Goal: Transaction & Acquisition: Purchase product/service

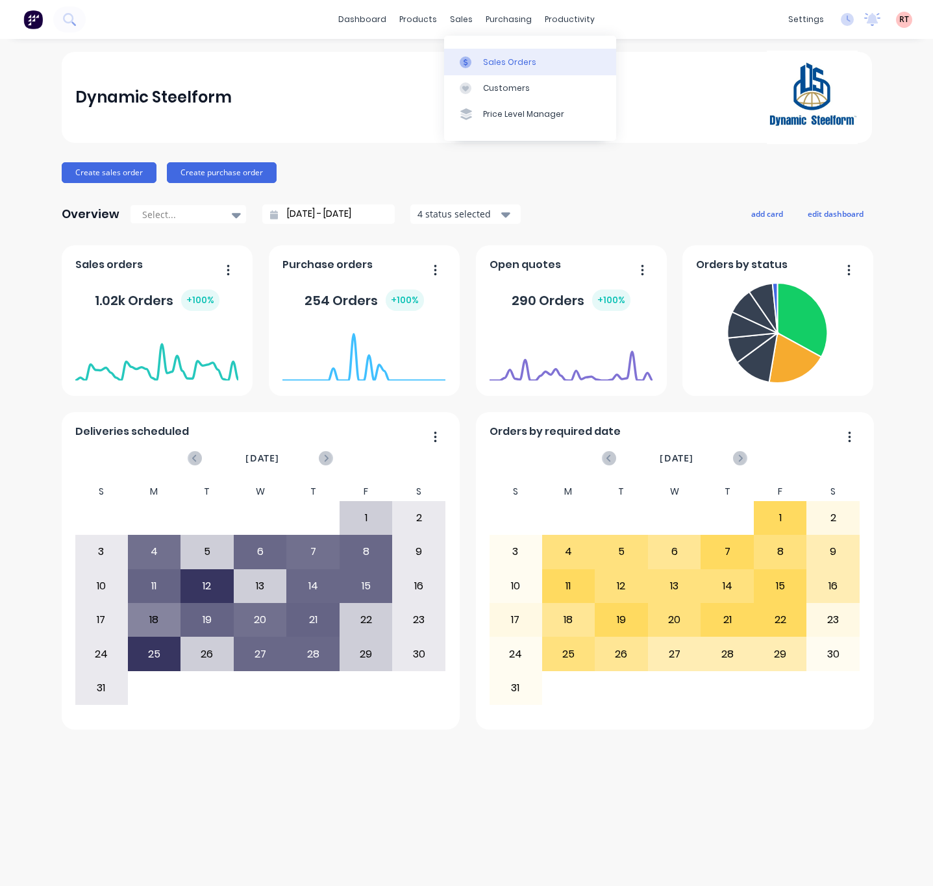
click at [479, 62] on link "Sales Orders" at bounding box center [530, 62] width 172 height 26
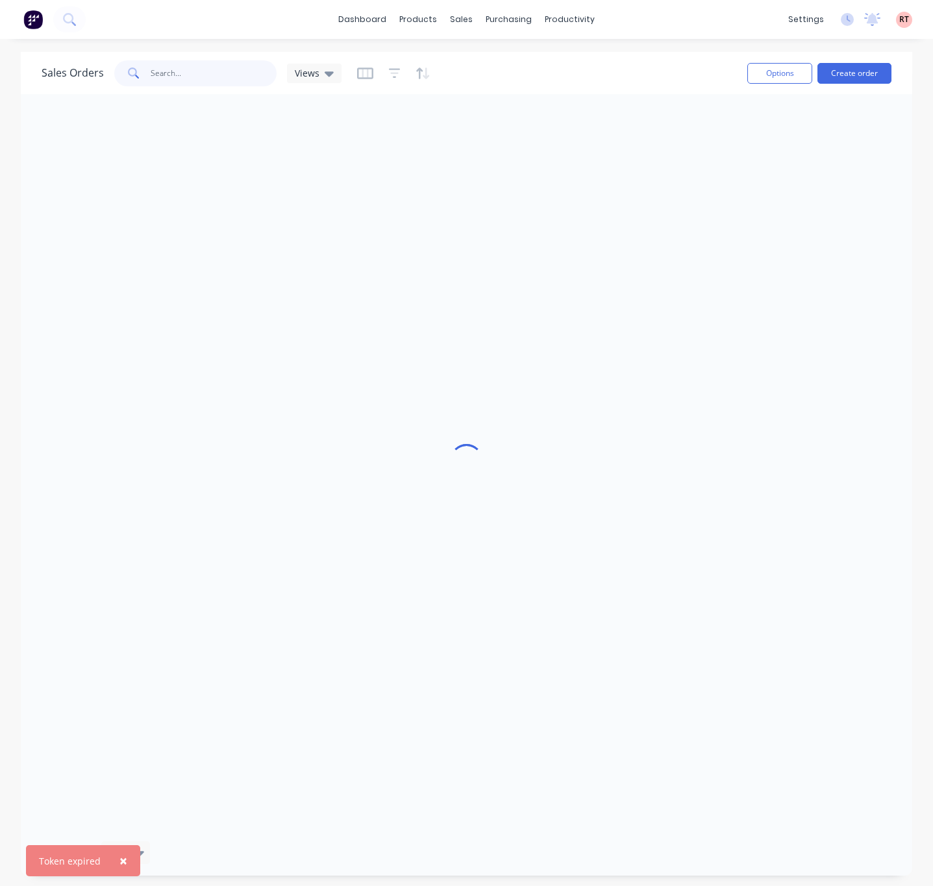
click at [195, 70] on input "text" at bounding box center [214, 73] width 127 height 26
type input "48454"
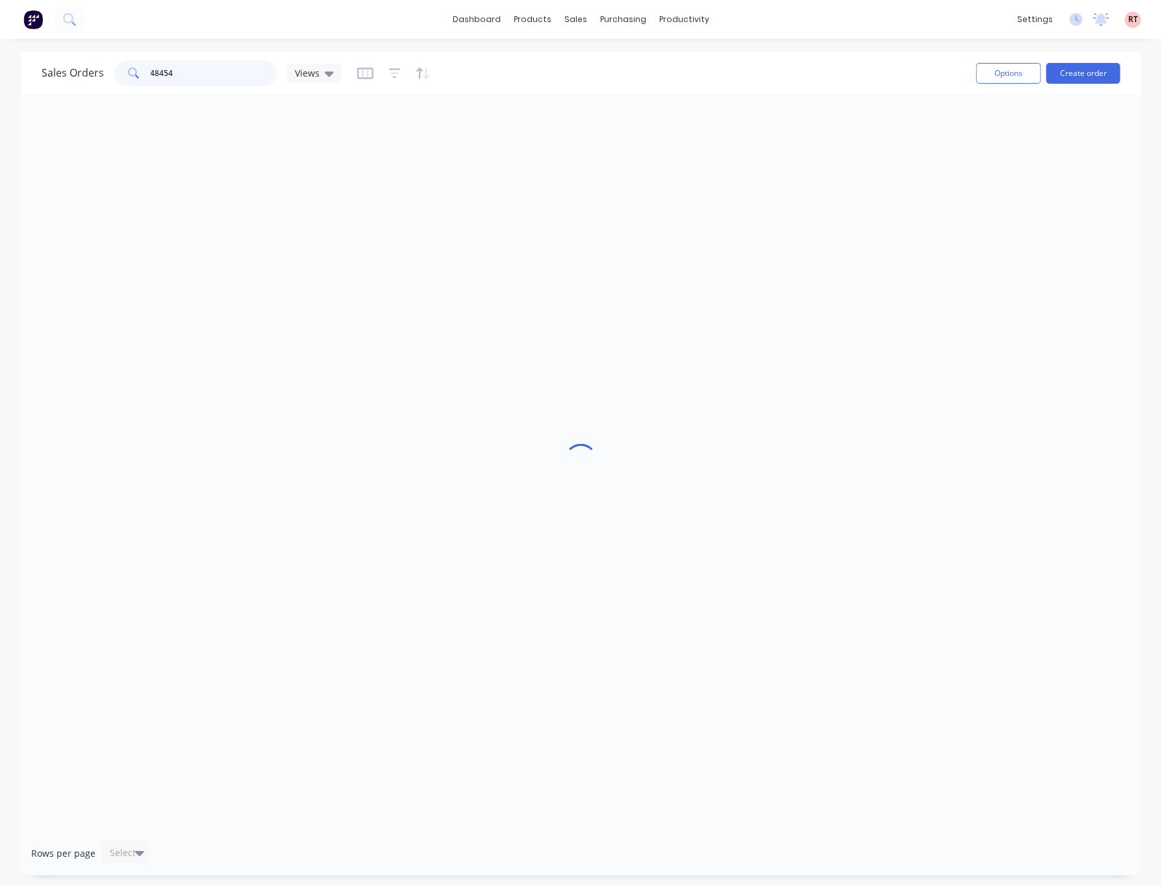
click at [232, 73] on input "48454" at bounding box center [214, 73] width 127 height 26
click at [604, 62] on div "Sales Orders" at bounding box center [623, 62] width 53 height 12
click at [210, 71] on input "48454" at bounding box center [214, 73] width 127 height 26
click at [271, 212] on div at bounding box center [581, 462] width 1120 height 737
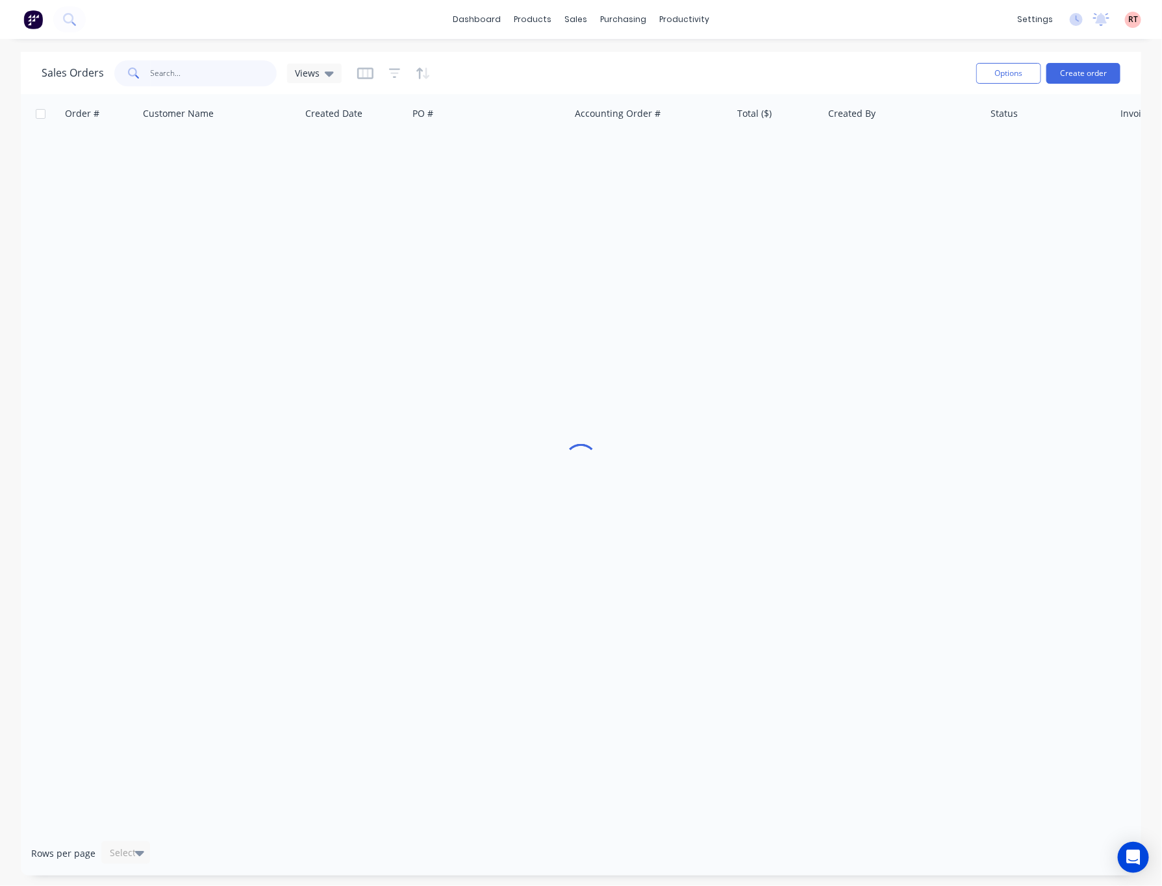
click at [201, 67] on input "text" at bounding box center [214, 73] width 127 height 26
type input "48223"
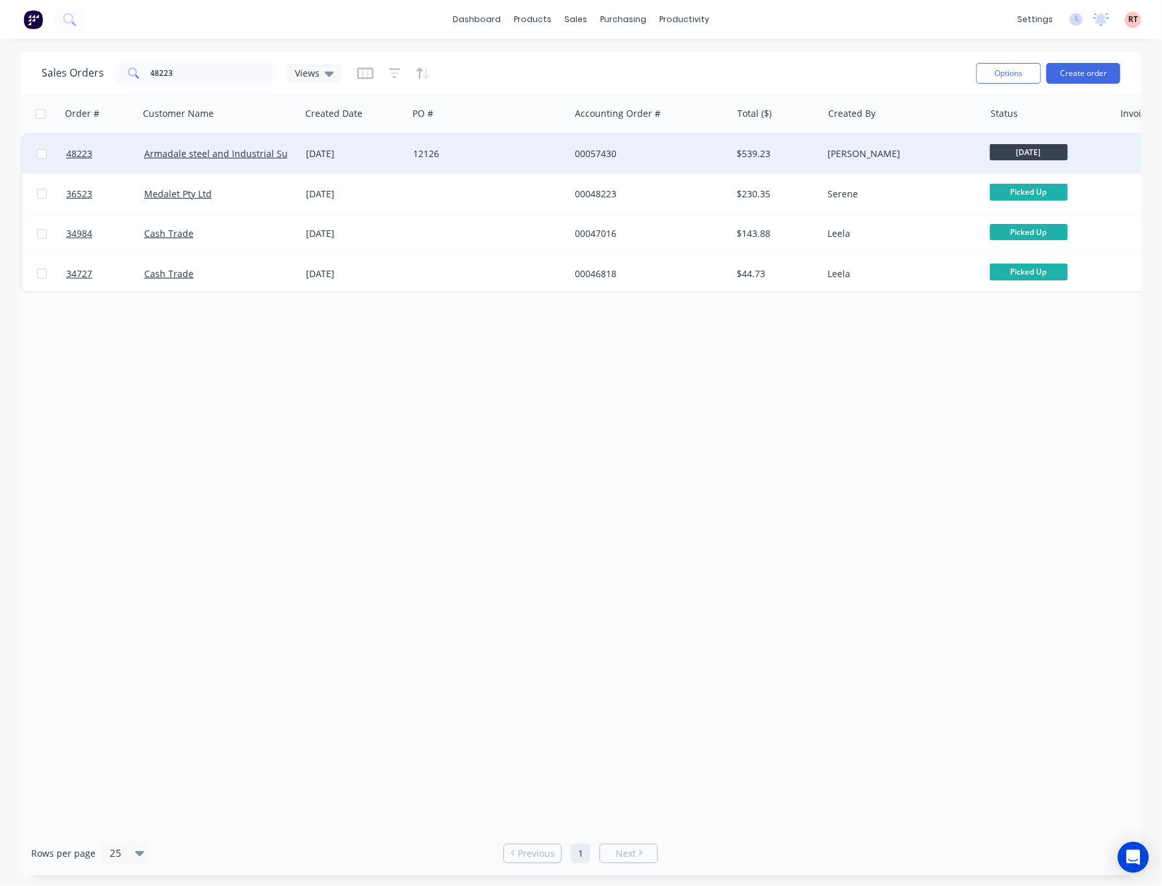
click at [530, 156] on div "12126" at bounding box center [485, 153] width 144 height 13
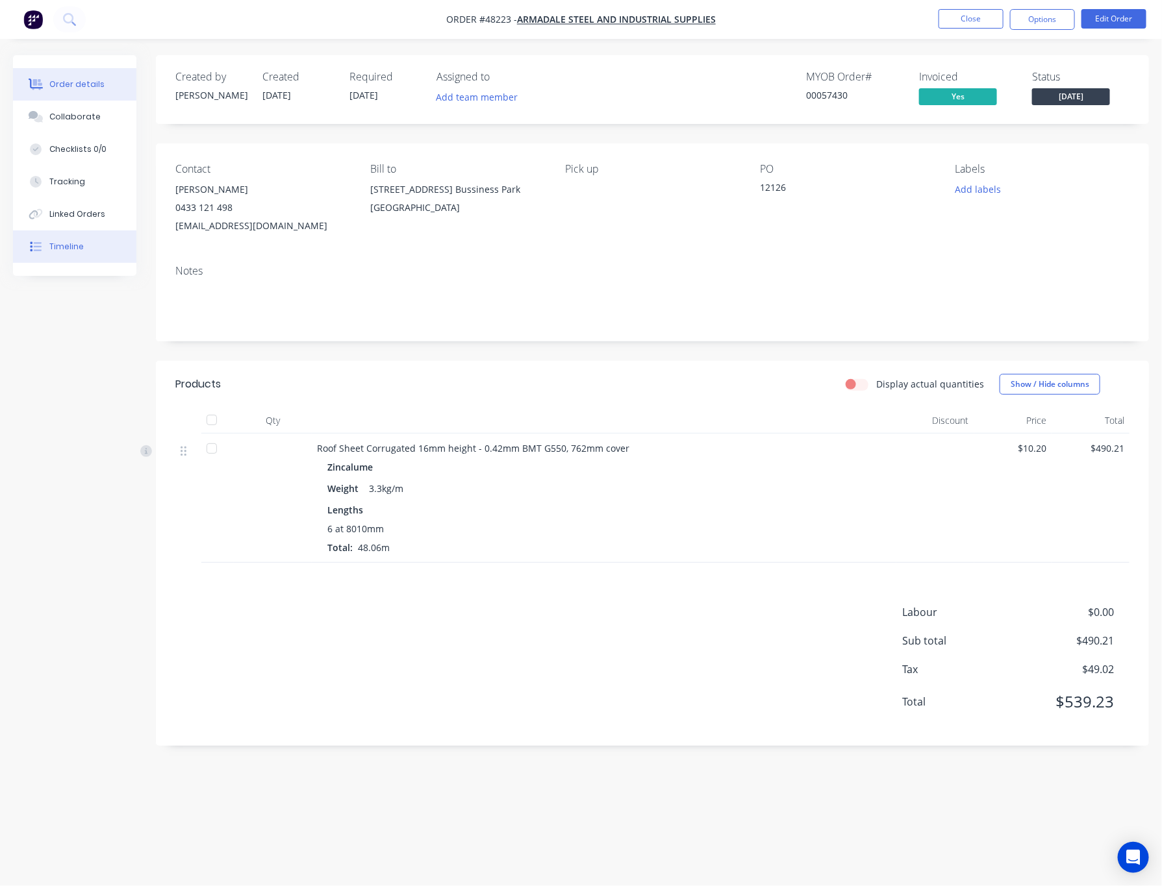
click at [94, 252] on button "Timeline" at bounding box center [74, 247] width 123 height 32
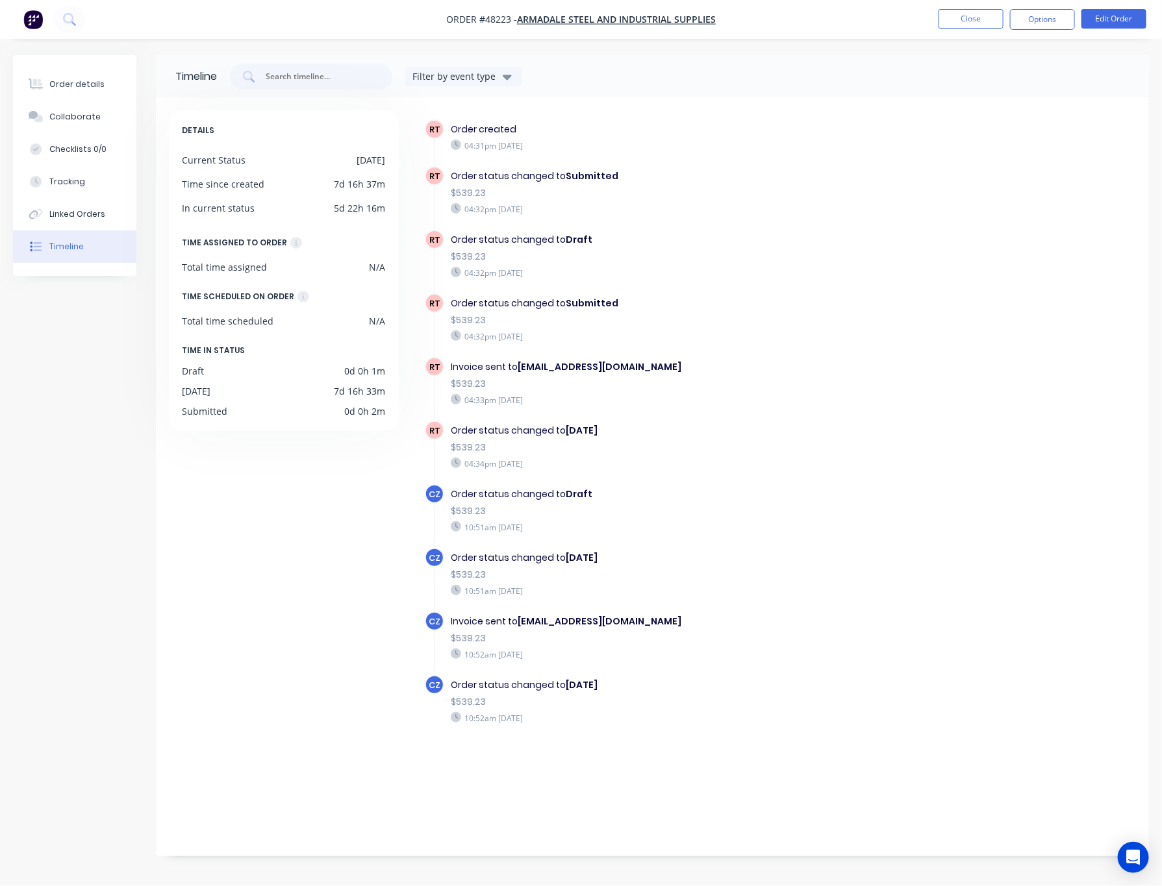
click at [84, 251] on button "Timeline" at bounding box center [74, 247] width 123 height 32
click at [82, 176] on div "Tracking" at bounding box center [67, 182] width 36 height 12
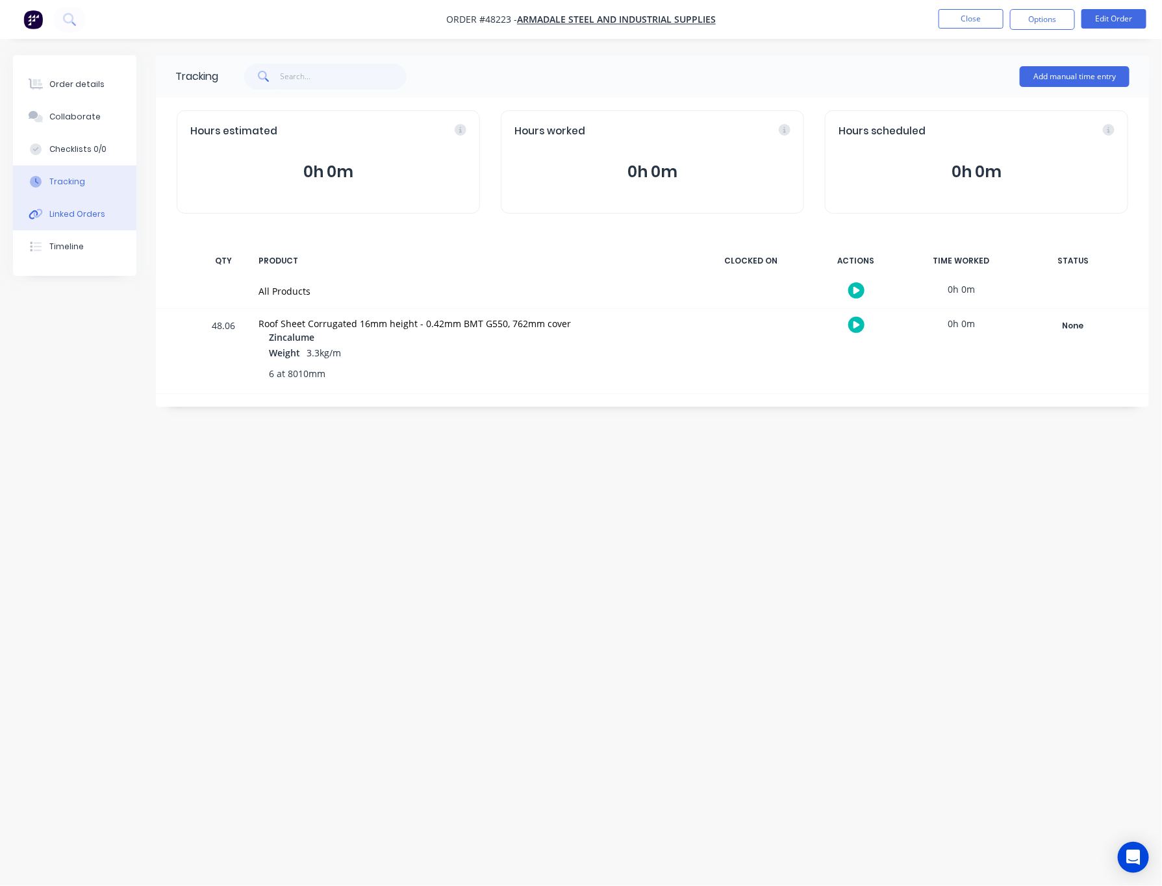
click at [70, 210] on div "Linked Orders" at bounding box center [77, 214] width 56 height 12
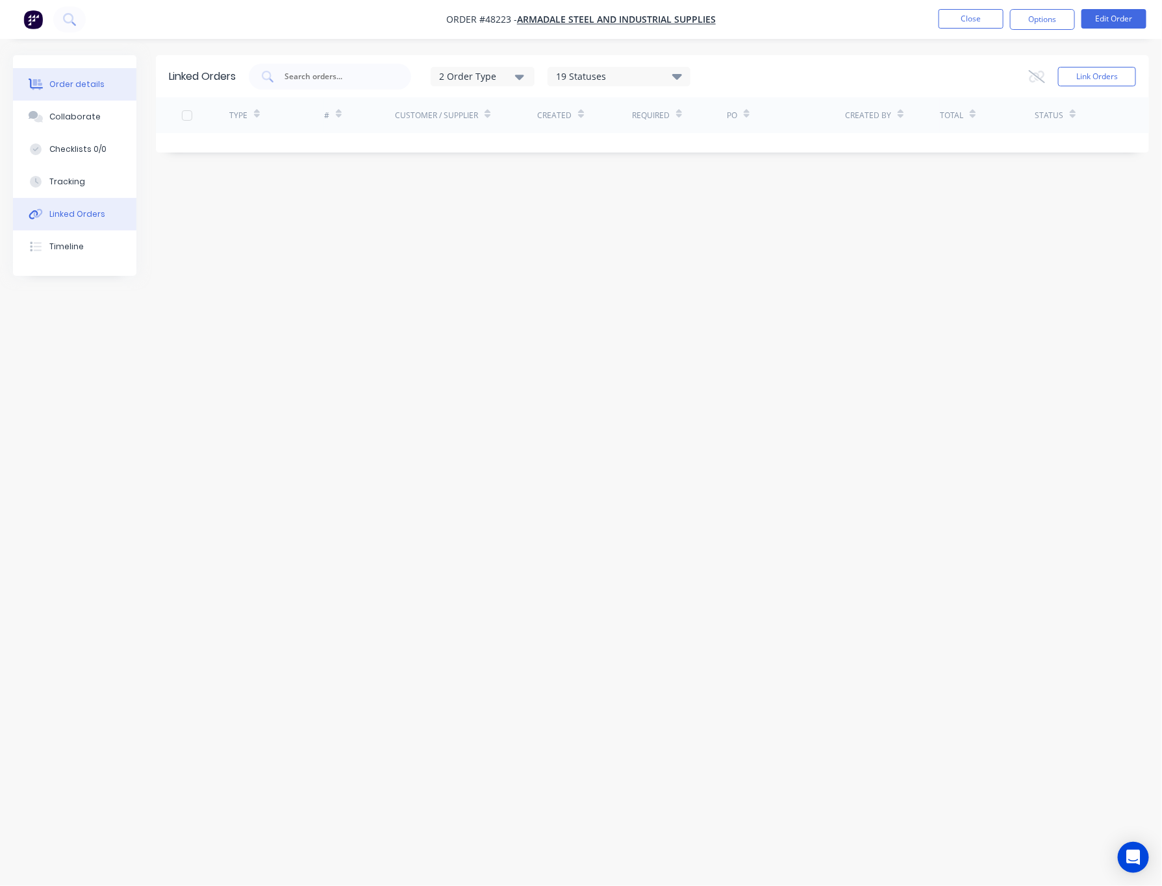
click at [80, 82] on div "Order details" at bounding box center [76, 85] width 55 height 12
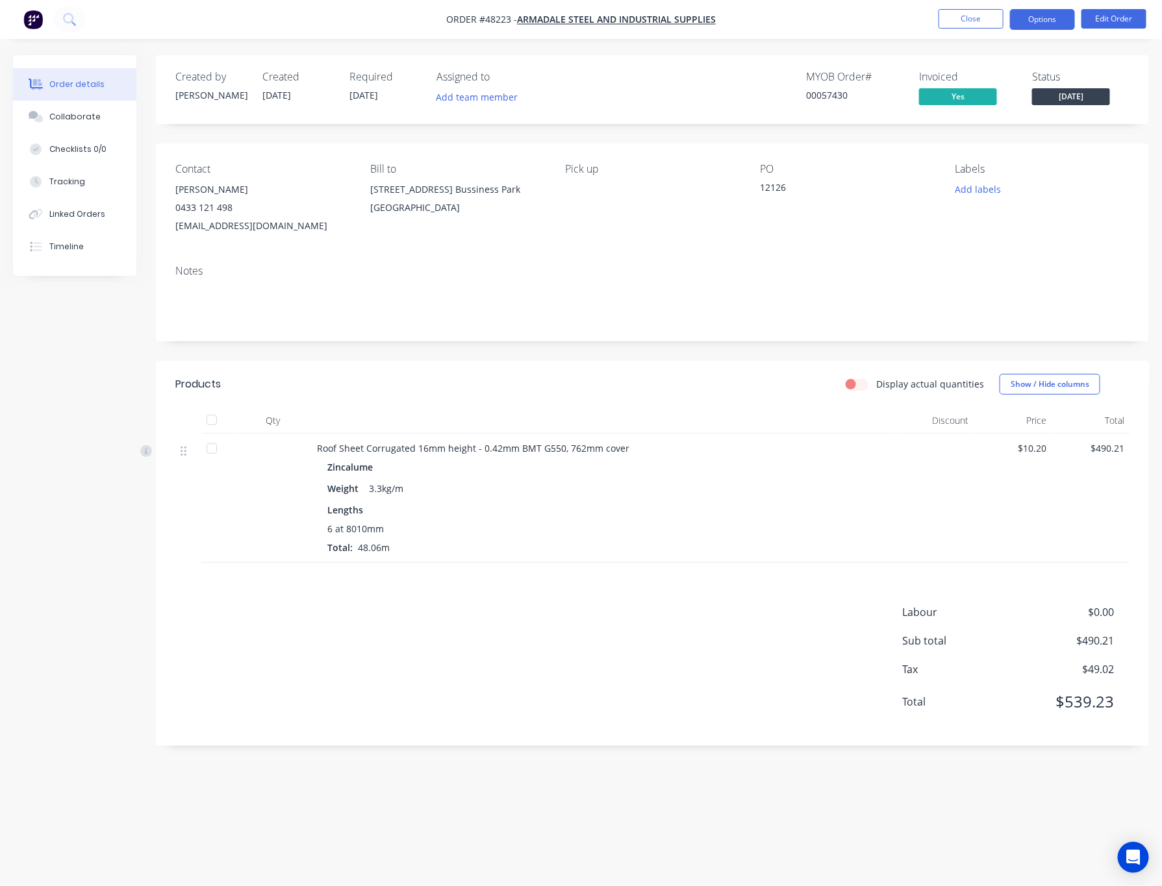
click at [1050, 10] on button "Options" at bounding box center [1042, 19] width 65 height 21
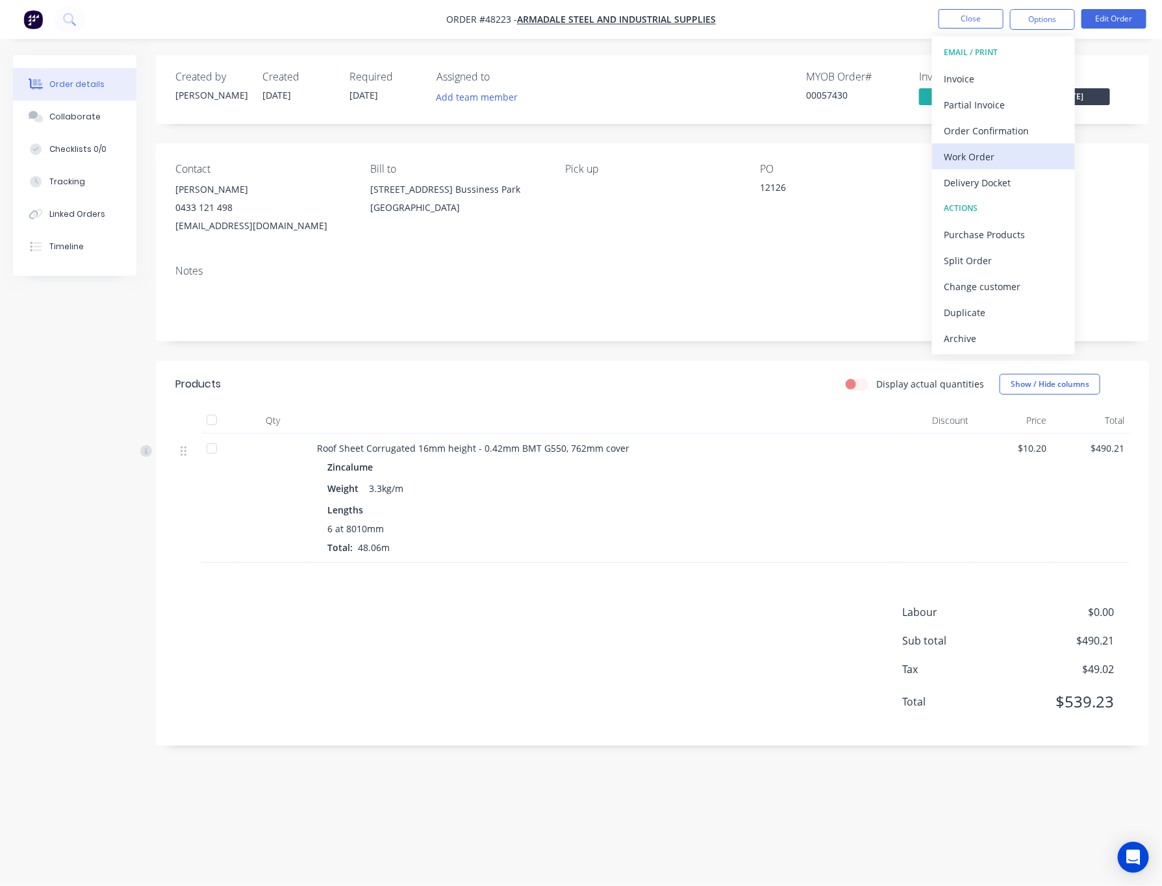
click at [1004, 158] on div "Work Order" at bounding box center [1002, 156] width 119 height 19
click at [1012, 153] on div "Custom" at bounding box center [1002, 156] width 119 height 19
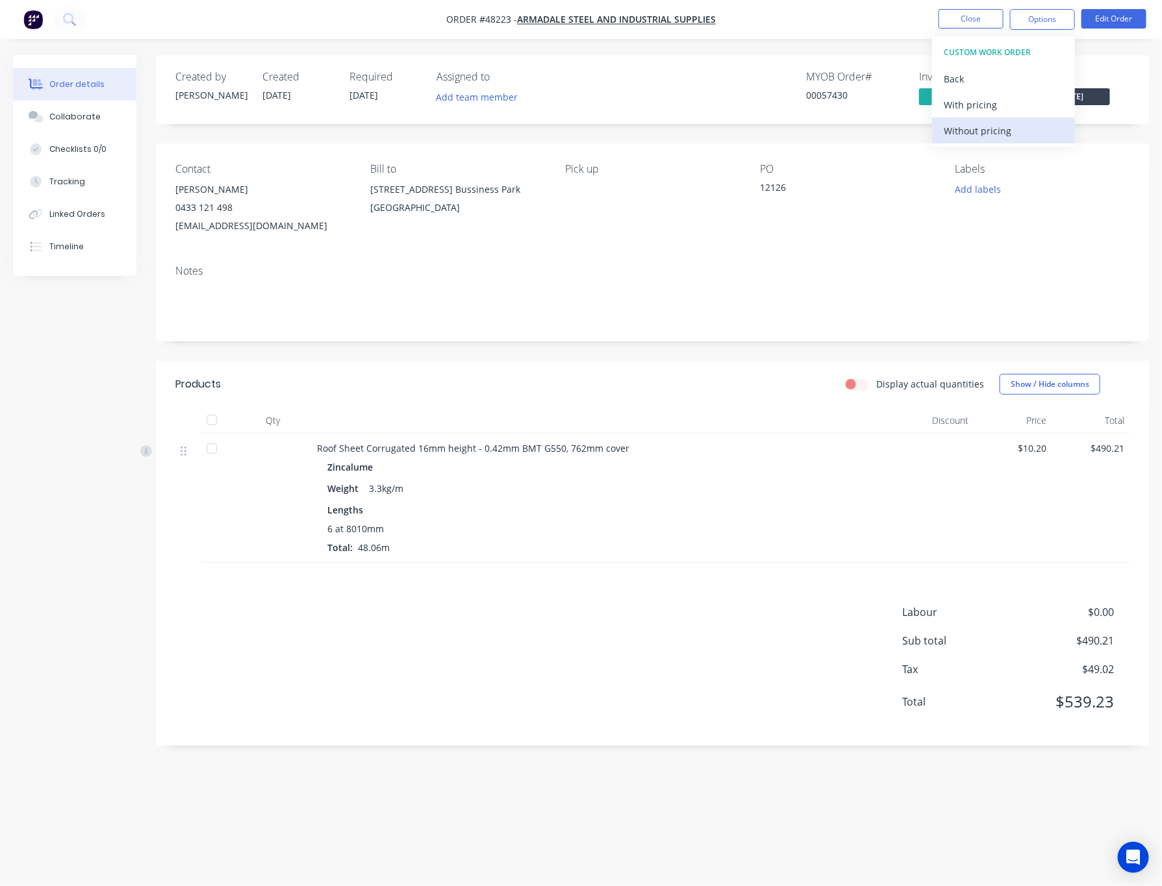
click at [1010, 134] on div "Without pricing" at bounding box center [1002, 130] width 119 height 19
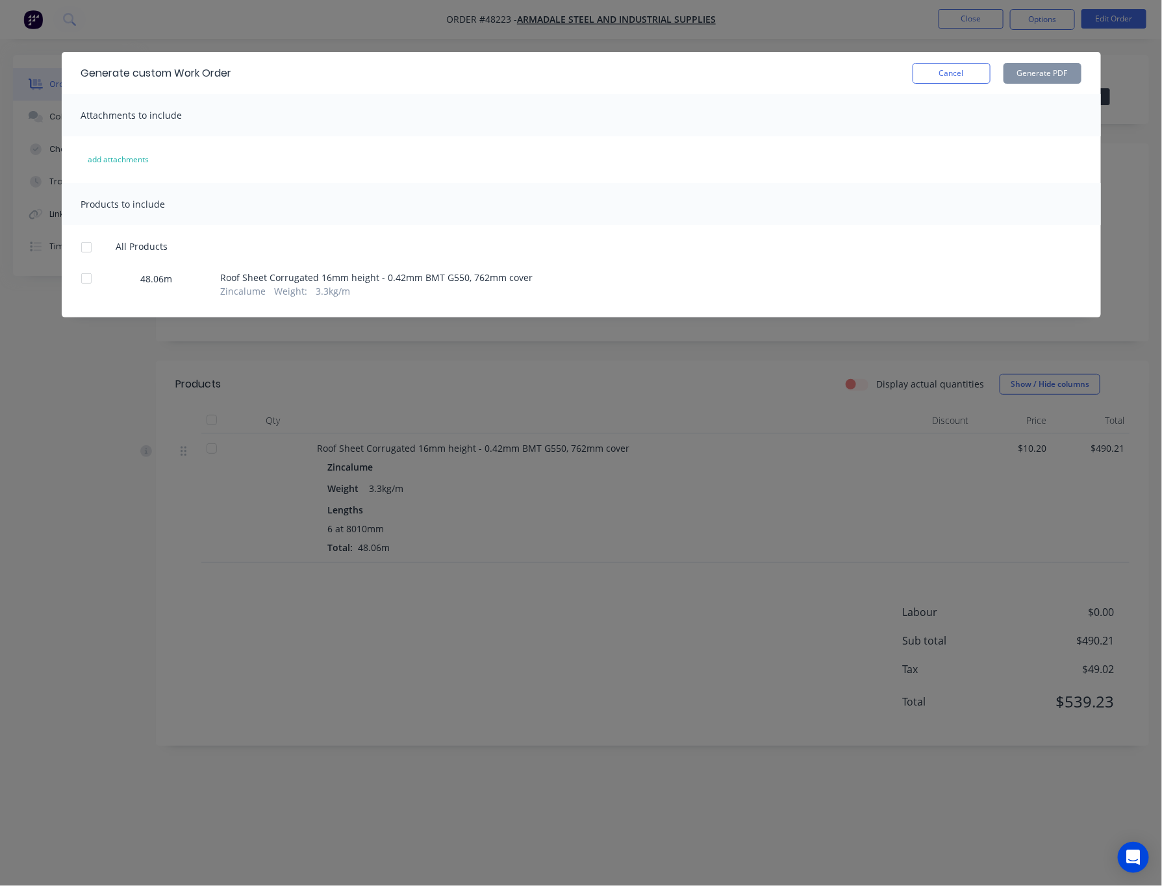
click at [88, 279] on div at bounding box center [86, 279] width 26 height 26
click at [1040, 79] on button "Generate PDF" at bounding box center [1042, 73] width 78 height 21
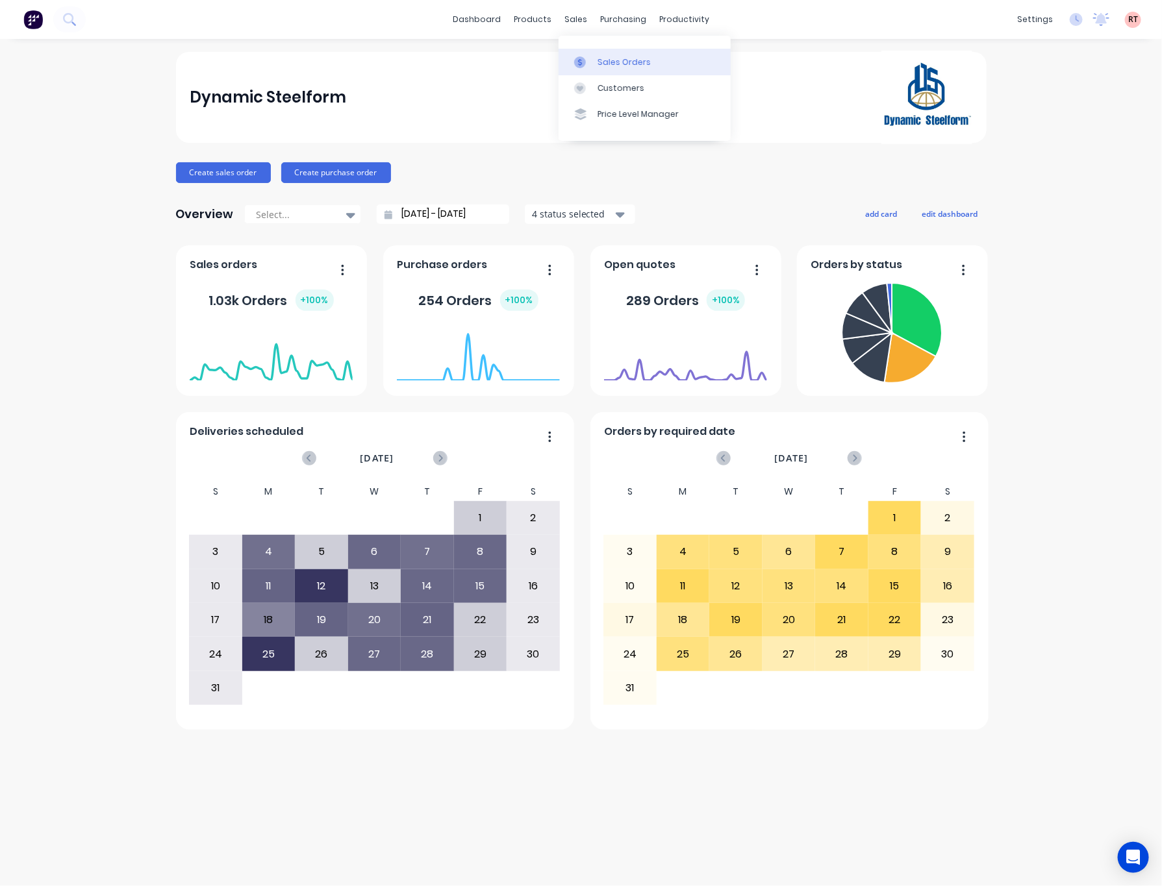
click at [586, 62] on div at bounding box center [583, 62] width 19 height 12
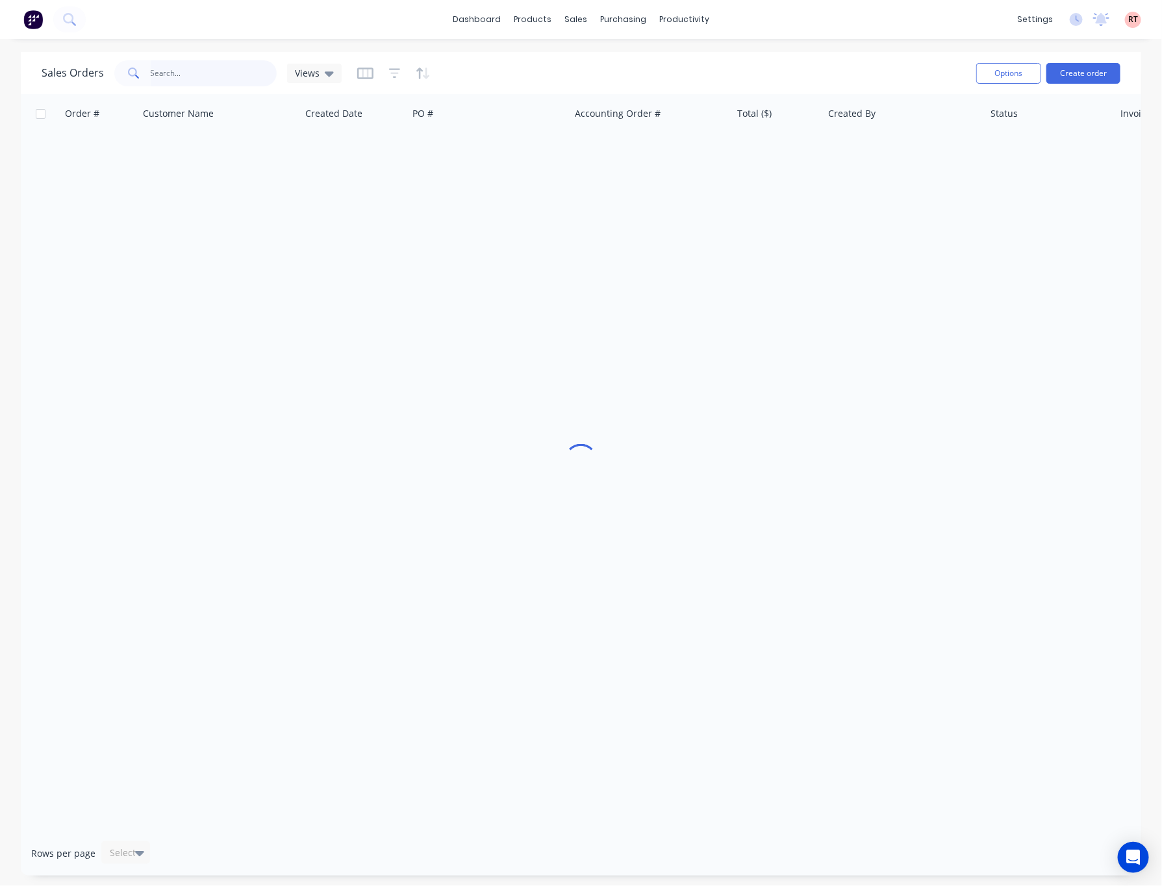
click at [240, 82] on input "text" at bounding box center [214, 73] width 127 height 26
type input "48454"
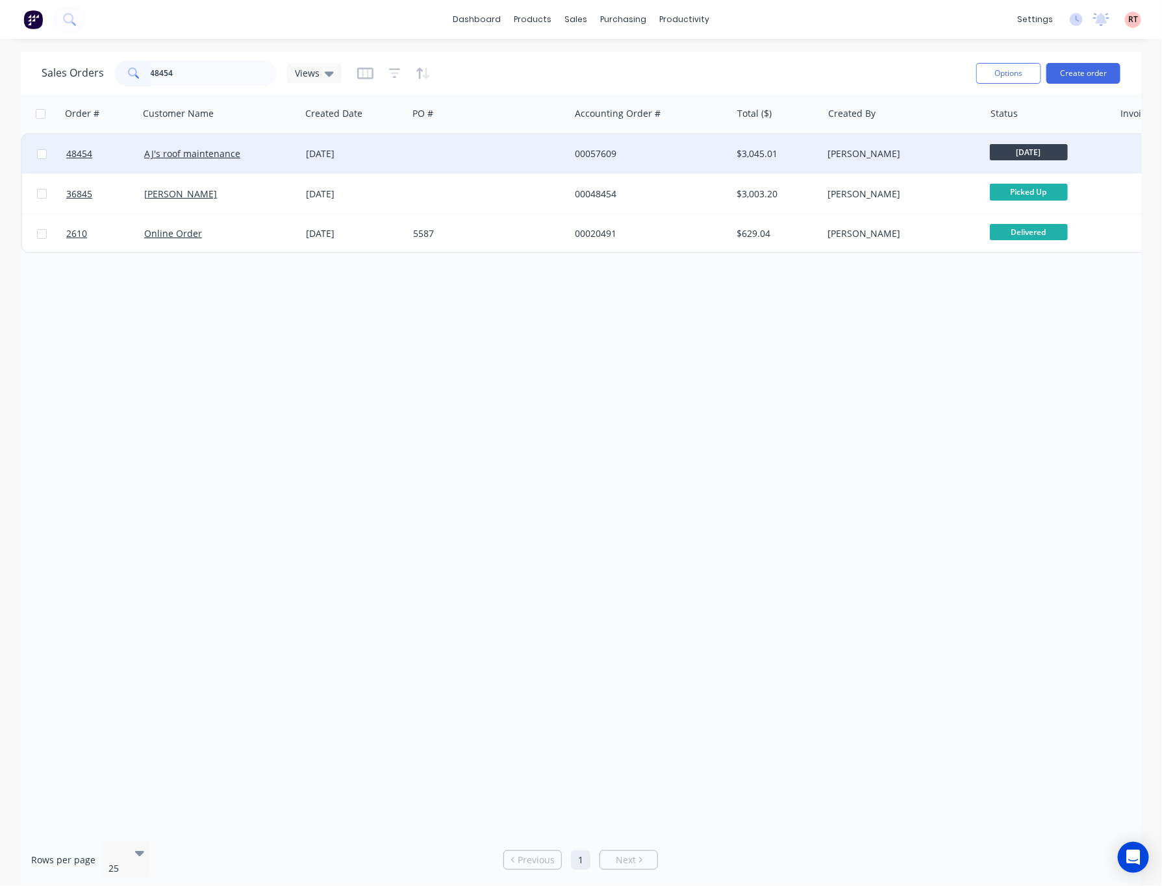
click at [454, 152] on div at bounding box center [489, 153] width 162 height 39
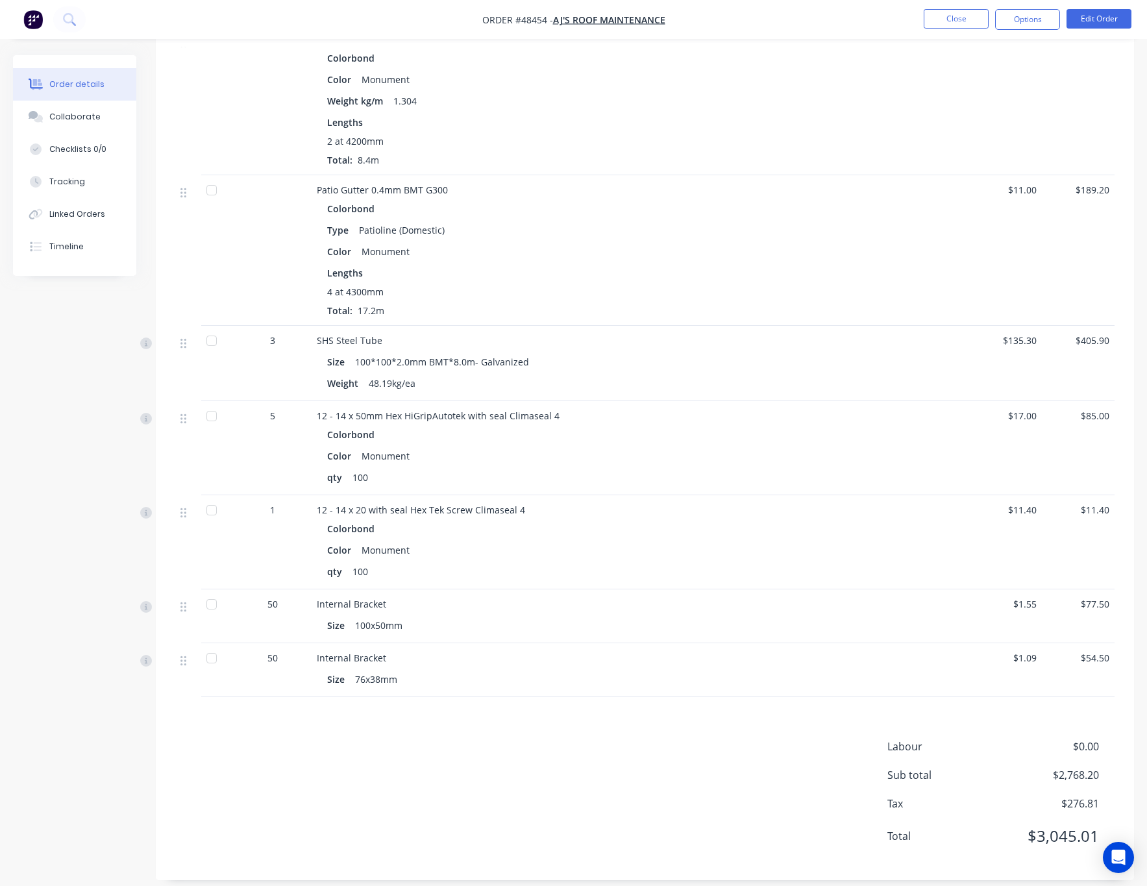
scroll to position [877, 0]
click at [206, 668] on div at bounding box center [212, 657] width 26 height 26
click at [210, 606] on div at bounding box center [212, 603] width 26 height 26
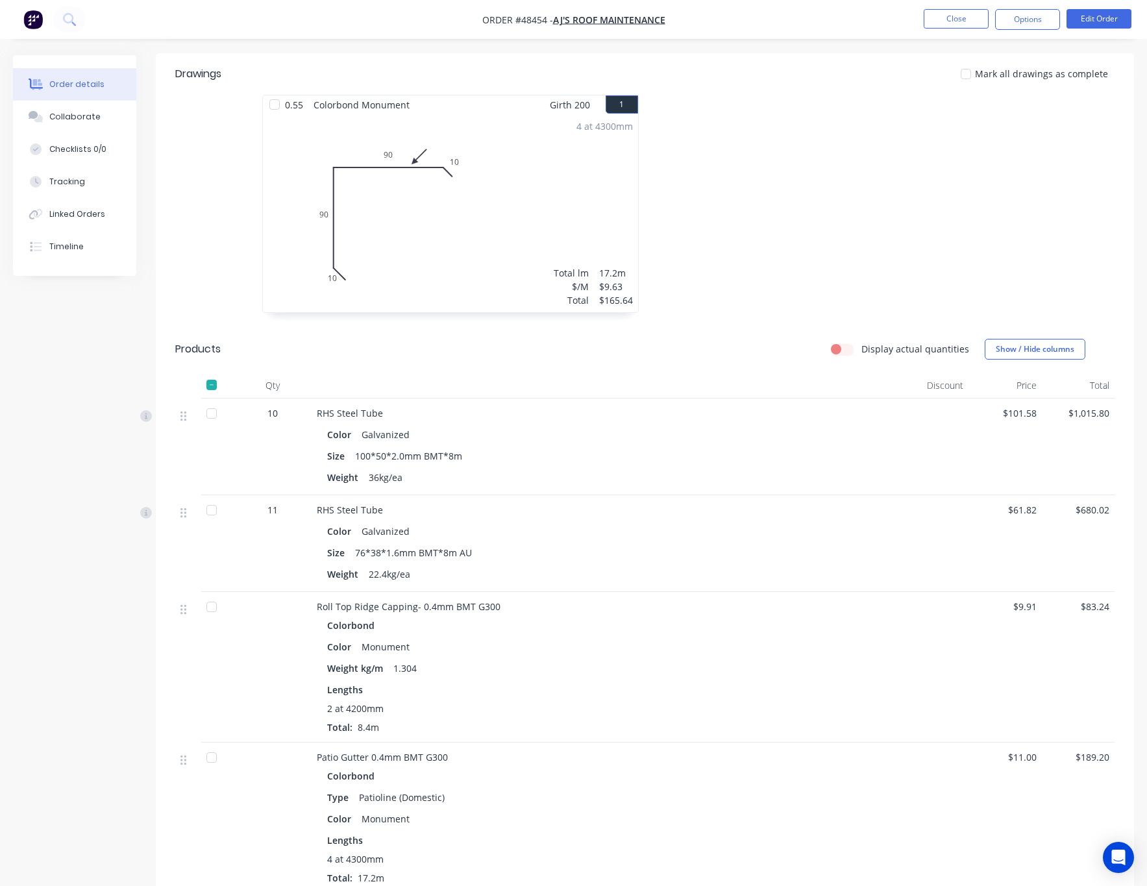
scroll to position [306, 0]
click at [208, 417] on div at bounding box center [212, 415] width 26 height 26
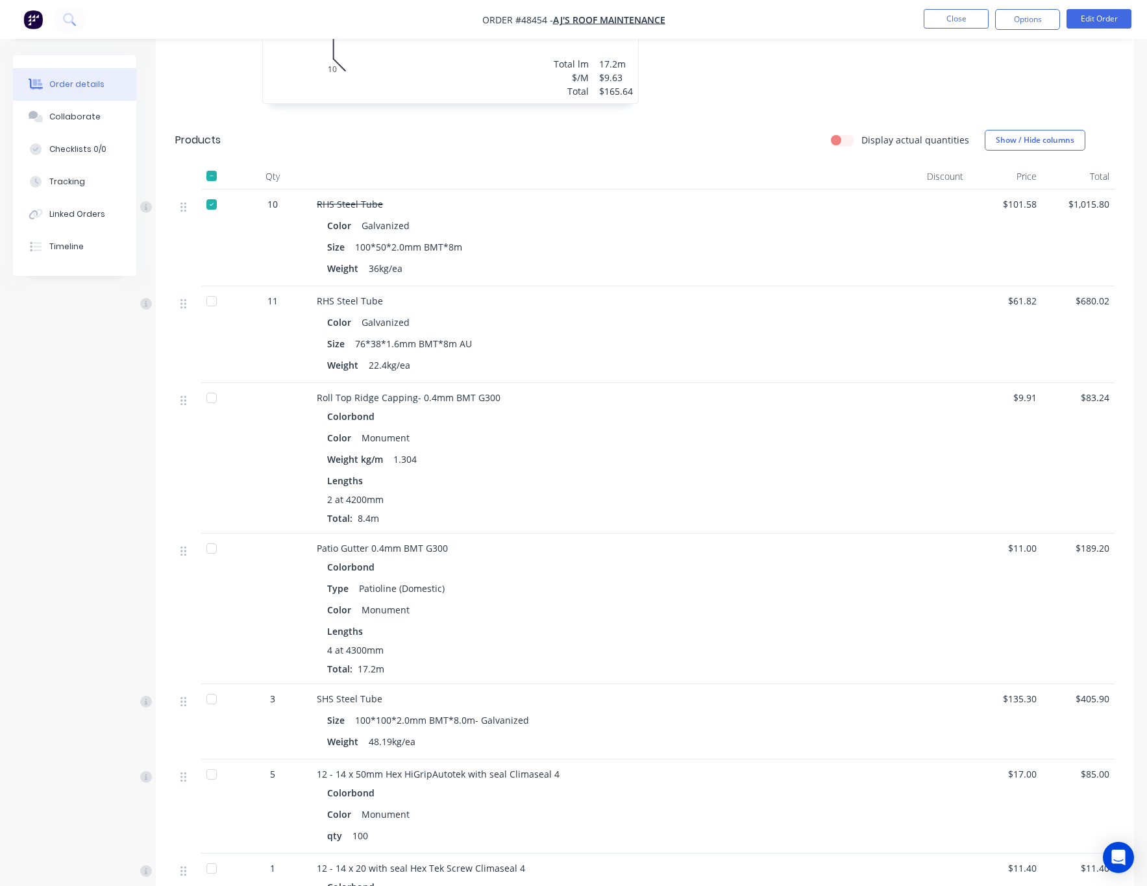
scroll to position [891, 0]
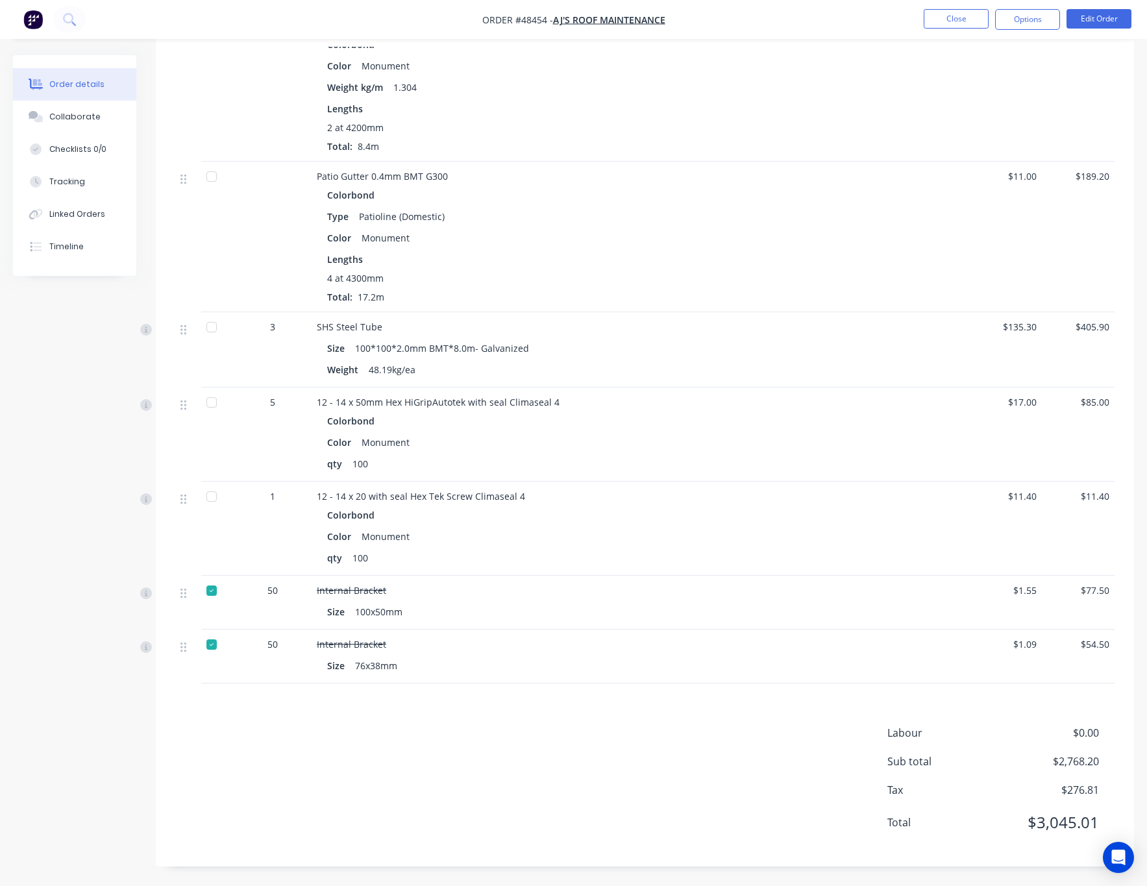
click at [205, 328] on div at bounding box center [212, 327] width 26 height 26
click at [214, 403] on div at bounding box center [212, 403] width 26 height 26
click at [214, 501] on div at bounding box center [212, 497] width 26 height 26
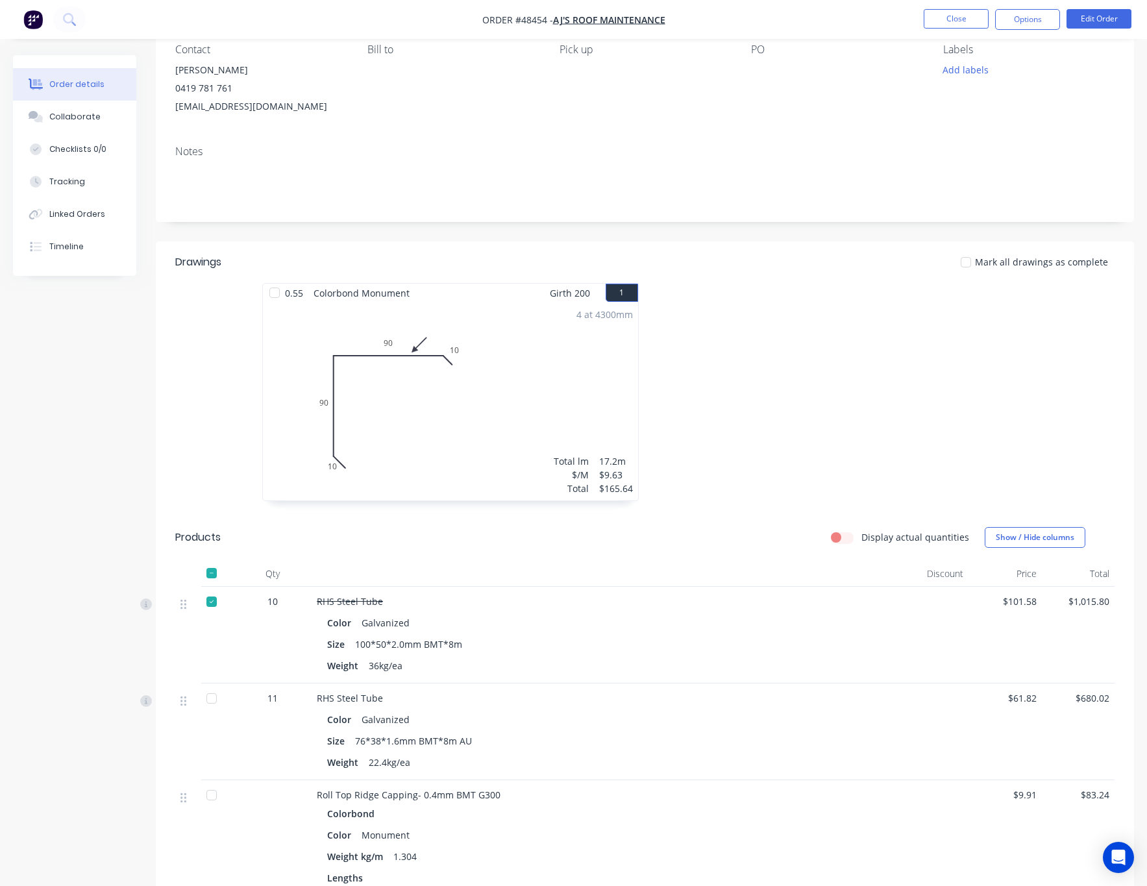
scroll to position [0, 0]
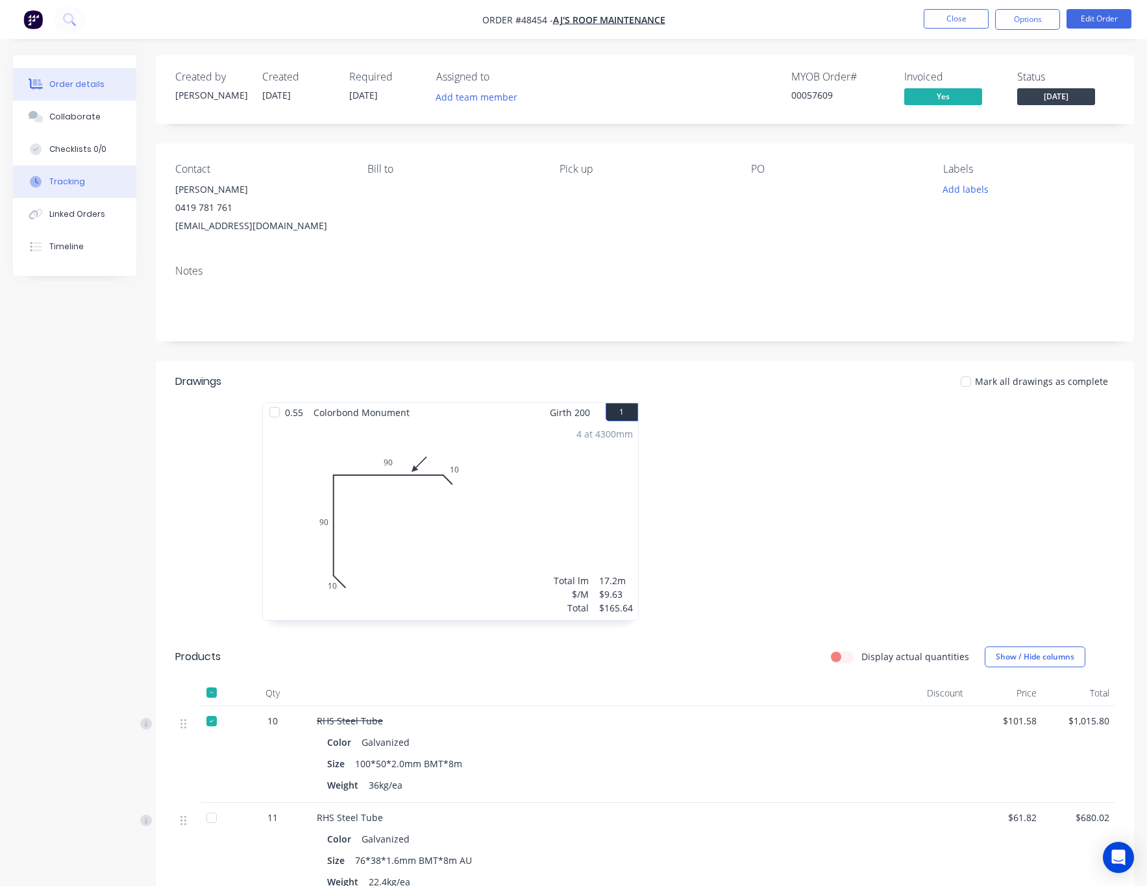
click at [107, 178] on button "Tracking" at bounding box center [74, 182] width 123 height 32
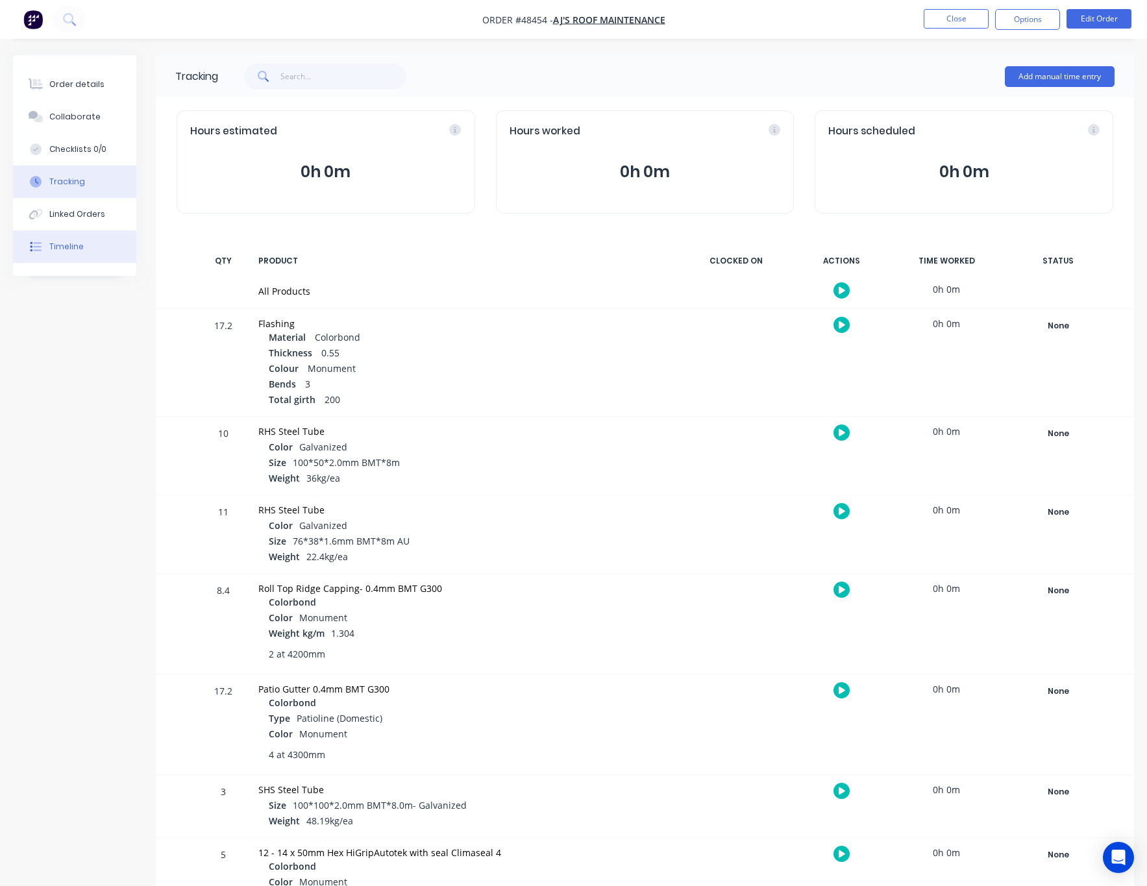
click at [113, 257] on button "Timeline" at bounding box center [74, 247] width 123 height 32
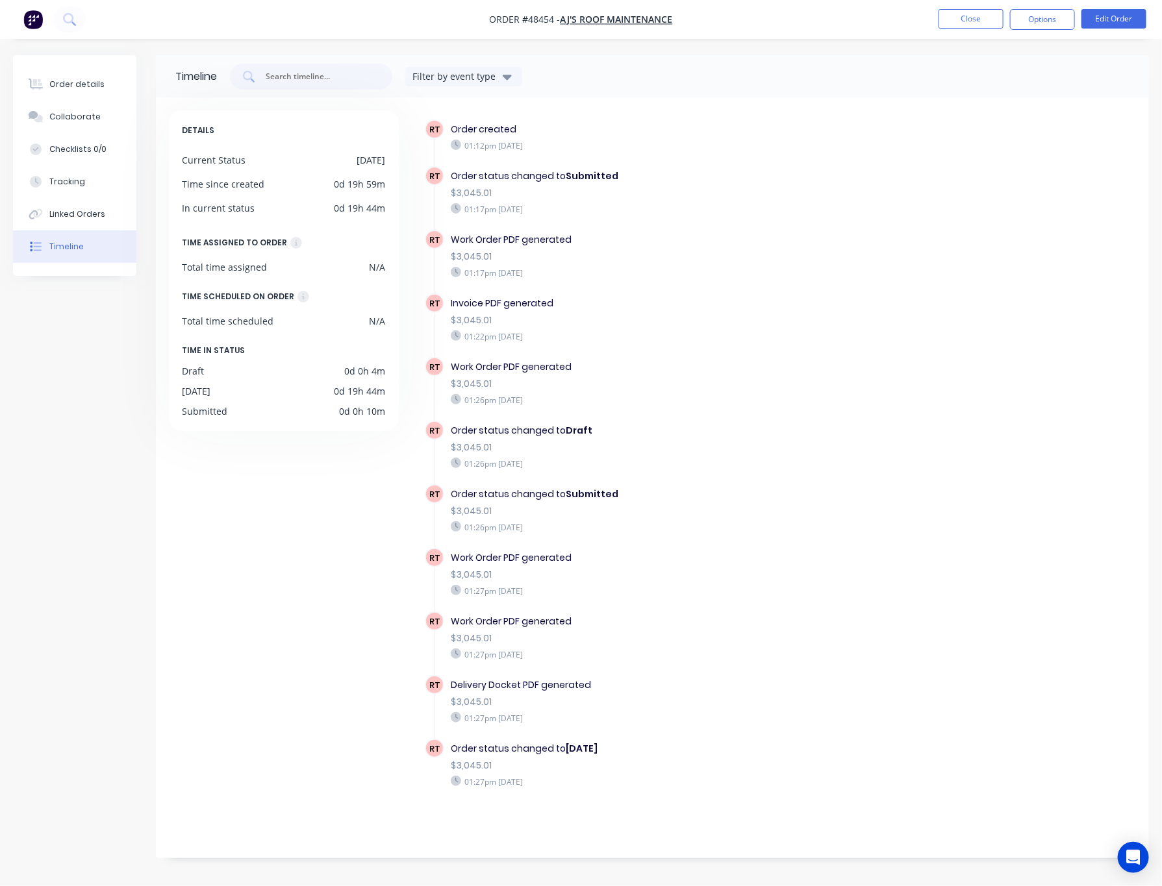
drag, startPoint x: 579, startPoint y: 785, endPoint x: 449, endPoint y: 736, distance: 139.3
click at [449, 739] on div "RT Order status changed to Monday $3,045.01 01:27pm Monday 25/08/25" at bounding box center [676, 771] width 503 height 64
click at [680, 746] on div "Order status changed to Monday" at bounding box center [671, 749] width 440 height 14
drag, startPoint x: 589, startPoint y: 725, endPoint x: 442, endPoint y: 672, distance: 156.1
click at [442, 675] on div "RT Delivery Docket PDF generated $3,045.01 01:27pm Monday 25/08/25" at bounding box center [676, 707] width 503 height 64
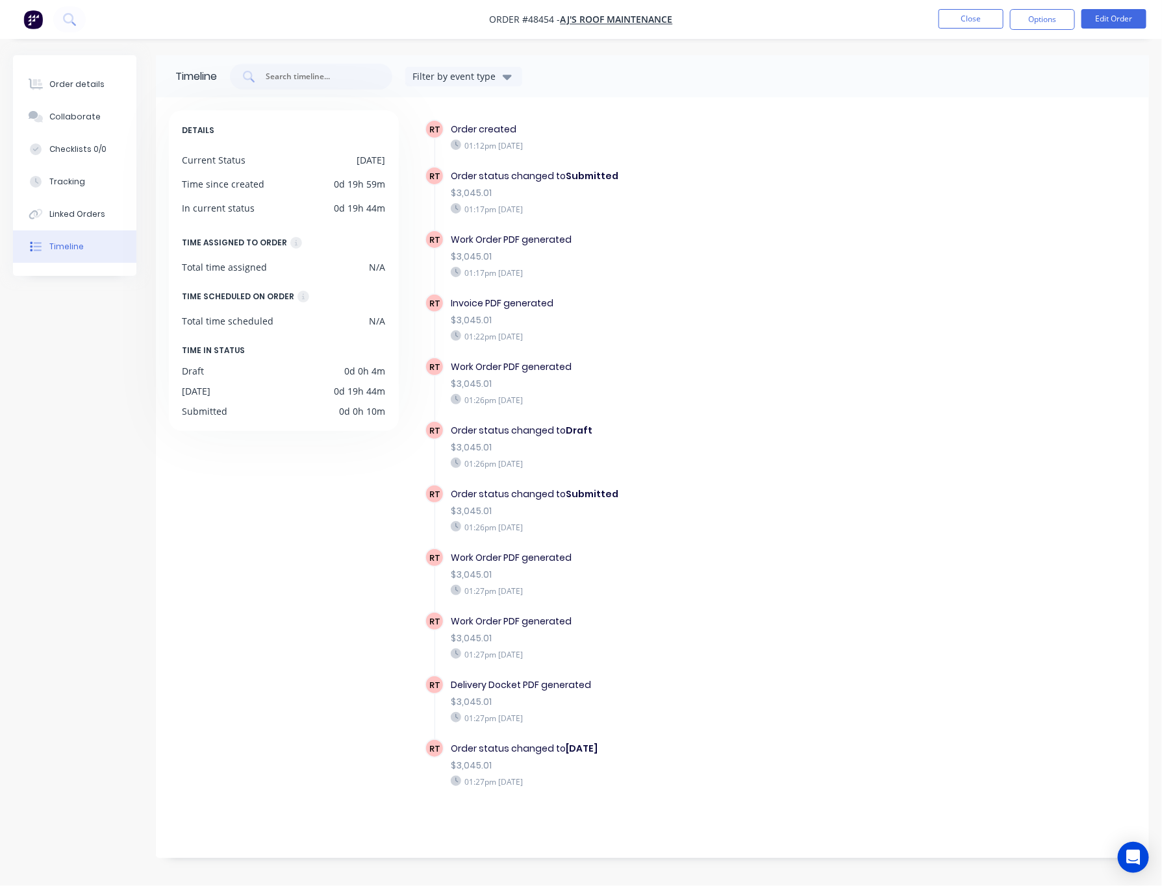
click at [664, 712] on div "01:27pm Monday 25/08/25" at bounding box center [671, 718] width 440 height 12
click at [96, 171] on button "Tracking" at bounding box center [74, 182] width 123 height 32
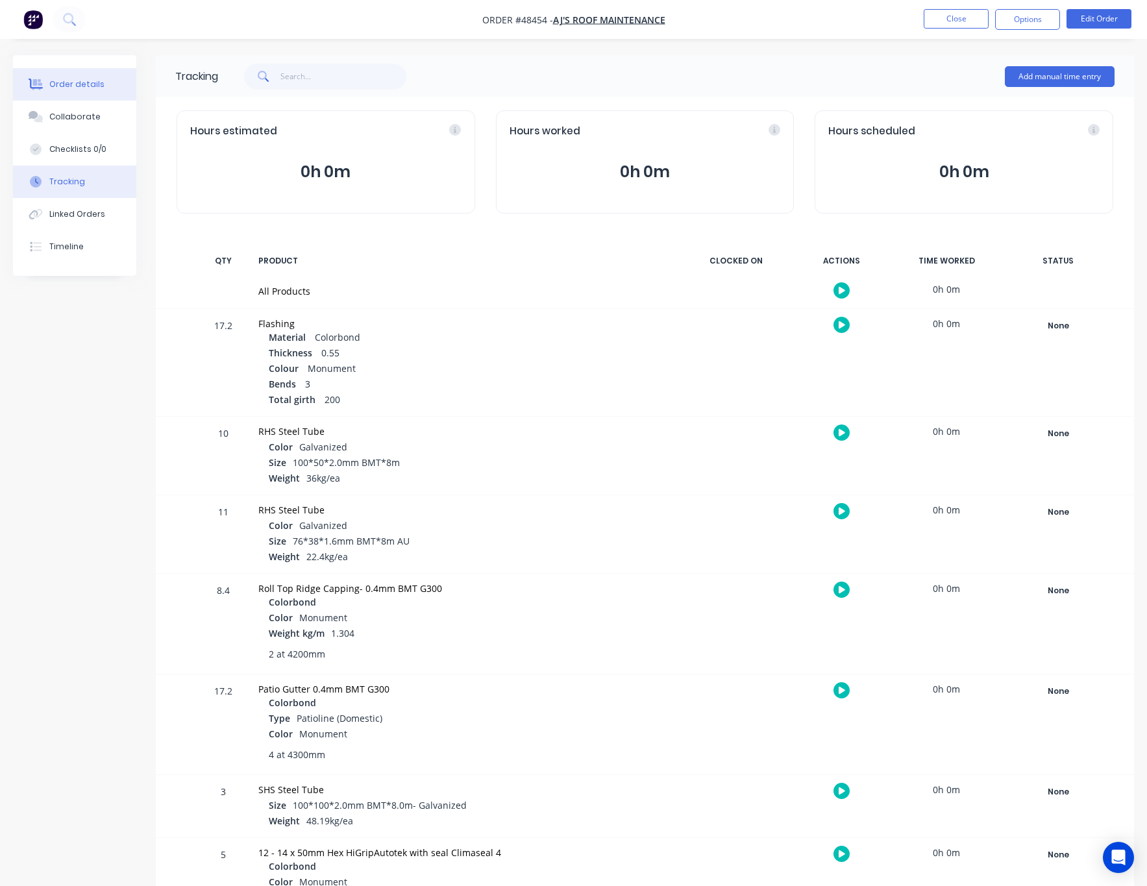
click at [95, 84] on div "Order details" at bounding box center [76, 85] width 55 height 12
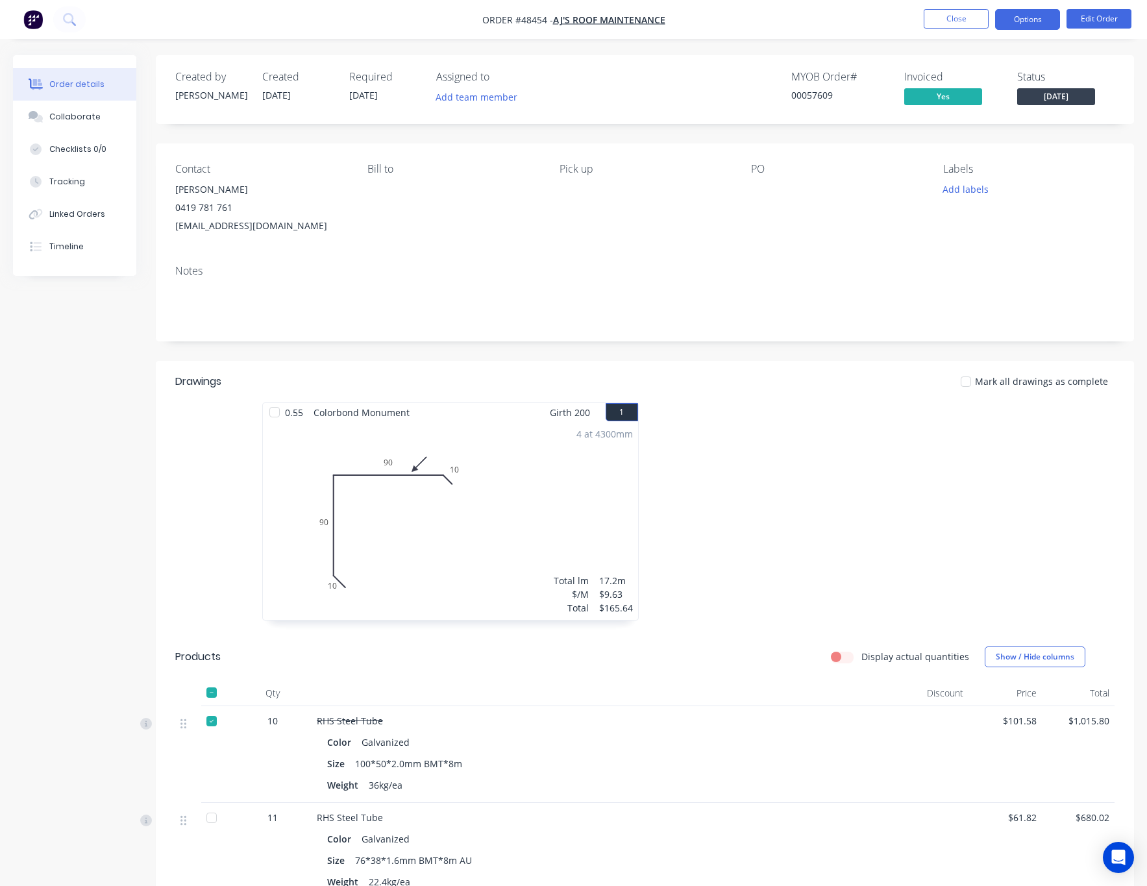
click at [1023, 20] on button "Options" at bounding box center [1027, 19] width 65 height 21
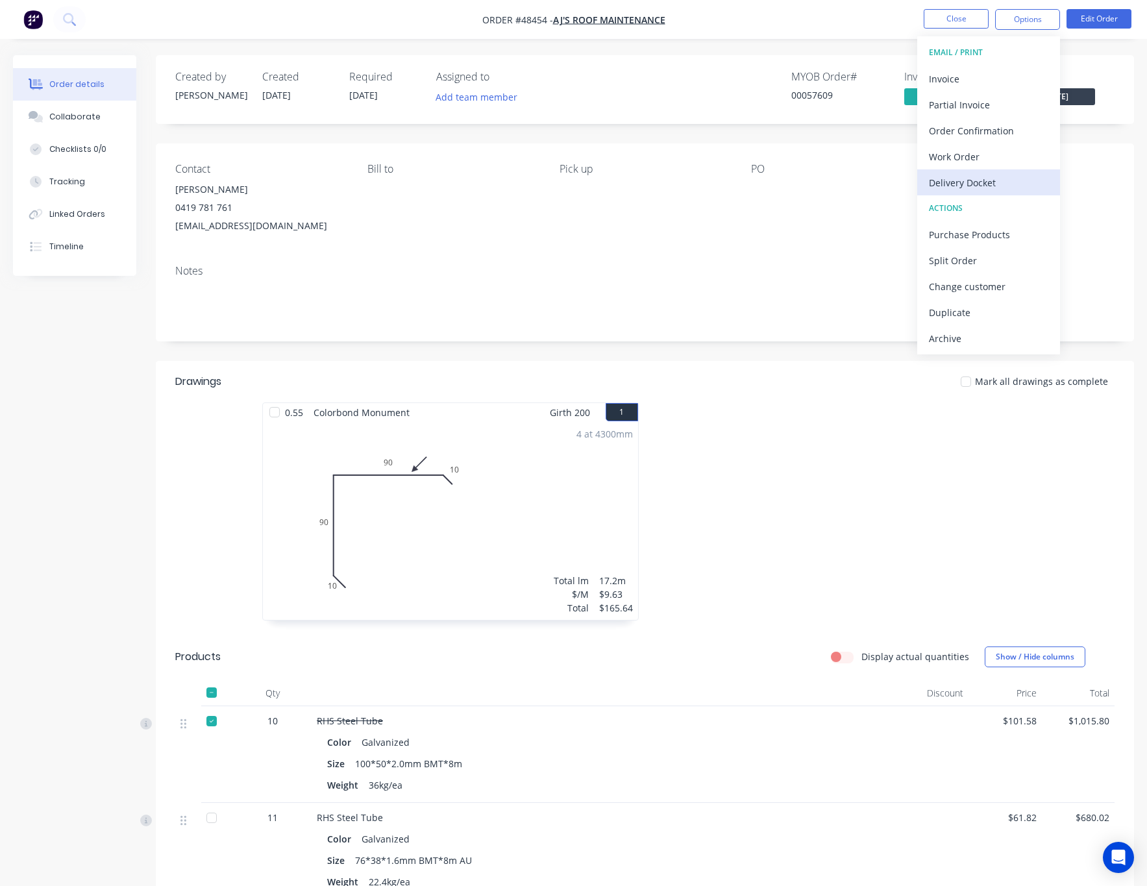
click at [1012, 180] on div "Delivery Docket" at bounding box center [988, 182] width 119 height 19
click at [979, 323] on div "Notes" at bounding box center [645, 298] width 979 height 87
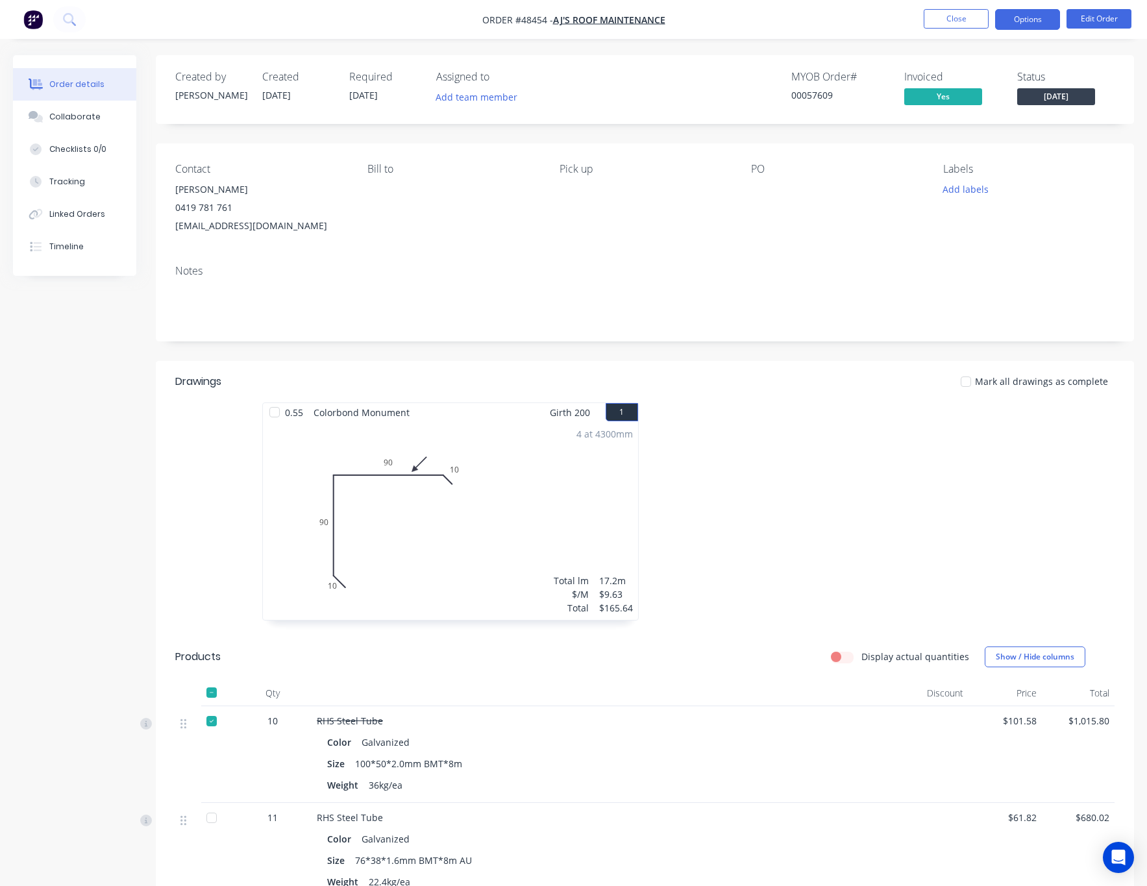
click at [1034, 8] on nav "Order #48454 - AJ's roof maintenance Close Options Edit Order" at bounding box center [573, 19] width 1147 height 39
click at [1033, 25] on button "Options" at bounding box center [1027, 19] width 65 height 21
click at [996, 127] on div "Without pricing" at bounding box center [988, 130] width 119 height 19
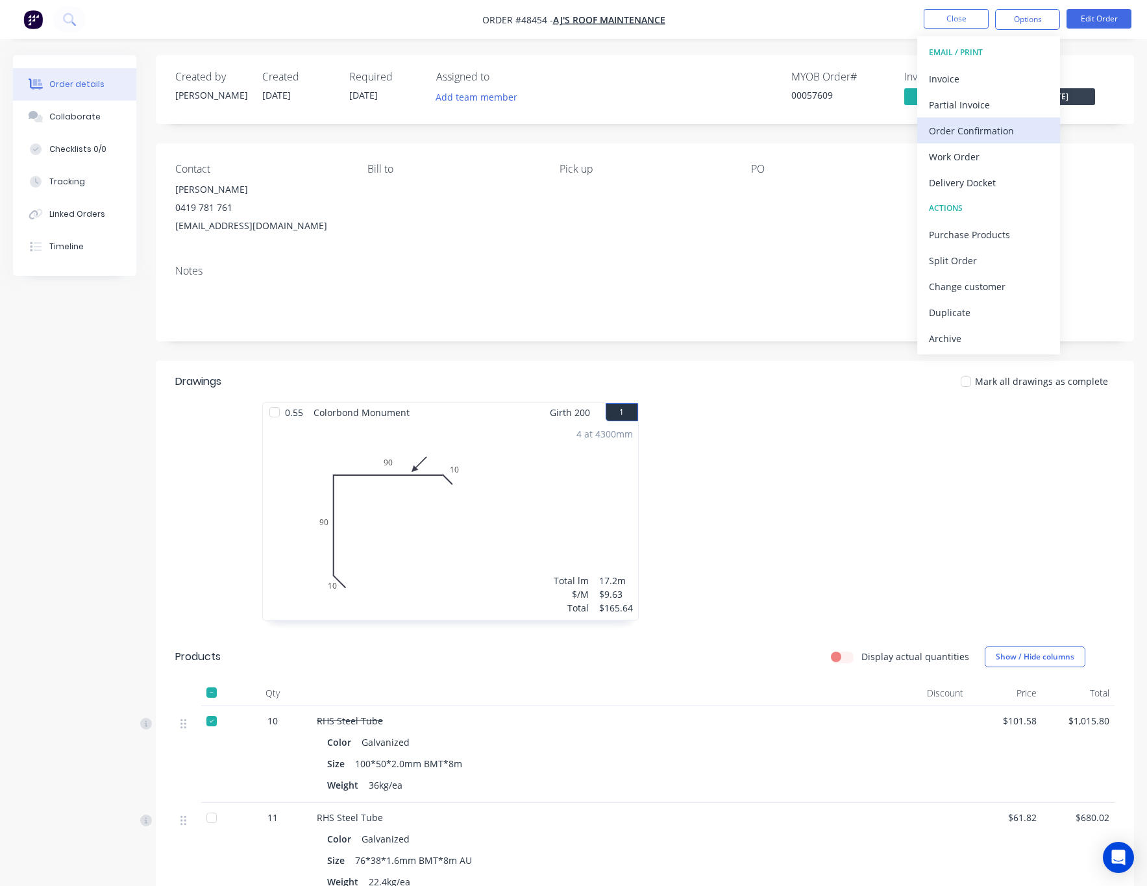
click at [1017, 129] on div "Order Confirmation" at bounding box center [988, 130] width 119 height 19
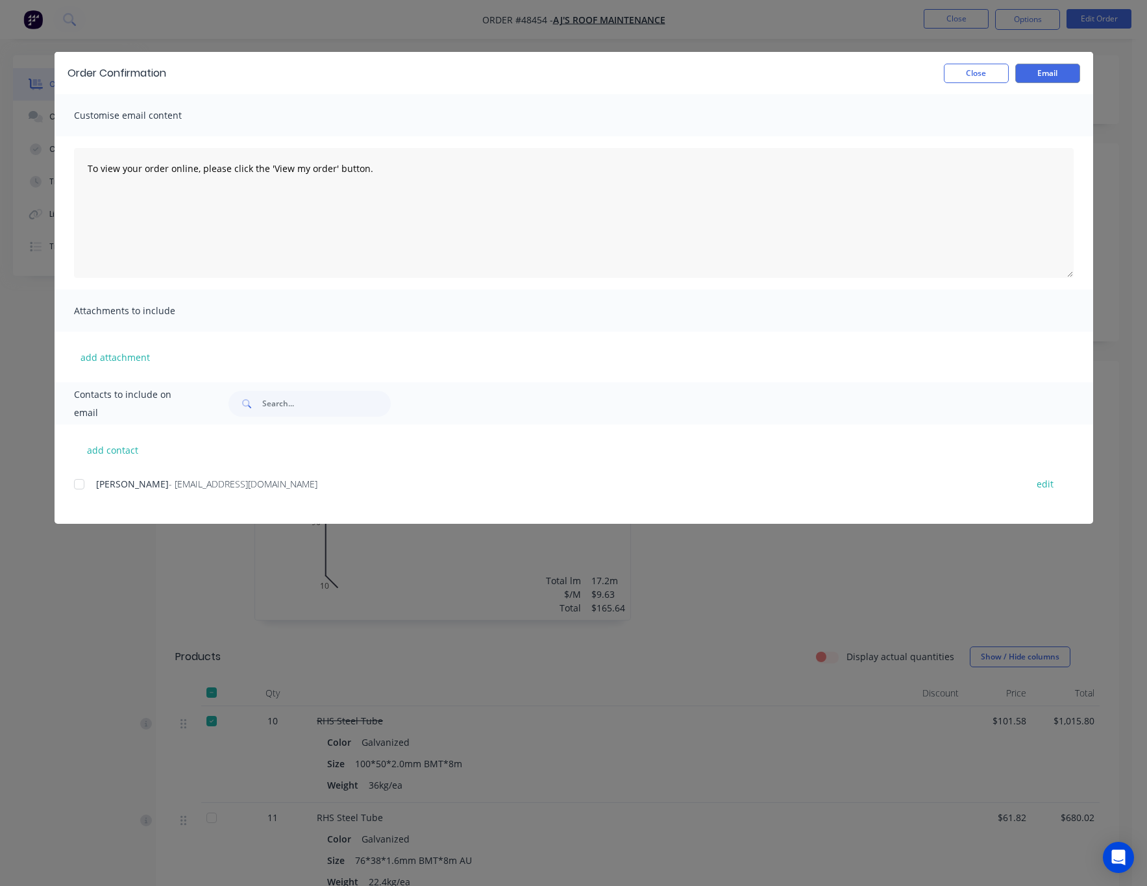
click at [857, 18] on div "Order Confirmation Close Email Customise email content To view your order onlin…" at bounding box center [573, 443] width 1147 height 886
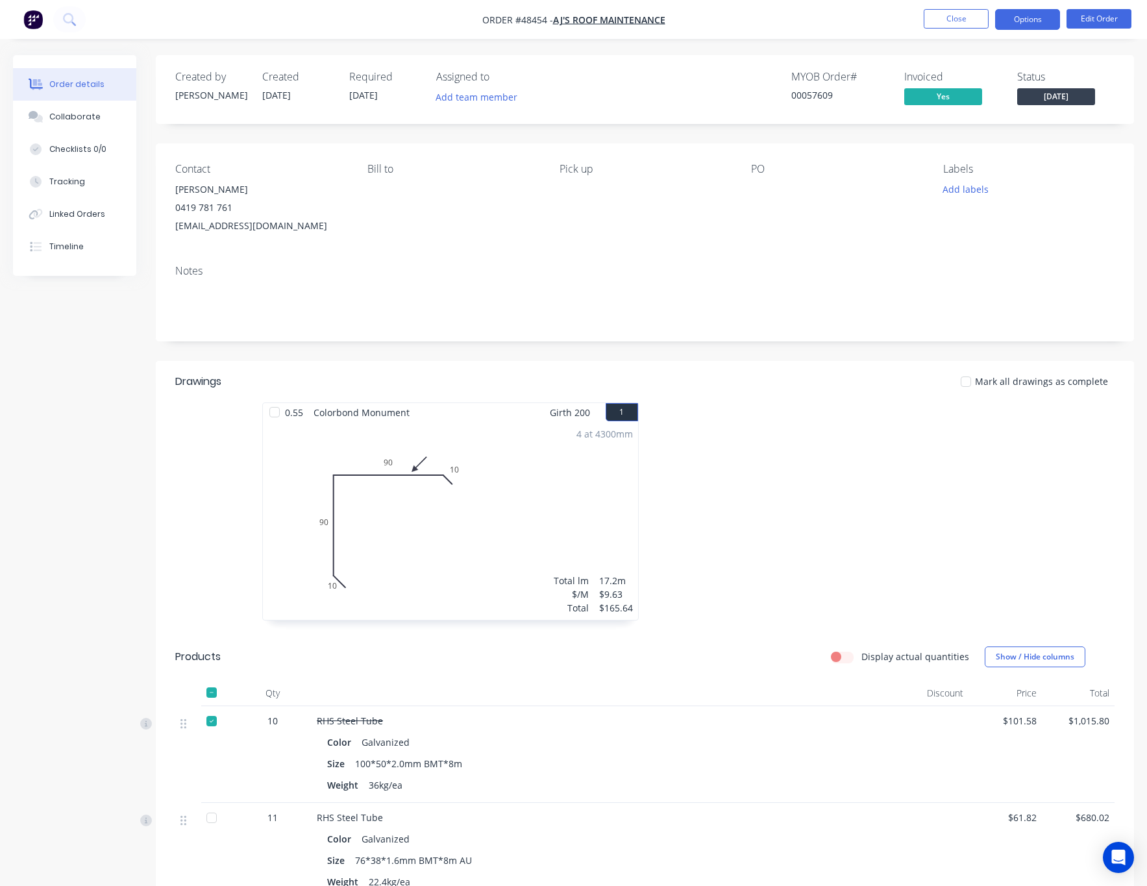
click at [1019, 22] on button "Options" at bounding box center [1027, 19] width 65 height 21
click at [1035, 12] on button "Options" at bounding box center [1027, 19] width 65 height 21
click at [1038, 23] on button "Options" at bounding box center [1027, 19] width 65 height 21
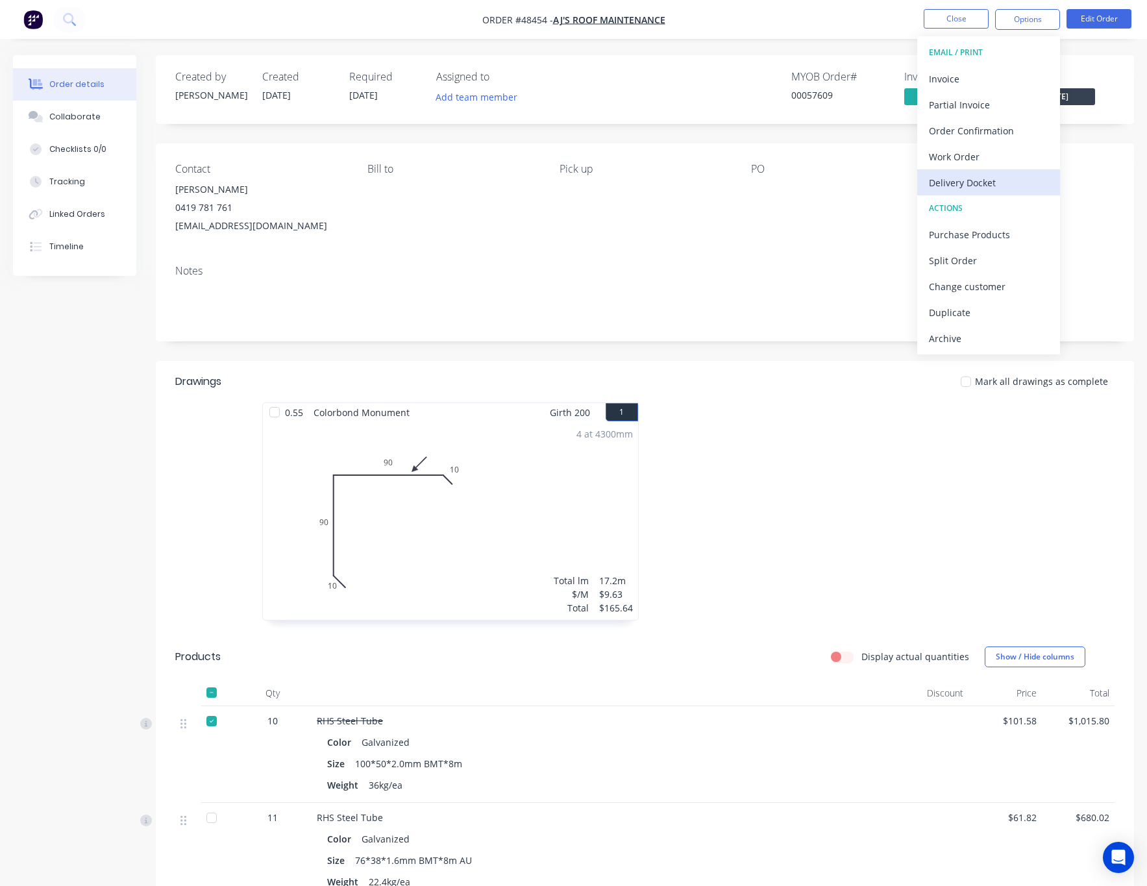
click at [1031, 184] on div "Delivery Docket" at bounding box center [988, 182] width 119 height 19
click at [1021, 133] on div "Without pricing" at bounding box center [988, 130] width 119 height 19
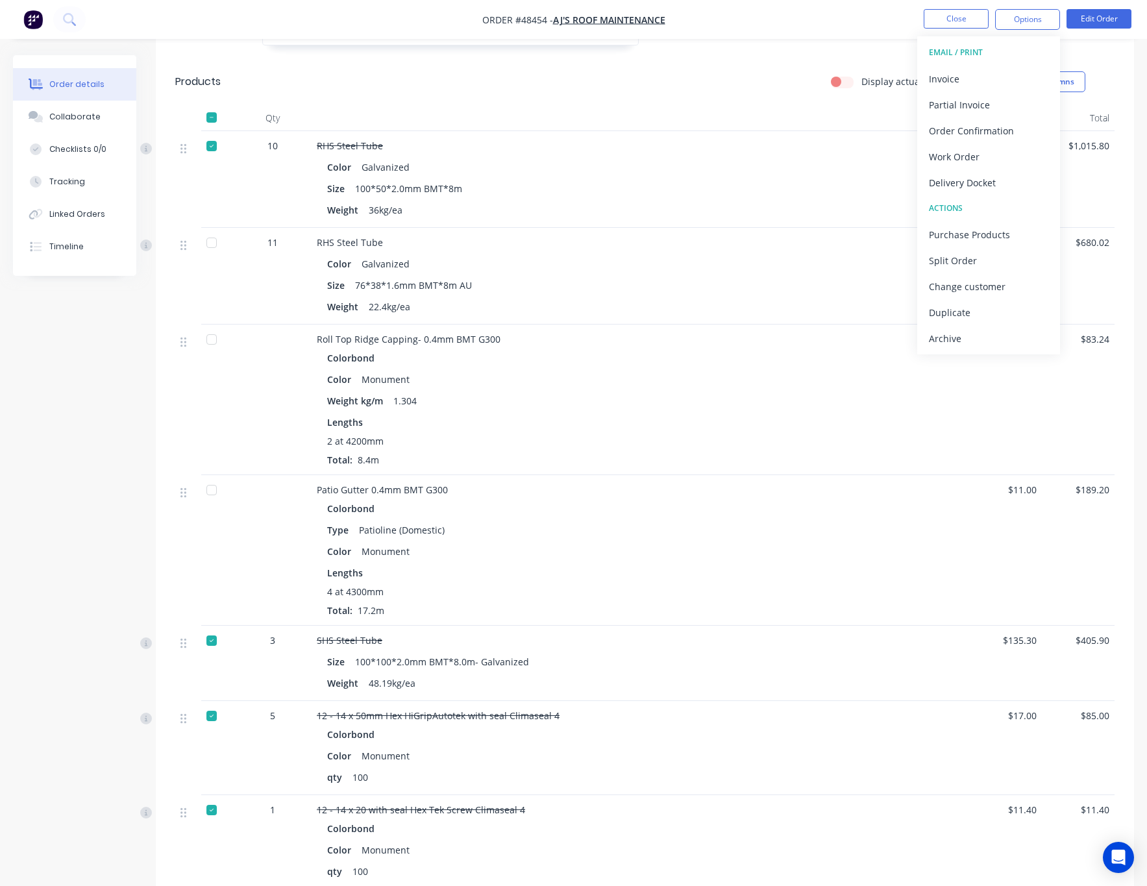
scroll to position [112, 0]
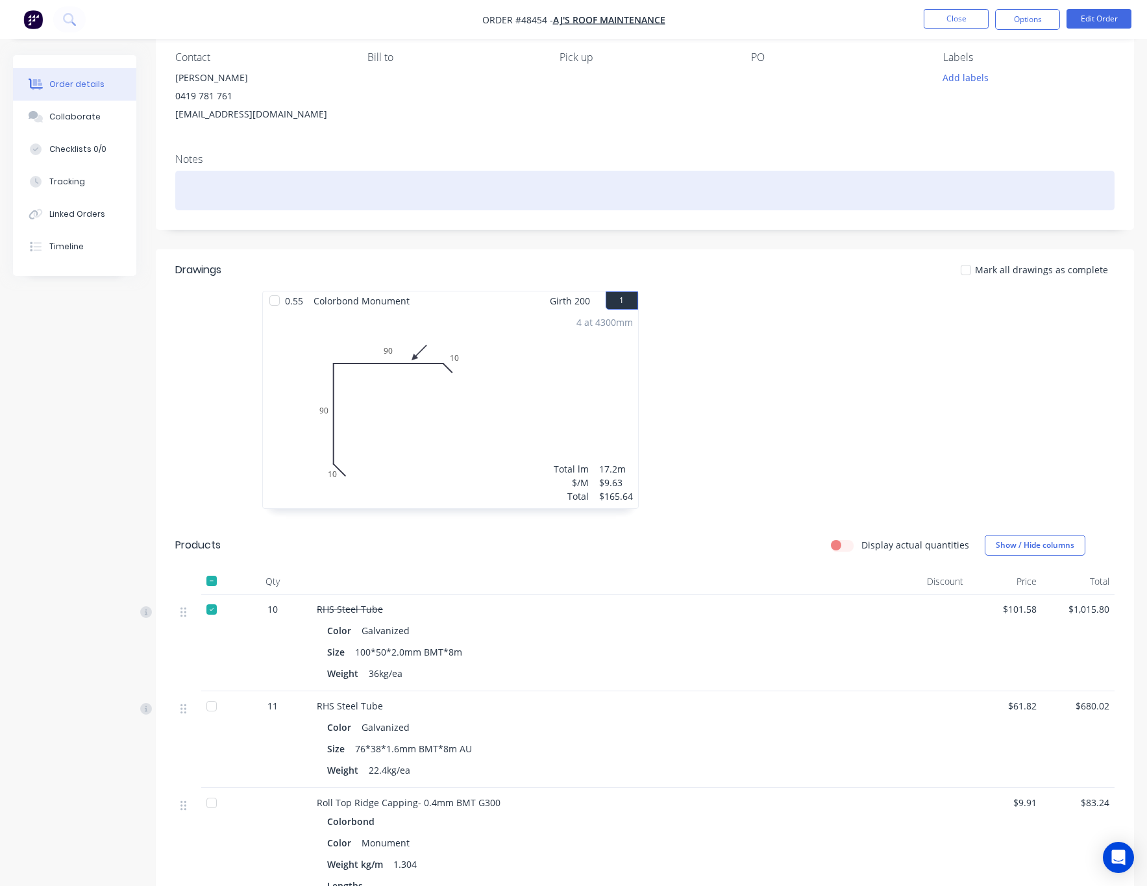
click at [218, 190] on div at bounding box center [645, 191] width 940 height 40
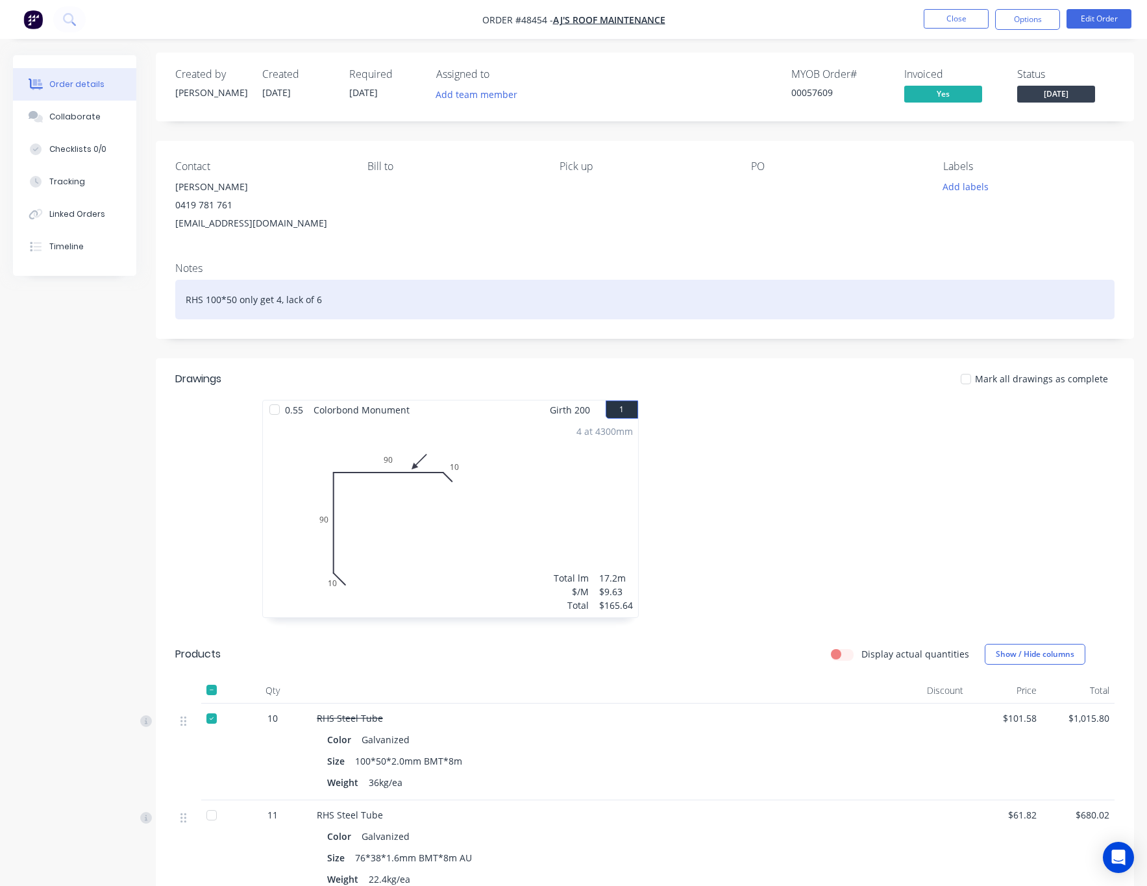
scroll to position [0, 0]
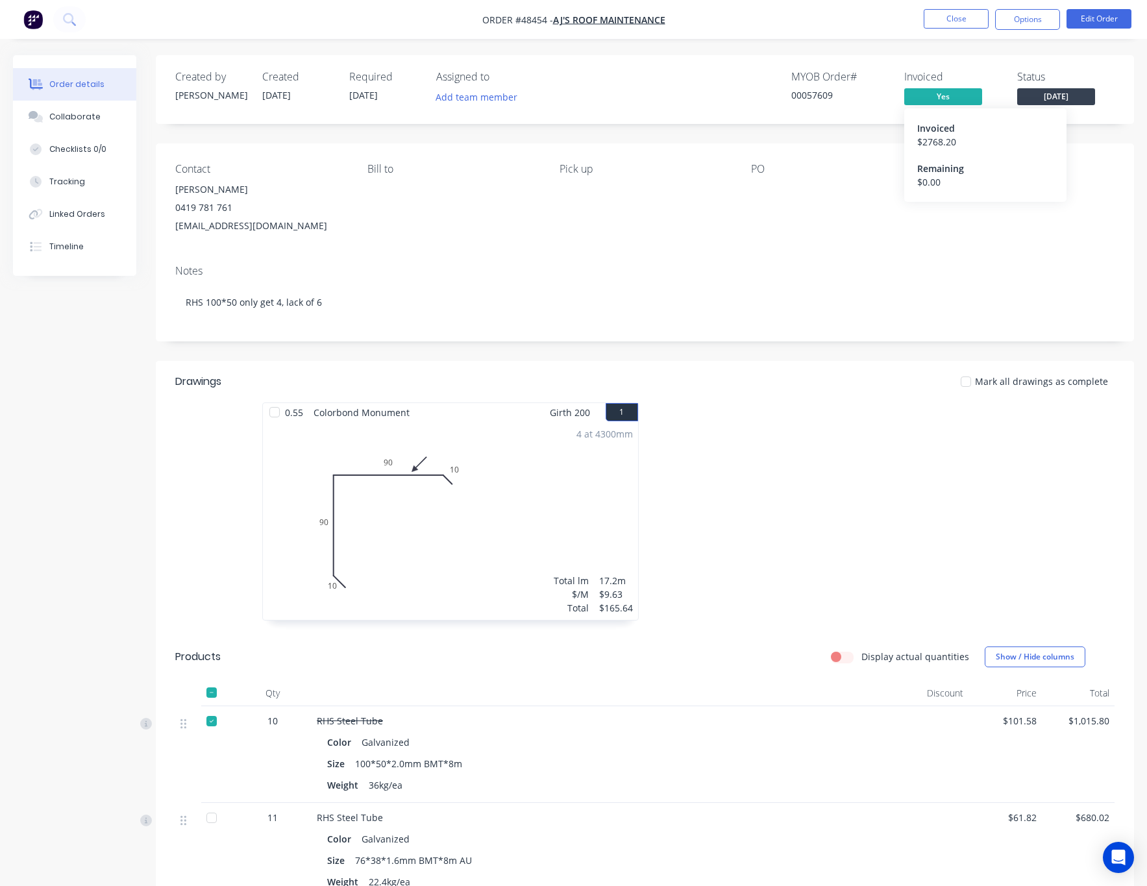
click at [934, 96] on span "Yes" at bounding box center [944, 96] width 78 height 16
click at [949, 10] on button "Close" at bounding box center [956, 18] width 65 height 19
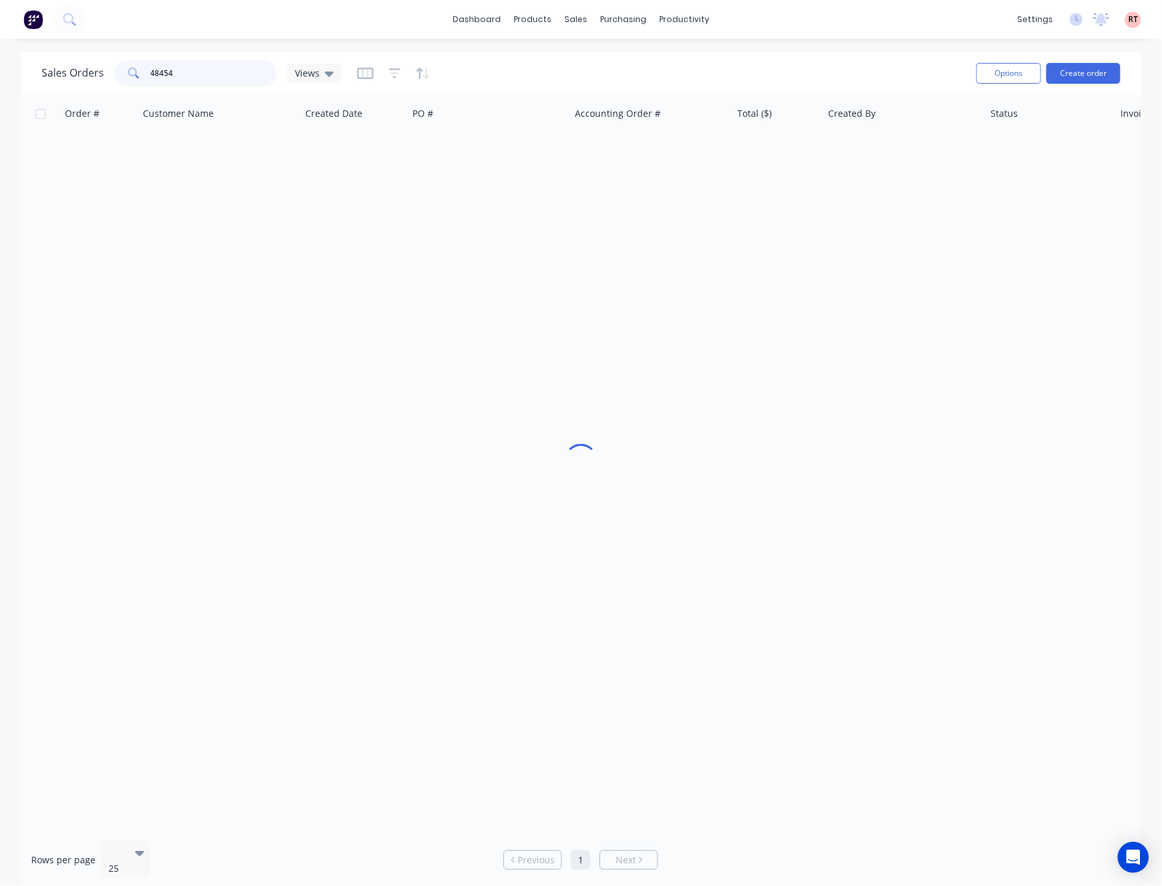
click at [158, 78] on input "48454" at bounding box center [214, 73] width 127 height 26
type input "48448"
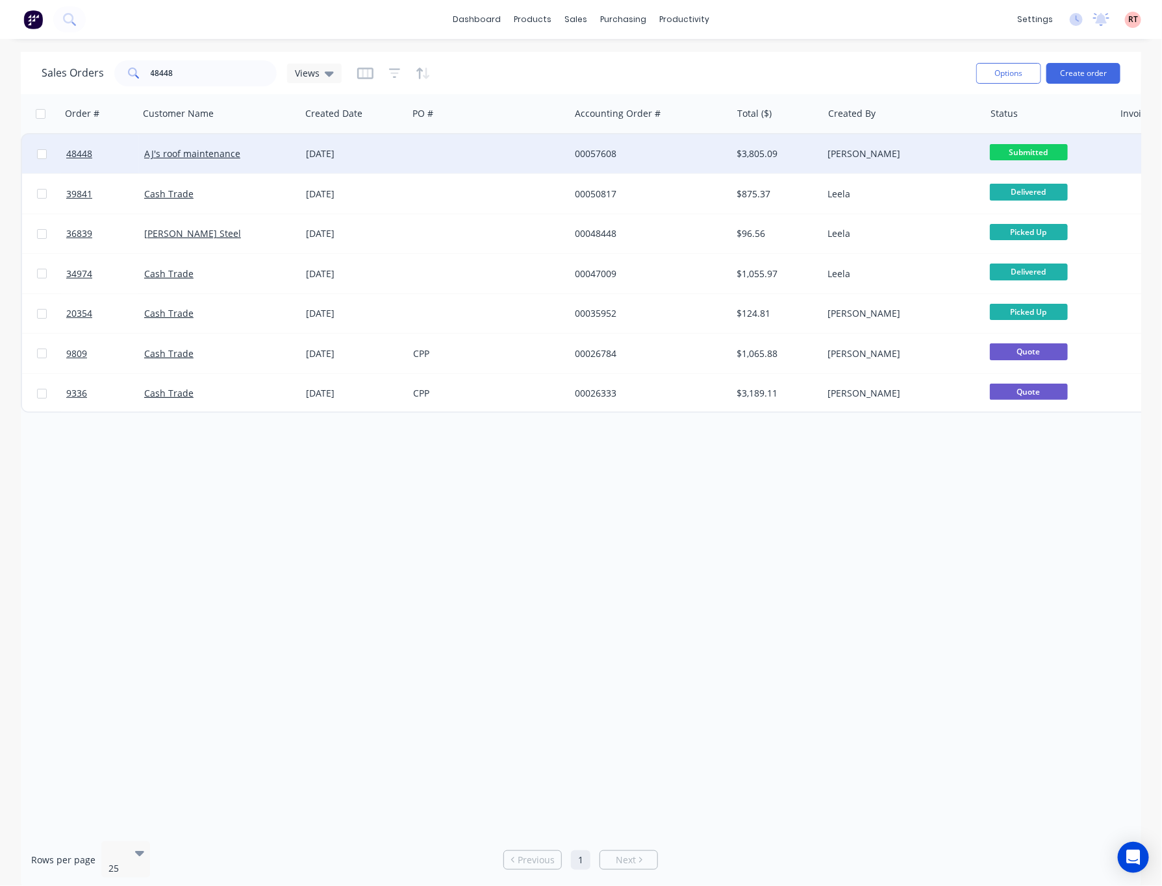
click at [577, 152] on div "00057608" at bounding box center [647, 153] width 144 height 13
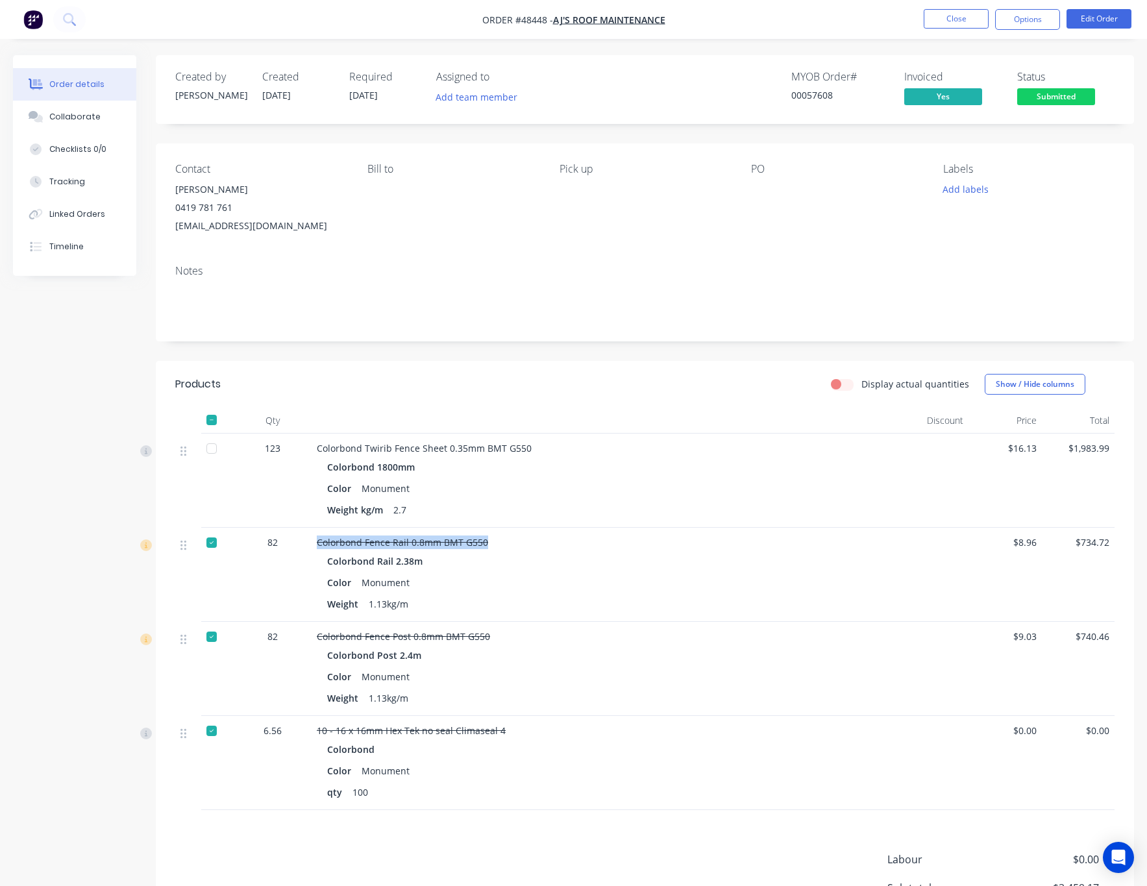
drag, startPoint x: 487, startPoint y: 543, endPoint x: 318, endPoint y: 543, distance: 169.5
click at [318, 543] on div "Colorbond Fence Rail 0.8mm BMT G550" at bounding box center [604, 543] width 574 height 14
click at [312, 546] on div "Colorbond Fence Rail 0.8mm BMT G550 Colorbond Rail 2.38m Color Monument Weight …" at bounding box center [604, 575] width 584 height 94
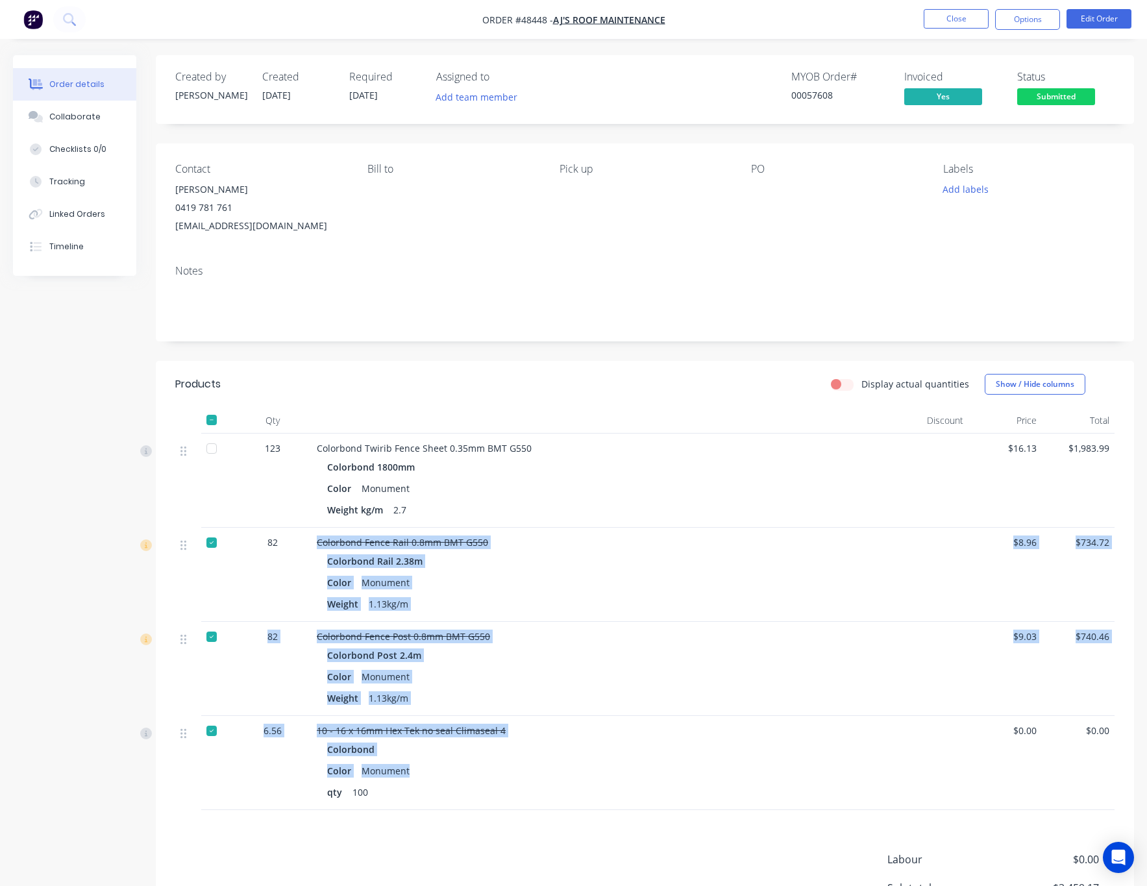
drag, startPoint x: 316, startPoint y: 536, endPoint x: 501, endPoint y: 778, distance: 305.2
click at [501, 778] on div "123 Colorbond Twirib Fence Sheet 0.35mm BMT G550 Colorbond 1800mm Color Monumen…" at bounding box center [645, 622] width 940 height 377
click at [534, 769] on div "Color Monument" at bounding box center [603, 771] width 553 height 19
drag, startPoint x: 312, startPoint y: 538, endPoint x: 451, endPoint y: 780, distance: 278.3
click at [450, 780] on div "123 Colorbond Twirib Fence Sheet 0.35mm BMT G550 Colorbond 1800mm Color Monumen…" at bounding box center [645, 622] width 940 height 377
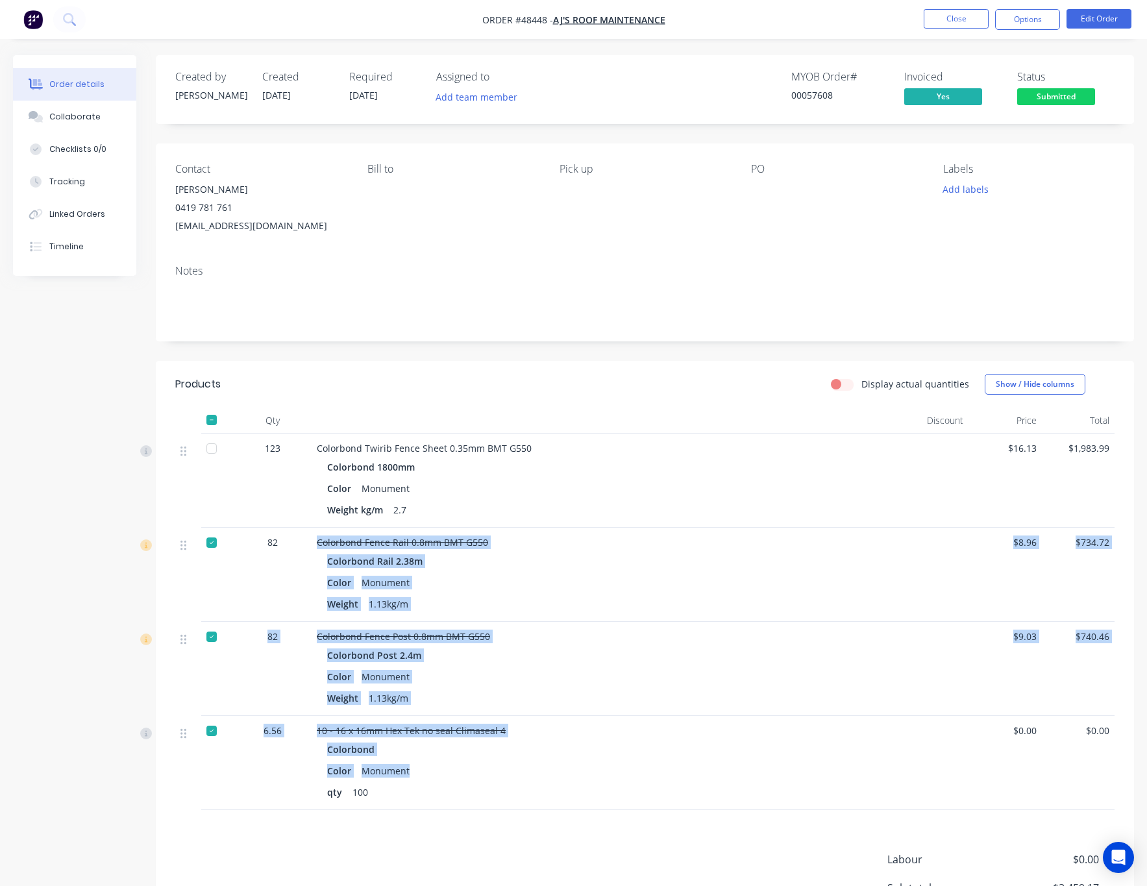
click at [545, 760] on div "Colorbond Color Monument qty 100" at bounding box center [604, 771] width 574 height 62
click at [84, 242] on button "Timeline" at bounding box center [74, 247] width 123 height 32
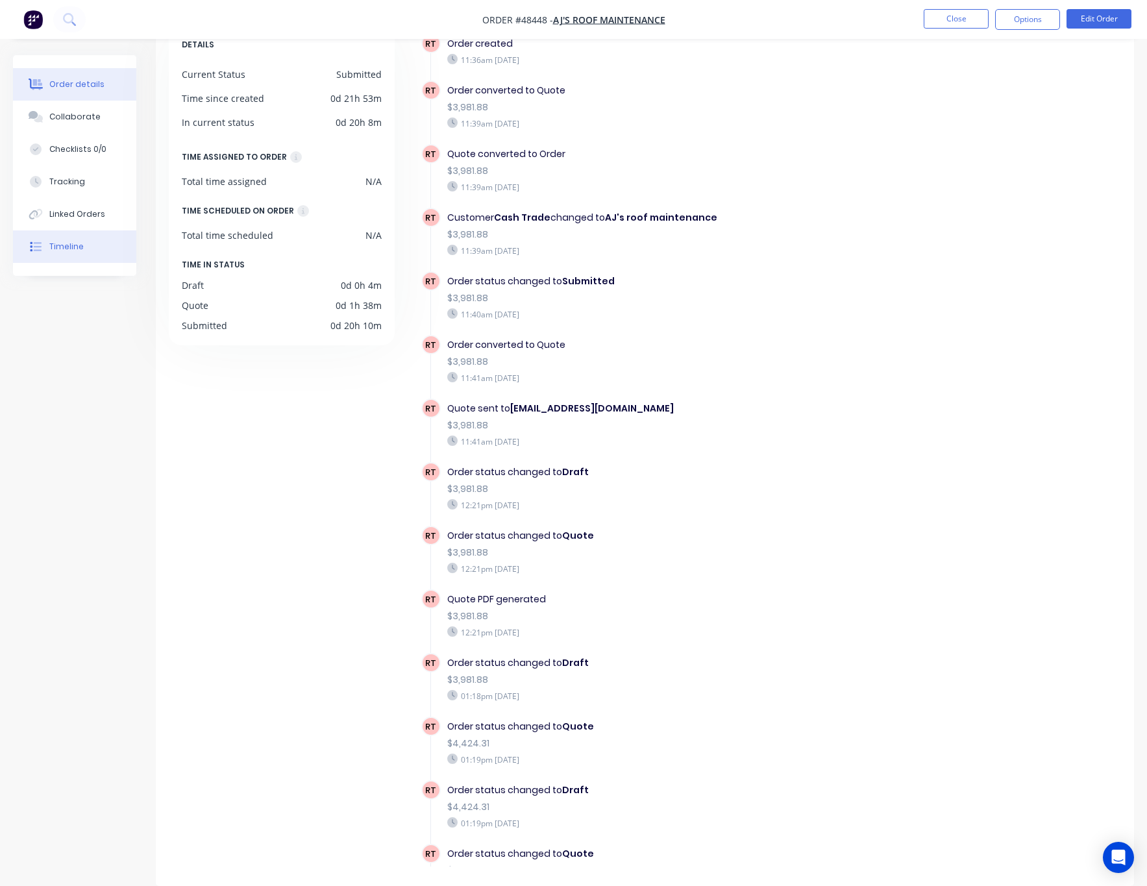
click at [99, 81] on button "Order details" at bounding box center [74, 84] width 123 height 32
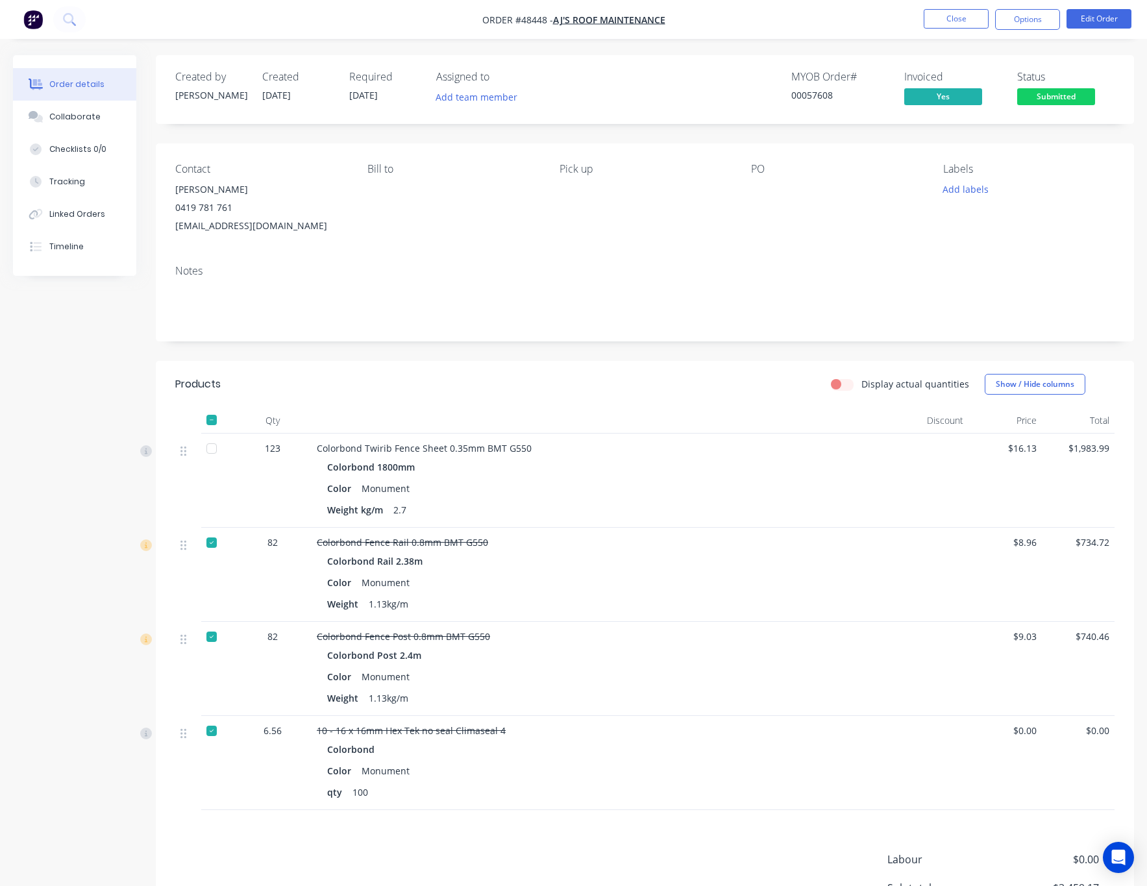
click at [1068, 98] on span "Submitted" at bounding box center [1056, 96] width 78 height 16
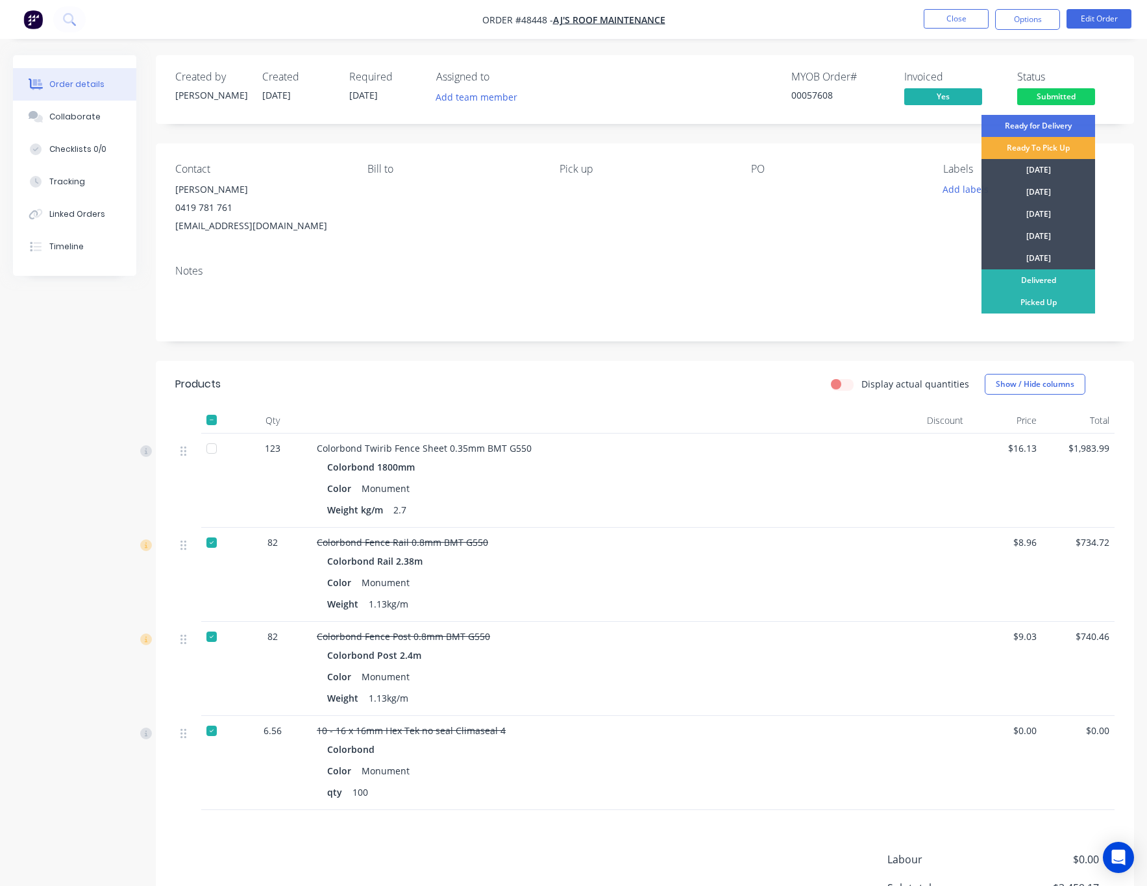
click at [764, 260] on div "Notes" at bounding box center [645, 298] width 979 height 87
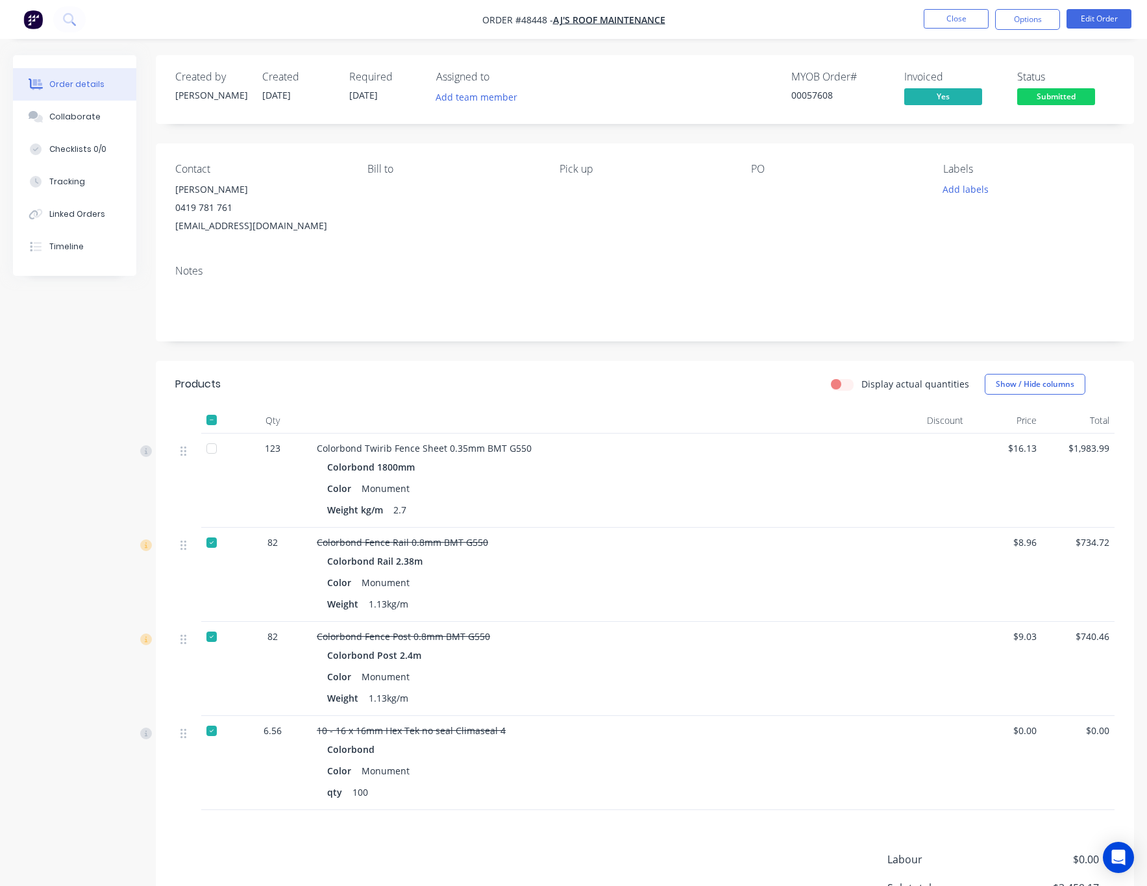
click at [1073, 86] on div "Submitted" at bounding box center [1055, 75] width 47 height 25
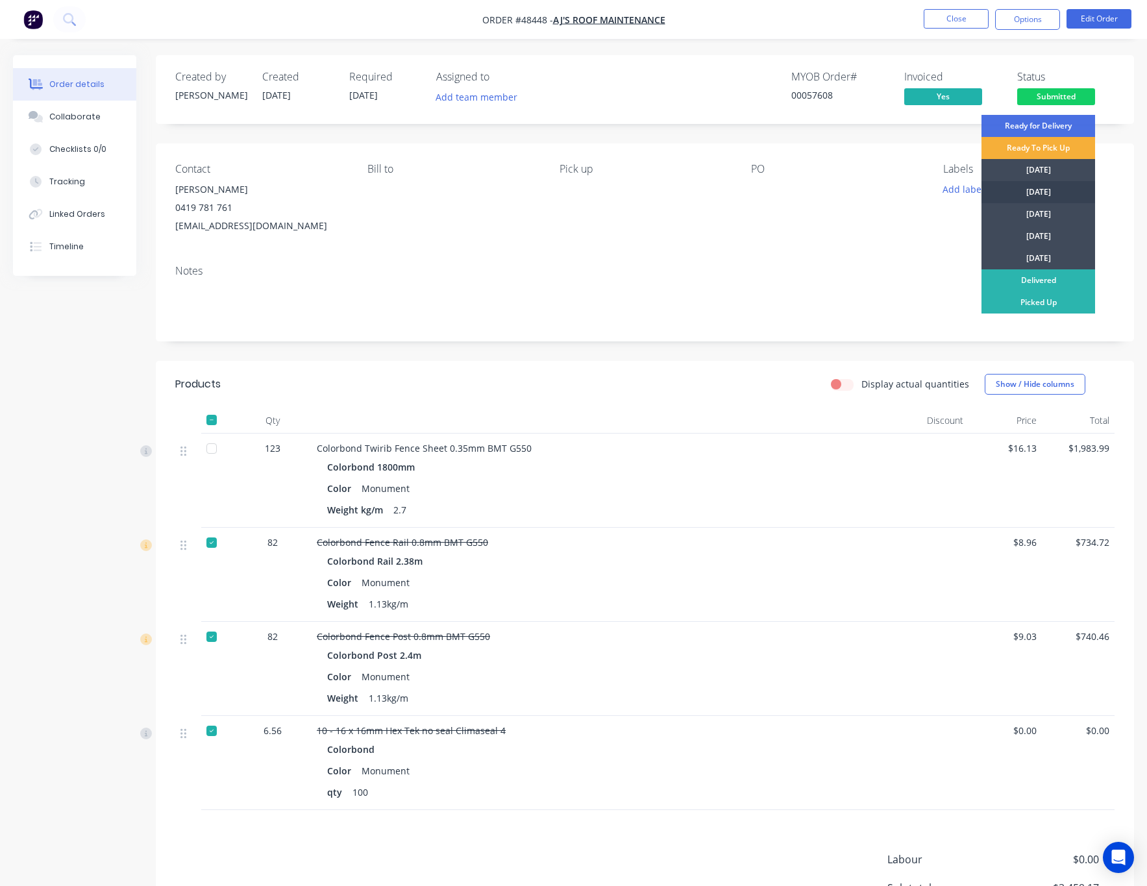
click at [1064, 186] on div "Tuesday" at bounding box center [1039, 192] width 114 height 22
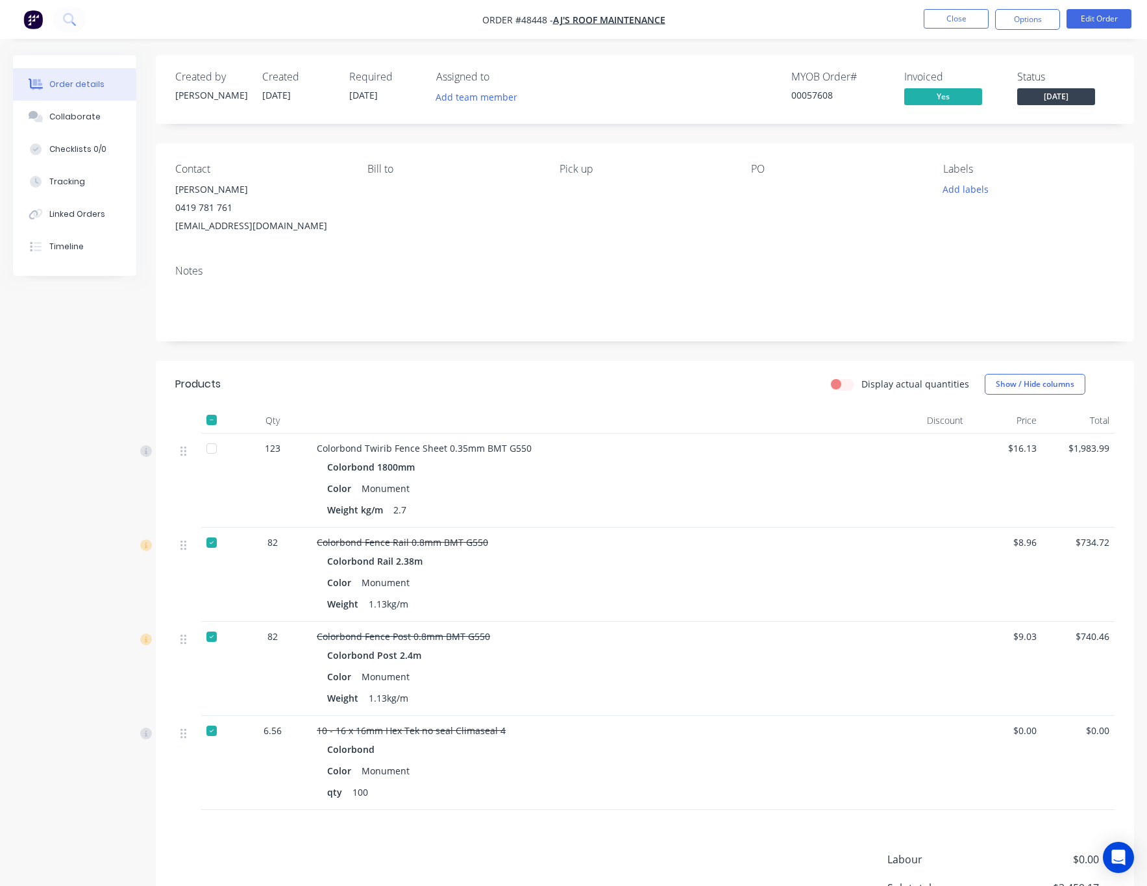
drag, startPoint x: 1120, startPoint y: 215, endPoint x: 1117, endPoint y: 190, distance: 25.5
click at [1116, 203] on div "Created by Rachel Created 25/08/25 Required 25/08/25 Assigned to Add team membe…" at bounding box center [645, 524] width 979 height 938
click at [1085, 258] on div "Notes" at bounding box center [645, 298] width 979 height 87
click at [1027, 16] on button "Options" at bounding box center [1027, 19] width 65 height 21
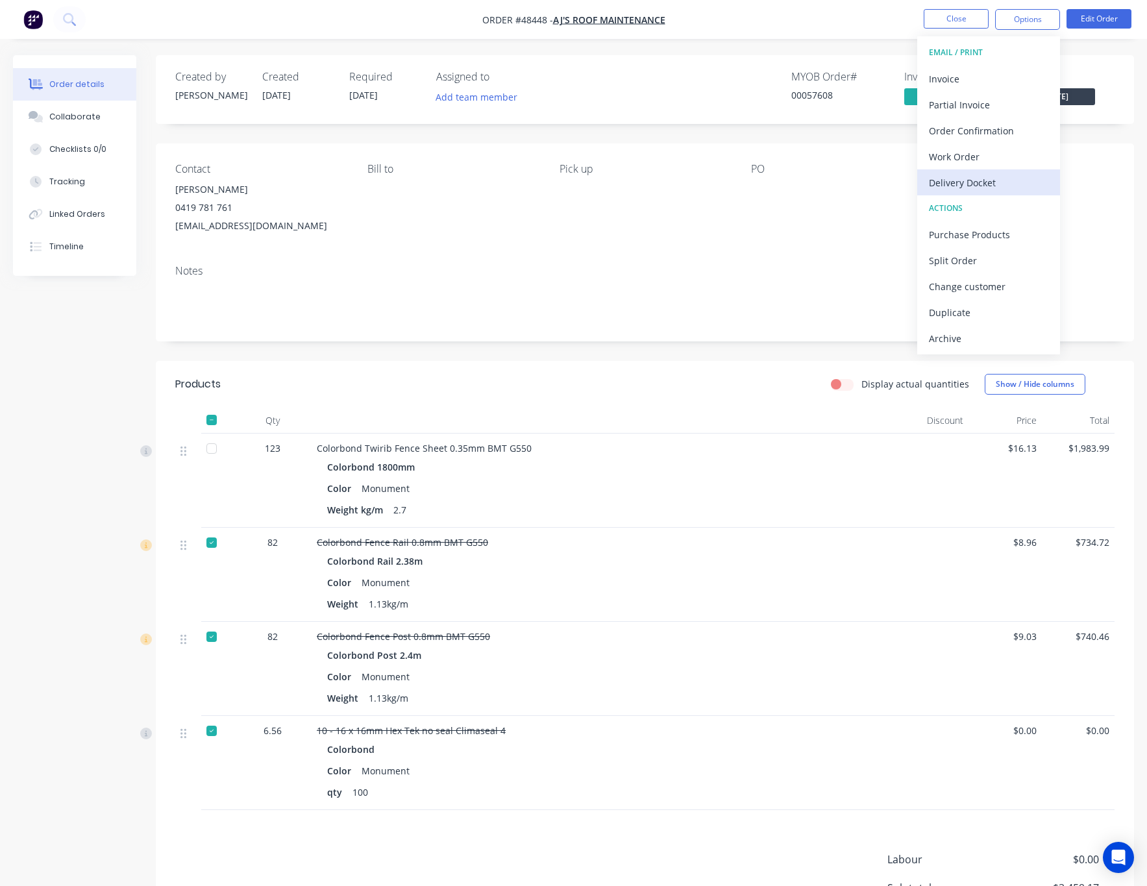
click at [1003, 180] on div "Delivery Docket" at bounding box center [988, 182] width 119 height 19
click at [994, 135] on div "Without pricing" at bounding box center [988, 130] width 119 height 19
click at [577, 347] on div "Created by Rachel Created 25/08/25 Required 25/08/25 Assigned to Add team membe…" at bounding box center [645, 524] width 979 height 938
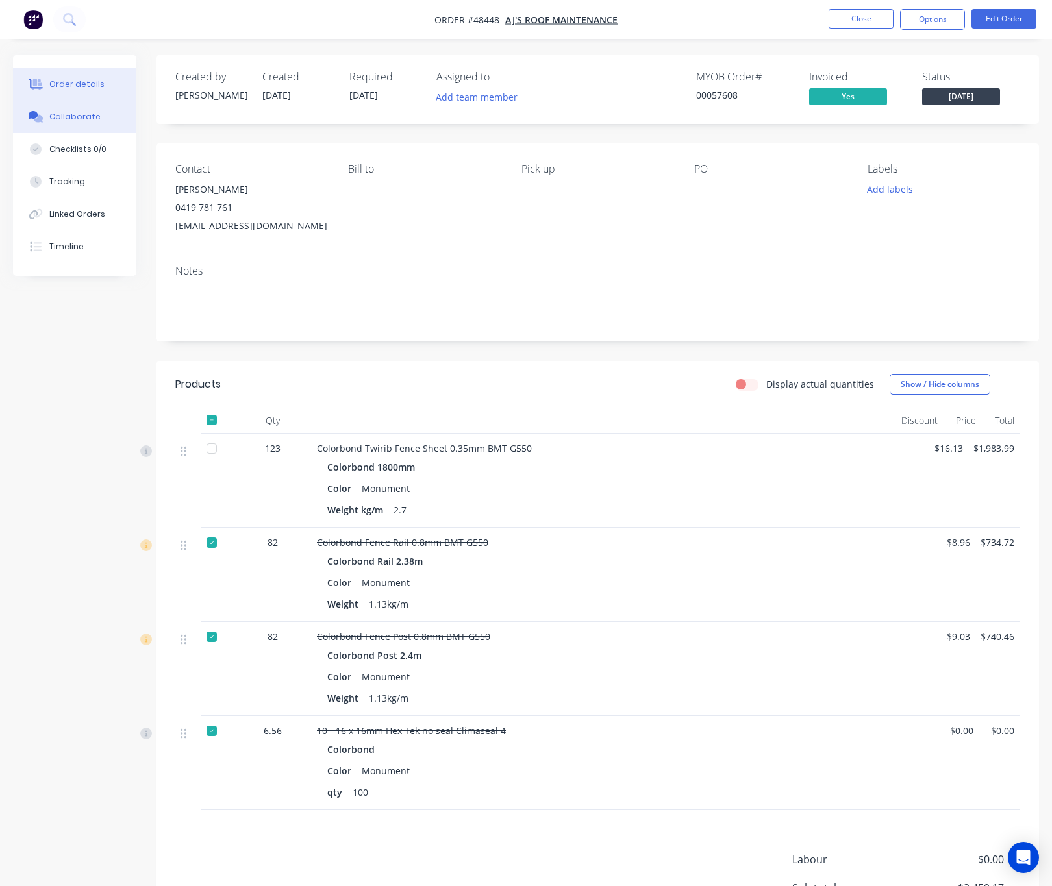
click at [80, 119] on div "Collaborate" at bounding box center [74, 117] width 51 height 12
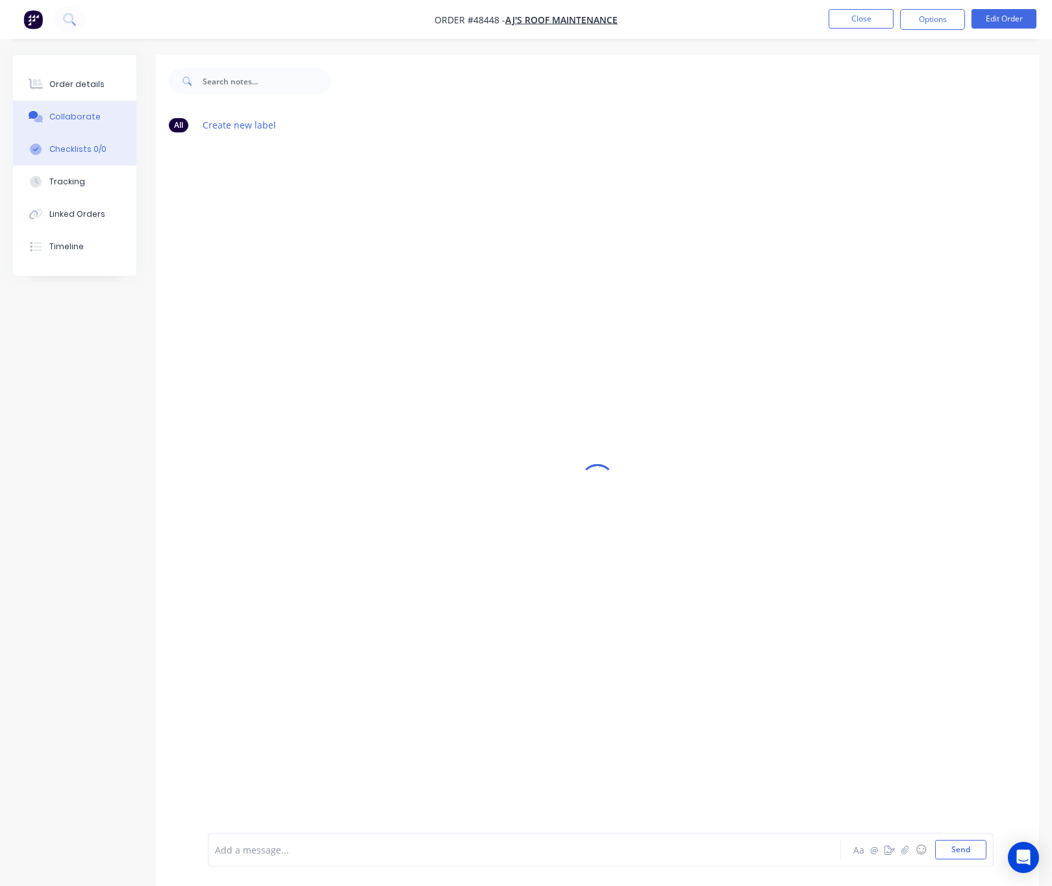
click at [104, 150] on button "Checklists 0/0" at bounding box center [74, 149] width 123 height 32
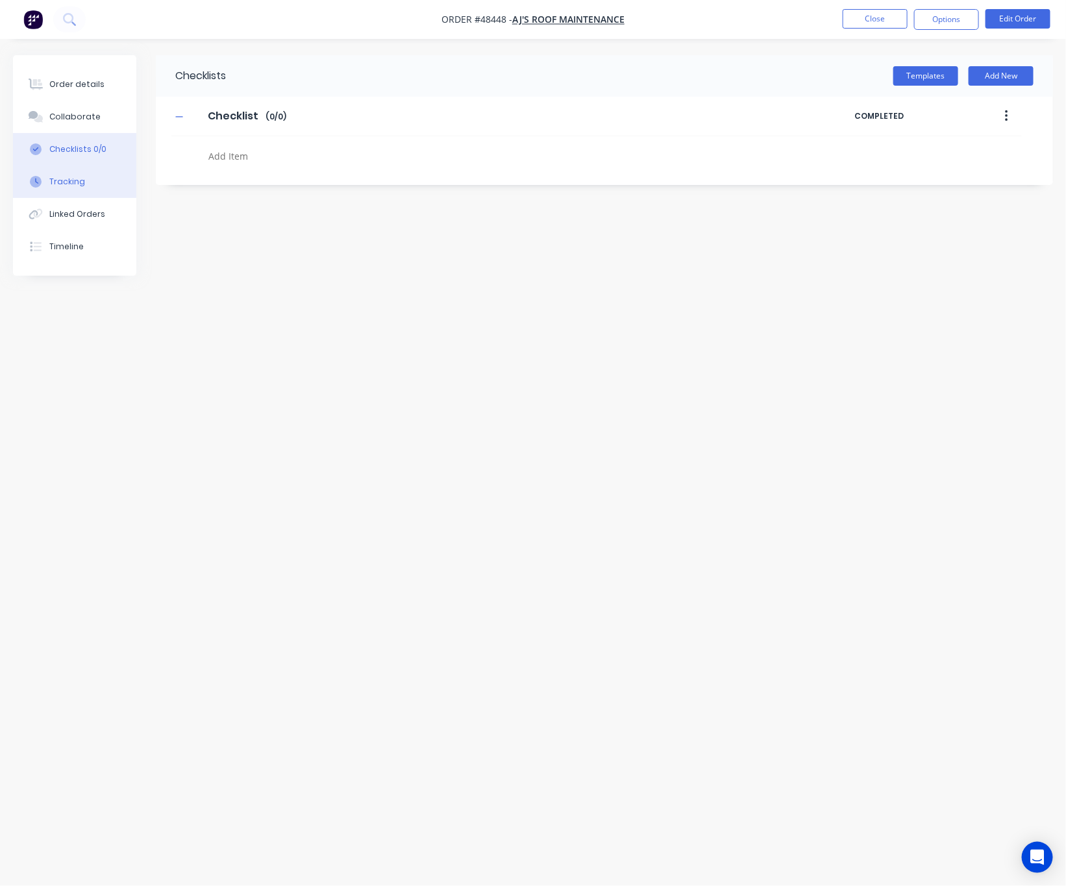
click at [108, 185] on button "Tracking" at bounding box center [74, 182] width 123 height 32
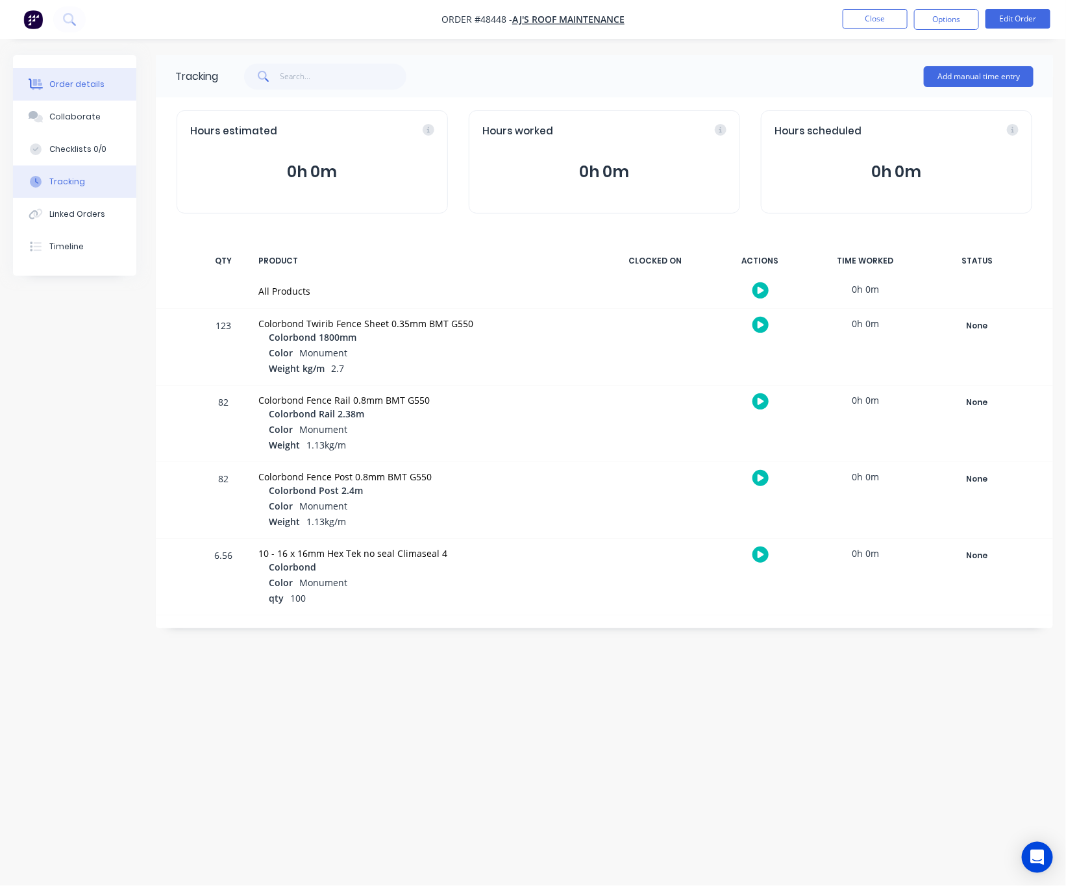
click at [92, 84] on div "Order details" at bounding box center [76, 85] width 55 height 12
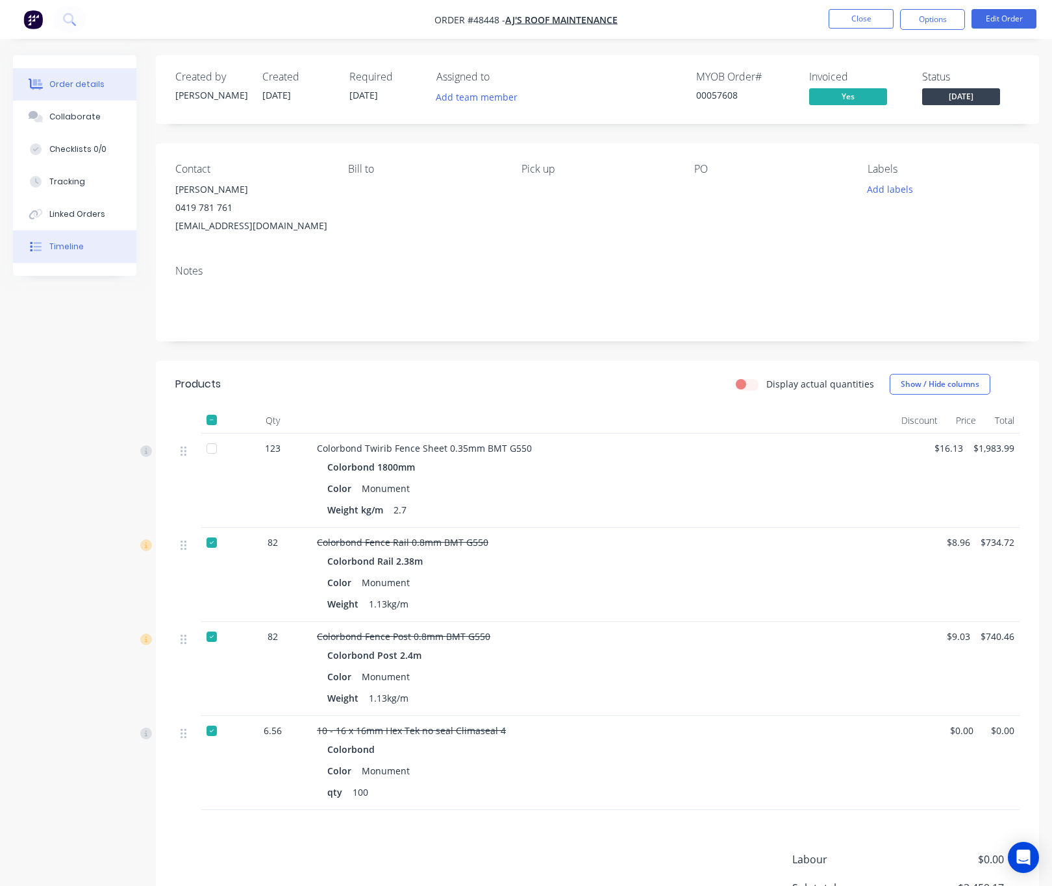
click at [94, 246] on button "Timeline" at bounding box center [74, 247] width 123 height 32
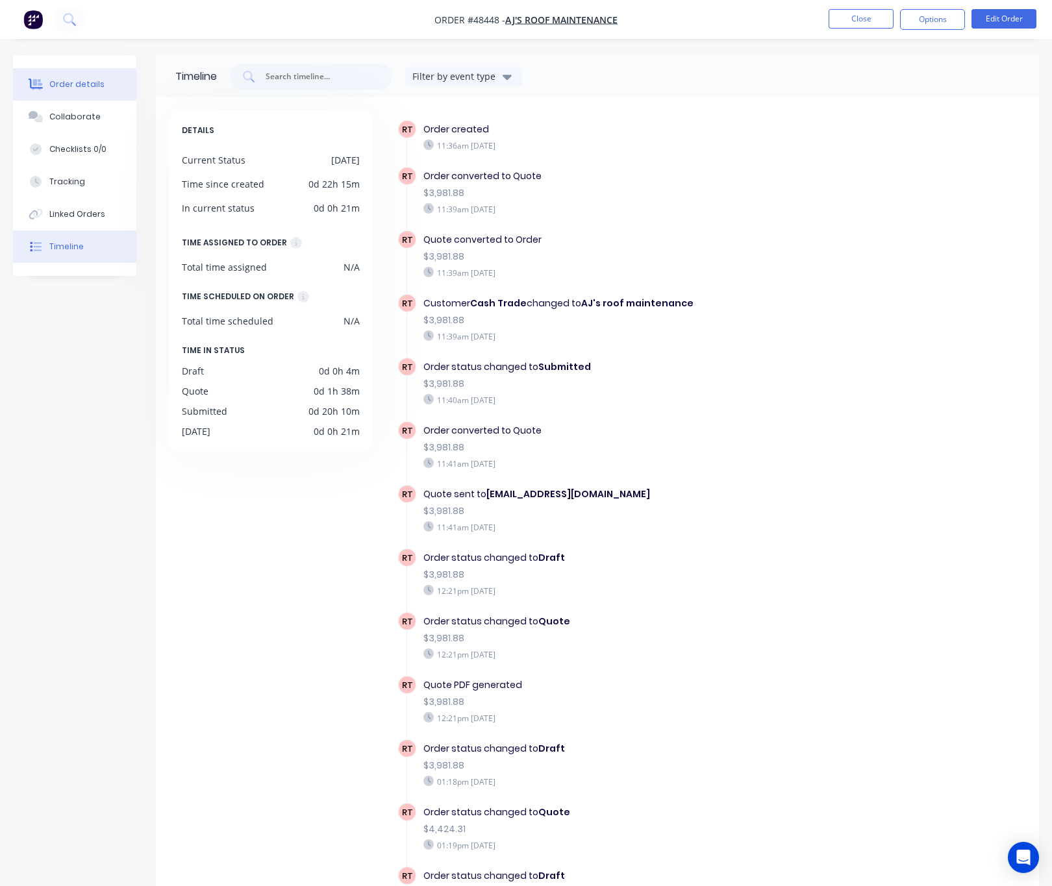
click at [106, 88] on button "Order details" at bounding box center [74, 84] width 123 height 32
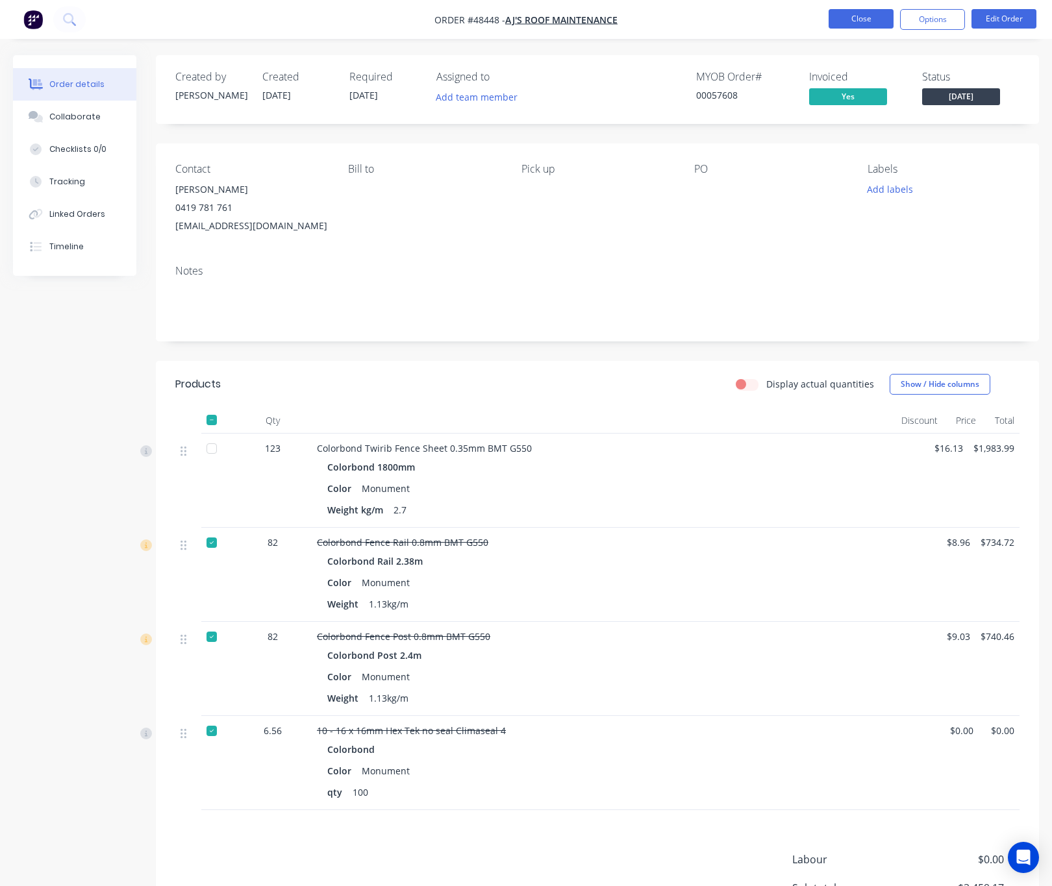
click at [842, 28] on button "Close" at bounding box center [861, 18] width 65 height 19
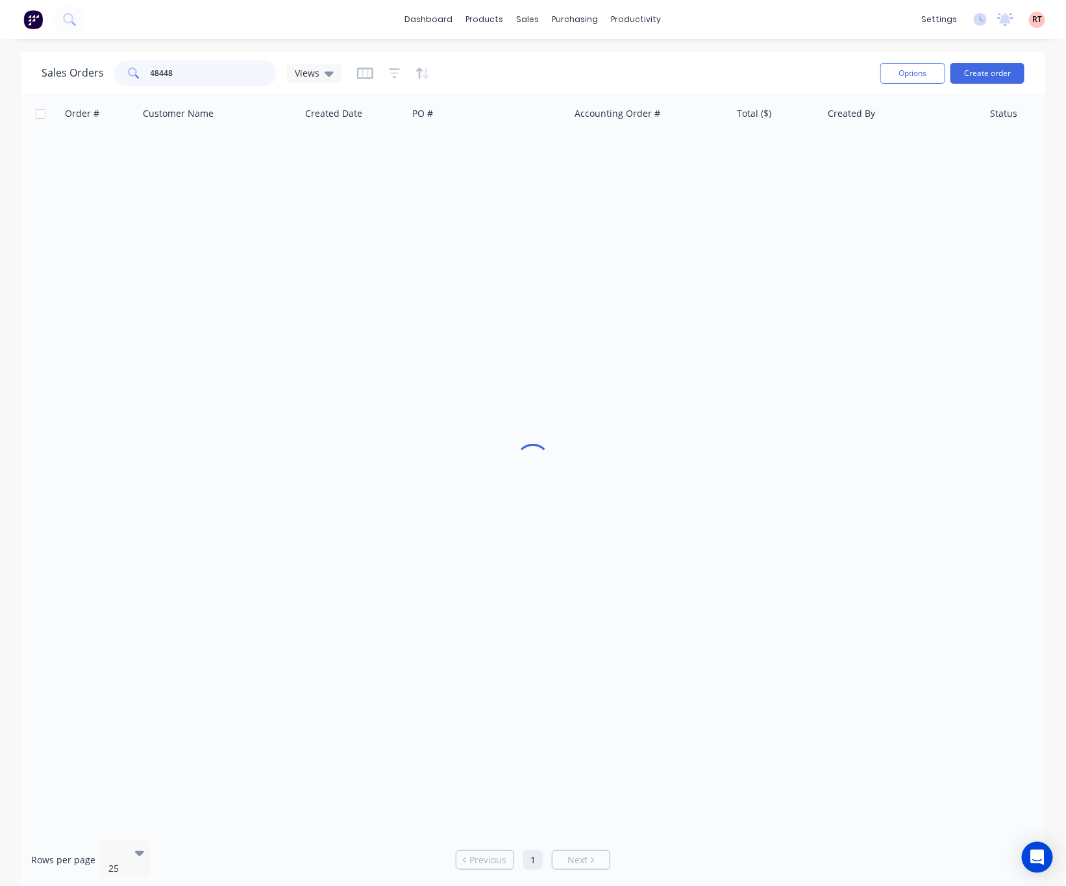
drag, startPoint x: 170, startPoint y: 76, endPoint x: 78, endPoint y: 74, distance: 92.2
click at [78, 75] on div "Sales Orders 48448 Views" at bounding box center [192, 73] width 300 height 26
drag, startPoint x: 199, startPoint y: 72, endPoint x: 88, endPoint y: 164, distance: 144.8
click at [90, 164] on div "Sales Orders 497812563 Views Options Create order Order # Customer Name Created…" at bounding box center [533, 471] width 1025 height 838
click at [220, 248] on div "Order # Customer Name Created Date PO # Accounting Order # Total ($) Created By…" at bounding box center [533, 462] width 1025 height 737
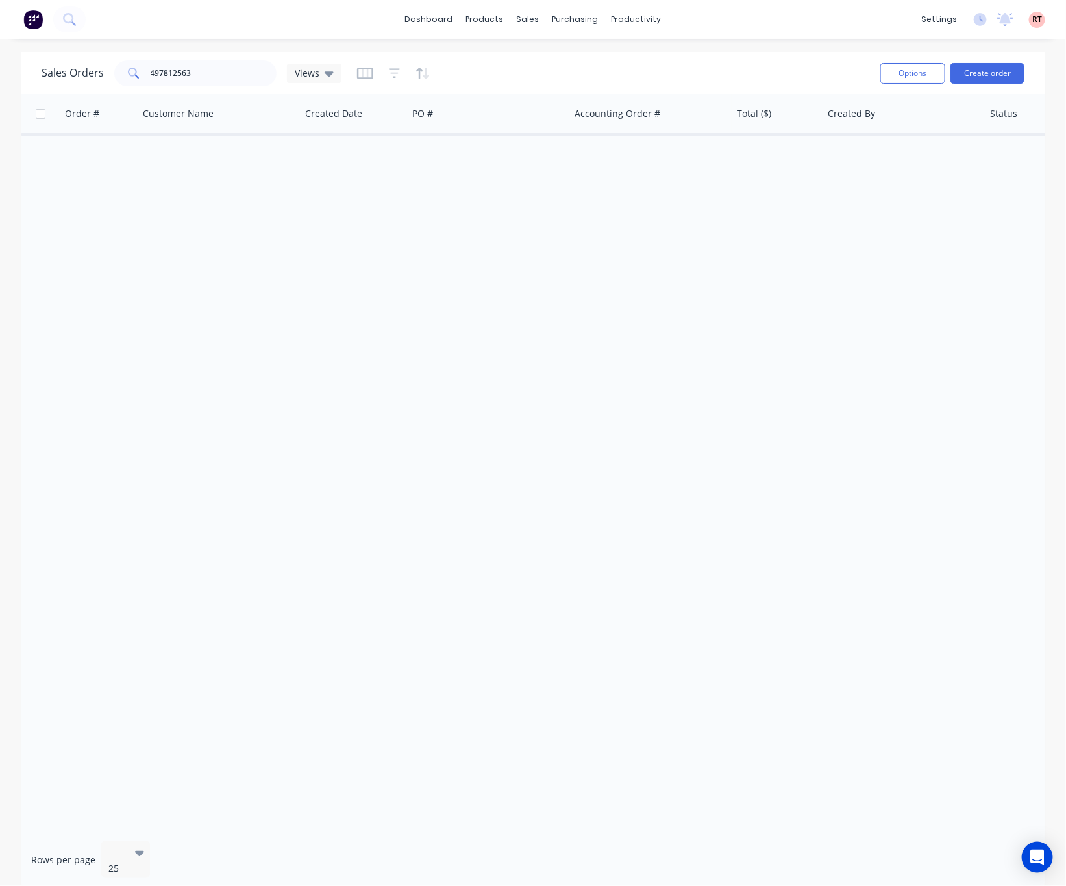
click at [662, 297] on div "Order # Customer Name Created Date PO # Accounting Order # Total ($) Created By…" at bounding box center [533, 462] width 1025 height 737
drag, startPoint x: 205, startPoint y: 72, endPoint x: 57, endPoint y: 94, distance: 149.6
click at [57, 94] on div "Sales Orders 497812563 Views Options Create order Order # Customer Name Created…" at bounding box center [533, 471] width 1025 height 838
type input "48481"
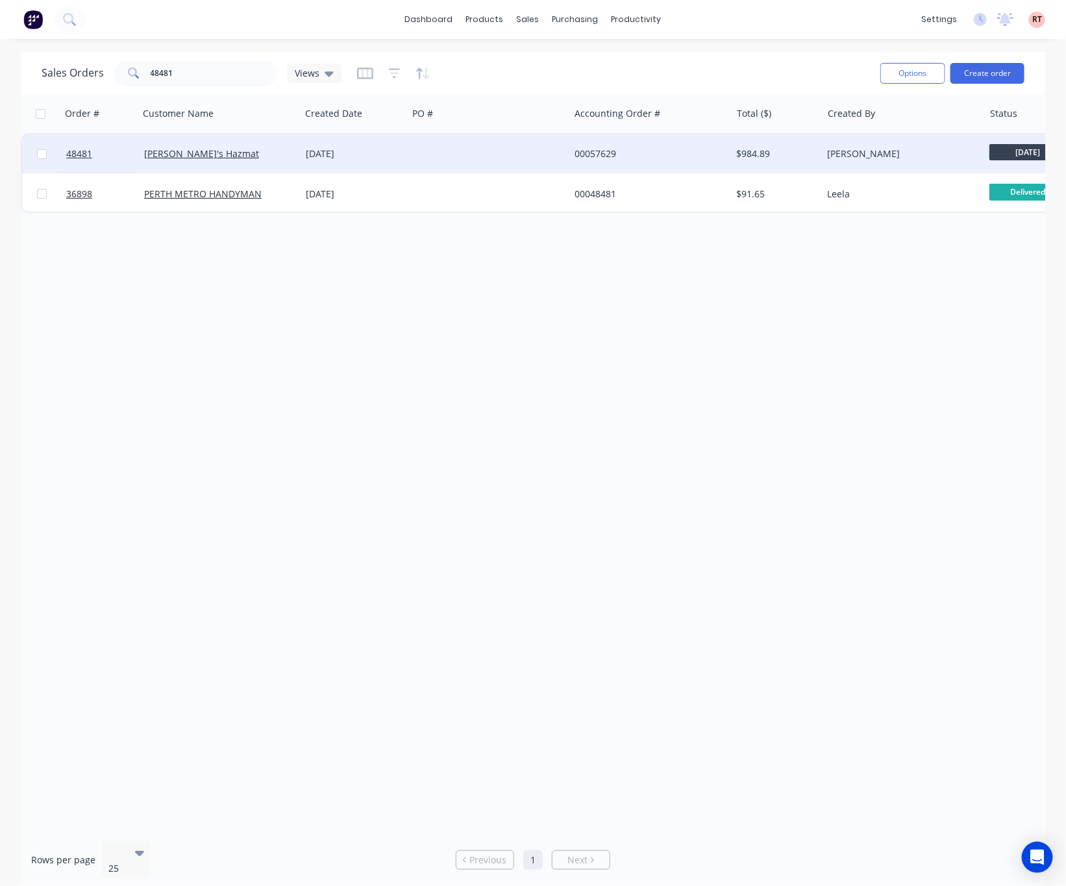
click at [439, 162] on div at bounding box center [489, 153] width 162 height 39
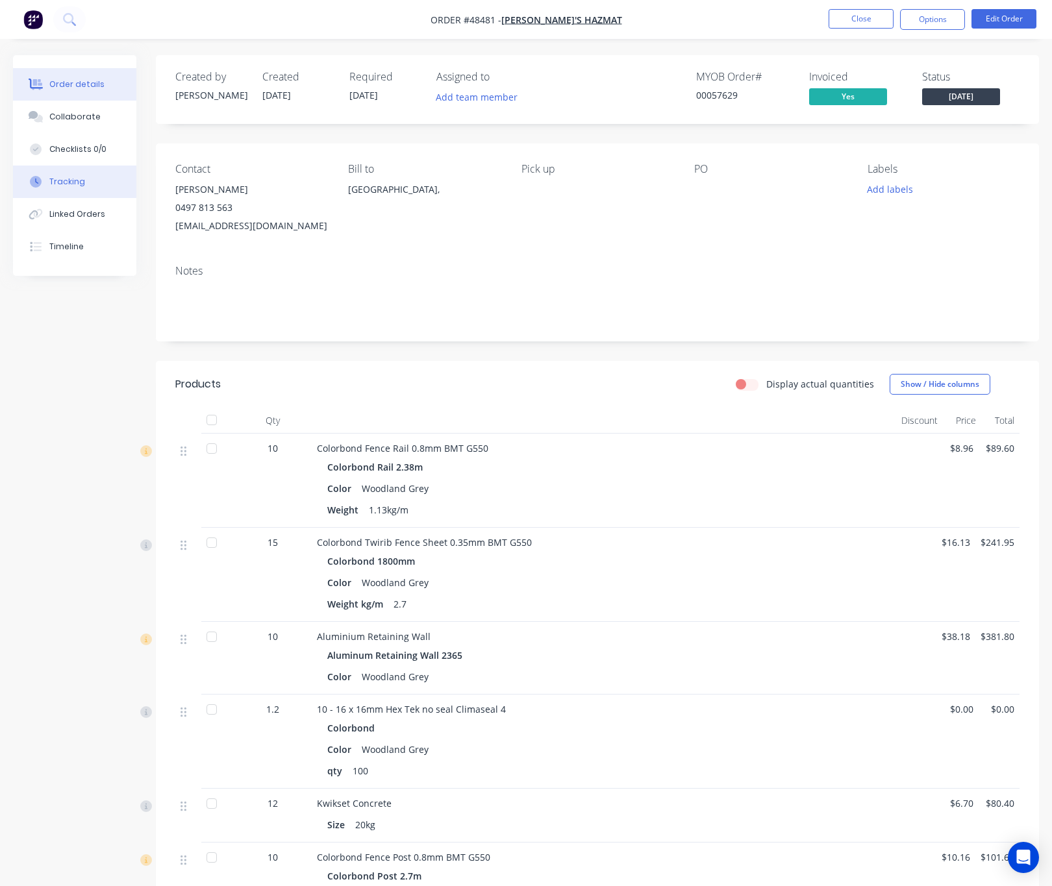
click at [101, 184] on button "Tracking" at bounding box center [74, 182] width 123 height 32
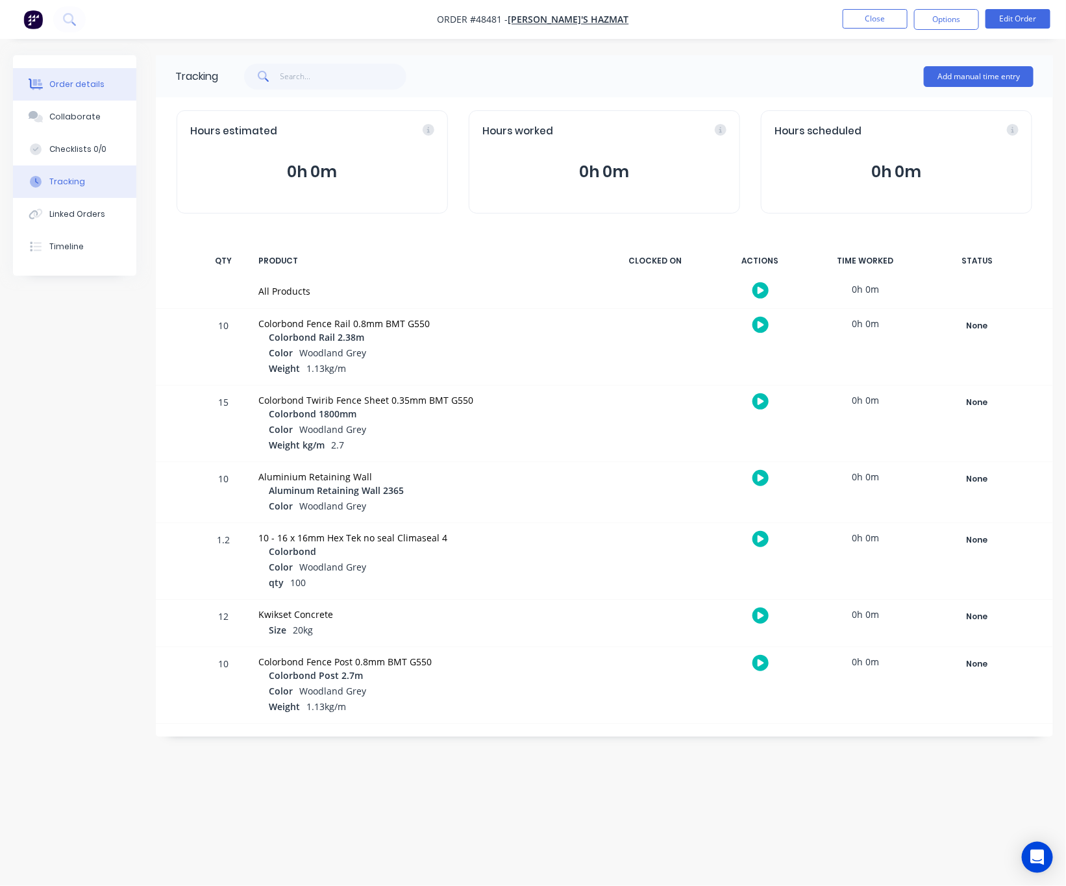
click at [102, 84] on button "Order details" at bounding box center [74, 84] width 123 height 32
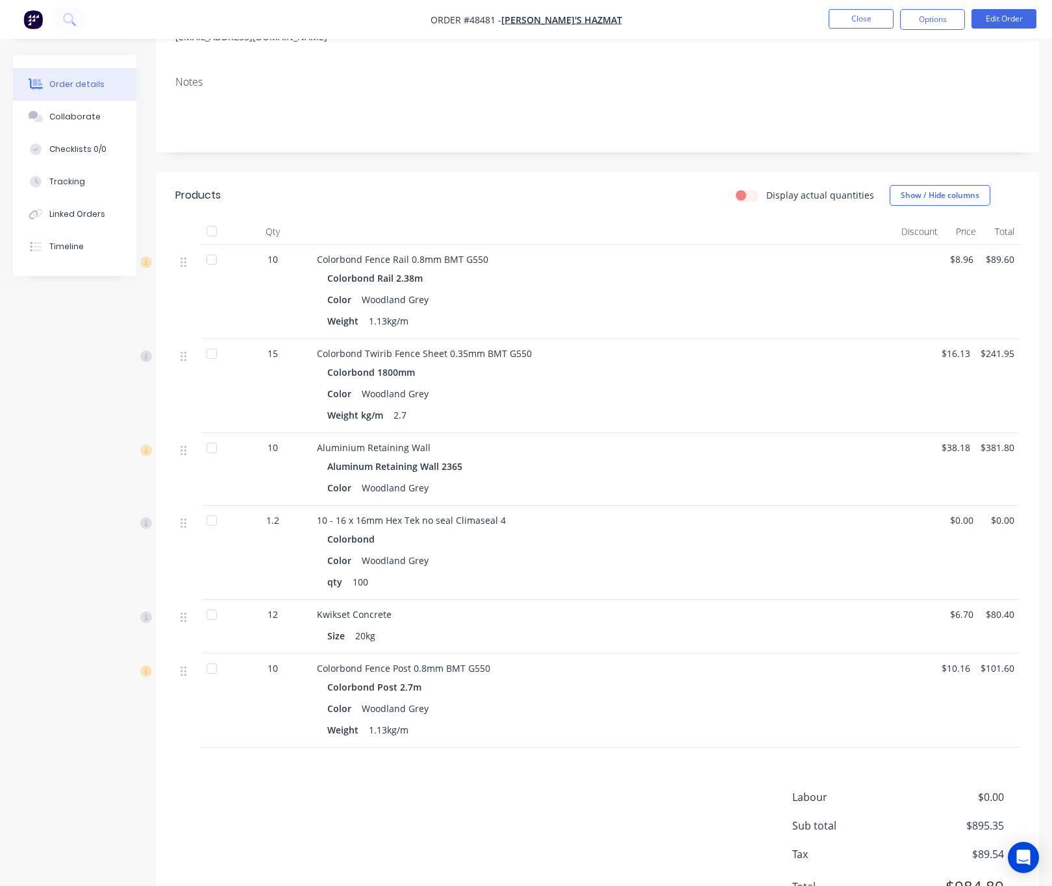
scroll to position [255, 0]
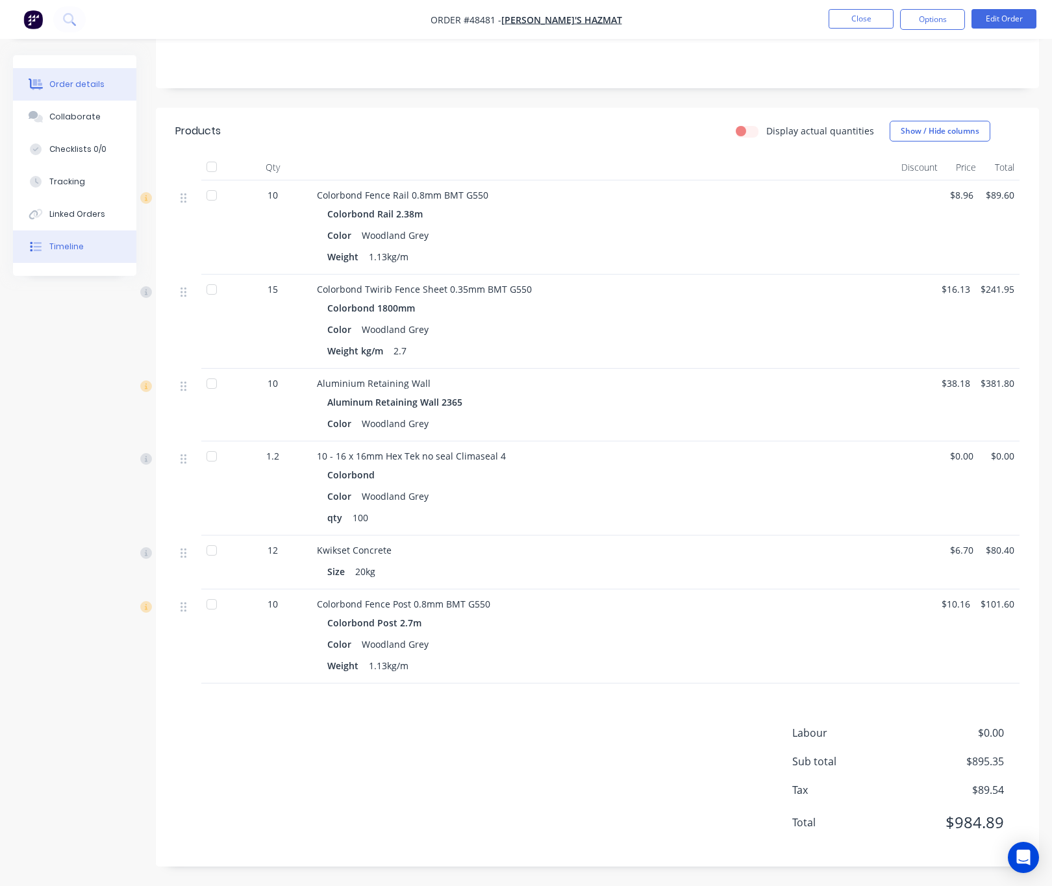
click at [79, 262] on div "Order details Collaborate Checklists 0/0 Tracking Linked Orders Timeline" at bounding box center [74, 165] width 123 height 221
click at [73, 249] on div "Timeline" at bounding box center [66, 247] width 34 height 12
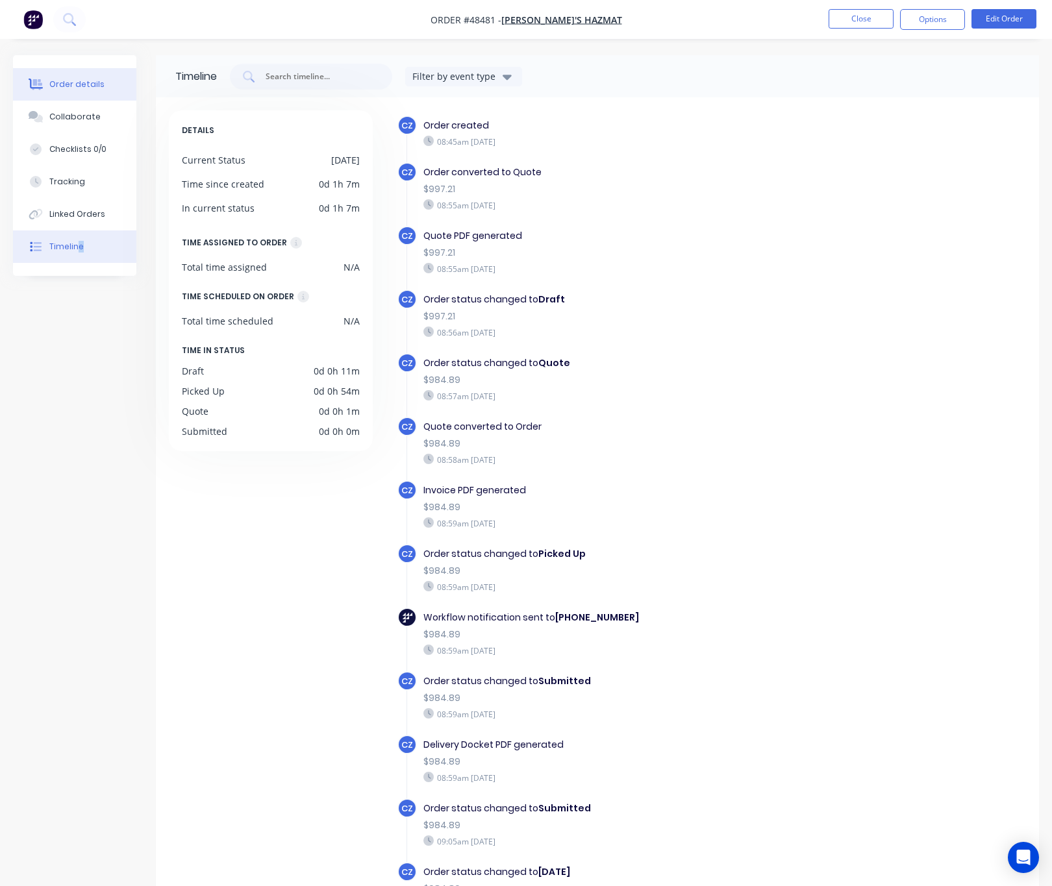
click at [107, 86] on button "Order details" at bounding box center [74, 84] width 123 height 32
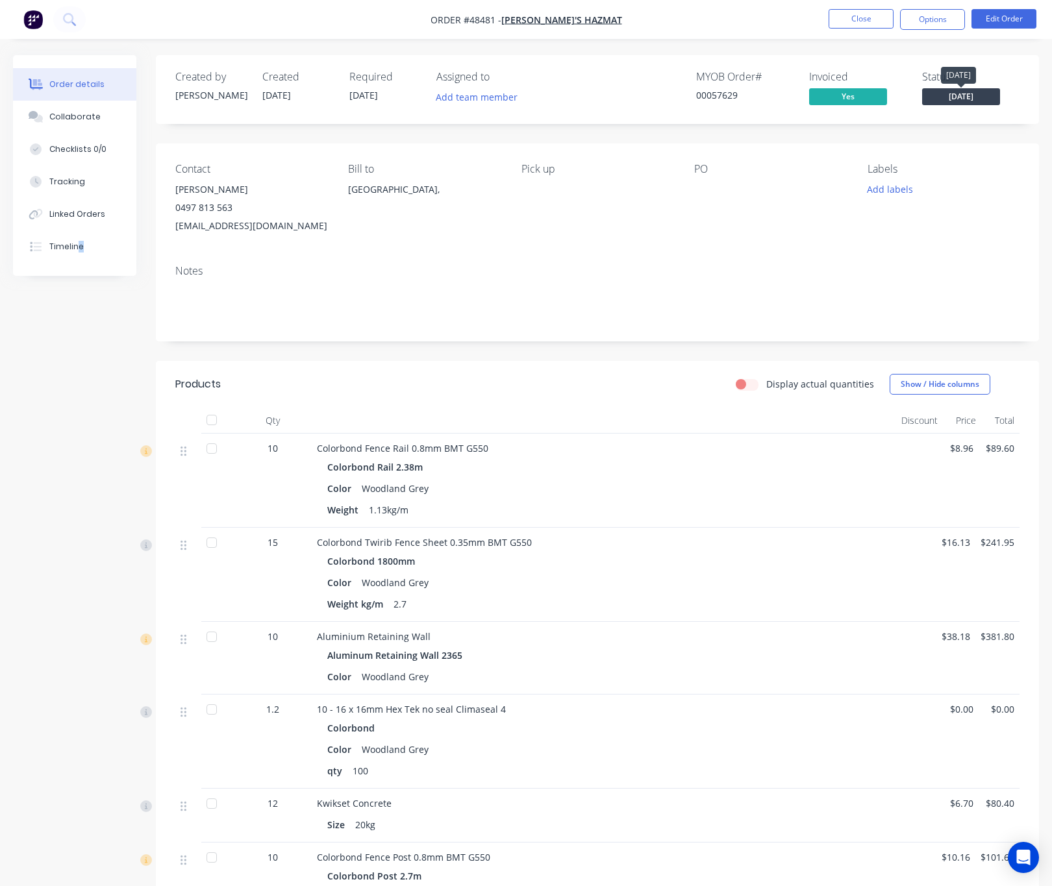
click at [957, 95] on span "Tuesday" at bounding box center [961, 96] width 78 height 16
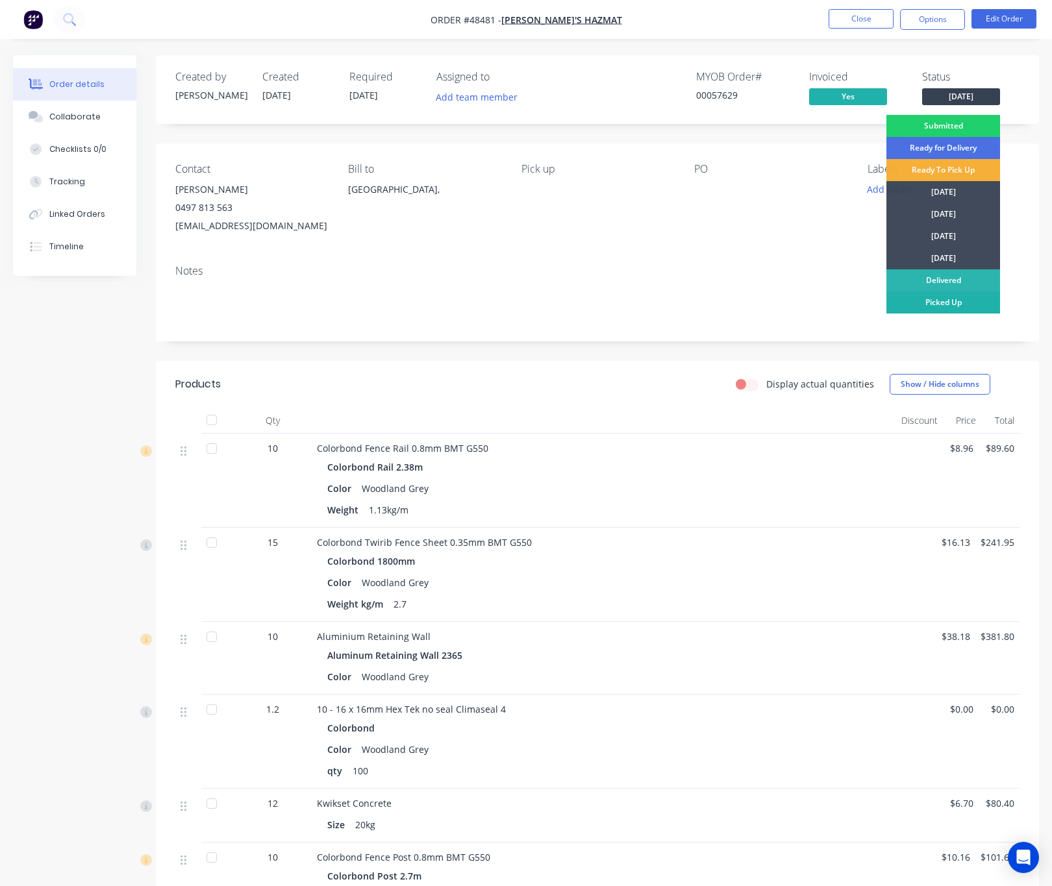
click at [962, 297] on div "Picked Up" at bounding box center [943, 303] width 114 height 22
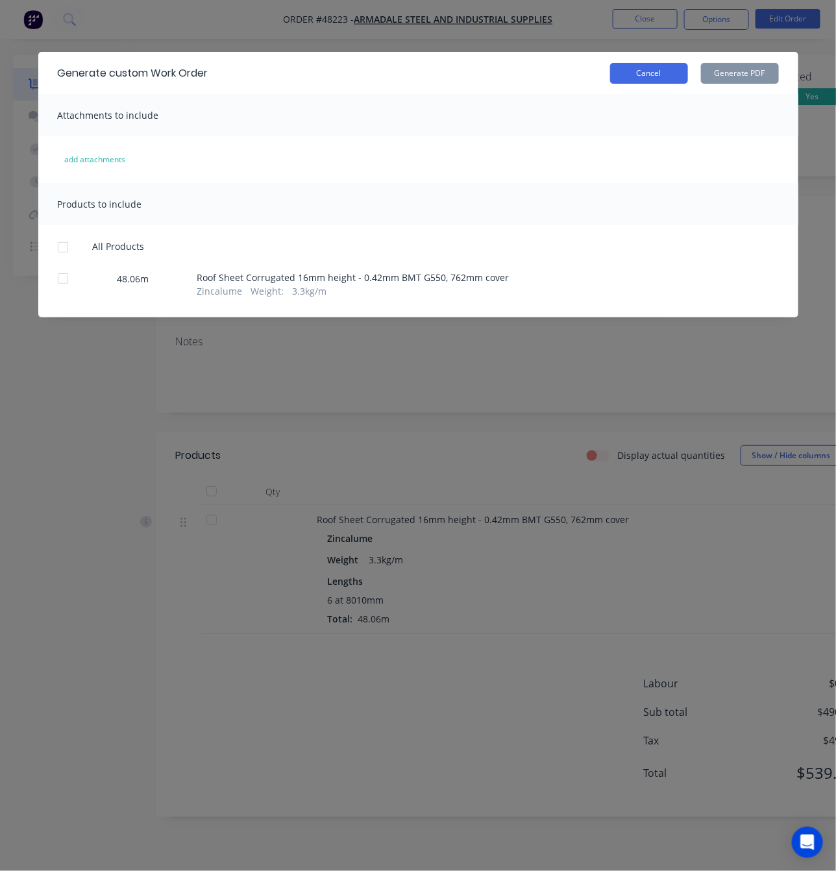
click at [645, 82] on div "Generate custom Work Order Cancel Generate PDF" at bounding box center [418, 73] width 760 height 42
click at [647, 70] on button "Cancel" at bounding box center [649, 73] width 78 height 21
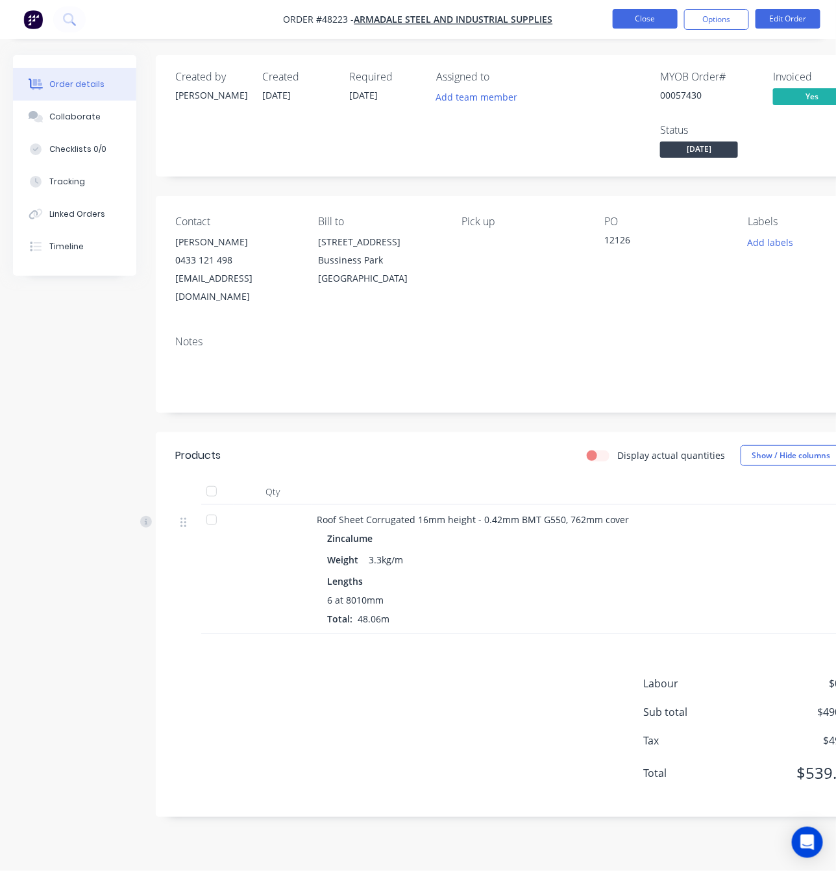
click at [641, 14] on button "Close" at bounding box center [645, 18] width 65 height 19
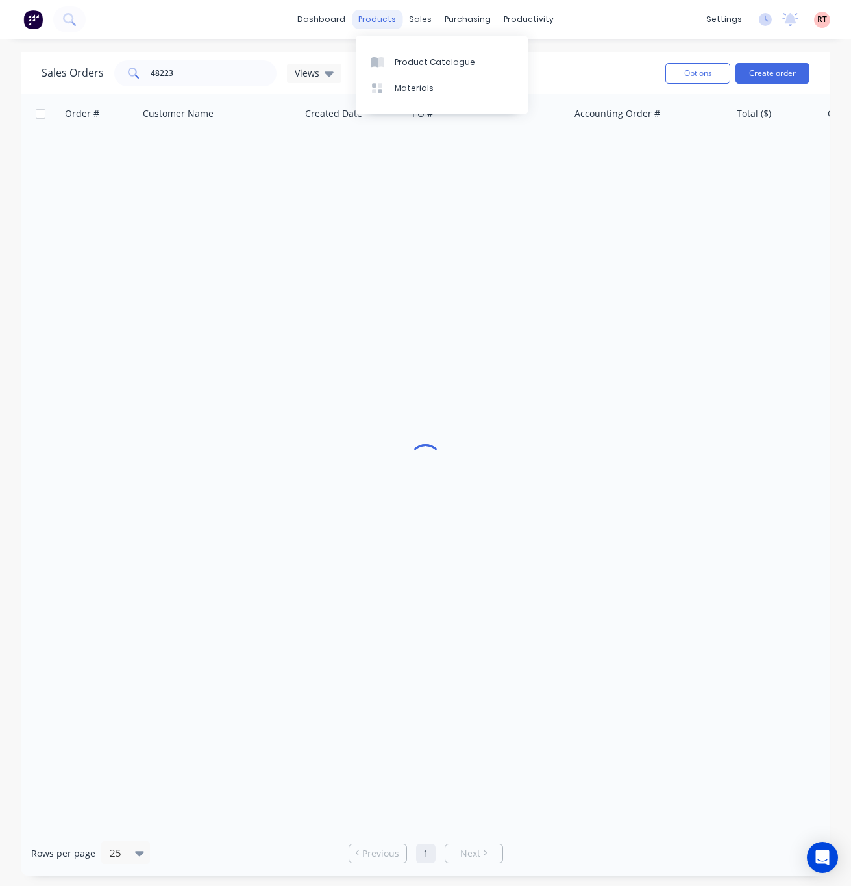
click at [368, 18] on div "products" at bounding box center [377, 19] width 51 height 19
click at [423, 69] on link "Product Catalogue" at bounding box center [442, 62] width 172 height 26
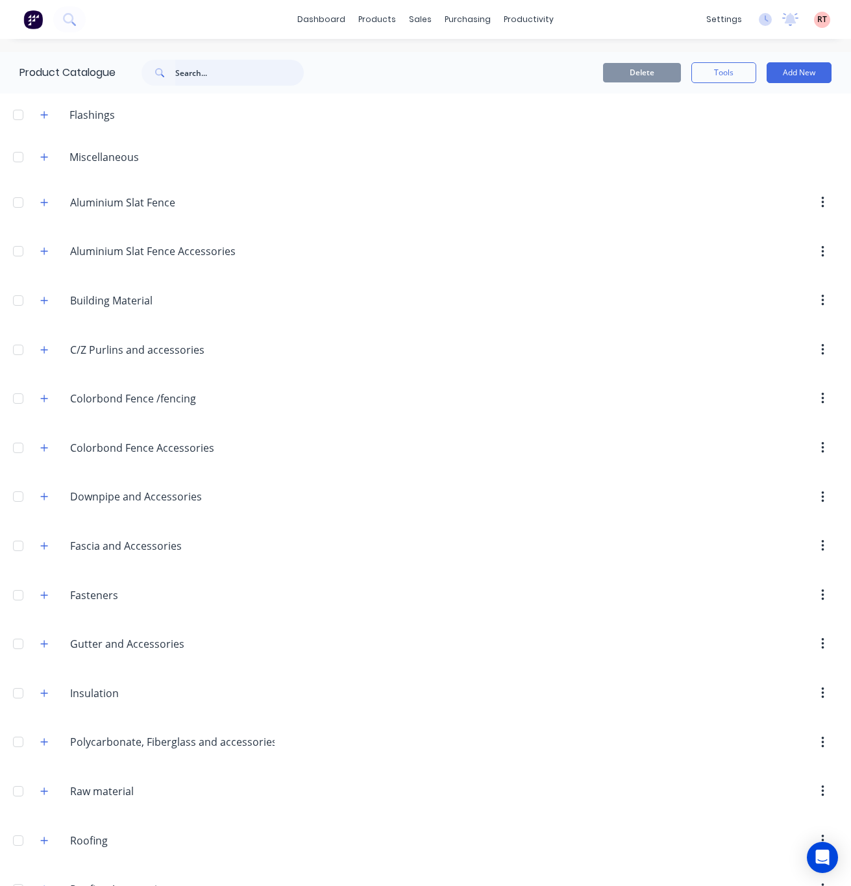
click at [225, 80] on input "text" at bounding box center [239, 73] width 129 height 26
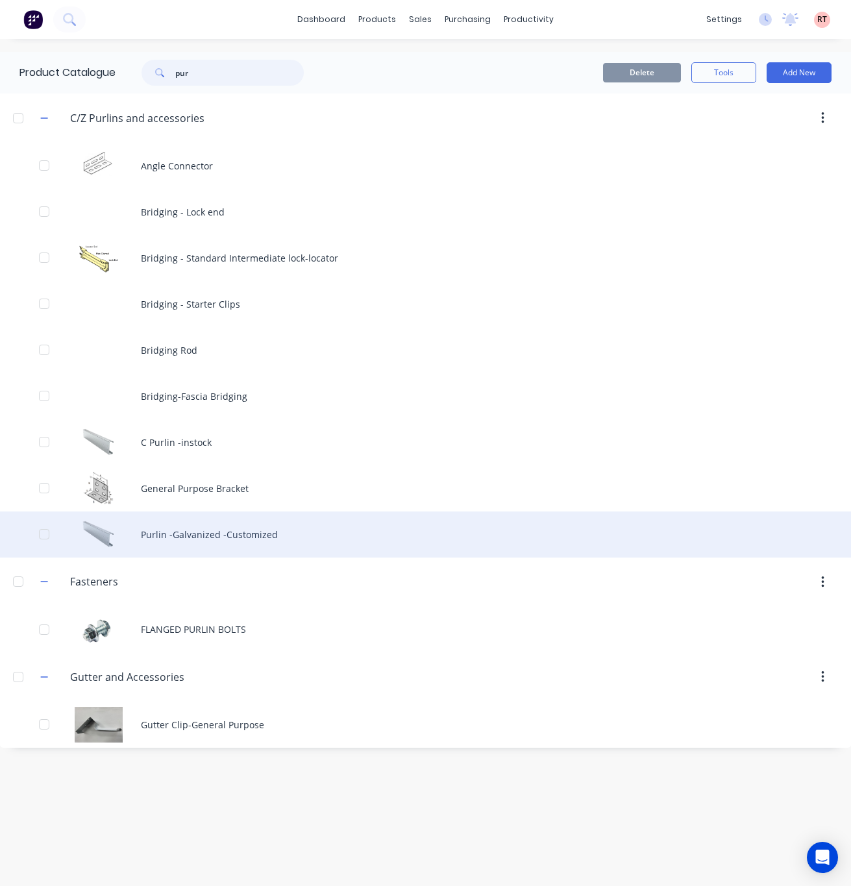
type input "pur"
click at [191, 538] on div "Purlin -Galvanized -Customized" at bounding box center [425, 535] width 851 height 46
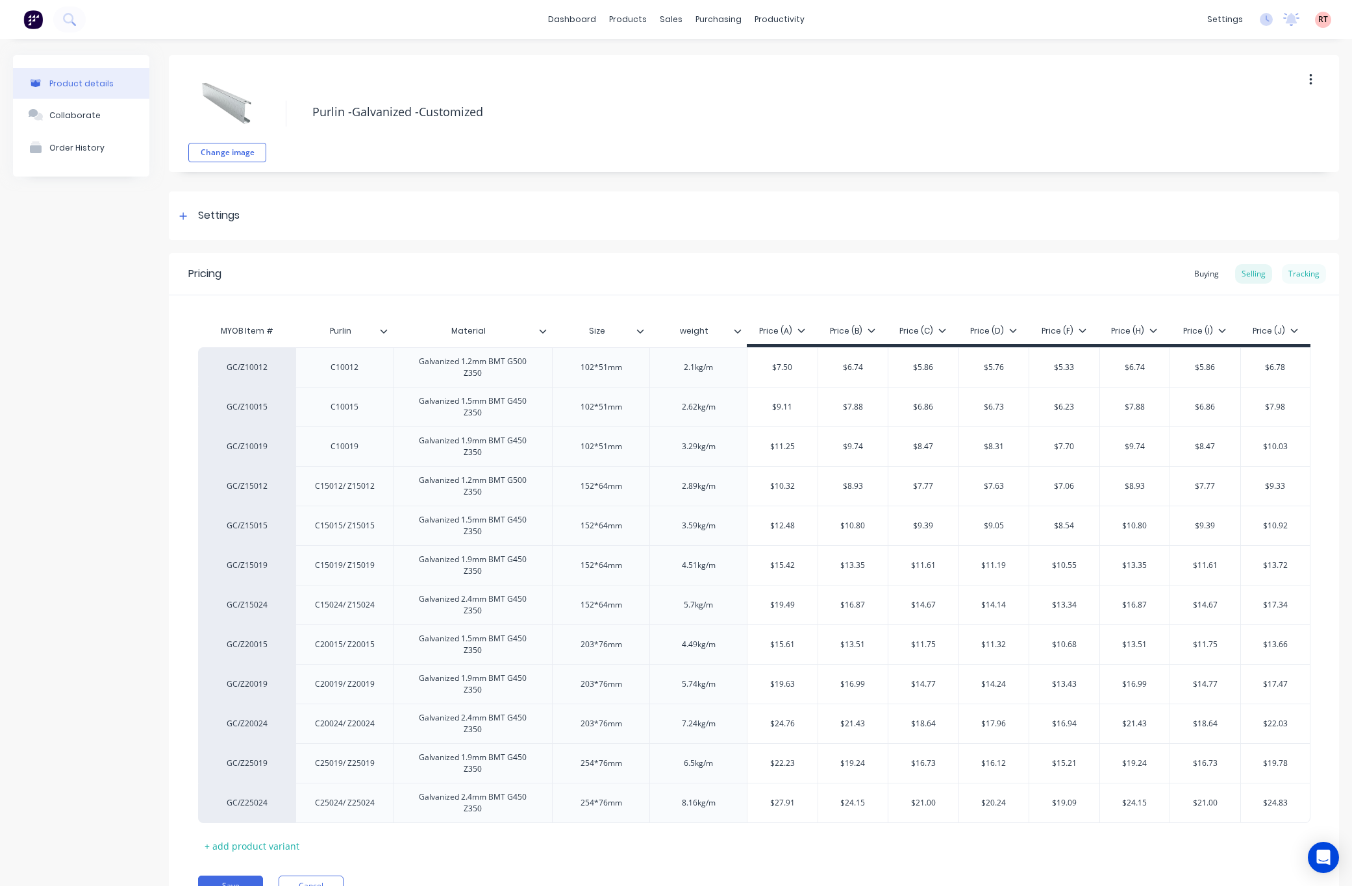
click at [836, 281] on div "Tracking" at bounding box center [1304, 273] width 44 height 19
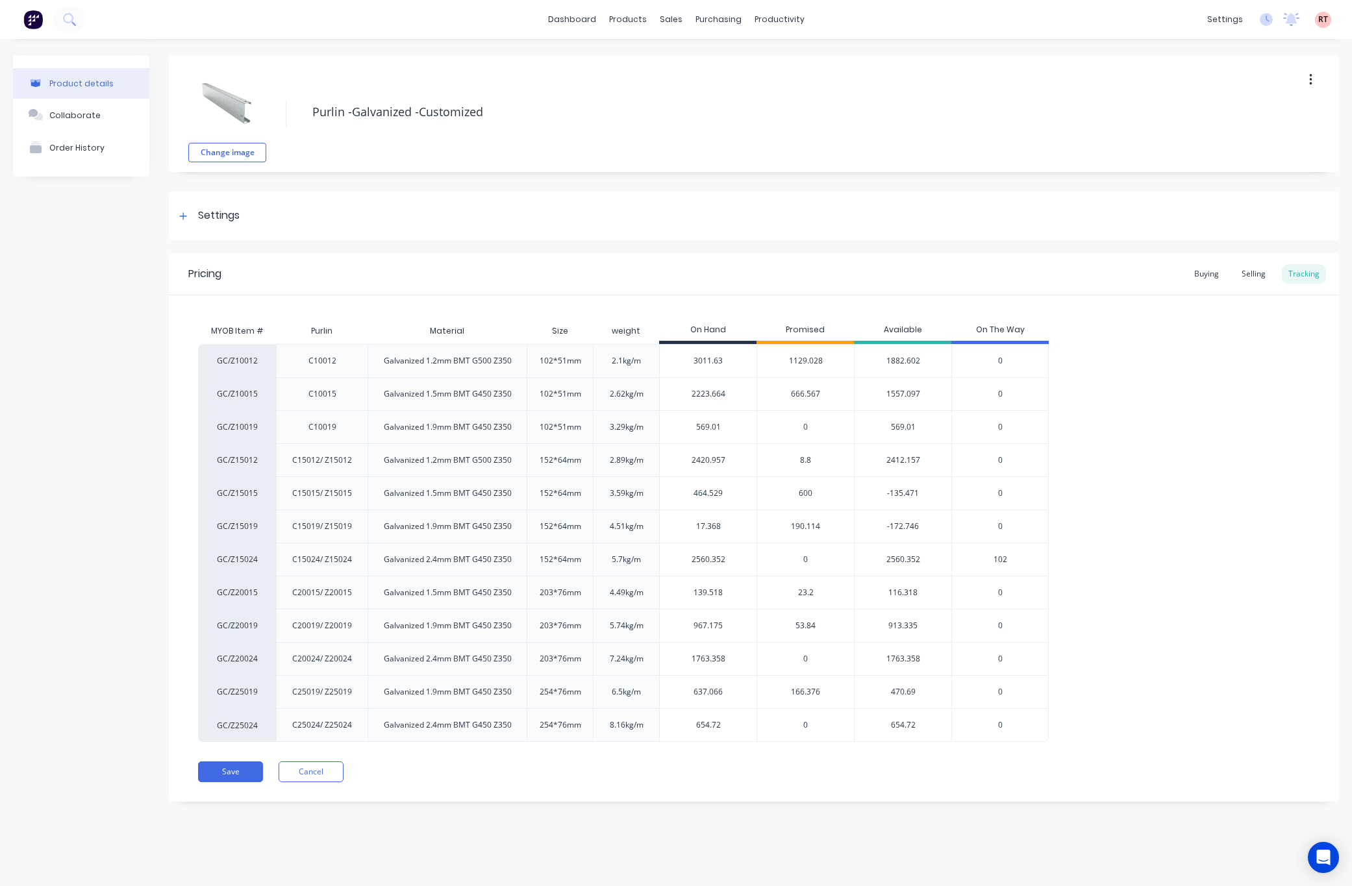
click at [801, 532] on span "190.114" at bounding box center [805, 527] width 29 height 12
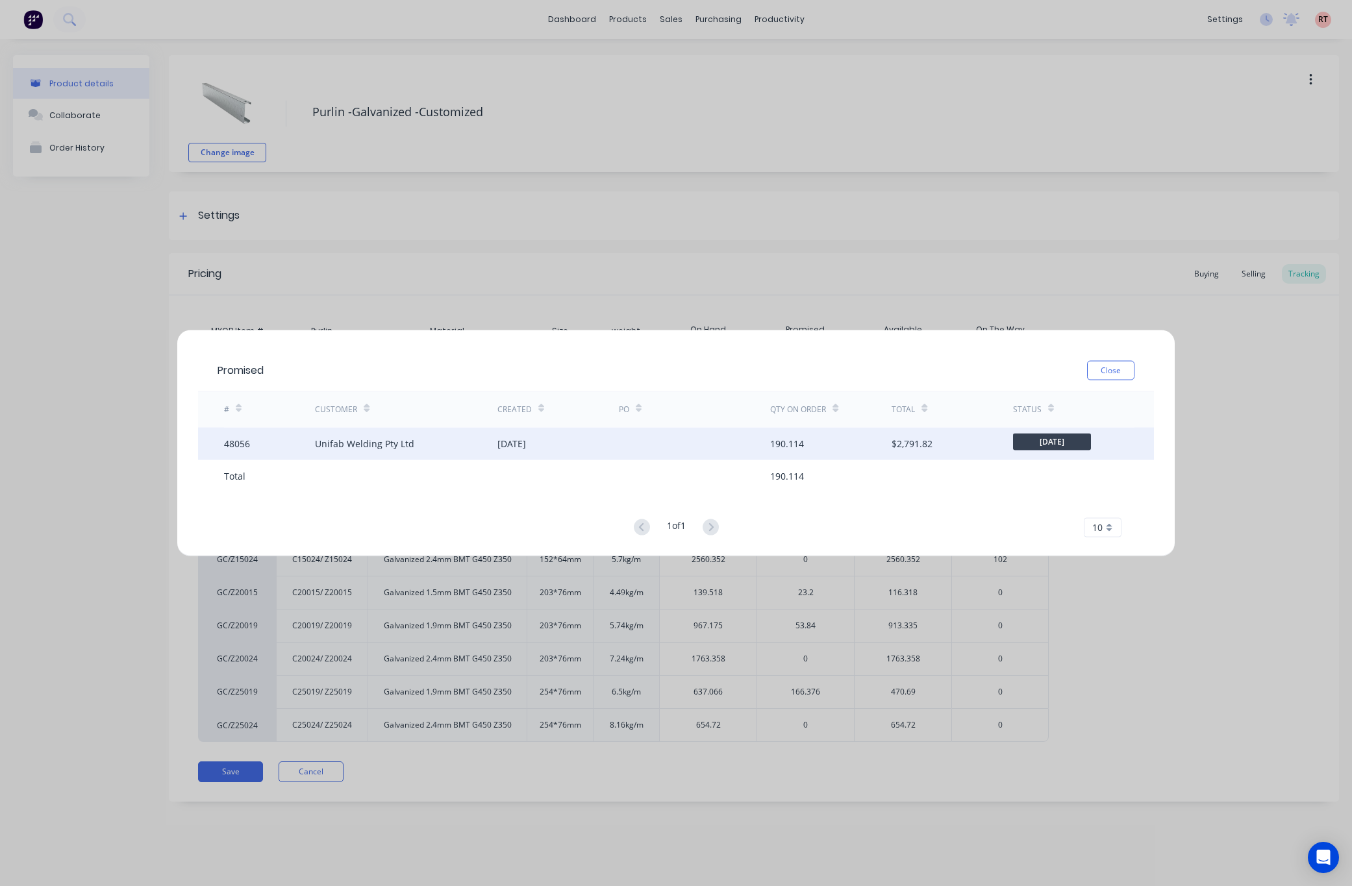
click at [371, 441] on div "Unifab Welding Pty Ltd" at bounding box center [364, 444] width 99 height 14
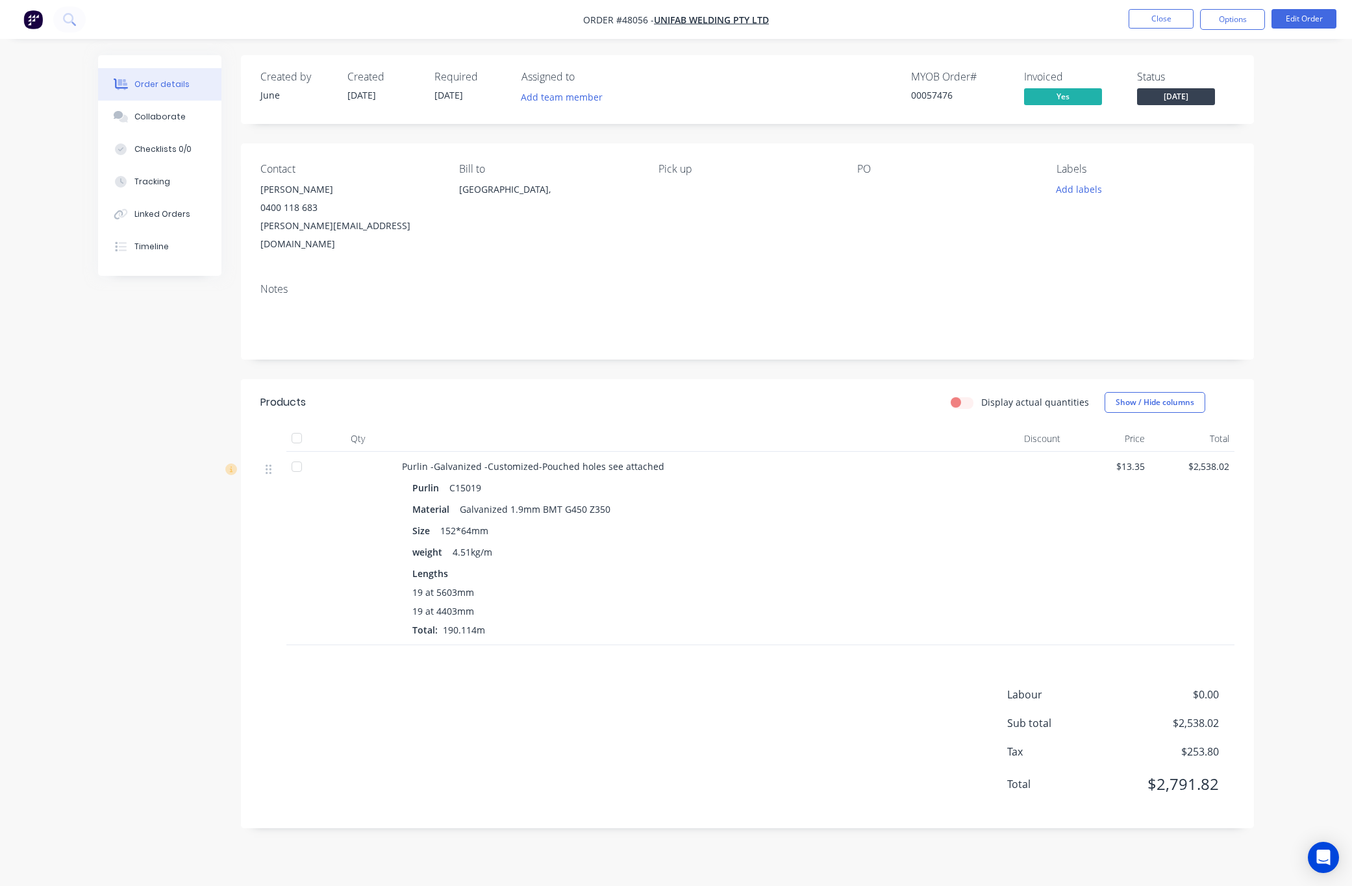
drag, startPoint x: 480, startPoint y: 99, endPoint x: 405, endPoint y: 73, distance: 79.3
click at [405, 74] on div "Created by June Created 20/08/25 Required 01/09/25 Assigned to Add team member" at bounding box center [455, 90] width 391 height 38
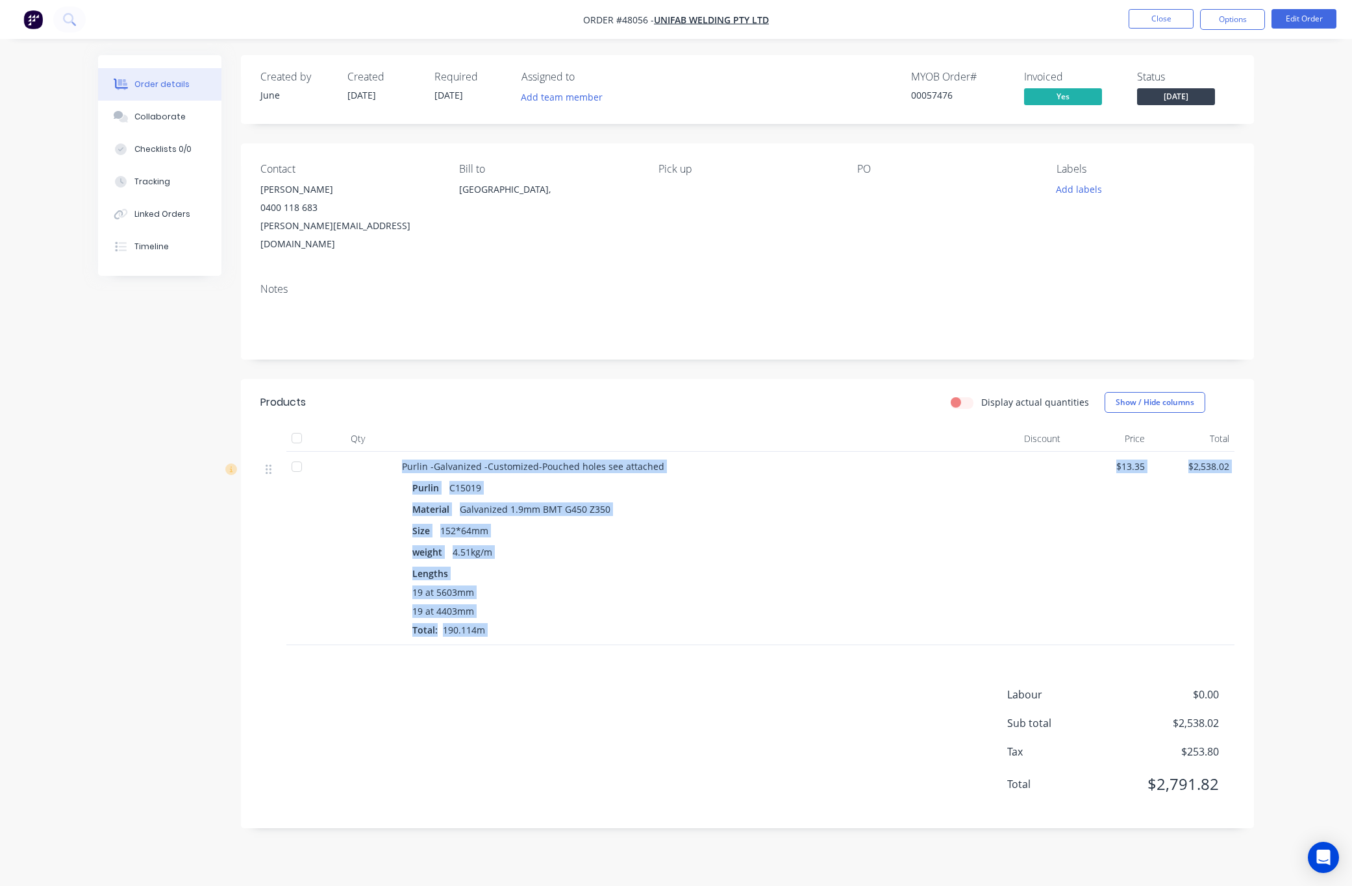
drag, startPoint x: 563, startPoint y: 643, endPoint x: 338, endPoint y: 452, distance: 295.7
click at [340, 453] on div "Products Display actual quantities Show / Hide columns Qty Discount Price Total…" at bounding box center [747, 603] width 1013 height 449
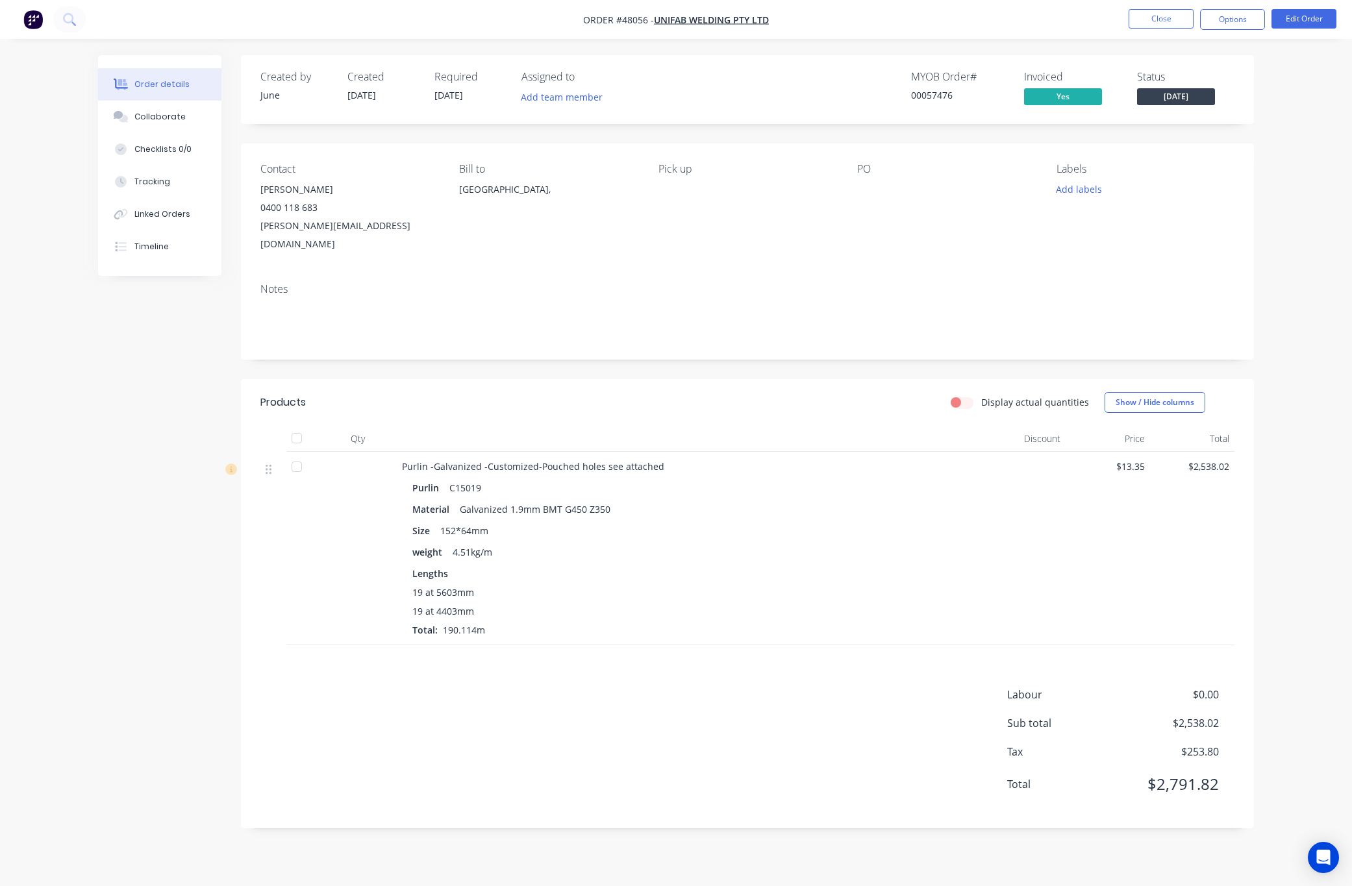
click at [364, 392] on div "Products" at bounding box center [363, 402] width 207 height 21
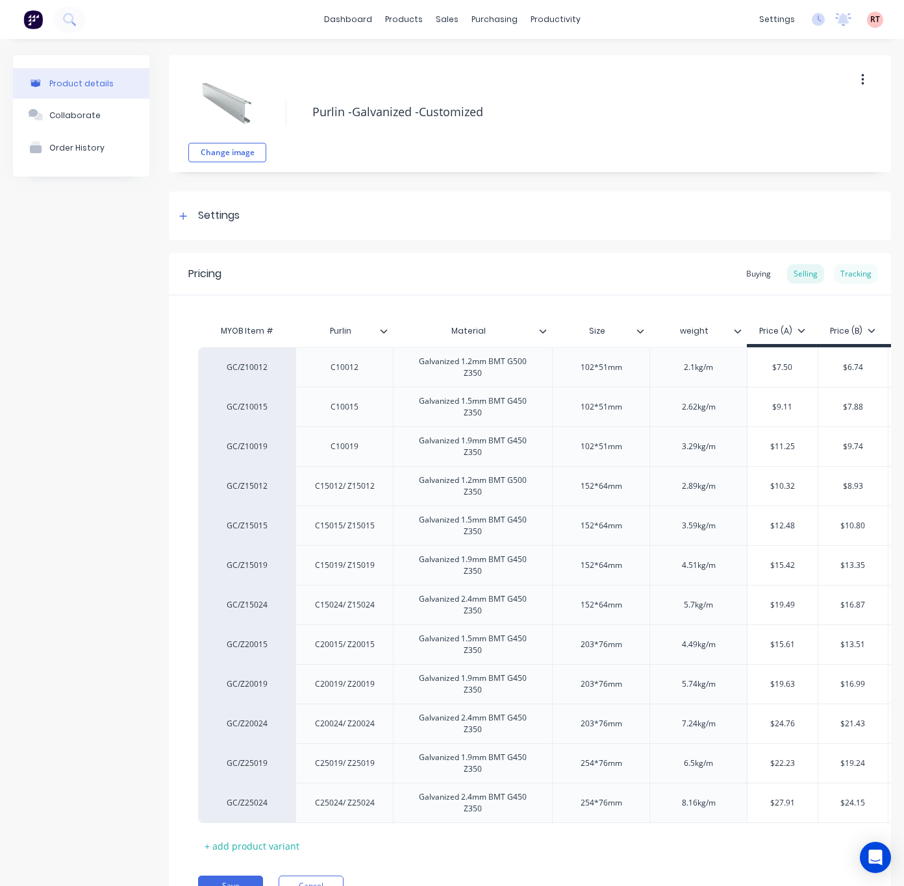
drag, startPoint x: 848, startPoint y: 288, endPoint x: 843, endPoint y: 277, distance: 12.5
click at [836, 287] on div "Pricing Buying Selling Tracking" at bounding box center [530, 274] width 722 height 42
click at [836, 275] on div "Tracking" at bounding box center [856, 273] width 44 height 19
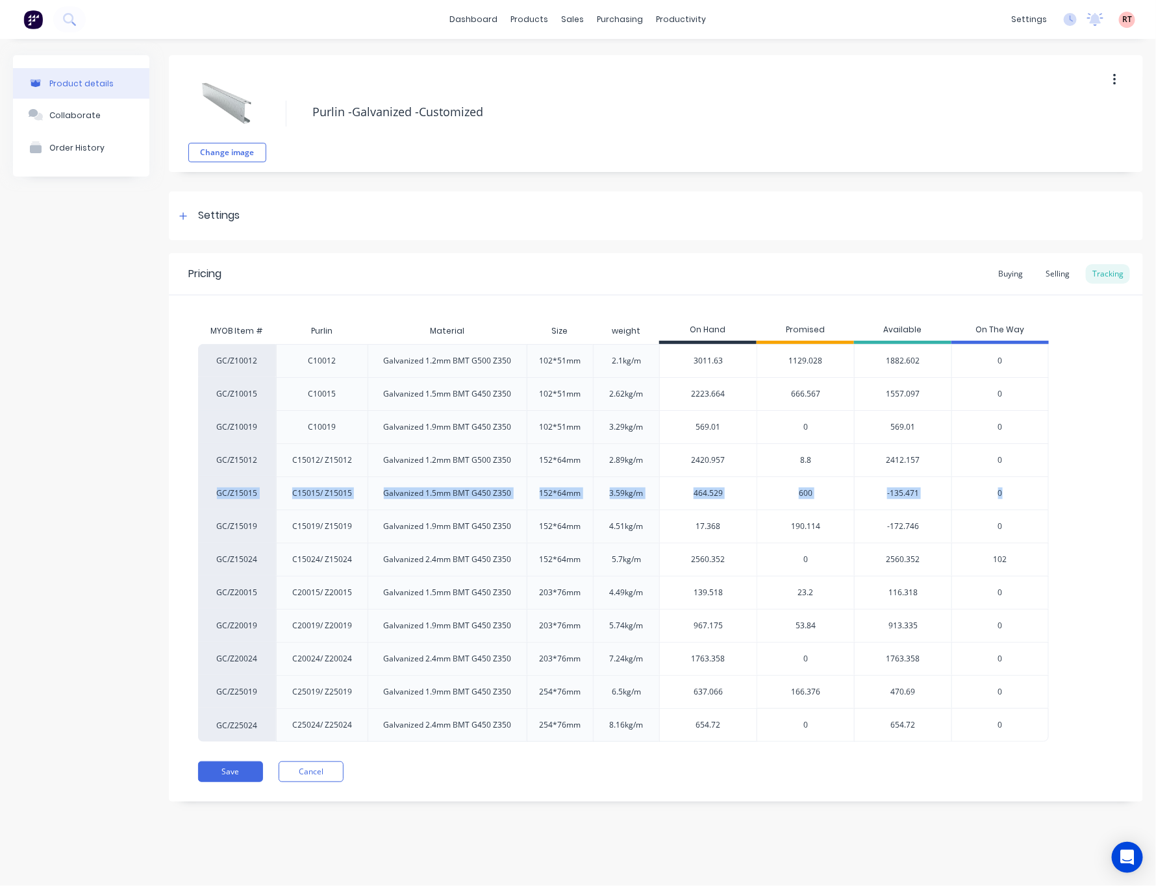
drag, startPoint x: 1029, startPoint y: 493, endPoint x: 212, endPoint y: 493, distance: 816.8
click at [212, 493] on div "GC/Z15015 C15015/ Z15015 Galvanized 1.5mm BMT G450 Z350 152*64mm 3.59kg/m 464.5…" at bounding box center [623, 493] width 851 height 33
click at [144, 490] on div "Product details Collaborate Order History" at bounding box center [81, 438] width 136 height 766
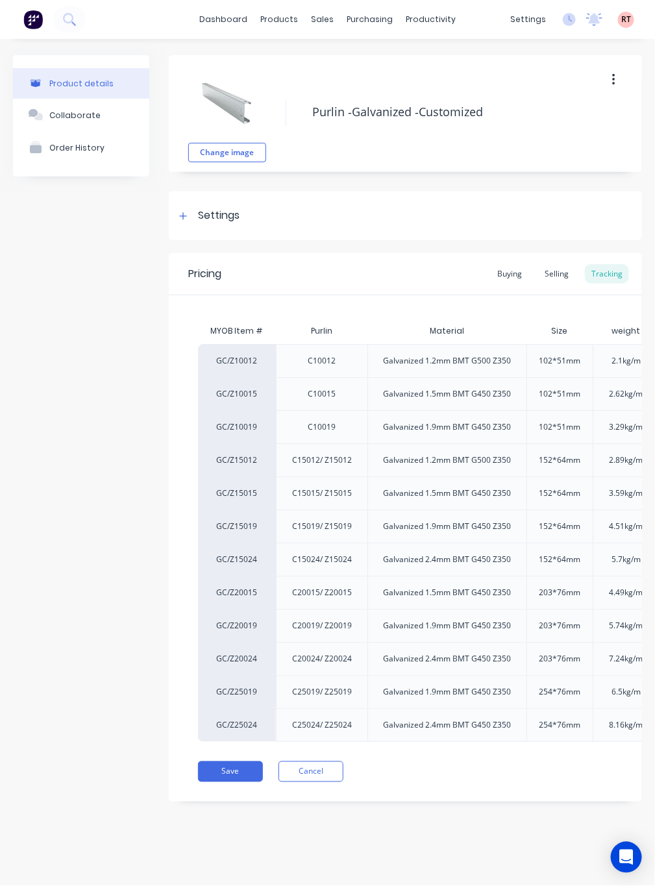
type textarea "x"
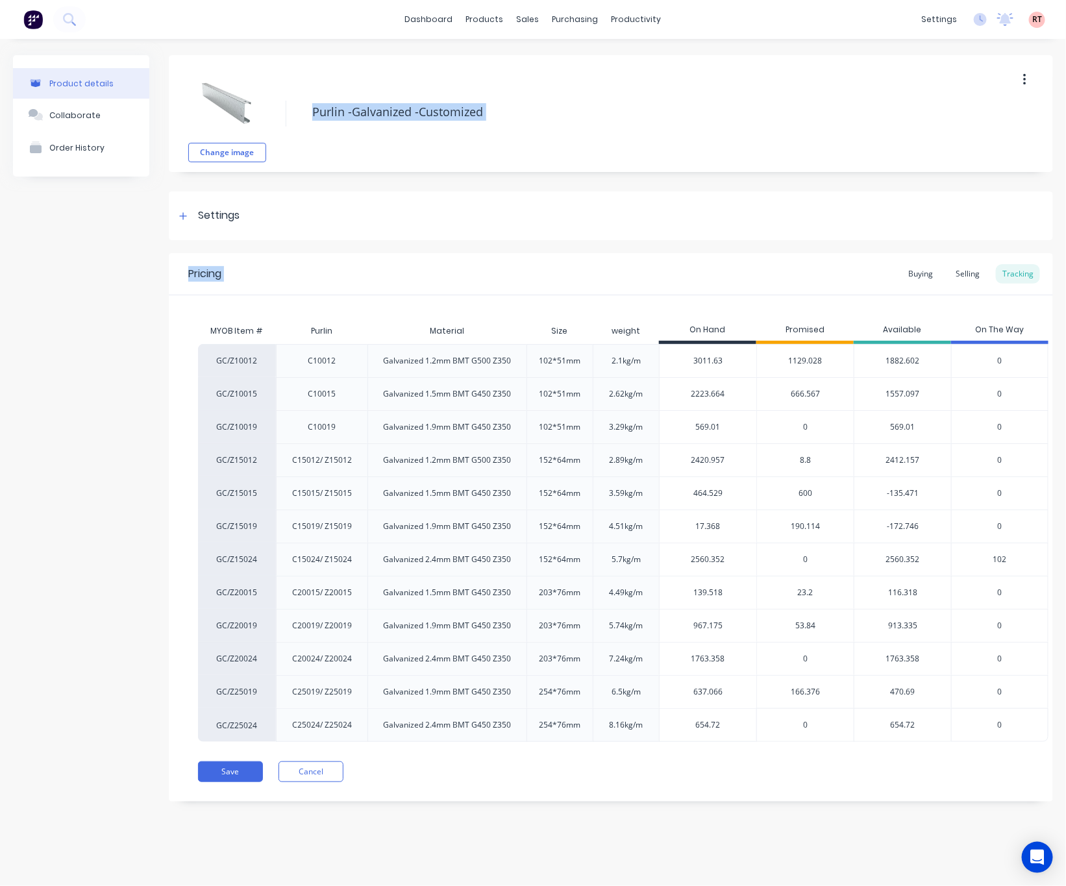
click at [795, 77] on div "Change image Purlin -Galvanized -Customized Settings Product Options I buy this…" at bounding box center [611, 438] width 884 height 766
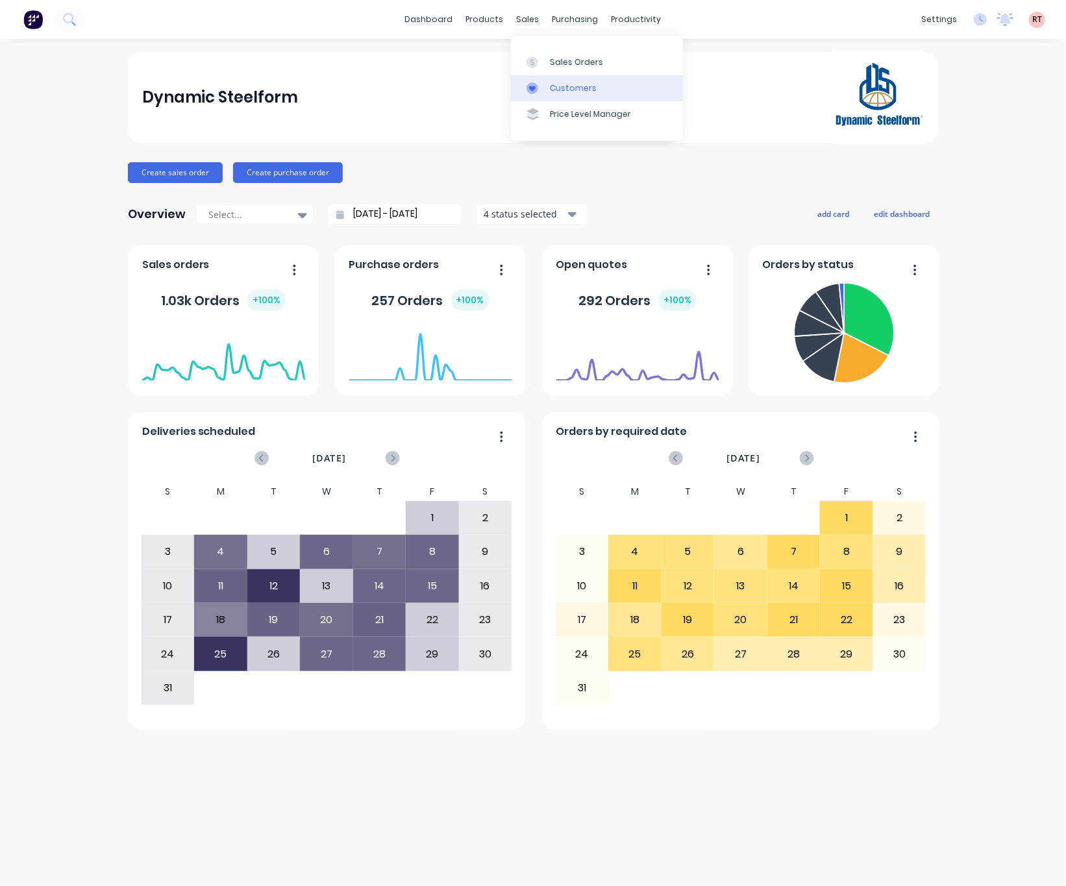
drag, startPoint x: 0, startPoint y: 0, endPoint x: 573, endPoint y: 94, distance: 580.9
click at [575, 90] on div "Customers" at bounding box center [573, 88] width 47 height 12
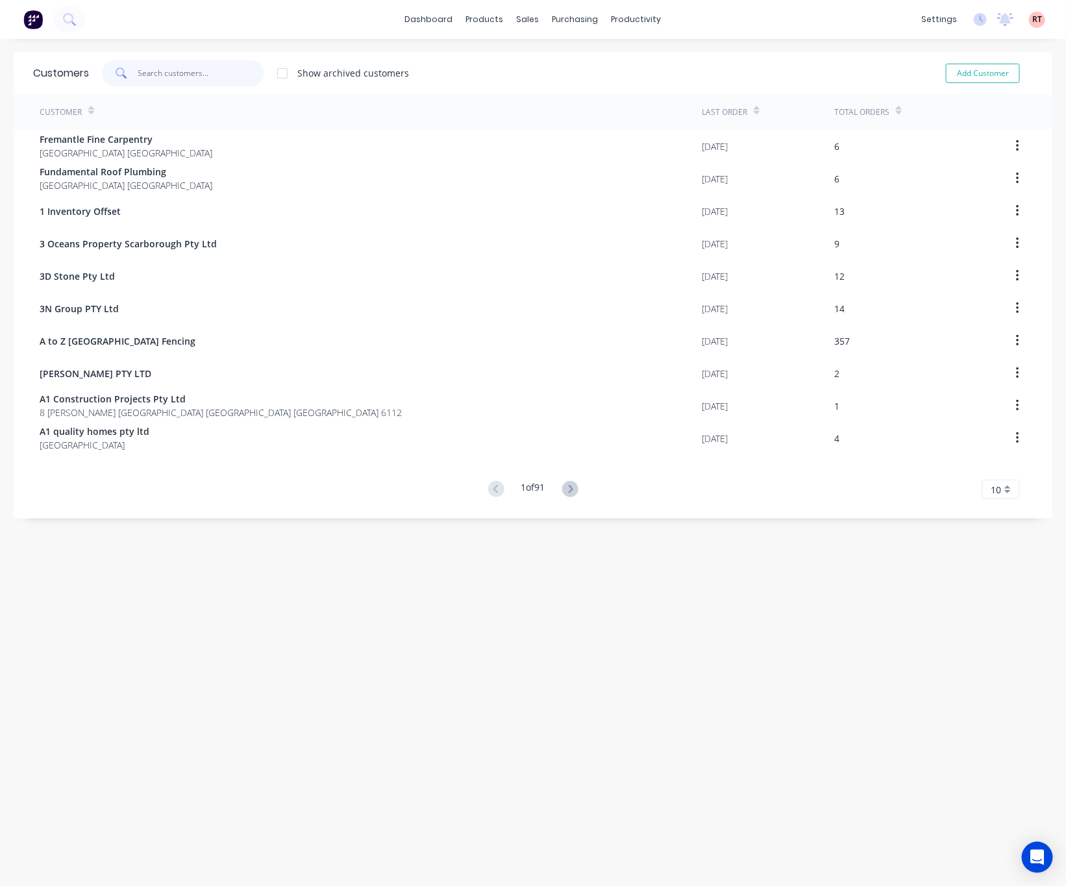
click at [219, 73] on input "text" at bounding box center [201, 73] width 127 height 26
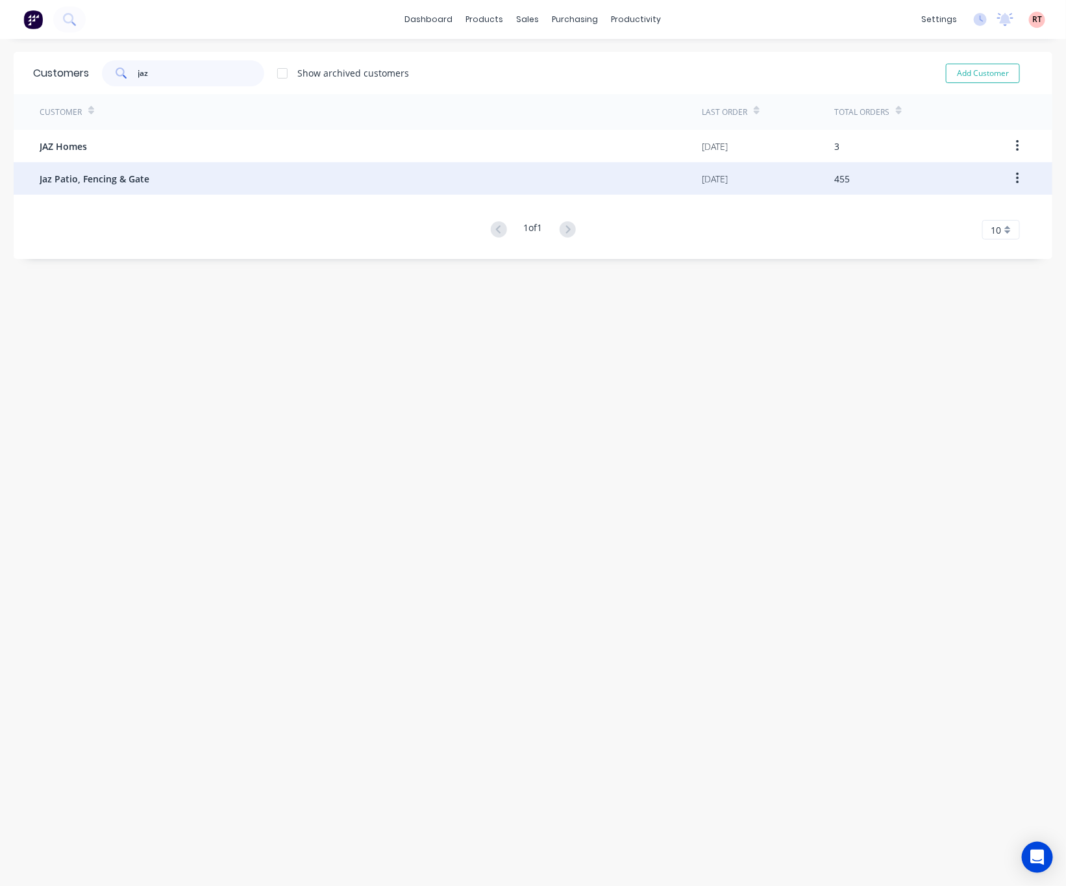
type input "jaz"
click at [191, 182] on div "Jaz Patio, Fencing & Gate" at bounding box center [371, 178] width 662 height 32
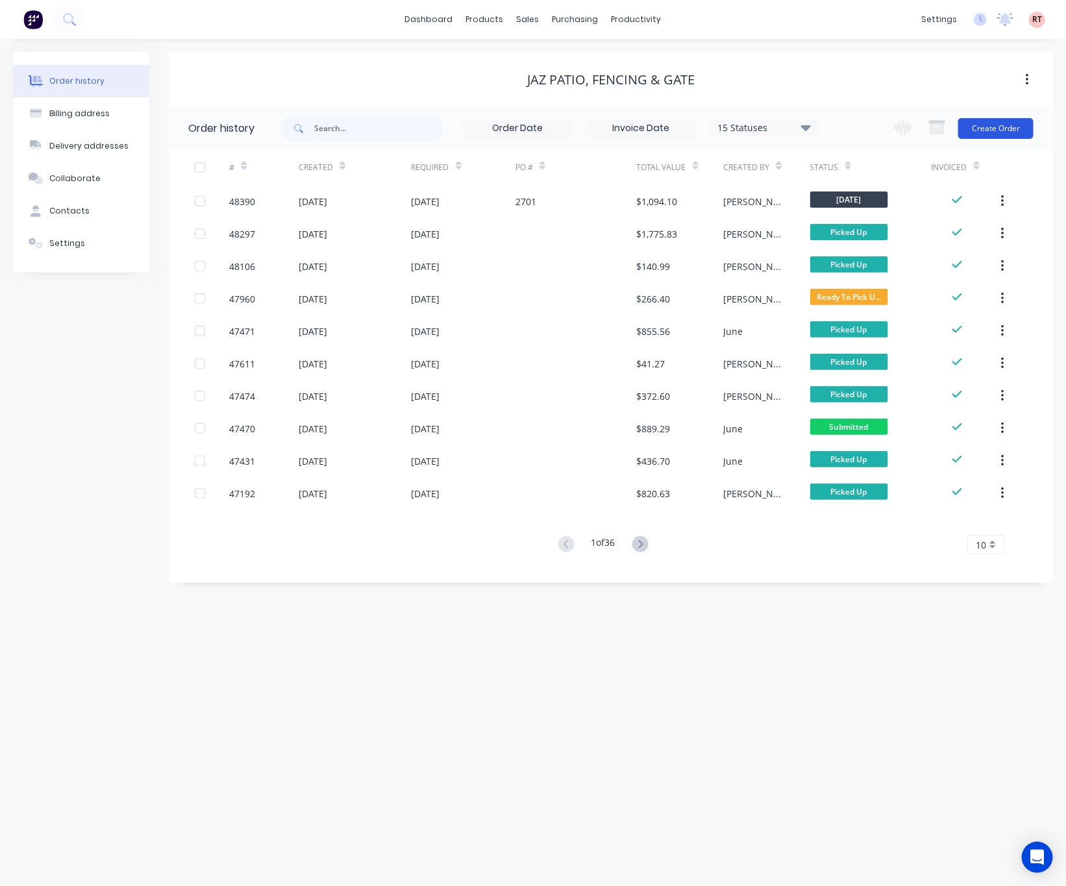
click at [1009, 127] on button "Create Order" at bounding box center [995, 128] width 75 height 21
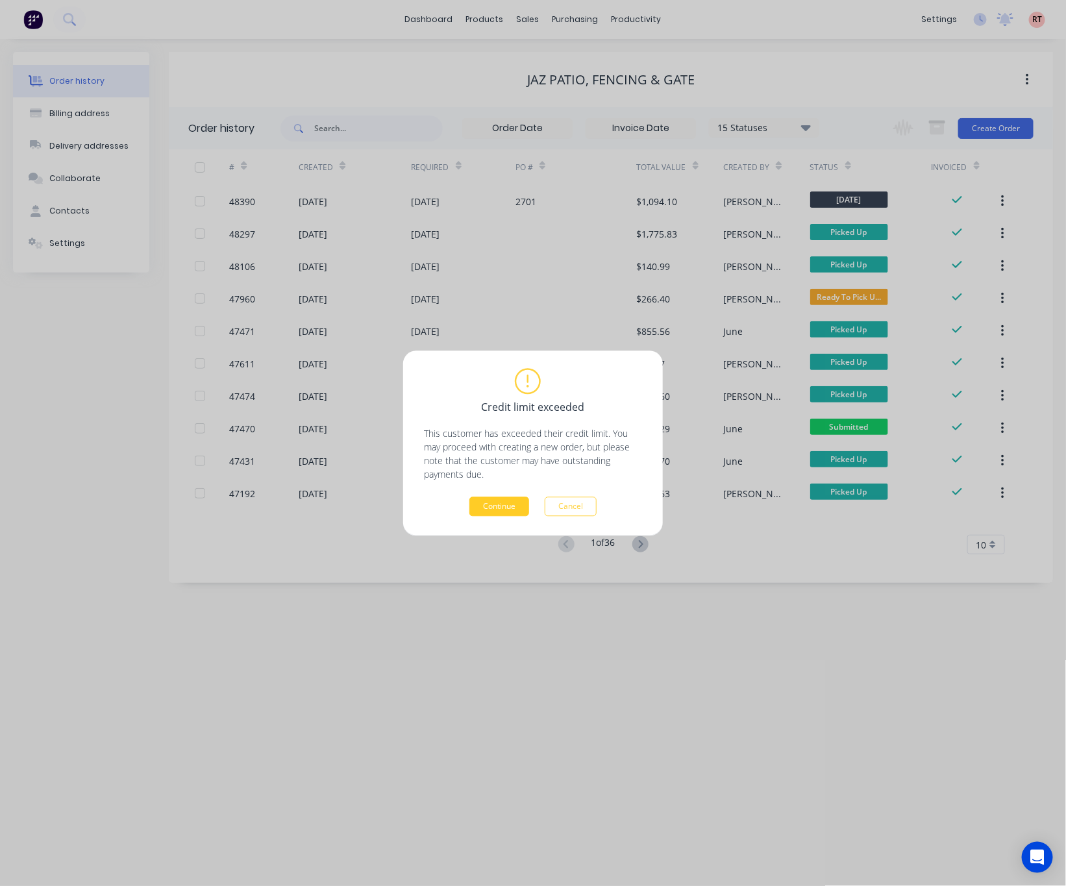
click at [503, 501] on button "Continue" at bounding box center [499, 506] width 60 height 19
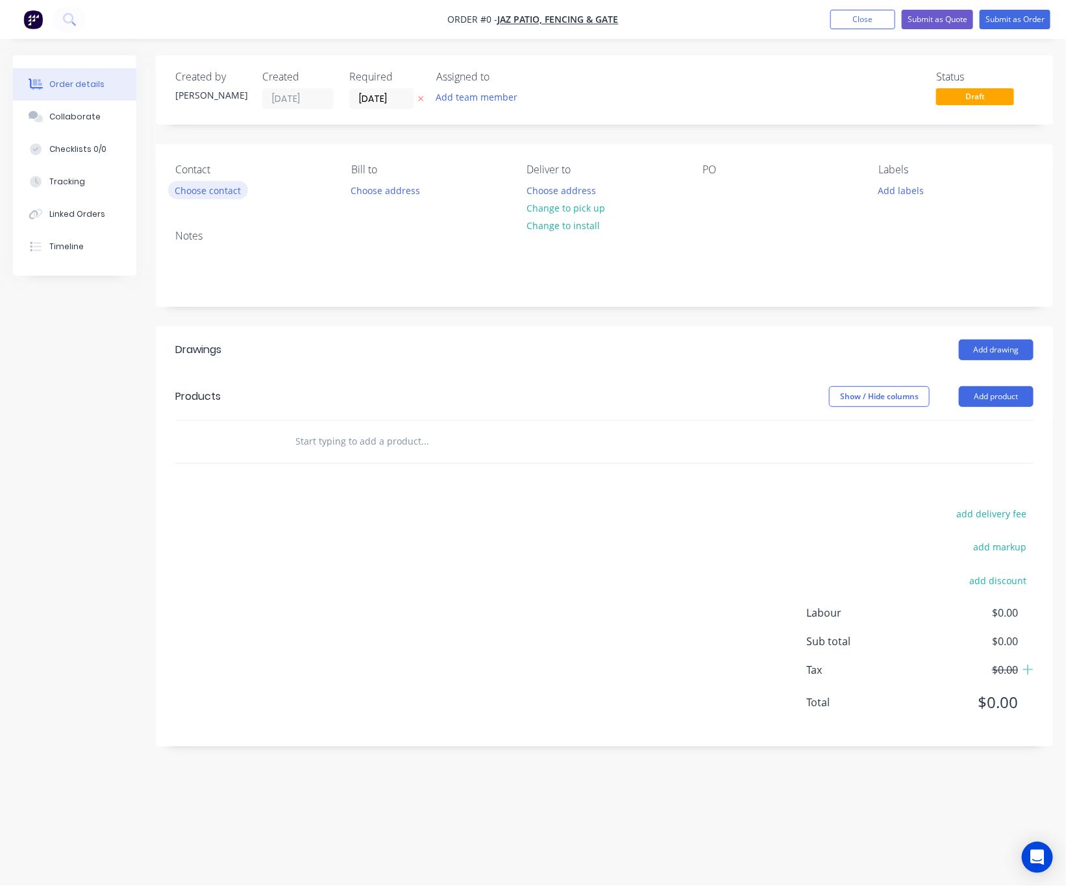
click at [205, 189] on button "Choose contact" at bounding box center [208, 190] width 80 height 18
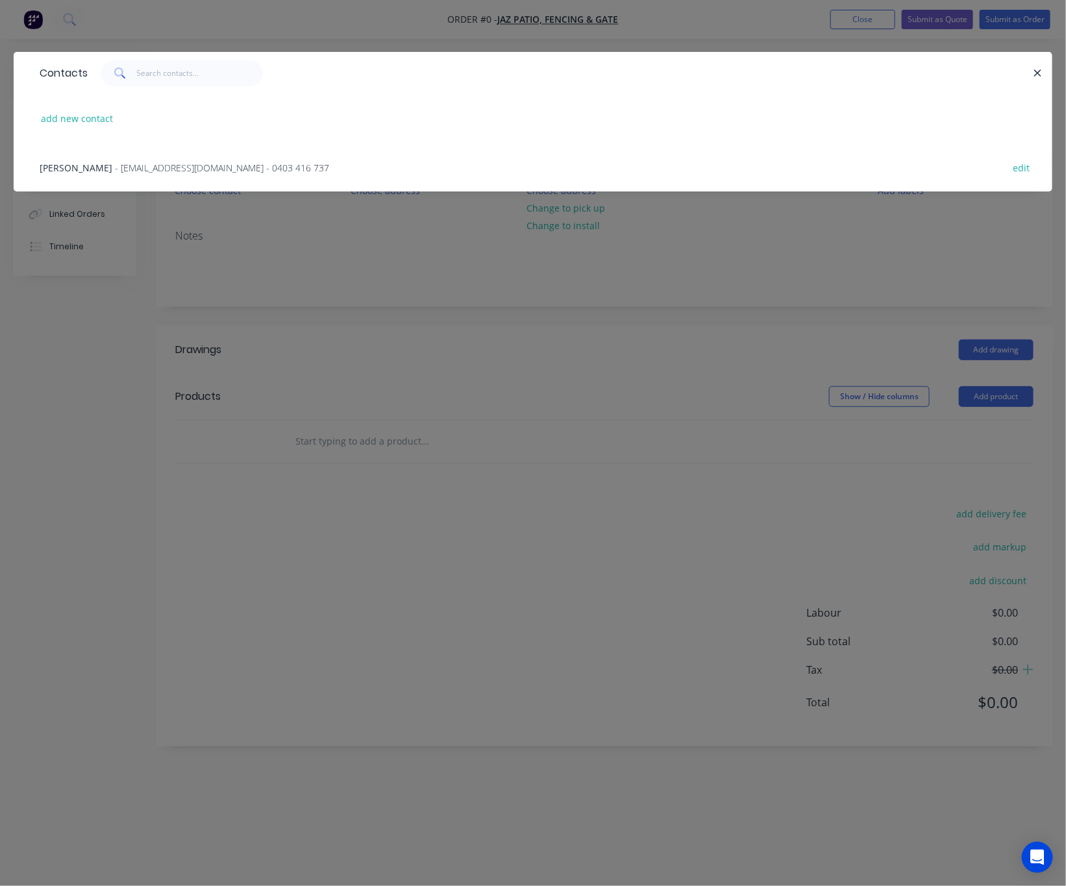
click at [238, 173] on span "- jazhomes@hotmail.com - 0403 416 737" at bounding box center [222, 168] width 214 height 12
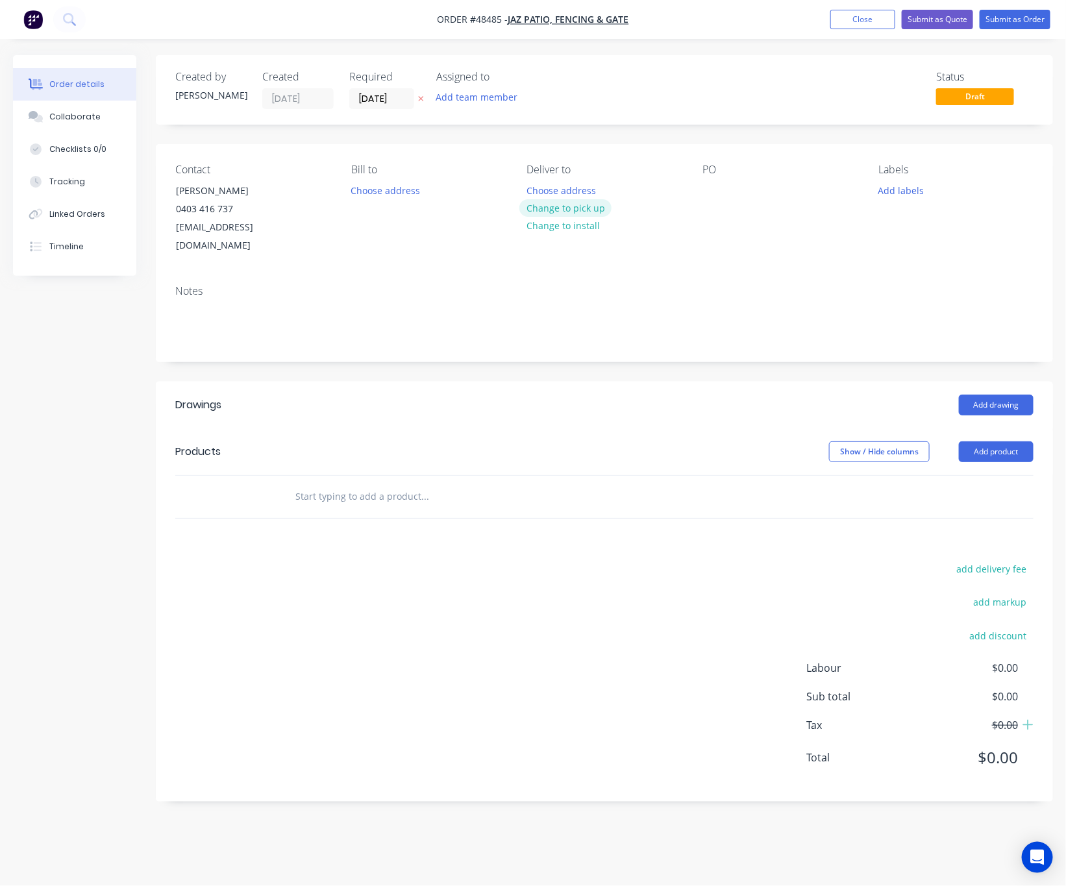
click at [587, 210] on button "Change to pick up" at bounding box center [565, 208] width 92 height 18
click at [995, 442] on button "Add product" at bounding box center [996, 452] width 75 height 21
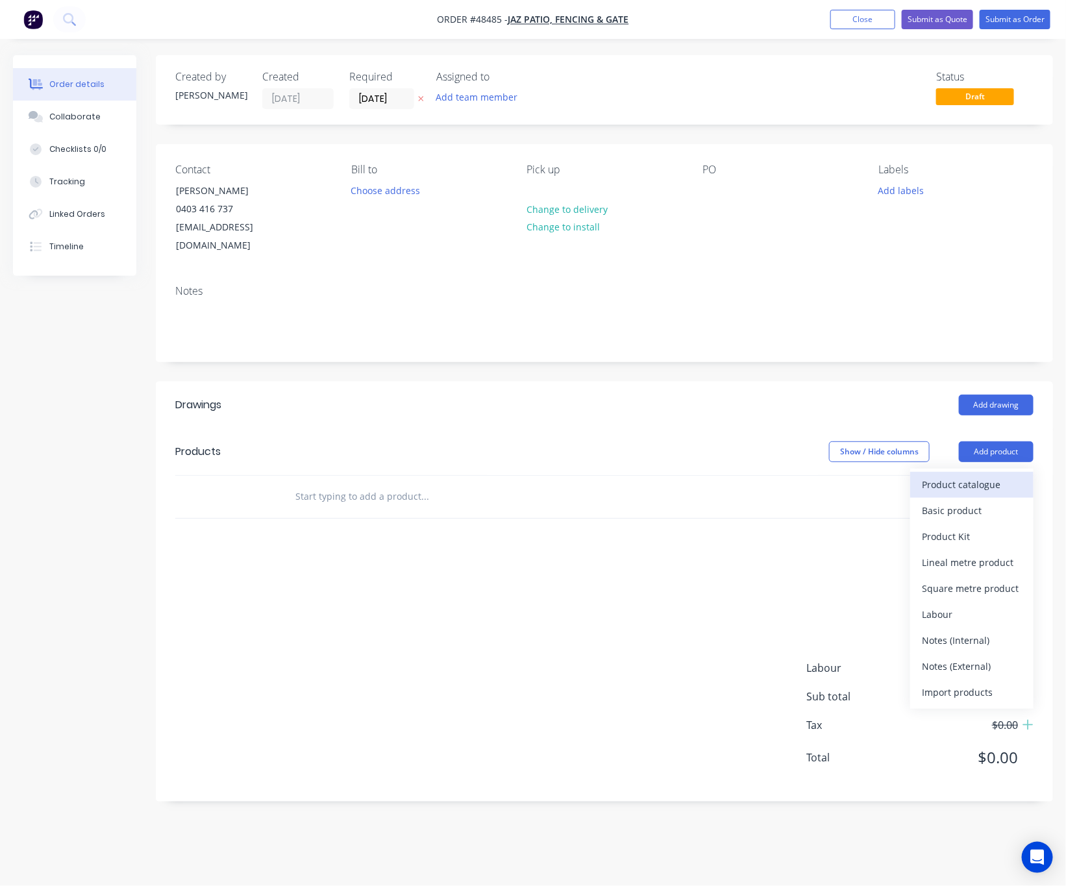
click at [986, 475] on div "Product catalogue" at bounding box center [972, 484] width 100 height 19
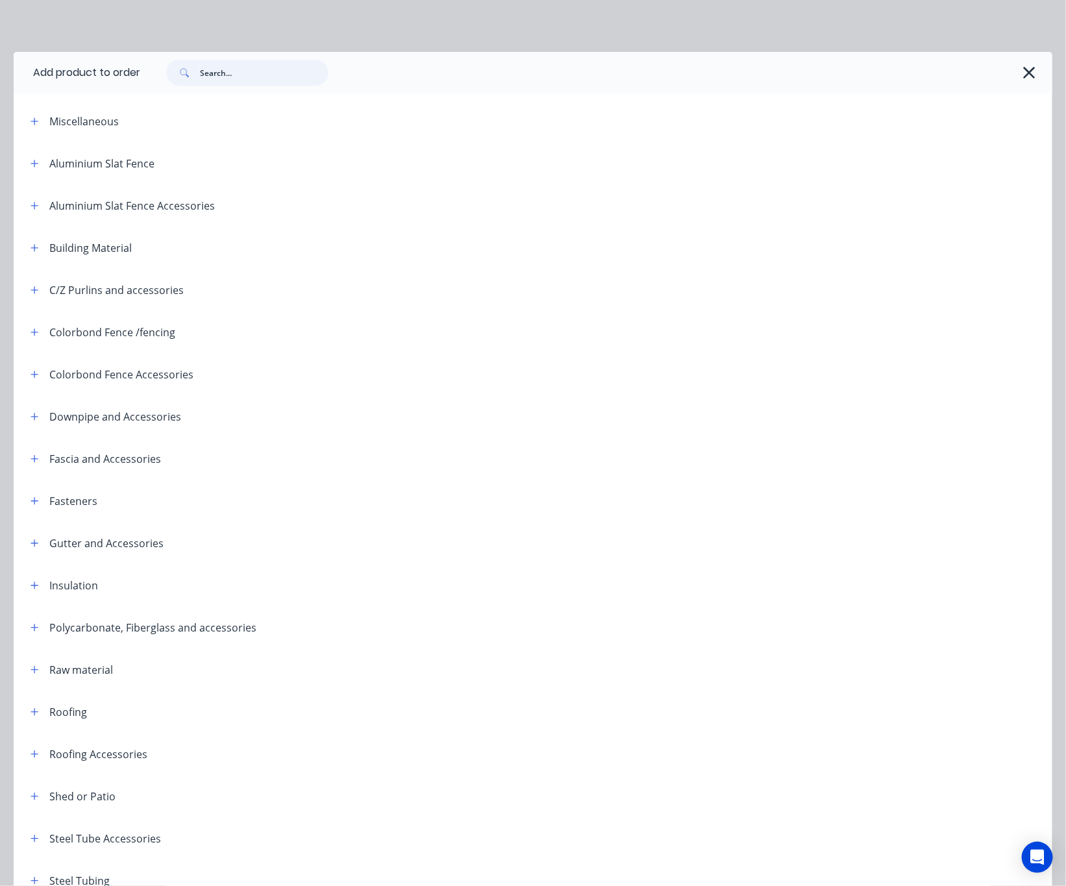
click at [214, 67] on input "text" at bounding box center [264, 73] width 129 height 26
type input "fence"
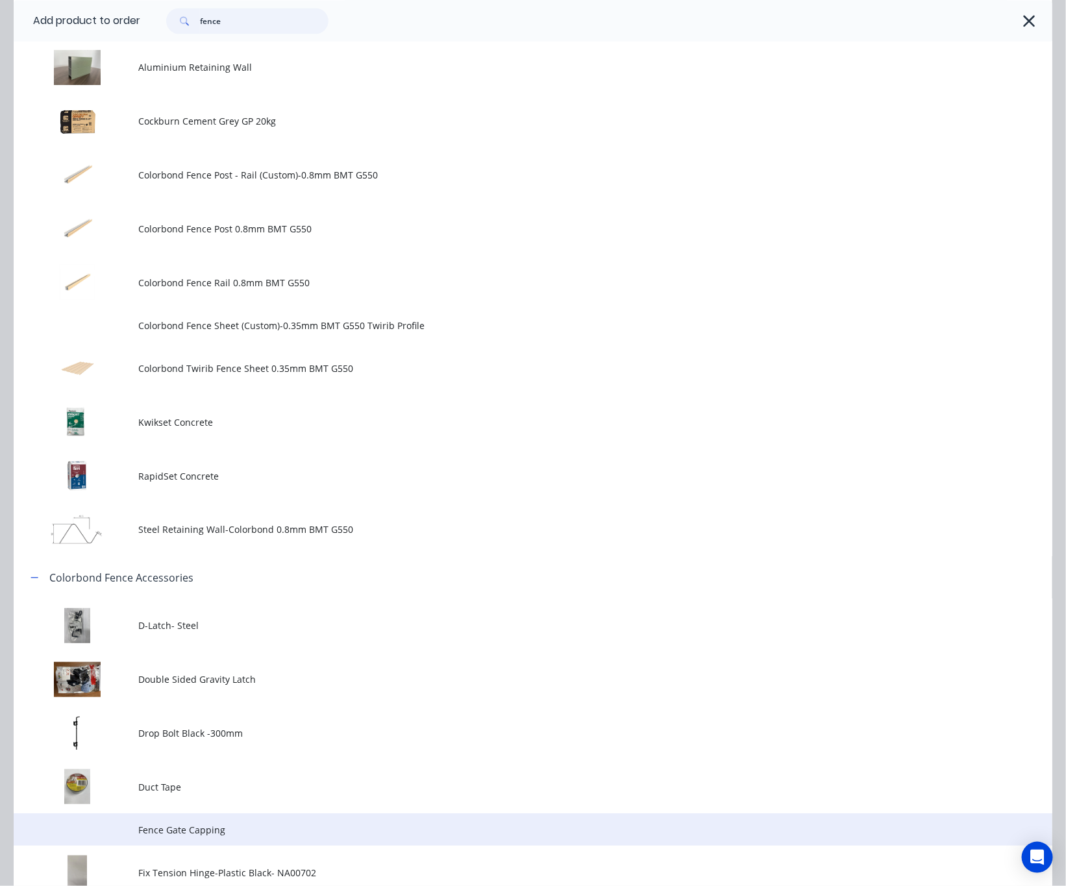
scroll to position [897, 0]
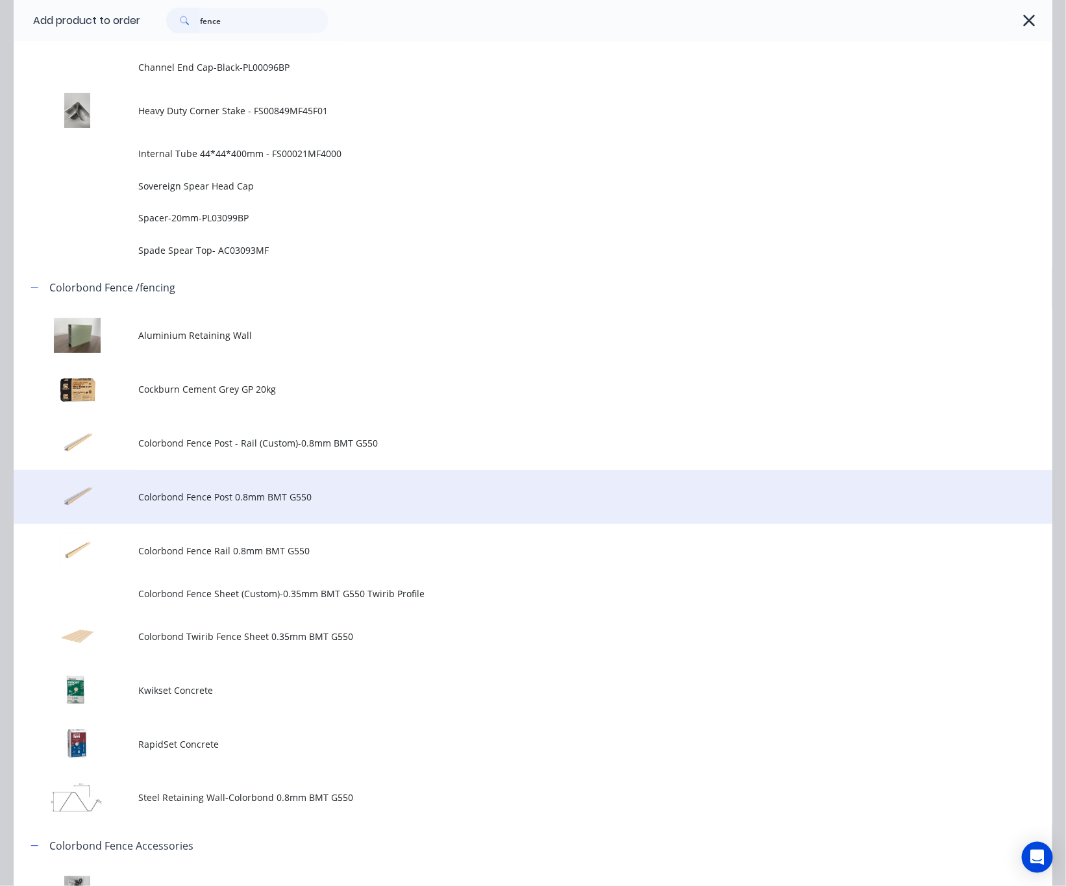
click at [397, 490] on span "Colorbond Fence Post 0.8mm BMT G550" at bounding box center [503, 497] width 731 height 14
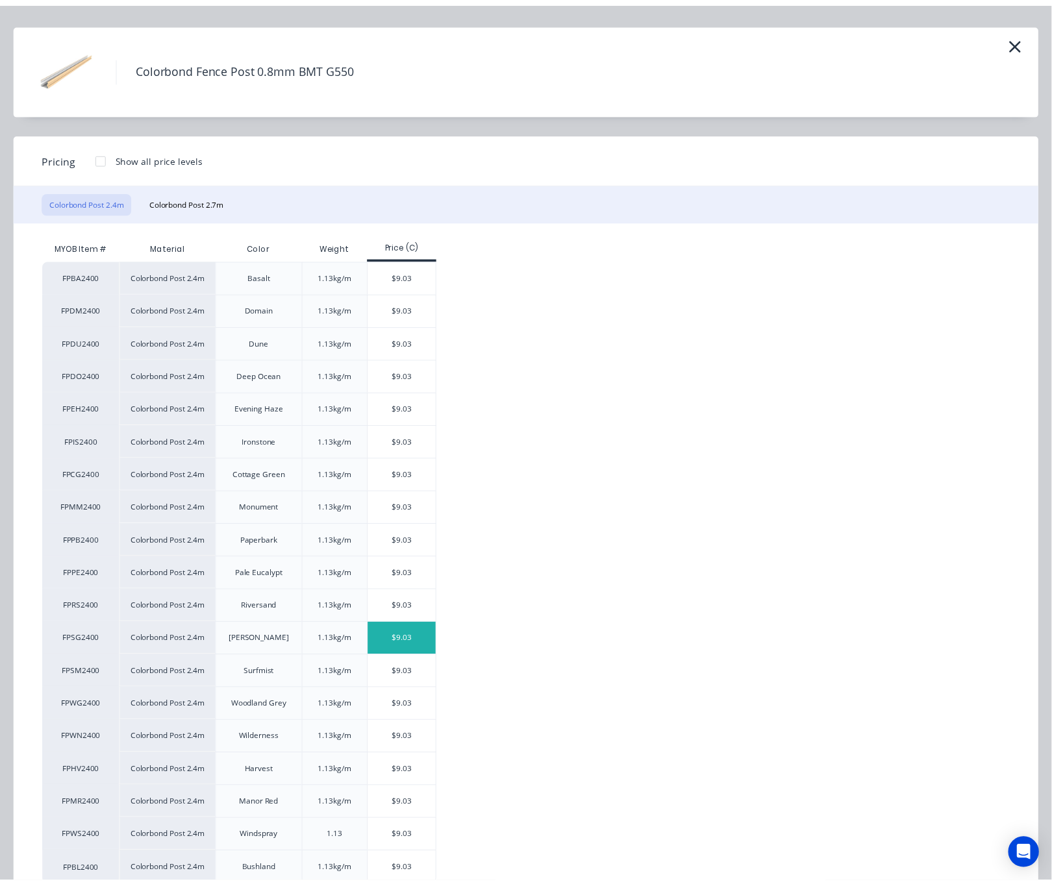
scroll to position [77, 0]
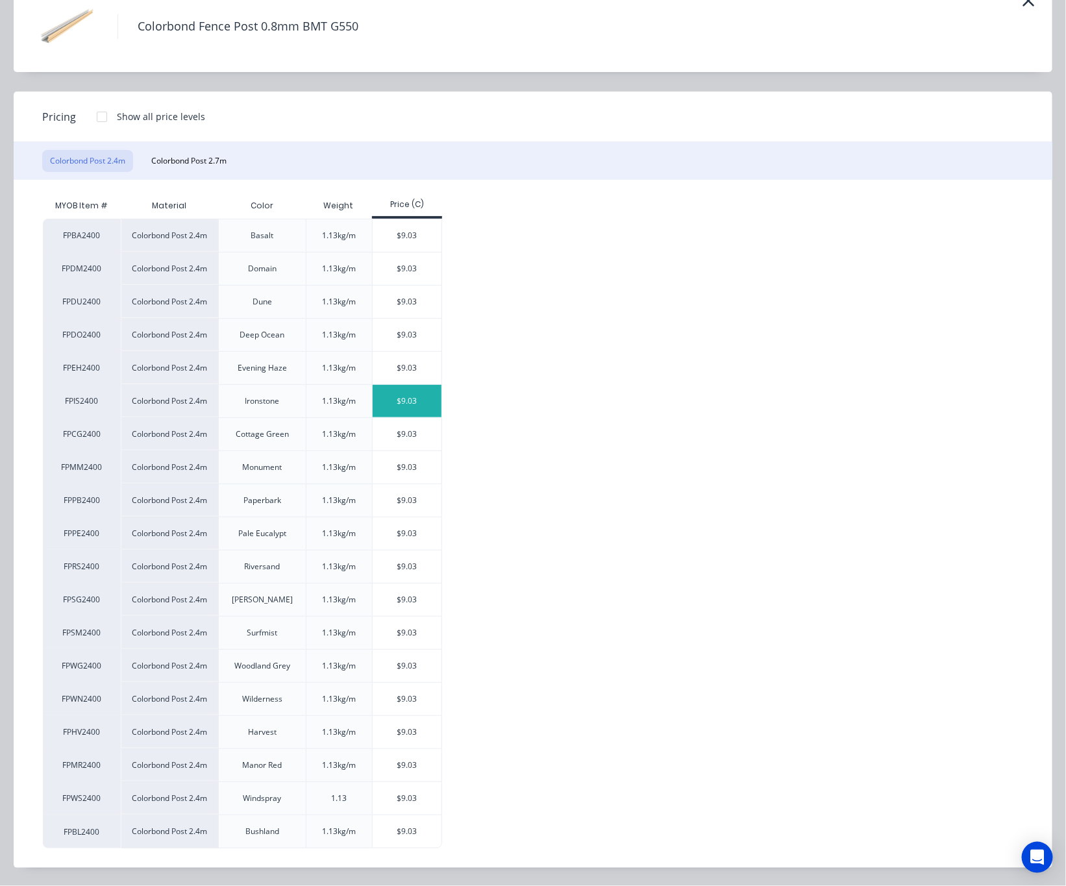
click at [417, 403] on div "$9.03" at bounding box center [407, 401] width 69 height 32
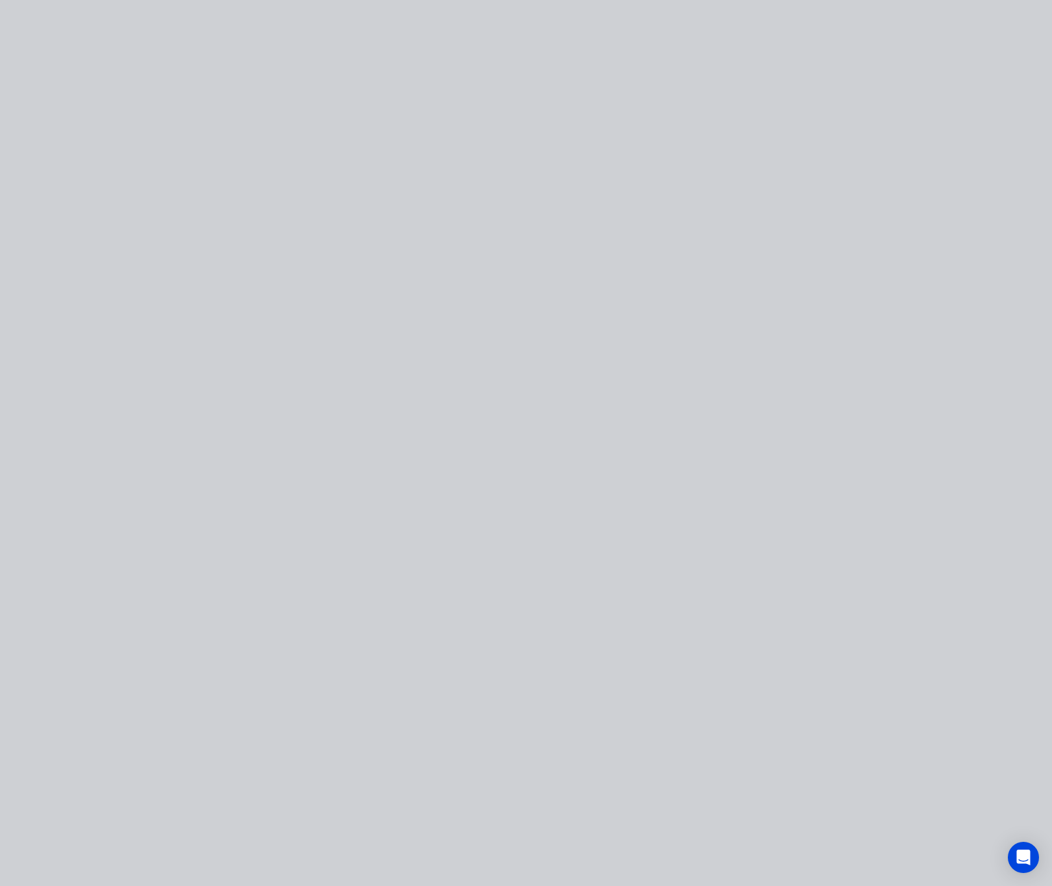
scroll to position [0, 0]
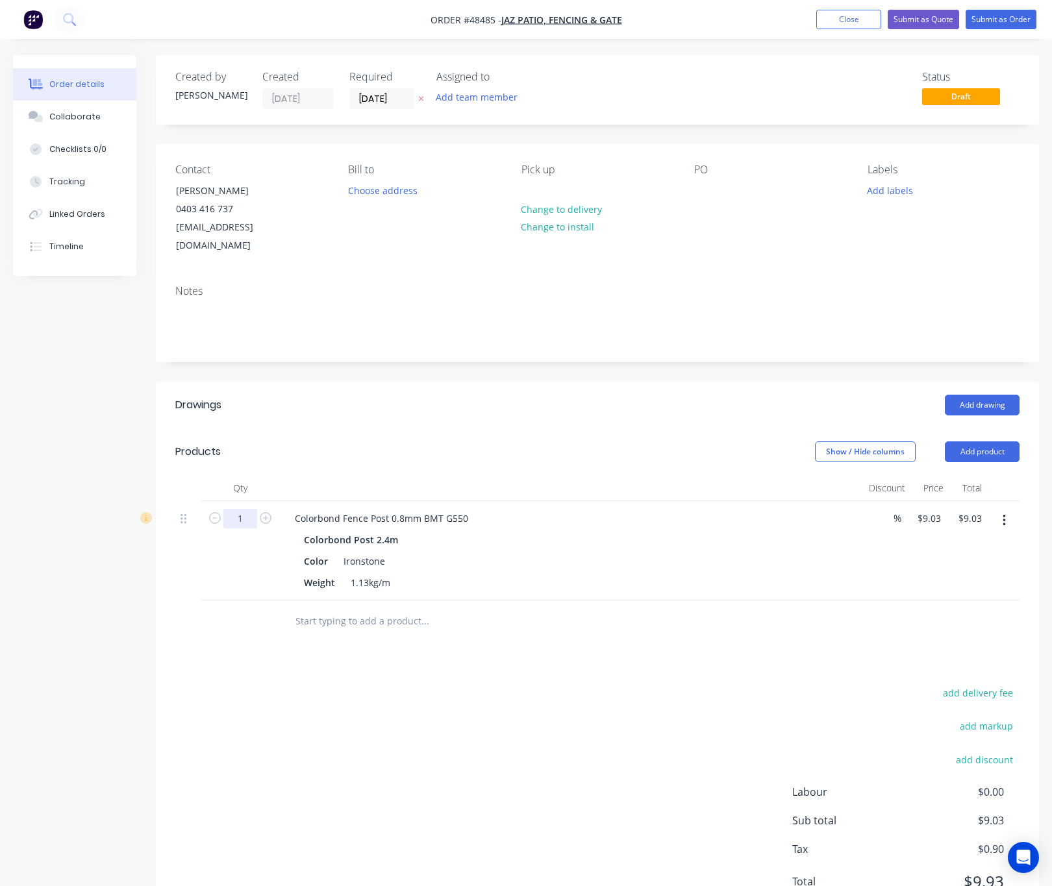
click at [236, 509] on input "1" at bounding box center [240, 518] width 34 height 19
type input "16"
type input "$144.48"
click at [332, 649] on div "Drawings Add drawing Products Show / Hide columns Add product Qty Discount Pric…" at bounding box center [597, 654] width 883 height 544
click at [960, 442] on button "Add product" at bounding box center [982, 452] width 75 height 21
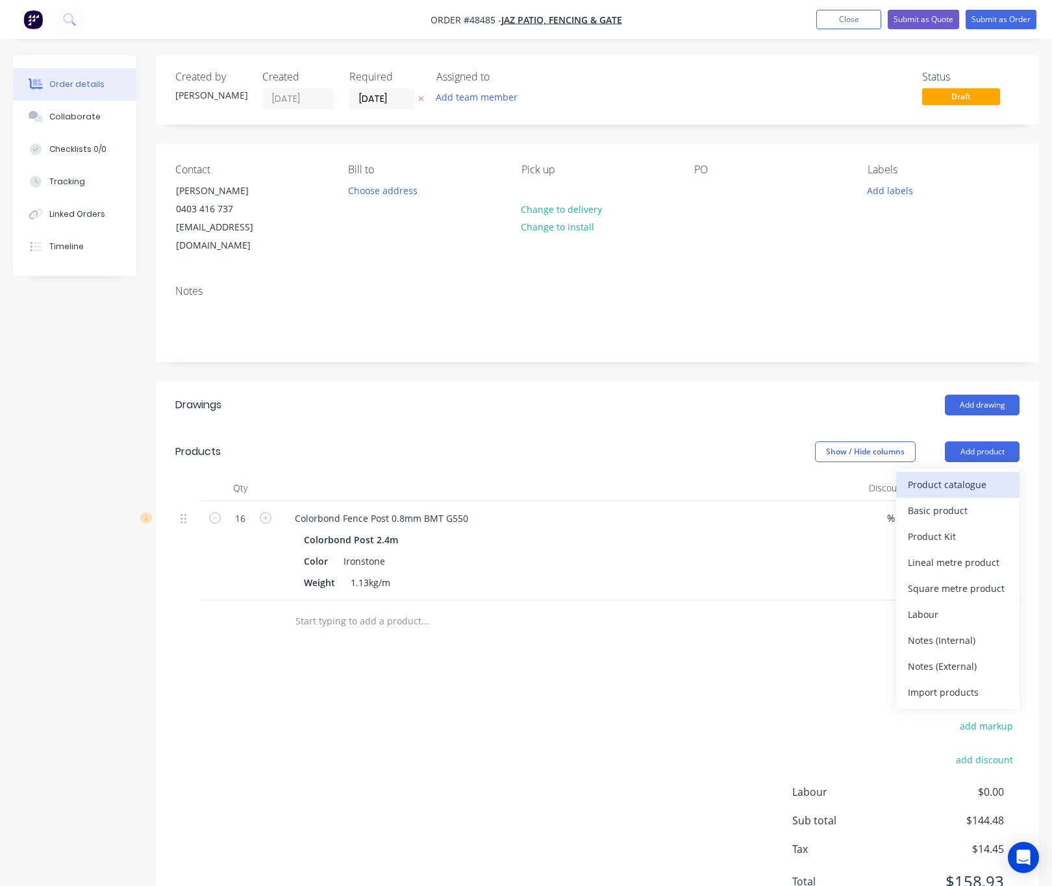
click at [941, 476] on div "Product catalogue" at bounding box center [958, 484] width 100 height 19
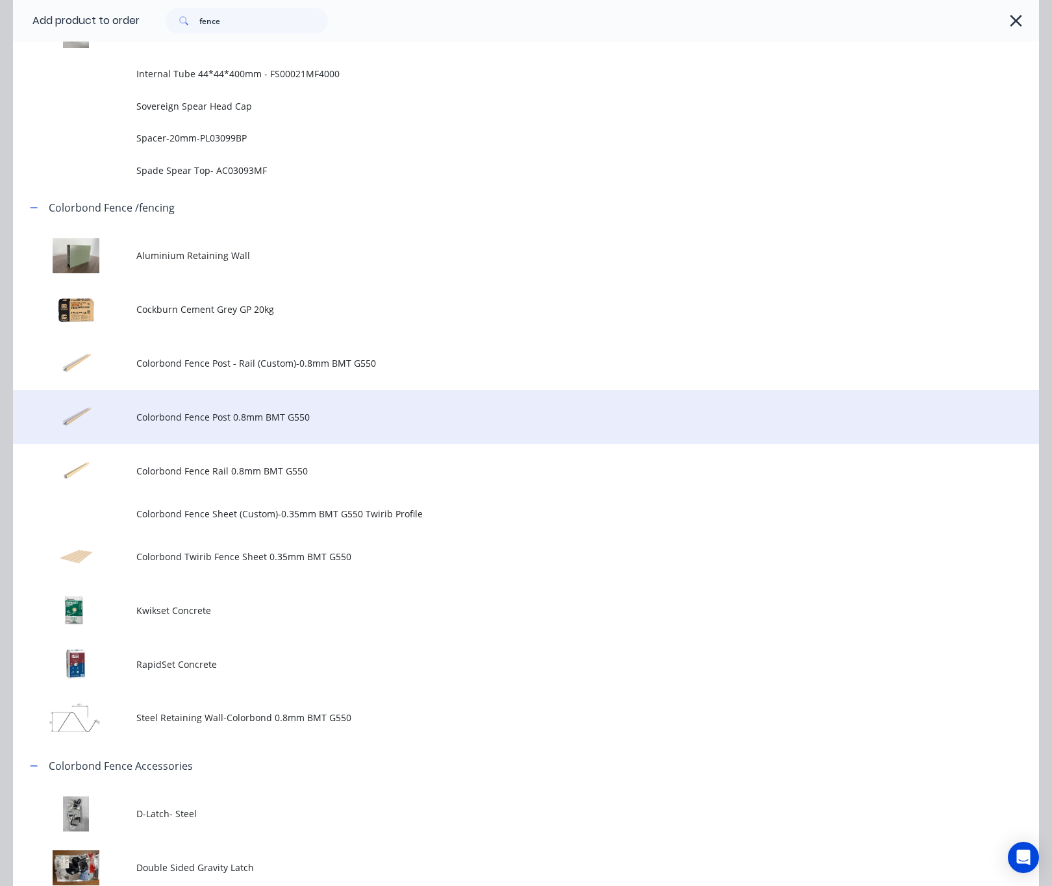
scroll to position [1071, 0]
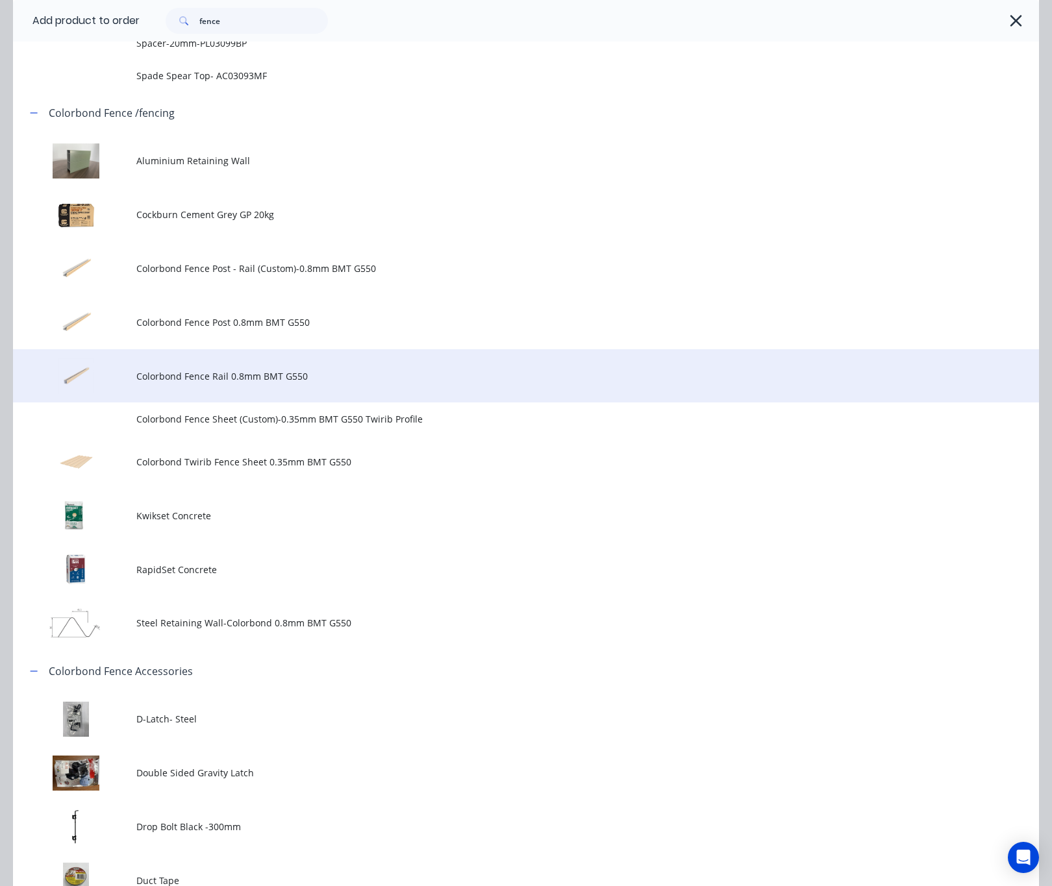
click at [290, 371] on span "Colorbond Fence Rail 0.8mm BMT G550" at bounding box center [497, 376] width 722 height 14
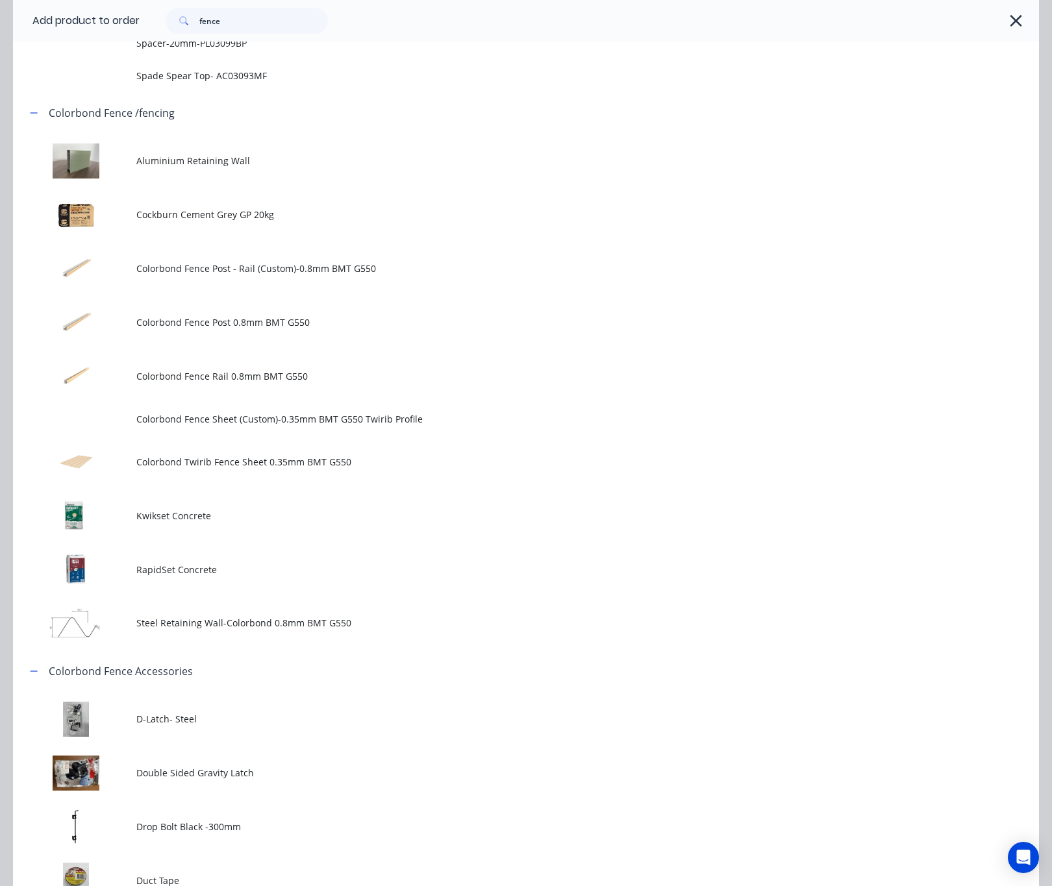
scroll to position [0, 0]
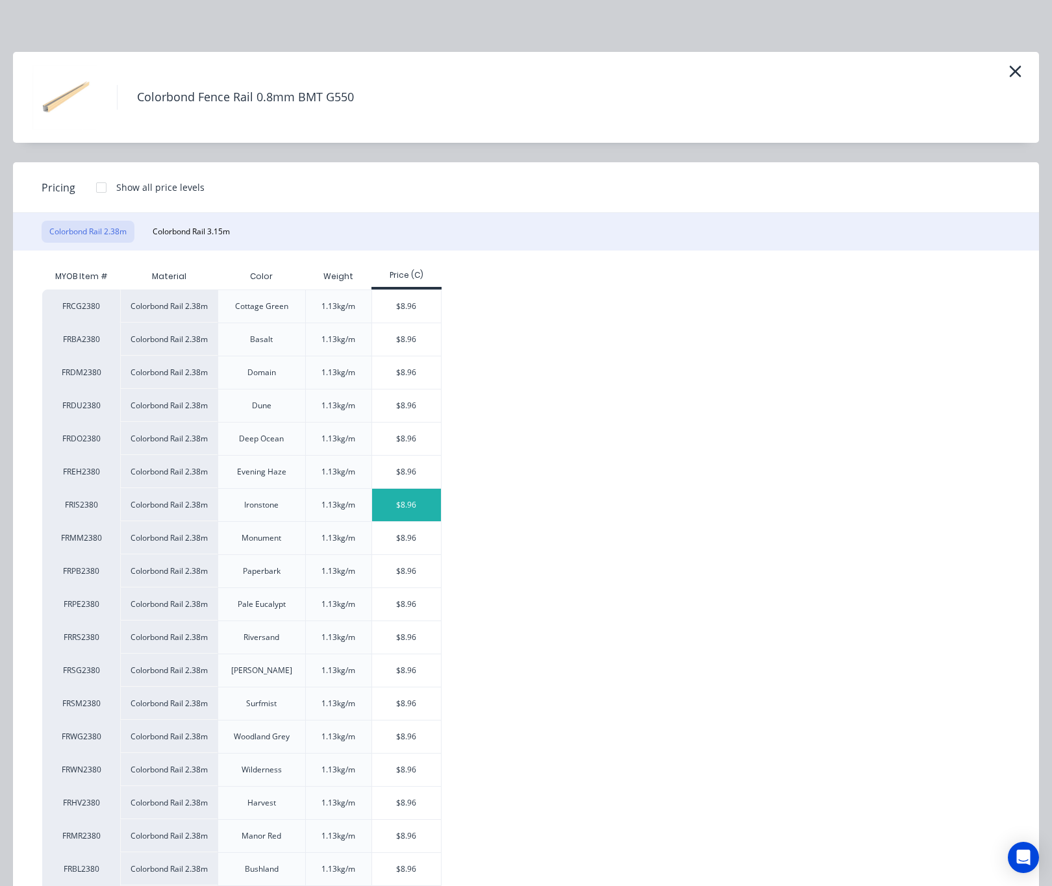
click at [399, 511] on div "$8.96" at bounding box center [406, 505] width 69 height 32
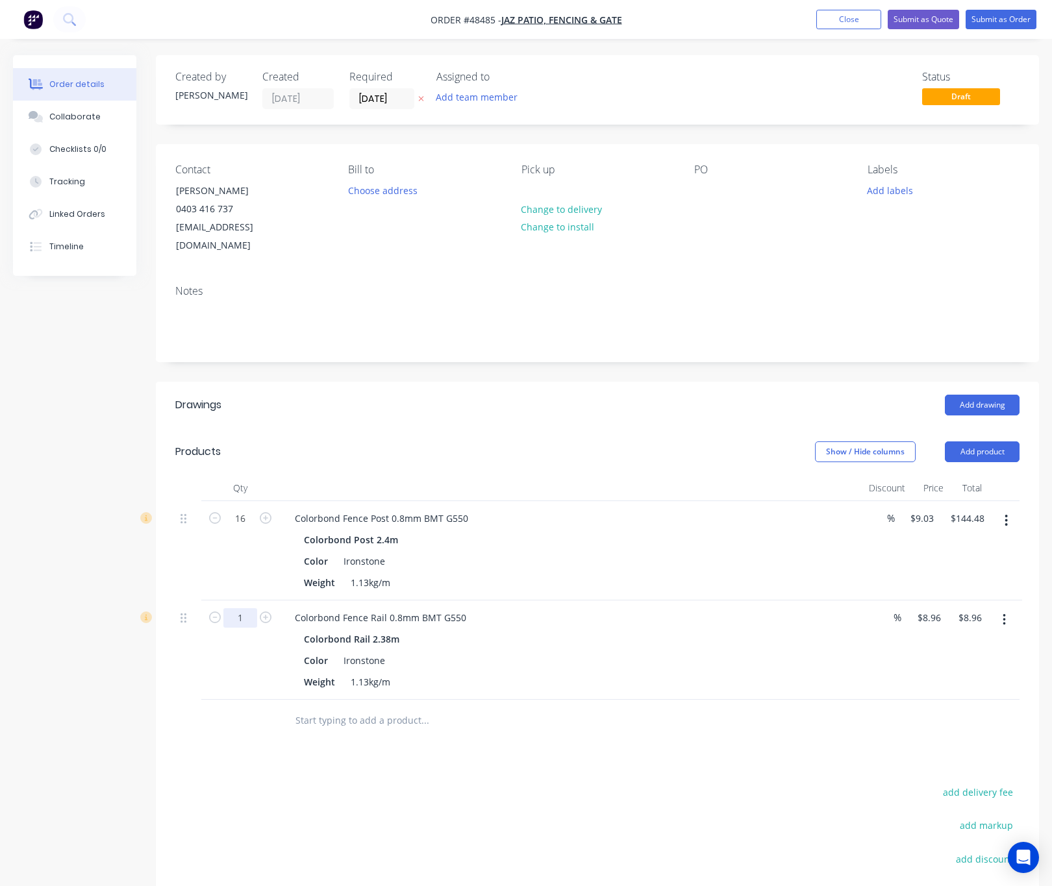
click at [230, 529] on input "1" at bounding box center [240, 518] width 34 height 19
type input "15"
type input "$134.40"
click at [752, 766] on div "Drawings Add drawing Products Show / Hide columns Add product Qty Discount Pric…" at bounding box center [597, 703] width 883 height 643
click at [962, 442] on button "Add product" at bounding box center [982, 452] width 75 height 21
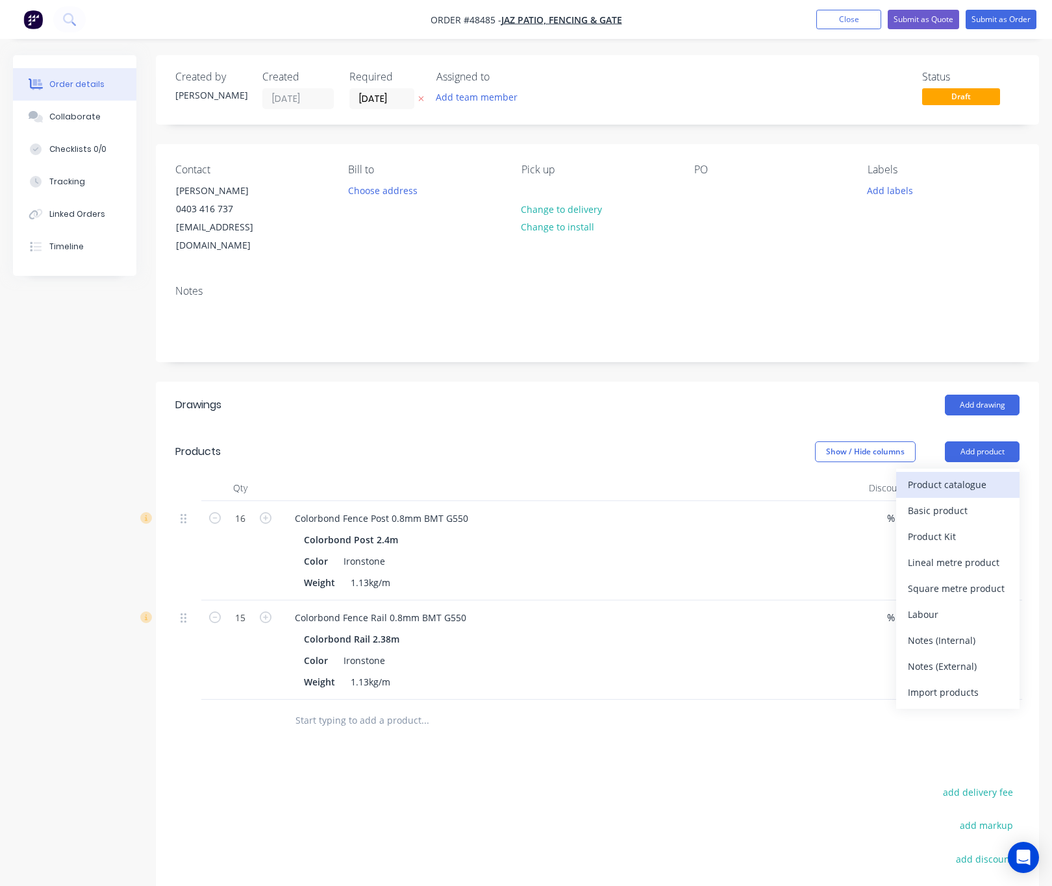
click at [954, 475] on div "Product catalogue" at bounding box center [958, 484] width 100 height 19
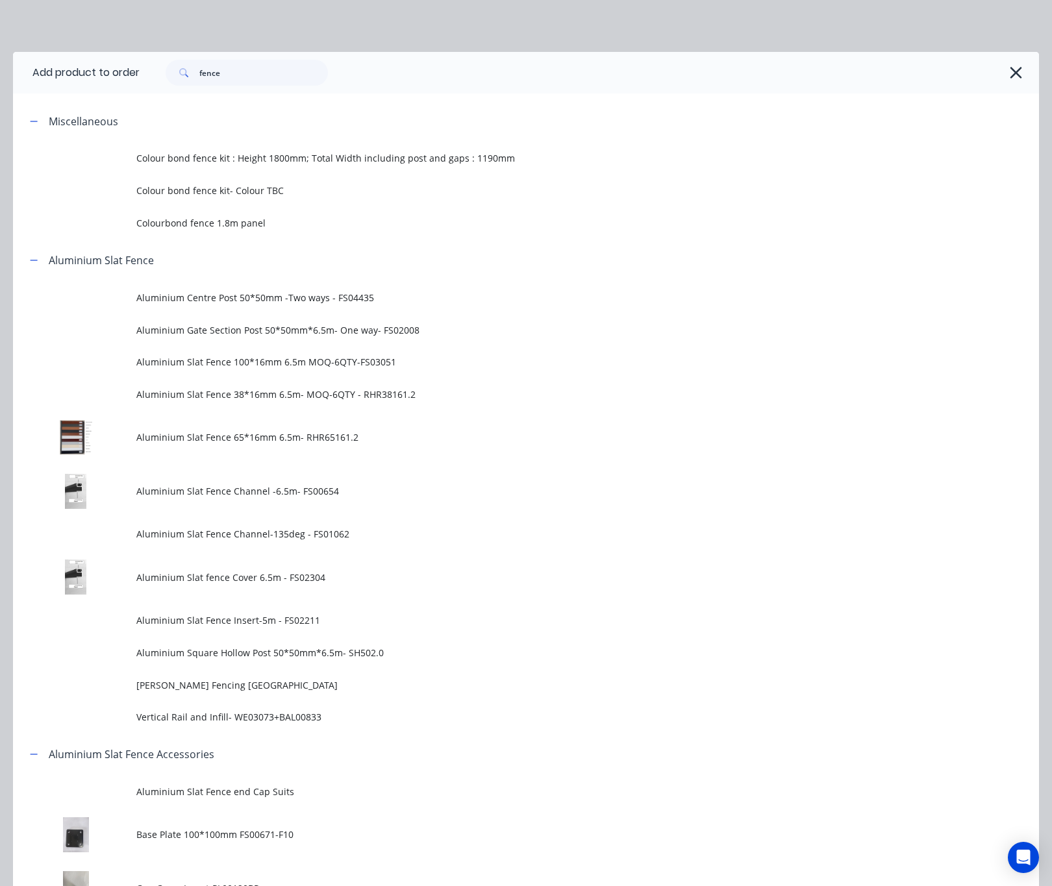
click at [364, 14] on div "Add product to order fence Miscellaneous Colour bond fence kit : Height 1800mm;…" at bounding box center [526, 443] width 1052 height 886
click at [1010, 75] on icon "button" at bounding box center [1016, 73] width 12 height 12
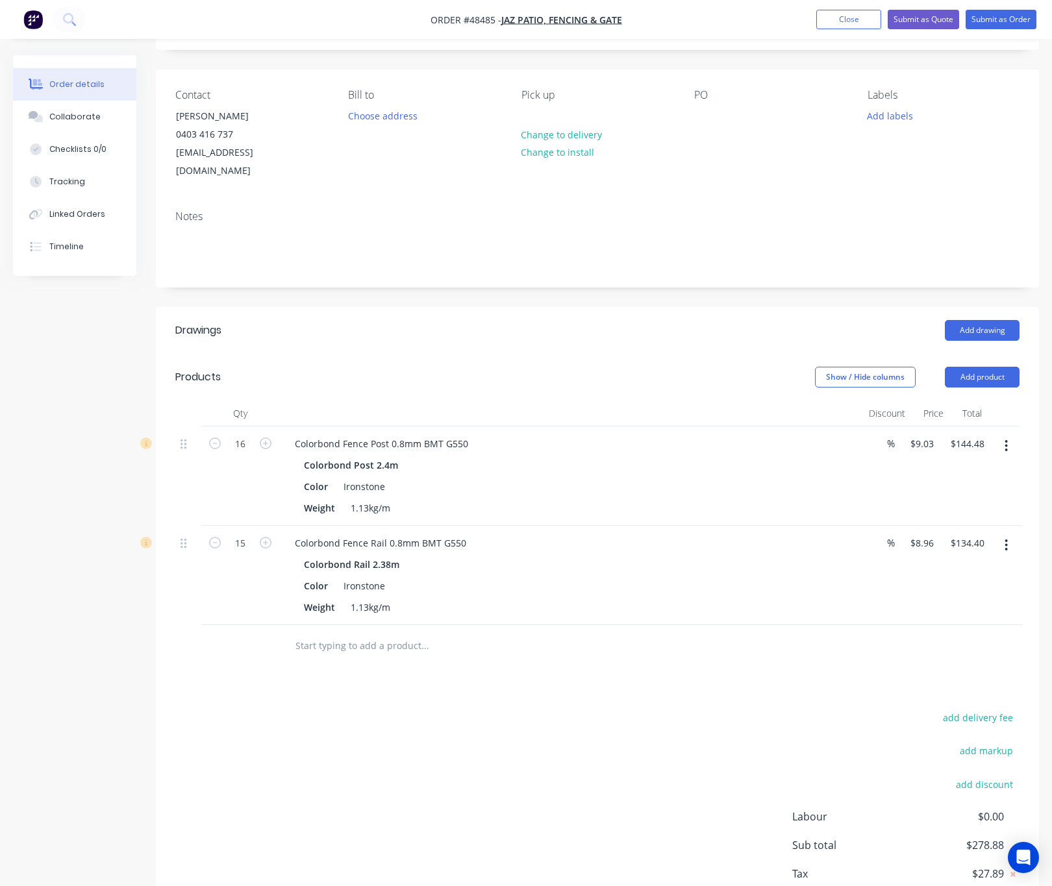
scroll to position [143, 0]
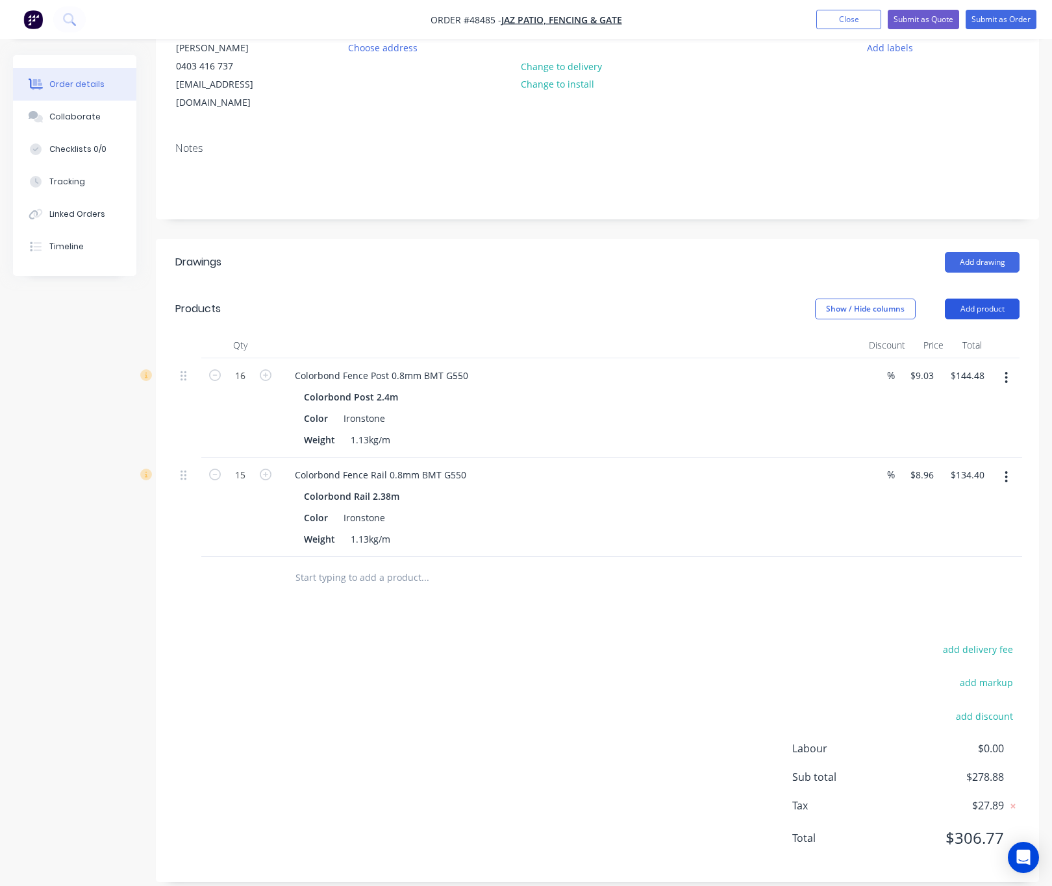
click at [984, 299] on button "Add product" at bounding box center [982, 309] width 75 height 21
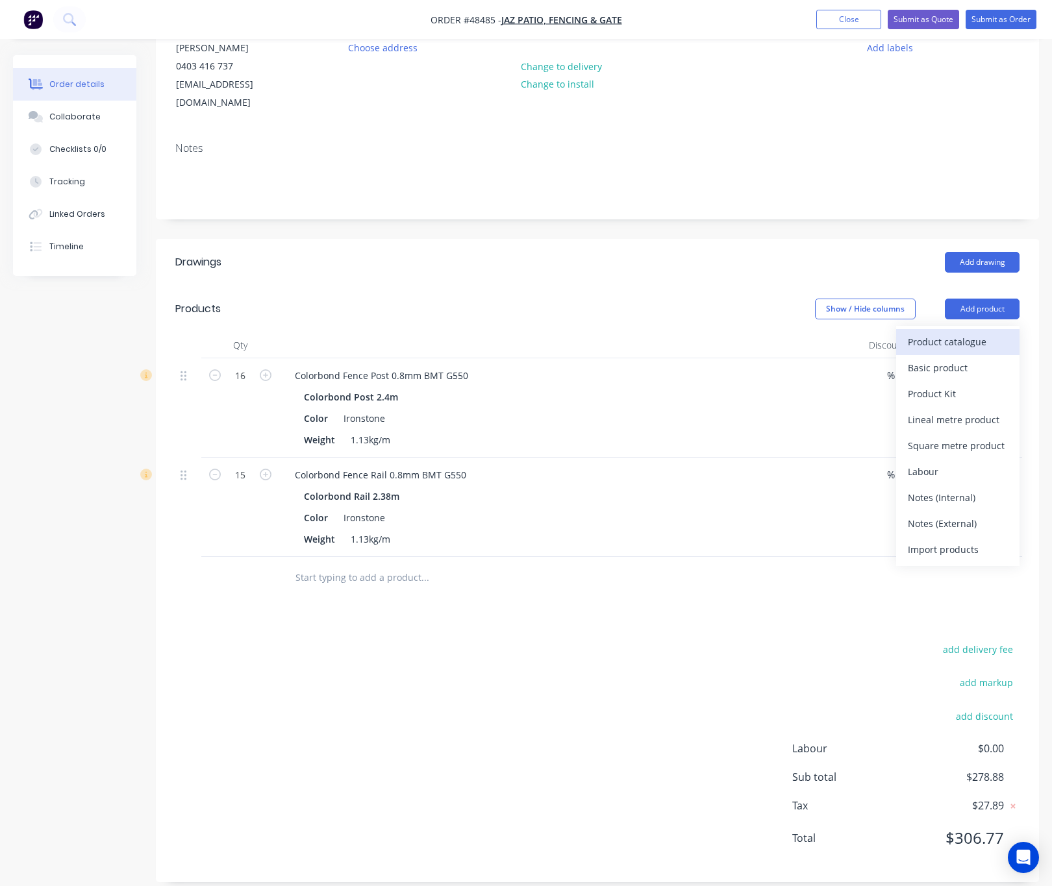
click at [979, 332] on div "Product catalogue" at bounding box center [958, 341] width 100 height 19
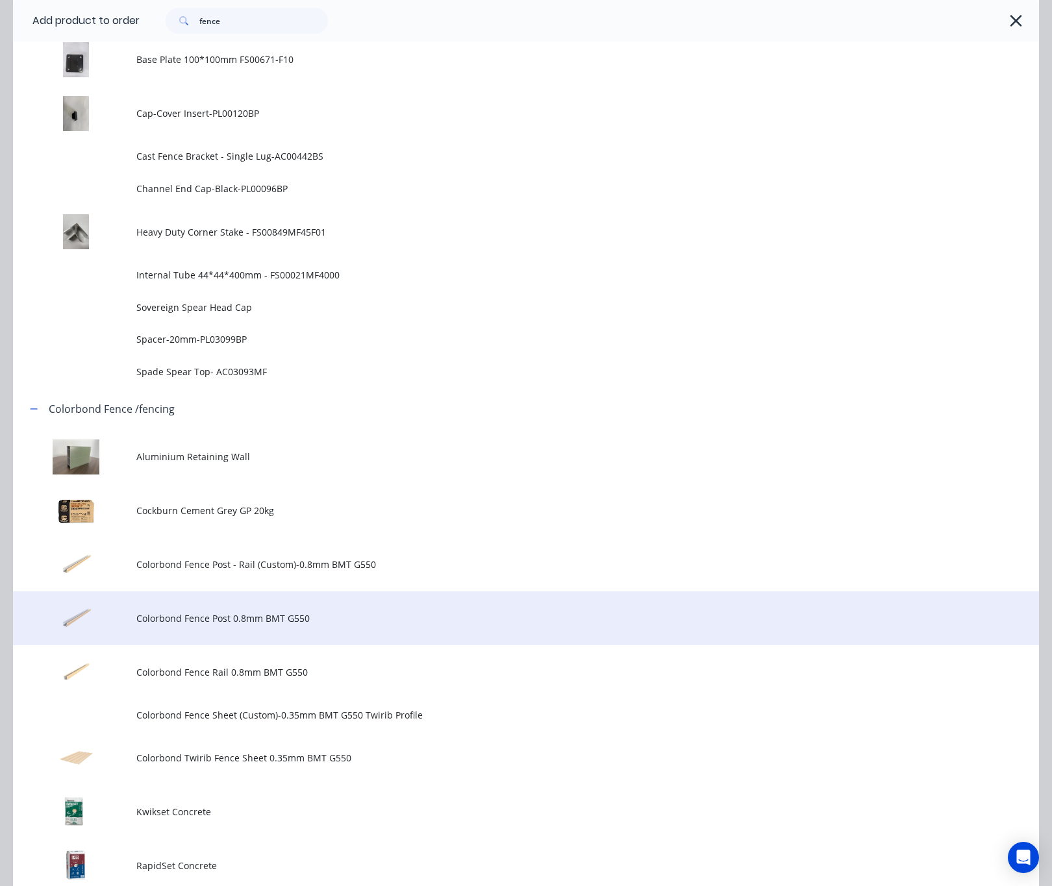
scroll to position [1071, 0]
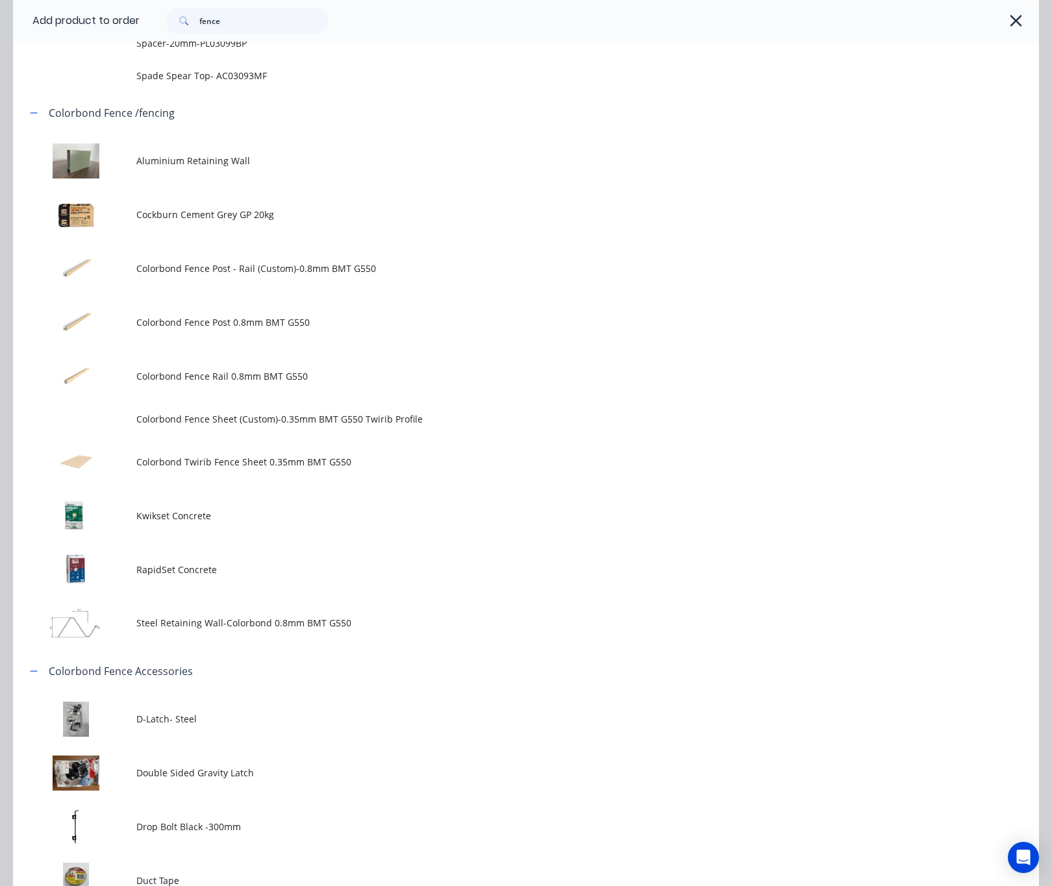
click at [382, 328] on td "Colorbond Fence Post 0.8mm BMT G550" at bounding box center [587, 322] width 903 height 54
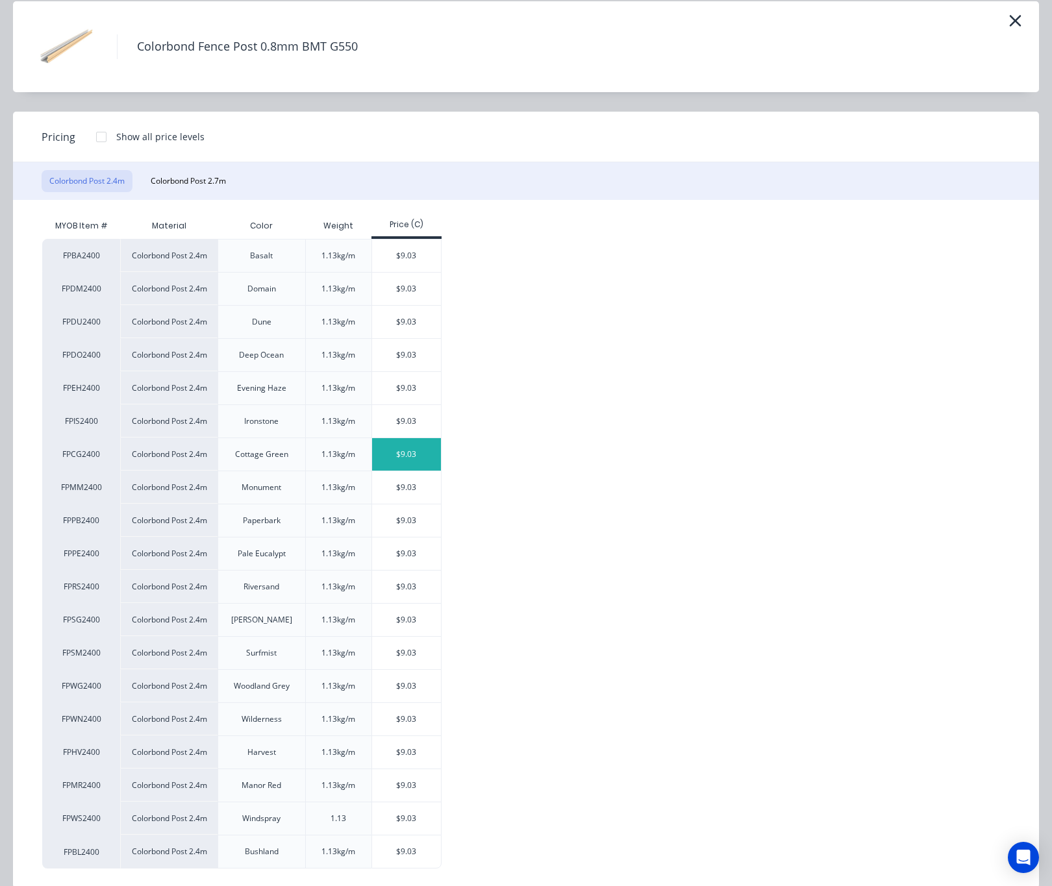
scroll to position [77, 0]
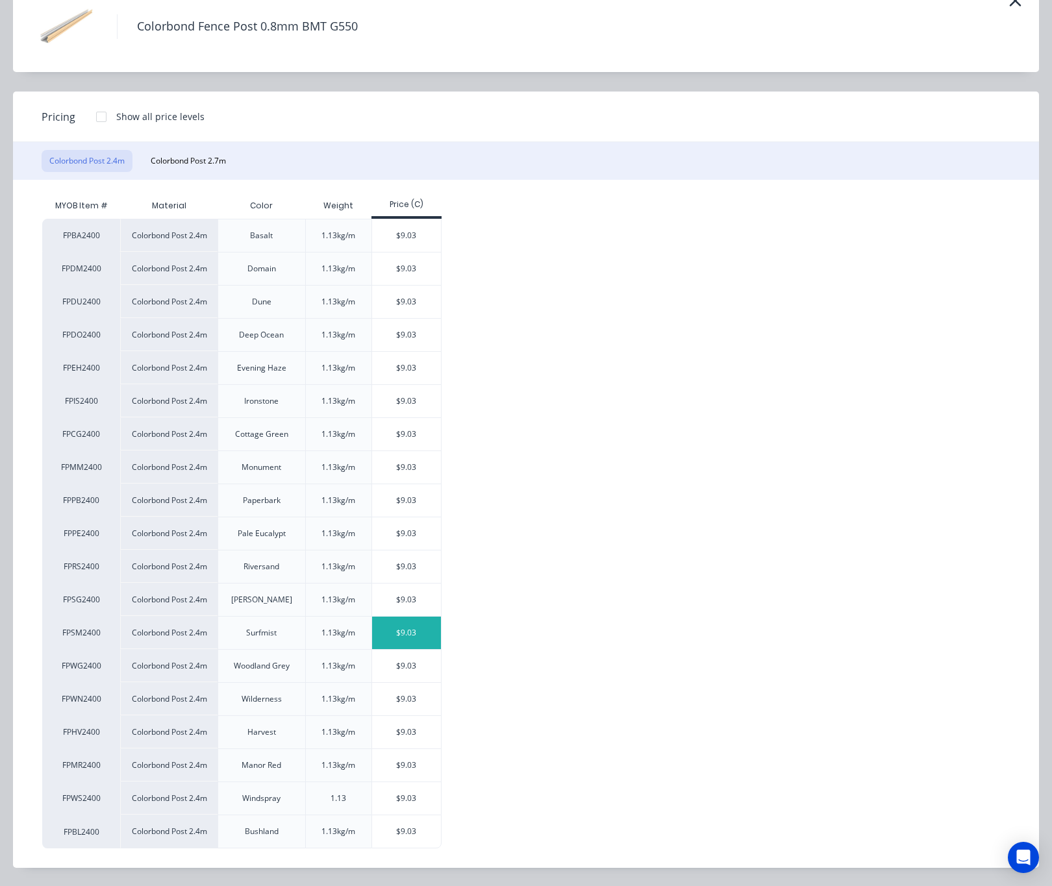
click at [427, 632] on div "$9.03" at bounding box center [406, 633] width 69 height 32
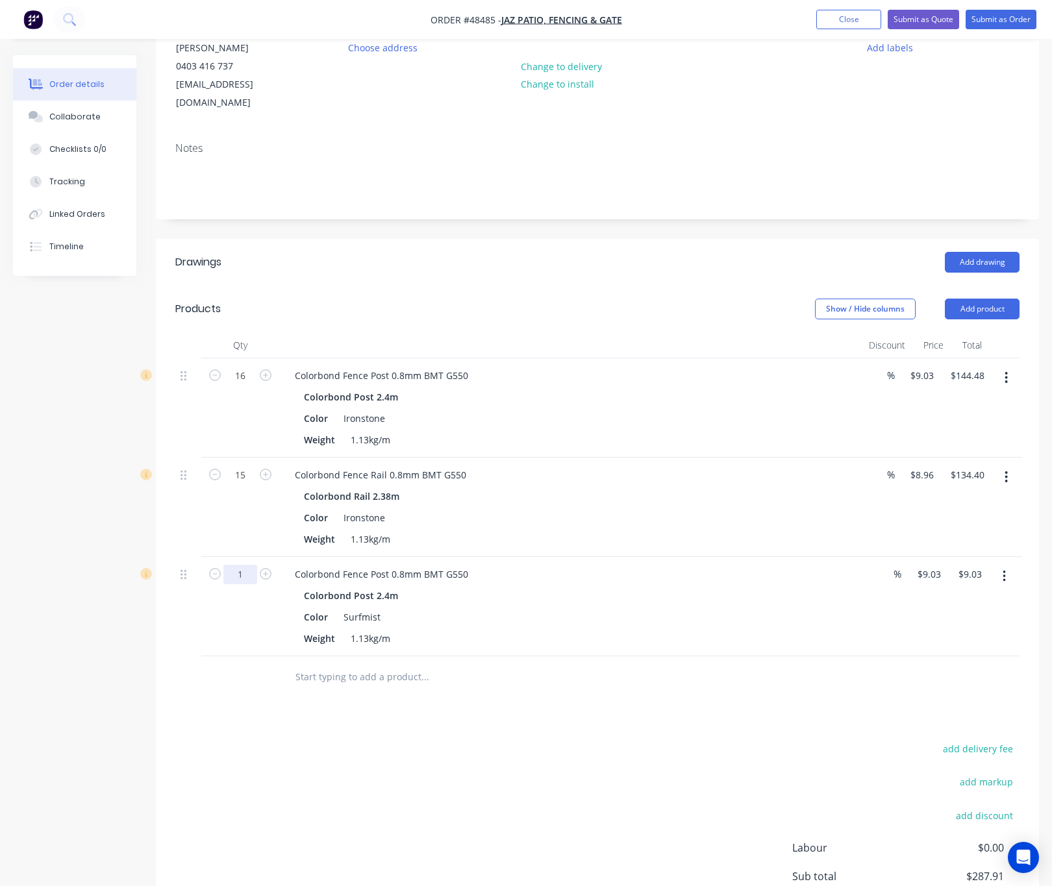
click at [251, 386] on input "1" at bounding box center [240, 375] width 34 height 19
type input "10"
type input "$90.30"
click at [486, 688] on div "Drawings Add drawing Products Show / Hide columns Add product Qty Discount Pric…" at bounding box center [597, 610] width 883 height 743
click at [988, 299] on button "Add product" at bounding box center [982, 309] width 75 height 21
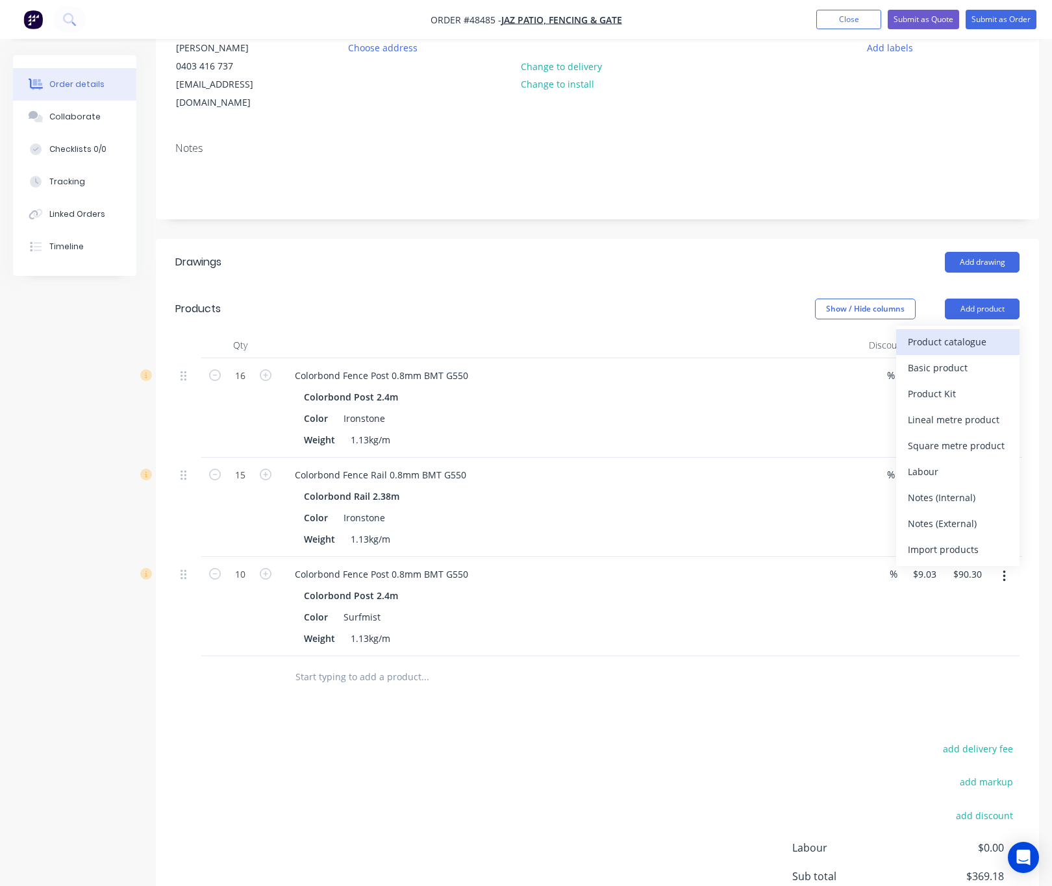
click at [964, 332] on div "Product catalogue" at bounding box center [958, 341] width 100 height 19
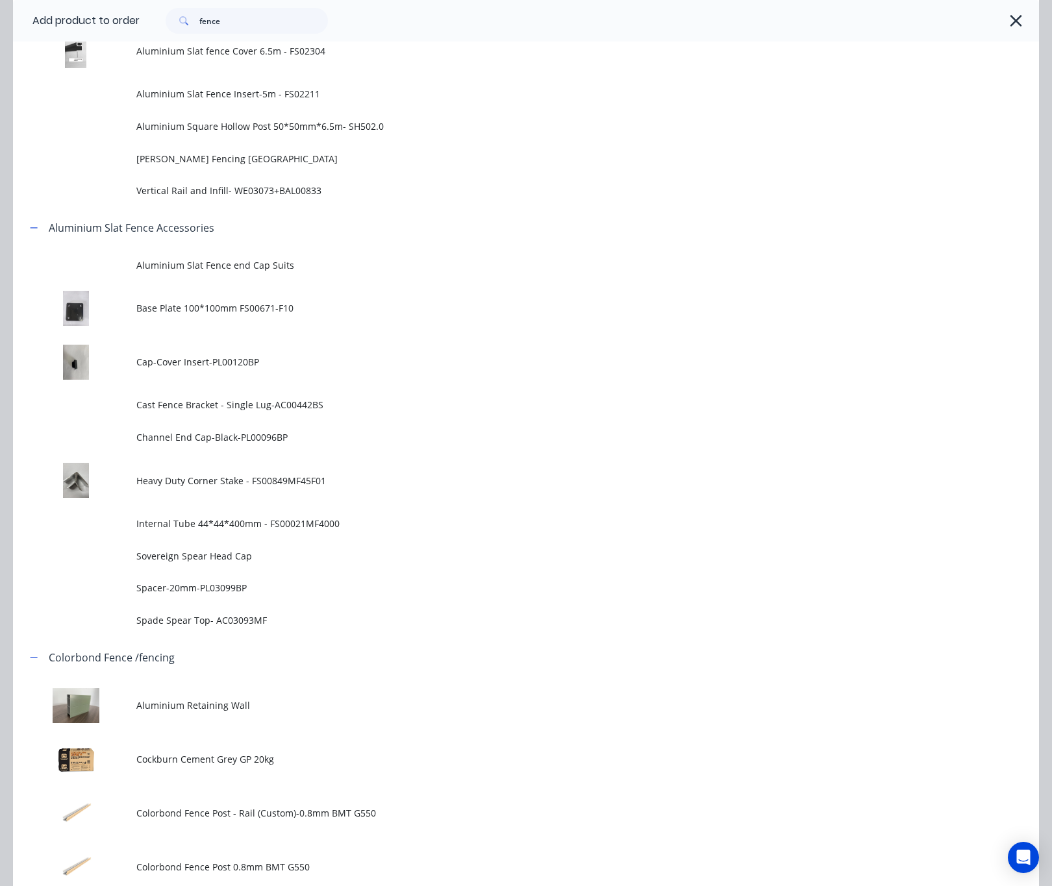
scroll to position [974, 0]
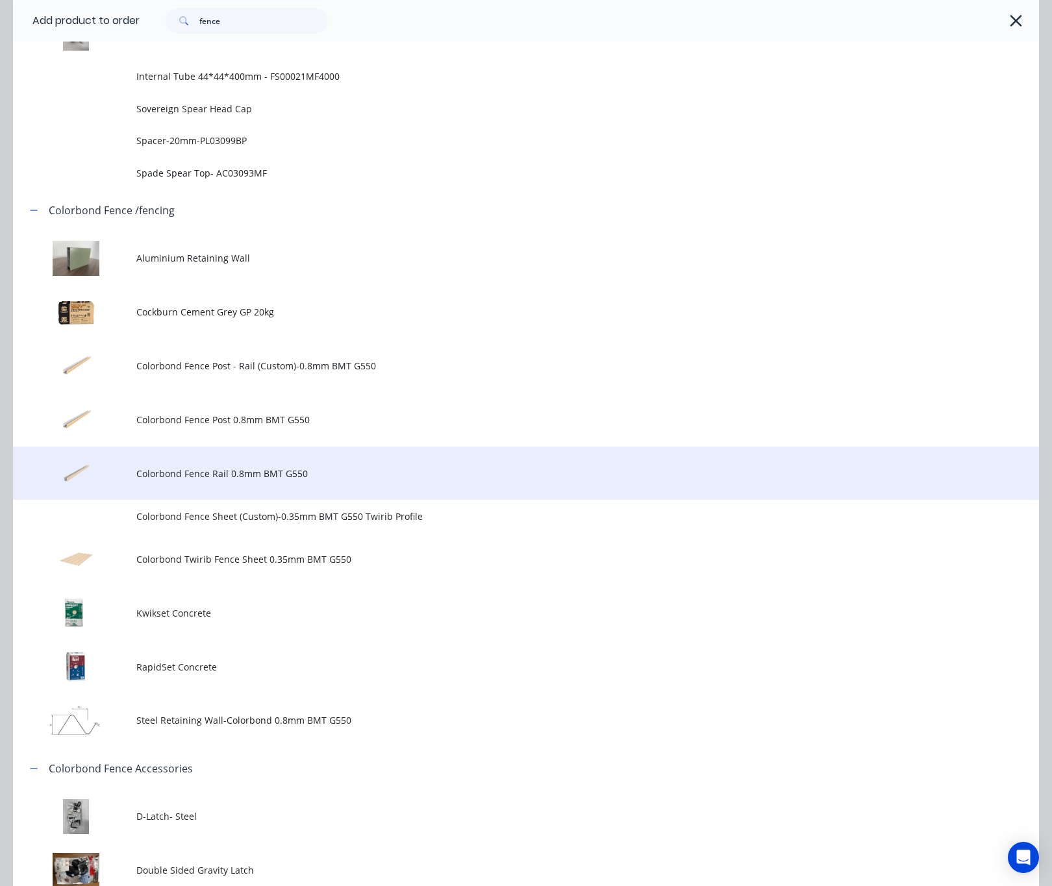
click at [369, 468] on span "Colorbond Fence Rail 0.8mm BMT G550" at bounding box center [497, 474] width 722 height 14
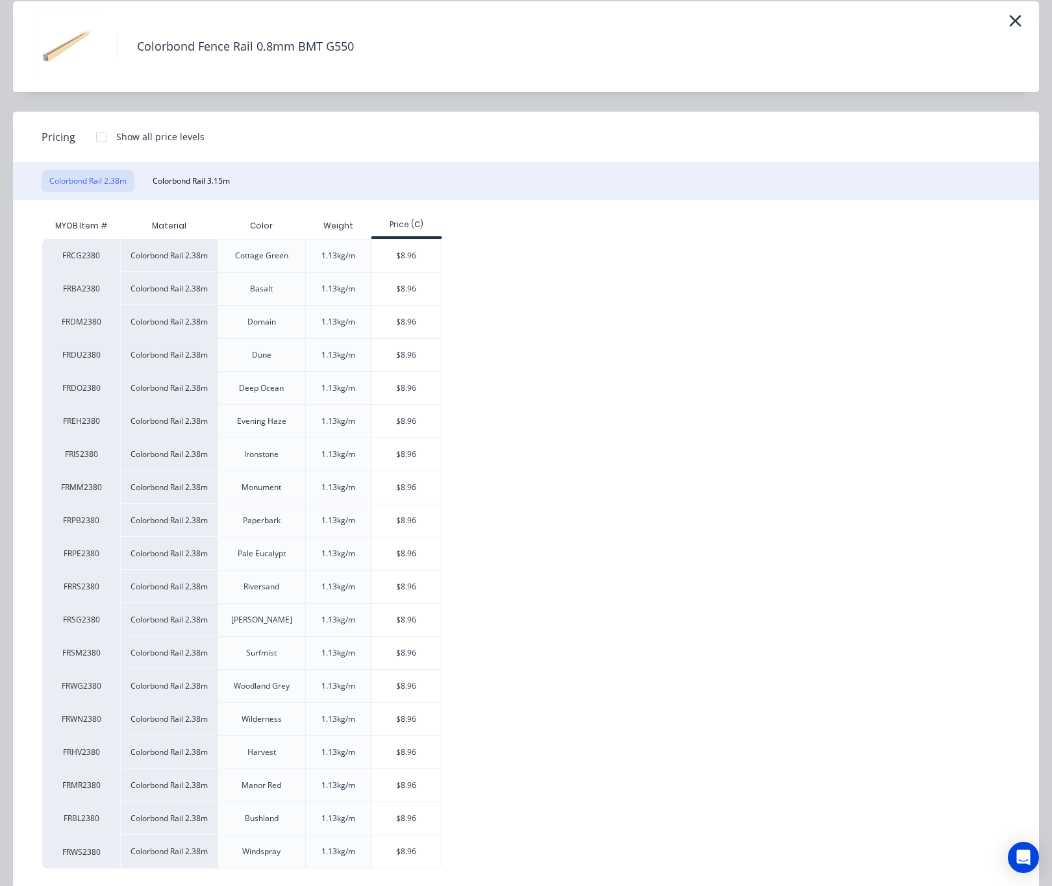
scroll to position [77, 0]
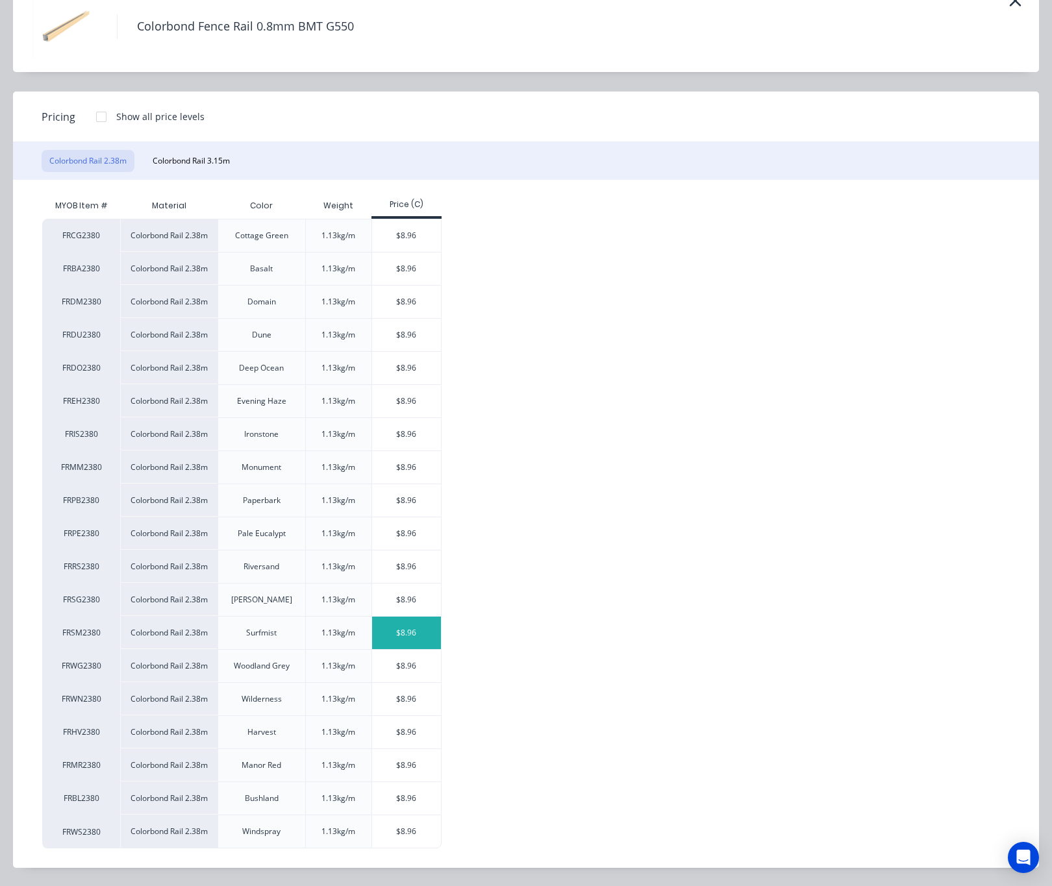
click at [419, 633] on div "$8.96" at bounding box center [406, 633] width 69 height 32
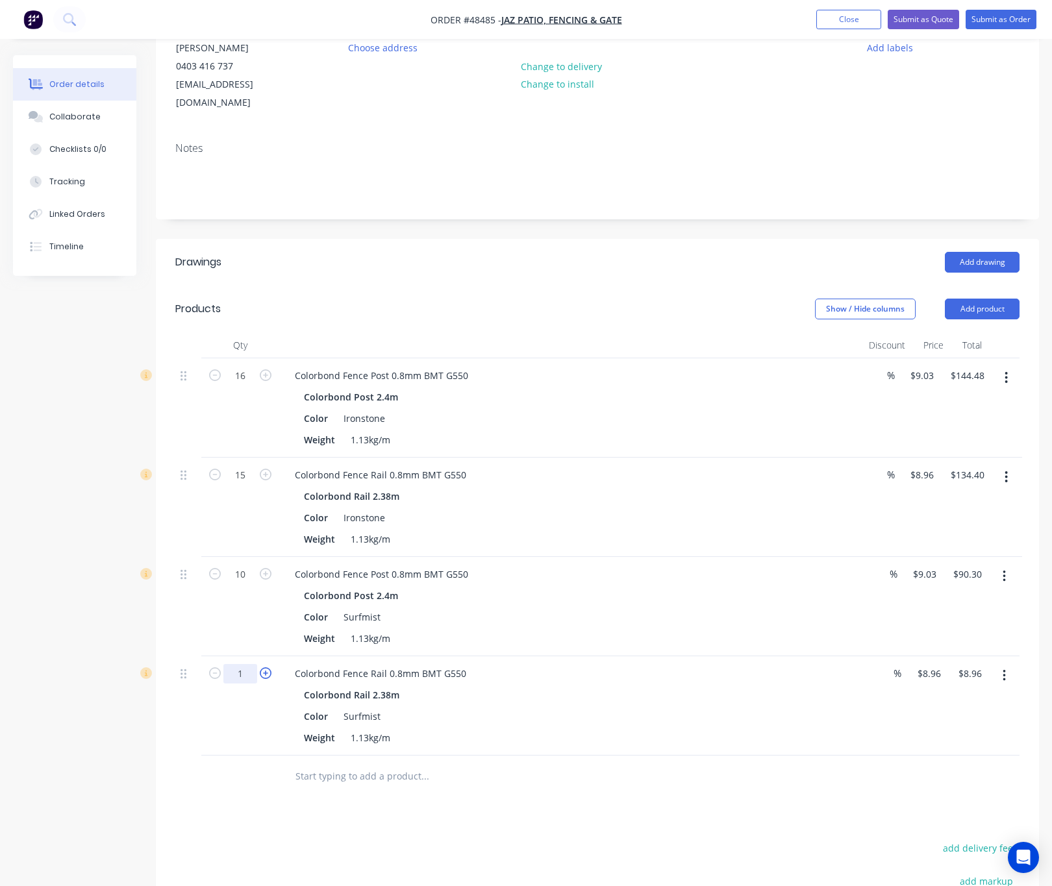
drag, startPoint x: 253, startPoint y: 662, endPoint x: 265, endPoint y: 658, distance: 12.3
click at [253, 386] on input "1" at bounding box center [240, 375] width 34 height 19
type input "13"
type input "$116.48"
click at [451, 776] on div at bounding box center [513, 777] width 468 height 42
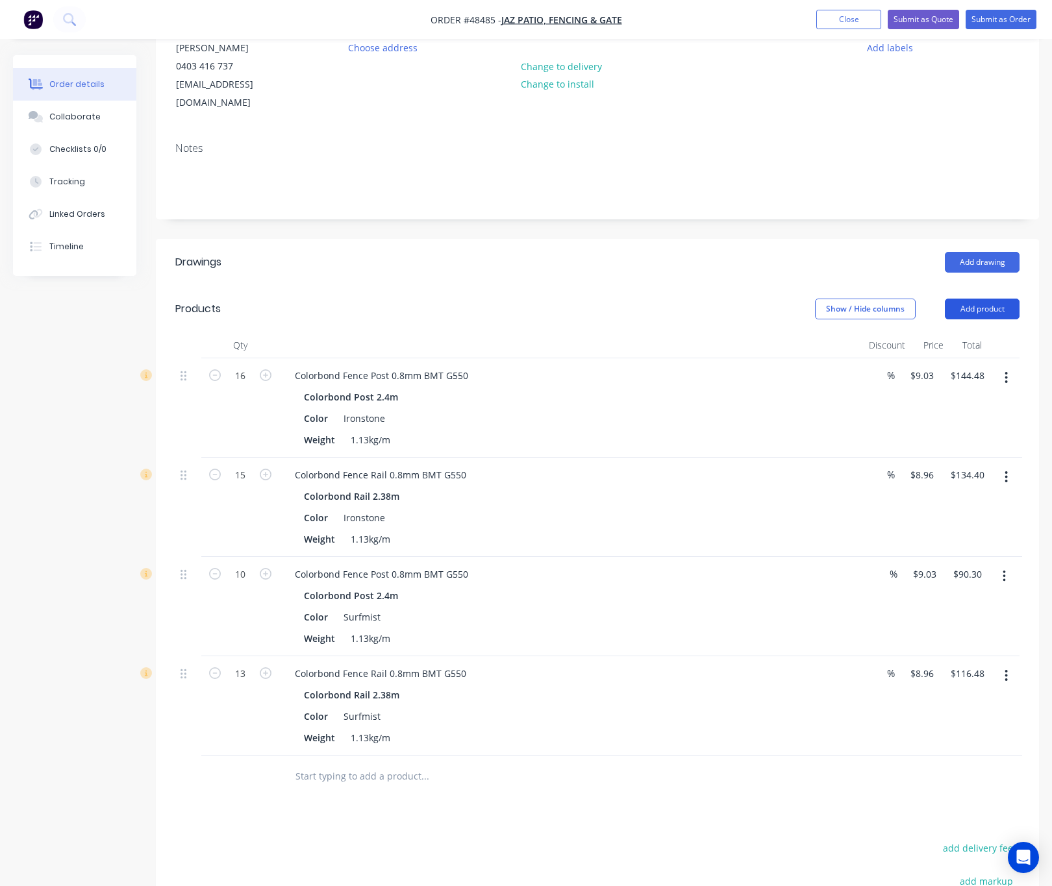
click at [984, 299] on button "Add product" at bounding box center [982, 309] width 75 height 21
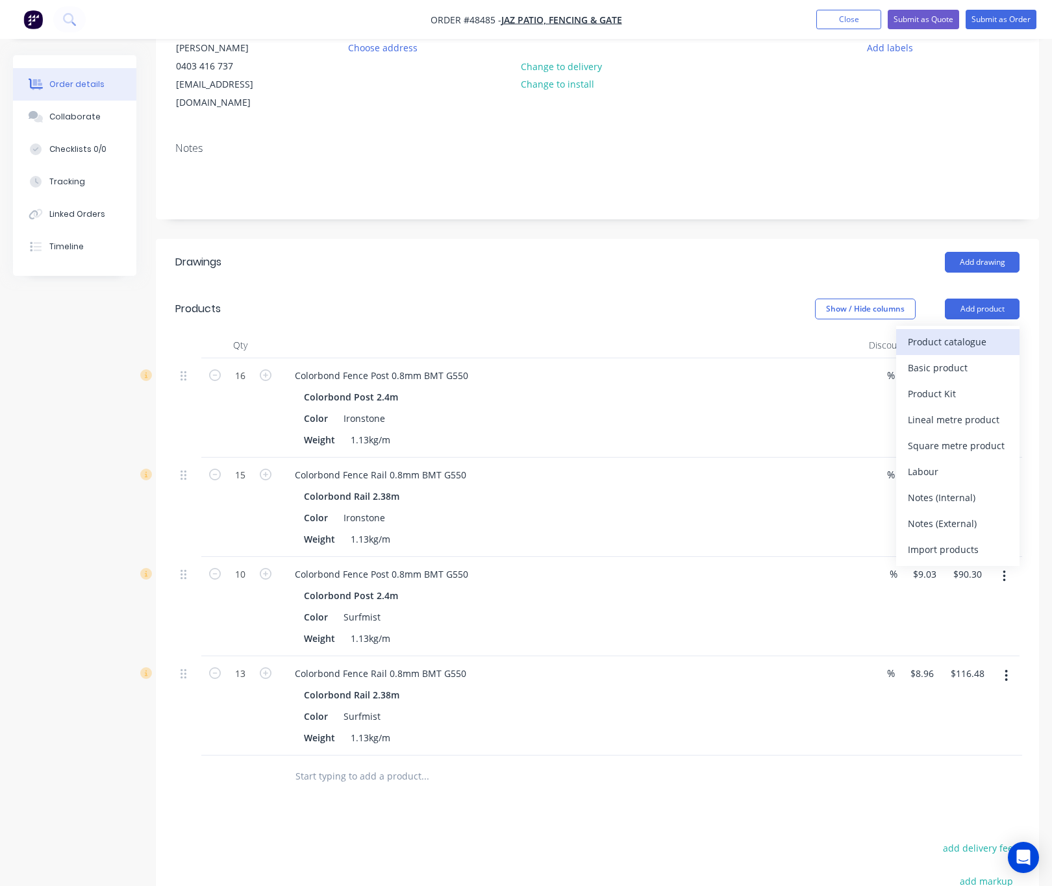
click at [988, 332] on div "Product catalogue" at bounding box center [958, 341] width 100 height 19
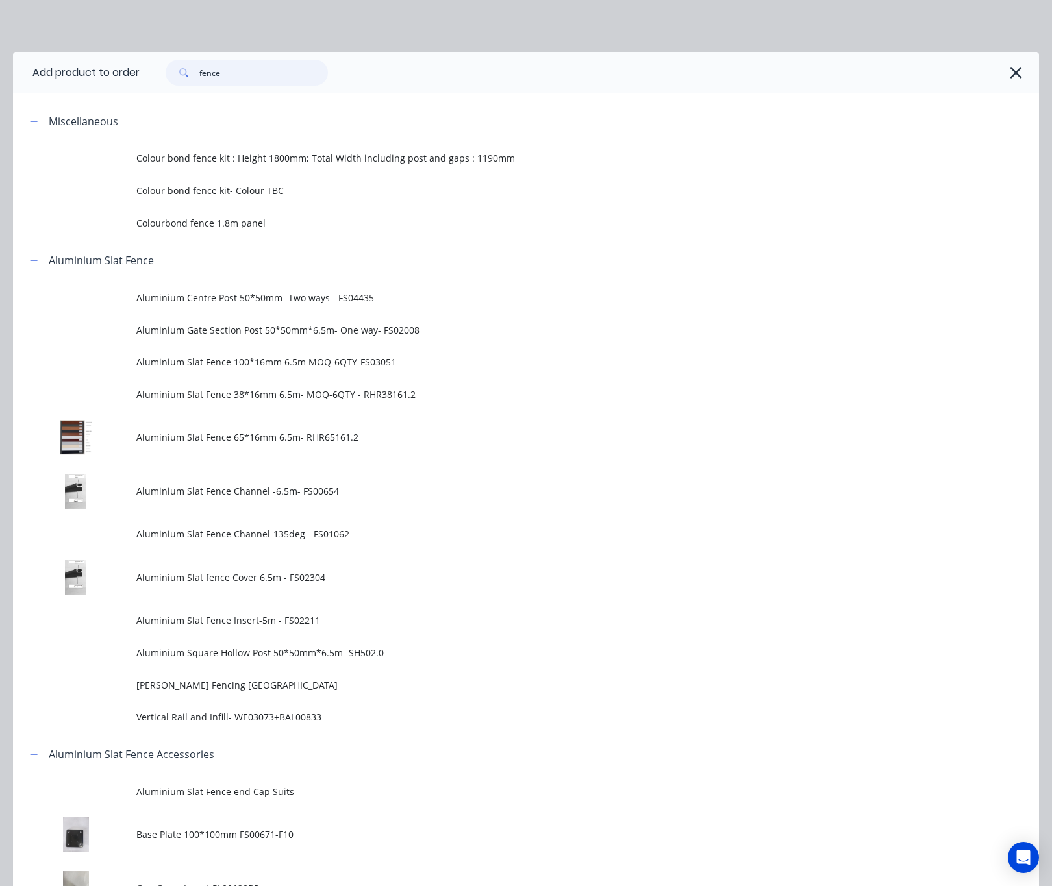
drag, startPoint x: 261, startPoint y: 68, endPoint x: 27, endPoint y: 49, distance: 234.5
click at [82, 59] on header "Add product to order fence" at bounding box center [526, 73] width 1026 height 42
type input "kwi"
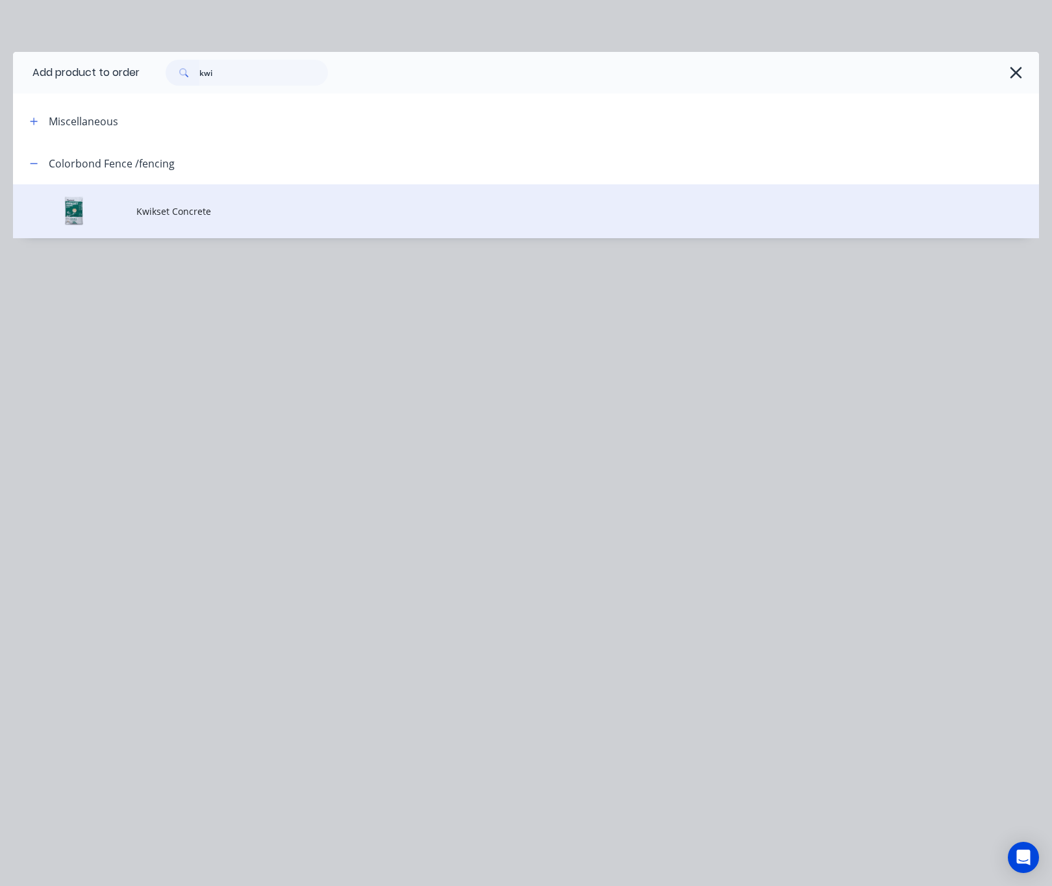
click at [293, 213] on span "Kwikset Concrete" at bounding box center [497, 212] width 722 height 14
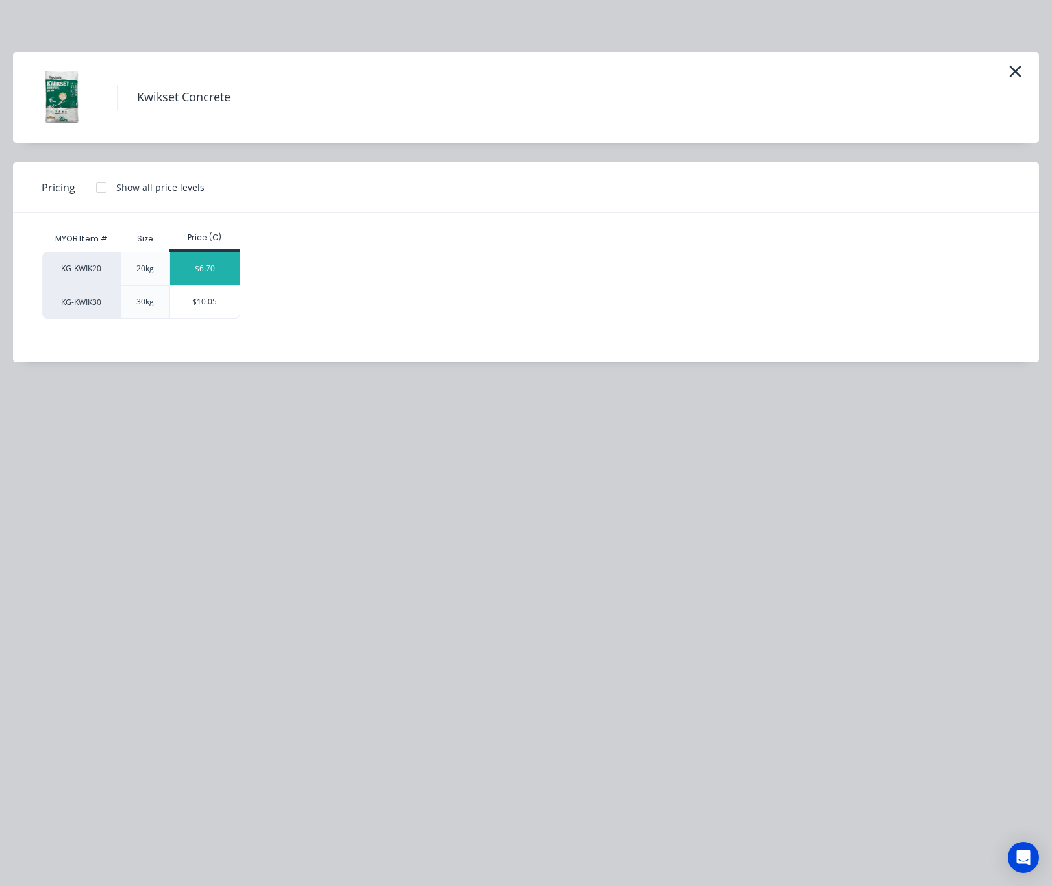
click at [203, 273] on div "$6.70" at bounding box center [204, 269] width 69 height 32
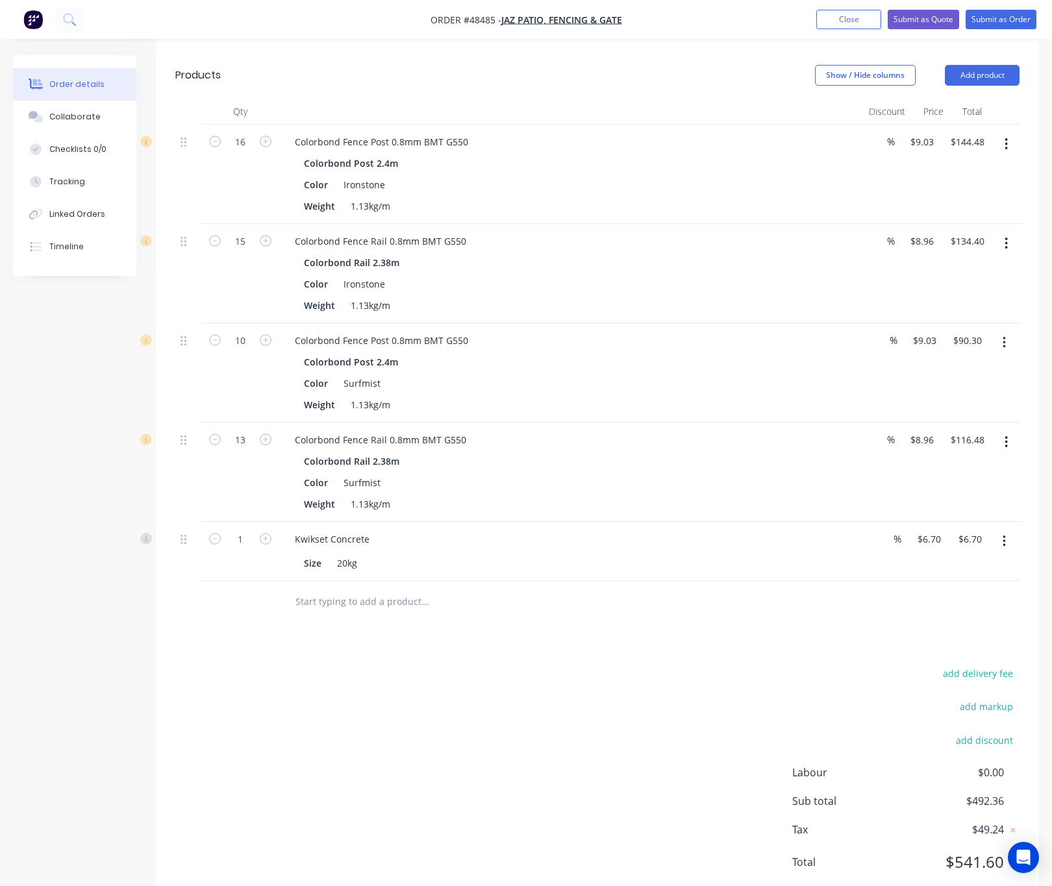
scroll to position [401, 0]
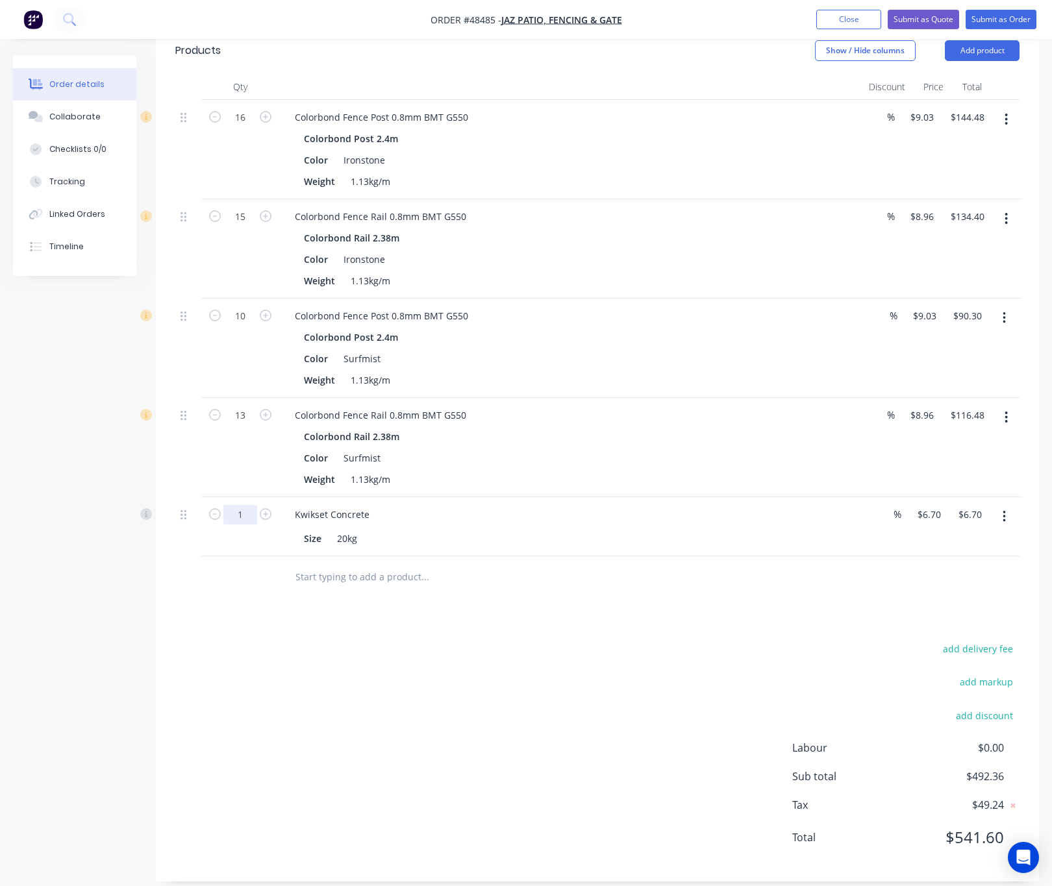
click at [240, 127] on input "1" at bounding box center [240, 117] width 34 height 19
type input "24"
type input "$160.80"
click at [374, 640] on div "add delivery fee add markup add discount Labour $0.00 Sub total $492.36 Tax $49…" at bounding box center [597, 751] width 844 height 222
click at [243, 127] on input "24" at bounding box center [240, 117] width 34 height 19
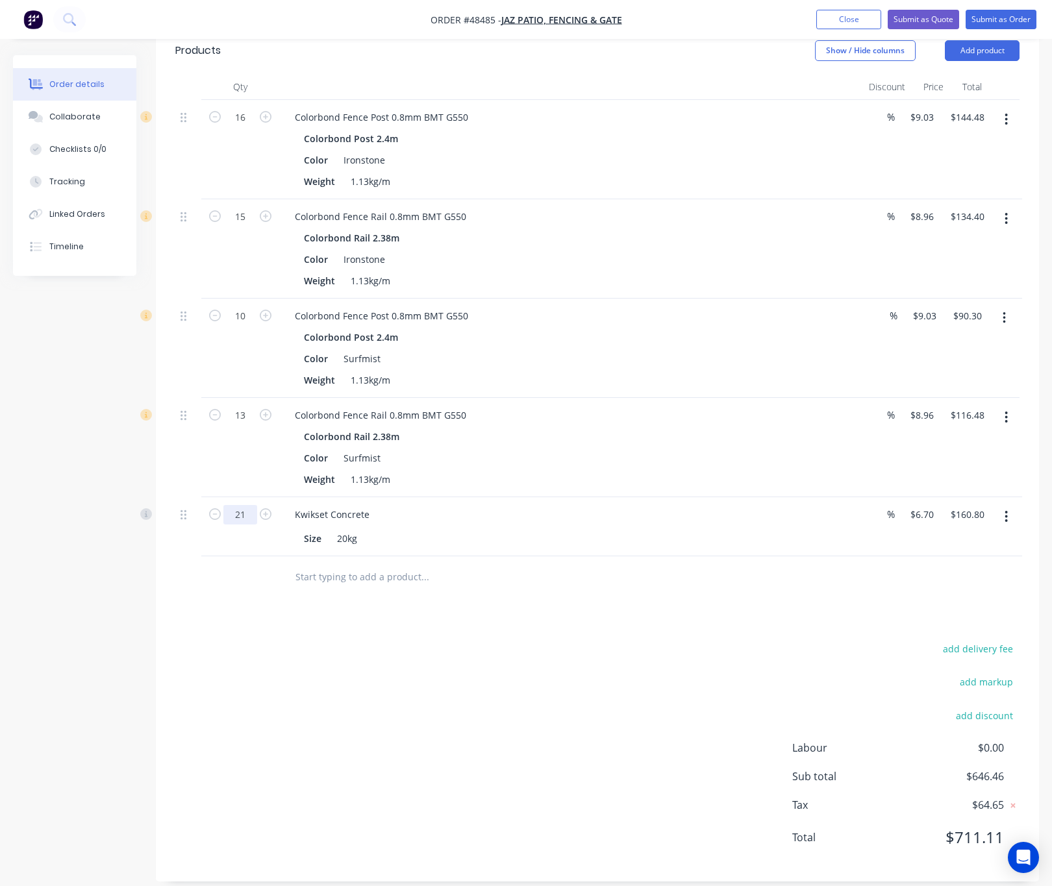
type input "21"
type input "$140.70"
click at [486, 621] on div "Drawings Add drawing Products Show / Hide columns Add product Qty Discount Pric…" at bounding box center [597, 431] width 883 height 901
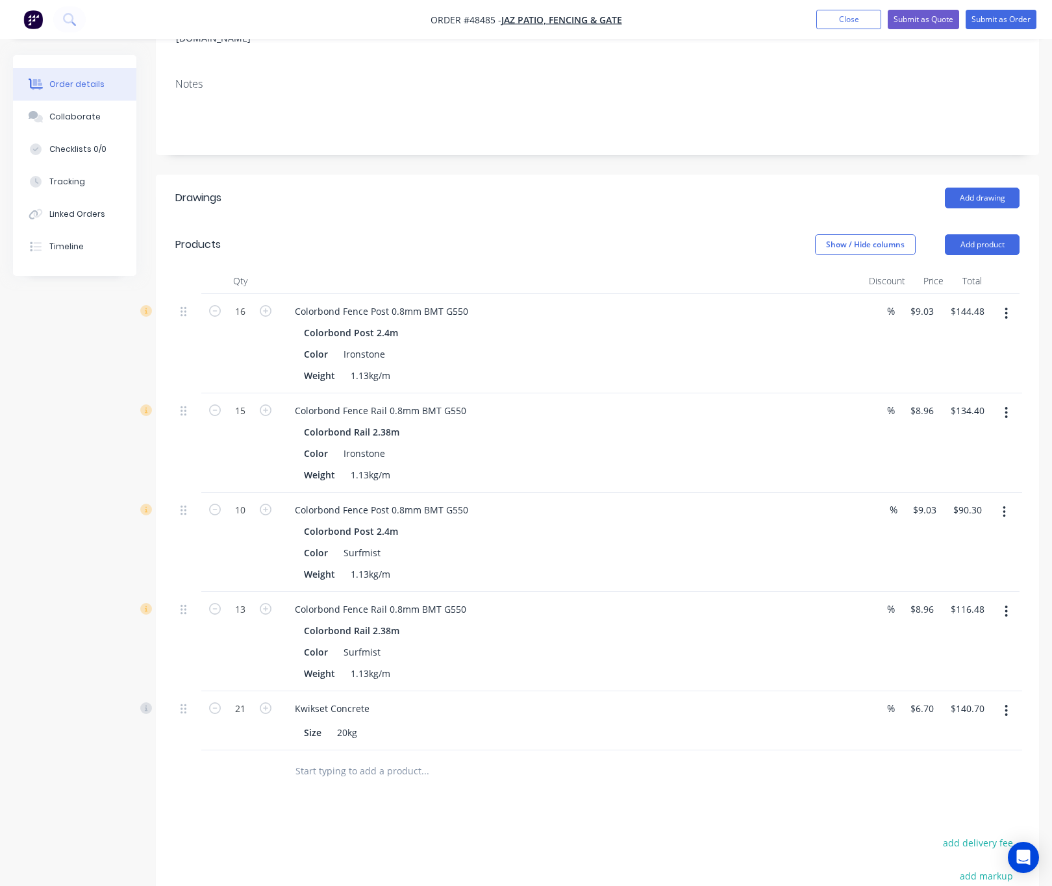
scroll to position [0, 0]
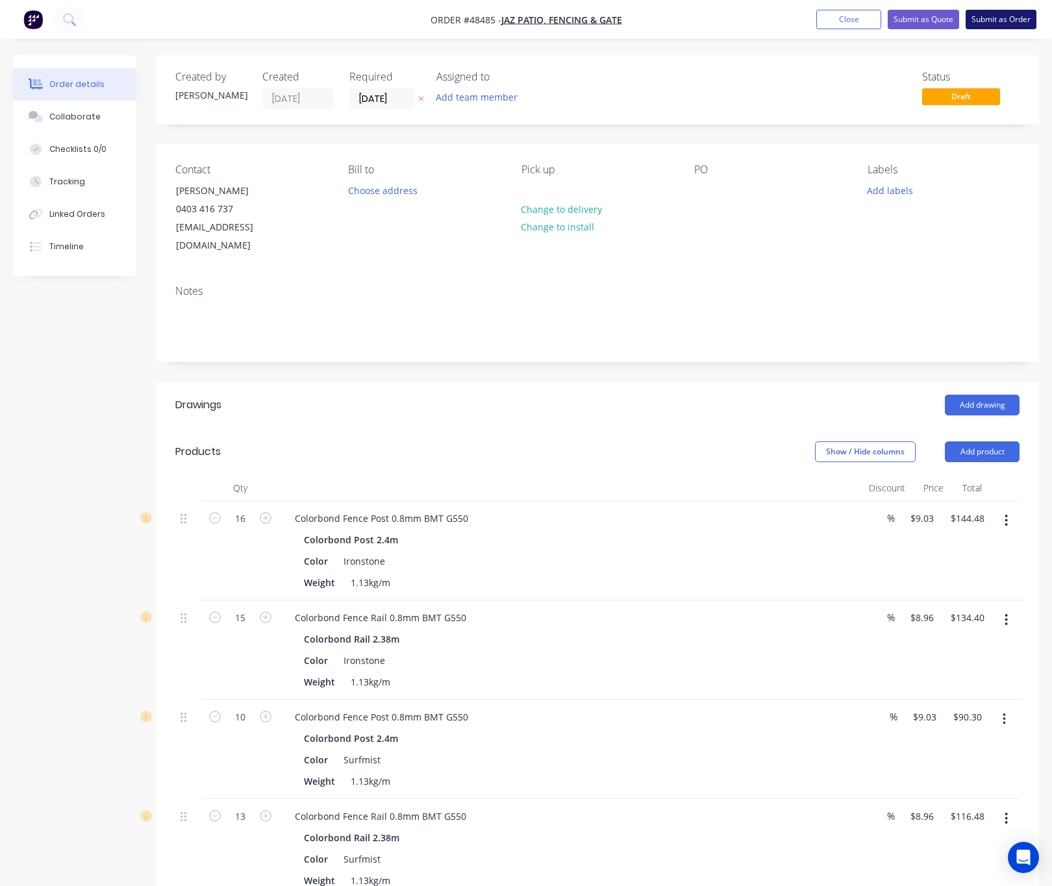
click at [999, 16] on button "Submit as Order" at bounding box center [1001, 19] width 71 height 19
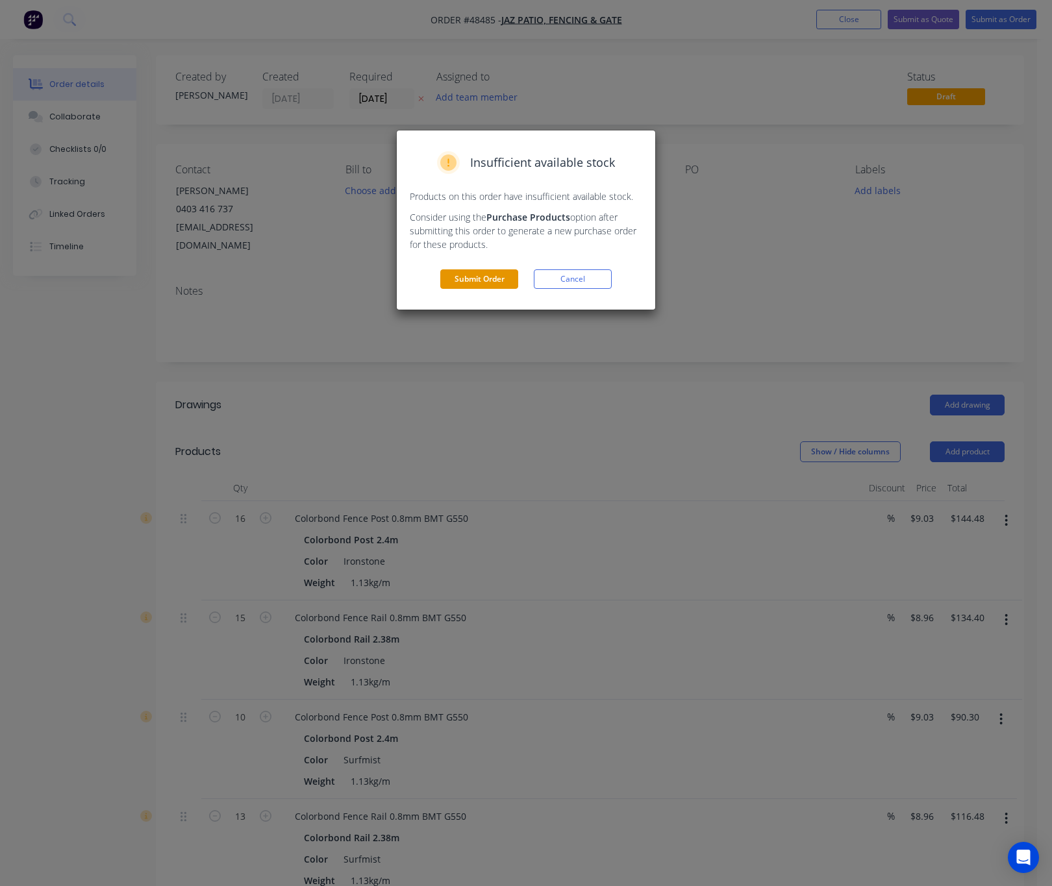
click at [495, 281] on button "Submit Order" at bounding box center [479, 278] width 78 height 19
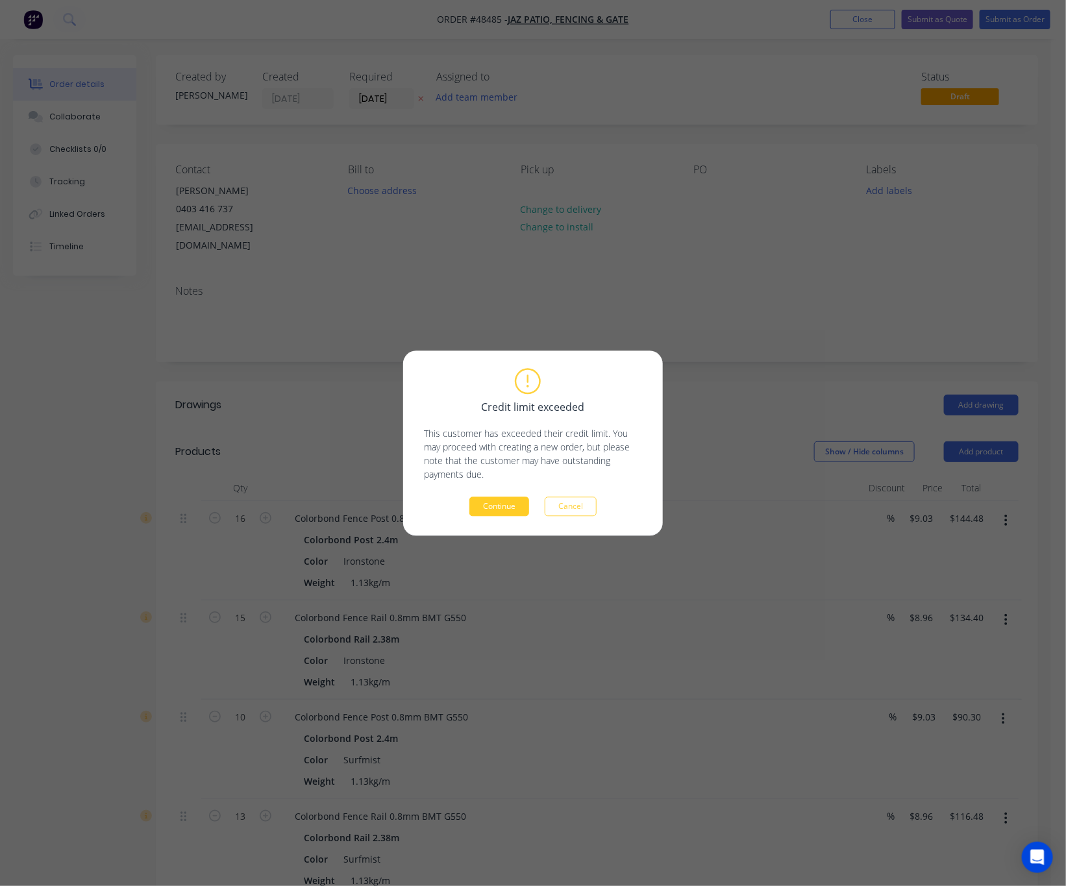
click at [503, 505] on button "Continue" at bounding box center [499, 506] width 60 height 19
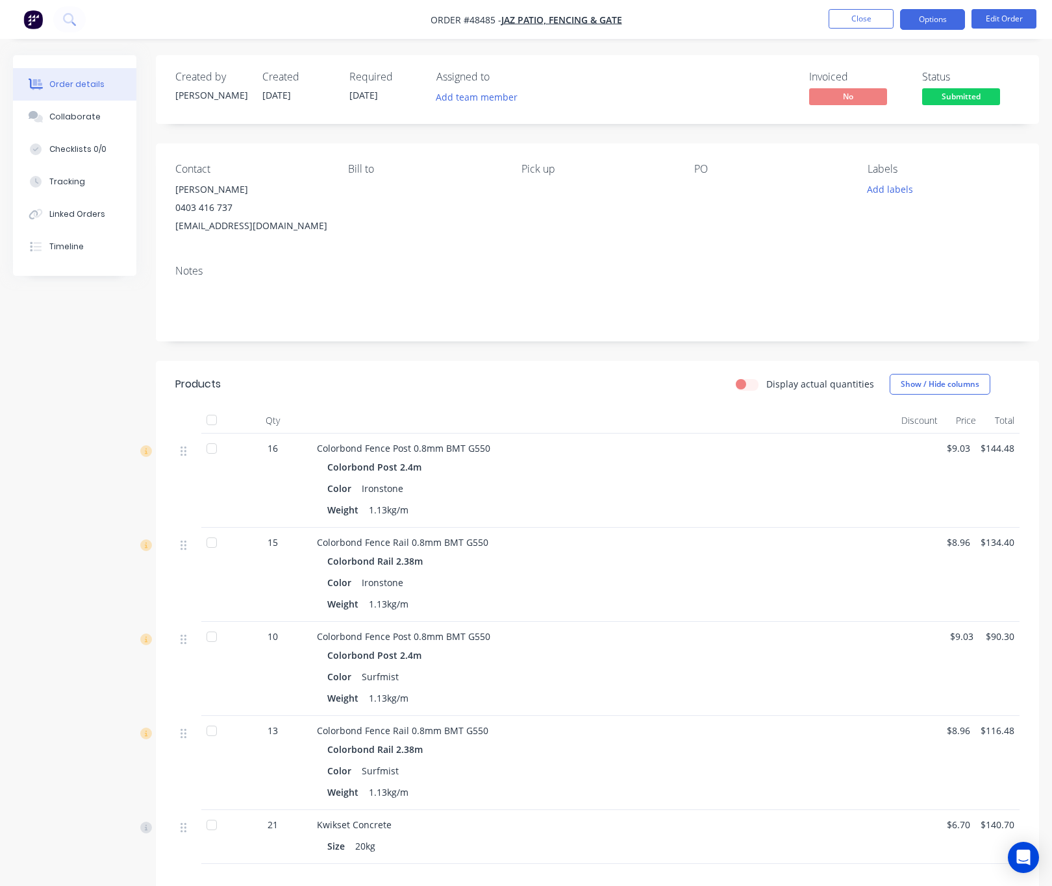
click at [937, 16] on button "Options" at bounding box center [932, 19] width 65 height 21
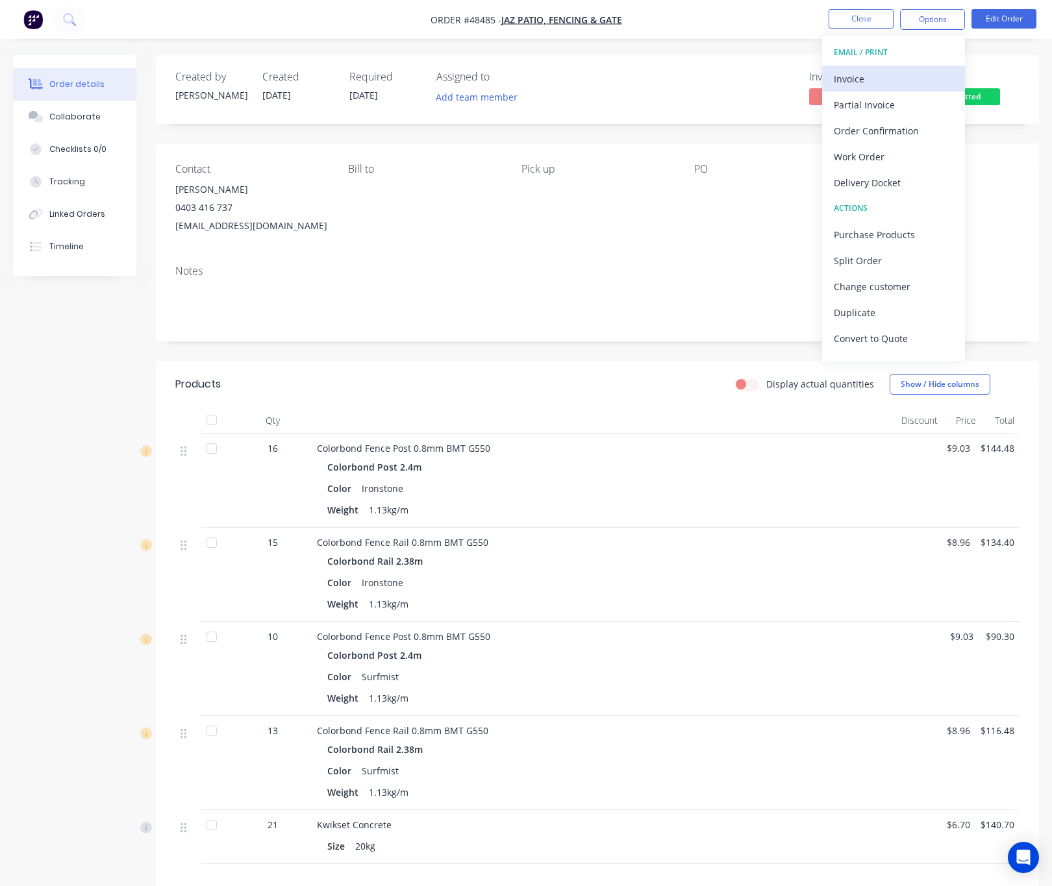
click at [891, 76] on div "Invoice" at bounding box center [893, 78] width 119 height 19
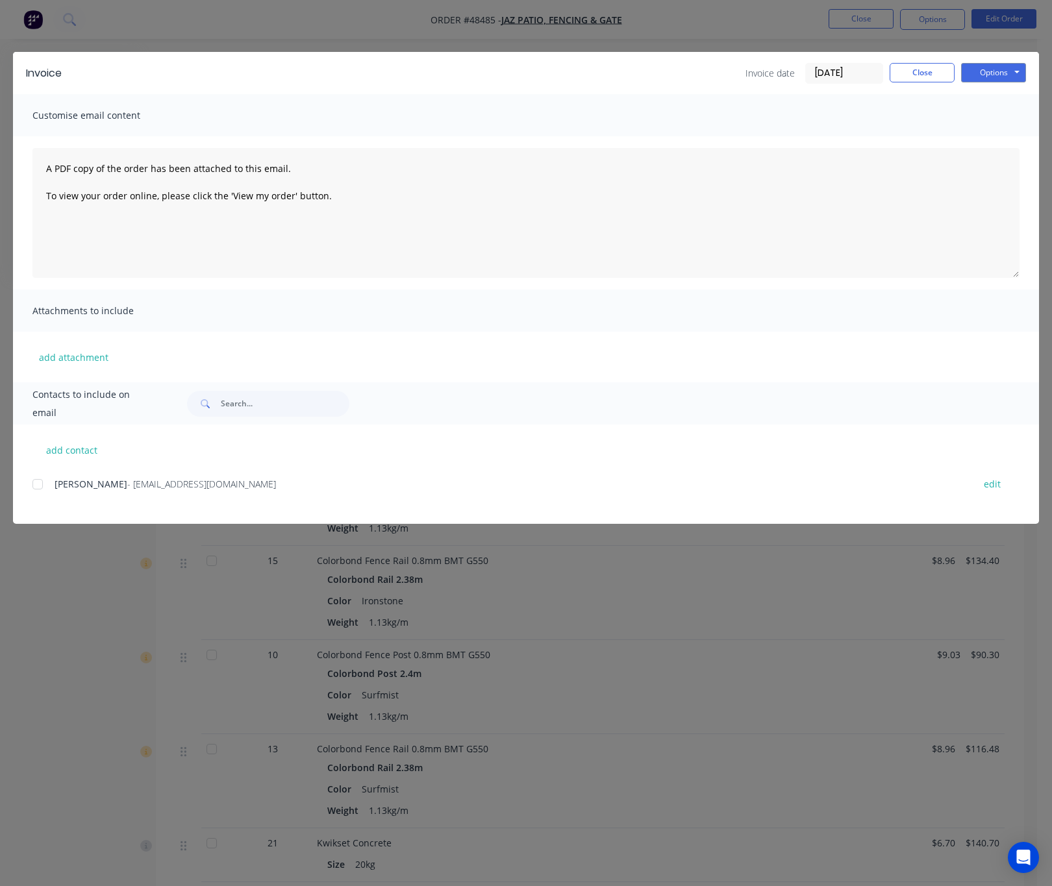
click at [49, 483] on div at bounding box center [38, 484] width 26 height 26
click at [1012, 64] on button "Options" at bounding box center [993, 72] width 65 height 19
click at [1014, 135] on button "Email" at bounding box center [1002, 138] width 83 height 21
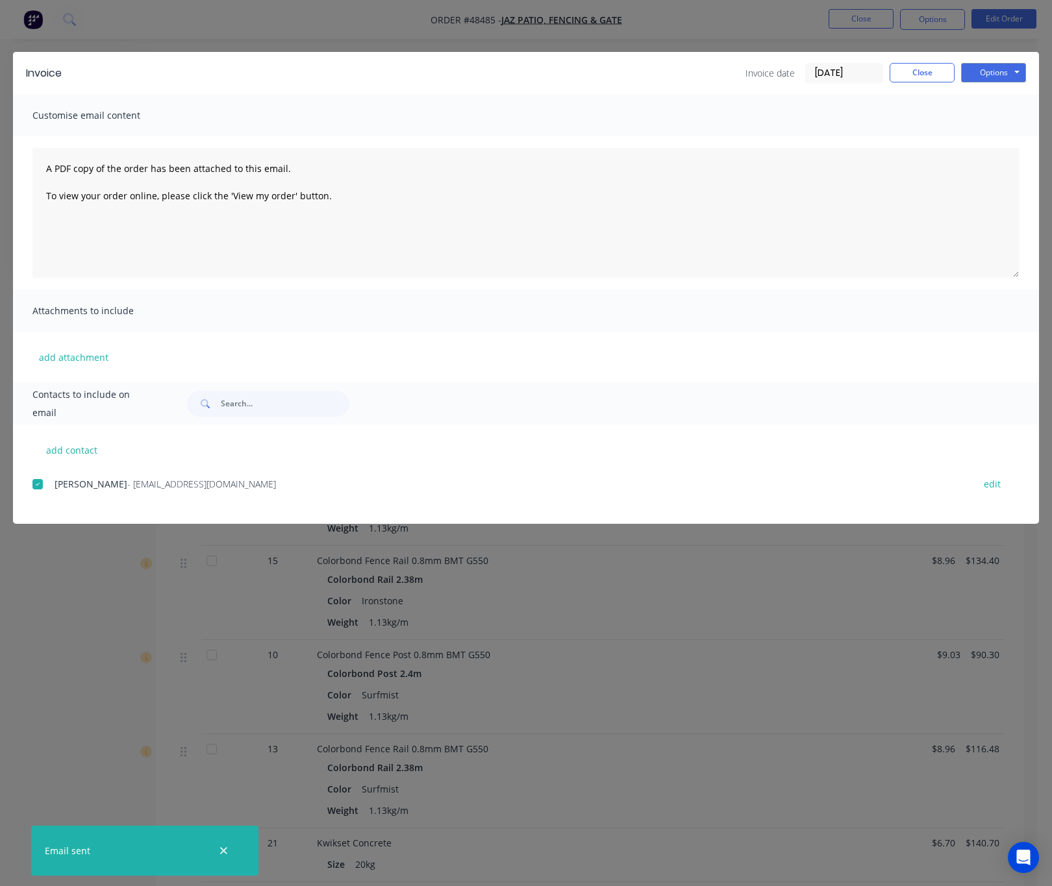
click at [779, 610] on div "Invoice Invoice date 26/08/25 Close Options Preview Print Email Customise email…" at bounding box center [526, 443] width 1052 height 886
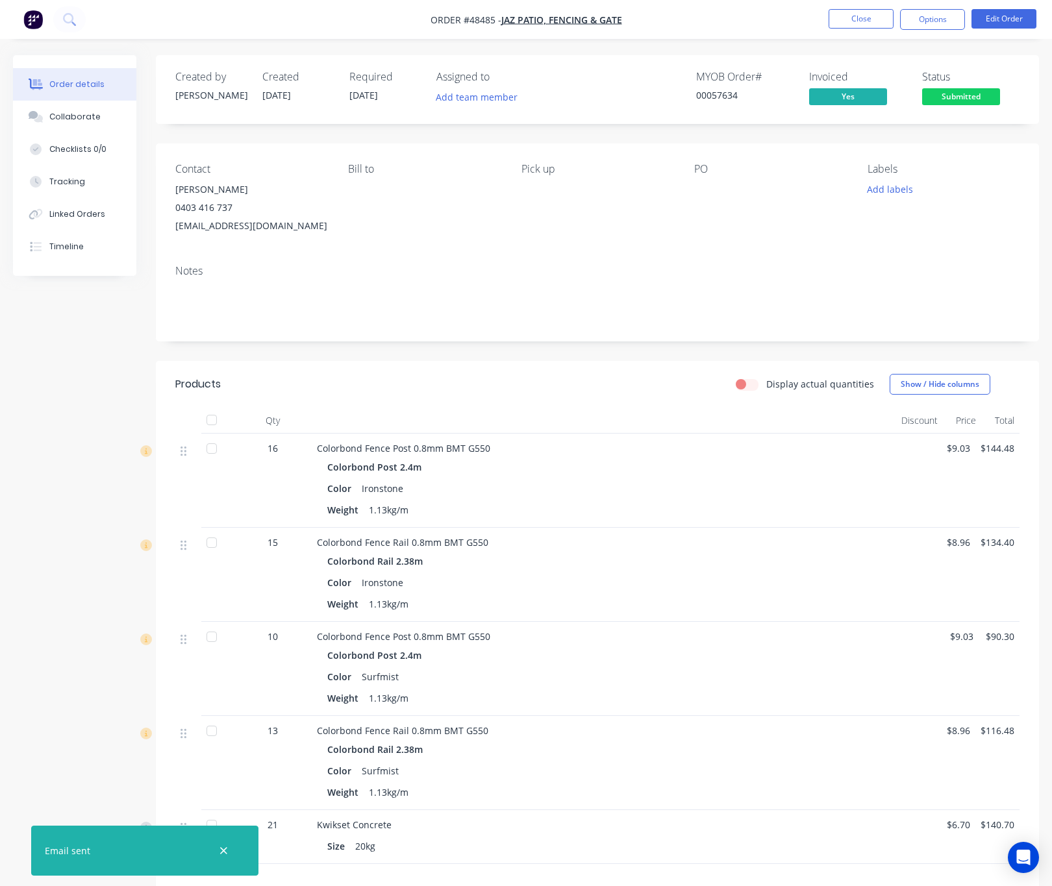
click at [970, 94] on span "Submitted" at bounding box center [961, 96] width 78 height 16
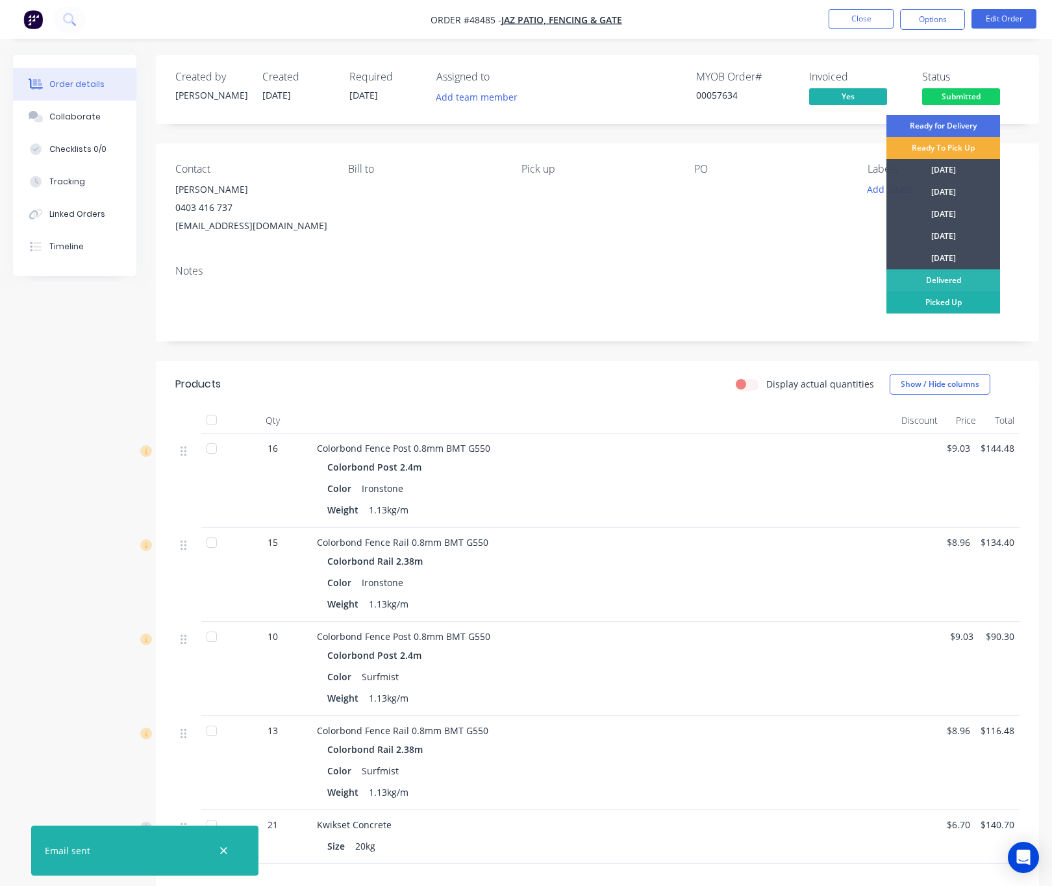
click at [976, 300] on div "Picked Up" at bounding box center [943, 303] width 114 height 22
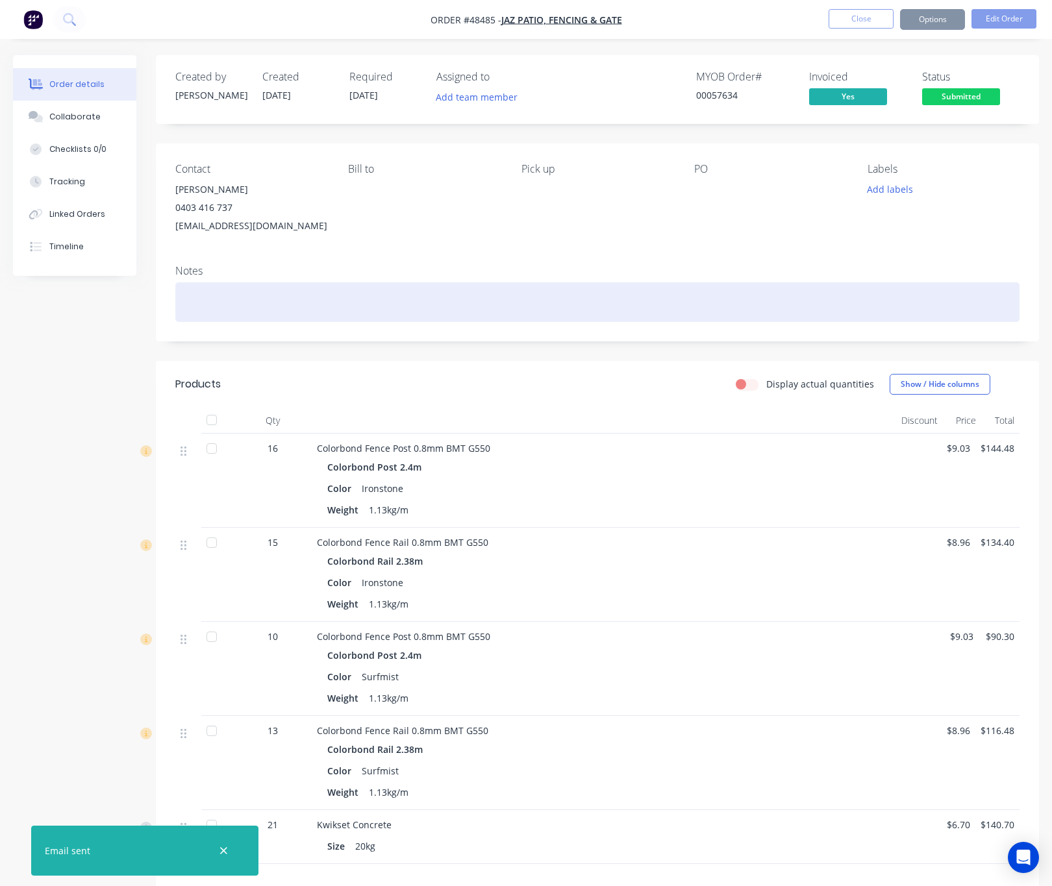
click at [752, 286] on div at bounding box center [597, 302] width 844 height 40
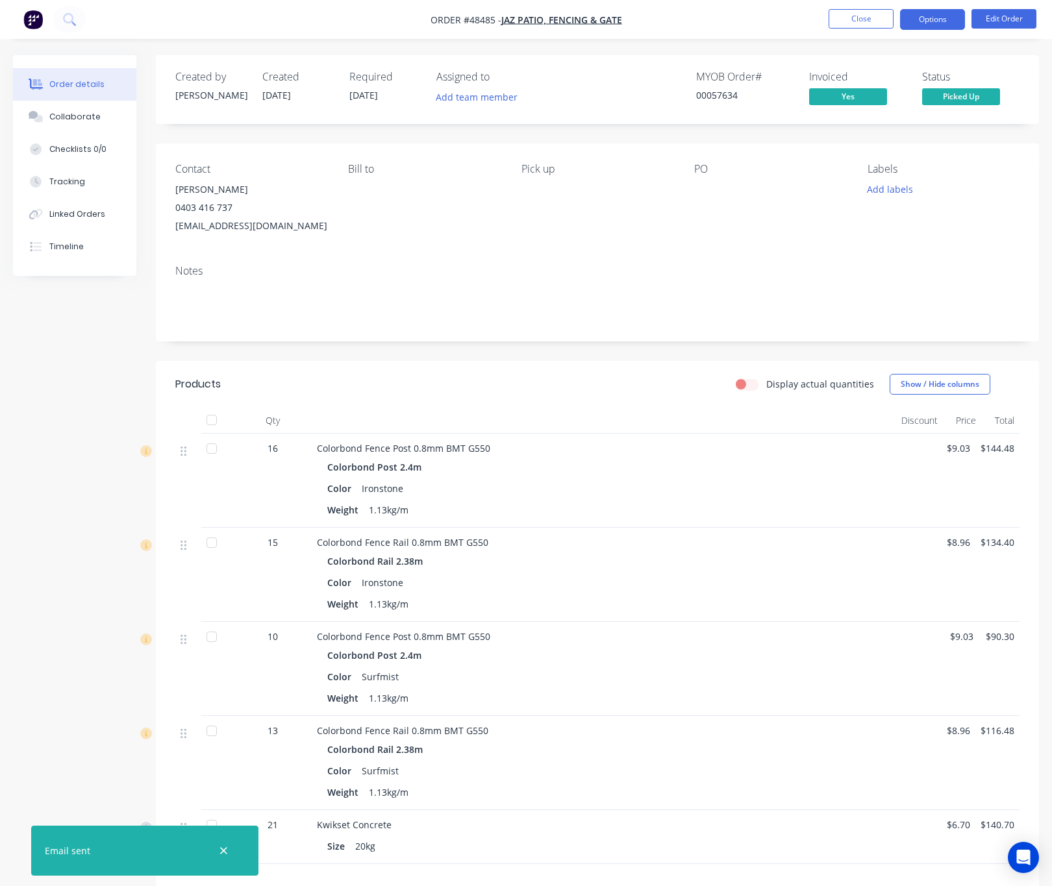
click at [936, 22] on button "Options" at bounding box center [932, 19] width 65 height 21
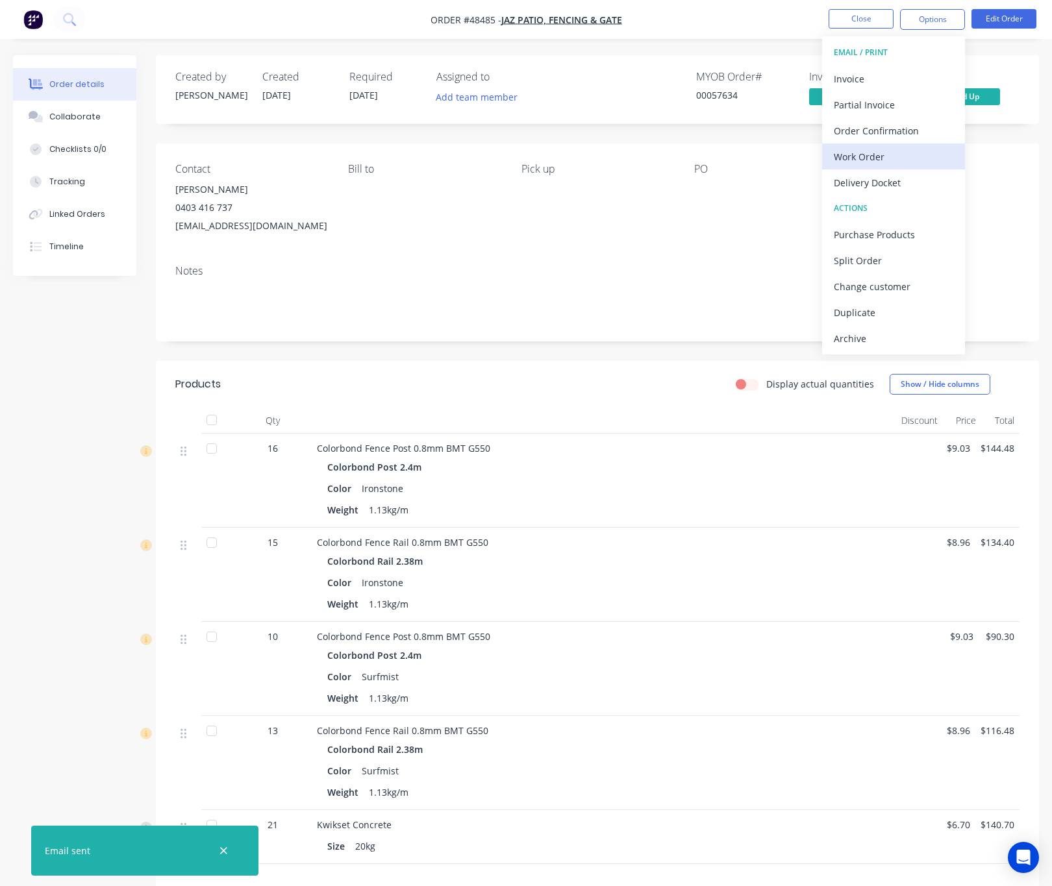
click at [938, 154] on div "Work Order" at bounding box center [893, 156] width 119 height 19
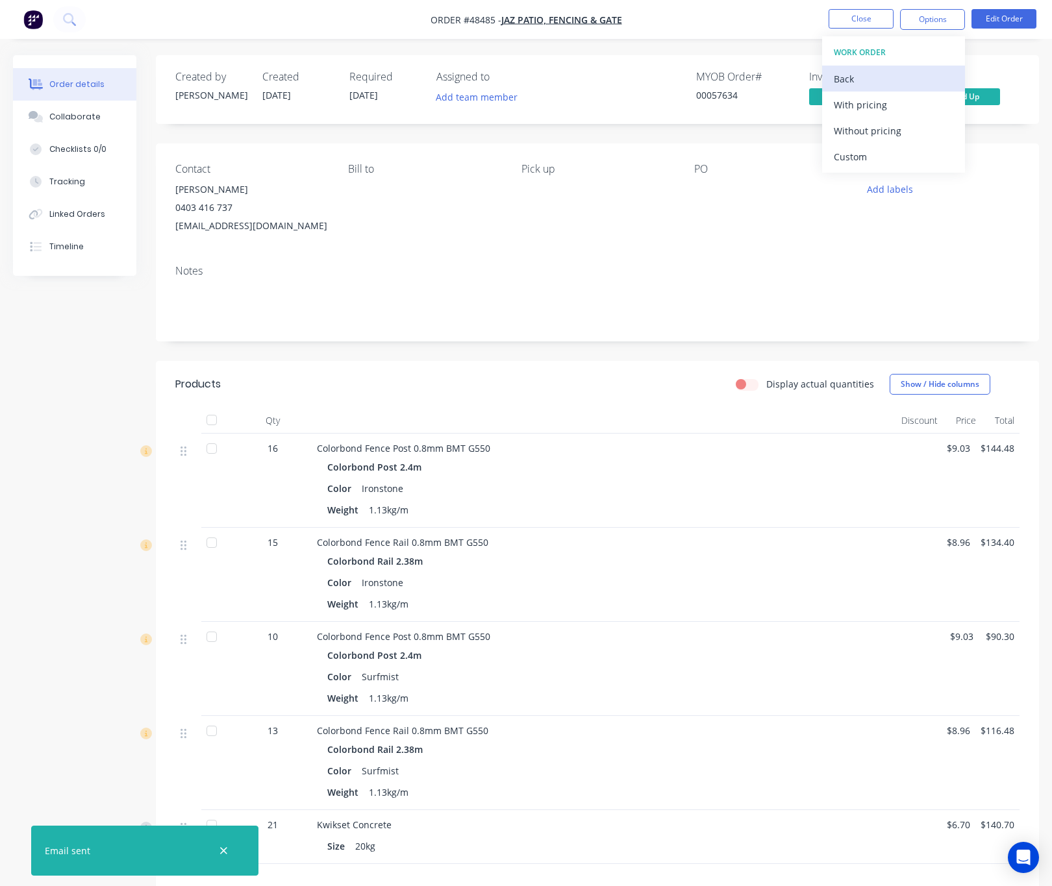
click at [889, 79] on div "Back" at bounding box center [893, 78] width 119 height 19
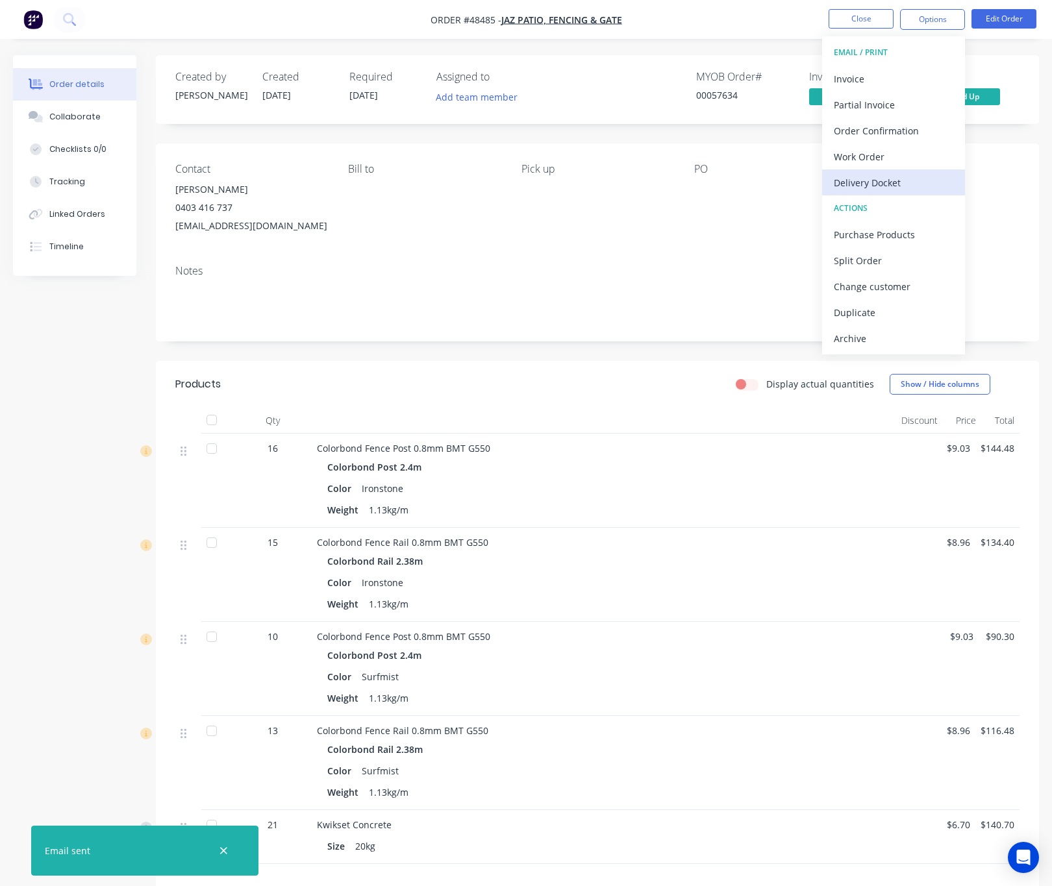
click at [925, 181] on div "Delivery Docket" at bounding box center [893, 182] width 119 height 19
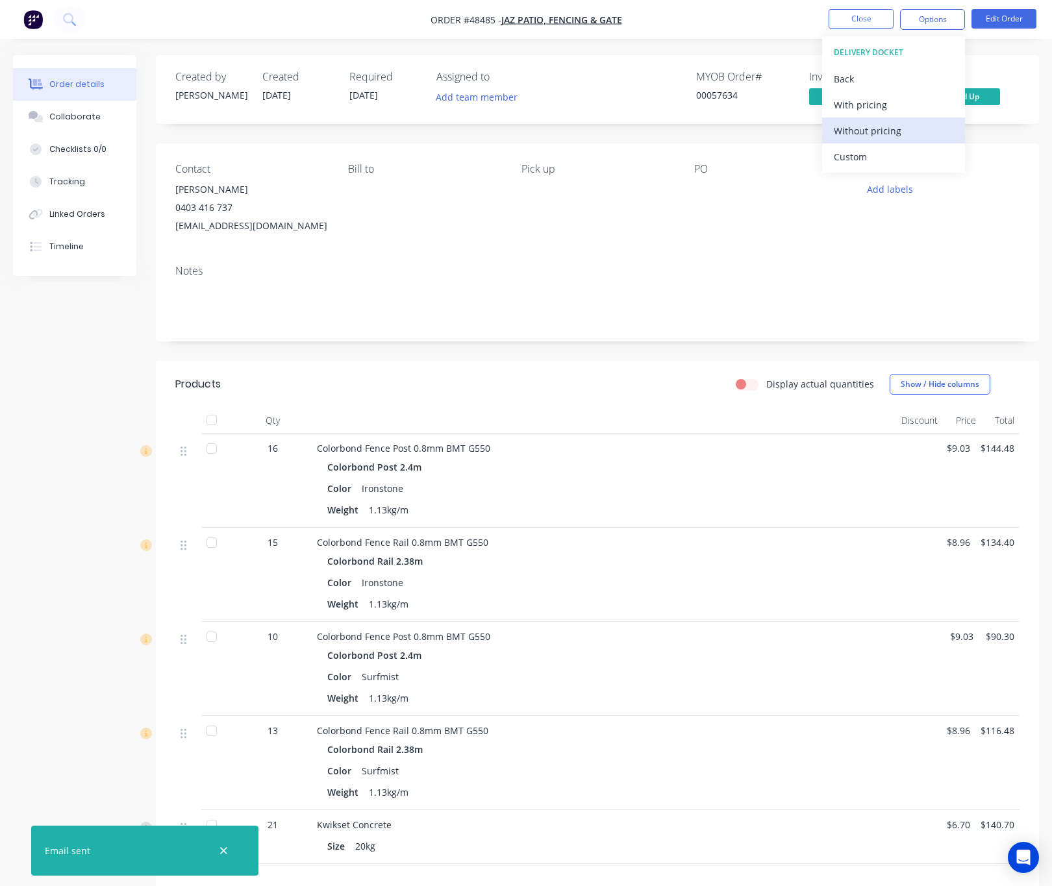
click at [922, 136] on div "Without pricing" at bounding box center [893, 130] width 119 height 19
click at [999, 19] on button "Edit Order" at bounding box center [1003, 18] width 65 height 19
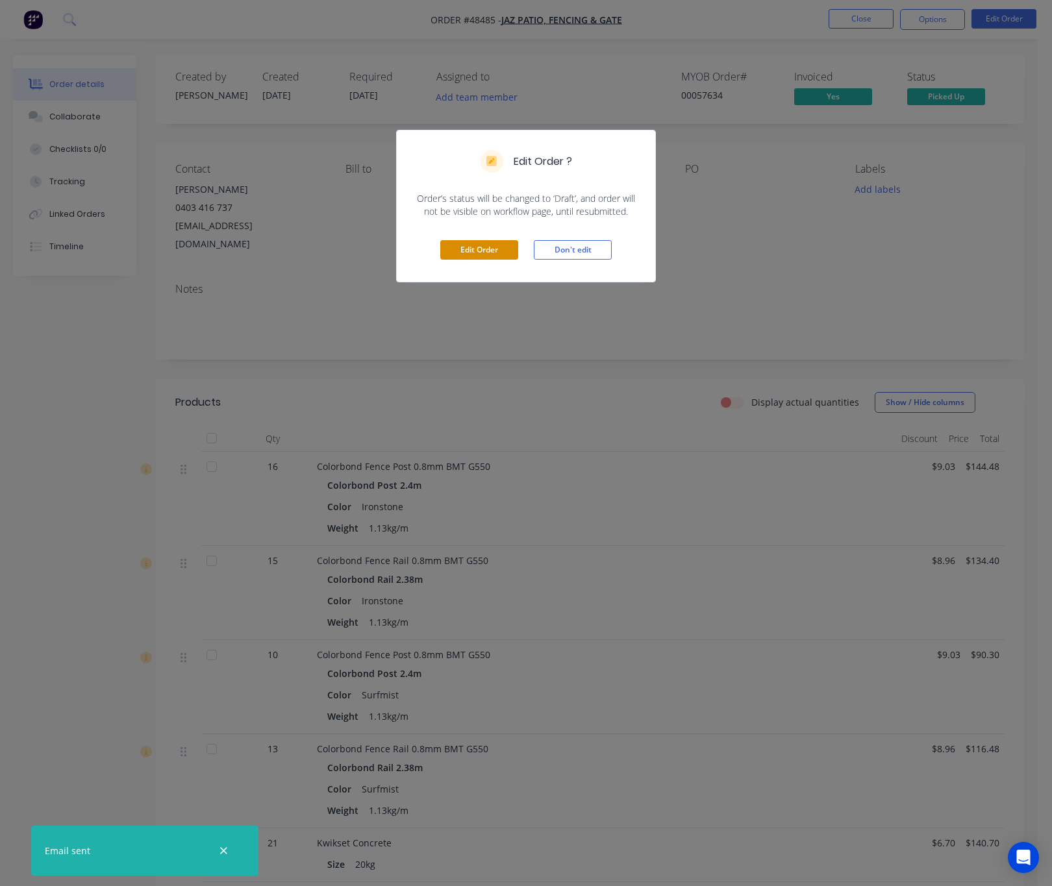
click at [493, 258] on button "Edit Order" at bounding box center [479, 249] width 78 height 19
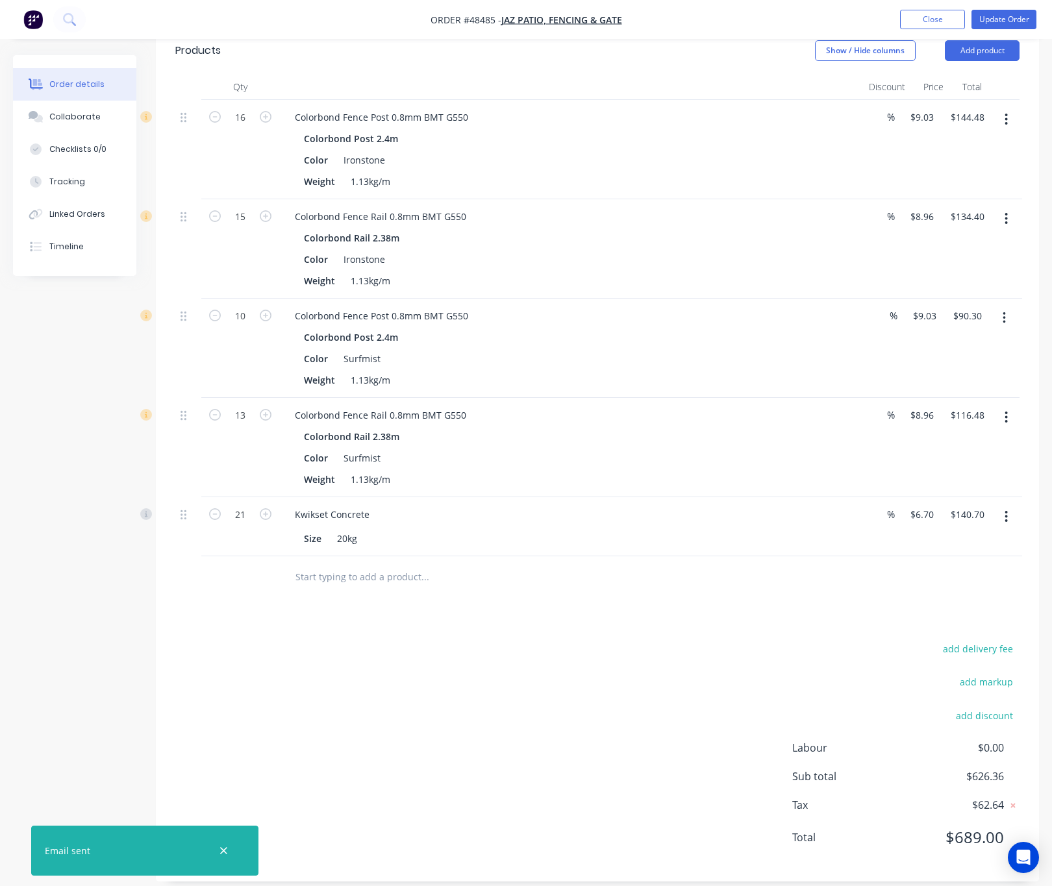
scroll to position [109, 0]
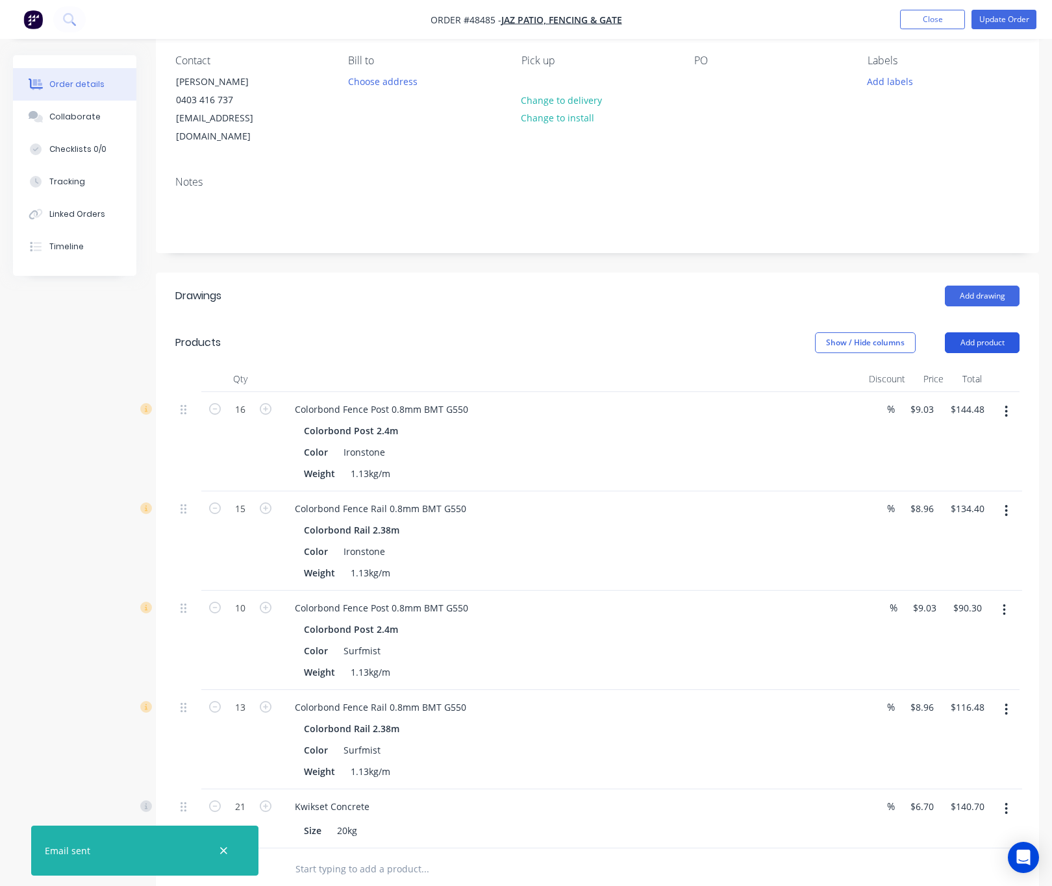
click at [965, 332] on button "Add product" at bounding box center [982, 342] width 75 height 21
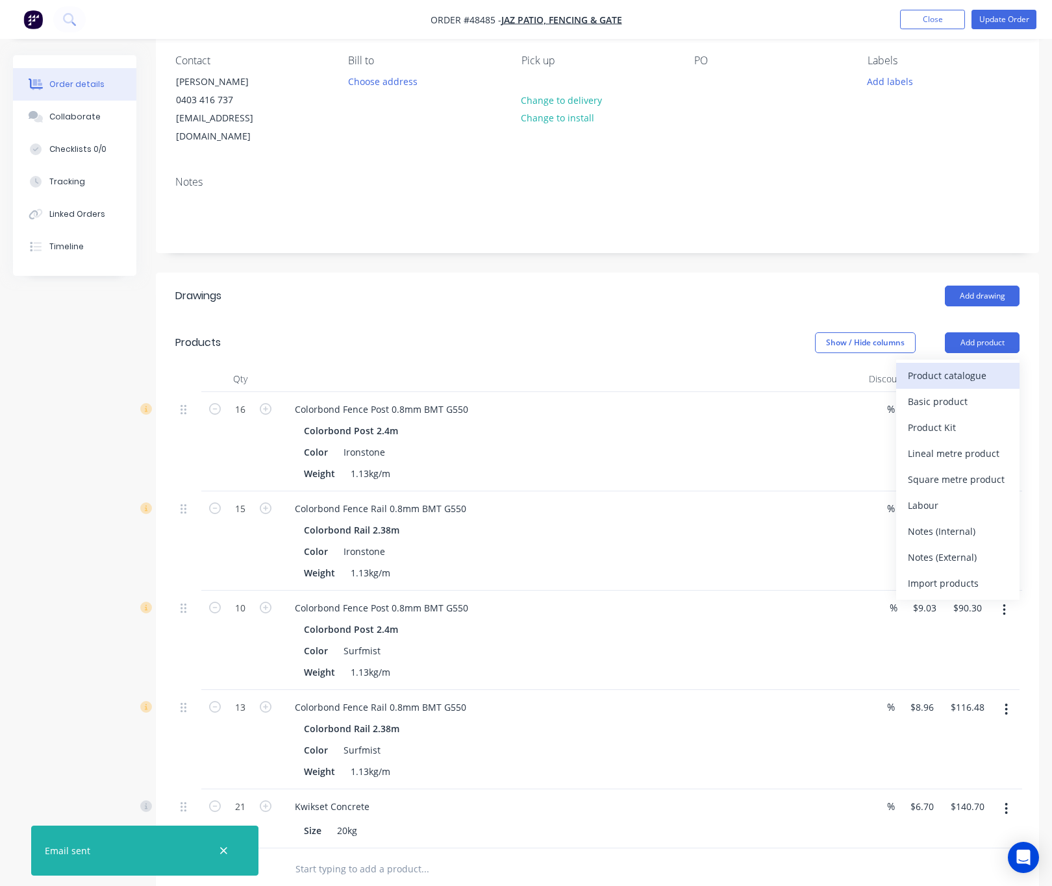
click at [967, 366] on div "Product catalogue" at bounding box center [958, 375] width 100 height 19
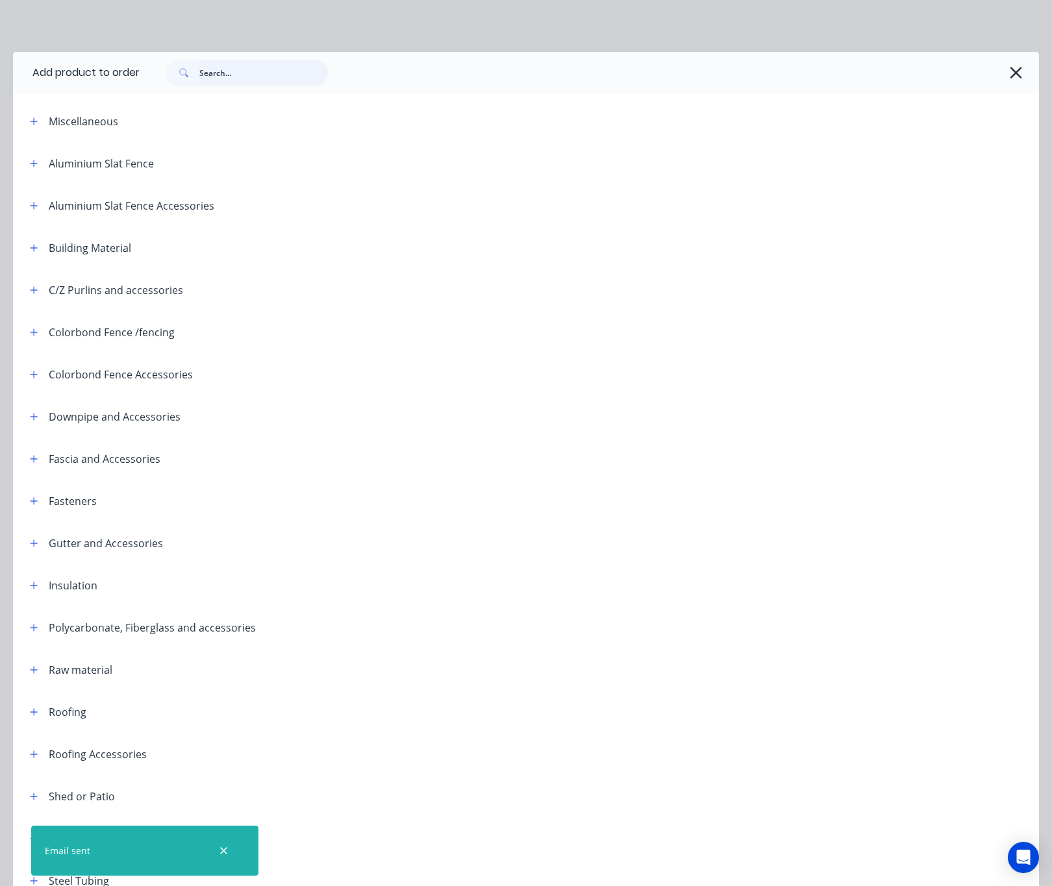
click at [249, 73] on input "text" at bounding box center [263, 73] width 129 height 26
type input "16"
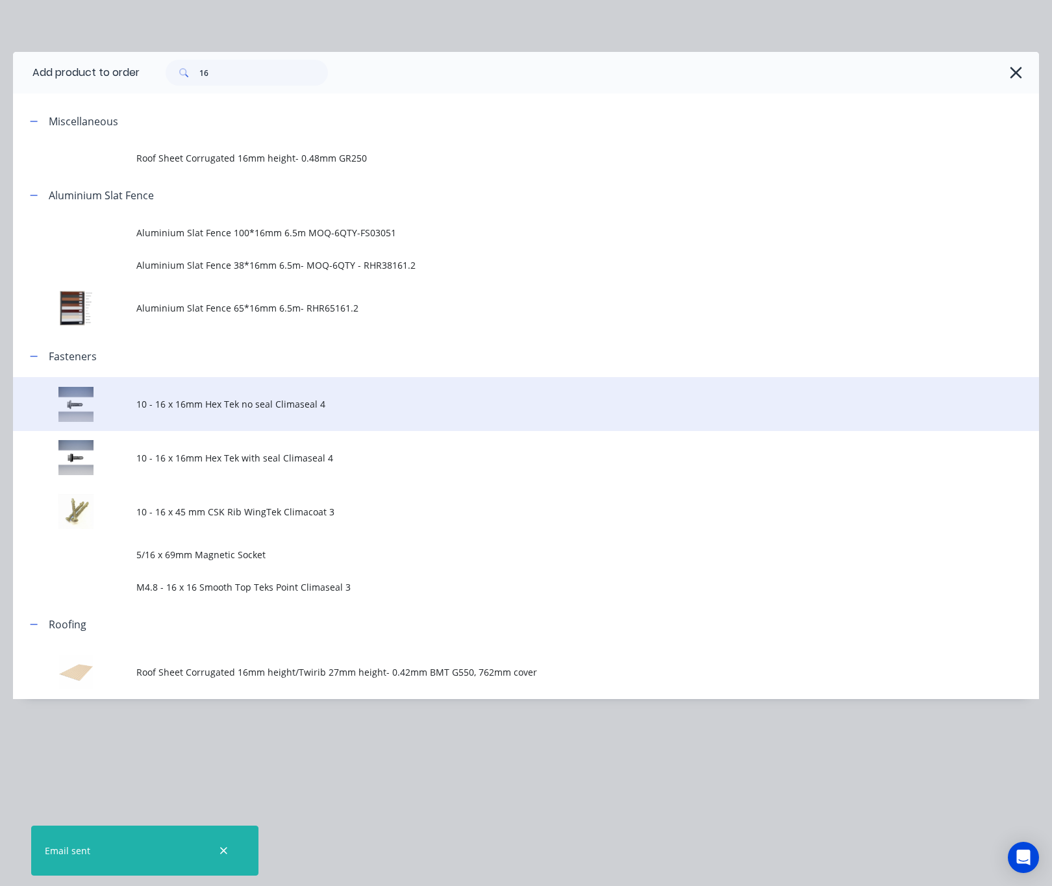
click at [314, 406] on span "10 - 16 x 16mm Hex Tek no seal Climaseal 4" at bounding box center [497, 404] width 722 height 14
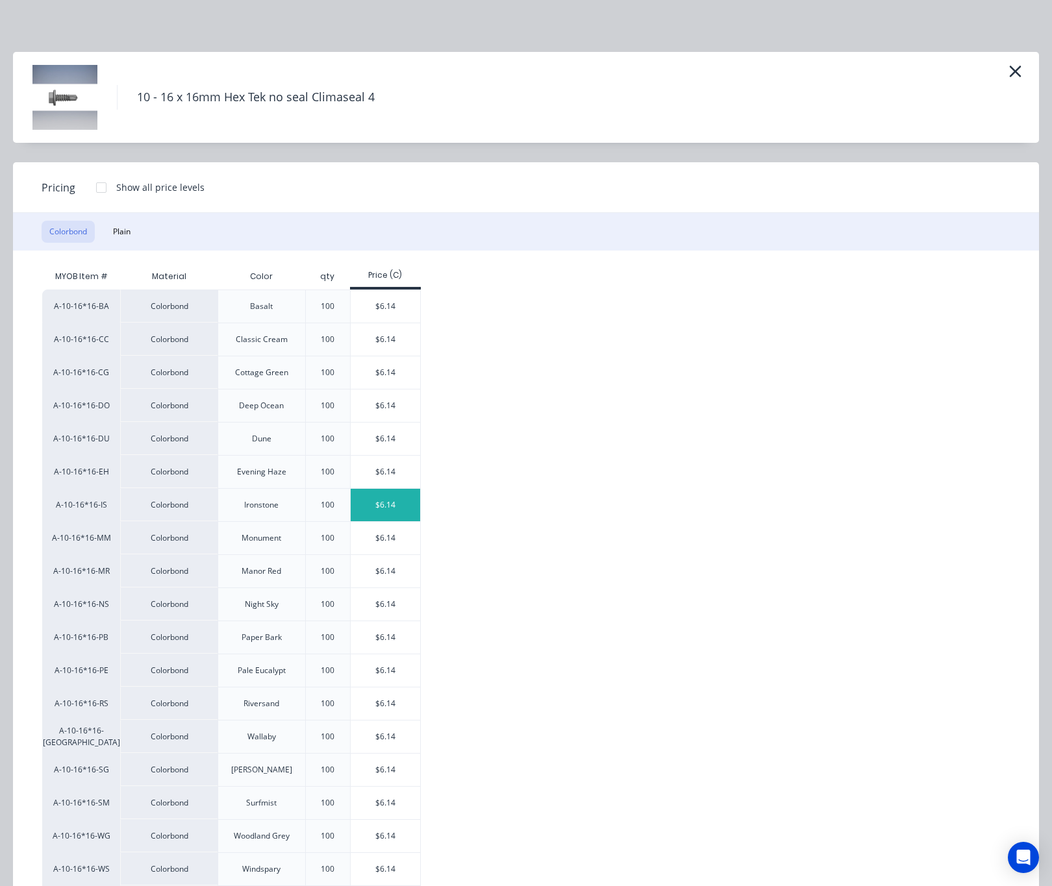
click at [366, 514] on div "$6.14" at bounding box center [385, 505] width 69 height 32
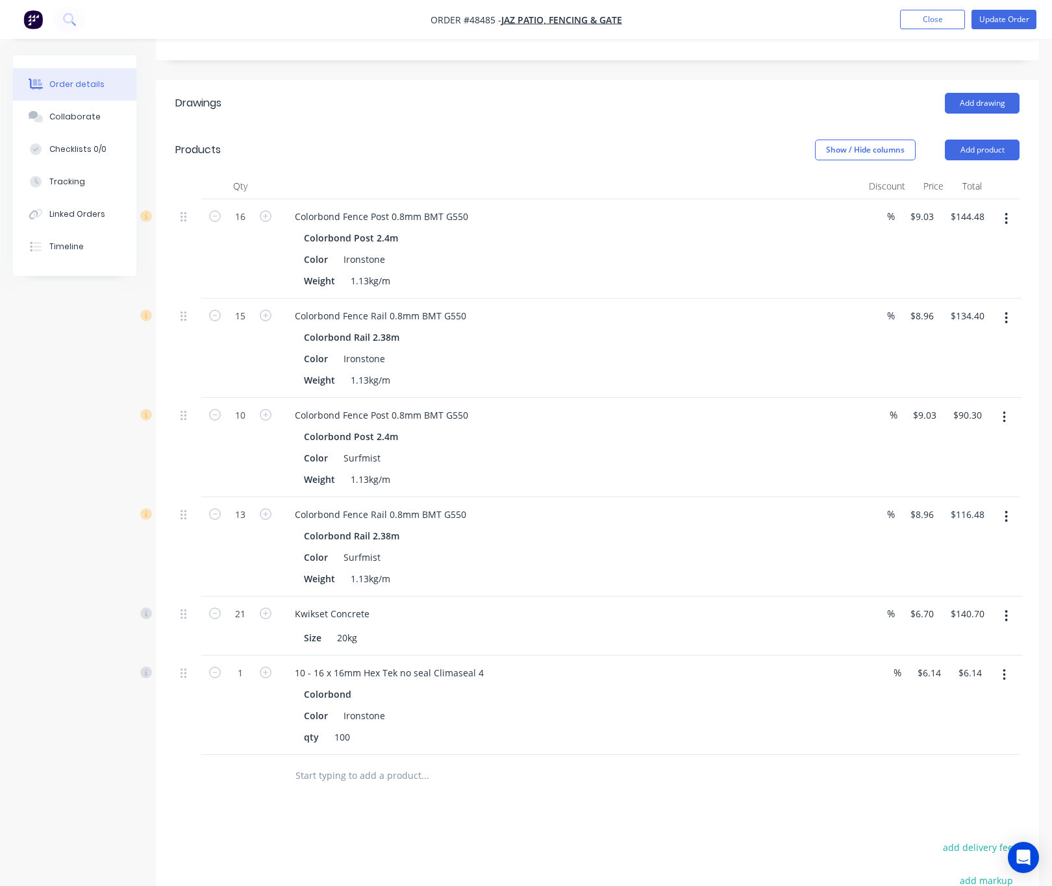
scroll to position [501, 0]
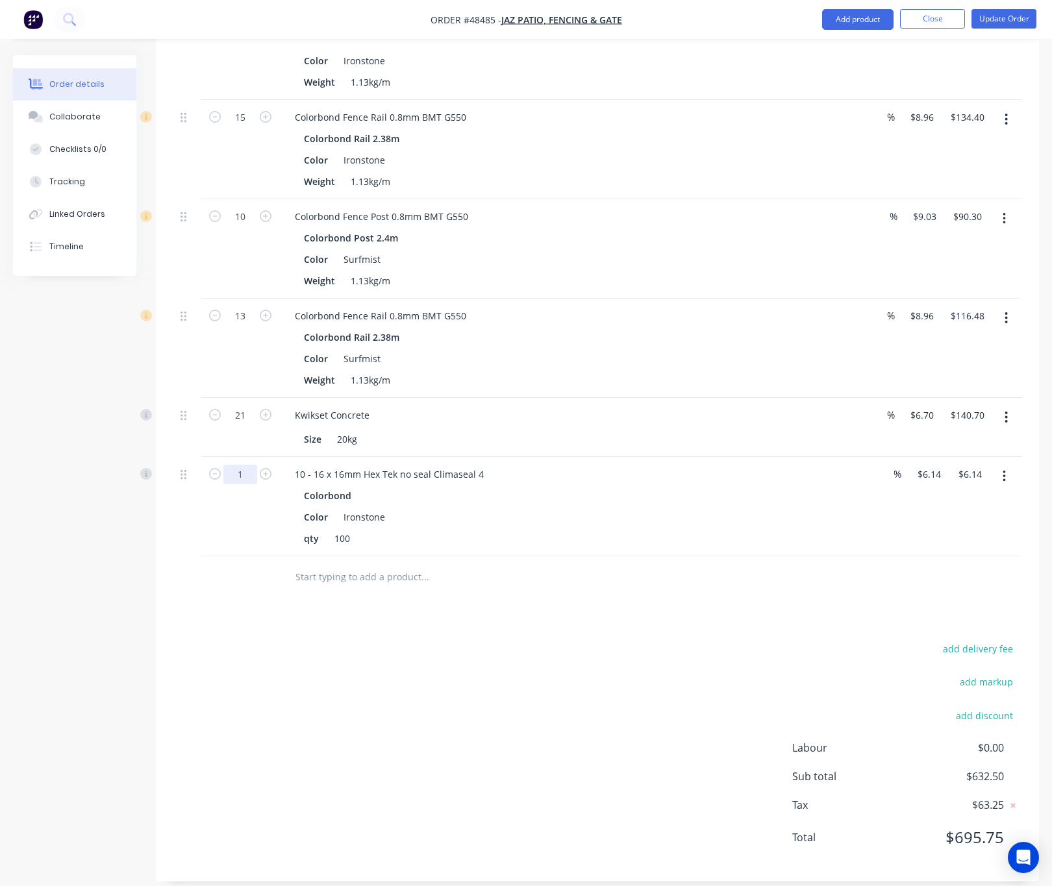
click at [245, 28] on input "1" at bounding box center [240, 17] width 34 height 19
type input "1.24"
type input "$7.61"
click at [355, 729] on div "add delivery fee add markup add discount Labour $0.00 Sub total $632.50 Tax $63…" at bounding box center [597, 751] width 844 height 222
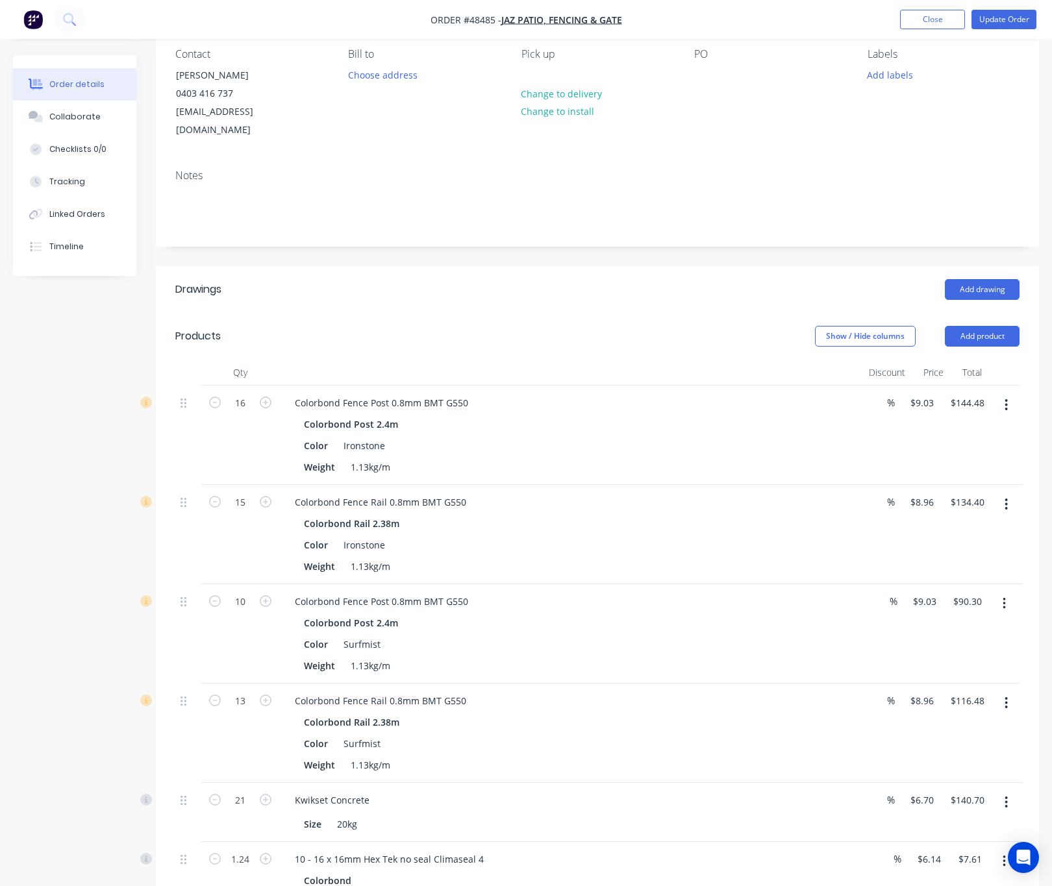
scroll to position [14, 0]
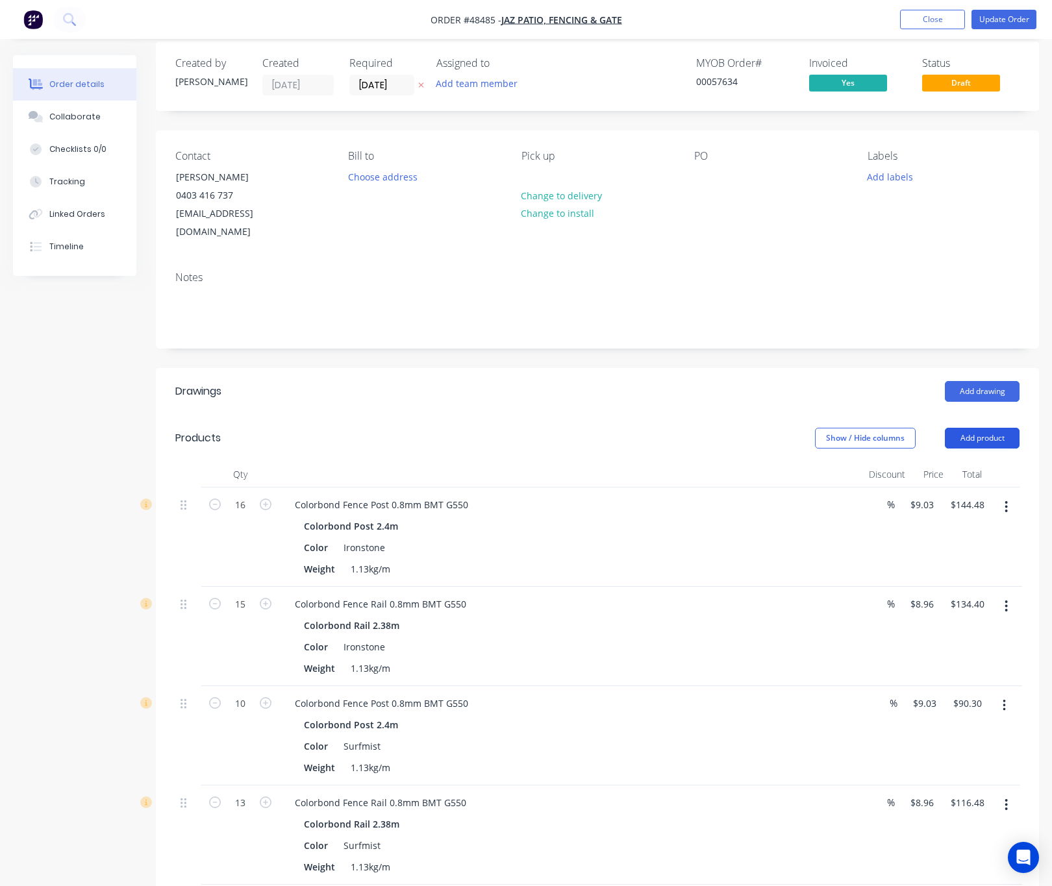
click at [980, 428] on button "Add product" at bounding box center [982, 438] width 75 height 21
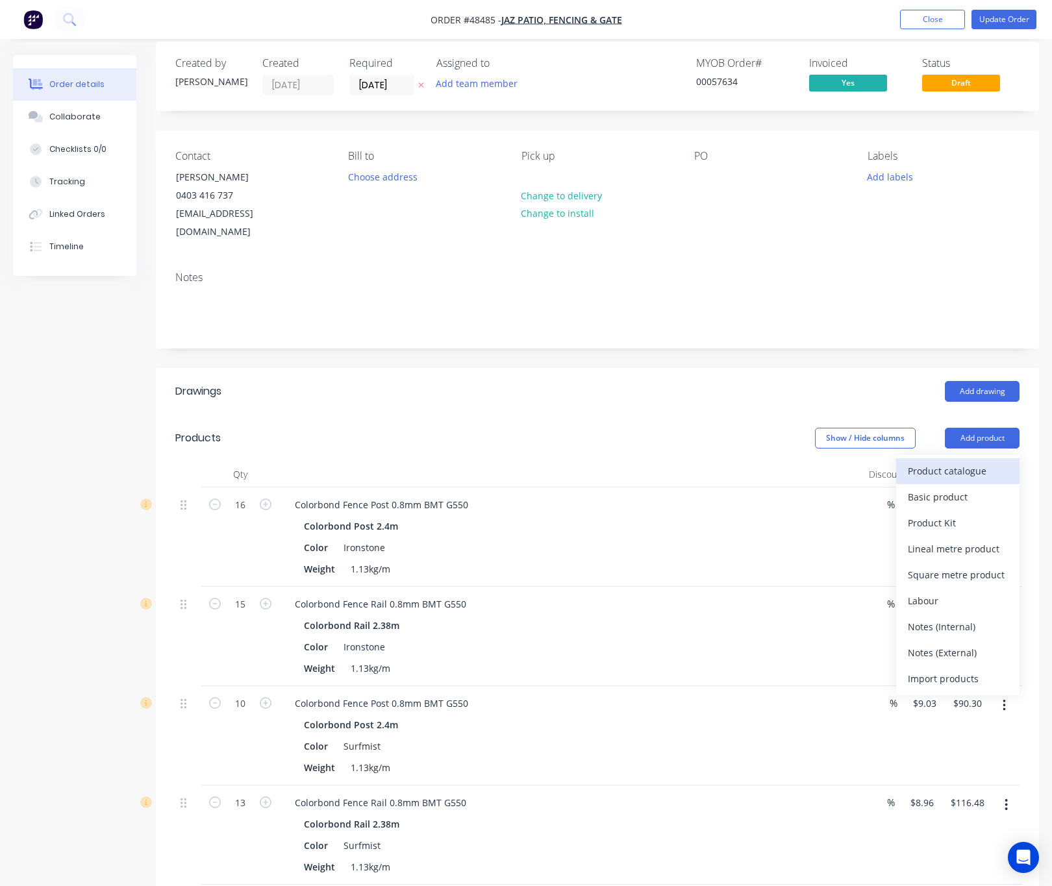
click at [963, 462] on div "Product catalogue" at bounding box center [958, 471] width 100 height 19
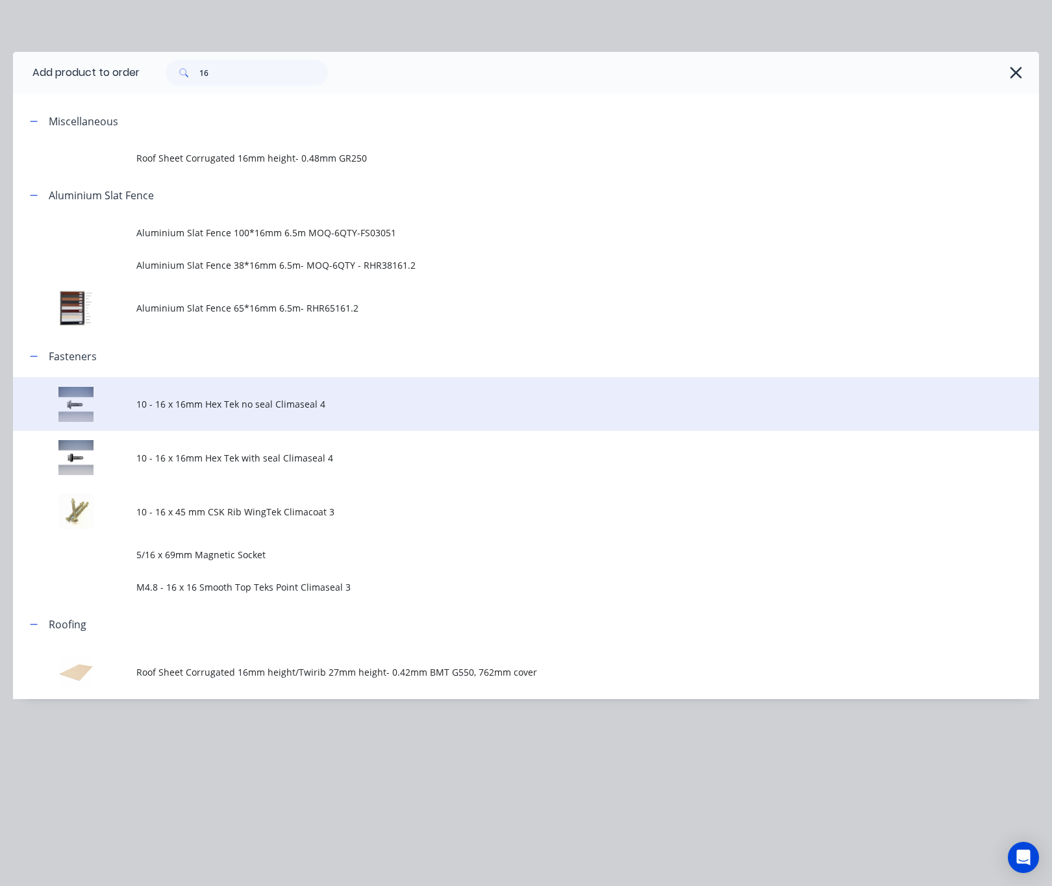
click at [286, 410] on span "10 - 16 x 16mm Hex Tek no seal Climaseal 4" at bounding box center [497, 404] width 722 height 14
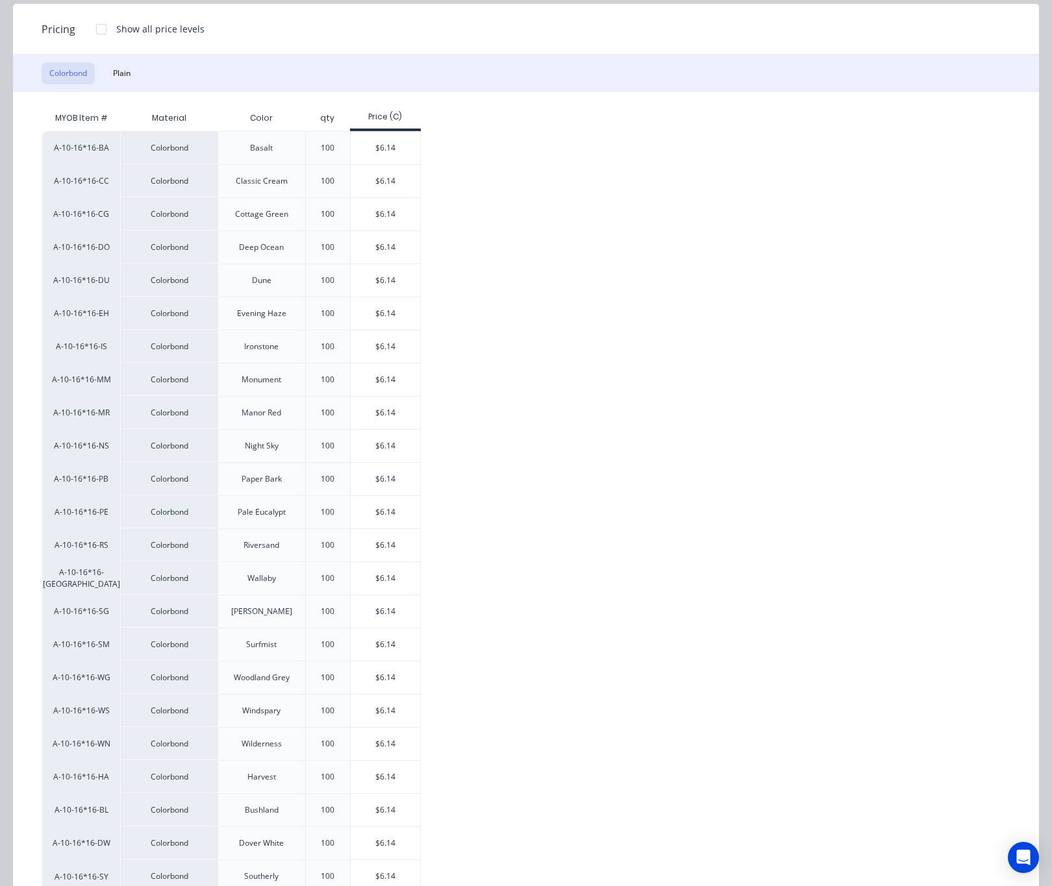
scroll to position [125, 0]
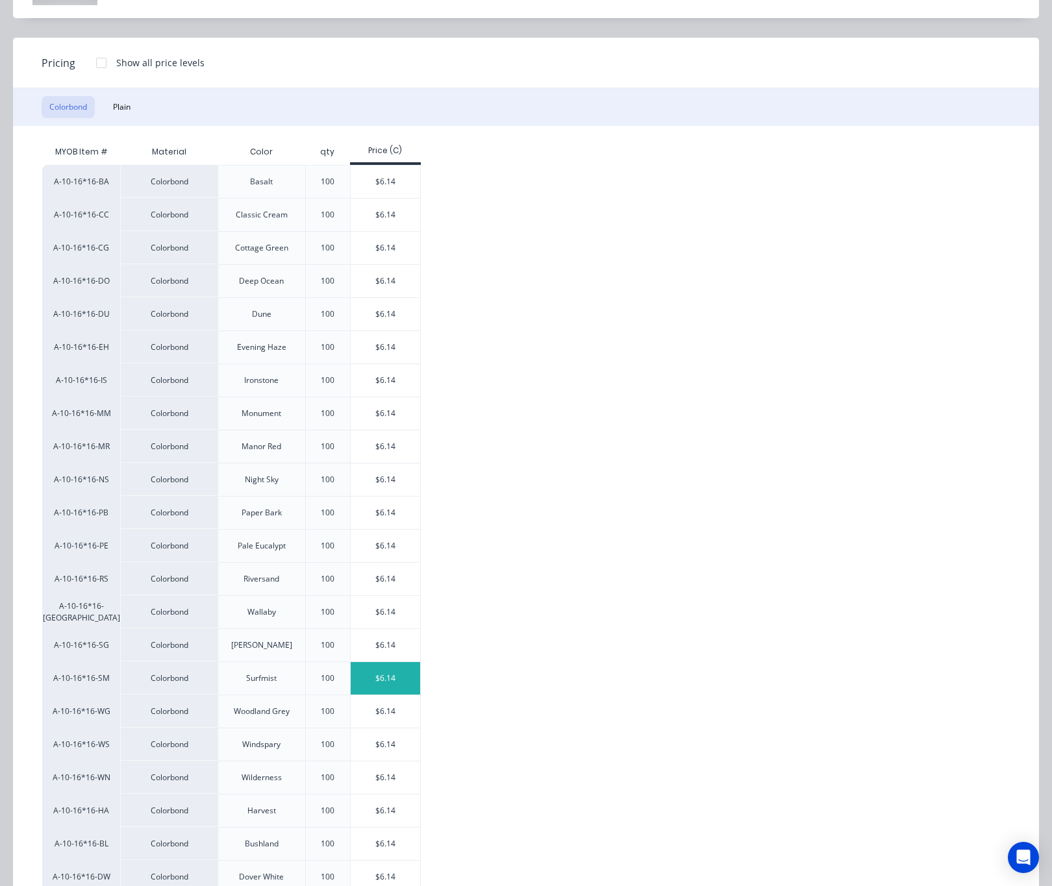
click at [377, 684] on div "$6.14" at bounding box center [385, 678] width 69 height 32
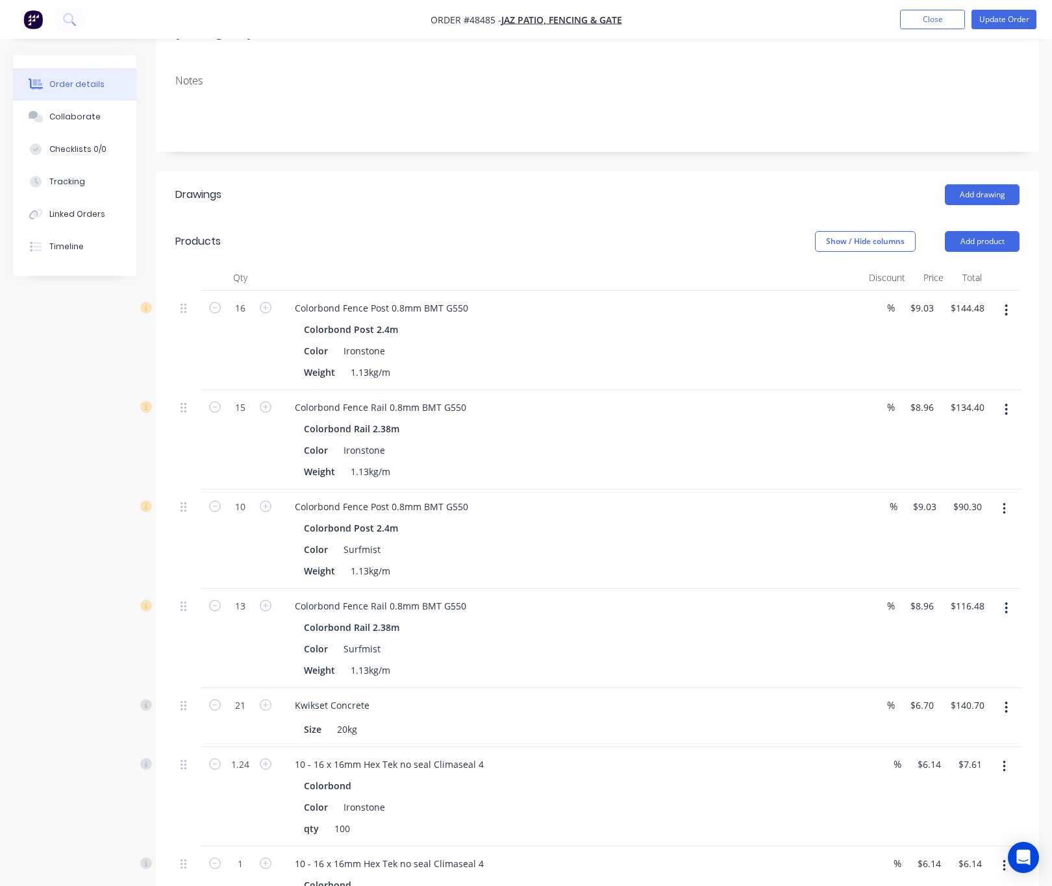
scroll to position [600, 0]
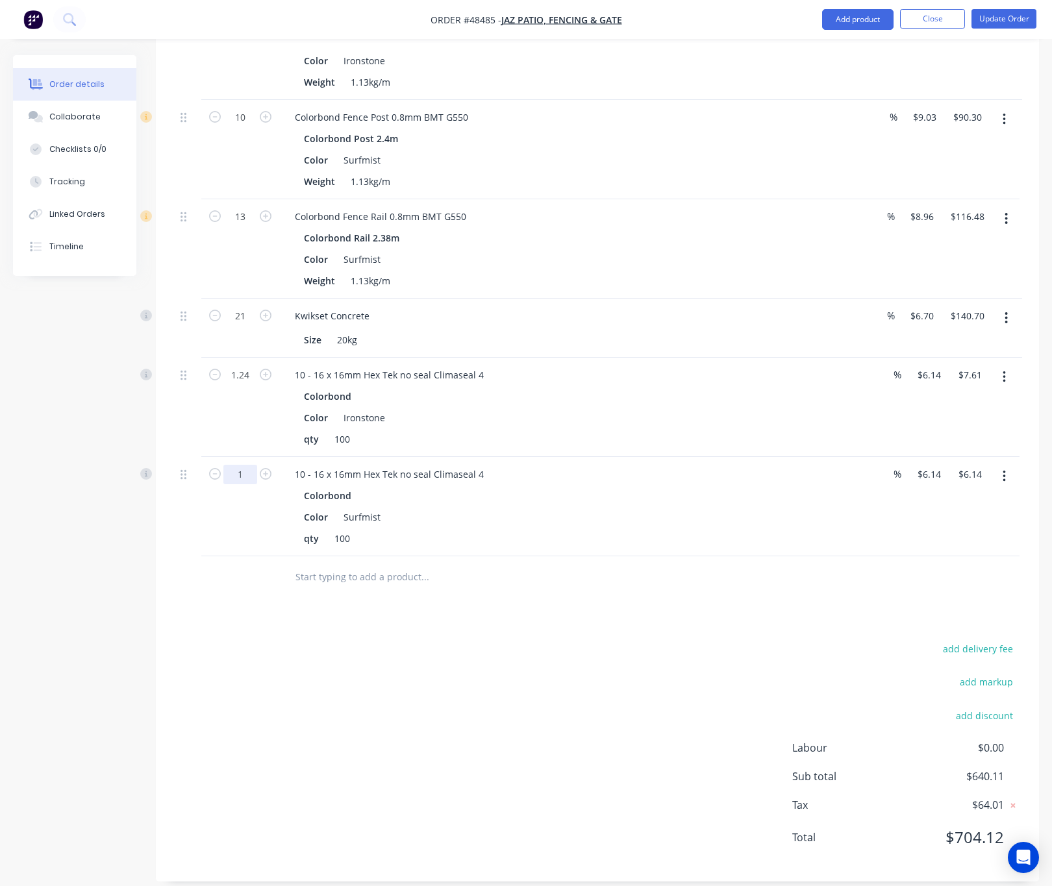
drag, startPoint x: 229, startPoint y: 441, endPoint x: 232, endPoint y: 452, distance: 11.7
click at [232, 457] on div "1" at bounding box center [240, 506] width 78 height 99
type input "0.92"
type input "$5.65"
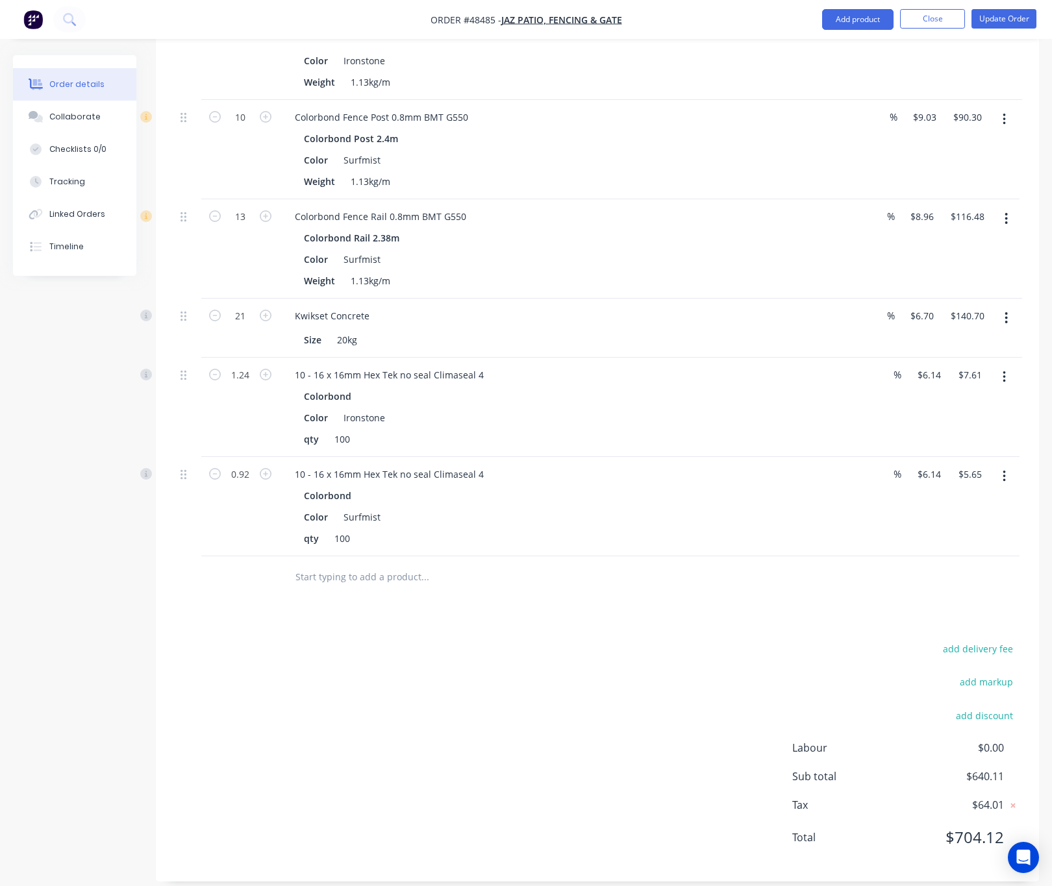
drag, startPoint x: 406, startPoint y: 629, endPoint x: 414, endPoint y: 636, distance: 10.1
click at [413, 640] on div "add delivery fee add markup add discount Labour $0.00 Sub total $640.11 Tax $64…" at bounding box center [597, 751] width 844 height 222
click at [1052, 486] on html "Order #48485 - Jaz Patio, Fencing & Gate Add product Close Update Order Order d…" at bounding box center [526, 150] width 1052 height 1501
click at [928, 366] on input "6.14" at bounding box center [931, 375] width 30 height 19
type input "$0.00"
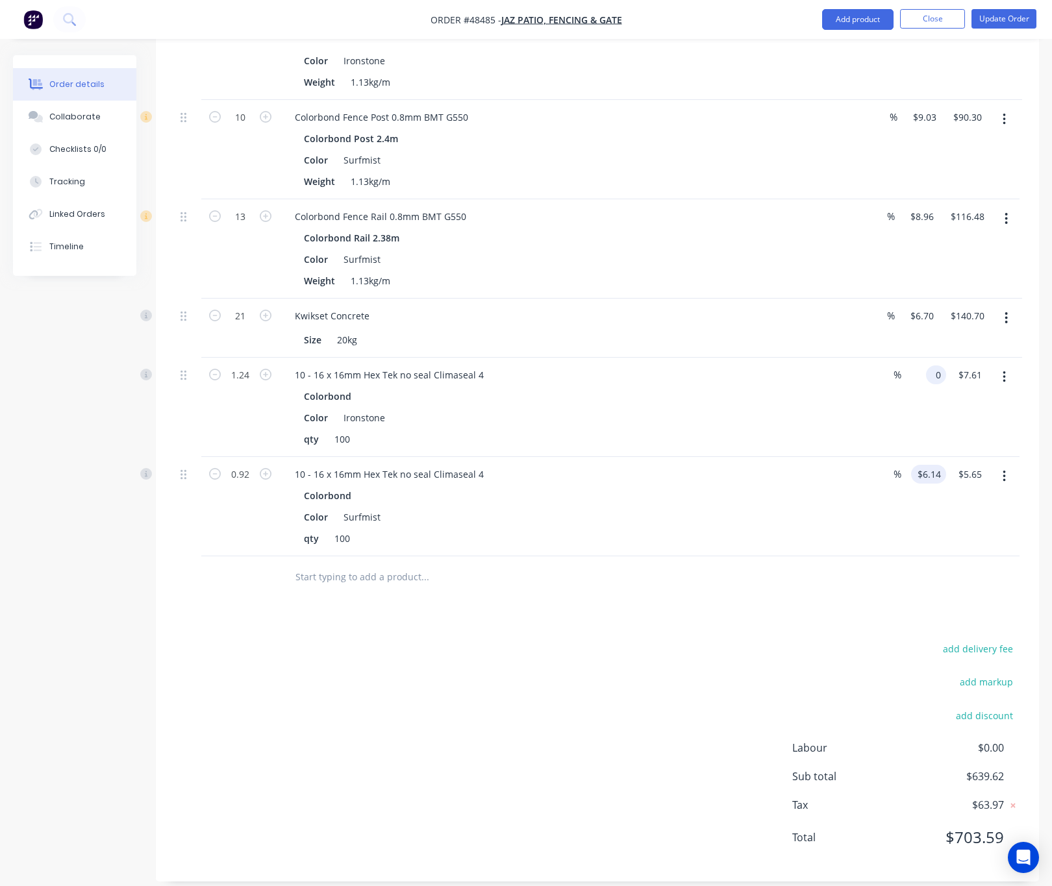
type input "$0.00"
click at [924, 465] on input "6.14" at bounding box center [933, 474] width 25 height 19
type input "$0.00"
click at [680, 677] on div "add delivery fee add markup add discount Labour $0.00 Sub total $632.01 Tax $63…" at bounding box center [597, 751] width 844 height 222
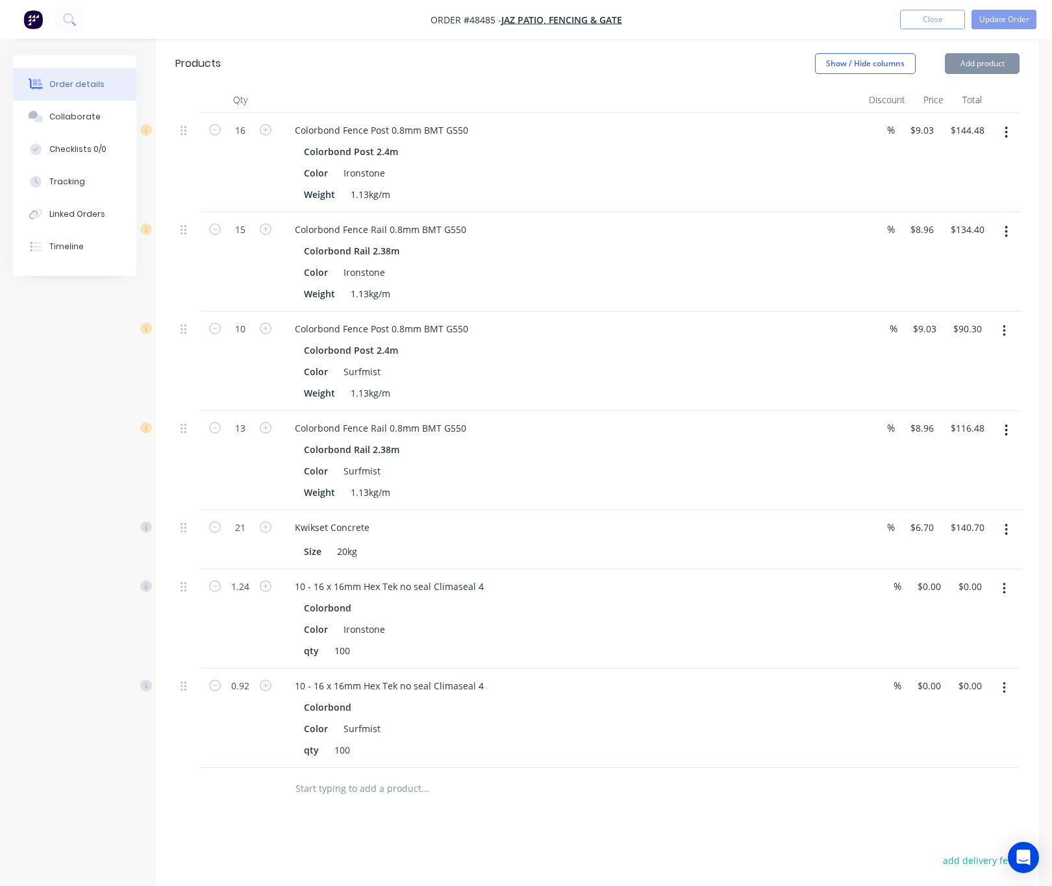
scroll to position [0, 0]
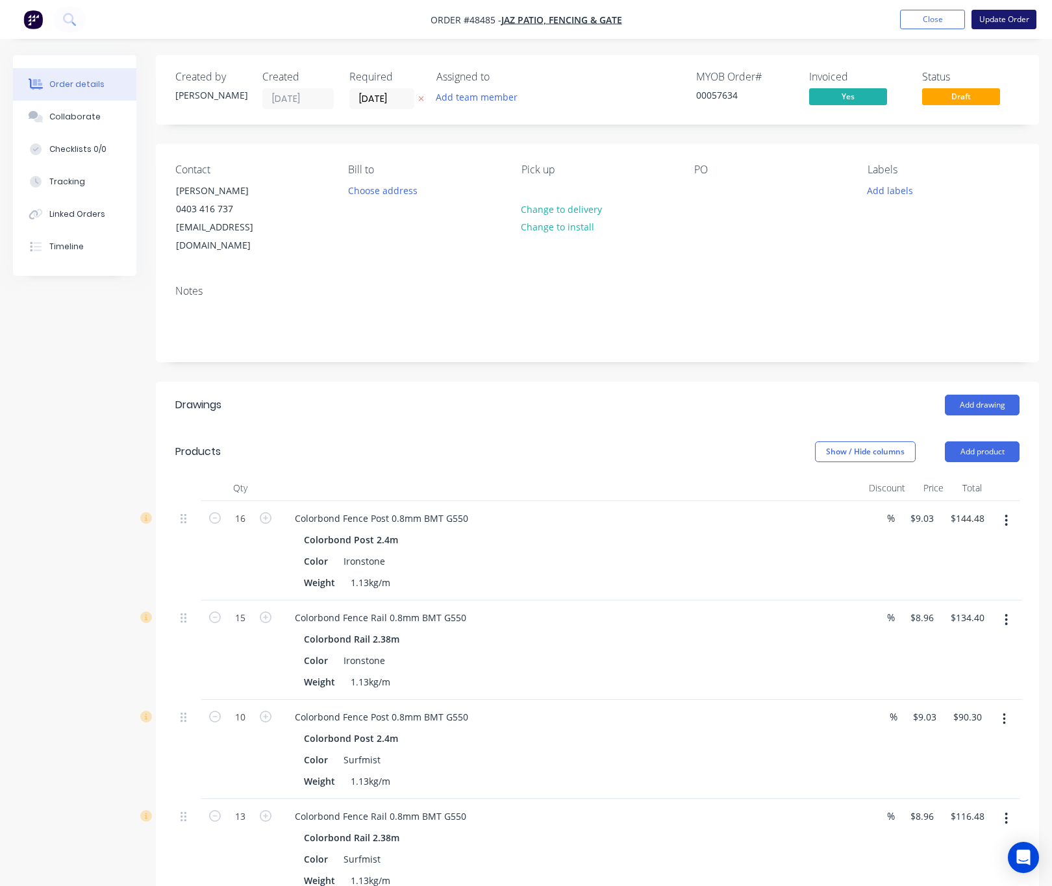
click at [1010, 16] on button "Update Order" at bounding box center [1003, 19] width 65 height 19
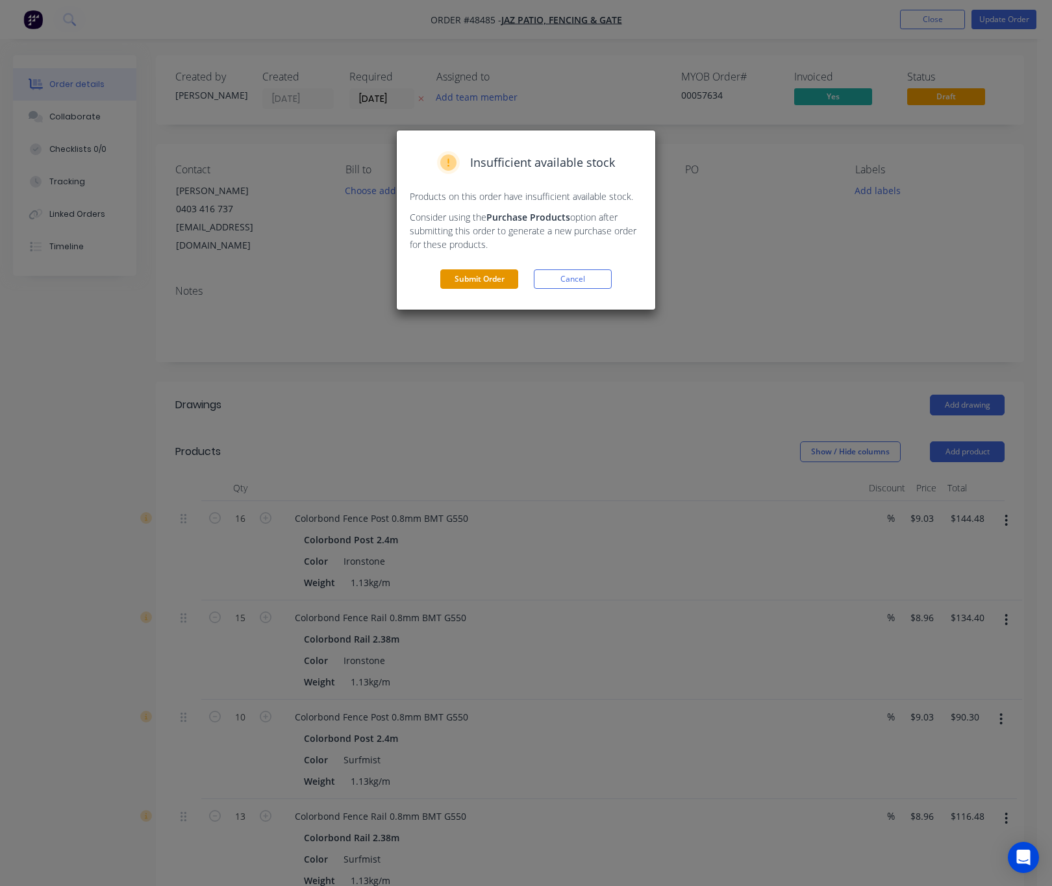
click at [468, 285] on button "Submit Order" at bounding box center [479, 278] width 78 height 19
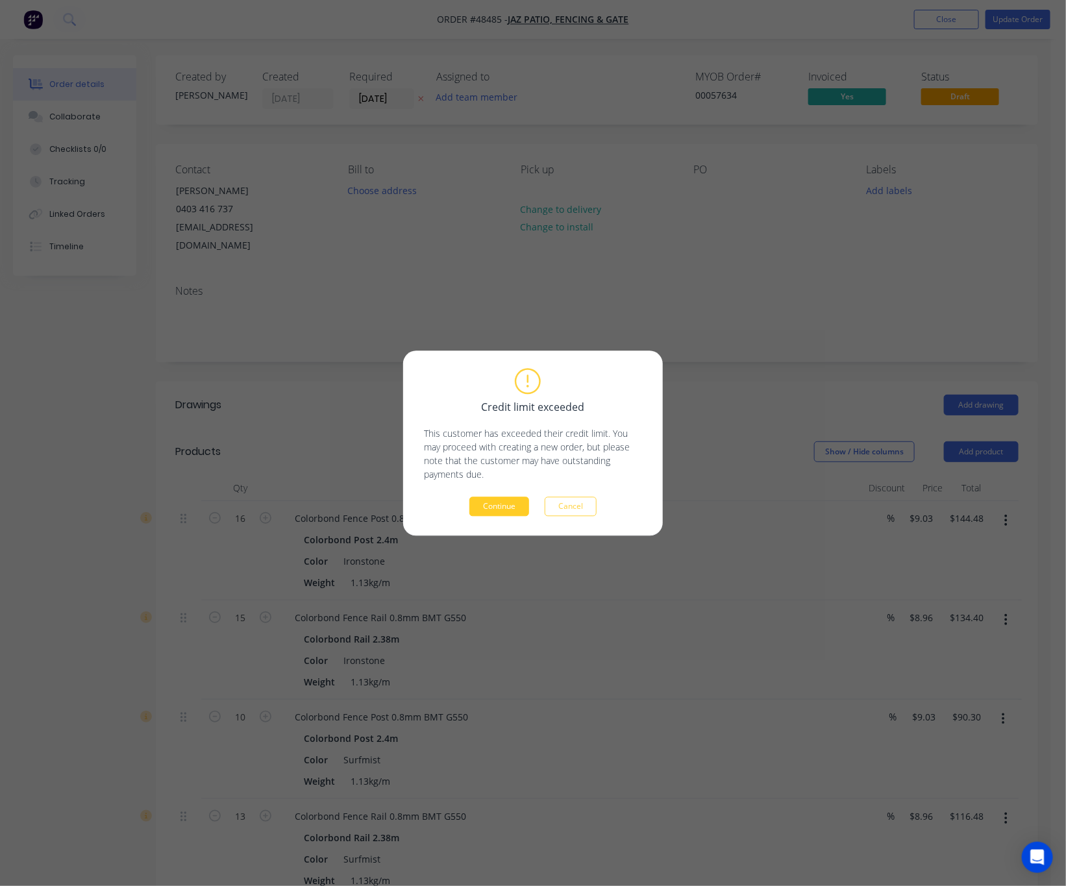
click at [507, 501] on button "Continue" at bounding box center [499, 506] width 60 height 19
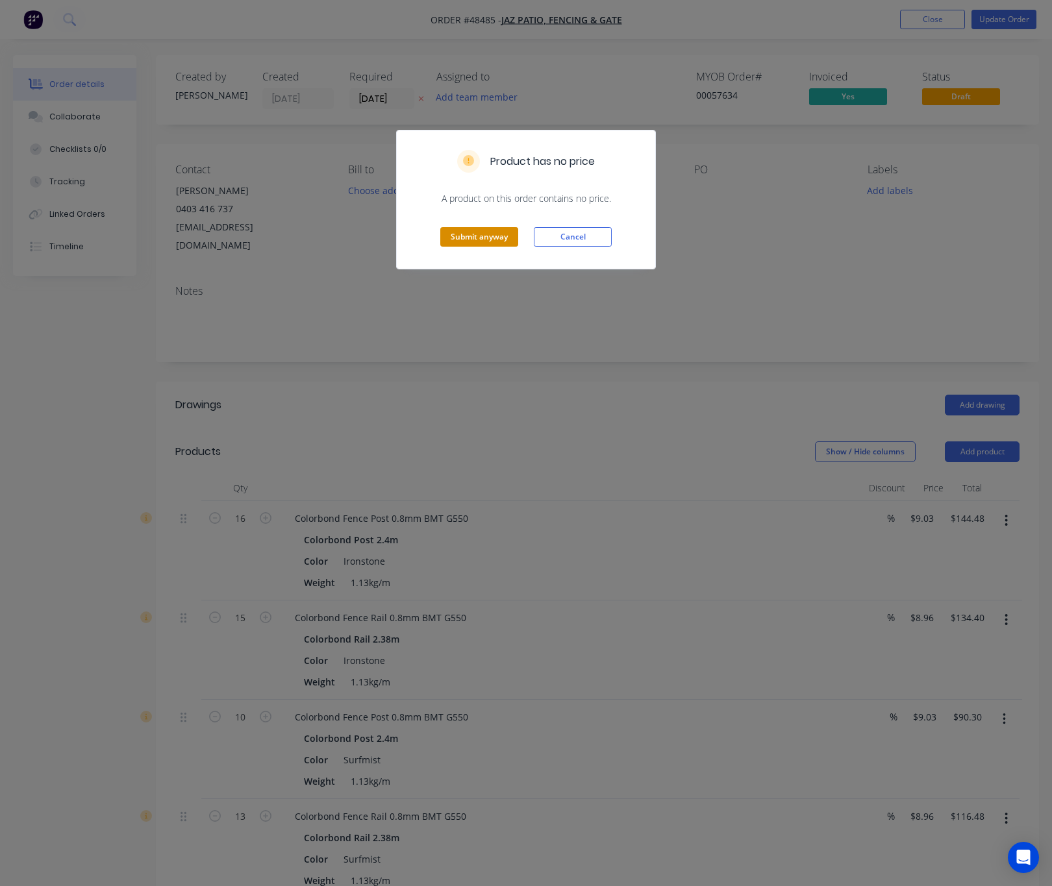
click at [492, 234] on button "Submit anyway" at bounding box center [479, 236] width 78 height 19
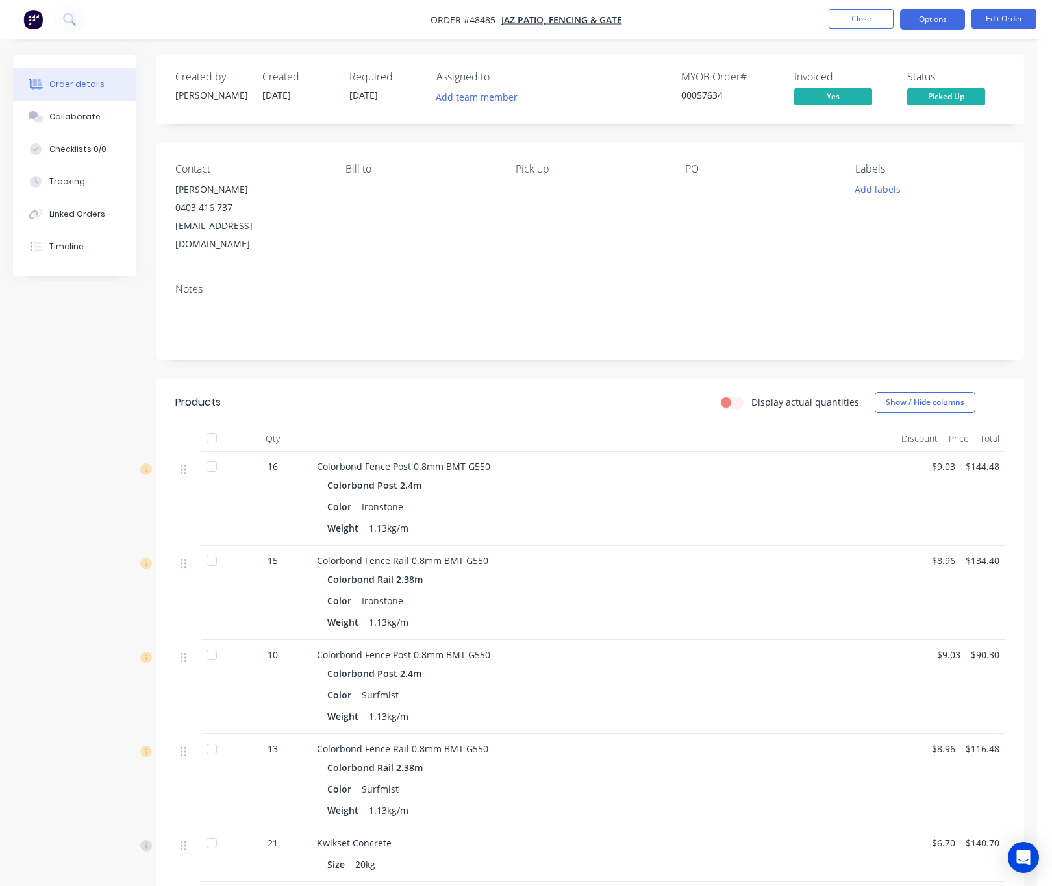
click at [921, 26] on button "Options" at bounding box center [932, 19] width 65 height 21
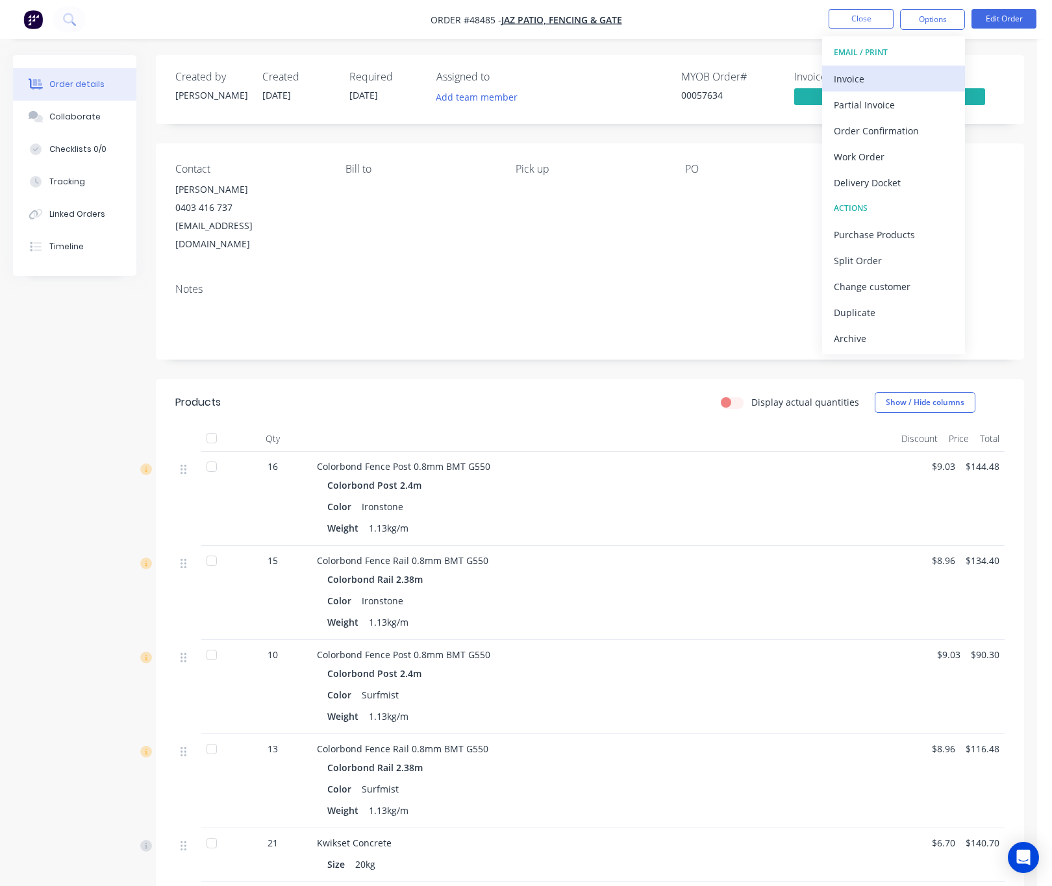
click at [901, 82] on div "Invoice" at bounding box center [893, 78] width 119 height 19
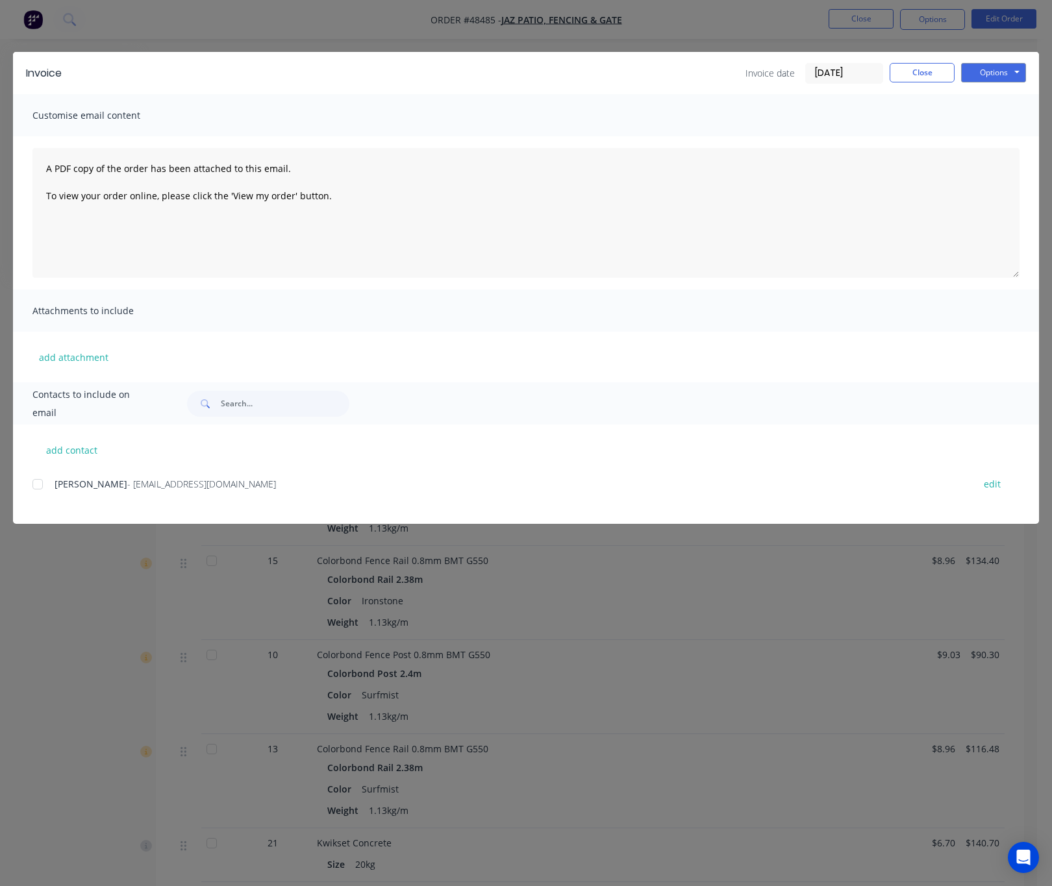
click at [45, 487] on div at bounding box center [38, 484] width 26 height 26
click at [988, 71] on button "Options" at bounding box center [993, 72] width 65 height 19
click at [1017, 135] on button "Email" at bounding box center [1002, 138] width 83 height 21
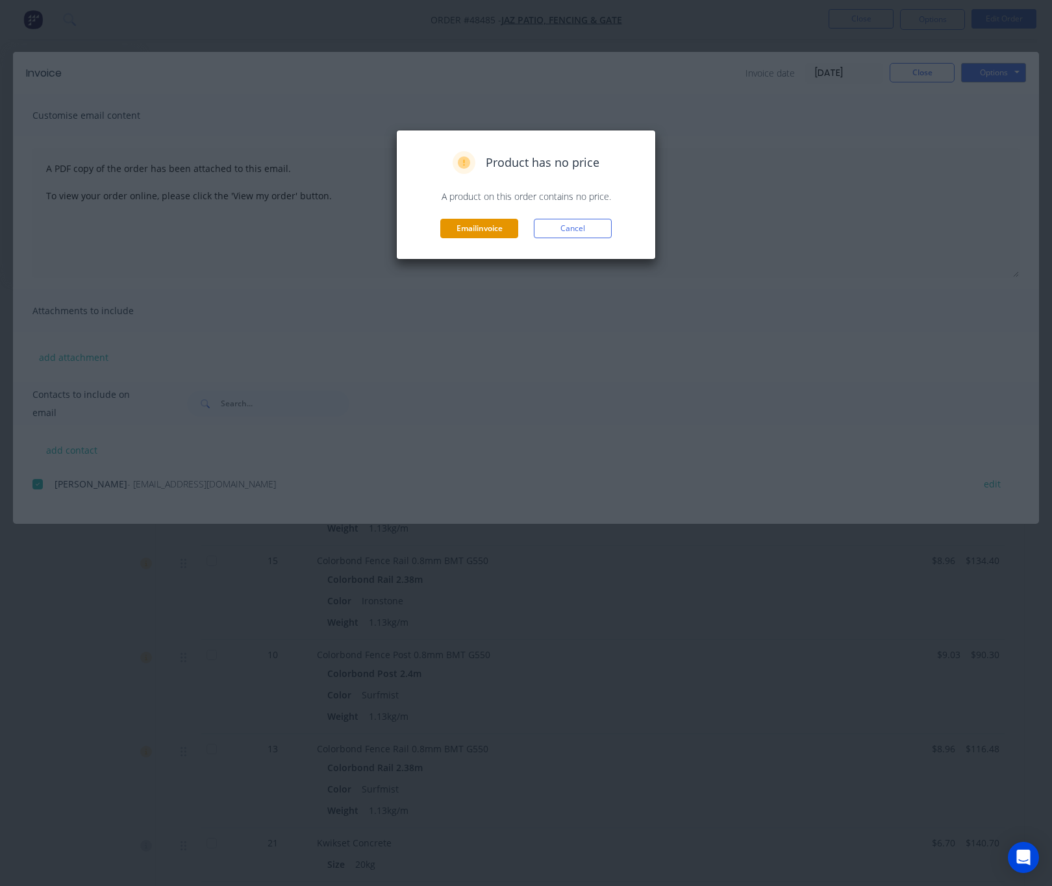
click at [486, 231] on button "Email invoice" at bounding box center [479, 228] width 78 height 19
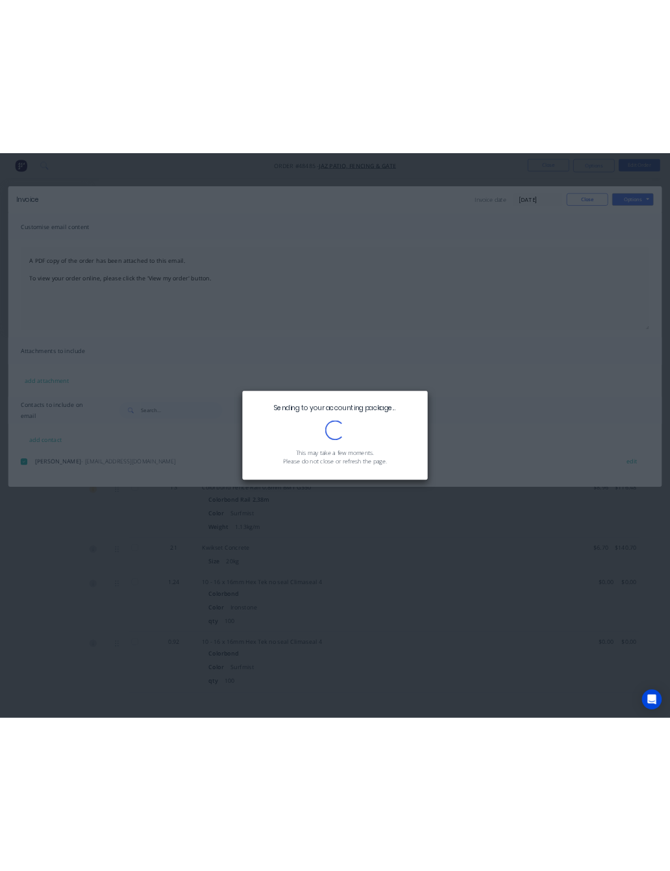
scroll to position [175, 0]
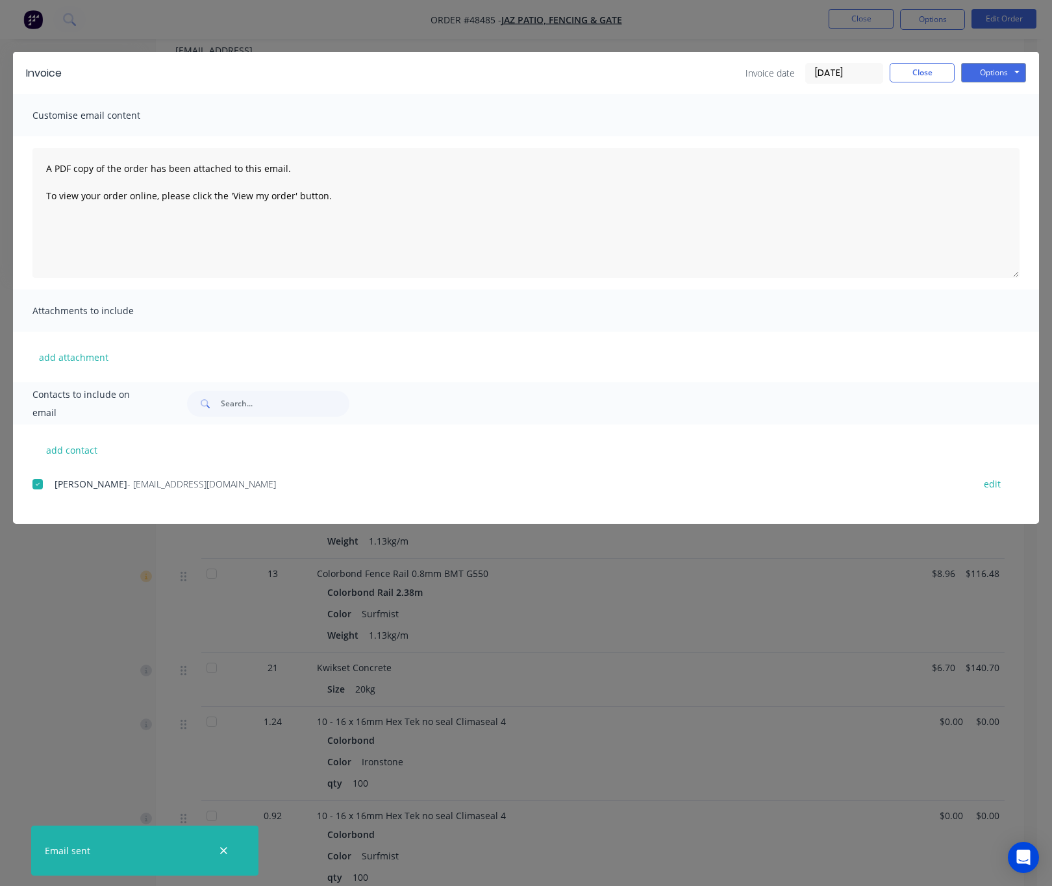
click at [696, 670] on div "Invoice Invoice date 26/08/25 Close Options Preview Print Email Customise email…" at bounding box center [526, 443] width 1052 height 886
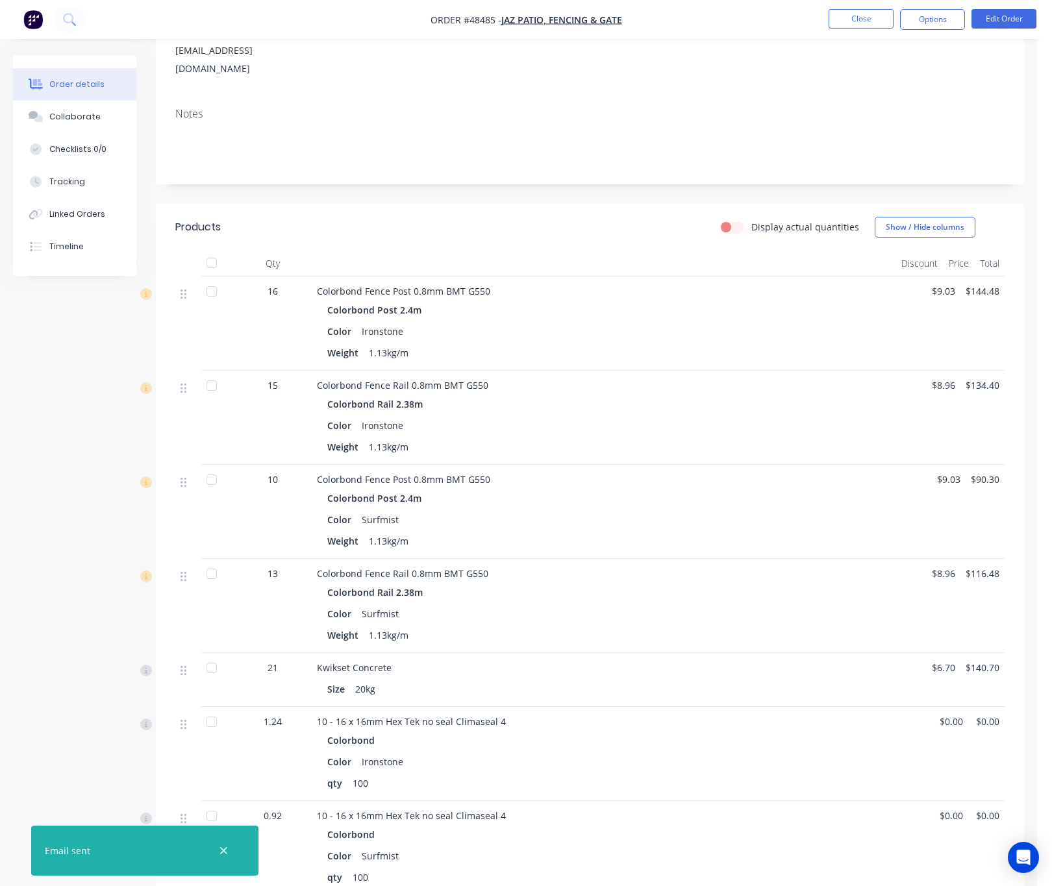
click at [947, 6] on nav "Order #48485 - Jaz Patio, Fencing & Gate Close Options Edit Order" at bounding box center [526, 19] width 1052 height 39
click at [919, 16] on button "Options" at bounding box center [932, 19] width 65 height 21
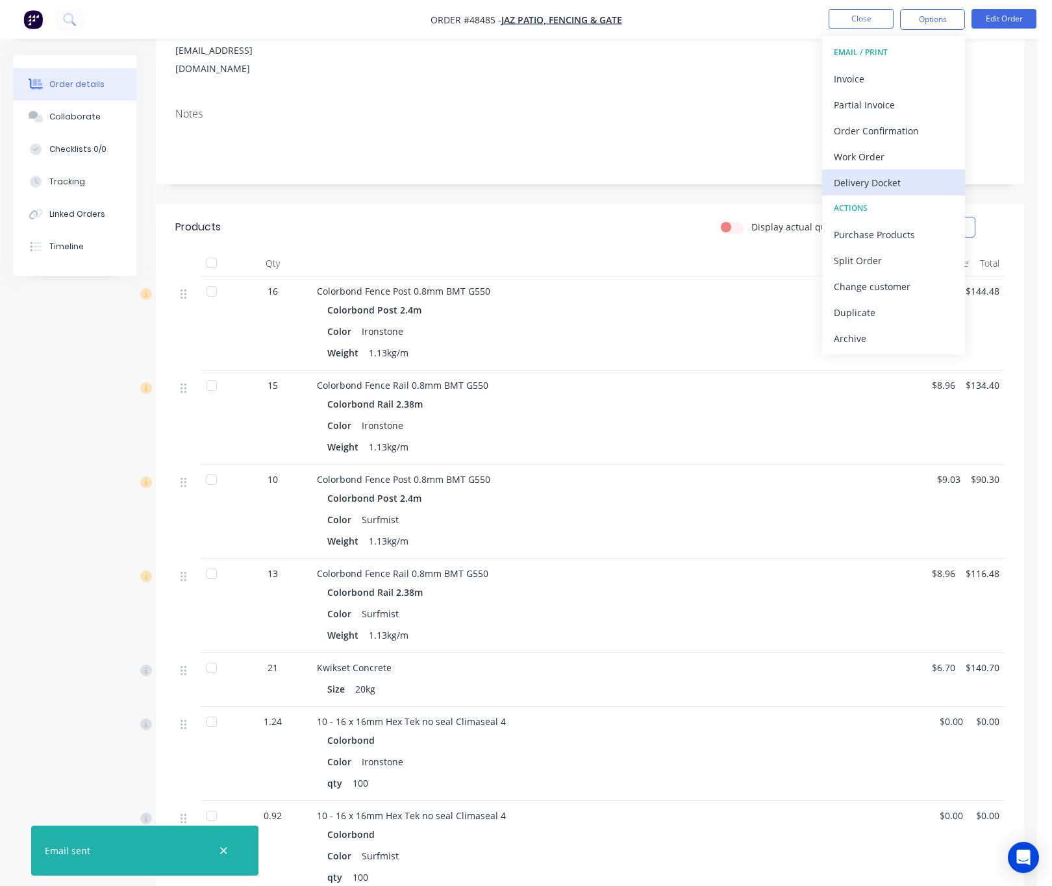
click at [925, 180] on div "Delivery Docket" at bounding box center [893, 182] width 119 height 19
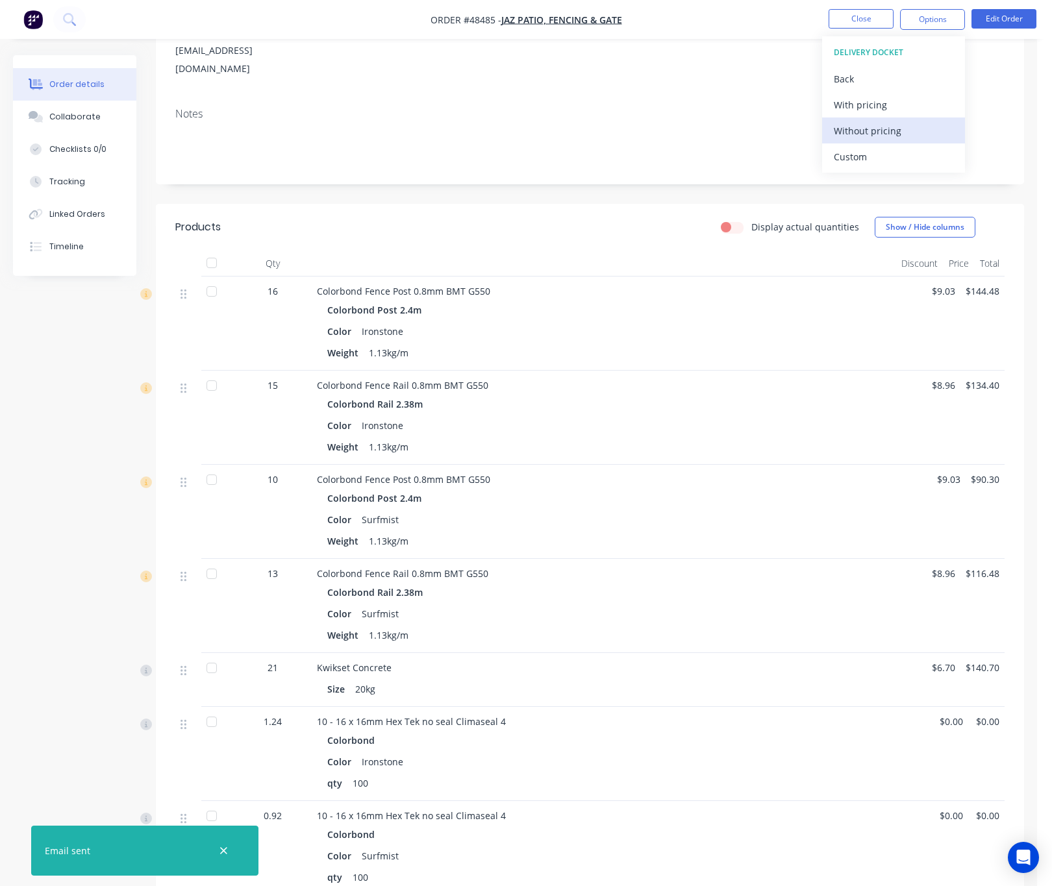
click at [920, 139] on div "Without pricing" at bounding box center [893, 130] width 119 height 19
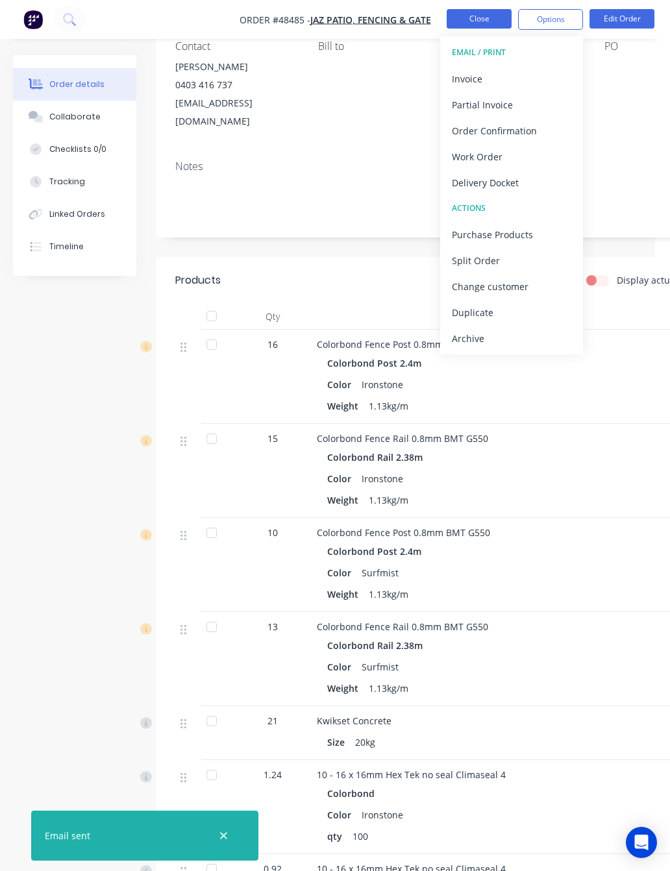
click at [469, 23] on button "Close" at bounding box center [479, 18] width 65 height 19
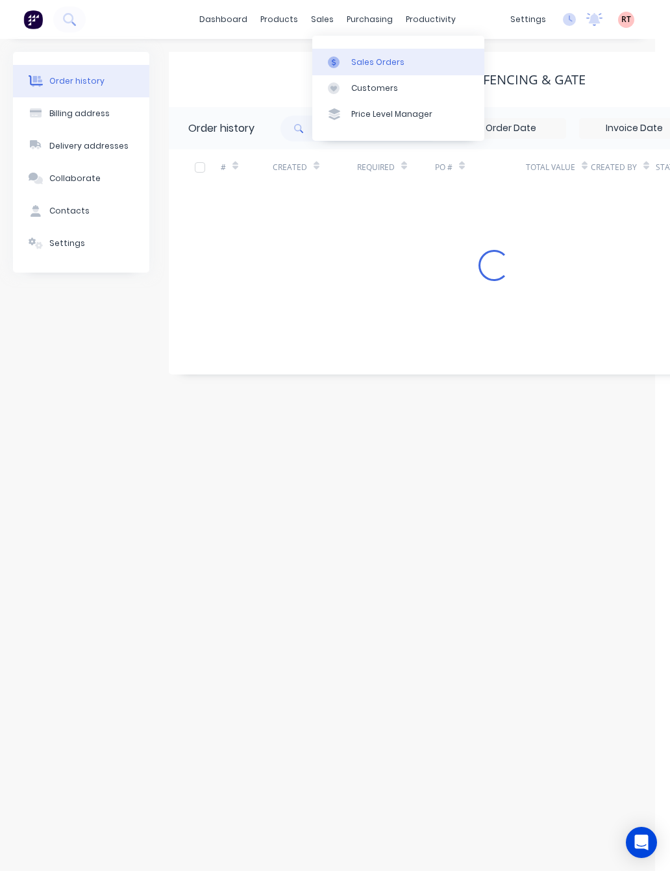
click at [356, 56] on div "Sales Orders" at bounding box center [377, 62] width 53 height 12
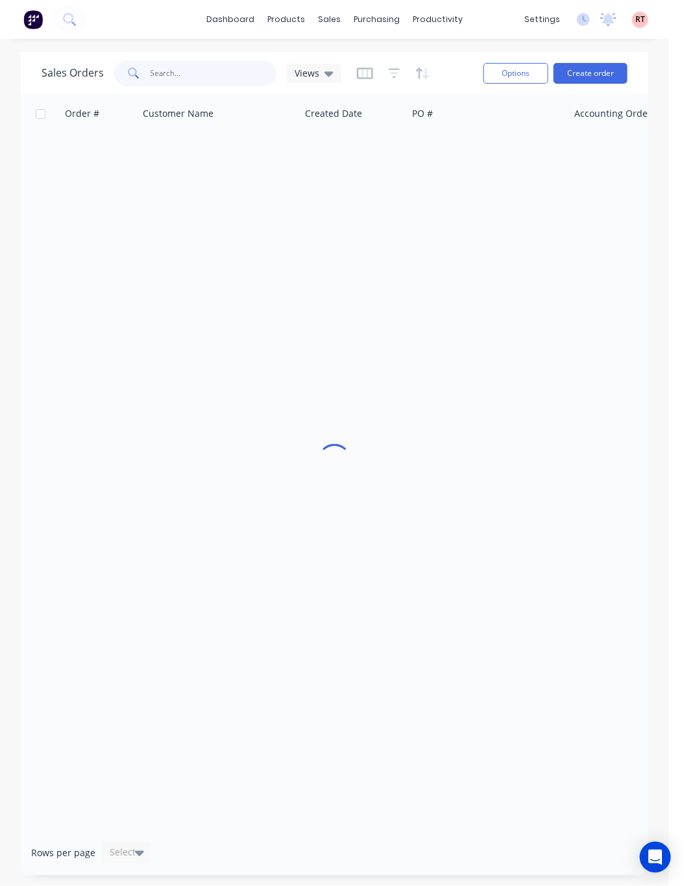
click at [183, 73] on input "text" at bounding box center [214, 73] width 127 height 26
type input "48422"
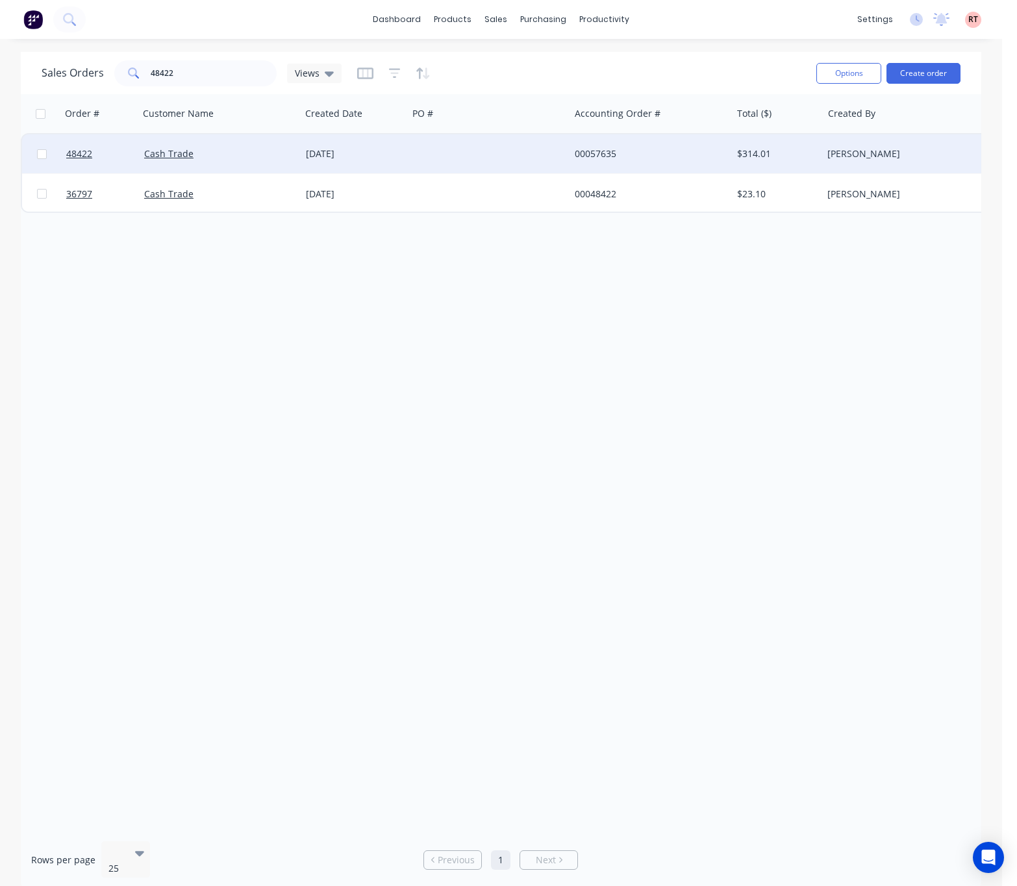
click at [505, 168] on div at bounding box center [489, 153] width 162 height 39
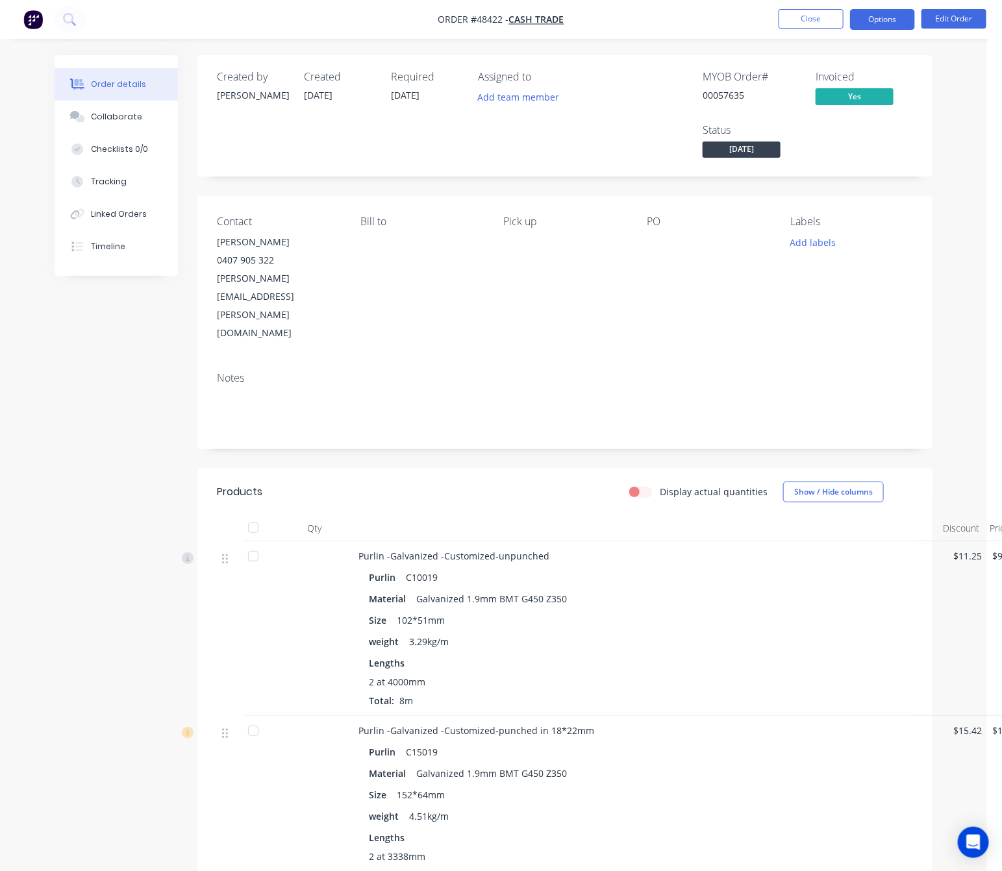
click at [877, 16] on button "Options" at bounding box center [882, 19] width 65 height 21
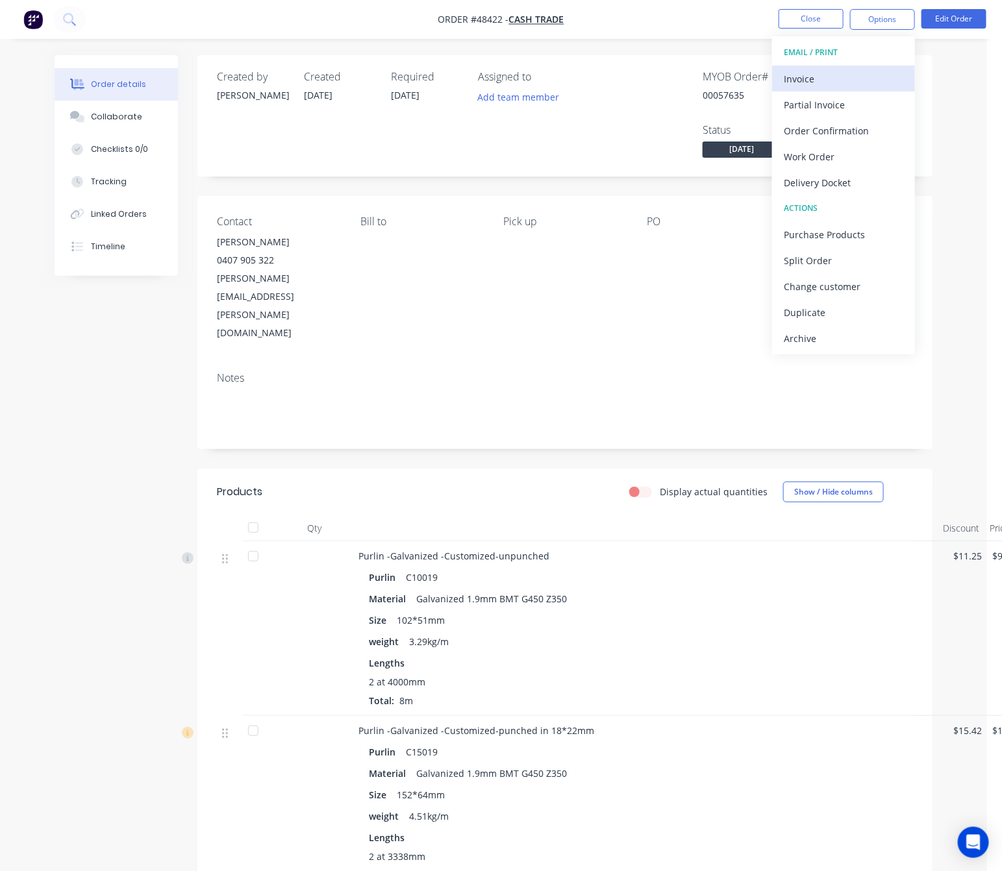
click at [836, 77] on div "Invoice" at bounding box center [843, 78] width 119 height 19
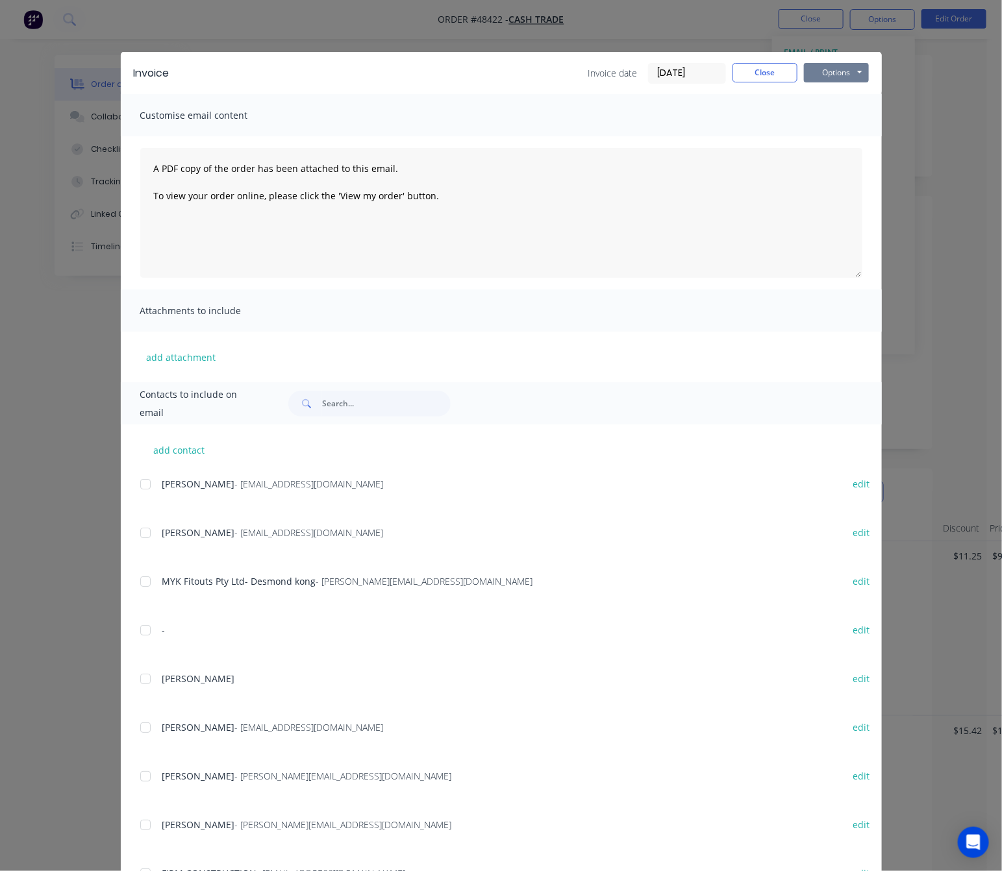
click at [842, 68] on button "Options" at bounding box center [836, 72] width 65 height 19
click at [850, 114] on button "Print" at bounding box center [845, 116] width 83 height 21
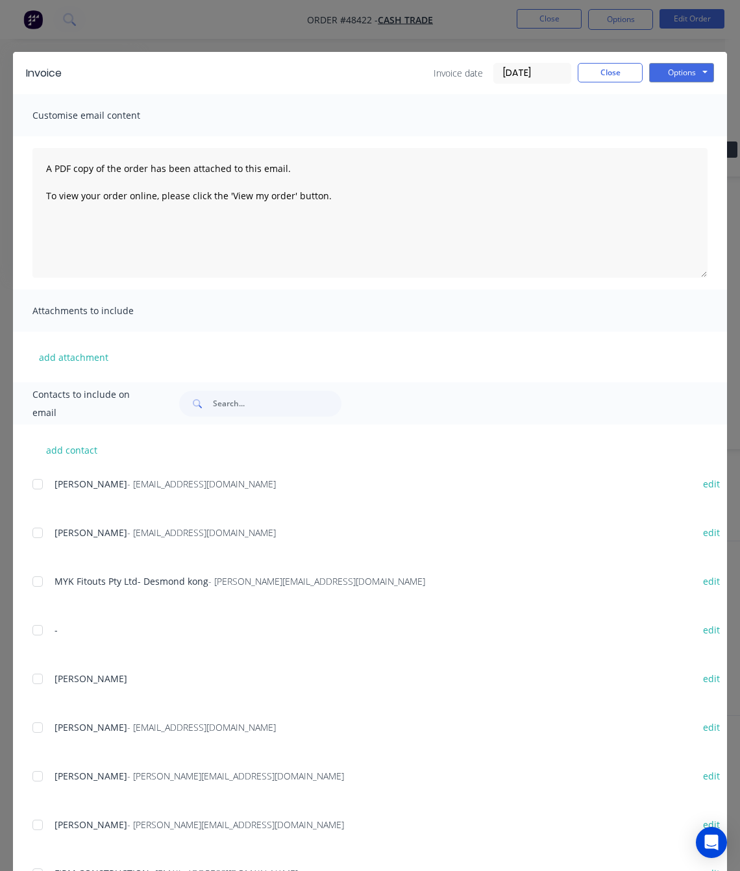
click at [481, 22] on div "Invoice Invoice date [DATE] Close Options Preview Print Email Customise email c…" at bounding box center [370, 435] width 740 height 871
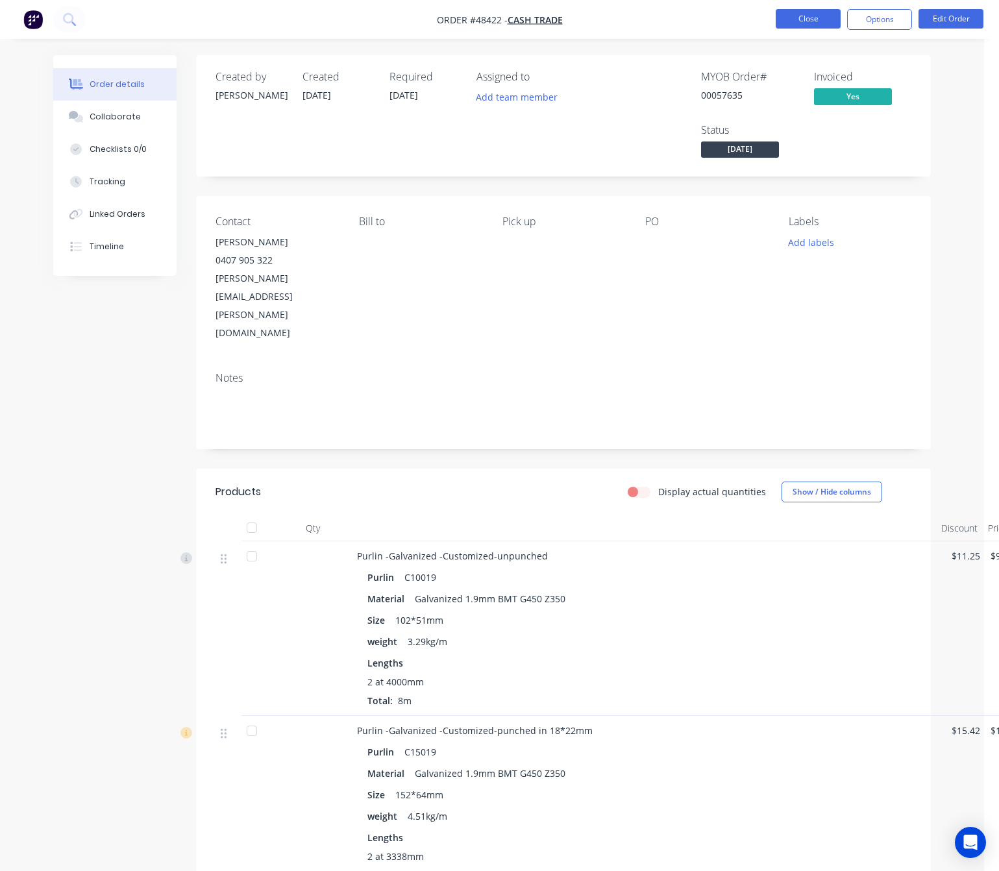
click at [789, 18] on button "Close" at bounding box center [808, 18] width 65 height 19
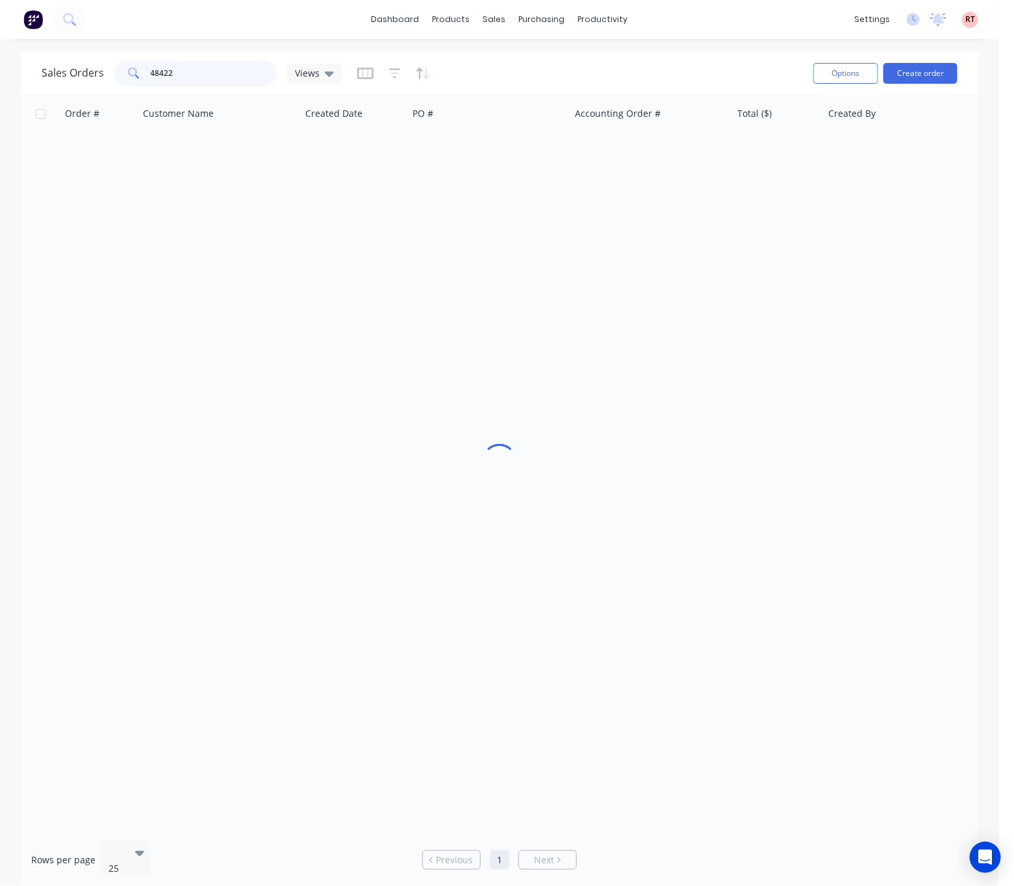
drag, startPoint x: 224, startPoint y: 74, endPoint x: 103, endPoint y: 82, distance: 121.1
click at [103, 82] on div "Sales Orders 48422 Views" at bounding box center [192, 73] width 300 height 26
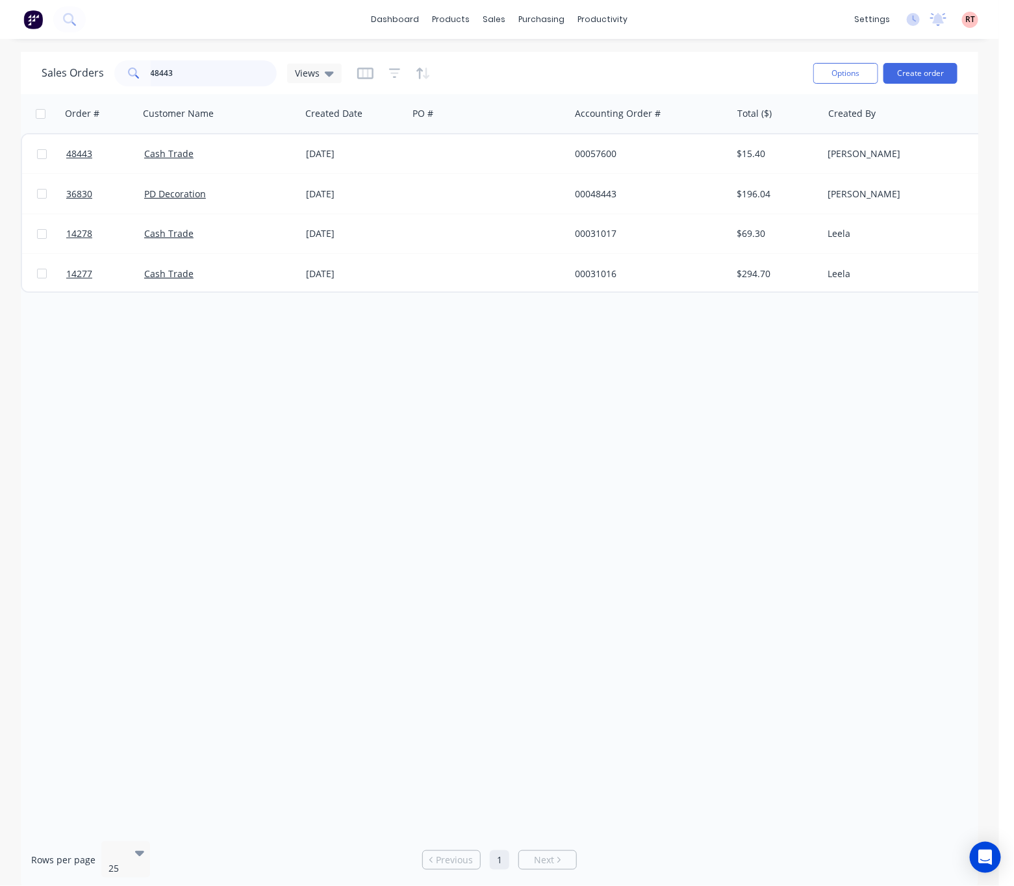
click at [218, 69] on input "48443" at bounding box center [214, 73] width 127 height 26
drag, startPoint x: 210, startPoint y: 67, endPoint x: 107, endPoint y: 70, distance: 103.3
click at [107, 70] on div "Sales Orders 48447 Views" at bounding box center [192, 73] width 300 height 26
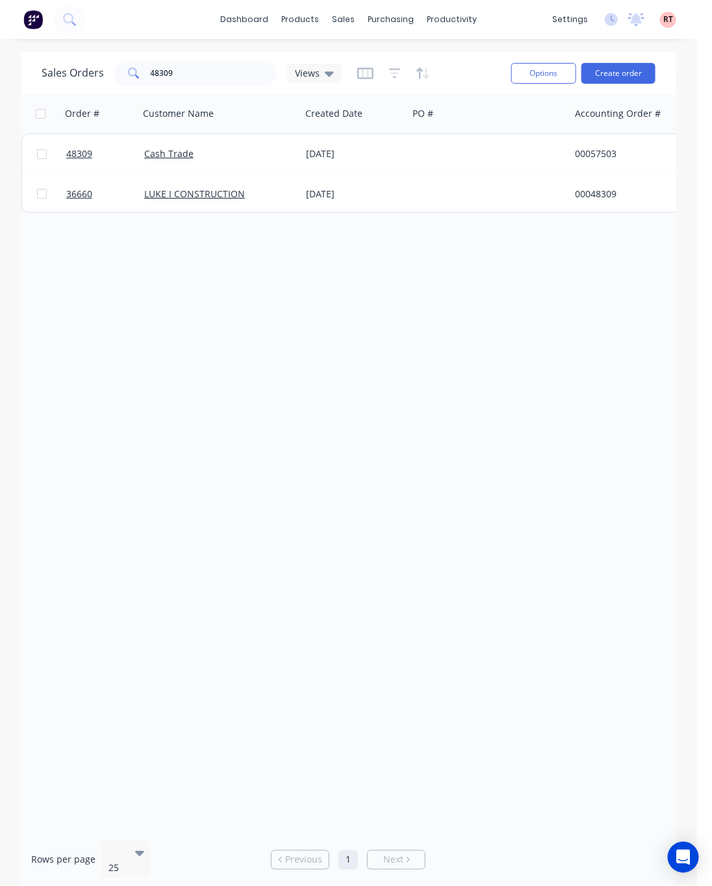
click at [249, 460] on div "Order # Customer Name Created Date PO # Accounting Order # Total ($) Created By…" at bounding box center [348, 462] width 655 height 737
click at [234, 485] on div "Order # Customer Name Created Date PO # Accounting Order # Total ($) Created By…" at bounding box center [348, 462] width 655 height 737
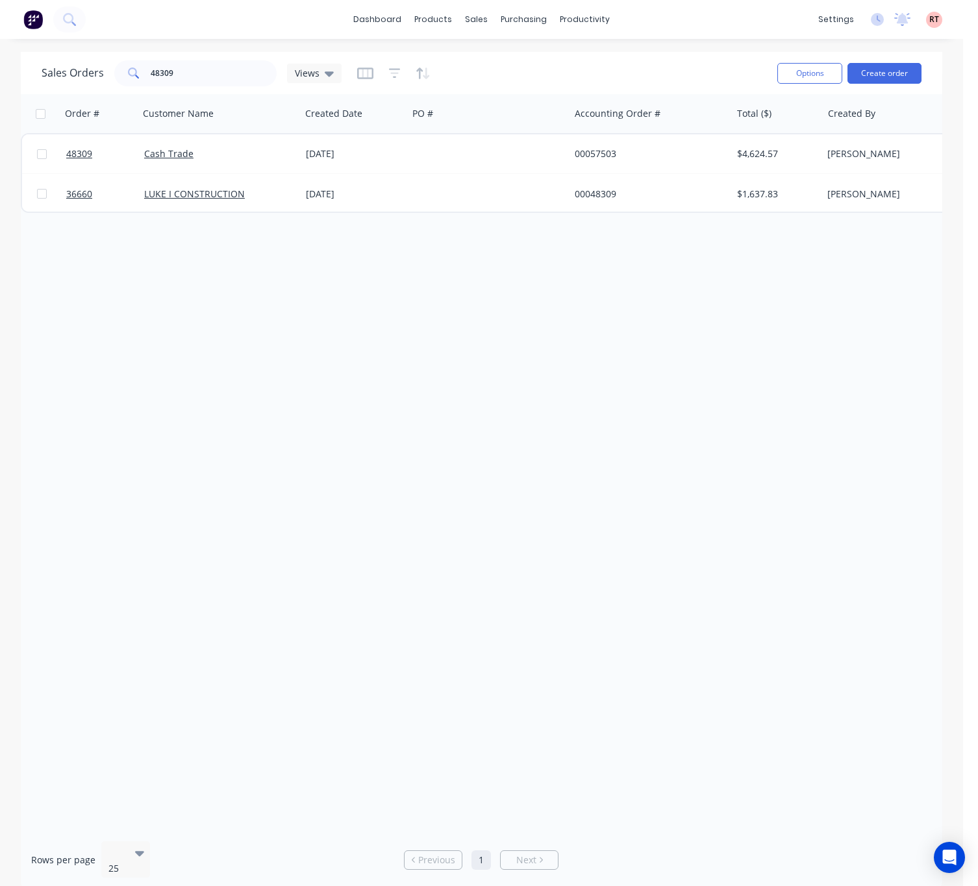
click at [156, 497] on div "Order # Customer Name Created Date PO # Accounting Order # Total ($) Created By…" at bounding box center [481, 462] width 921 height 737
drag, startPoint x: 210, startPoint y: 77, endPoint x: 79, endPoint y: 88, distance: 132.3
click at [79, 82] on div "Sales Orders 48309 Views" at bounding box center [192, 73] width 300 height 26
drag, startPoint x: 178, startPoint y: 68, endPoint x: 49, endPoint y: 90, distance: 131.1
click at [49, 90] on div "Sales Orders 48443 Views Options Create order" at bounding box center [481, 73] width 921 height 42
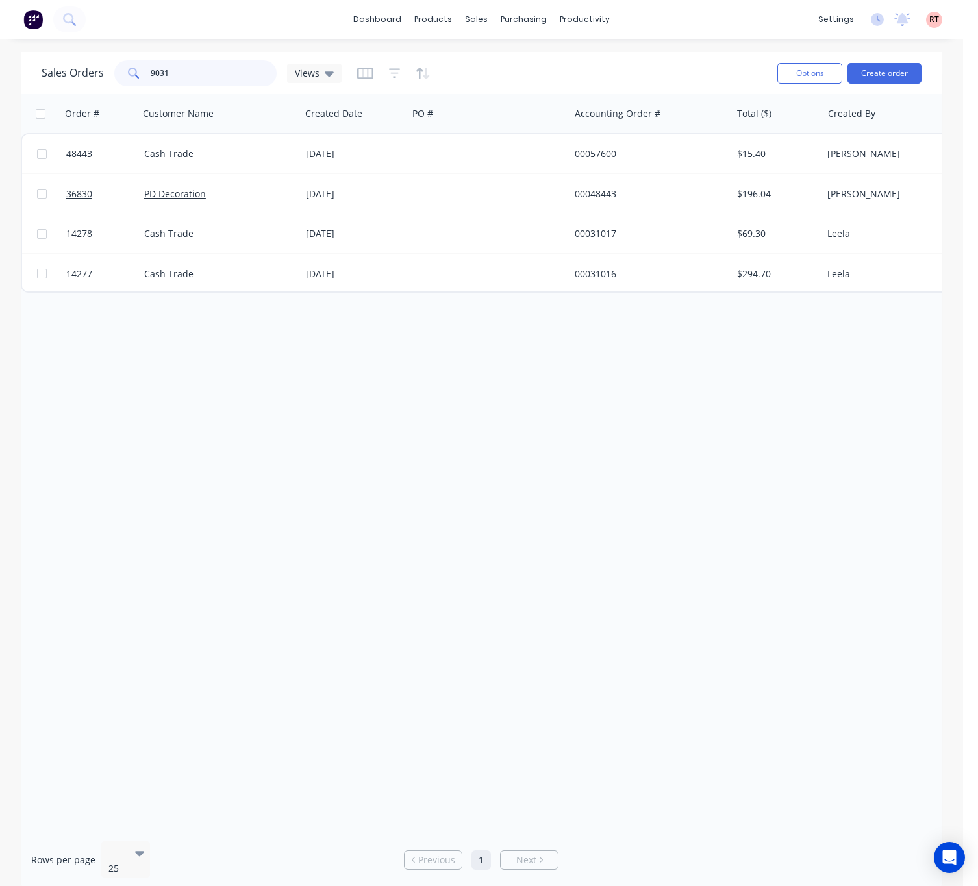
type input "9031"
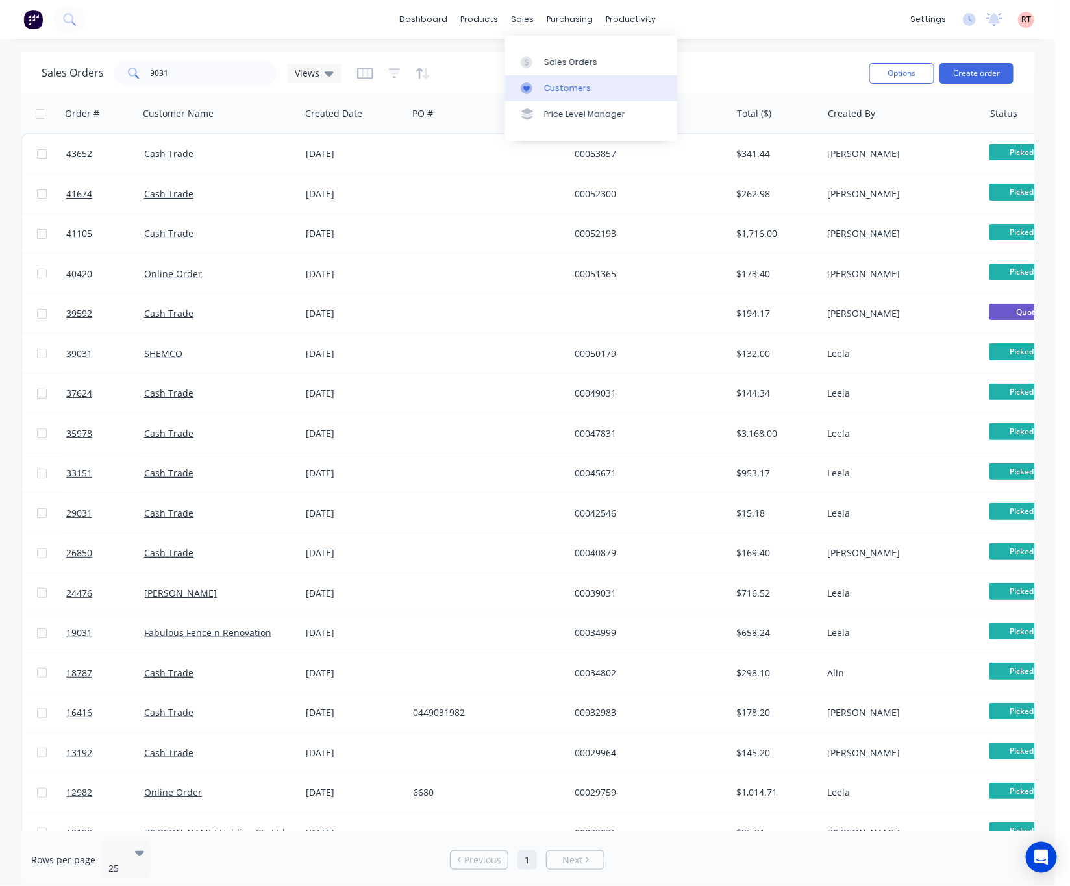
click at [575, 84] on div "Customers" at bounding box center [567, 88] width 47 height 12
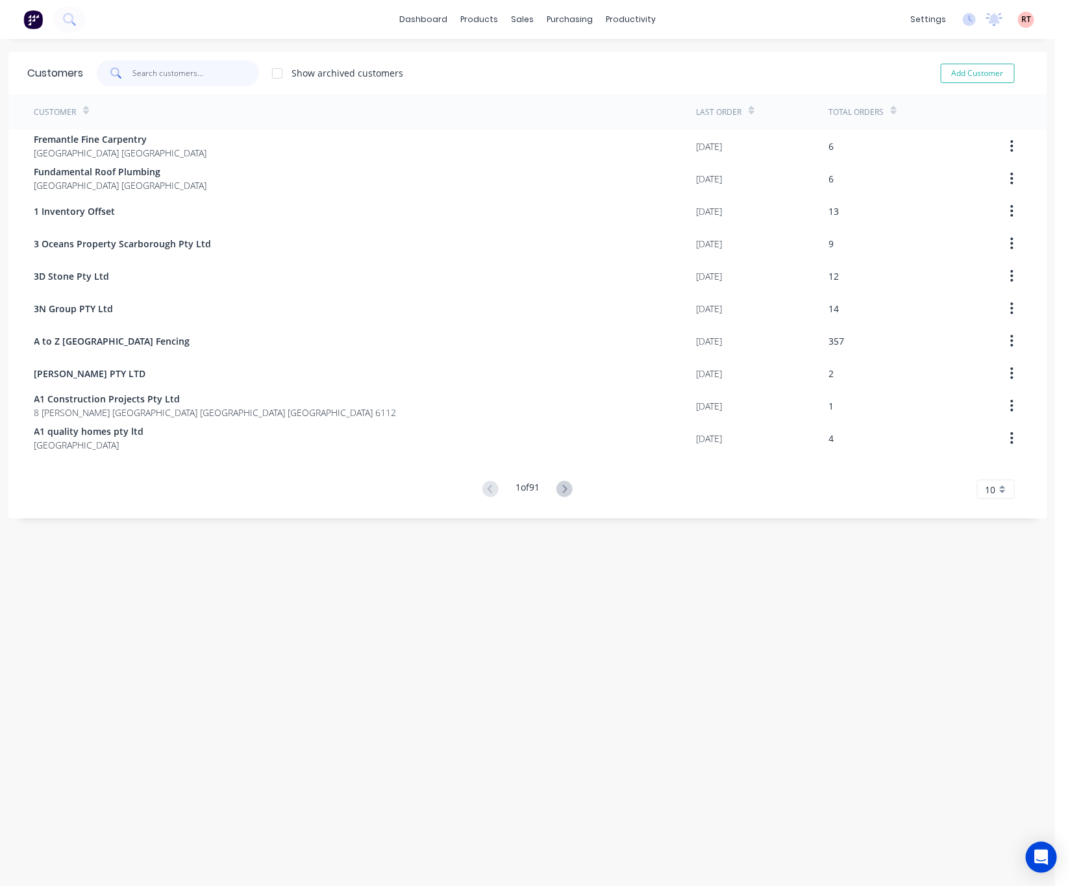
drag, startPoint x: 172, startPoint y: 77, endPoint x: 171, endPoint y: 65, distance: 11.7
click at [172, 75] on input "text" at bounding box center [195, 73] width 127 height 26
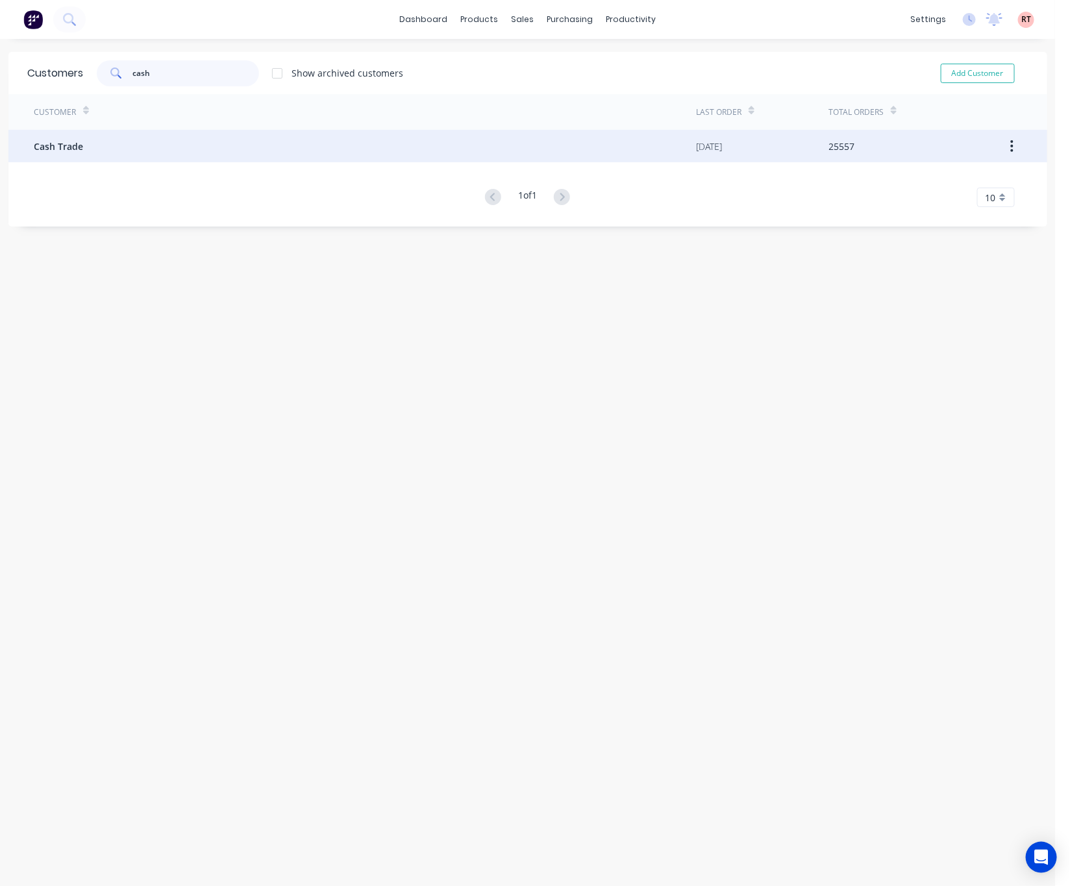
type input "cash"
click at [436, 143] on div "Cash Trade" at bounding box center [365, 146] width 662 height 32
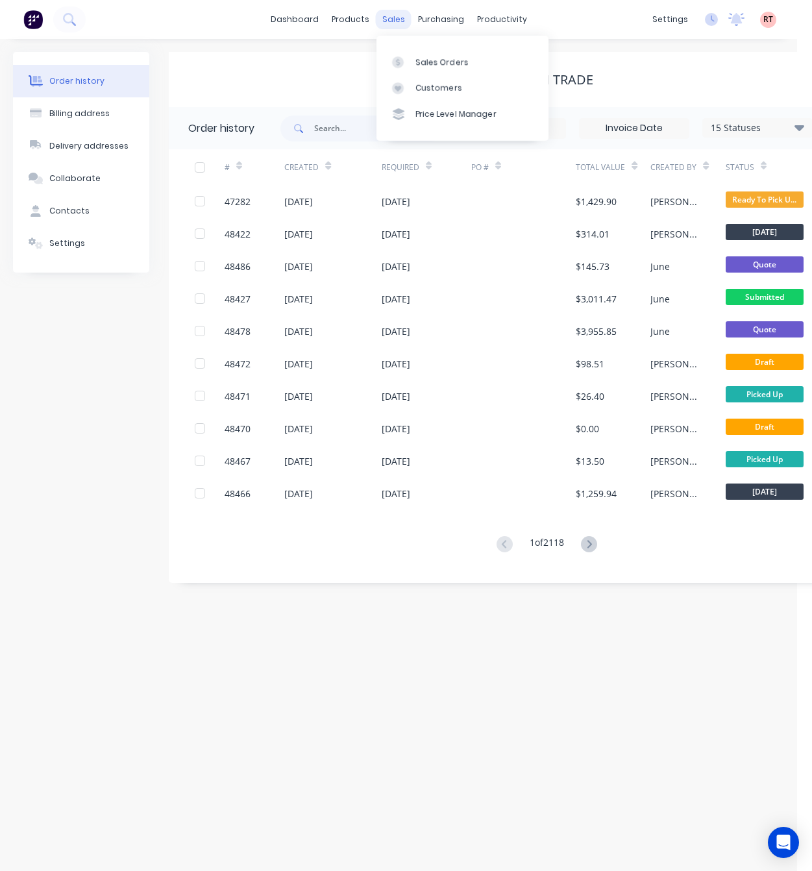
click at [392, 23] on div "sales" at bounding box center [394, 19] width 36 height 19
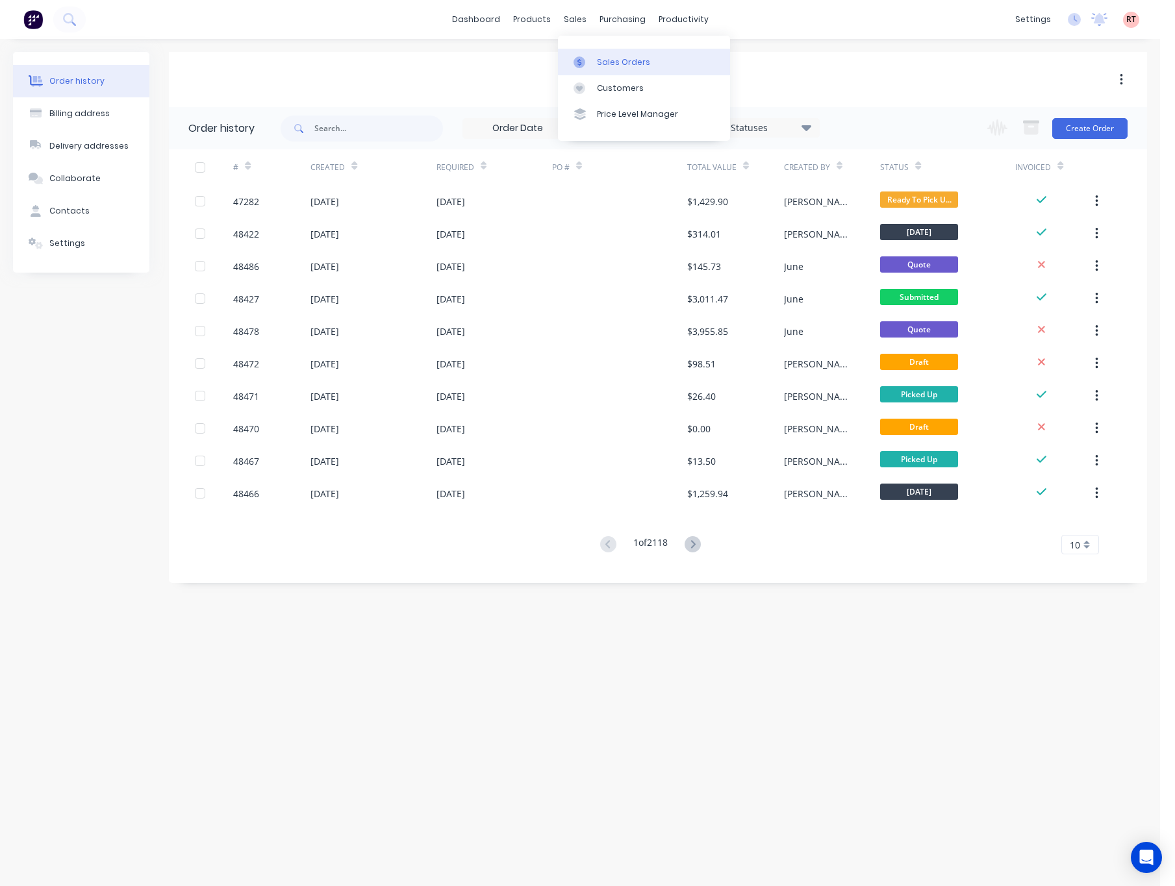
click at [604, 61] on div "Sales Orders" at bounding box center [623, 62] width 53 height 12
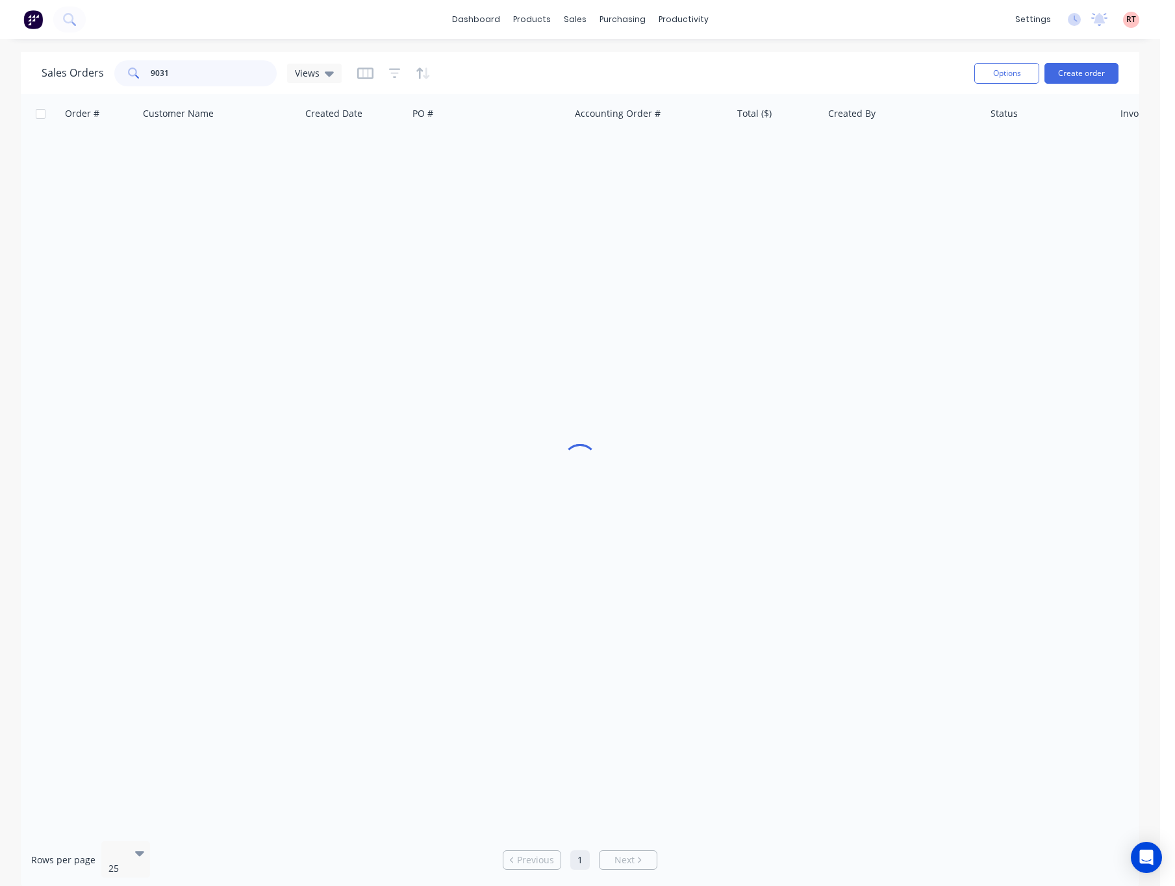
drag, startPoint x: 221, startPoint y: 72, endPoint x: 92, endPoint y: 77, distance: 128.6
click at [92, 77] on div "Sales Orders 9031 Views" at bounding box center [192, 73] width 300 height 26
click at [573, 21] on div "sales" at bounding box center [575, 19] width 36 height 19
click at [602, 51] on link "Sales Orders" at bounding box center [644, 62] width 172 height 26
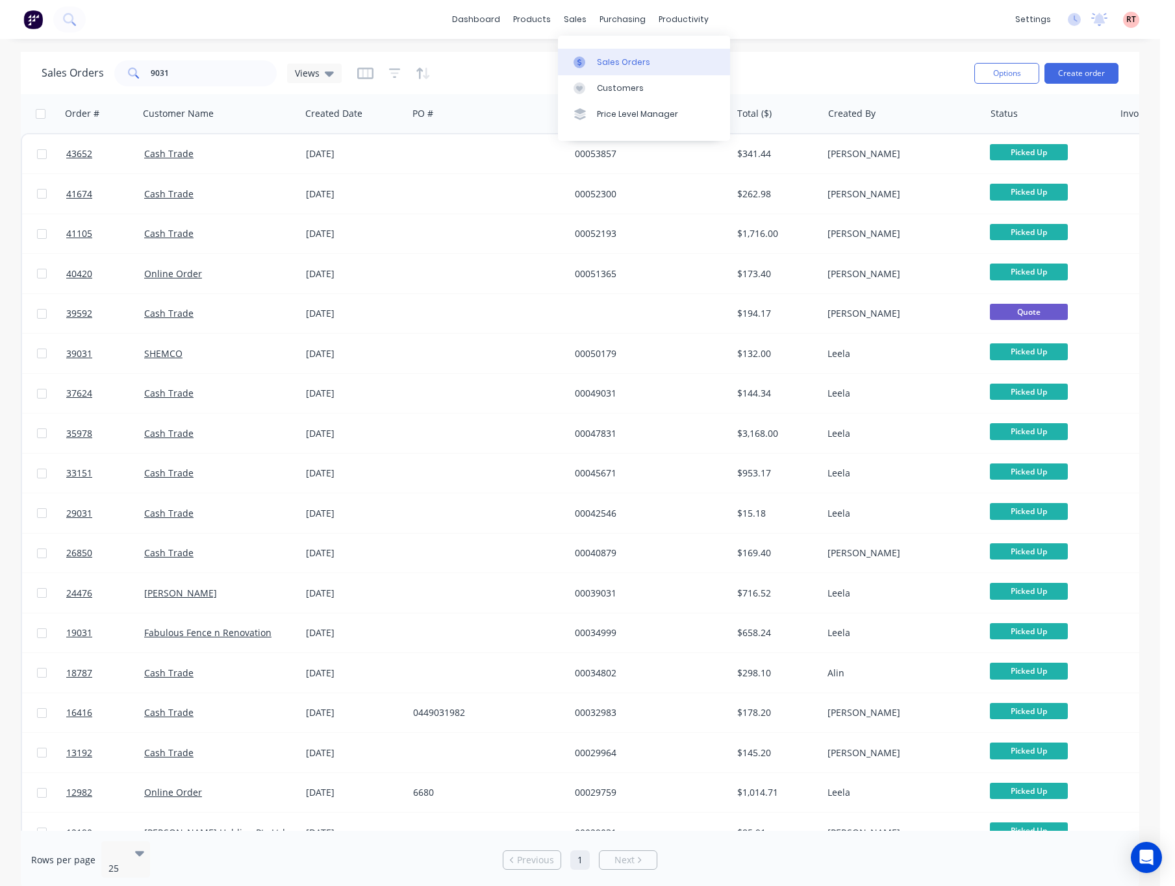
click at [602, 55] on link "Sales Orders" at bounding box center [644, 62] width 172 height 26
click at [592, 65] on div at bounding box center [582, 62] width 19 height 12
drag, startPoint x: 205, startPoint y: 64, endPoint x: 90, endPoint y: 76, distance: 115.5
click at [106, 78] on div "Sales Orders 9031 Views" at bounding box center [192, 73] width 300 height 26
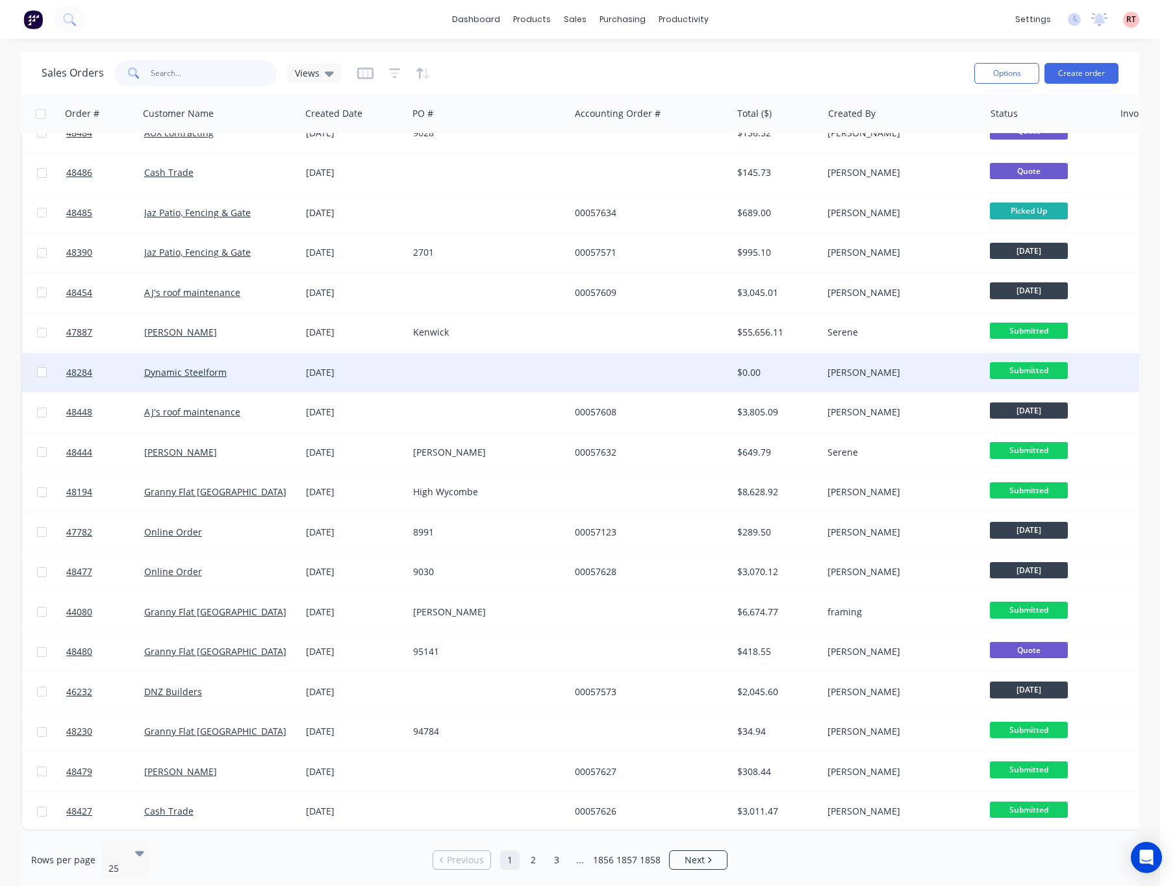
scroll to position [306, 0]
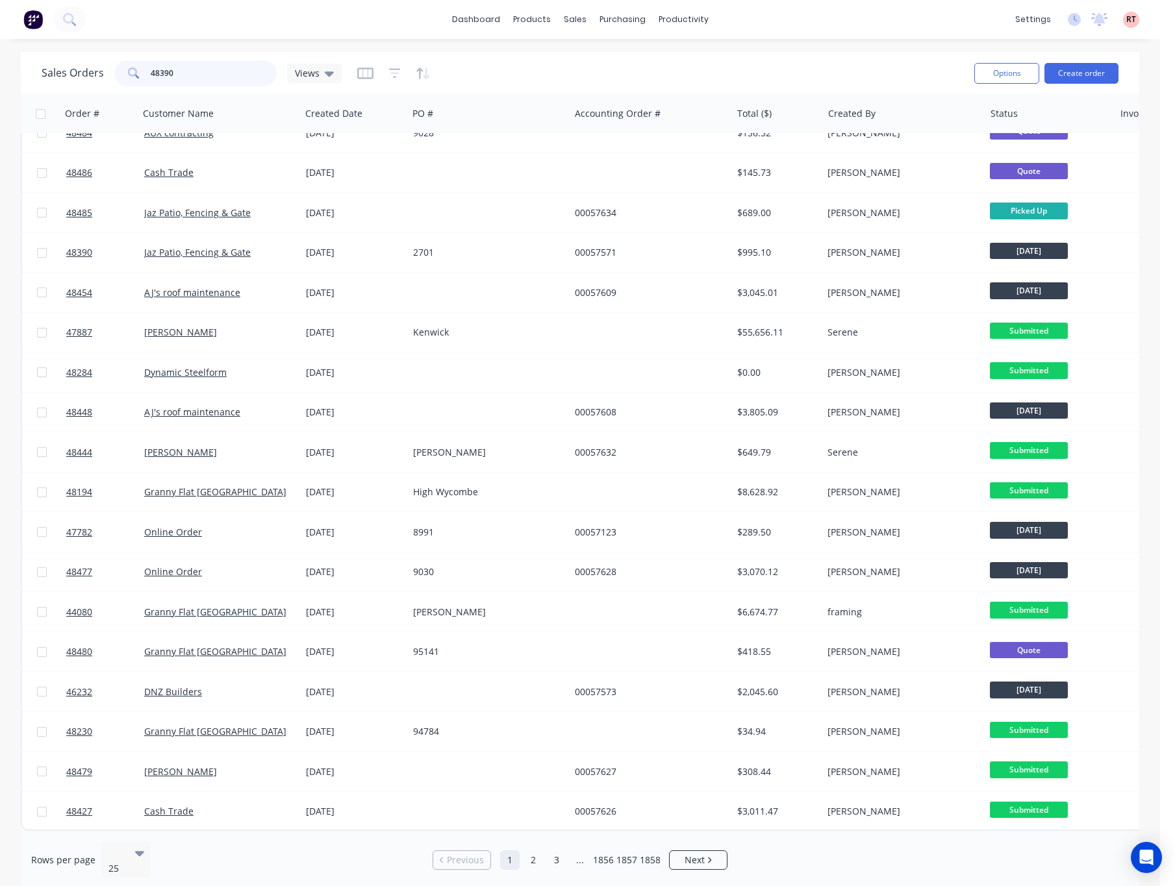
type input "48390"
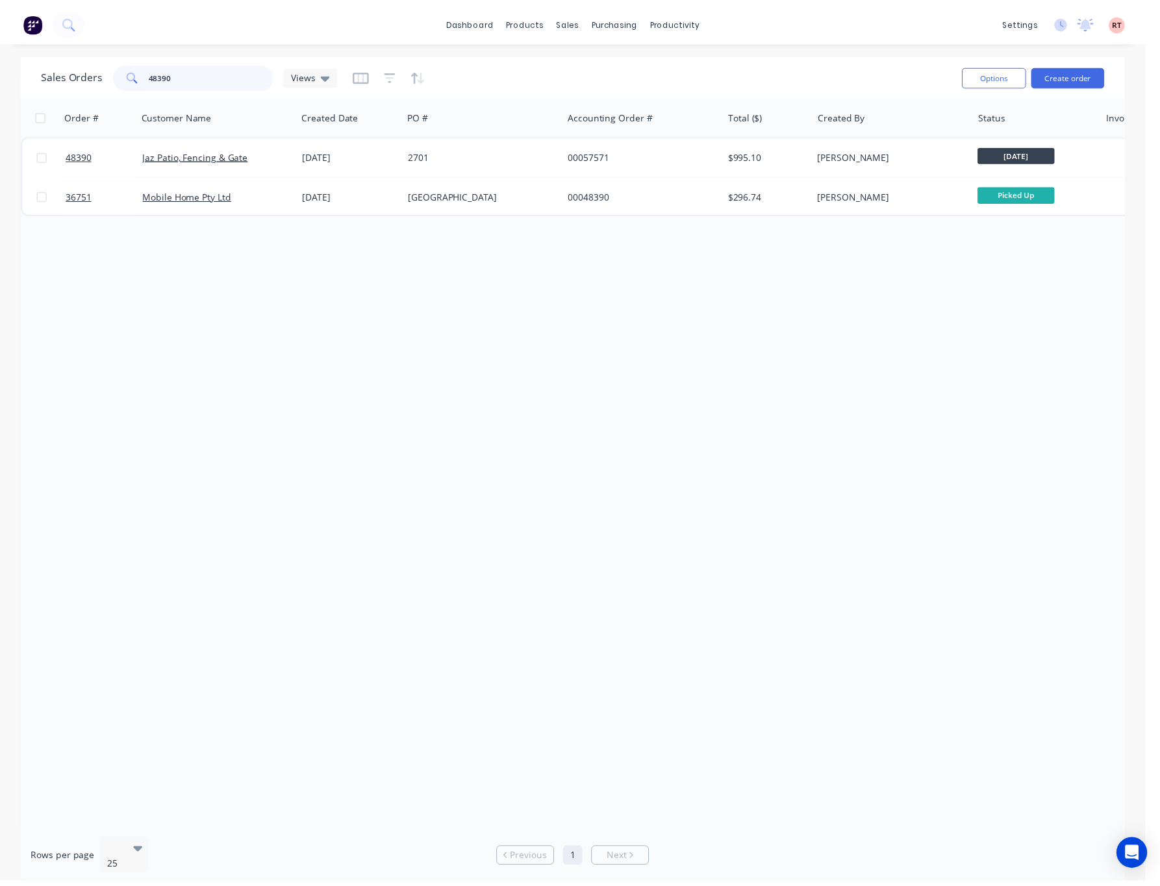
scroll to position [0, 0]
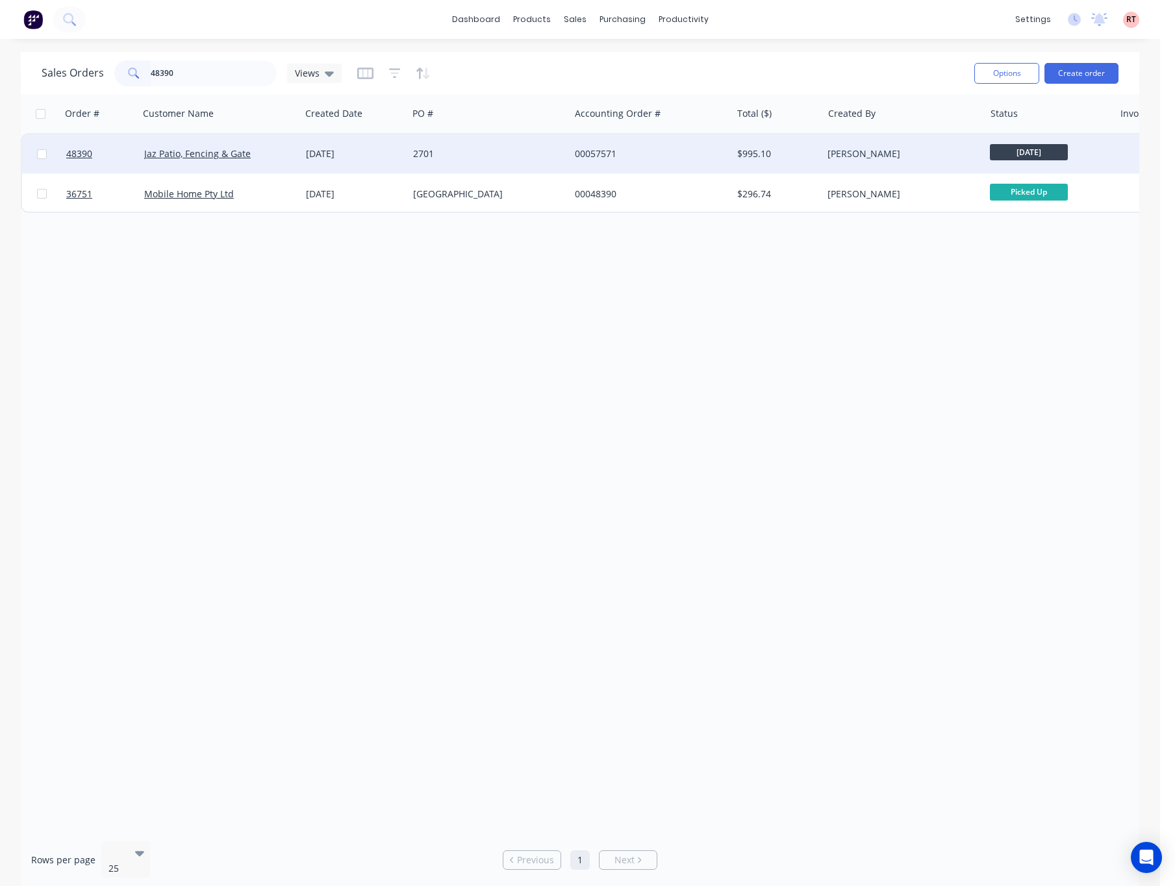
drag, startPoint x: 510, startPoint y: 162, endPoint x: 516, endPoint y: 173, distance: 13.1
click at [516, 173] on div "48390 Jaz Patio, Fencing & Gate 22 Aug 2025 2701 00057571 $995.10 Cathy Zhou Th…" at bounding box center [628, 154] width 1212 height 40
click at [499, 154] on div "2701" at bounding box center [485, 153] width 144 height 13
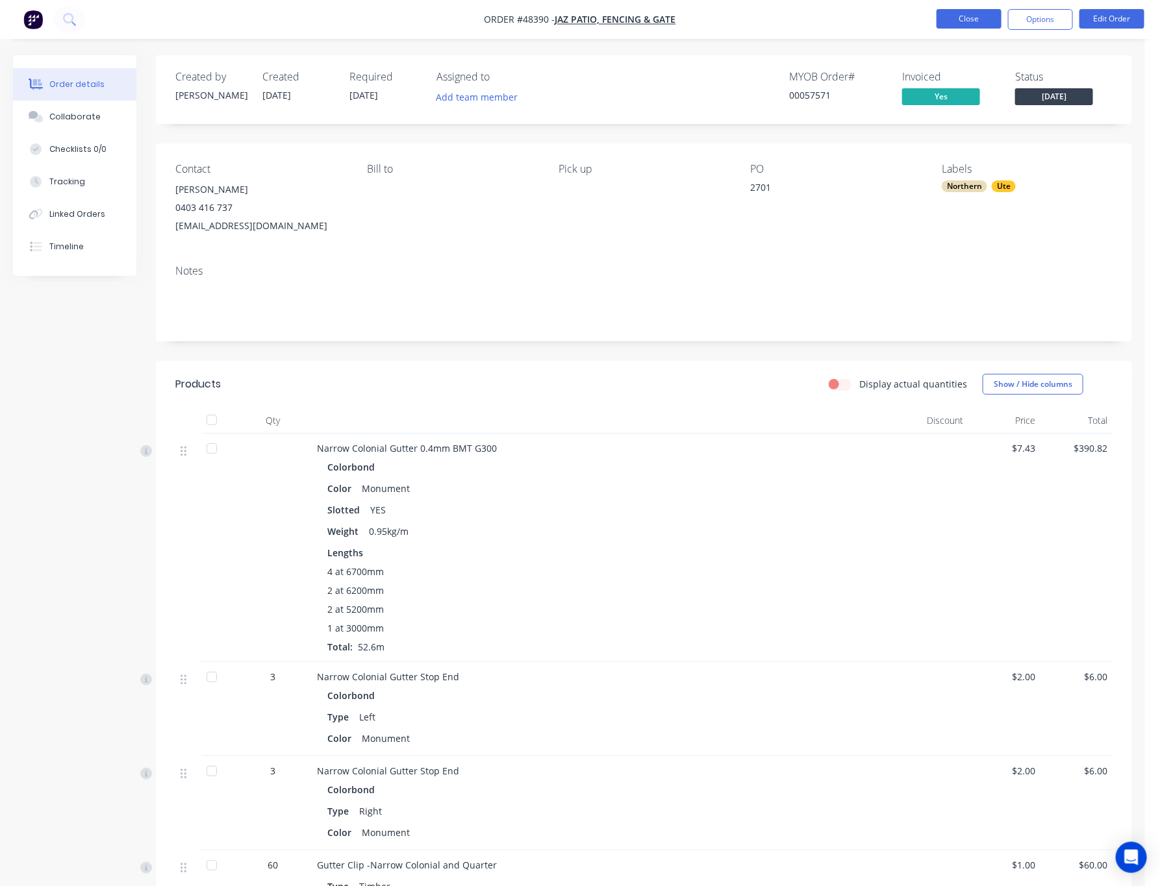
click at [968, 18] on button "Close" at bounding box center [968, 18] width 65 height 19
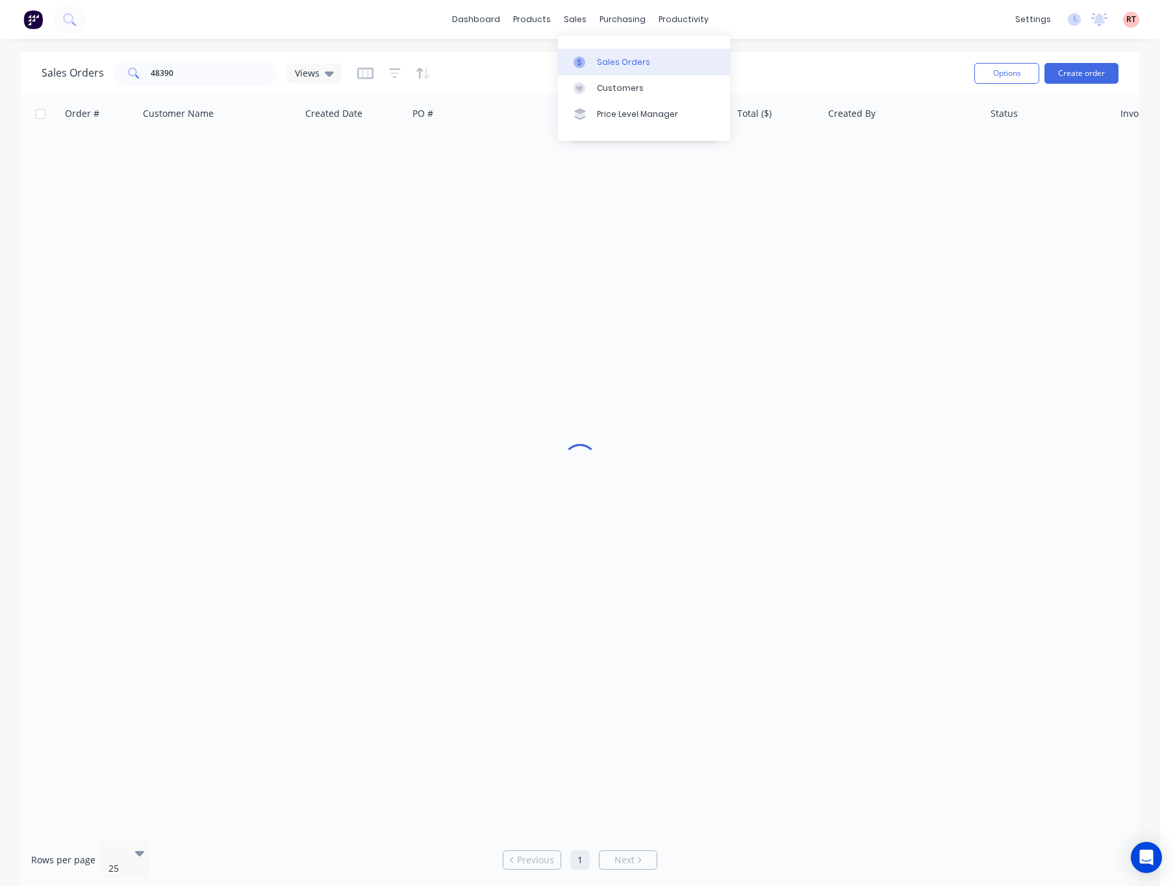
click at [608, 53] on link "Sales Orders" at bounding box center [644, 62] width 172 height 26
drag, startPoint x: 191, startPoint y: 67, endPoint x: 32, endPoint y: 75, distance: 159.3
click at [32, 75] on div "Sales Orders 48390 Views Options Create order" at bounding box center [580, 73] width 1118 height 42
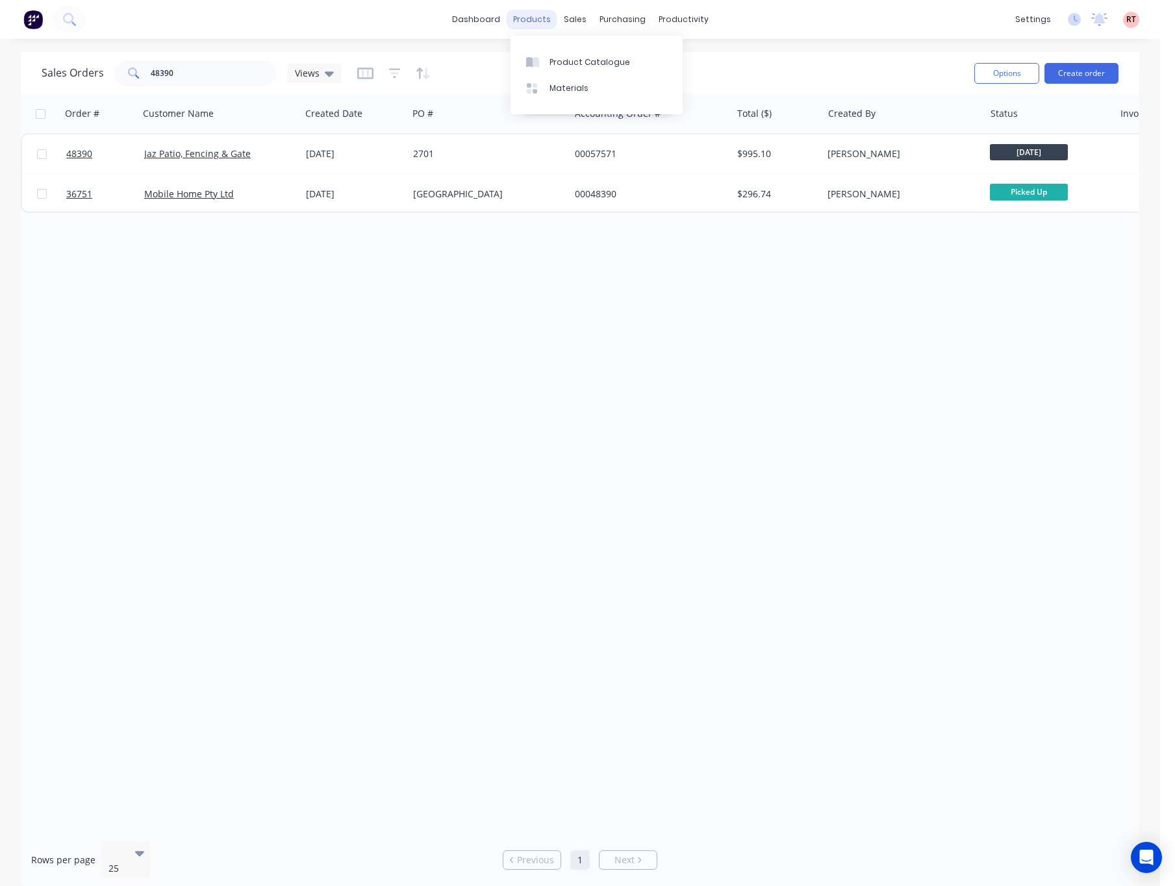
click at [536, 18] on div "products" at bounding box center [531, 19] width 51 height 19
click at [571, 59] on div "Product Catalogue" at bounding box center [589, 62] width 81 height 12
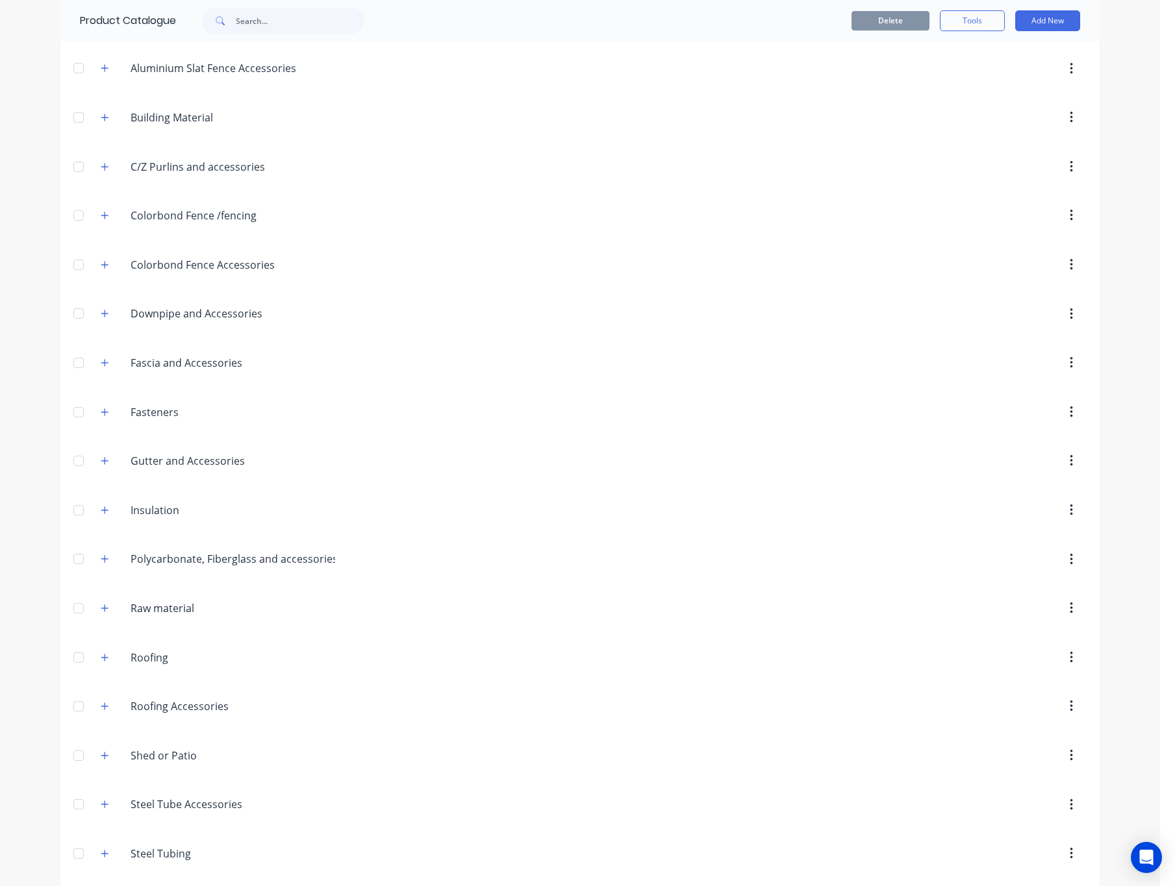
scroll to position [249, 0]
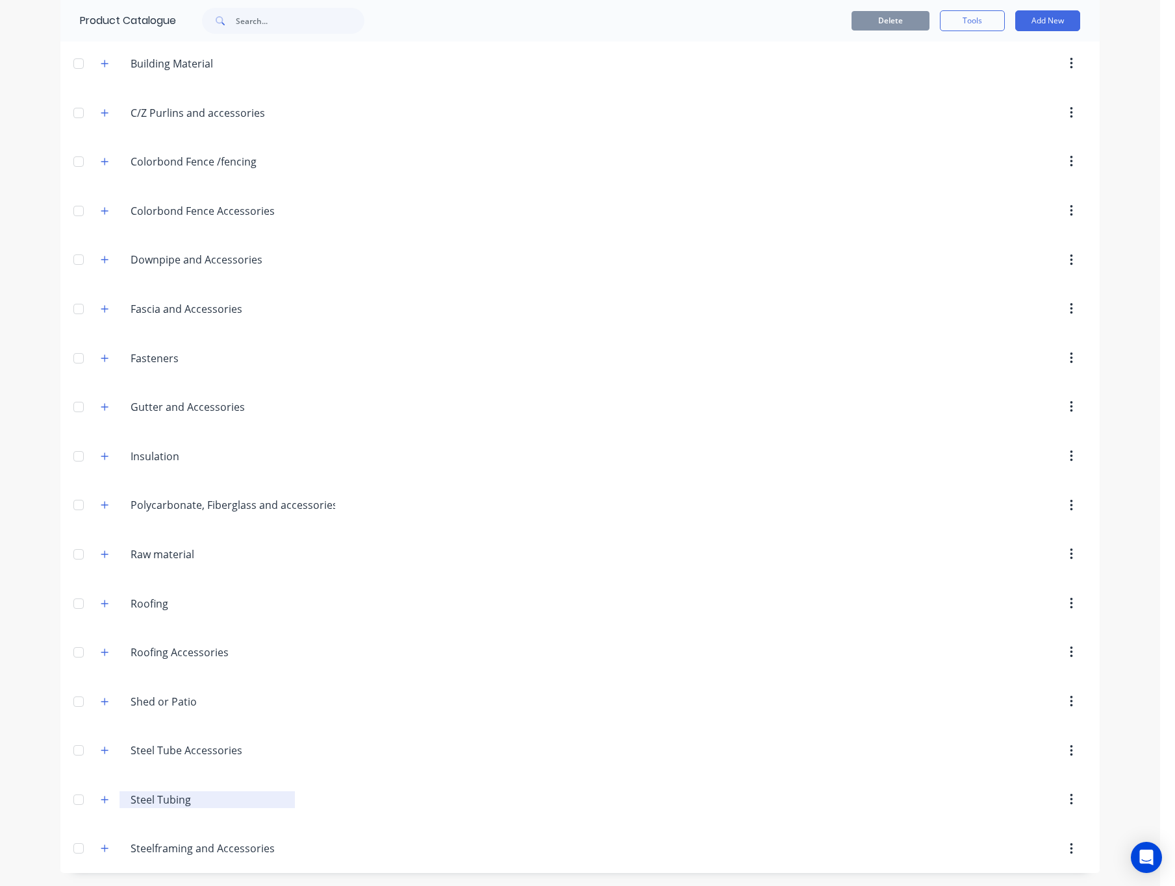
click at [223, 815] on header "Steel.Tubing Steel Tubing" at bounding box center [579, 799] width 1039 height 49
click at [186, 797] on input "Steel Tubing" at bounding box center [208, 800] width 155 height 16
click at [101, 801] on icon "button" at bounding box center [104, 799] width 7 height 7
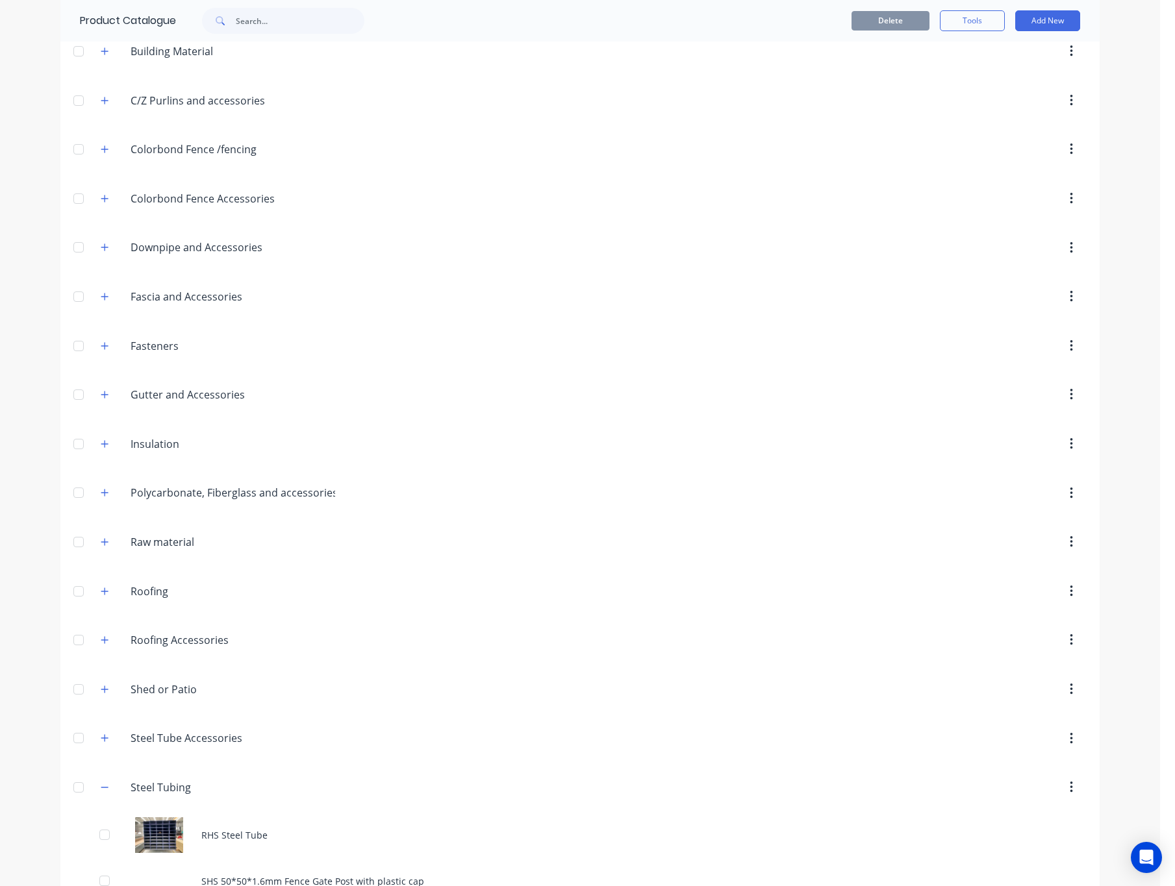
scroll to position [388, 0]
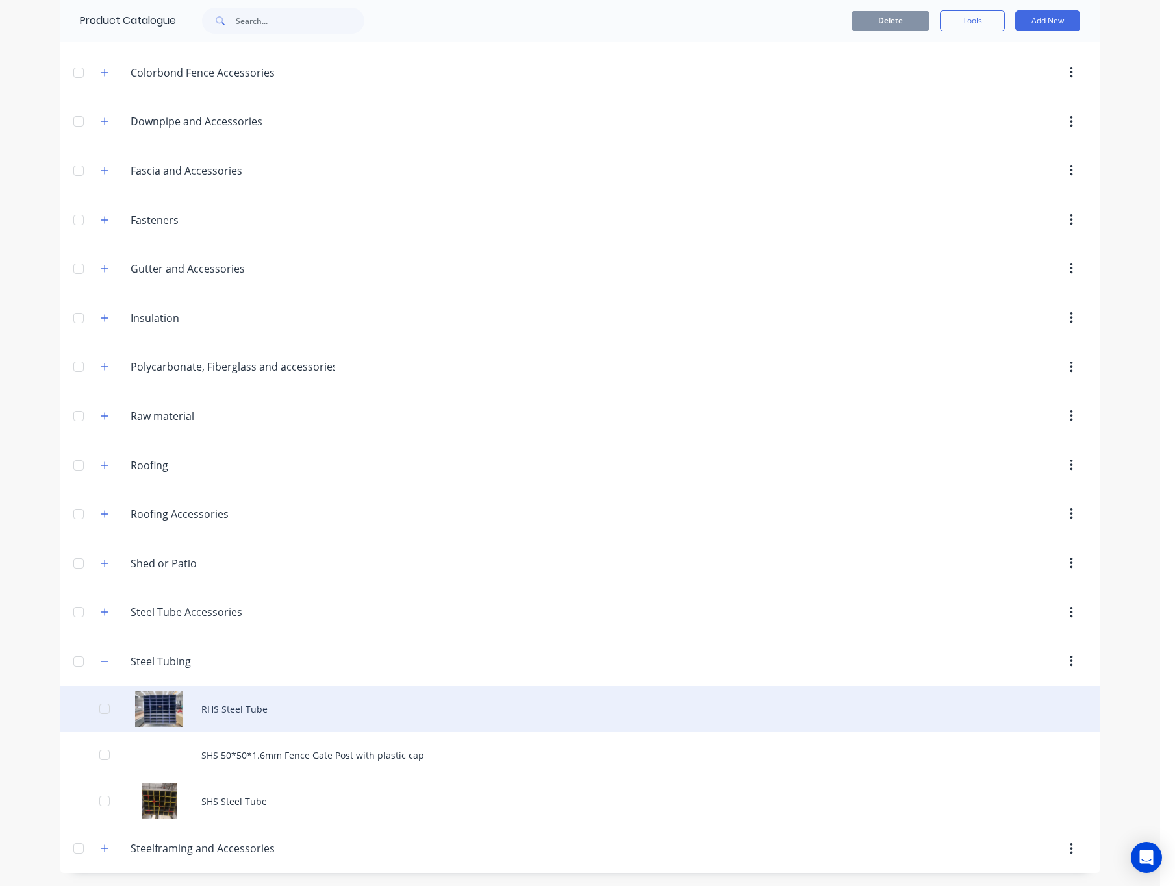
click at [297, 702] on div "RHS Steel Tube" at bounding box center [579, 709] width 1039 height 46
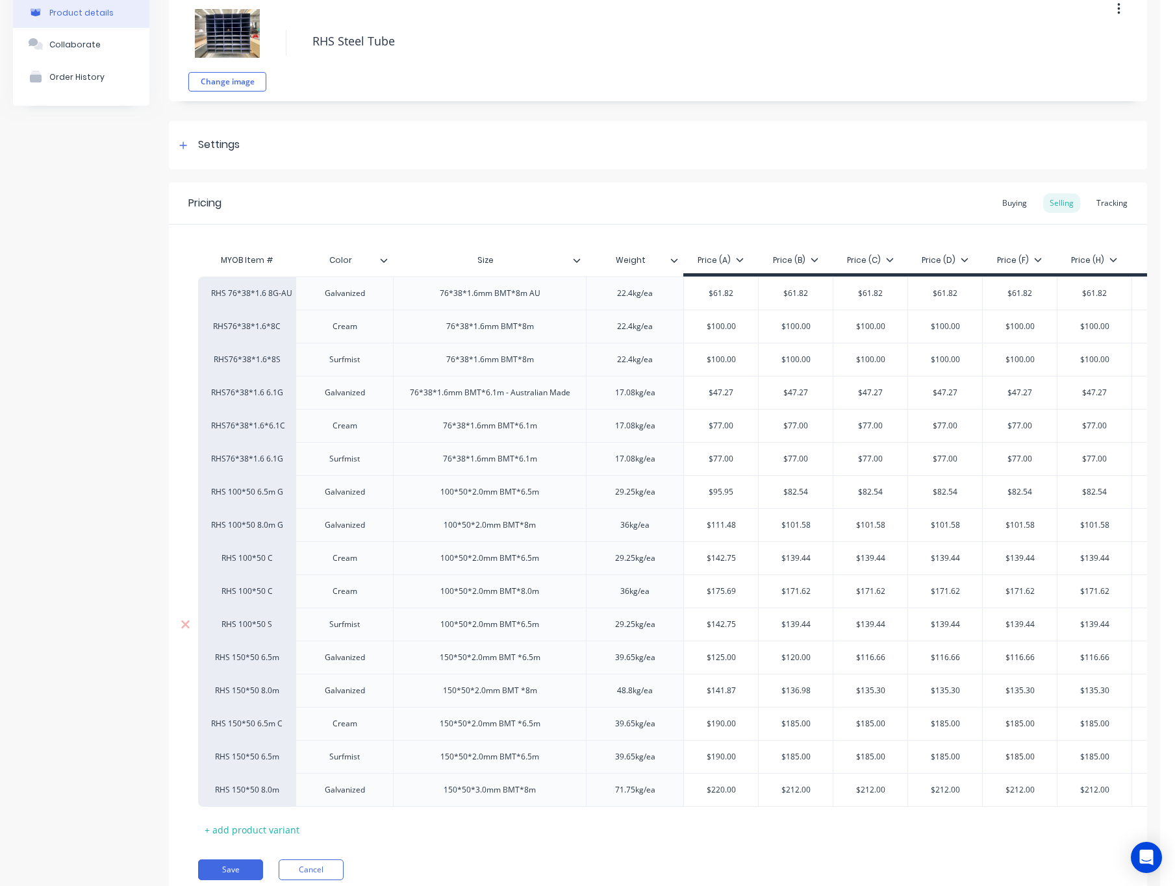
scroll to position [141, 0]
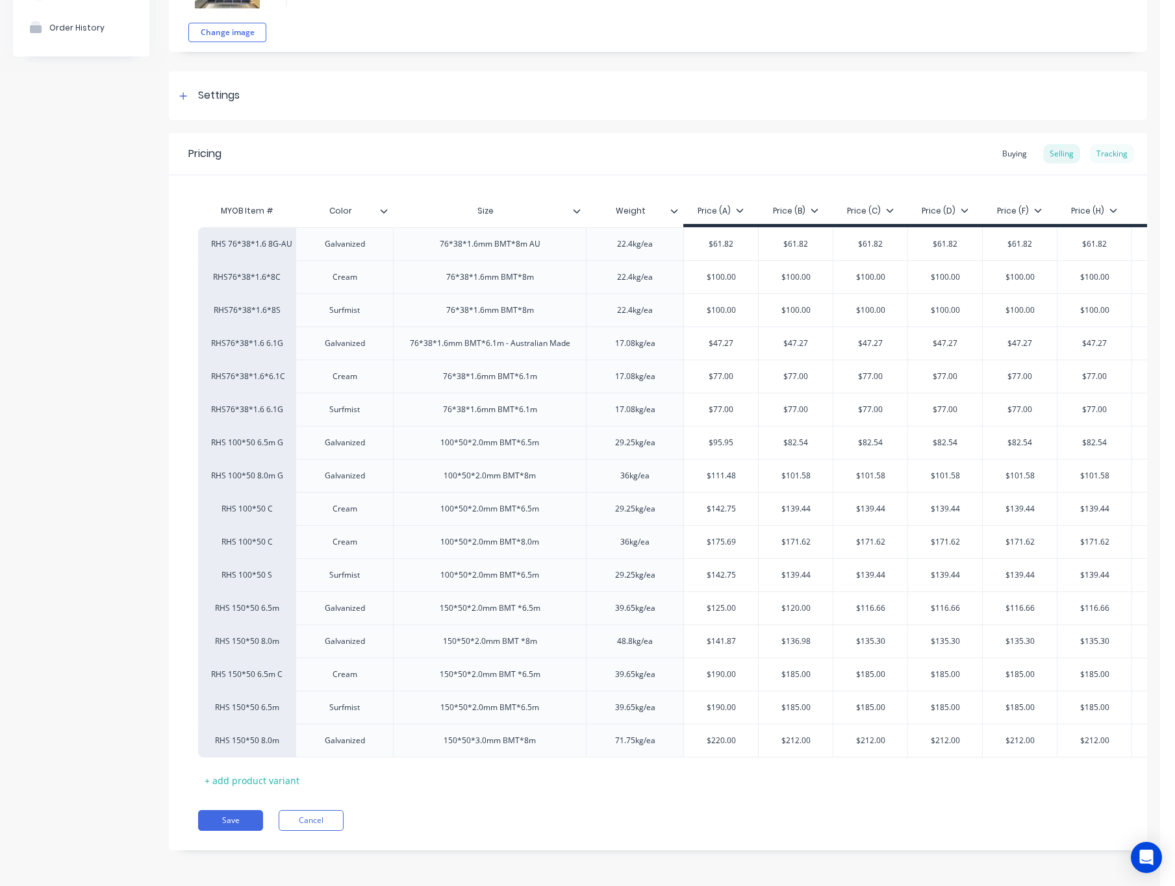
click at [1066, 144] on div "Tracking" at bounding box center [1112, 153] width 44 height 19
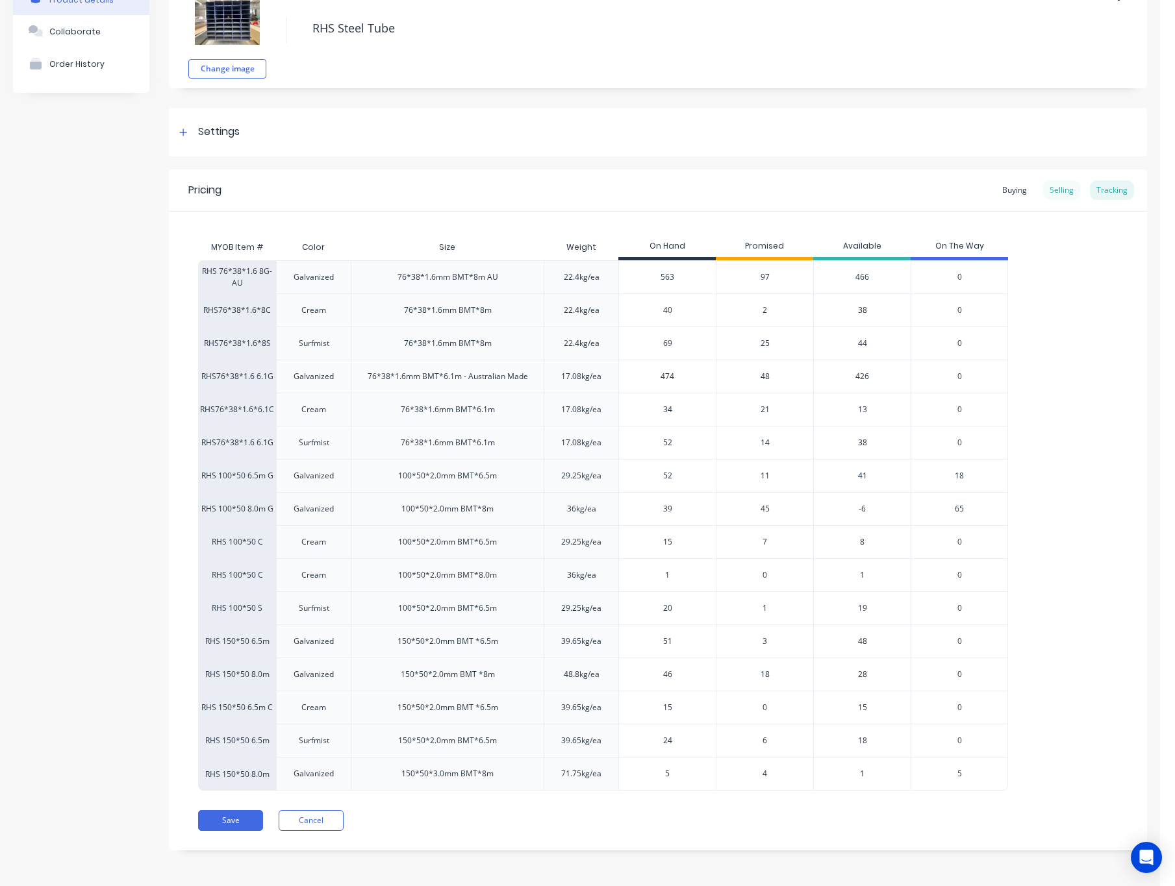
scroll to position [90, 0]
drag, startPoint x: 209, startPoint y: 536, endPoint x: 973, endPoint y: 534, distance: 763.6
click at [973, 534] on div "RHS 100*50 C Cream 100*50*2.0mm BMT*6.5m 29.25kg/ea 15 7 8 0" at bounding box center [603, 541] width 810 height 33
click at [384, 534] on div "100*50*2.0mm BMT*6.5m" at bounding box center [447, 541] width 193 height 33
click at [1007, 183] on div "Buying" at bounding box center [1014, 190] width 38 height 19
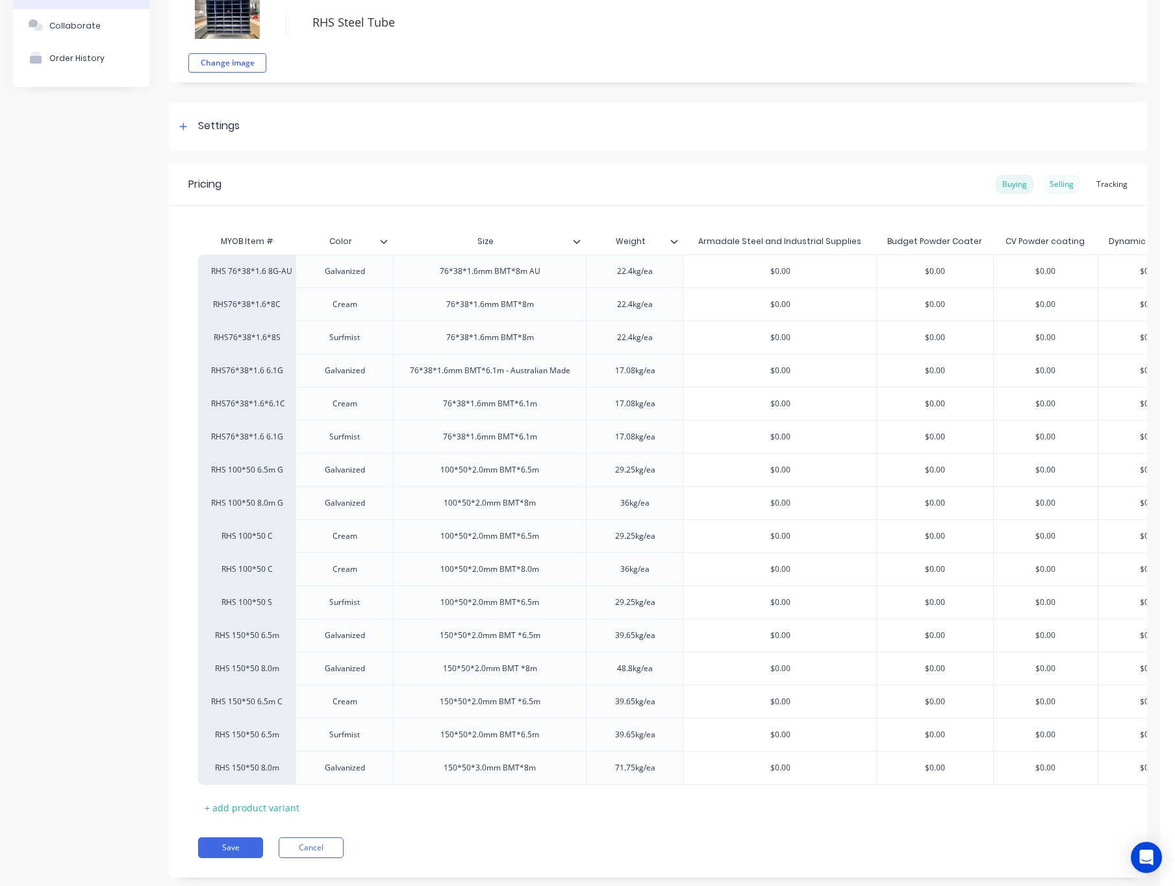
click at [1054, 178] on div "Selling" at bounding box center [1061, 184] width 37 height 19
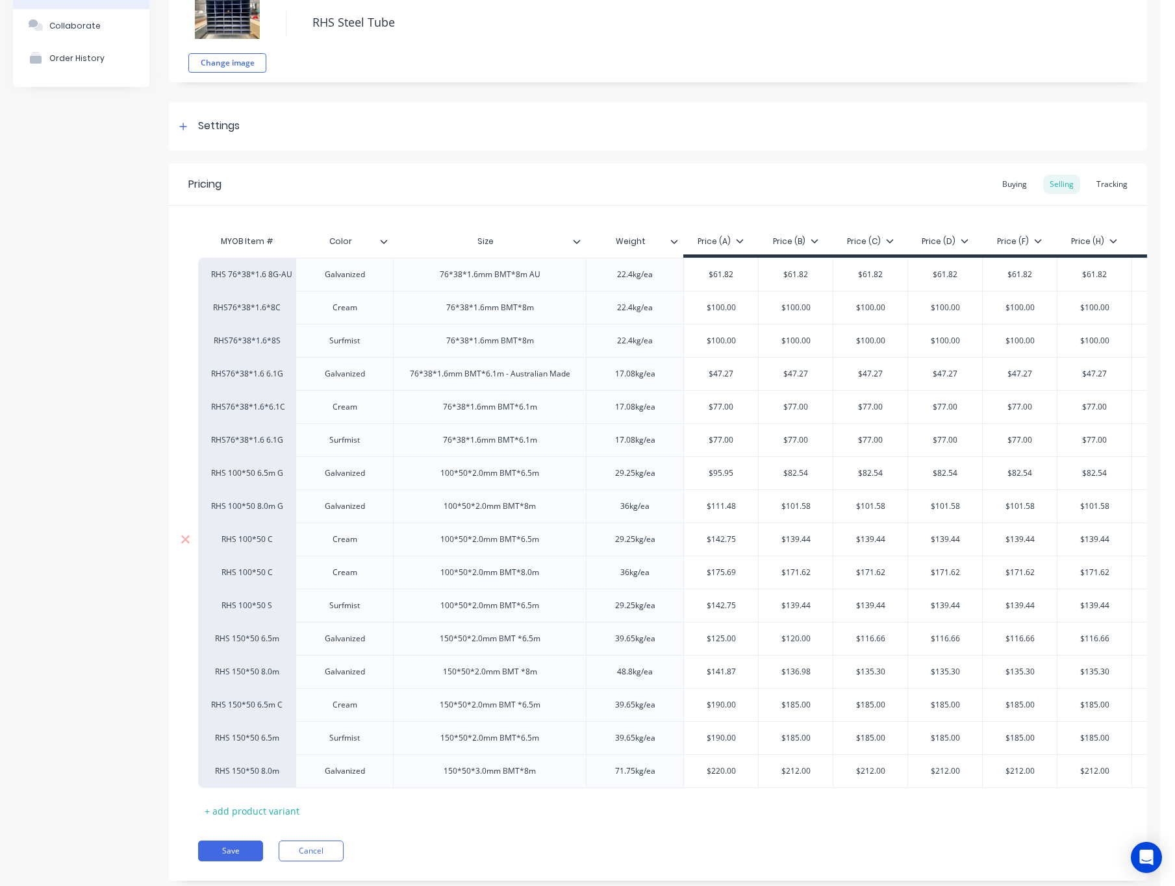
type input "$142.75"
drag, startPoint x: 745, startPoint y: 544, endPoint x: 696, endPoint y: 548, distance: 48.9
click at [696, 548] on div "$142.75 $142.75" at bounding box center [721, 539] width 74 height 32
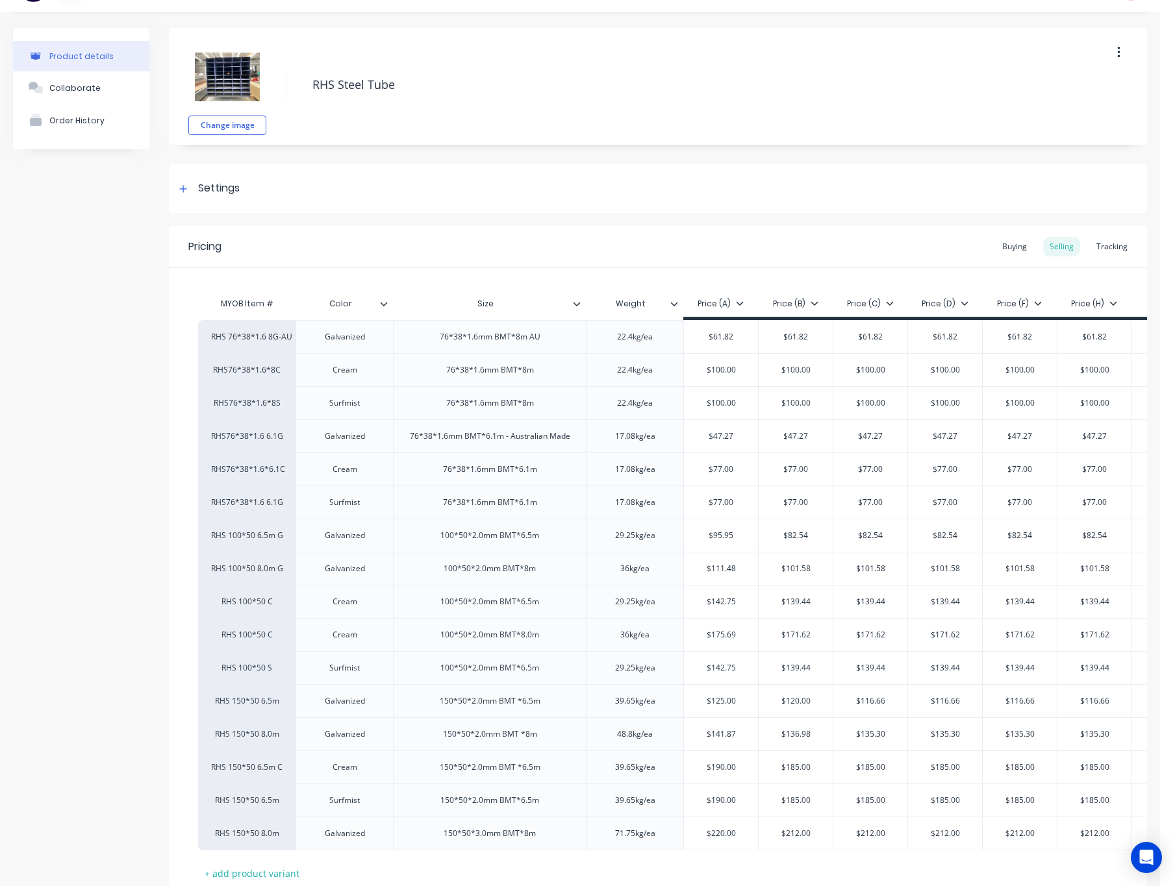
scroll to position [0, 0]
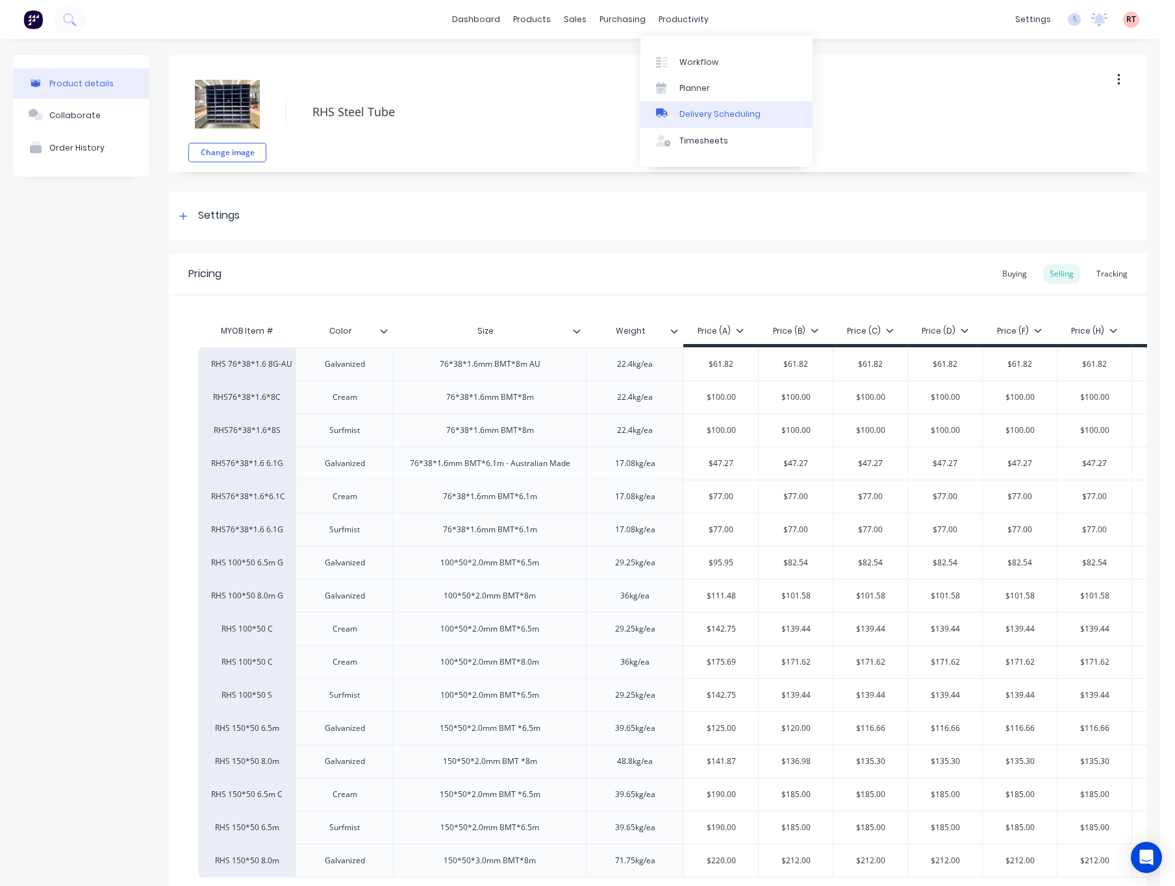
drag, startPoint x: 734, startPoint y: 131, endPoint x: 730, endPoint y: 123, distance: 8.7
click at [732, 131] on link "Timesheets" at bounding box center [726, 141] width 172 height 26
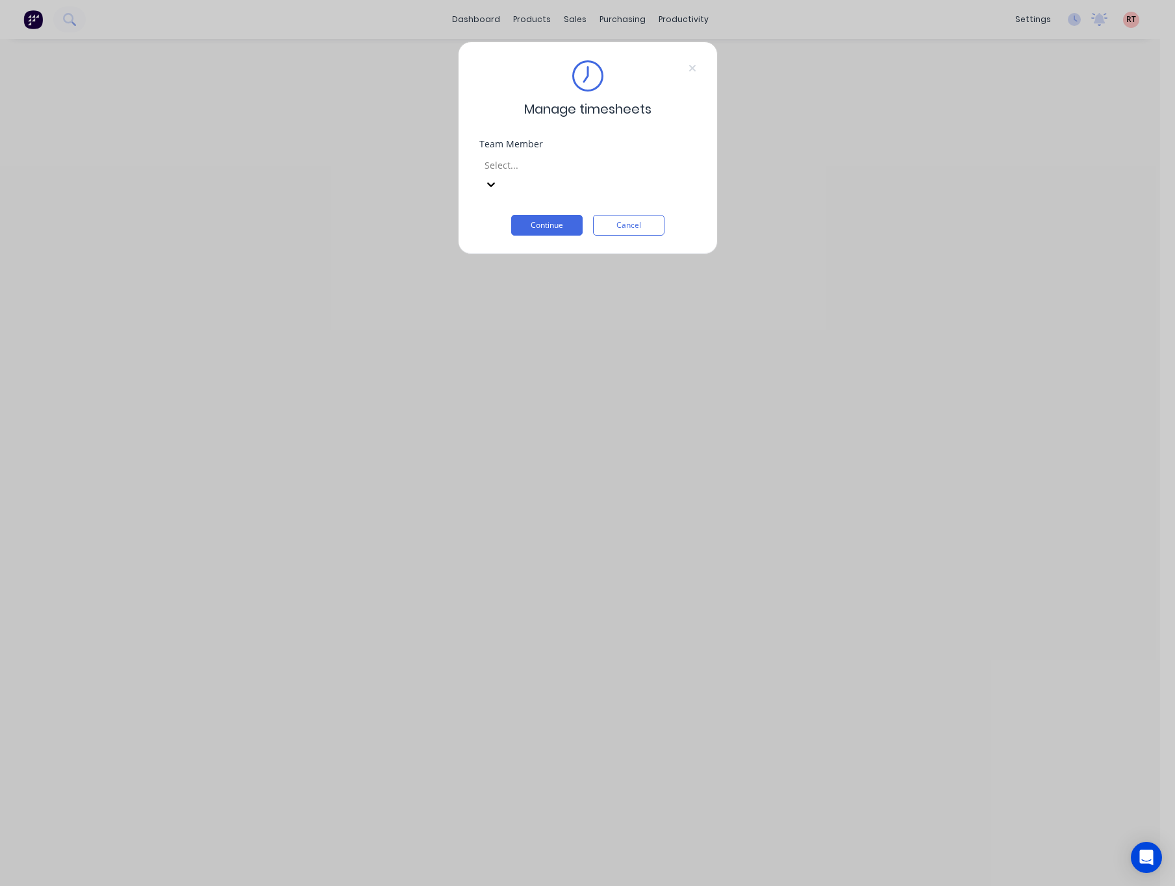
drag, startPoint x: 871, startPoint y: 88, endPoint x: 742, endPoint y: 86, distance: 128.6
click at [867, 88] on div "Manage timesheets Team Member Select... Continue Cancel" at bounding box center [587, 443] width 1175 height 886
click at [695, 68] on div "Manage timesheets Team Member Select... Continue Cancel" at bounding box center [588, 148] width 260 height 213
click at [692, 68] on icon at bounding box center [691, 68] width 6 height 6
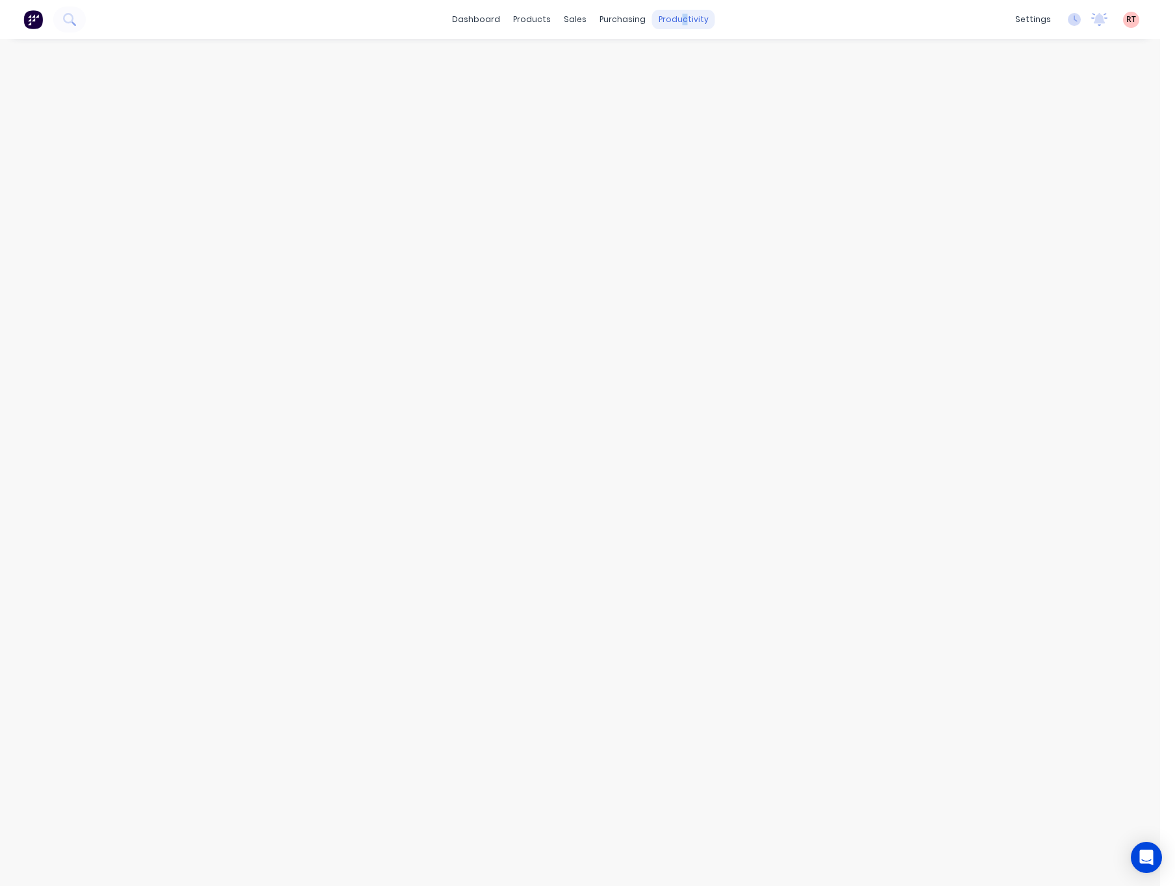
click at [680, 28] on div "productivity" at bounding box center [683, 19] width 63 height 19
click at [768, 101] on div "Workflow Planner Delivery Scheduling Timesheets" at bounding box center [733, 101] width 172 height 131
click at [770, 106] on link "Delivery Scheduling" at bounding box center [733, 114] width 172 height 26
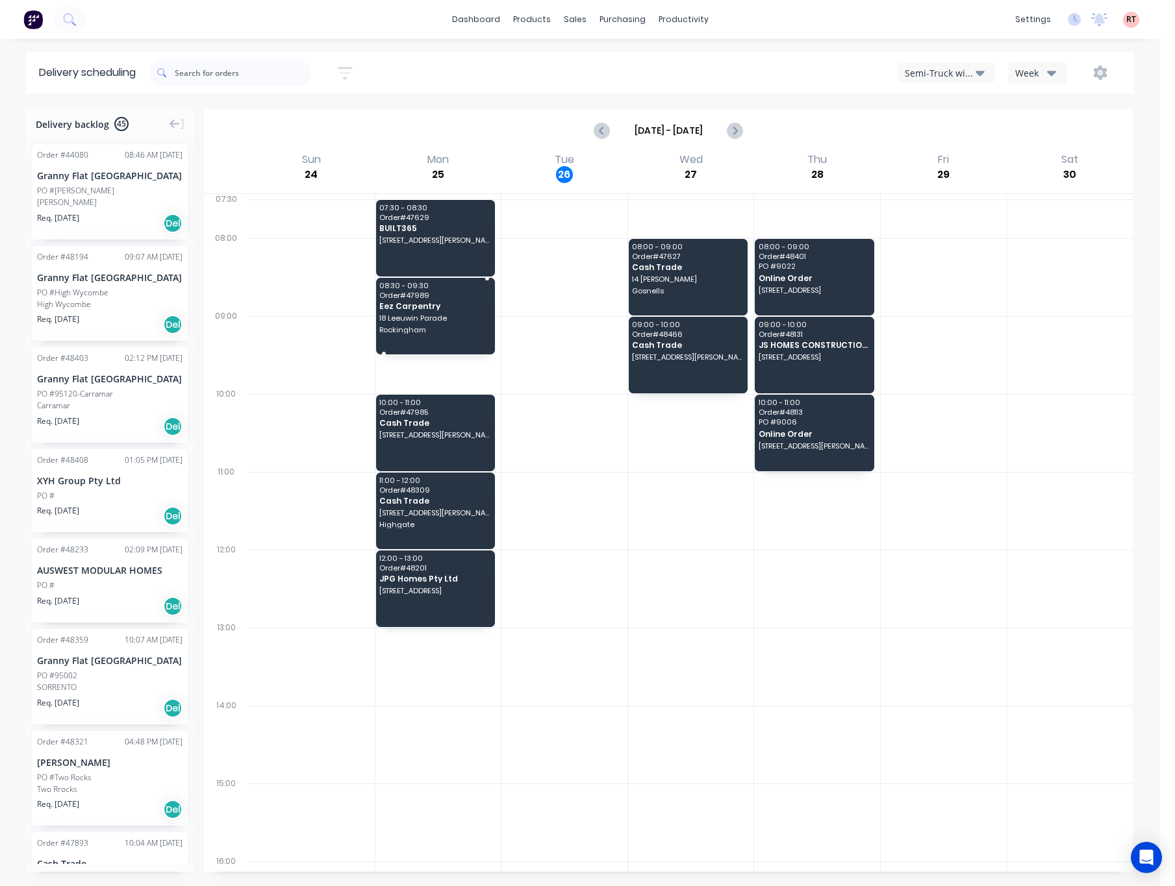
click at [458, 316] on span "18 Leeuwin Parade" at bounding box center [434, 318] width 111 height 8
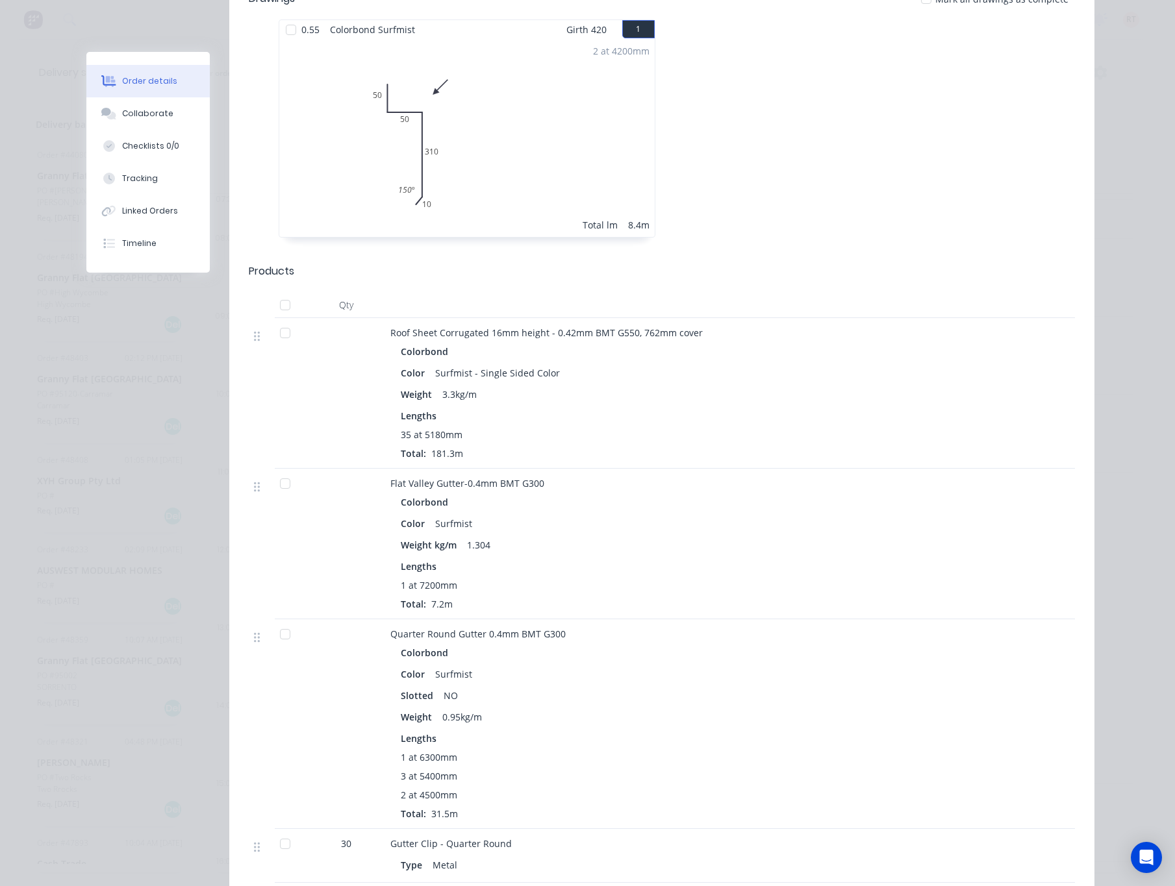
scroll to position [779, 0]
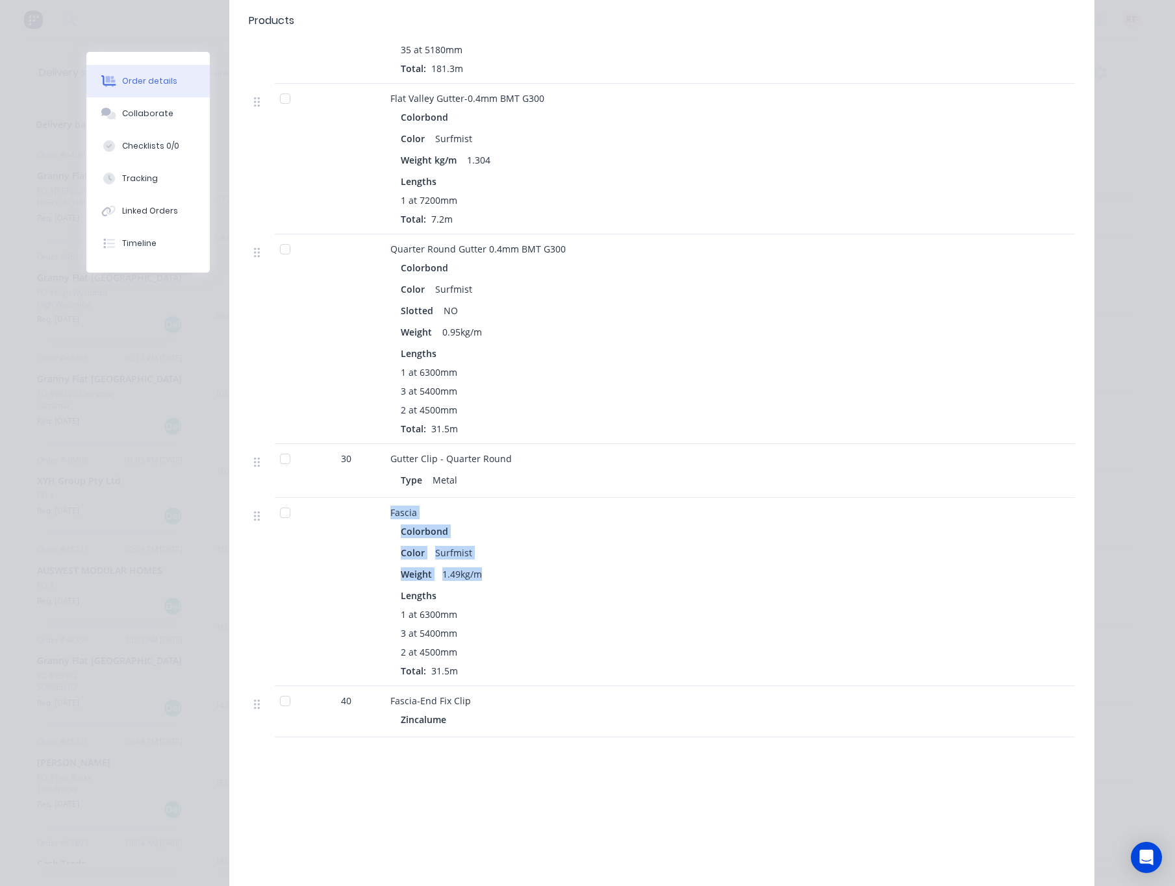
drag, startPoint x: 371, startPoint y: 497, endPoint x: 484, endPoint y: 569, distance: 133.7
click at [482, 561] on div "Fascia Colorbond Color Surfmist Weight 1.49kg/m Lengths 1 at 6300mm 3 at 5400mm…" at bounding box center [662, 592] width 826 height 188
click at [522, 608] on div "1 at 6300mm" at bounding box center [677, 615] width 553 height 14
drag, startPoint x: 464, startPoint y: 651, endPoint x: 377, endPoint y: 491, distance: 182.2
click at [385, 498] on div "Fascia Colorbond Color Surfmist Weight 1.49kg/m Lengths 1 at 6300mm 3 at 5400mm…" at bounding box center [677, 592] width 584 height 188
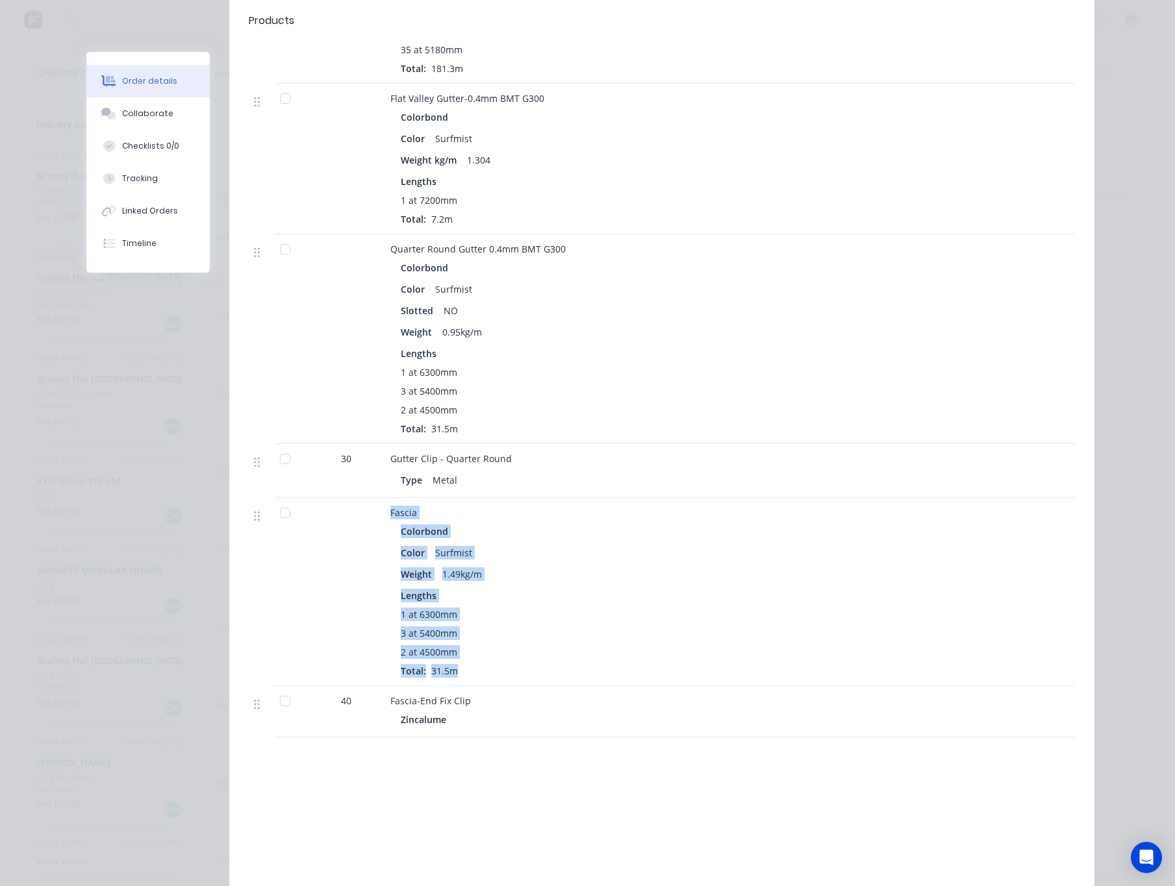
click at [805, 608] on div "1 at 6300mm 3 at 5400mm 2 at 4500mm Total: 31.5m" at bounding box center [677, 643] width 553 height 70
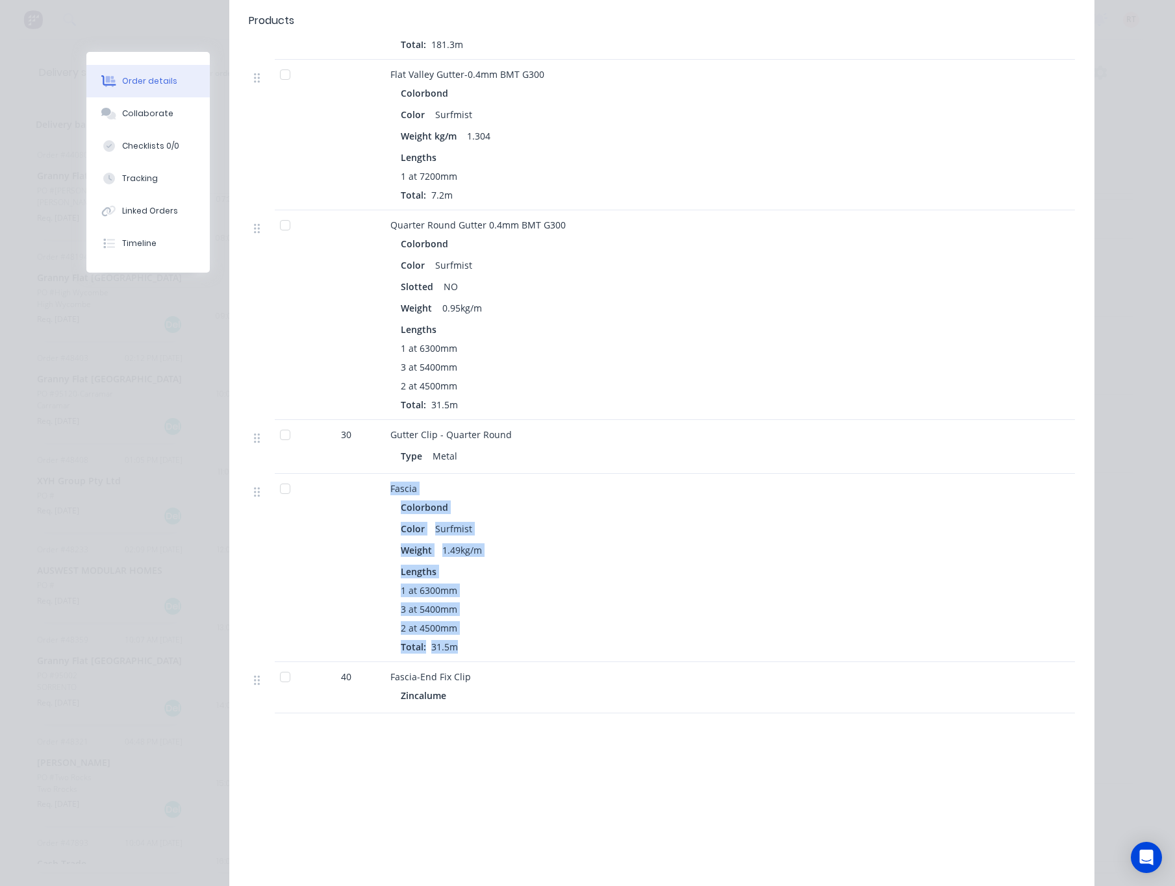
scroll to position [858, 0]
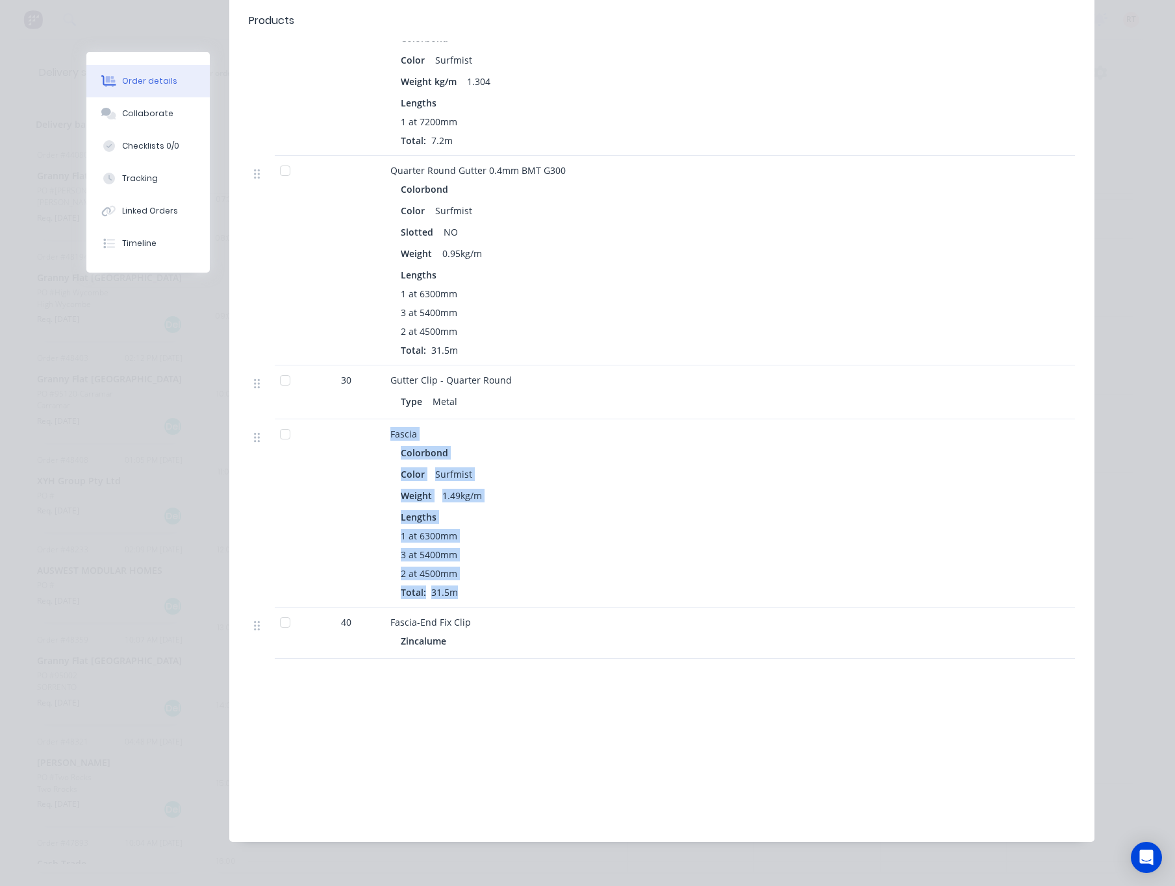
click at [546, 569] on div "1 at 6300mm 3 at 5400mm 2 at 4500mm Total: 31.5m" at bounding box center [677, 564] width 553 height 70
click at [166, 497] on div "Order #47989 - Eez Carpentry Close Options Edit Order Created by Rachel Created…" at bounding box center [590, 27] width 1008 height 1667
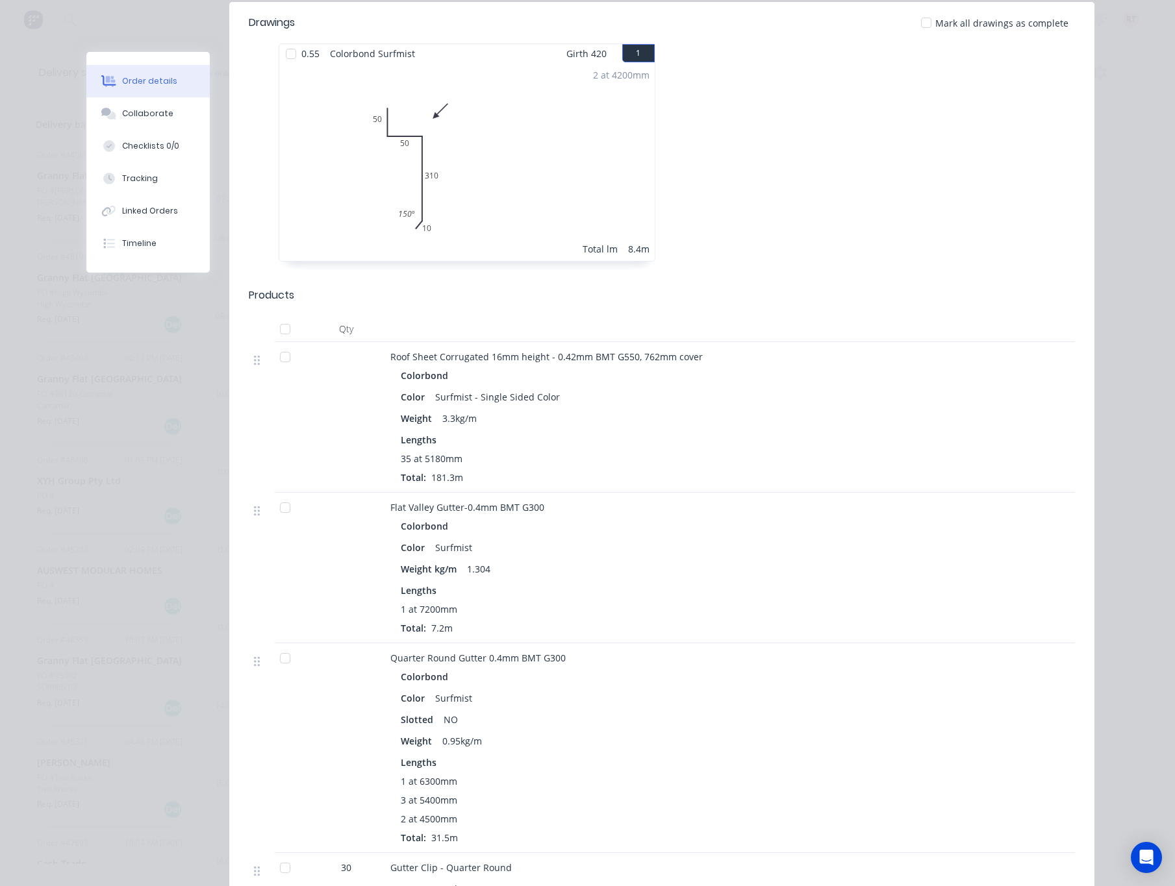
scroll to position [682, 0]
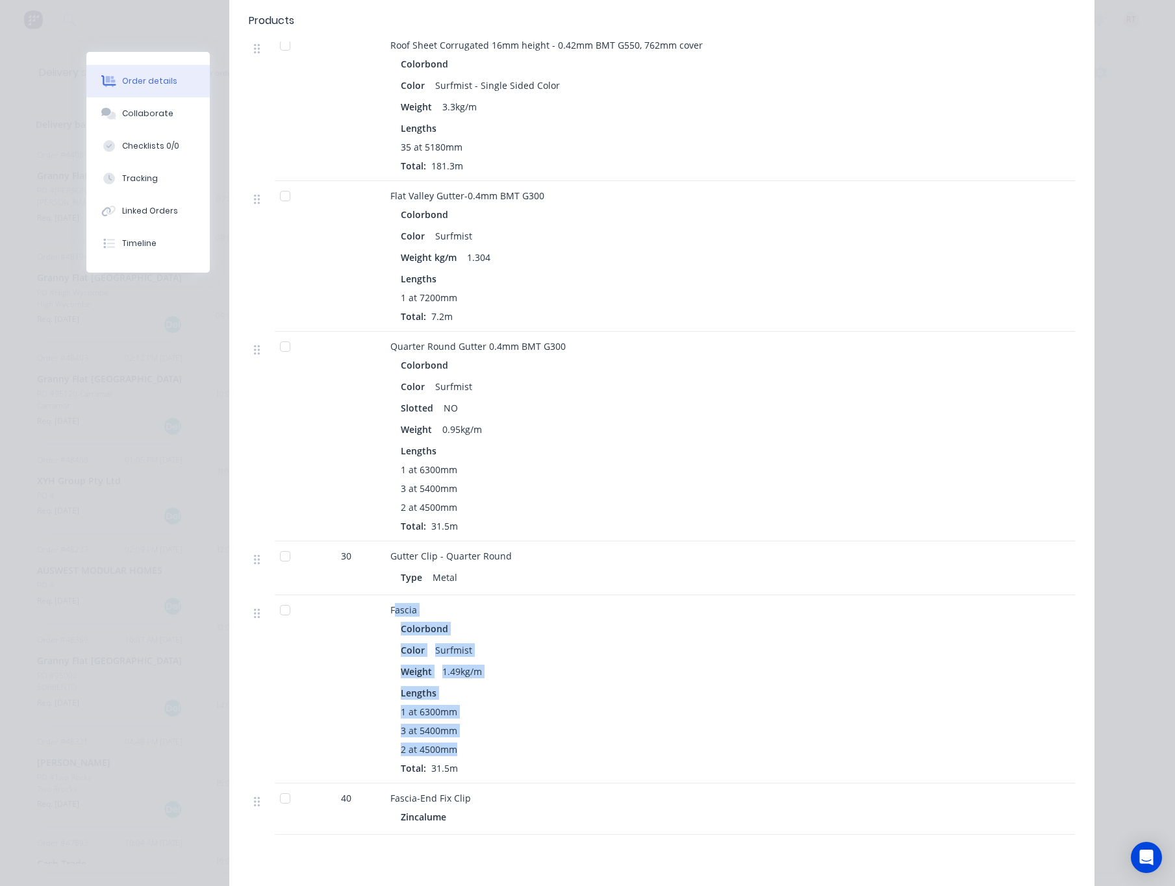
drag, startPoint x: 386, startPoint y: 596, endPoint x: 490, endPoint y: 739, distance: 176.3
click at [490, 739] on div "Fascia Colorbond Color Surfmist Weight 1.49kg/m Lengths 1 at 6300mm 3 at 5400mm…" at bounding box center [677, 689] width 584 height 188
click at [568, 755] on div "1 at 6300mm 3 at 5400mm 2 at 4500mm Total: 31.5m" at bounding box center [677, 740] width 553 height 70
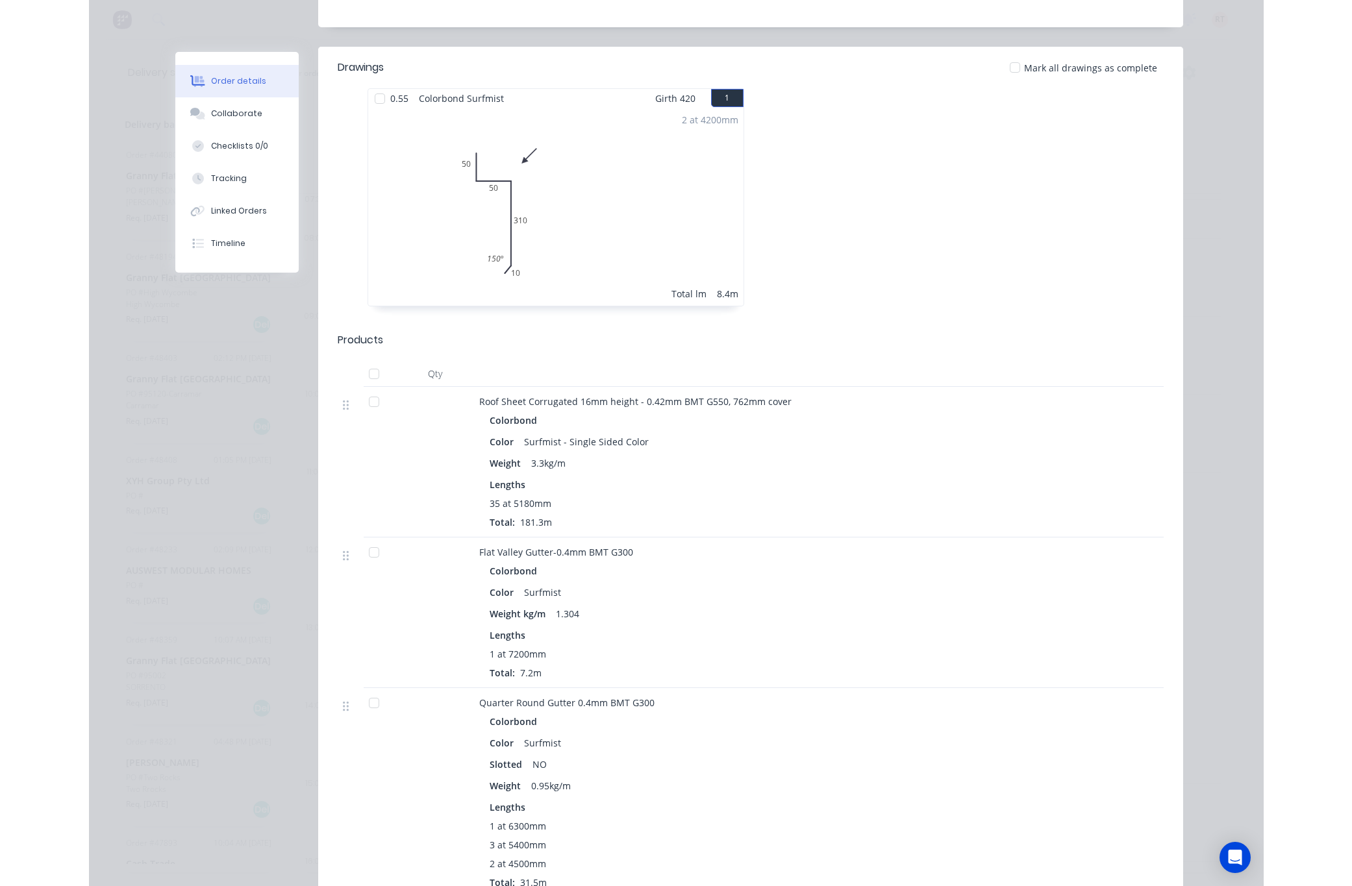
scroll to position [0, 0]
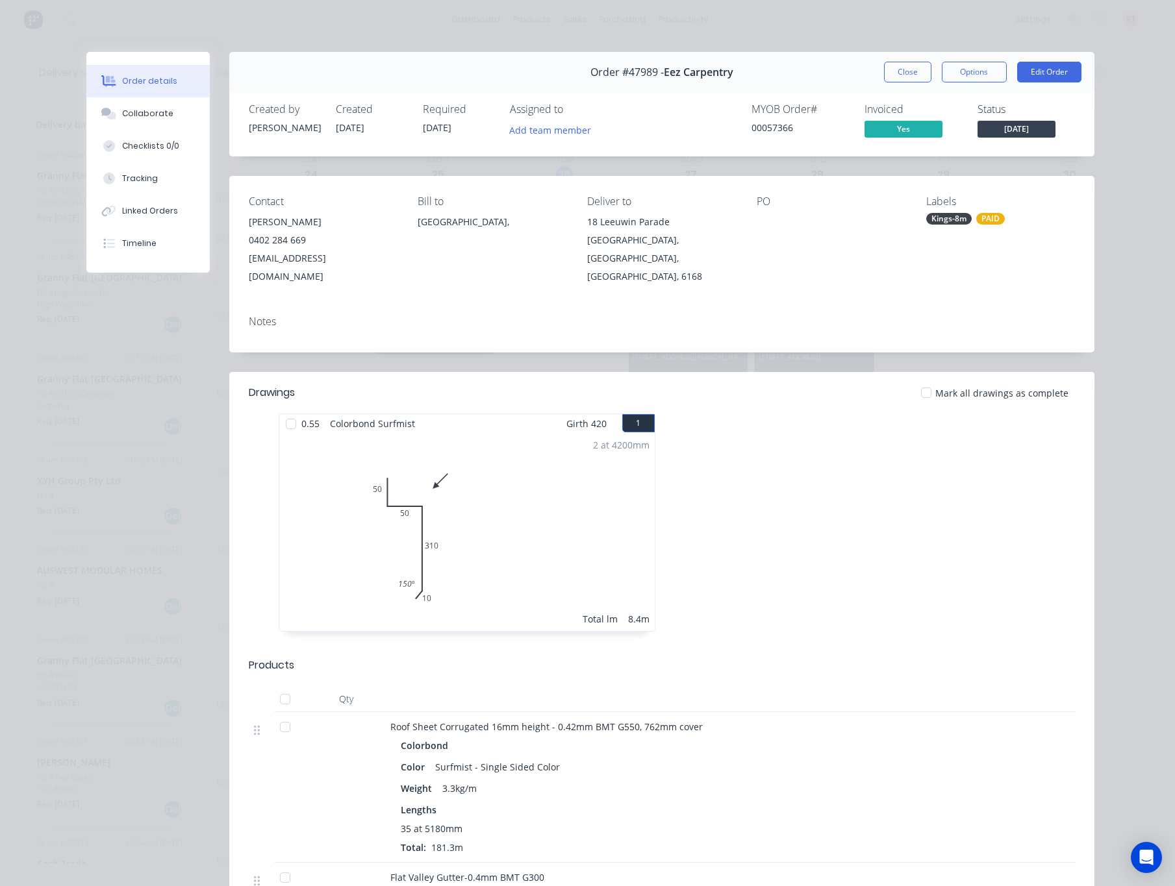
click at [1066, 49] on div "Order details Collaborate Checklists 0/0 Tracking Linked Orders Timeline Order …" at bounding box center [587, 443] width 1175 height 886
click at [1066, 72] on div "Order details Collaborate Checklists 0/0 Tracking Linked Orders Timeline Order …" at bounding box center [587, 443] width 1175 height 886
click at [897, 65] on button "Close" at bounding box center [907, 72] width 47 height 21
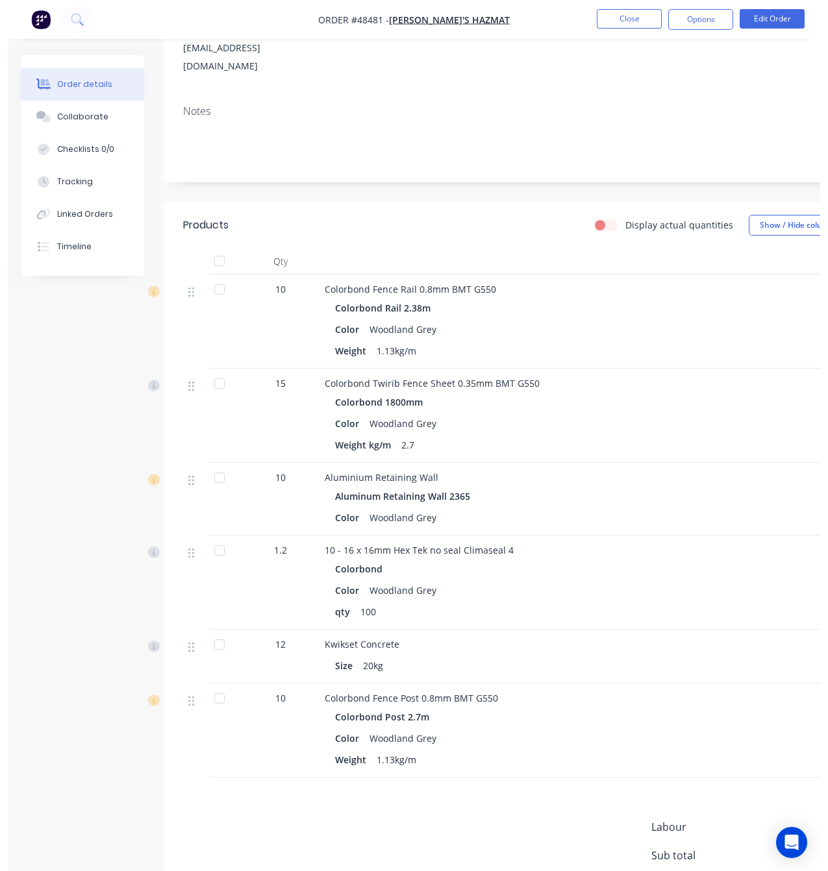
scroll to position [323, 0]
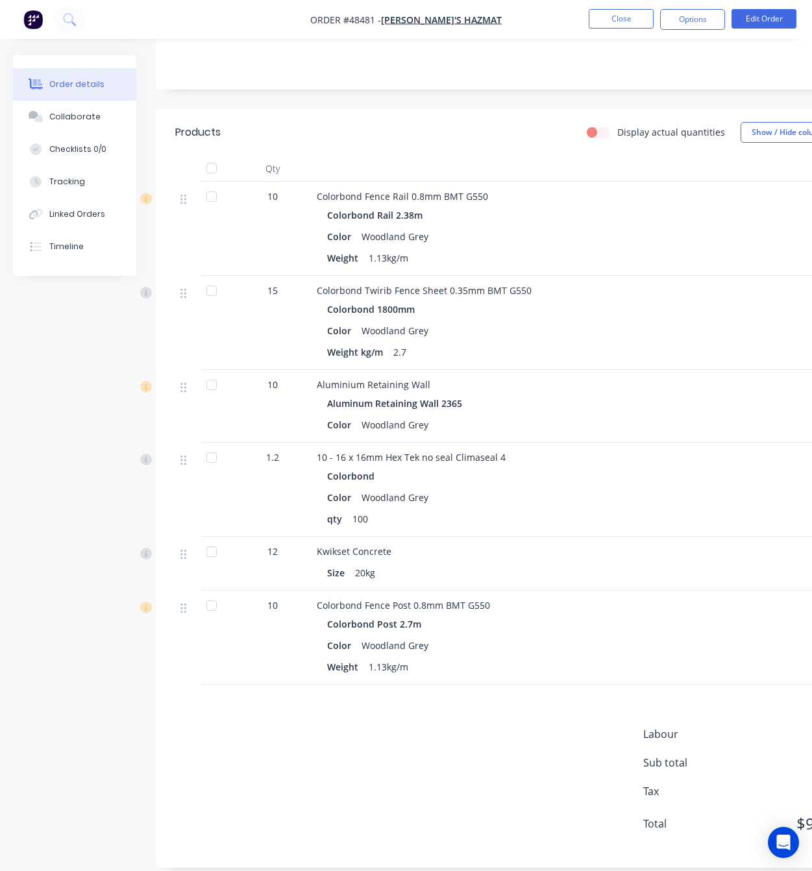
click at [5, 314] on div "Order details Collaborate Checklists 0/0 Tracking Linked Orders Timeline Order …" at bounding box center [451, 310] width 903 height 1156
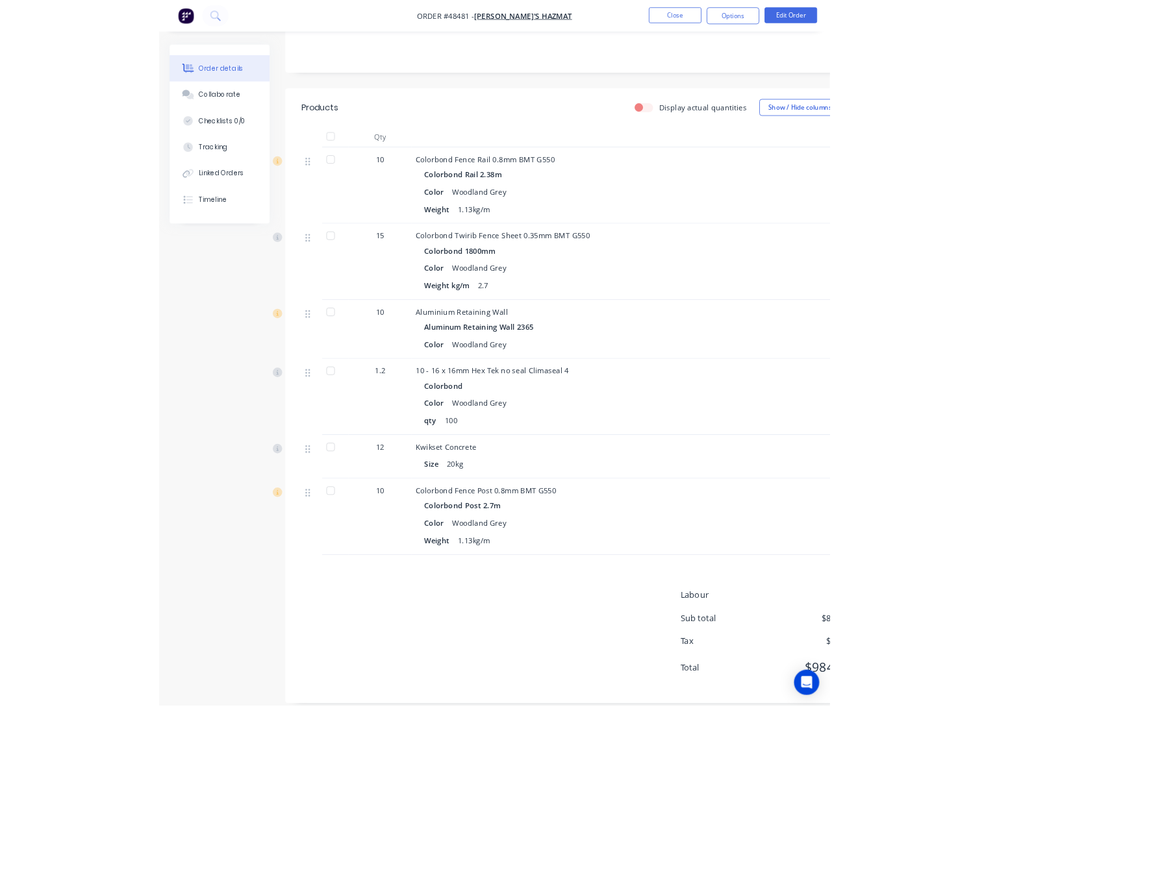
scroll to position [255, 0]
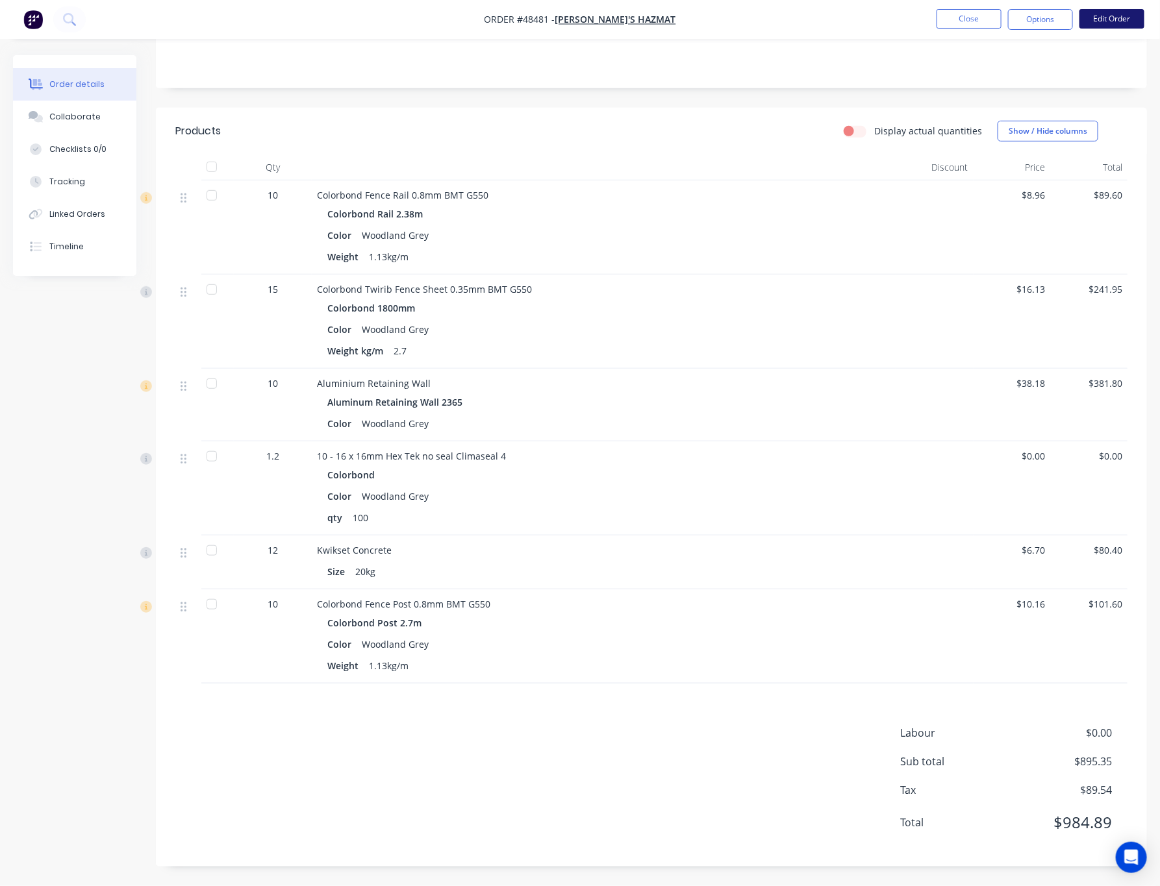
click at [812, 19] on button "Edit Order" at bounding box center [1111, 18] width 65 height 19
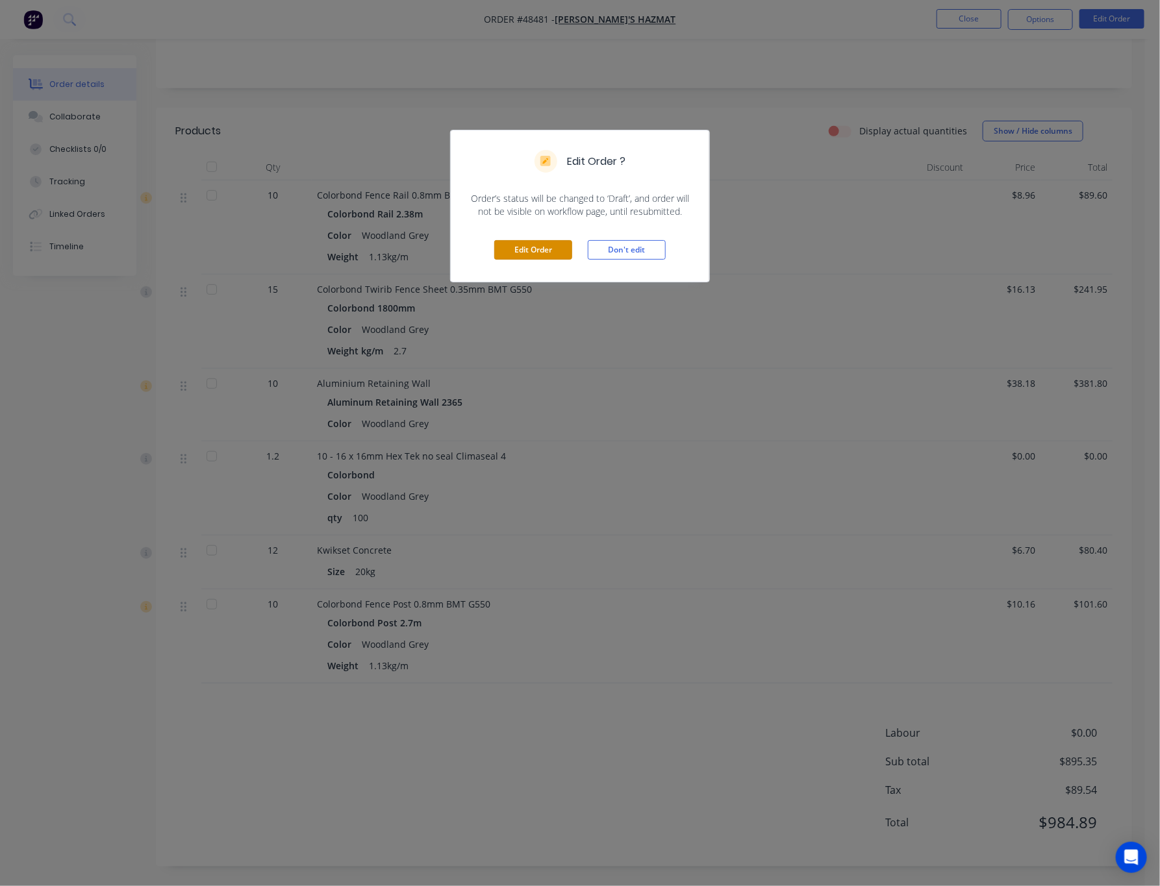
drag, startPoint x: 552, startPoint y: 248, endPoint x: 582, endPoint y: 262, distance: 33.4
click at [553, 248] on button "Edit Order" at bounding box center [533, 249] width 78 height 19
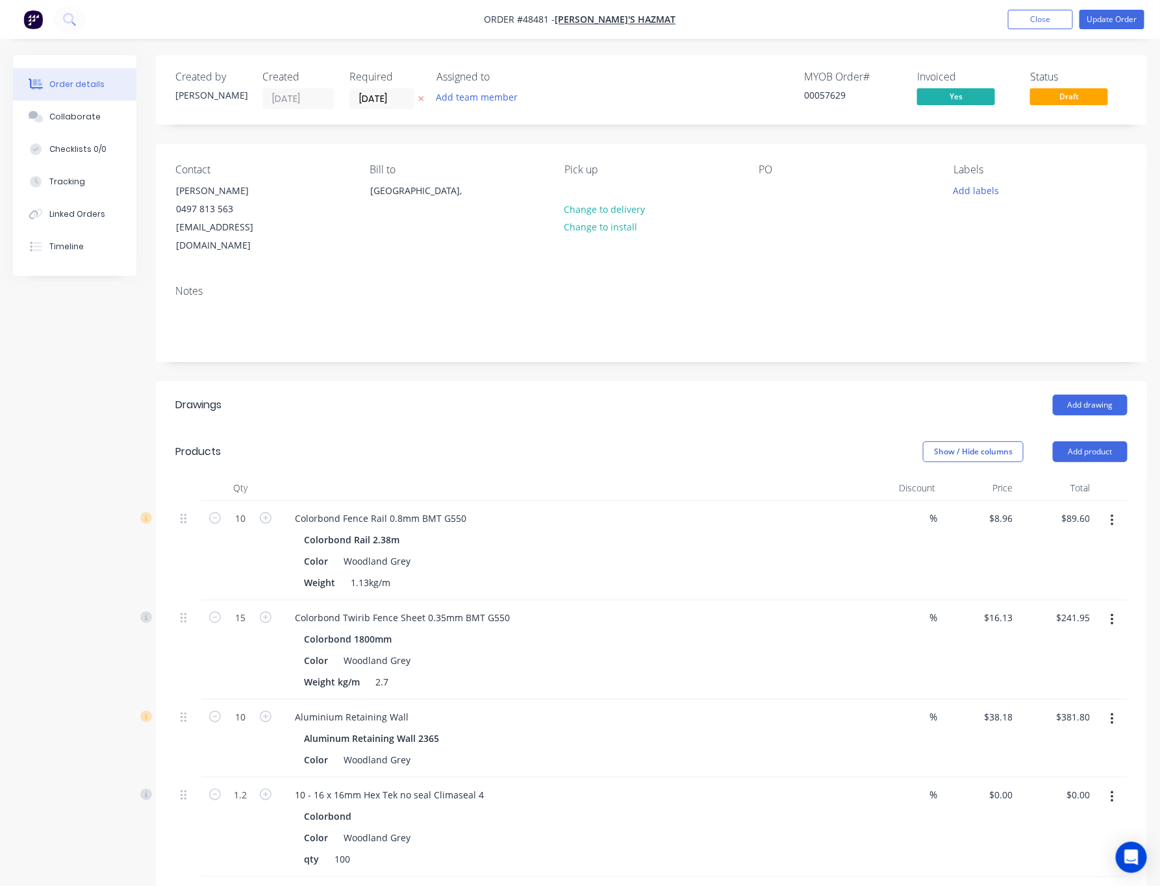
scroll to position [479, 0]
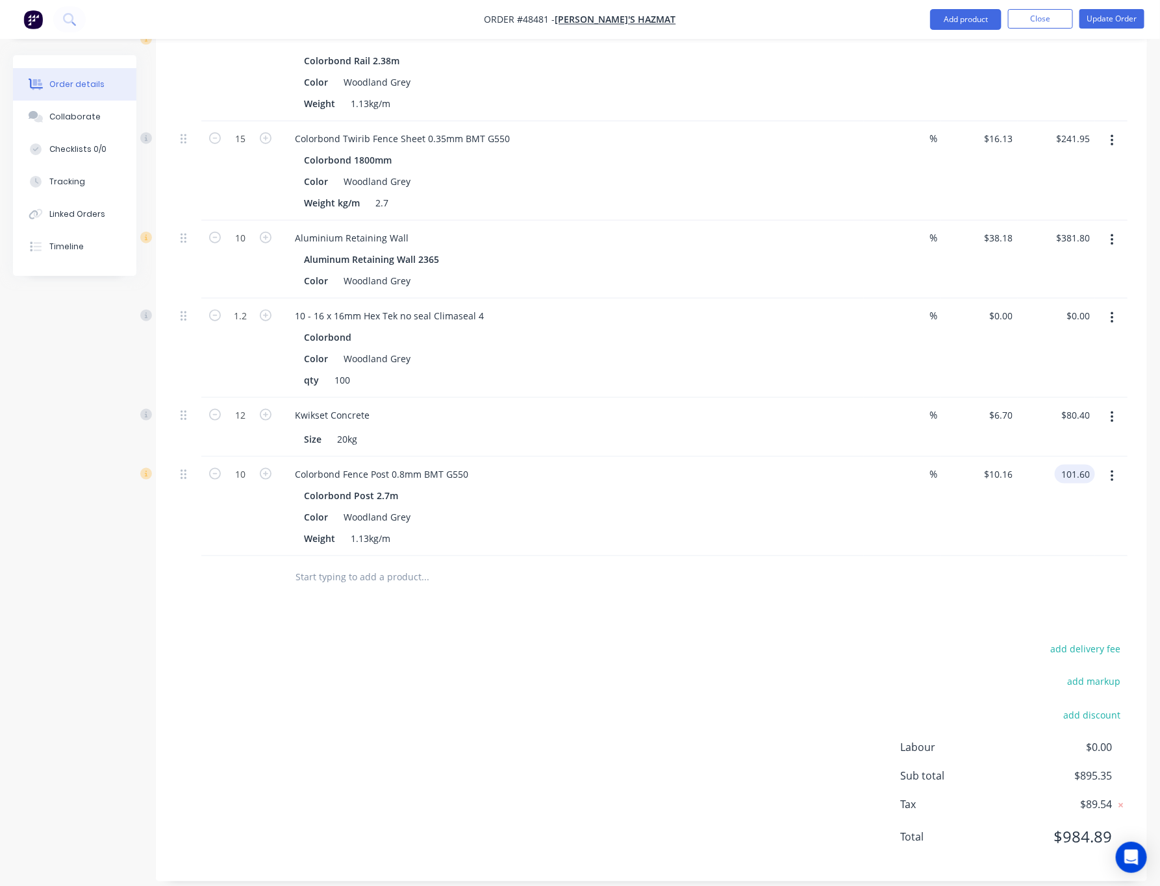
click at [812, 465] on div "101.60 101.60" at bounding box center [1077, 474] width 35 height 19
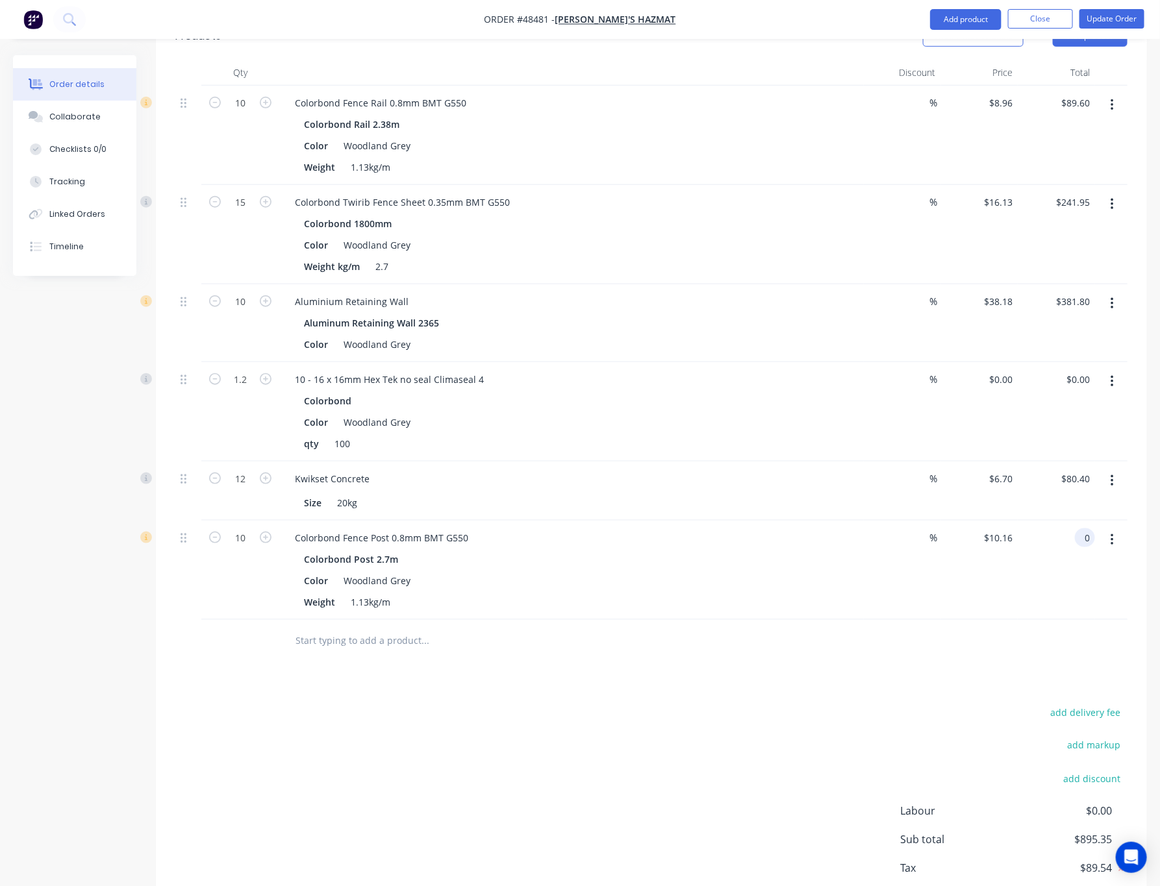
scroll to position [382, 0]
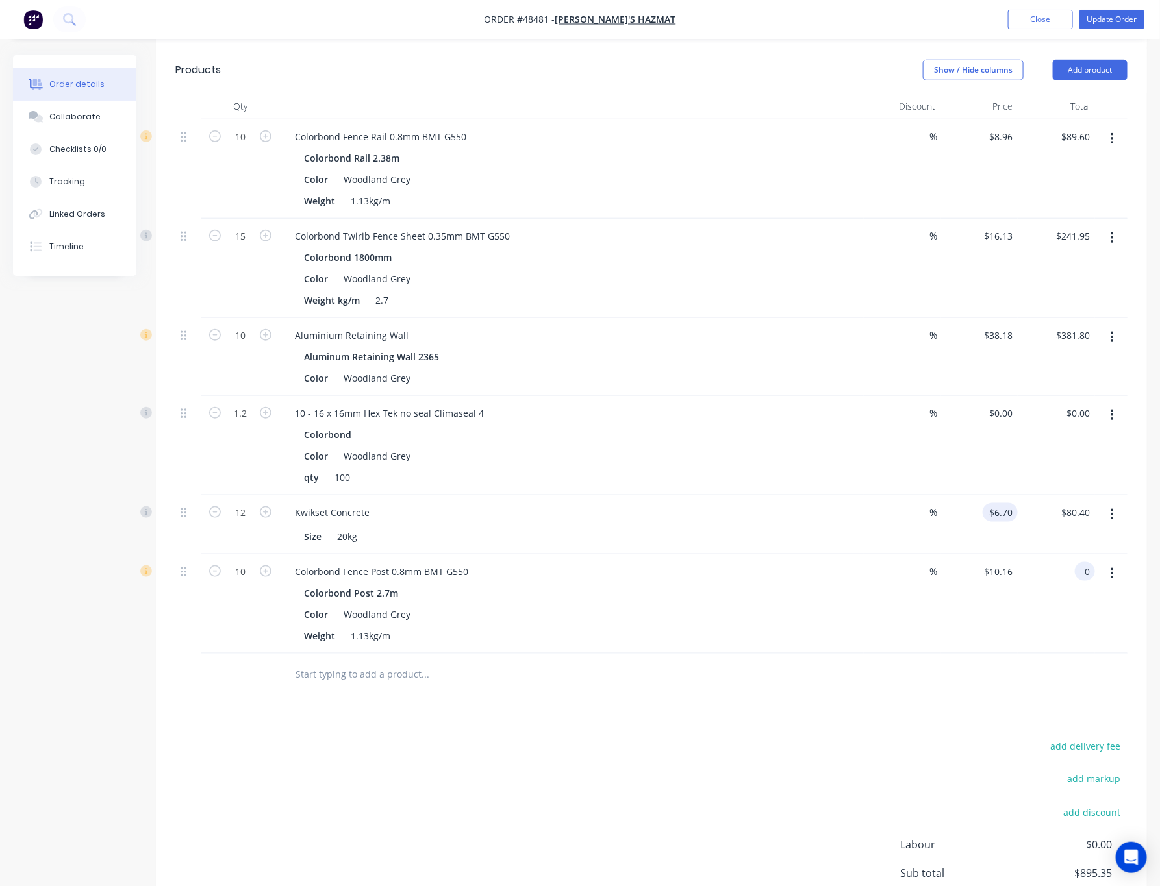
type input "0"
type input "6.7"
type input "$0.00"
click at [812, 503] on div "6.7 $6.70" at bounding box center [999, 512] width 35 height 19
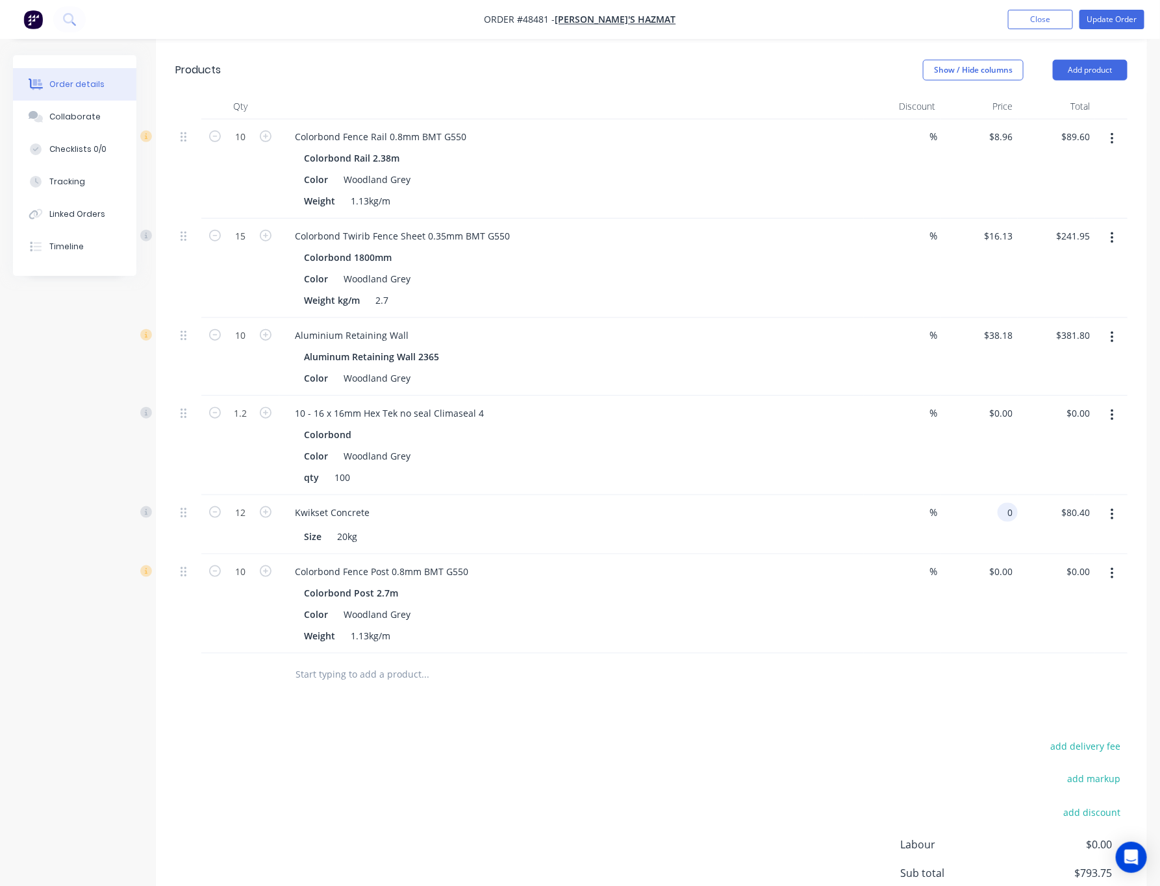
type input "$0.00"
click at [812, 497] on div "0 0" at bounding box center [979, 524] width 77 height 59
type input "$0.00"
click at [812, 679] on div at bounding box center [651, 675] width 952 height 42
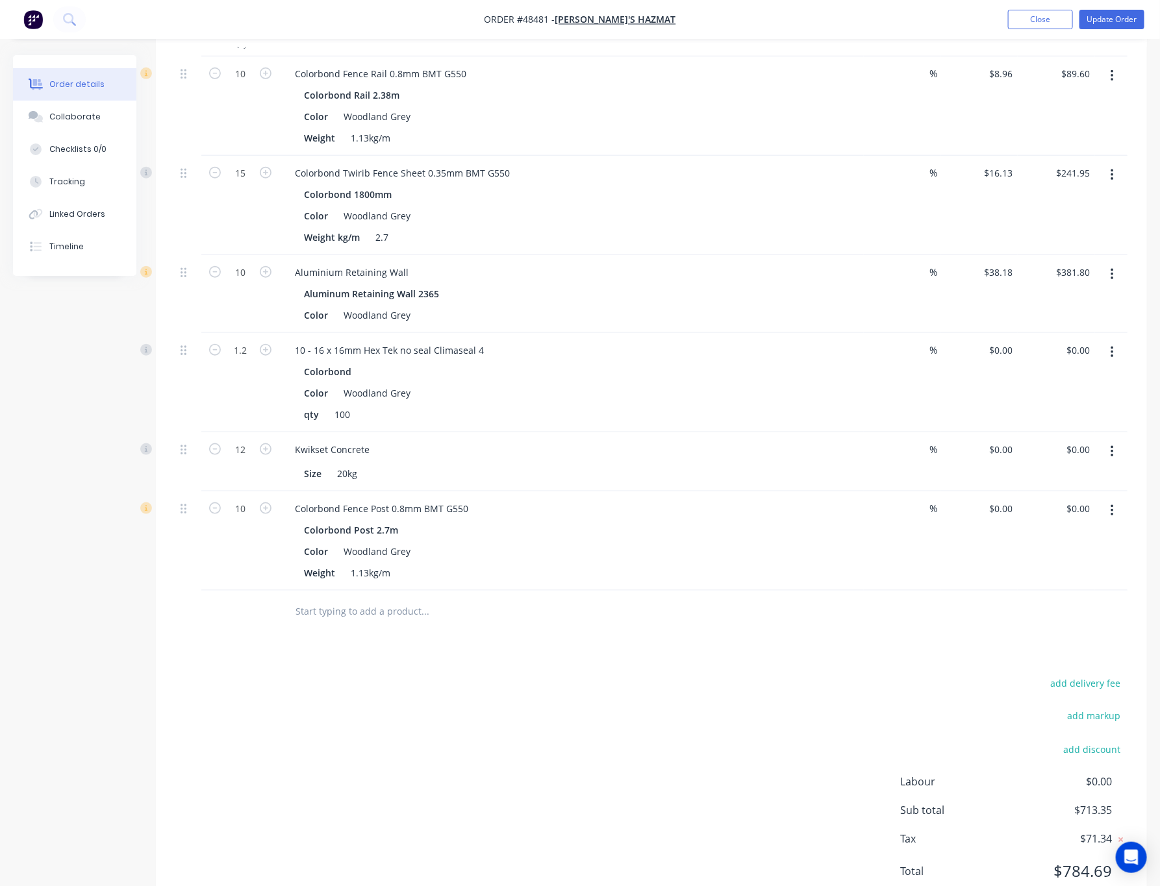
scroll to position [479, 0]
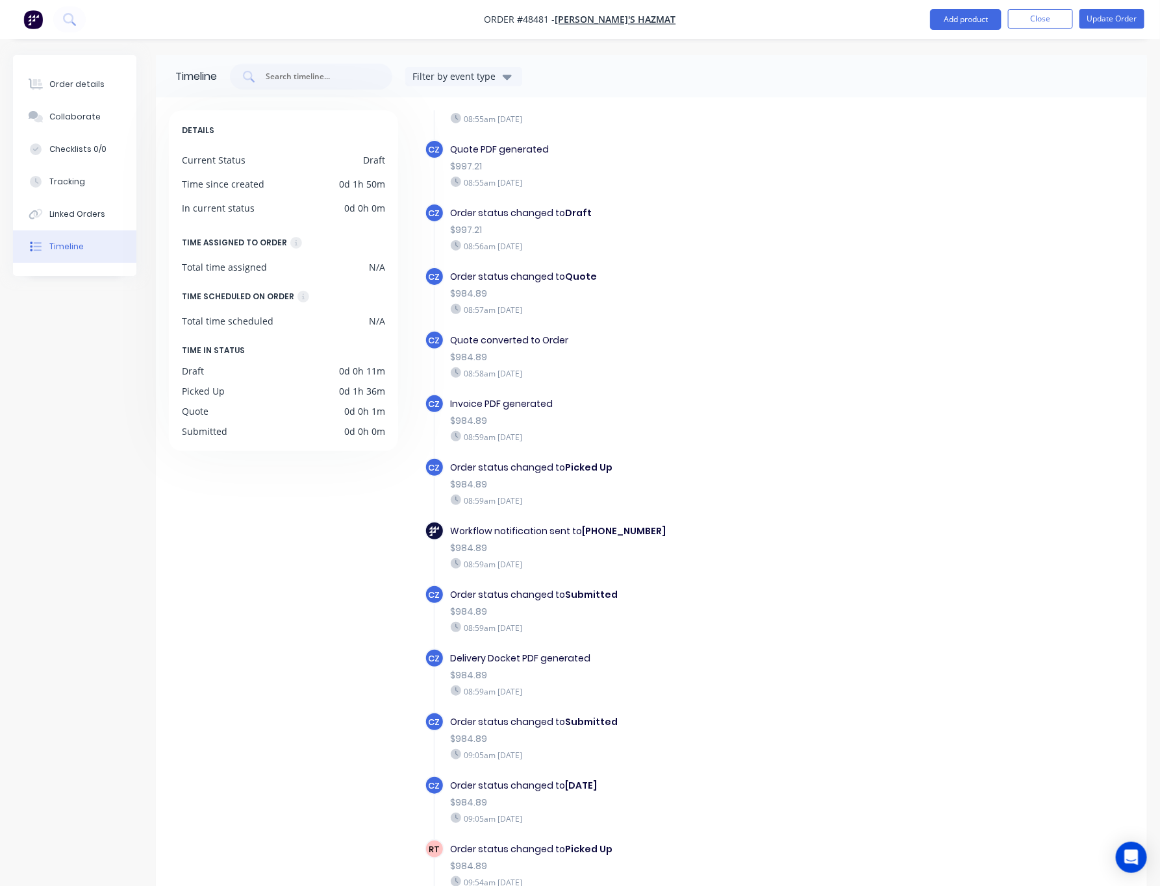
scroll to position [131, 0]
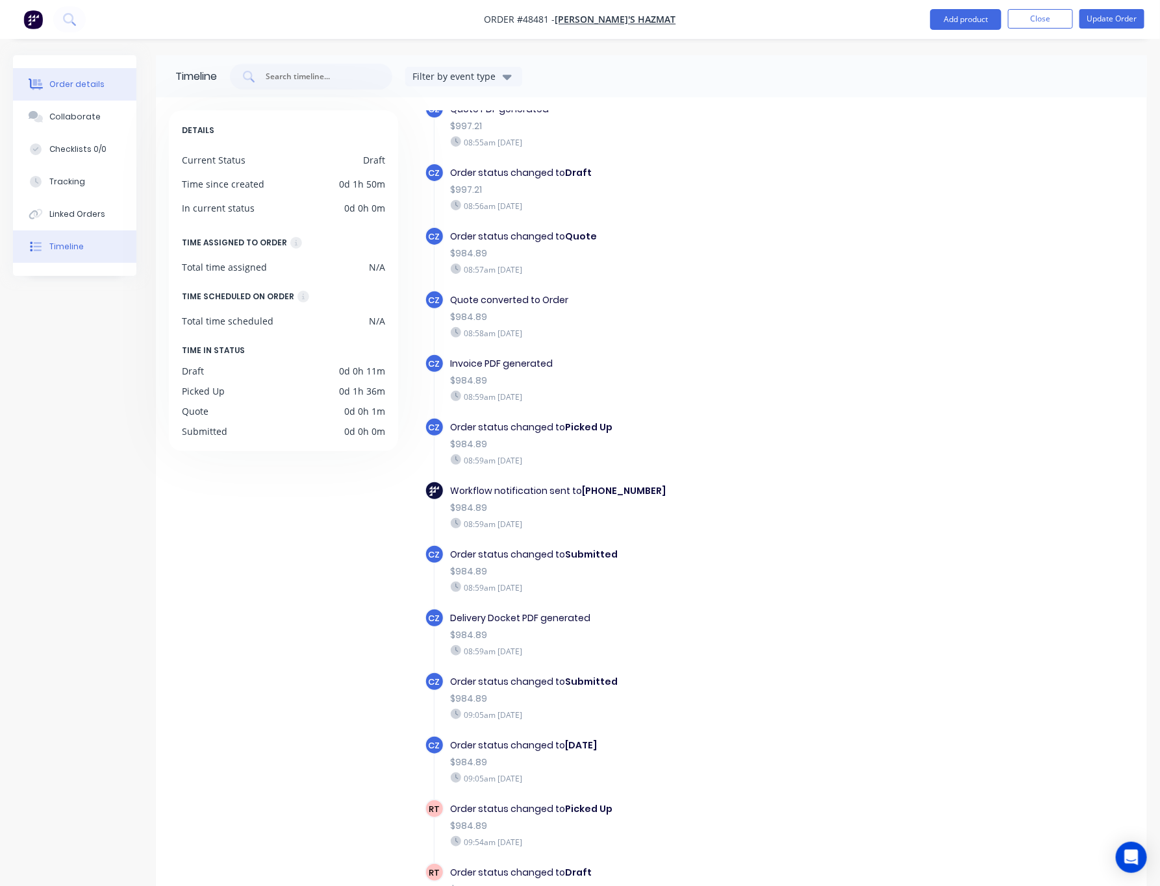
click at [79, 82] on div "Order details" at bounding box center [76, 85] width 55 height 12
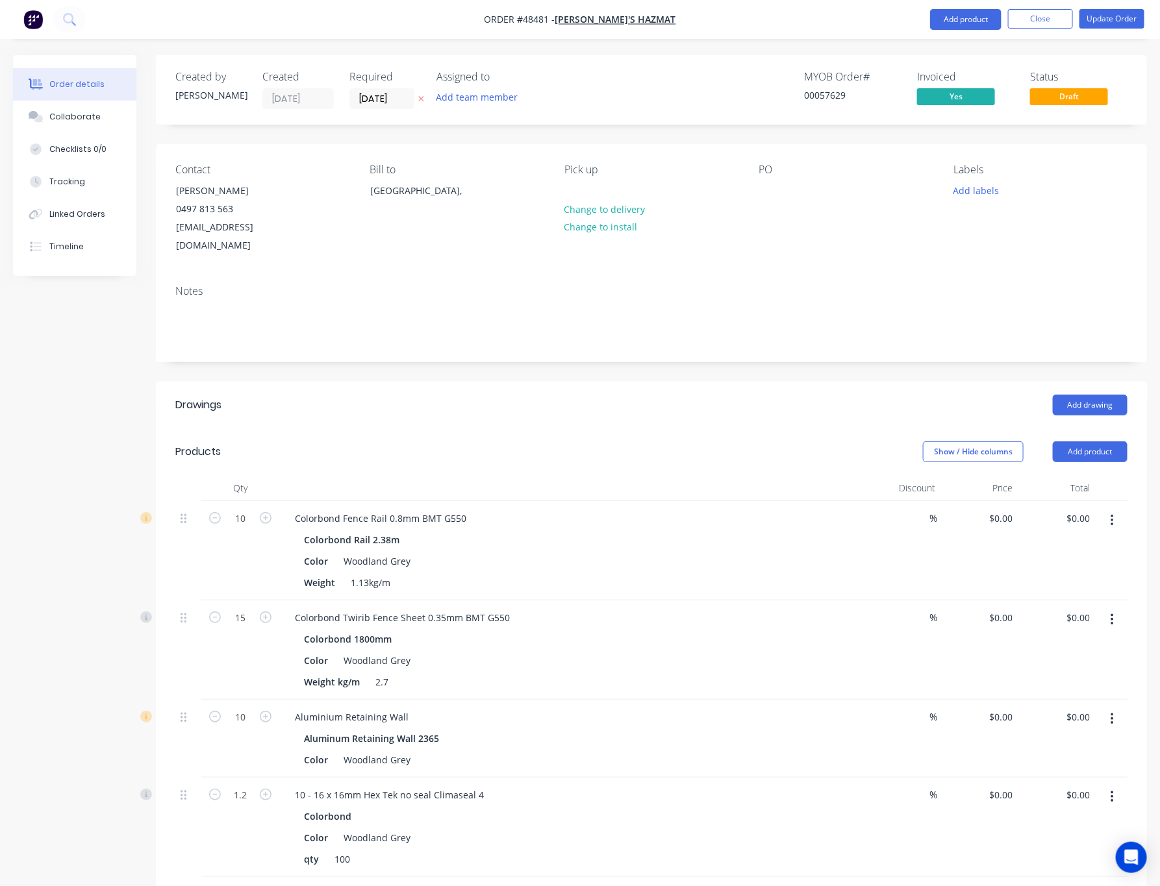
type input "$8.96"
type input "$89.60"
type input "$16.13"
type input "$241.95"
type input "$38.18"
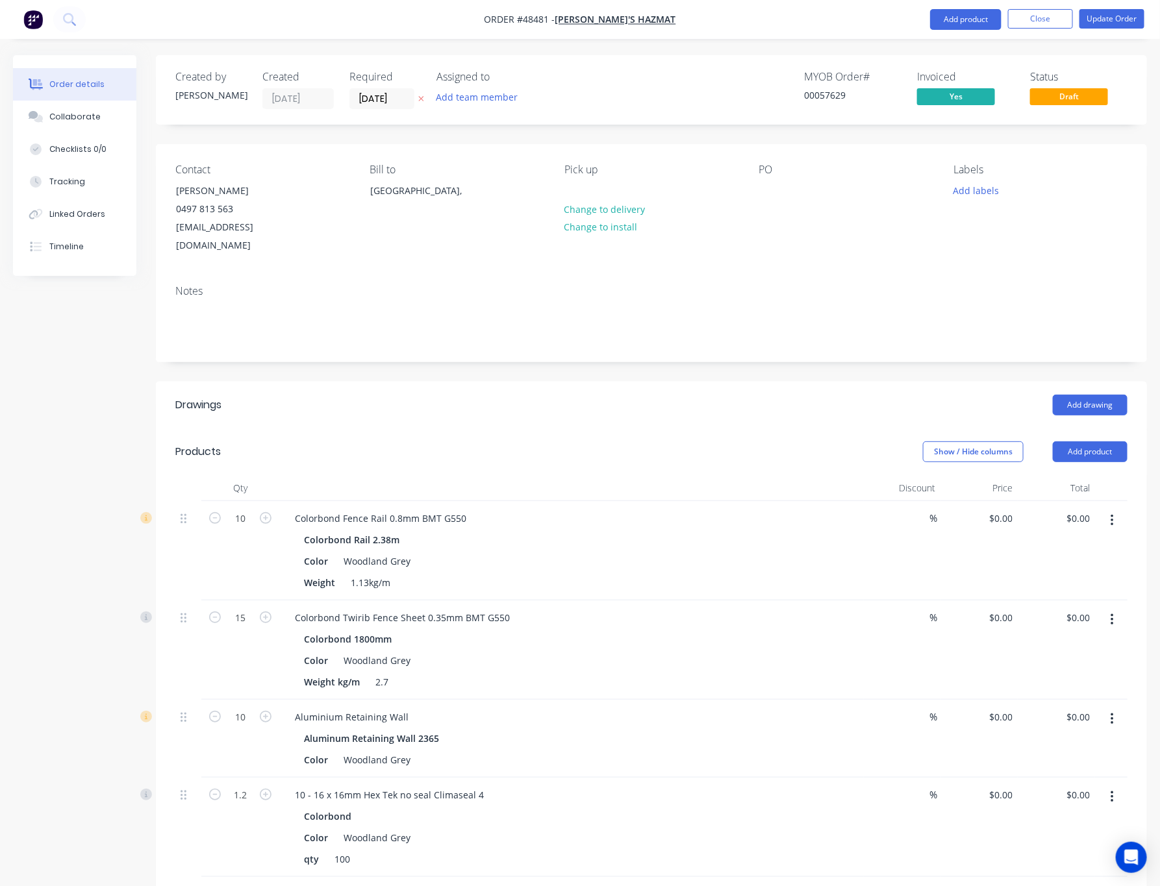
type input "$381.80"
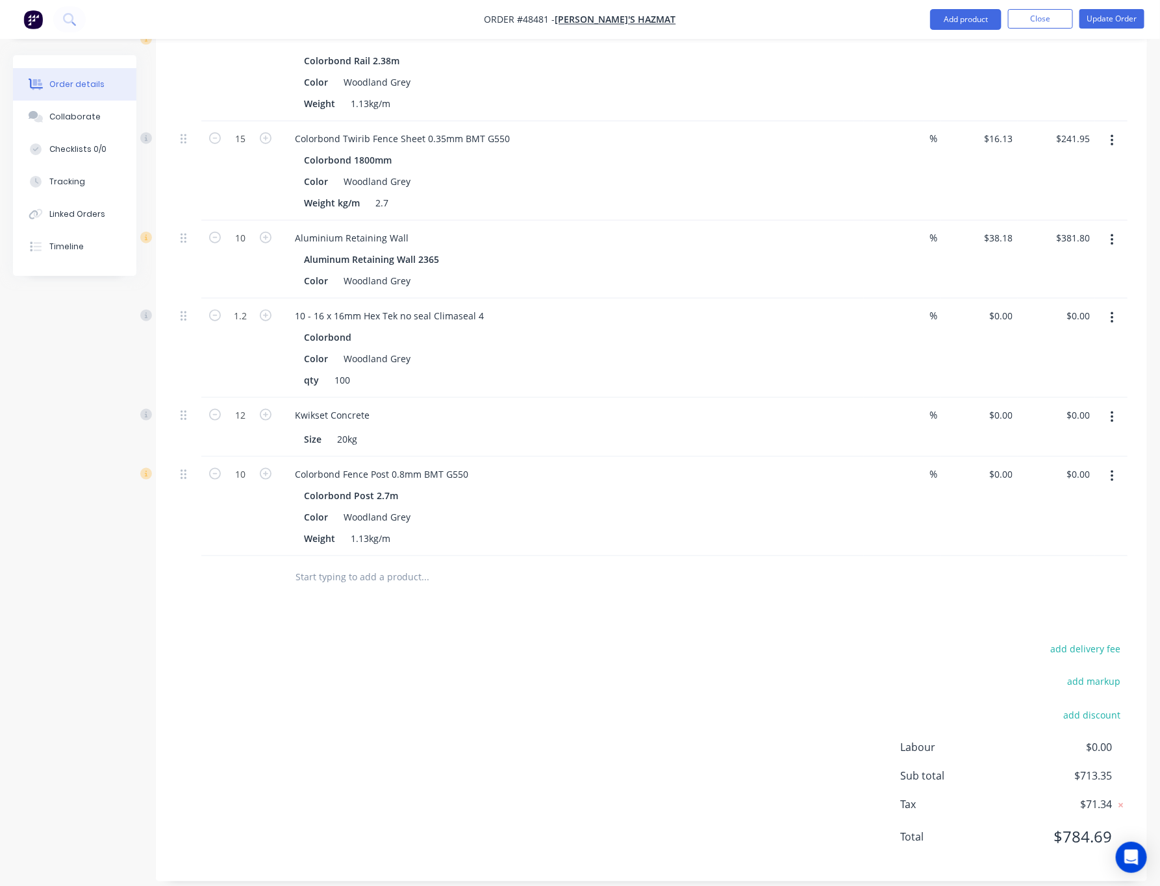
click at [812, 406] on button "button" at bounding box center [1112, 417] width 31 height 23
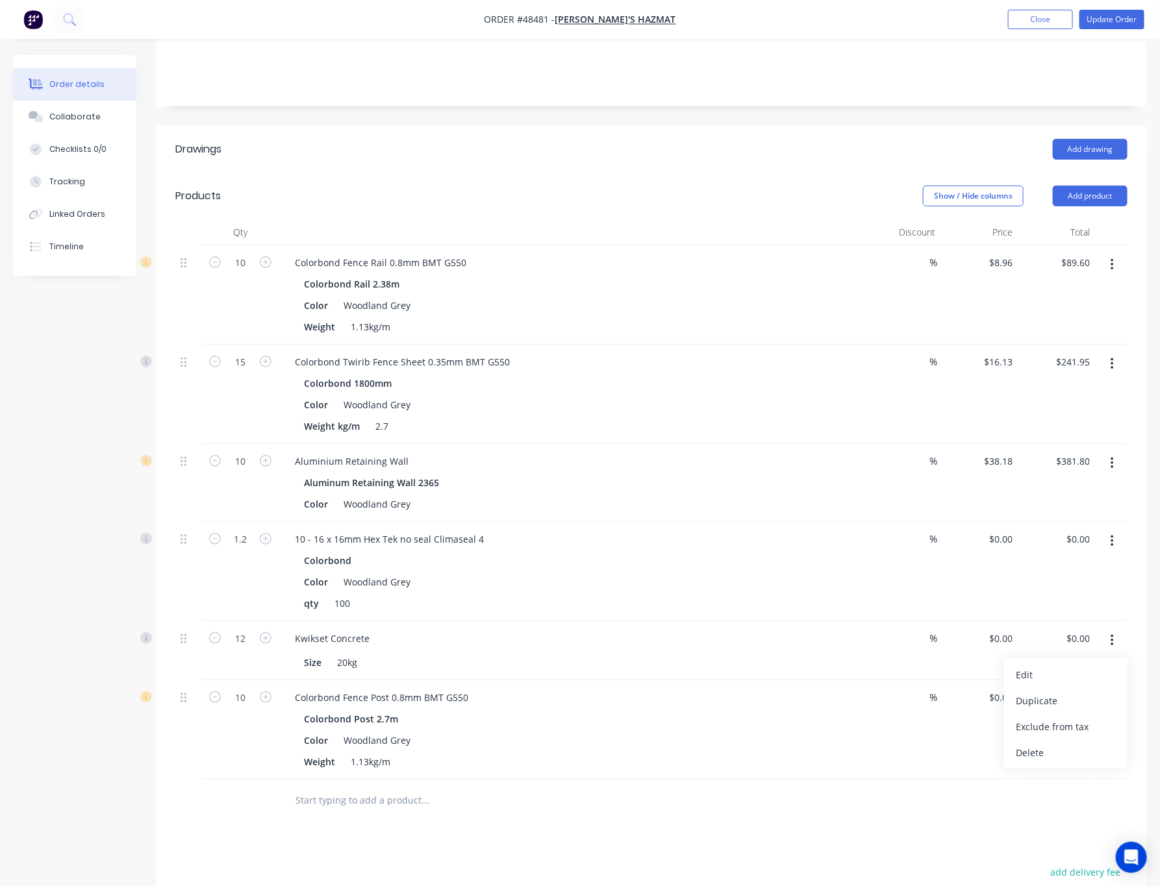
scroll to position [0, 0]
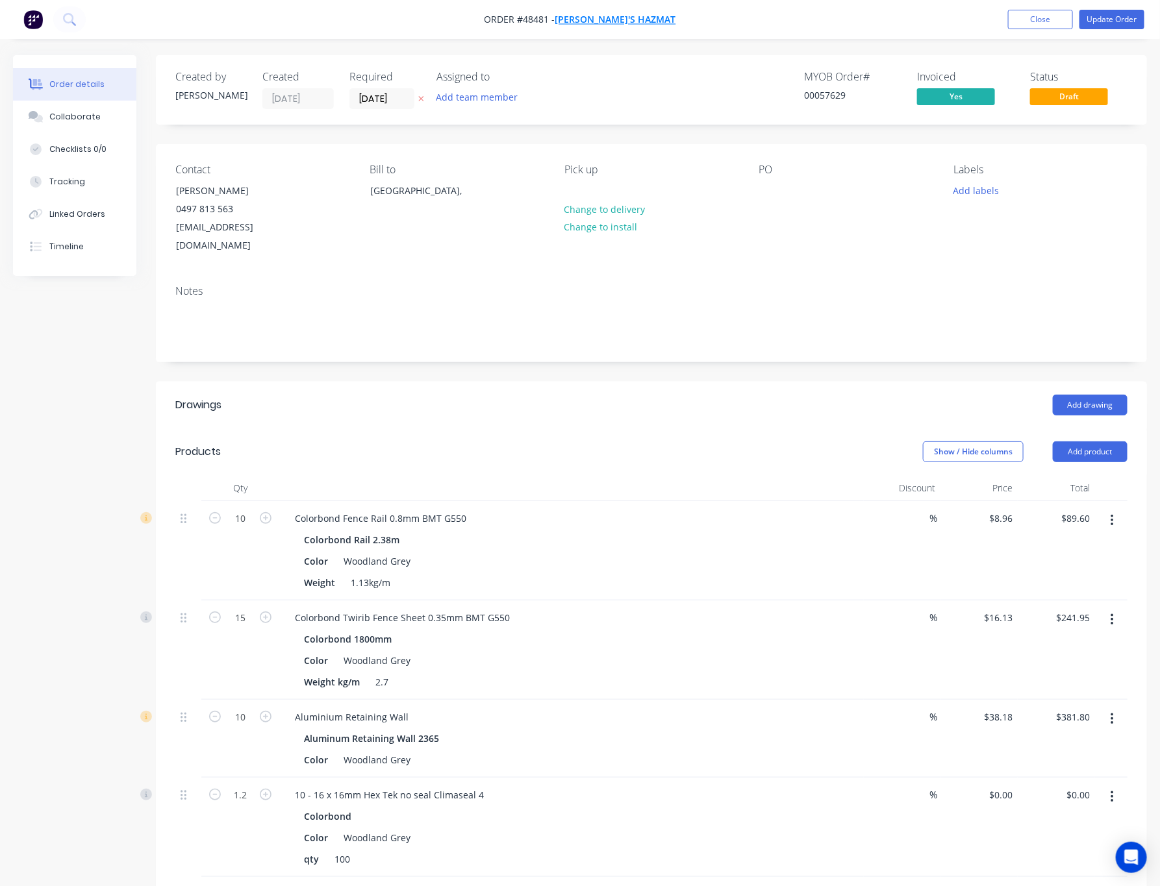
click at [634, 21] on span "Jim's Hazmat" at bounding box center [615, 20] width 121 height 12
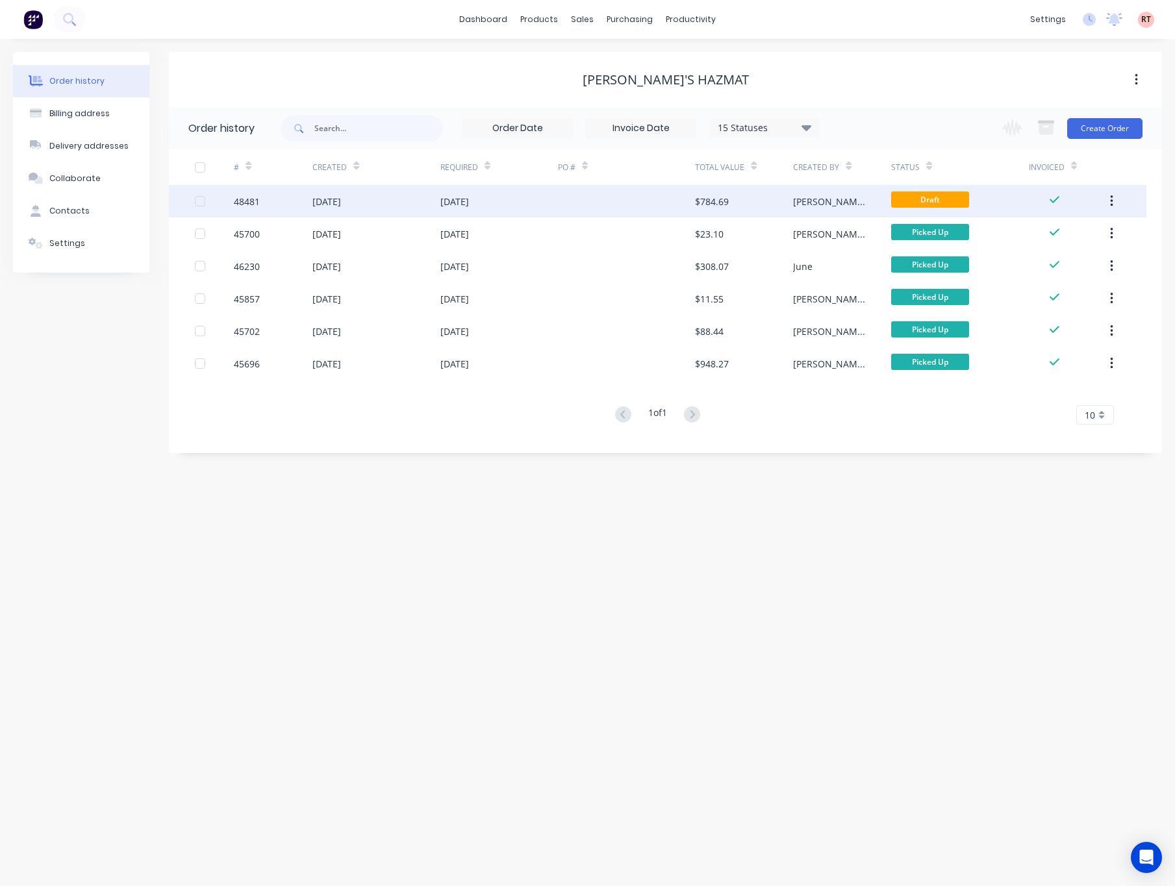
click at [610, 195] on div at bounding box center [626, 201] width 137 height 32
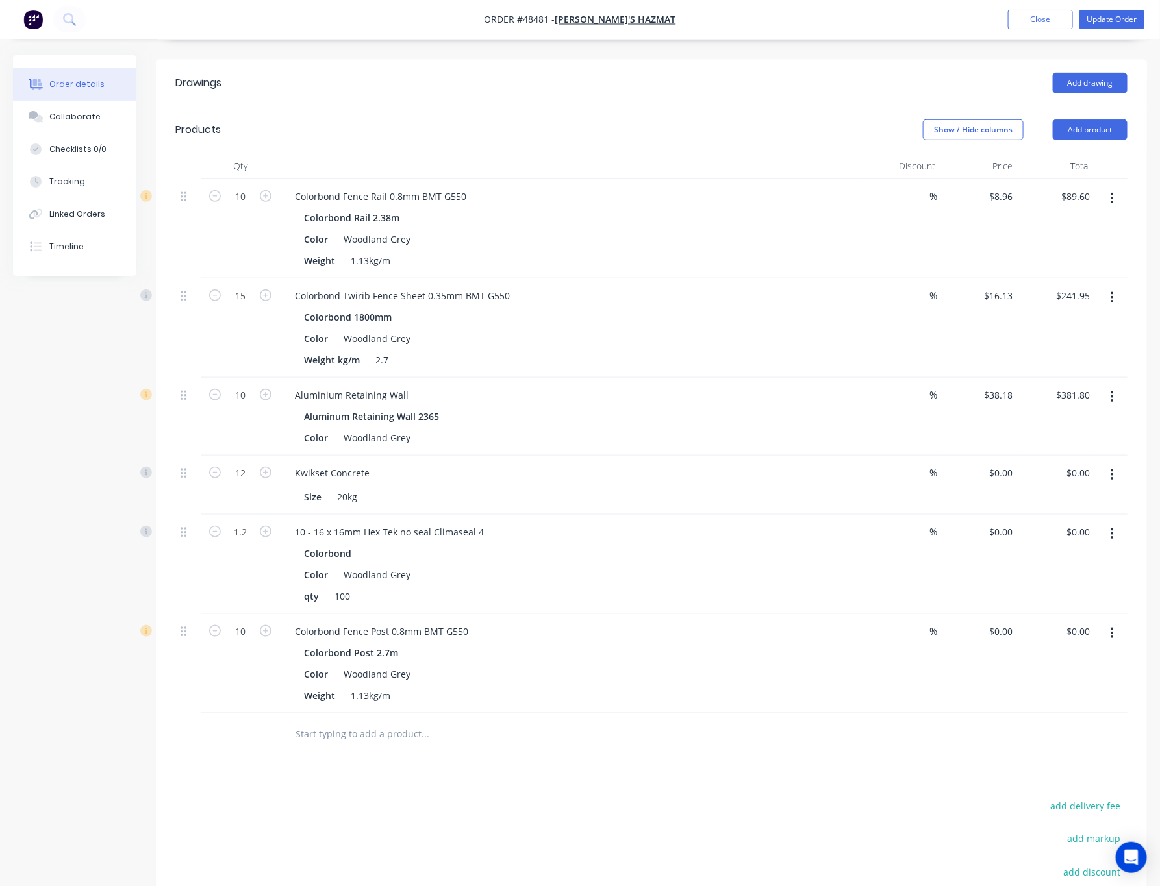
scroll to position [479, 0]
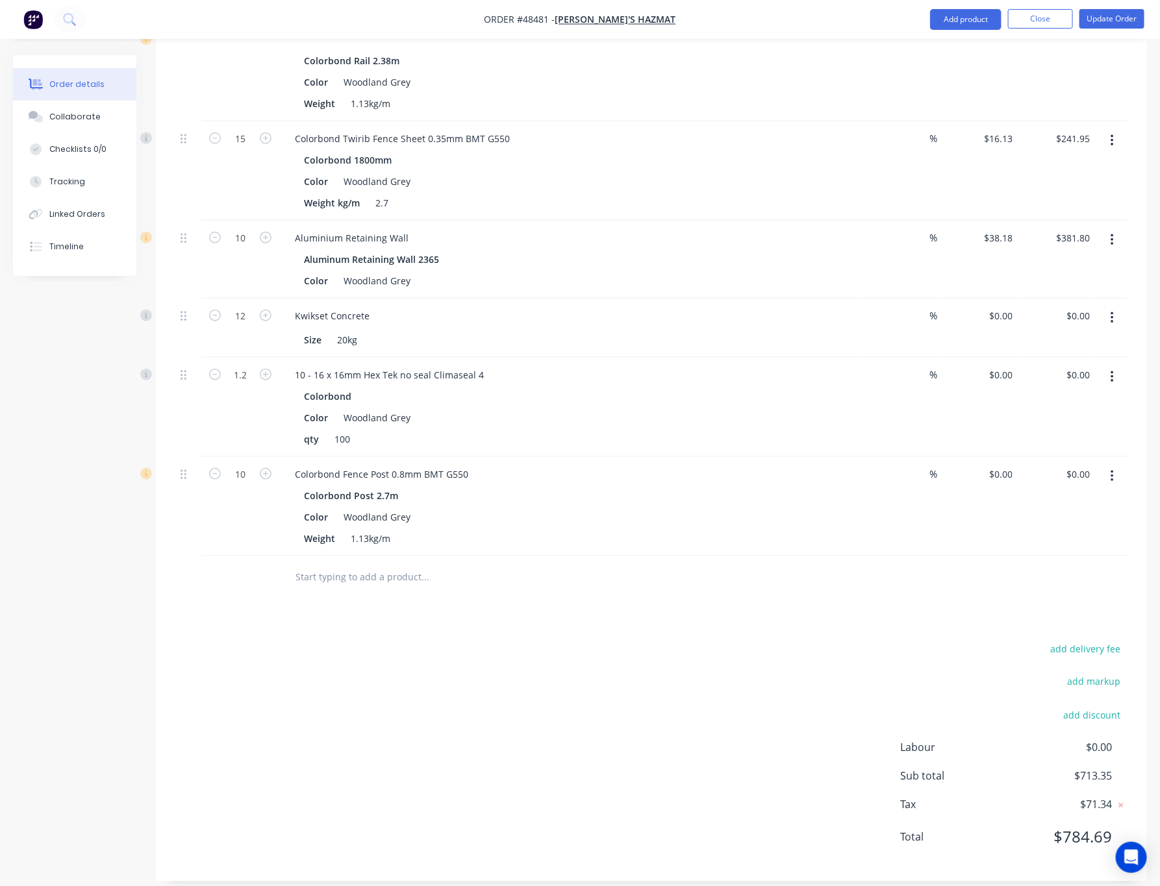
click at [812, 306] on button "button" at bounding box center [1112, 317] width 31 height 23
click at [812, 343] on div "Edit" at bounding box center [1066, 352] width 100 height 19
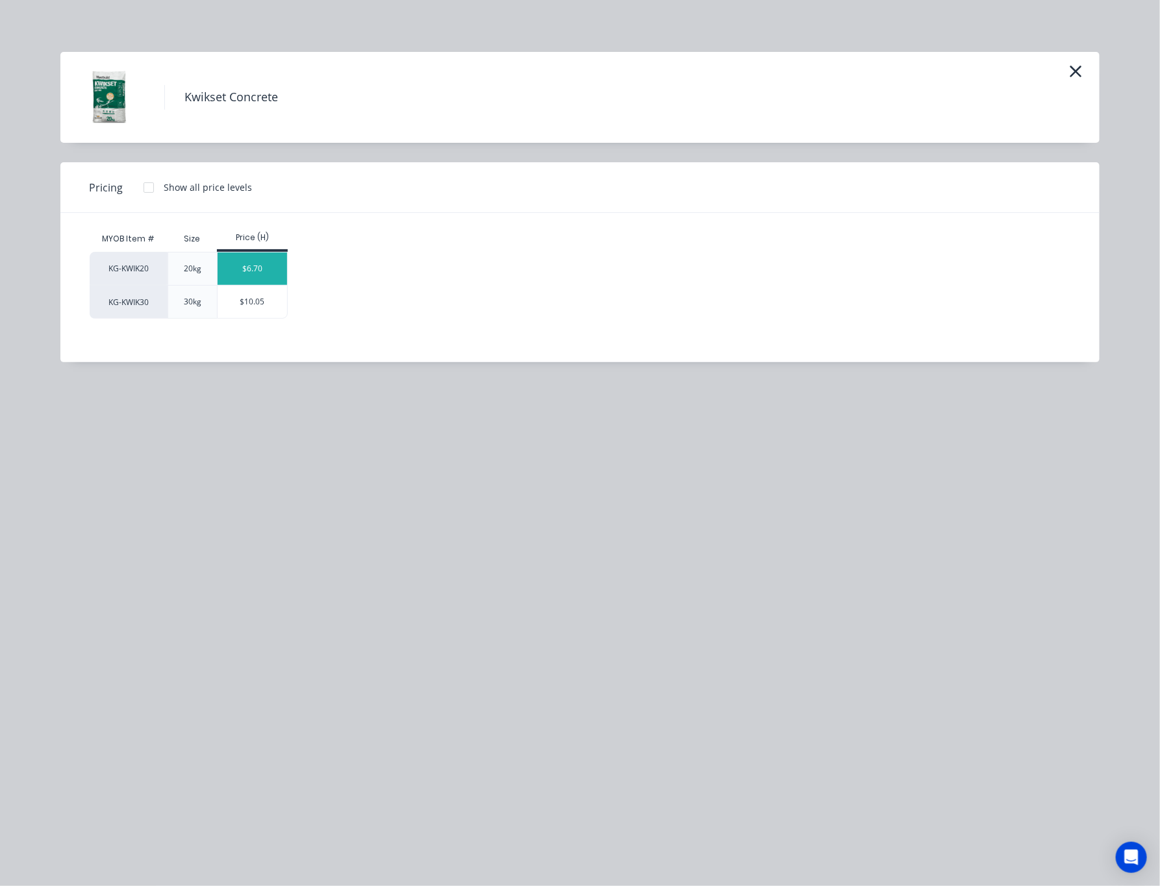
click at [259, 263] on div "$6.70" at bounding box center [252, 269] width 69 height 32
type input "$6.70"
type input "$80.40"
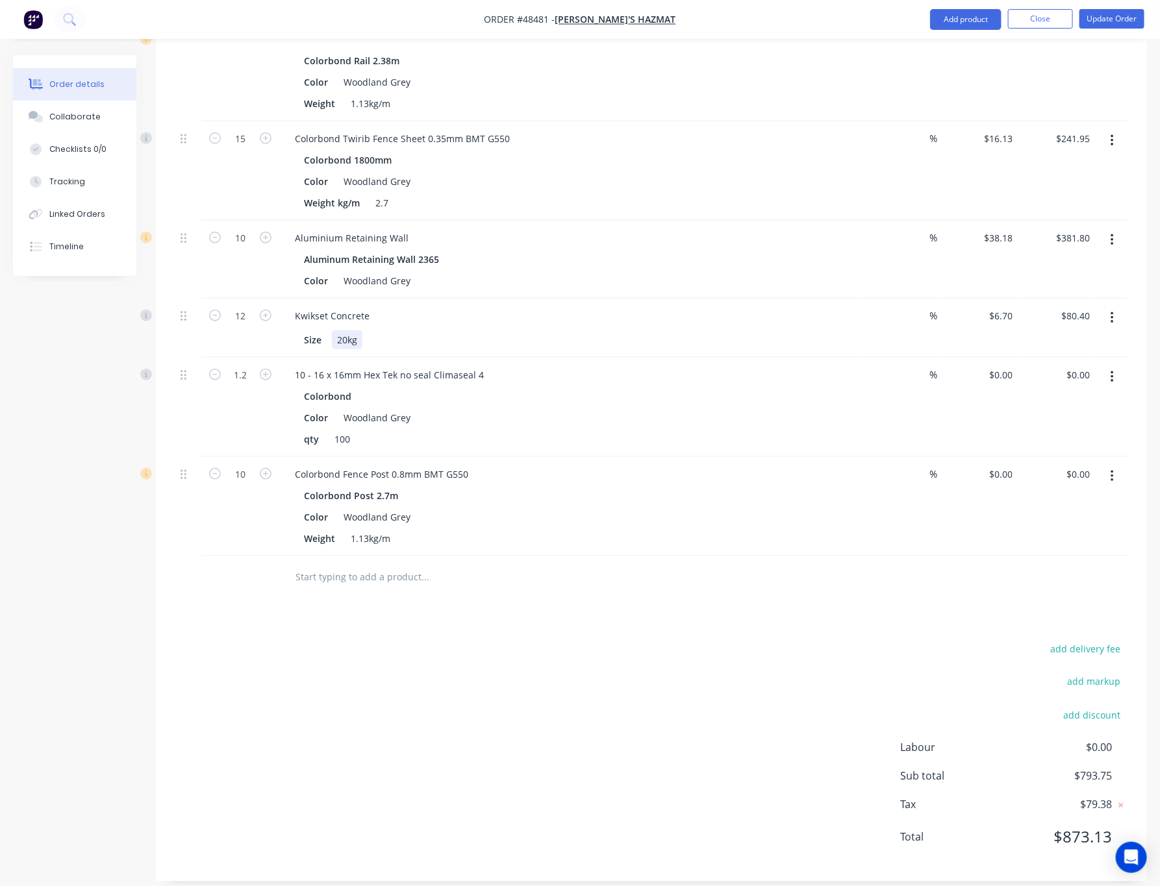
click at [766, 328] on div "Size 20kg" at bounding box center [571, 338] width 574 height 21
click at [647, 596] on div "Drawings Add drawing Products Show / Hide columns Add product Qty Discount Pric…" at bounding box center [651, 392] width 991 height 979
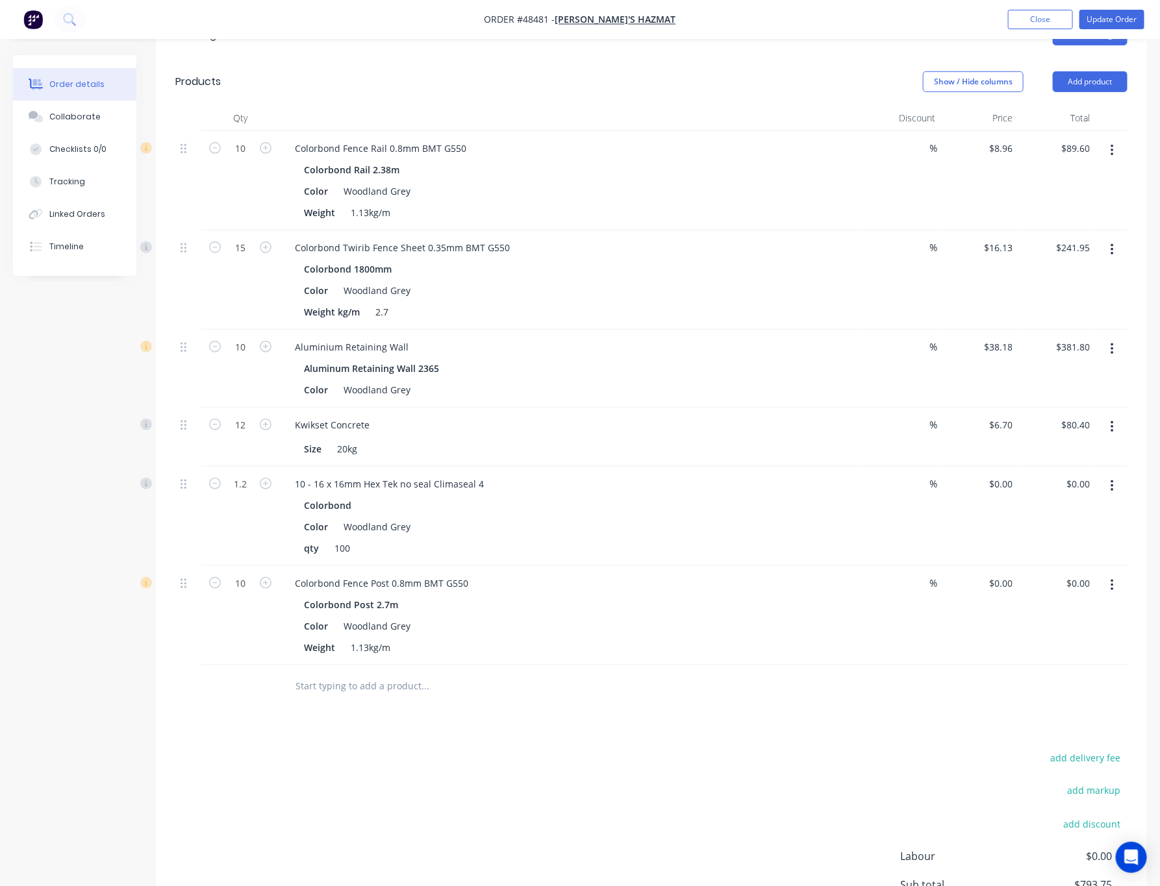
scroll to position [0, 0]
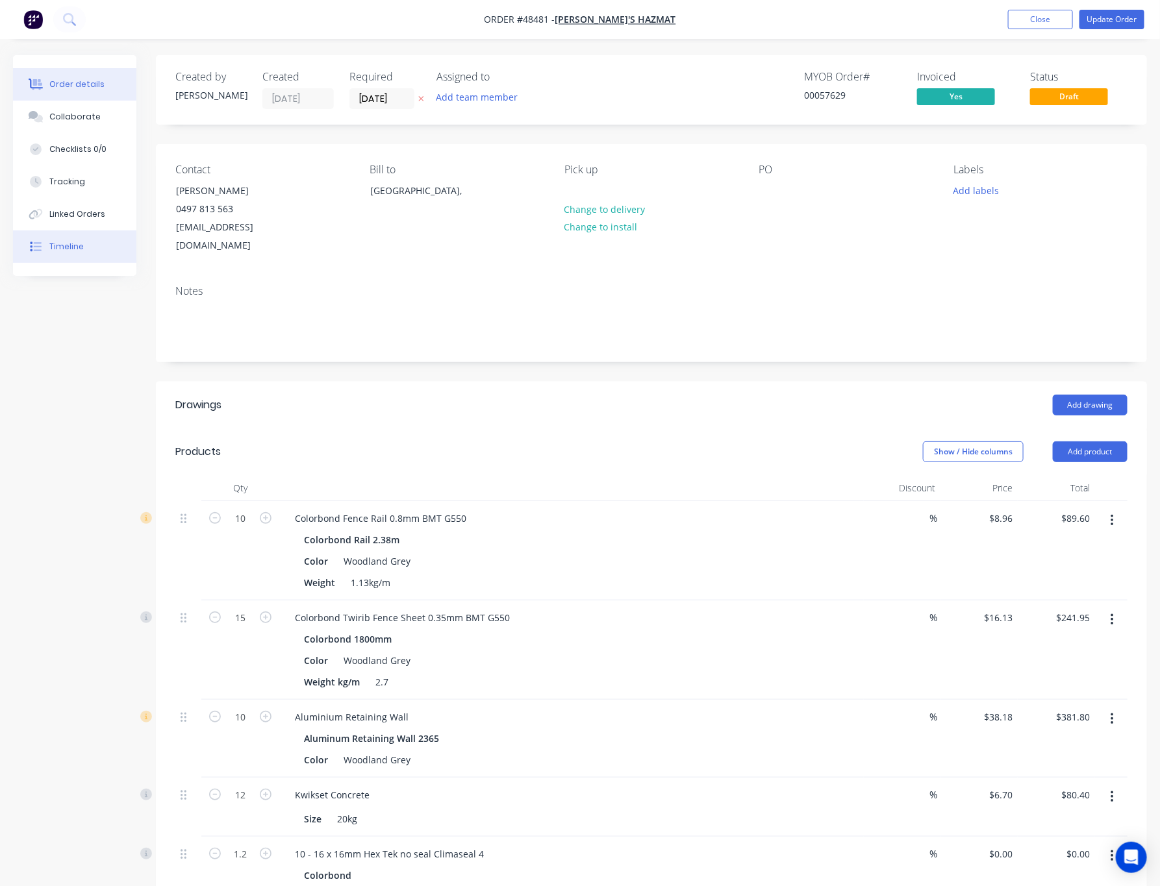
click at [95, 234] on button "Timeline" at bounding box center [74, 247] width 123 height 32
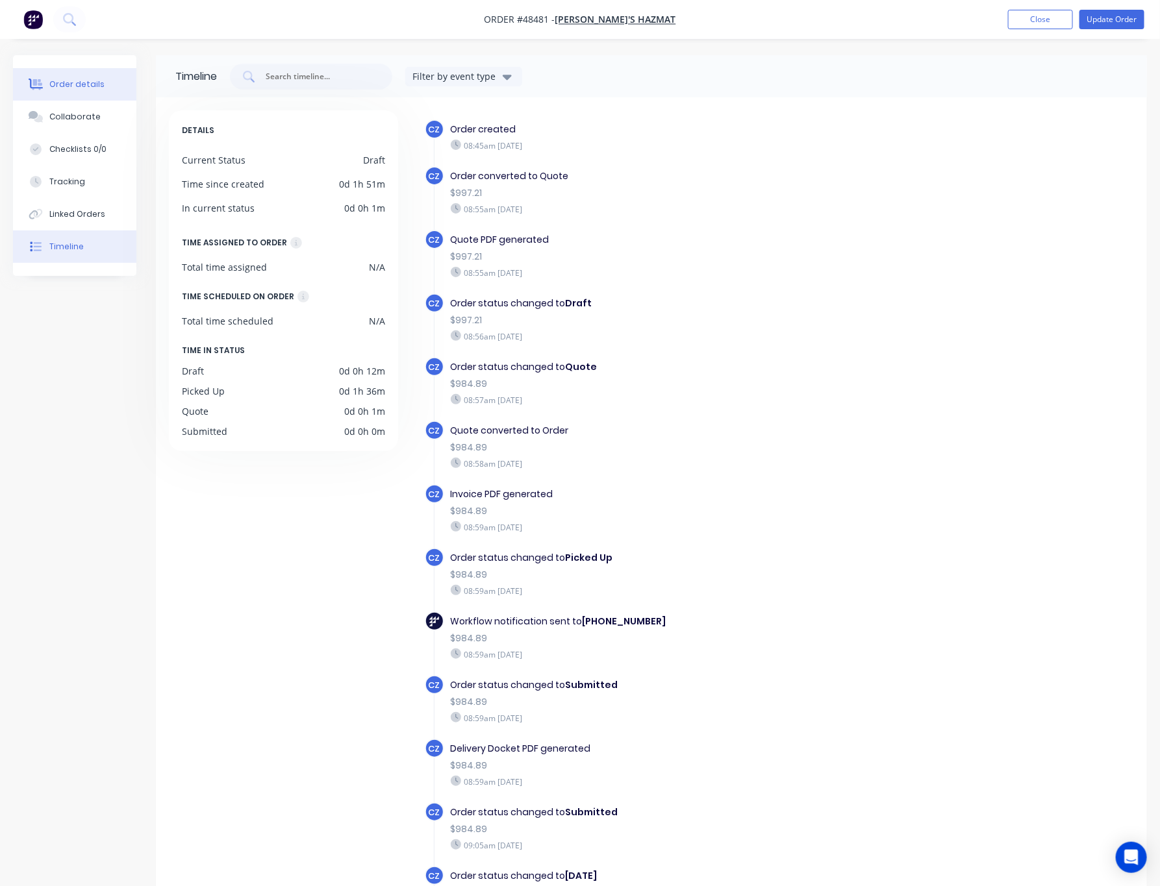
click at [82, 71] on button "Order details" at bounding box center [74, 84] width 123 height 32
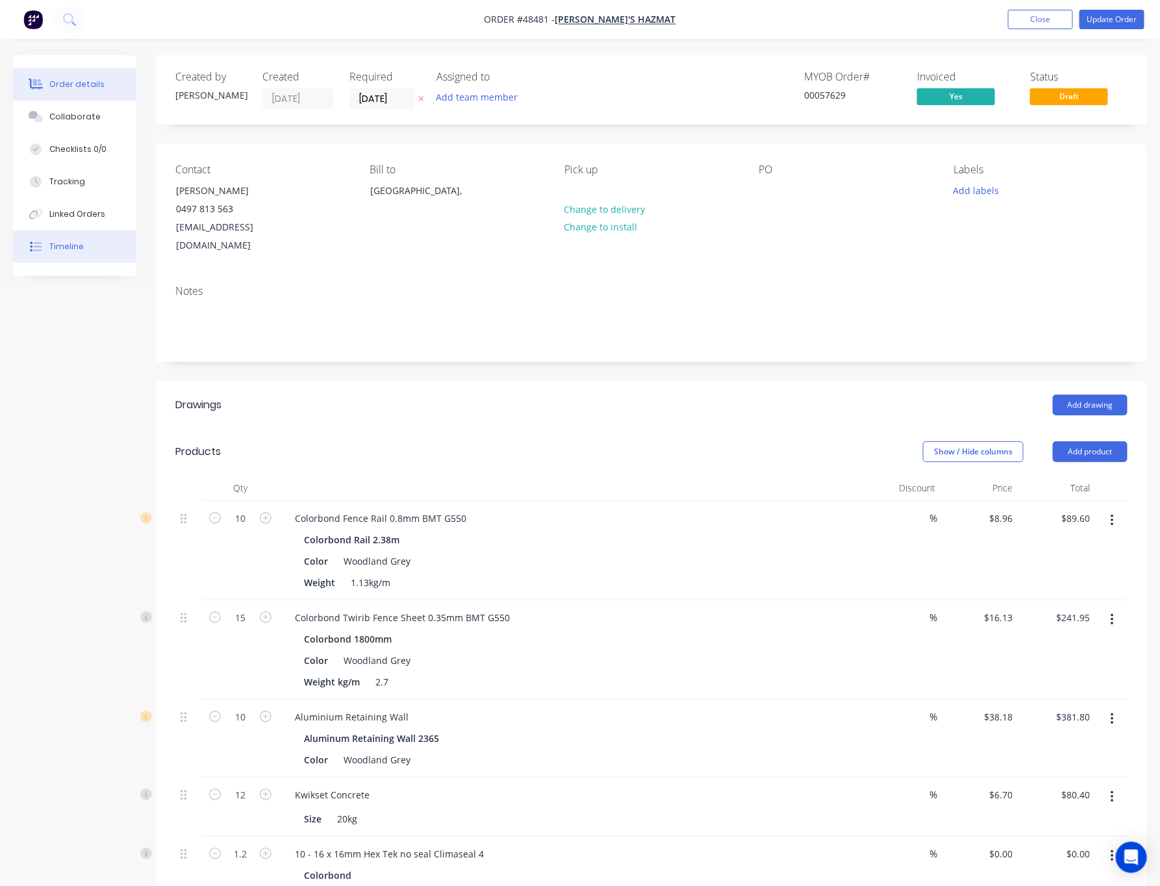
click at [95, 251] on button "Timeline" at bounding box center [74, 247] width 123 height 32
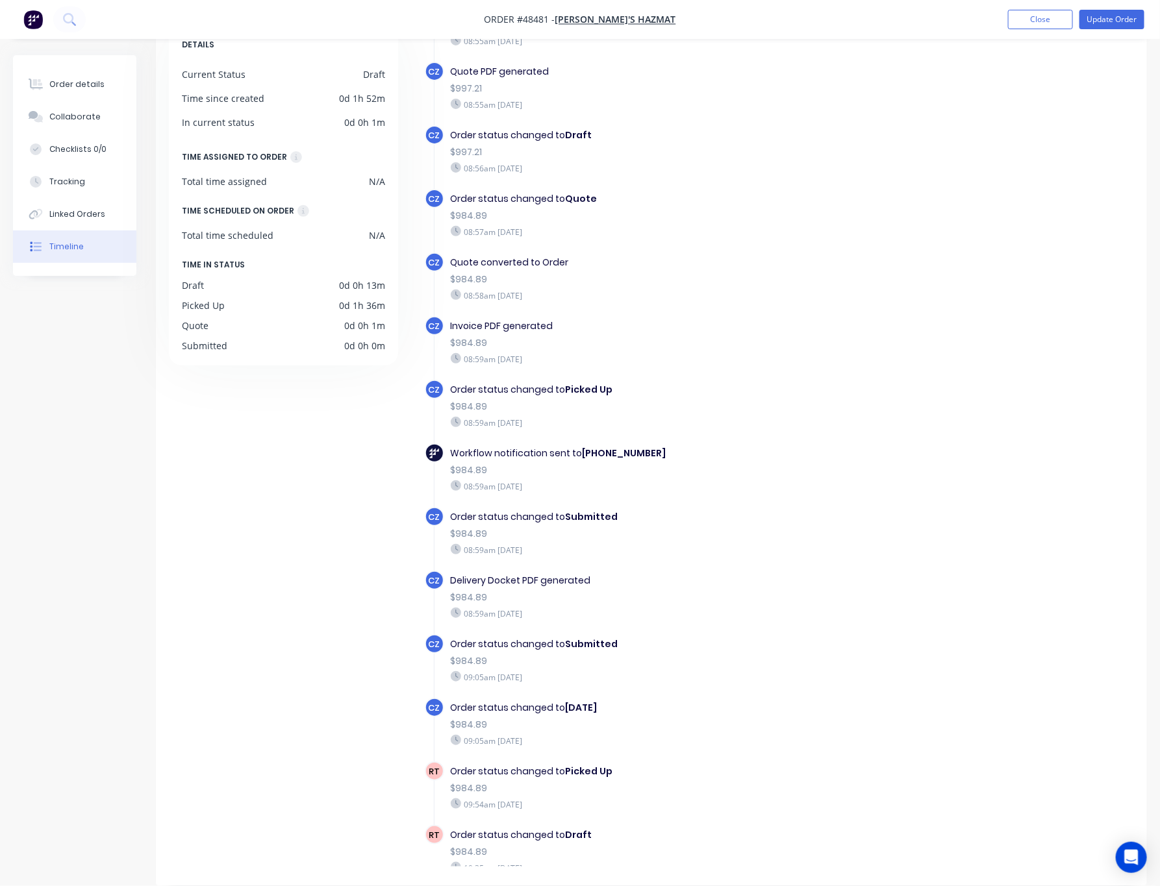
scroll to position [131, 0]
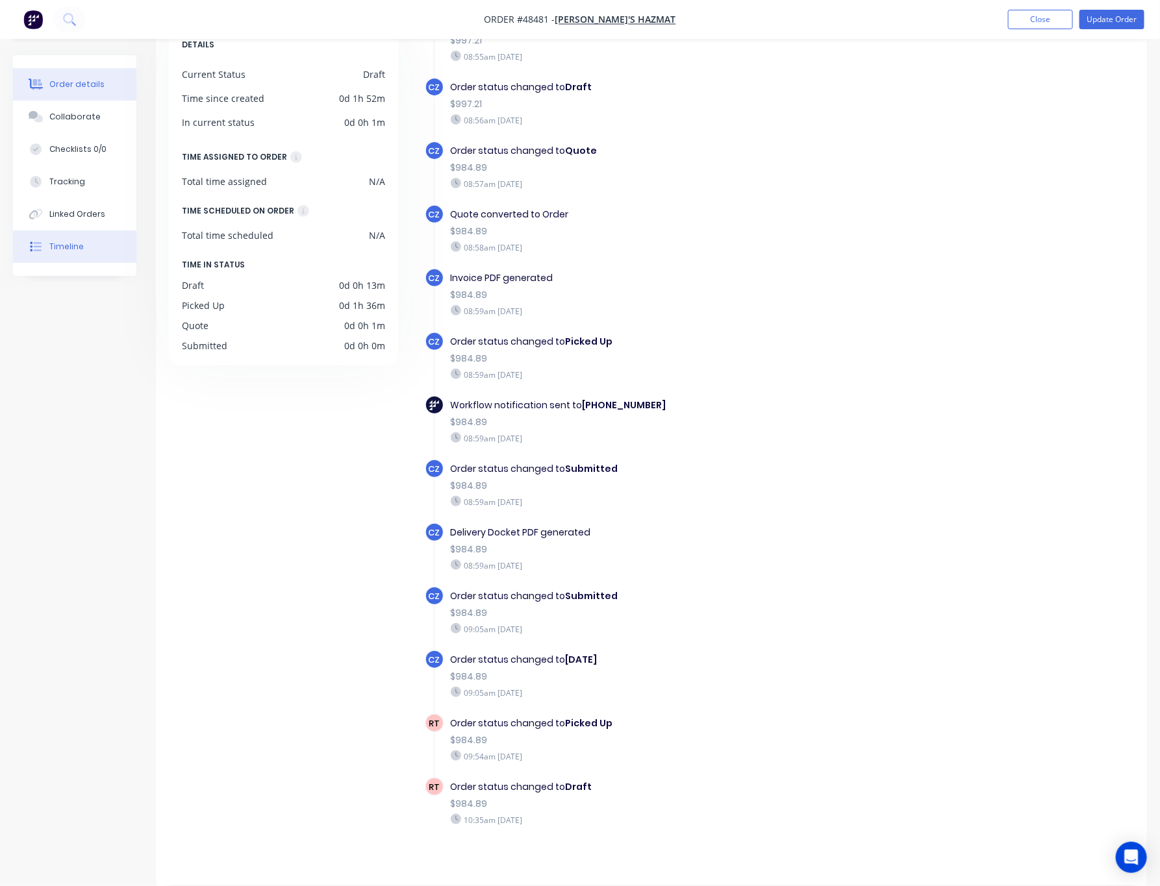
click at [71, 81] on div "Order details" at bounding box center [76, 85] width 55 height 12
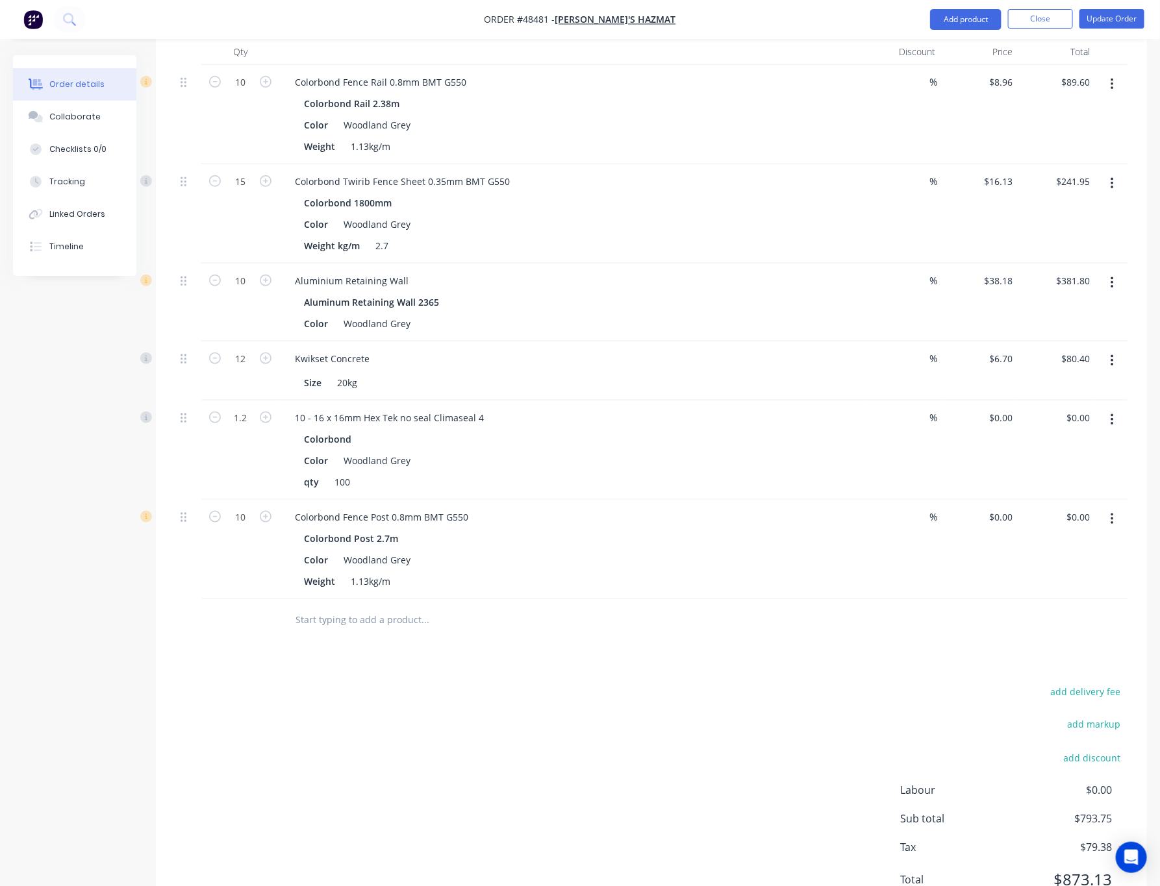
scroll to position [479, 0]
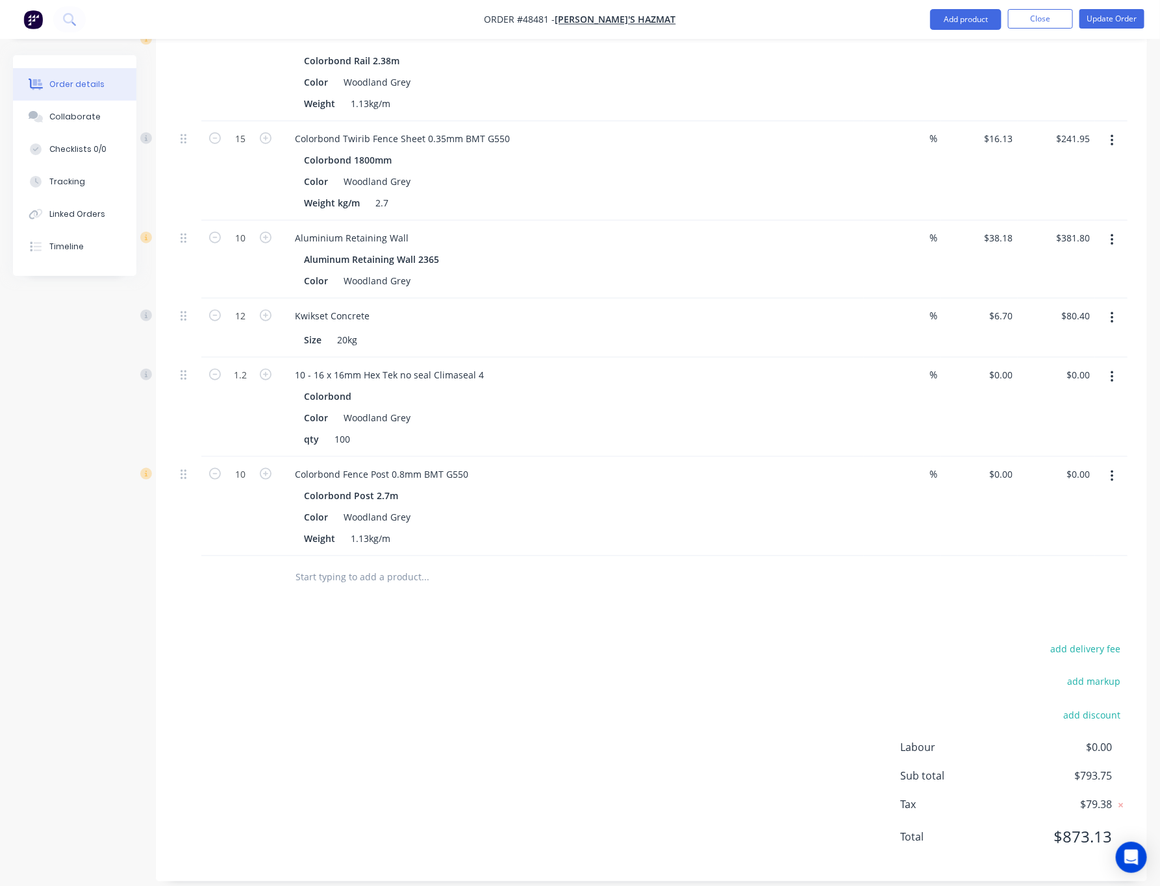
drag, startPoint x: 373, startPoint y: 625, endPoint x: 299, endPoint y: 491, distance: 153.4
click at [291, 593] on div "Drawings Add drawing Products Show / Hide columns Add product Qty Discount Pric…" at bounding box center [651, 392] width 991 height 979
click at [812, 469] on icon "button" at bounding box center [1111, 476] width 3 height 14
click at [812, 501] on div "Edit" at bounding box center [1066, 510] width 100 height 19
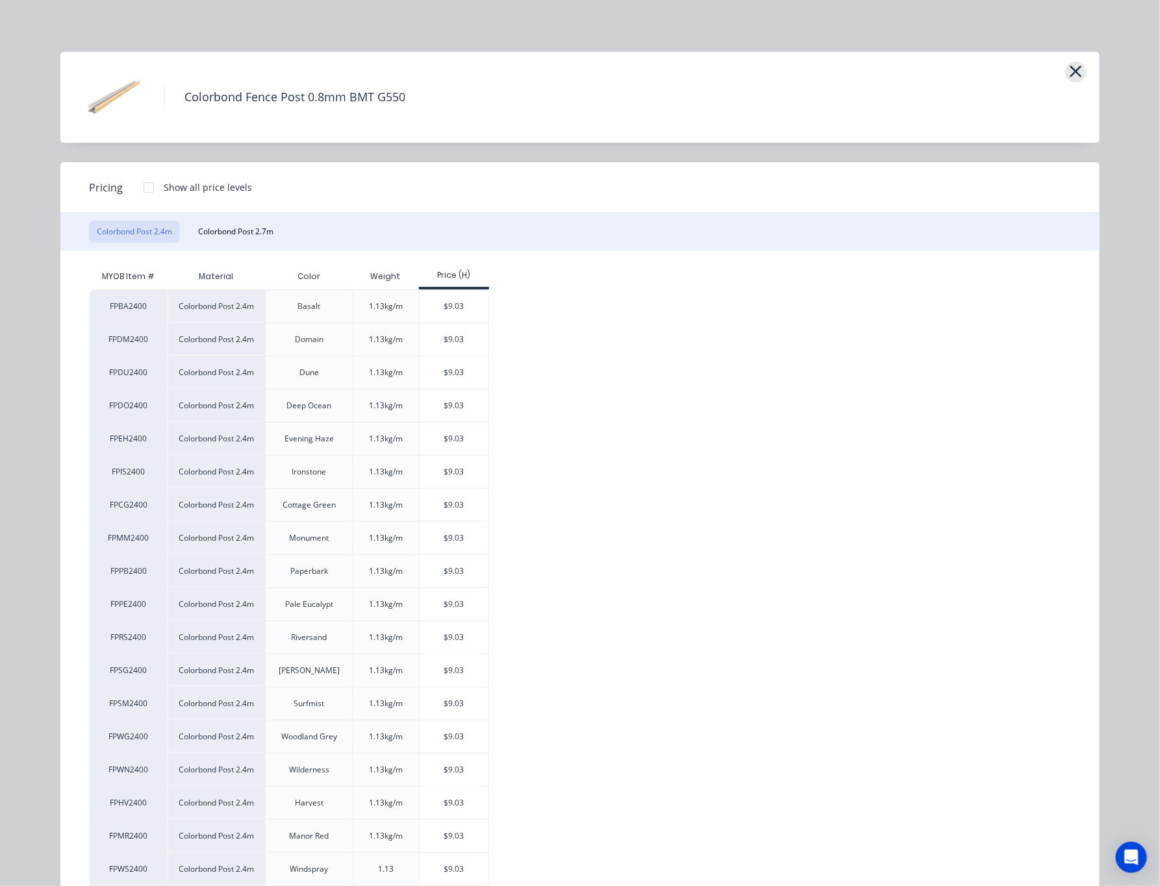
click at [812, 67] on icon "button" at bounding box center [1076, 72] width 12 height 12
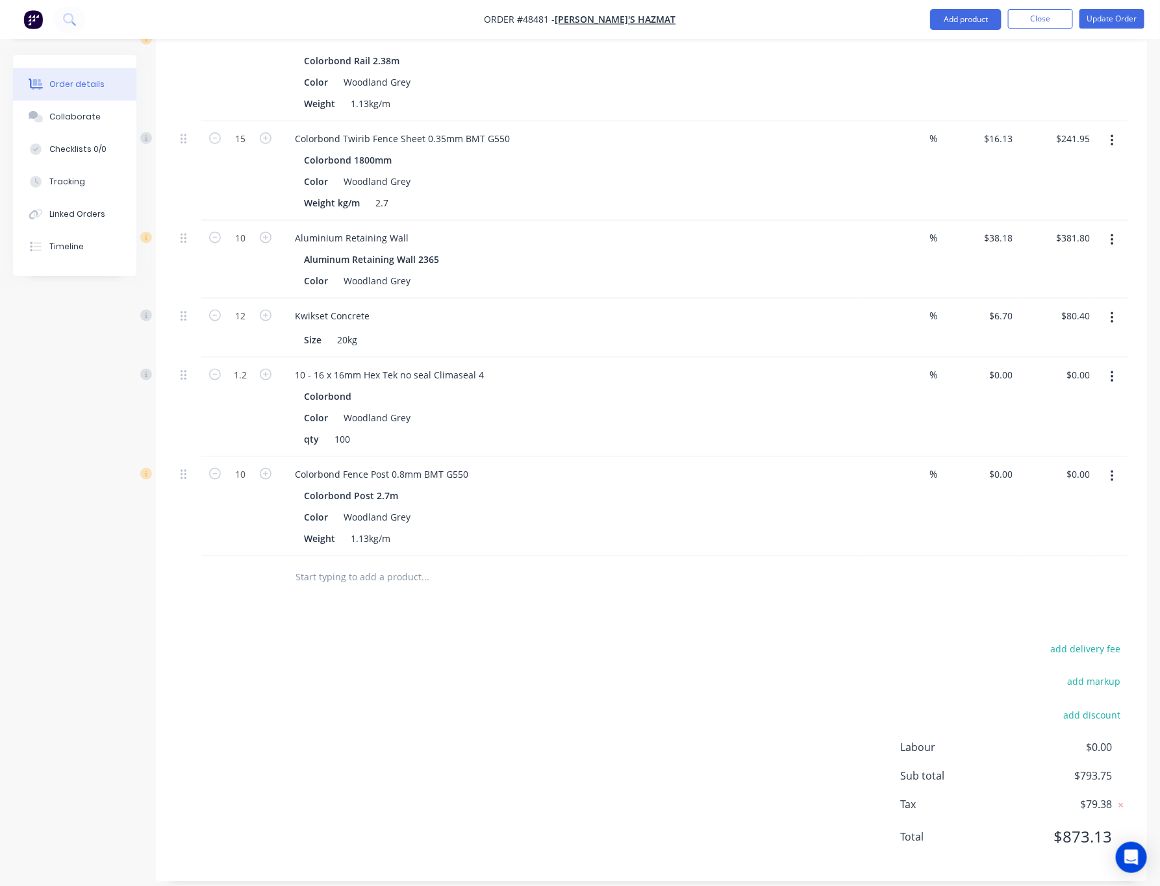
click at [812, 471] on icon "button" at bounding box center [1111, 477] width 3 height 12
click at [812, 501] on div "Edit" at bounding box center [1066, 510] width 100 height 19
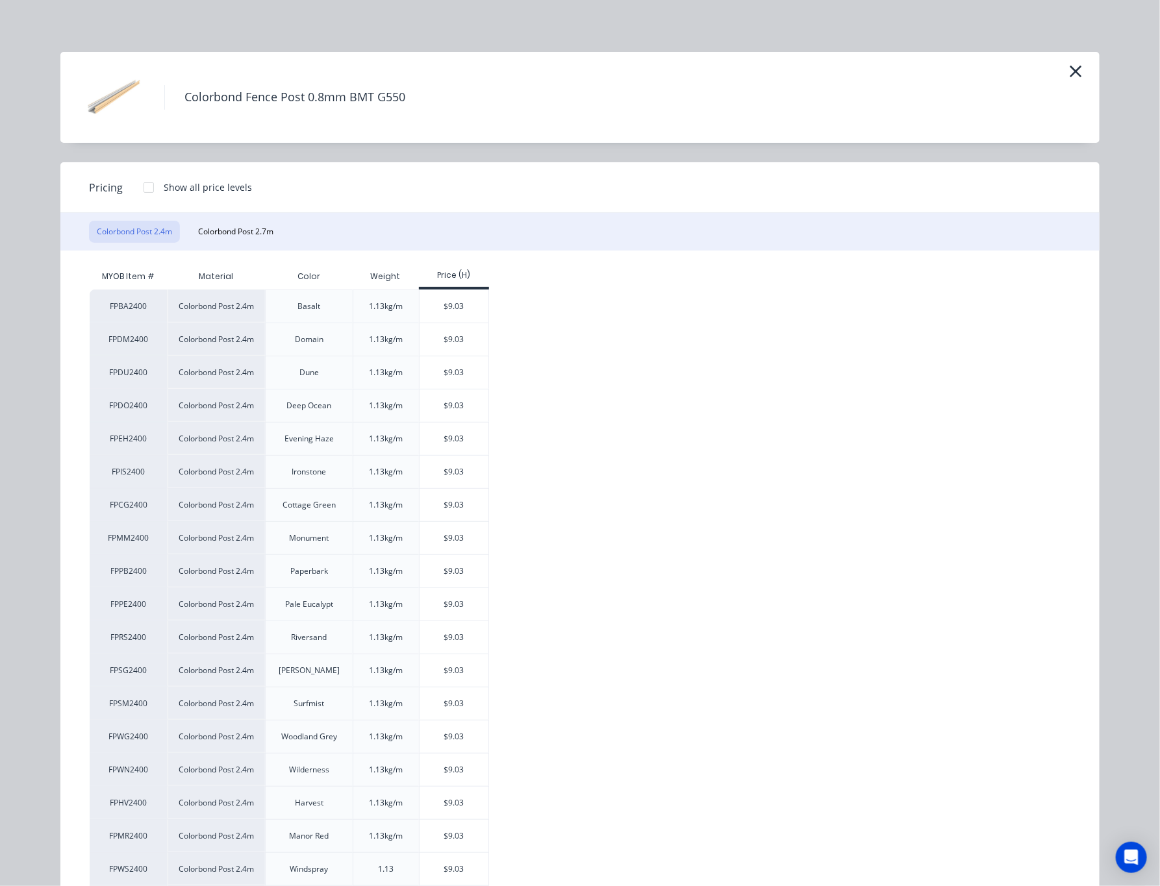
click at [812, 74] on button "button" at bounding box center [1075, 72] width 21 height 21
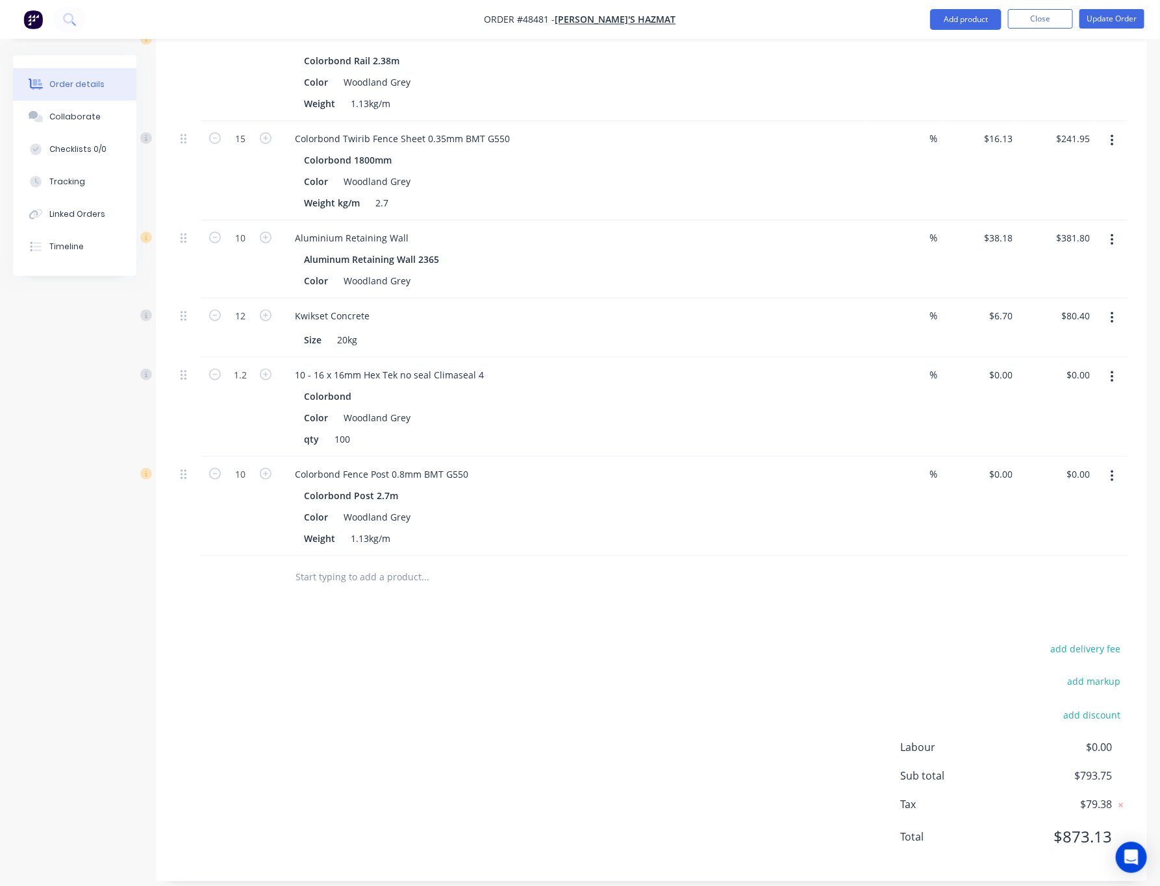
click at [812, 469] on icon "button" at bounding box center [1111, 476] width 3 height 14
click at [812, 501] on div "Edit" at bounding box center [1066, 510] width 100 height 19
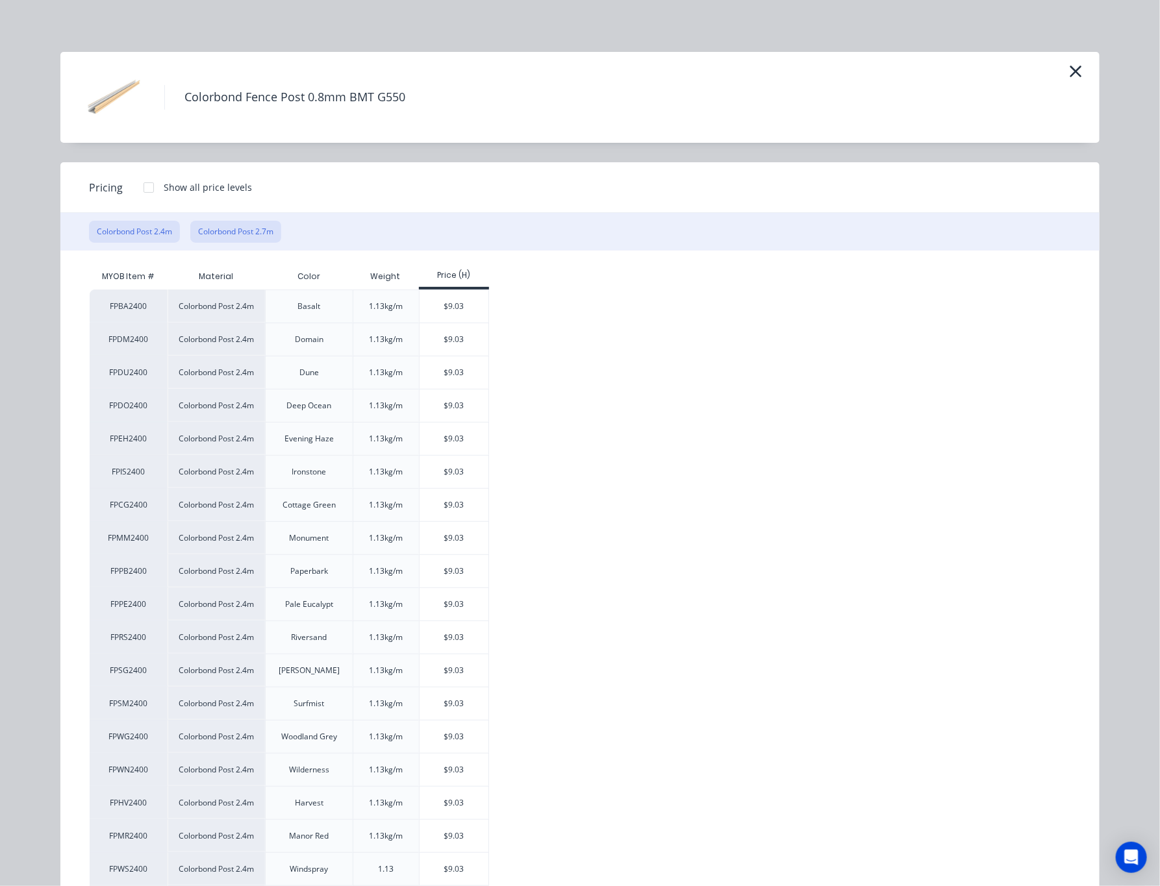
click at [261, 236] on button "Colorbond Post 2.7m" at bounding box center [235, 232] width 91 height 22
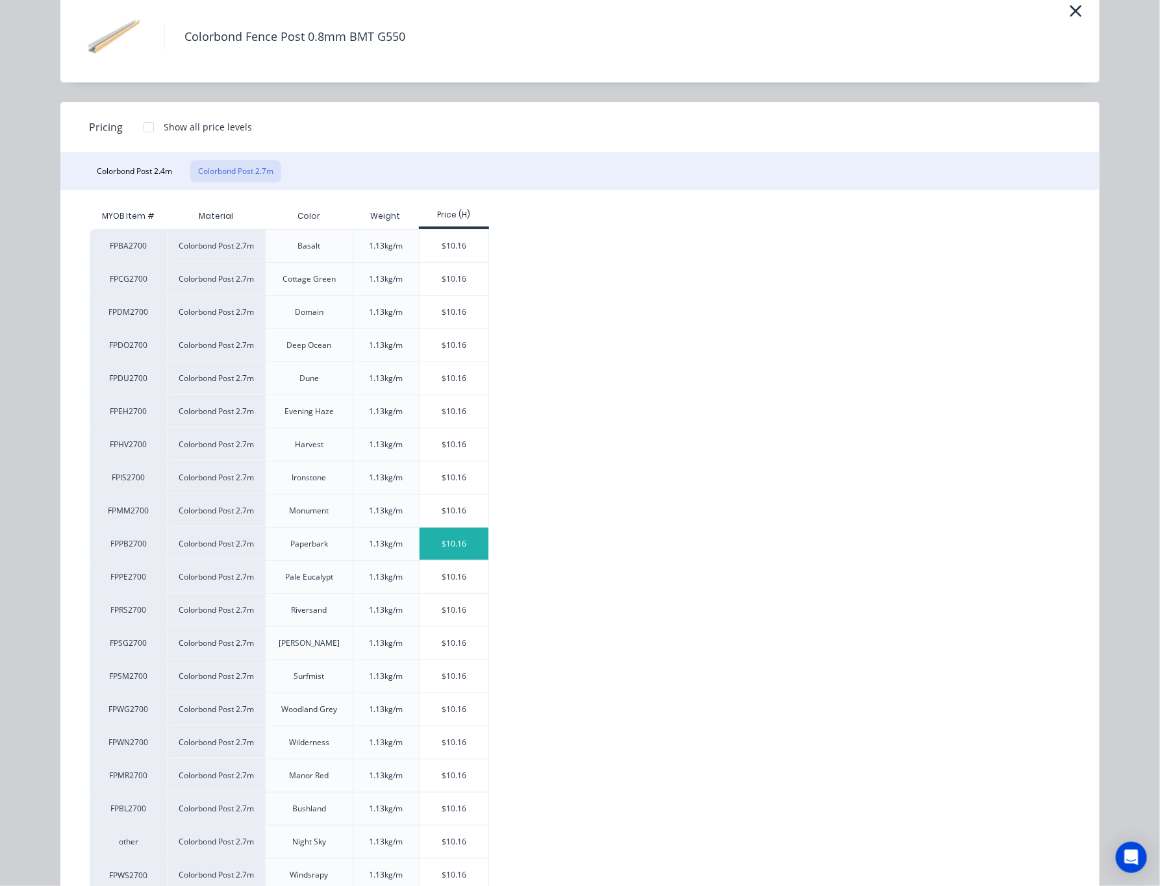
scroll to position [110, 0]
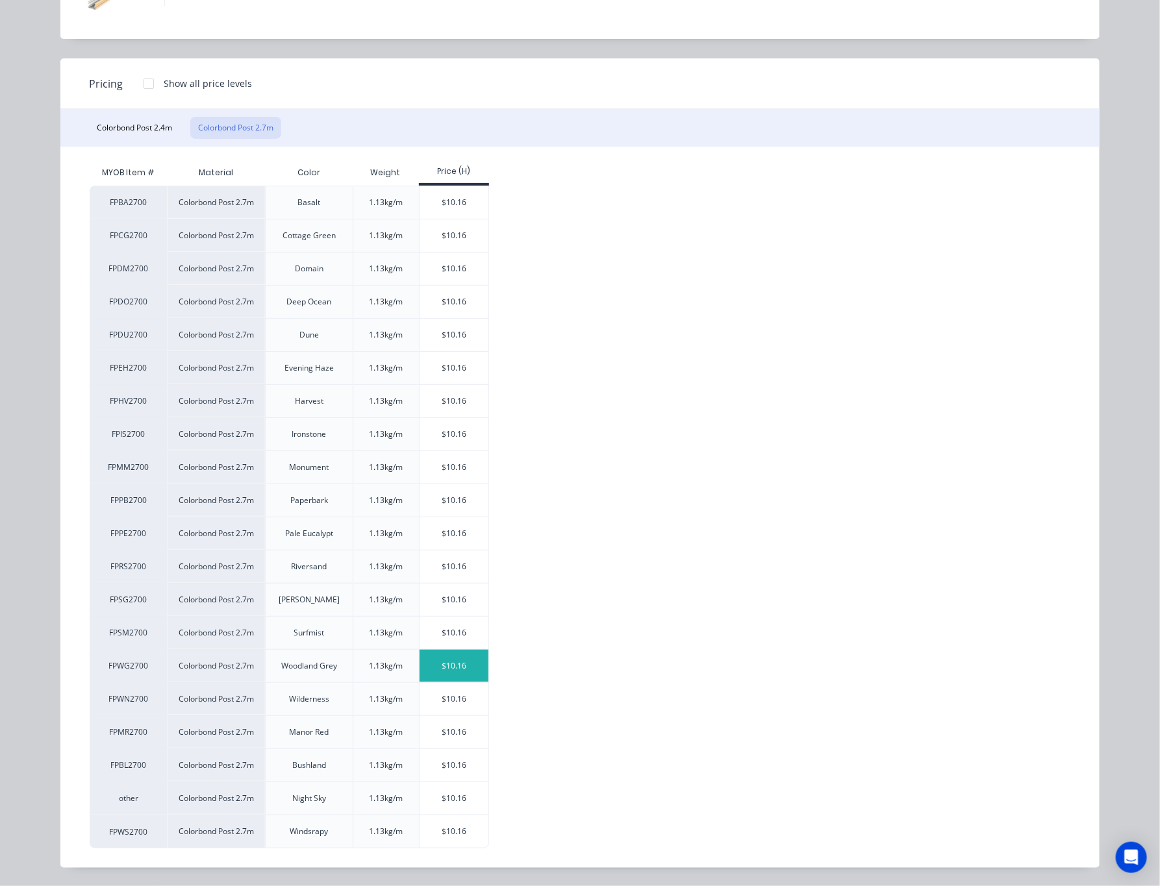
click at [472, 661] on div "$10.16" at bounding box center [453, 666] width 69 height 32
type input "$10.16"
type input "$101.60"
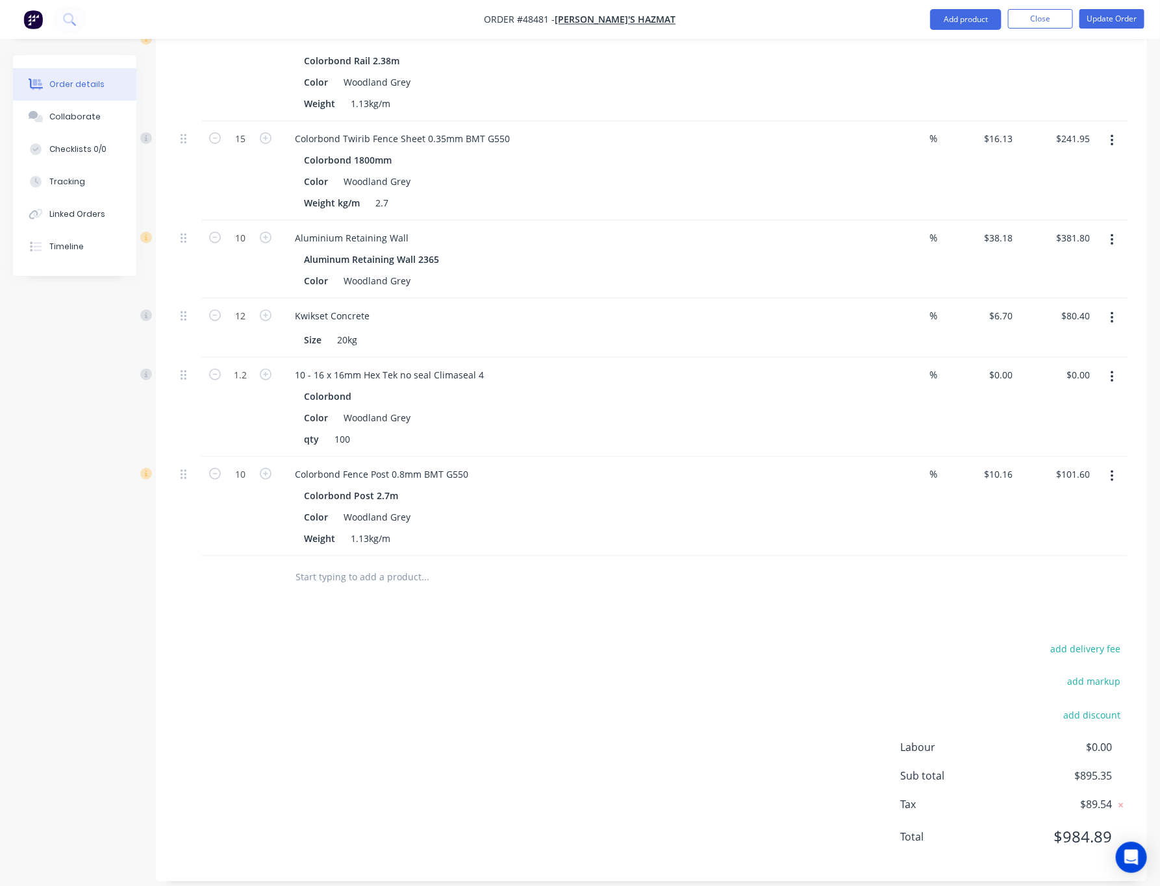
click at [673, 653] on div "add delivery fee add markup add discount Labour $0.00 Sub total $895.35 Tax $89…" at bounding box center [651, 751] width 952 height 222
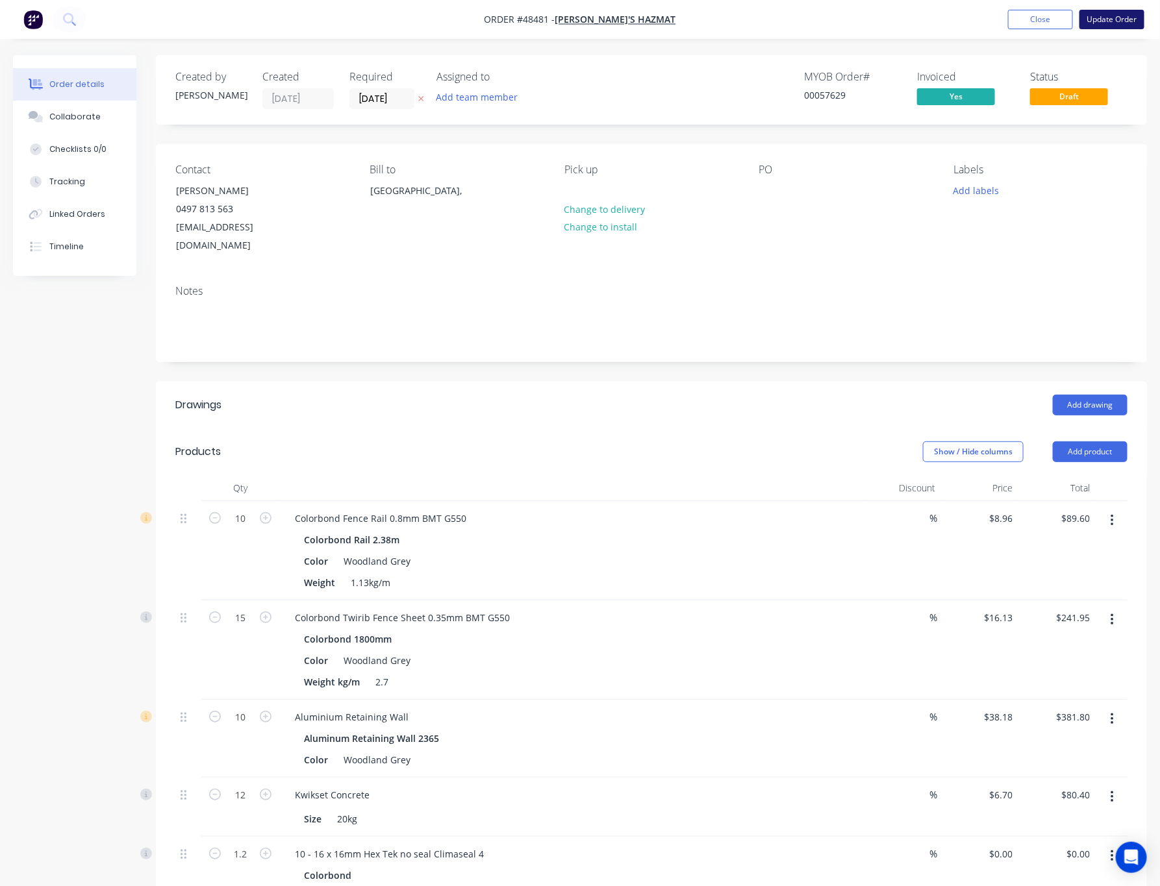
click at [812, 16] on button "Update Order" at bounding box center [1111, 19] width 65 height 19
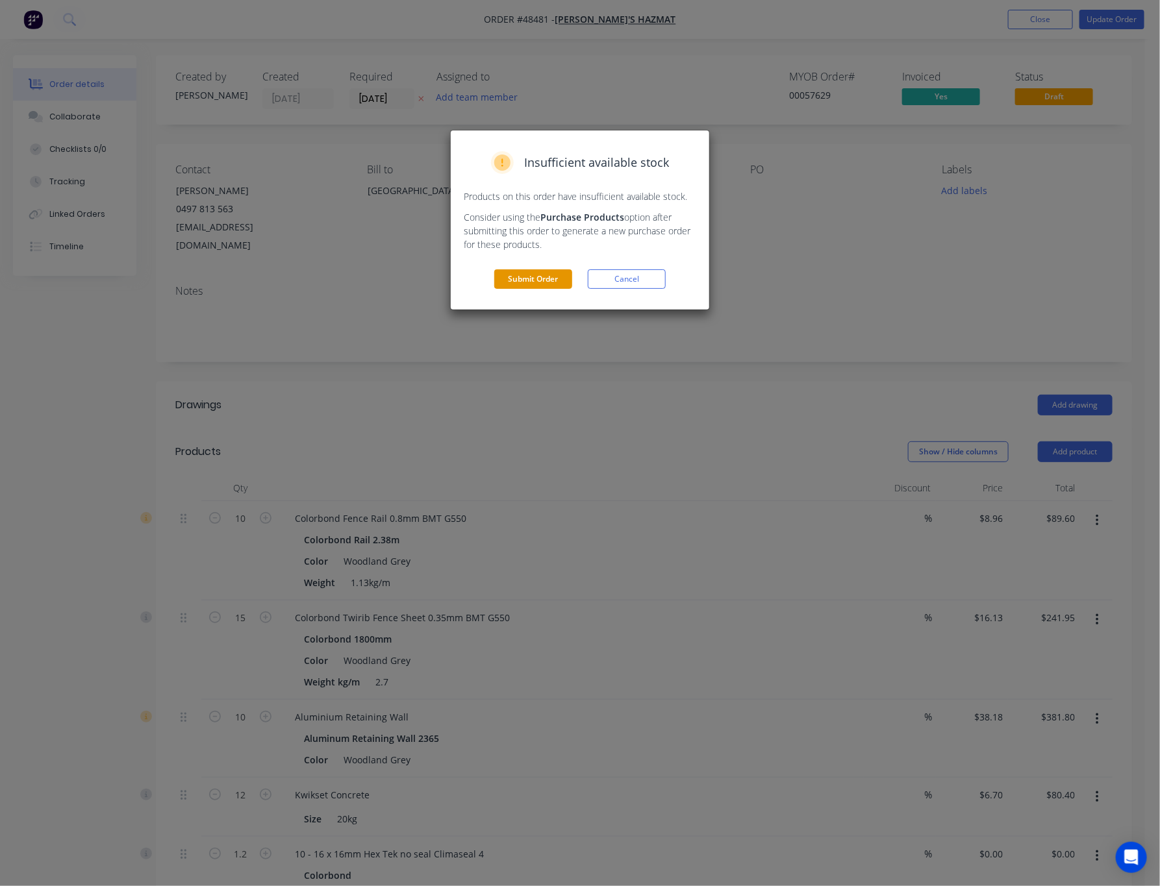
click at [555, 279] on button "Submit Order" at bounding box center [533, 278] width 78 height 19
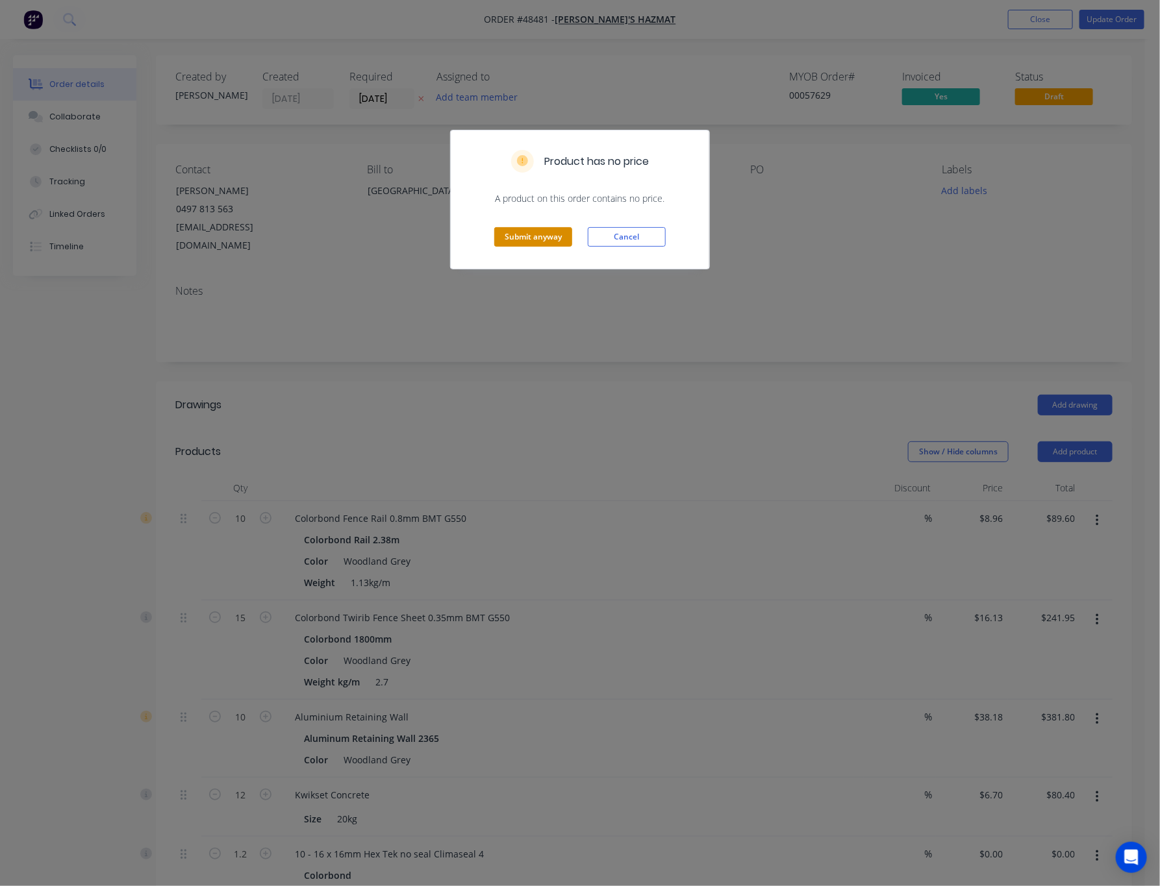
click at [542, 238] on button "Submit anyway" at bounding box center [533, 236] width 78 height 19
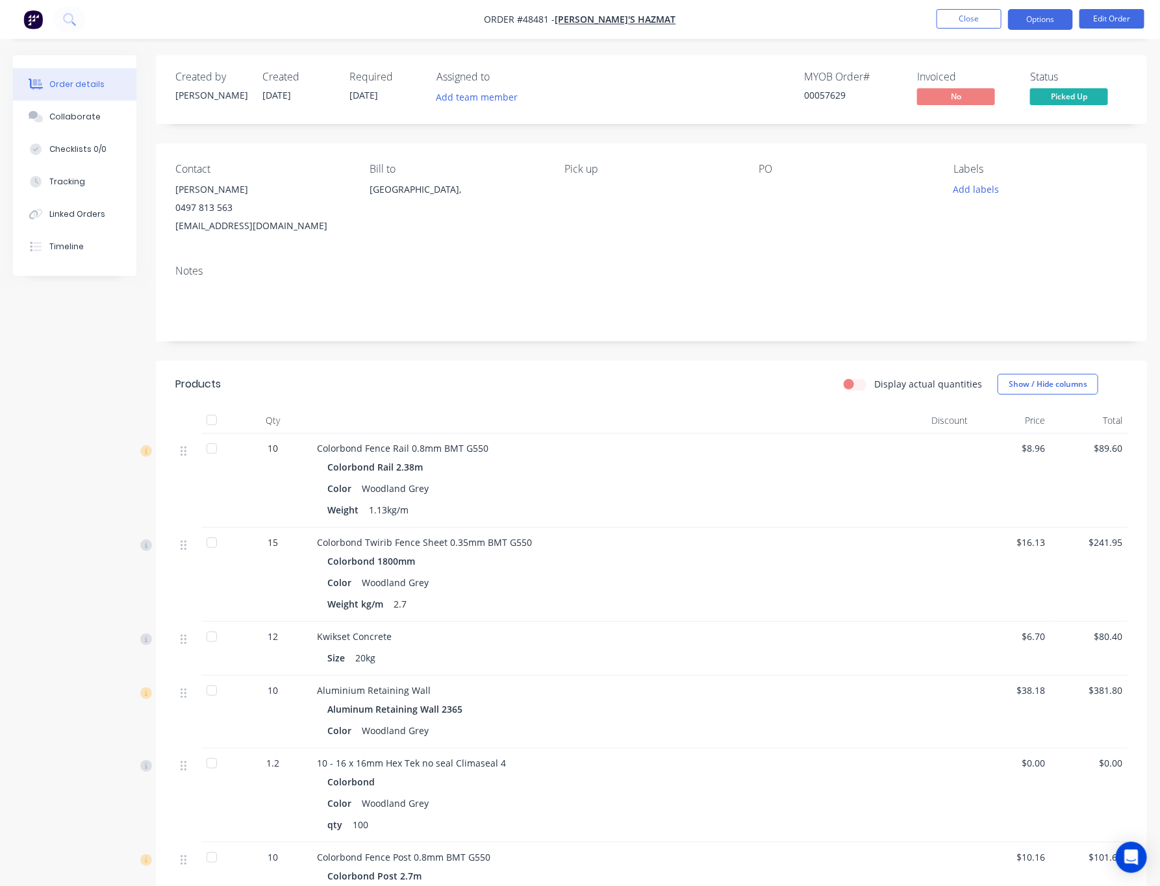
click at [812, 20] on button "Options" at bounding box center [1040, 19] width 65 height 21
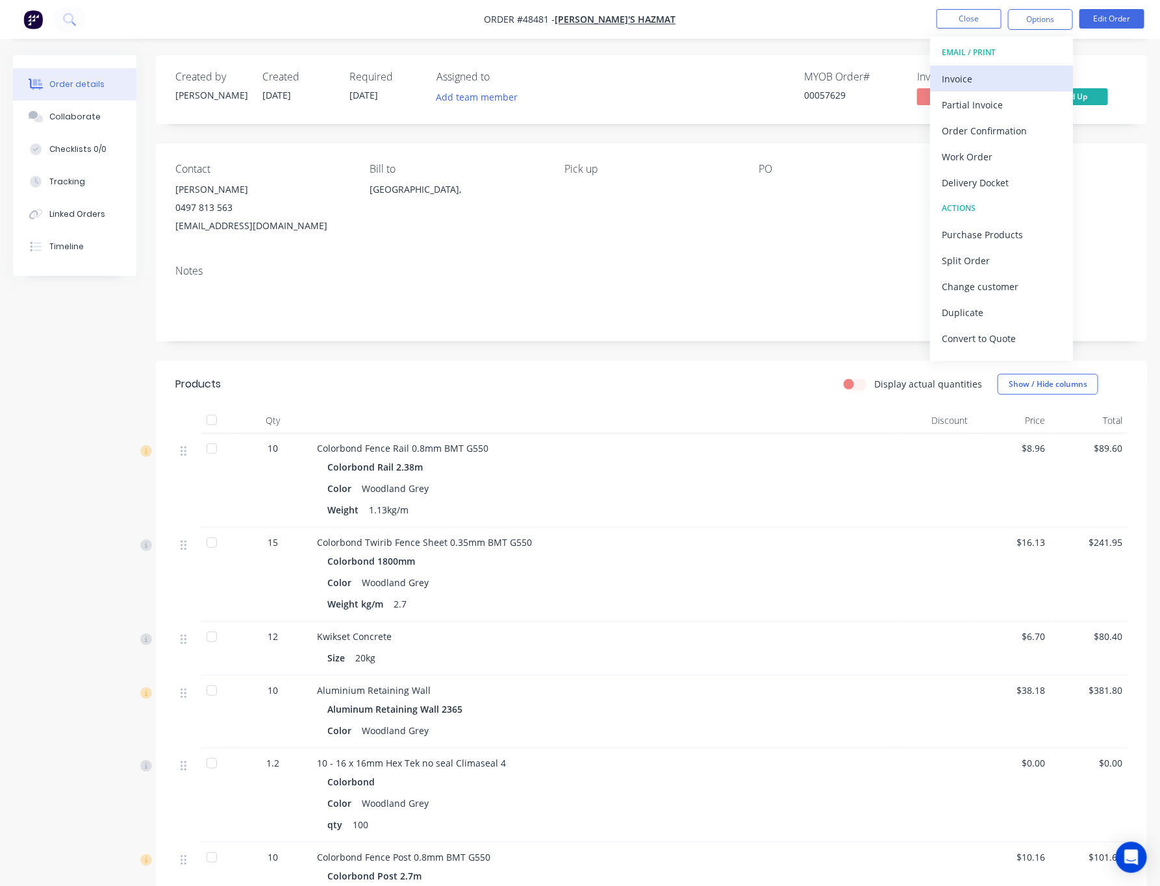
click at [812, 74] on div "Invoice" at bounding box center [1001, 78] width 119 height 19
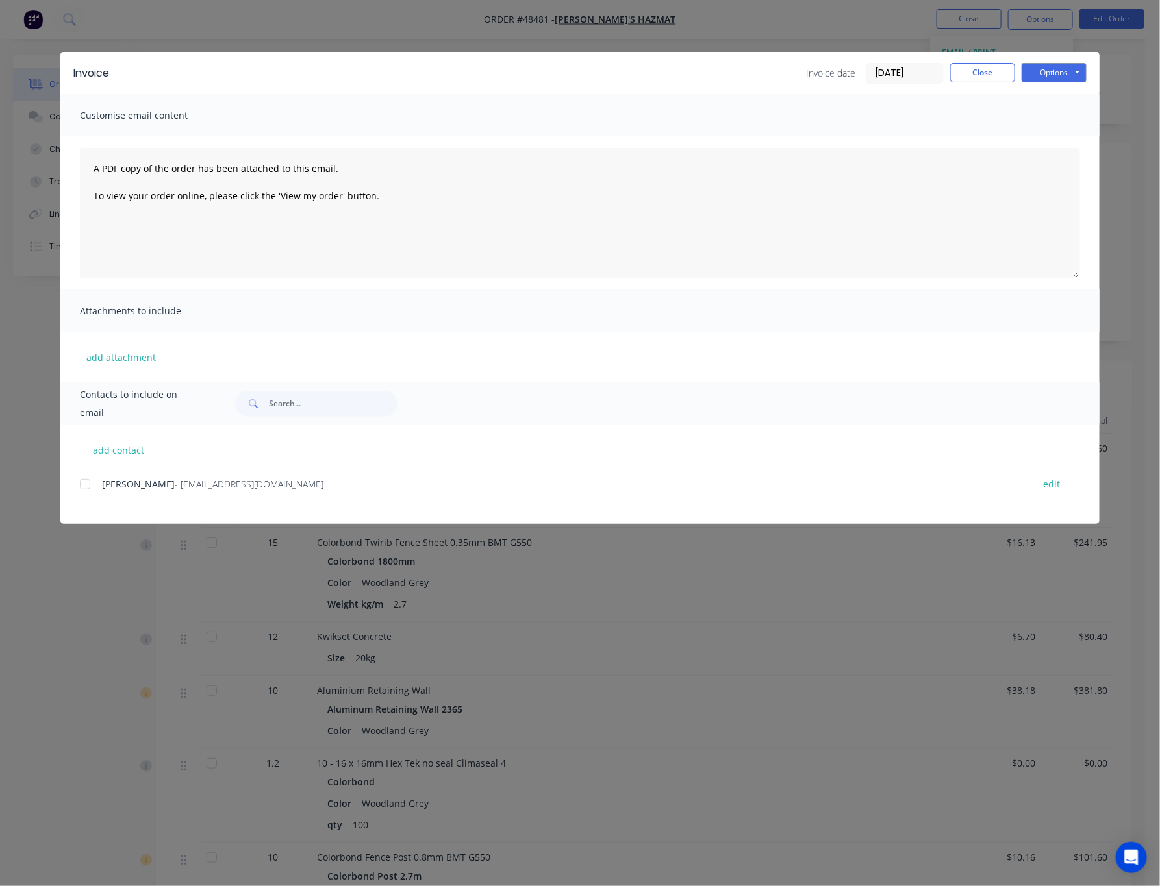
click at [812, 144] on div "Invoice Invoice date 26/08/25 Close Options Preview Print Email Customise email…" at bounding box center [580, 443] width 1160 height 886
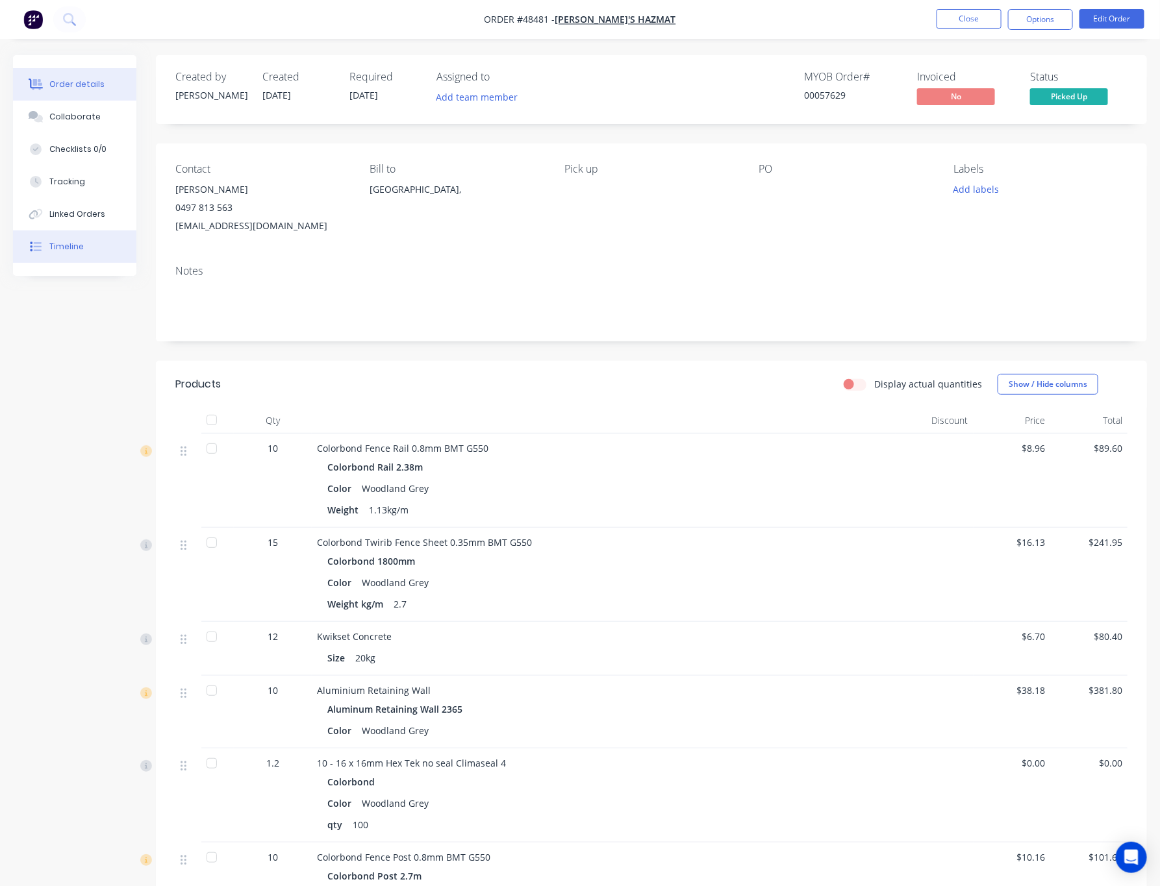
click at [98, 232] on button "Timeline" at bounding box center [74, 247] width 123 height 32
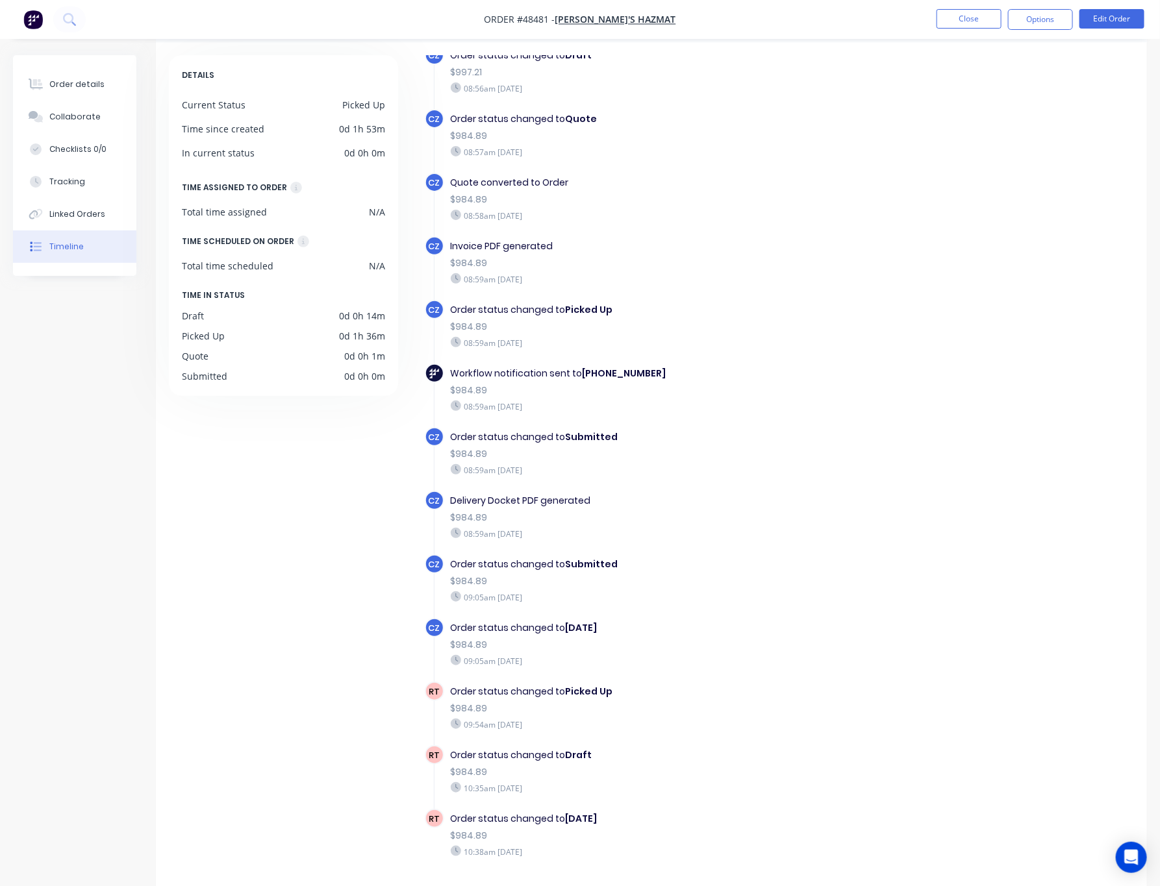
scroll to position [86, 0]
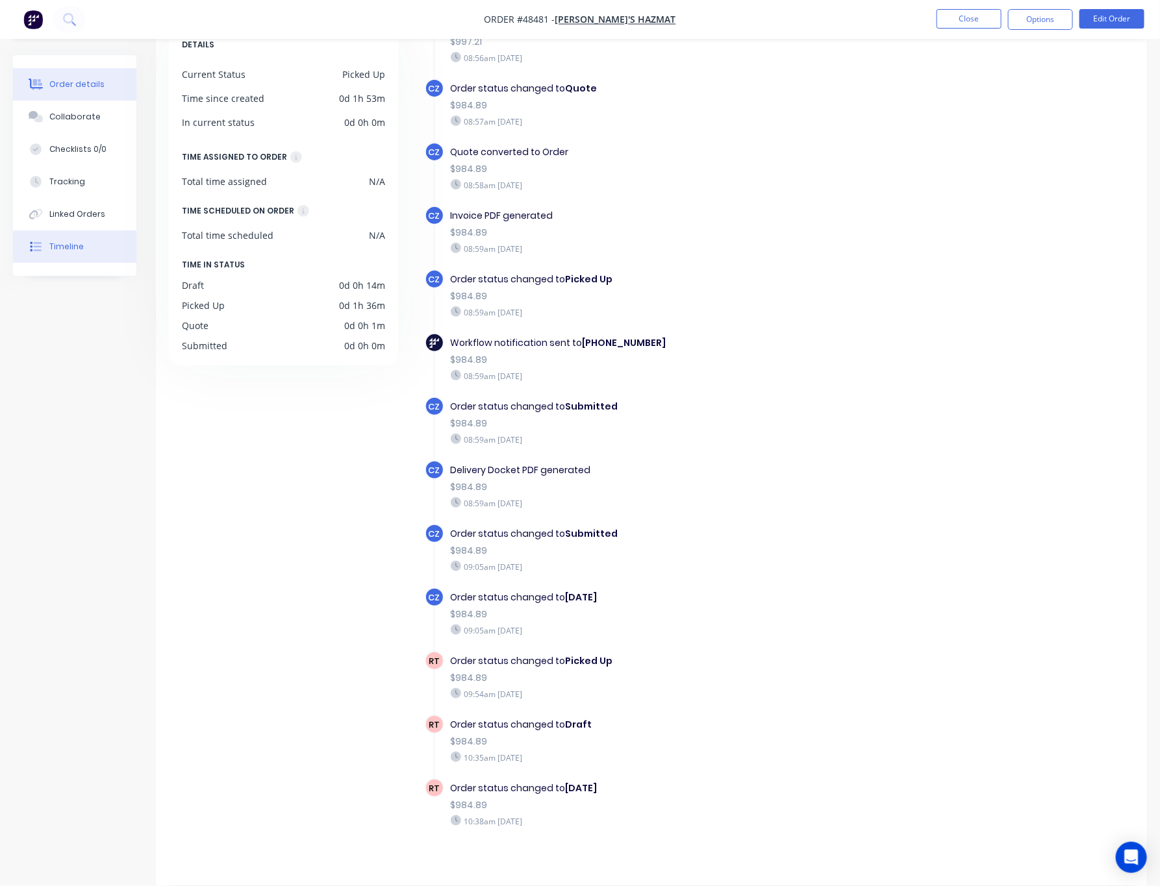
click at [108, 77] on button "Order details" at bounding box center [74, 84] width 123 height 32
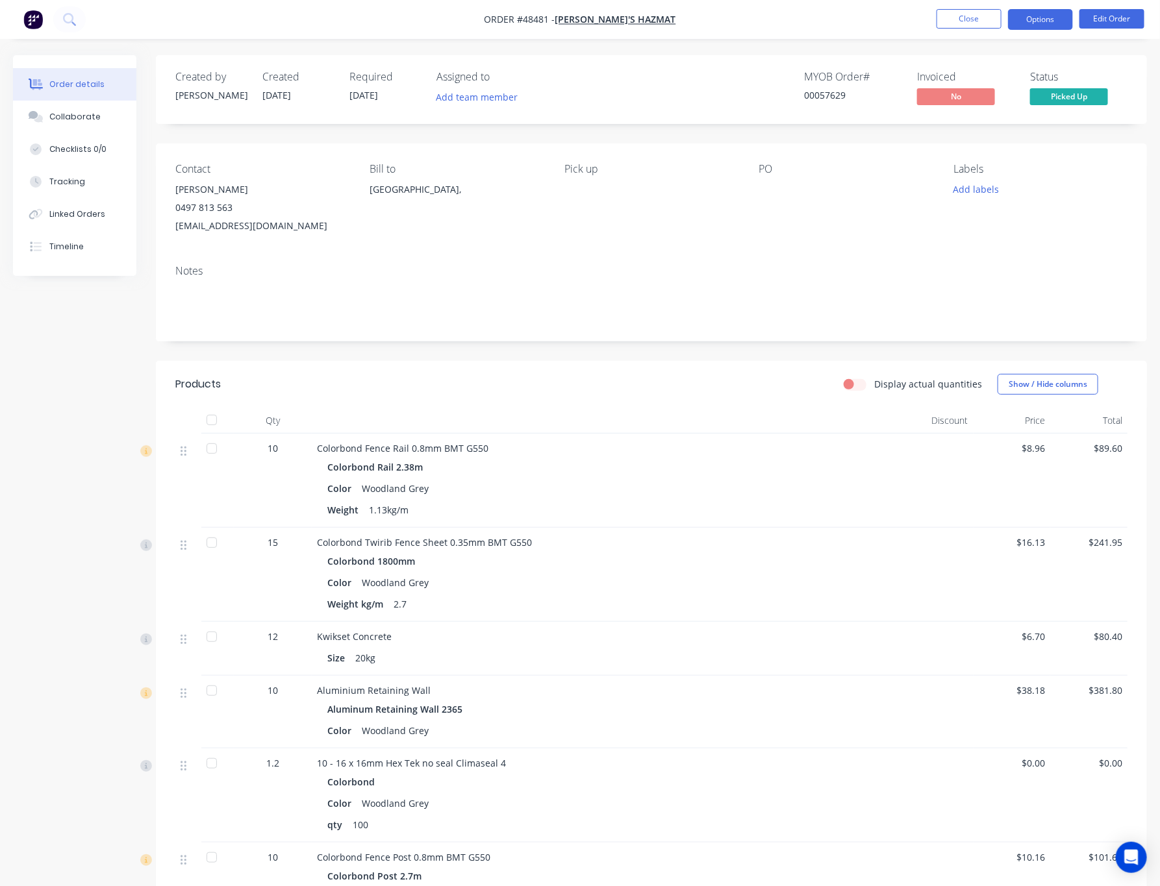
click at [812, 12] on button "Options" at bounding box center [1040, 19] width 65 height 21
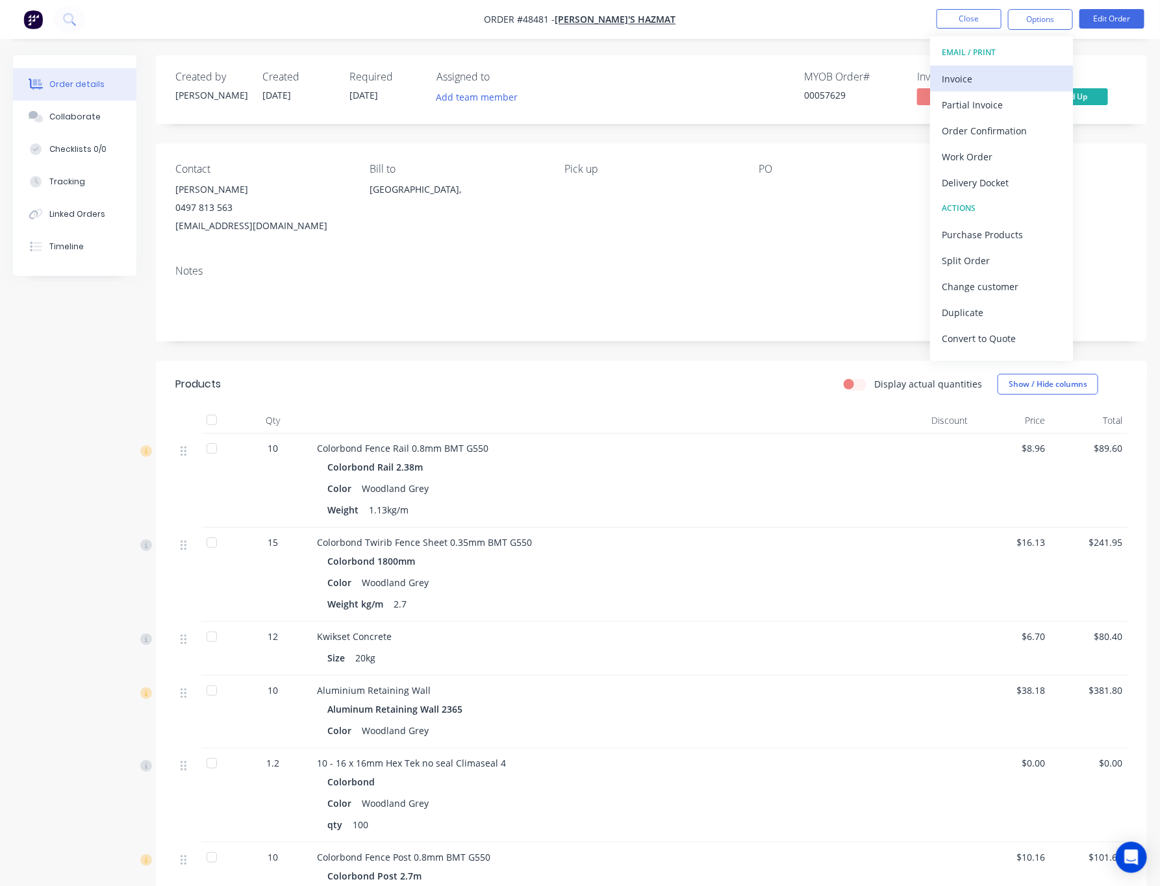
click at [812, 66] on button "Invoice" at bounding box center [1001, 79] width 143 height 26
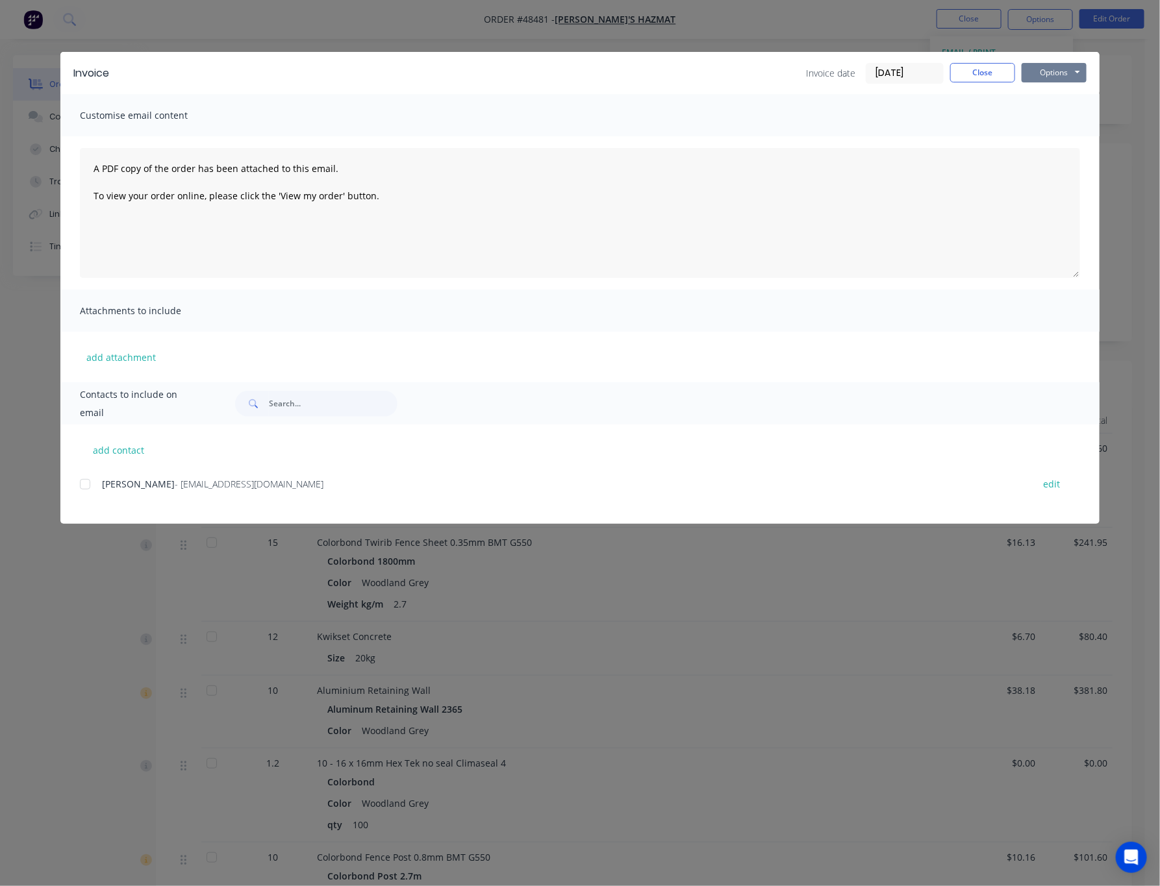
click at [812, 69] on button "Options" at bounding box center [1053, 72] width 65 height 19
click at [812, 116] on button "Print" at bounding box center [1062, 116] width 83 height 21
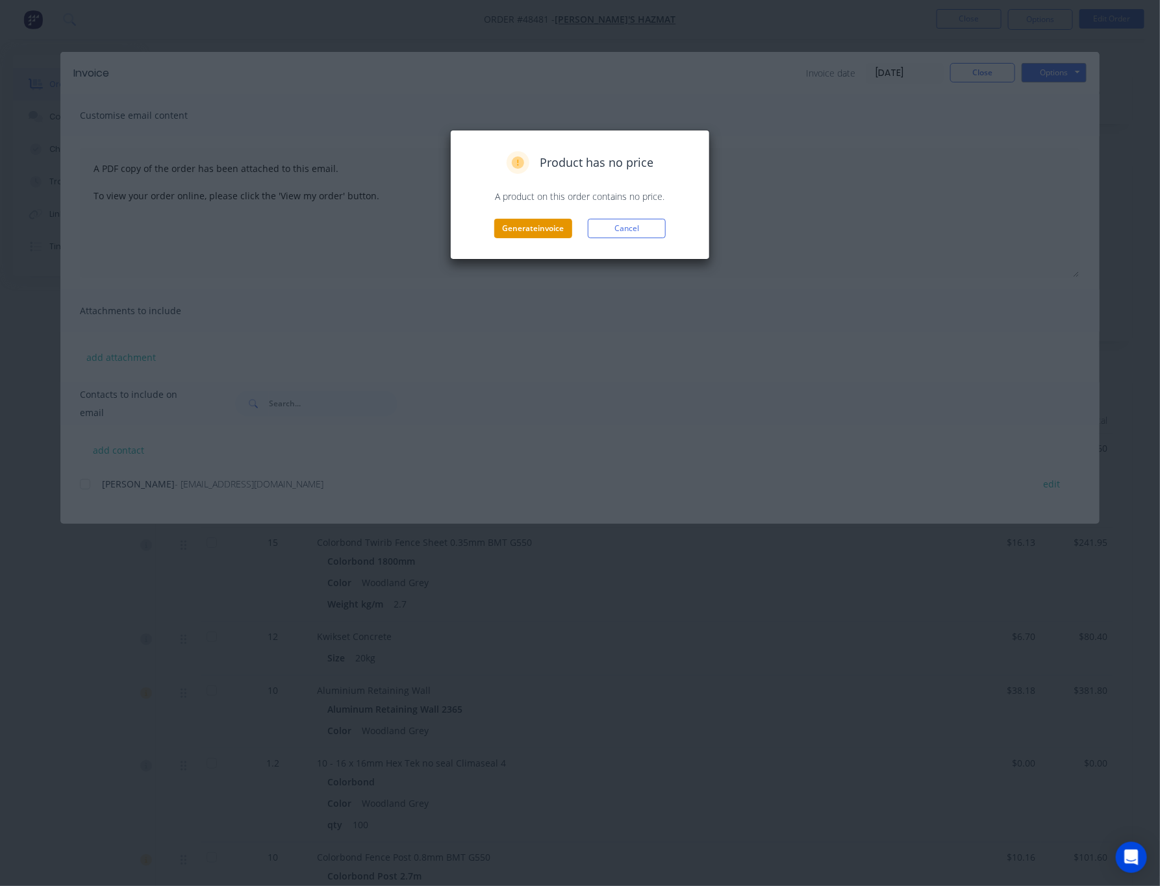
click at [543, 230] on button "Generate invoice" at bounding box center [533, 228] width 78 height 19
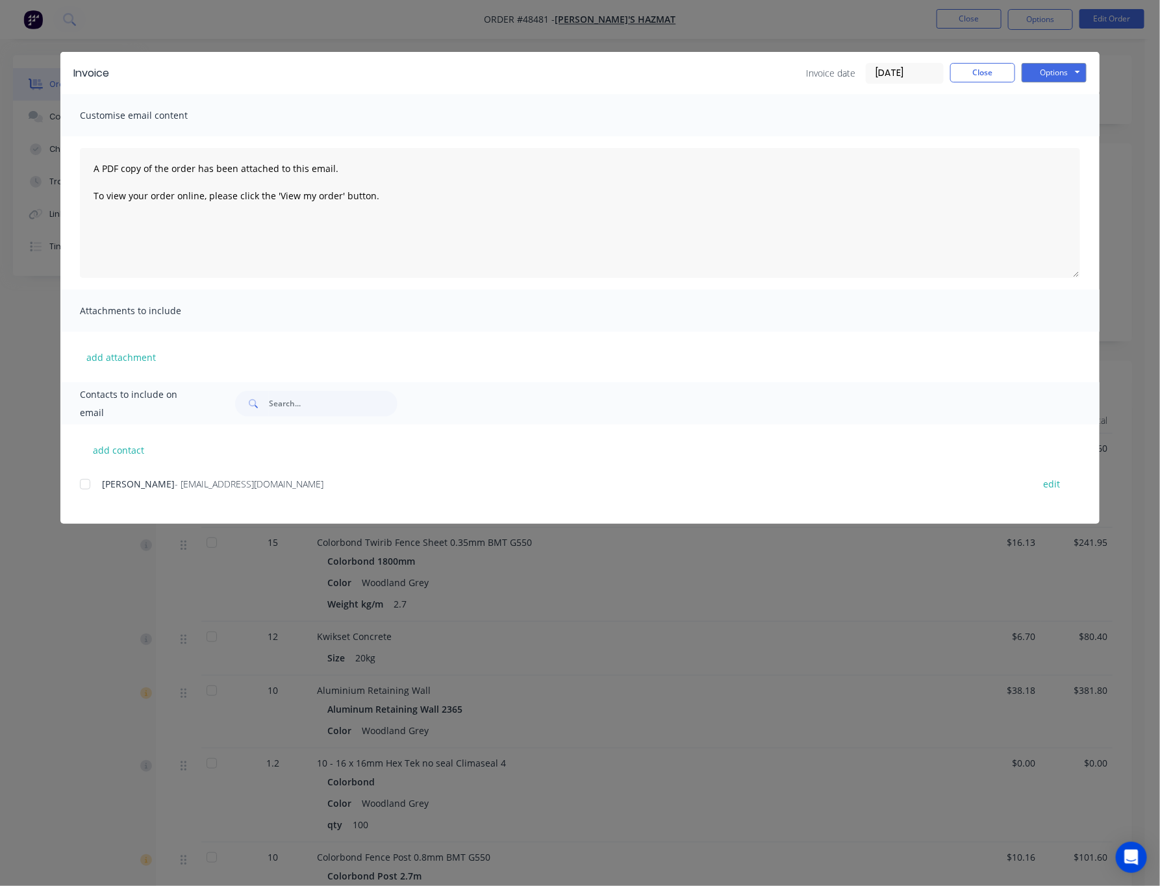
click at [635, 721] on div "Invoice Invoice date 26/08/25 Close Options Preview Print Email Customise email…" at bounding box center [580, 443] width 1160 height 886
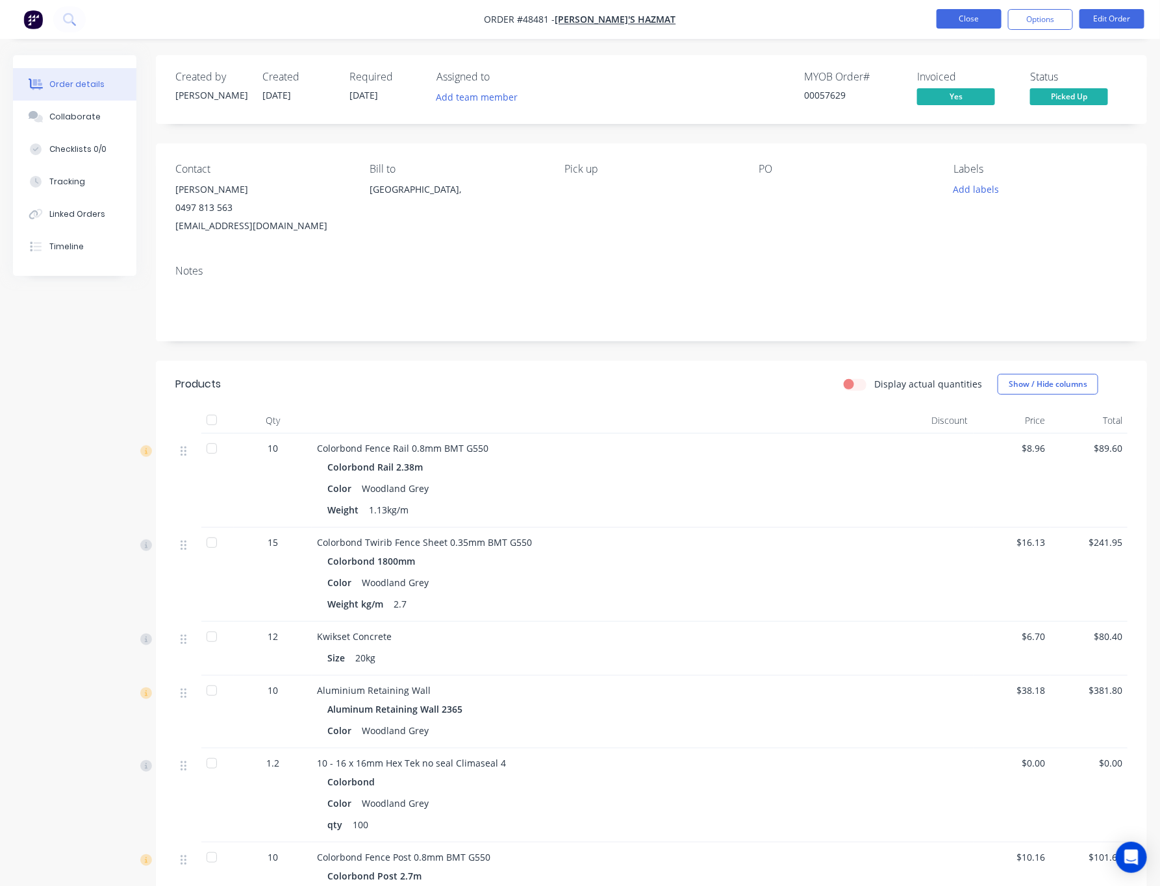
click at [812, 20] on button "Close" at bounding box center [968, 18] width 65 height 19
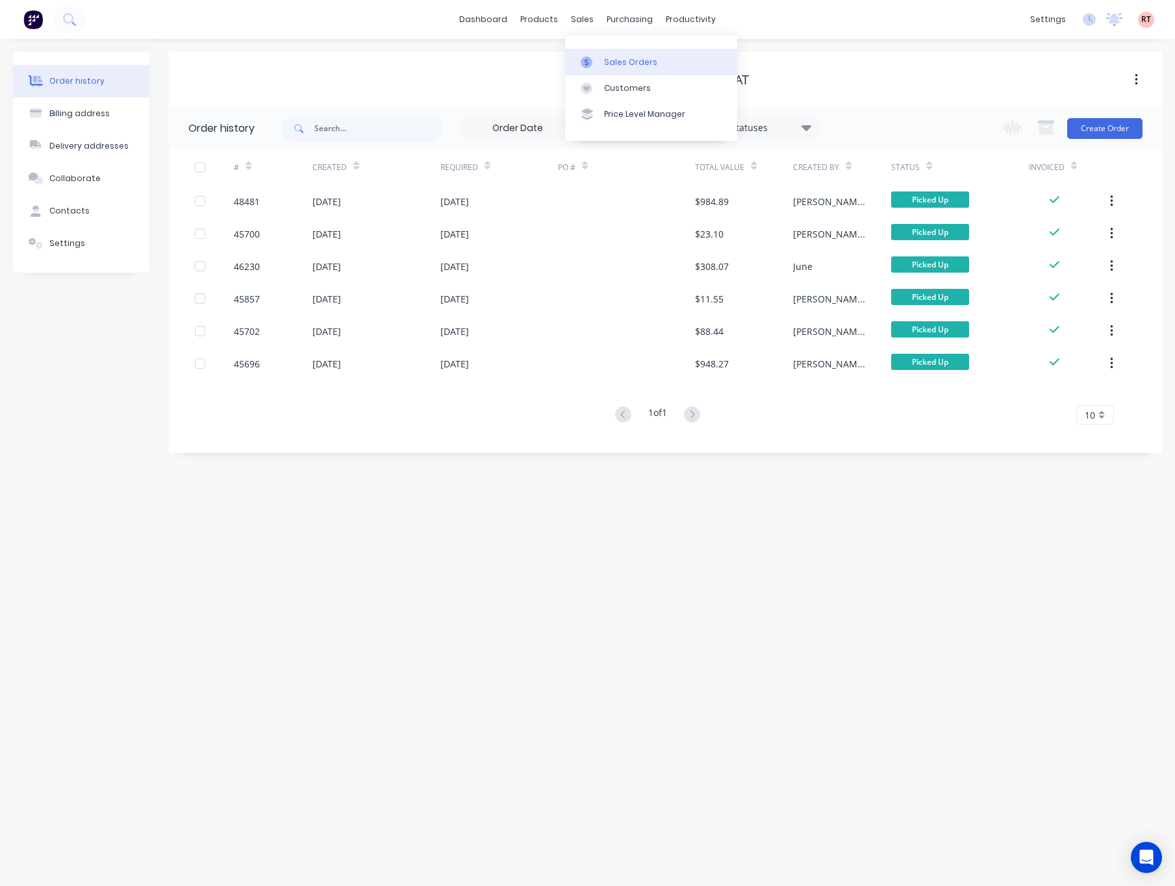
click at [606, 60] on div "Sales Orders" at bounding box center [630, 62] width 53 height 12
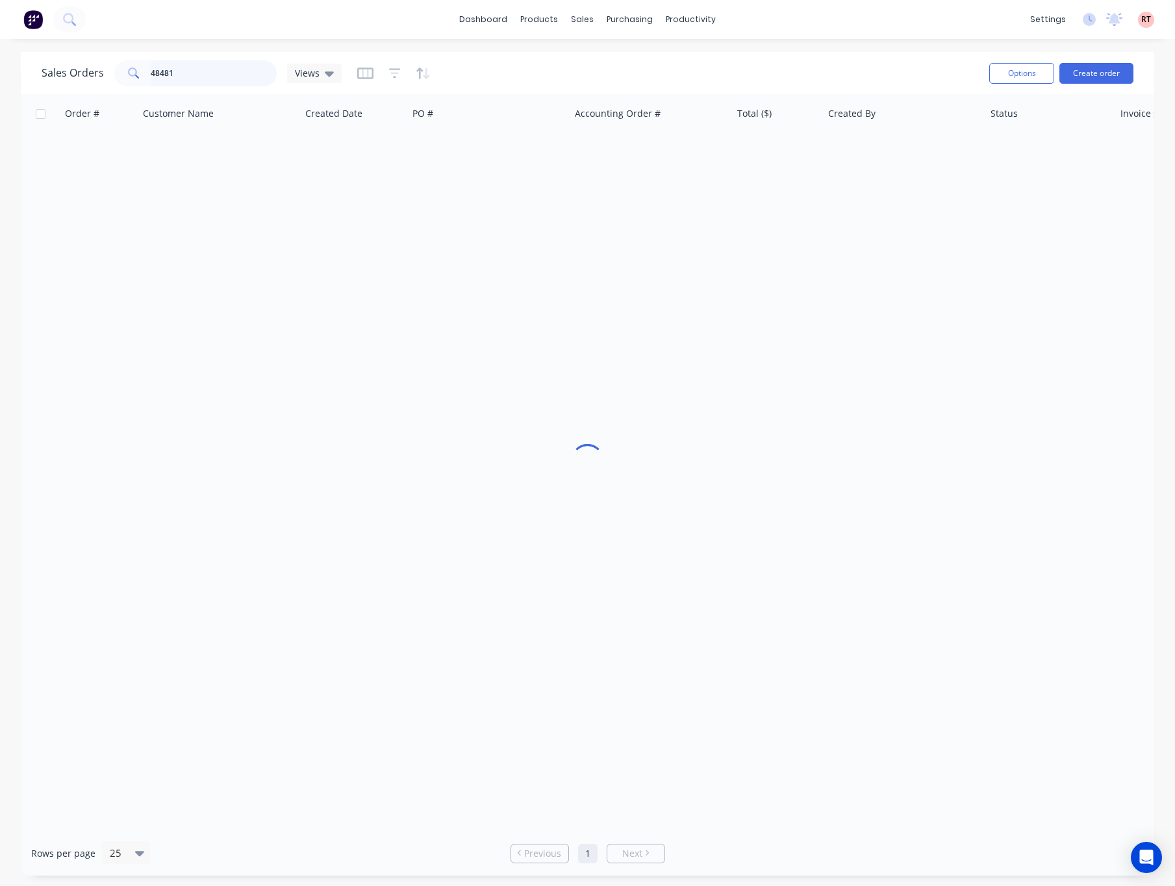
drag, startPoint x: 205, startPoint y: 75, endPoint x: 73, endPoint y: 78, distance: 131.9
click at [102, 74] on div "Sales Orders 48481 Views" at bounding box center [192, 73] width 300 height 26
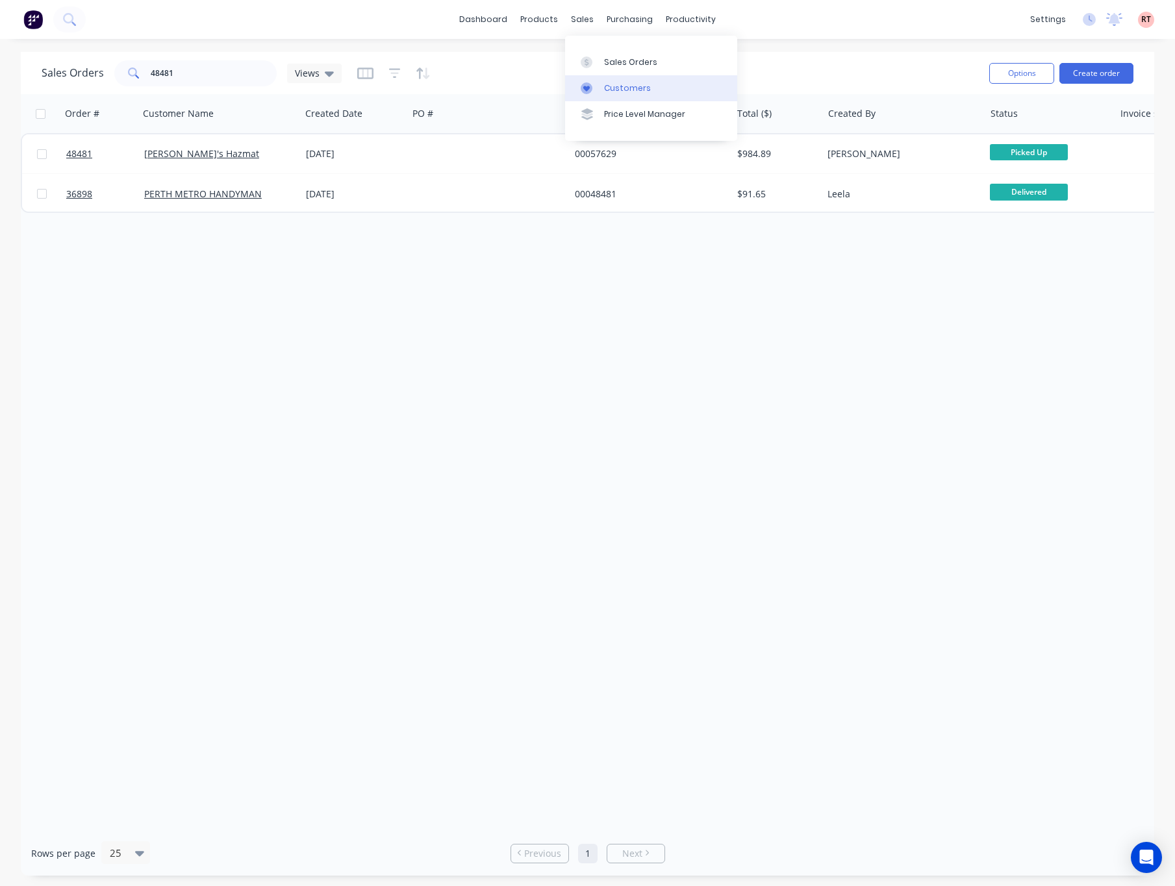
click at [588, 84] on icon at bounding box center [586, 88] width 12 height 12
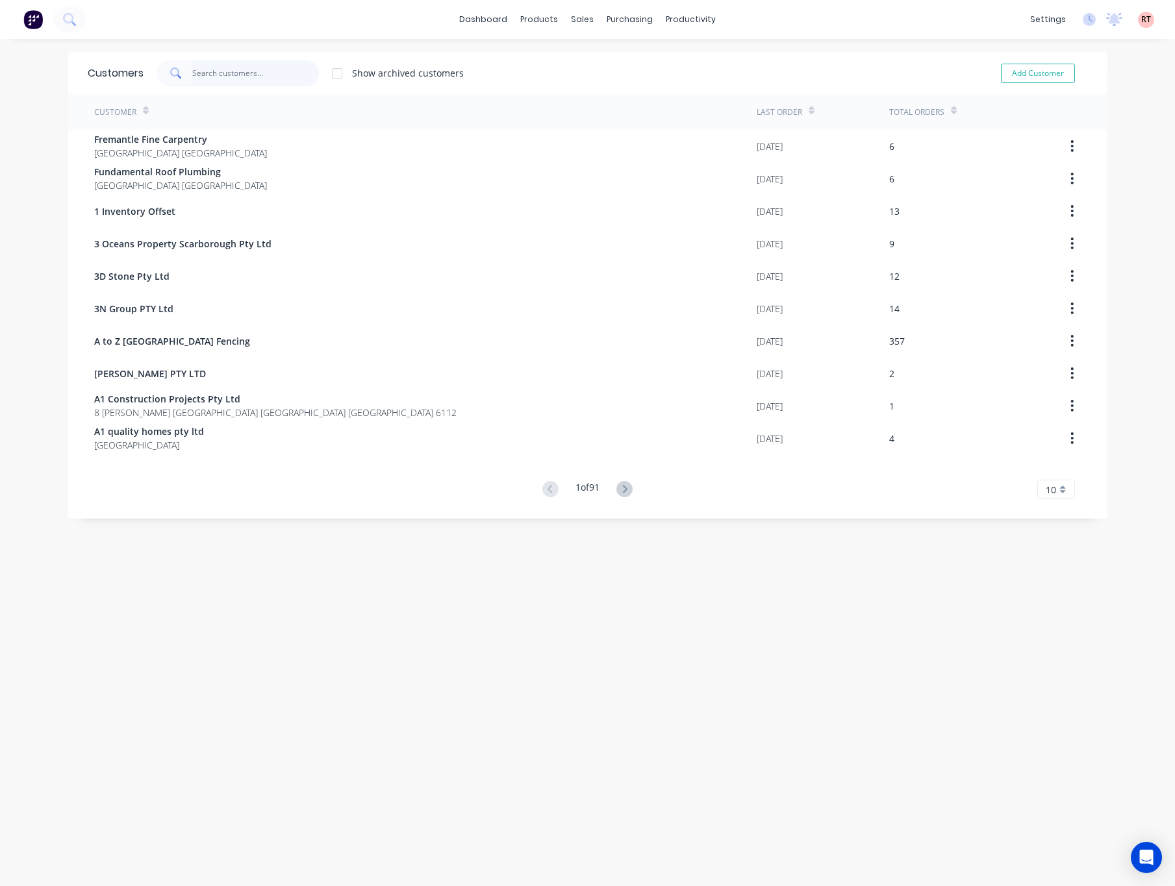
click at [246, 68] on input "text" at bounding box center [255, 73] width 127 height 26
click at [213, 69] on input "text" at bounding box center [255, 73] width 127 height 26
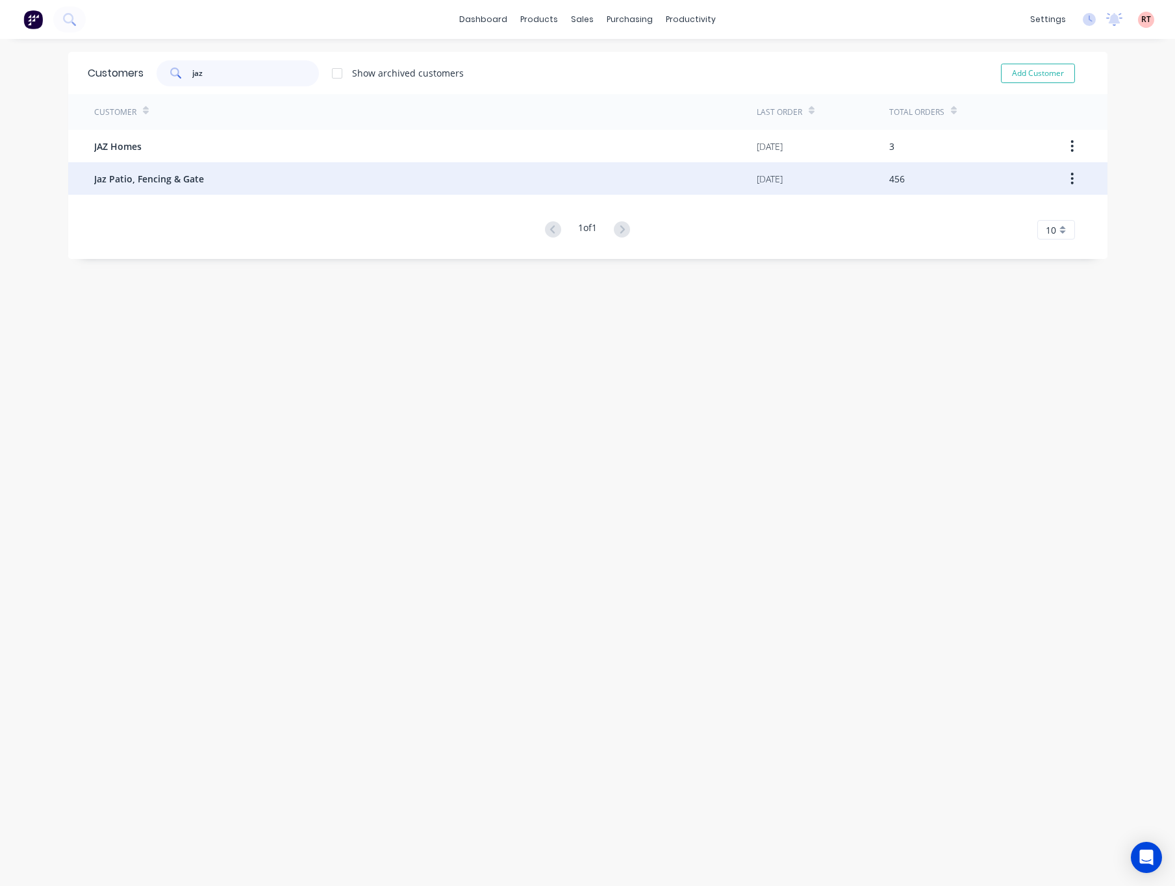
type input "jaz"
click at [248, 181] on div "Jaz Patio, Fencing & Gate" at bounding box center [425, 178] width 662 height 32
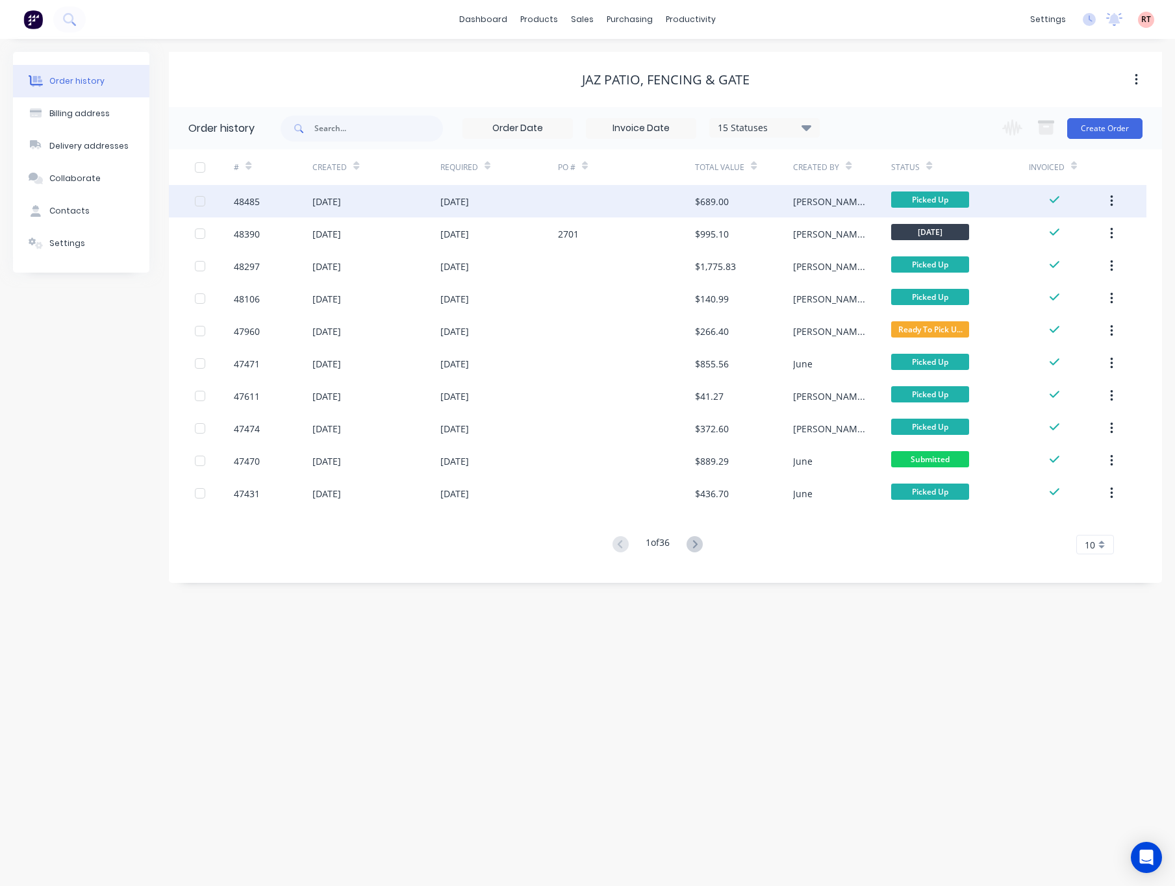
click at [577, 199] on div at bounding box center [626, 201] width 137 height 32
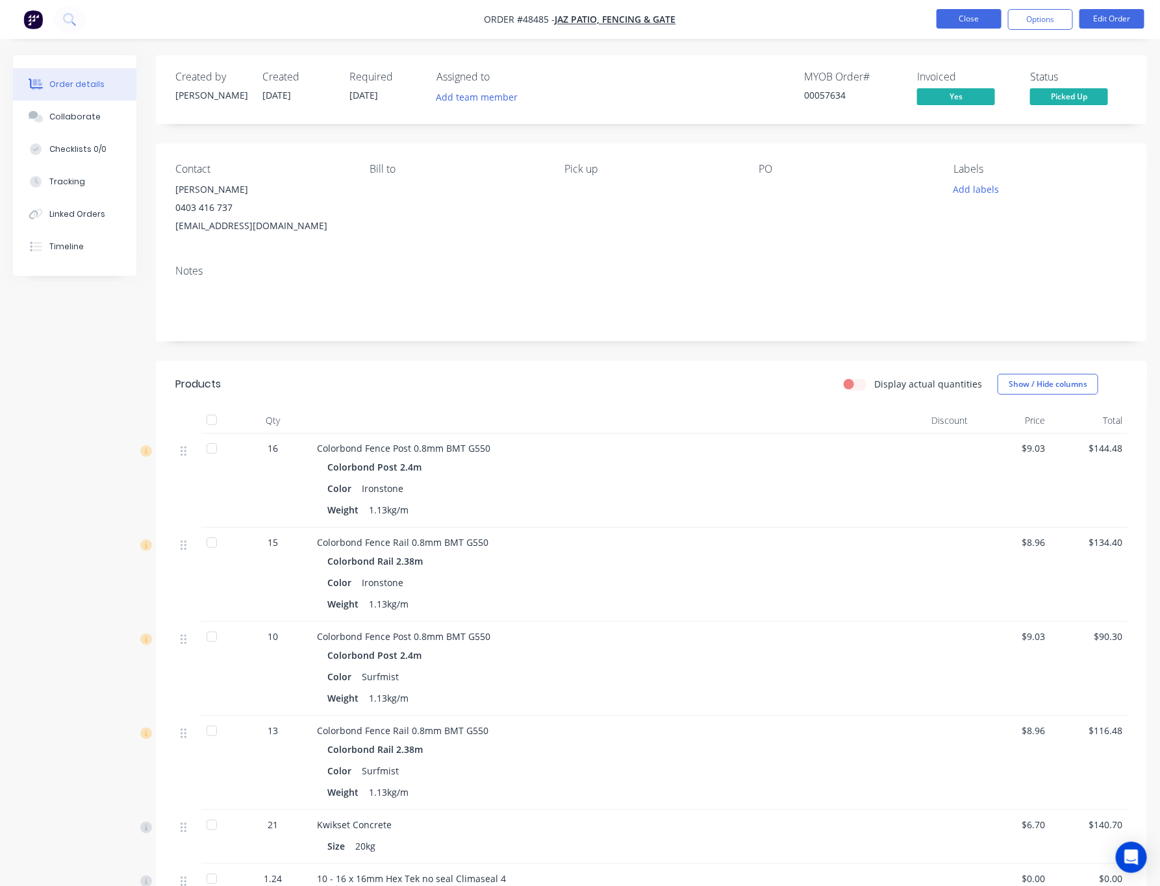
click at [812, 23] on button "Close" at bounding box center [968, 18] width 65 height 19
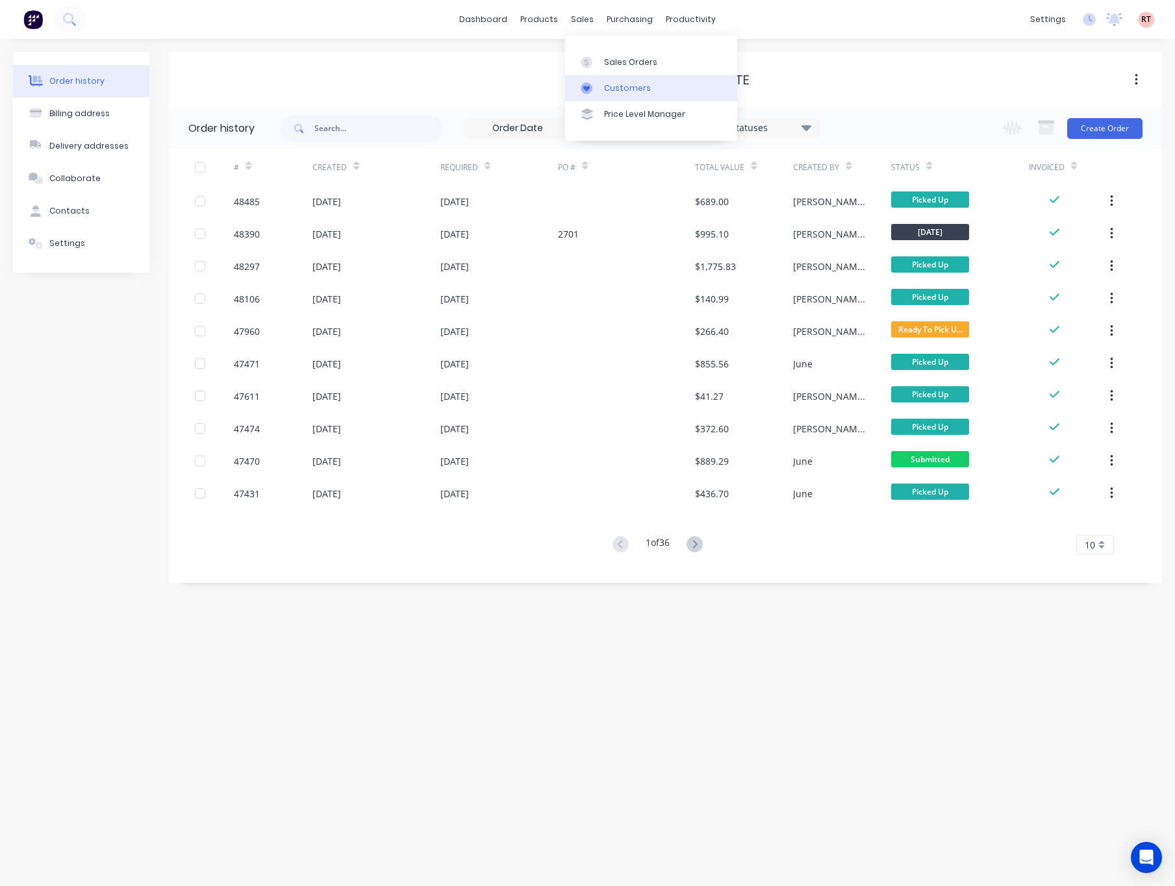
click at [626, 94] on div "Customers" at bounding box center [627, 88] width 47 height 12
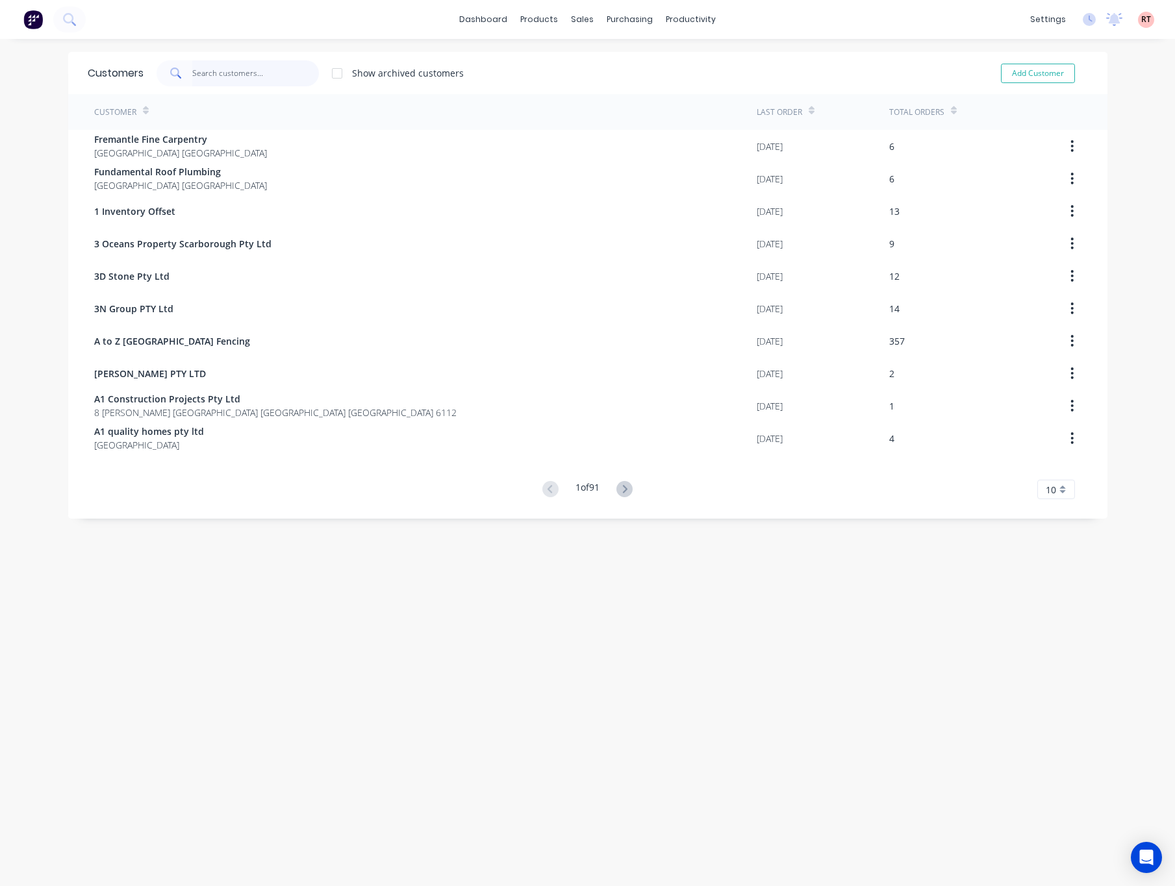
click at [245, 73] on input "text" at bounding box center [255, 73] width 127 height 26
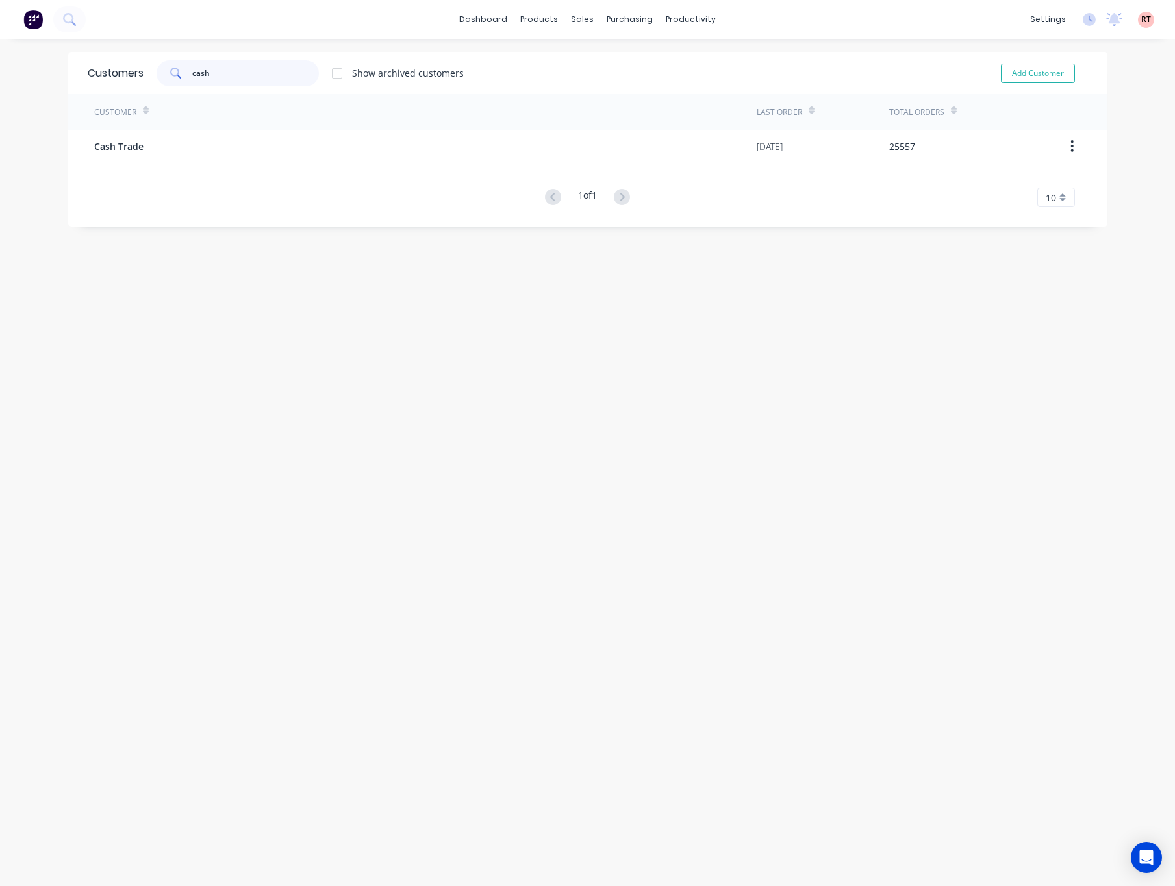
type input "cash"
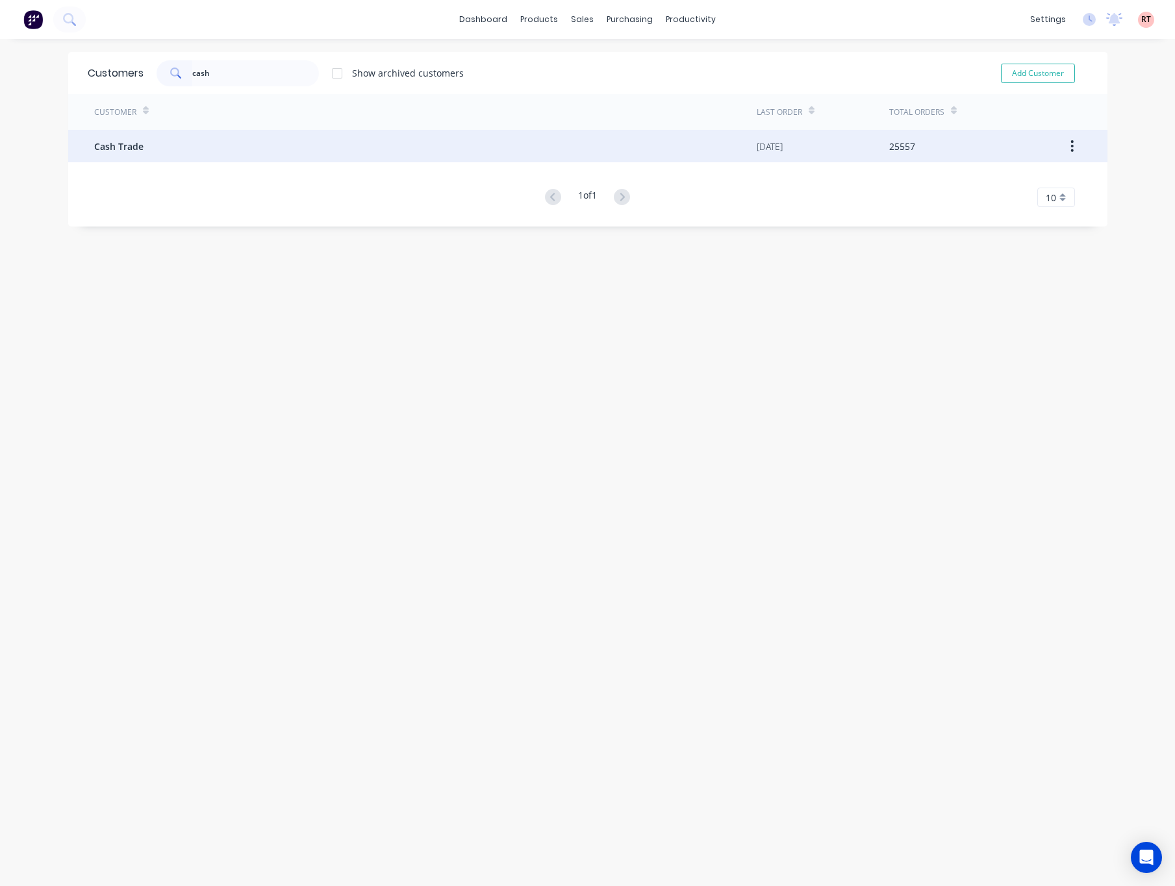
click at [252, 145] on div "Cash Trade" at bounding box center [425, 146] width 662 height 32
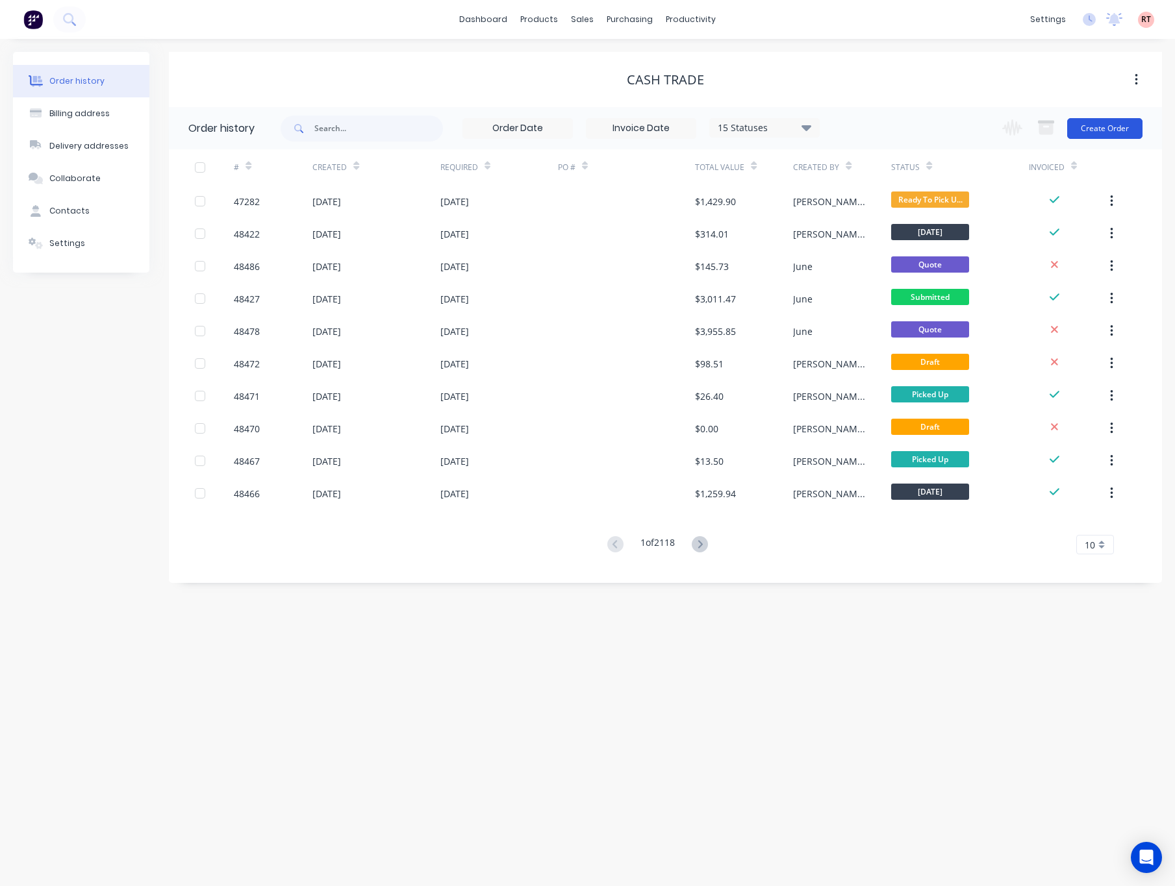
click at [812, 123] on button "Create Order" at bounding box center [1104, 128] width 75 height 21
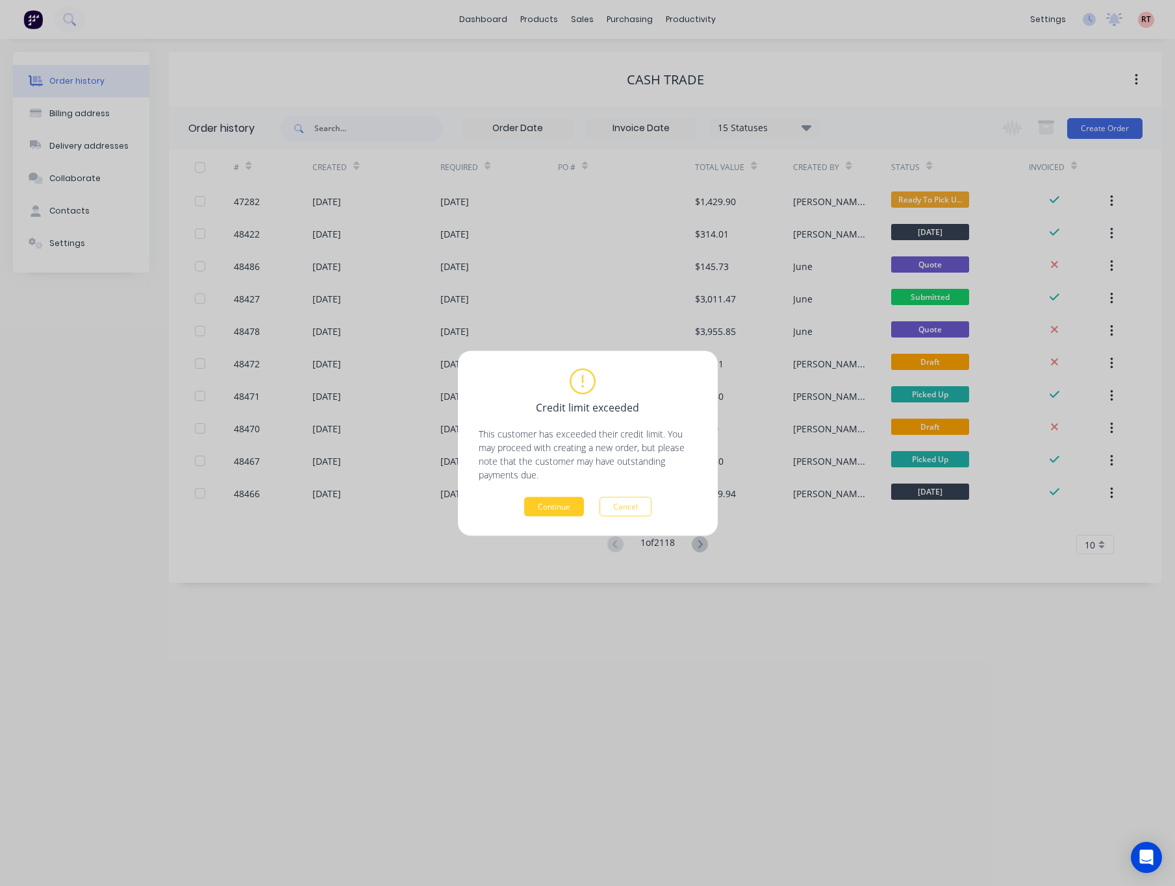
click at [544, 510] on button "Continue" at bounding box center [554, 506] width 60 height 19
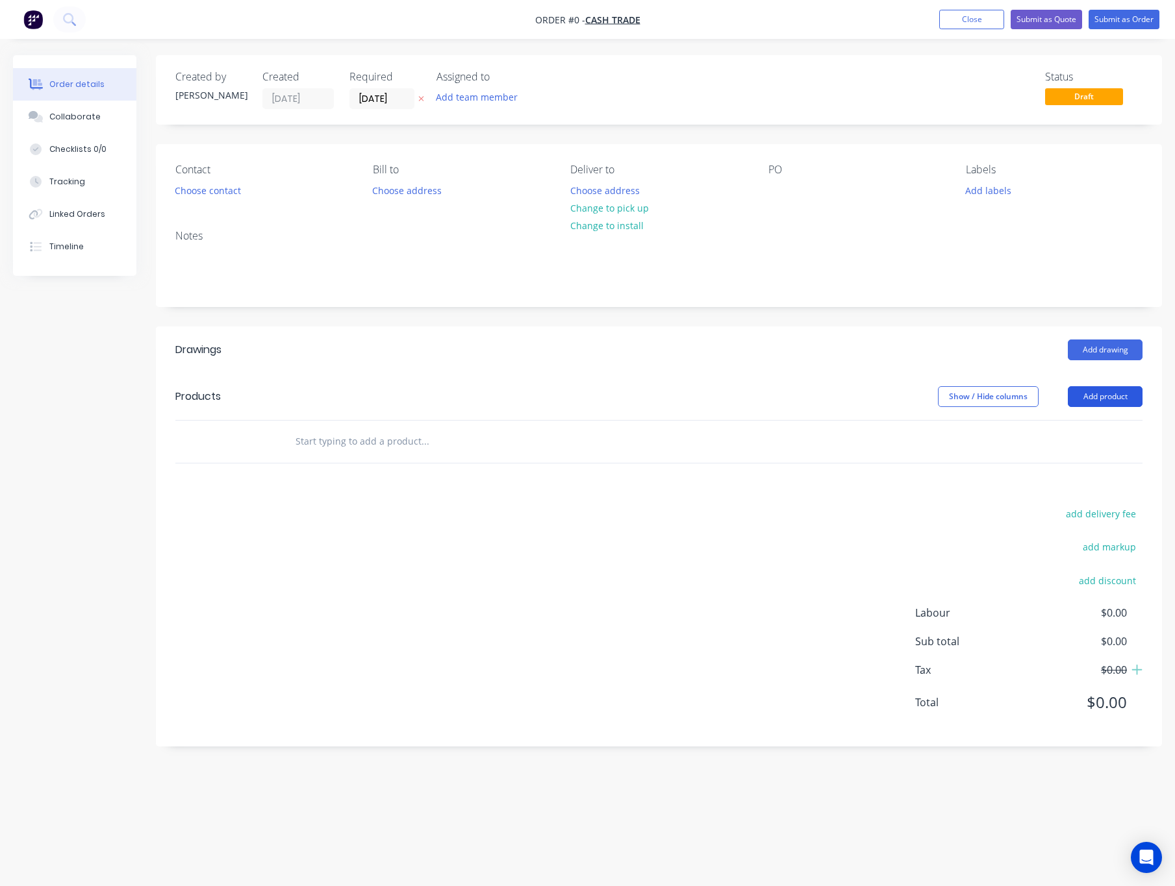
click at [812, 396] on button "Add product" at bounding box center [1104, 396] width 75 height 21
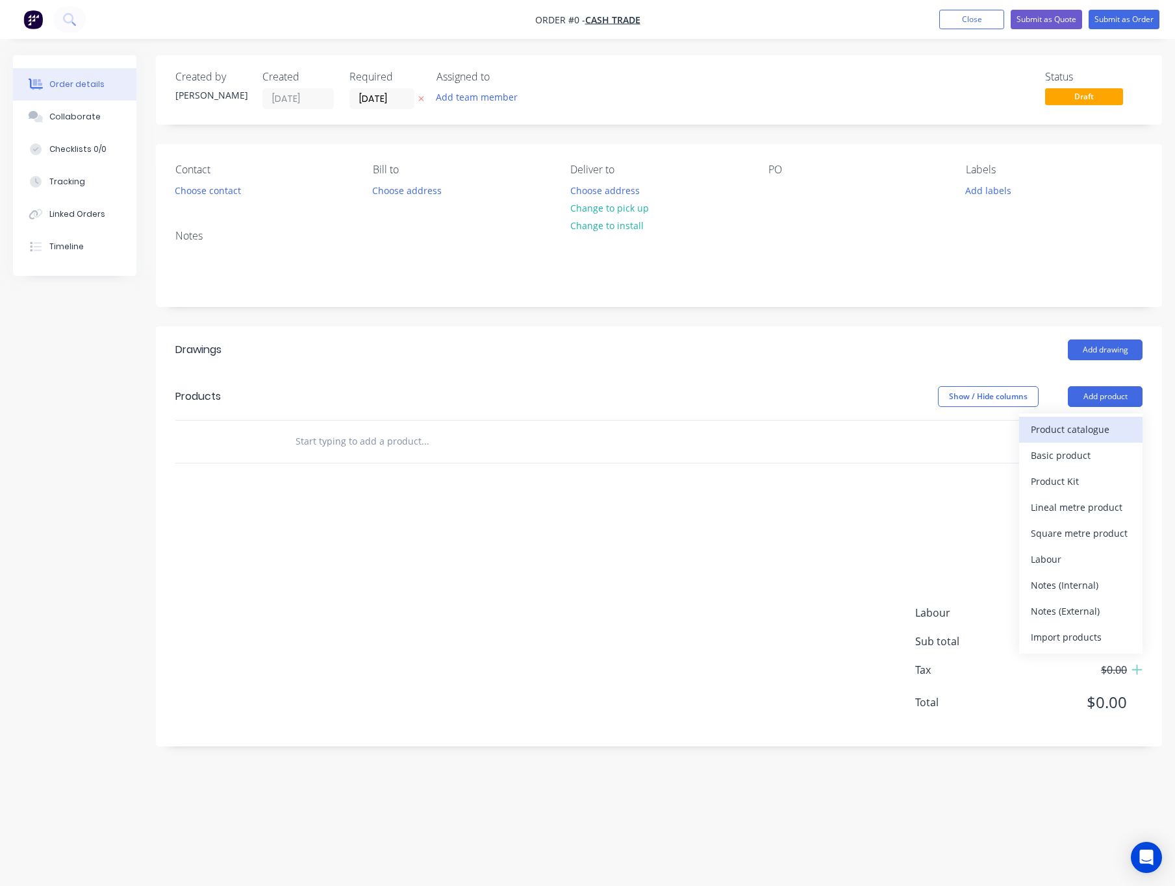
click at [812, 427] on div "Product catalogue" at bounding box center [1080, 429] width 100 height 19
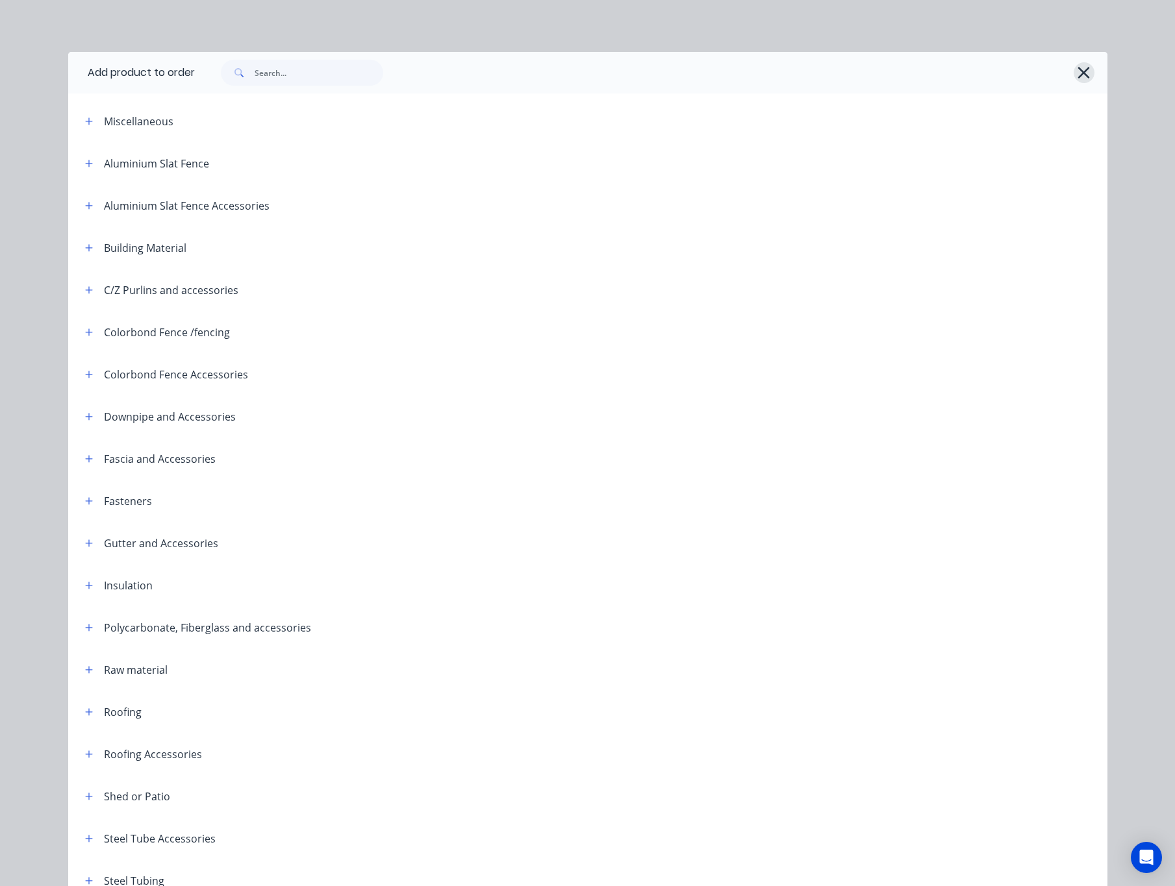
click at [812, 75] on icon "button" at bounding box center [1084, 73] width 14 height 18
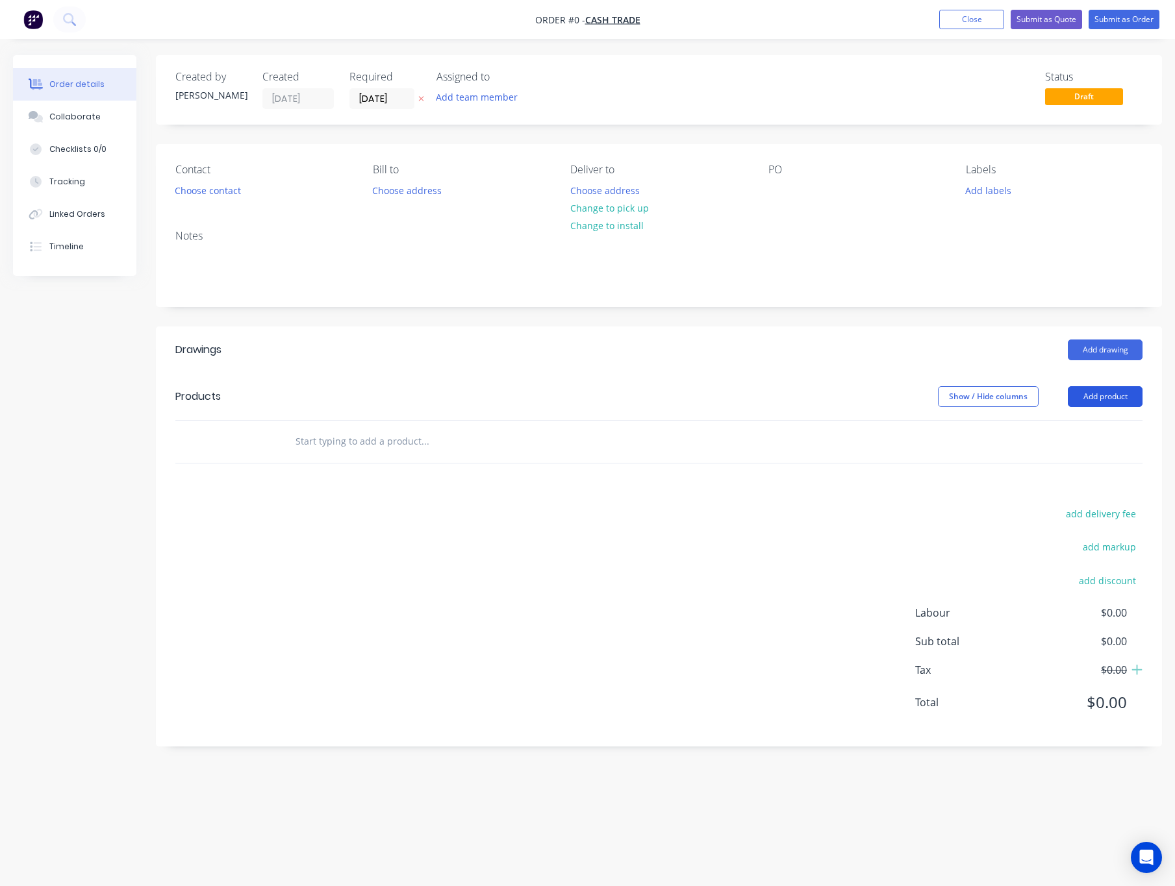
click at [812, 398] on button "Add product" at bounding box center [1104, 396] width 75 height 21
click at [634, 318] on div "Created by Rachel Created 26/08/25 Required 26/08/25 Assigned to Add team membe…" at bounding box center [659, 401] width 1006 height 692
click at [812, 395] on button "Add product" at bounding box center [1104, 396] width 75 height 21
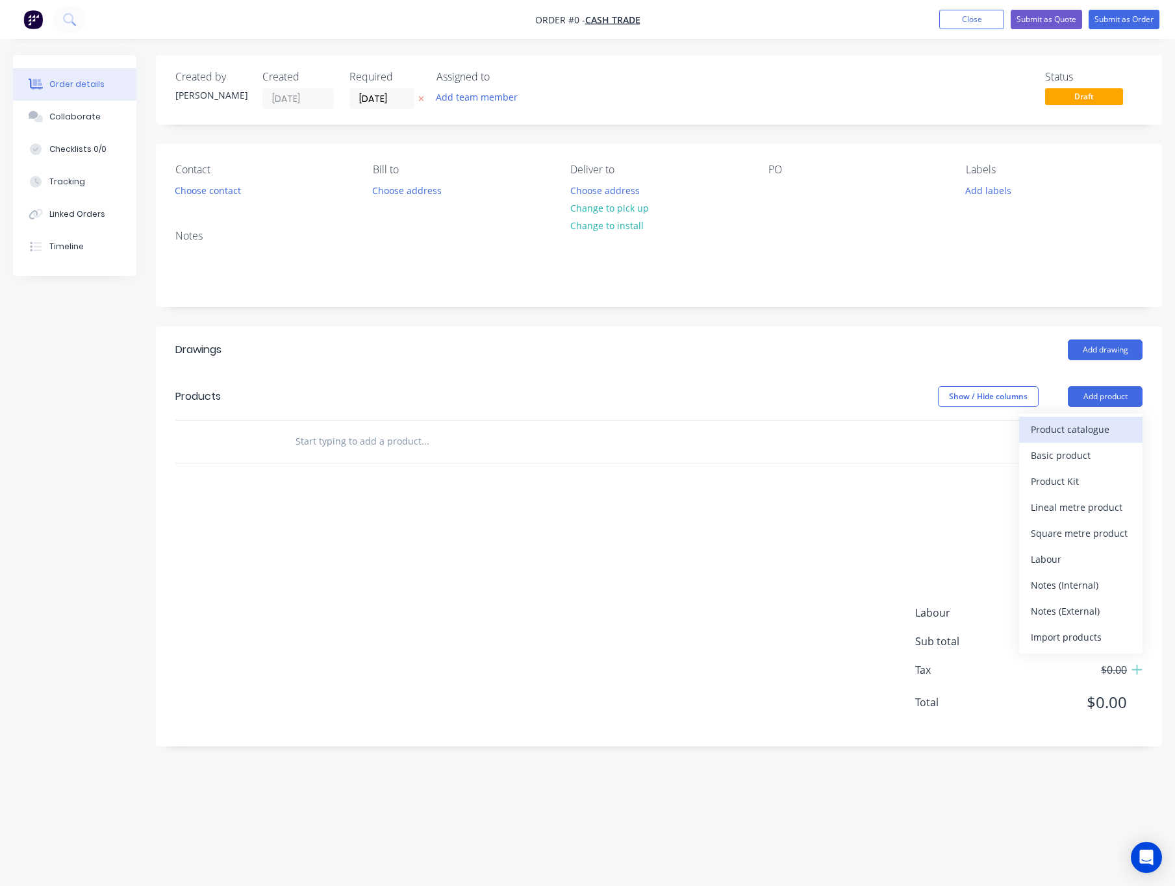
click at [812, 433] on div "Product catalogue" at bounding box center [1080, 429] width 100 height 19
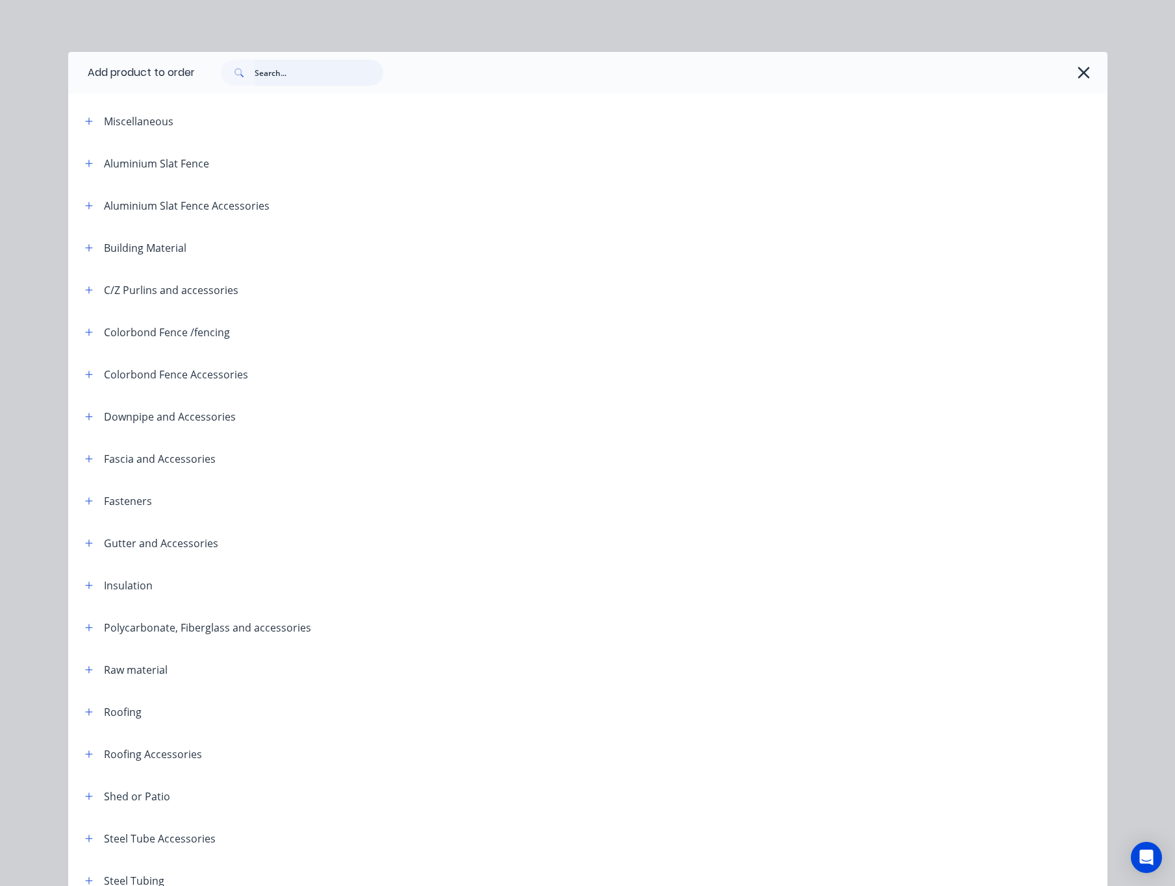
click at [360, 77] on input "text" at bounding box center [319, 73] width 129 height 26
type input "fence"
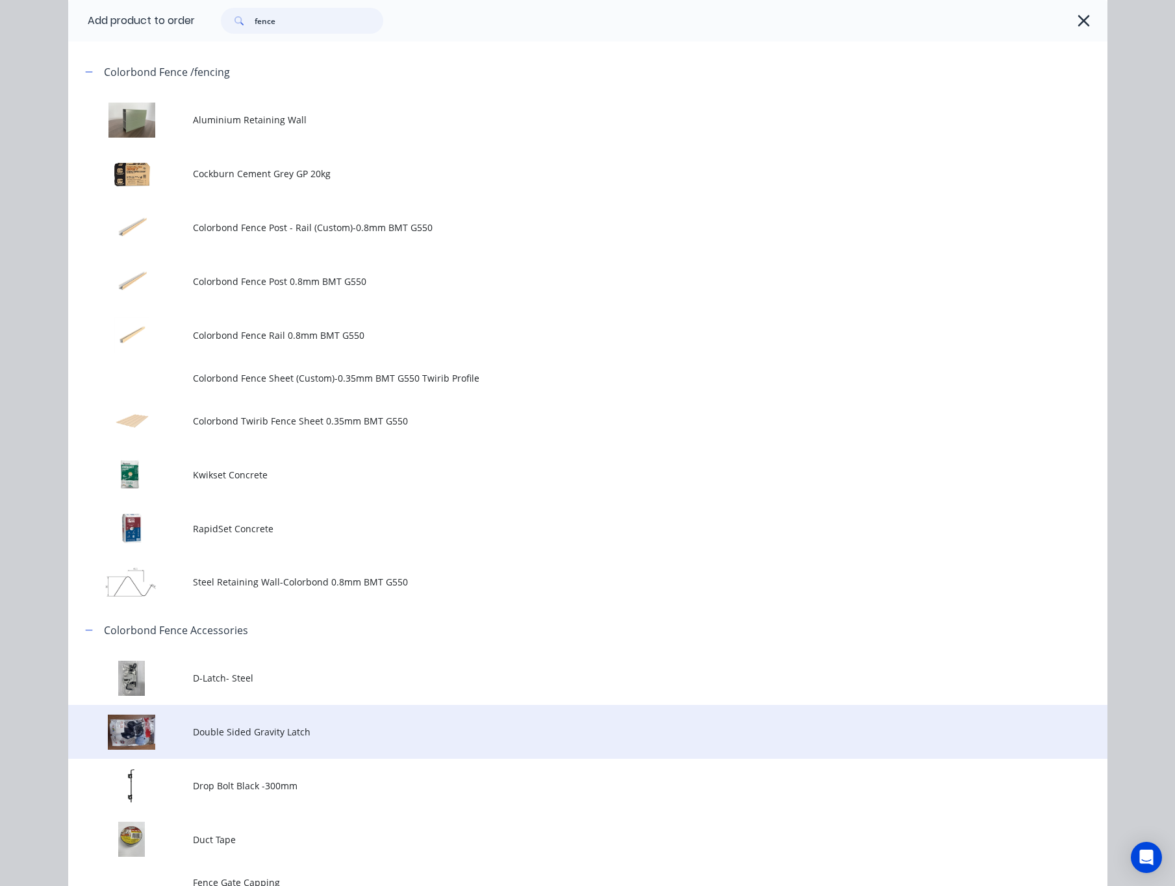
scroll to position [994, 0]
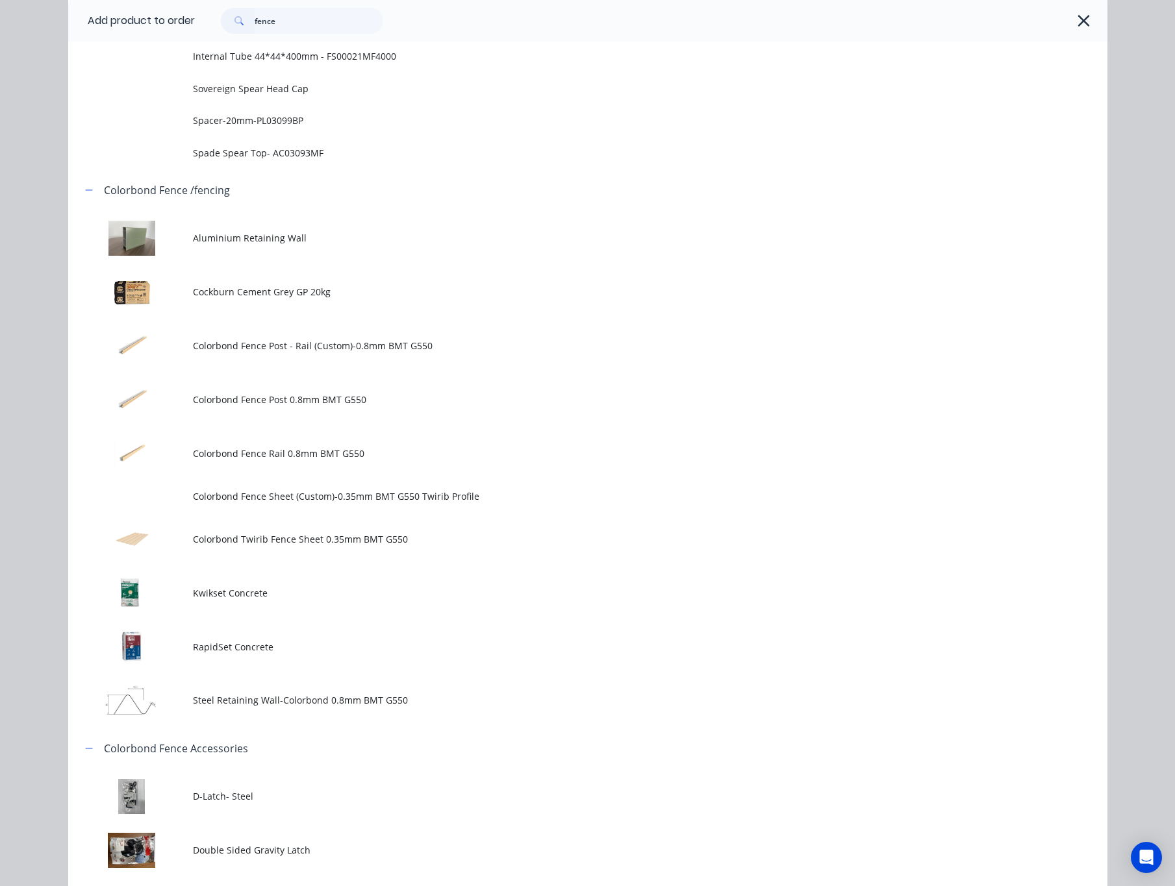
click at [335, 534] on span "Colorbond Twirib Fence Sheet 0.35mm BMT G550" at bounding box center [558, 539] width 731 height 14
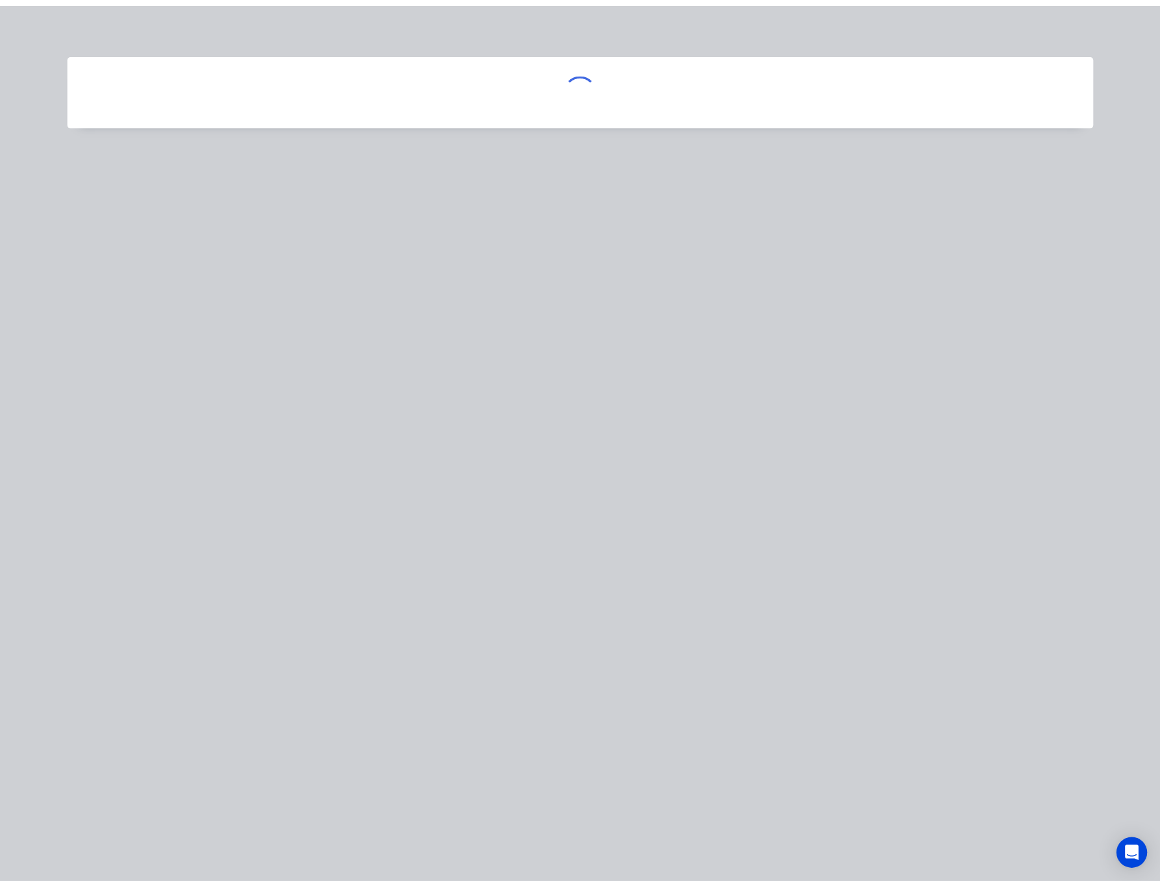
scroll to position [0, 0]
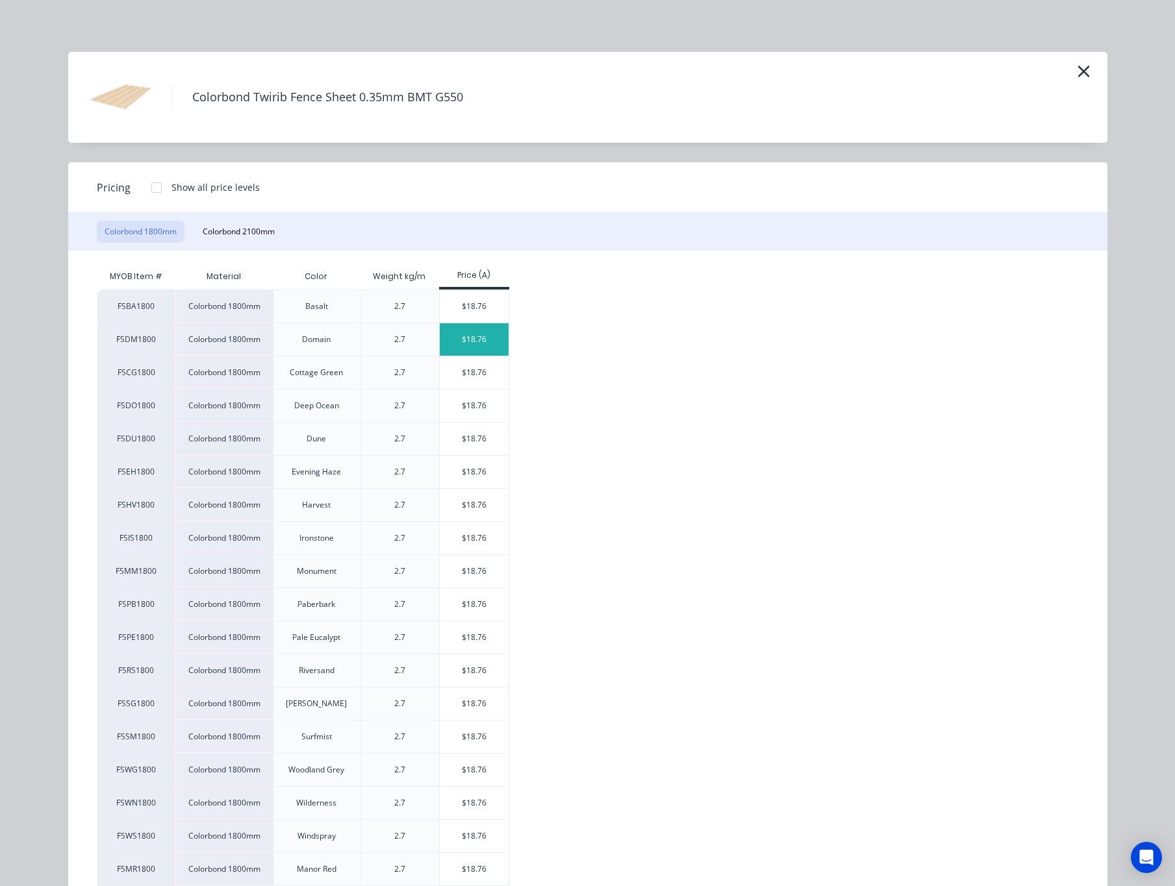
click at [441, 340] on div "$18.76" at bounding box center [474, 339] width 69 height 32
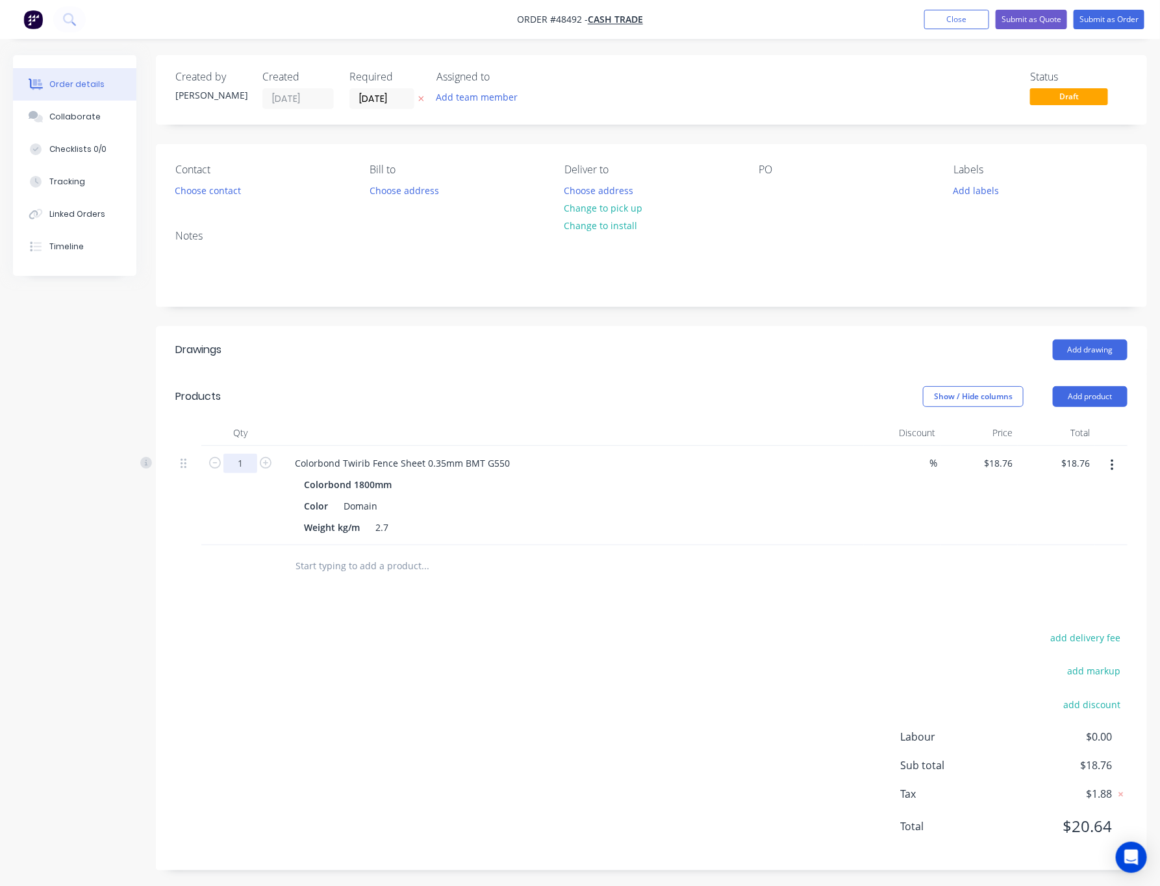
click at [248, 460] on input "1" at bounding box center [240, 463] width 34 height 19
type input "2"
type input "$37.52"
click at [536, 584] on div at bounding box center [513, 566] width 468 height 42
click at [812, 401] on button "Add product" at bounding box center [1090, 396] width 75 height 21
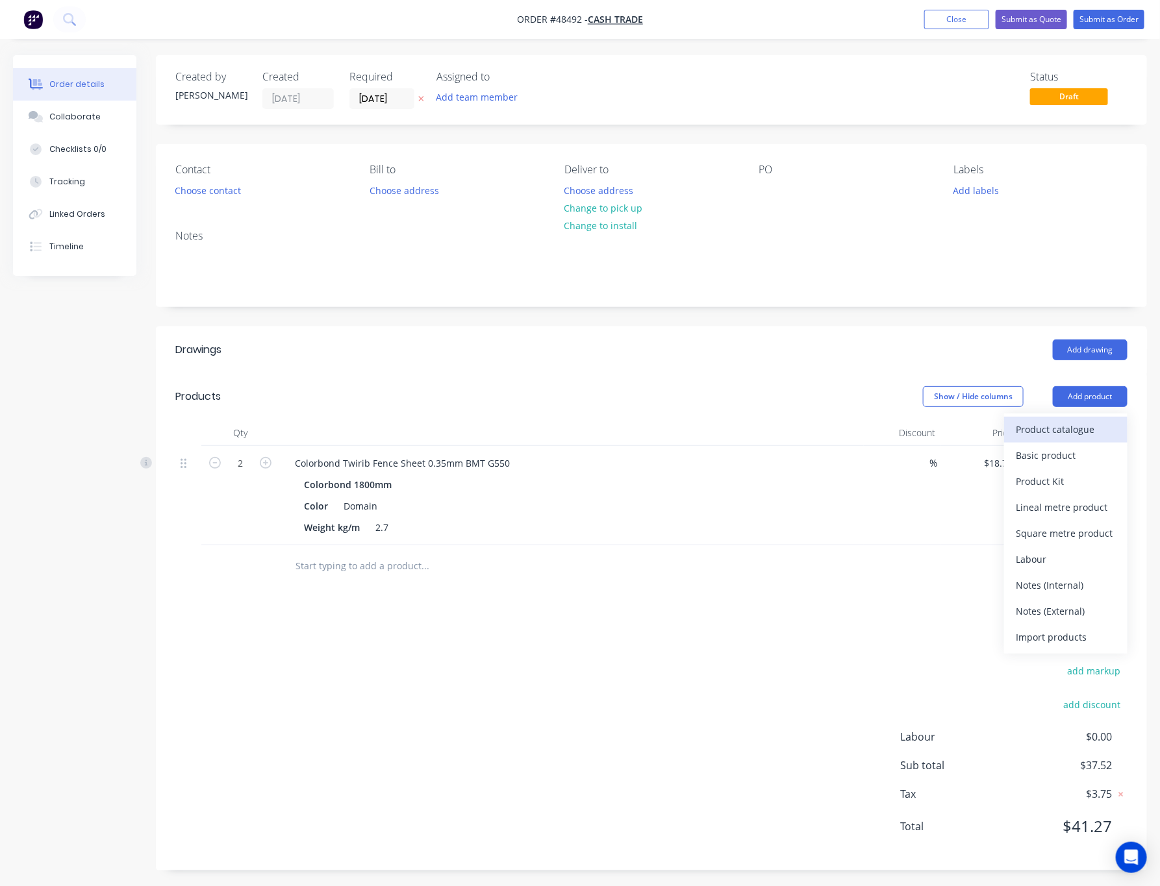
click at [812, 434] on div "Product catalogue" at bounding box center [1066, 429] width 100 height 19
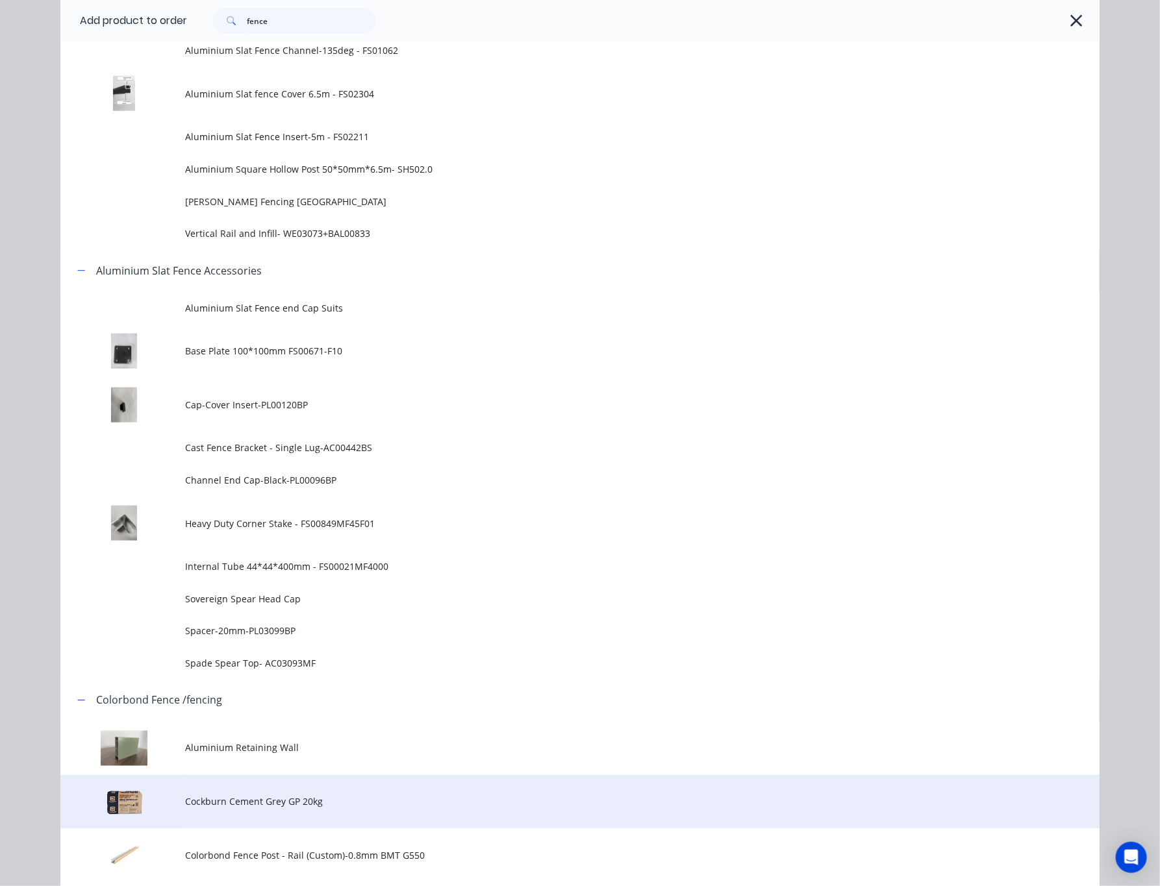
scroll to position [877, 0]
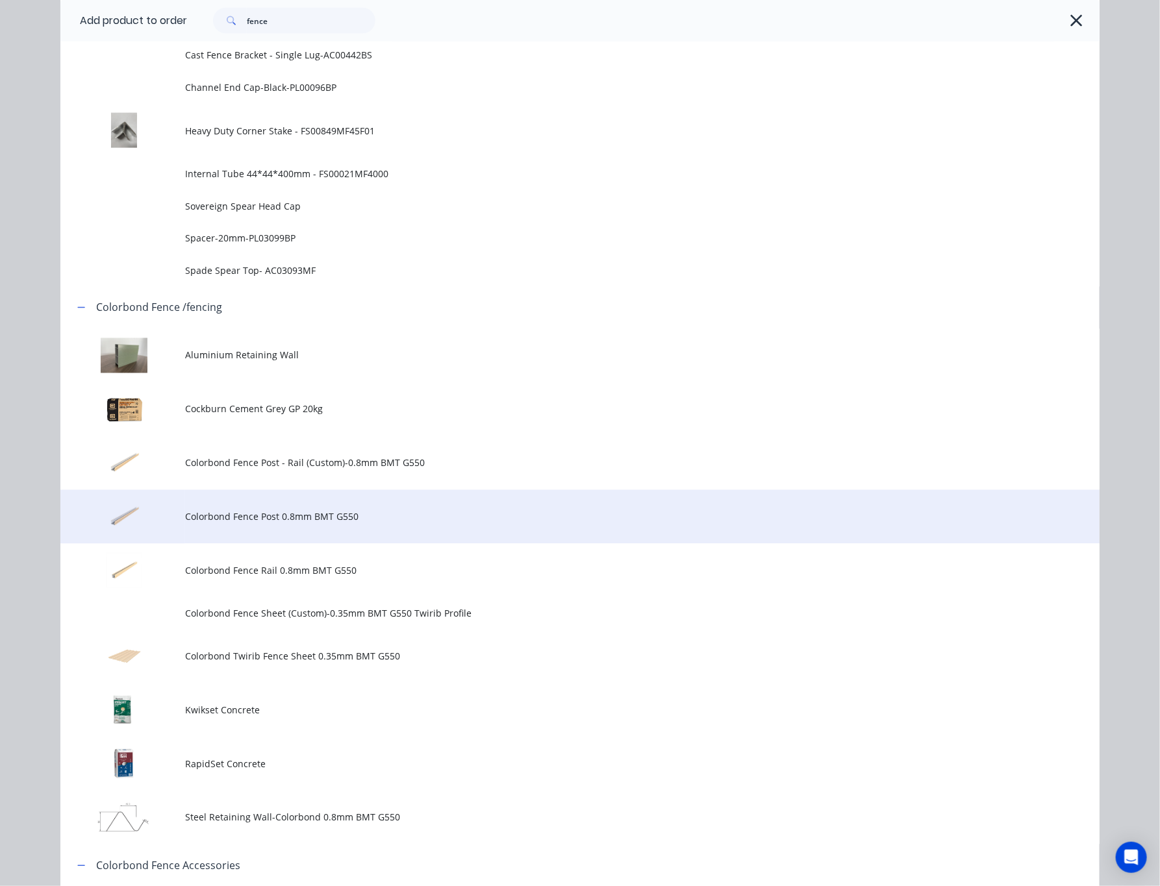
click at [425, 515] on span "Colorbond Fence Post 0.8mm BMT G550" at bounding box center [550, 517] width 731 height 14
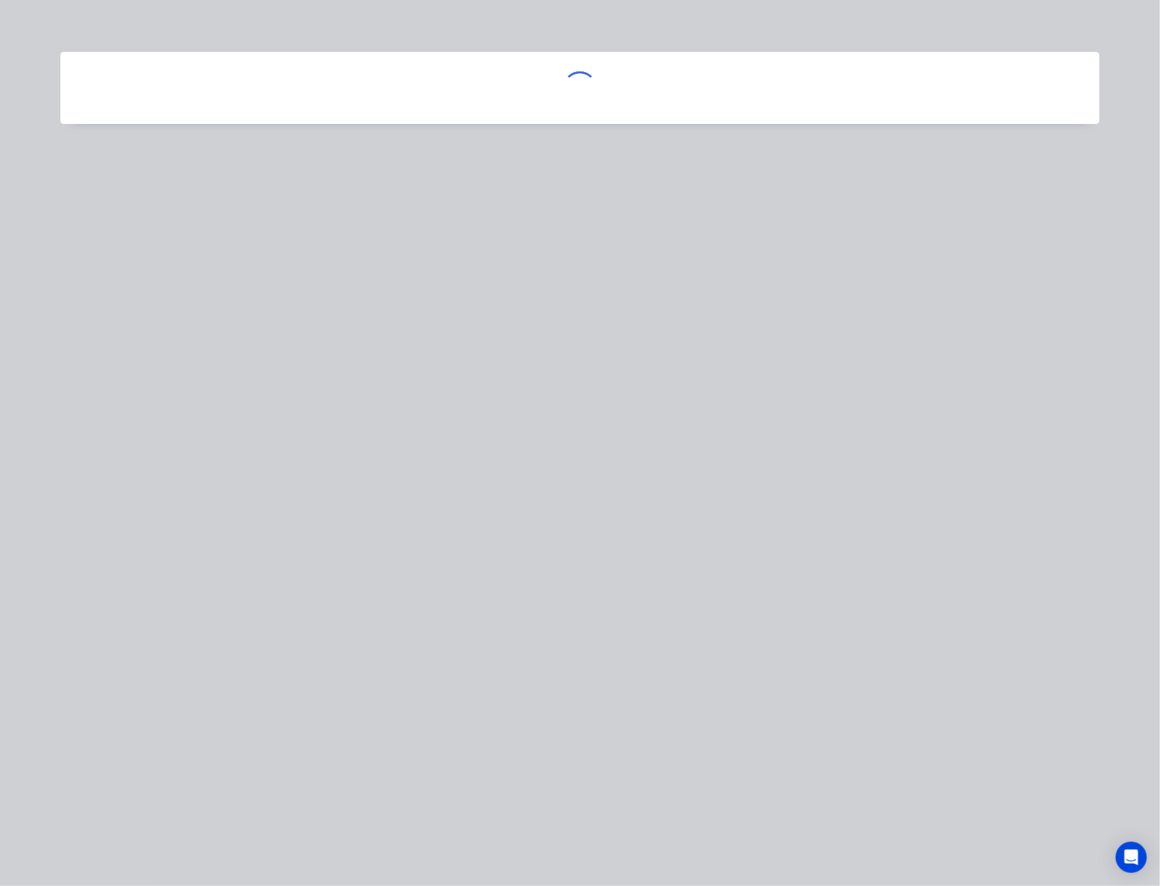
scroll to position [0, 0]
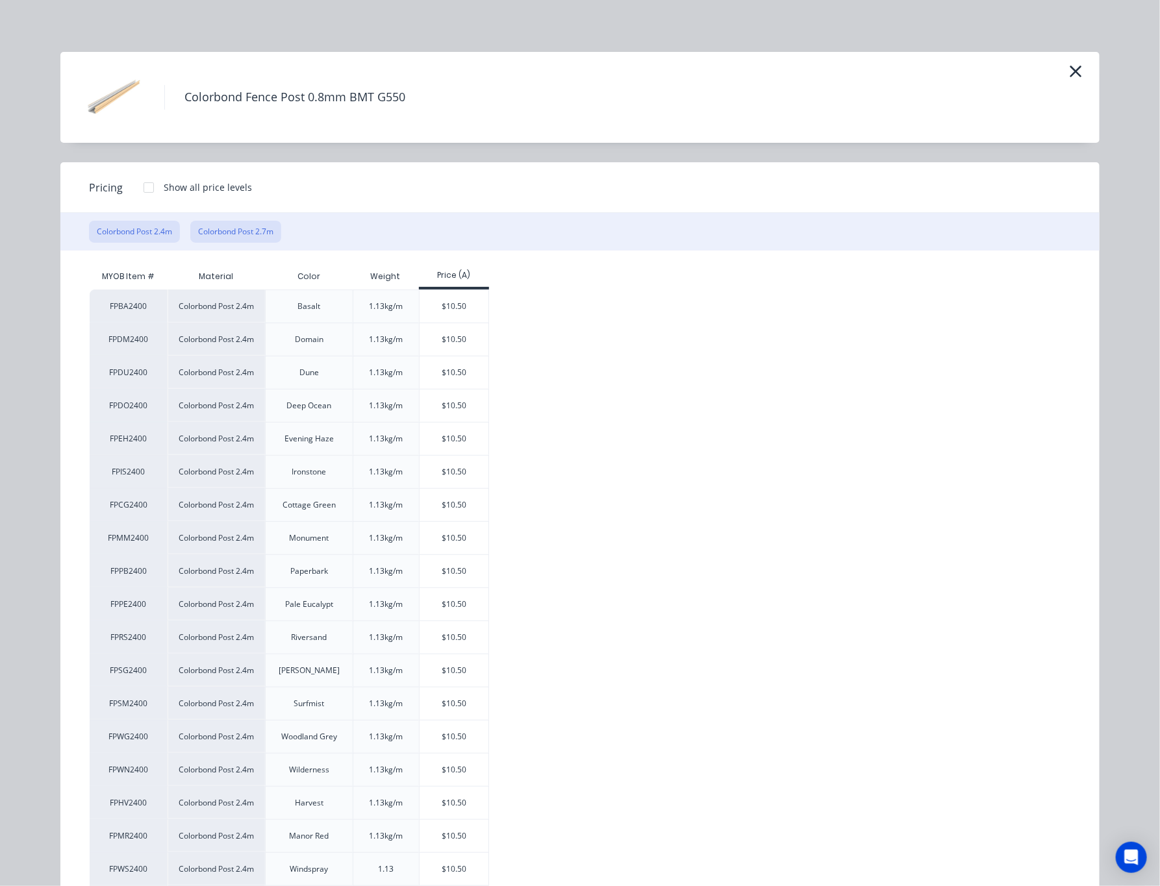
click at [242, 232] on button "Colorbond Post 2.7m" at bounding box center [235, 232] width 91 height 22
click at [458, 361] on div "$11.81" at bounding box center [453, 372] width 69 height 32
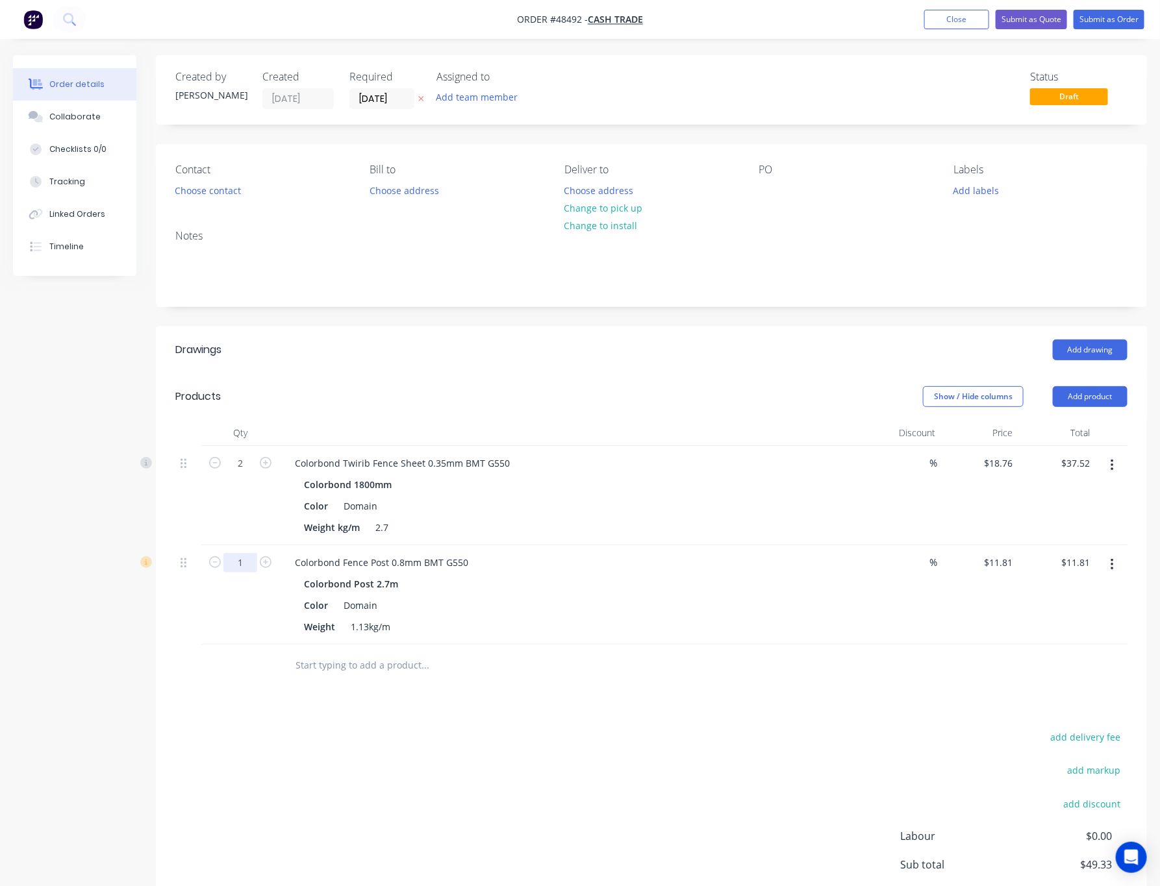
click at [243, 473] on input "1" at bounding box center [240, 463] width 34 height 19
type input "4"
type input "2"
type input "$23.62"
click at [534, 716] on div "Drawings Add drawing Products Show / Hide columns Add product Qty Discount Pric…" at bounding box center [651, 648] width 991 height 643
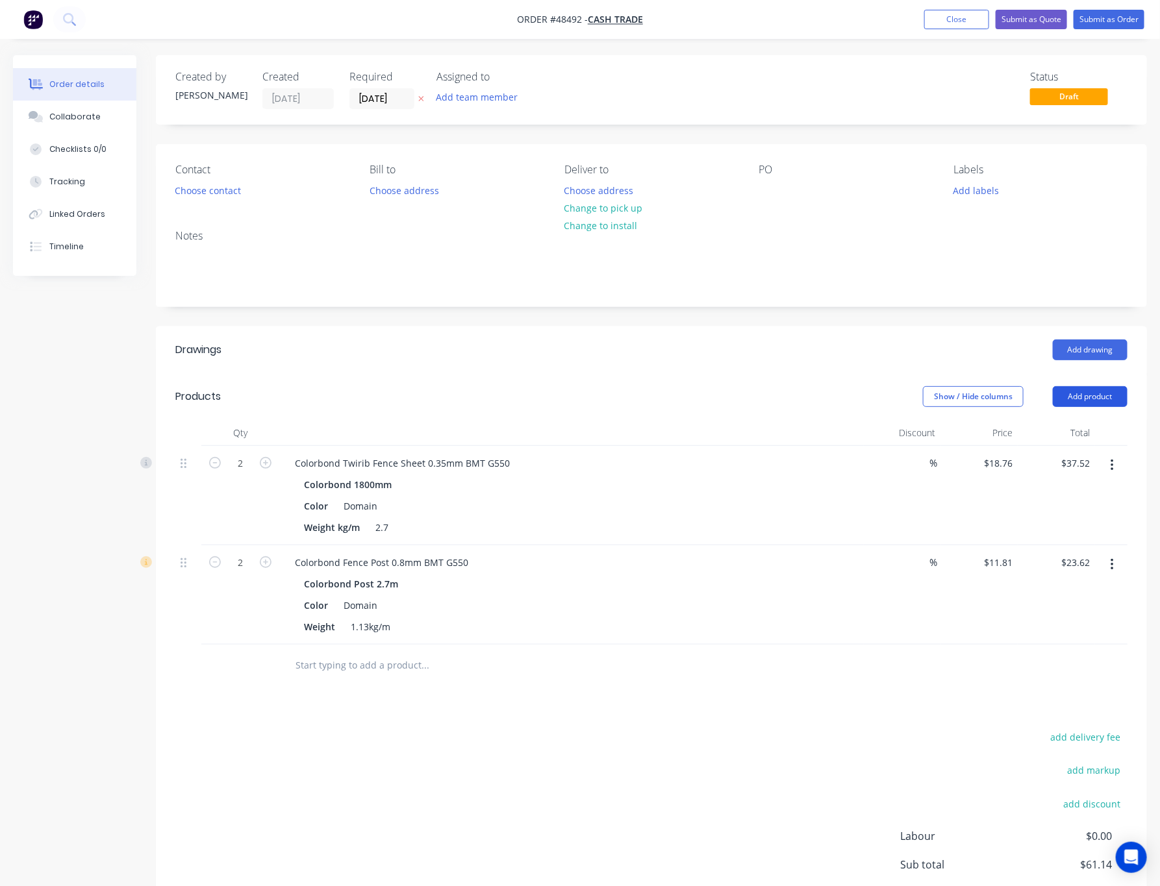
click at [812, 399] on button "Add product" at bounding box center [1090, 396] width 75 height 21
click at [812, 423] on div "Product catalogue" at bounding box center [1066, 429] width 100 height 19
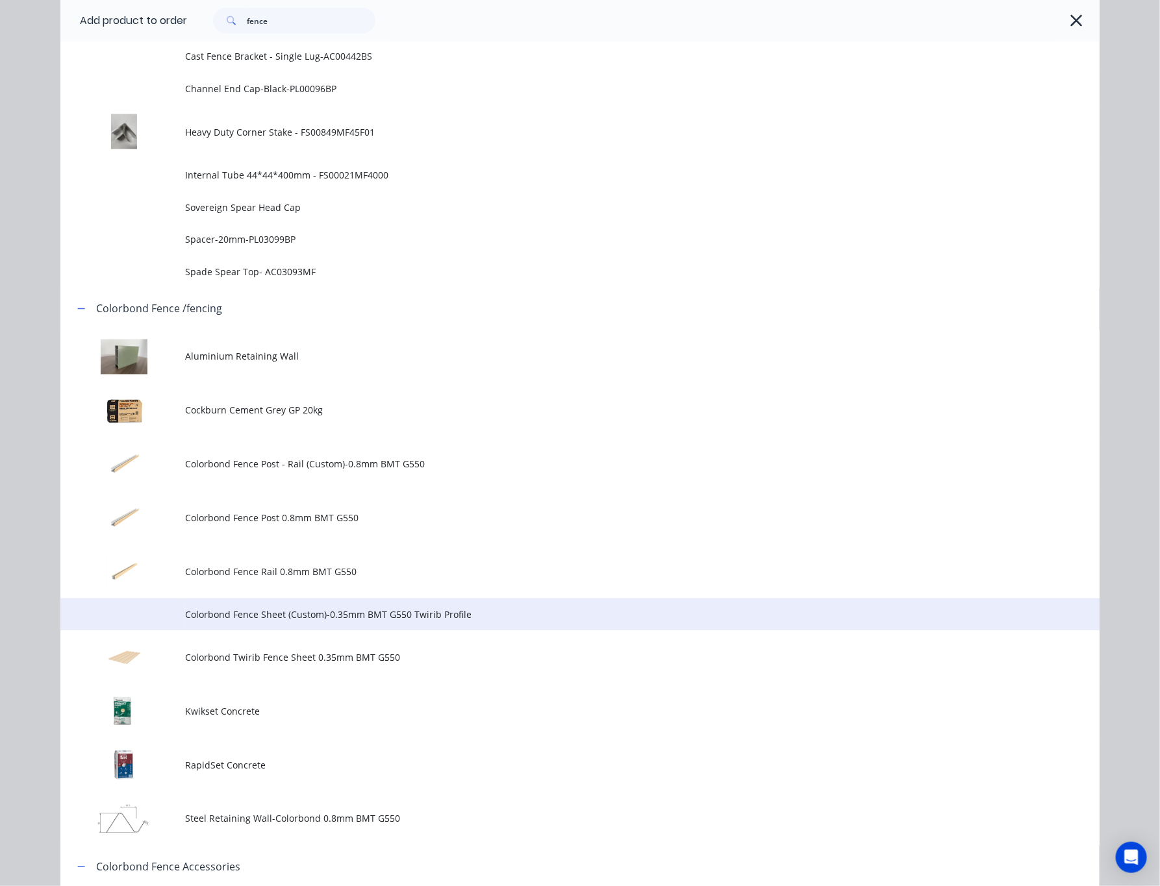
scroll to position [877, 0]
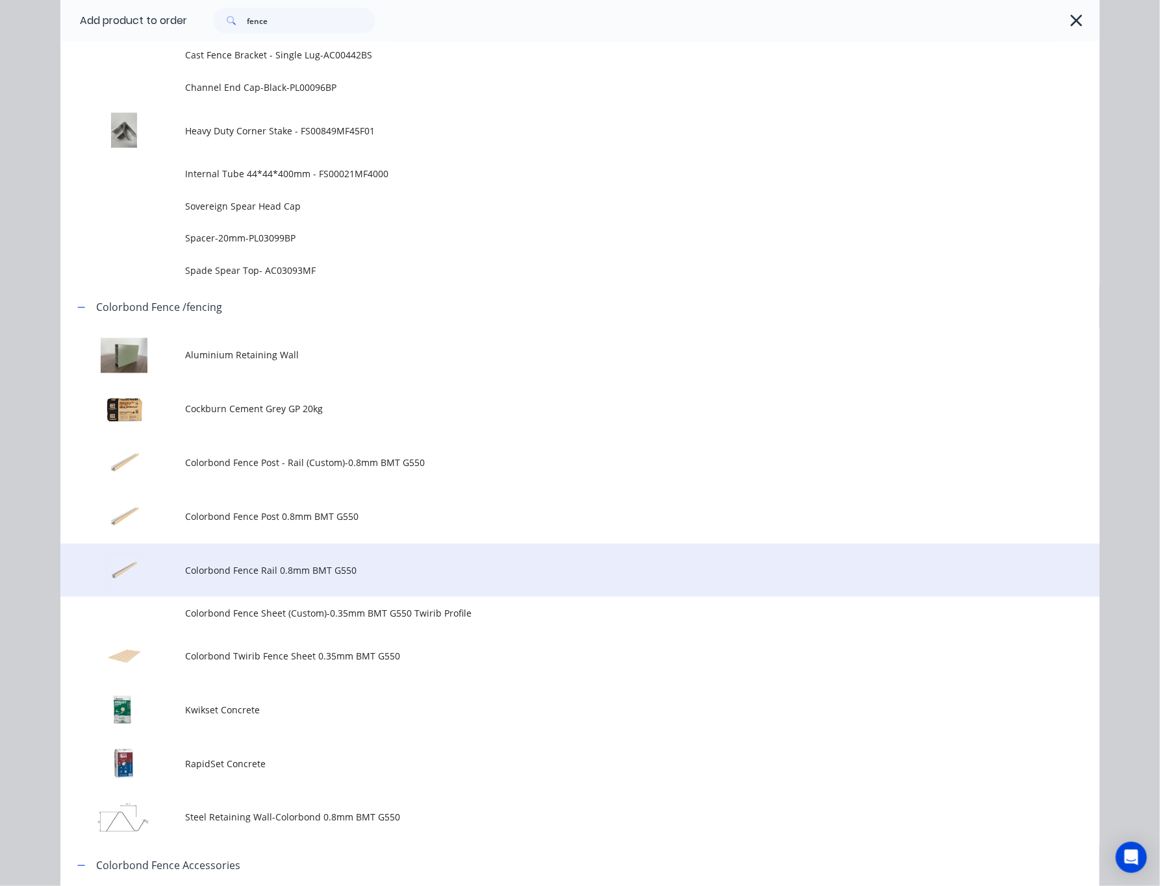
click at [536, 568] on span "Colorbond Fence Rail 0.8mm BMT G550" at bounding box center [550, 571] width 731 height 14
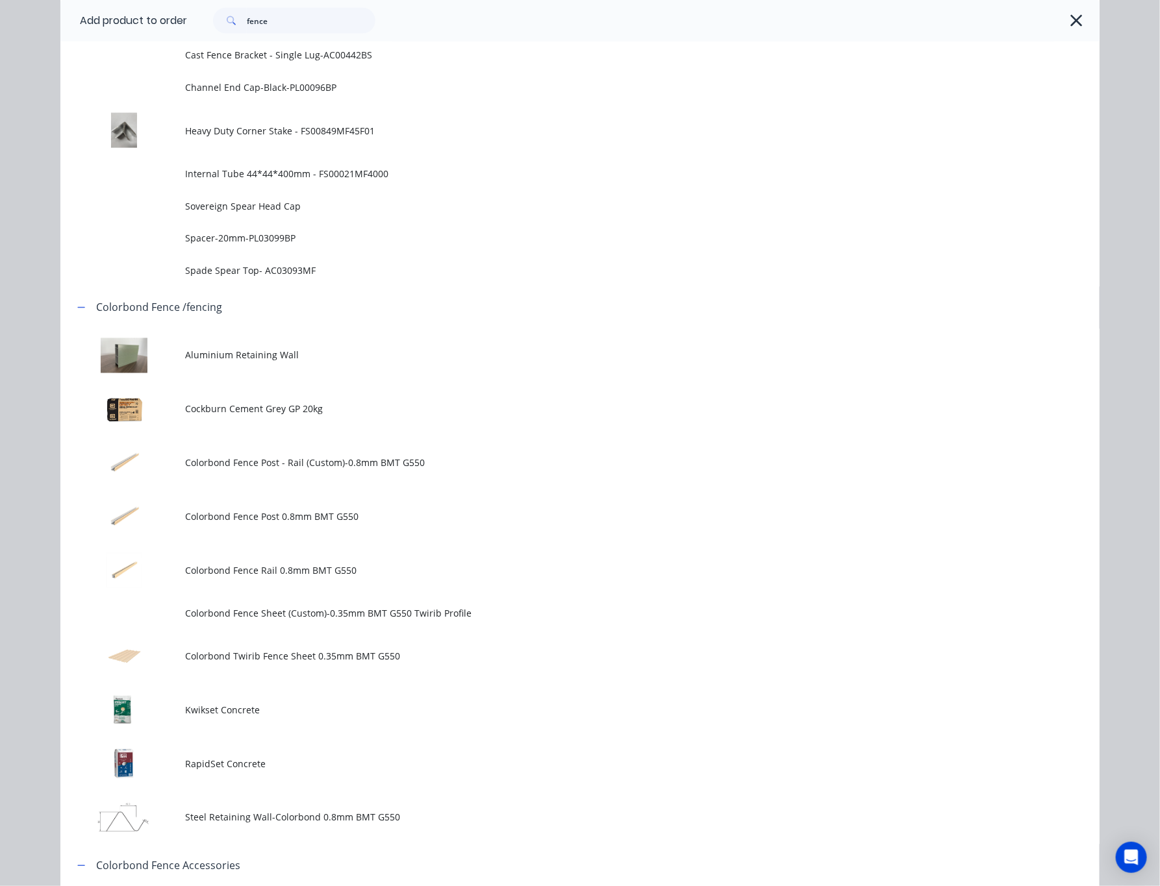
scroll to position [0, 0]
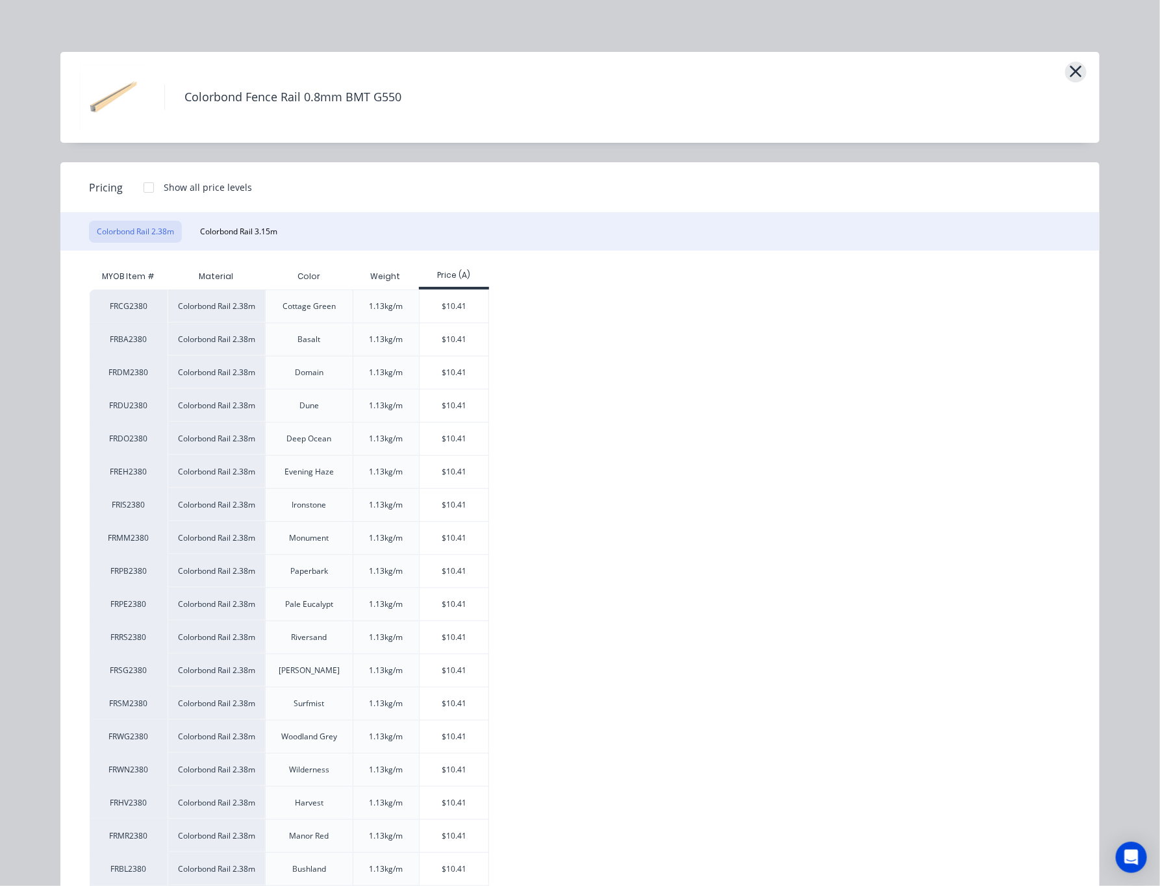
click at [812, 76] on icon "button" at bounding box center [1076, 71] width 14 height 18
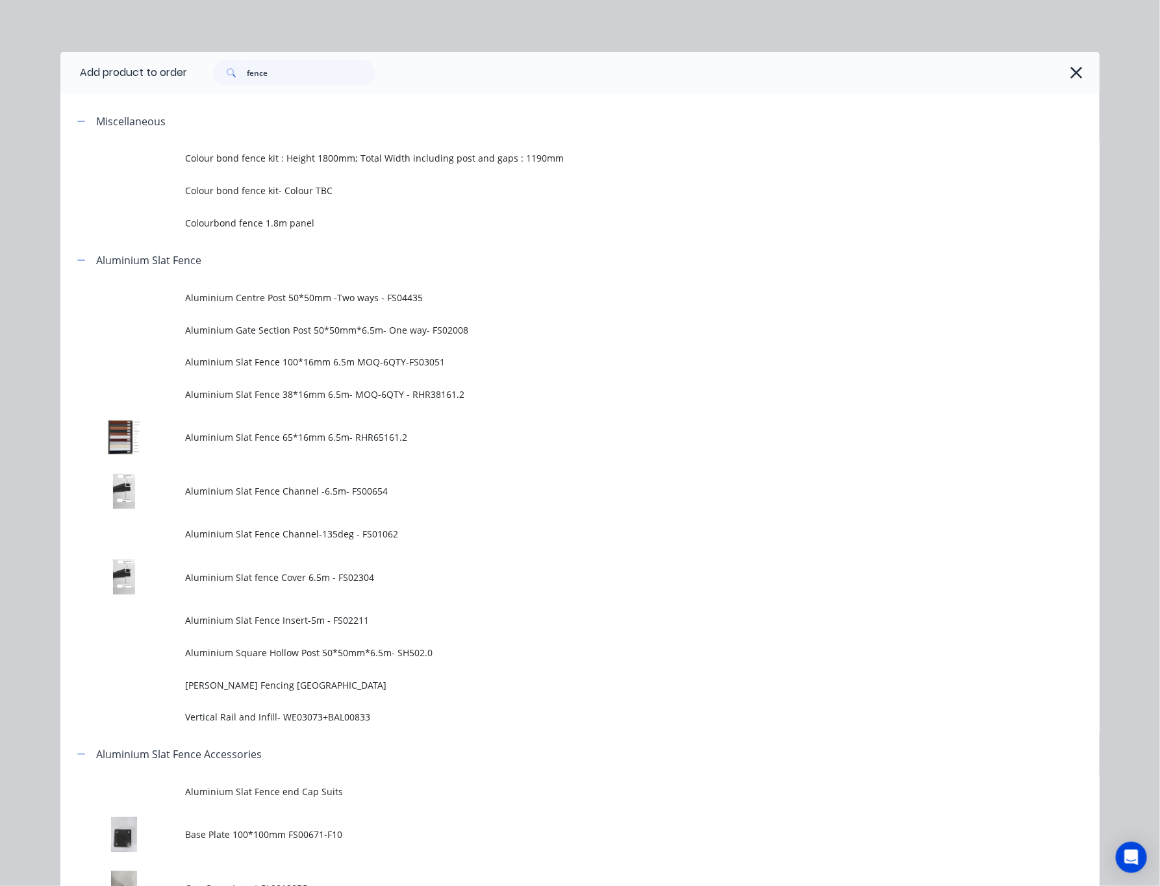
scroll to position [1163, 0]
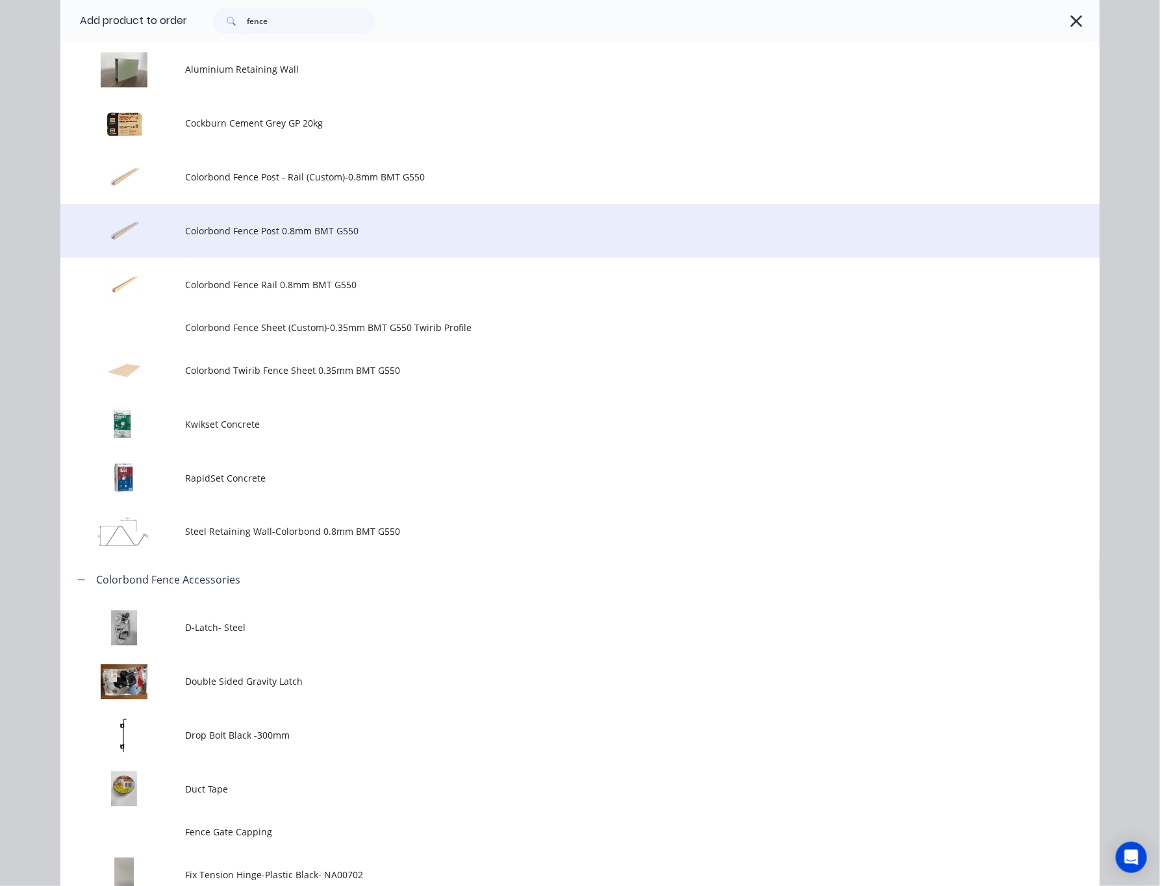
click at [388, 216] on td "Colorbond Fence Post 0.8mm BMT G550" at bounding box center [642, 231] width 914 height 54
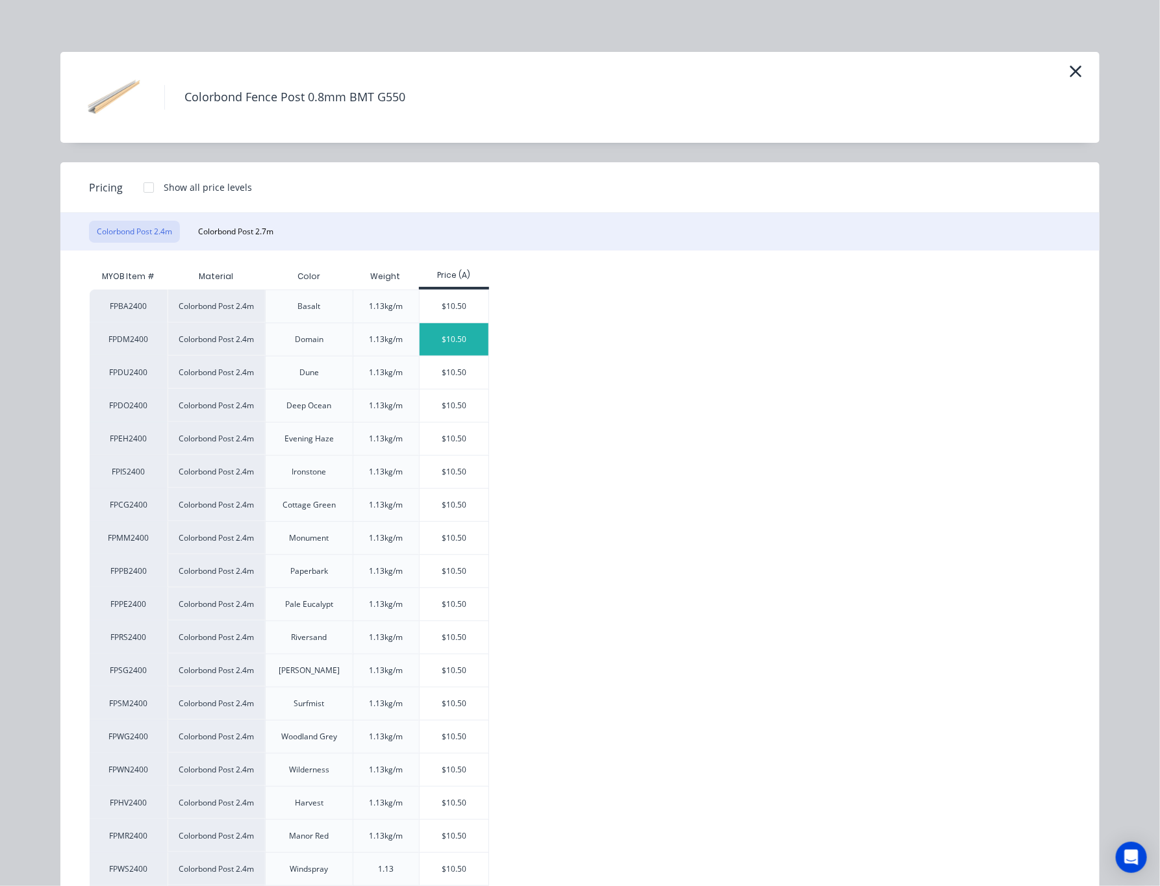
click at [443, 343] on div "$10.50" at bounding box center [453, 339] width 69 height 32
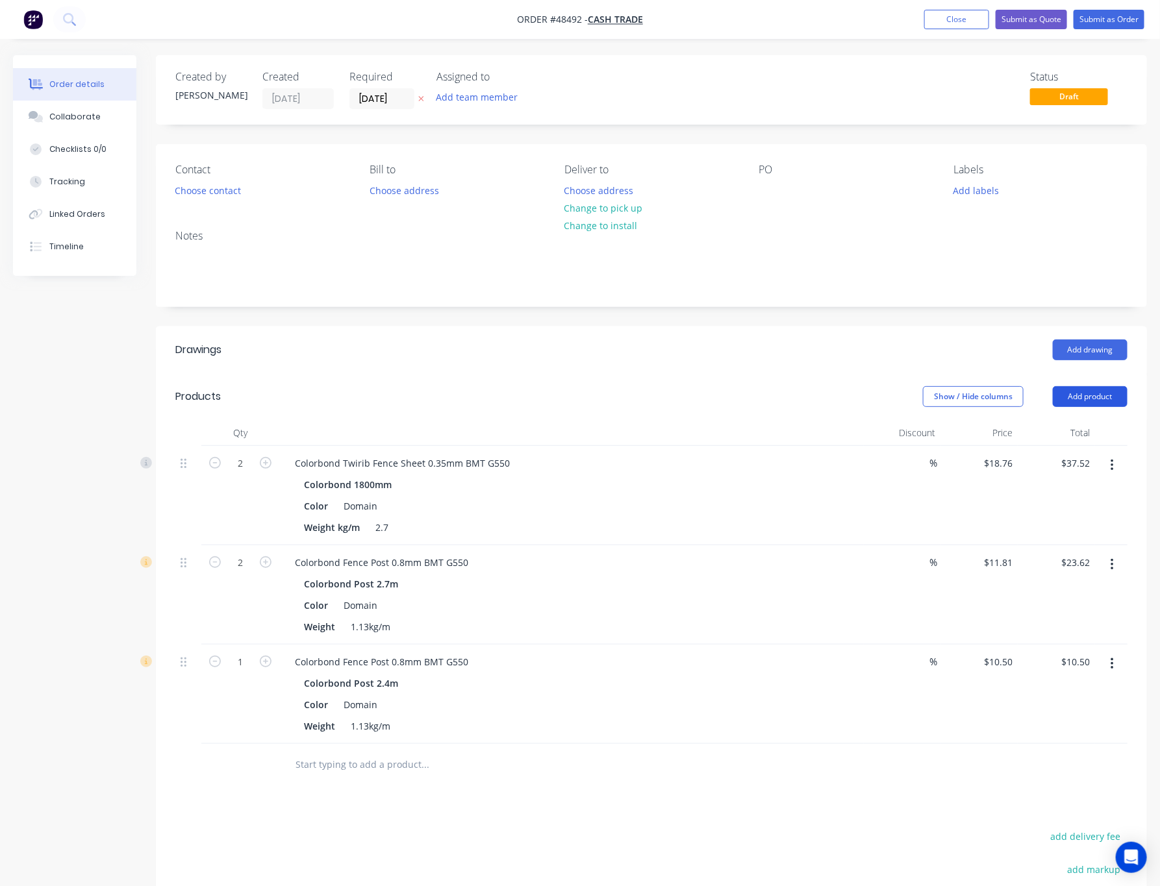
click at [812, 396] on button "Add product" at bounding box center [1090, 396] width 75 height 21
click at [812, 430] on div "Product catalogue" at bounding box center [1066, 429] width 100 height 19
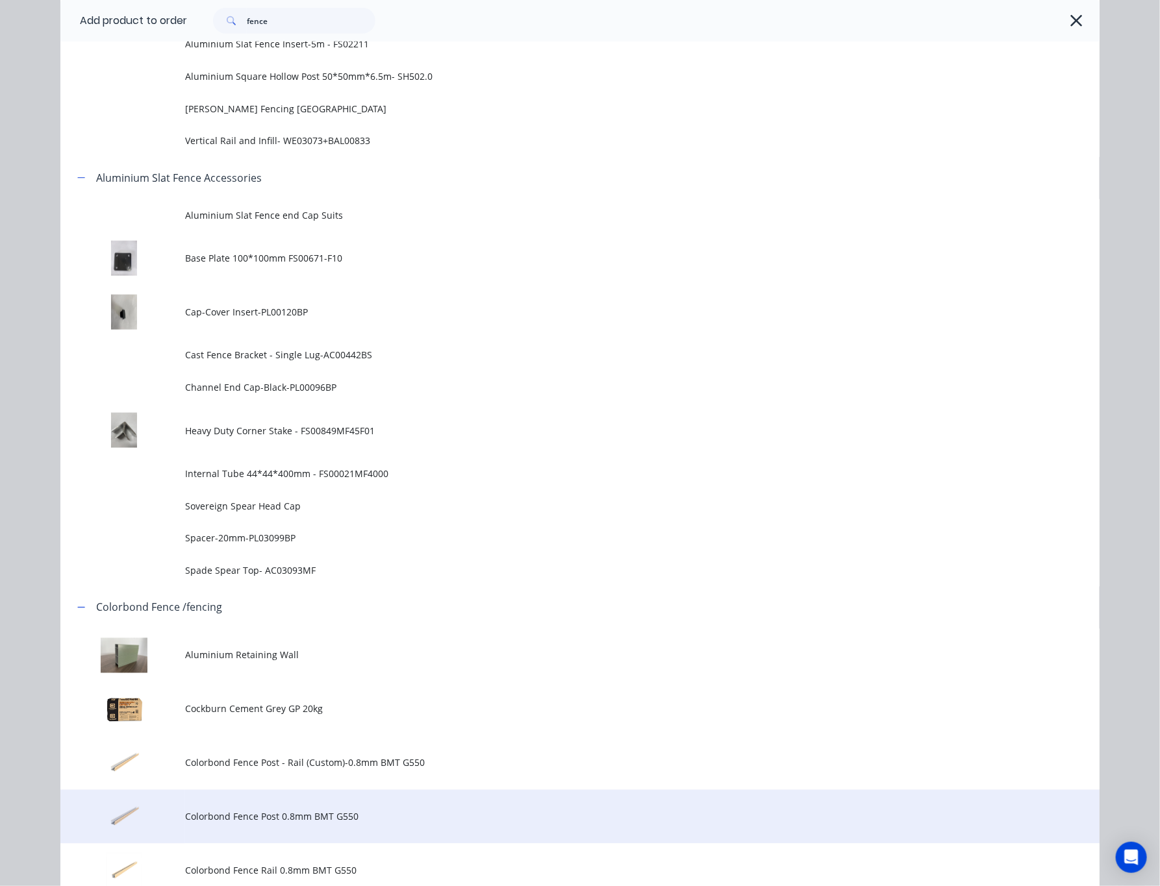
scroll to position [779, 0]
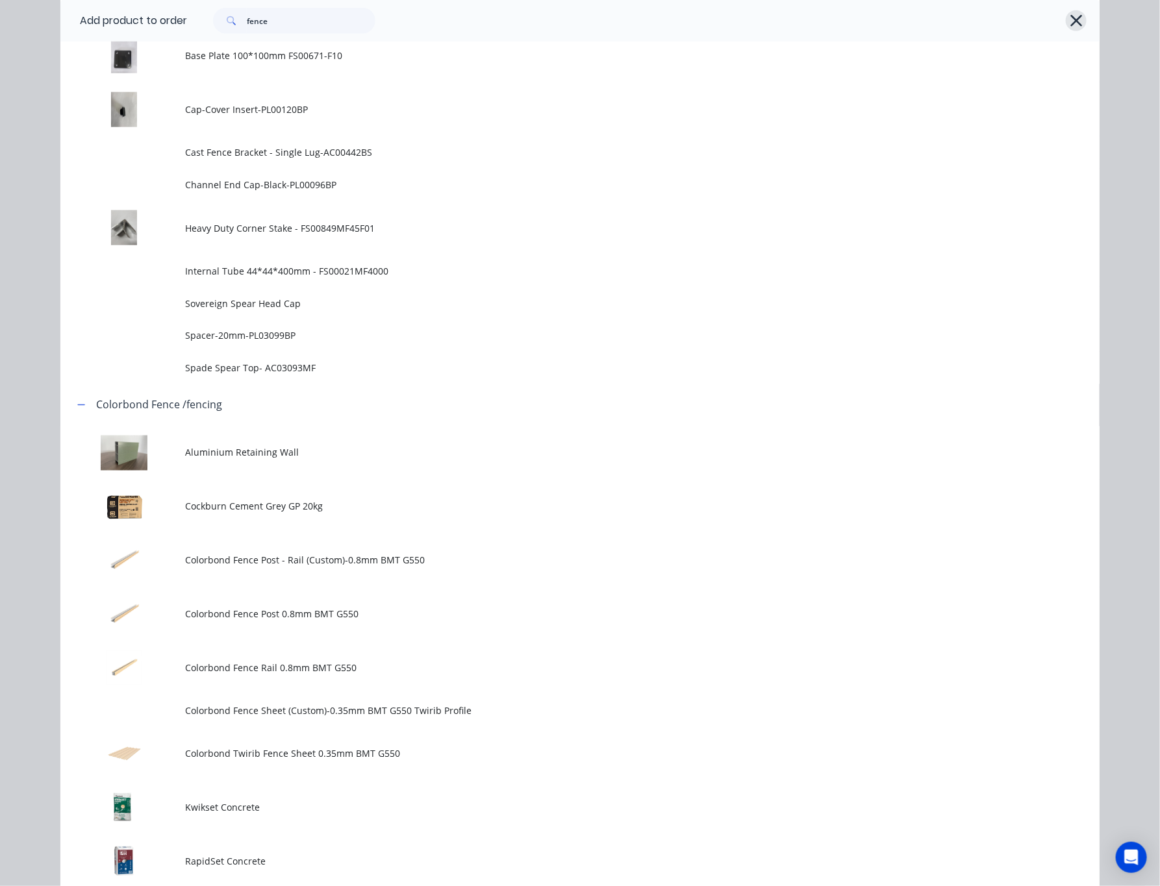
click at [812, 23] on icon "button" at bounding box center [1076, 21] width 14 height 18
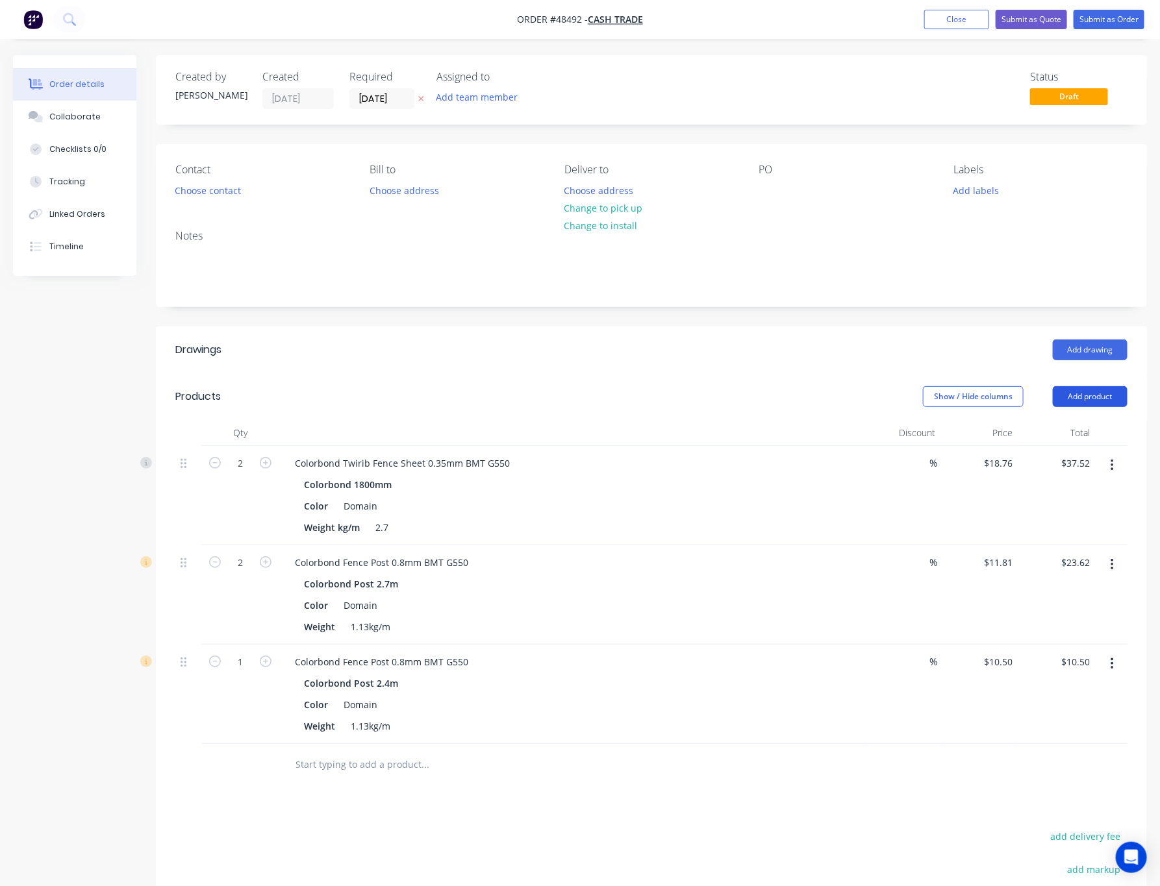
click at [812, 393] on button "Add product" at bounding box center [1090, 396] width 75 height 21
click at [812, 434] on div "Product catalogue" at bounding box center [1066, 429] width 100 height 19
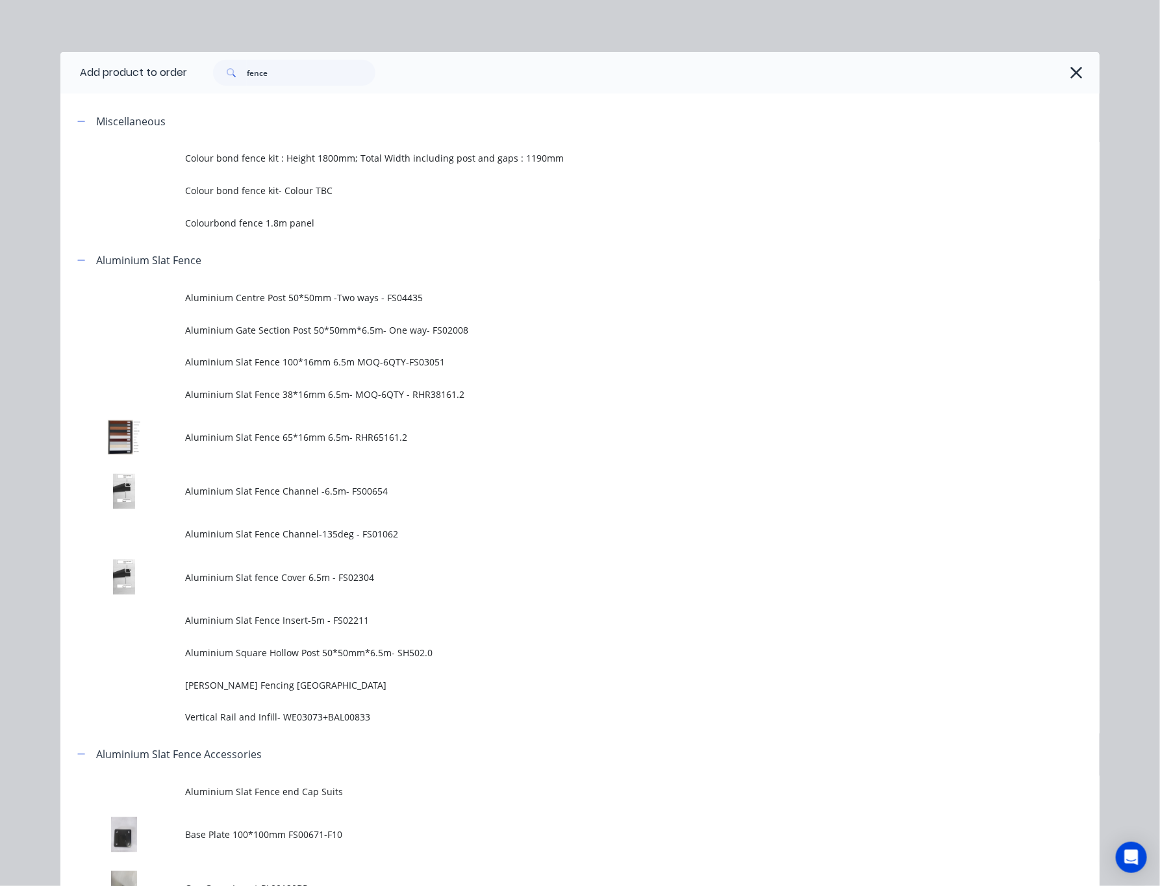
click at [812, 77] on button "button" at bounding box center [1076, 72] width 21 height 21
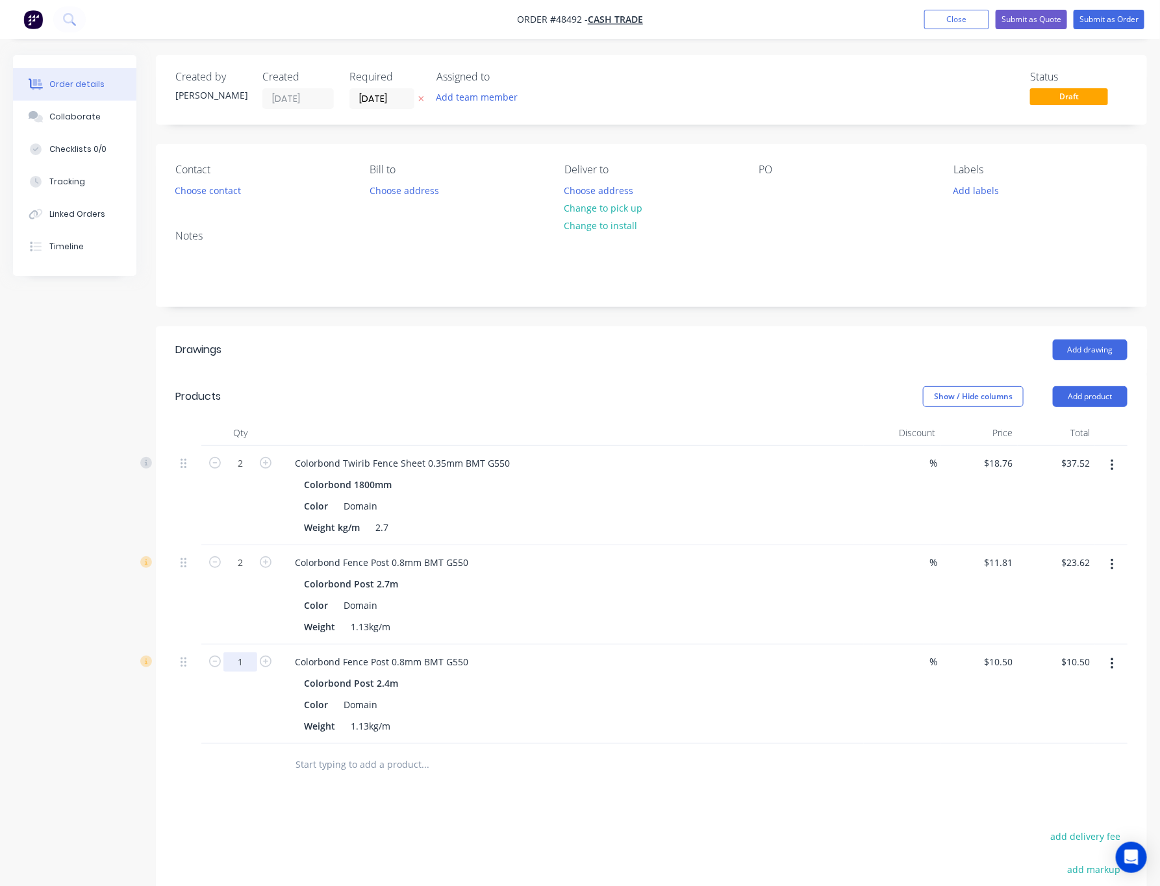
click at [244, 473] on input "1" at bounding box center [240, 463] width 34 height 19
type input "2"
type input "$21.00"
click at [234, 781] on div at bounding box center [240, 765] width 78 height 42
click at [812, 392] on button "Add product" at bounding box center [1090, 396] width 75 height 21
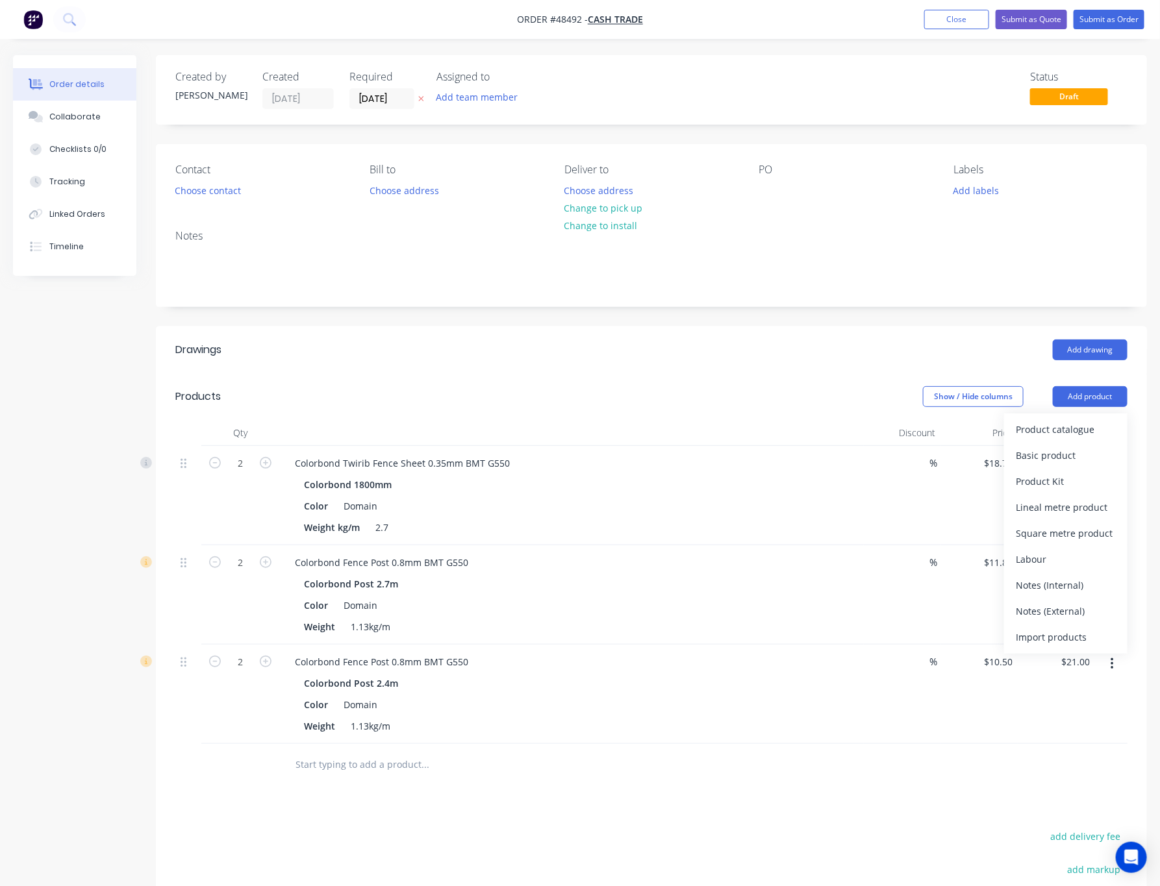
click at [812, 417] on div "Product catalogue Basic product Product Kit Lineal metre product Square metre p…" at bounding box center [1065, 534] width 123 height 240
click at [812, 435] on div "Product catalogue" at bounding box center [1066, 429] width 100 height 19
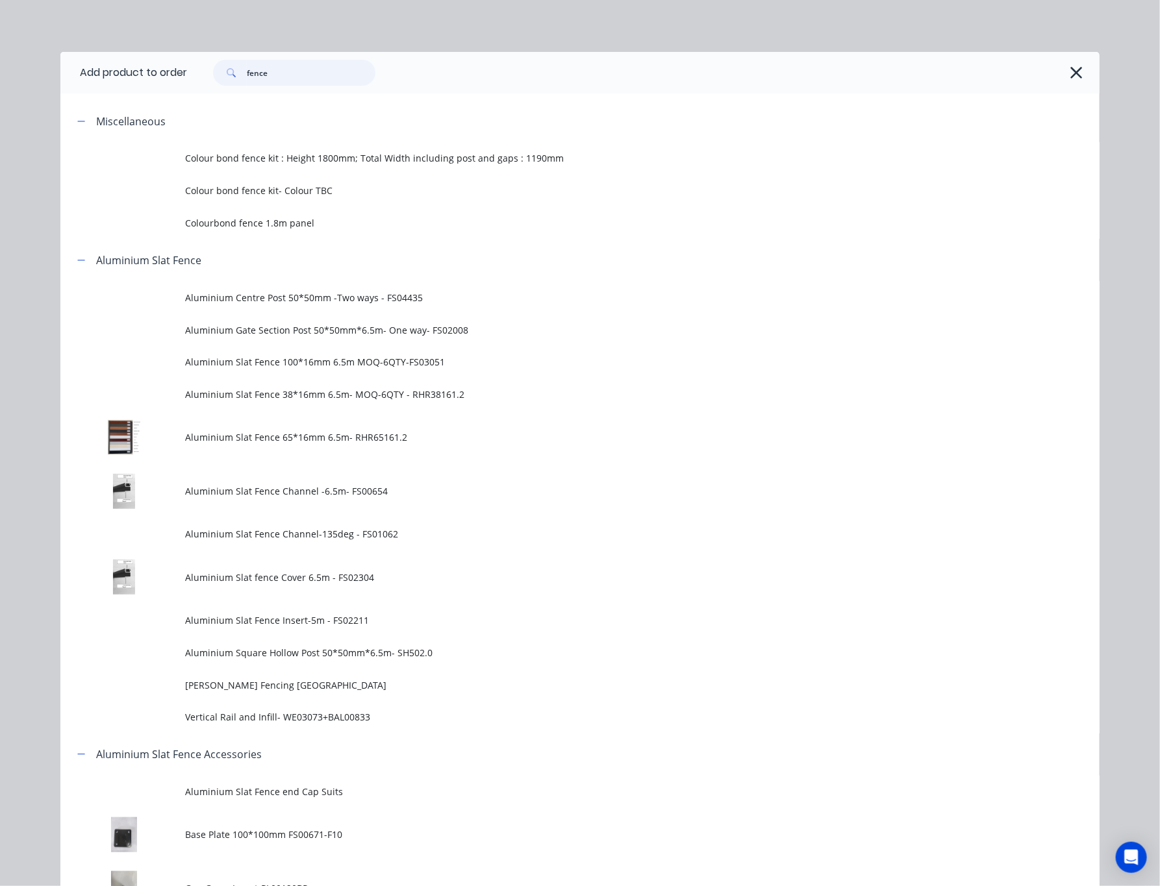
drag, startPoint x: 269, startPoint y: 72, endPoint x: 158, endPoint y: 69, distance: 111.1
click at [158, 69] on header "Add product to order fence" at bounding box center [579, 73] width 1039 height 42
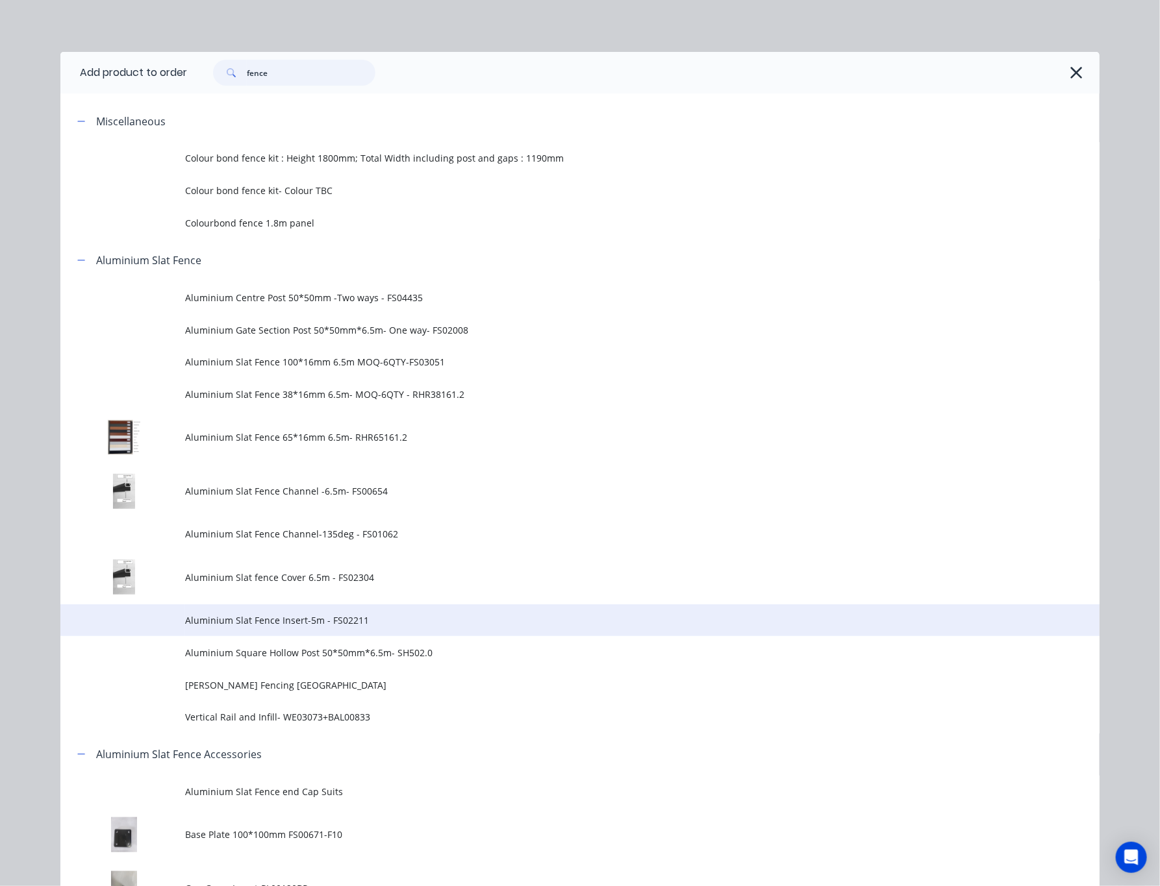
scroll to position [779, 0]
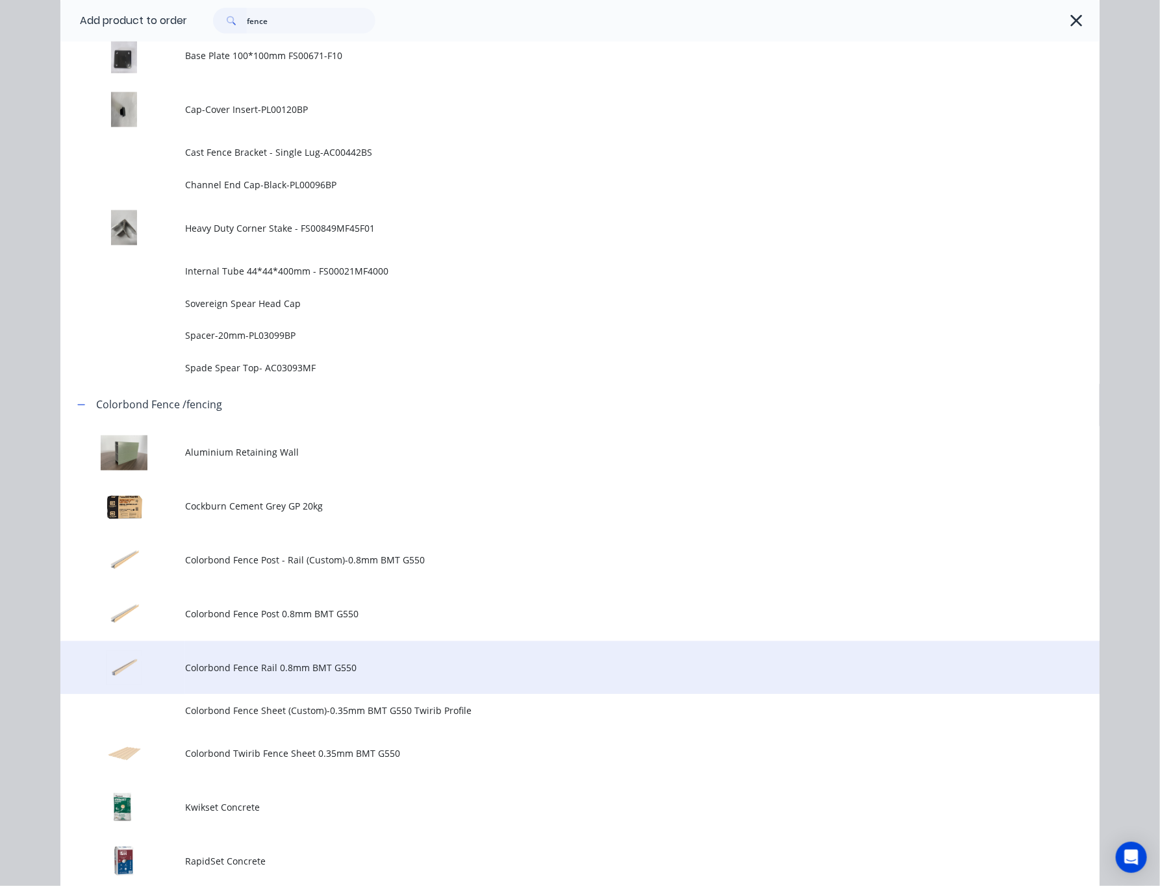
click at [462, 662] on span "Colorbond Fence Rail 0.8mm BMT G550" at bounding box center [550, 669] width 731 height 14
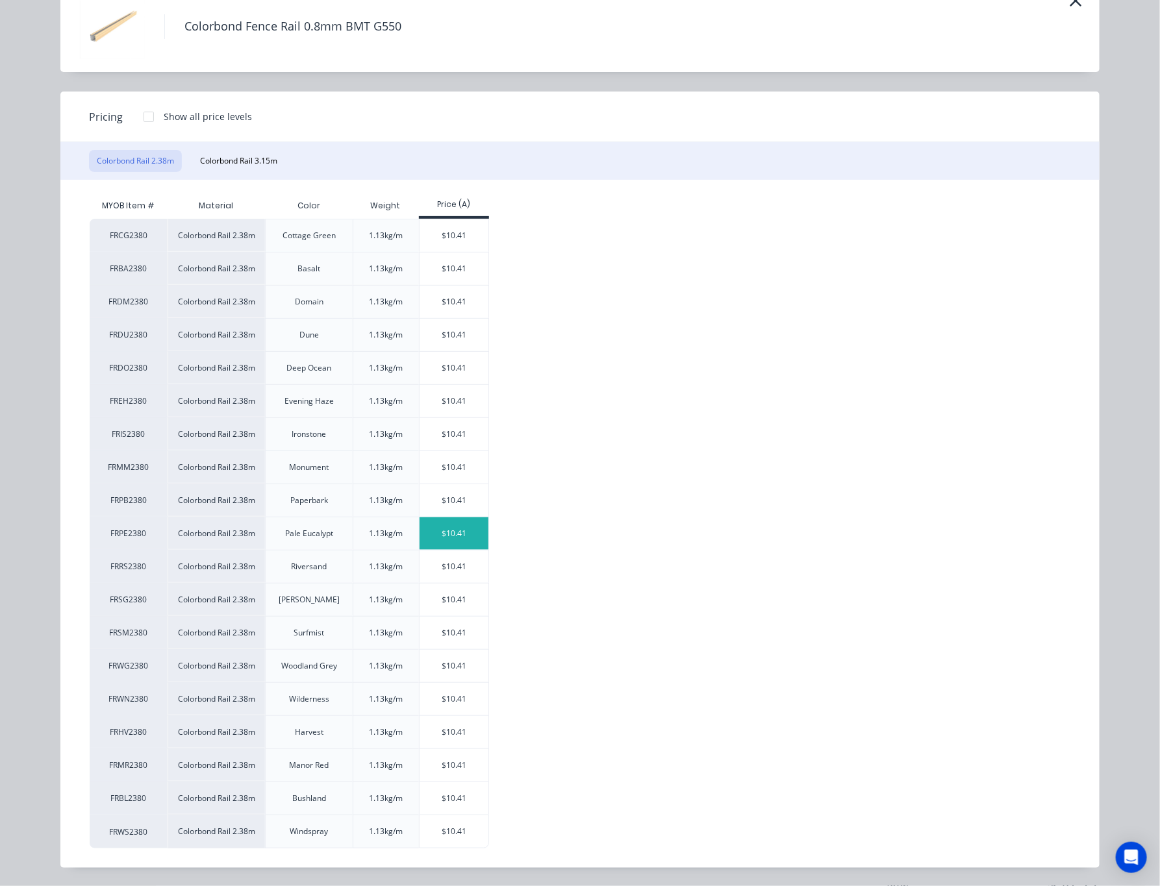
scroll to position [224, 0]
click at [449, 291] on div "$10.41" at bounding box center [453, 302] width 69 height 32
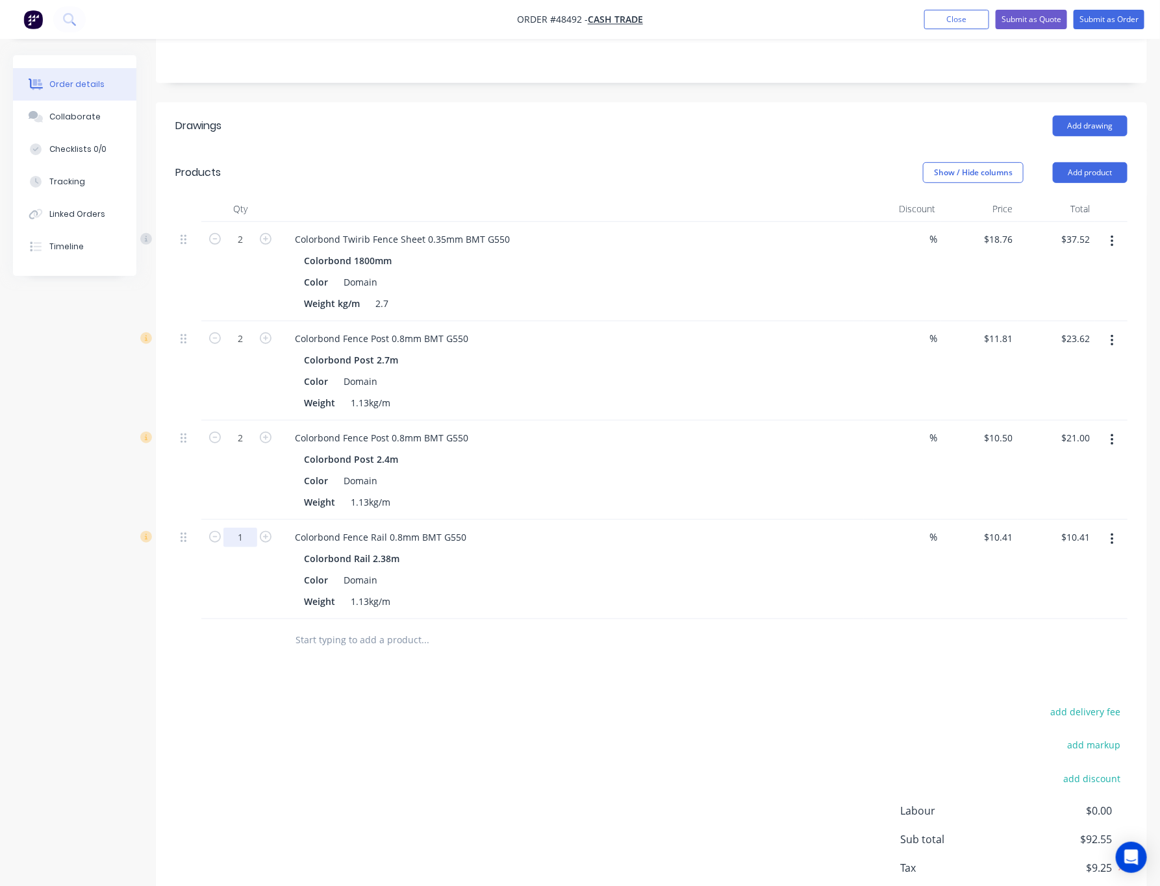
click at [248, 249] on input "1" at bounding box center [240, 239] width 34 height 19
type input "2"
type input "$20.82"
click at [684, 756] on div "add delivery fee add markup add discount Labour $0.00 Sub total $92.55 Tax $9.2…" at bounding box center [651, 814] width 952 height 222
click at [812, 169] on button "Add product" at bounding box center [1090, 172] width 75 height 21
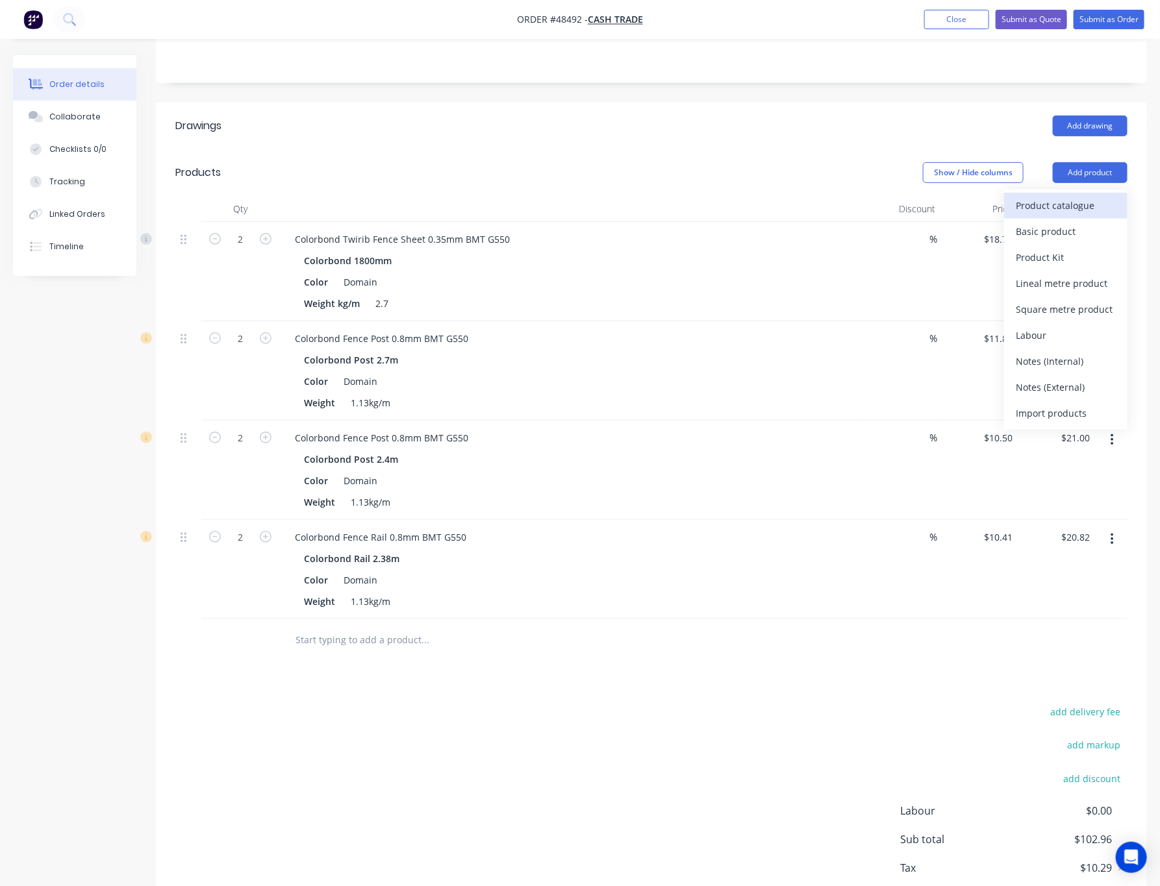
click at [812, 209] on div "Product catalogue" at bounding box center [1066, 205] width 100 height 19
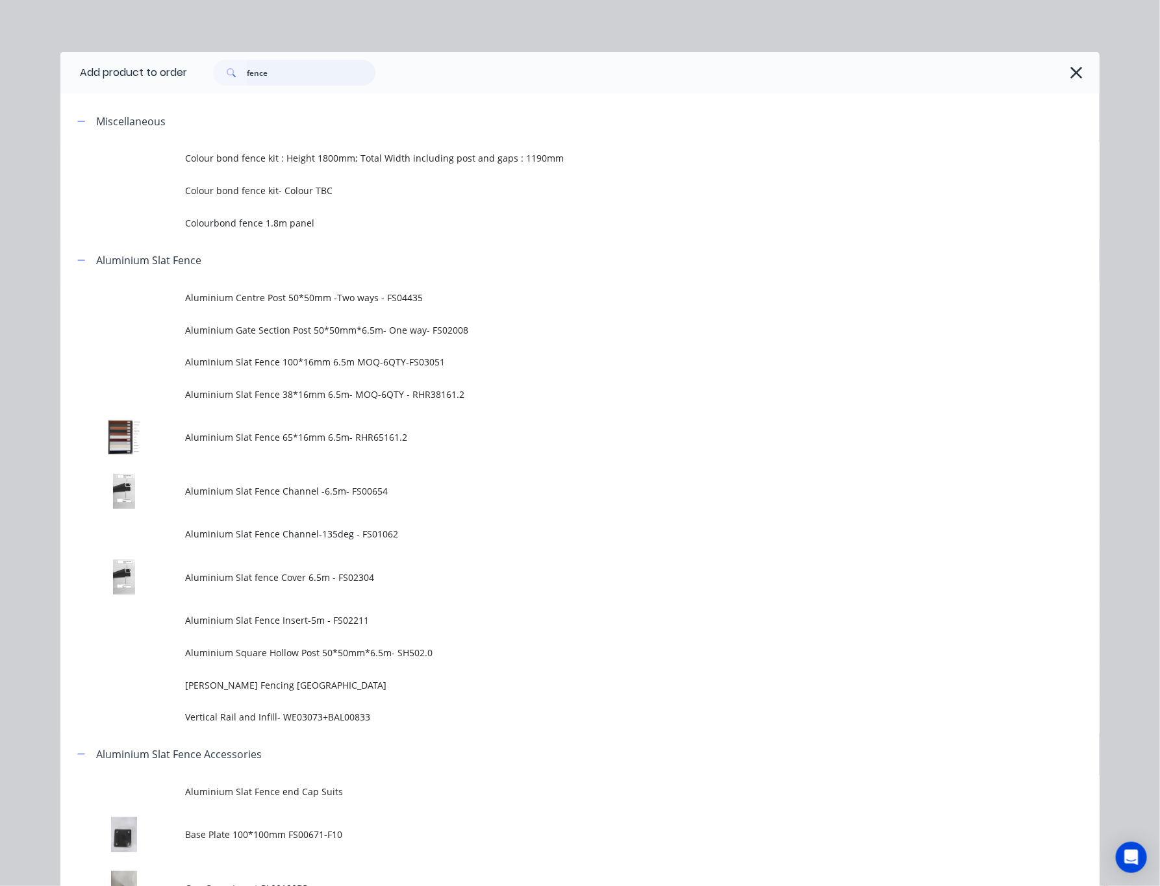
drag, startPoint x: 286, startPoint y: 68, endPoint x: 69, endPoint y: 99, distance: 219.7
click at [178, 77] on header "Add product to order fence" at bounding box center [579, 73] width 1039 height 42
type input "16"
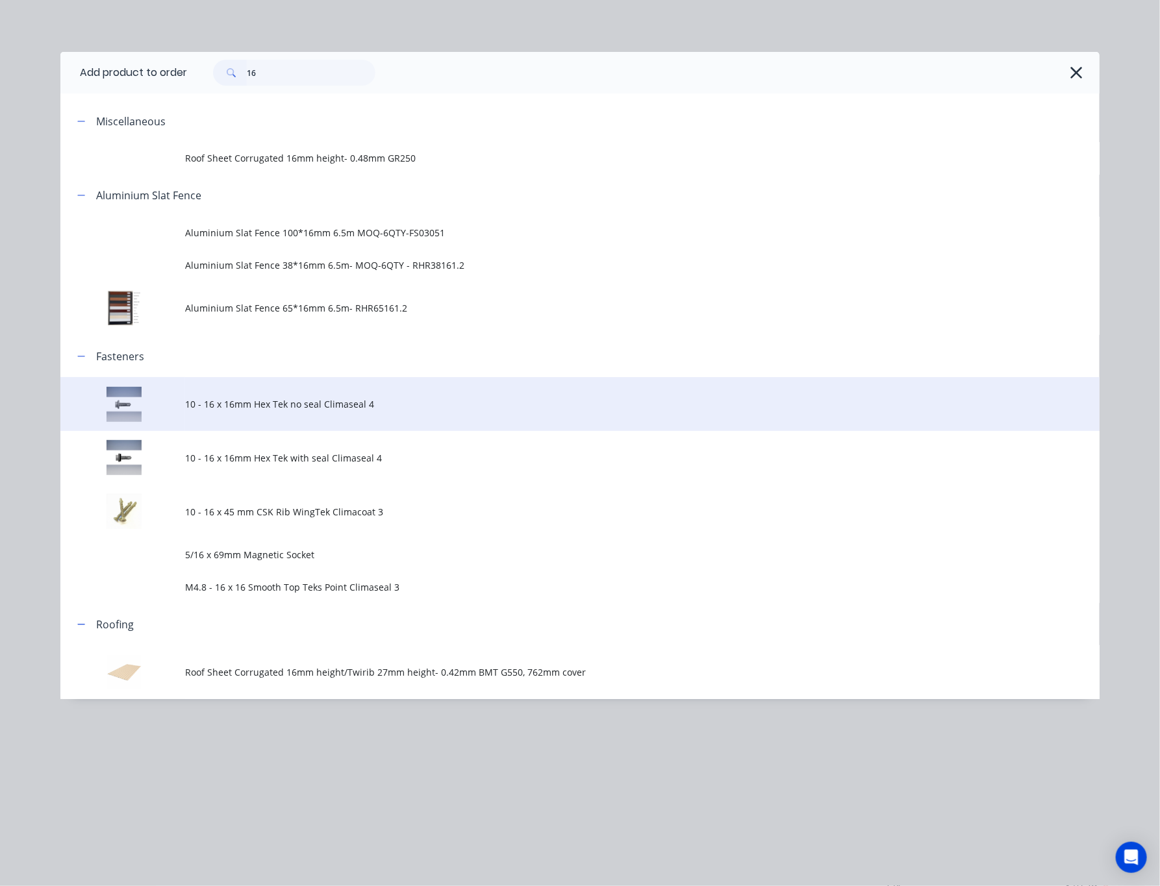
click at [425, 411] on td "10 - 16 x 16mm Hex Tek no seal Climaseal 4" at bounding box center [642, 404] width 914 height 54
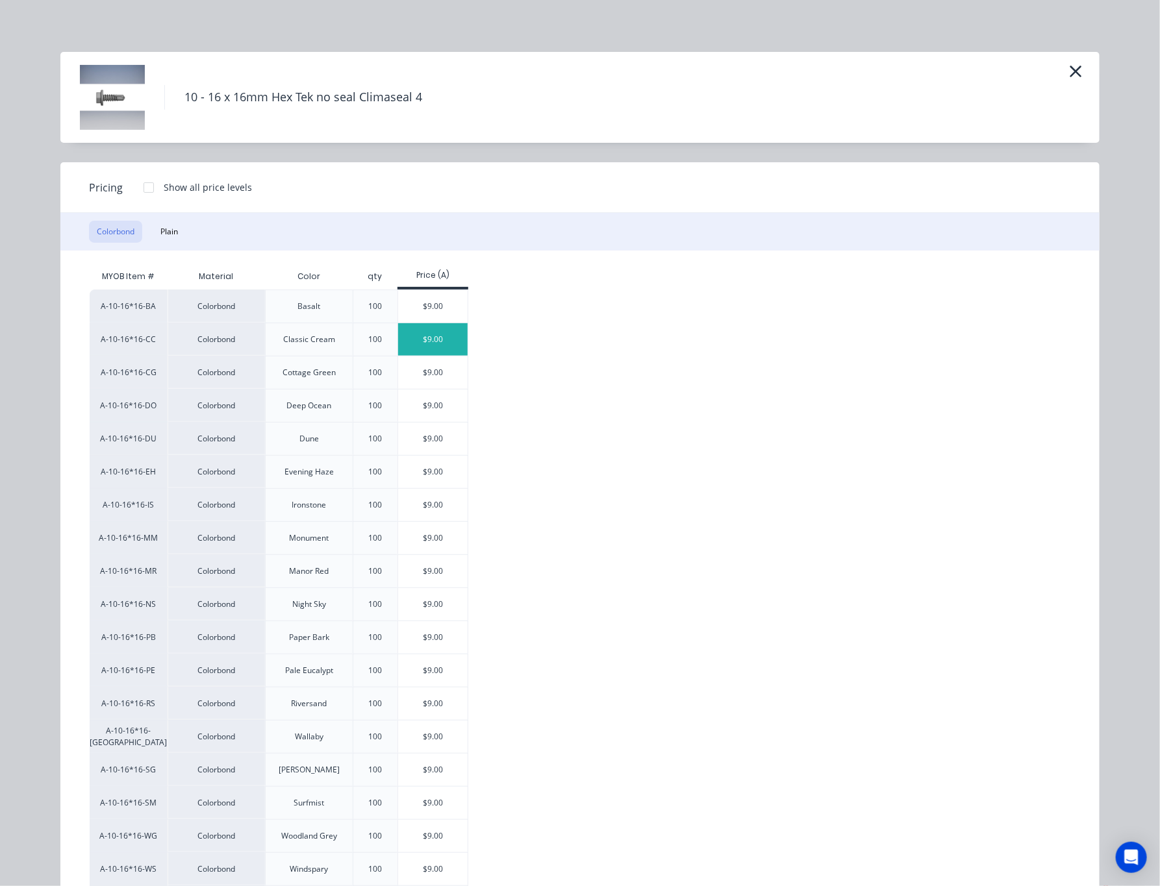
click at [432, 332] on div "$9.00" at bounding box center [432, 339] width 69 height 32
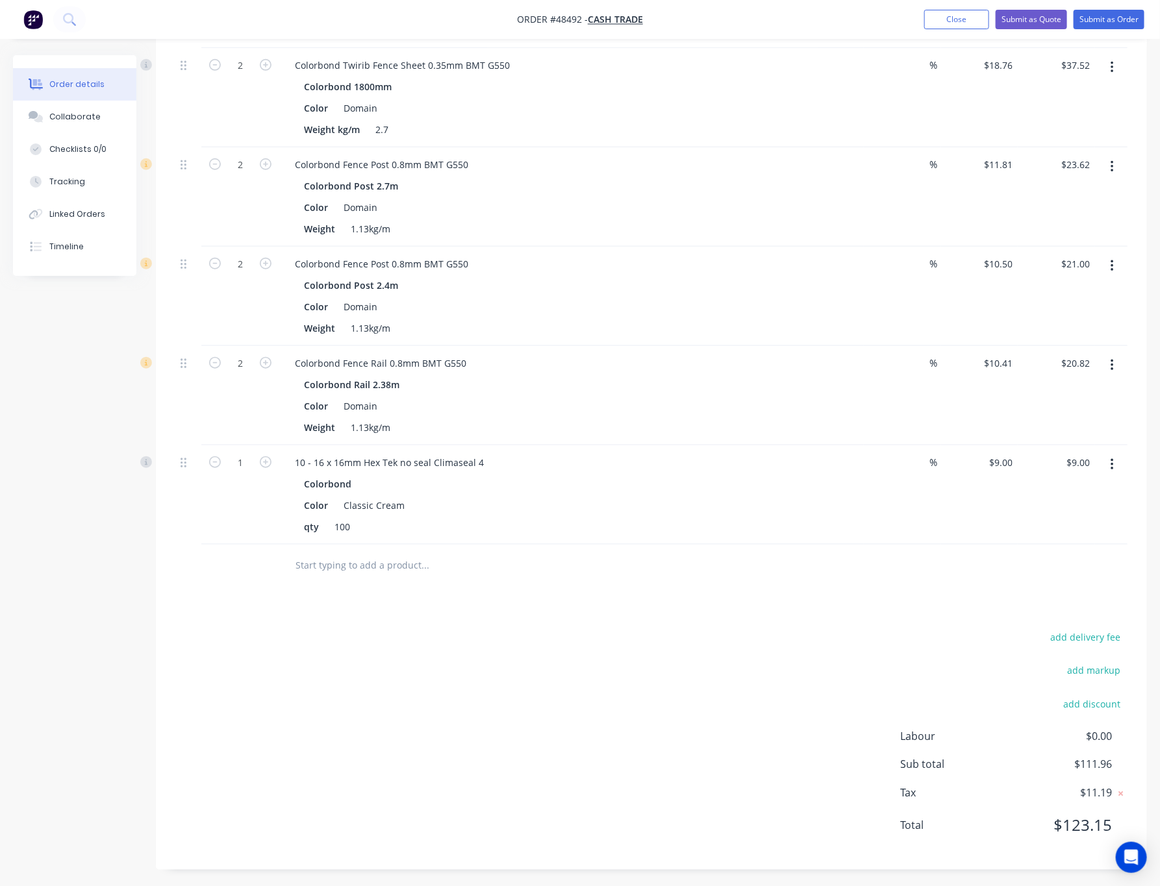
scroll to position [404, 0]
click at [246, 72] on input "1" at bounding box center [240, 62] width 34 height 19
type input "2"
type input "$18.00"
click at [445, 622] on div "Drawings Add drawing Products Show / Hide columns Add product Qty Discount Pric…" at bounding box center [651, 396] width 991 height 942
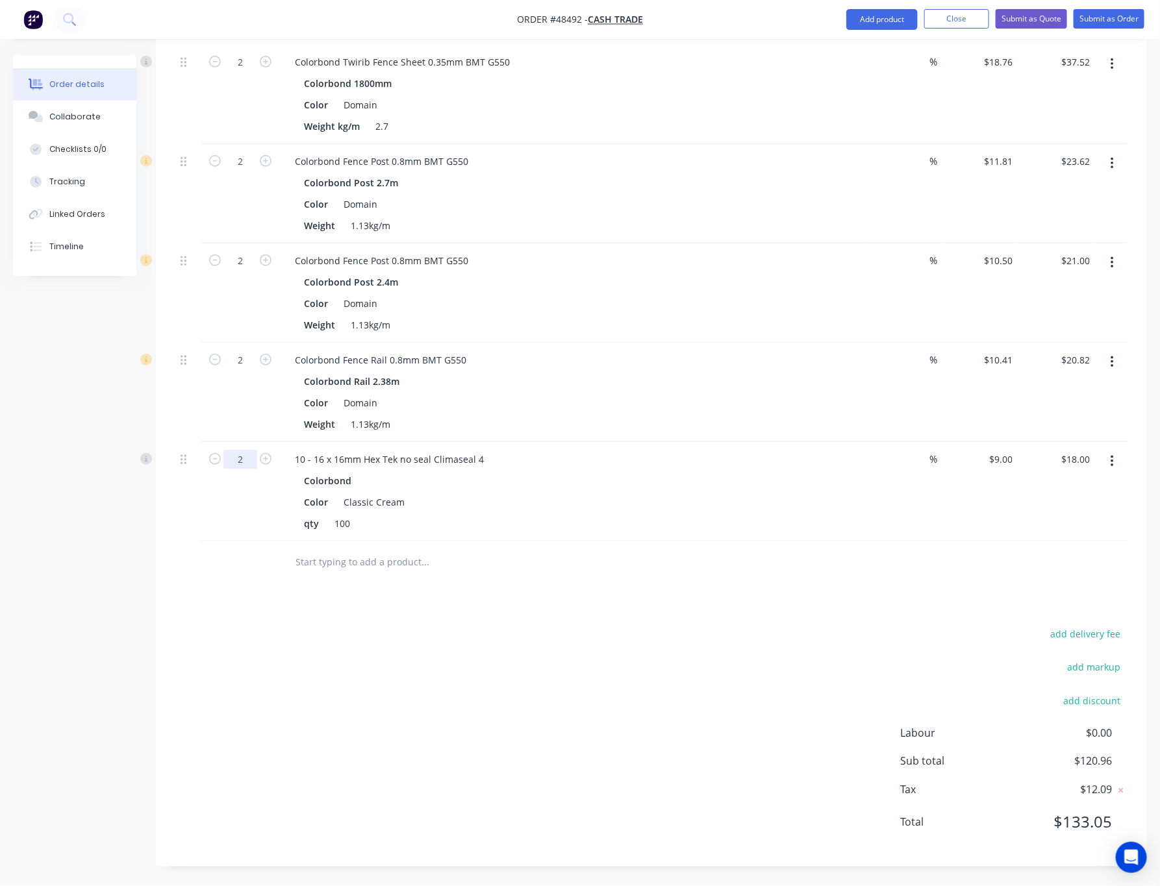
click at [251, 72] on input "2" at bounding box center [240, 62] width 34 height 19
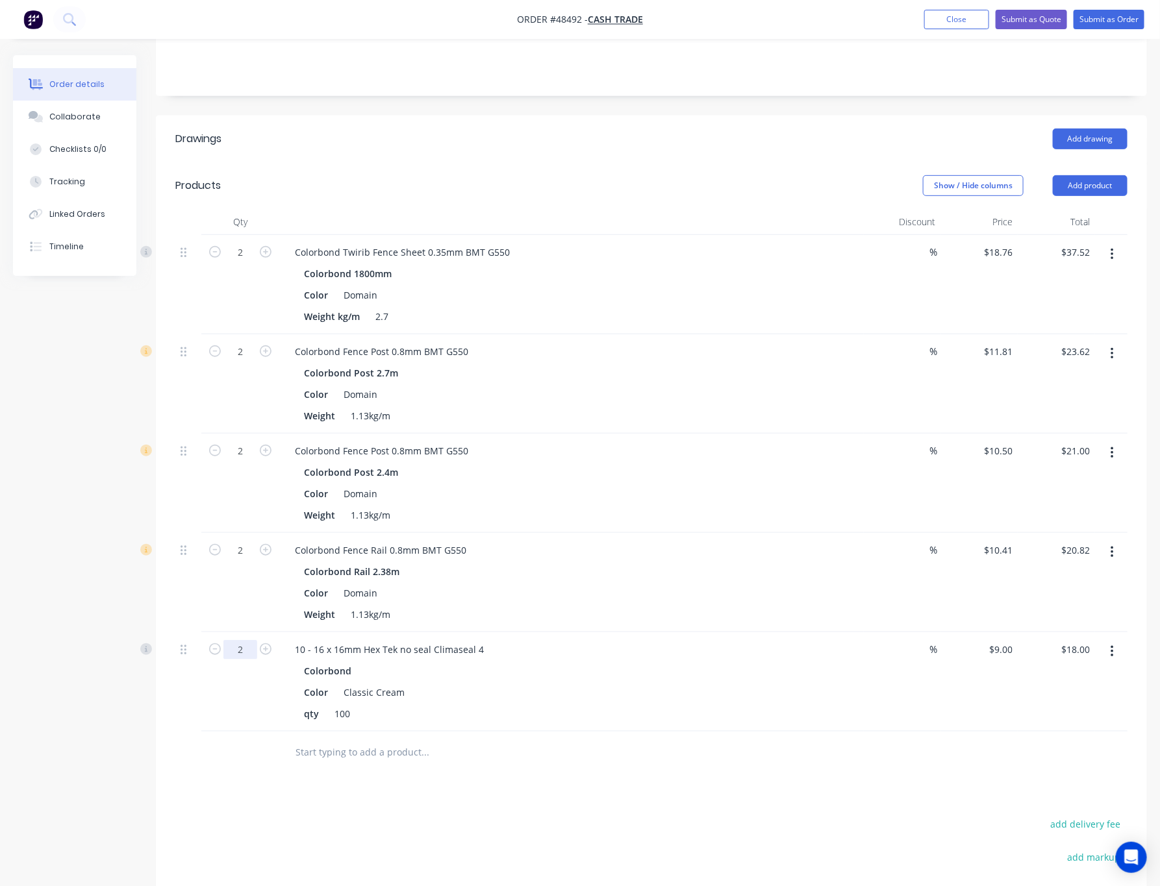
scroll to position [209, 0]
type input "0.24"
type input "9"
type input "$2.16"
drag, startPoint x: 1000, startPoint y: 647, endPoint x: 1000, endPoint y: 655, distance: 7.8
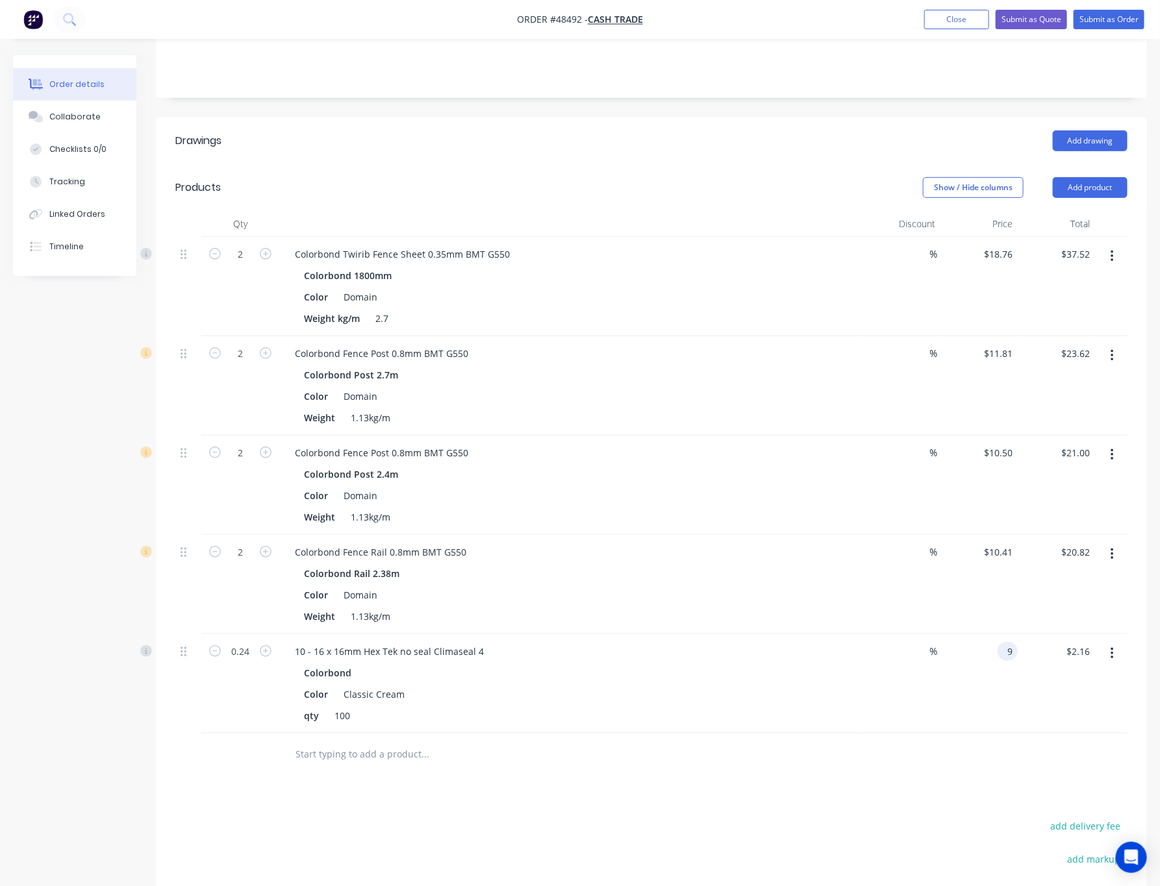
click at [812, 655] on div "9 9" at bounding box center [1007, 651] width 20 height 19
type input "$0.00"
click at [812, 657] on input "0.00" at bounding box center [1080, 651] width 30 height 19
type input "$0.00"
click at [812, 749] on div at bounding box center [651, 755] width 952 height 42
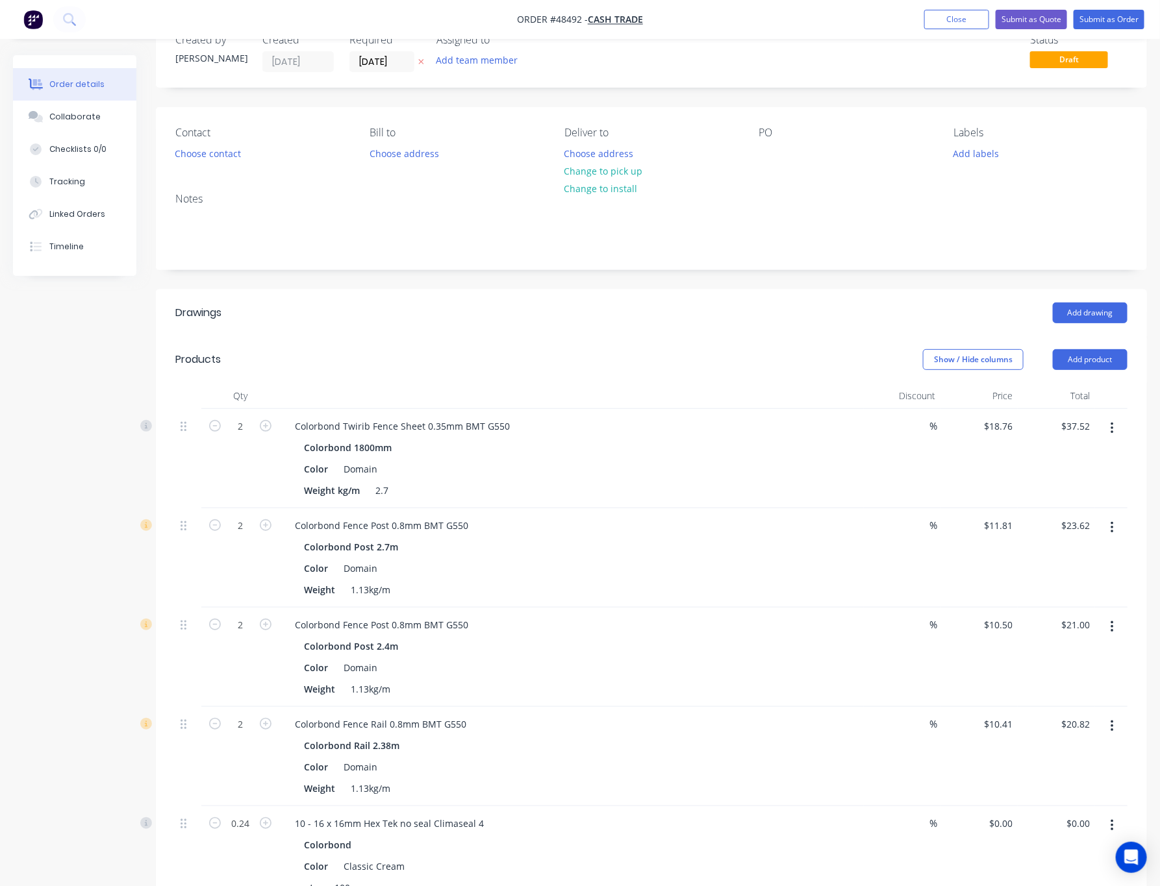
scroll to position [0, 0]
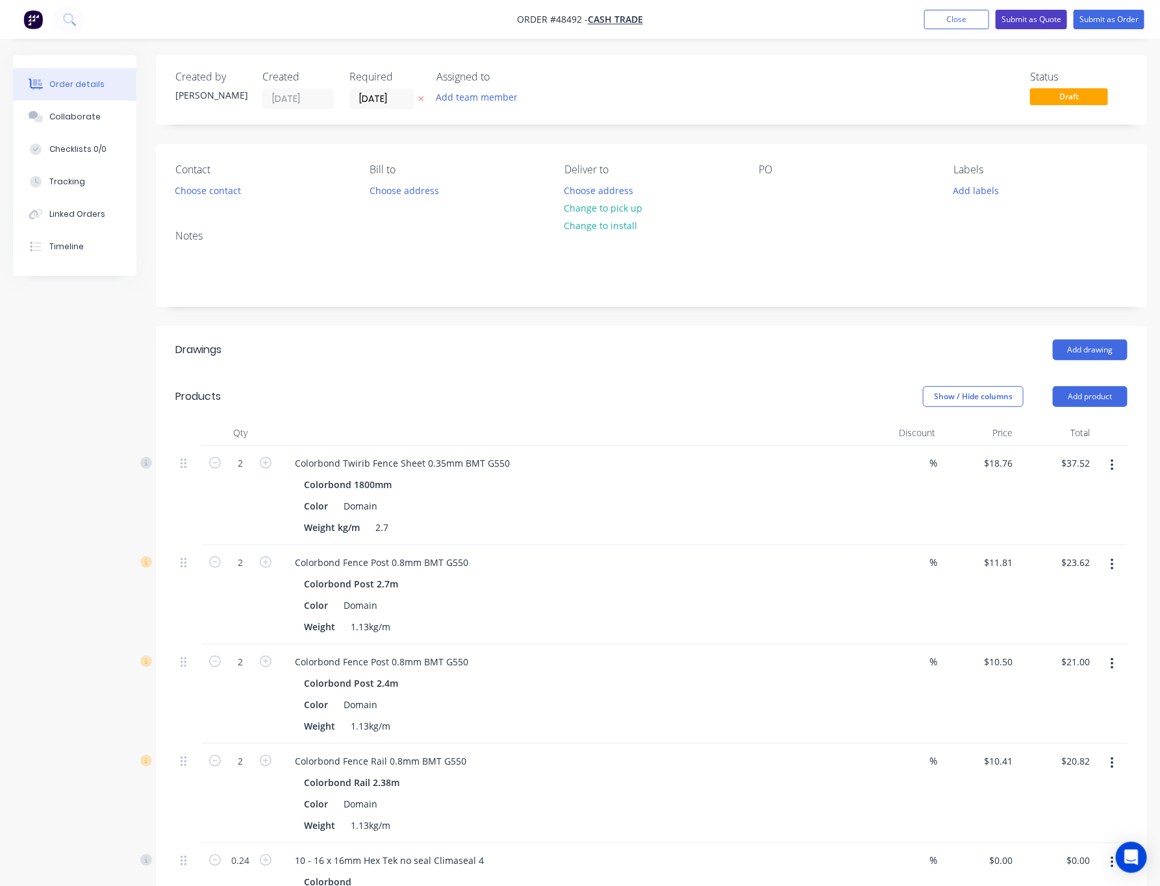
click at [812, 18] on button "Submit as Quote" at bounding box center [1030, 19] width 71 height 19
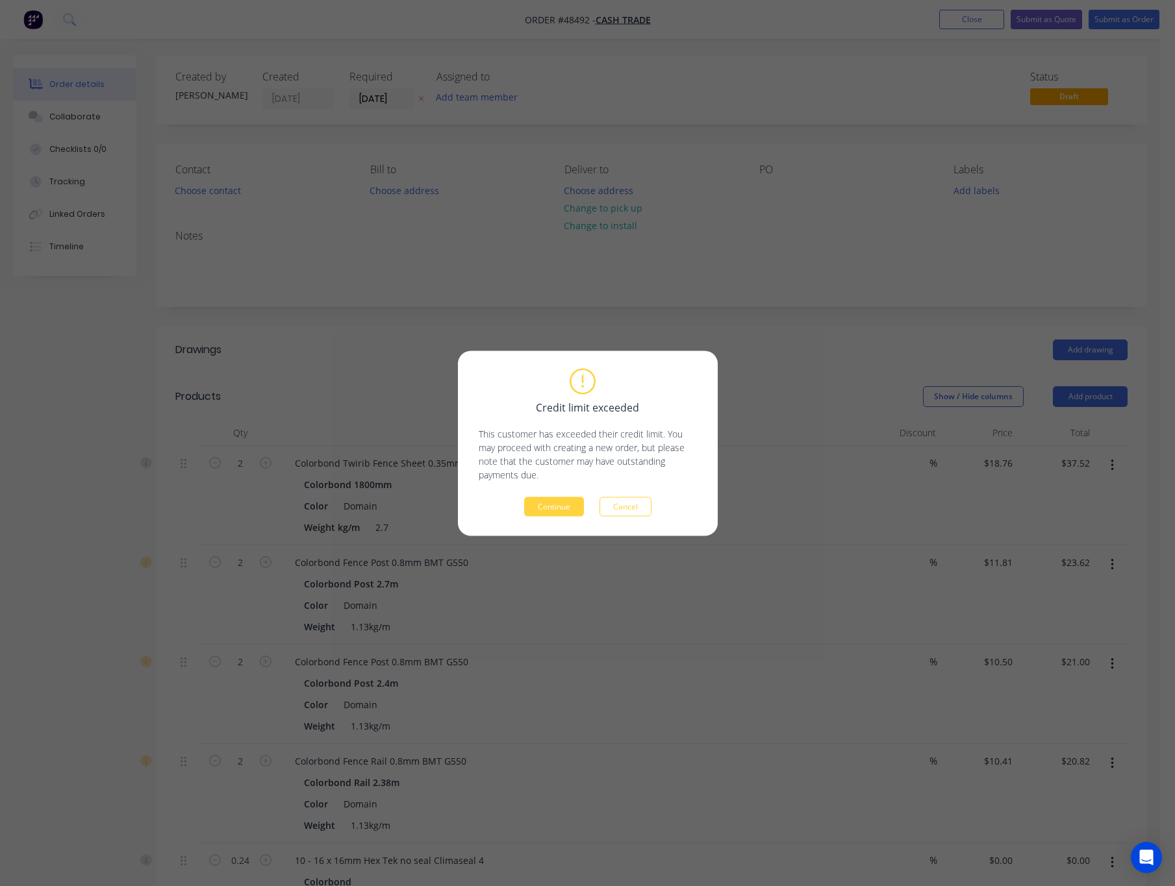
click at [721, 245] on div "Credit limit exceeded This customer has exceeded their credit limit. You may pr…" at bounding box center [587, 443] width 1175 height 886
click at [620, 493] on div "Credit limit exceeded This customer has exceeded their credit limit. You may pr…" at bounding box center [588, 443] width 218 height 146
drag, startPoint x: 626, startPoint y: 512, endPoint x: 621, endPoint y: 456, distance: 56.0
click at [624, 505] on button "Cancel" at bounding box center [625, 506] width 52 height 19
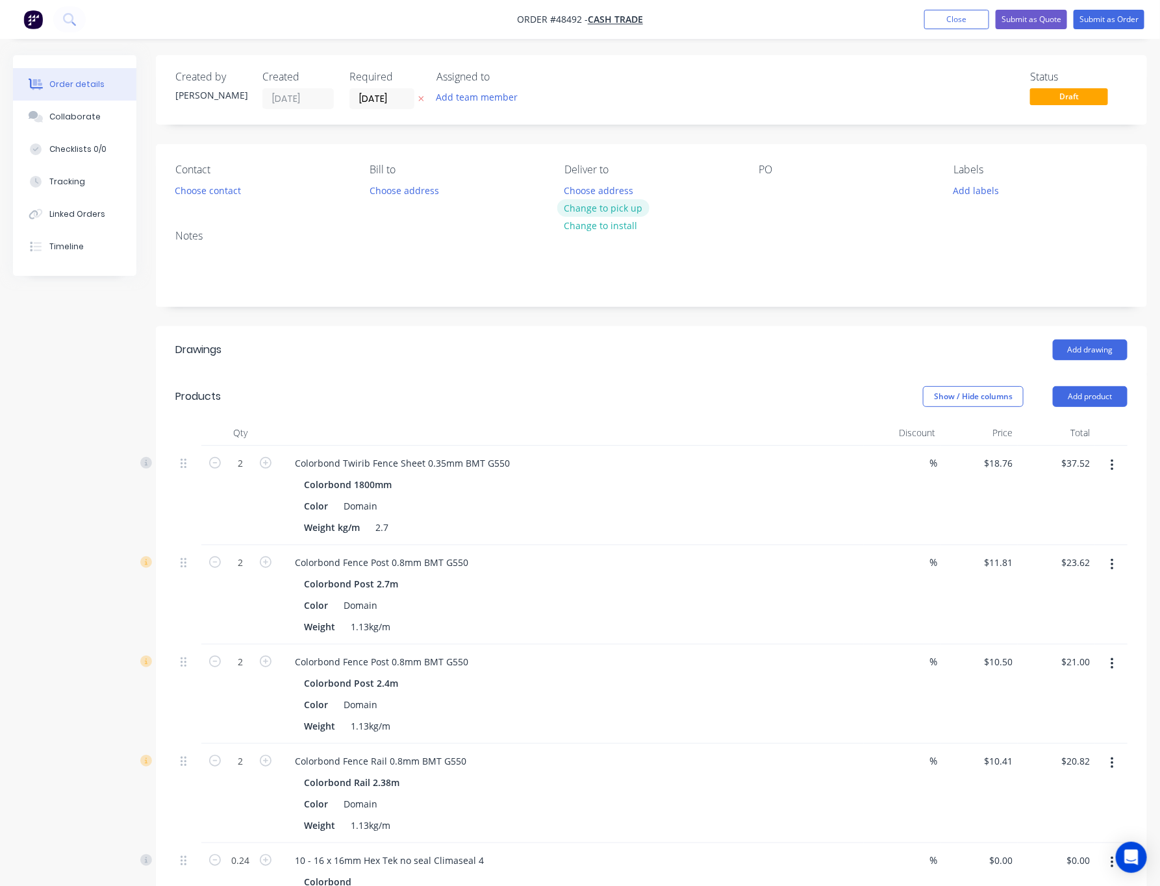
click at [619, 216] on button "Change to pick up" at bounding box center [603, 208] width 92 height 18
click at [812, 8] on nav "Order #48492 - Cash Trade Add product Close Submit as Quote Submit as Order" at bounding box center [580, 19] width 1160 height 39
click at [812, 18] on button "Submit as Quote" at bounding box center [1030, 19] width 71 height 19
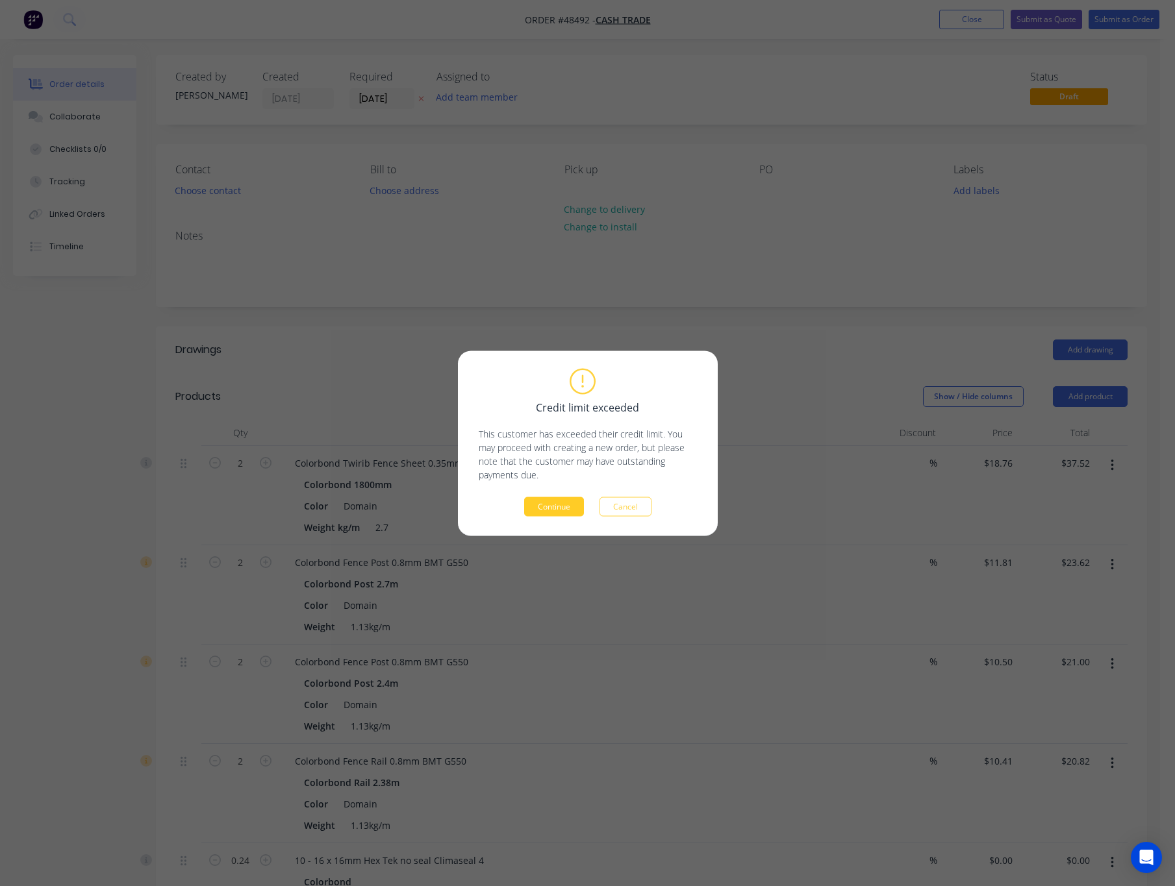
click at [555, 510] on button "Continue" at bounding box center [554, 506] width 60 height 19
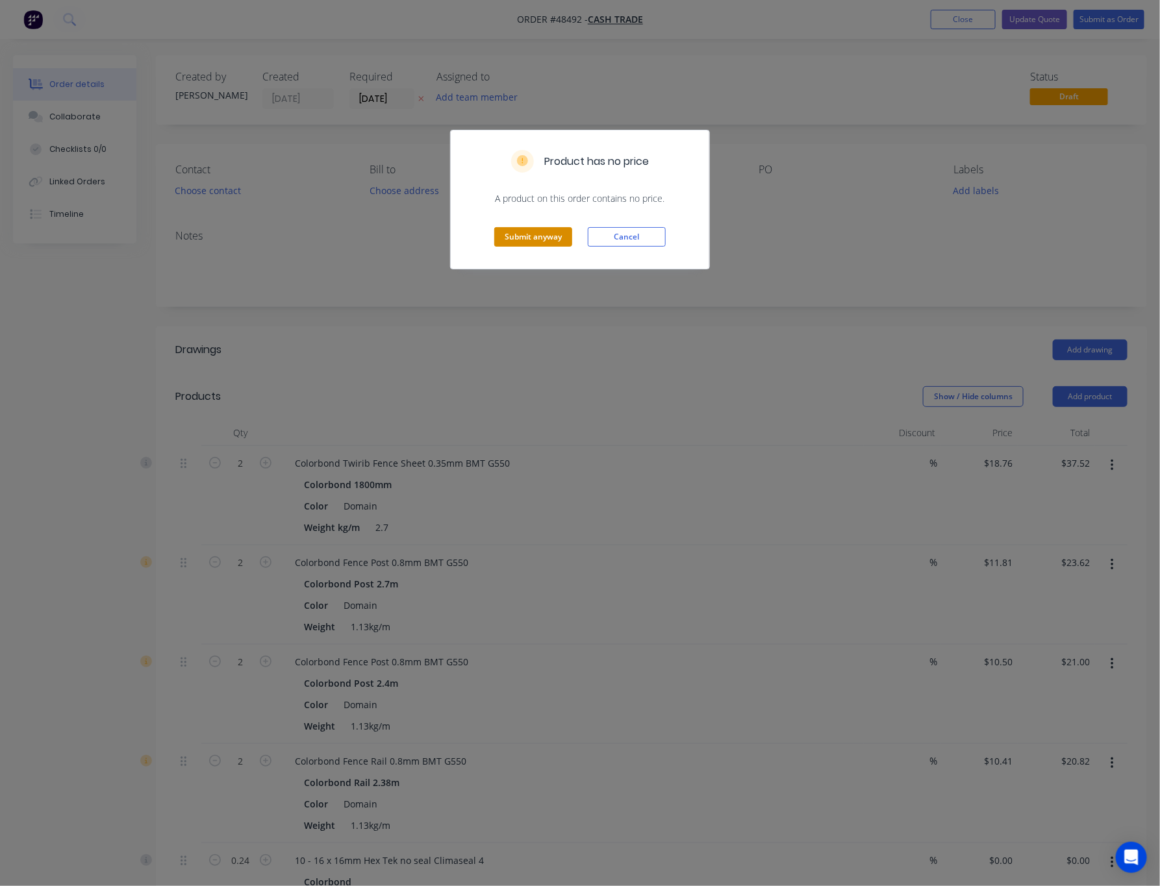
click at [542, 240] on button "Submit anyway" at bounding box center [533, 236] width 78 height 19
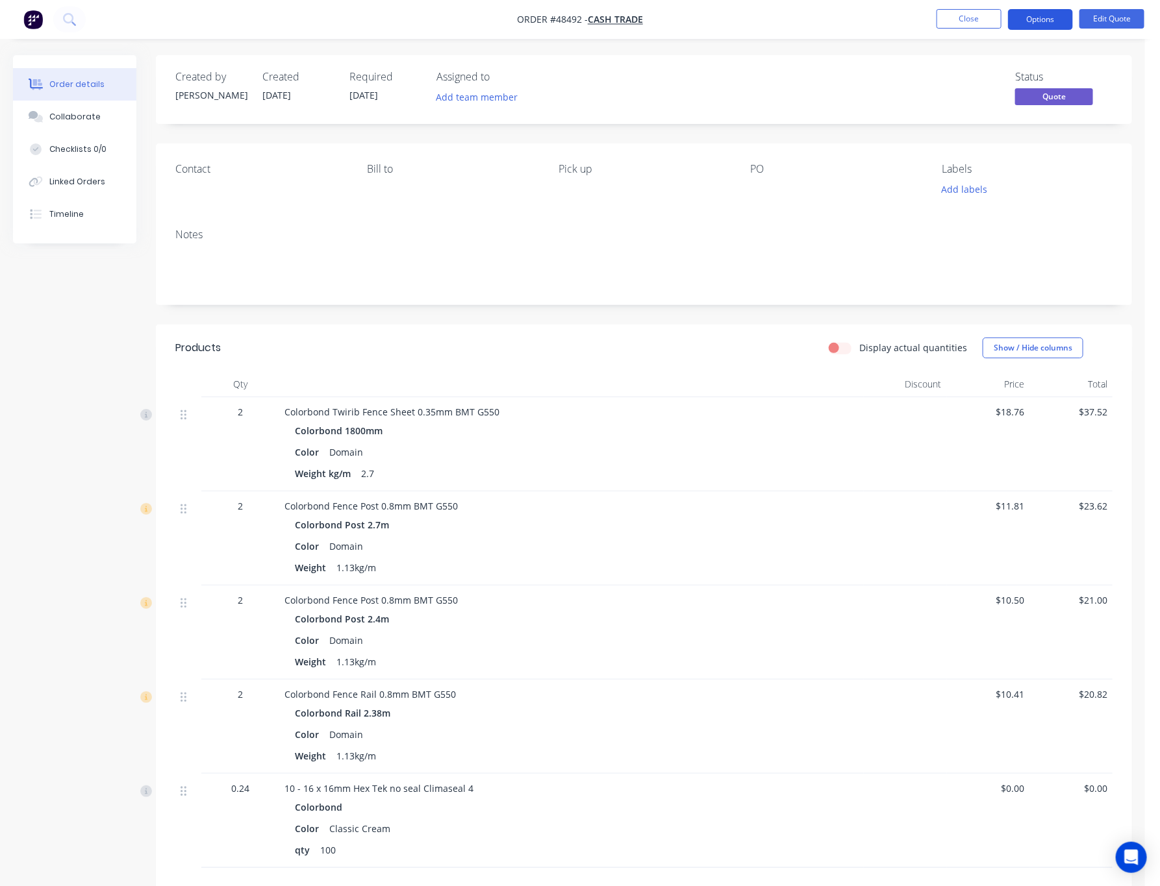
click at [812, 23] on button "Options" at bounding box center [1040, 19] width 65 height 21
click at [812, 77] on div "Quote" at bounding box center [1001, 78] width 119 height 19
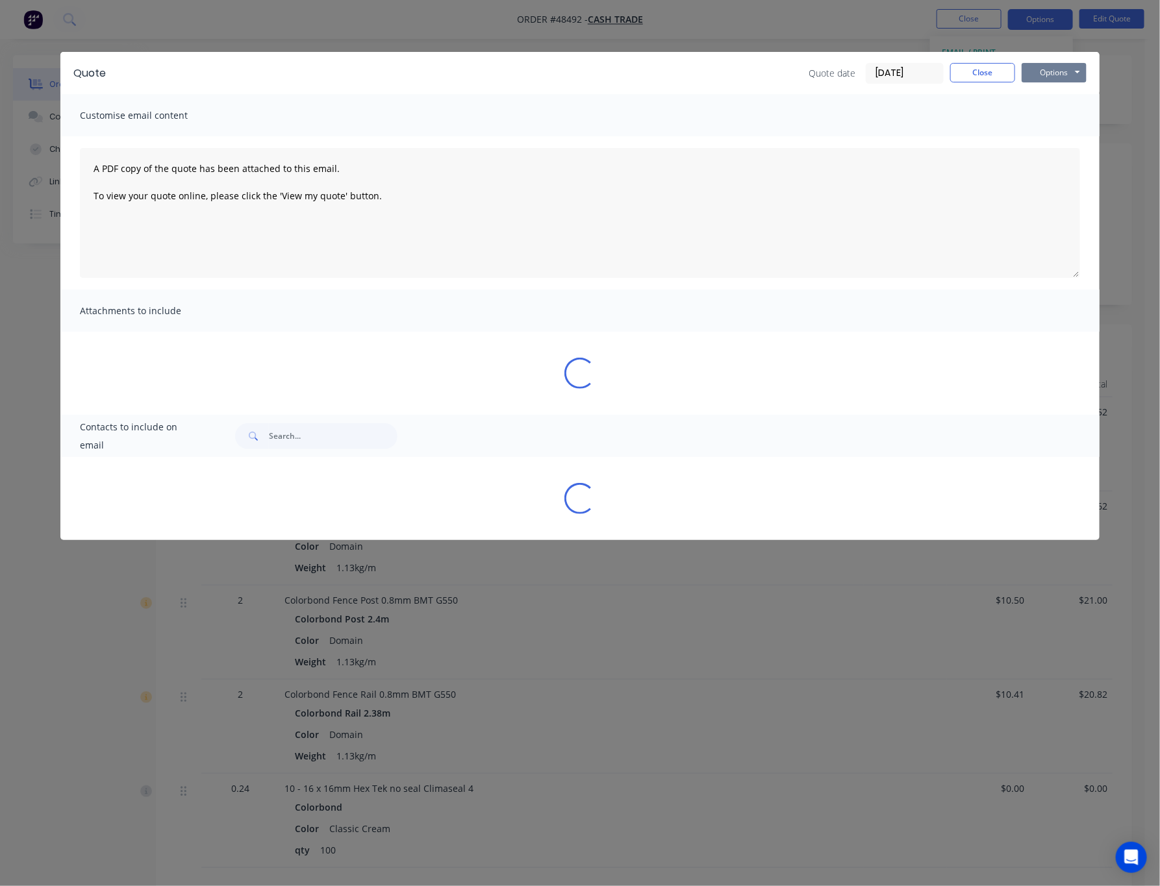
click at [812, 70] on button "Options" at bounding box center [1053, 72] width 65 height 19
click at [812, 118] on button "Print" at bounding box center [1062, 116] width 83 height 21
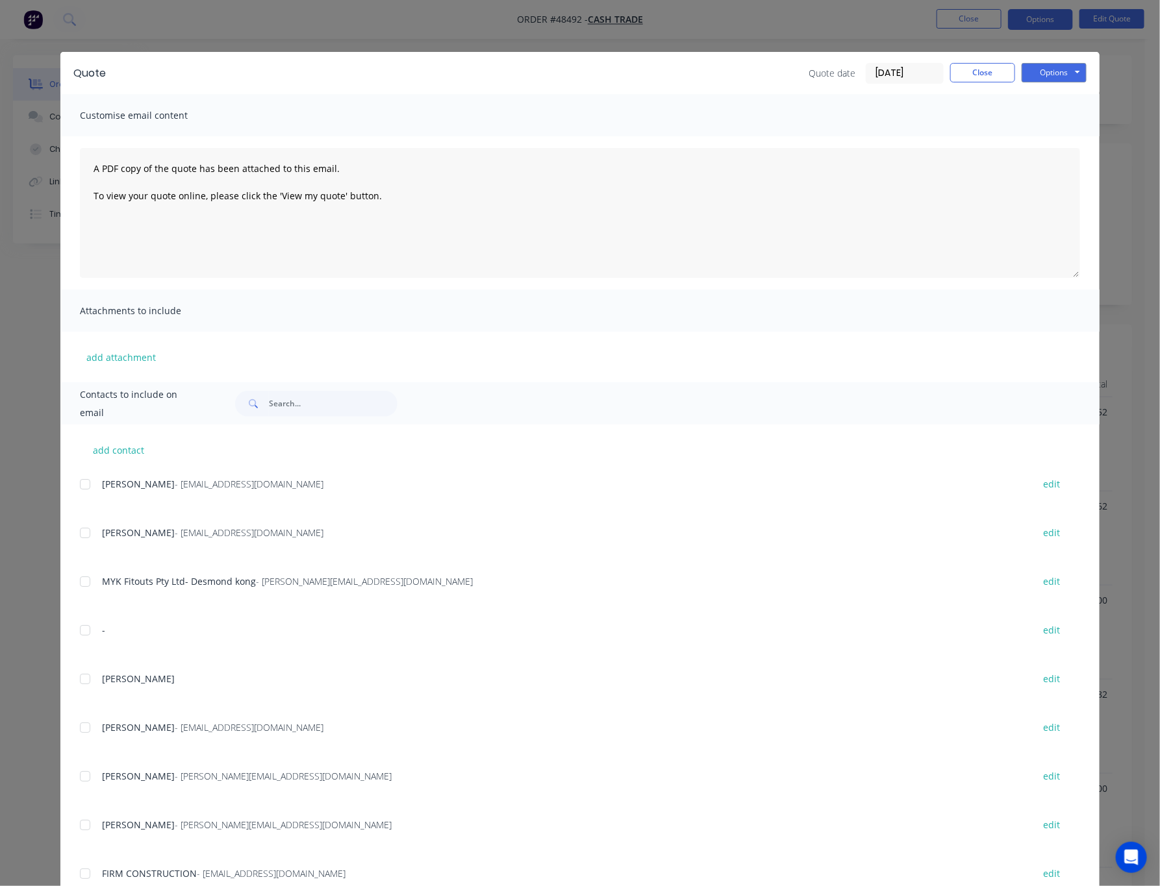
click at [443, 28] on div "Quote Quote date 26/08/25 Close Options Preview Print Email Customise email con…" at bounding box center [580, 443] width 1160 height 886
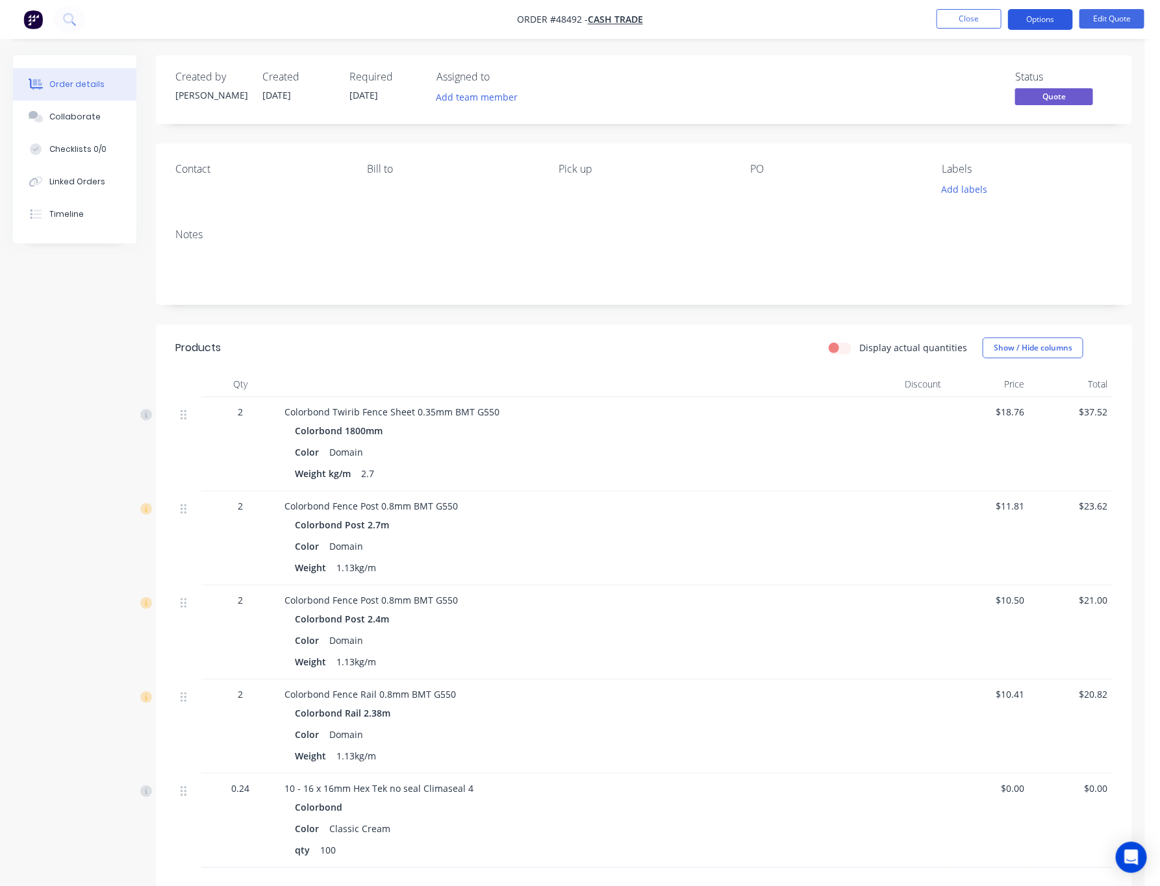
click at [812, 18] on button "Options" at bounding box center [1040, 19] width 65 height 21
click at [812, 160] on div "Convert to Order" at bounding box center [1001, 156] width 119 height 19
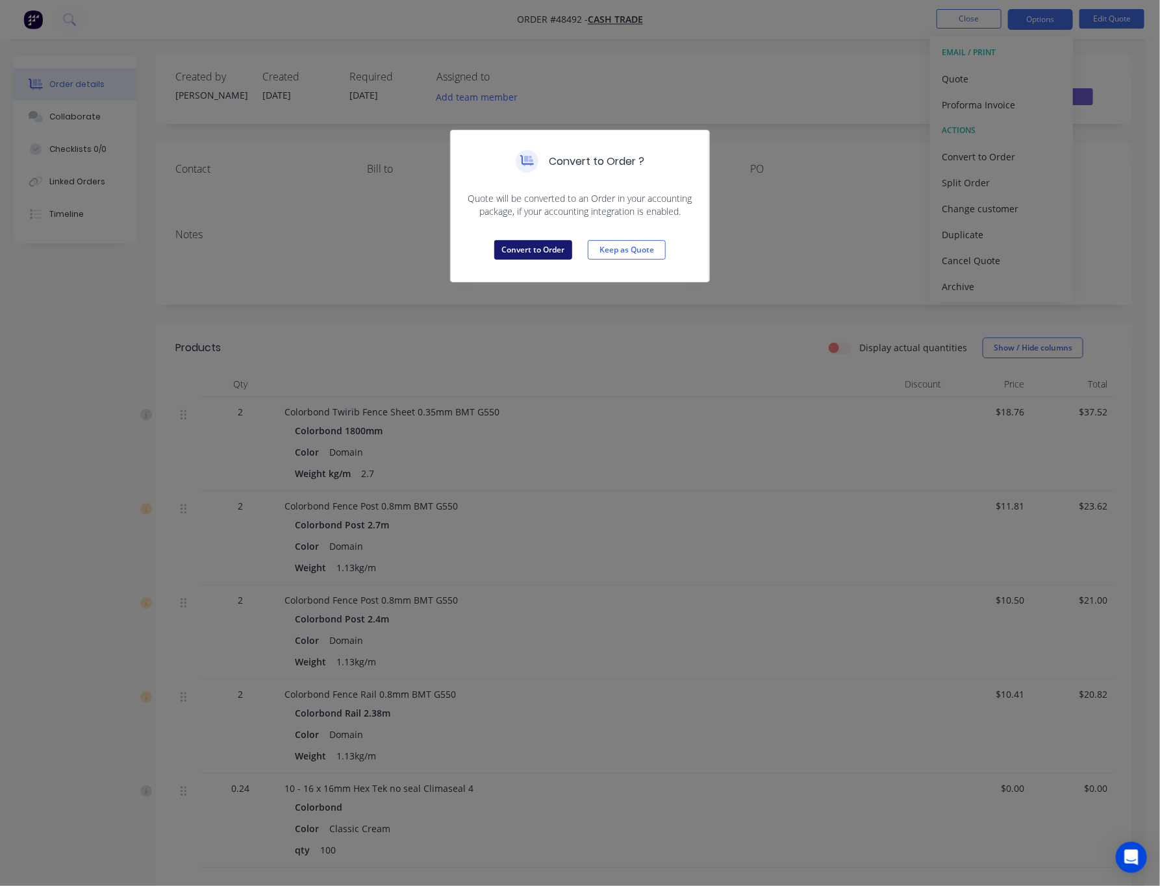
click at [543, 245] on button "Convert to Order" at bounding box center [533, 249] width 78 height 19
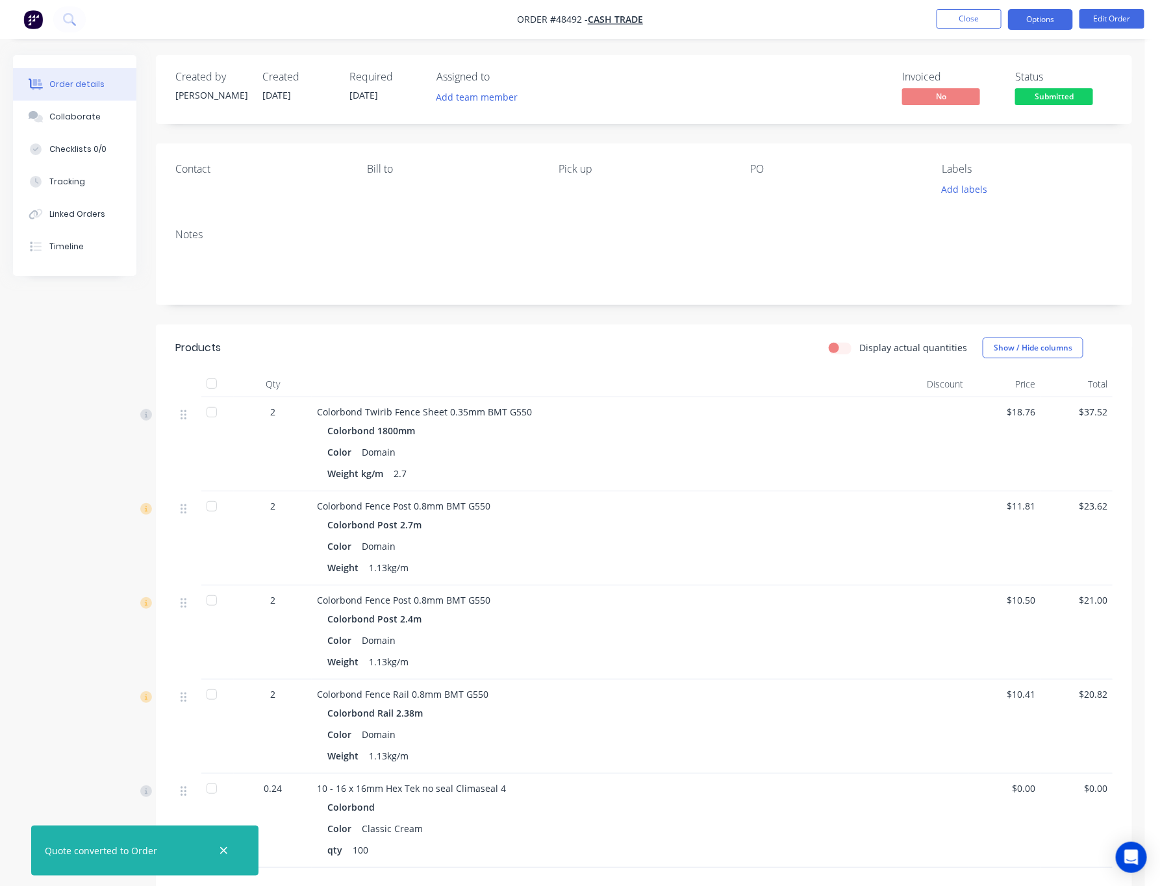
click at [812, 19] on button "Options" at bounding box center [1040, 19] width 65 height 21
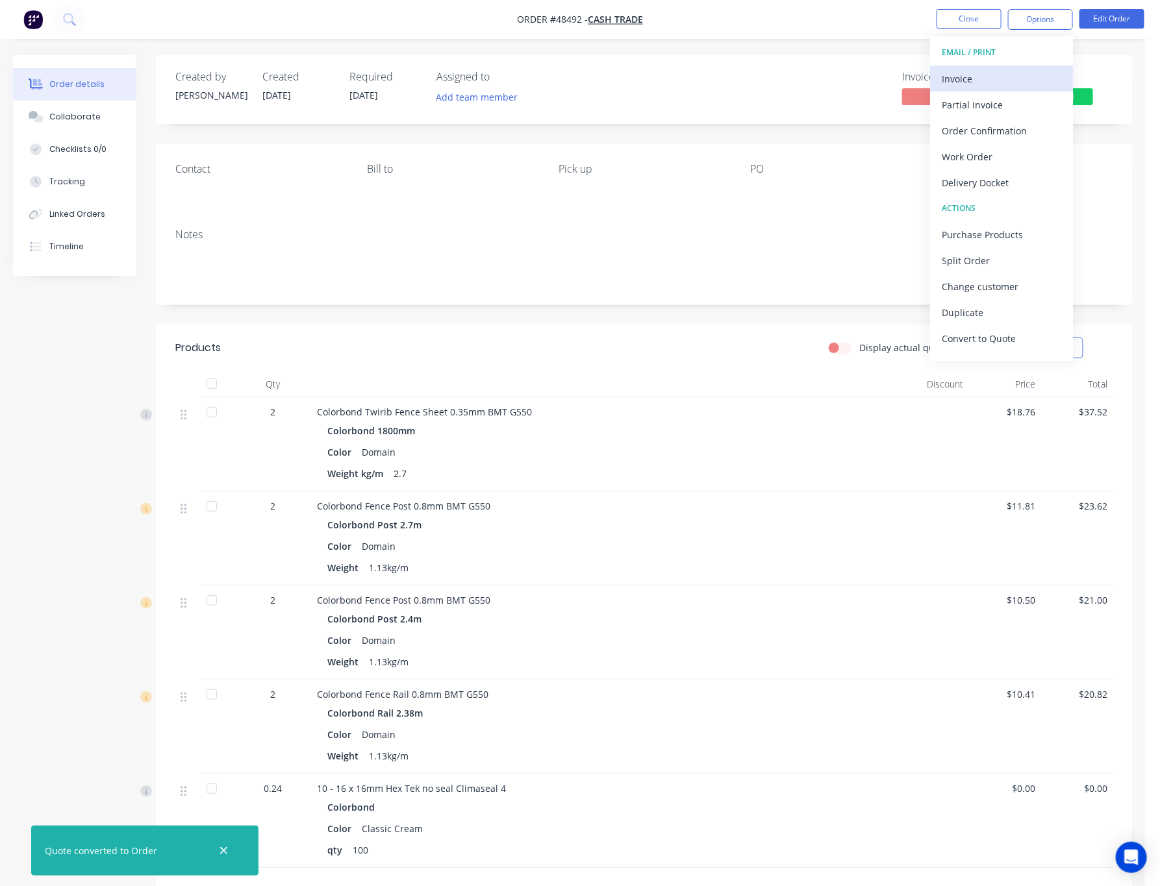
click at [812, 82] on div "Invoice" at bounding box center [1001, 78] width 119 height 19
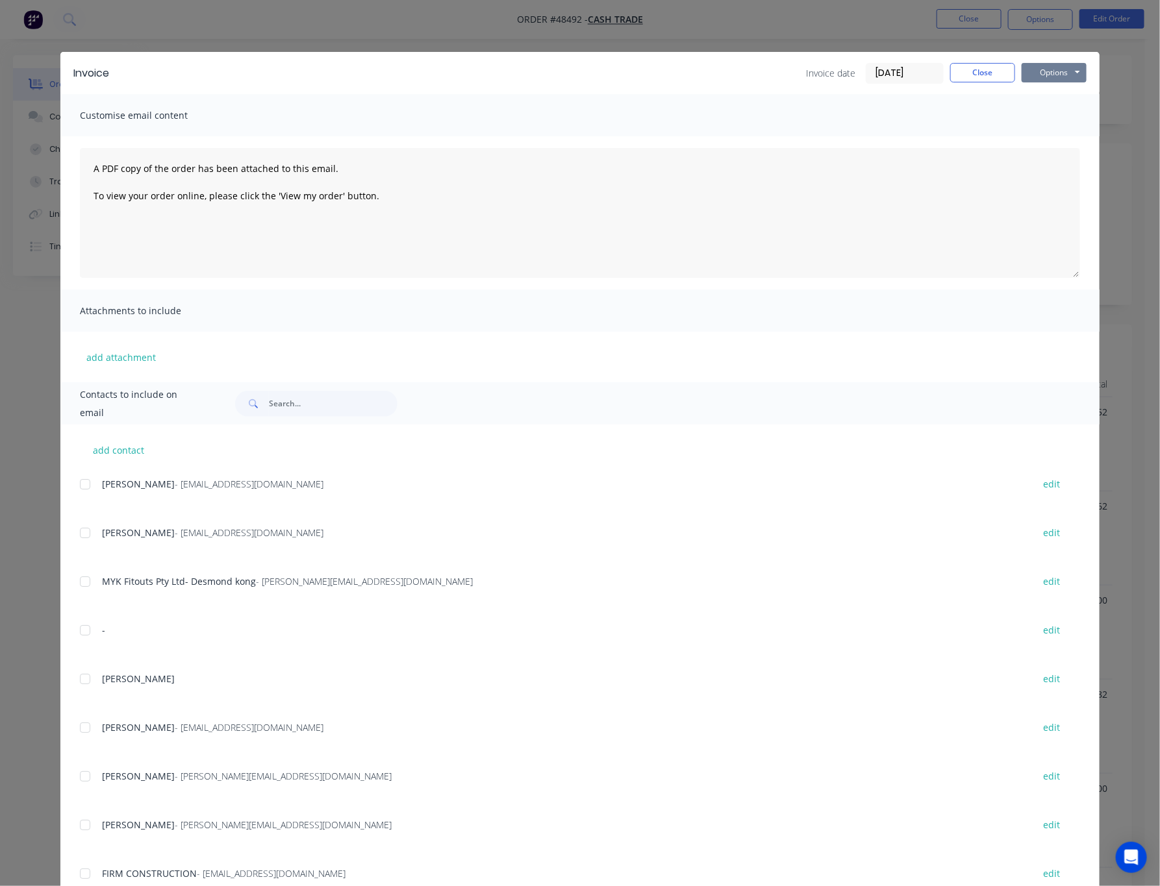
click at [812, 69] on button "Options" at bounding box center [1053, 72] width 65 height 19
click at [812, 117] on button "Print" at bounding box center [1062, 116] width 83 height 21
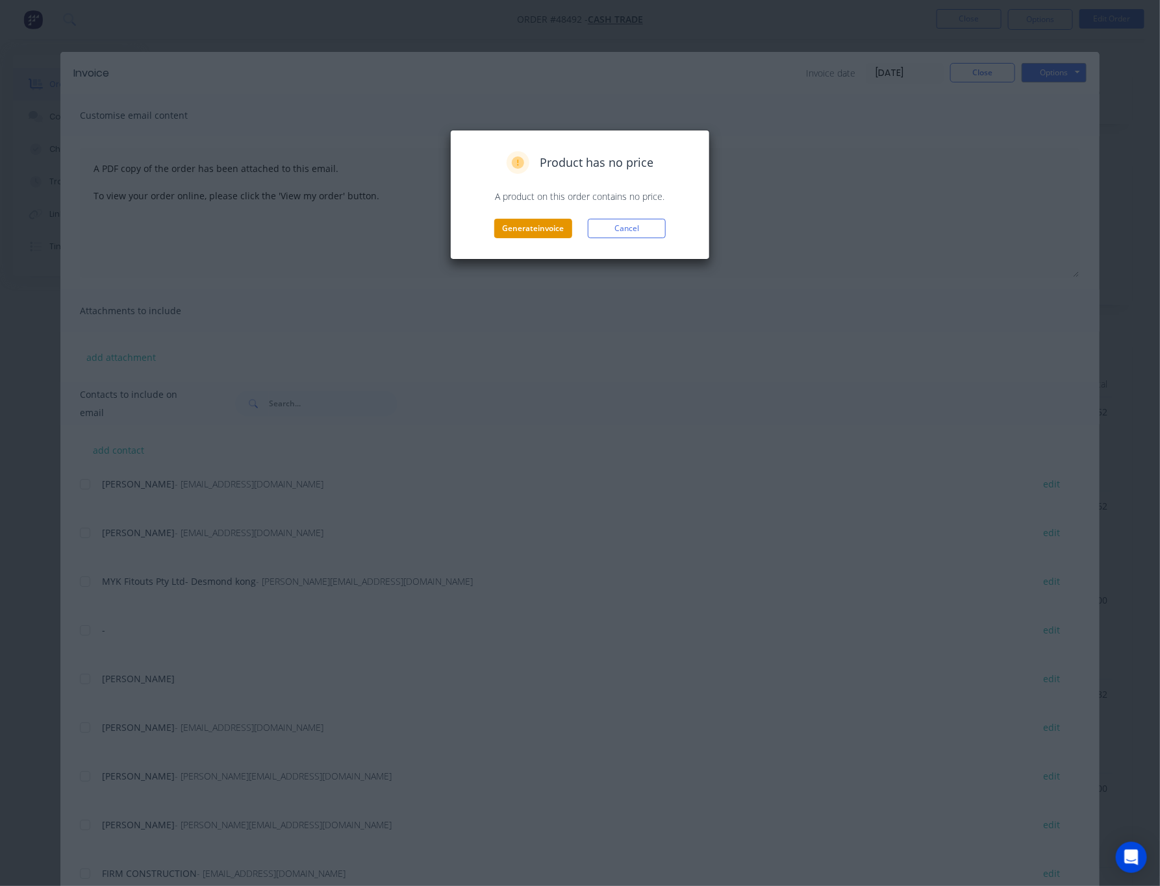
click at [497, 222] on button "Generate invoice" at bounding box center [533, 228] width 78 height 19
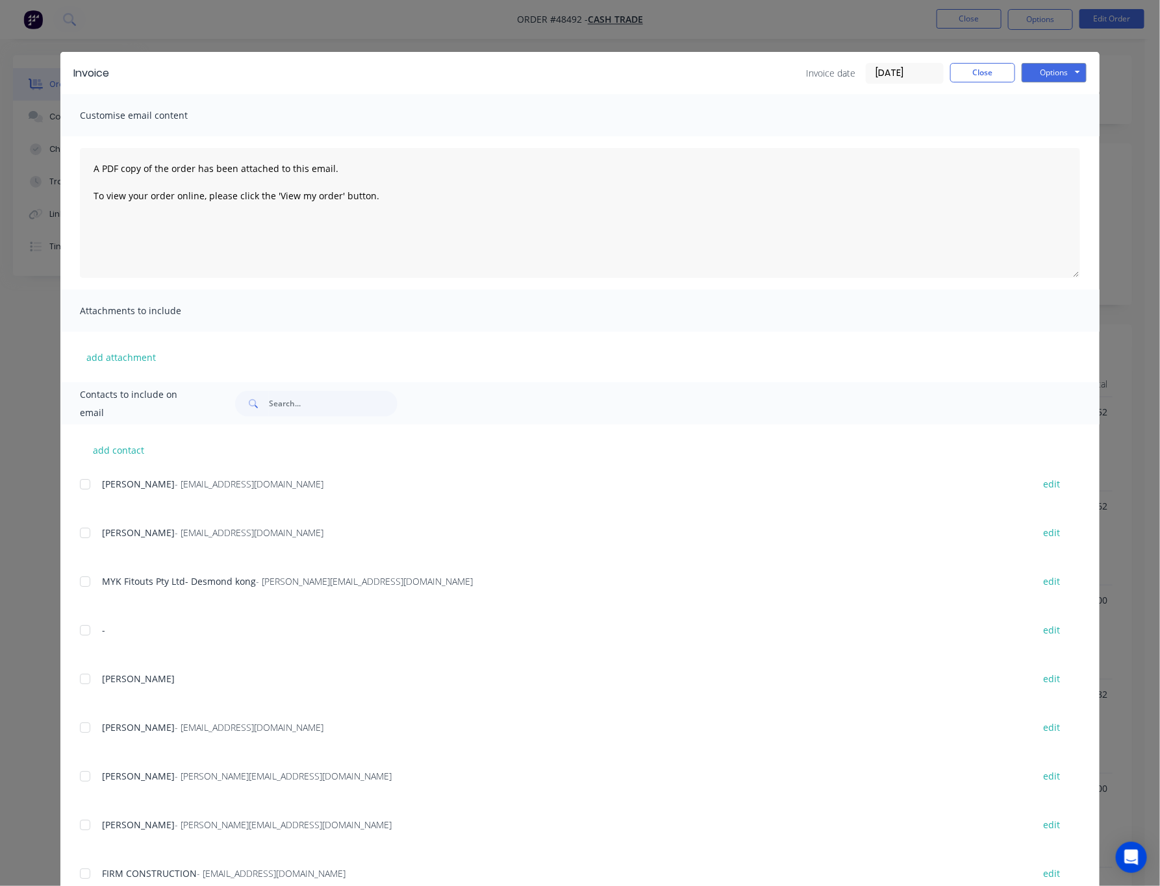
click at [671, 31] on div "Invoice Invoice date [DATE] Close Options Preview Print Email Customise email c…" at bounding box center [580, 443] width 1160 height 886
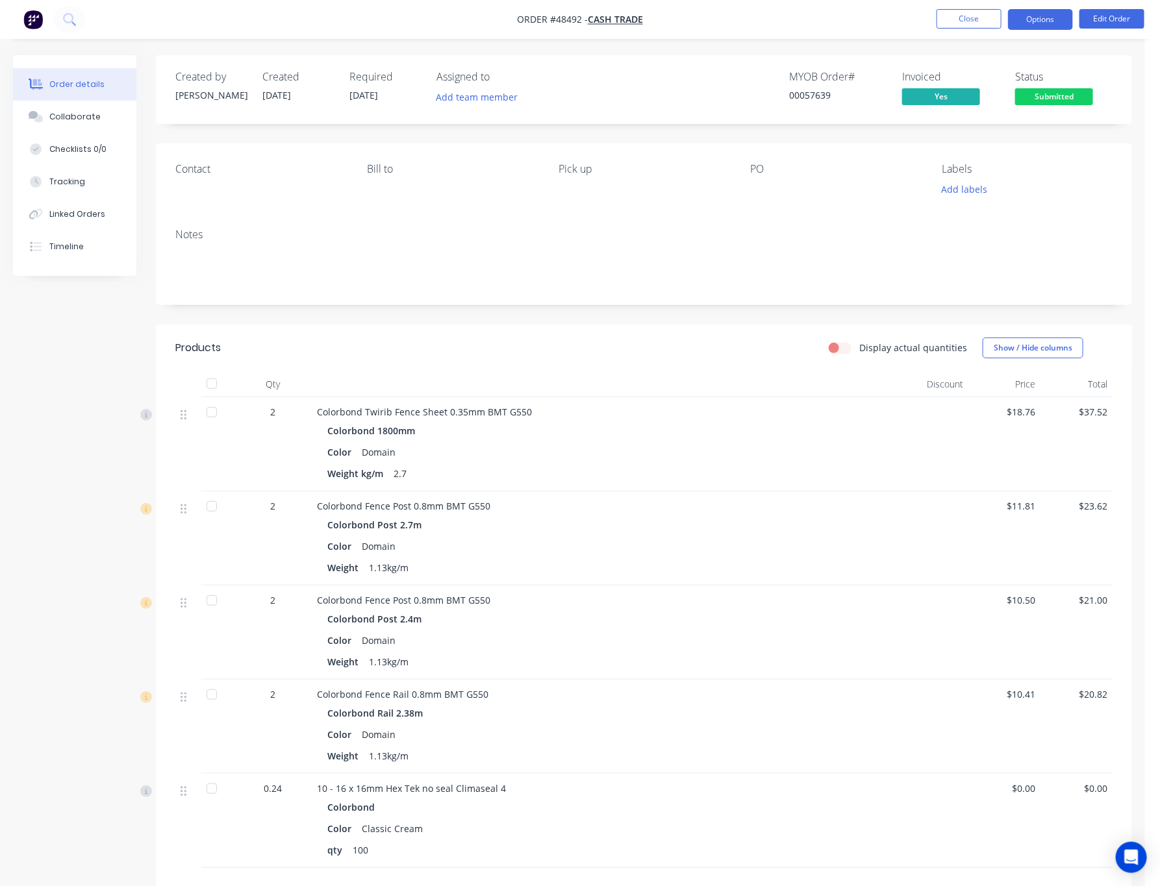
click at [812, 23] on button "Options" at bounding box center [1040, 19] width 65 height 21
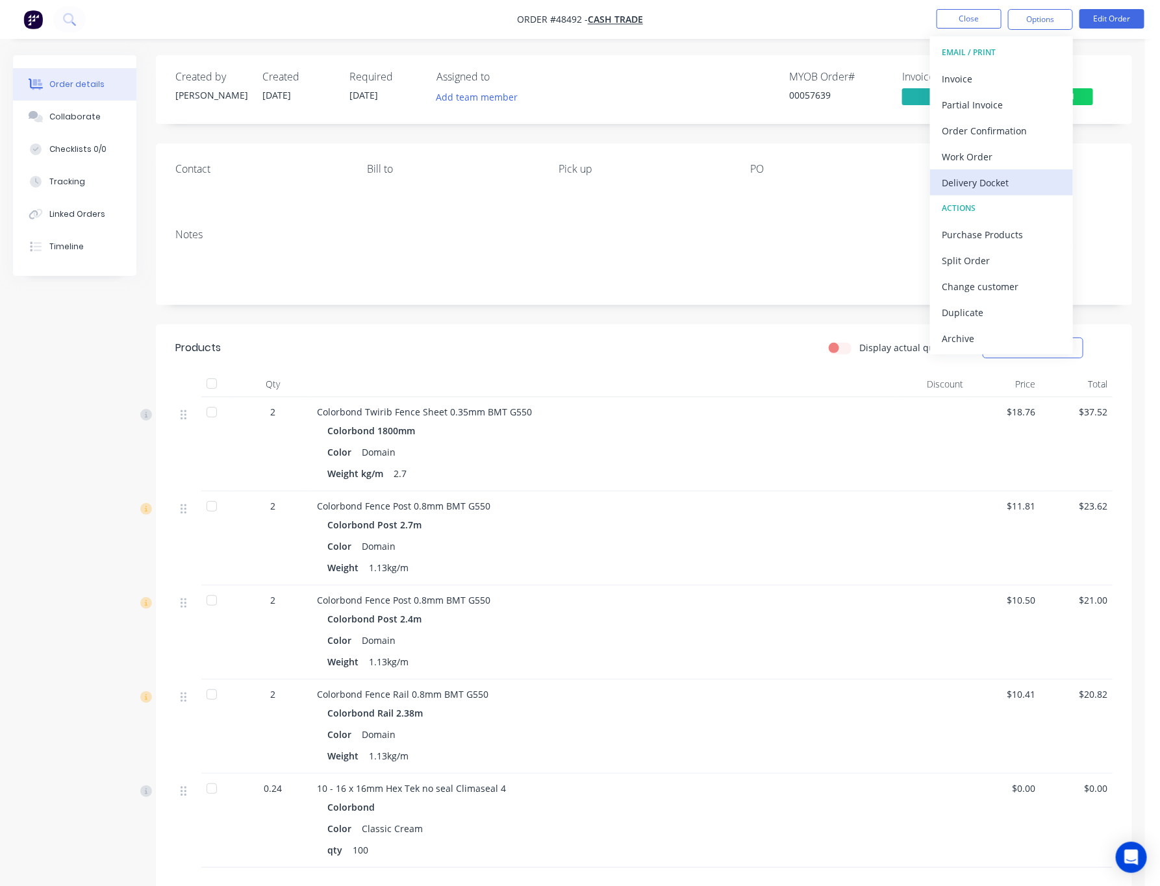
click at [812, 181] on div "Delivery Docket" at bounding box center [1001, 182] width 119 height 19
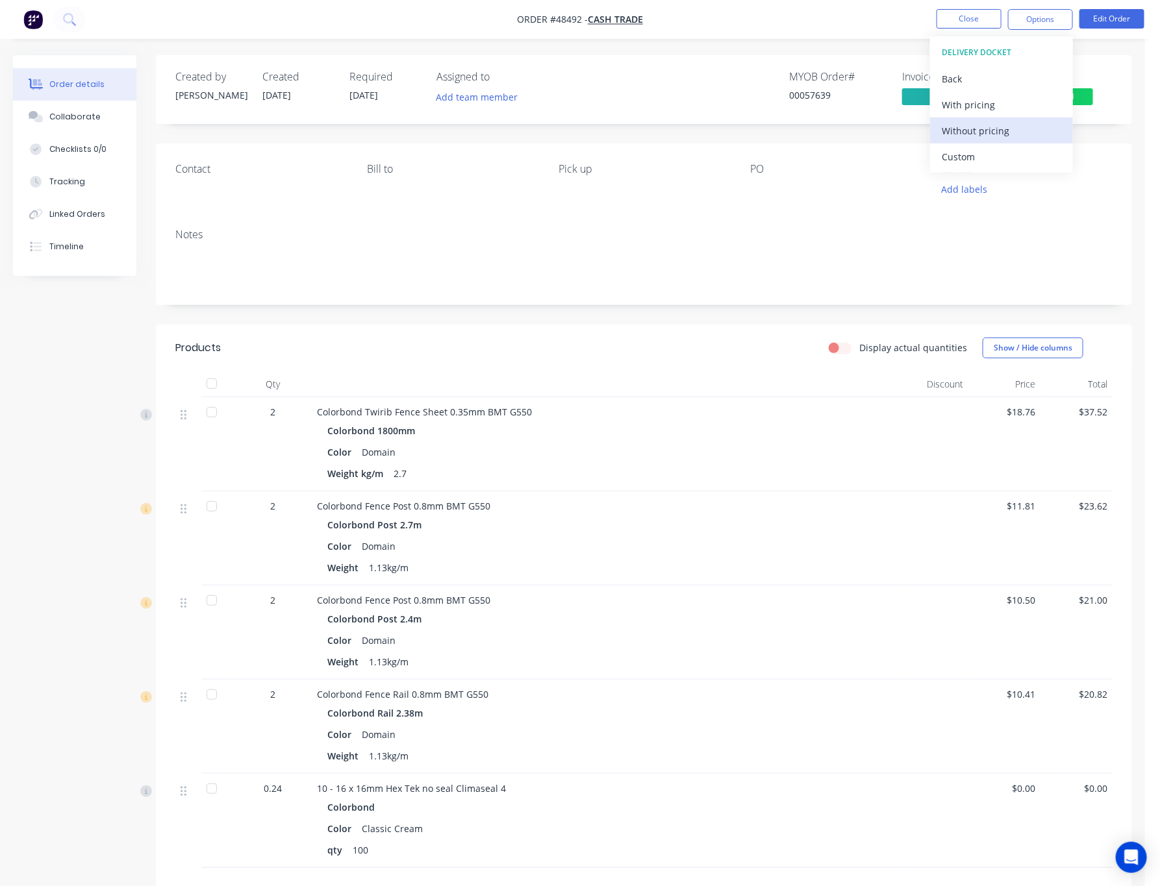
click at [812, 137] on div "Without pricing" at bounding box center [1001, 130] width 119 height 19
click at [698, 92] on div "MYOB Order # 00057639 Invoiced Yes Status Submitted" at bounding box center [839, 90] width 546 height 38
click at [812, 90] on span "Submitted" at bounding box center [1054, 96] width 78 height 16
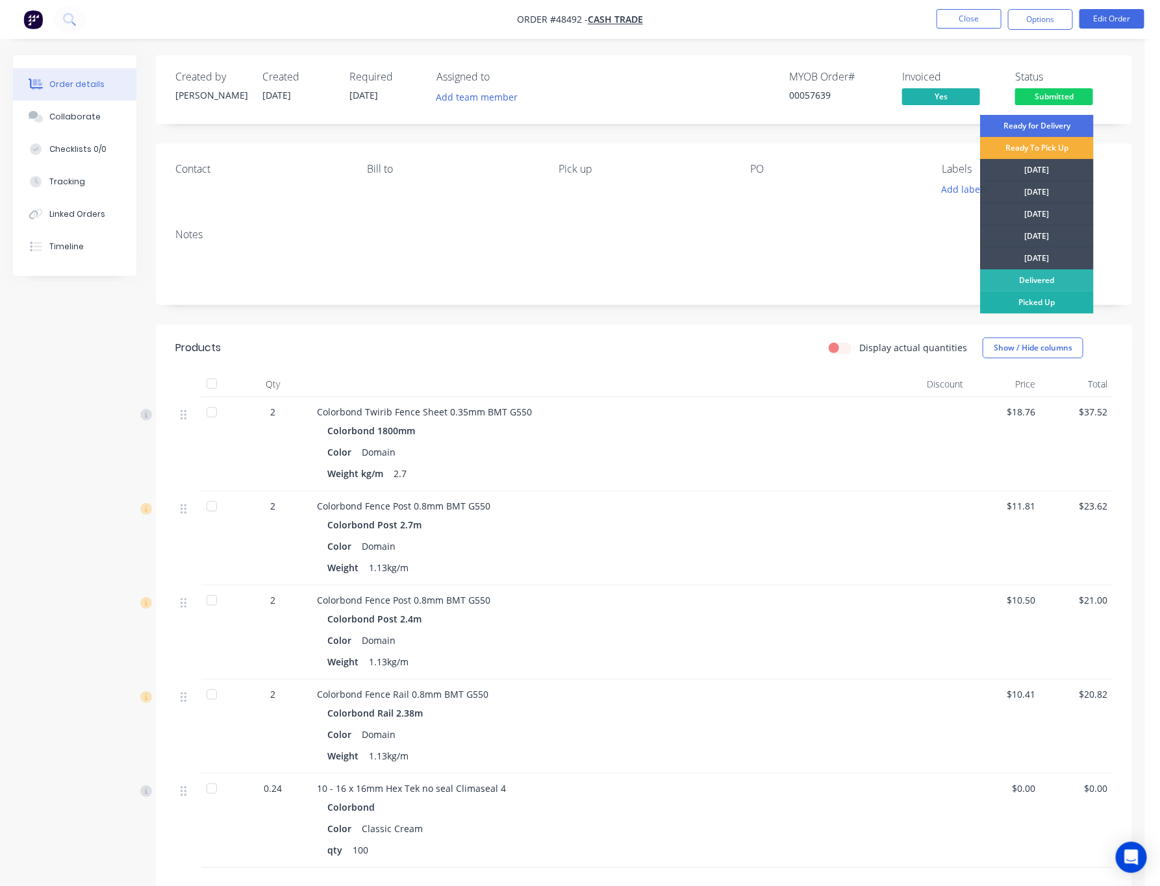
click at [812, 297] on div "Picked Up" at bounding box center [1037, 303] width 114 height 22
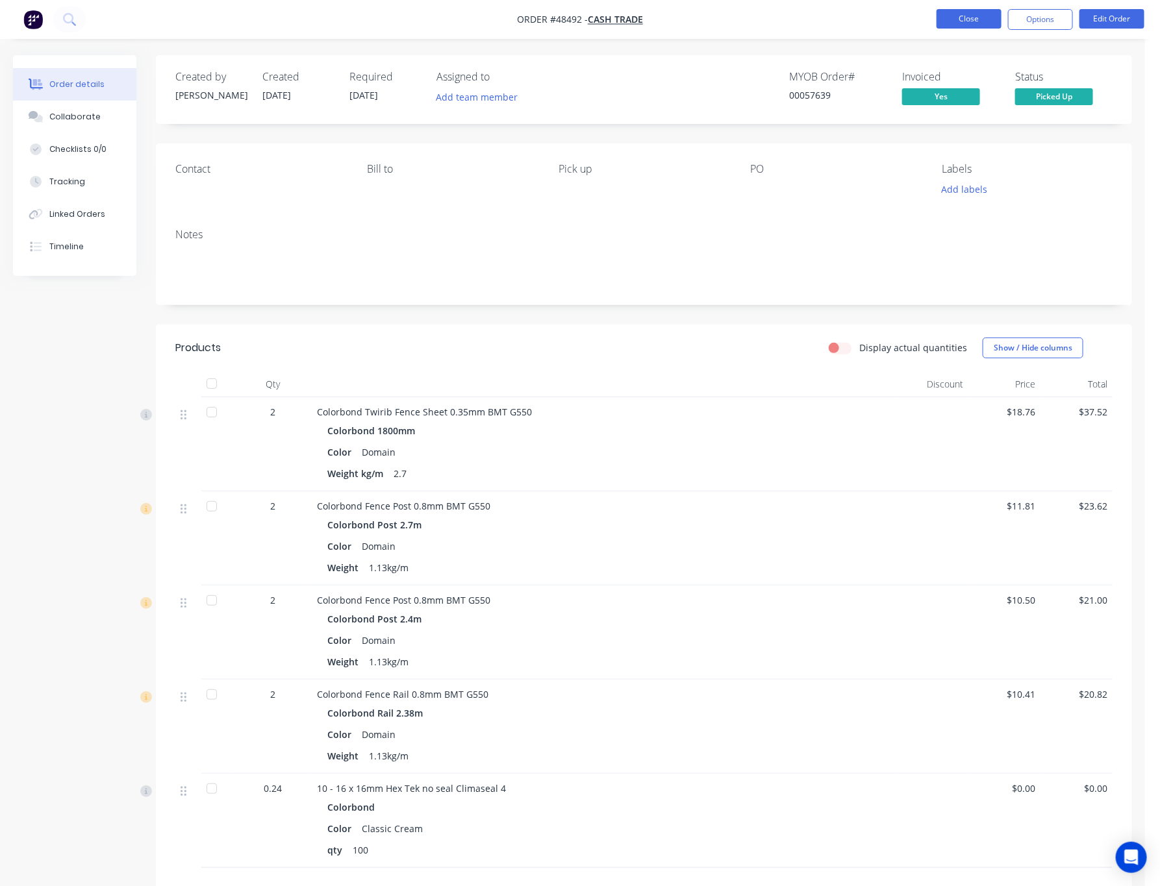
click at [812, 14] on button "Close" at bounding box center [968, 18] width 65 height 19
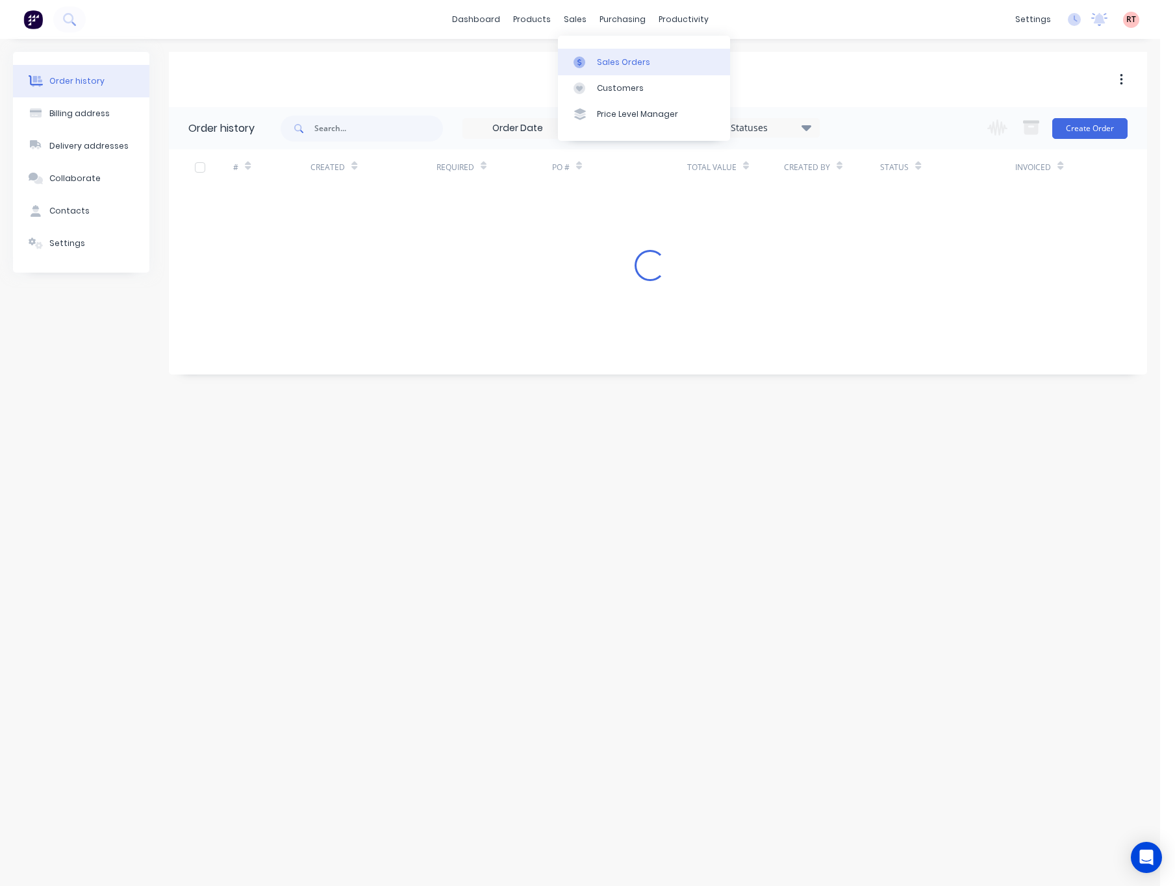
click at [625, 55] on link "Sales Orders" at bounding box center [644, 62] width 172 height 26
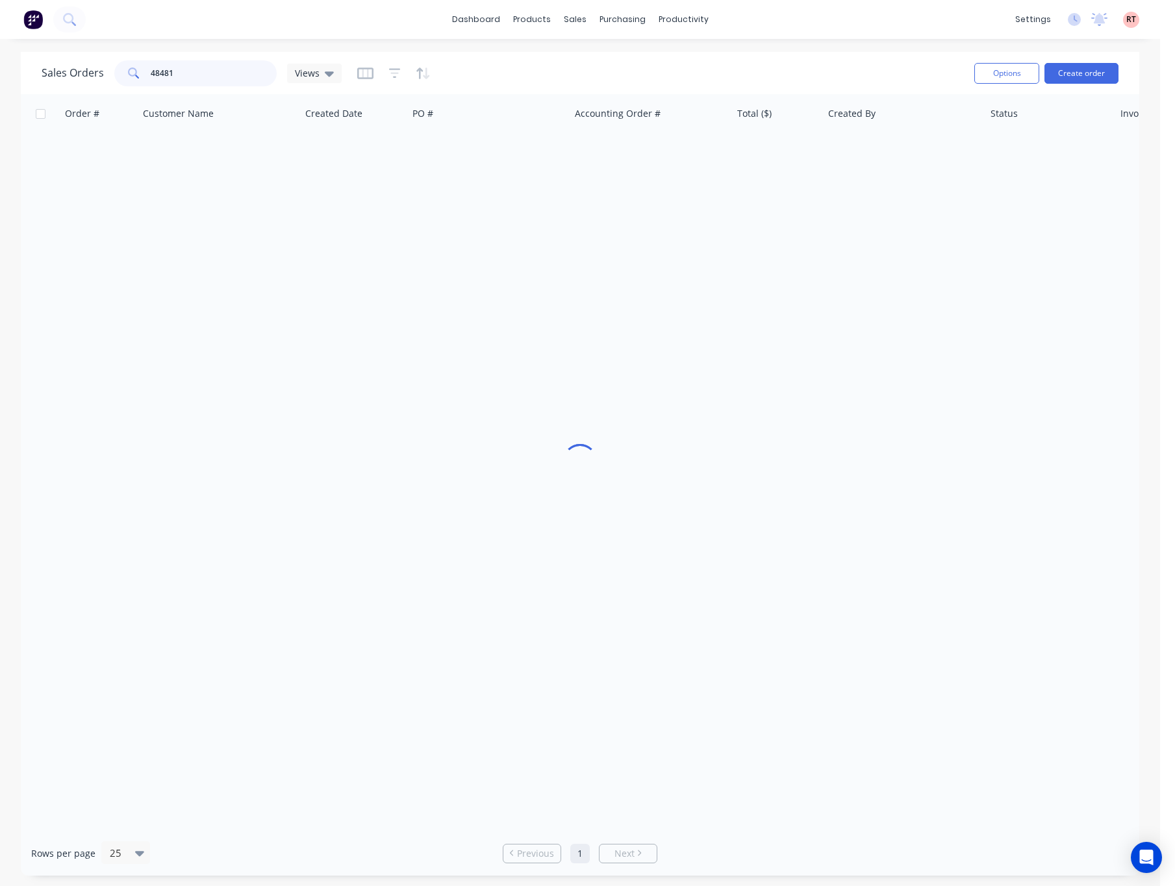
drag, startPoint x: 183, startPoint y: 68, endPoint x: 86, endPoint y: 82, distance: 98.3
click at [86, 82] on div "Sales Orders 48481 Views" at bounding box center [192, 73] width 300 height 26
type input "48309"
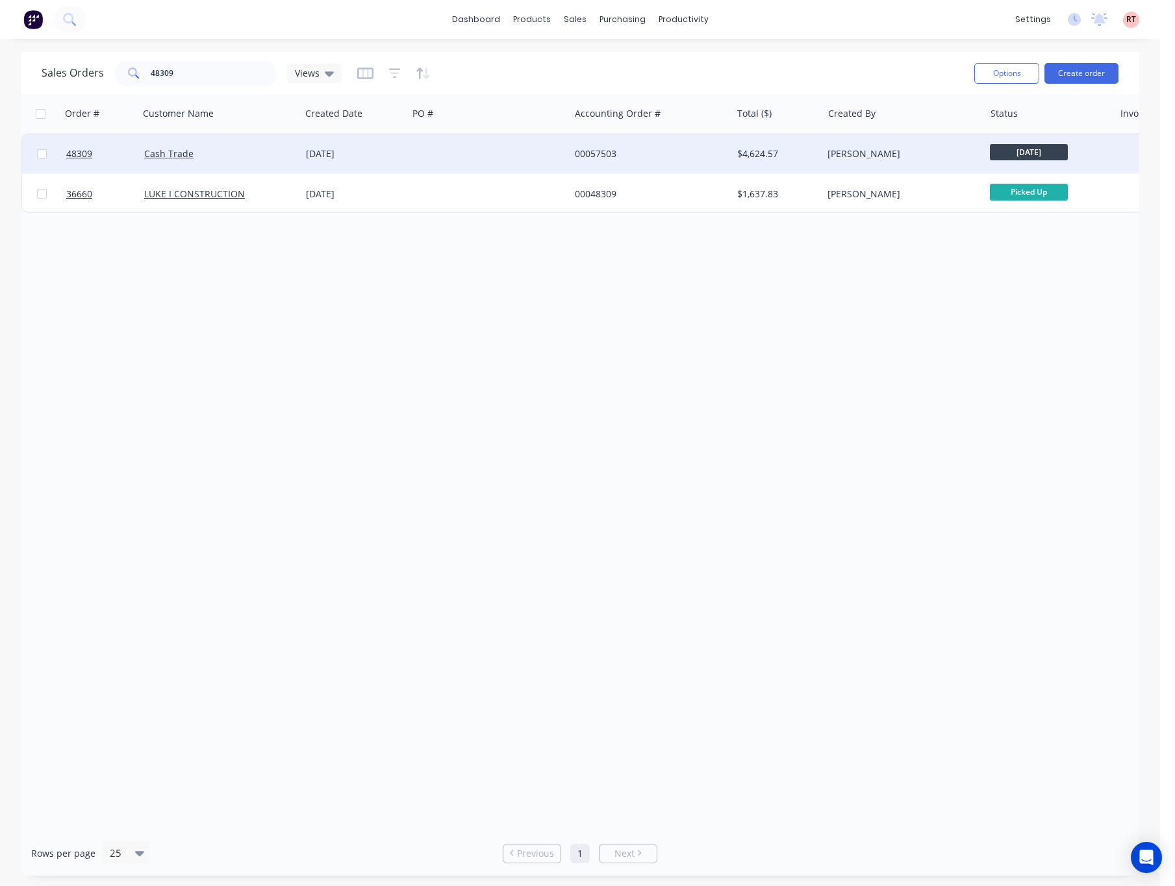
click at [455, 149] on div at bounding box center [489, 153] width 162 height 39
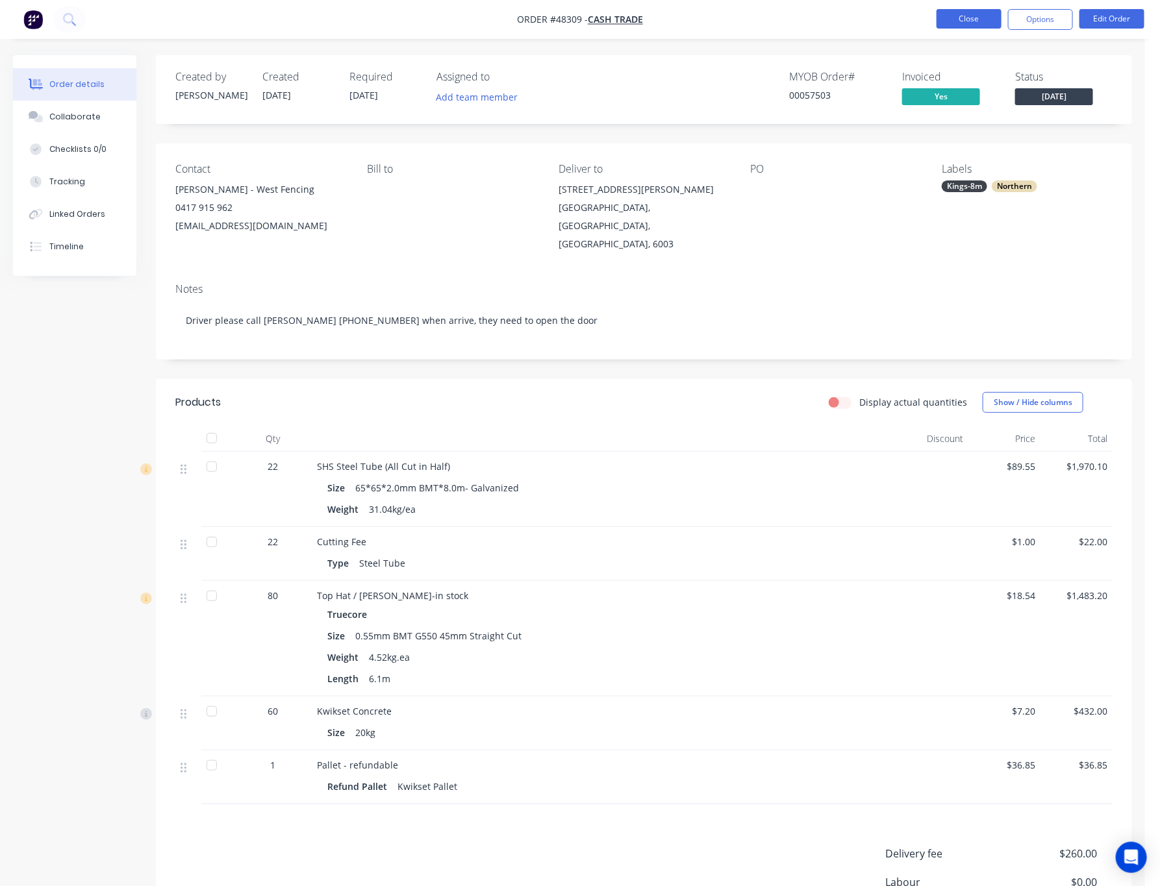
click at [812, 16] on button "Close" at bounding box center [968, 18] width 65 height 19
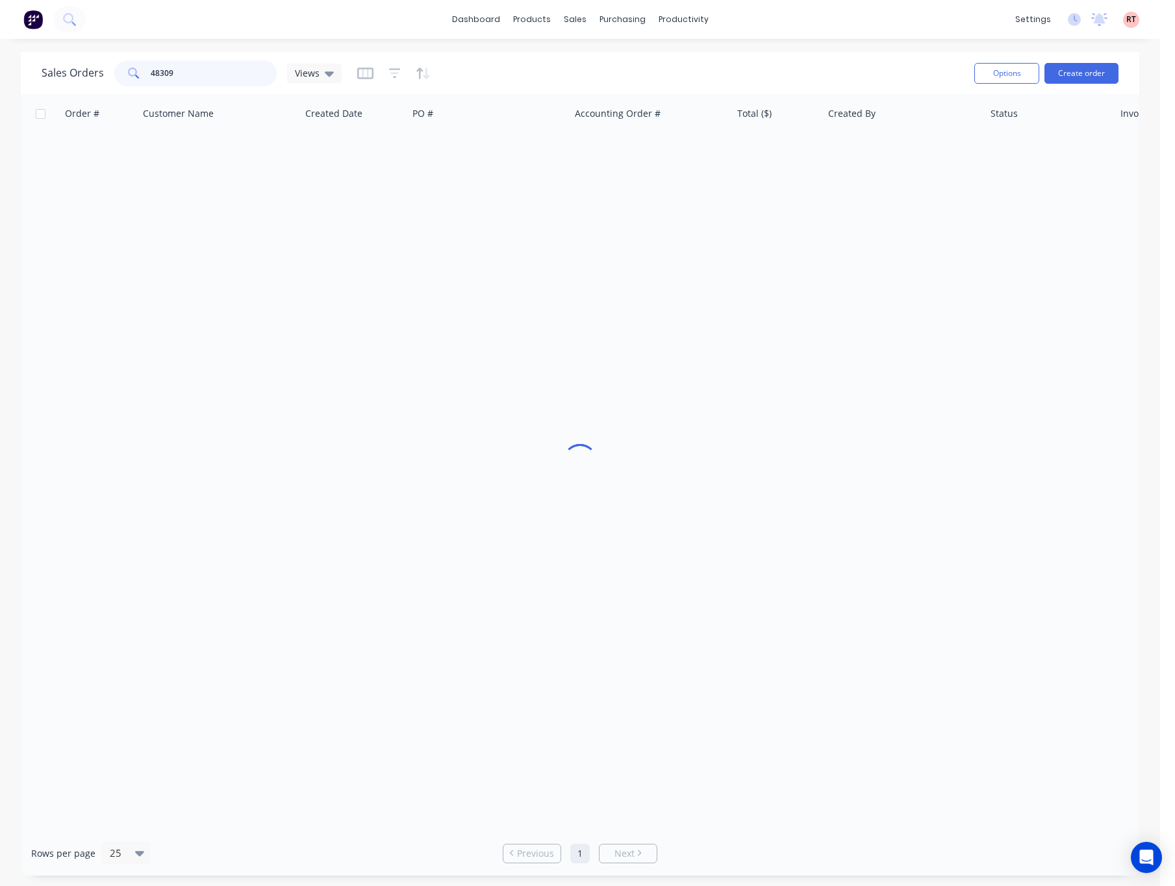
drag, startPoint x: 177, startPoint y: 73, endPoint x: 107, endPoint y: 79, distance: 70.4
click at [123, 76] on div "48309" at bounding box center [195, 73] width 162 height 26
type input "47989"
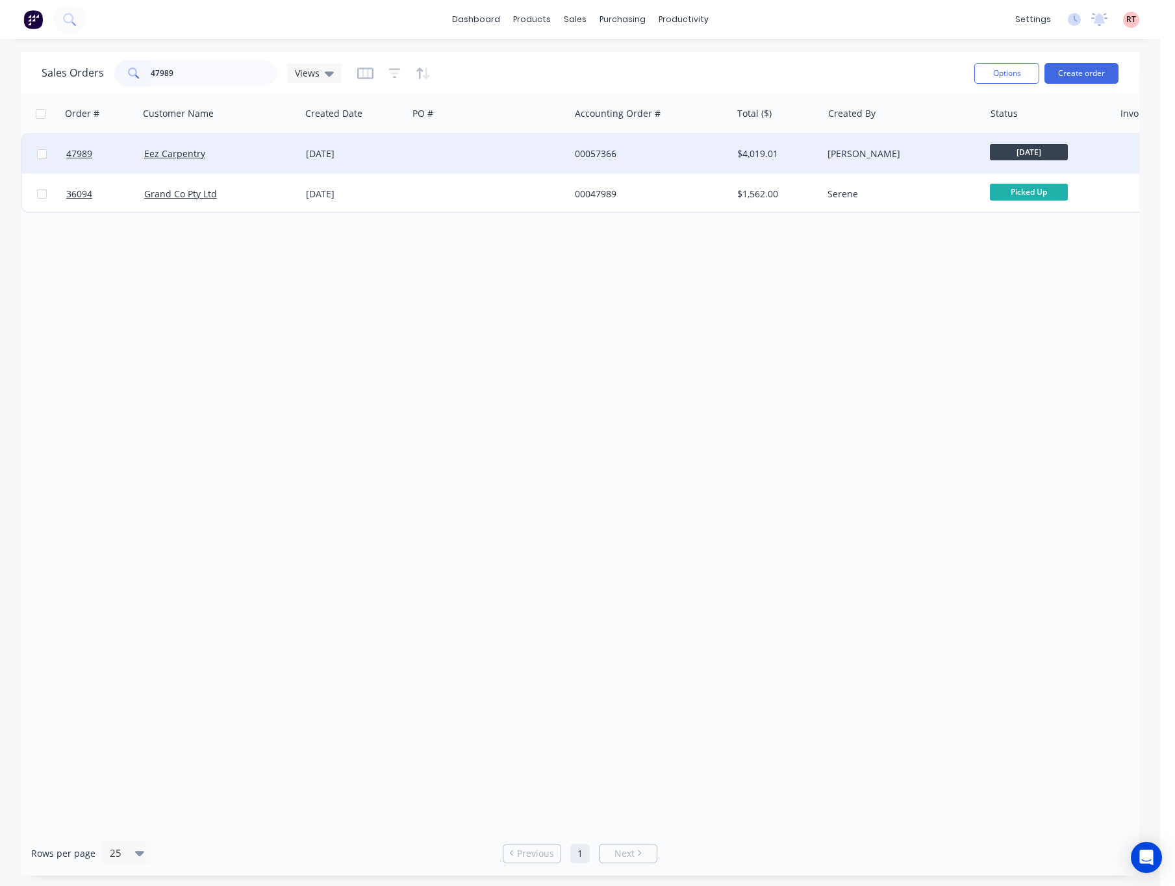
click at [520, 162] on div at bounding box center [489, 153] width 162 height 39
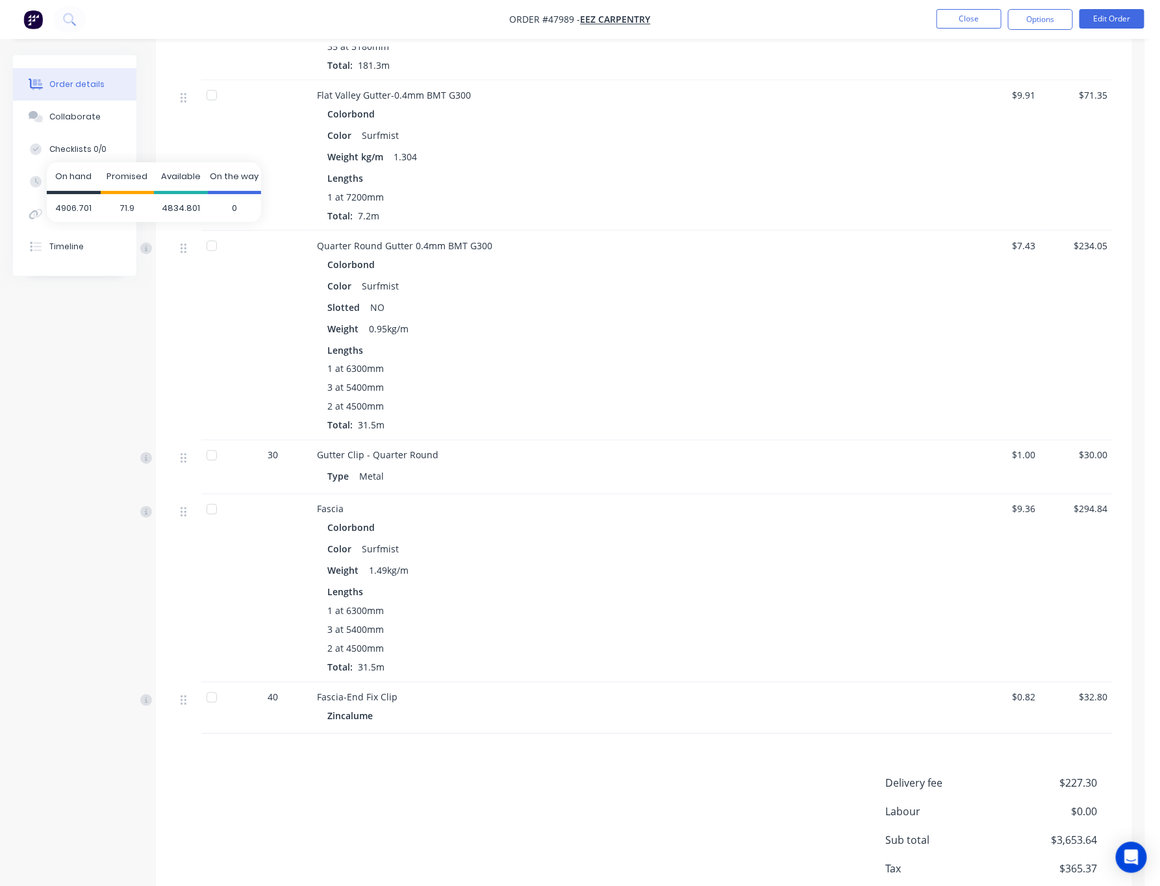
scroll to position [760, 0]
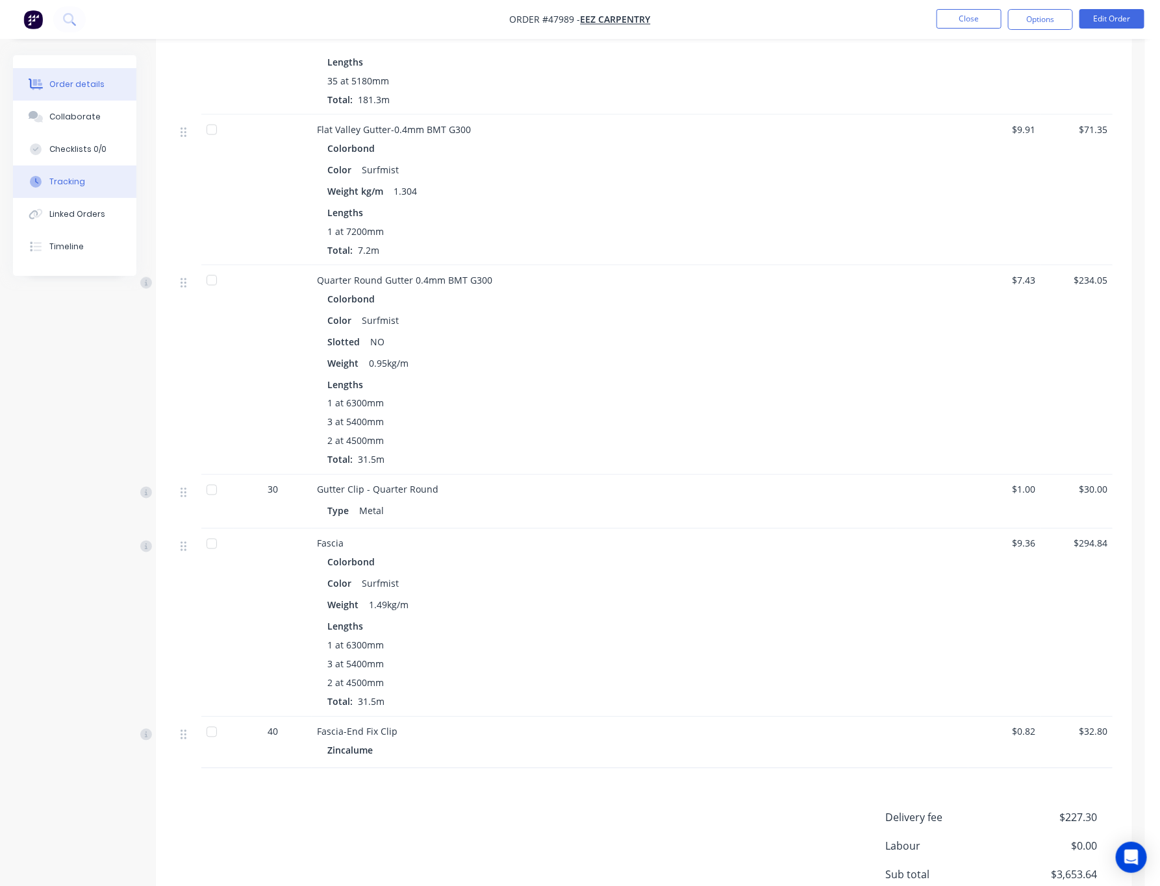
click at [80, 181] on div "Tracking" at bounding box center [67, 182] width 36 height 12
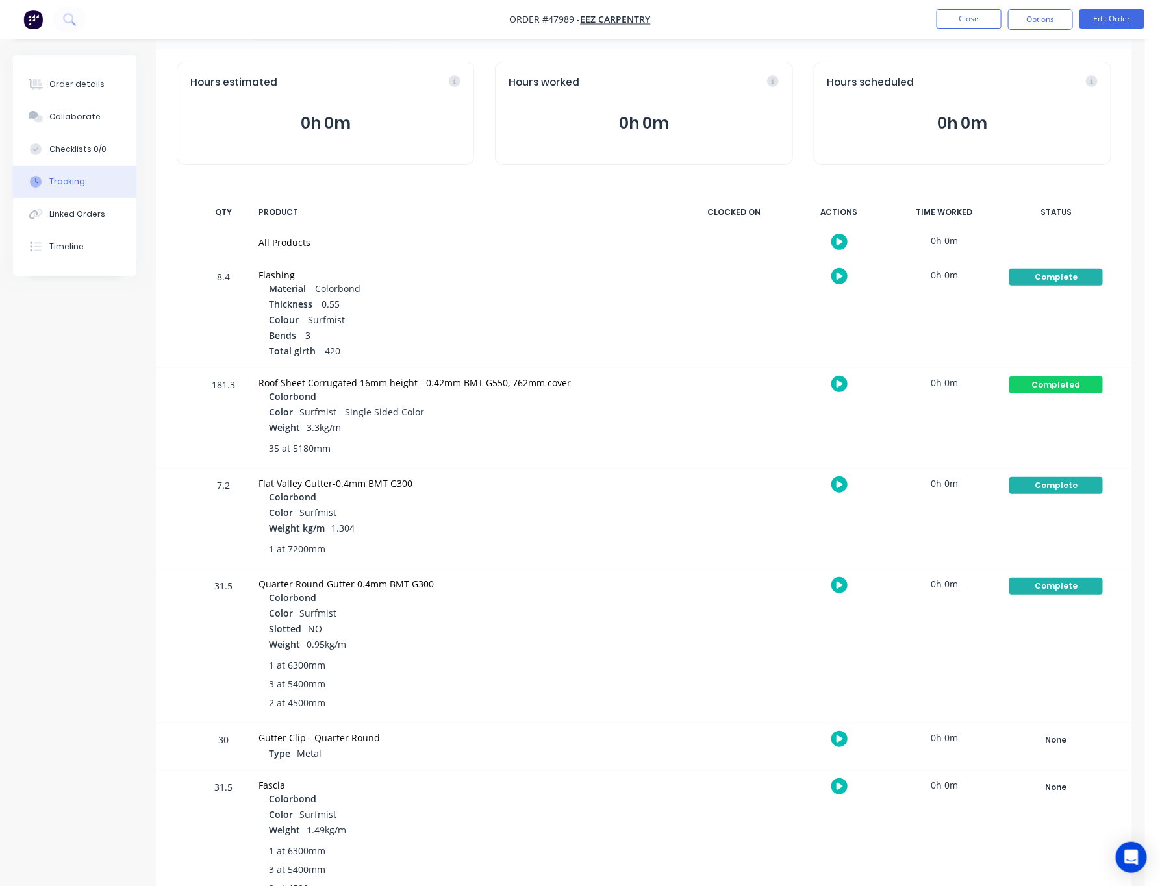
scroll to position [129, 0]
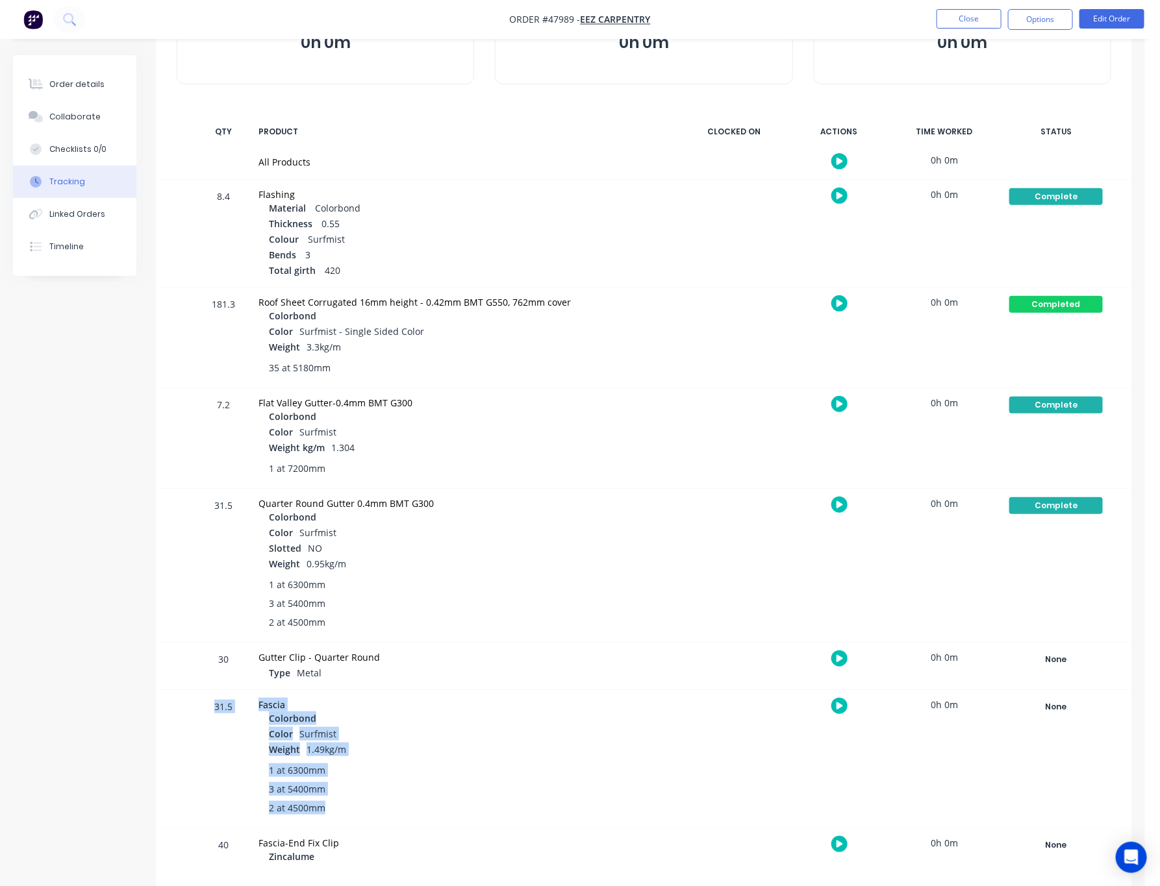
drag, startPoint x: 210, startPoint y: 704, endPoint x: 356, endPoint y: 803, distance: 176.3
click at [356, 803] on div "31.5 Fascia Colorbond Color Surfmist Weight 1.49kg/m 1 at 6300mm 3 at 5400mm 2 …" at bounding box center [644, 759] width 976 height 138
click at [418, 787] on div "3 at 5400mm" at bounding box center [469, 789] width 401 height 14
click at [480, 766] on div "1 at 6300mm" at bounding box center [469, 771] width 401 height 14
click at [94, 725] on div "Tracking Add manual time entry Hours estimated 0h 0m Hours worked 0h 0m Hours s…" at bounding box center [572, 406] width 1119 height 961
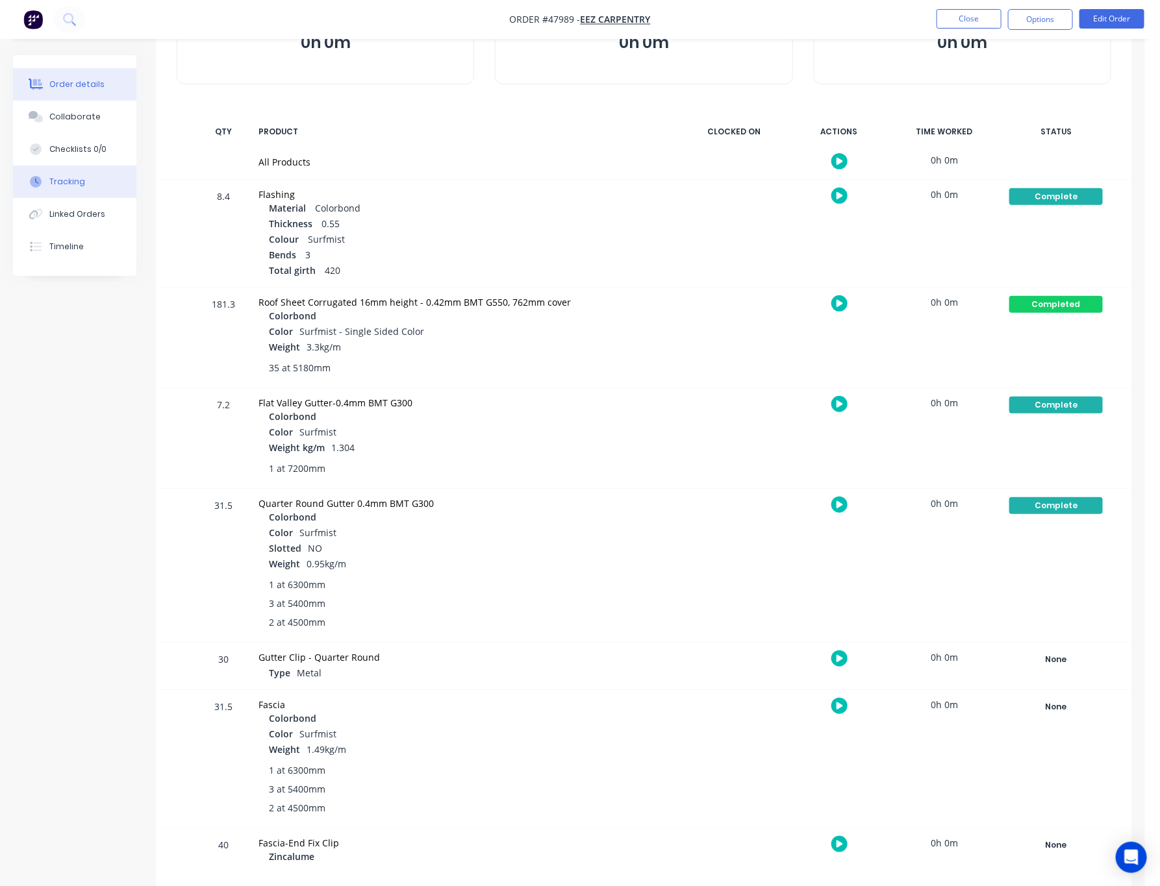
click at [115, 90] on button "Order details" at bounding box center [74, 84] width 123 height 32
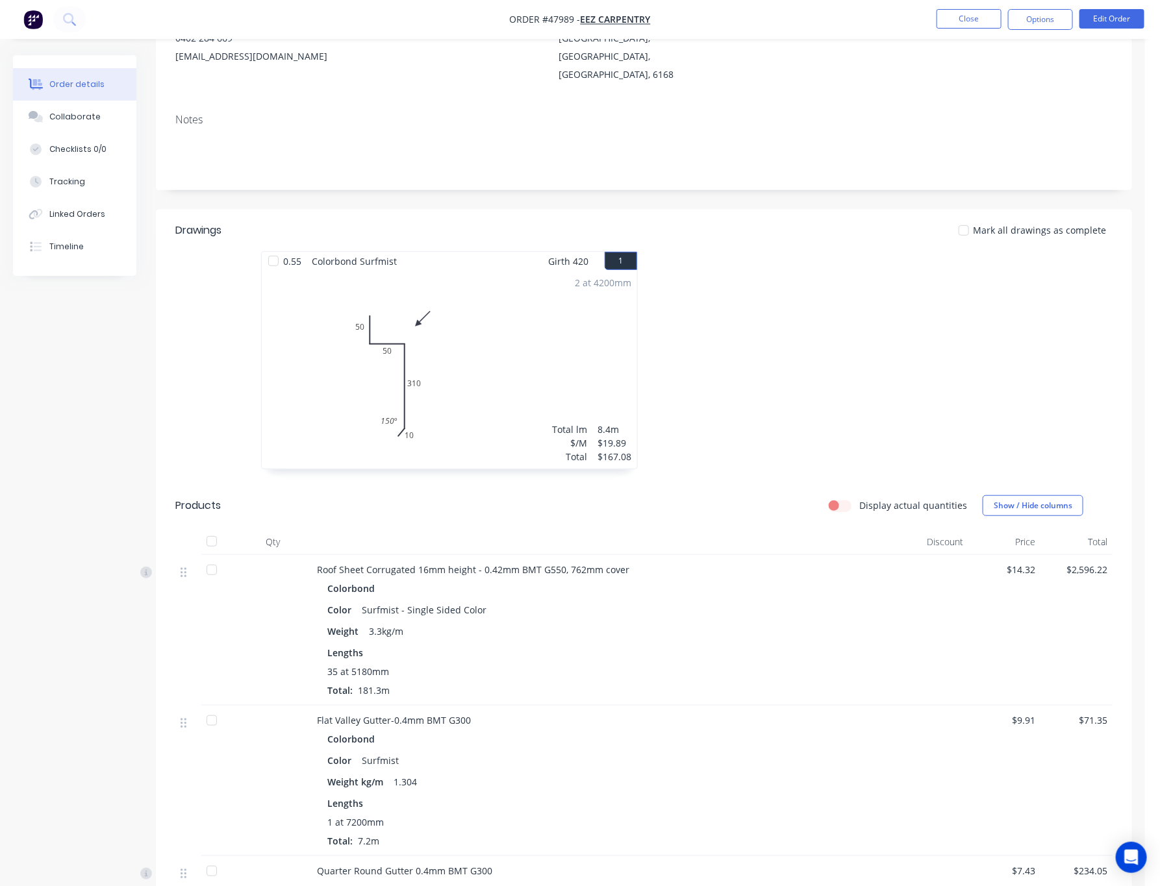
scroll to position [858, 0]
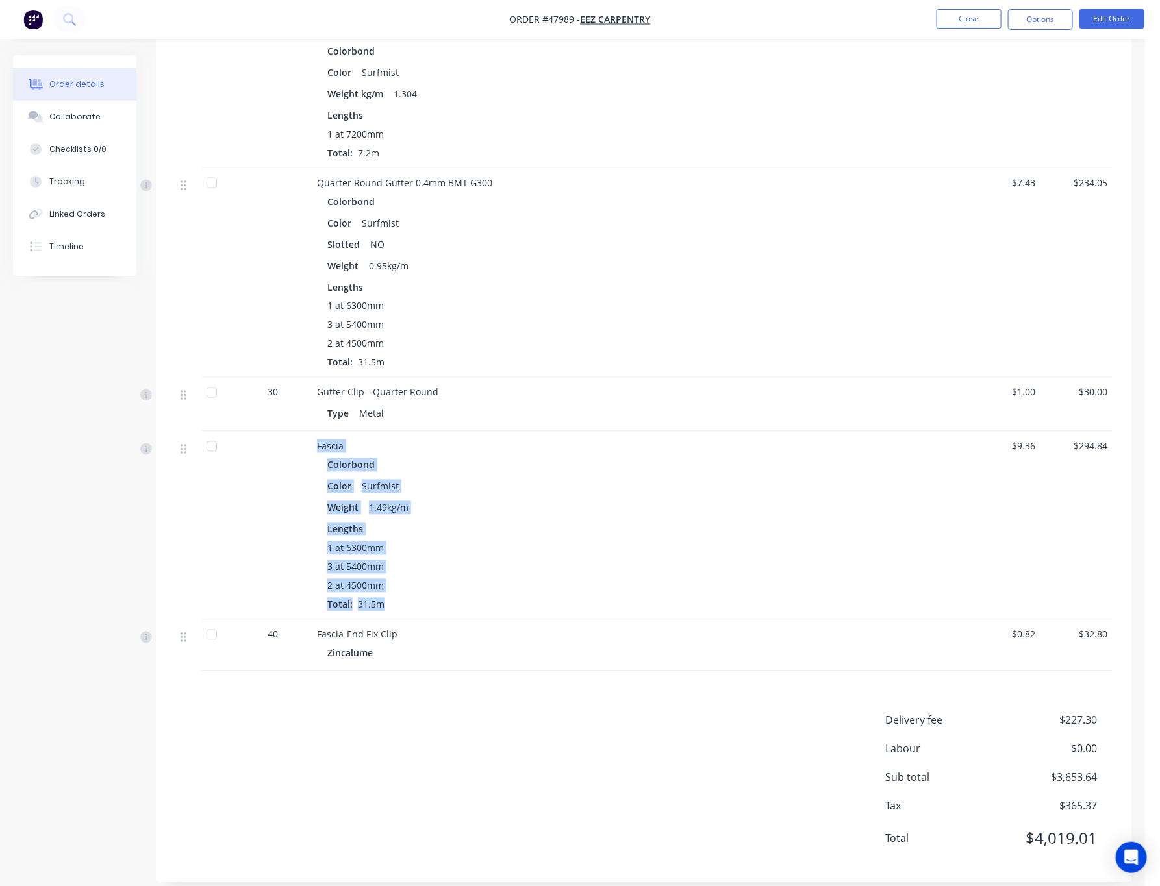
drag, startPoint x: 303, startPoint y: 421, endPoint x: 411, endPoint y: 582, distance: 194.7
click at [411, 582] on div "Fascia Colorbond Color Surfmist Weight 1.49kg/m Lengths 1 at 6300mm 3 at 5400mm…" at bounding box center [643, 526] width 937 height 188
click at [499, 560] on div "3 at 5400mm" at bounding box center [603, 567] width 553 height 14
click at [618, 542] on div "1 at 6300mm" at bounding box center [603, 549] width 553 height 14
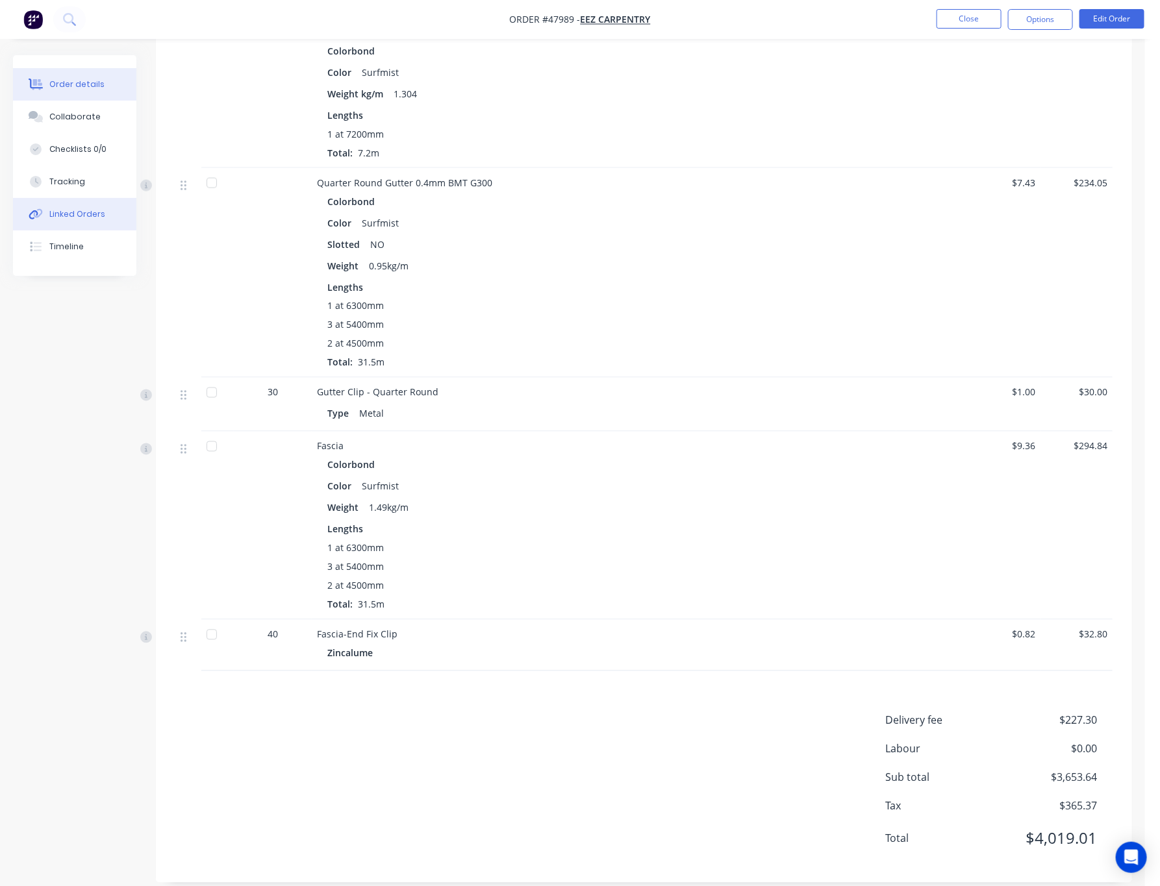
click at [86, 205] on button "Linked Orders" at bounding box center [74, 214] width 123 height 32
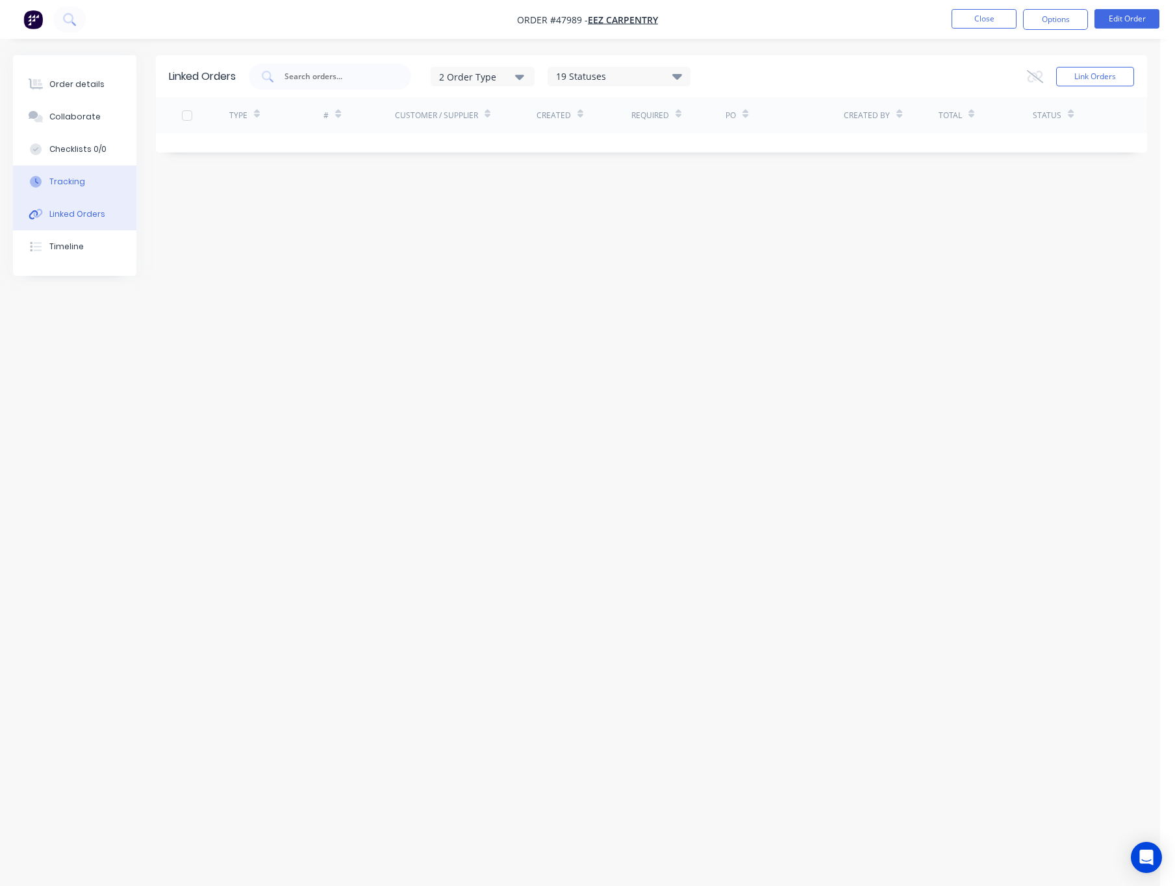
click at [105, 179] on button "Tracking" at bounding box center [74, 182] width 123 height 32
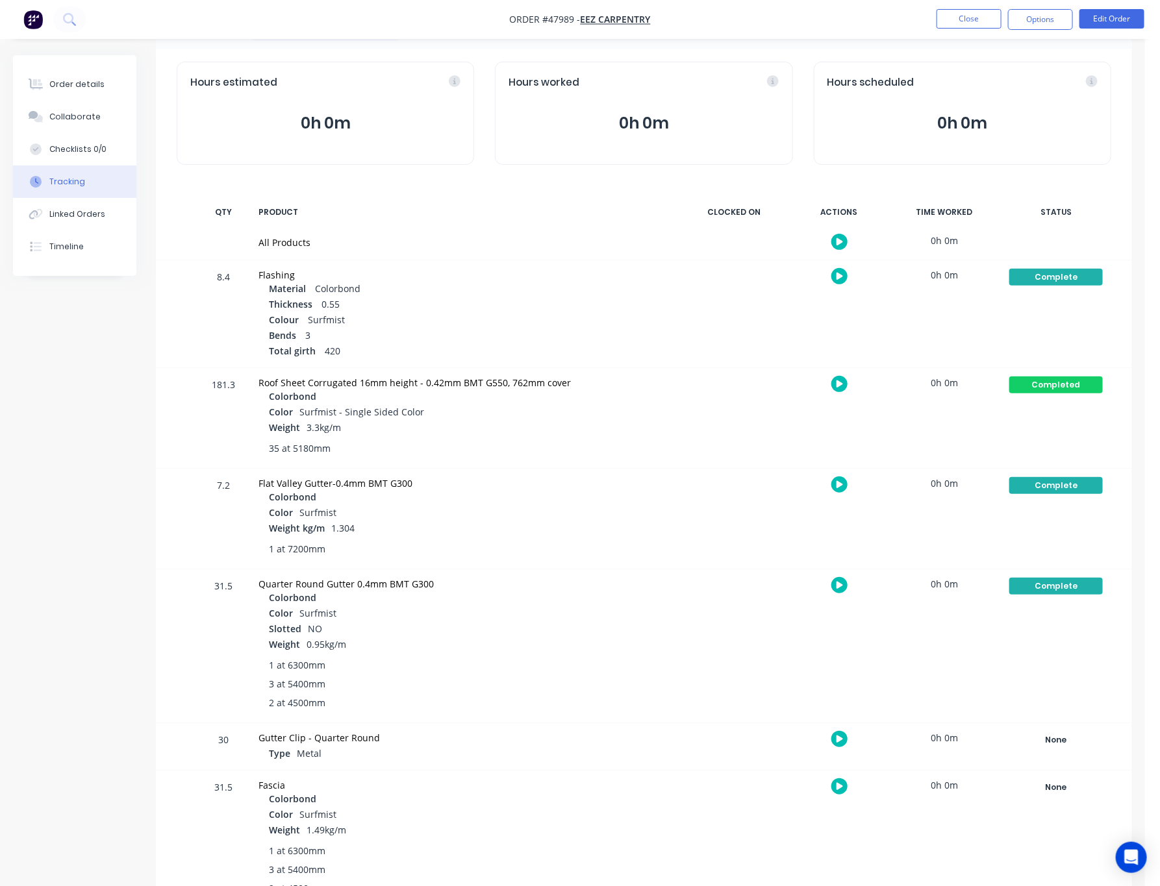
scroll to position [129, 0]
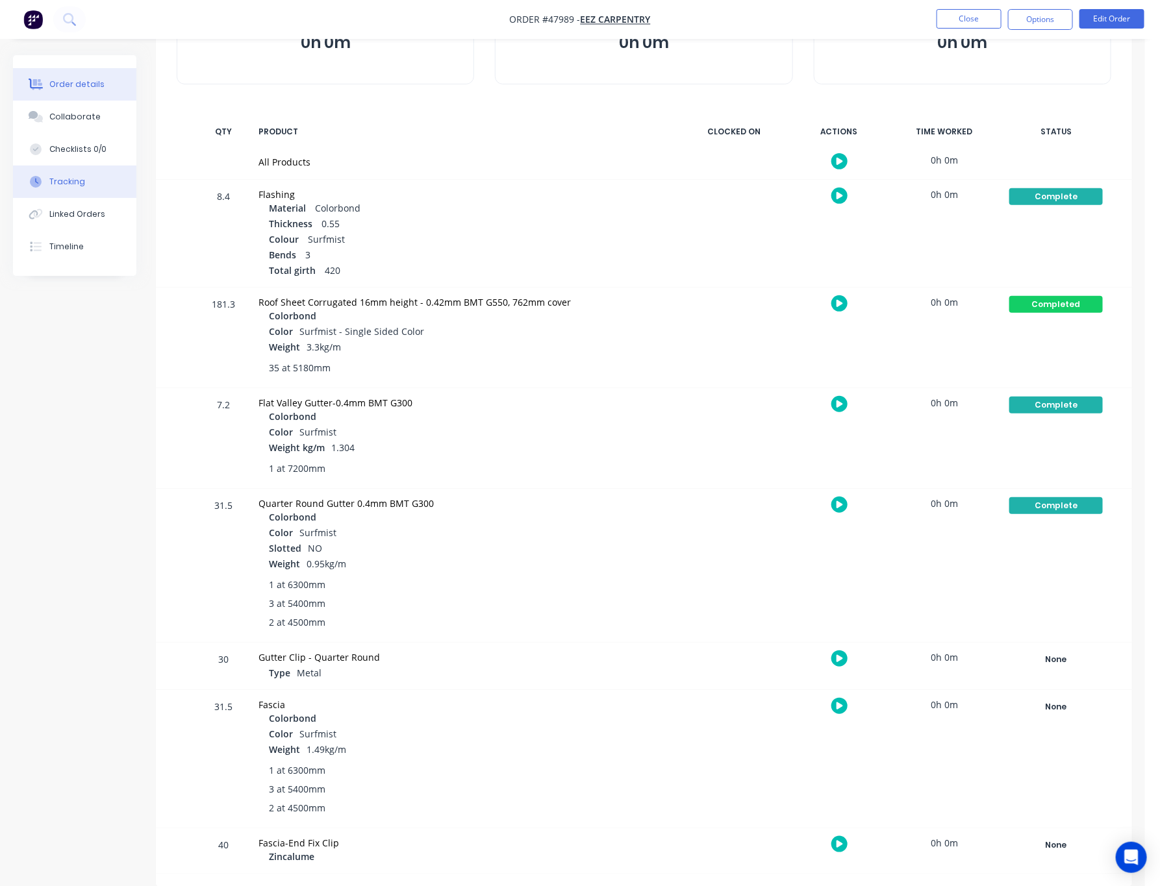
click at [67, 88] on div "Order details" at bounding box center [76, 85] width 55 height 12
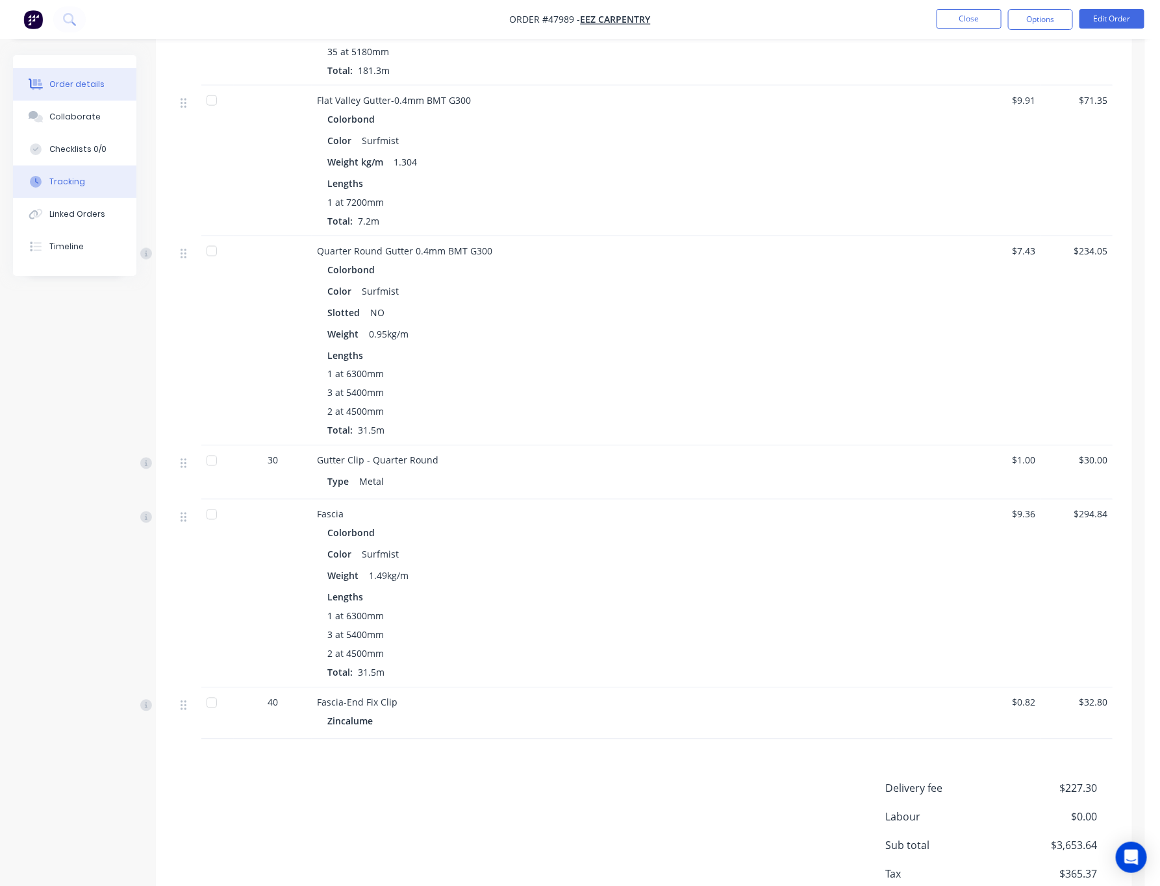
scroll to position [663, 0]
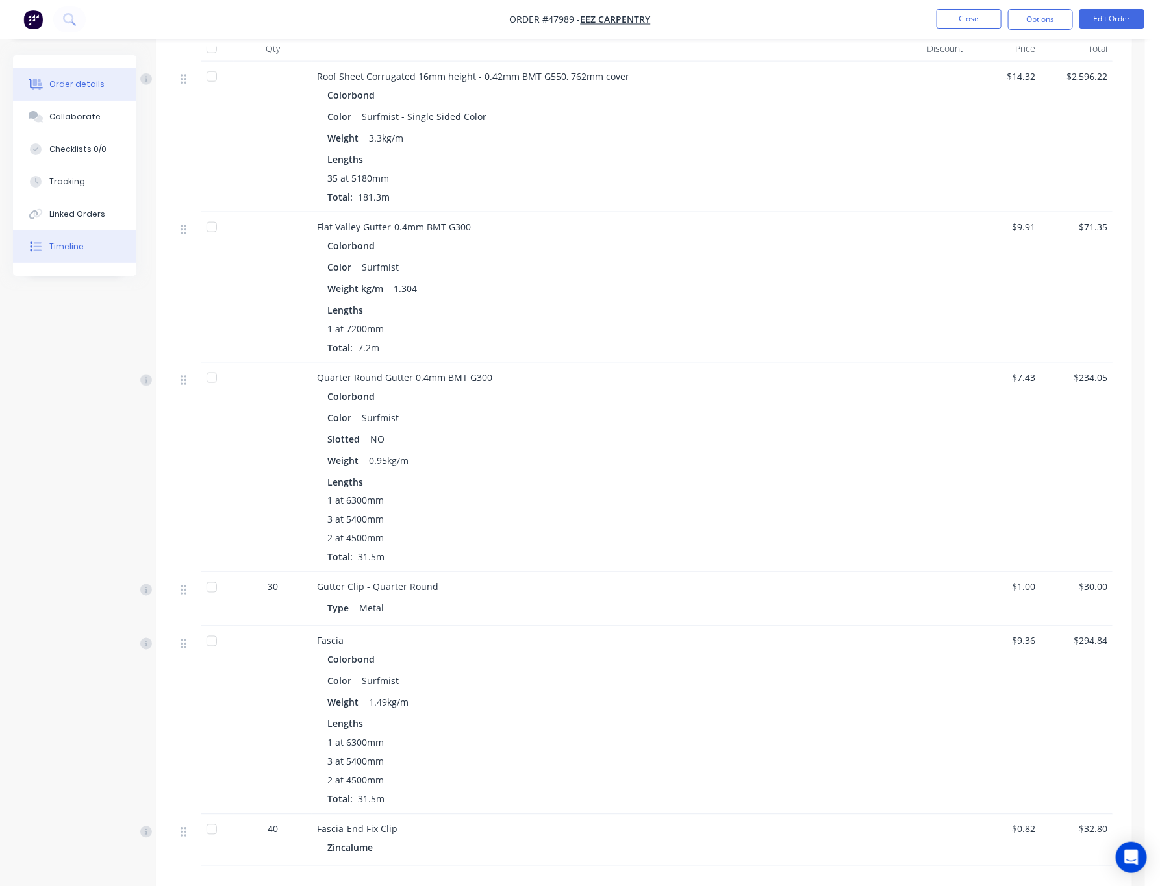
click at [104, 251] on button "Timeline" at bounding box center [74, 247] width 123 height 32
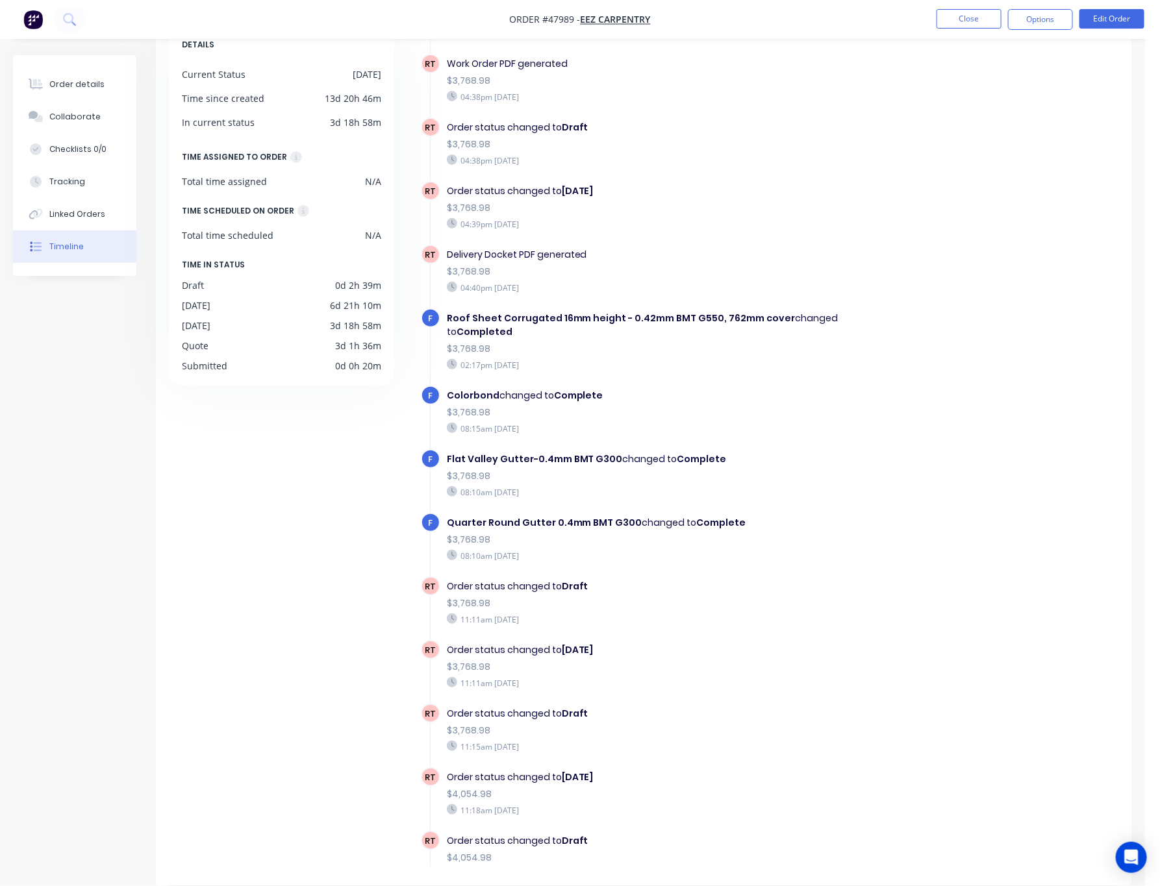
scroll to position [852, 0]
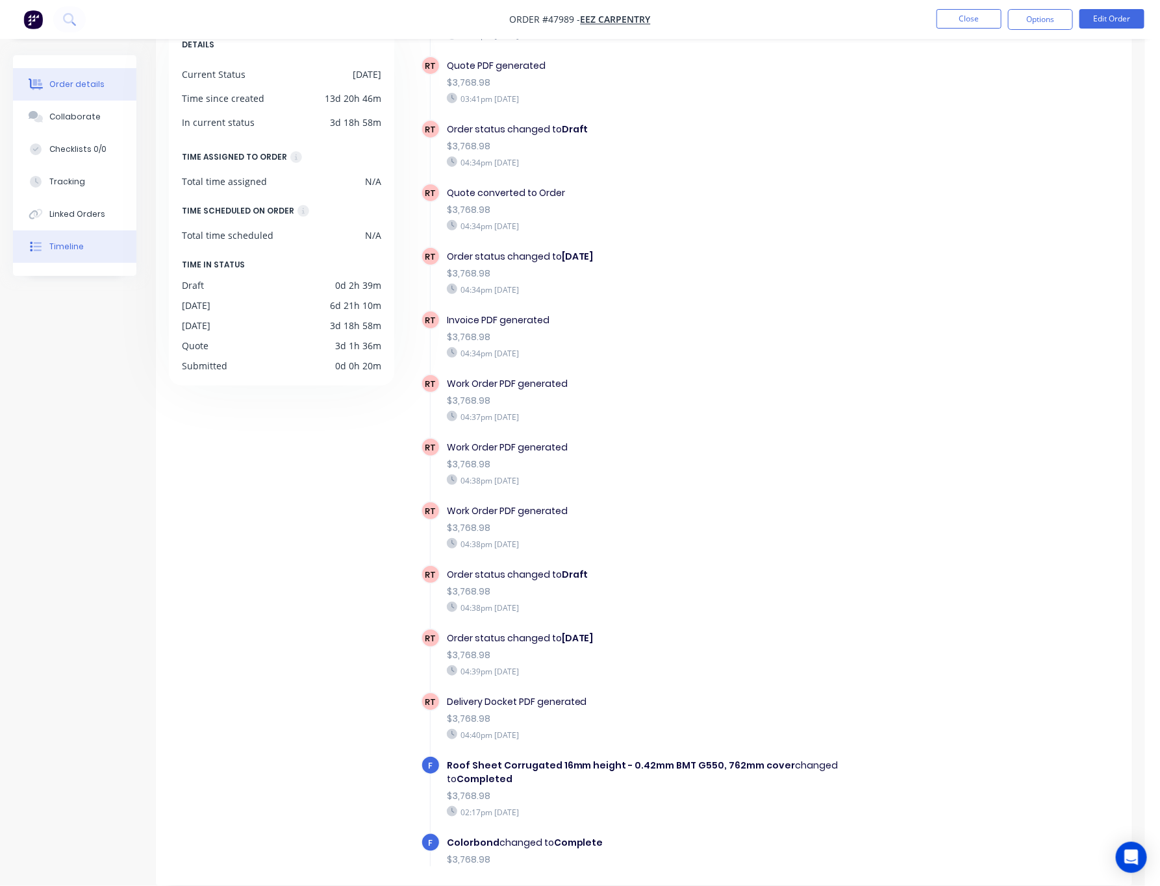
click at [95, 88] on div "Order details" at bounding box center [76, 85] width 55 height 12
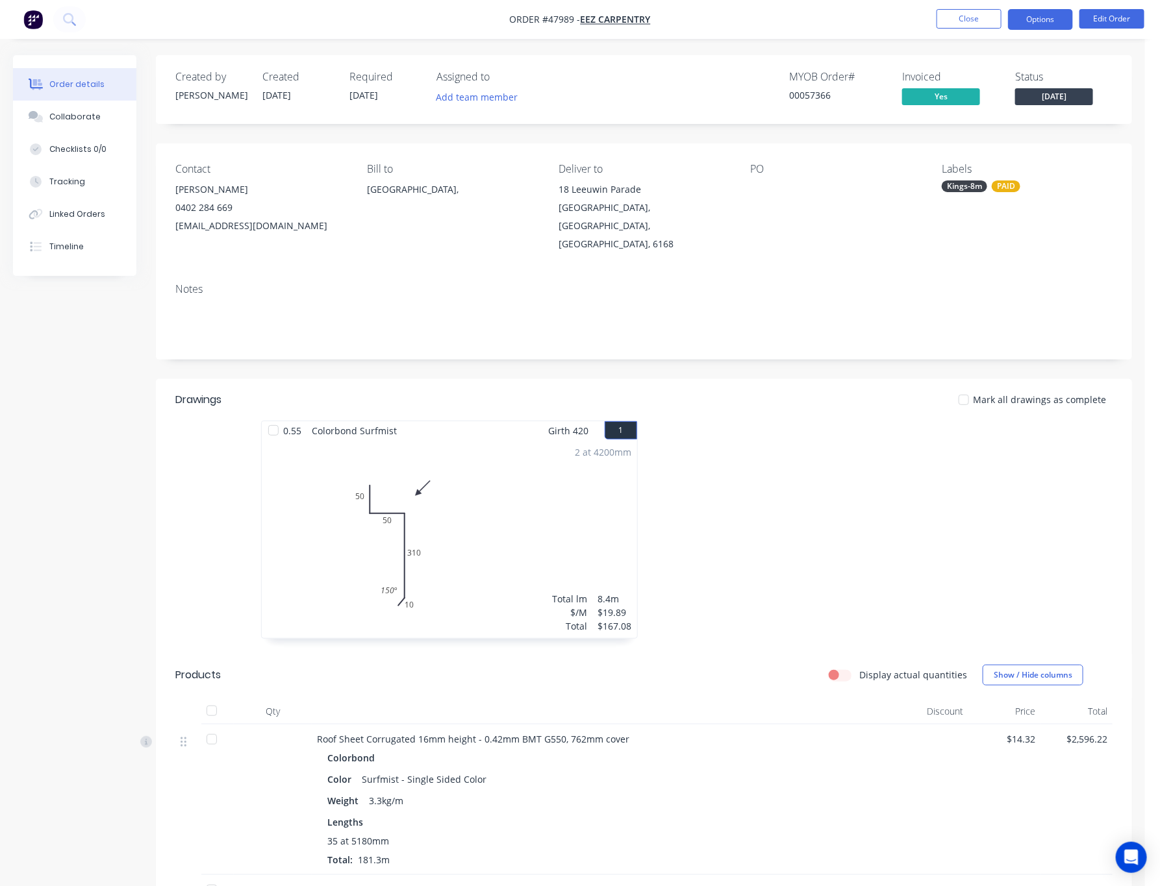
click at [812, 18] on button "Options" at bounding box center [1040, 19] width 65 height 21
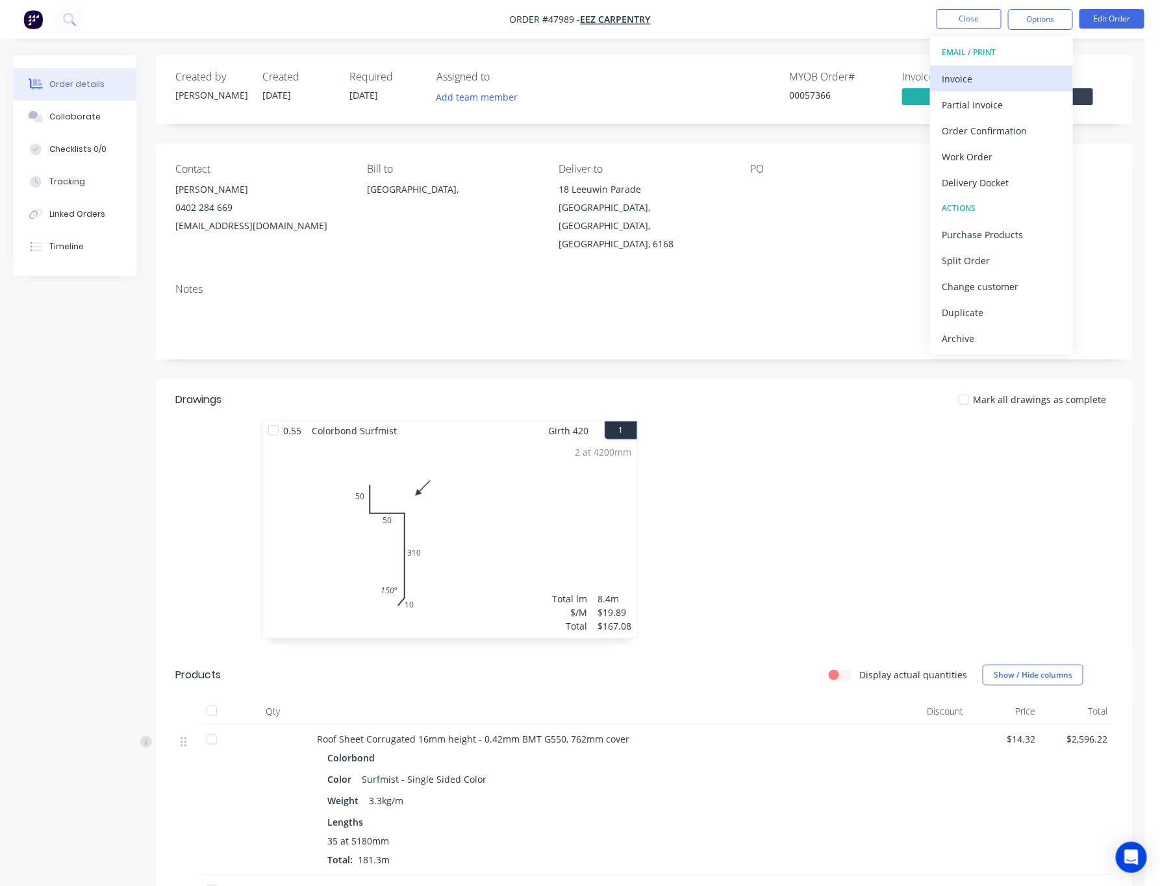
click at [812, 71] on div "Invoice" at bounding box center [1001, 78] width 119 height 19
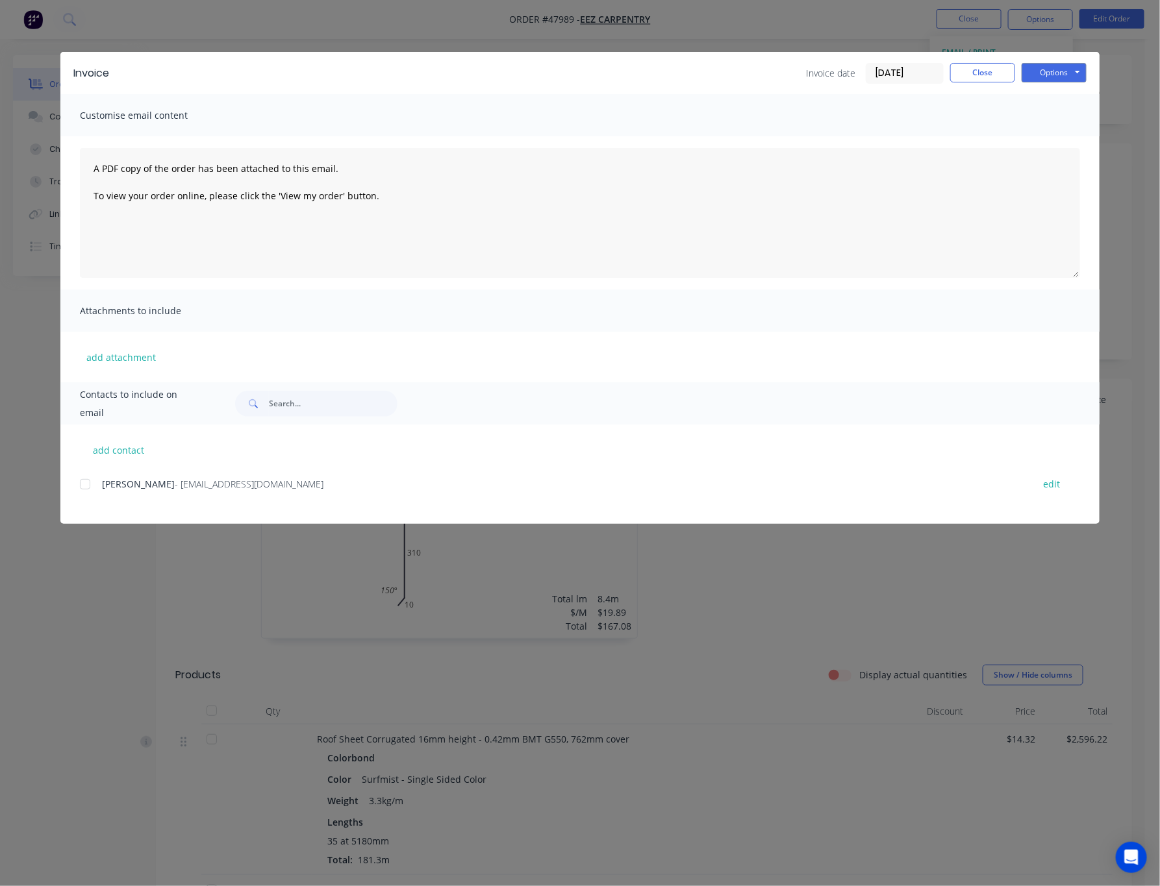
click at [88, 484] on div at bounding box center [85, 484] width 26 height 26
click at [812, 75] on button "Options" at bounding box center [1053, 72] width 65 height 19
click at [812, 172] on div "Invoice Invoice date 22/08/25 Close Options Preview Print Email Customise email…" at bounding box center [580, 443] width 1160 height 886
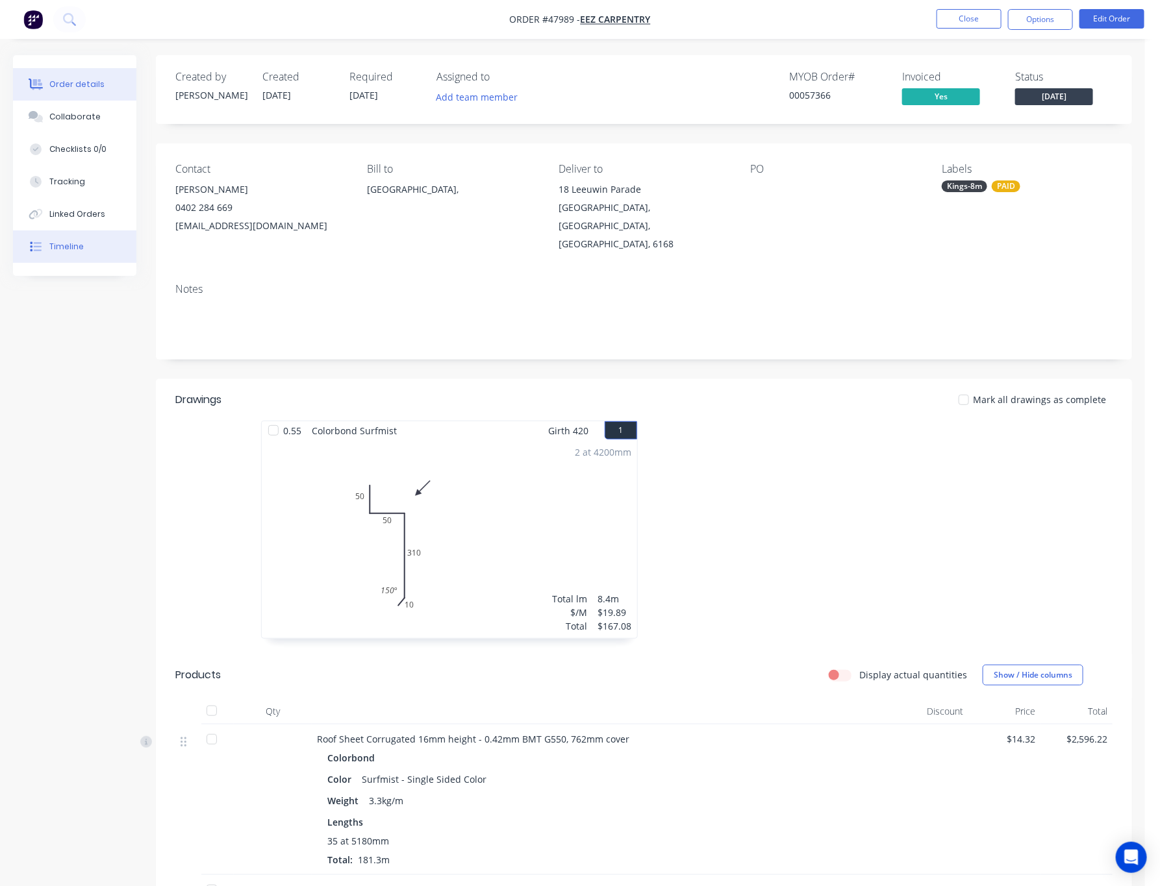
click at [55, 249] on div "Timeline" at bounding box center [66, 247] width 34 height 12
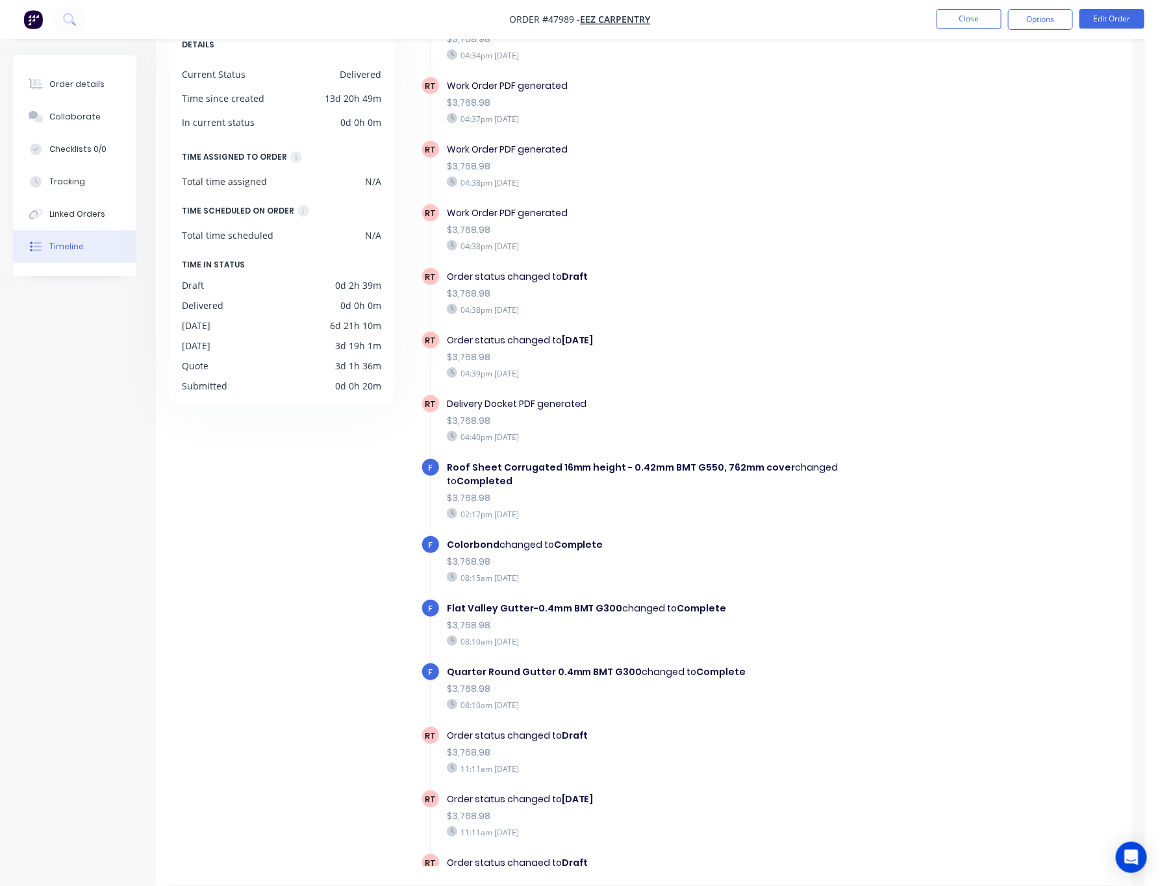
scroll to position [879, 0]
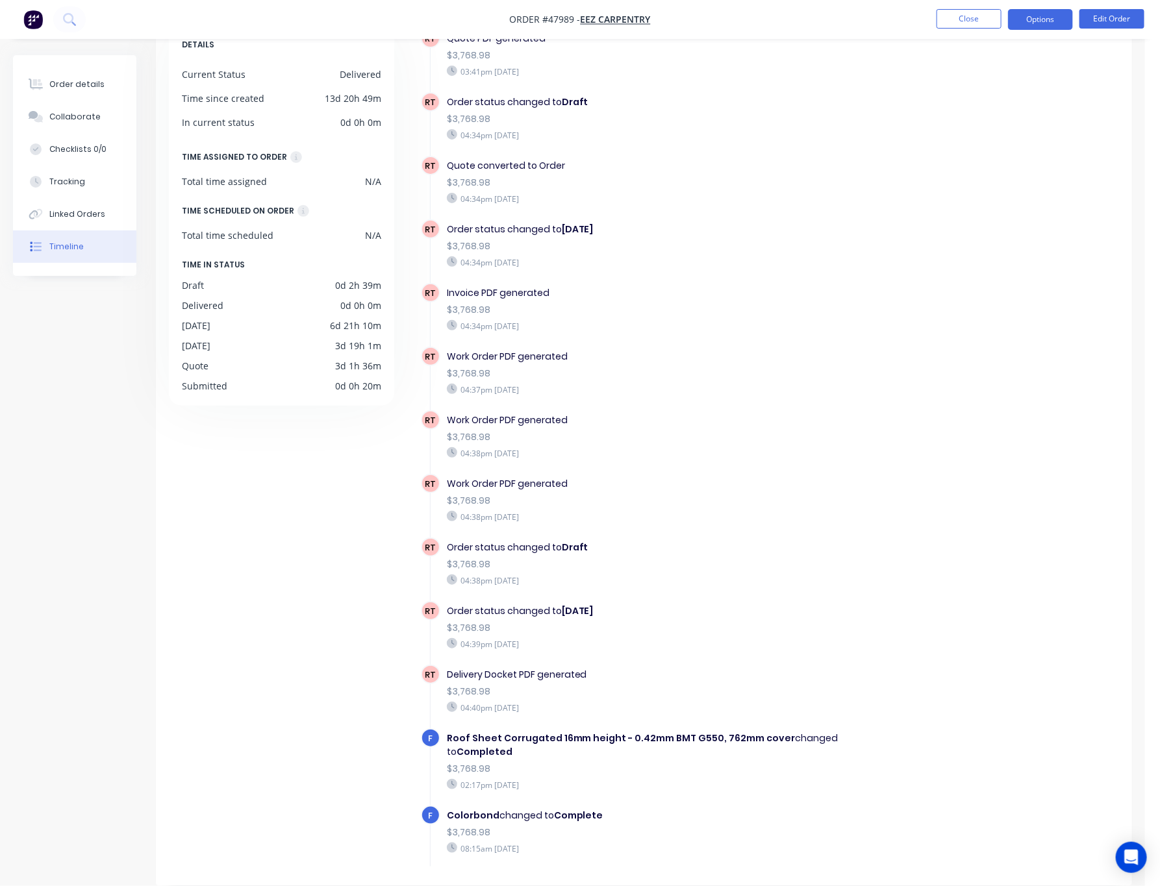
click at [812, 23] on button "Options" at bounding box center [1040, 19] width 65 height 21
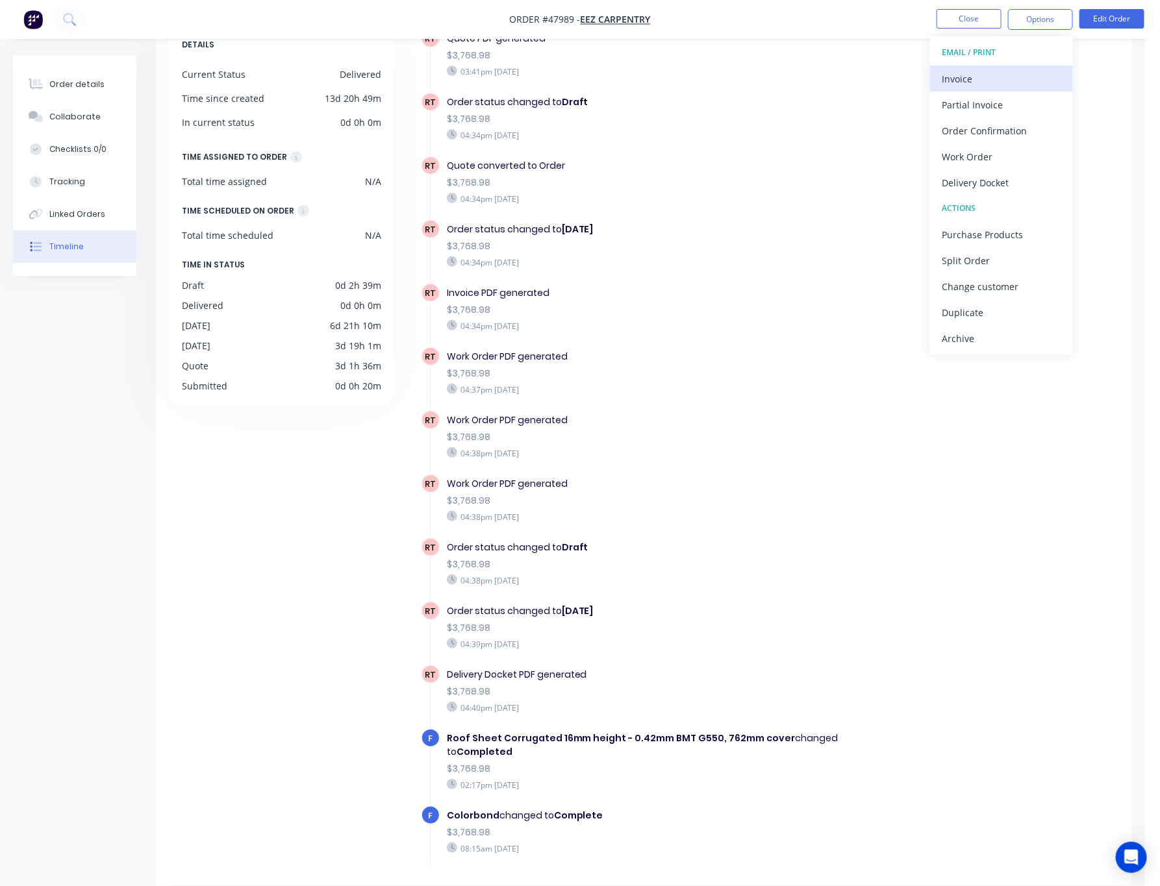
click at [812, 75] on div "Invoice" at bounding box center [1001, 78] width 119 height 19
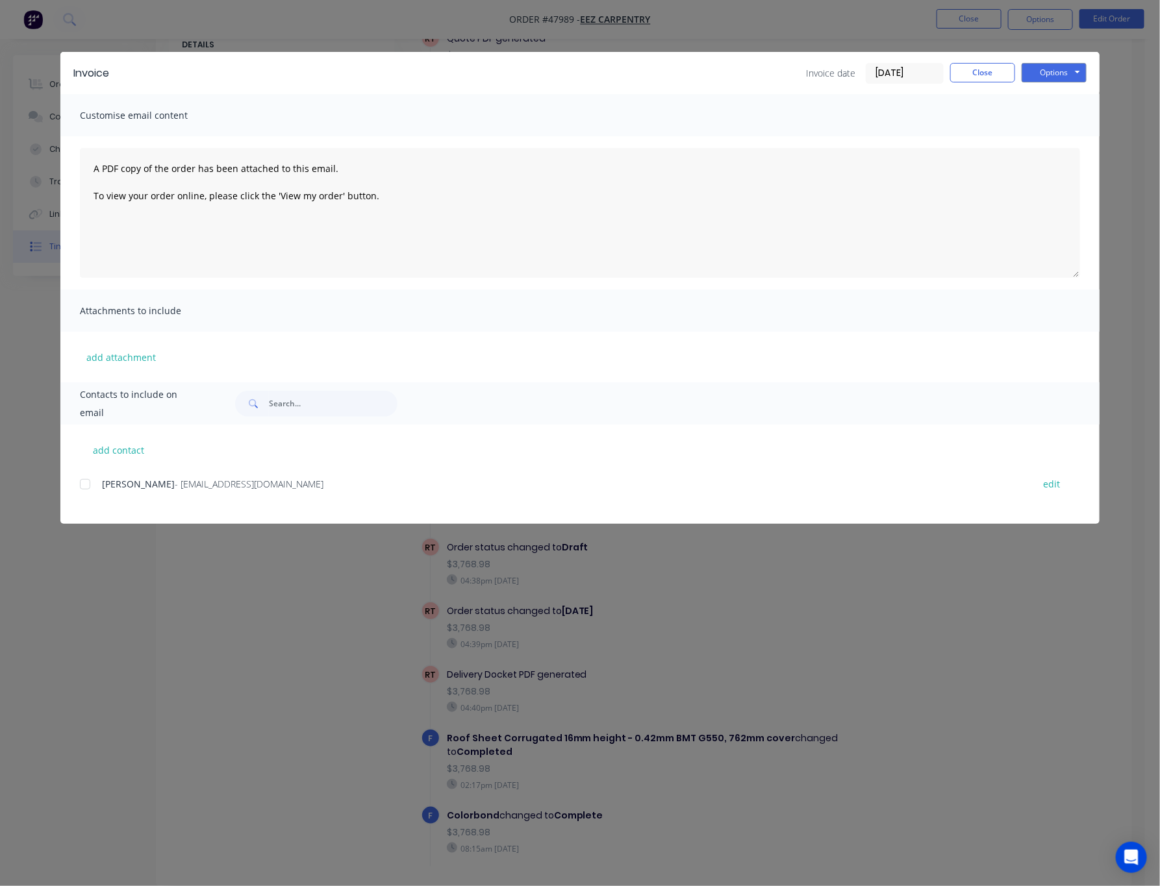
click at [90, 486] on div at bounding box center [85, 484] width 26 height 26
click at [812, 68] on button "Options" at bounding box center [1053, 72] width 65 height 19
click at [812, 141] on button "Email" at bounding box center [1062, 138] width 83 height 21
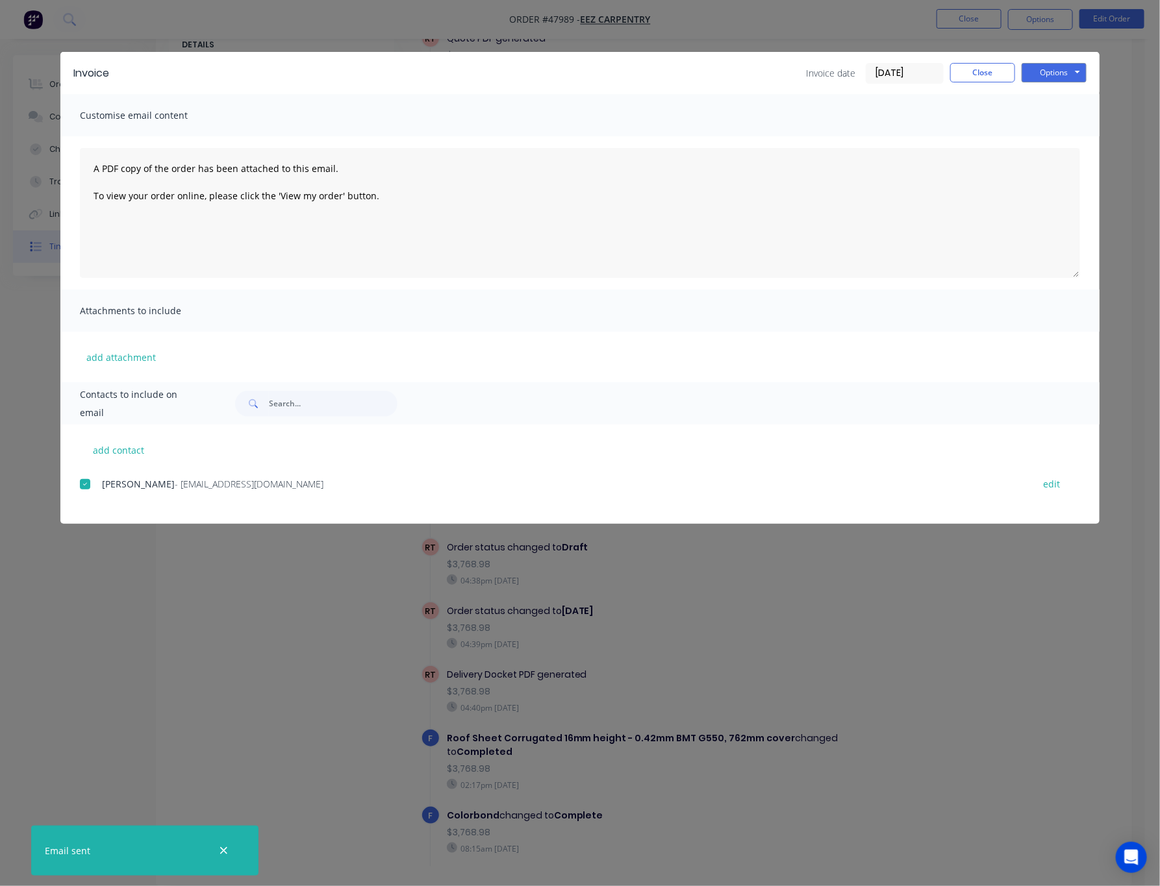
click at [168, 631] on div "Invoice Invoice date 22/08/25 Close Options Preview Print Email Customise email…" at bounding box center [580, 443] width 1160 height 886
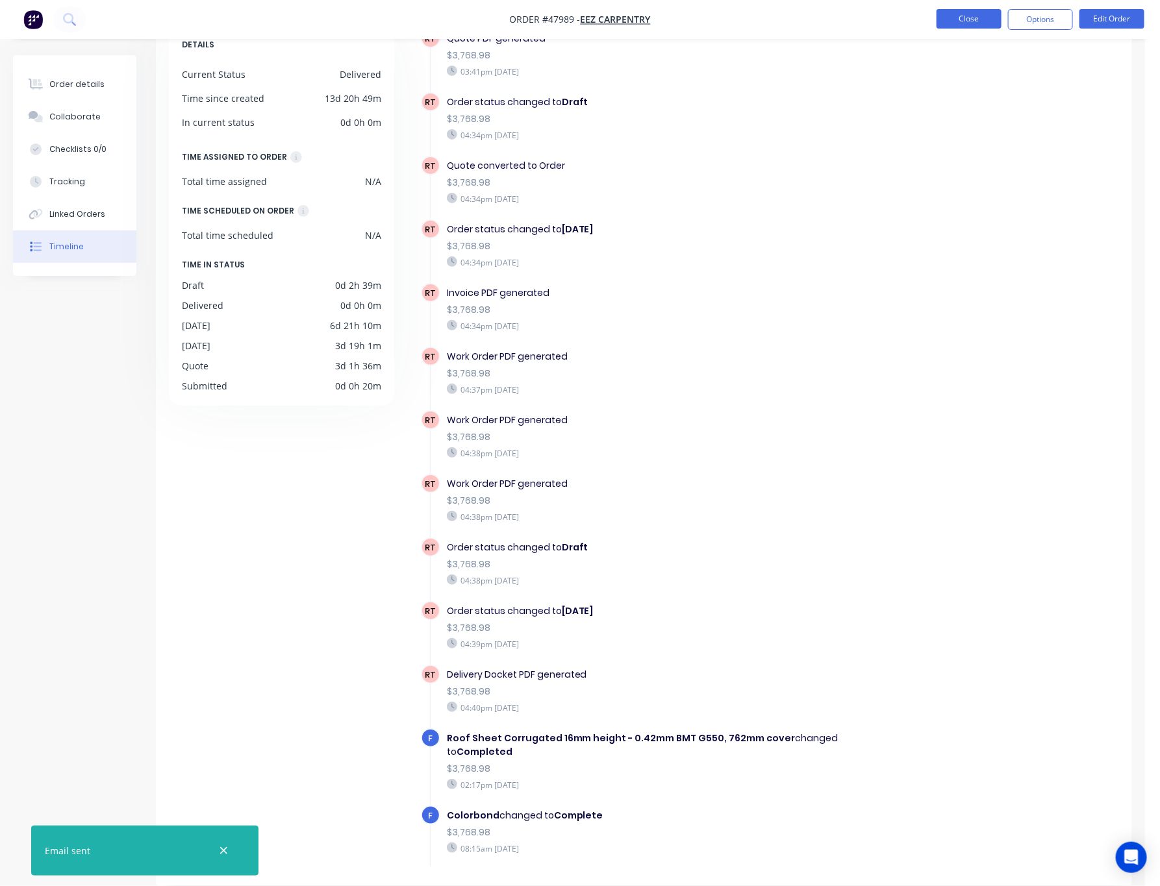
click at [812, 16] on button "Close" at bounding box center [968, 18] width 65 height 19
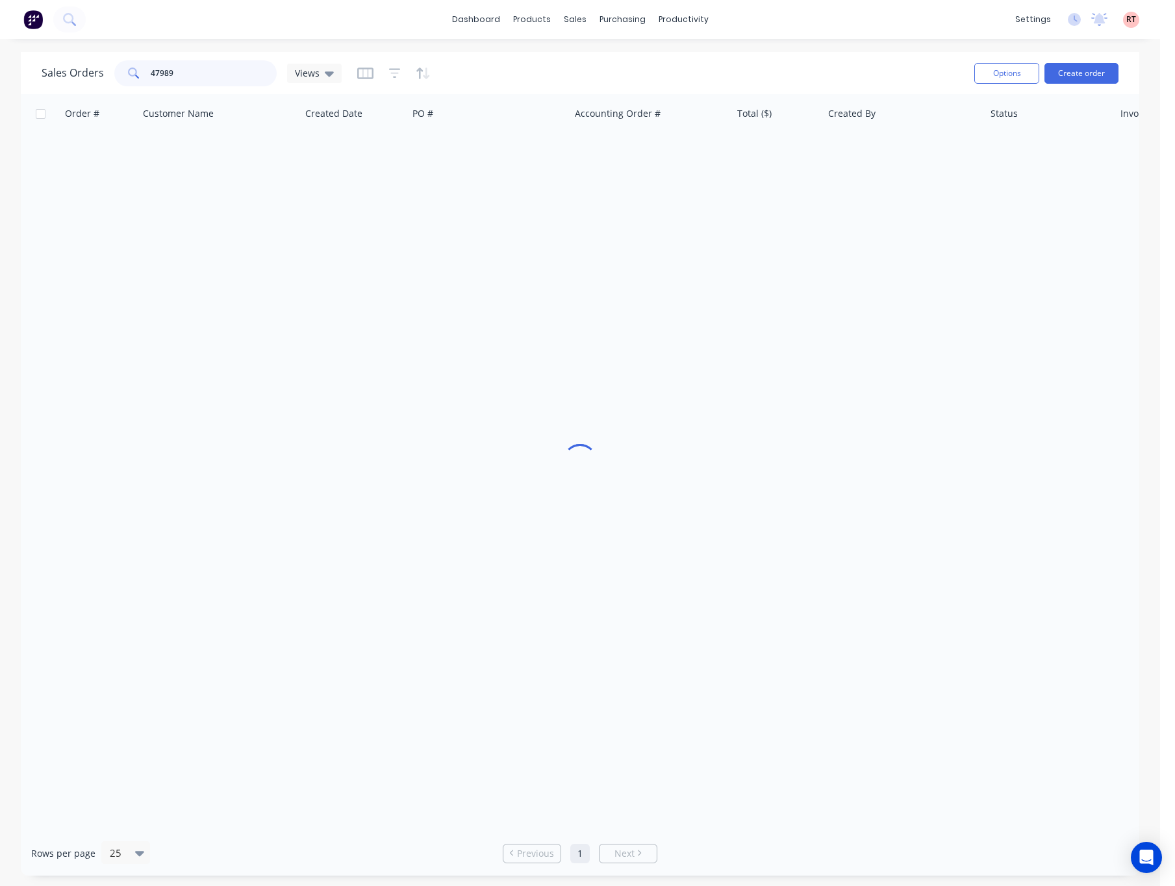
drag, startPoint x: 220, startPoint y: 74, endPoint x: 84, endPoint y: 78, distance: 136.4
click at [96, 78] on div "Sales Orders 47989 Views" at bounding box center [192, 73] width 300 height 26
type input "48408"
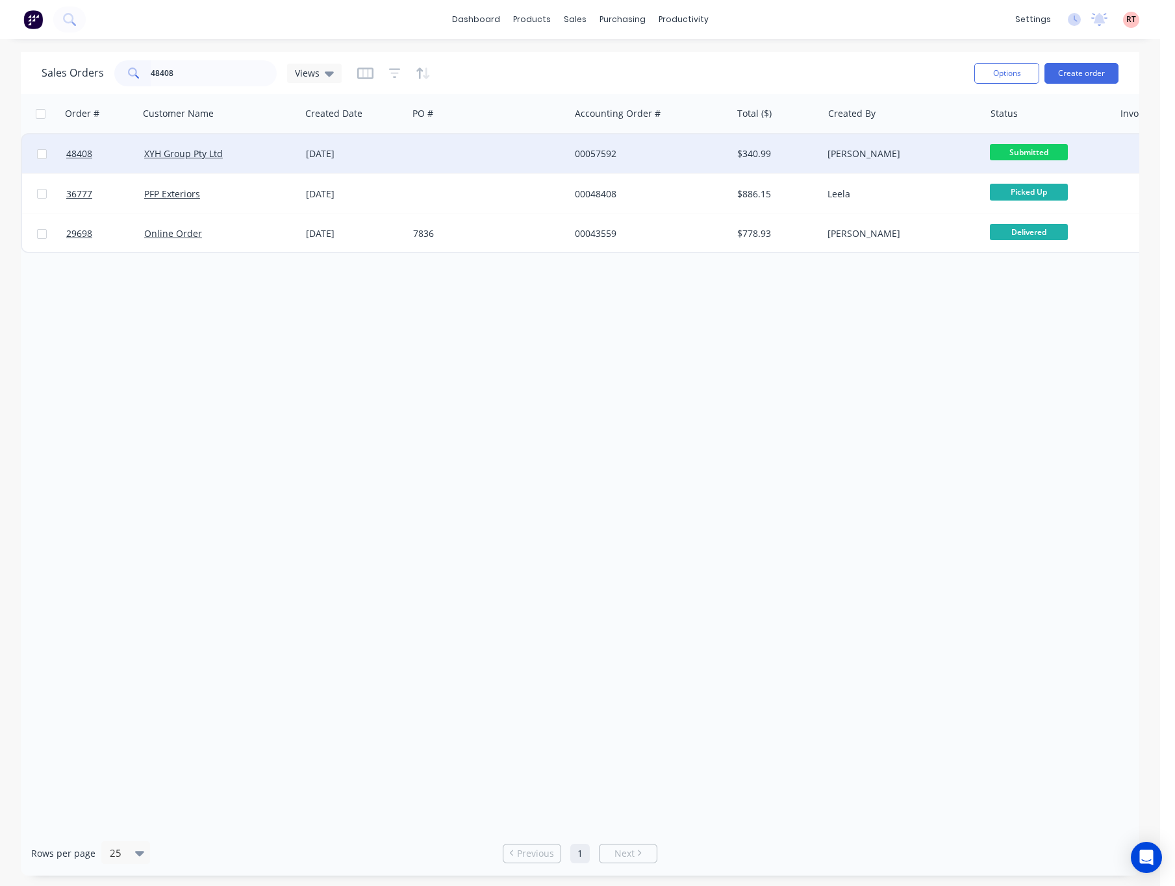
click at [699, 162] on div "00057592" at bounding box center [650, 153] width 162 height 39
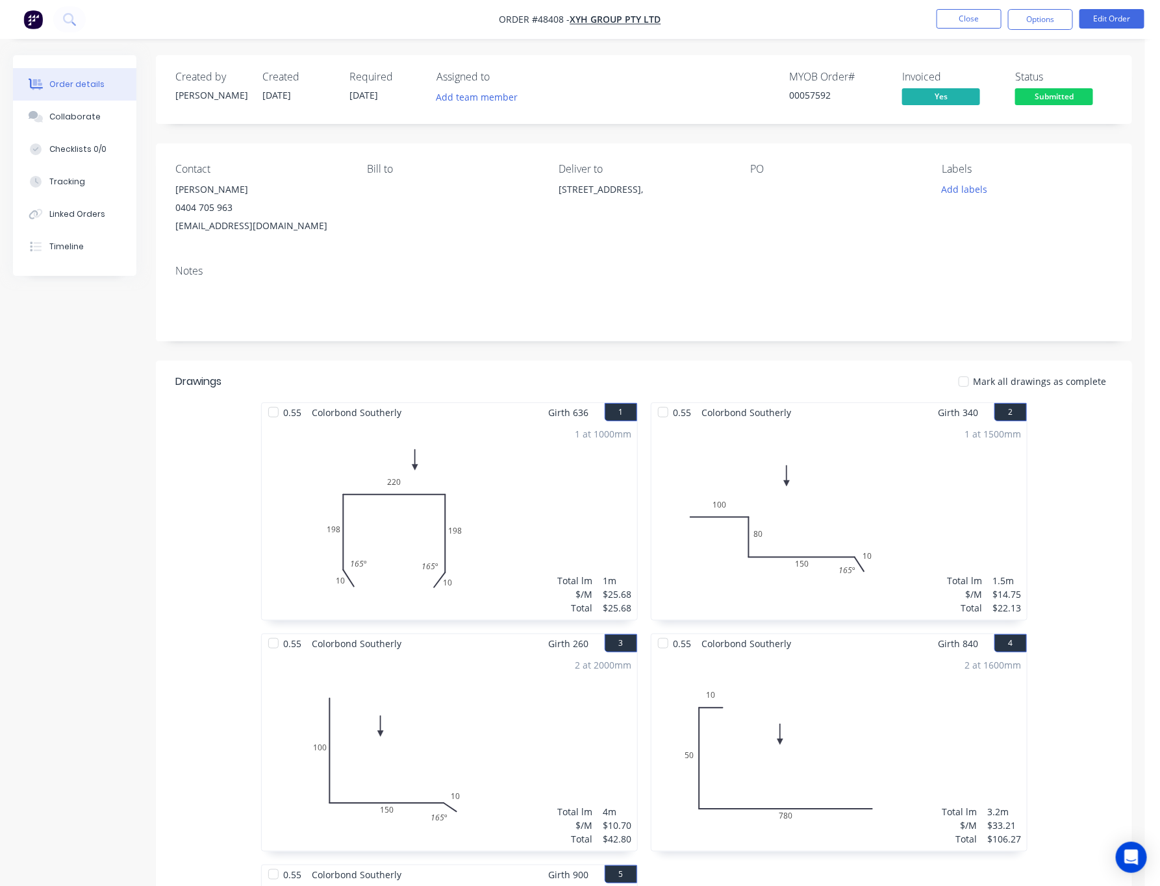
click at [101, 398] on div "Created by Cathy Created 23/08/25 Required 01/09/25 Assigned to Add team member…" at bounding box center [572, 691] width 1119 height 1272
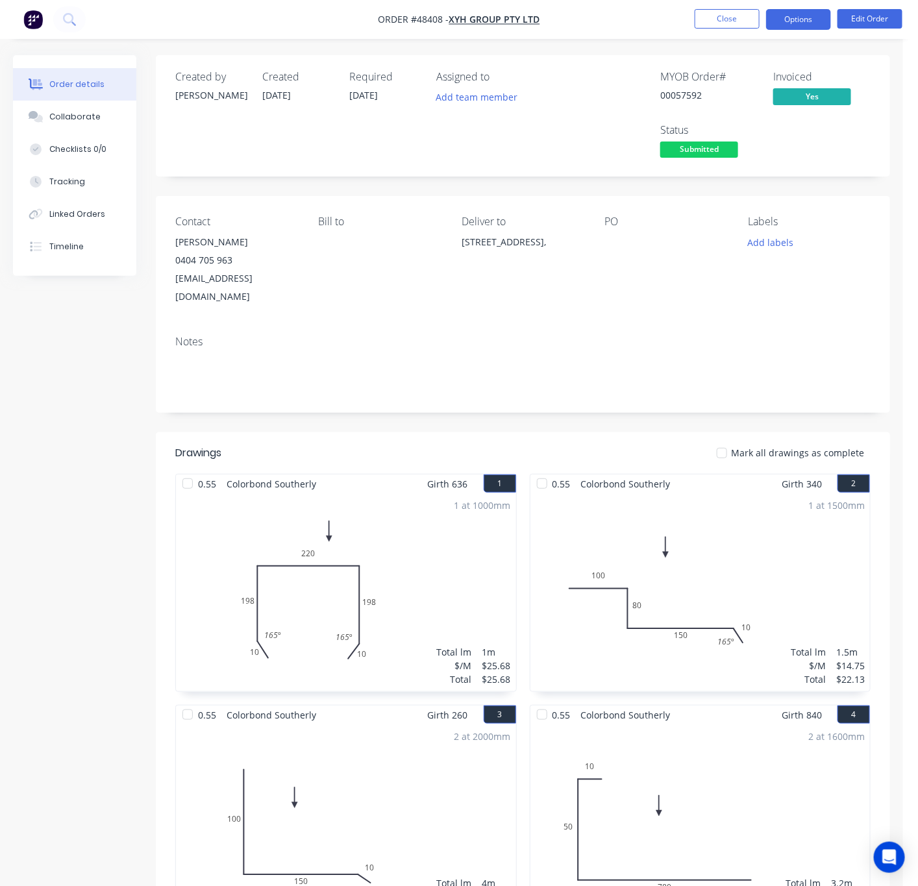
click at [797, 20] on button "Options" at bounding box center [798, 19] width 65 height 21
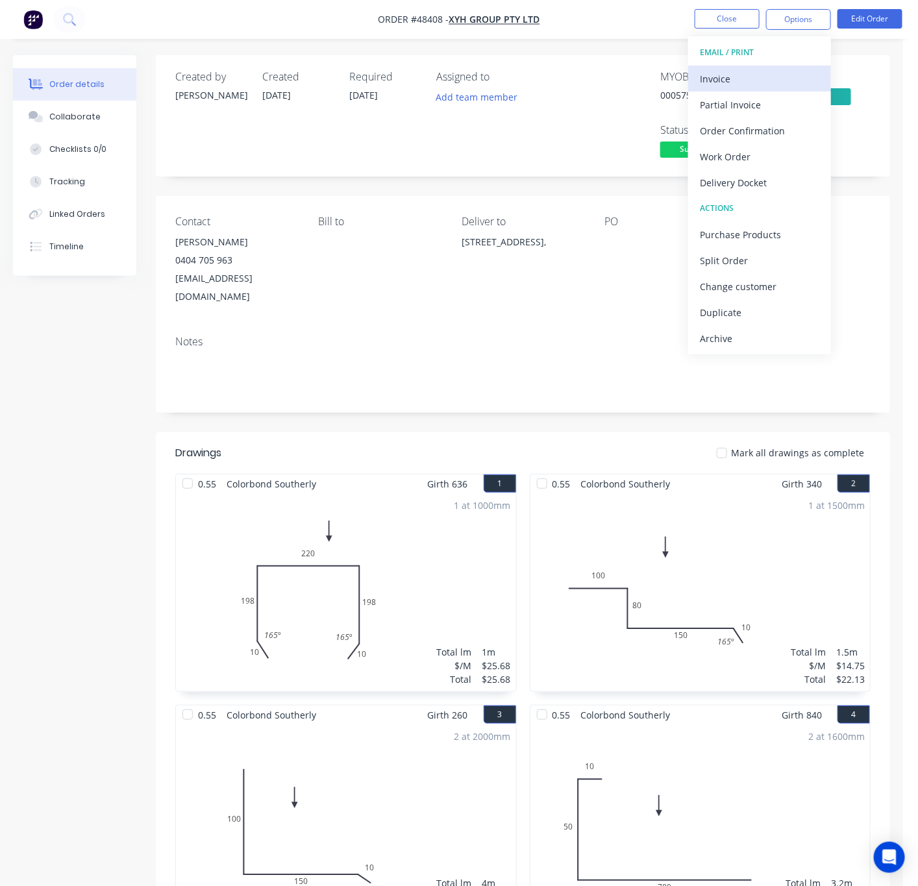
click at [764, 75] on div "Invoice" at bounding box center [759, 78] width 119 height 19
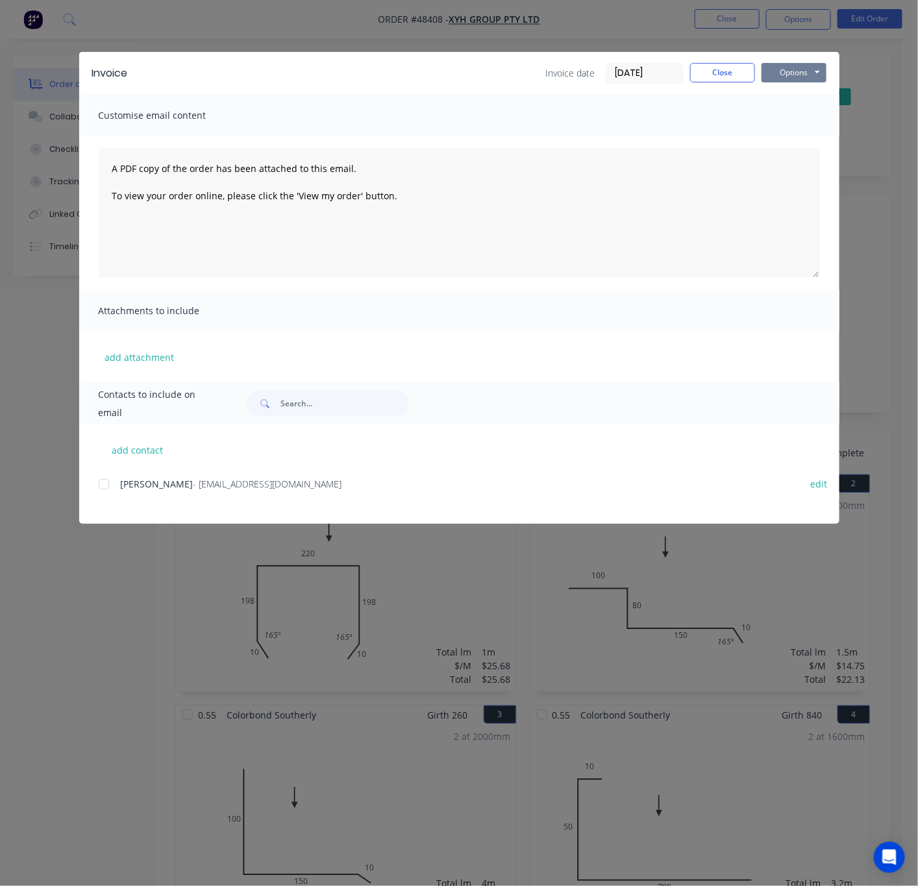
click at [795, 71] on button "Options" at bounding box center [794, 72] width 65 height 19
click at [810, 114] on button "Print" at bounding box center [803, 116] width 83 height 21
click at [464, 34] on div "Invoice Invoice date 23/08/25 Close Options Preview Print Email Customise email…" at bounding box center [459, 443] width 918 height 886
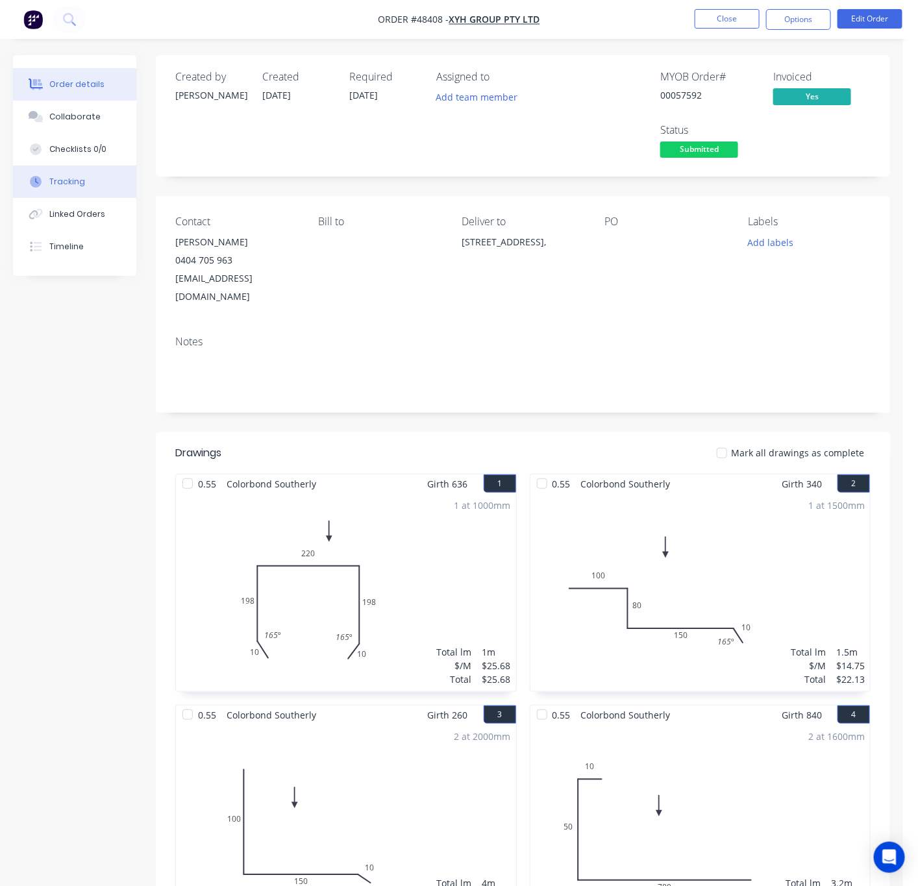
click at [94, 188] on button "Tracking" at bounding box center [74, 182] width 123 height 32
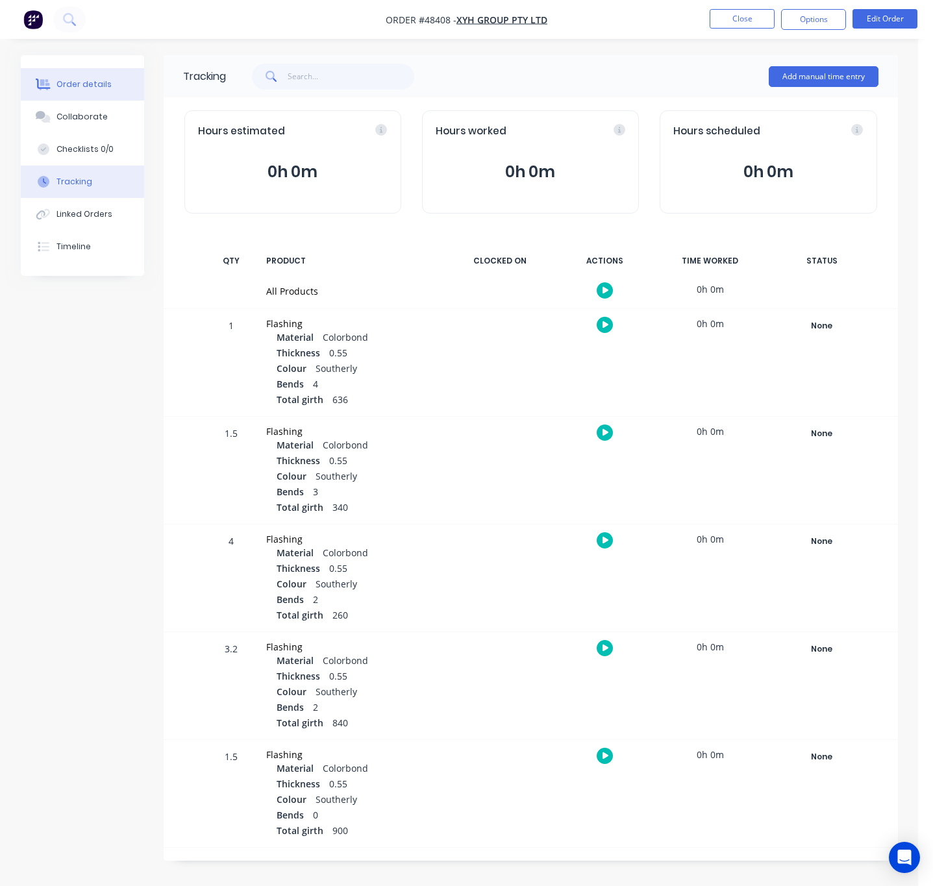
click at [92, 92] on button "Order details" at bounding box center [82, 84] width 123 height 32
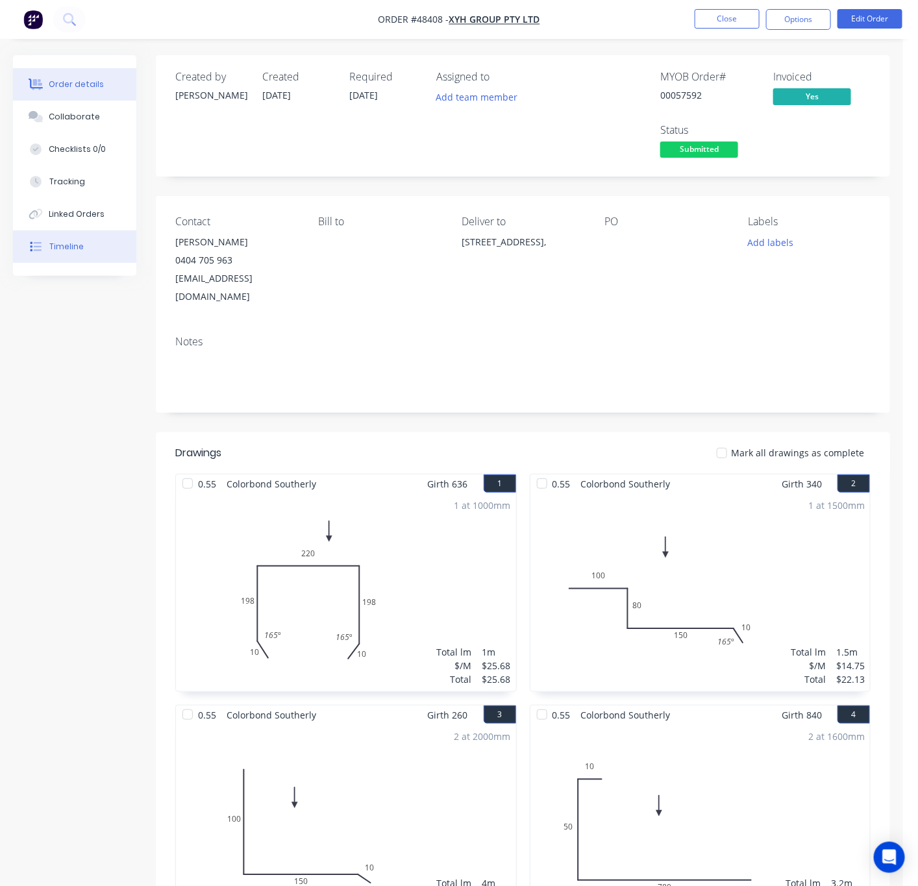
click at [105, 236] on button "Timeline" at bounding box center [74, 247] width 123 height 32
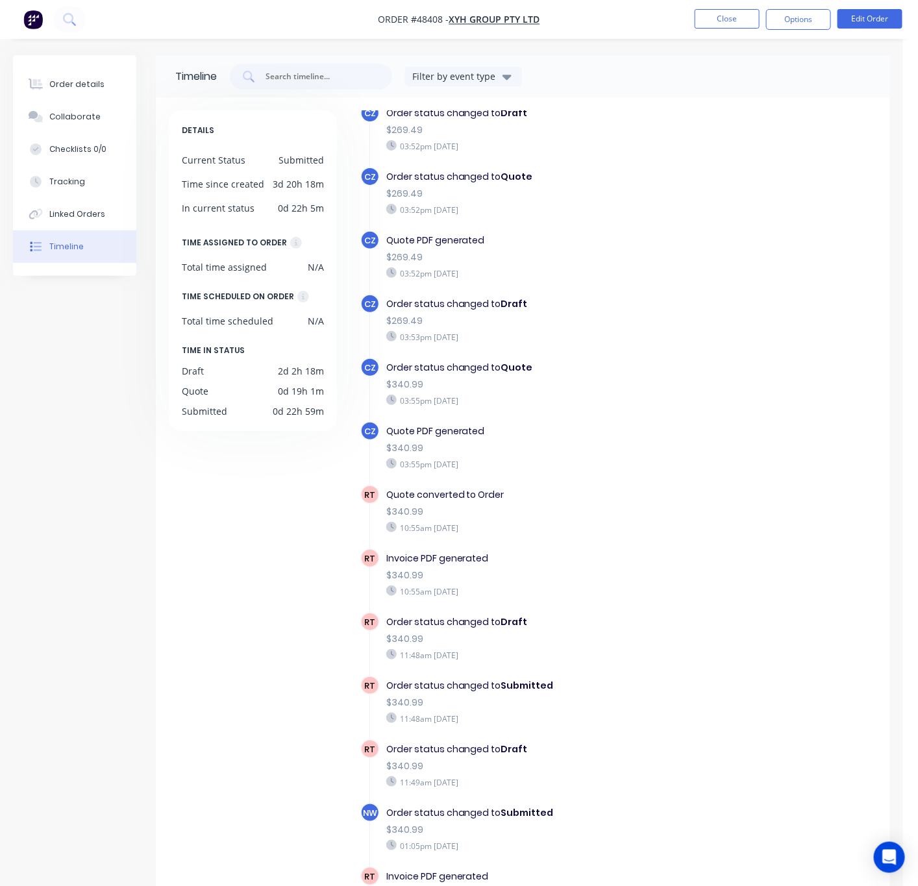
scroll to position [131, 0]
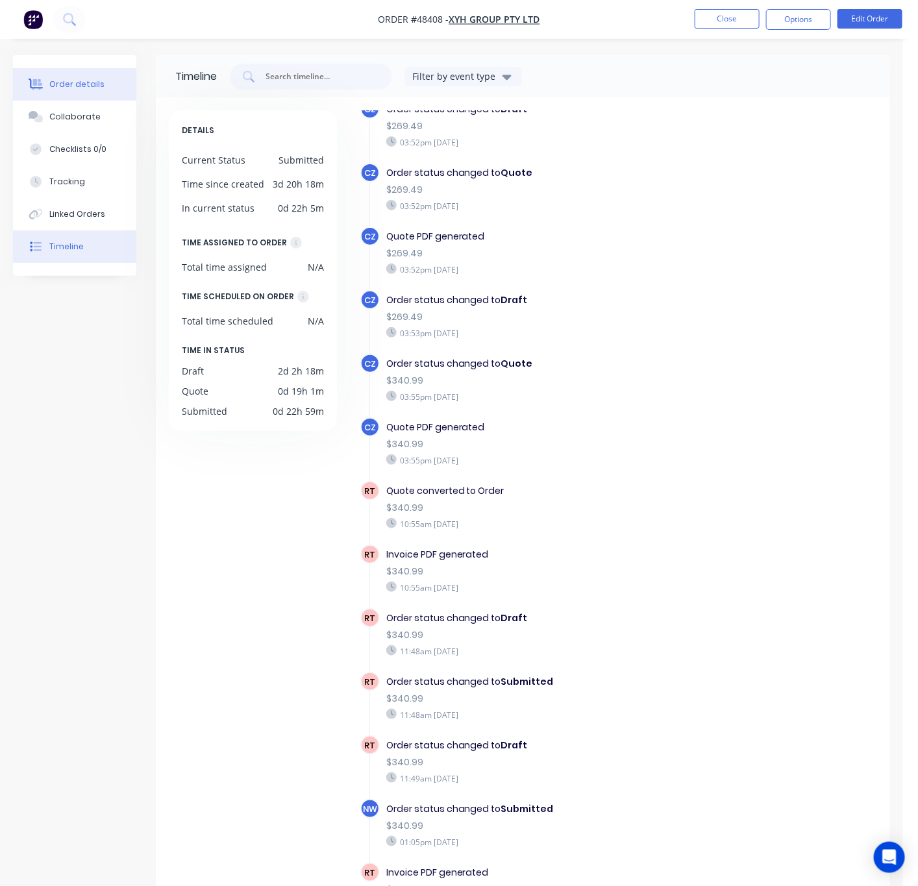
click at [78, 96] on button "Order details" at bounding box center [74, 84] width 123 height 32
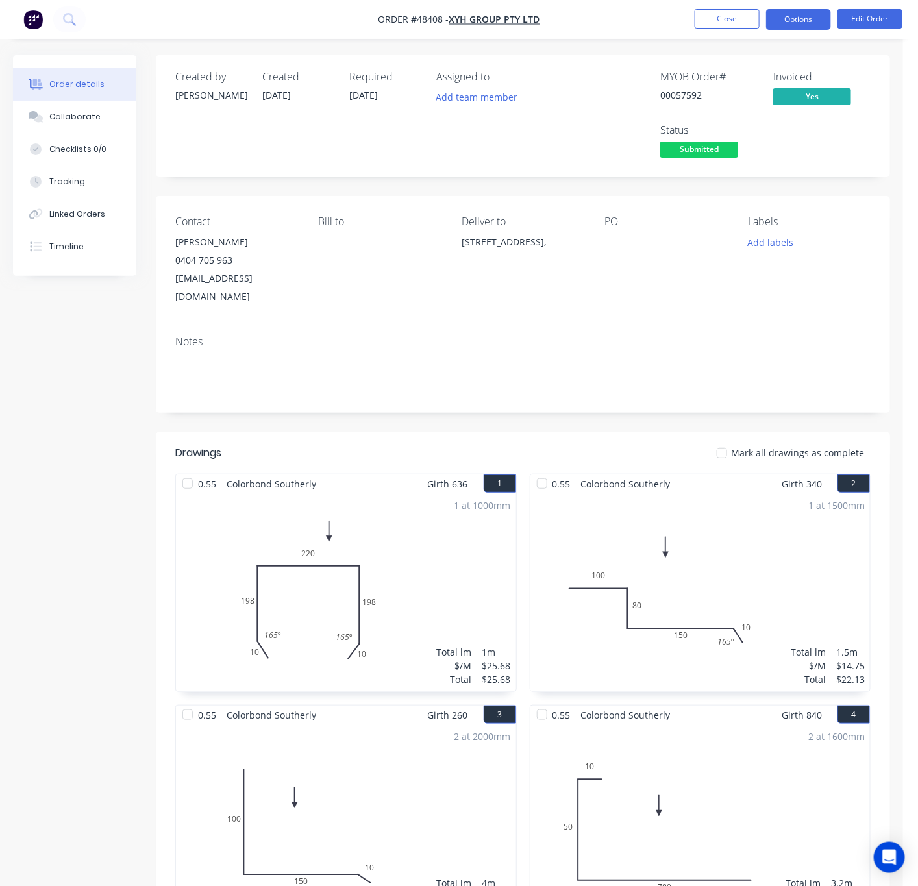
drag, startPoint x: 790, startPoint y: 18, endPoint x: 792, endPoint y: 28, distance: 9.9
click at [792, 18] on button "Options" at bounding box center [798, 19] width 65 height 21
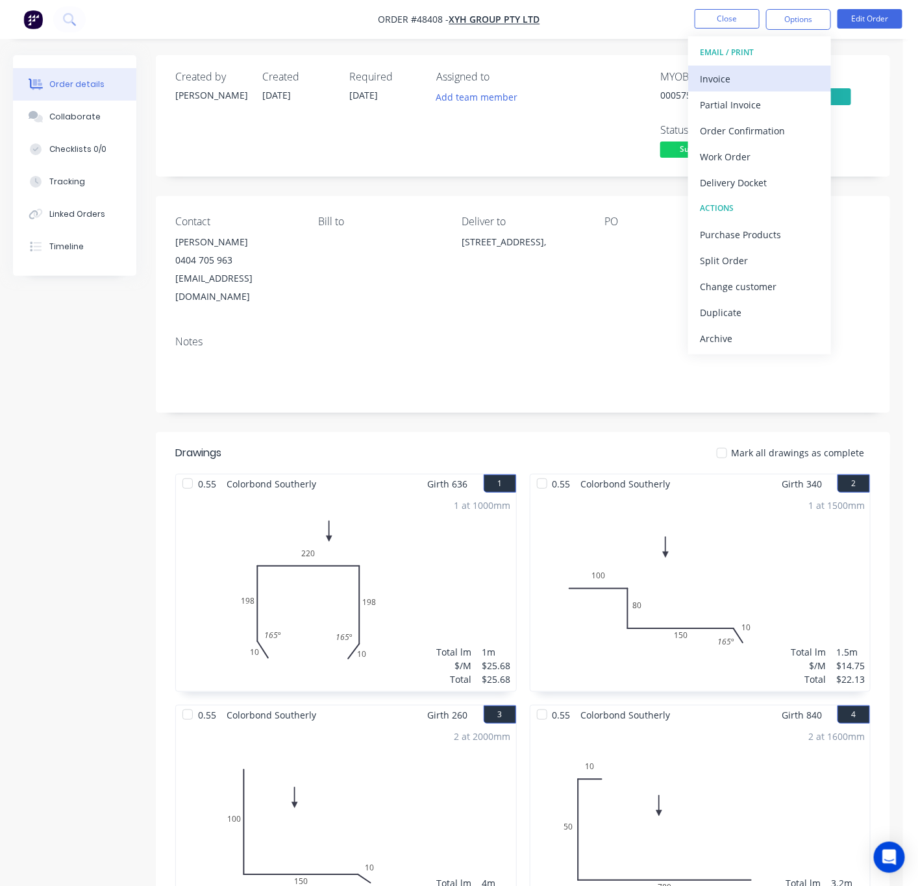
click at [774, 71] on div "Invoice" at bounding box center [759, 78] width 119 height 19
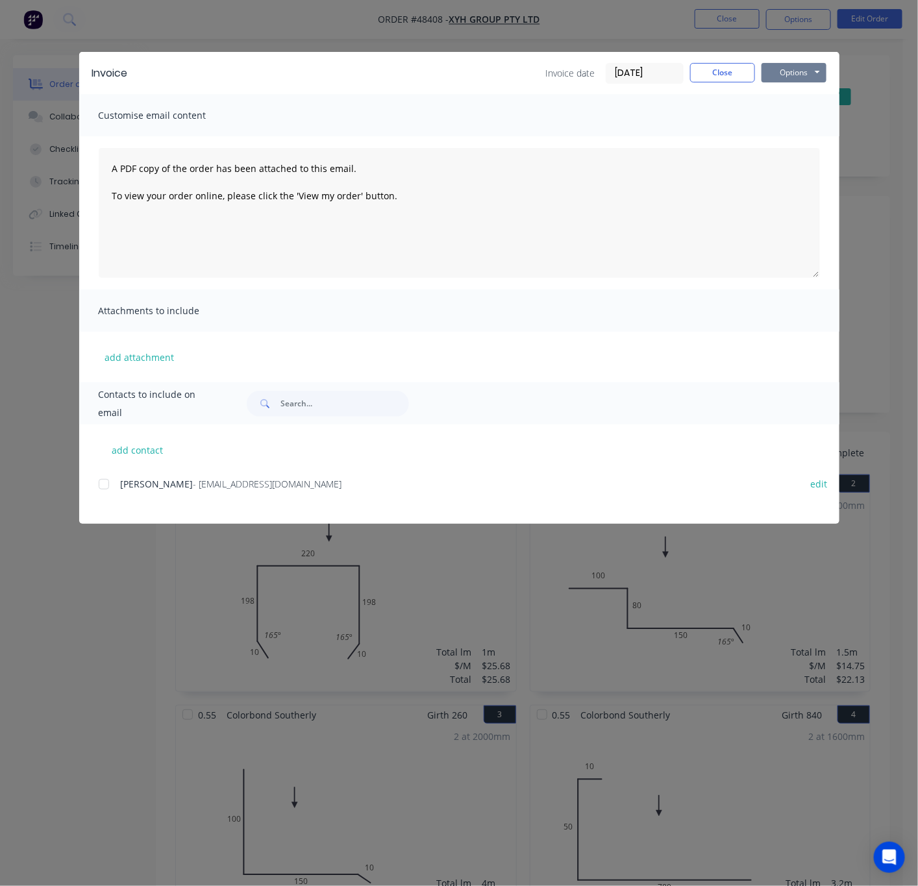
click at [784, 73] on button "Options" at bounding box center [794, 72] width 65 height 19
click at [807, 113] on button "Print" at bounding box center [803, 116] width 83 height 21
click at [296, 22] on div "Invoice Invoice date 23/08/25 Close Options Preview Print Email Customise email…" at bounding box center [459, 443] width 918 height 886
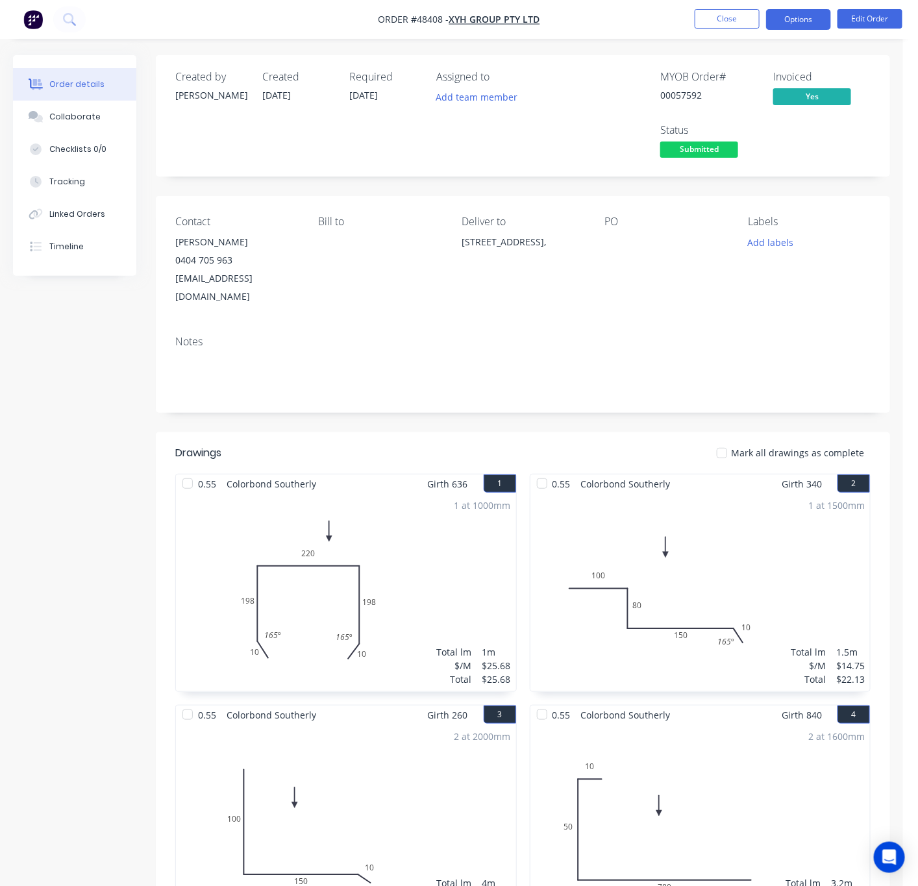
click at [782, 16] on button "Options" at bounding box center [798, 19] width 65 height 21
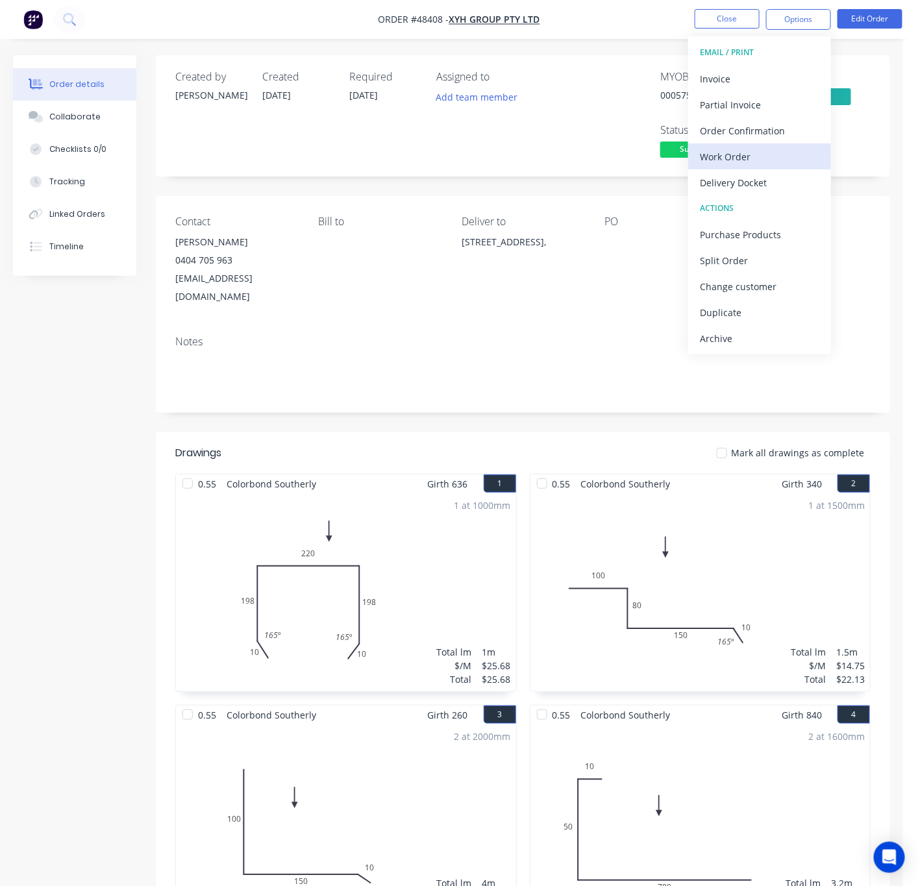
click at [764, 158] on div "Work Order" at bounding box center [759, 156] width 119 height 19
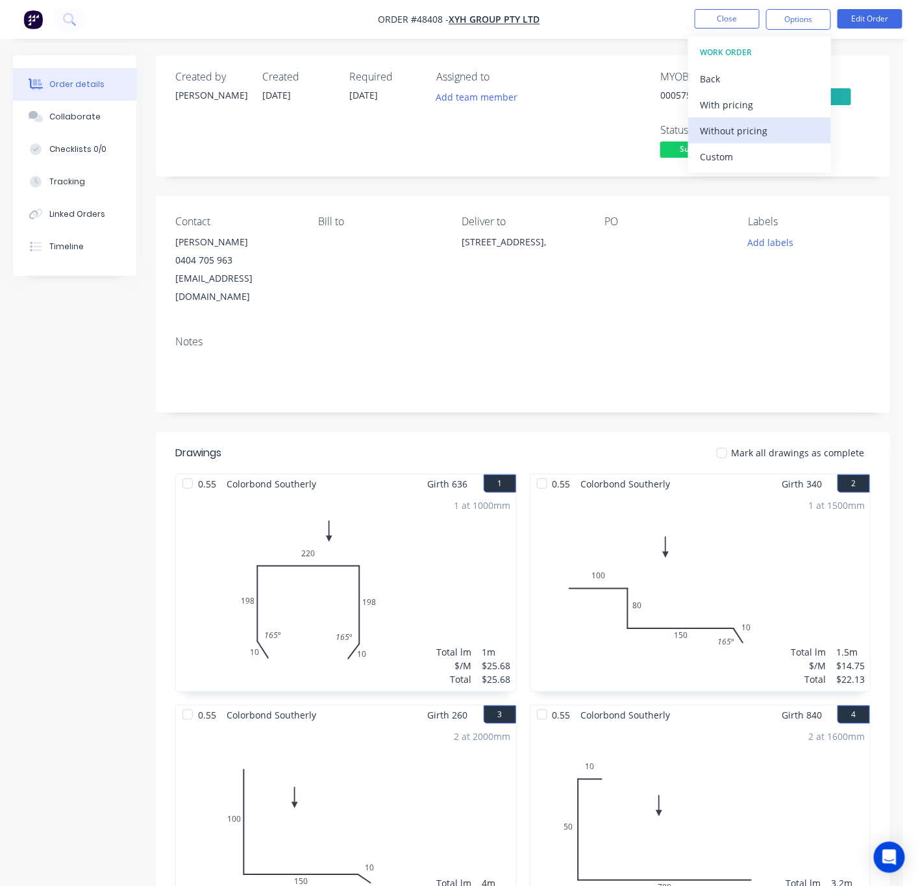
click at [779, 132] on div "Without pricing" at bounding box center [759, 130] width 119 height 19
click at [667, 148] on span "Submitted" at bounding box center [699, 150] width 78 height 16
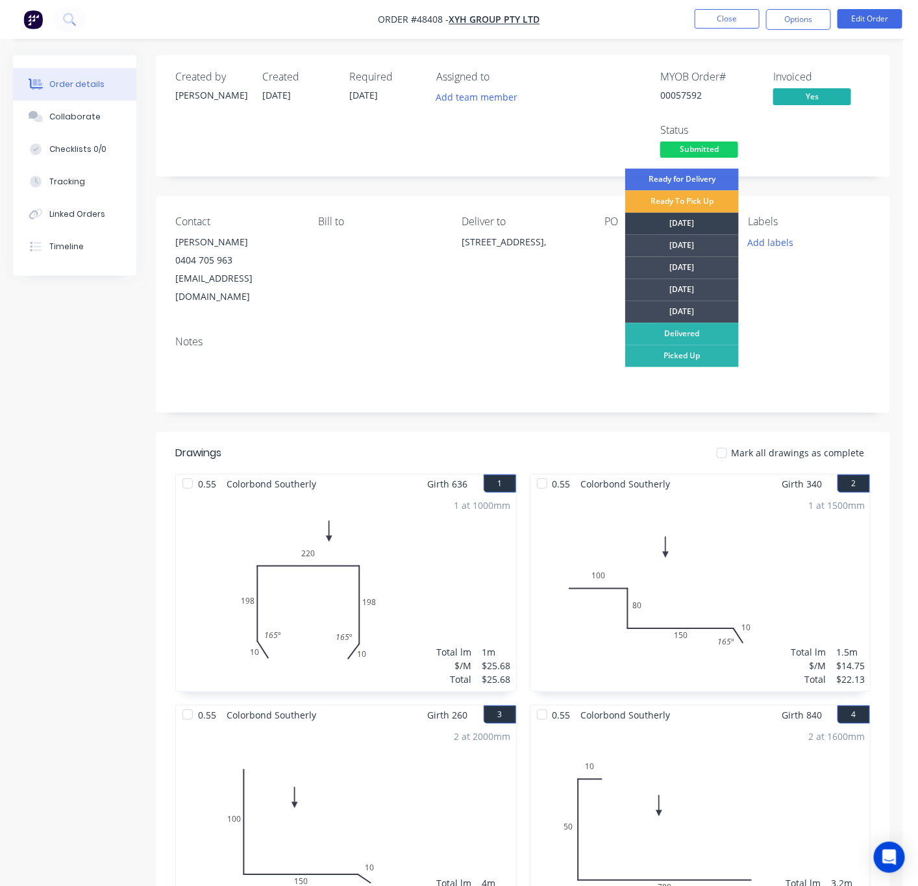
click at [688, 220] on div "[DATE]" at bounding box center [682, 224] width 114 height 22
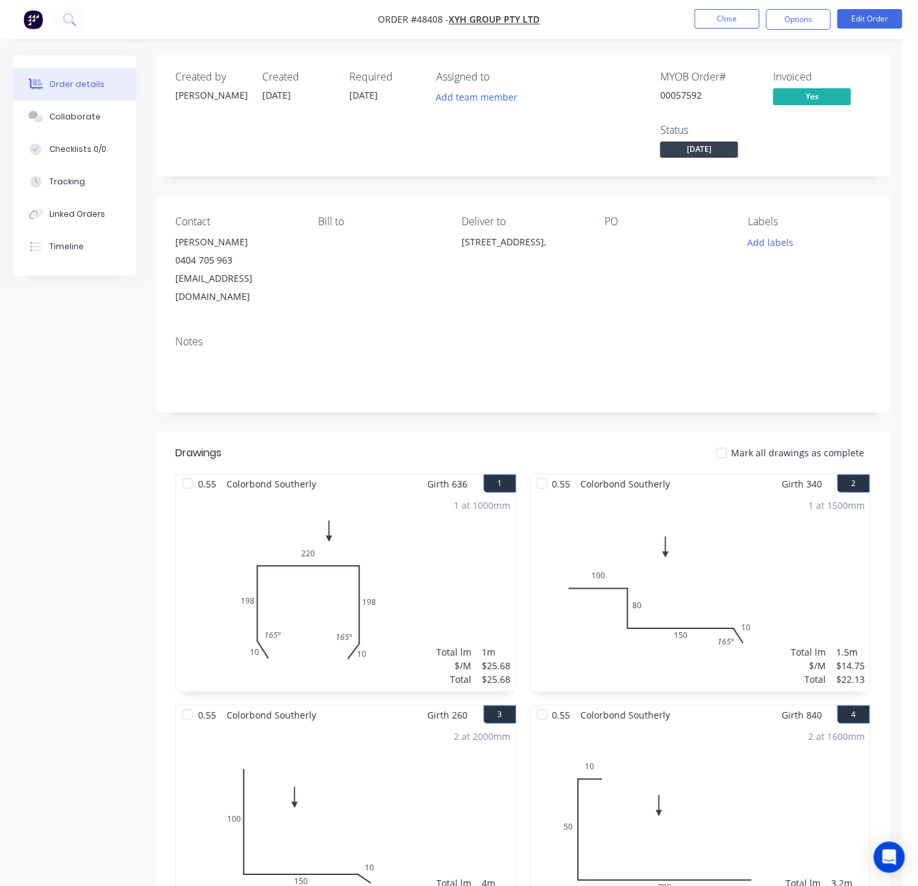
click at [569, 152] on div "MYOB Order # 00057592 Invoiced Yes Status Monday" at bounding box center [718, 116] width 305 height 90
click at [793, 20] on button "Options" at bounding box center [798, 19] width 65 height 21
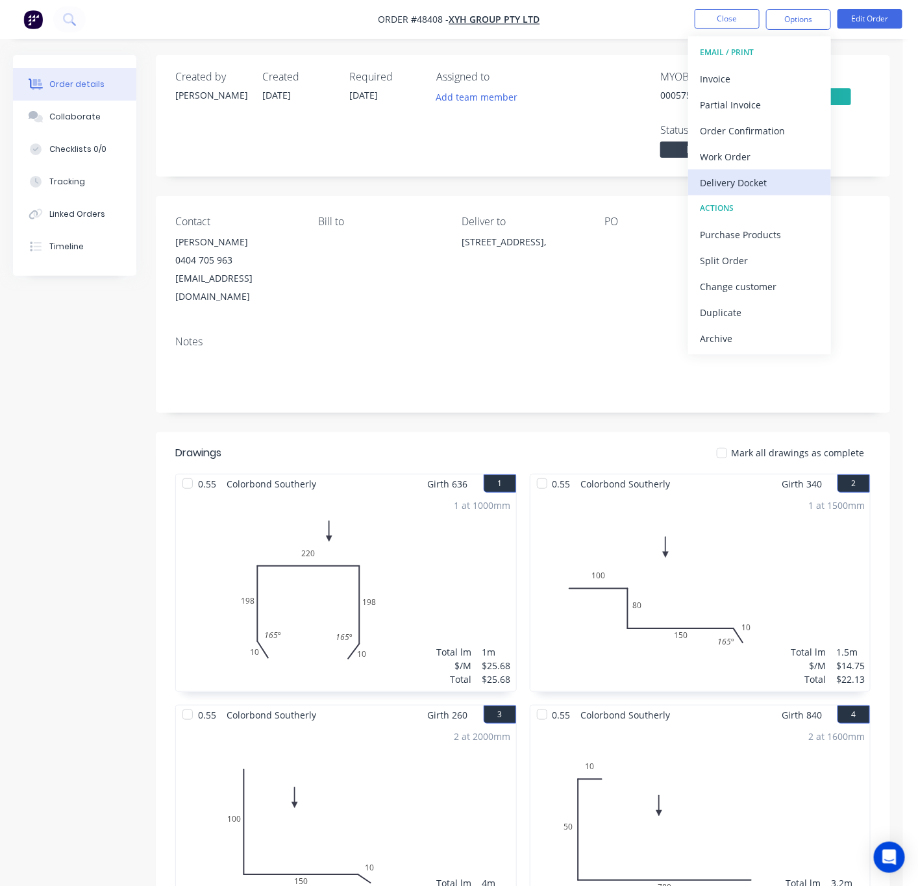
click at [773, 185] on div "Delivery Docket" at bounding box center [759, 182] width 119 height 19
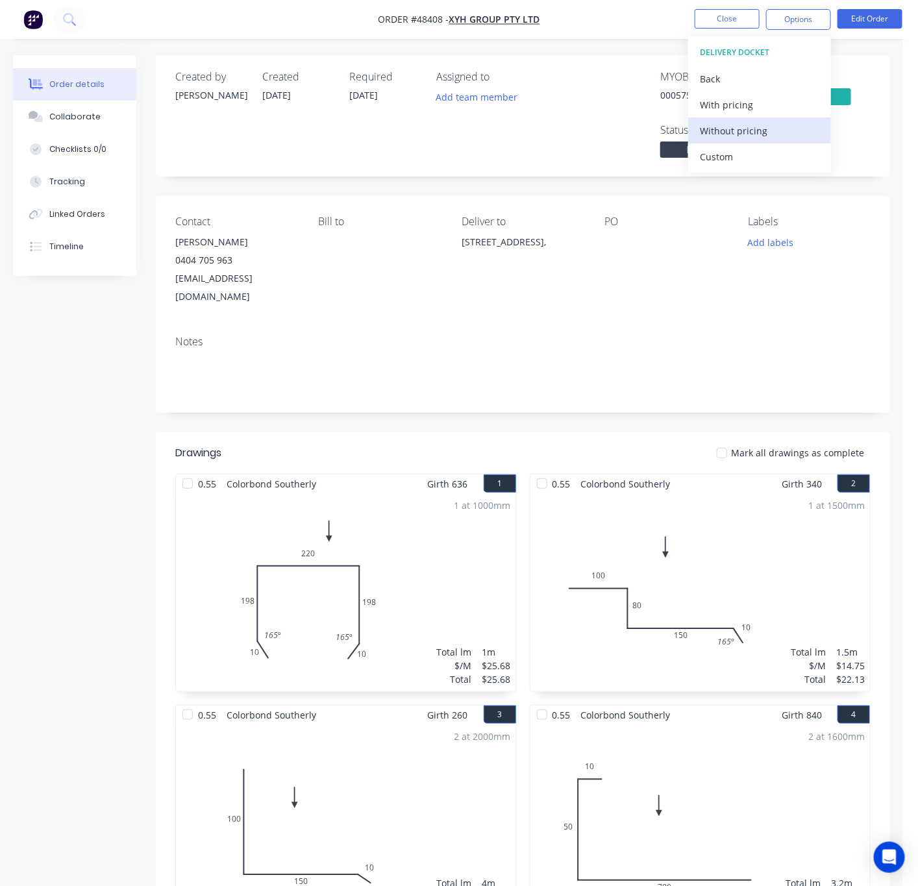
click at [770, 131] on div "Without pricing" at bounding box center [759, 130] width 119 height 19
click at [477, 156] on div "Assigned to Add team member" at bounding box center [501, 116] width 130 height 90
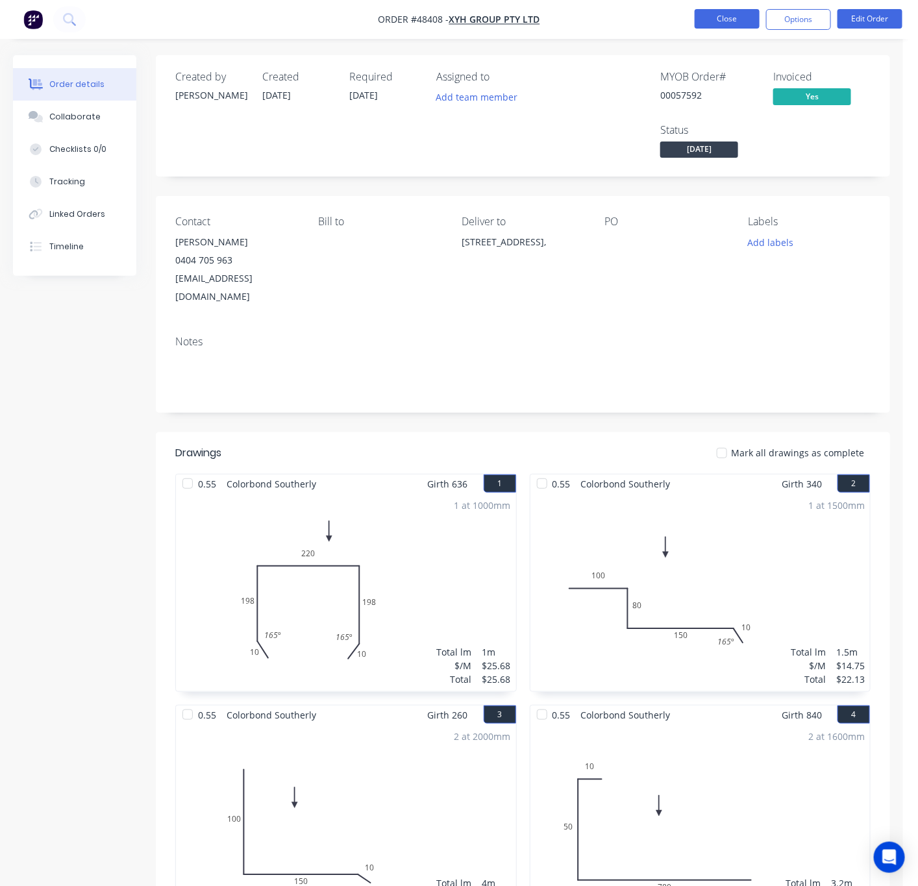
click at [714, 24] on button "Close" at bounding box center [727, 18] width 65 height 19
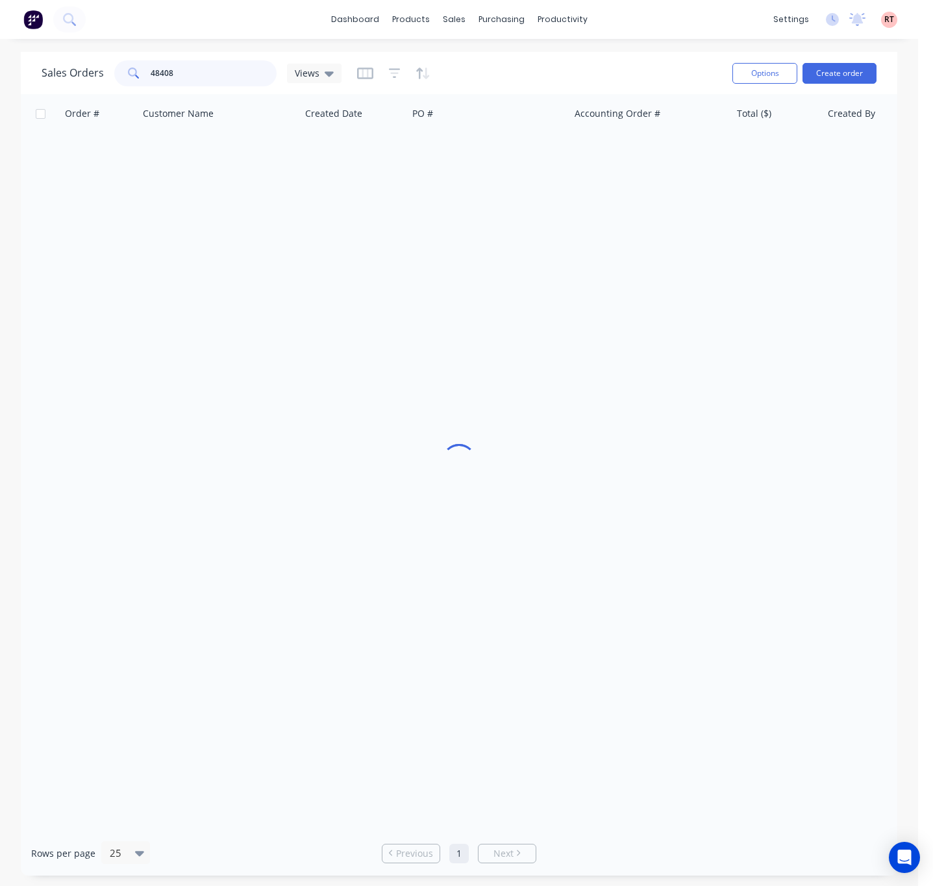
drag, startPoint x: 243, startPoint y: 71, endPoint x: -32, endPoint y: 102, distance: 277.7
click at [0, 102] on html "dashboard products sales purchasing productivity dashboard products Product Cat…" at bounding box center [466, 443] width 933 height 886
type input "48423"
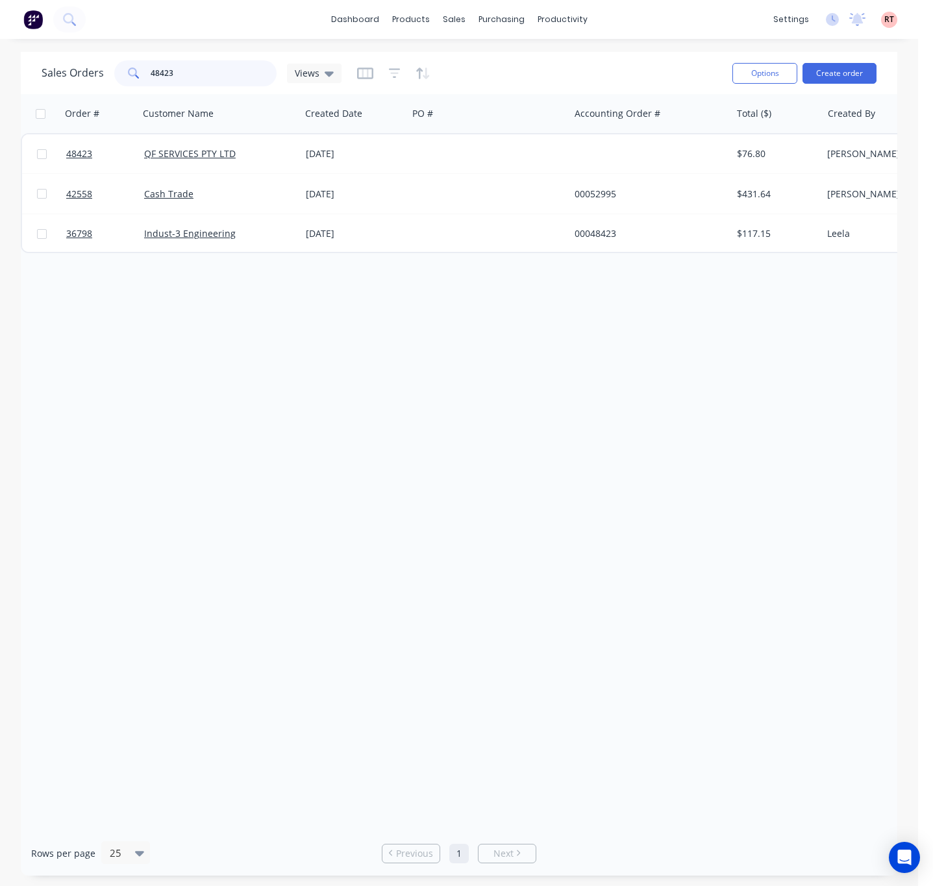
drag, startPoint x: 185, startPoint y: 79, endPoint x: 86, endPoint y: 80, distance: 98.7
click at [86, 80] on div "Sales Orders 48423 Views" at bounding box center [192, 73] width 300 height 26
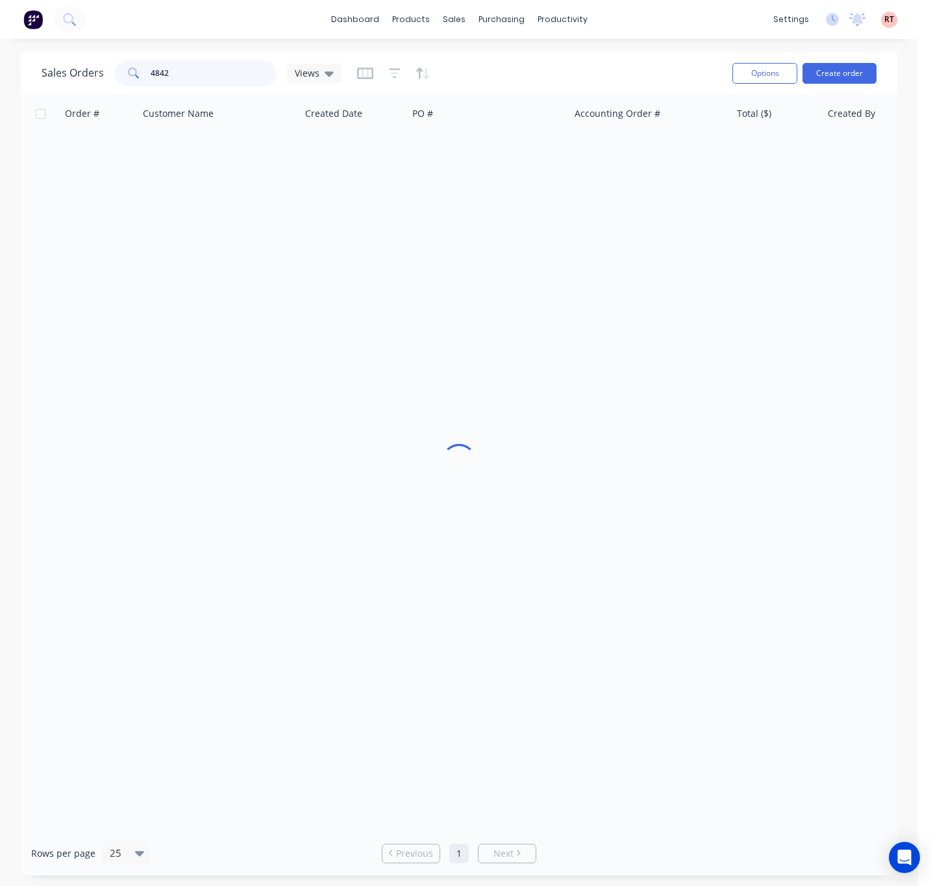
type input "48423"
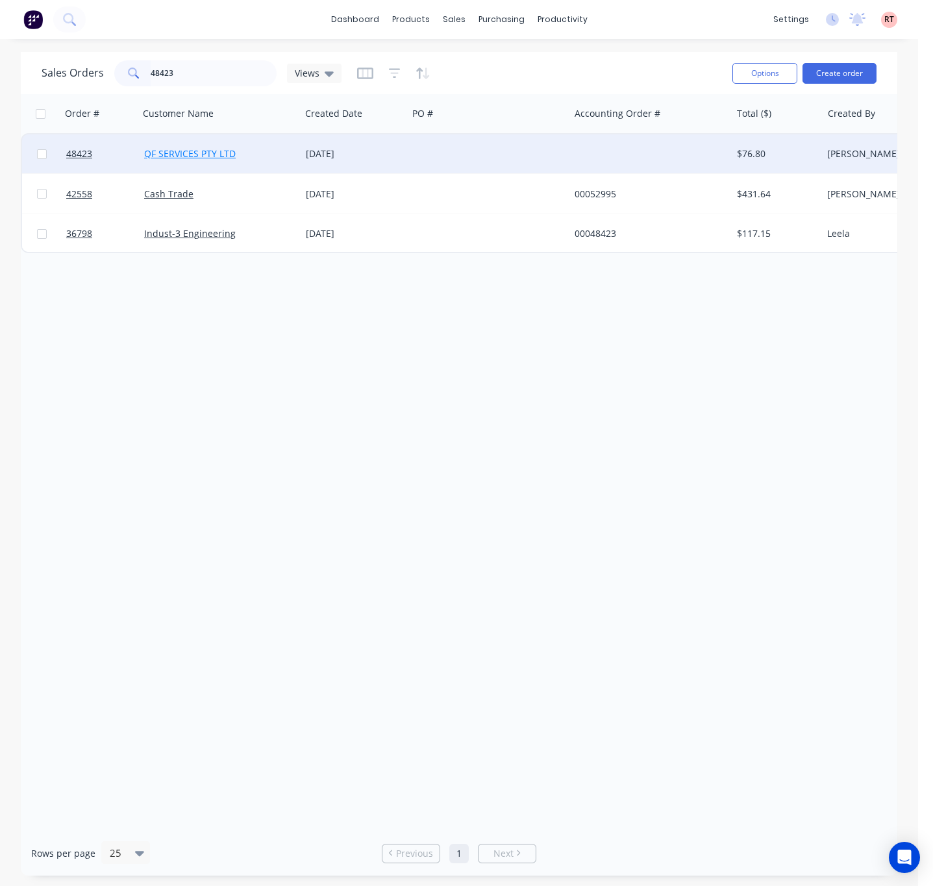
click at [228, 156] on link "QF SERVICES PTY LTD" at bounding box center [190, 153] width 92 height 12
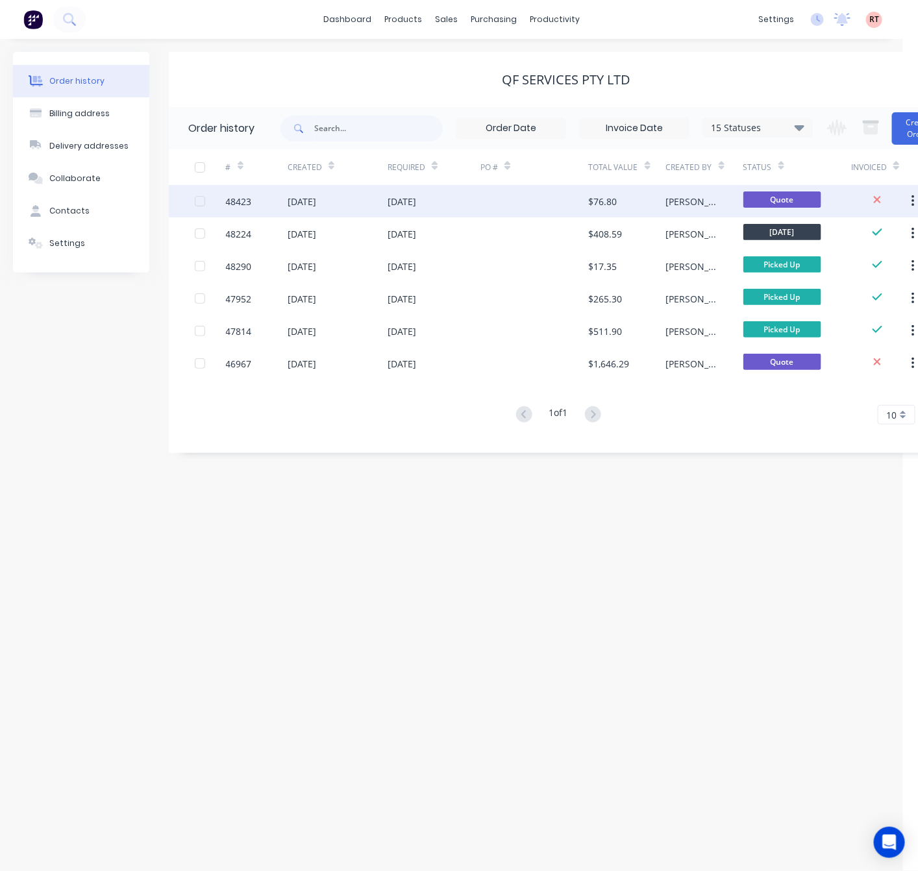
click at [505, 199] on div at bounding box center [534, 201] width 108 height 32
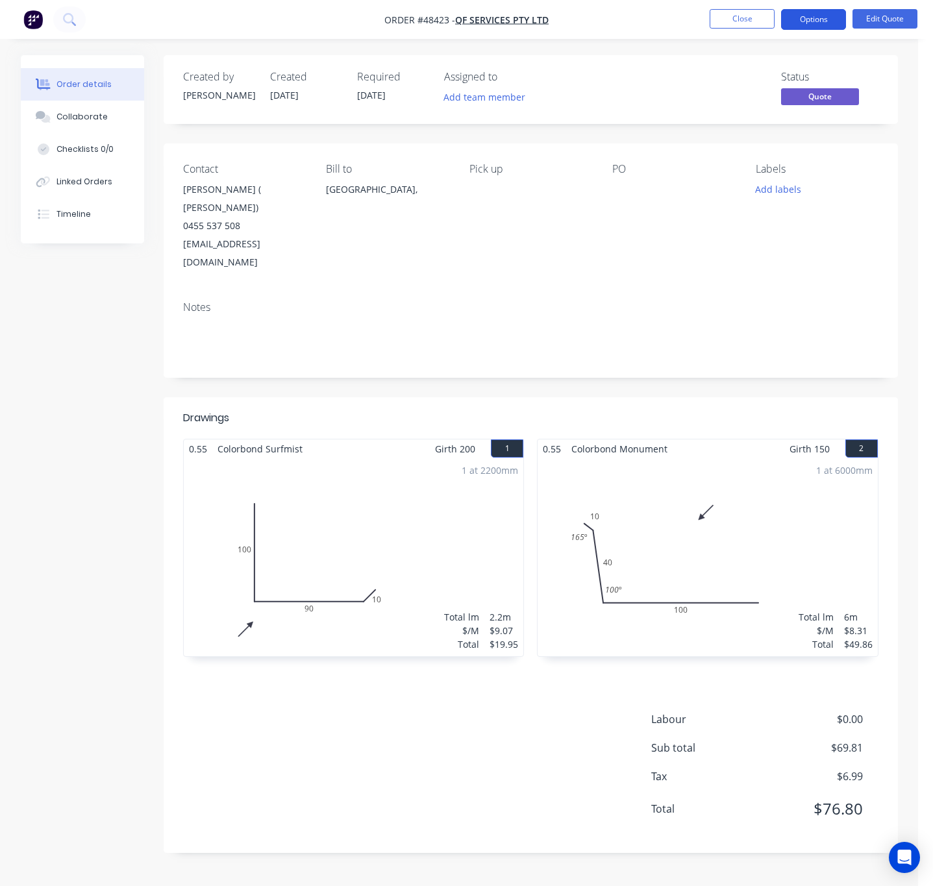
click at [812, 16] on button "Options" at bounding box center [813, 19] width 65 height 21
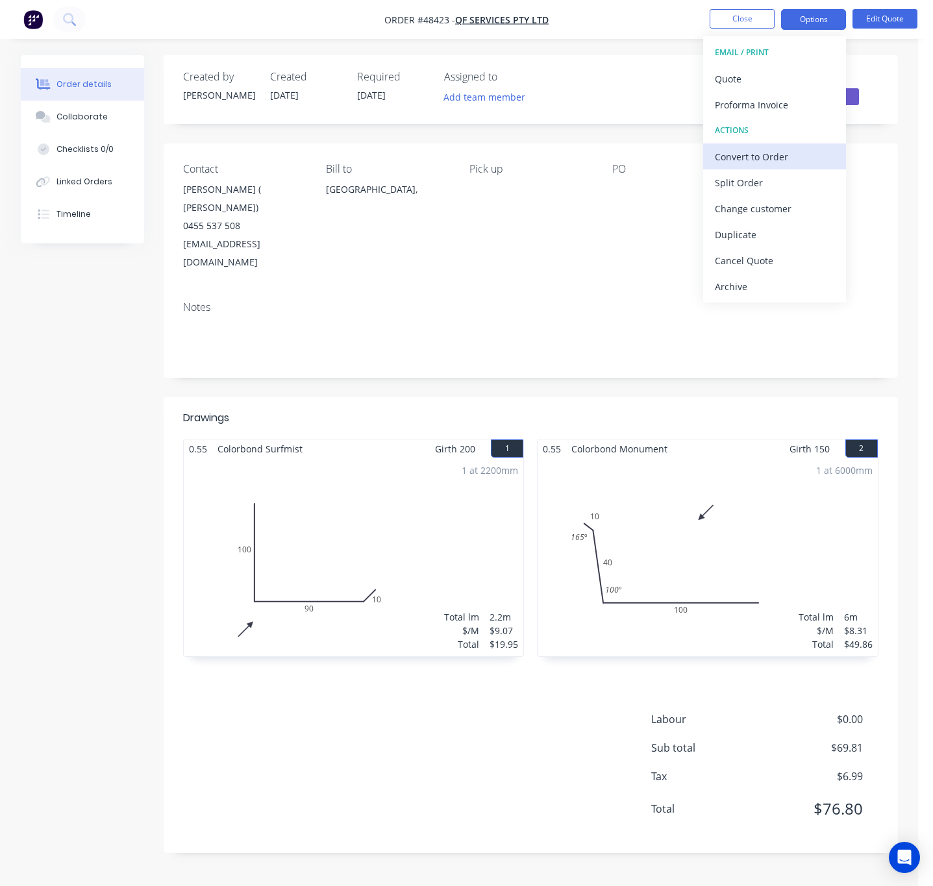
click at [799, 151] on div "Convert to Order" at bounding box center [774, 156] width 119 height 19
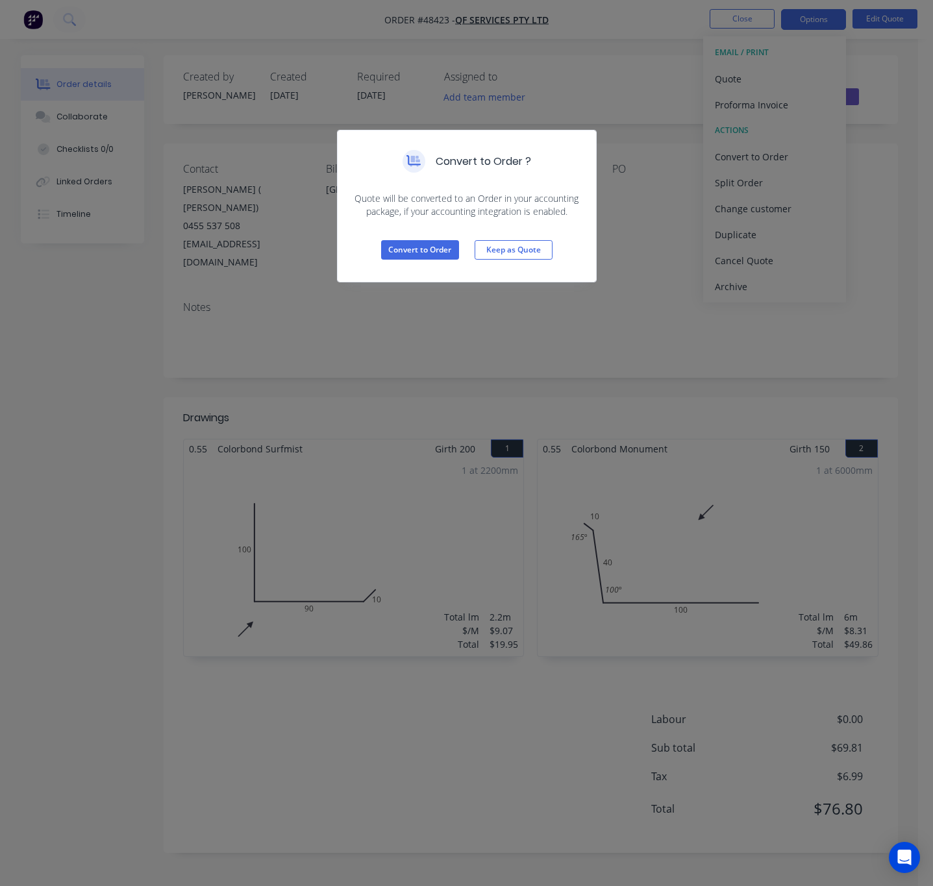
click at [589, 300] on div "Convert to Order ? Quote will be converted to an Order in your accounting packa…" at bounding box center [466, 443] width 933 height 886
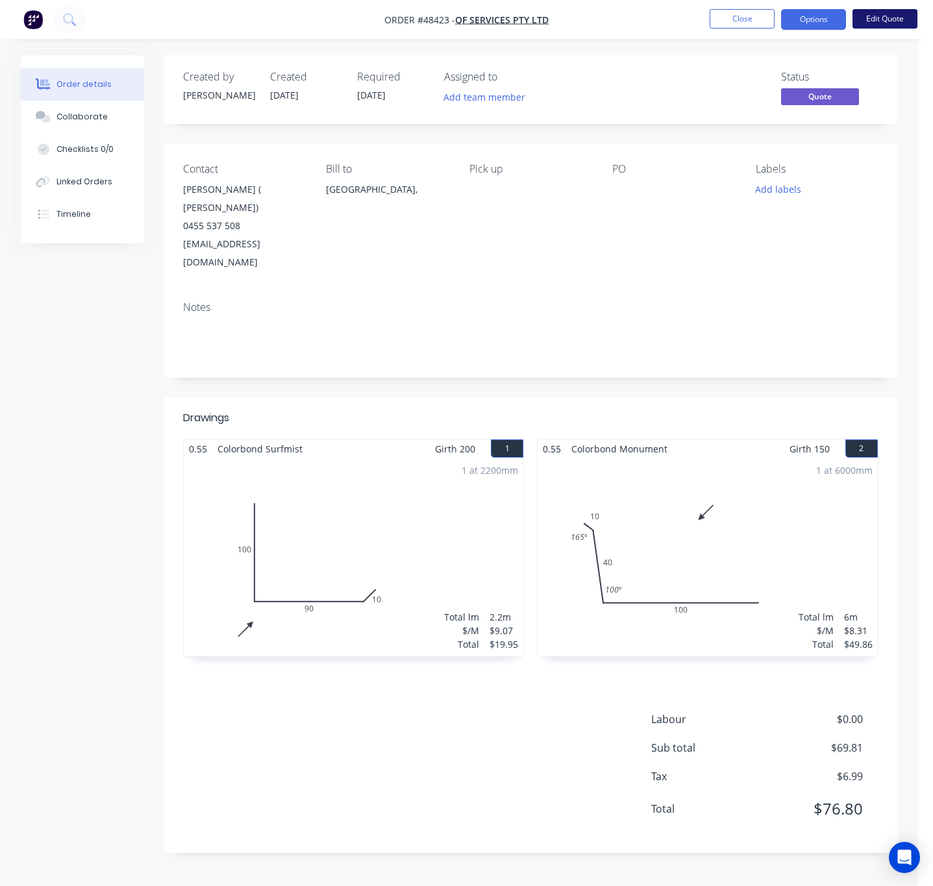
click at [812, 24] on button "Edit Quote" at bounding box center [885, 18] width 65 height 19
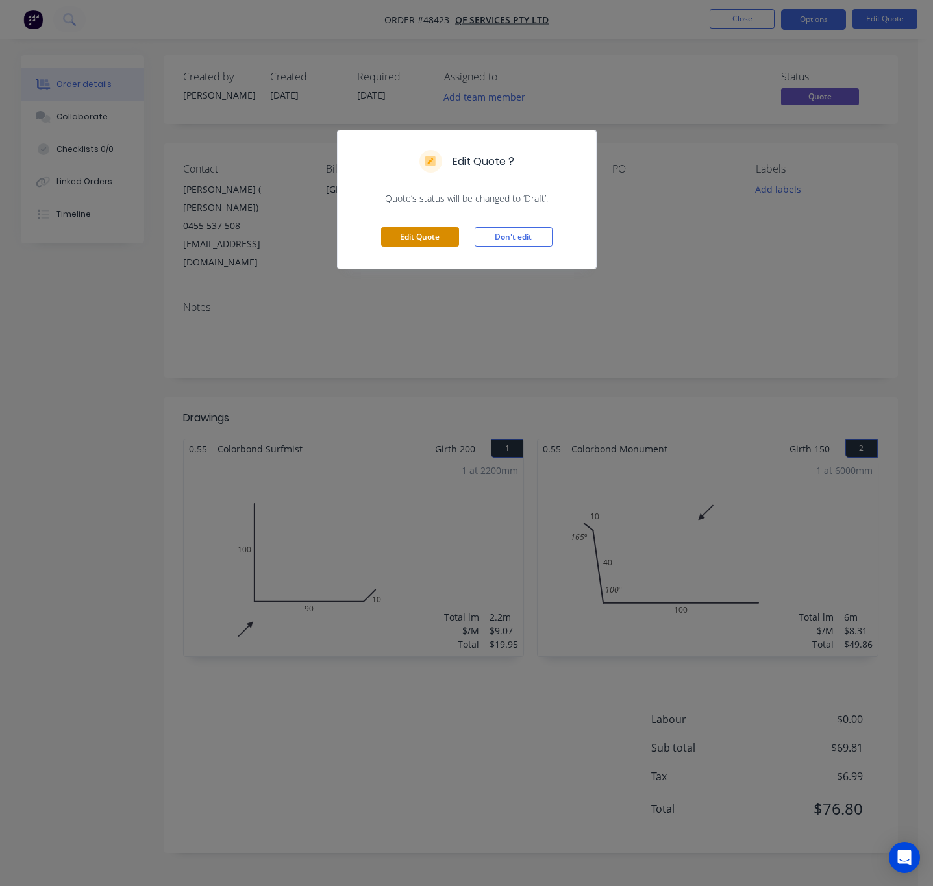
click at [429, 240] on button "Edit Quote" at bounding box center [420, 236] width 78 height 19
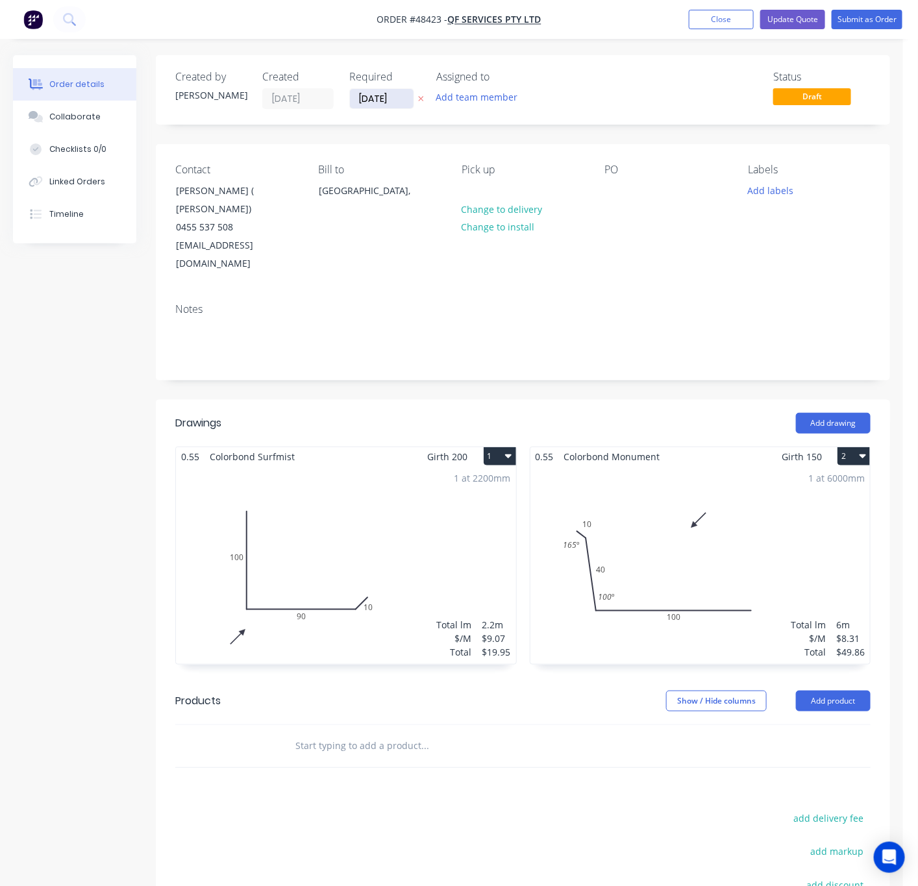
click at [384, 101] on input "29/08/25" at bounding box center [382, 98] width 64 height 19
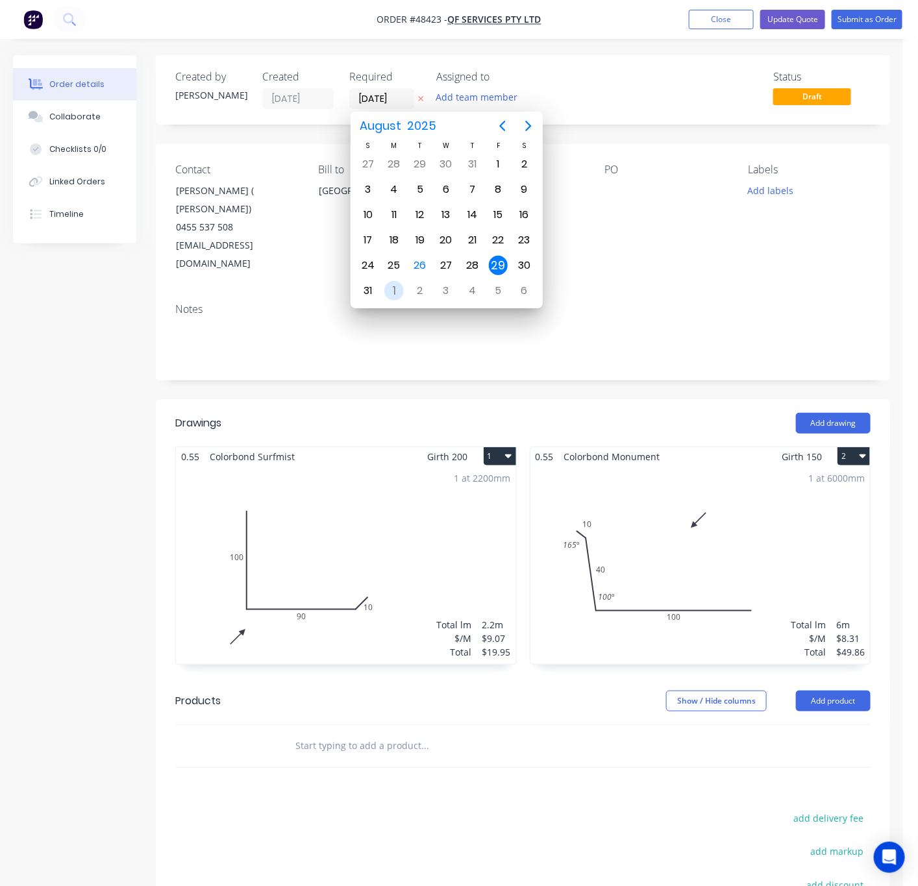
click at [390, 292] on div "1" at bounding box center [393, 290] width 19 height 19
type input "01/09/25"
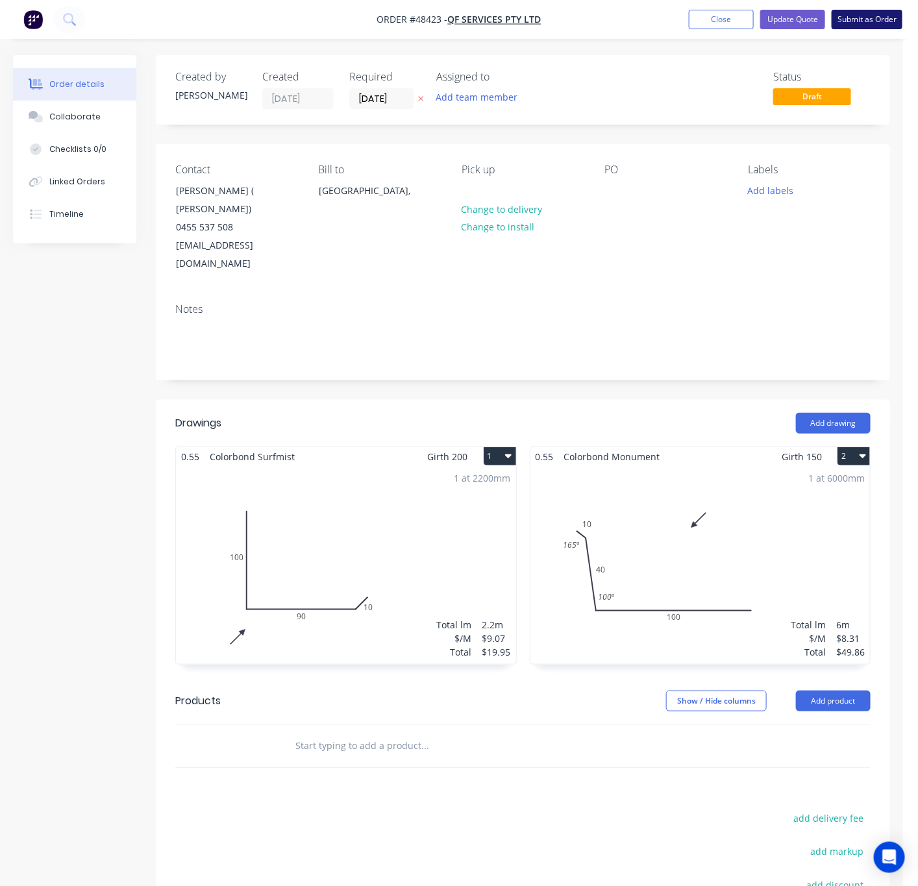
click at [812, 14] on button "Submit as Order" at bounding box center [867, 19] width 71 height 19
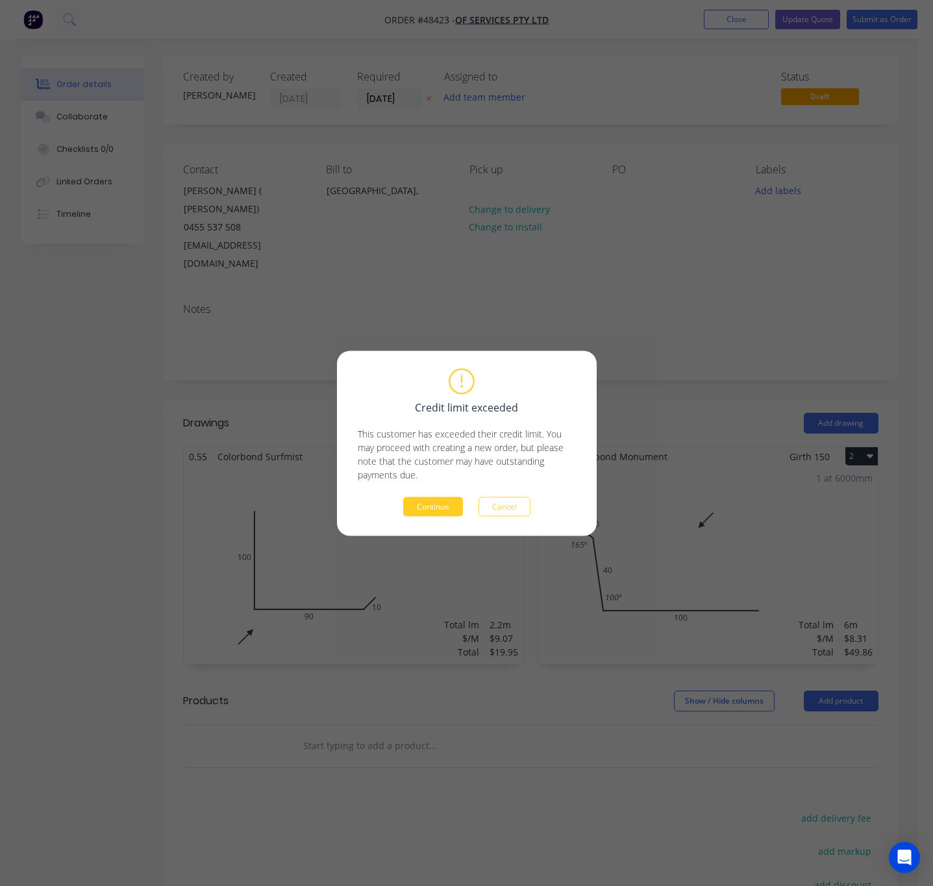
click at [443, 503] on button "Continue" at bounding box center [433, 506] width 60 height 19
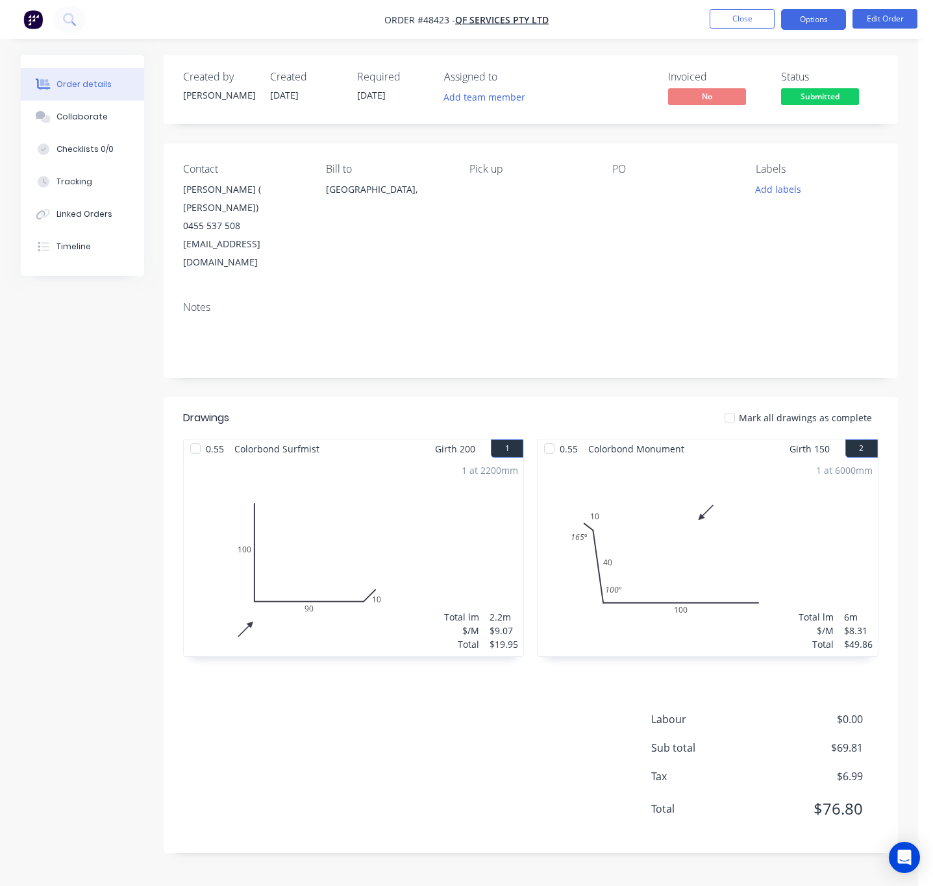
click at [812, 18] on button "Options" at bounding box center [813, 19] width 65 height 21
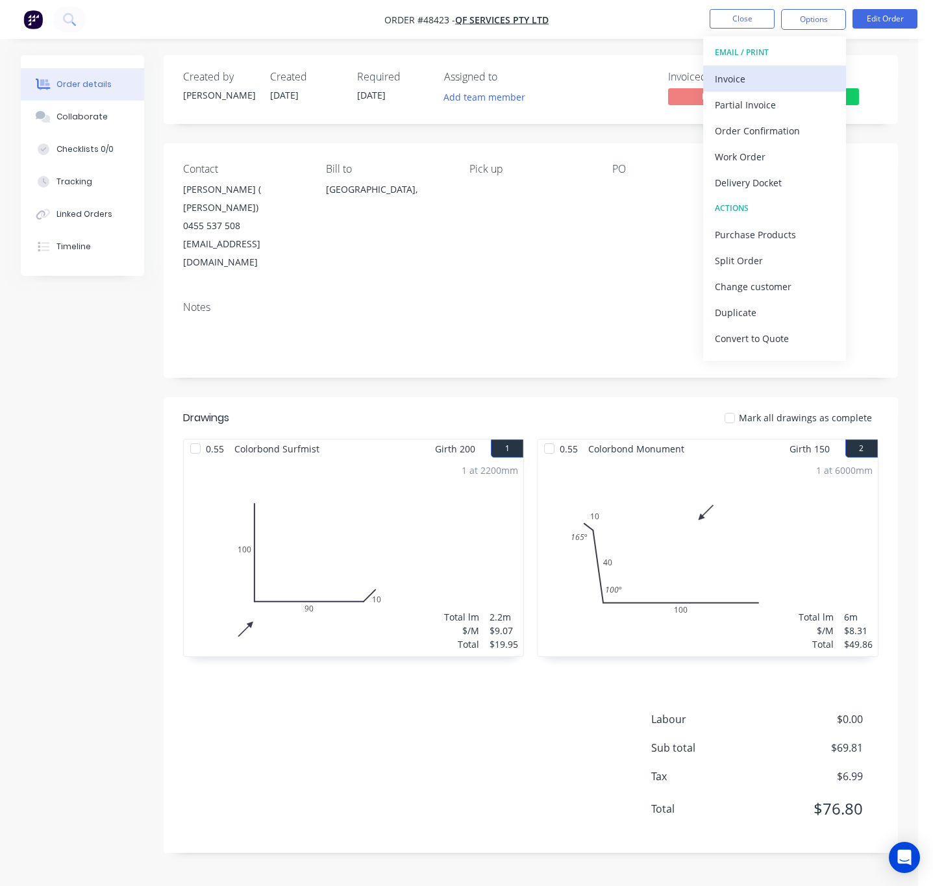
click at [779, 72] on div "Invoice" at bounding box center [774, 78] width 119 height 19
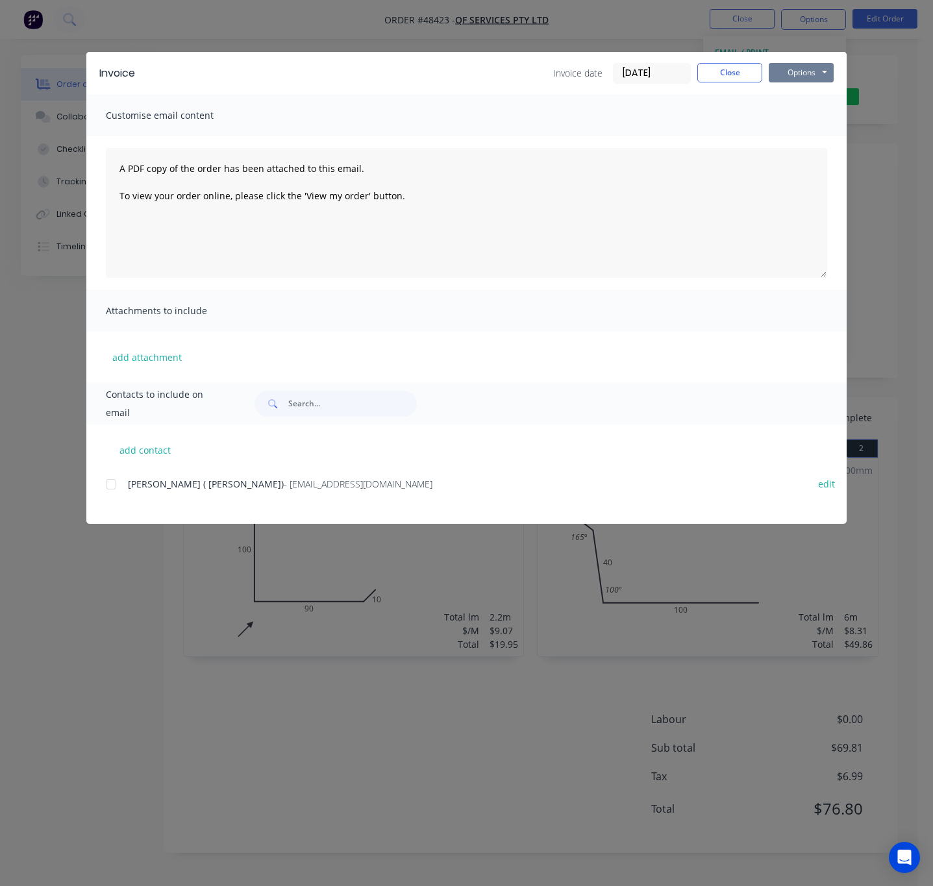
click at [812, 69] on button "Options" at bounding box center [801, 72] width 65 height 19
click at [805, 111] on button "Print" at bounding box center [810, 116] width 83 height 21
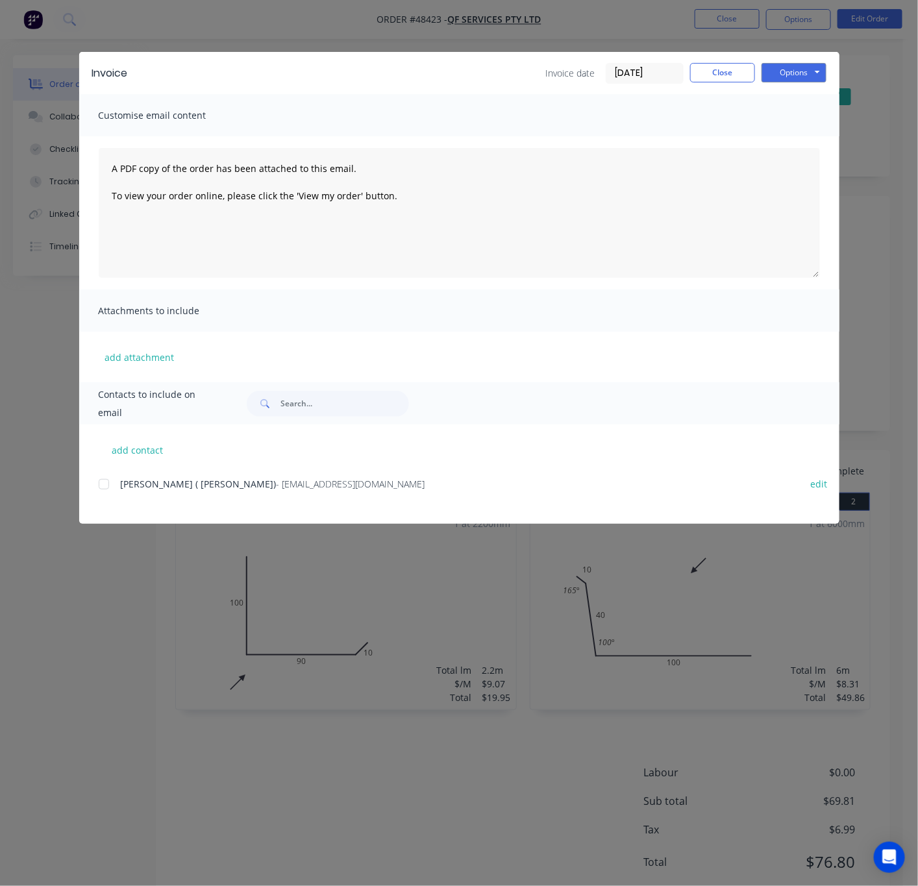
click at [231, 742] on div "Invoice Invoice date 26/08/25 Close Options Preview Print Email Customise email…" at bounding box center [459, 443] width 918 height 886
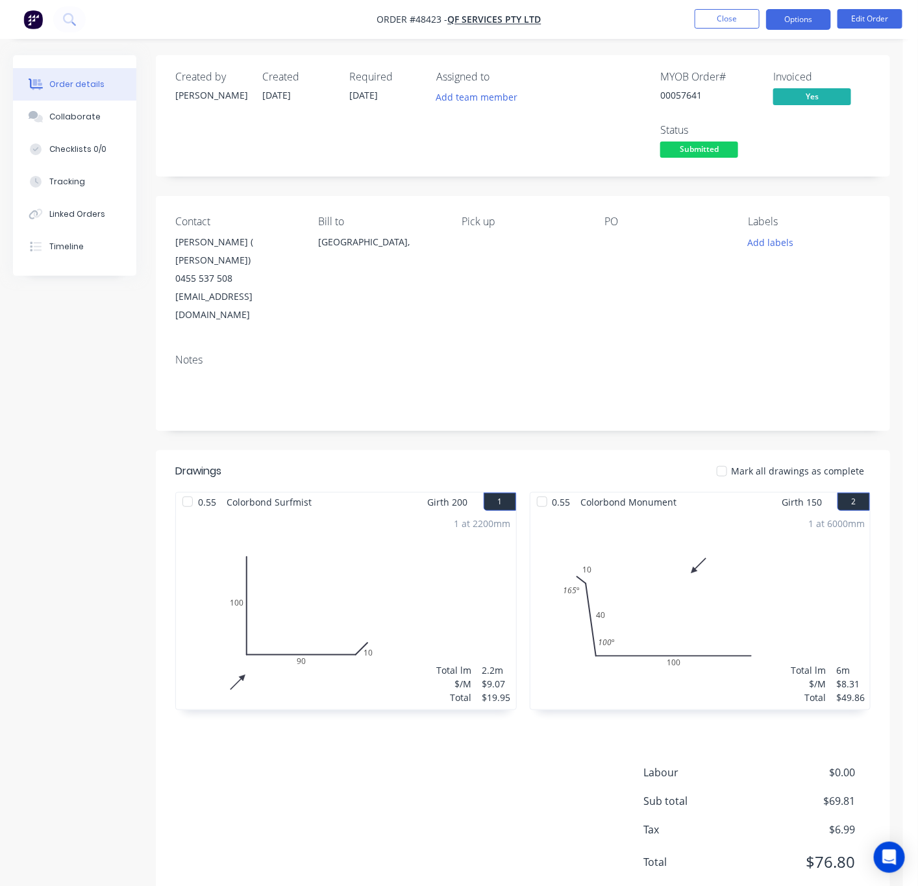
click at [785, 20] on button "Options" at bounding box center [798, 19] width 65 height 21
click at [651, 261] on div "PO" at bounding box center [666, 270] width 123 height 108
click at [686, 153] on span "Submitted" at bounding box center [699, 150] width 78 height 16
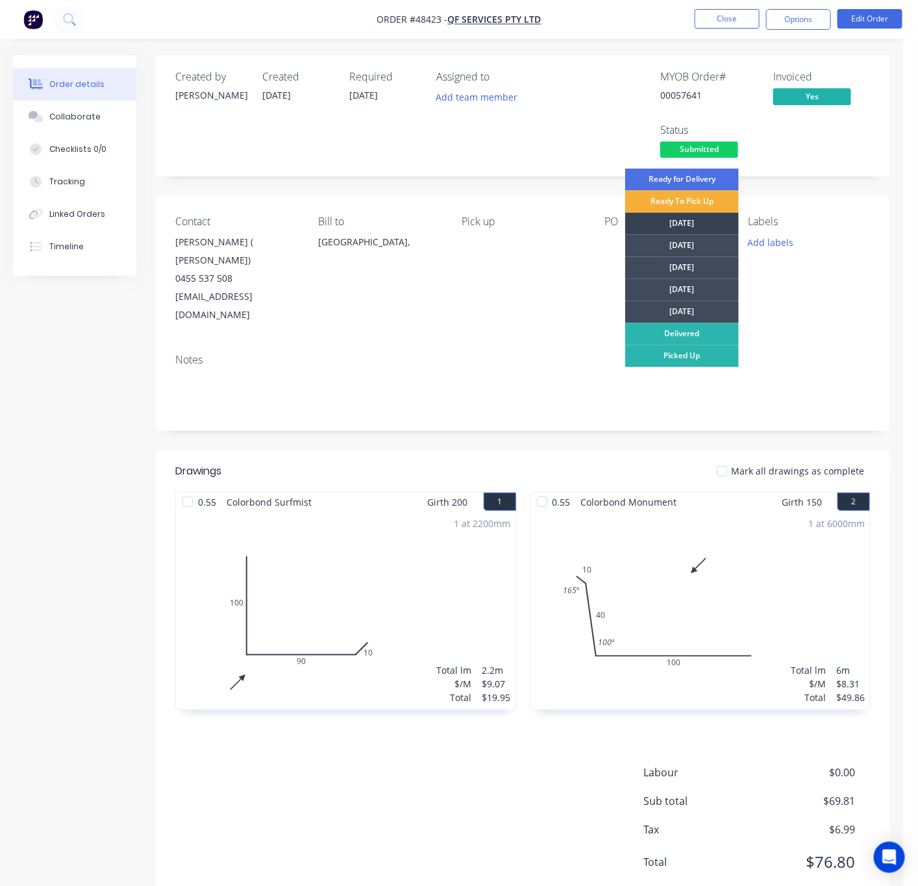
click at [693, 221] on div "Monday" at bounding box center [682, 224] width 114 height 22
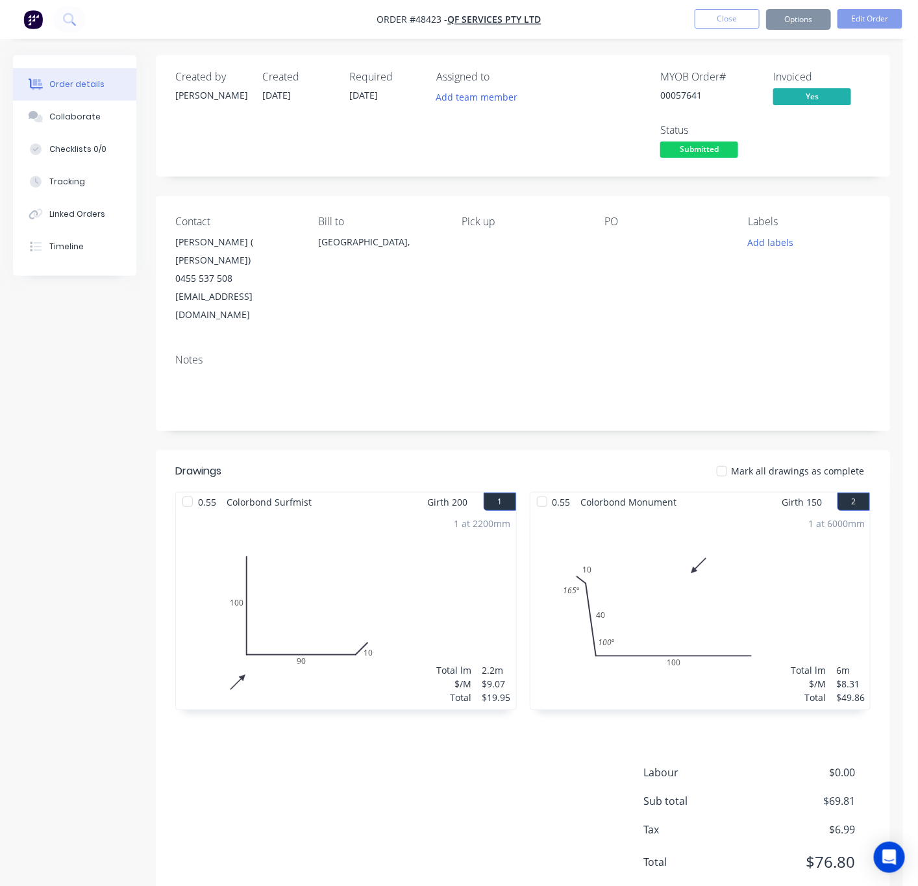
drag, startPoint x: 842, startPoint y: 168, endPoint x: 843, endPoint y: 153, distance: 15.7
click at [812, 164] on div "Created by Rachel Created 26/08/25 Required 01/09/25 Assigned to Add team membe…" at bounding box center [523, 115] width 734 height 121
click at [803, 19] on button "Options" at bounding box center [798, 19] width 65 height 21
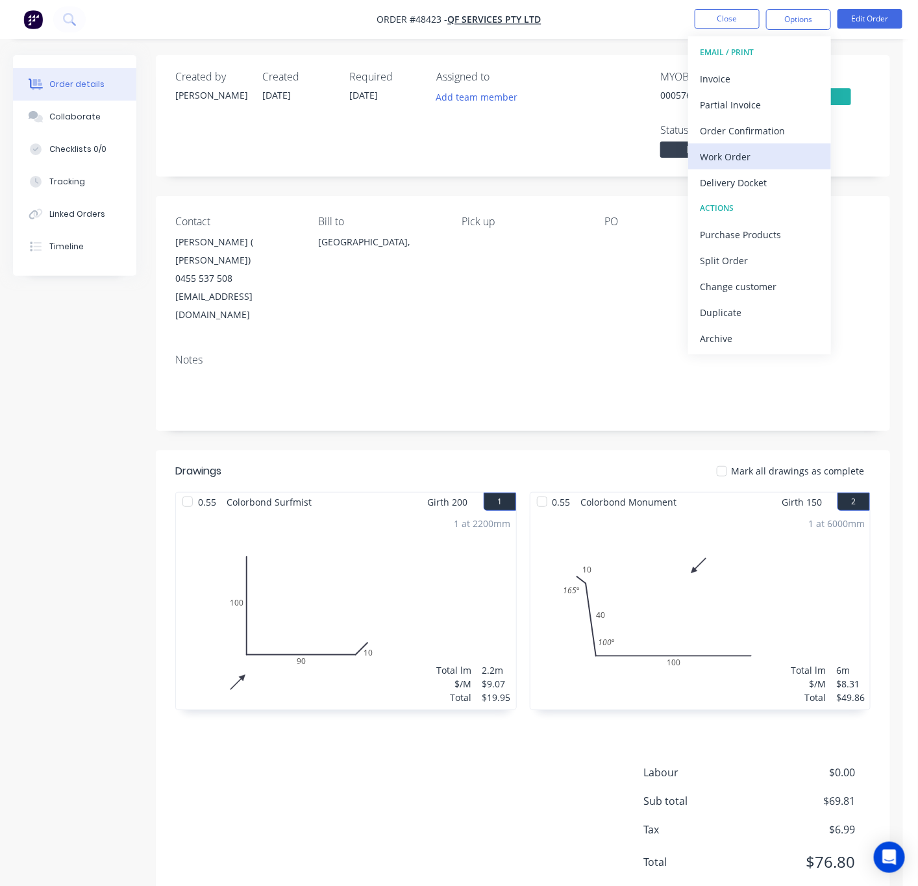
click at [760, 150] on div "Work Order" at bounding box center [759, 156] width 119 height 19
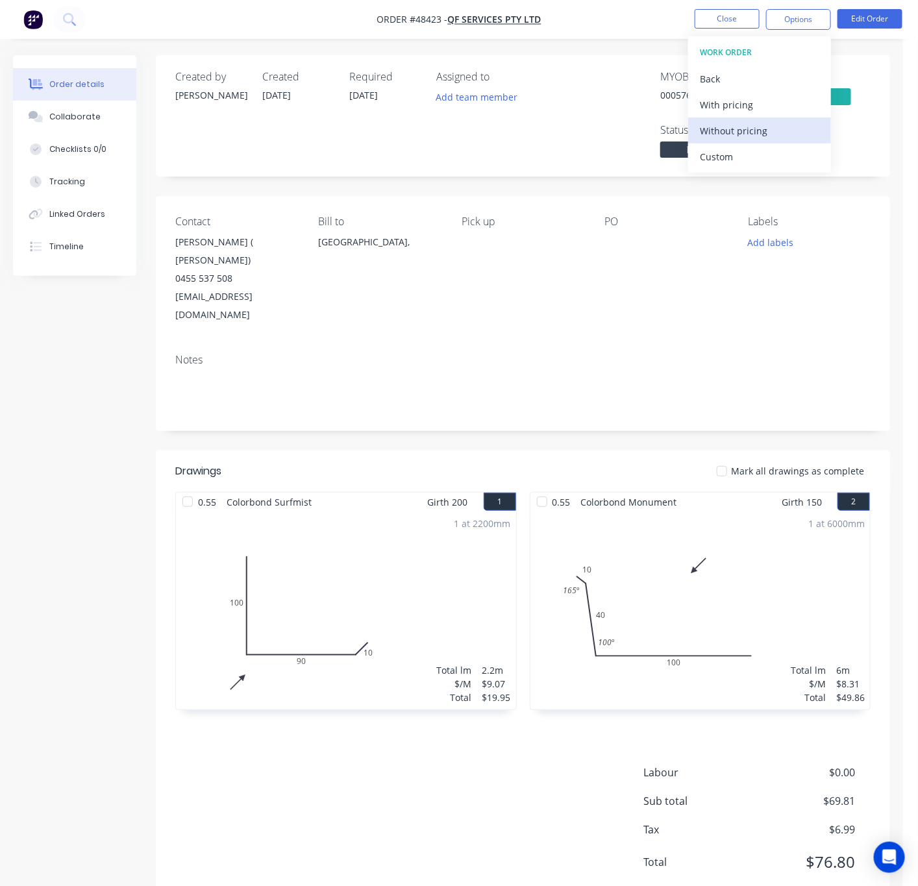
click at [780, 129] on div "Without pricing" at bounding box center [759, 130] width 119 height 19
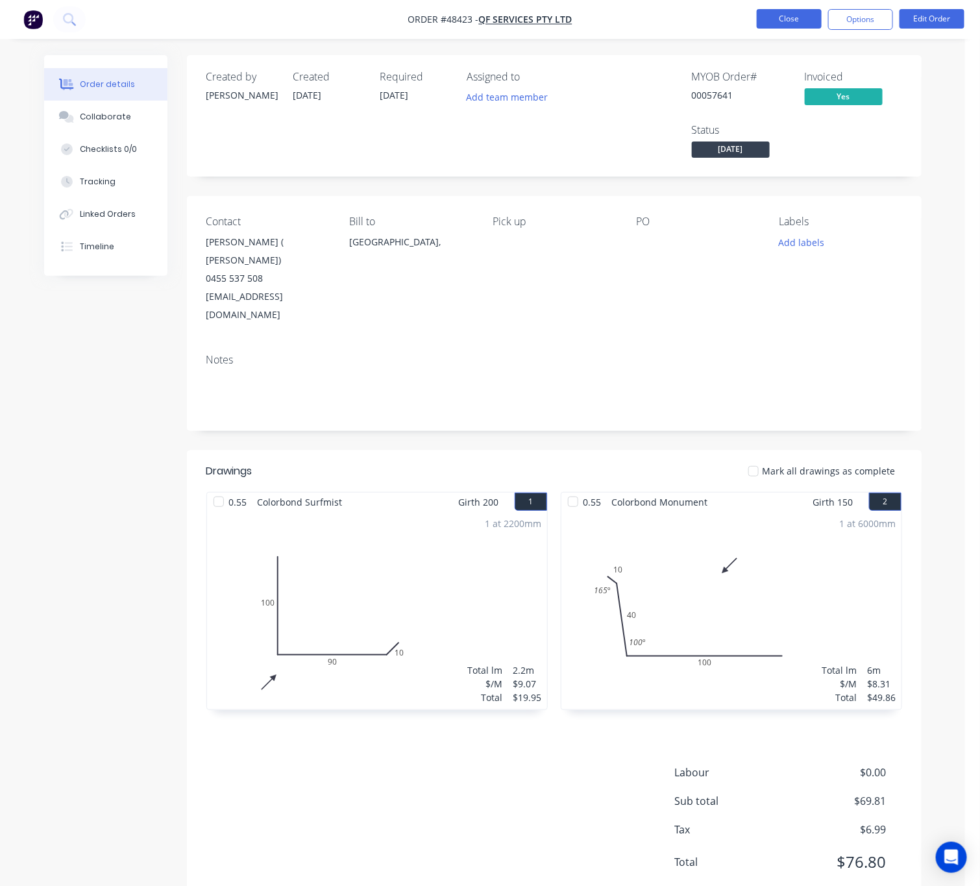
click at [786, 20] on button "Close" at bounding box center [789, 18] width 65 height 19
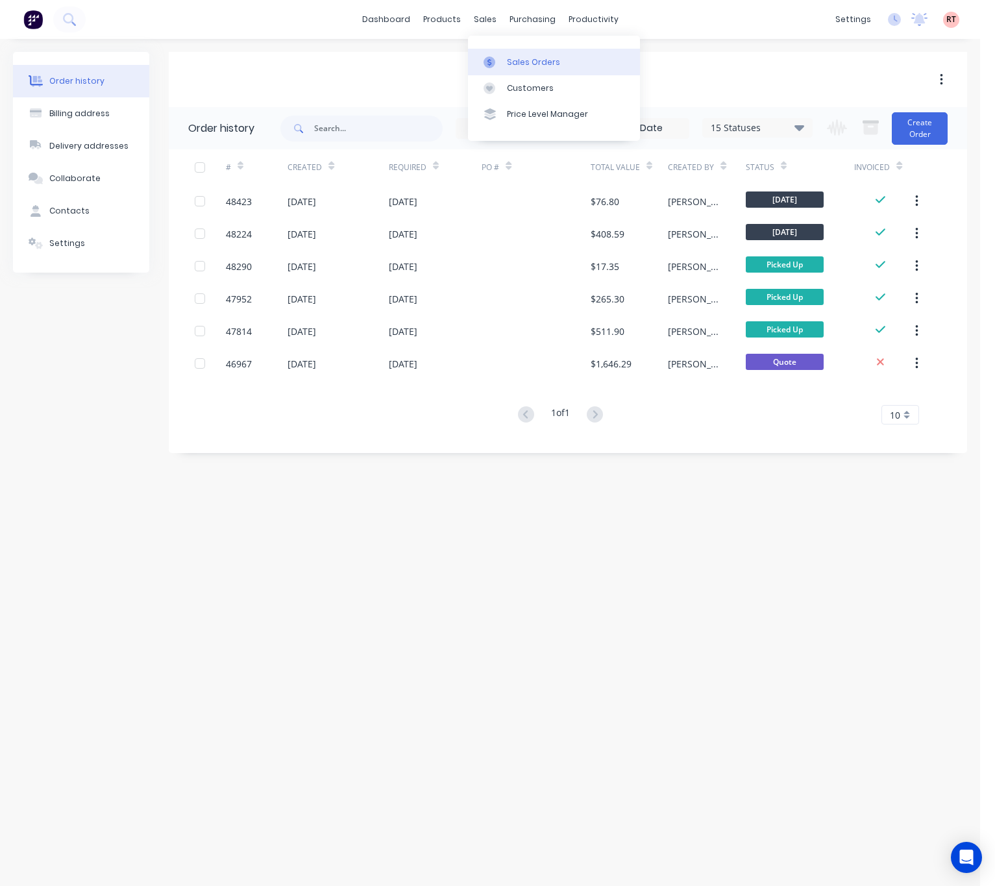
click at [515, 74] on link "Sales Orders" at bounding box center [554, 62] width 172 height 26
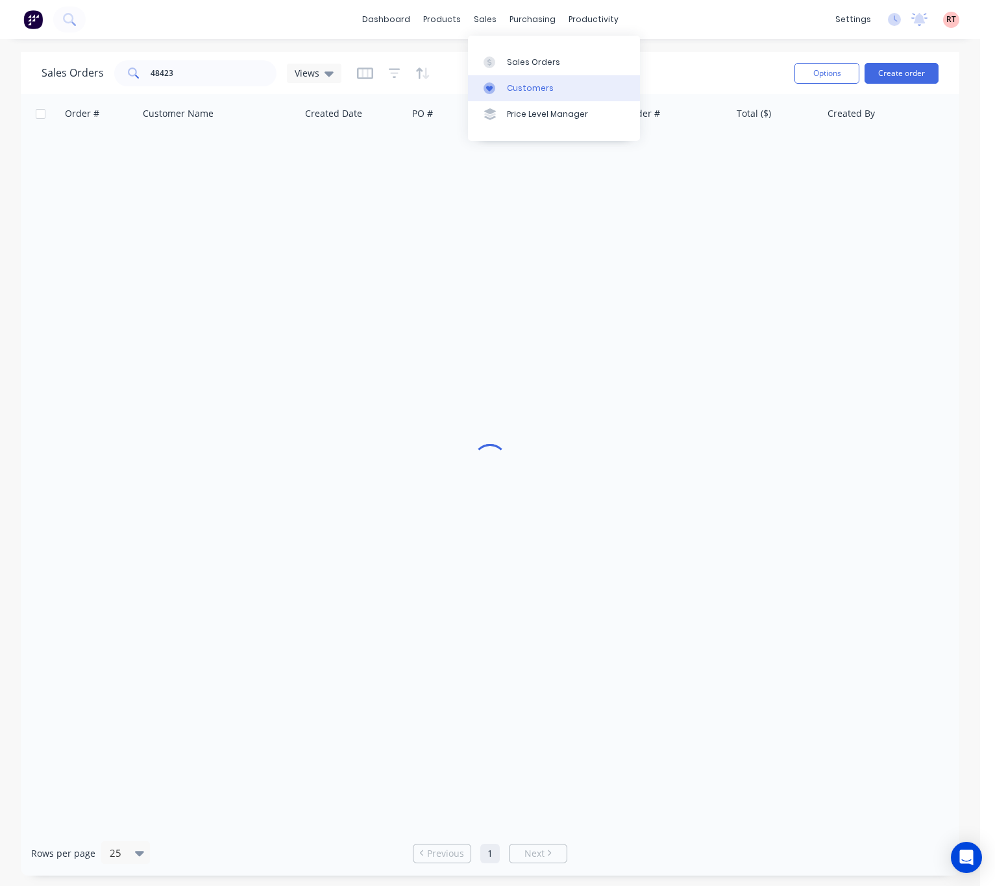
click at [515, 88] on div "Customers" at bounding box center [530, 88] width 47 height 12
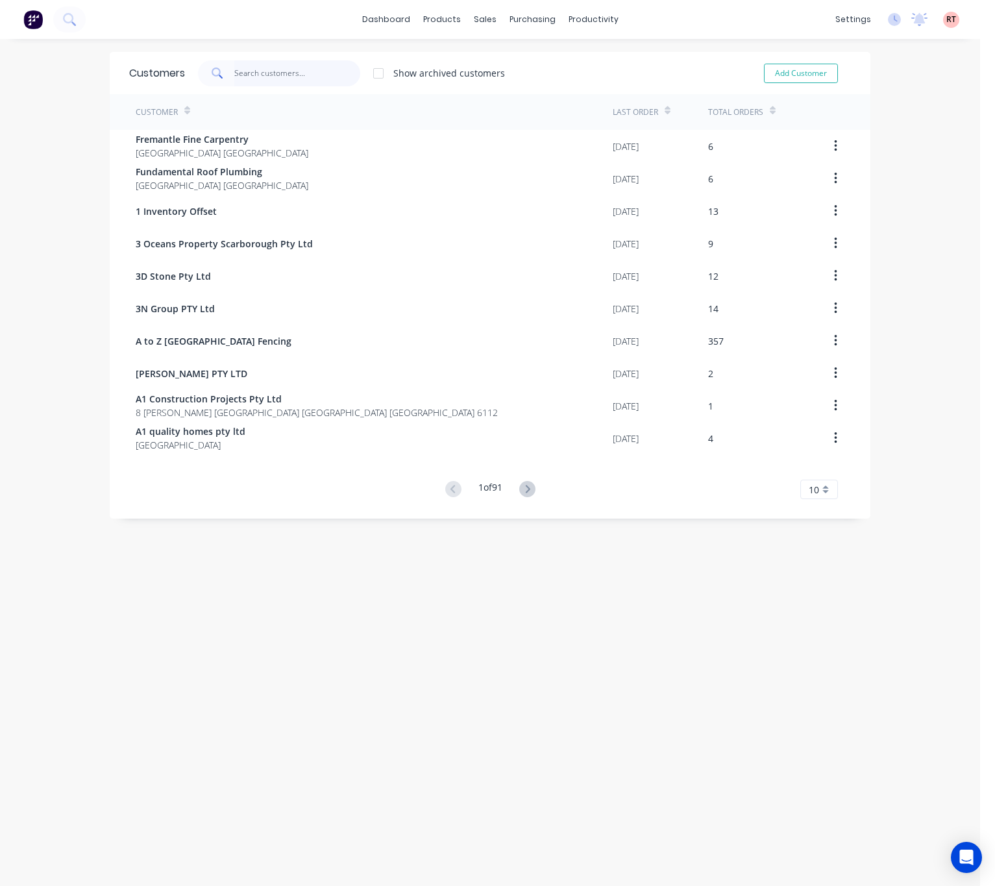
click at [279, 69] on input "text" at bounding box center [297, 73] width 127 height 26
click at [468, 19] on div "sales" at bounding box center [486, 19] width 36 height 19
click at [503, 59] on div "Sales Orders" at bounding box center [525, 62] width 53 height 12
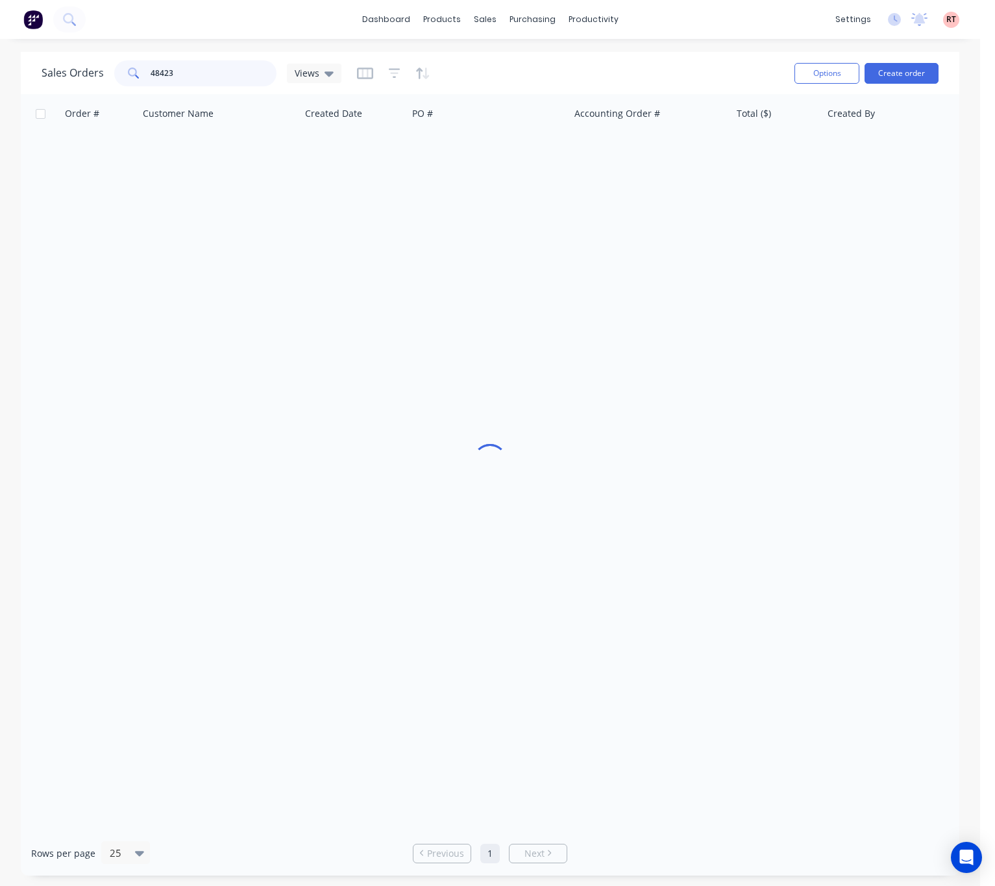
drag, startPoint x: 190, startPoint y: 69, endPoint x: 62, endPoint y: 77, distance: 127.5
click at [66, 78] on div "Sales Orders 48423 Views" at bounding box center [192, 73] width 300 height 26
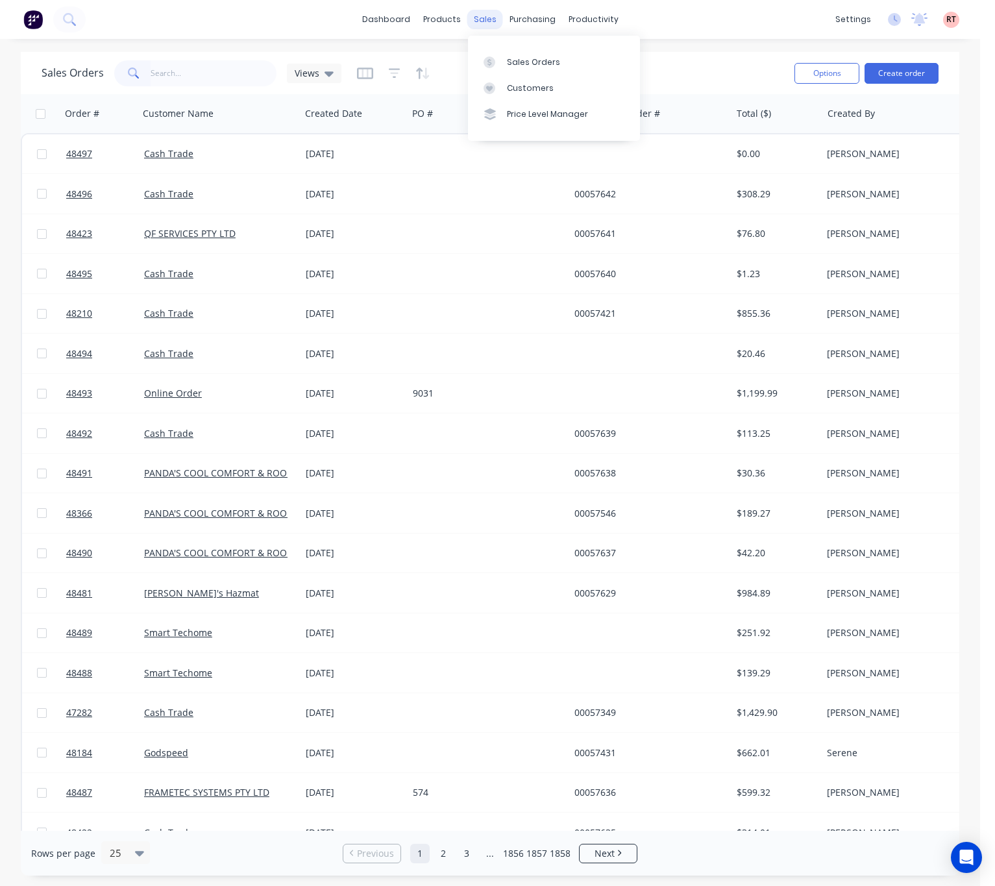
click at [474, 16] on div "sales" at bounding box center [486, 19] width 36 height 19
click at [516, 94] on div "Customers" at bounding box center [530, 88] width 47 height 12
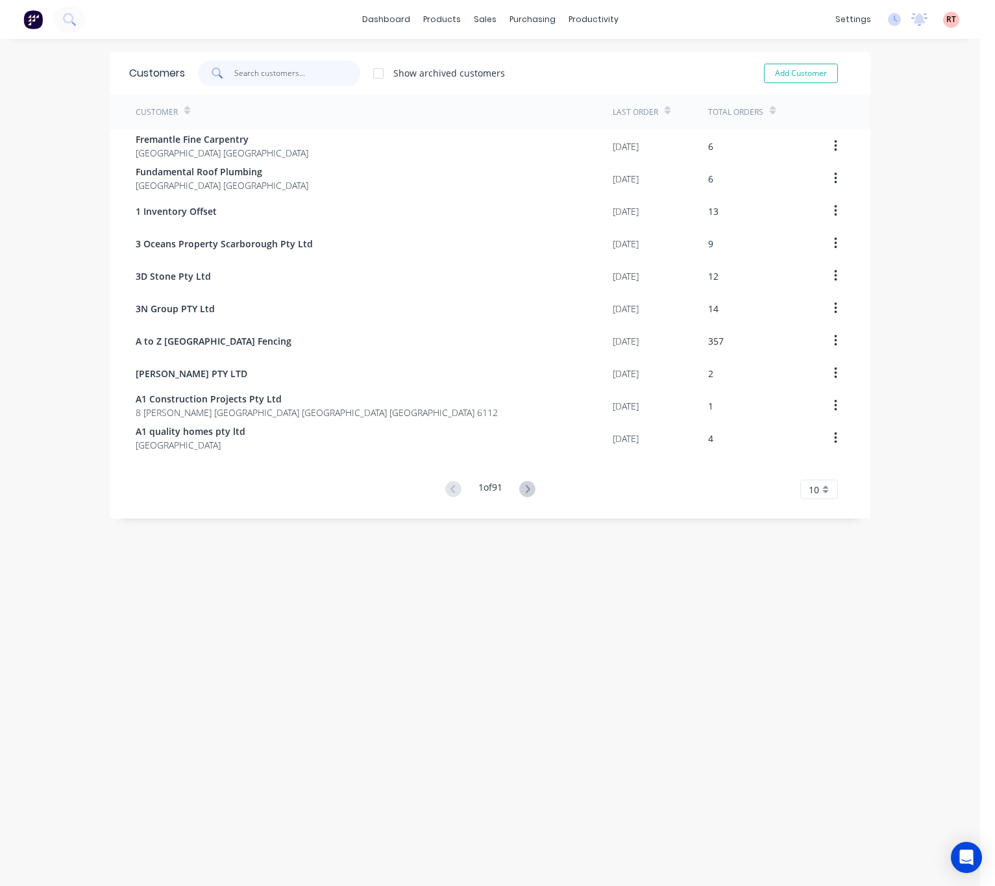
click at [245, 79] on input "text" at bounding box center [297, 73] width 127 height 26
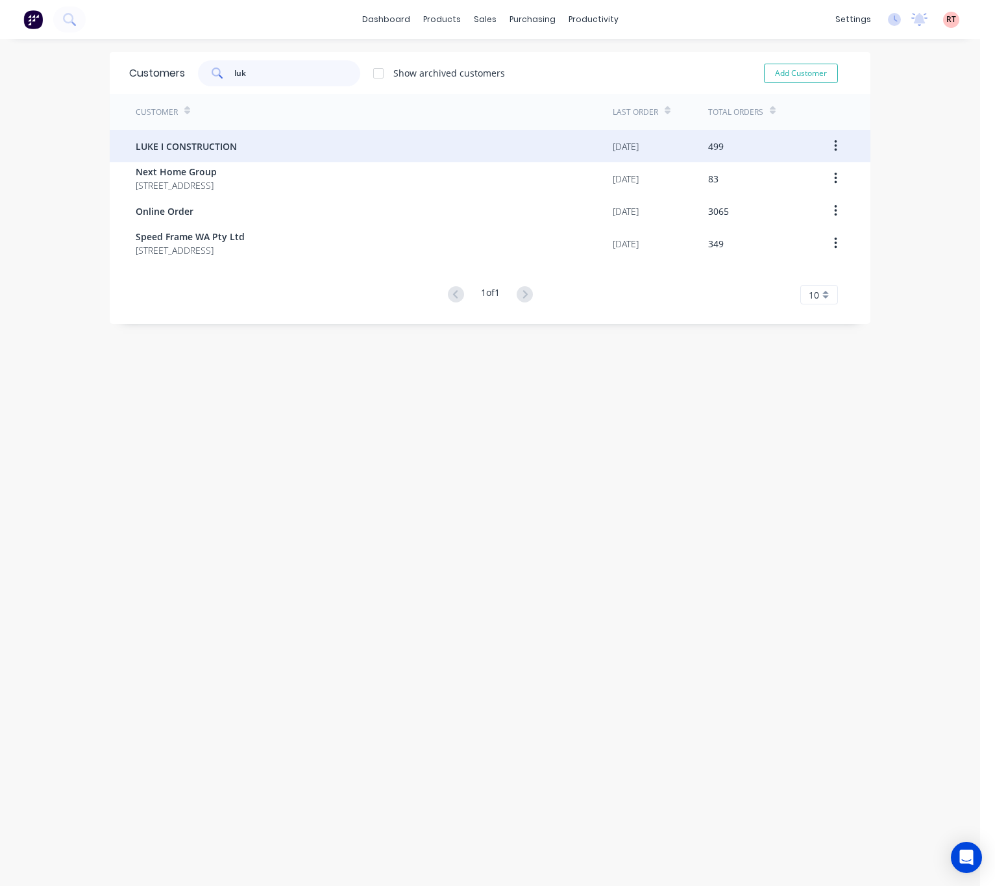
type input "luk"
click at [337, 148] on div "LUKE I CONSTRUCTION" at bounding box center [374, 146] width 477 height 32
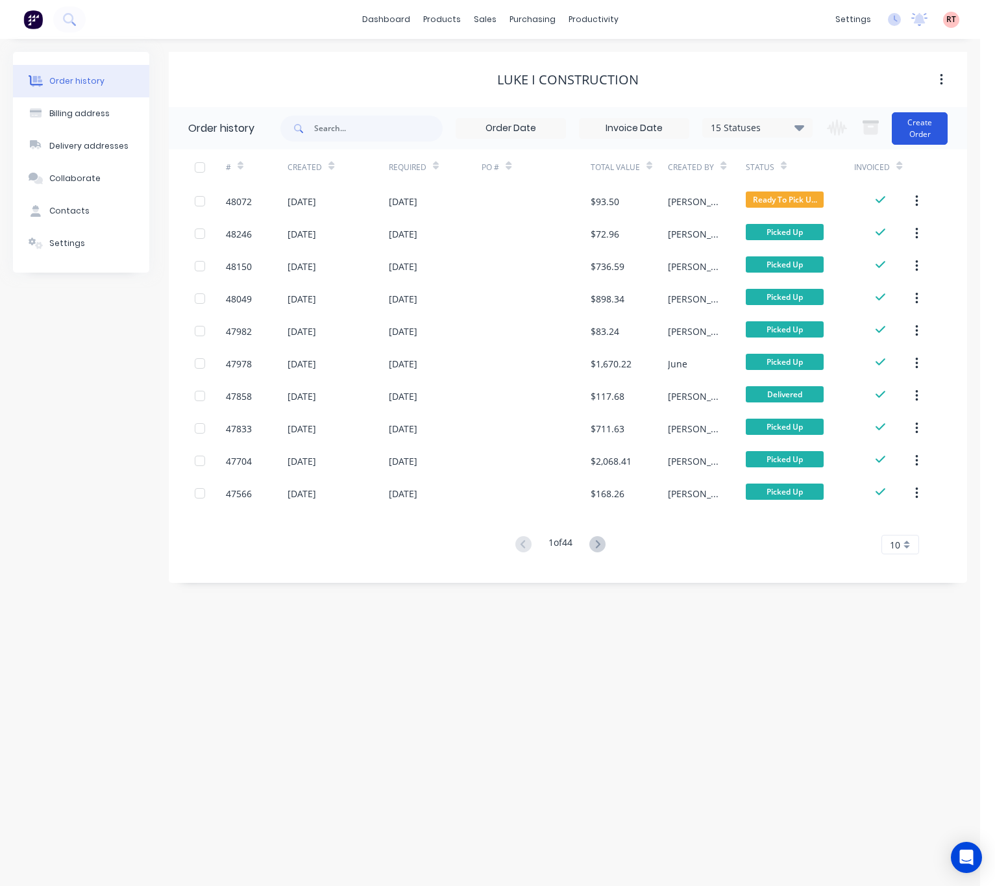
click at [812, 144] on button "Create Order" at bounding box center [920, 128] width 56 height 32
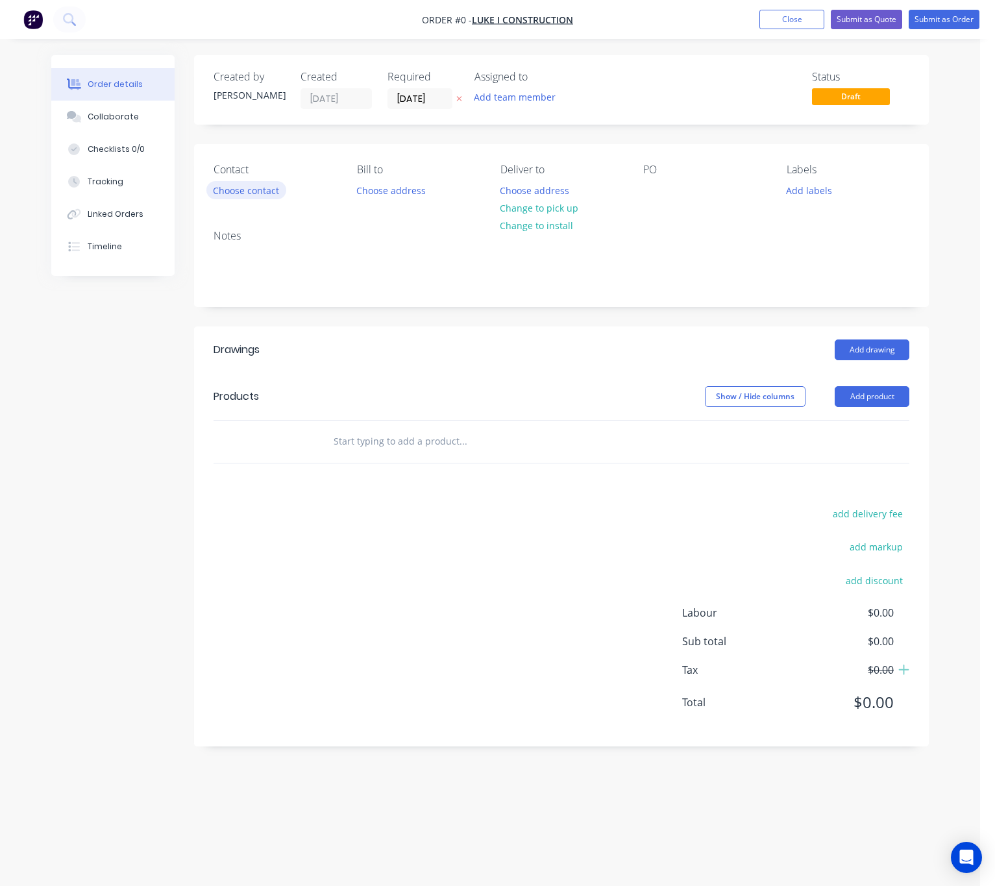
click at [254, 197] on button "Choose contact" at bounding box center [246, 190] width 80 height 18
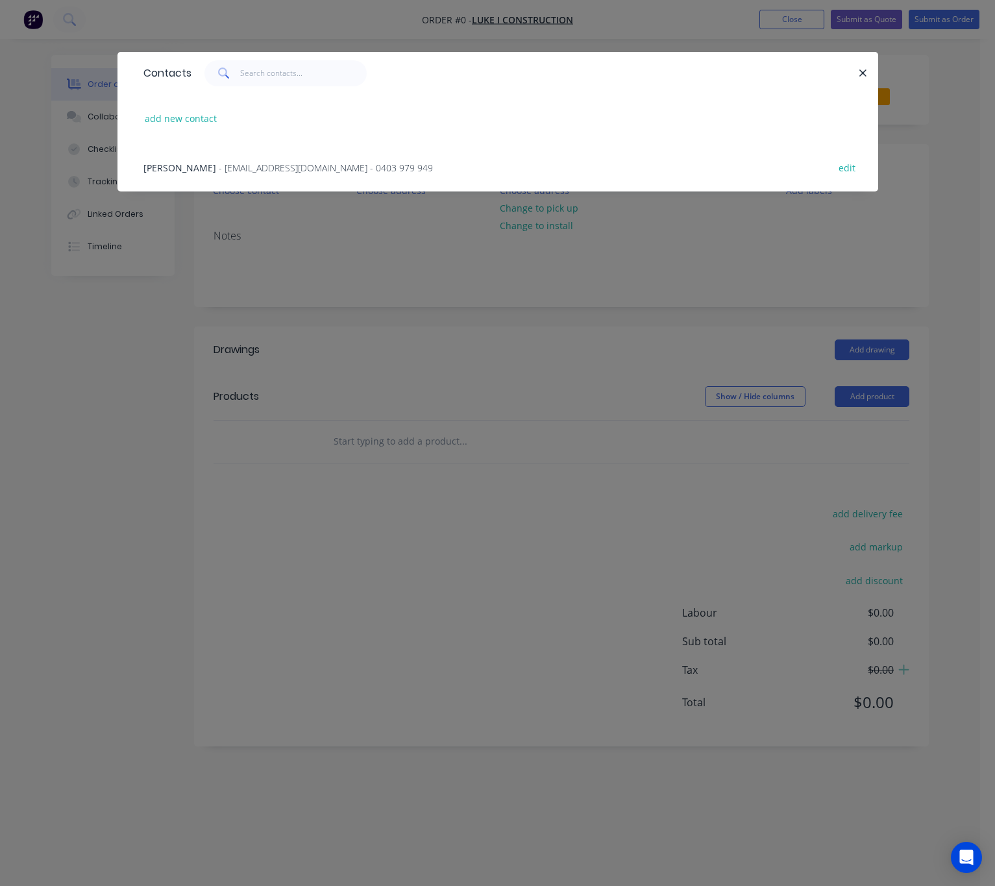
click at [332, 170] on span "- westfencingluke@gmail.com - 0403 979 949" at bounding box center [326, 168] width 214 height 12
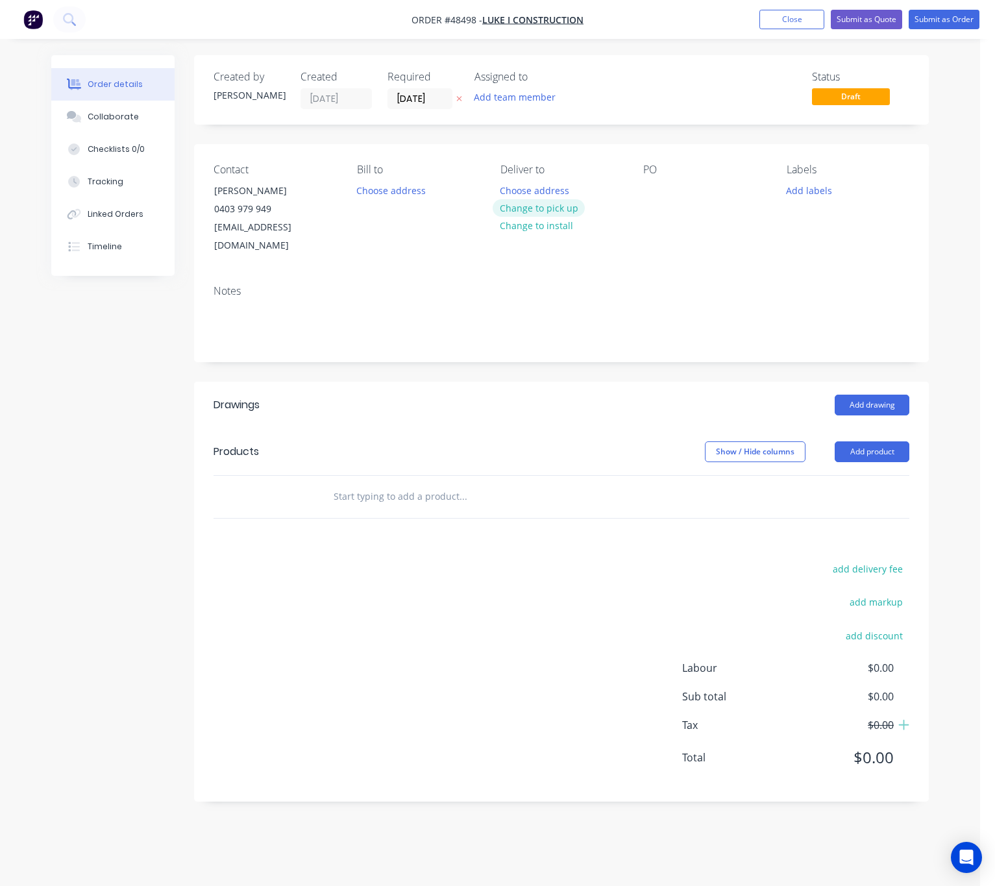
click at [519, 203] on button "Change to pick up" at bounding box center [539, 208] width 92 height 18
click at [812, 442] on button "Add product" at bounding box center [872, 452] width 75 height 21
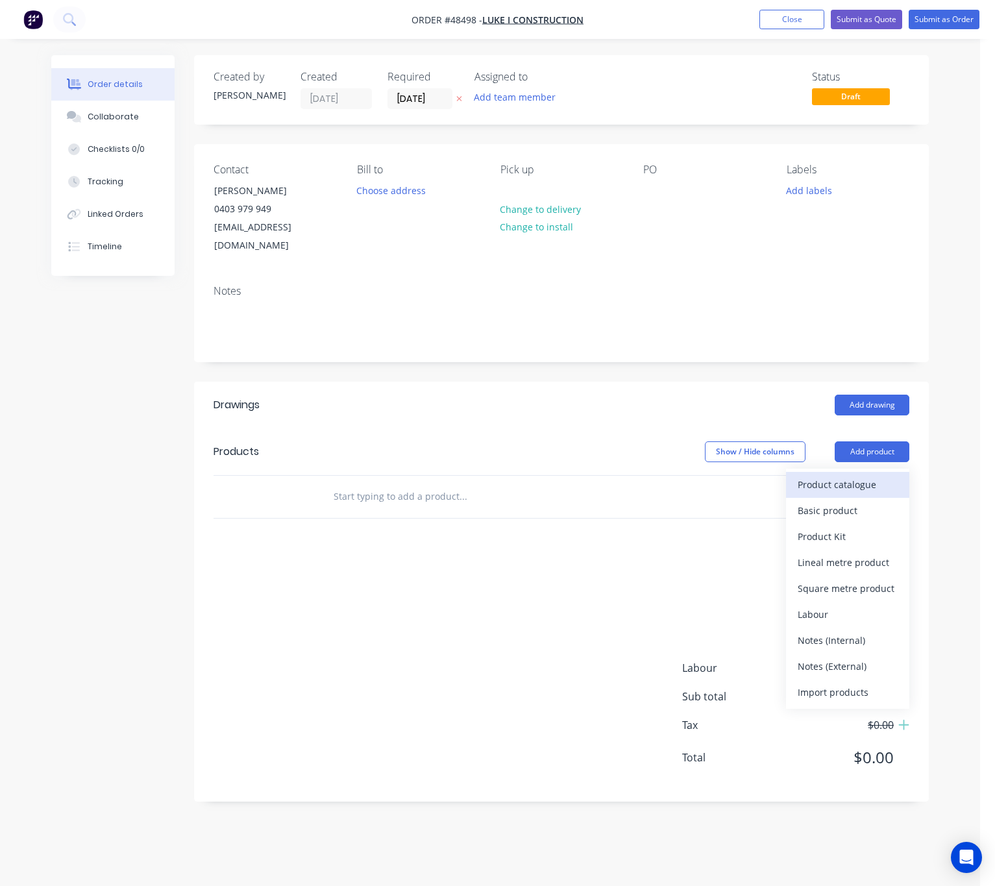
click at [812, 469] on div "Product catalogue Basic product Product Kit Lineal metre product Square metre p…" at bounding box center [847, 589] width 123 height 240
click at [812, 475] on div "Product catalogue" at bounding box center [848, 484] width 100 height 19
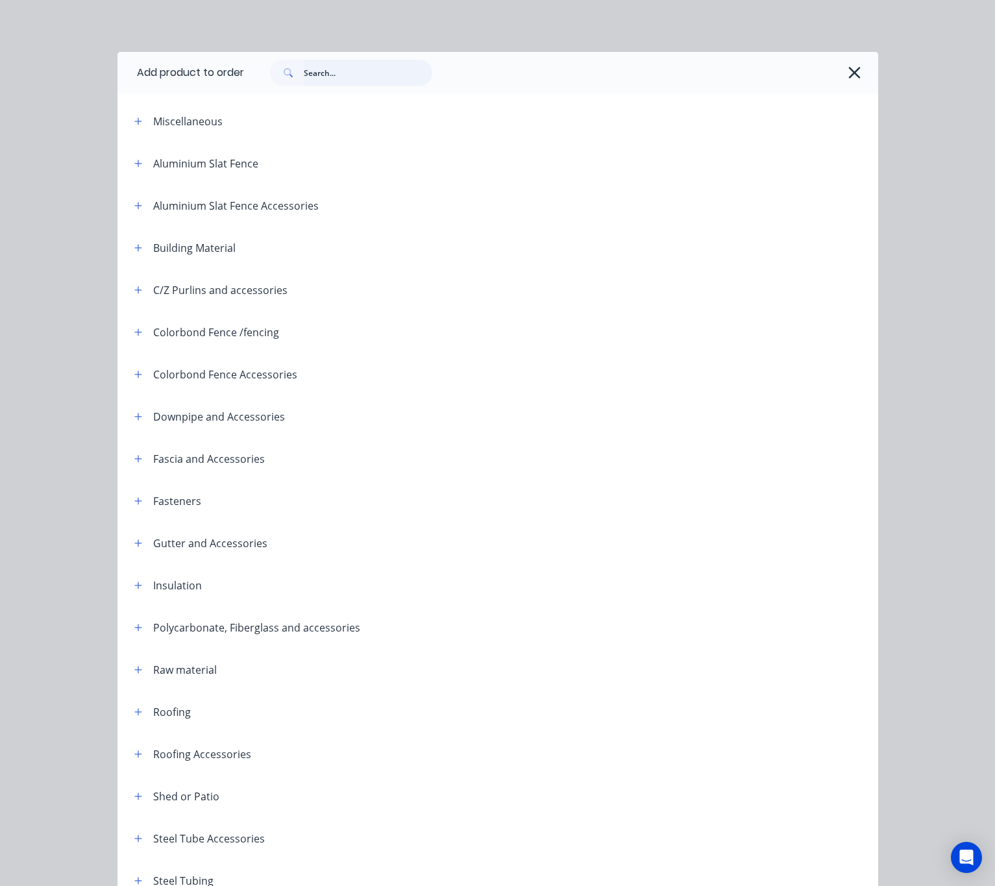
click at [347, 77] on input "text" at bounding box center [368, 73] width 129 height 26
type input "fence"
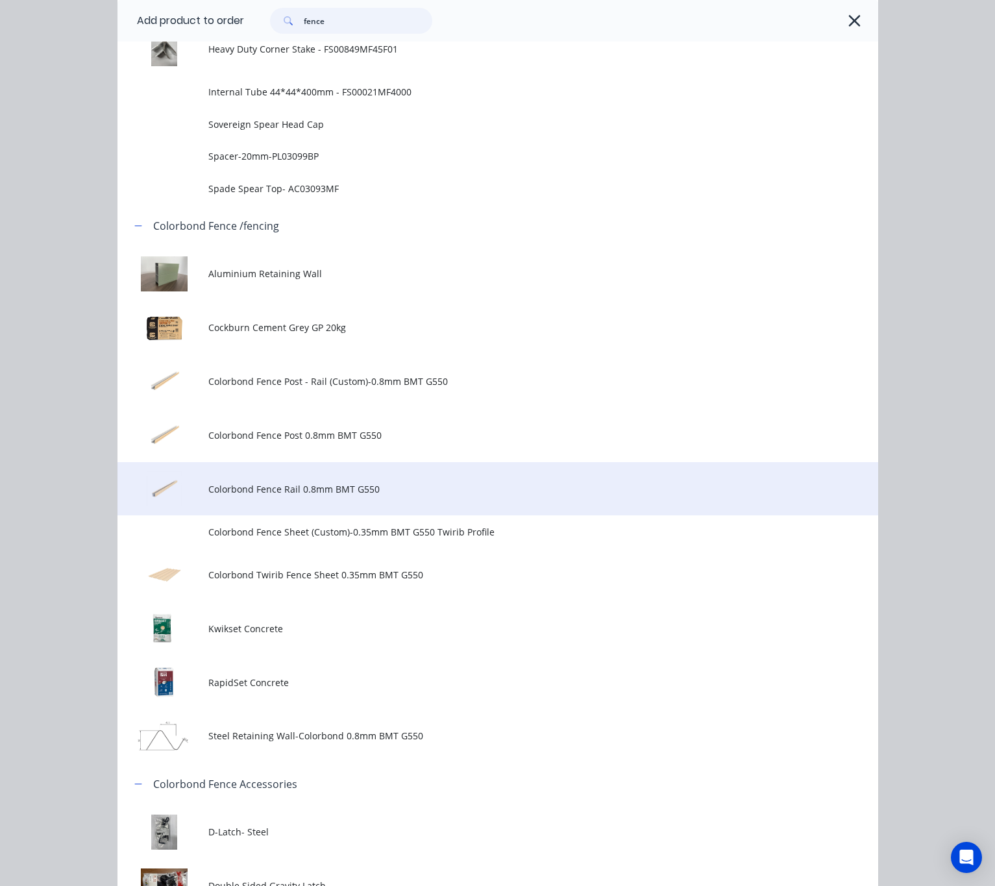
scroll to position [974, 0]
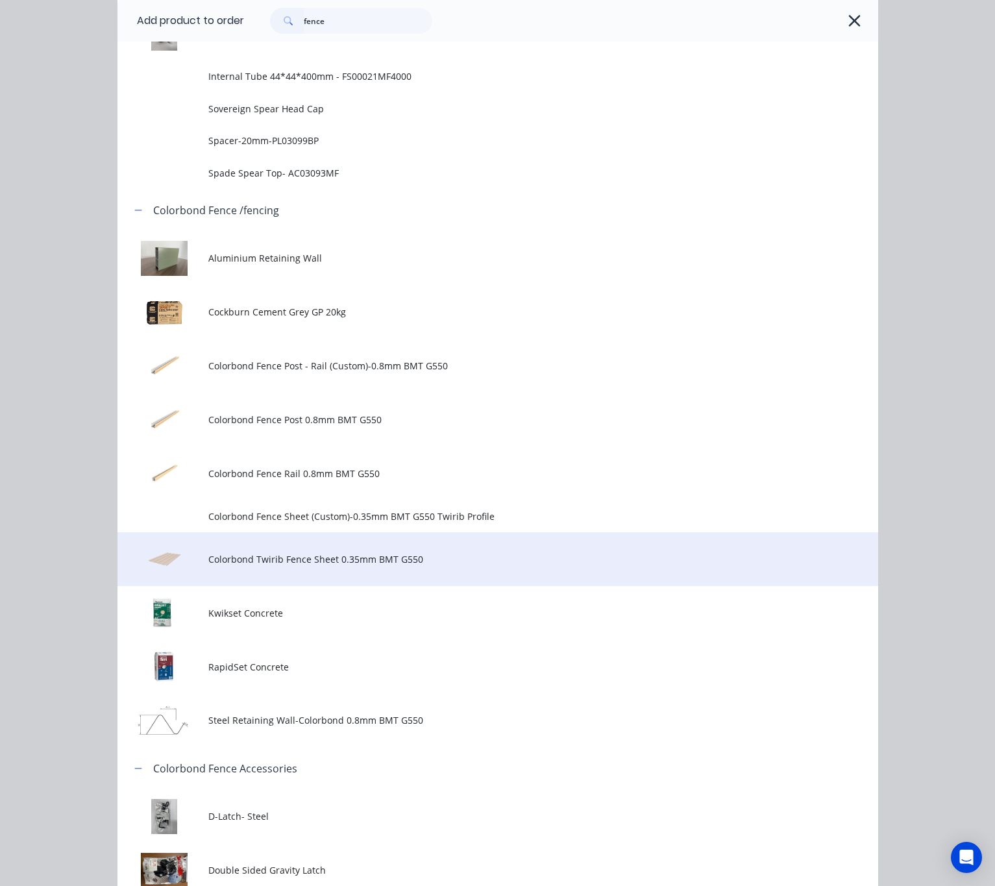
click at [499, 566] on span "Colorbond Twirib Fence Sheet 0.35mm BMT G550" at bounding box center [476, 560] width 536 height 14
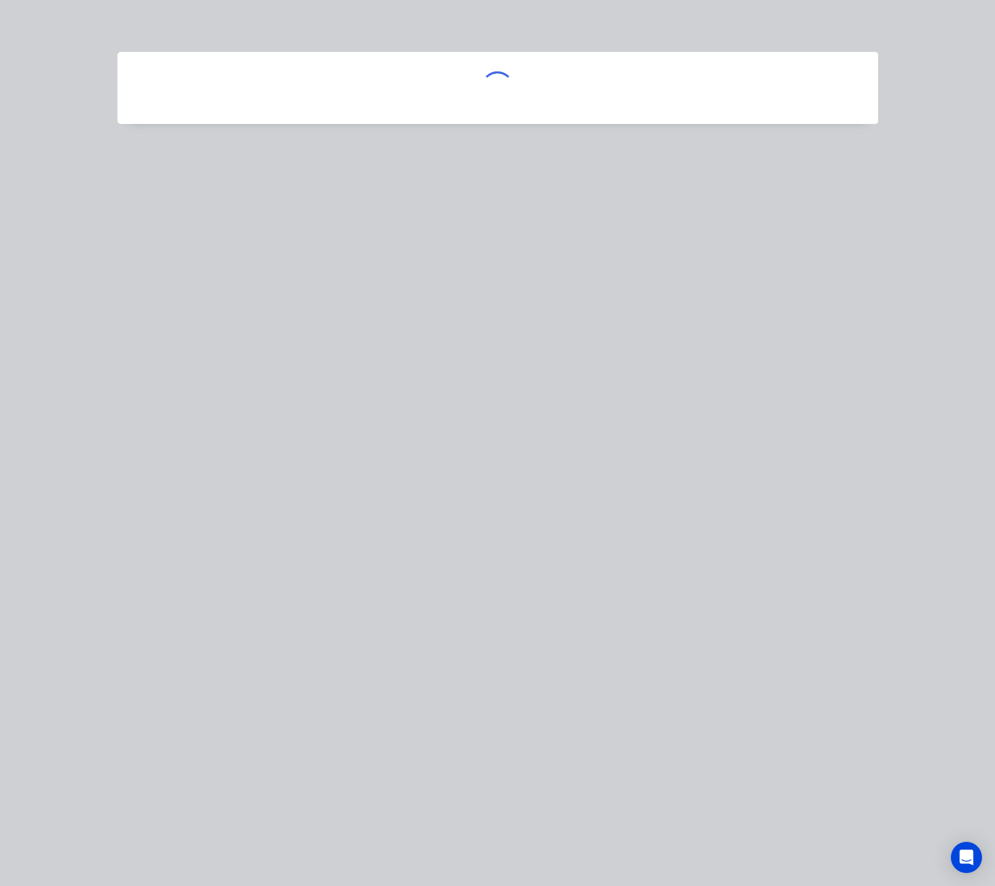
click at [499, 566] on div at bounding box center [497, 443] width 995 height 886
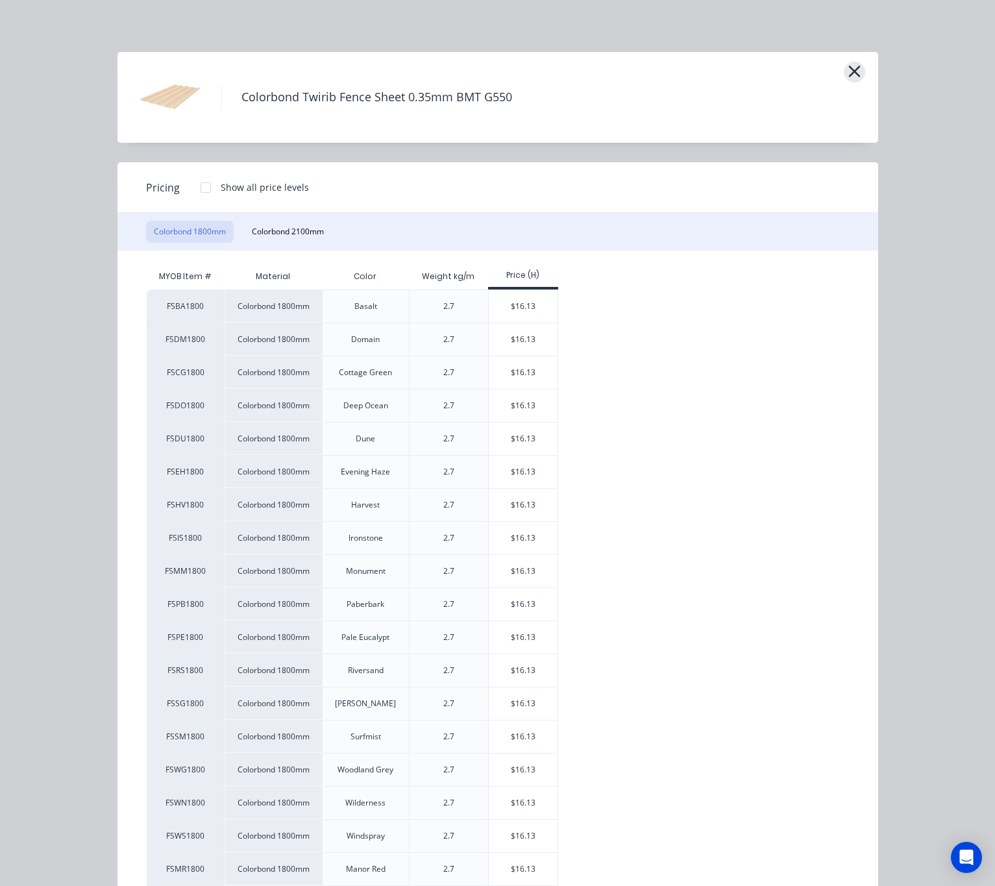
click at [812, 73] on icon "button" at bounding box center [855, 71] width 14 height 18
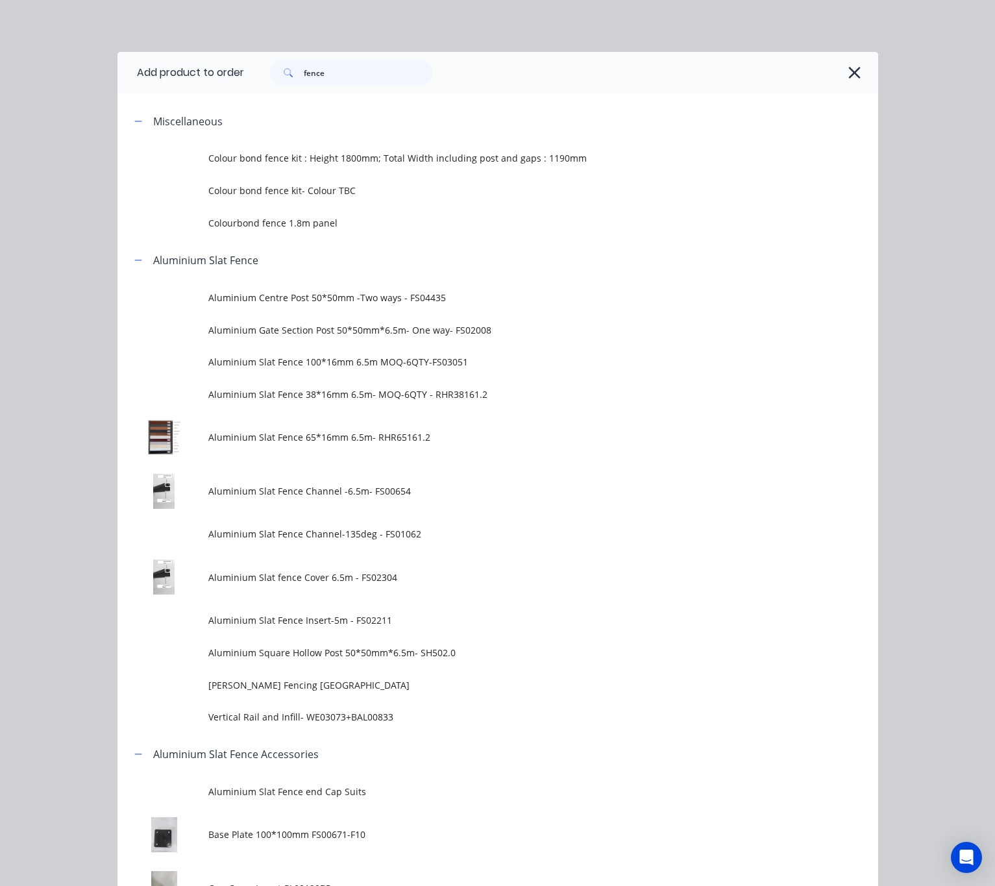
scroll to position [1163, 0]
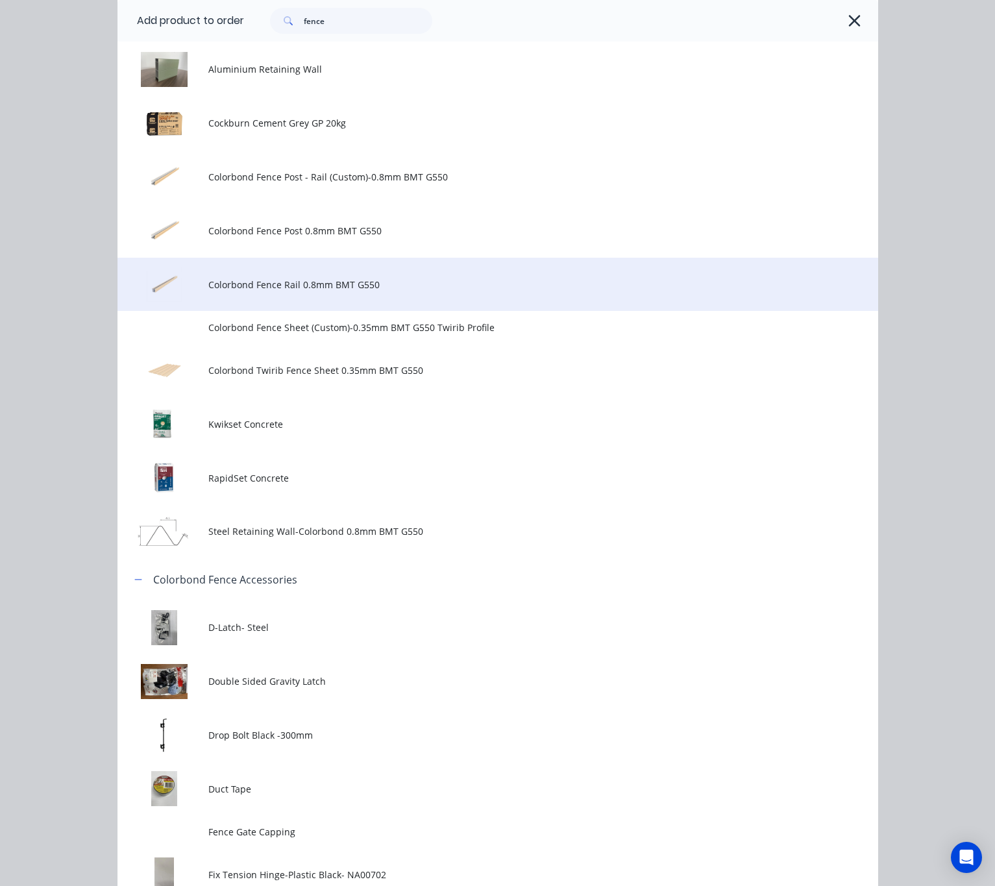
click at [474, 285] on span "Colorbond Fence Rail 0.8mm BMT G550" at bounding box center [476, 285] width 536 height 14
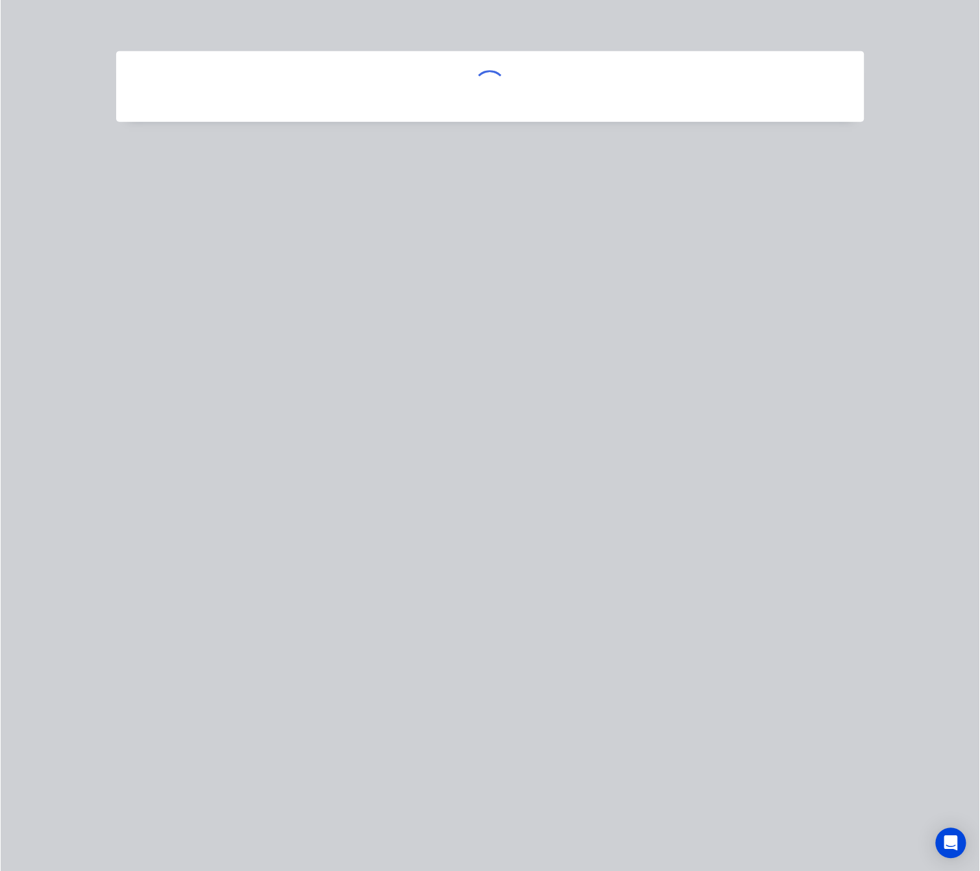
scroll to position [0, 0]
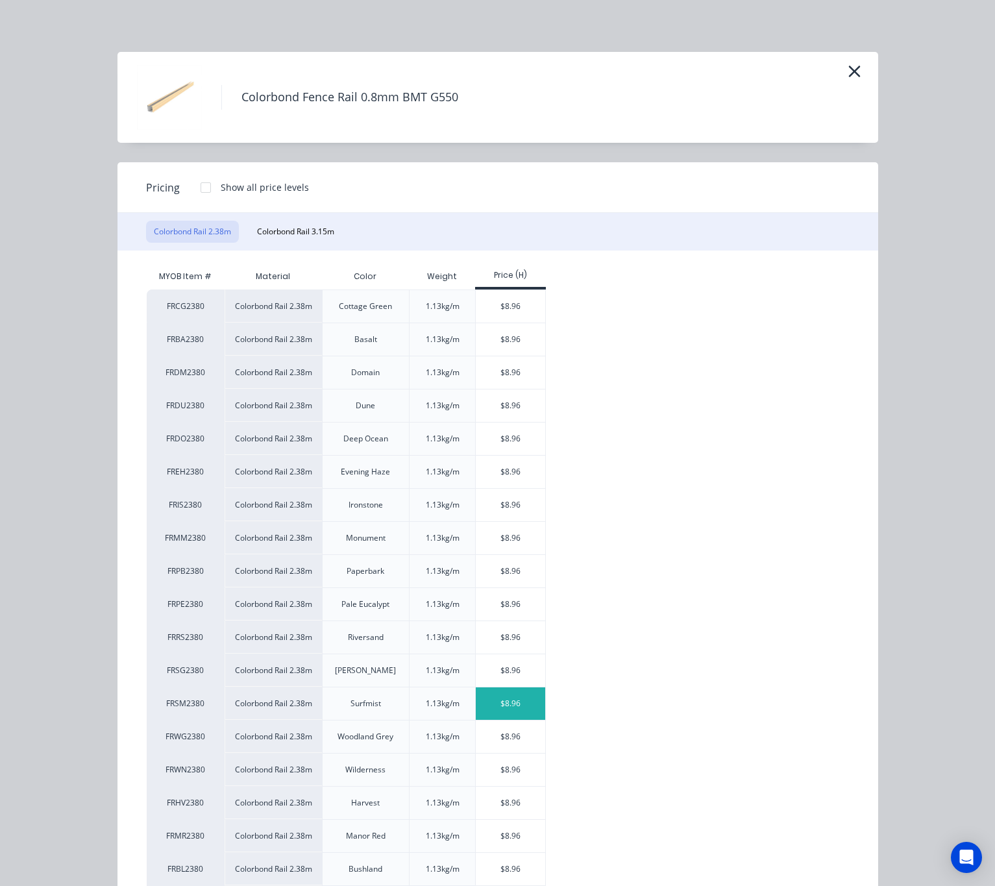
click at [516, 704] on div "$8.96" at bounding box center [510, 704] width 69 height 32
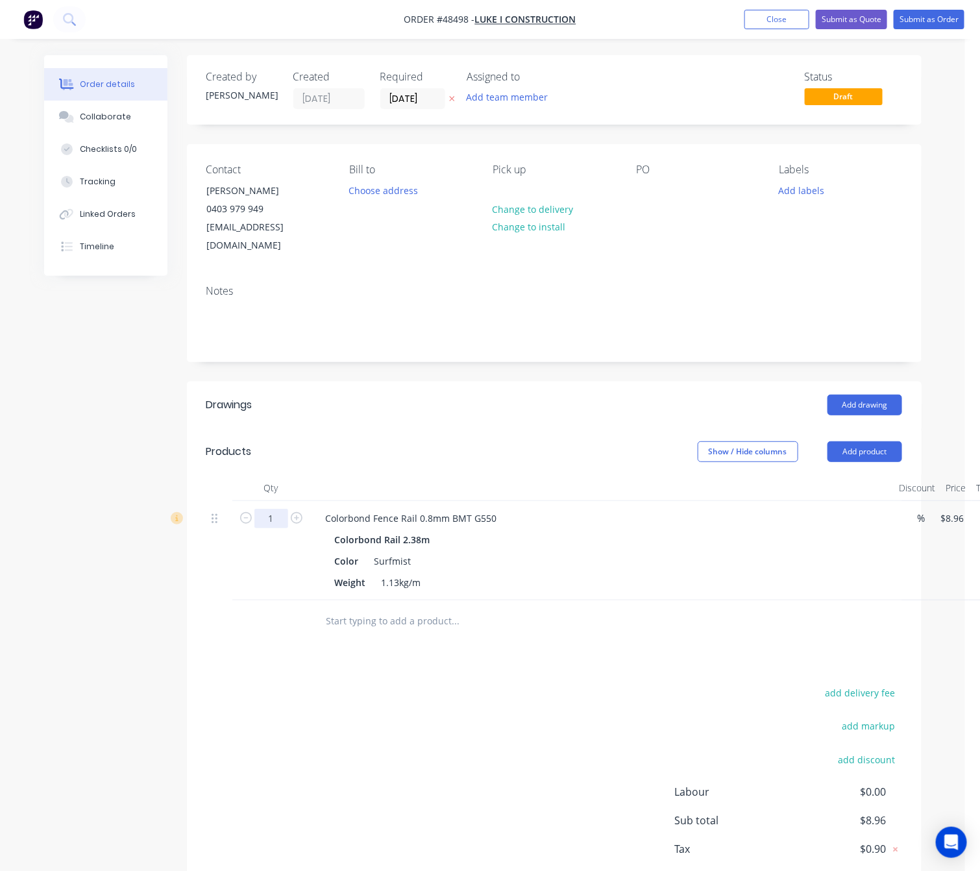
click at [275, 509] on input "1" at bounding box center [272, 518] width 34 height 19
type input "22"
type input "$197.12"
click at [373, 626] on div at bounding box center [544, 622] width 468 height 42
click at [812, 442] on button "Add product" at bounding box center [865, 452] width 75 height 21
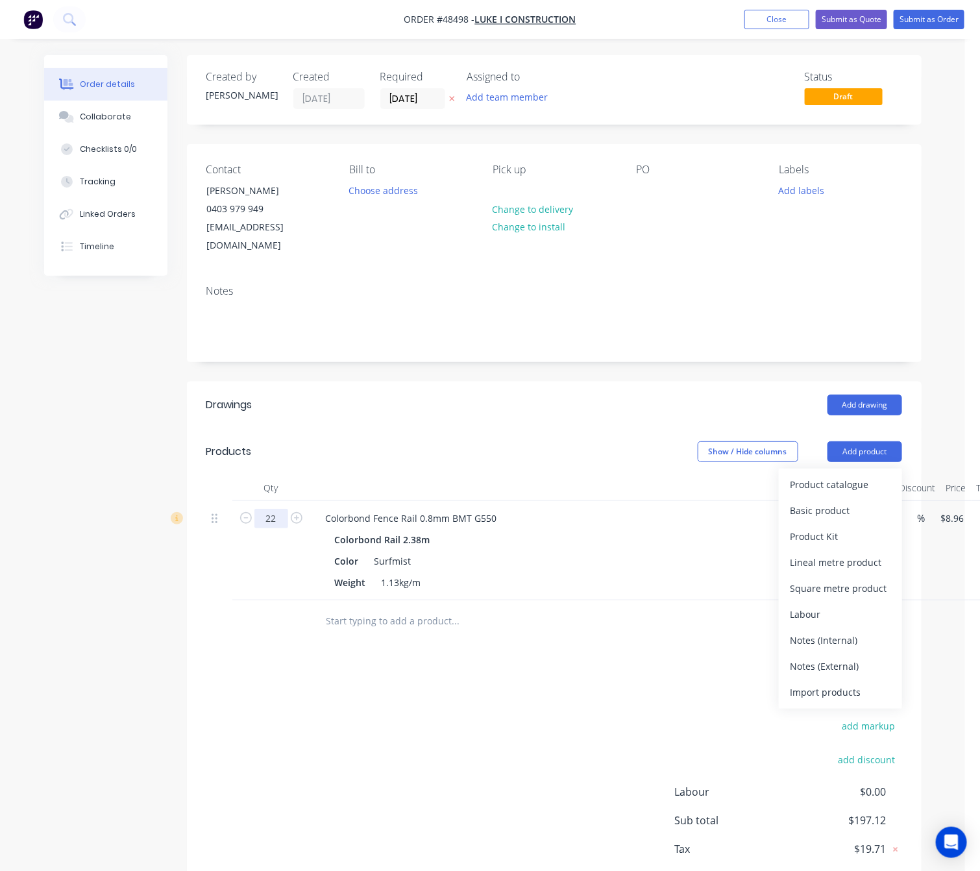
click at [285, 509] on input "22" at bounding box center [272, 518] width 34 height 19
type input "27"
type input "$241.92"
click at [564, 653] on div "Drawings Add drawing Products Show / Hide columns Add product Qty Discount Pric…" at bounding box center [554, 654] width 735 height 544
click at [812, 442] on button "Add product" at bounding box center [865, 452] width 75 height 21
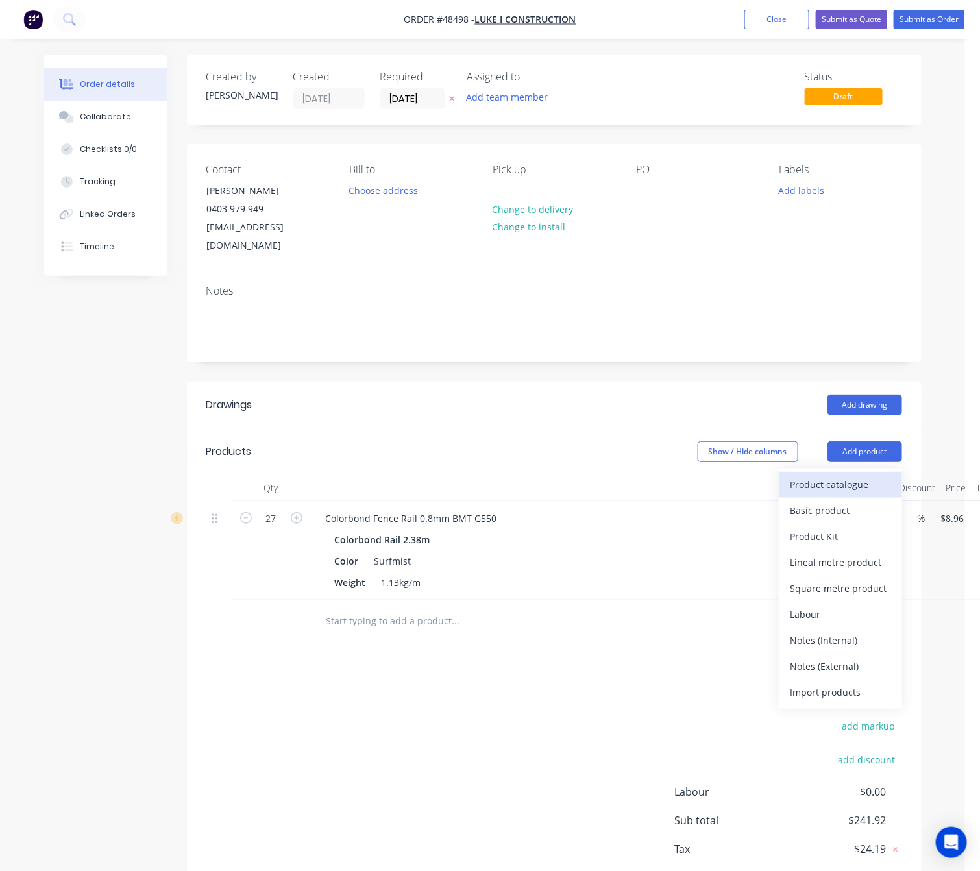
click at [812, 475] on div "Product catalogue" at bounding box center [841, 484] width 100 height 19
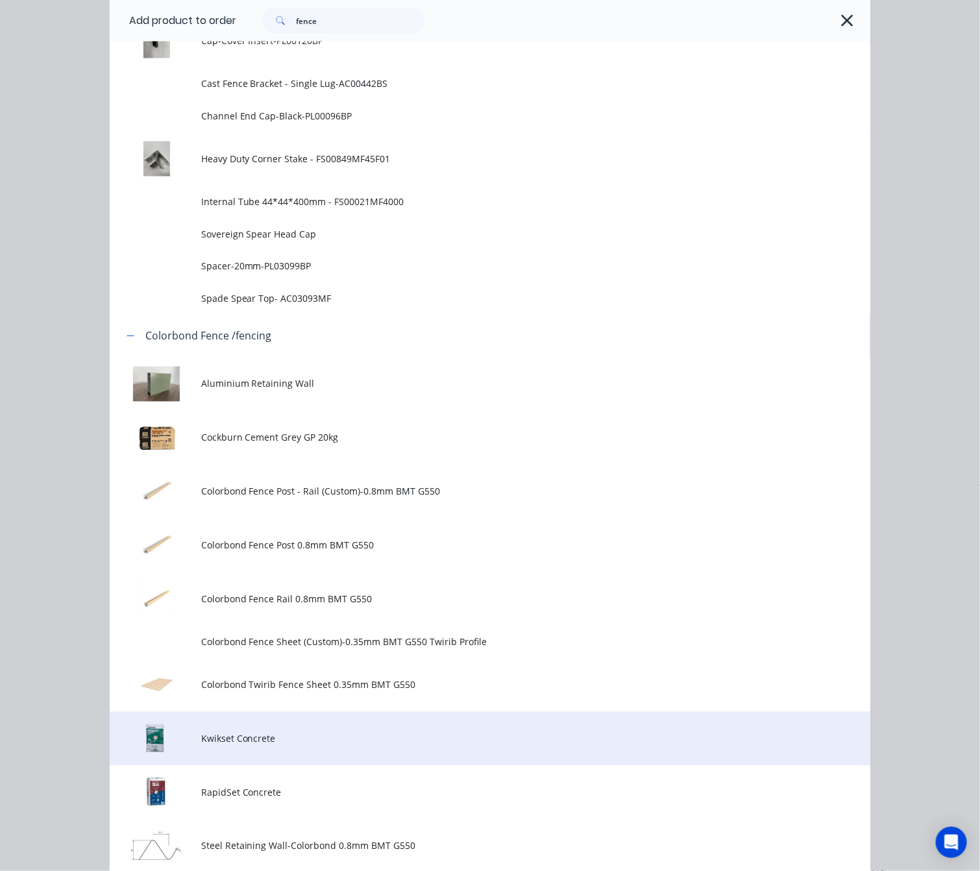
scroll to position [877, 0]
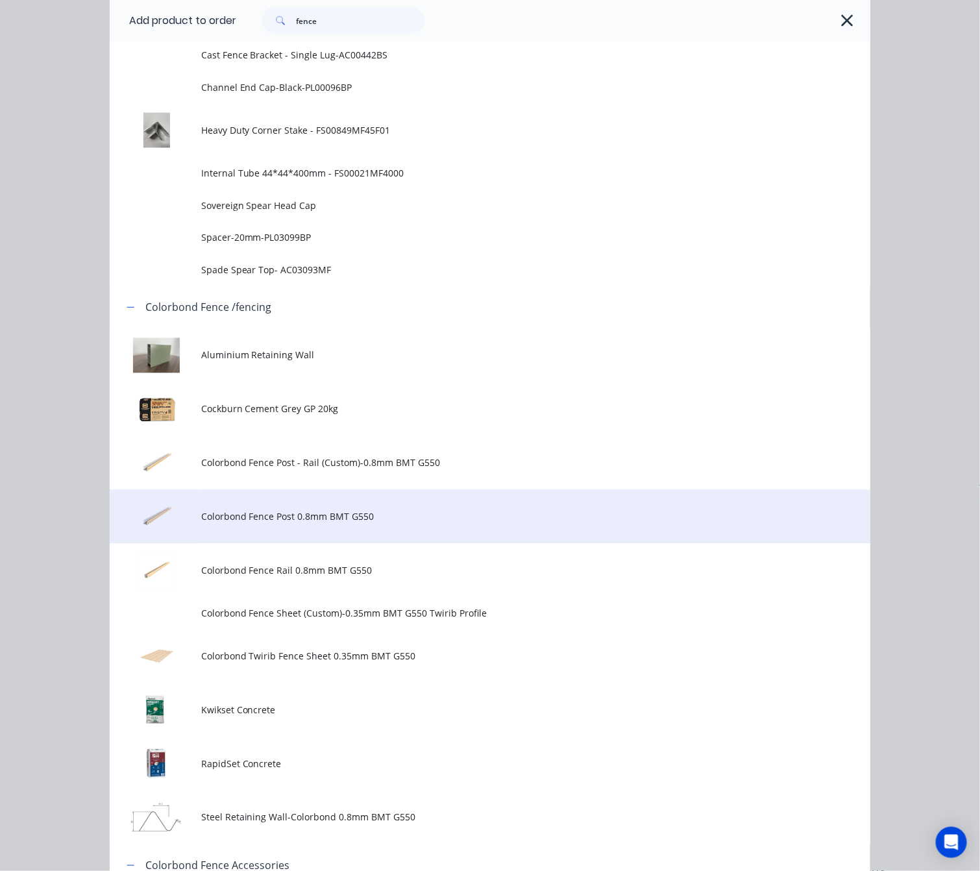
click at [521, 524] on td "Colorbond Fence Post 0.8mm BMT G550" at bounding box center [535, 517] width 669 height 54
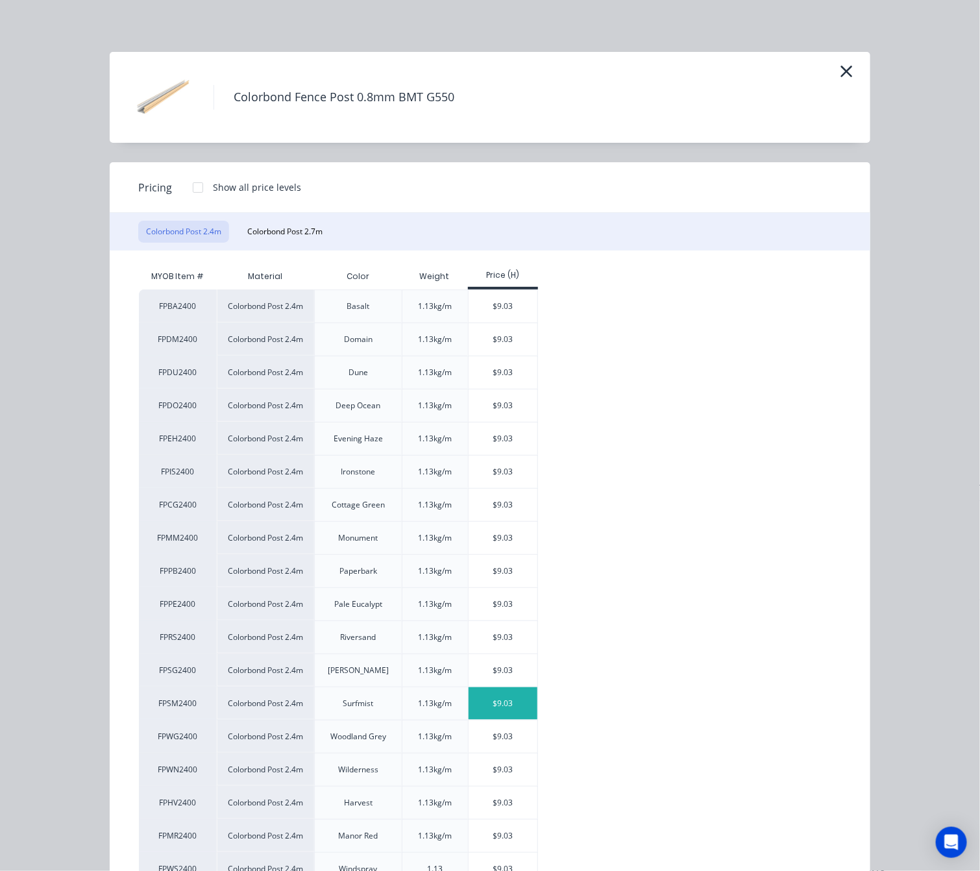
click at [492, 710] on div "$9.03" at bounding box center [503, 704] width 69 height 32
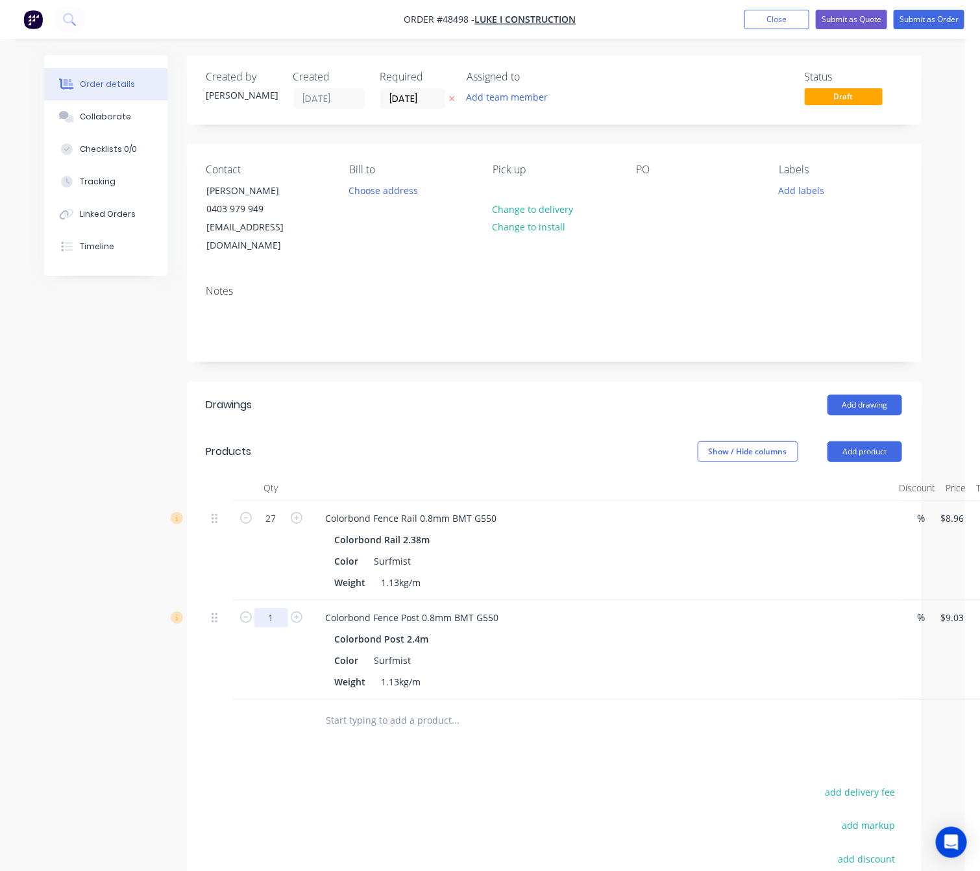
click at [273, 529] on input "1" at bounding box center [272, 518] width 34 height 19
type input "5"
type input "22"
type input "$198.66"
click at [443, 732] on div "Drawings Add drawing Products Show / Hide columns Add product Qty Discount Pric…" at bounding box center [554, 703] width 735 height 643
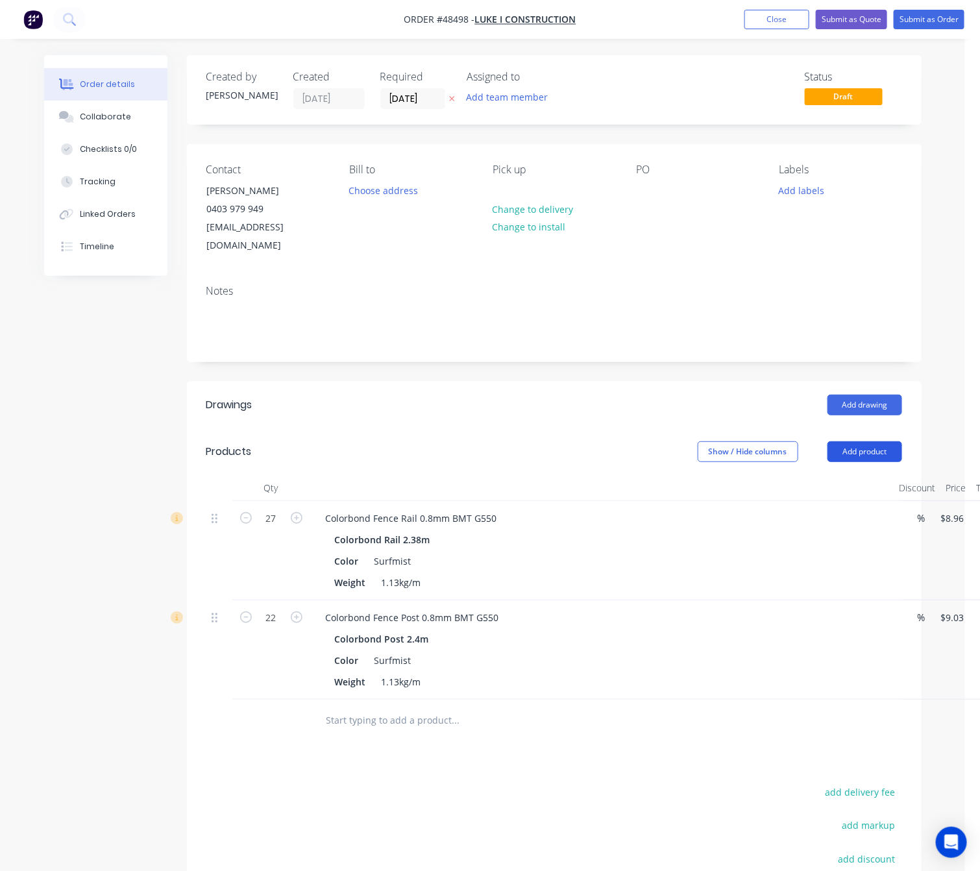
click at [812, 442] on button "Add product" at bounding box center [865, 452] width 75 height 21
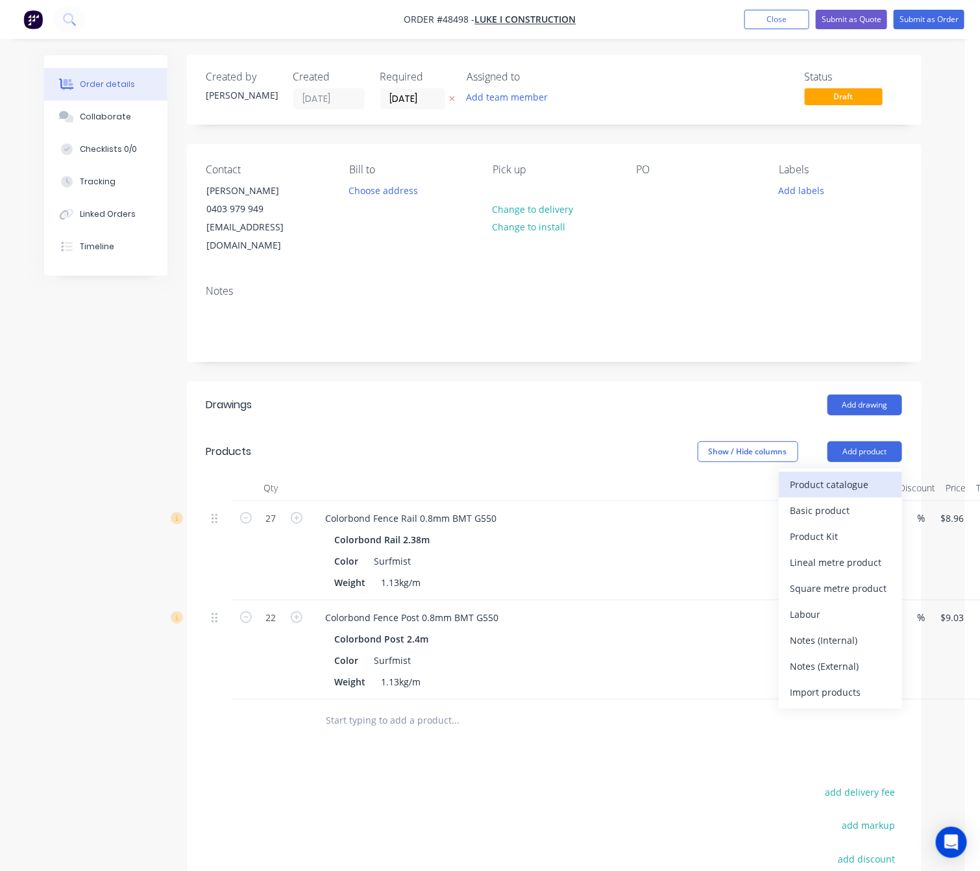
click at [812, 475] on div "Product catalogue" at bounding box center [841, 484] width 100 height 19
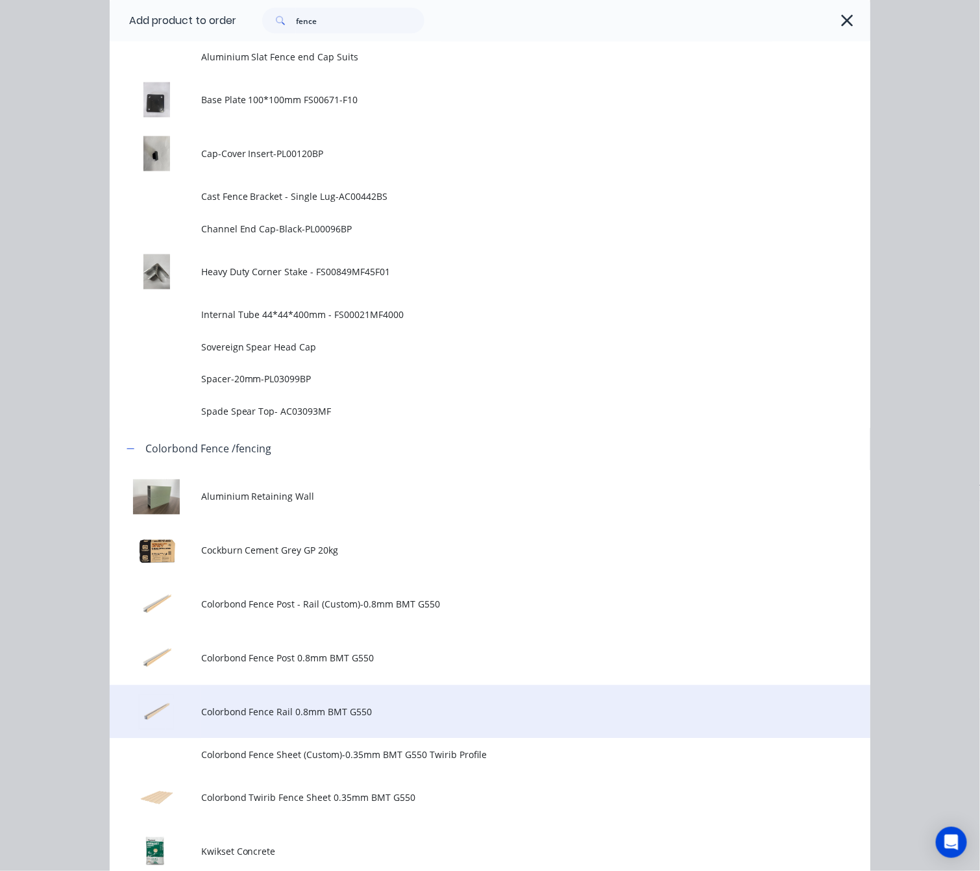
scroll to position [779, 0]
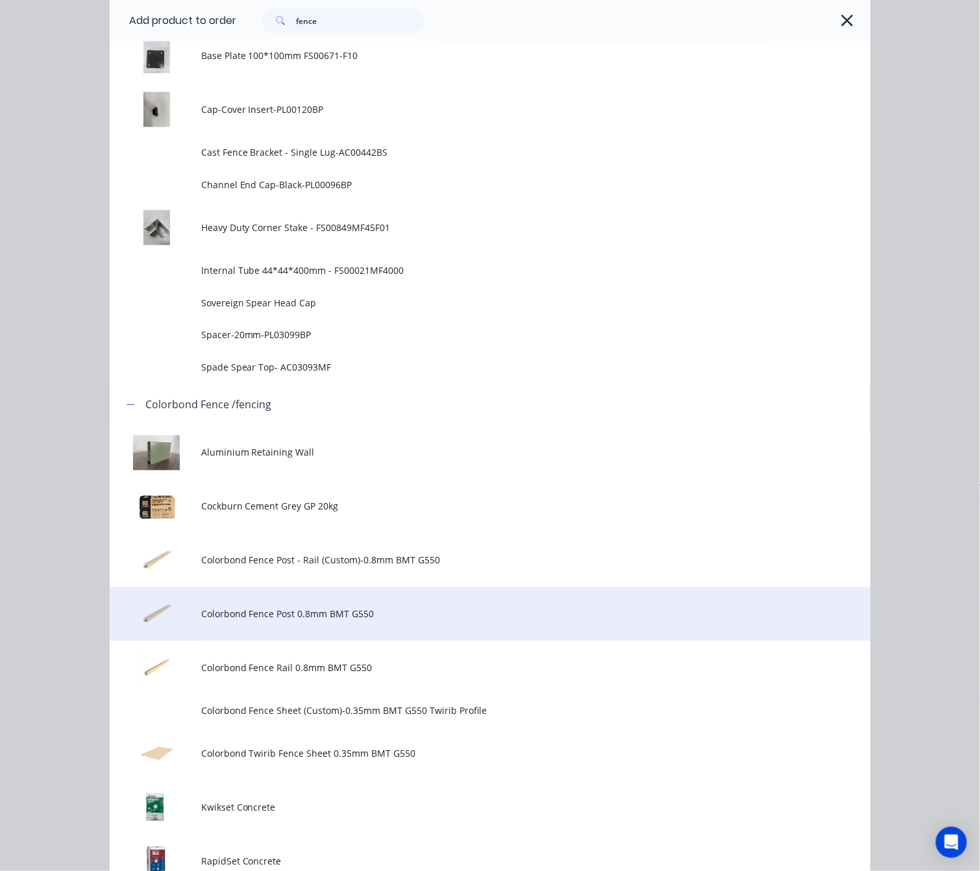
click at [407, 608] on span "Colorbond Fence Post 0.8mm BMT G550" at bounding box center [469, 615] width 536 height 14
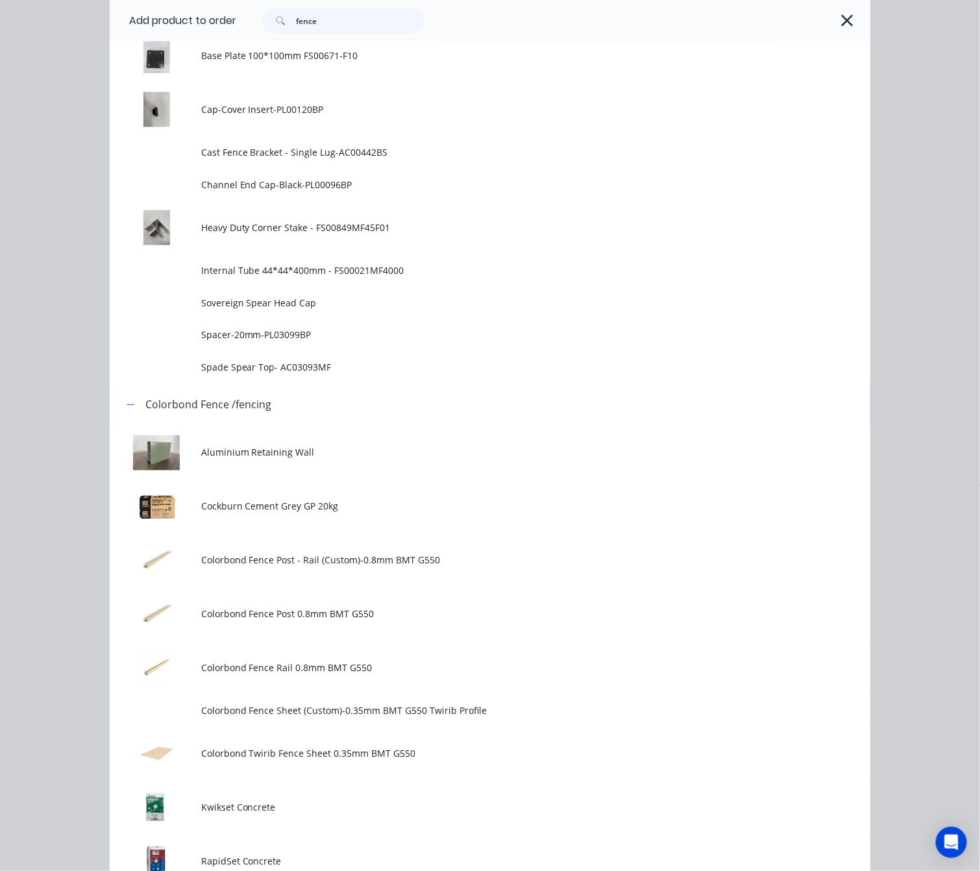
scroll to position [0, 0]
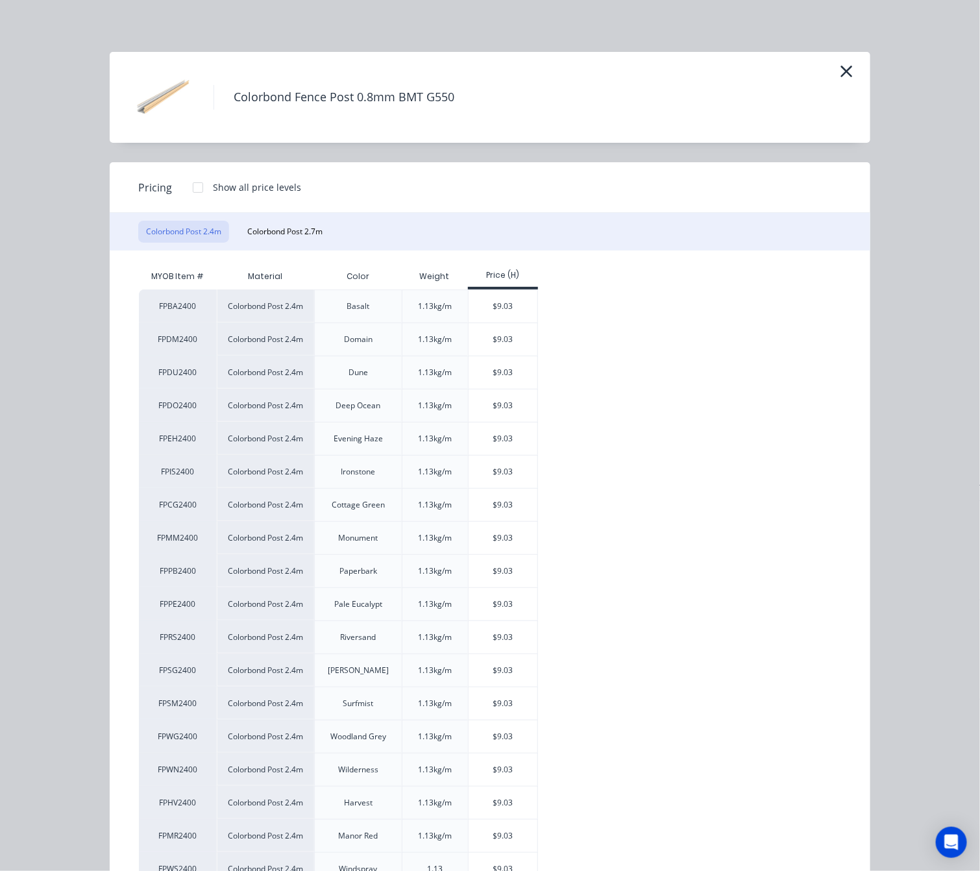
click at [299, 219] on div "Colorbond Post 2.4m Colorbond Post 2.7m" at bounding box center [490, 232] width 761 height 38
click at [308, 227] on button "Colorbond Post 2.7m" at bounding box center [285, 232] width 91 height 22
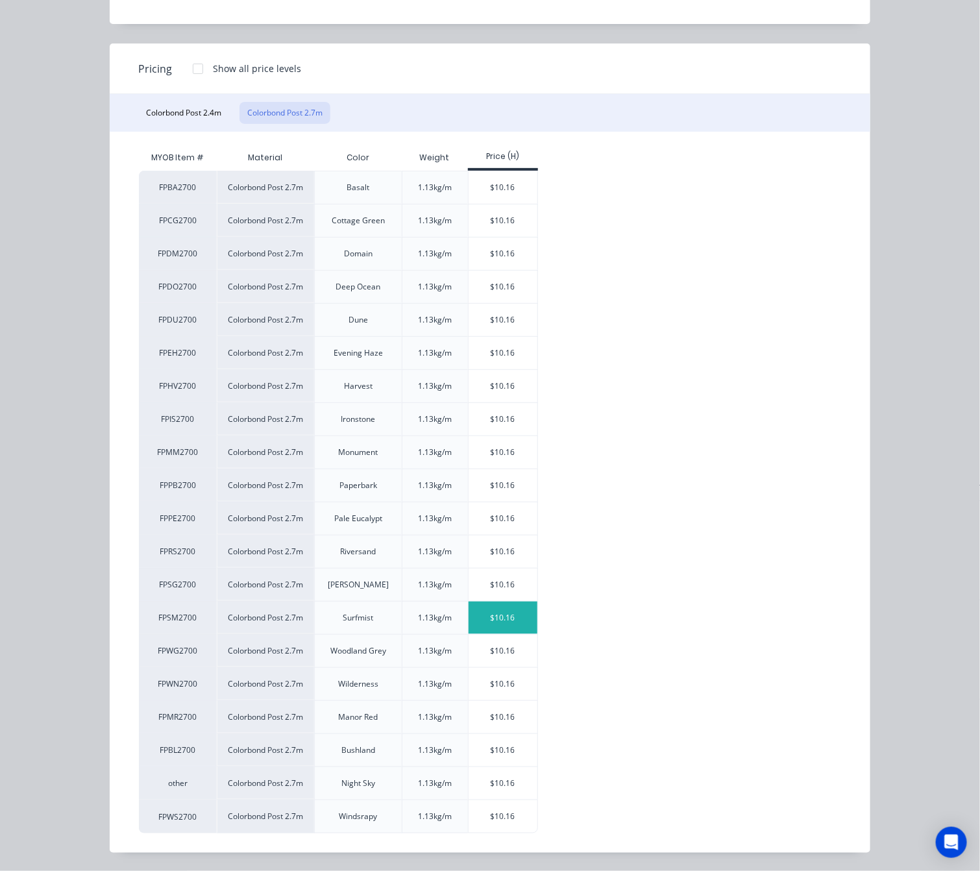
scroll to position [125, 0]
click at [521, 622] on div "$10.16" at bounding box center [503, 618] width 69 height 32
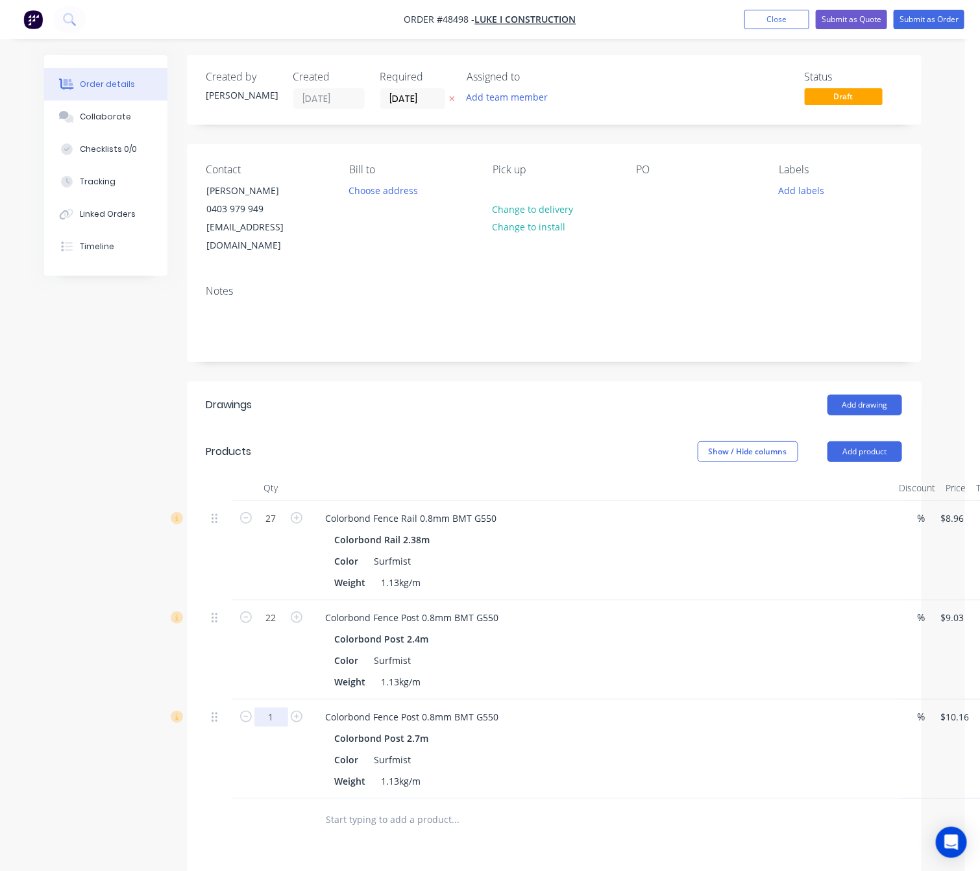
click at [277, 529] on input "1" at bounding box center [272, 518] width 34 height 19
type input "12"
type input "$121.92"
click at [605, 778] on div "Colorbond Fence Post 0.8mm BMT G550 Colorbond Post 2.7m Color Surfmist Weight 1…" at bounding box center [602, 749] width 584 height 99
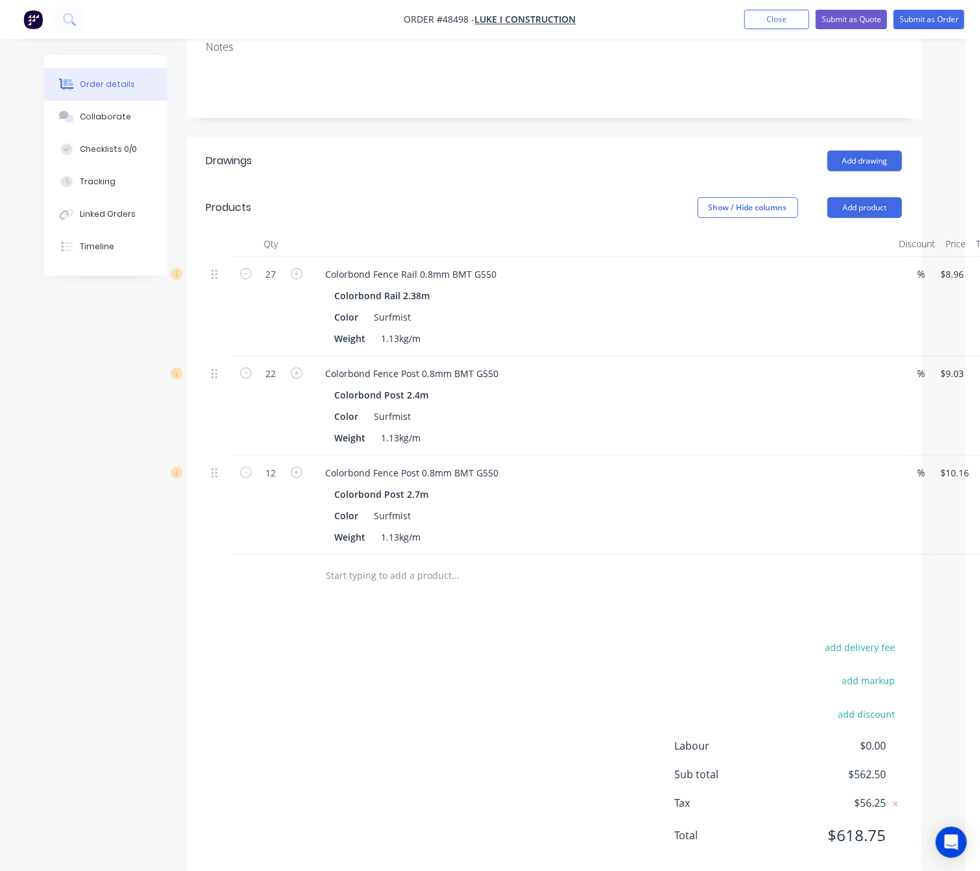
scroll to position [257, 0]
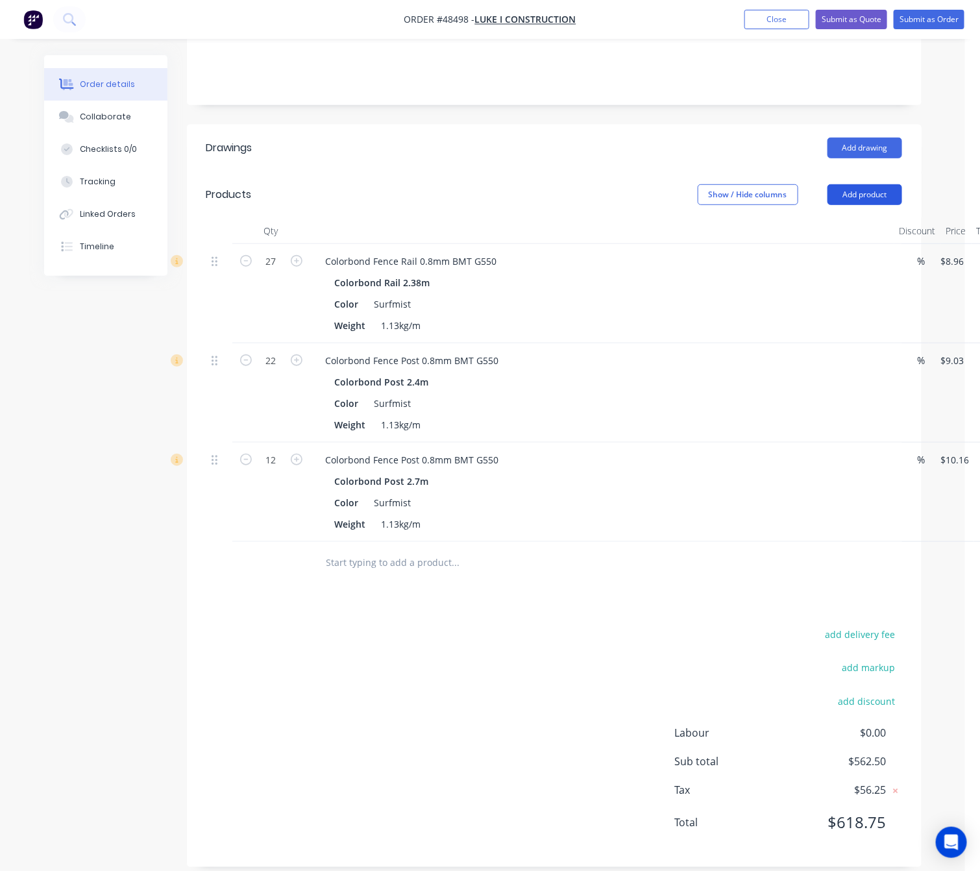
click at [812, 184] on button "Add product" at bounding box center [865, 194] width 75 height 21
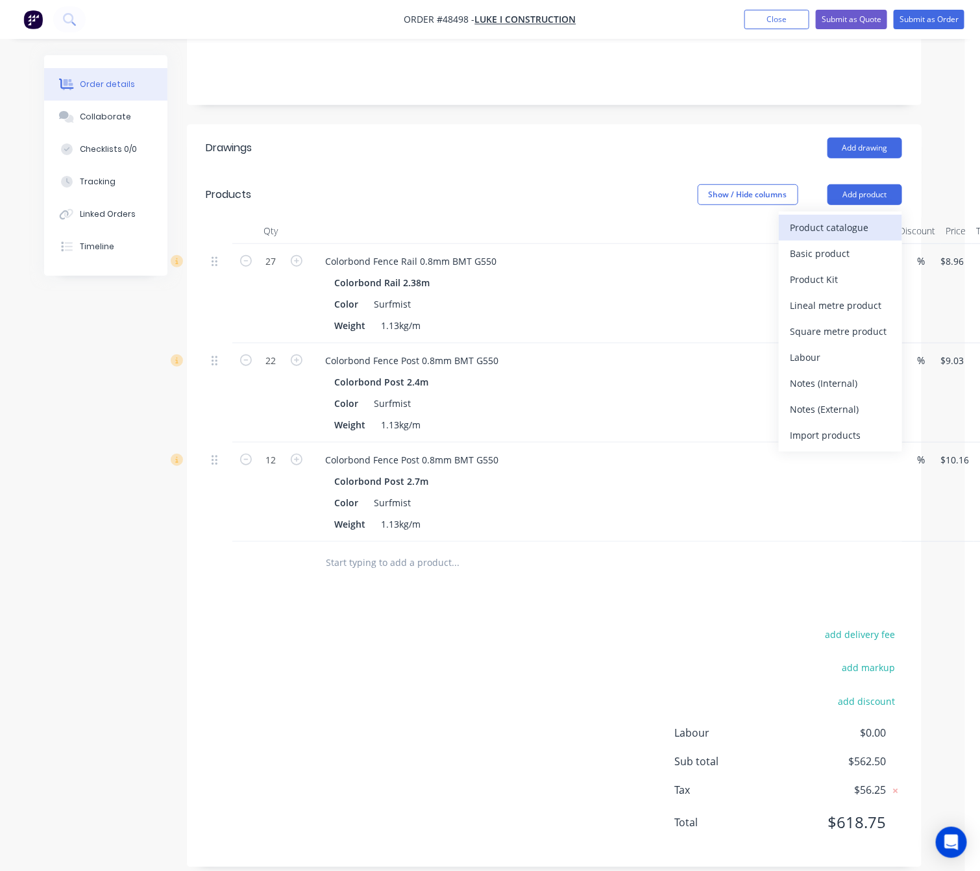
click at [812, 218] on div "Product catalogue" at bounding box center [841, 227] width 100 height 19
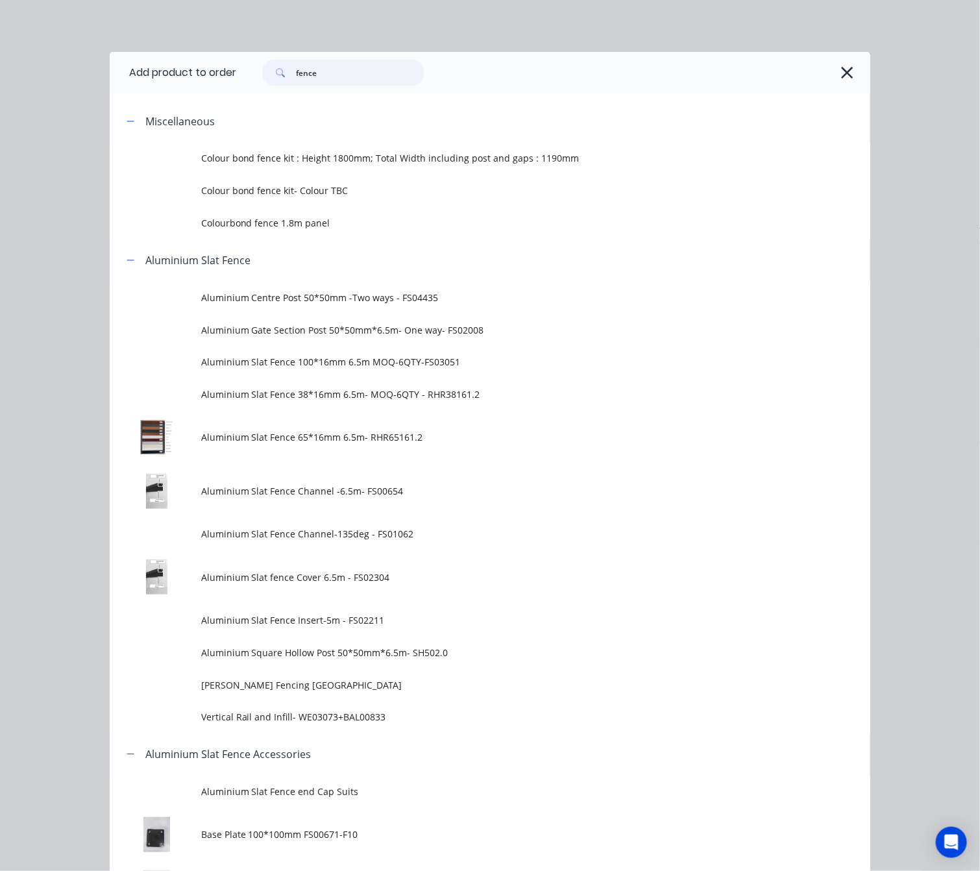
drag, startPoint x: 351, startPoint y: 70, endPoint x: 98, endPoint y: 112, distance: 256.6
type input "retaining"
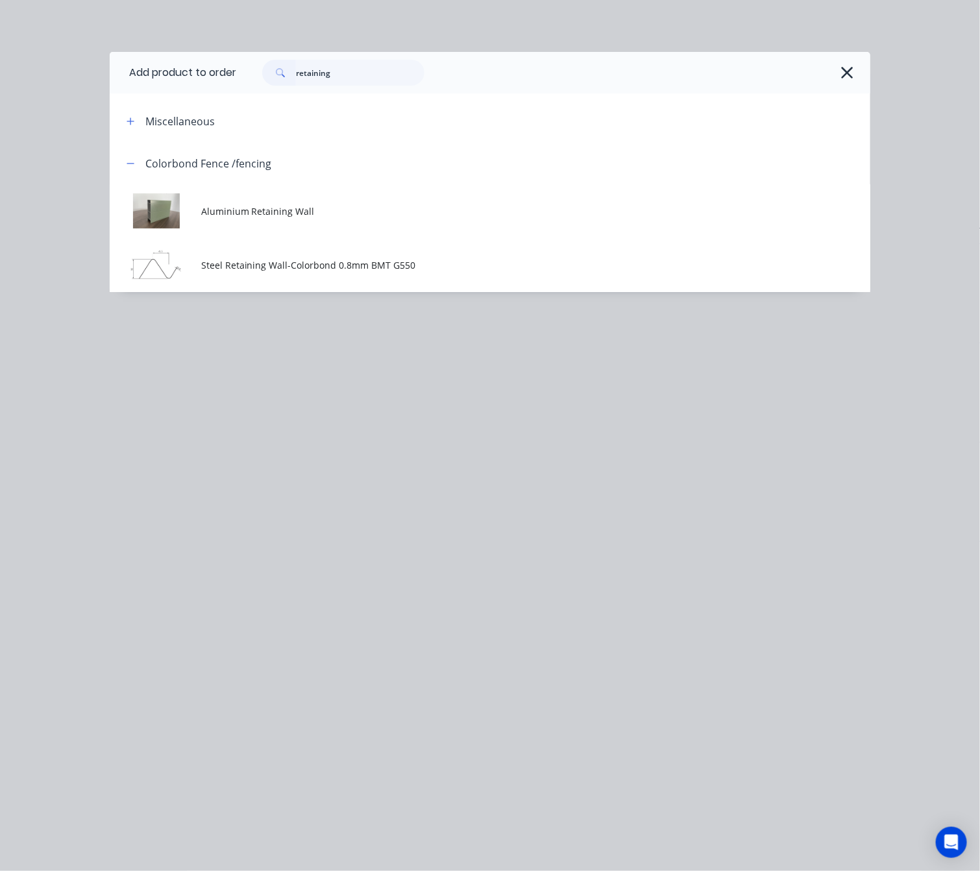
click at [444, 216] on span "Aluminium Retaining Wall" at bounding box center [469, 212] width 536 height 14
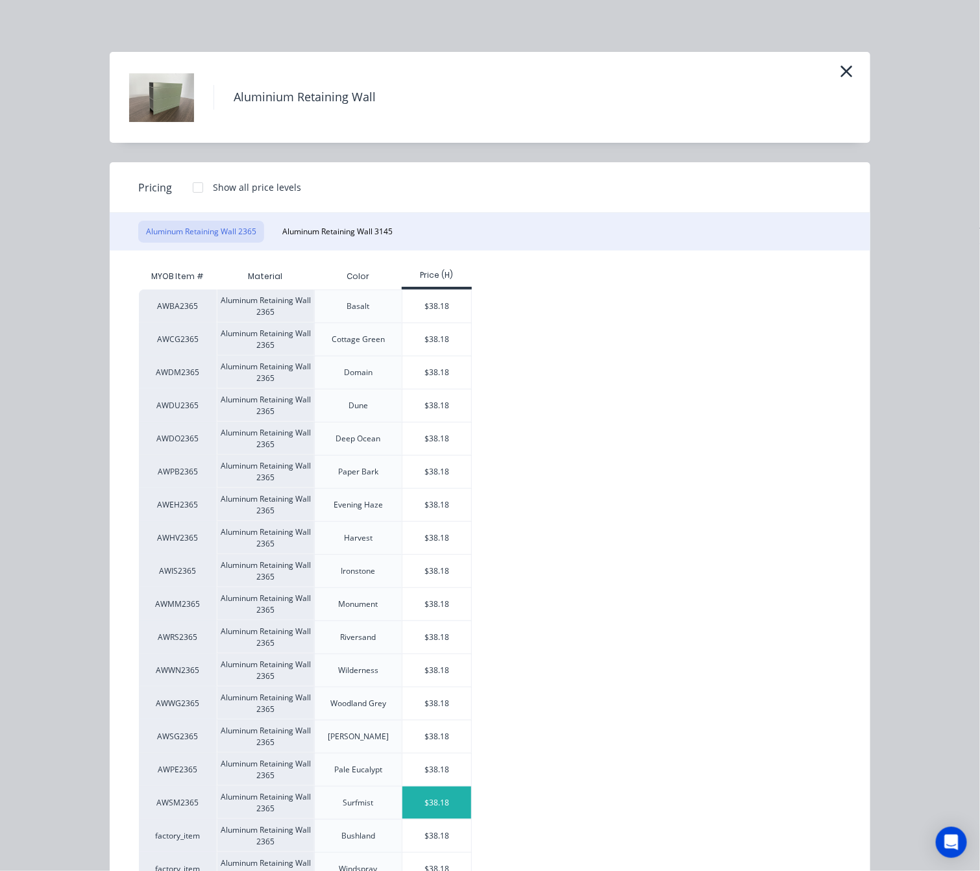
click at [447, 805] on div "$38.18" at bounding box center [437, 803] width 69 height 32
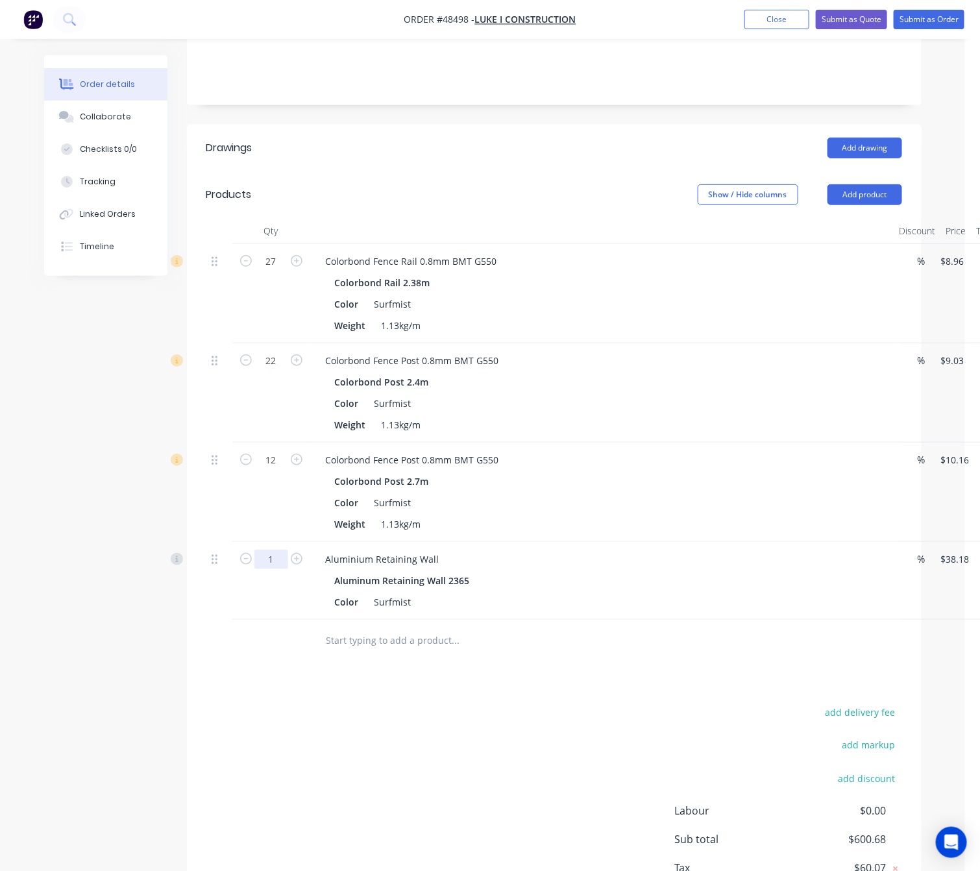
click at [275, 271] on input "1" at bounding box center [272, 261] width 34 height 19
click at [575, 679] on div "Drawings Add drawing Products Show / Hide columns Add product Qty Discount Pric…" at bounding box center [554, 535] width 735 height 821
click at [281, 271] on input "1" at bounding box center [272, 261] width 34 height 19
type input "13"
type input "$496.34"
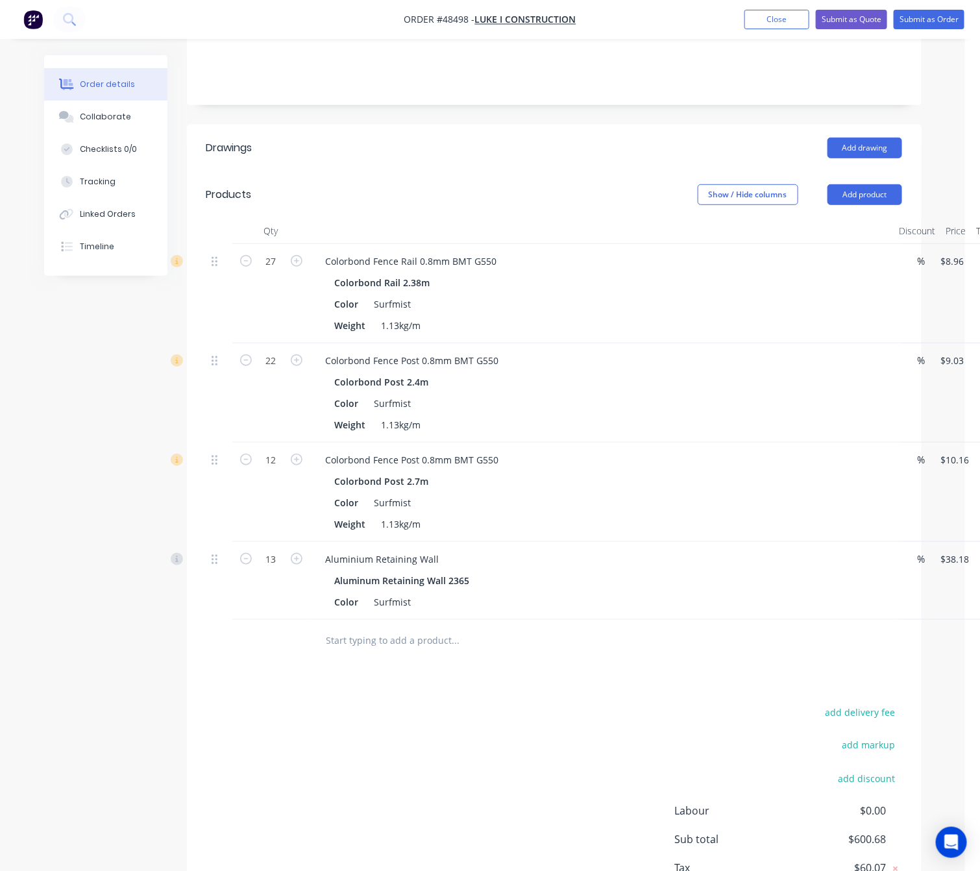
drag, startPoint x: 636, startPoint y: 701, endPoint x: 624, endPoint y: 695, distance: 13.1
click at [624, 704] on div "add delivery fee add markup add discount Labour $0.00 Sub total $600.68 Tax $60…" at bounding box center [554, 815] width 696 height 222
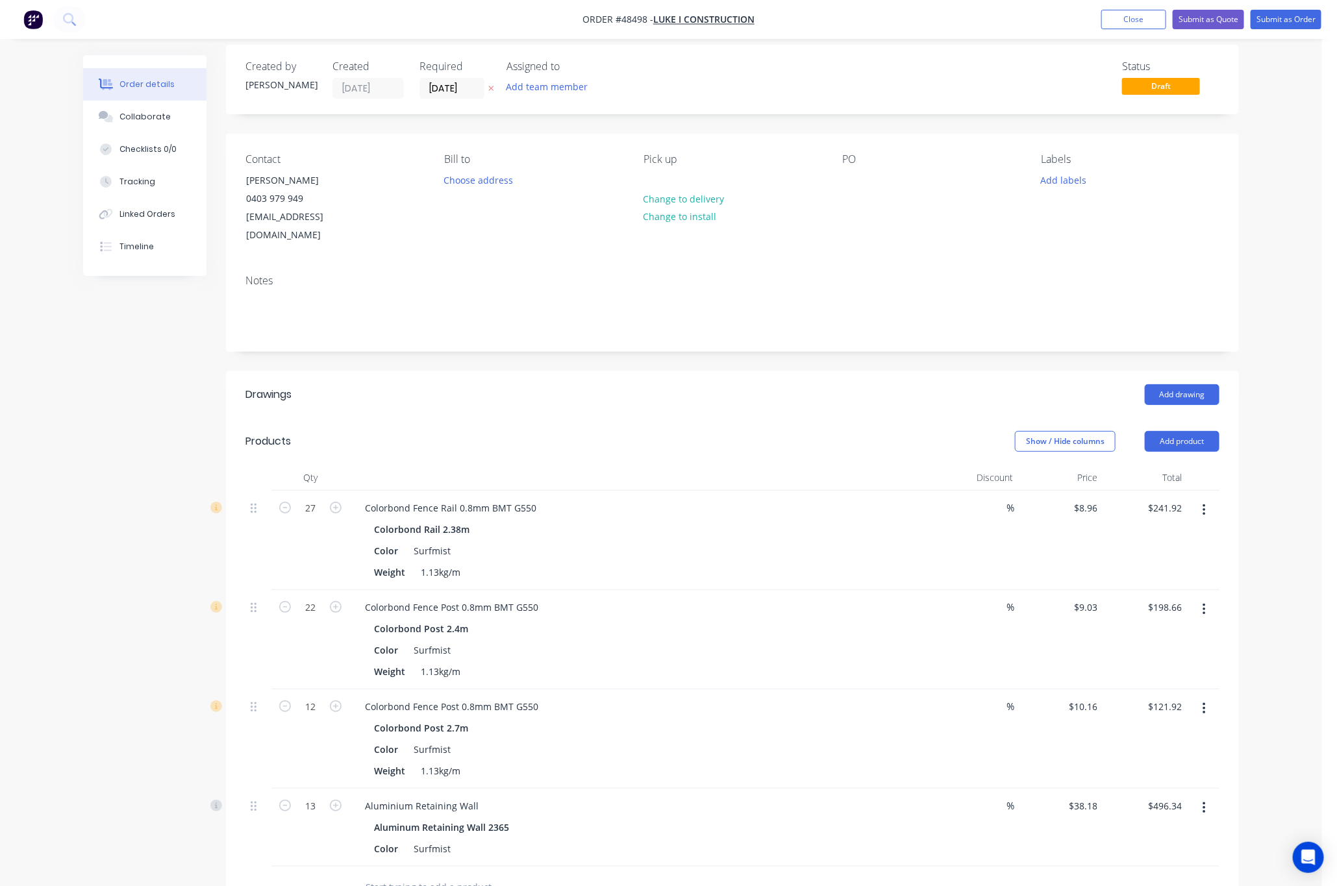
scroll to position [0, 0]
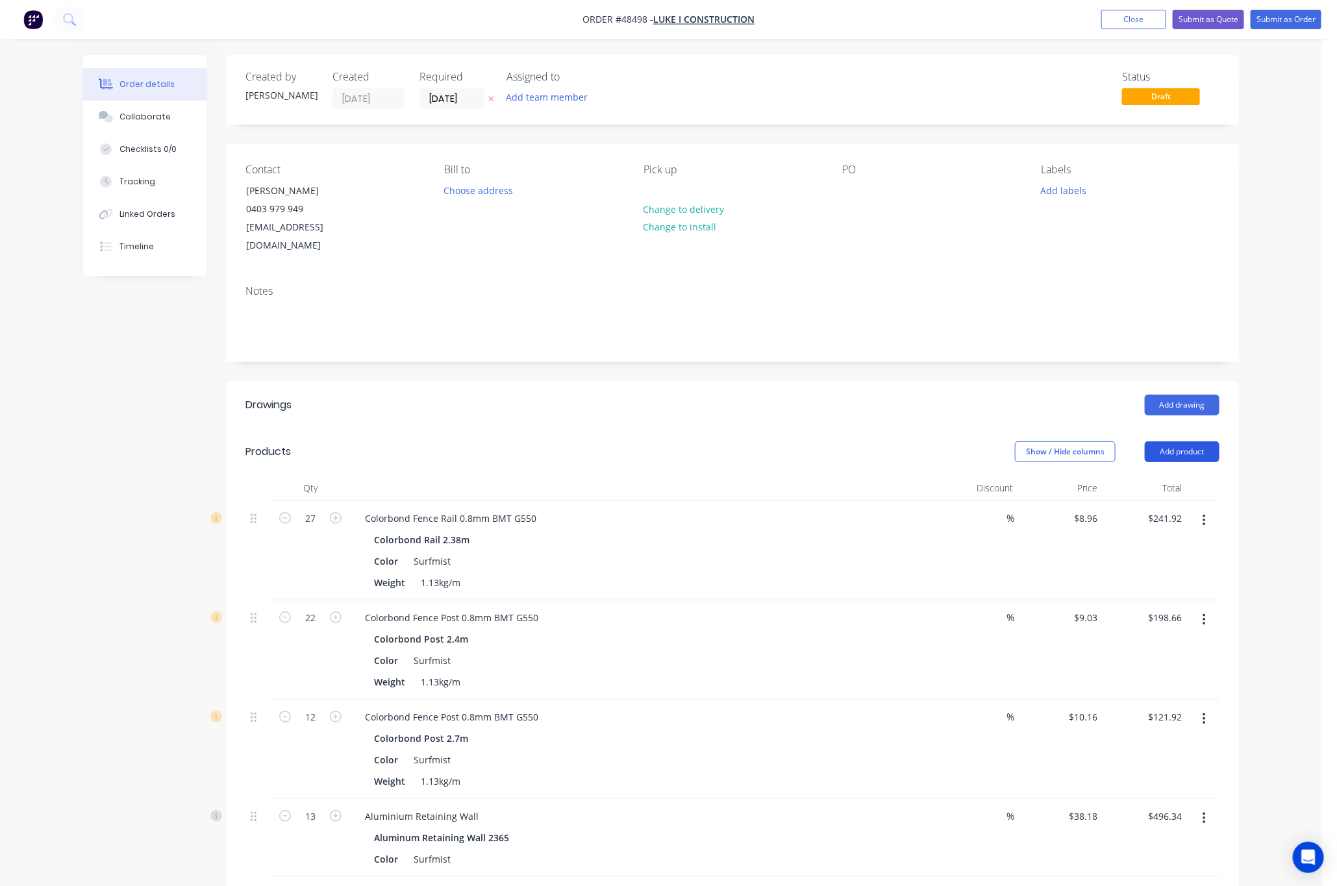
click at [812, 442] on button "Add product" at bounding box center [1182, 452] width 75 height 21
click at [812, 475] on div "Product catalogue" at bounding box center [1158, 484] width 100 height 19
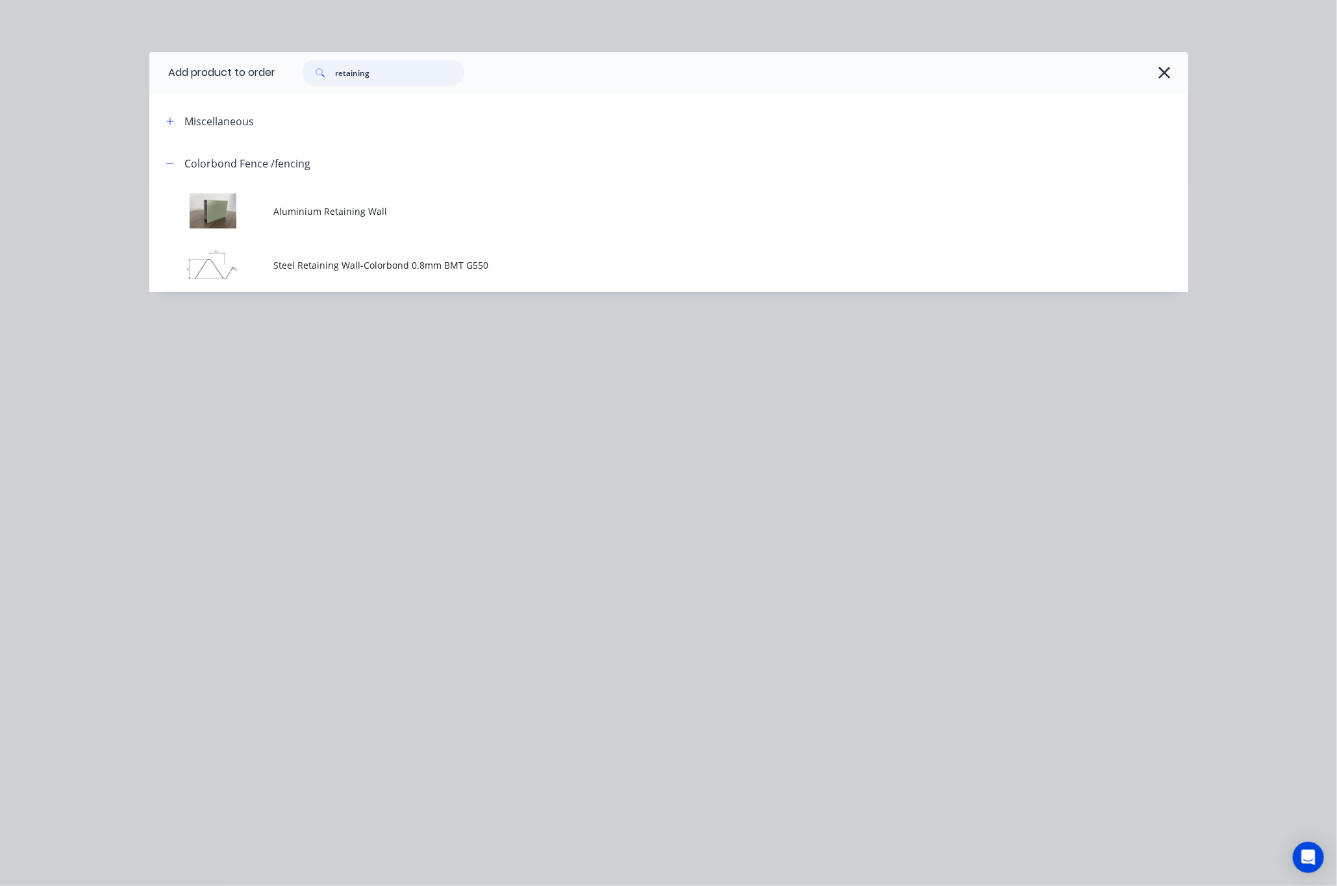
drag, startPoint x: 397, startPoint y: 69, endPoint x: 104, endPoint y: 111, distance: 296.5
click at [225, 98] on div "Add product to order retaining Miscellaneous Colorbond Fence /fencing Aluminium…" at bounding box center [668, 172] width 1039 height 240
type input "16"
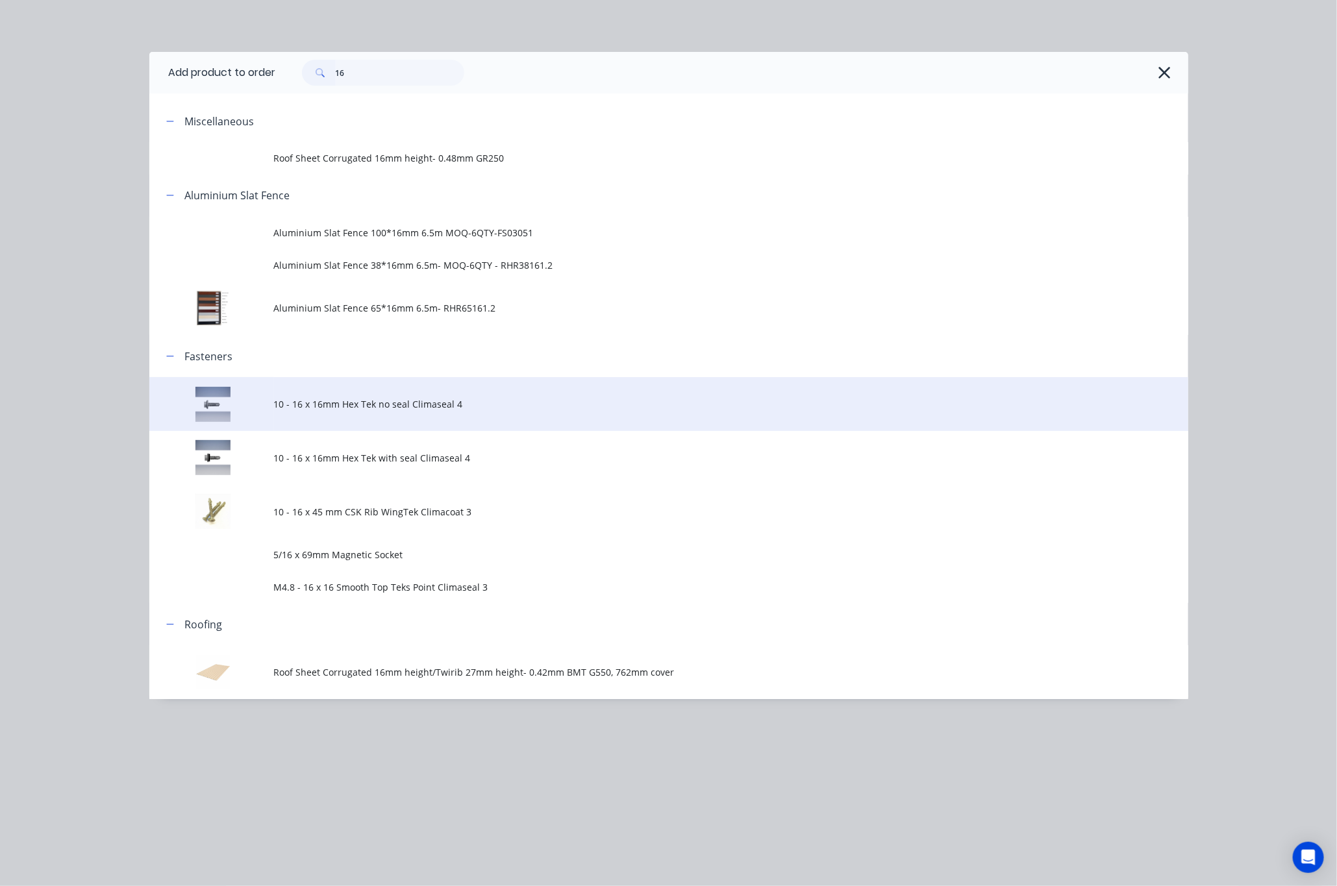
click at [688, 410] on span "10 - 16 x 16mm Hex Tek no seal Climaseal 4" at bounding box center [639, 404] width 731 height 14
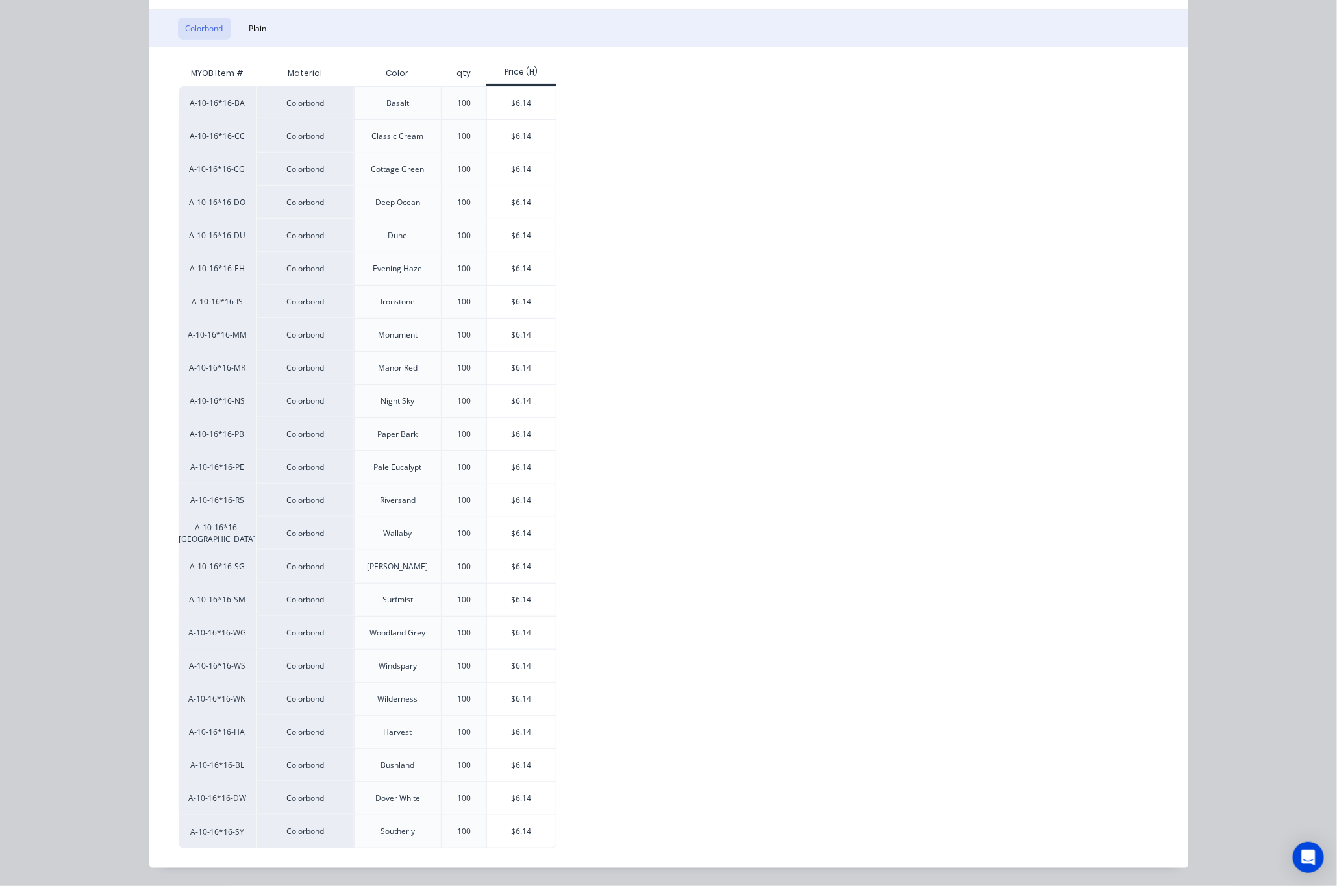
scroll to position [222, 0]
click at [527, 585] on div "$6.14" at bounding box center [521, 600] width 69 height 32
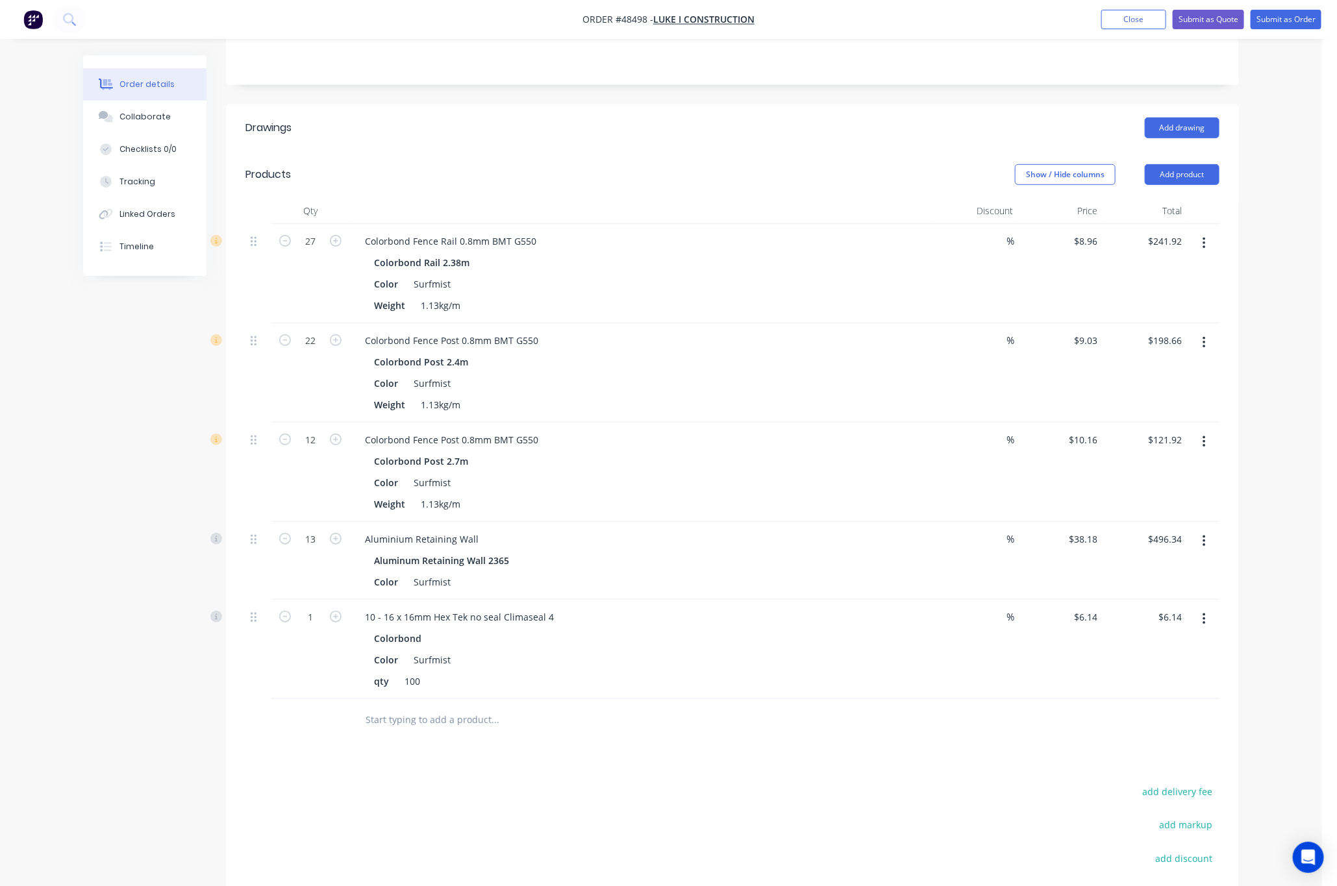
scroll to position [419, 0]
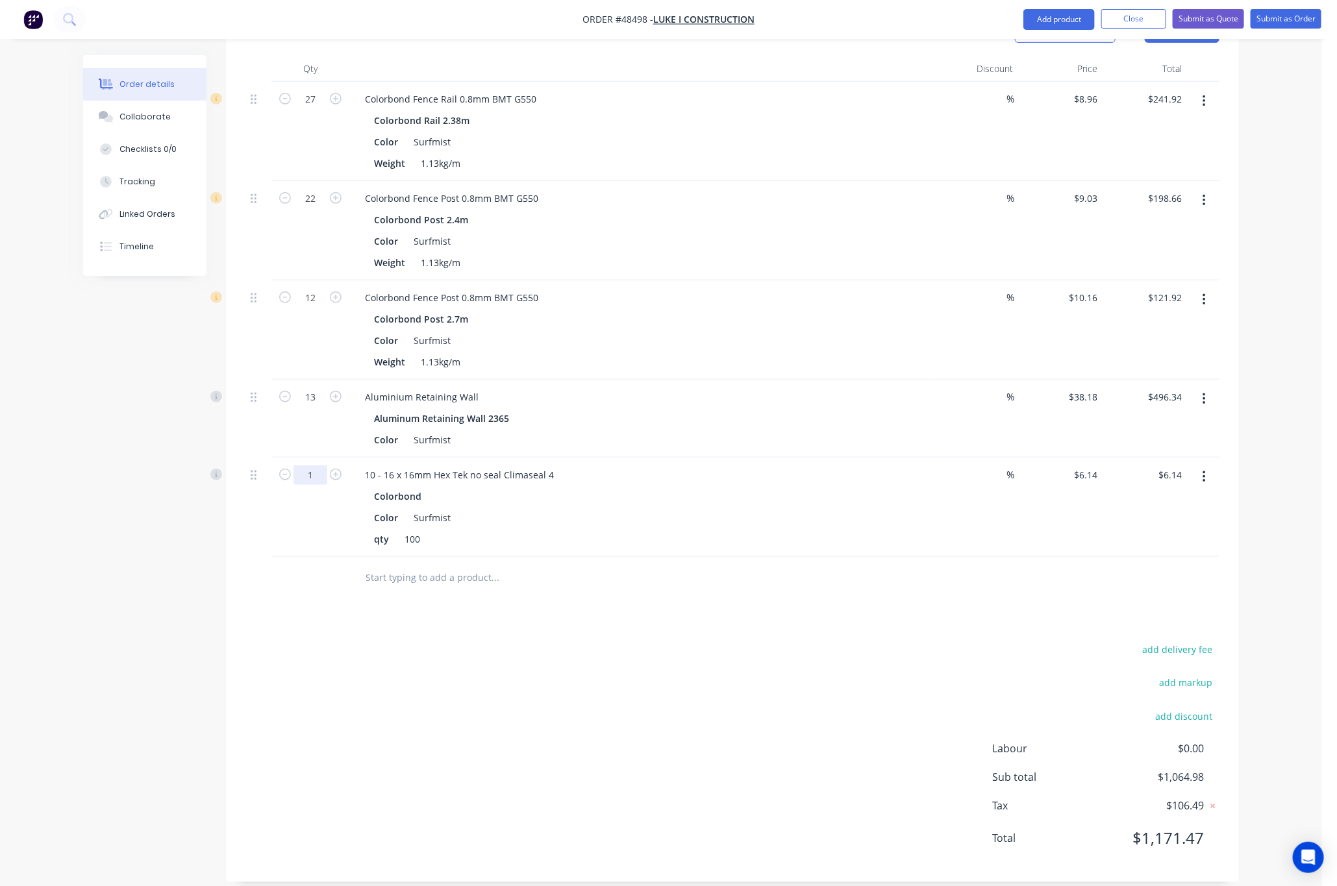
click at [310, 109] on input "1" at bounding box center [310, 99] width 34 height 19
type input "3"
type input "$18.42"
click at [633, 641] on div "add delivery fee add markup add discount Labour $0.00 Sub total $1,064.98 Tax $…" at bounding box center [732, 752] width 974 height 222
click at [812, 466] on input "6.14" at bounding box center [1088, 475] width 30 height 19
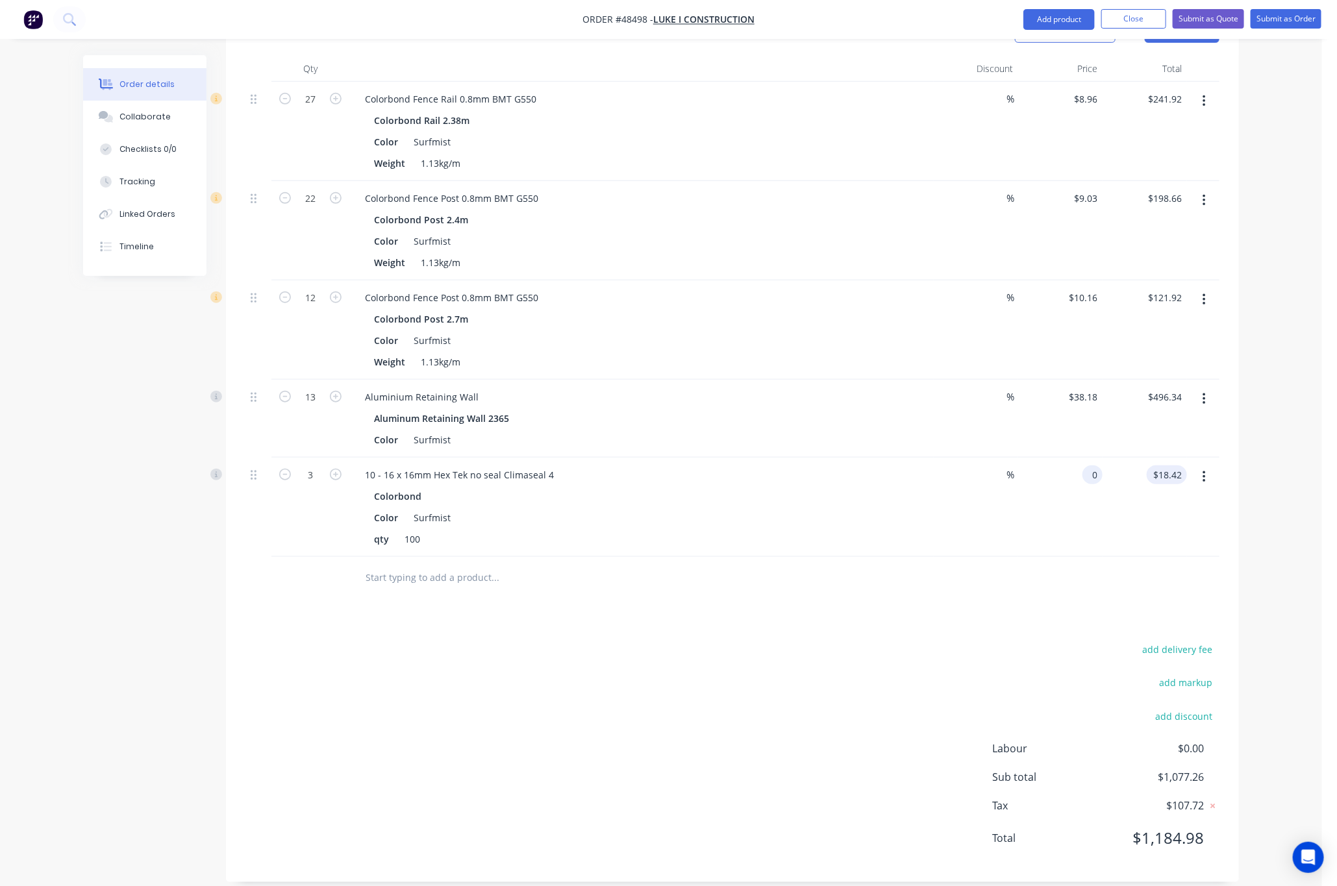
type input "$0.00"
click at [812, 466] on input "0.00" at bounding box center [1169, 475] width 35 height 19
type input "$0.00"
click at [812, 620] on div "Drawings Add drawing Products Show / Hide columns Add product Qty Discount Pric…" at bounding box center [732, 422] width 1013 height 920
click at [314, 109] on input "3" at bounding box center [310, 99] width 34 height 19
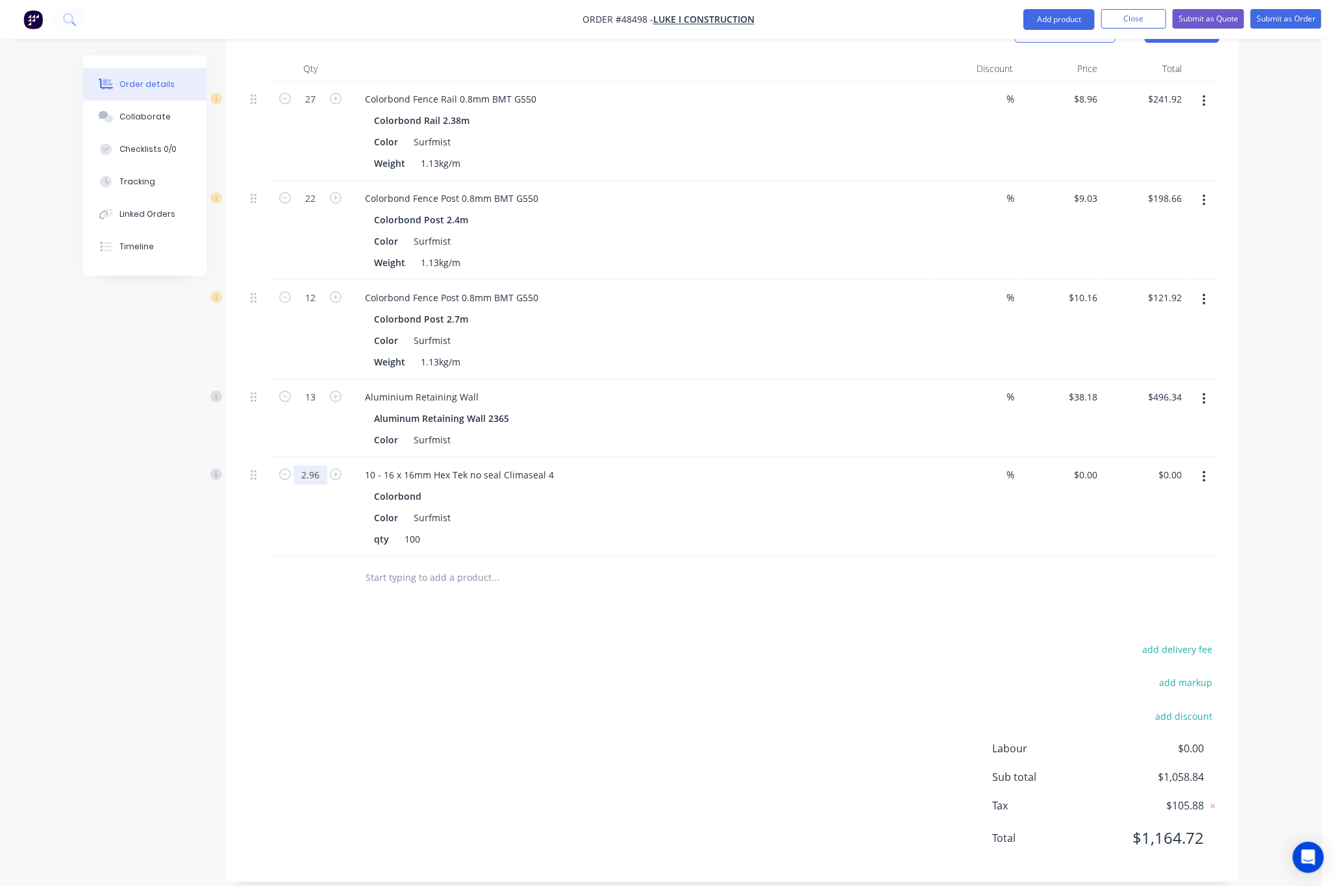
type input "2.96"
click at [360, 641] on div "add delivery fee add markup add discount Labour $0.00 Sub total $1,058.84 Tax $…" at bounding box center [732, 752] width 974 height 222
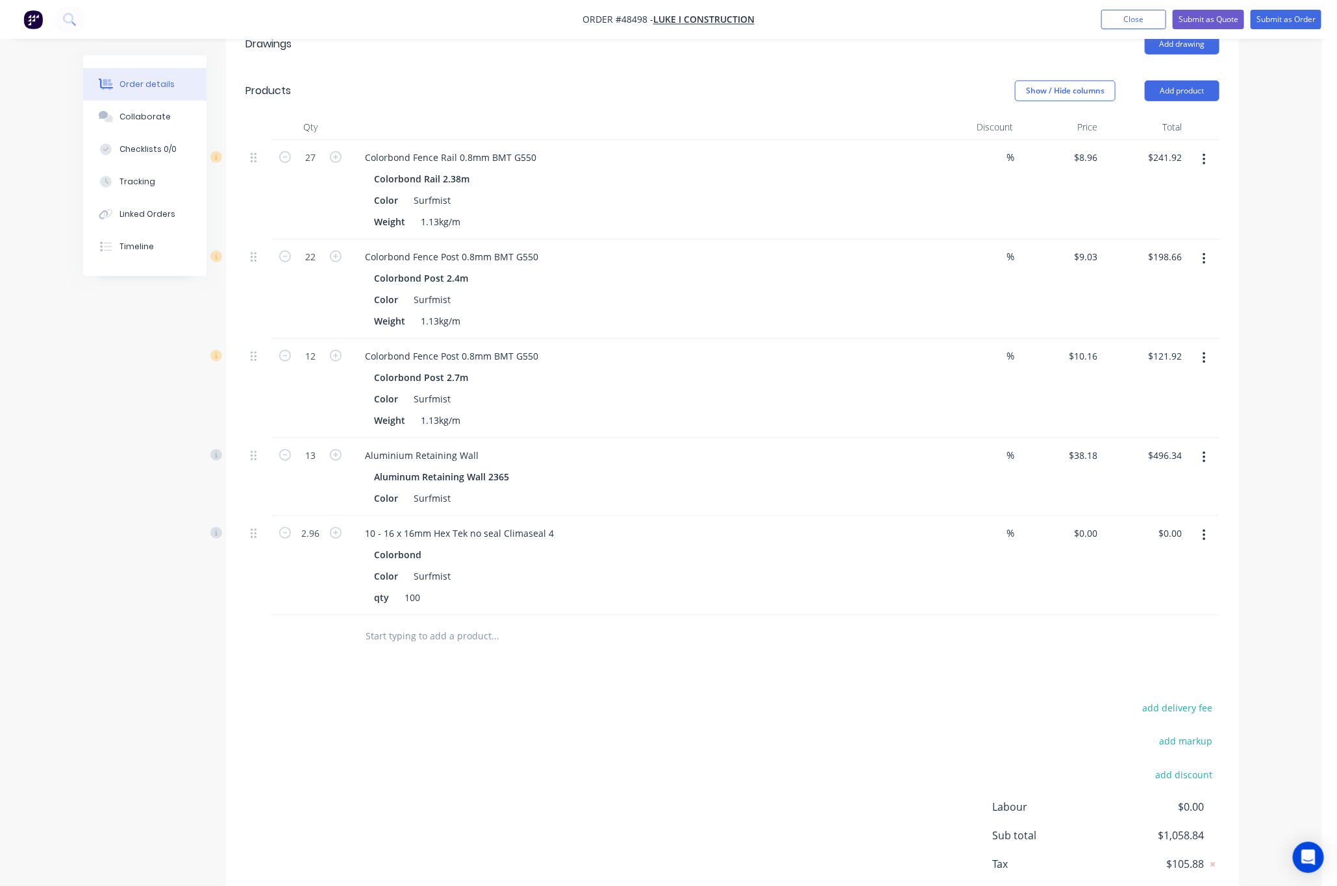
scroll to position [0, 0]
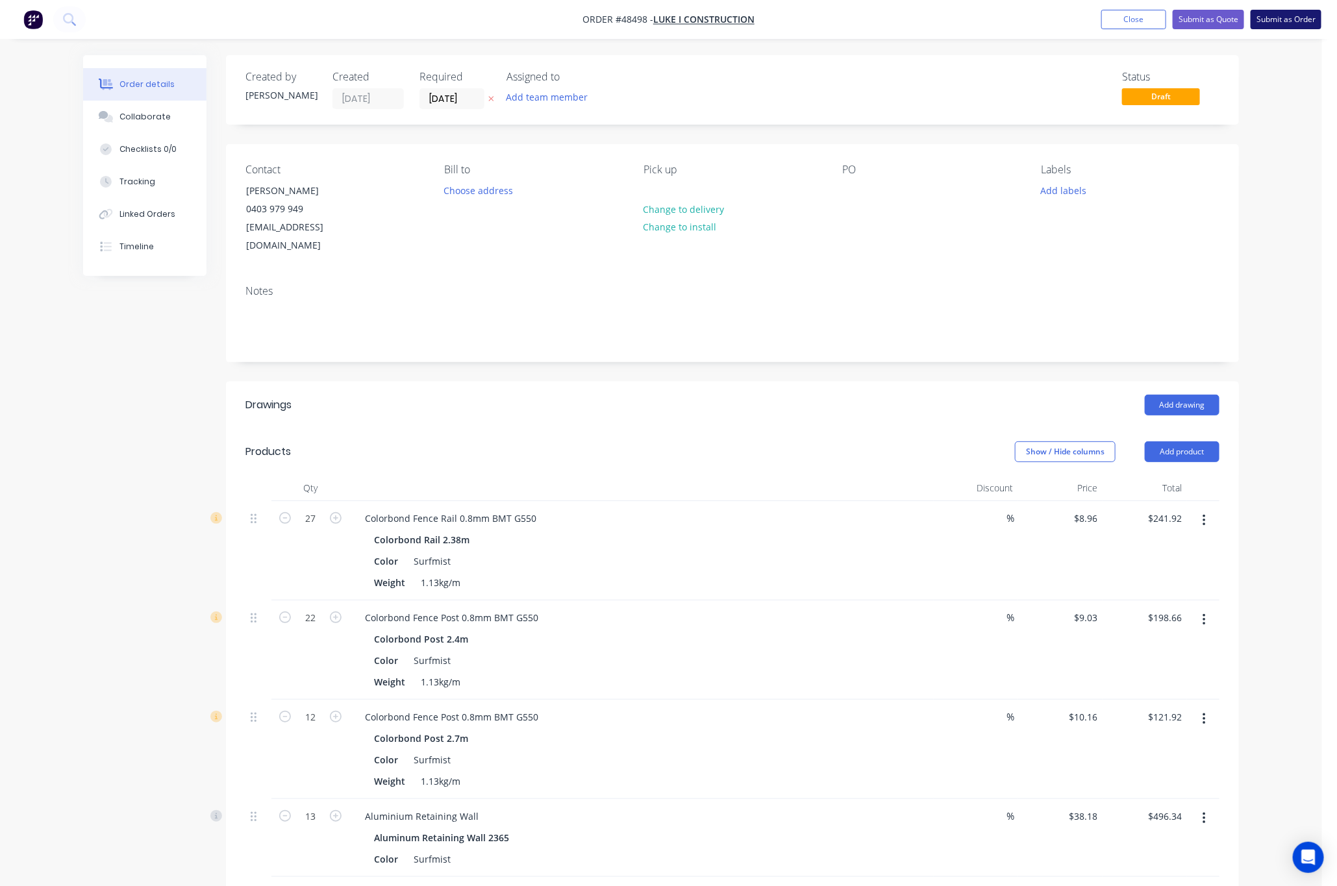
click at [812, 18] on button "Submit as Order" at bounding box center [1286, 19] width 71 height 19
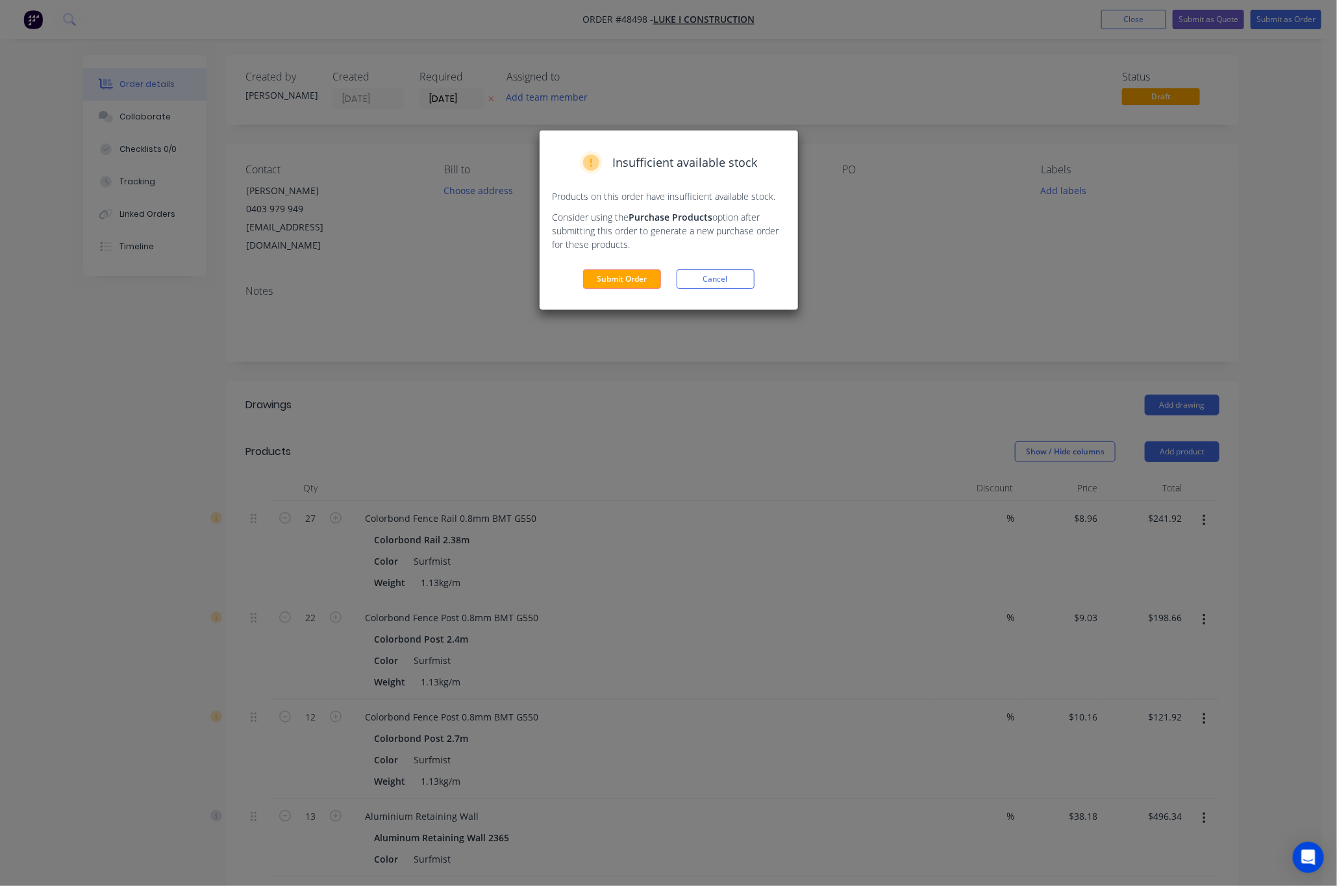
click at [812, 236] on div "Insufficient available stock Products on this order have insufficient available…" at bounding box center [668, 443] width 1337 height 886
drag, startPoint x: 705, startPoint y: 283, endPoint x: 679, endPoint y: 275, distance: 27.9
click at [708, 273] on button "Cancel" at bounding box center [716, 278] width 78 height 19
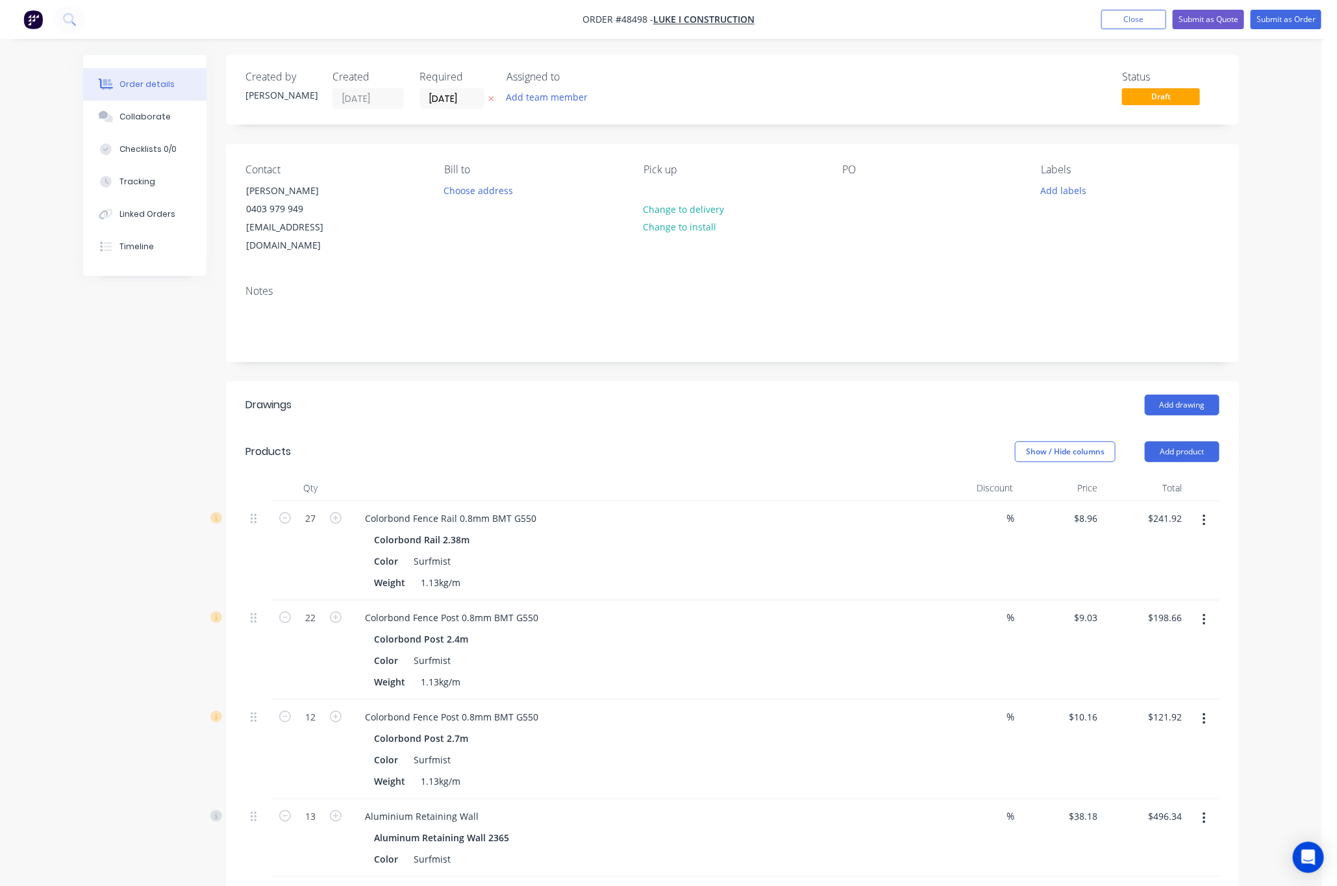
click at [812, 8] on nav "Order #48498 - LUKE I CONSTRUCTION Add product Close Submit as Quote Submit as …" at bounding box center [668, 19] width 1337 height 39
click at [812, 22] on button "Submit as Quote" at bounding box center [1208, 19] width 71 height 19
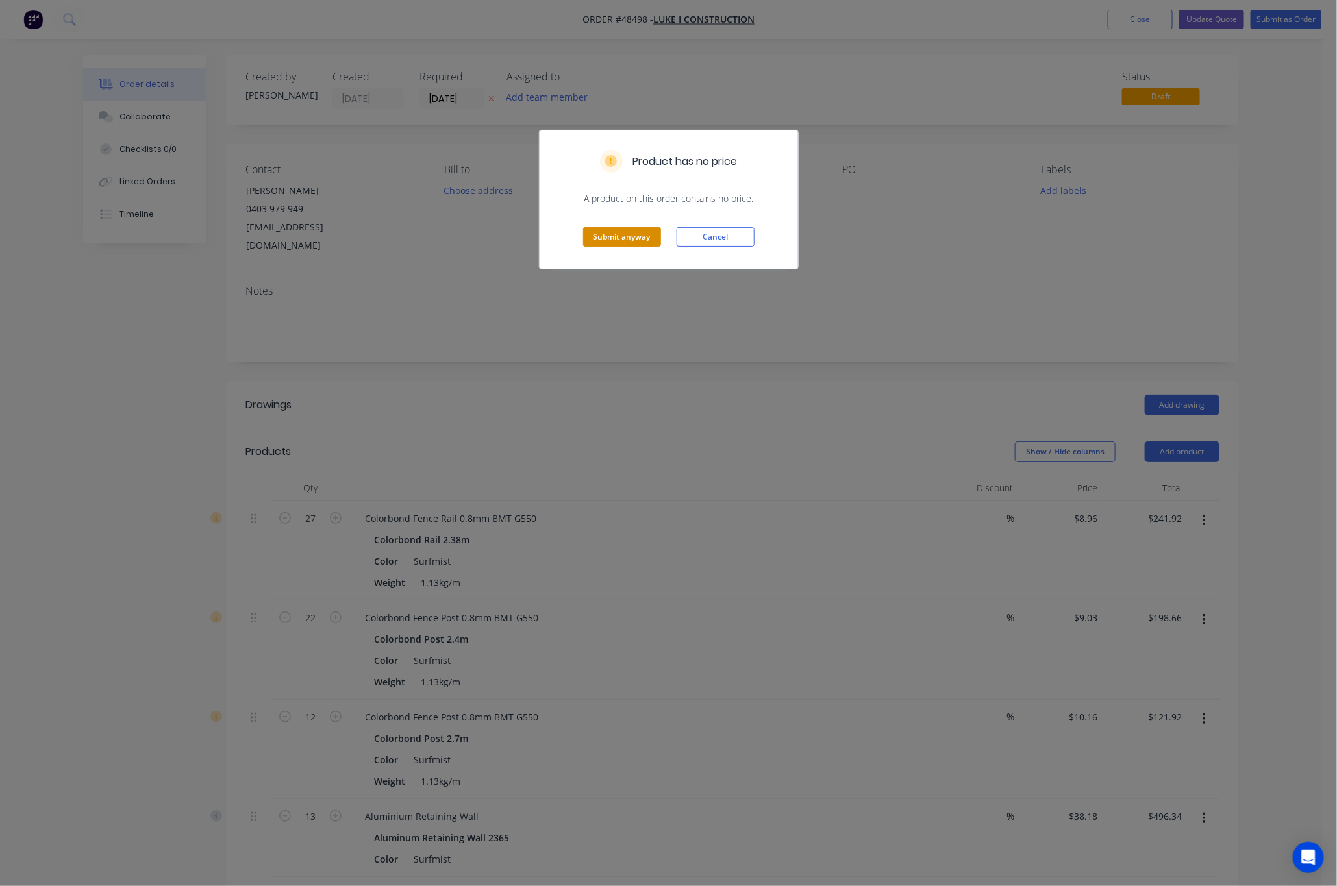
click at [618, 236] on button "Submit anyway" at bounding box center [622, 236] width 78 height 19
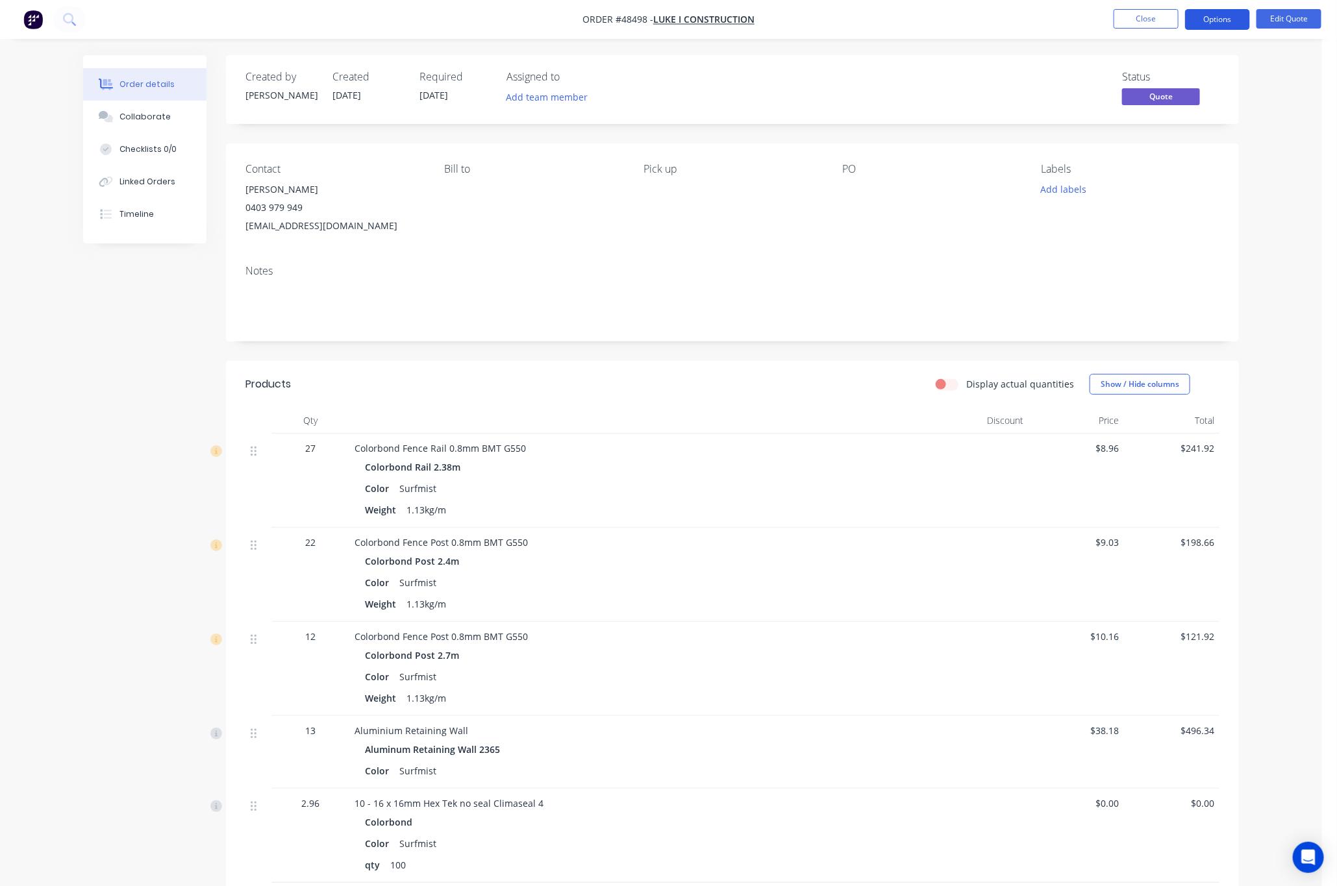
click at [812, 23] on button "Options" at bounding box center [1217, 19] width 65 height 21
click at [812, 12] on button "Options" at bounding box center [1217, 19] width 65 height 21
click at [812, 14] on button "Options" at bounding box center [1217, 19] width 65 height 21
click at [812, 74] on div "Quote" at bounding box center [1178, 78] width 119 height 19
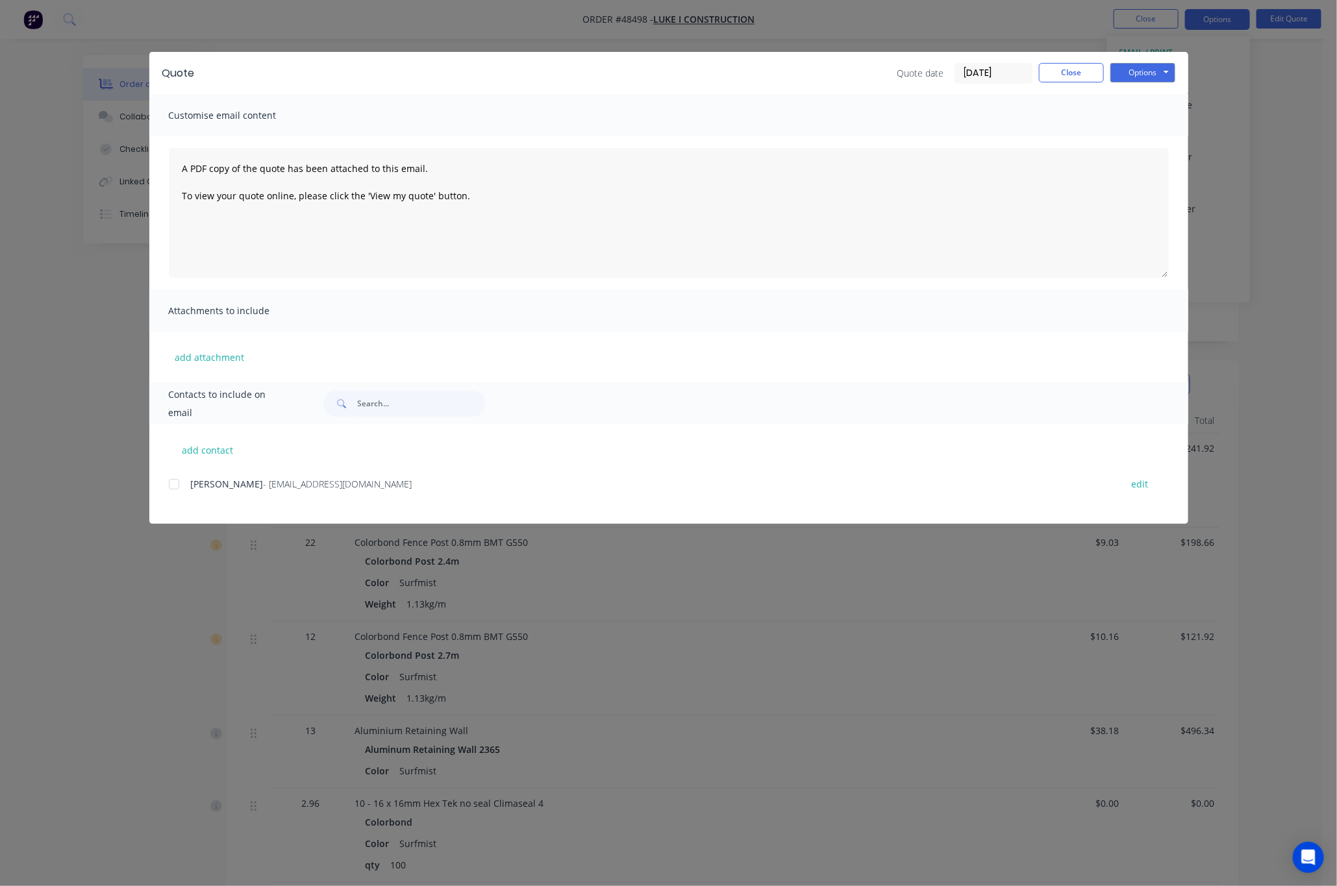
click at [173, 487] on div at bounding box center [174, 484] width 26 height 26
click at [812, 73] on button "Options" at bounding box center [1142, 72] width 65 height 19
click at [812, 119] on button "Print" at bounding box center [1151, 116] width 83 height 21
click at [812, 68] on button "Options" at bounding box center [1142, 72] width 65 height 19
click at [812, 134] on button "Email" at bounding box center [1151, 138] width 83 height 21
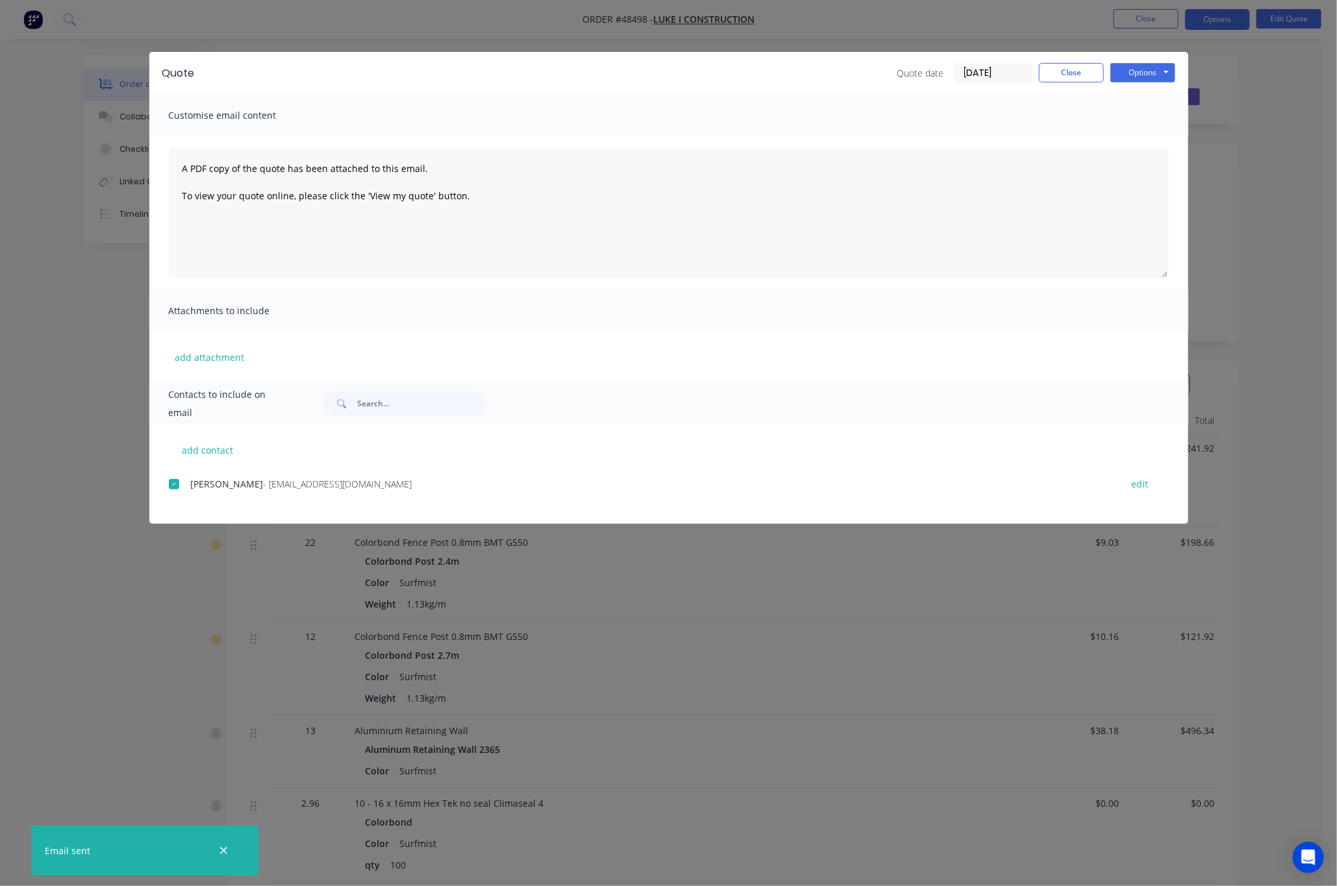
click at [812, 191] on div "Quote Quote date 26/08/25 Close Options Preview Print Email Customise email con…" at bounding box center [668, 443] width 1337 height 886
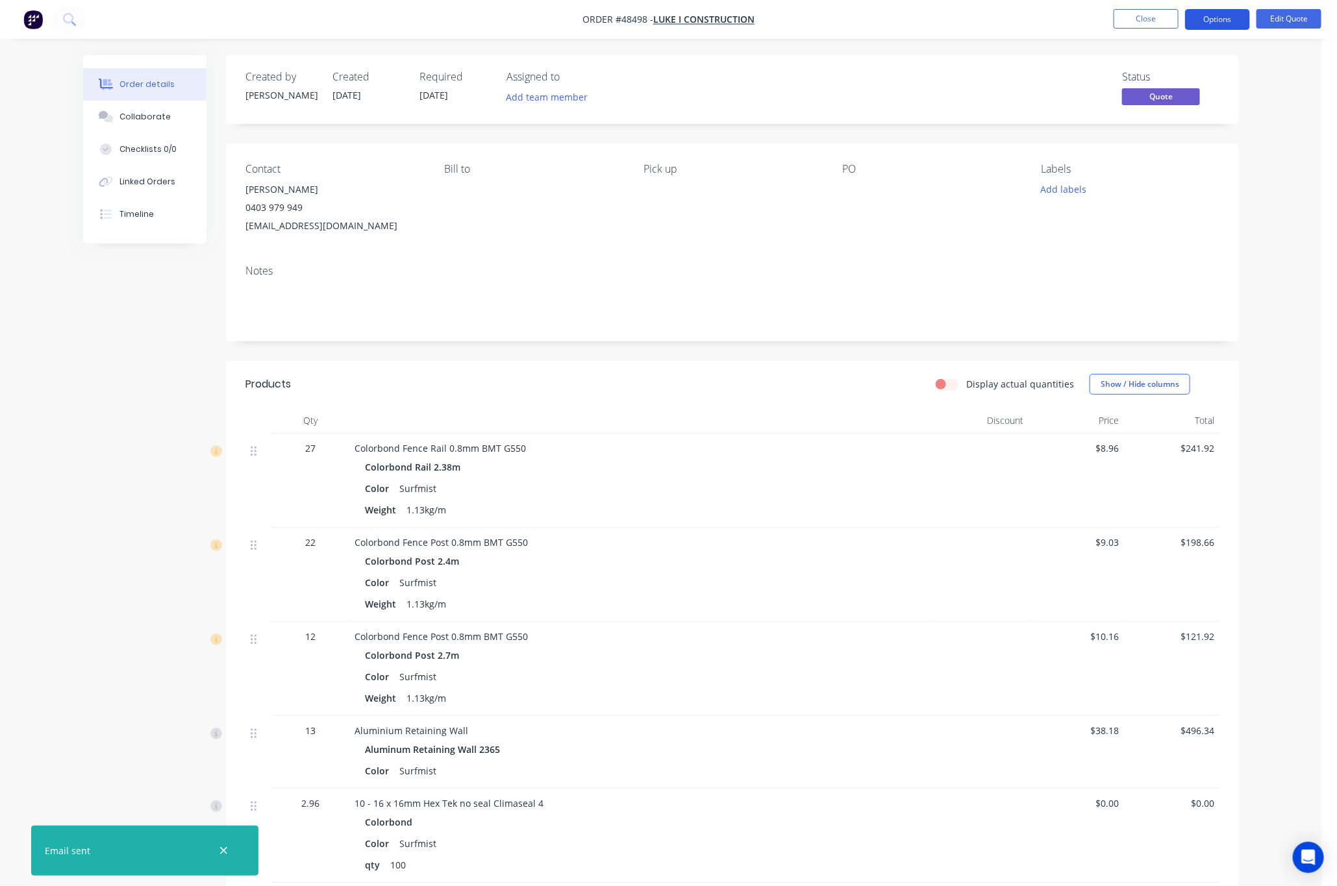
click at [812, 24] on button "Options" at bounding box center [1217, 19] width 65 height 21
click at [812, 162] on div "Convert to Order" at bounding box center [1178, 156] width 119 height 19
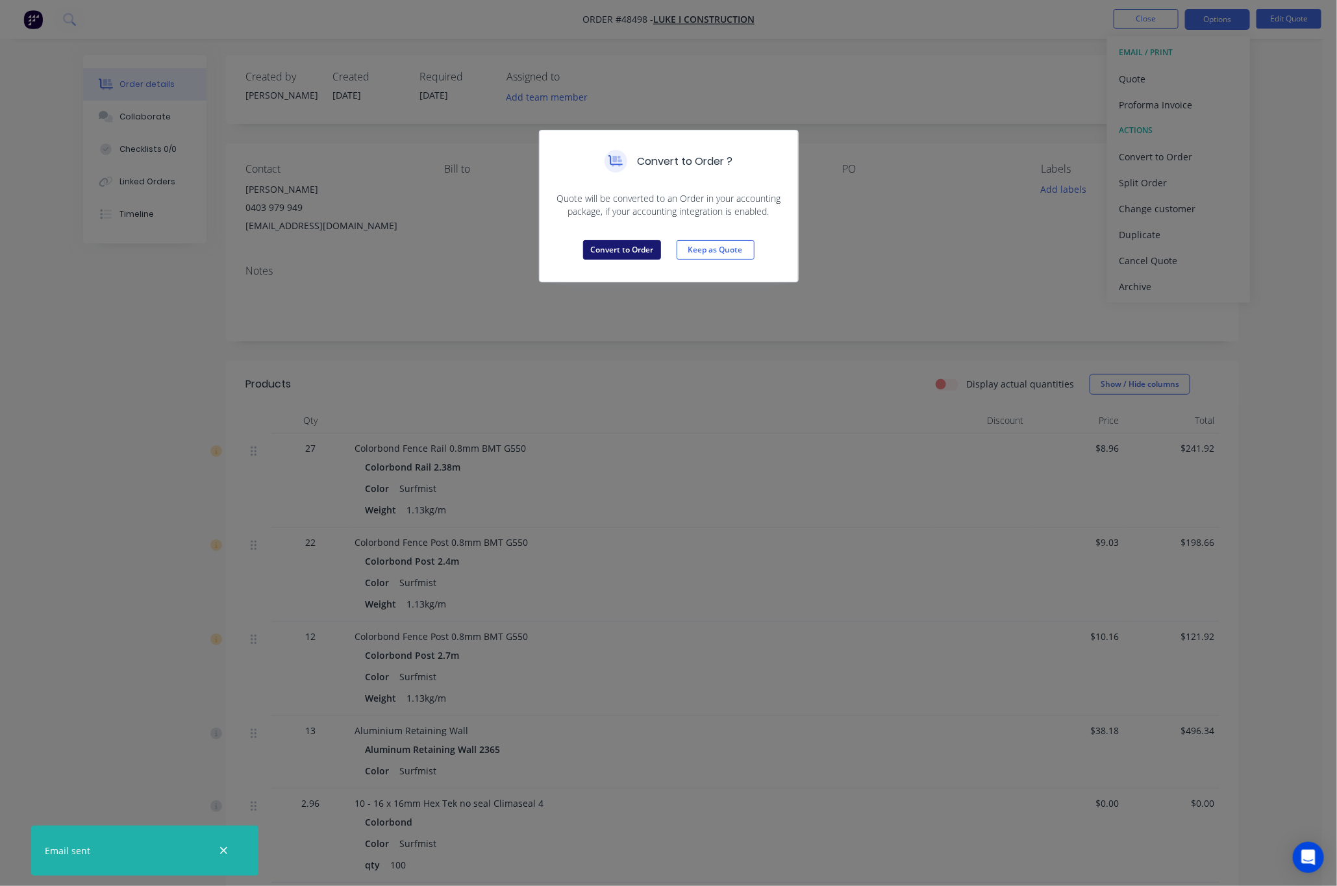
click at [604, 257] on button "Convert to Order" at bounding box center [622, 249] width 78 height 19
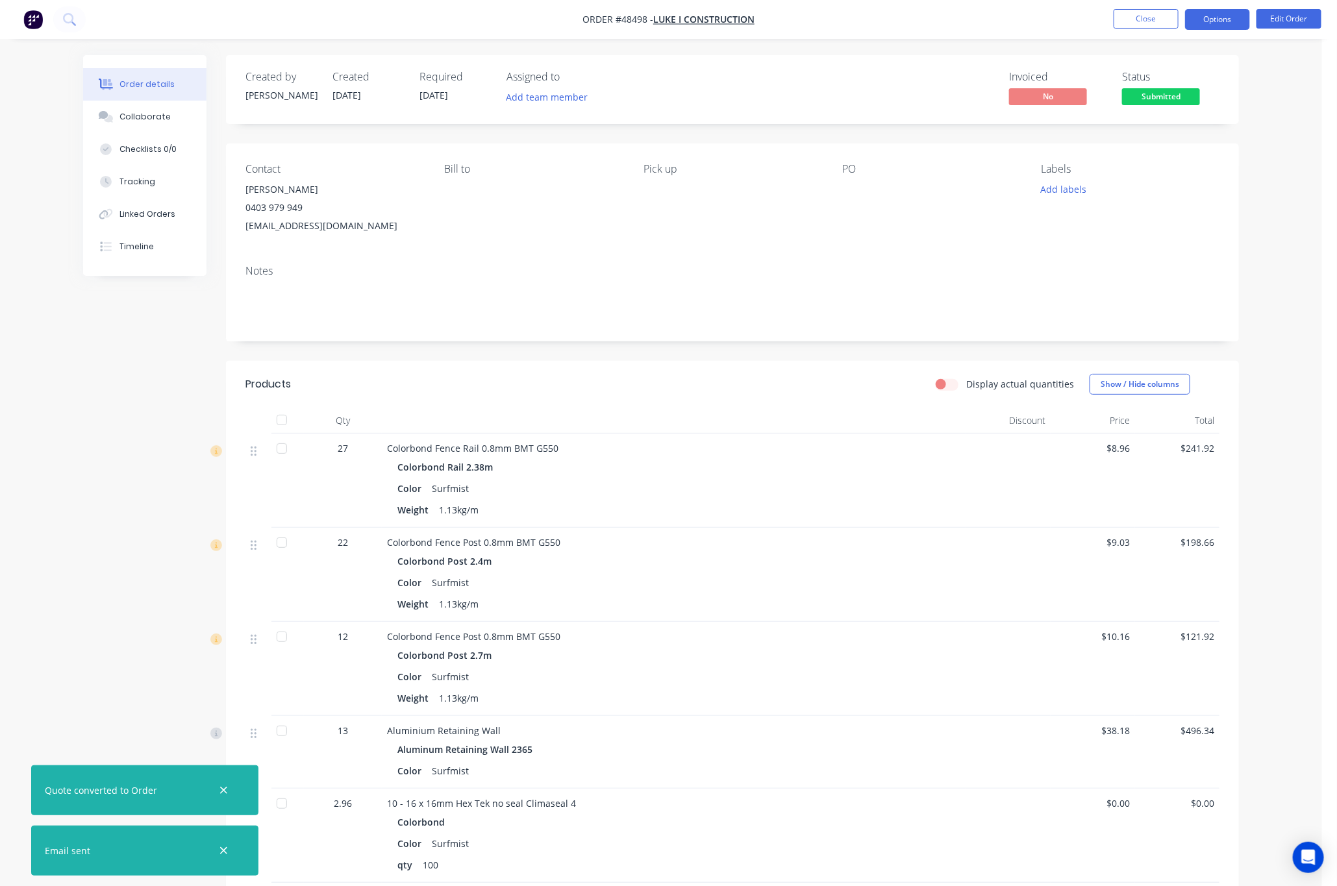
click at [812, 16] on button "Options" at bounding box center [1217, 19] width 65 height 21
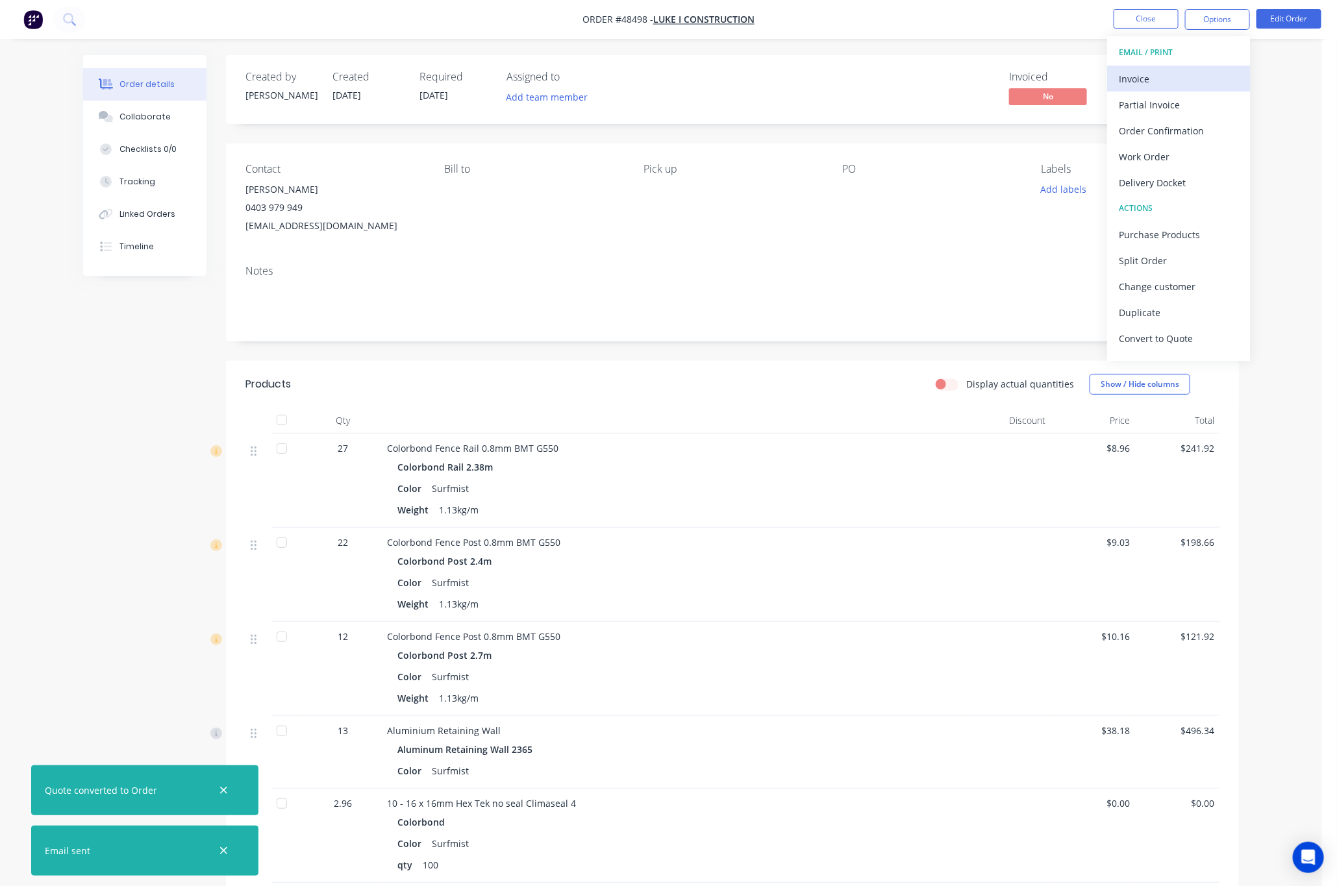
click at [812, 70] on div "Invoice" at bounding box center [1178, 78] width 119 height 19
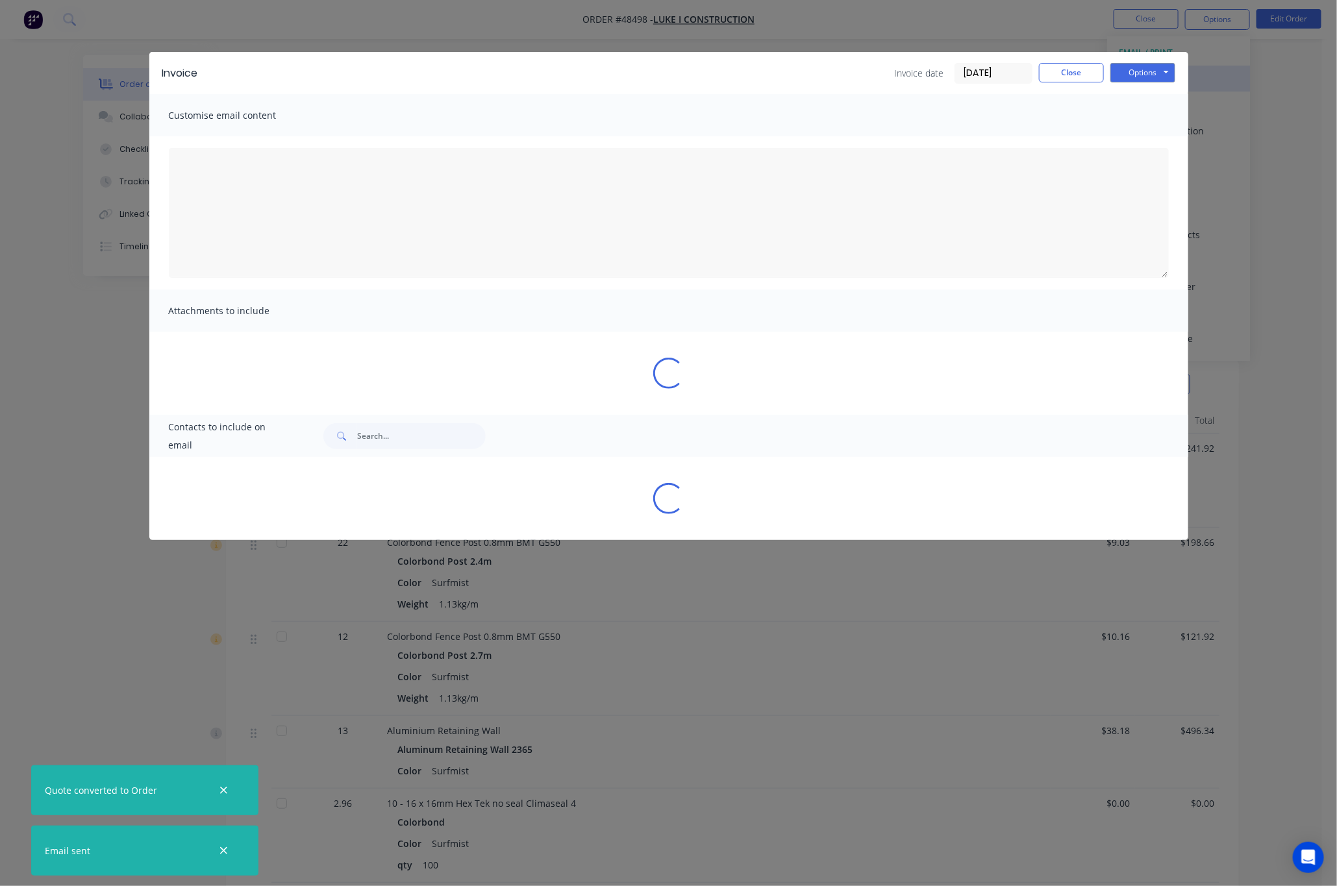
type textarea "A PDF copy of the order has been attached to this email. To view your order onl…"
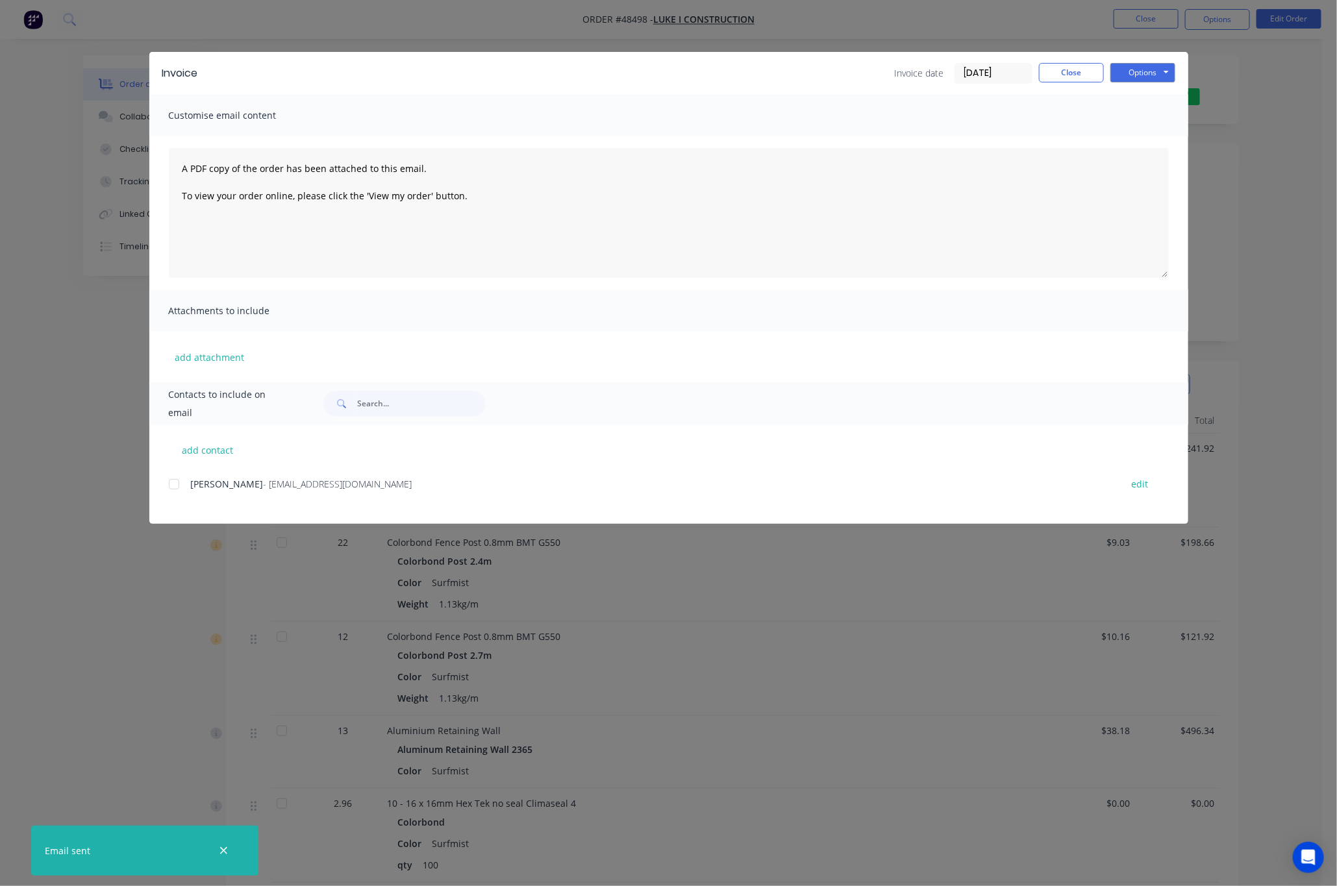
click at [175, 486] on div at bounding box center [174, 484] width 26 height 26
click at [812, 65] on button "Options" at bounding box center [1142, 72] width 65 height 19
click at [812, 131] on button "Email" at bounding box center [1151, 138] width 83 height 21
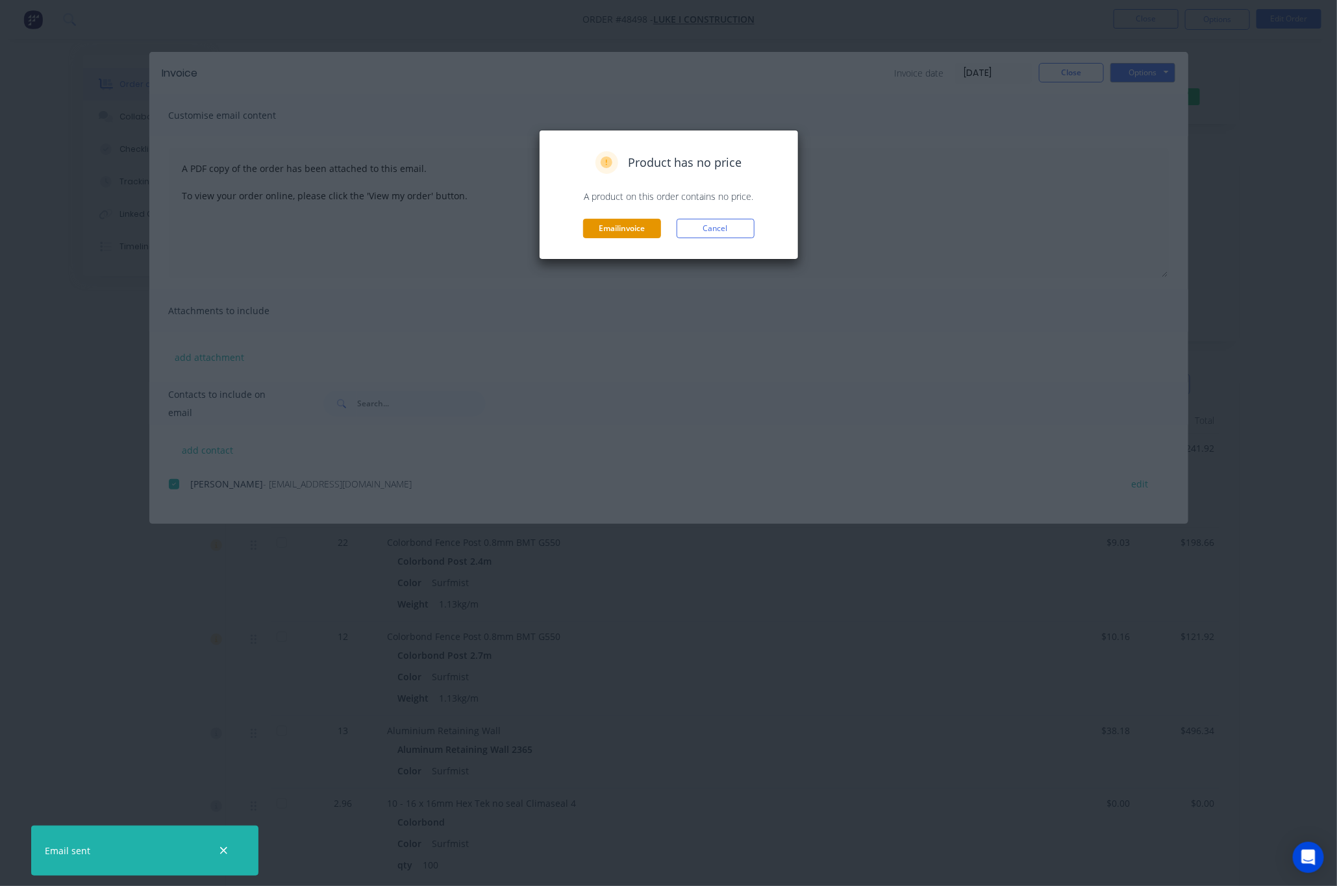
click at [605, 226] on button "Email invoice" at bounding box center [622, 228] width 78 height 19
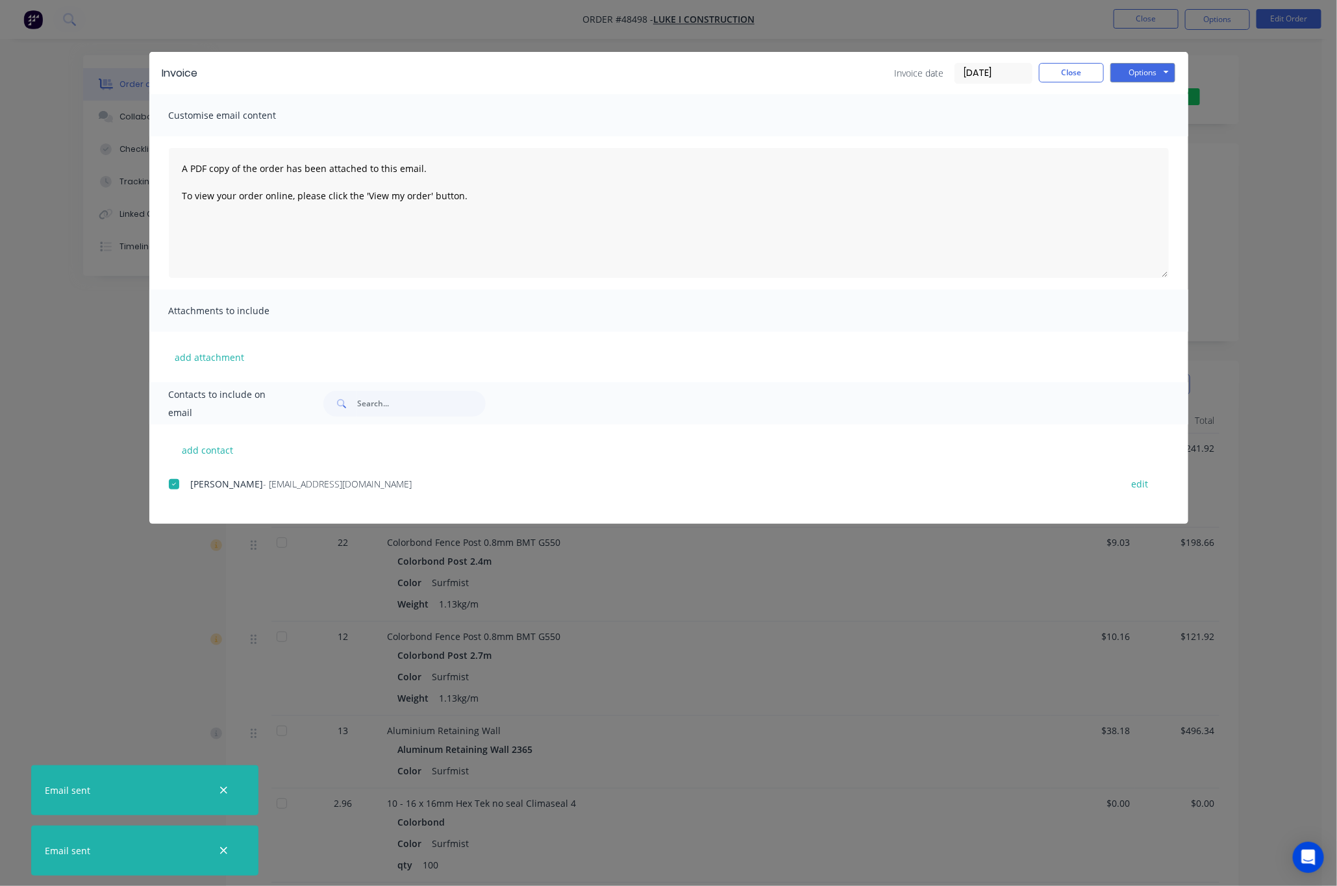
click at [812, 205] on div "Invoice Invoice date 26/08/25 Close Options Preview Print Email Customise email…" at bounding box center [668, 443] width 1337 height 886
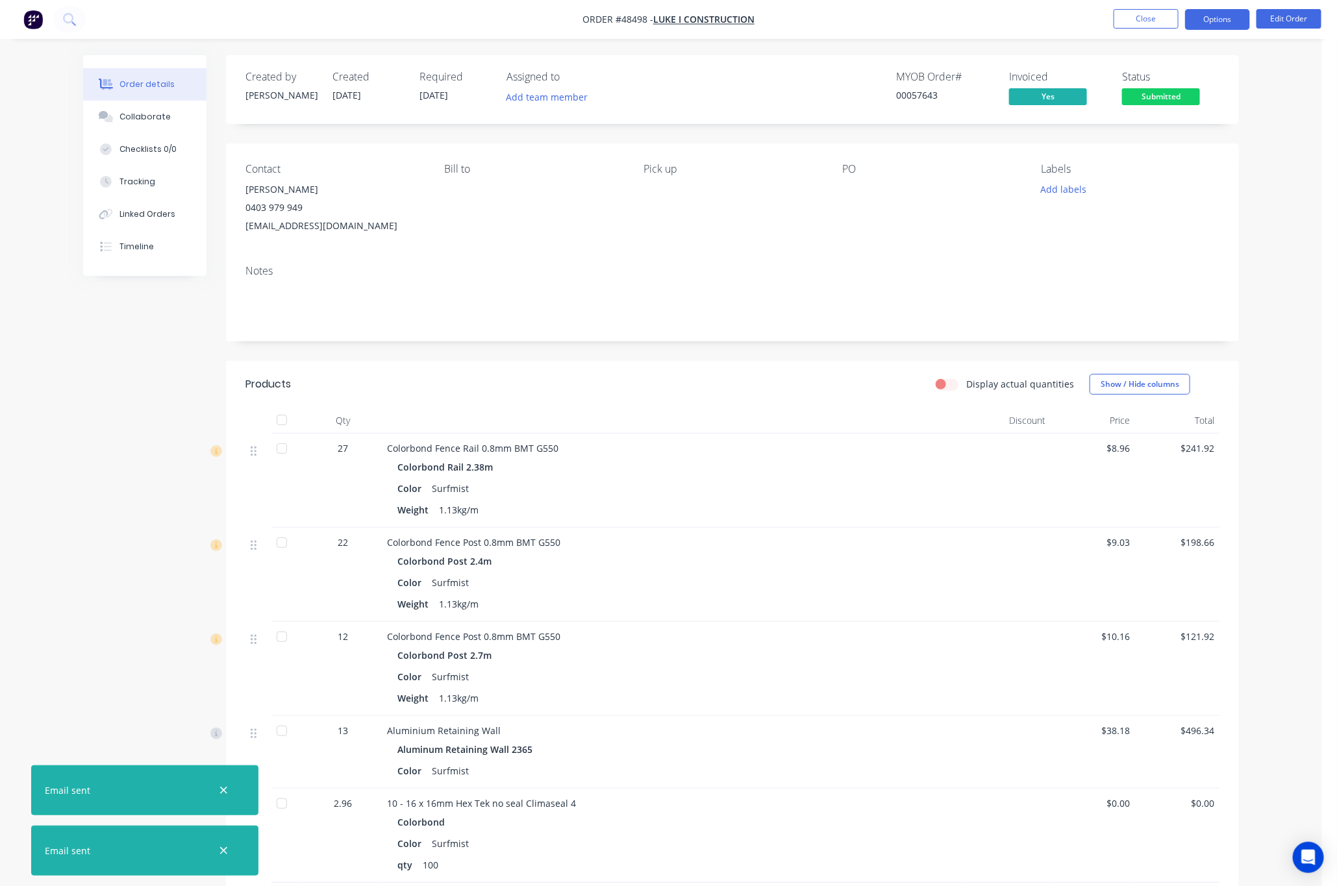
click at [812, 21] on button "Options" at bounding box center [1217, 19] width 65 height 21
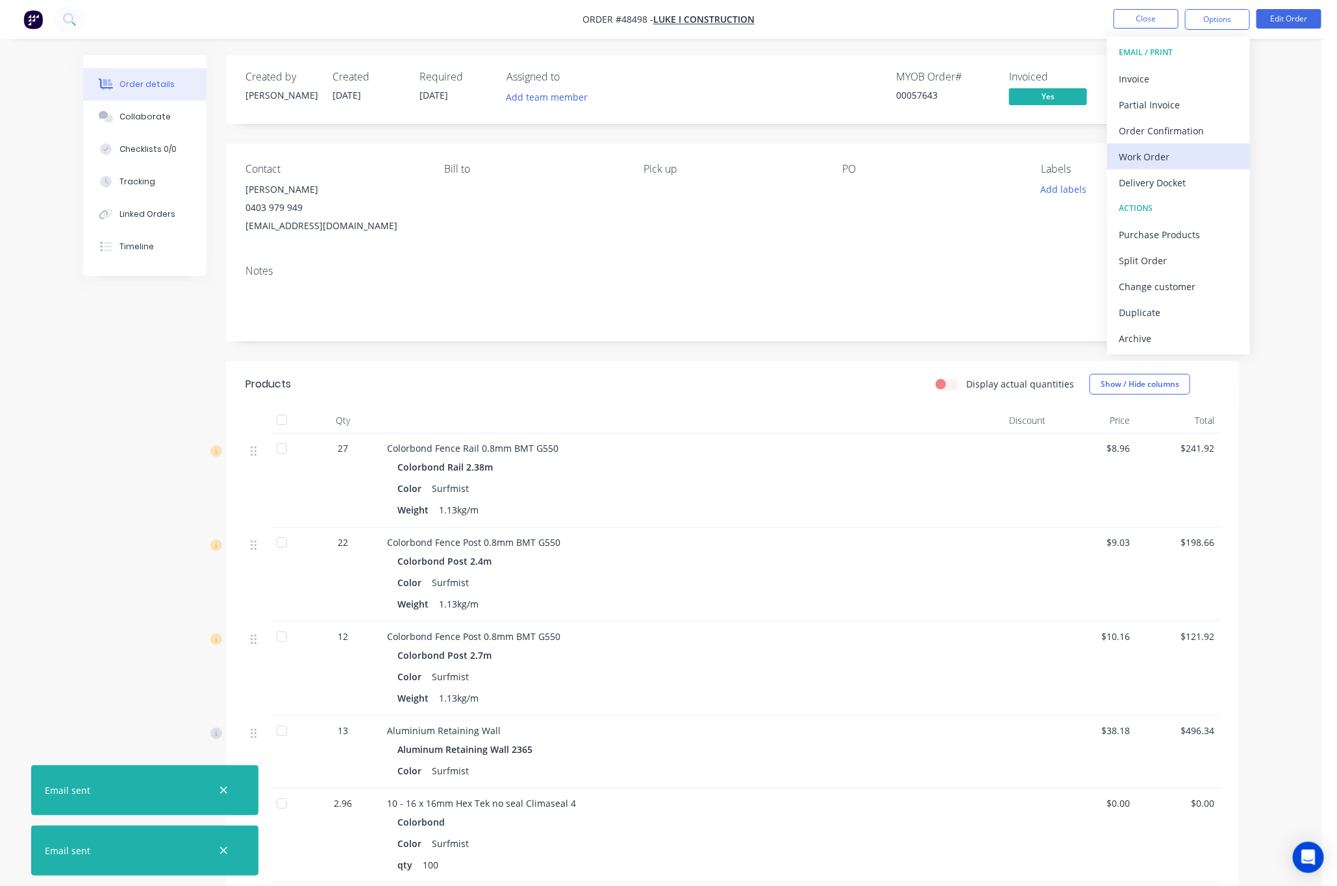
click at [812, 160] on div "Work Order" at bounding box center [1178, 156] width 119 height 19
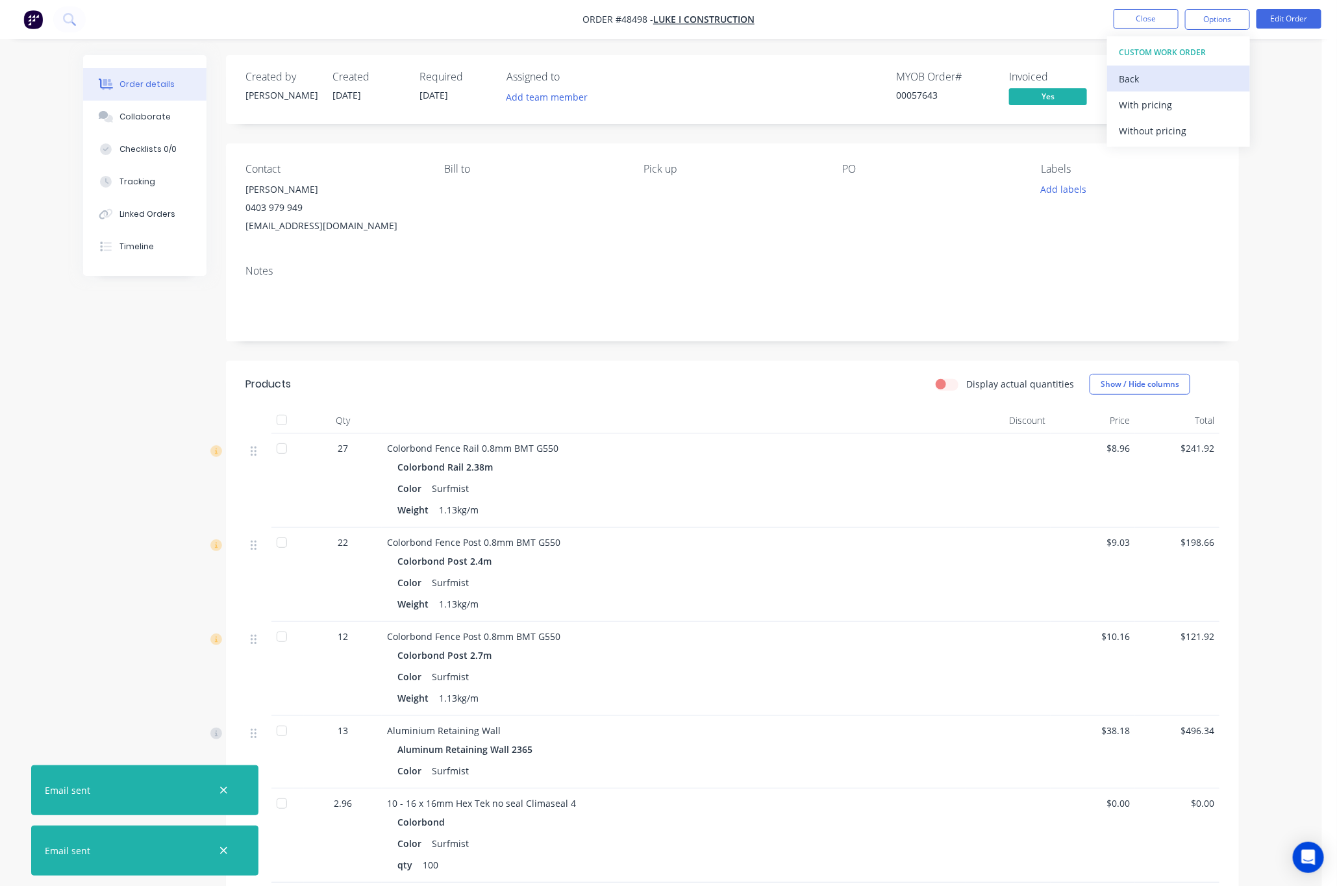
click at [812, 77] on div "Back" at bounding box center [1178, 78] width 119 height 19
click at [812, 74] on div "Back" at bounding box center [1178, 78] width 119 height 19
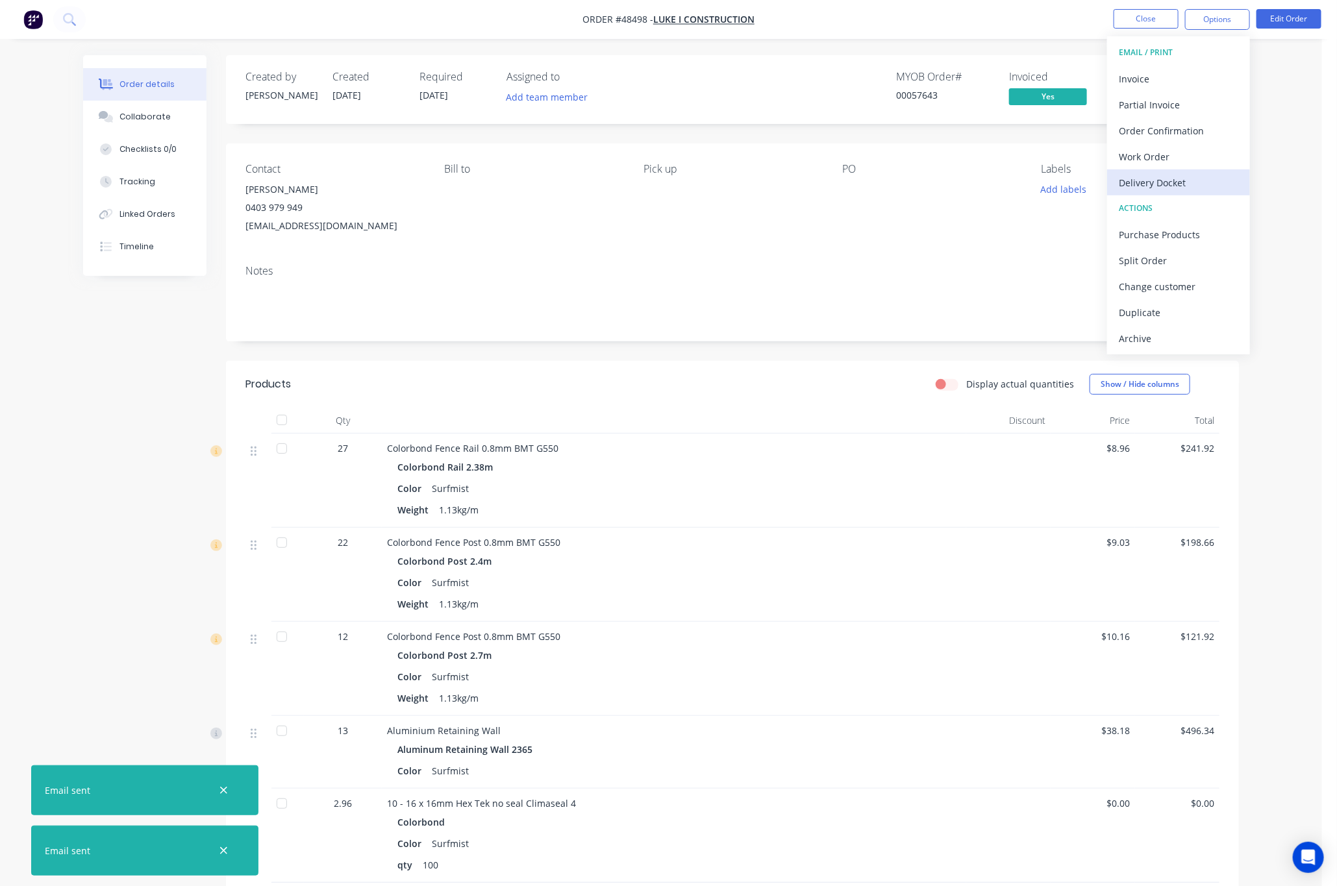
click at [812, 179] on div "Delivery Docket" at bounding box center [1178, 182] width 119 height 19
click at [812, 141] on button "Without pricing" at bounding box center [1178, 131] width 143 height 26
drag, startPoint x: 936, startPoint y: 255, endPoint x: 965, endPoint y: 255, distance: 29.2
click at [812, 266] on div "Contact Luke Lin 0403 979 949 westfencingluke@gmail.com Bill to Pick up PO Labe…" at bounding box center [732, 242] width 1013 height 198
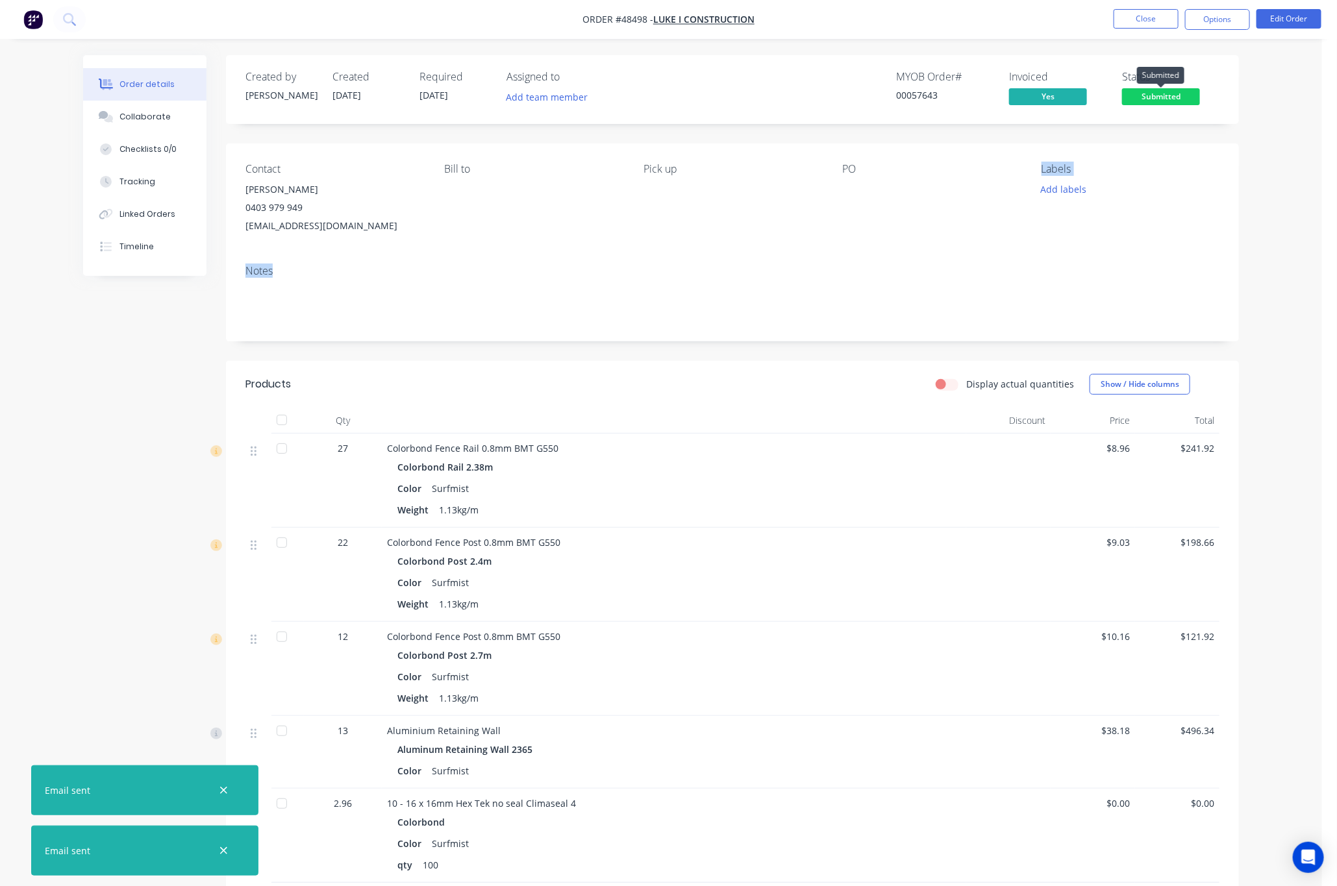
click at [812, 94] on span "Submitted" at bounding box center [1161, 96] width 78 height 16
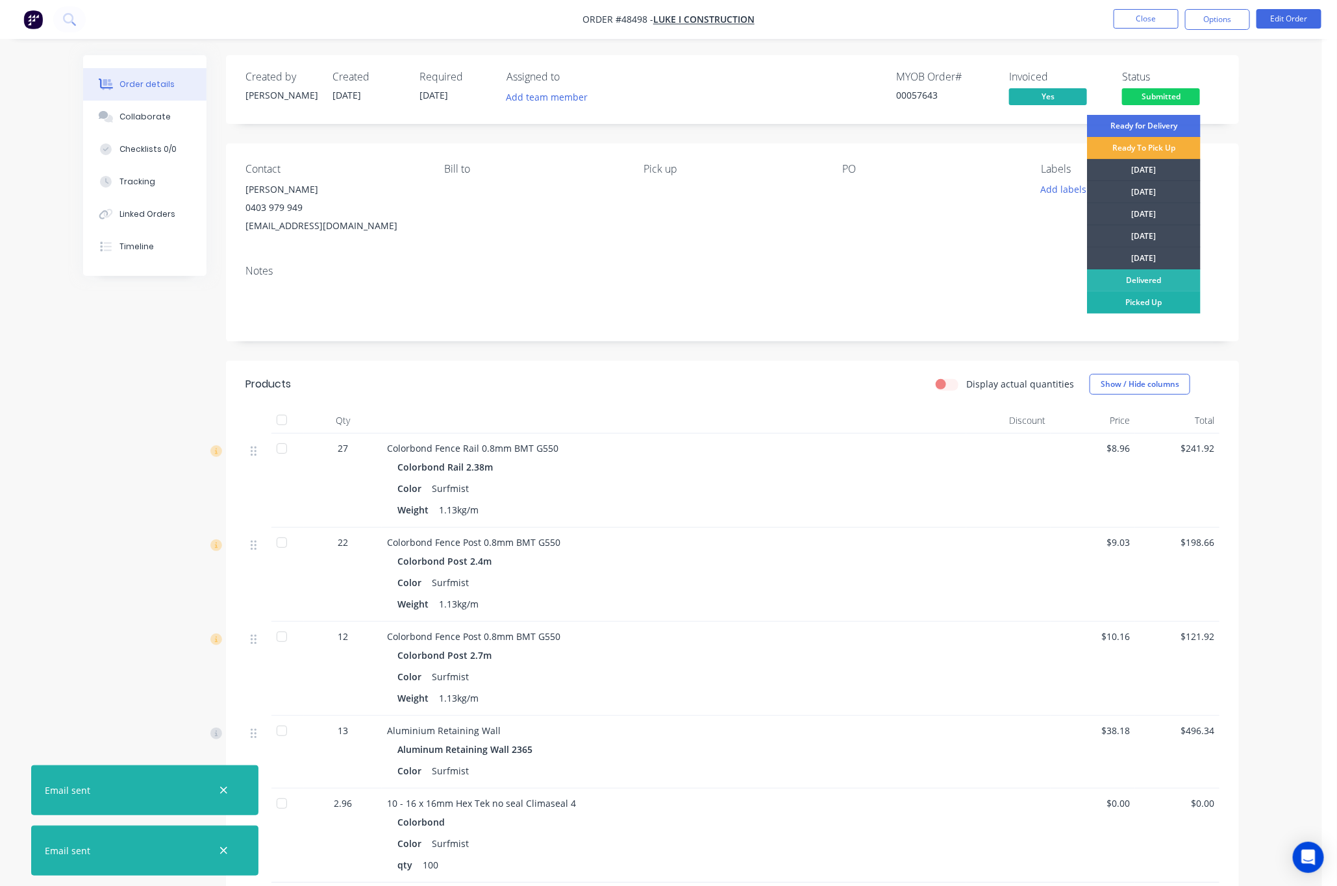
click at [812, 308] on div "Picked Up" at bounding box center [1144, 303] width 114 height 22
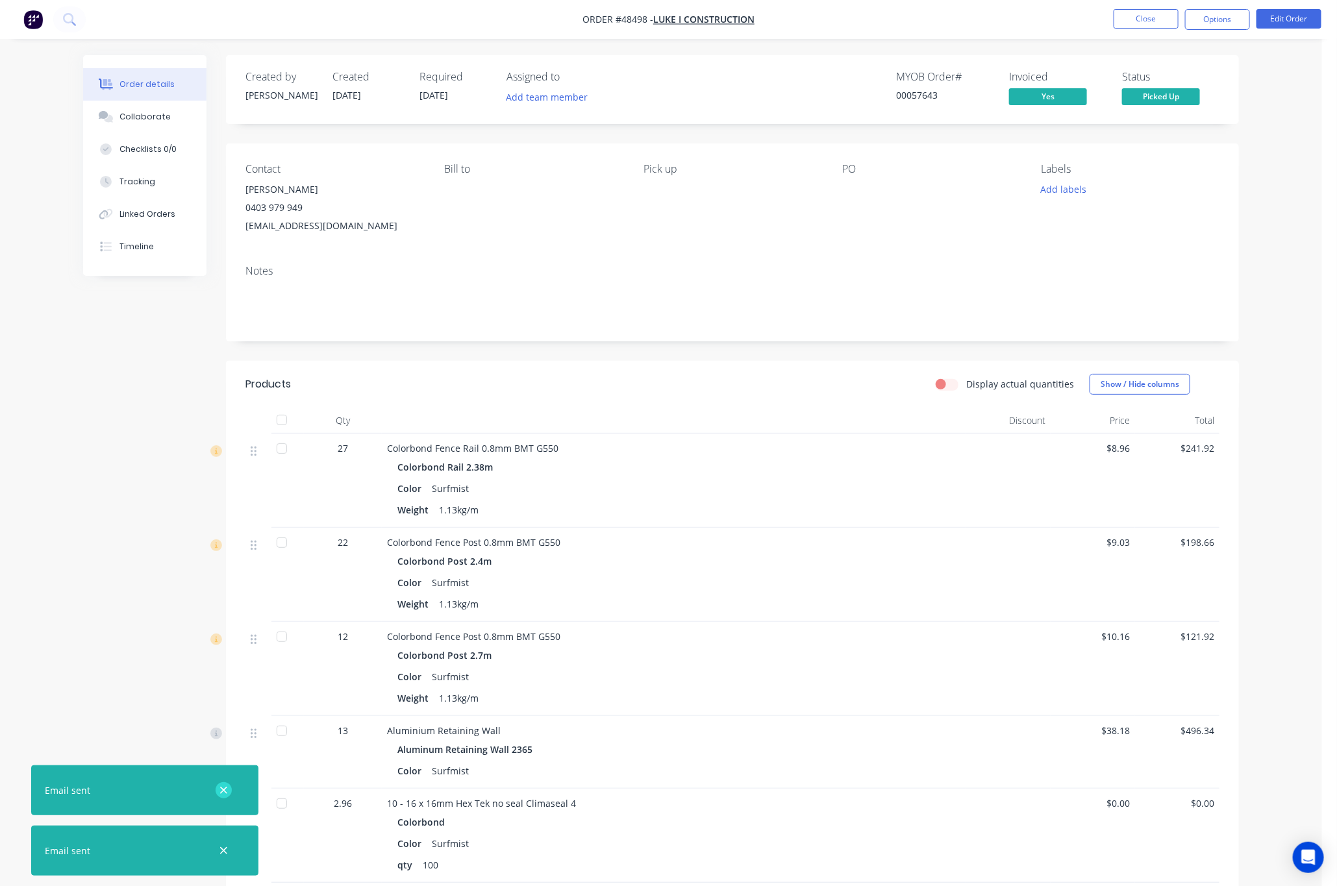
click at [226, 790] on icon "button" at bounding box center [223, 791] width 8 height 12
click at [221, 847] on icon "button" at bounding box center [223, 851] width 8 height 12
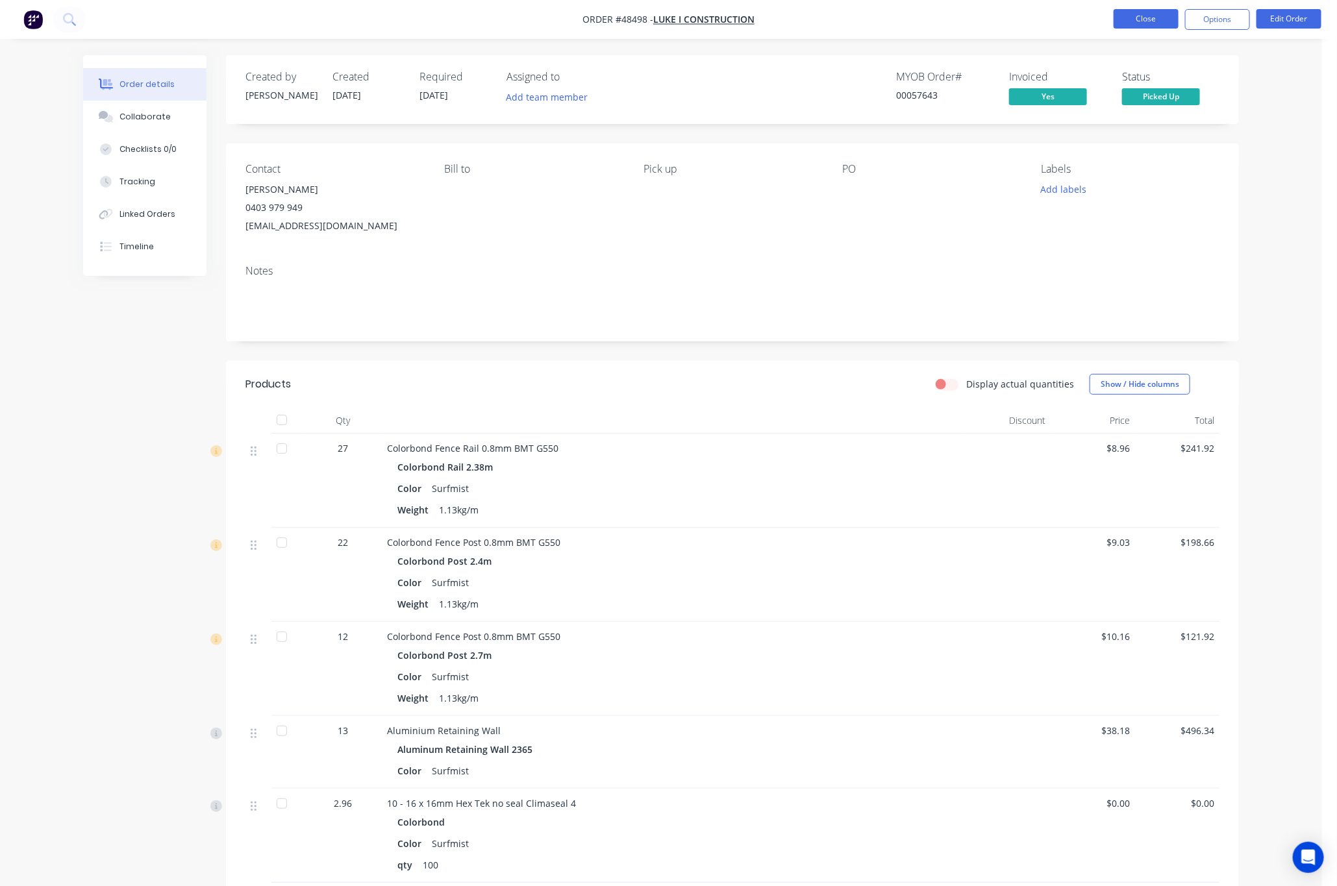
click at [812, 24] on button "Close" at bounding box center [1146, 18] width 65 height 19
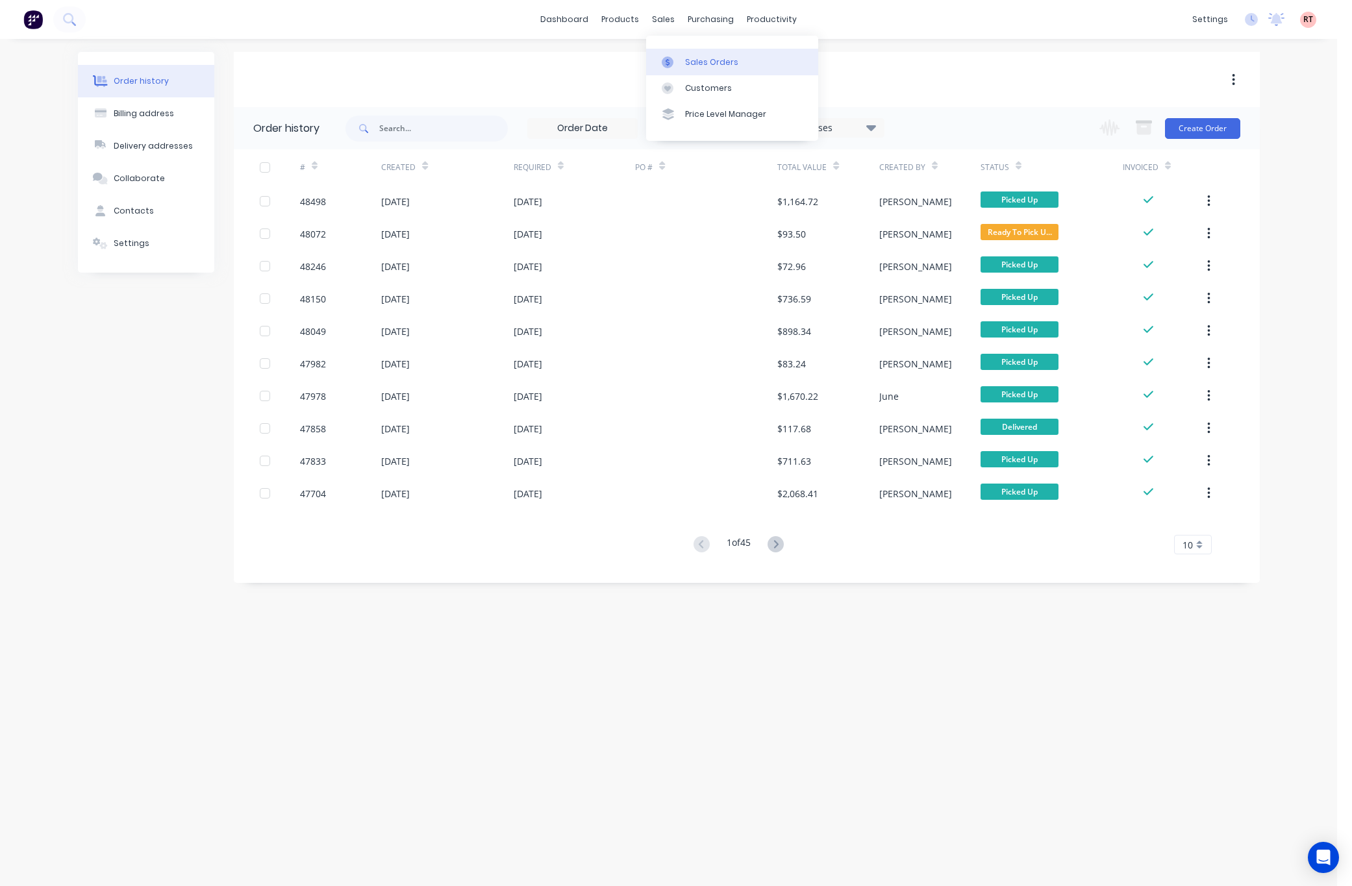
click at [702, 56] on div "Sales Orders" at bounding box center [711, 62] width 53 height 12
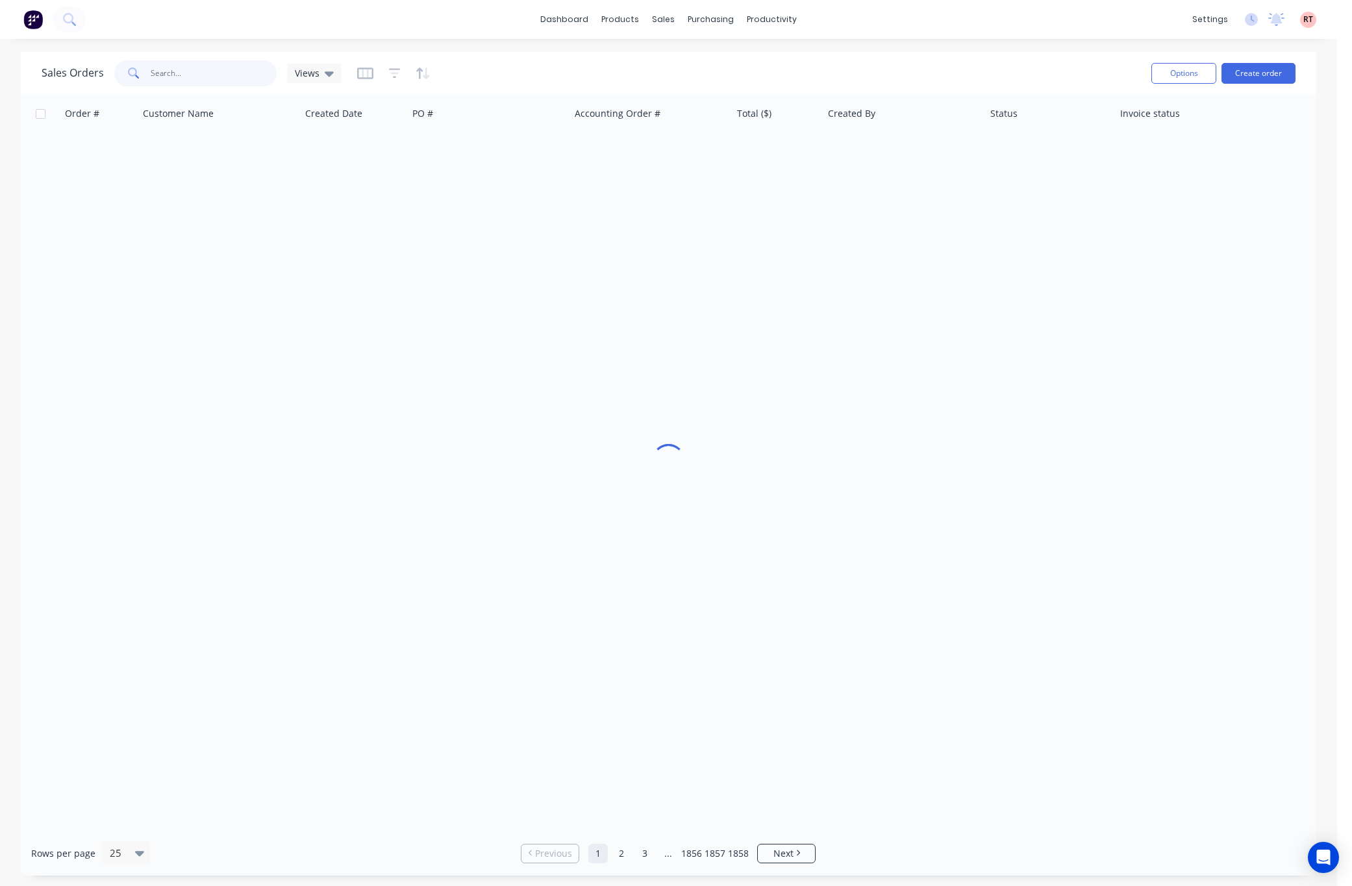
click at [203, 72] on input "text" at bounding box center [214, 73] width 127 height 26
type input "48423"
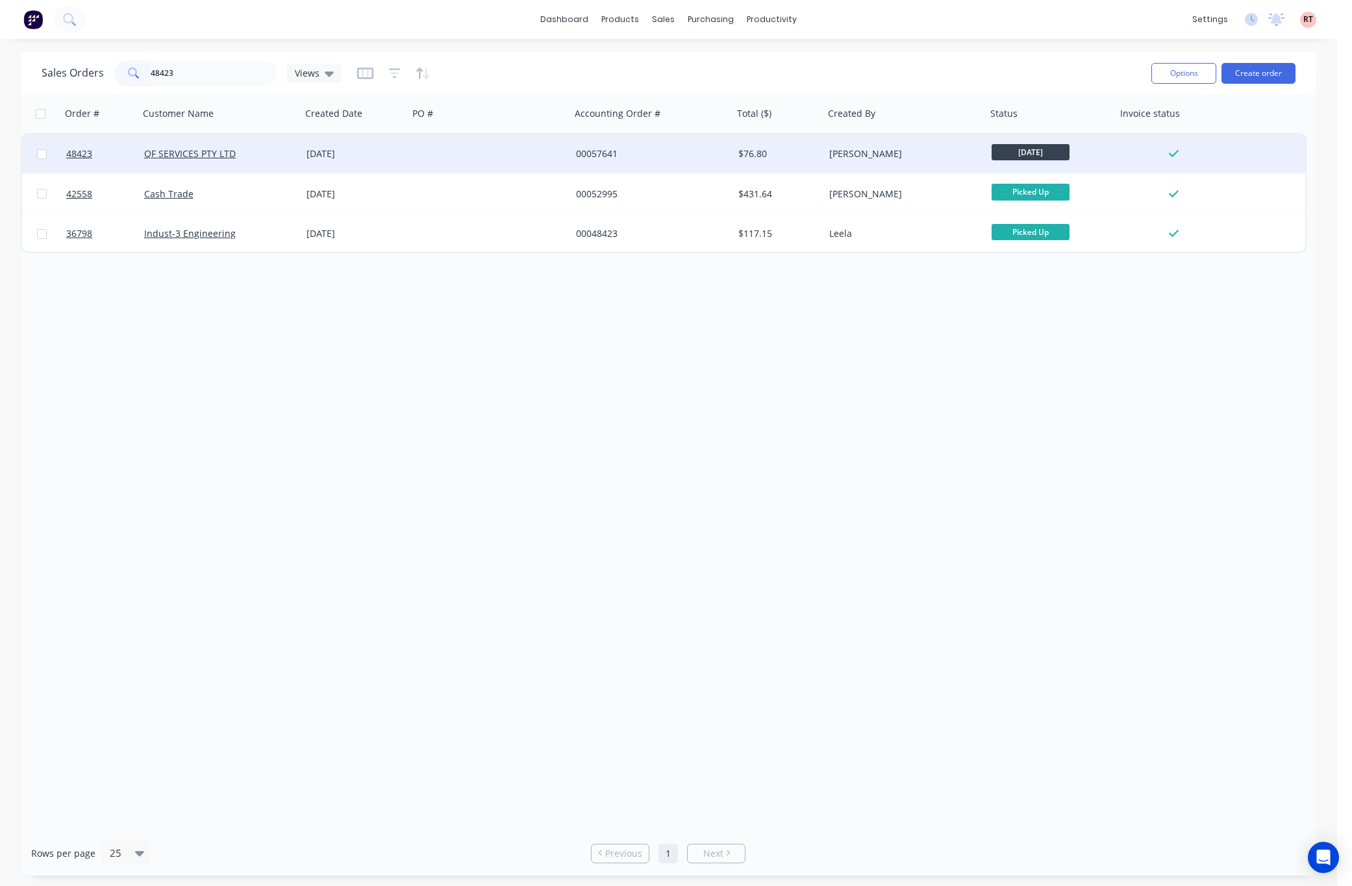
click at [497, 158] on div at bounding box center [489, 153] width 162 height 39
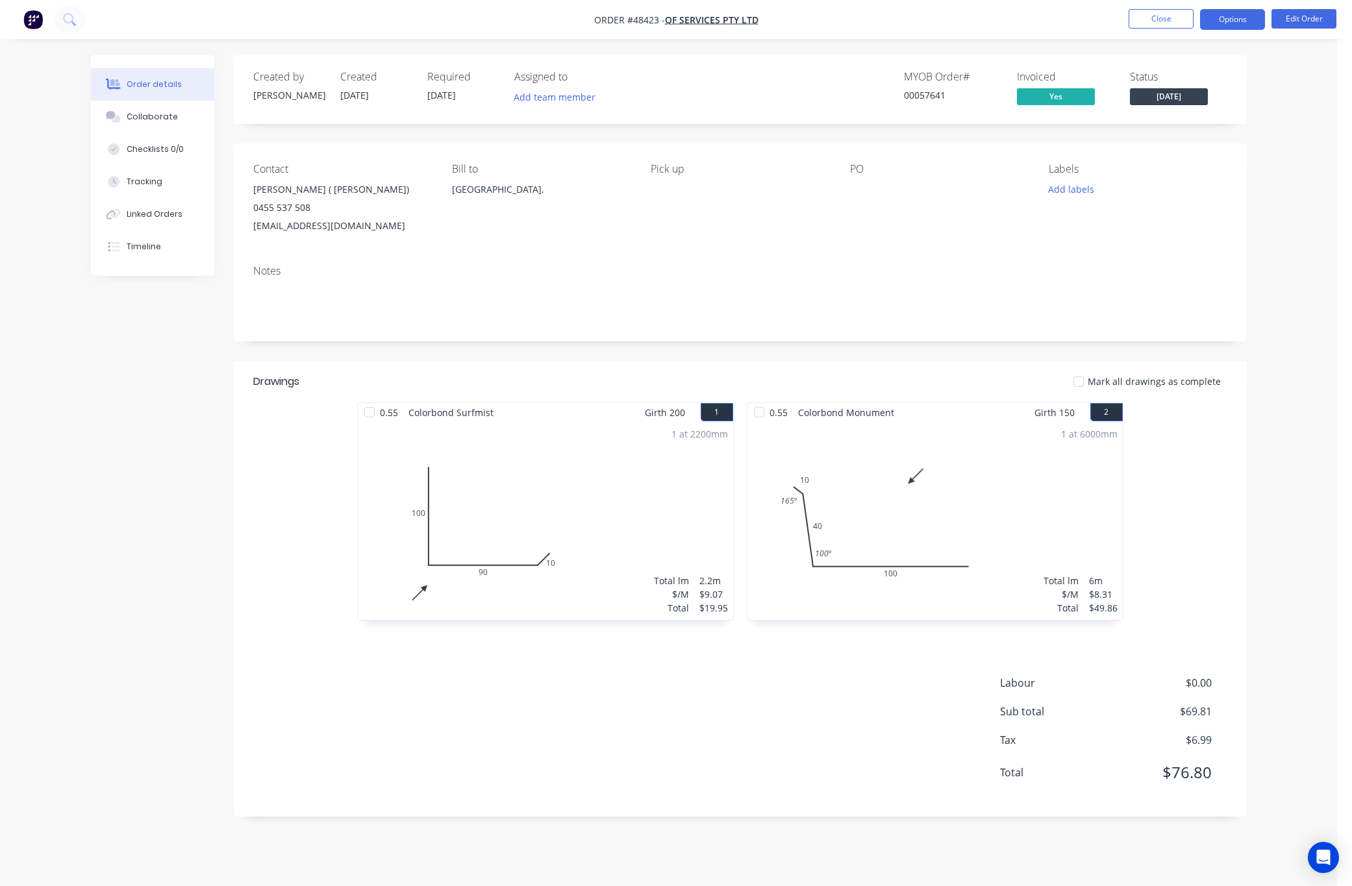
click at [812, 26] on button "Options" at bounding box center [1232, 19] width 65 height 21
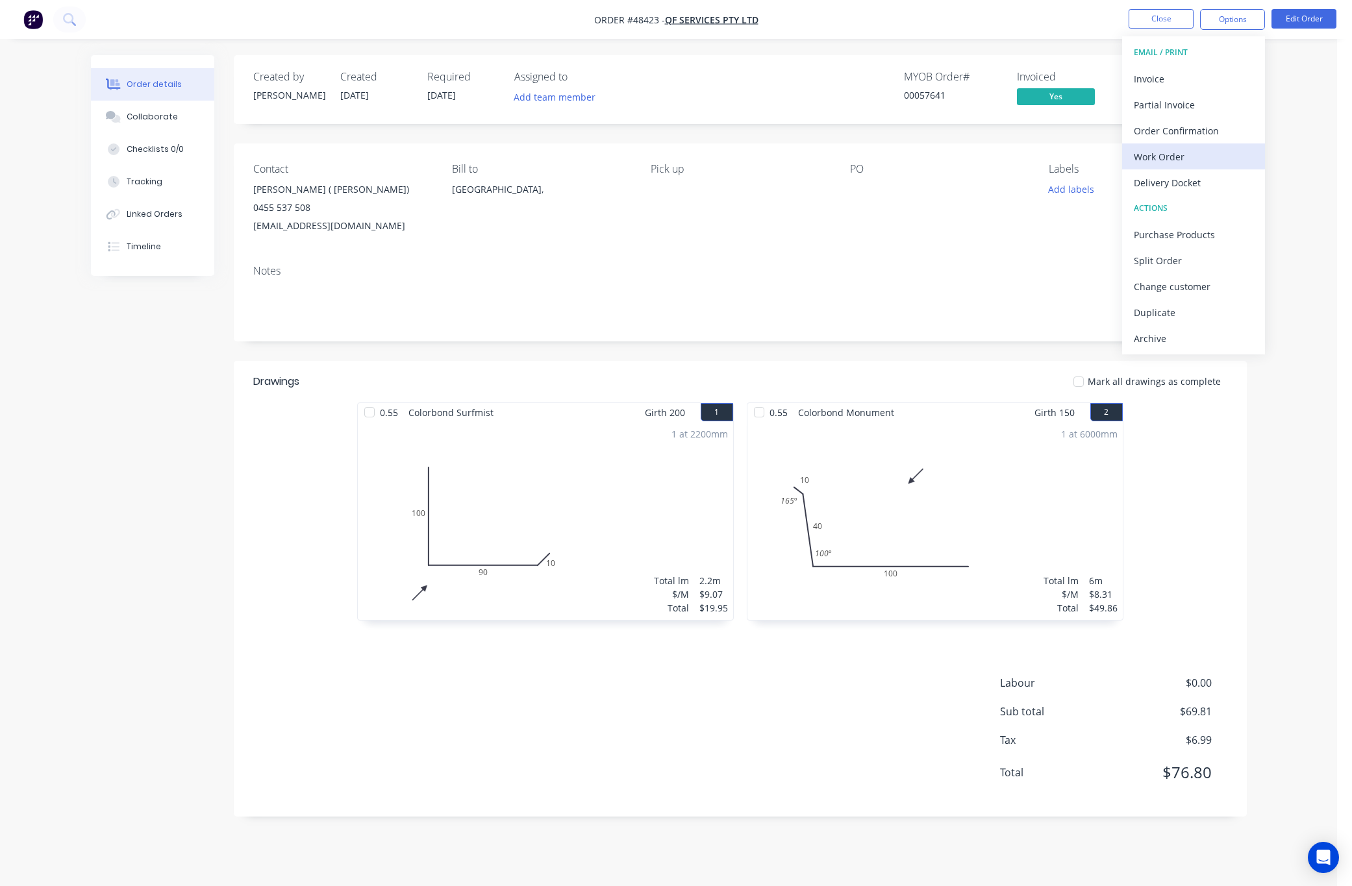
click at [812, 155] on div "Work Order" at bounding box center [1193, 156] width 119 height 19
click at [812, 158] on div "Custom" at bounding box center [1193, 156] width 119 height 19
click at [812, 129] on div "Without pricing" at bounding box center [1193, 130] width 119 height 19
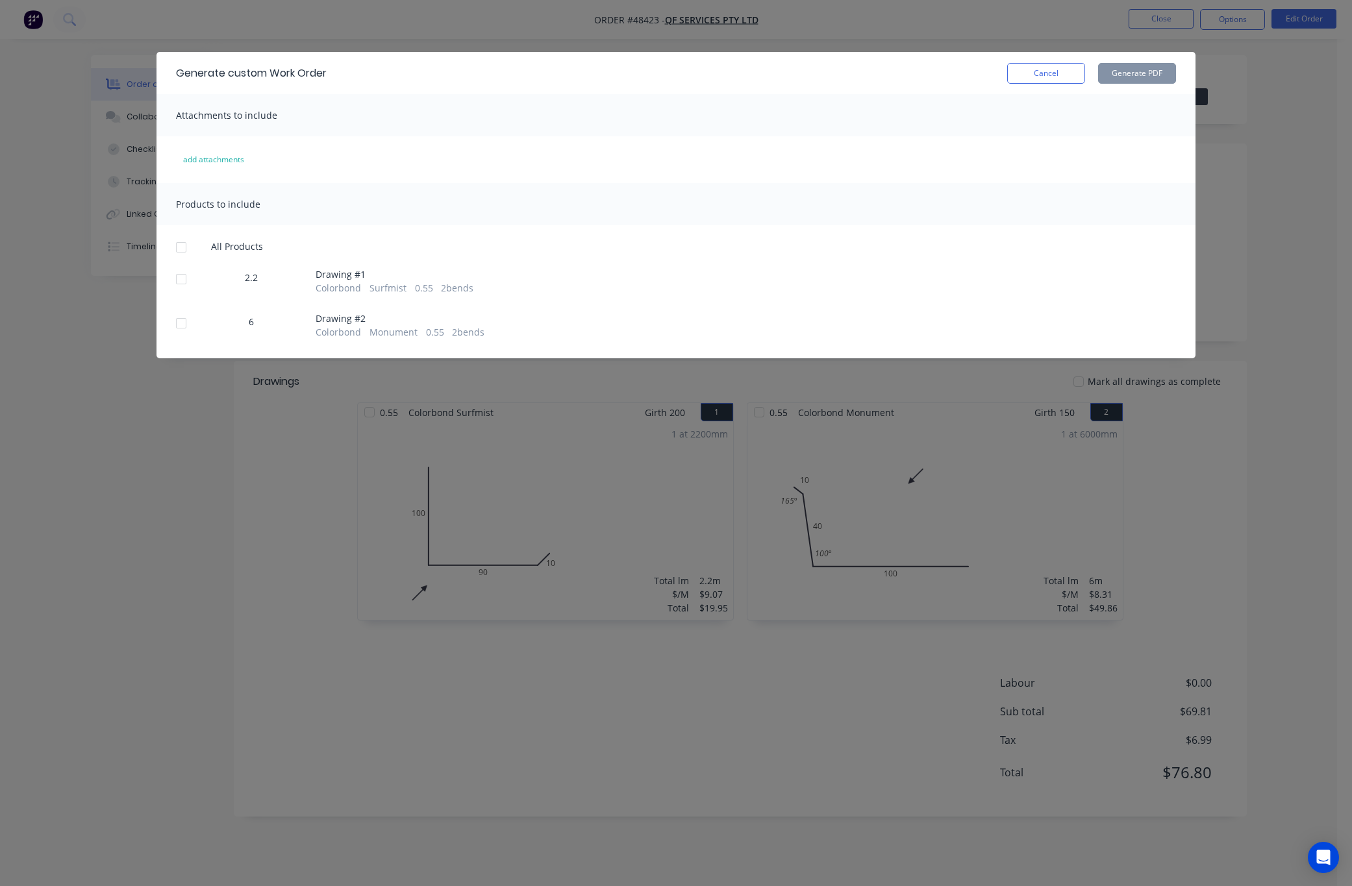
click at [188, 283] on div at bounding box center [181, 279] width 26 height 26
click at [193, 321] on div at bounding box center [181, 323] width 26 height 26
click at [812, 80] on button "Generate PDF" at bounding box center [1137, 73] width 78 height 21
click at [495, 31] on div "Generate custom Work Order Cancel Generate PDF Attachments to include add attac…" at bounding box center [676, 443] width 1352 height 886
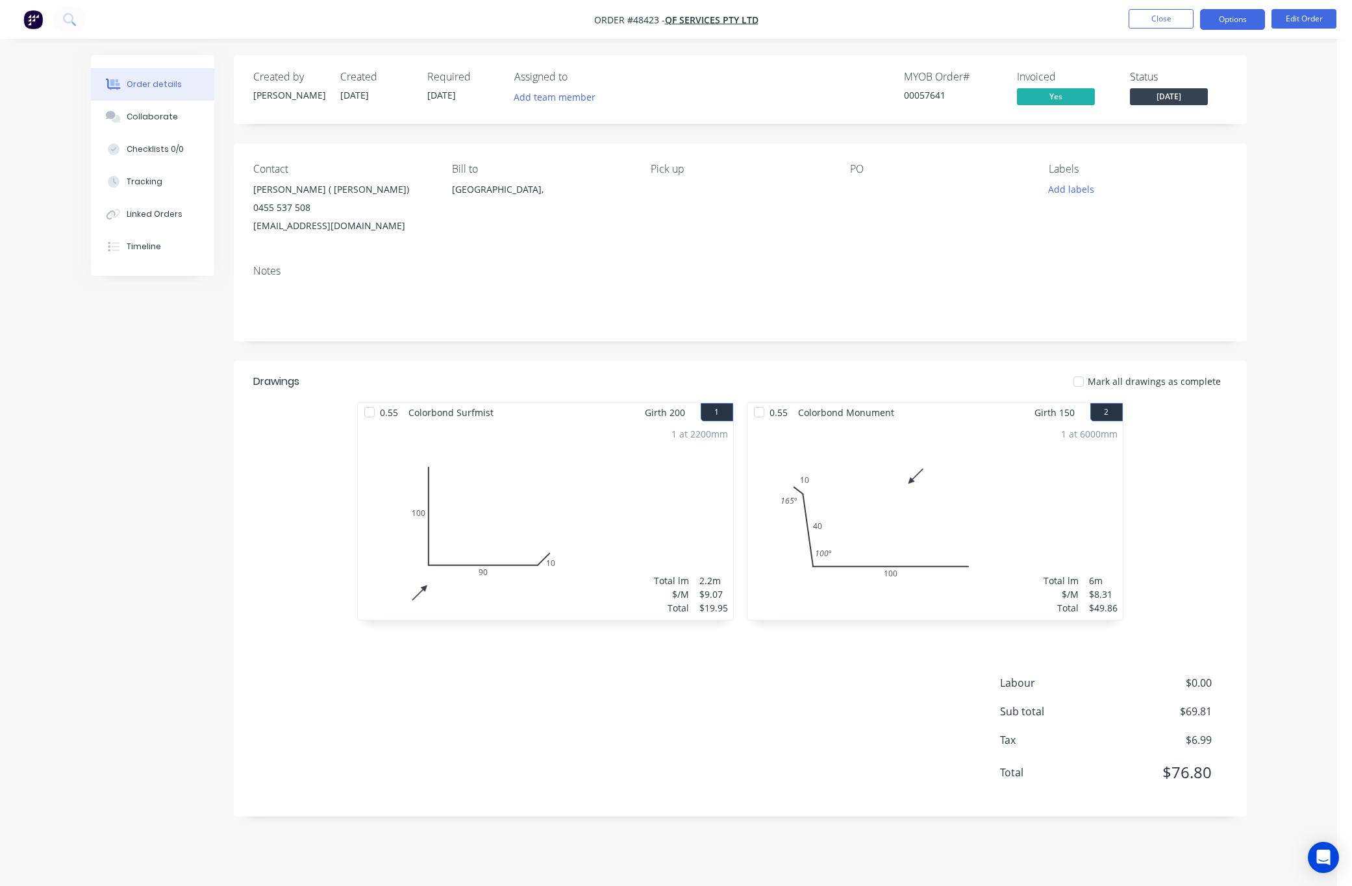
click at [812, 19] on button "Options" at bounding box center [1232, 19] width 65 height 21
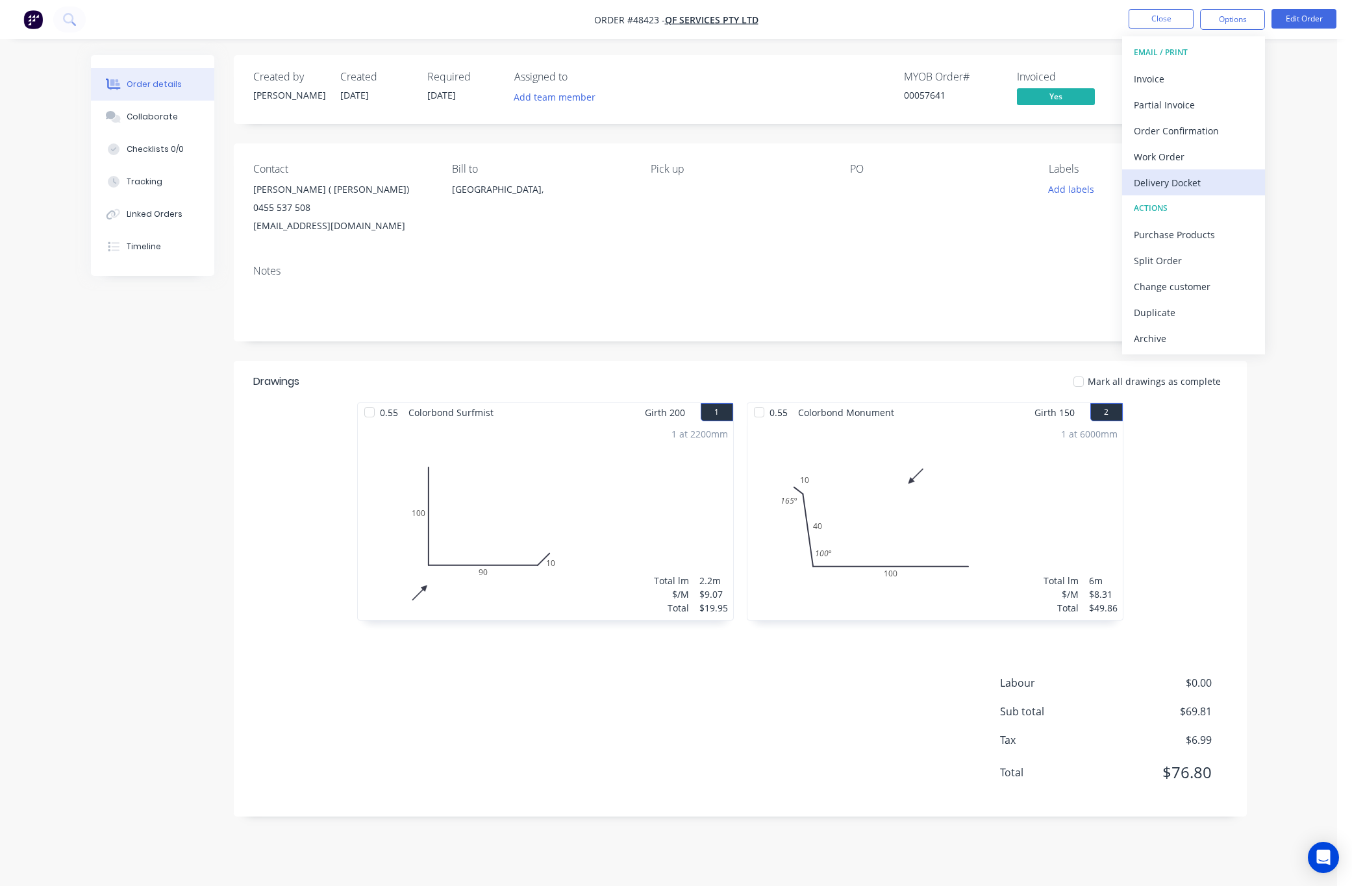
click at [812, 183] on div "Delivery Docket" at bounding box center [1193, 182] width 119 height 19
click at [812, 129] on div "Without pricing" at bounding box center [1193, 130] width 119 height 19
click at [812, 197] on div "Order details Collaborate Checklists 0/0 Tracking Linked Orders Timeline Order …" at bounding box center [668, 443] width 1337 height 886
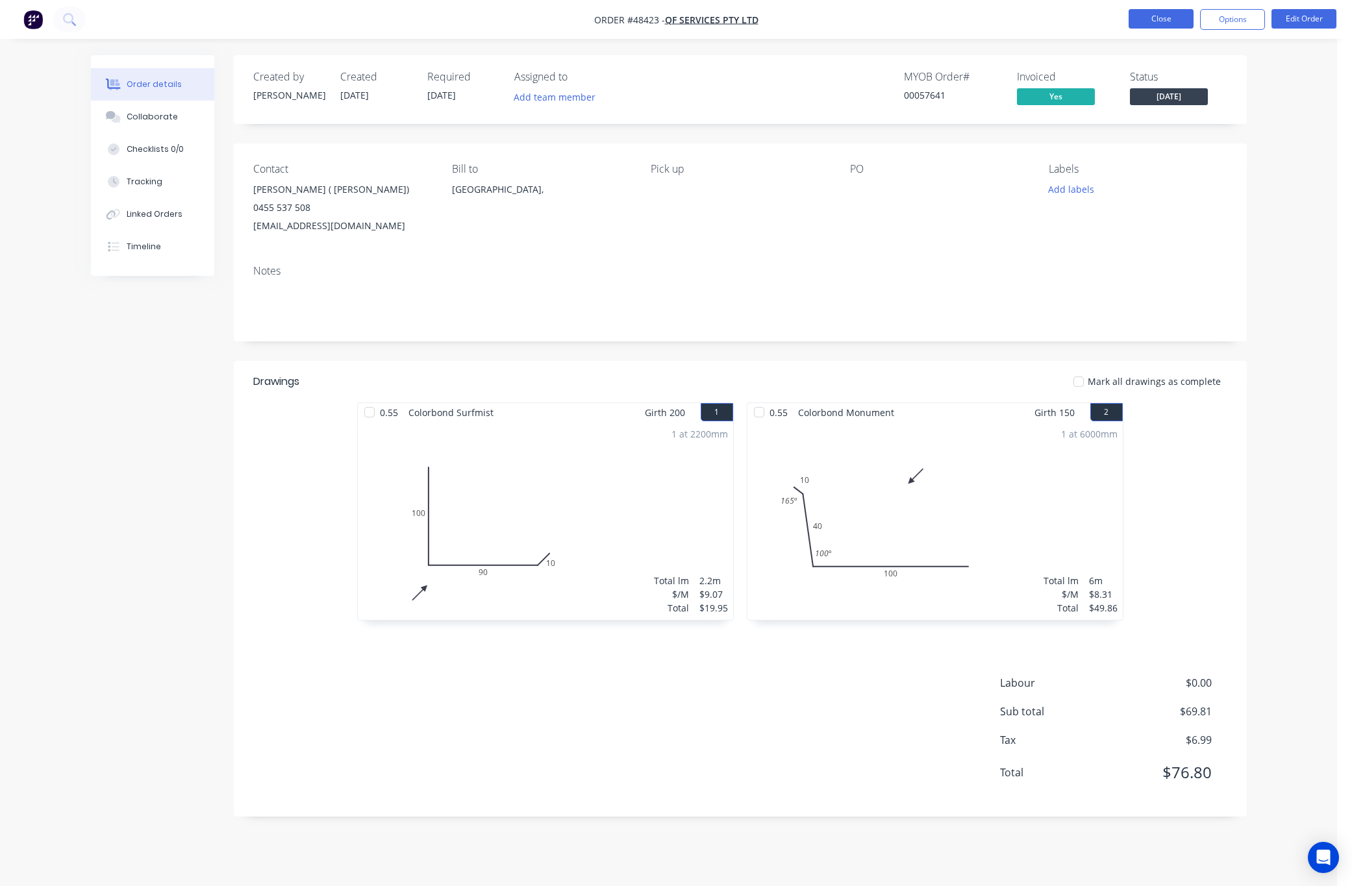
click at [812, 20] on button "Close" at bounding box center [1161, 18] width 65 height 19
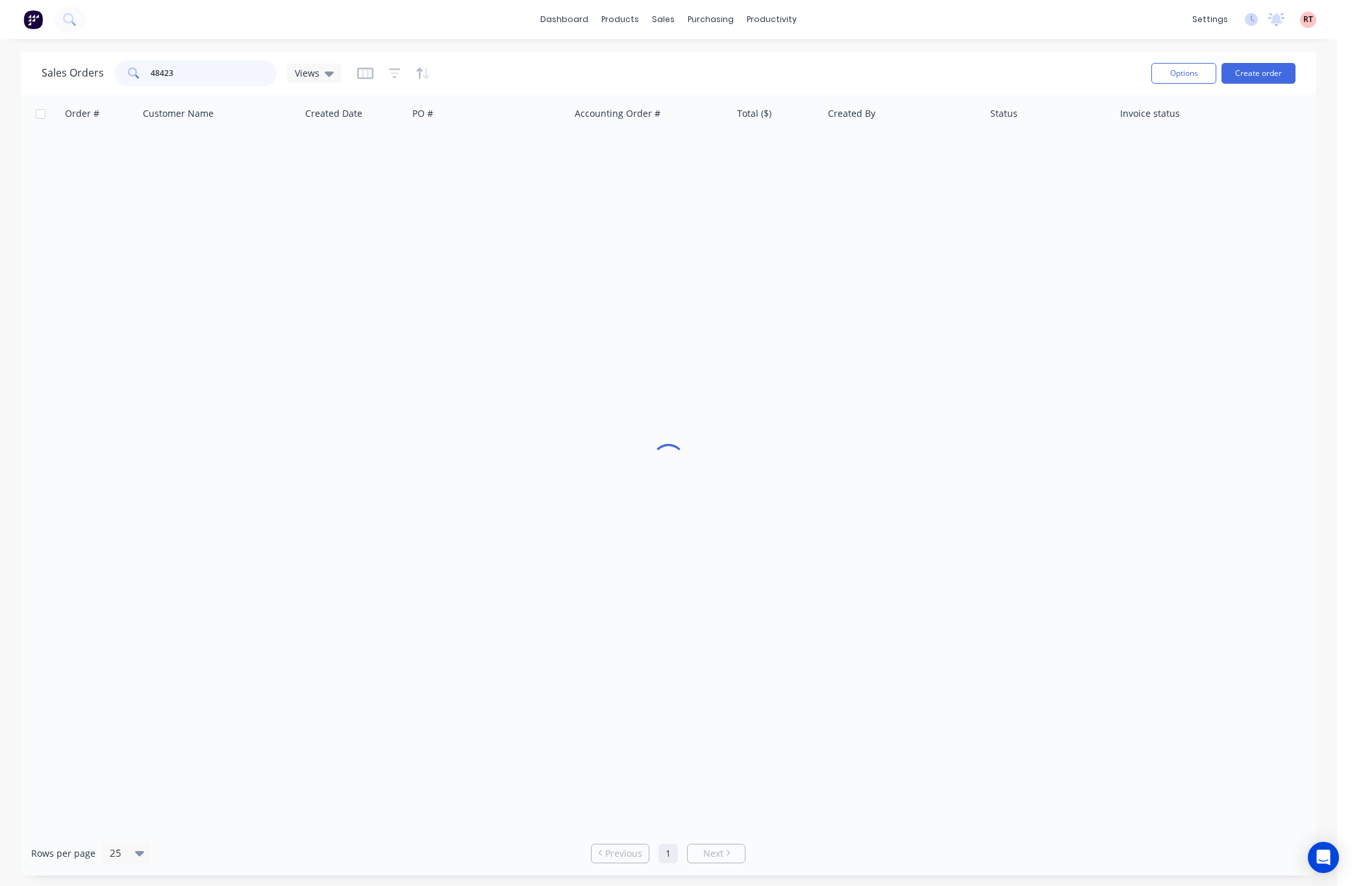
drag, startPoint x: 243, startPoint y: 71, endPoint x: 67, endPoint y: 77, distance: 176.7
click at [70, 78] on div "Sales Orders 48423 Views" at bounding box center [192, 73] width 300 height 26
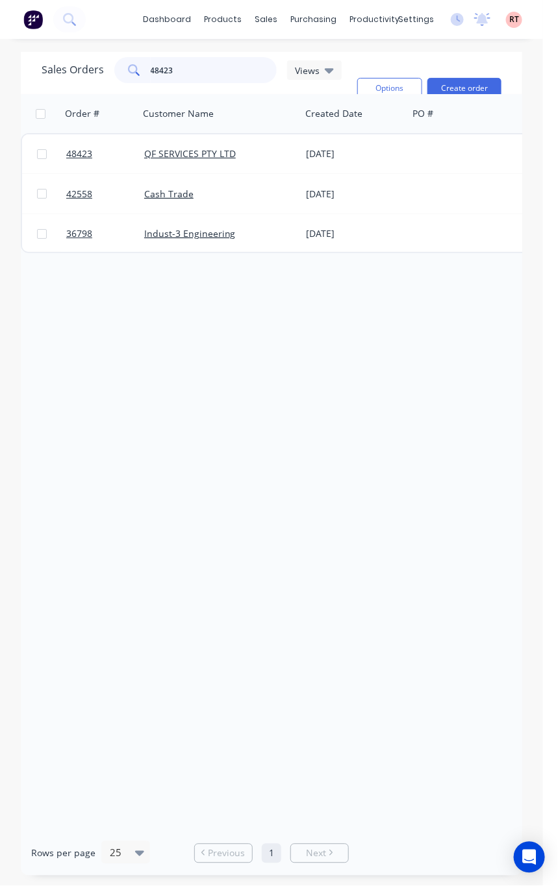
click at [195, 70] on input "48423" at bounding box center [214, 70] width 127 height 26
drag, startPoint x: 195, startPoint y: 70, endPoint x: 113, endPoint y: 75, distance: 82.6
click at [114, 75] on div "48423" at bounding box center [195, 70] width 162 height 26
type input "57123"
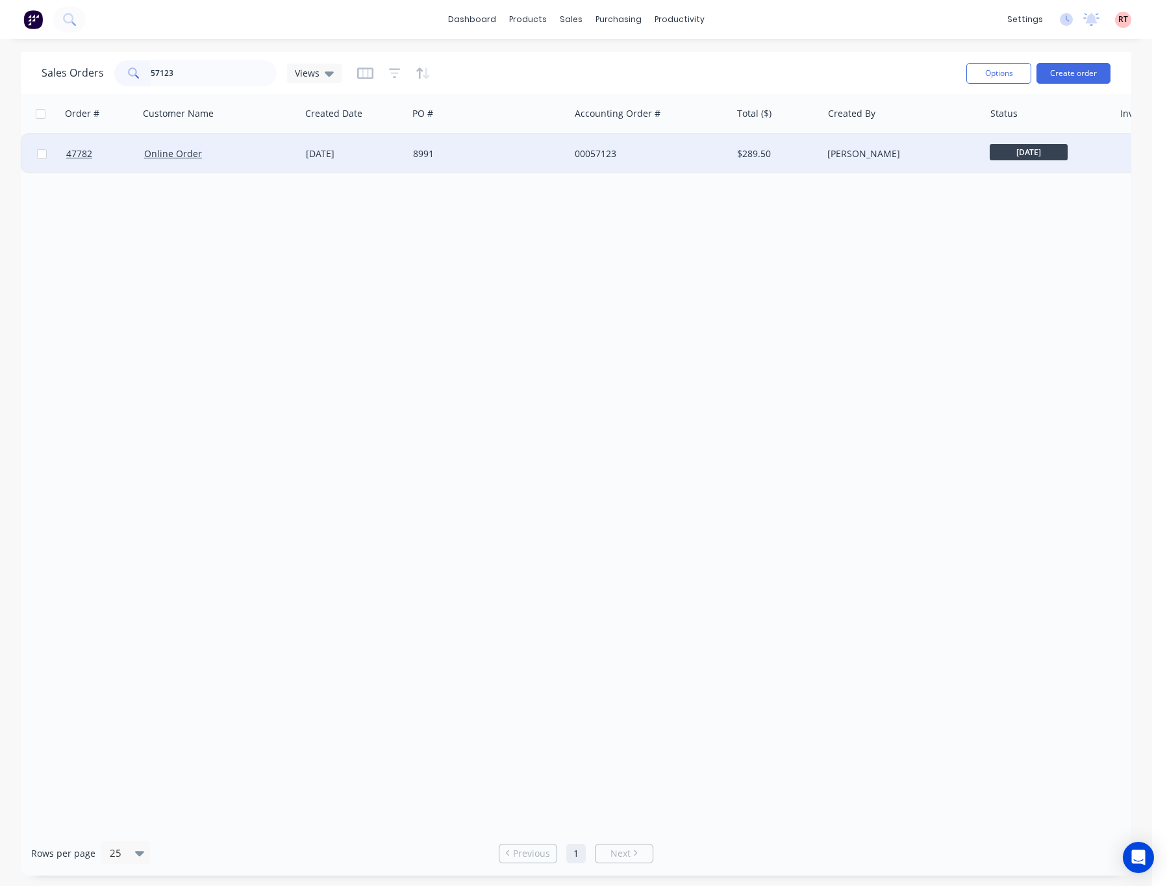
click at [505, 149] on div "8991" at bounding box center [485, 153] width 144 height 13
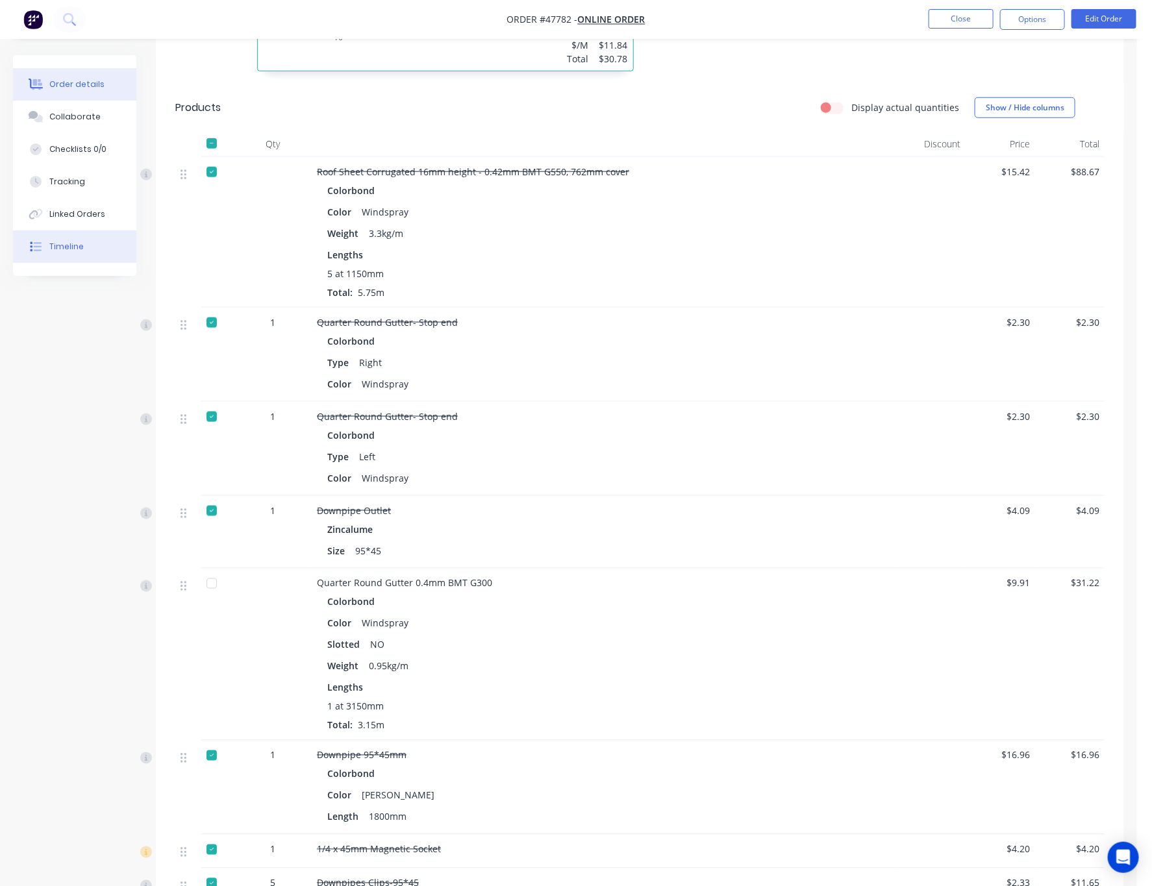
scroll to position [584, 0]
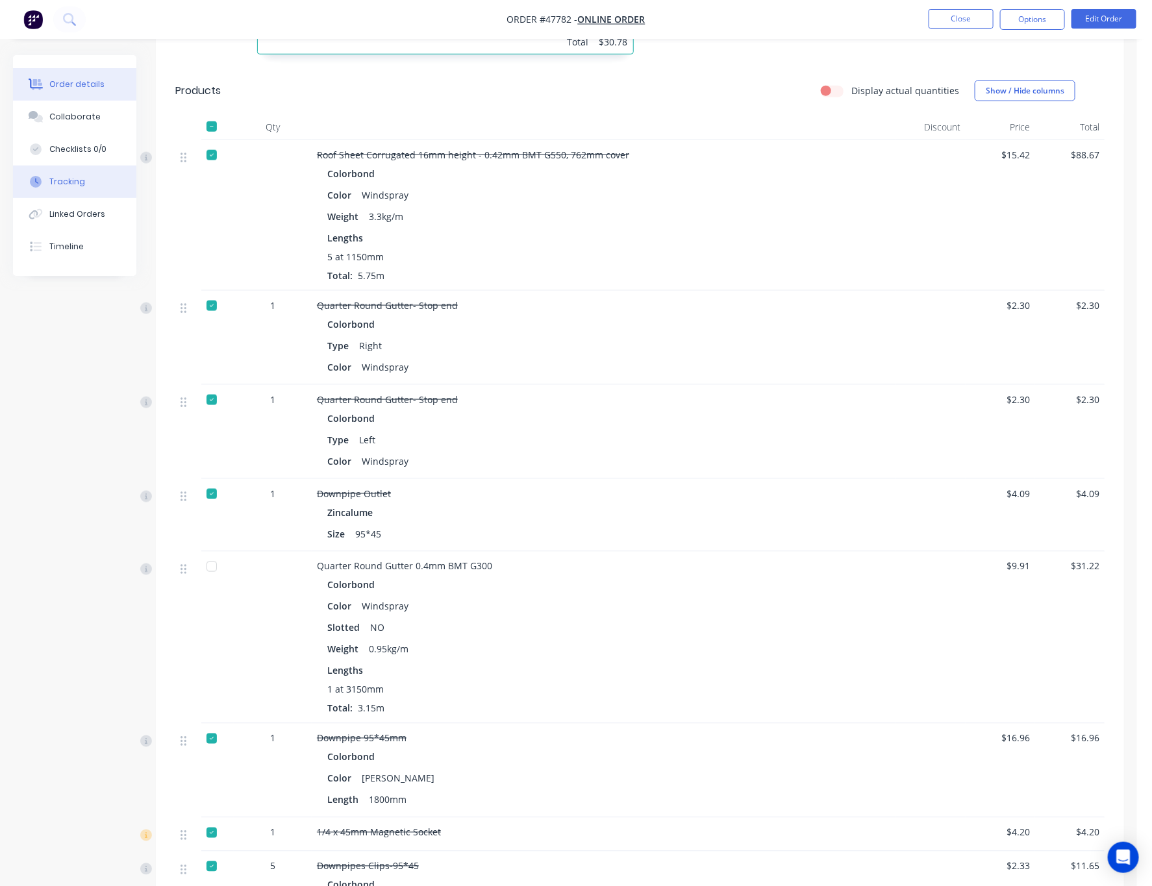
click at [86, 189] on button "Tracking" at bounding box center [74, 182] width 123 height 32
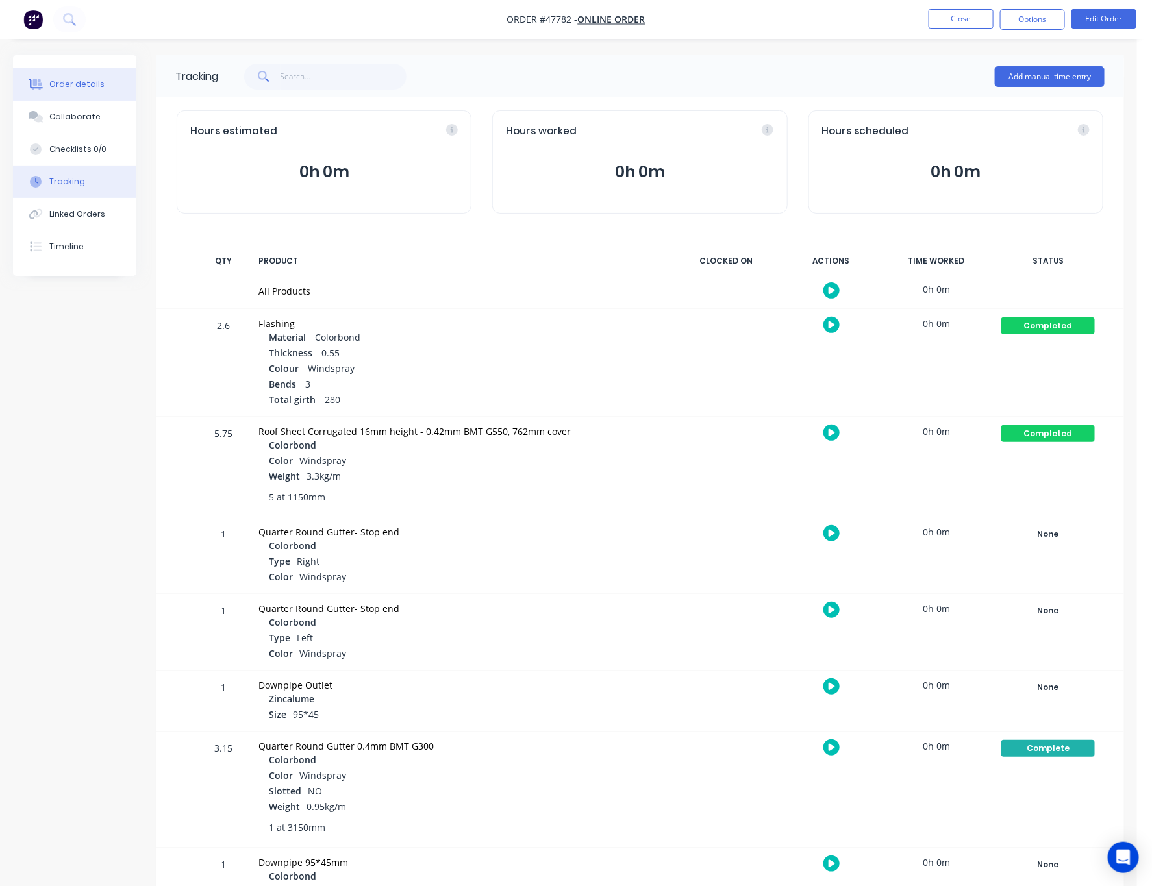
click at [92, 90] on button "Order details" at bounding box center [74, 84] width 123 height 32
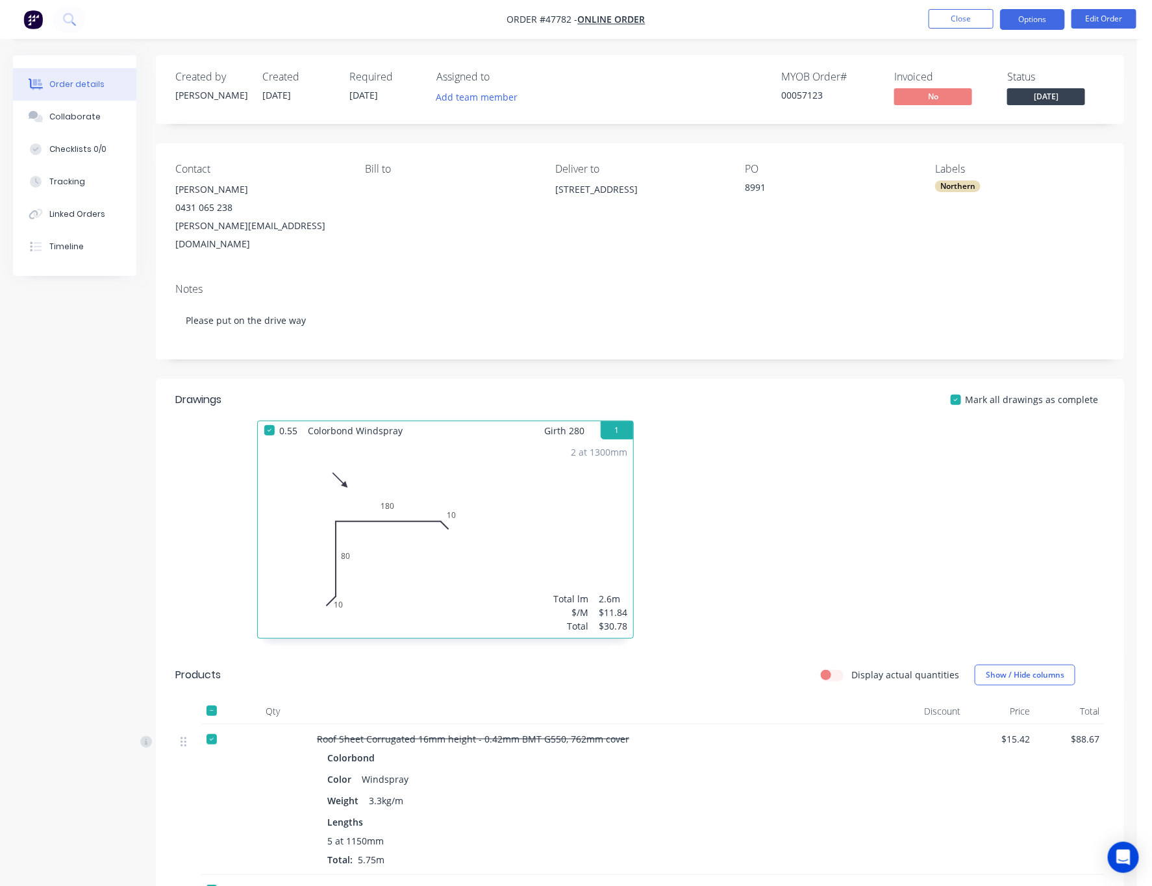
click at [812, 20] on button "Options" at bounding box center [1032, 19] width 65 height 21
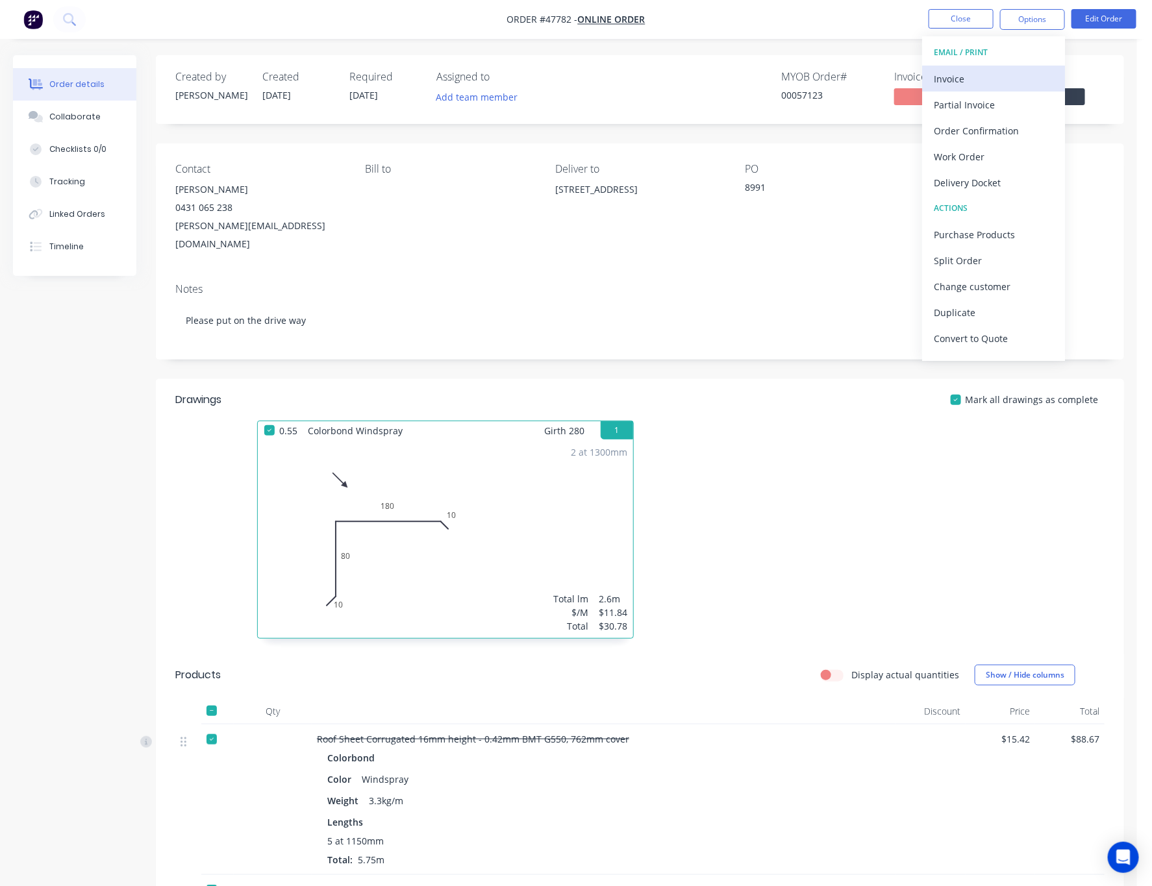
click at [812, 81] on div "Invoice" at bounding box center [993, 78] width 119 height 19
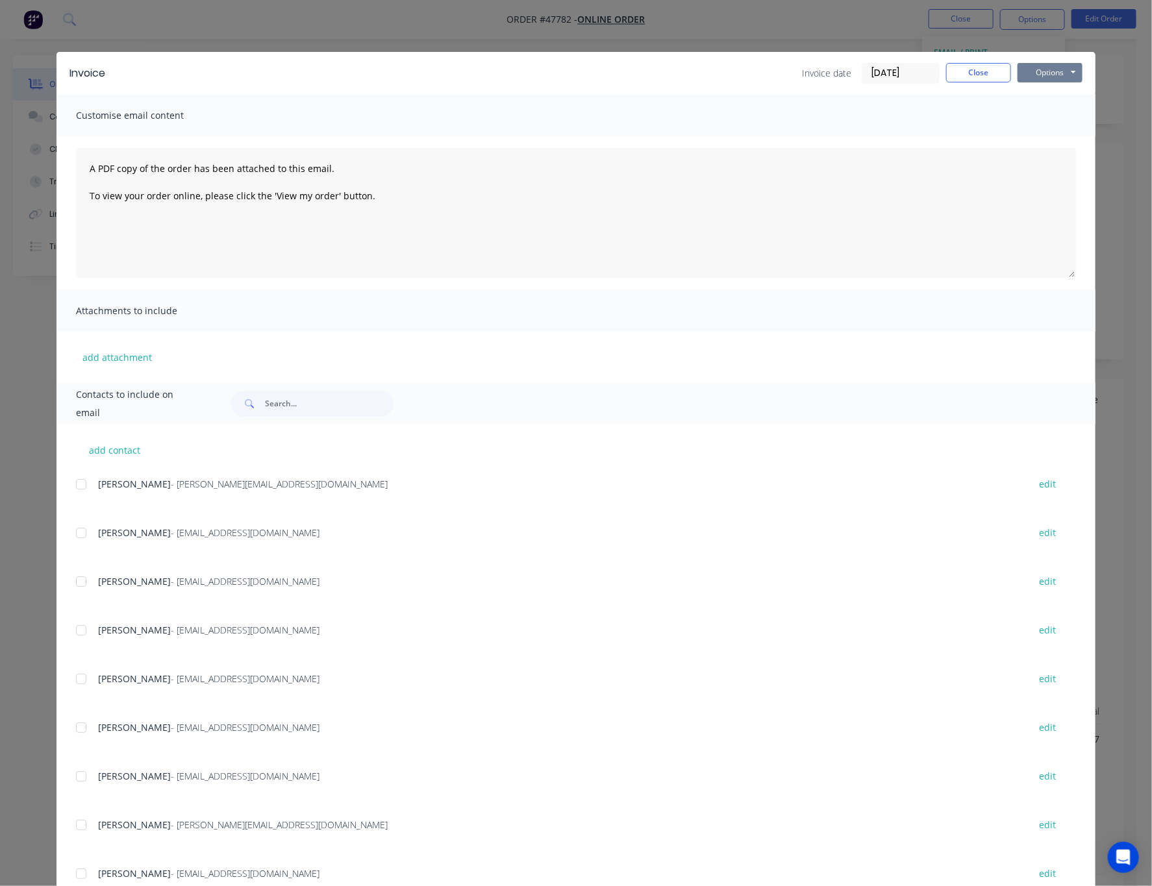
click at [812, 66] on button "Options" at bounding box center [1049, 72] width 65 height 19
click at [812, 118] on button "Print" at bounding box center [1058, 116] width 83 height 21
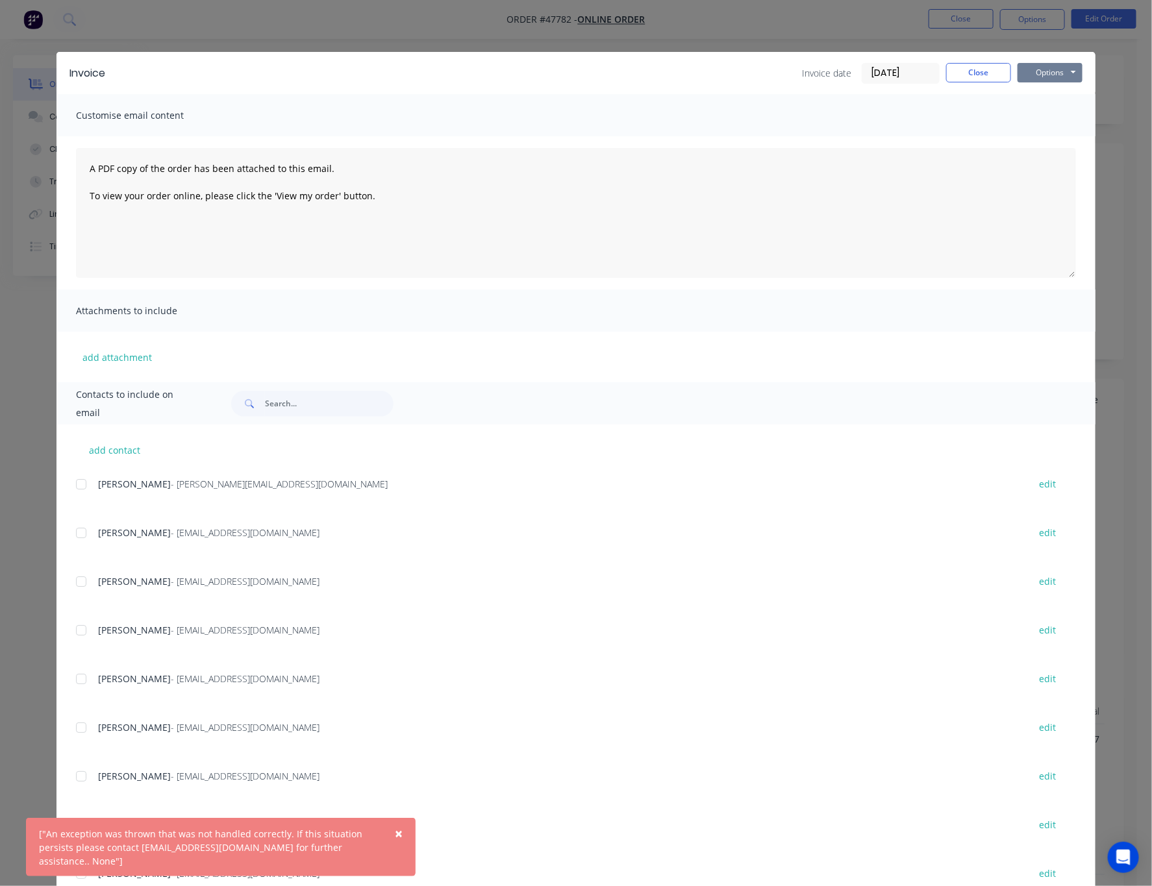
click at [812, 68] on button "Options" at bounding box center [1049, 72] width 65 height 19
click at [812, 109] on button "Print" at bounding box center [1058, 116] width 83 height 21
click at [486, 32] on div "Invoice Invoice date 26/08/25 Close Options Preview Print Email Customise email…" at bounding box center [576, 443] width 1152 height 886
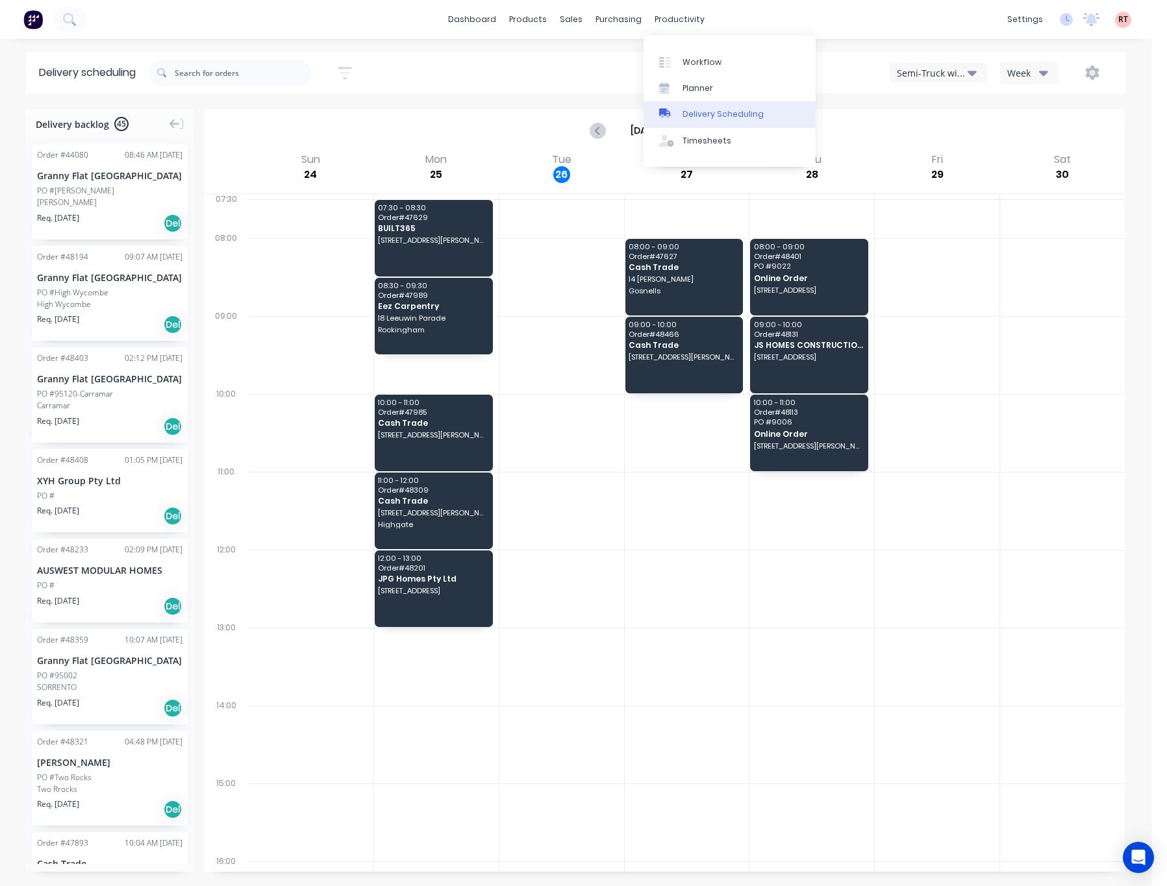
click at [756, 112] on div "Delivery Scheduling" at bounding box center [722, 114] width 81 height 12
click at [937, 81] on button "Semi-Truck with Hiab" at bounding box center [938, 72] width 97 height 19
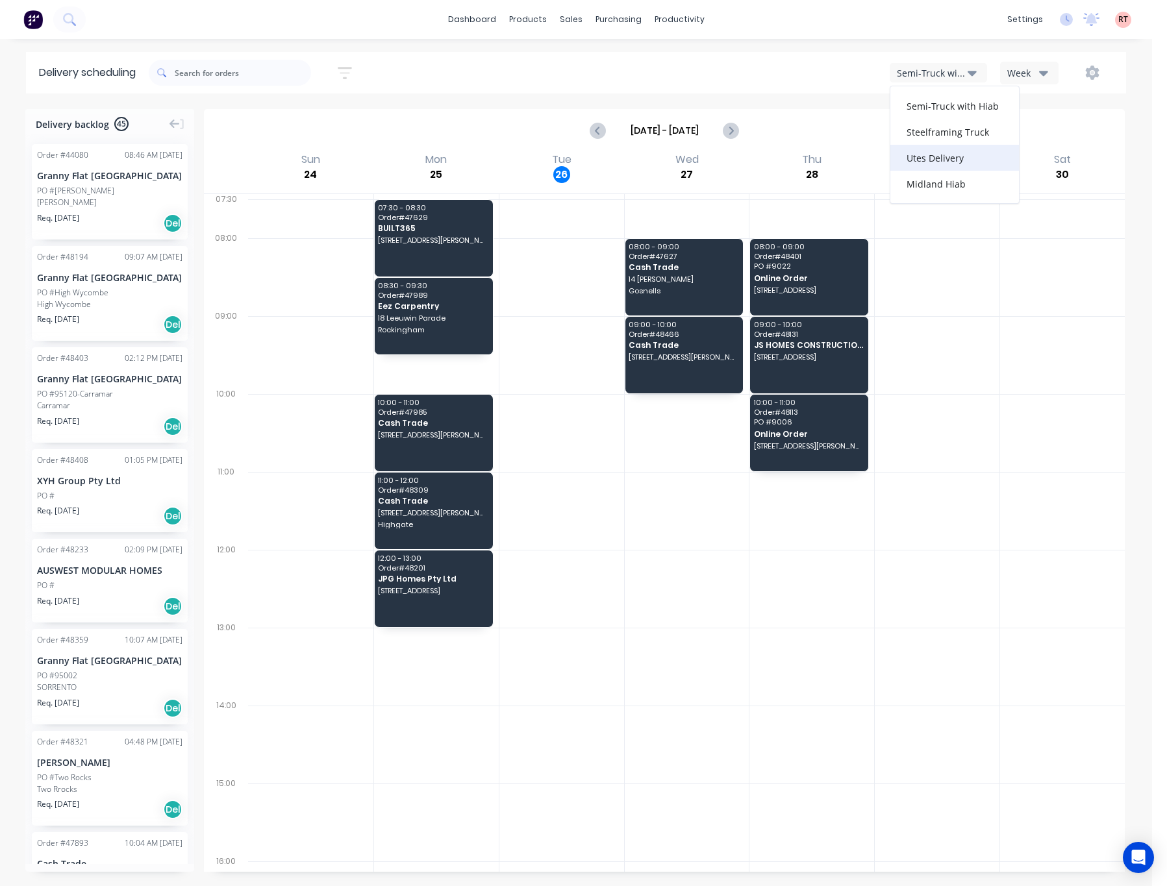
click at [945, 148] on div "Utes Delivery" at bounding box center [954, 158] width 129 height 26
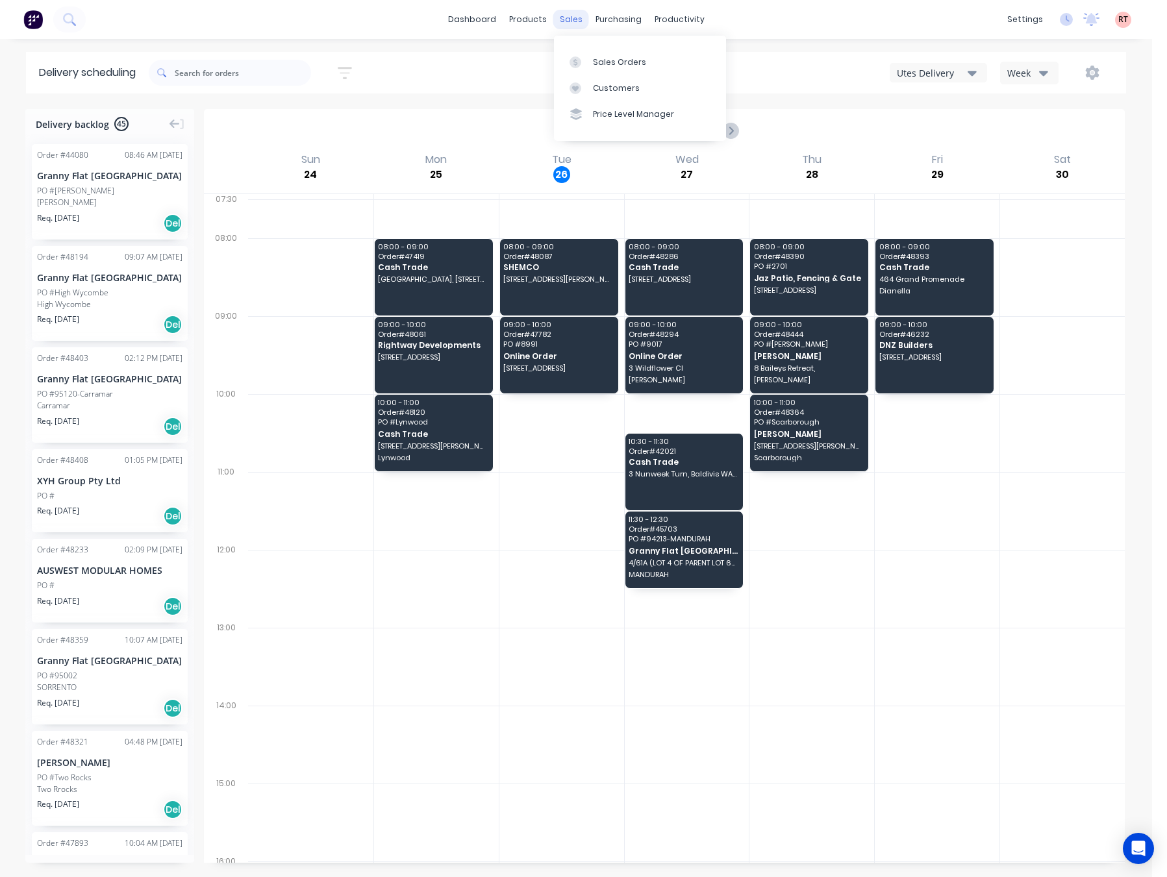
click at [562, 22] on div "sales" at bounding box center [571, 19] width 36 height 19
click at [629, 76] on link "Customers" at bounding box center [640, 88] width 172 height 26
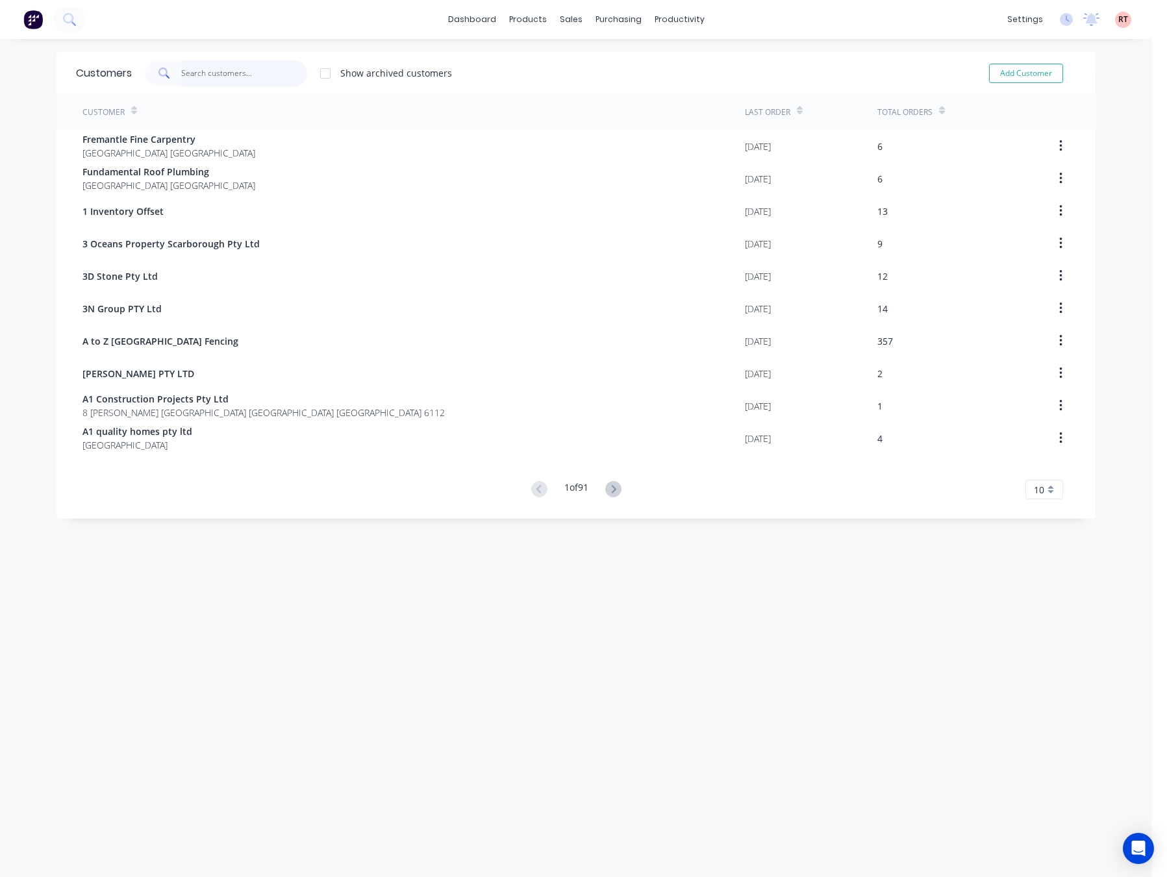
click at [254, 72] on input "text" at bounding box center [244, 73] width 127 height 26
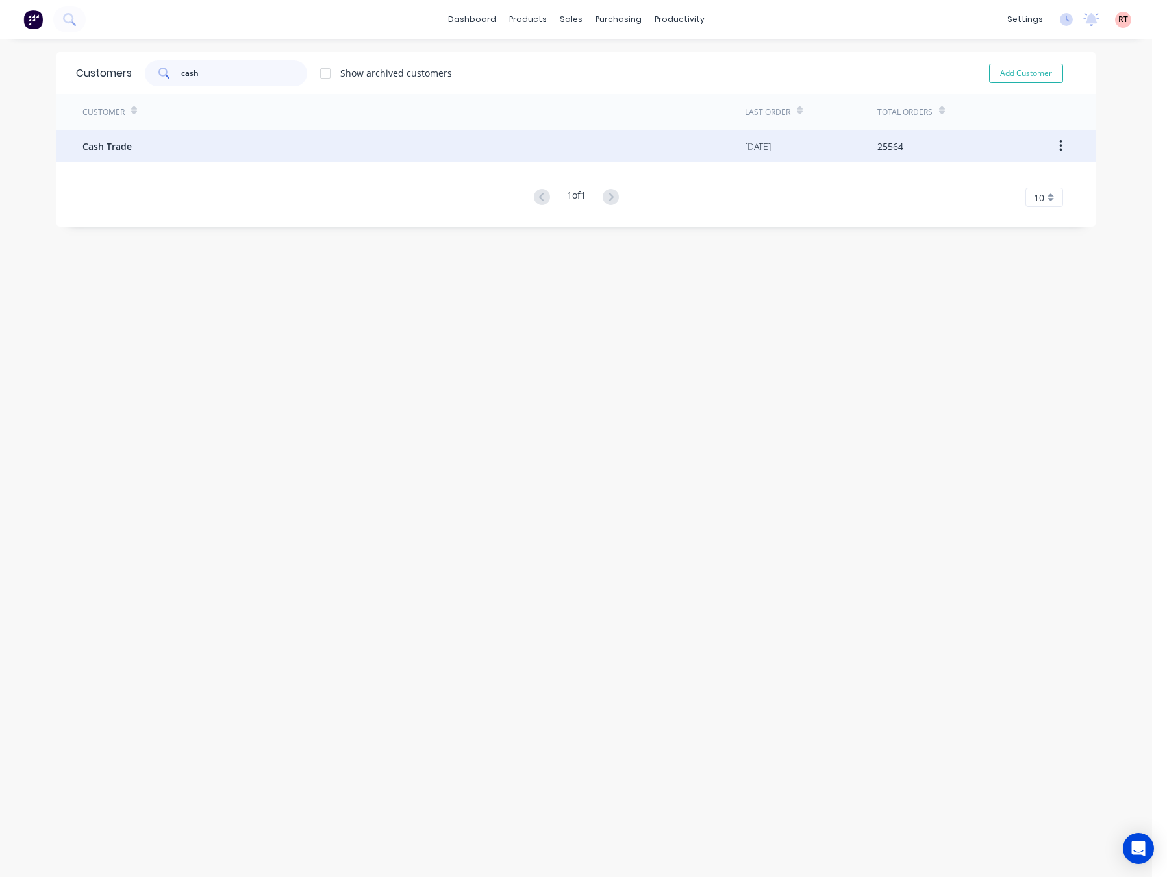
type input "cash"
click at [460, 148] on div "Cash Trade" at bounding box center [413, 146] width 662 height 32
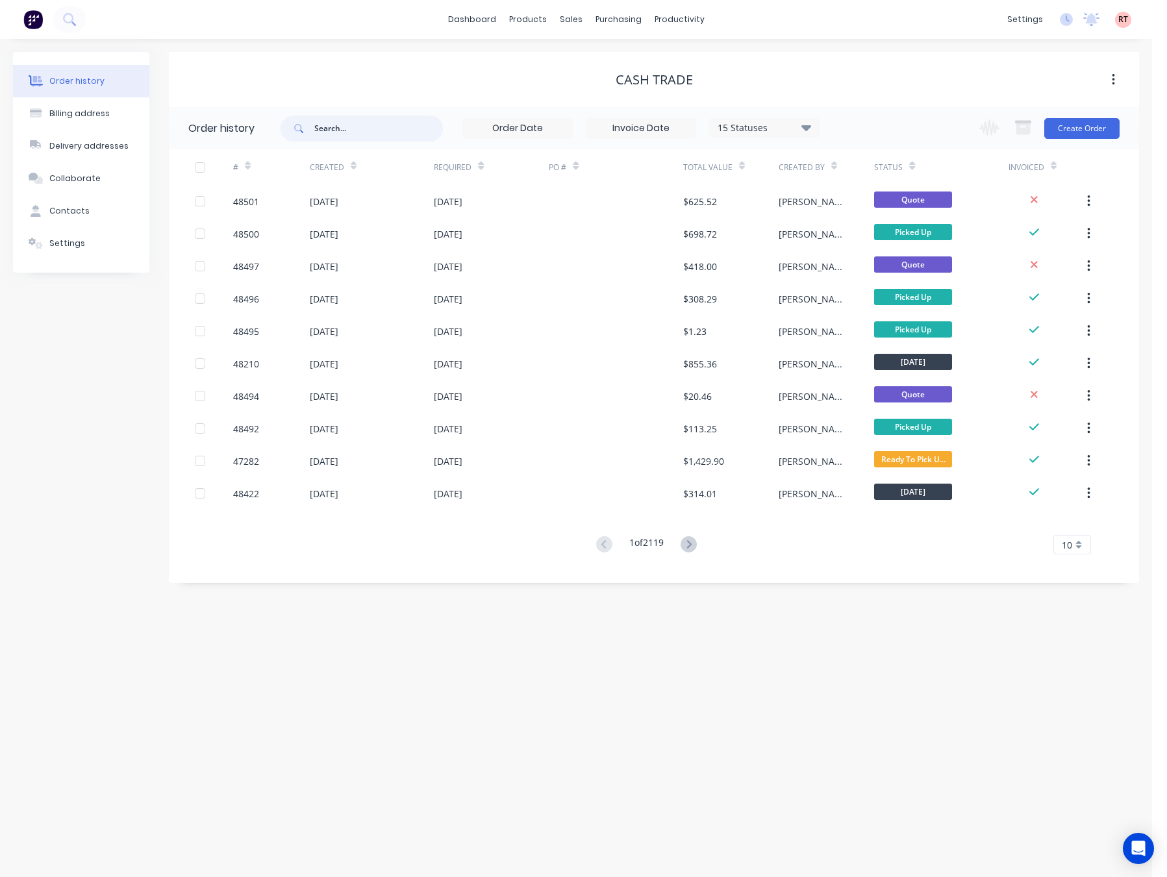
click at [392, 127] on input "text" at bounding box center [378, 129] width 129 height 26
click at [598, 56] on div "Sales Orders" at bounding box center [619, 62] width 53 height 12
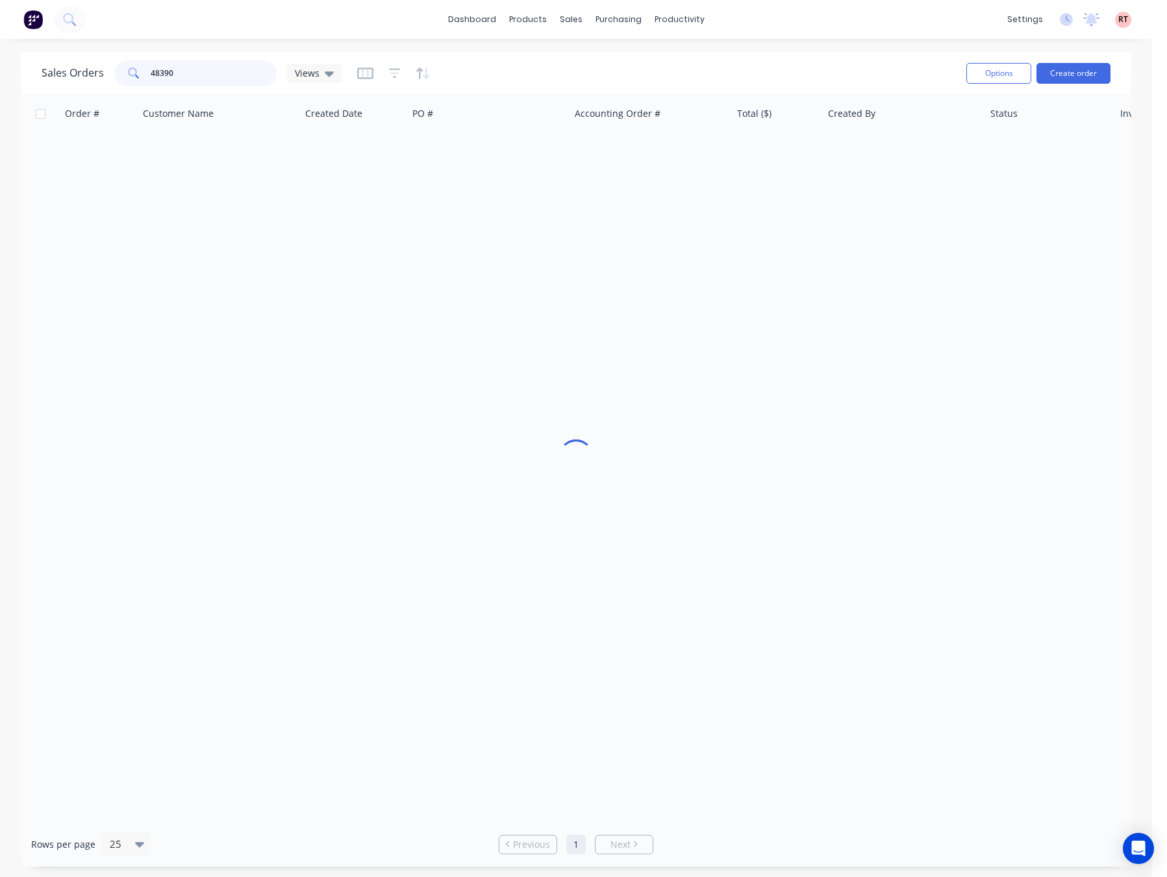
drag, startPoint x: 214, startPoint y: 77, endPoint x: 20, endPoint y: 82, distance: 194.2
click at [66, 82] on div "Sales Orders 48390 Views" at bounding box center [192, 73] width 300 height 26
type input "421656103"
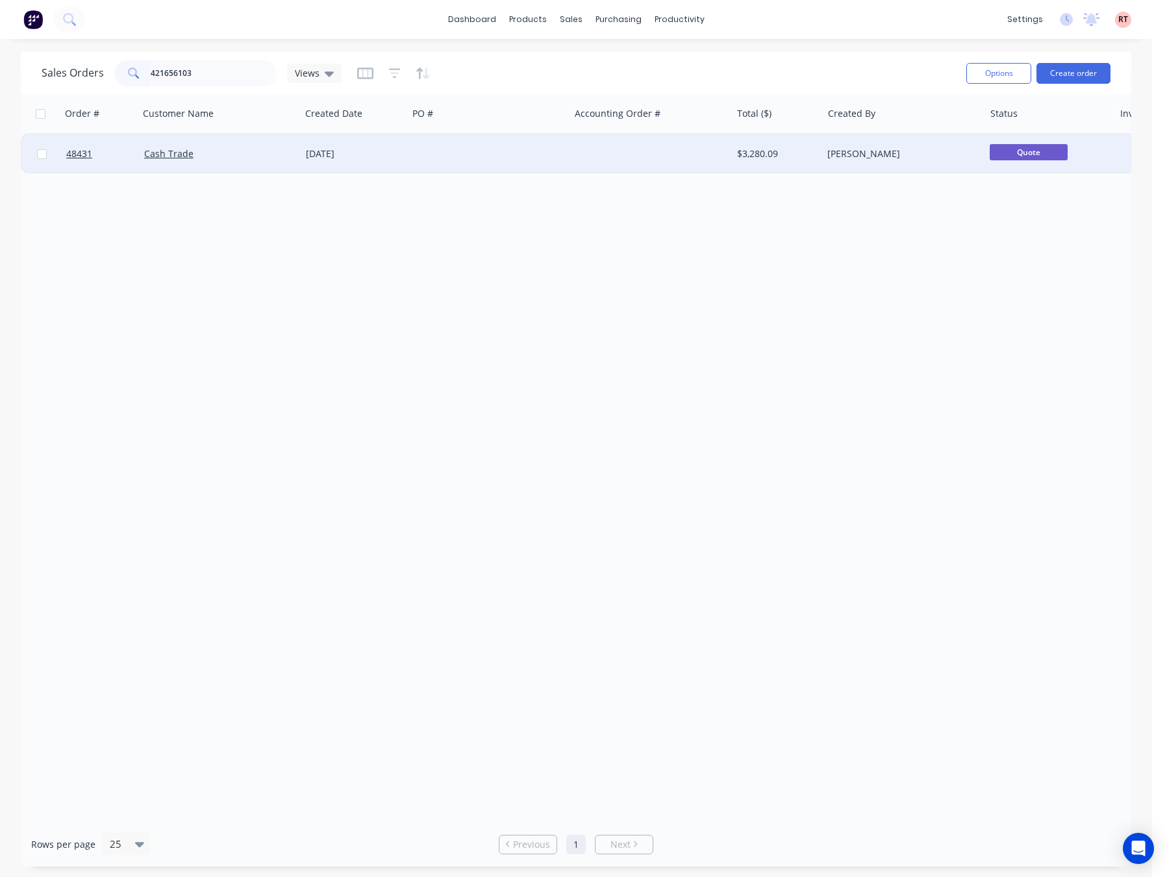
click at [466, 154] on div at bounding box center [489, 153] width 162 height 39
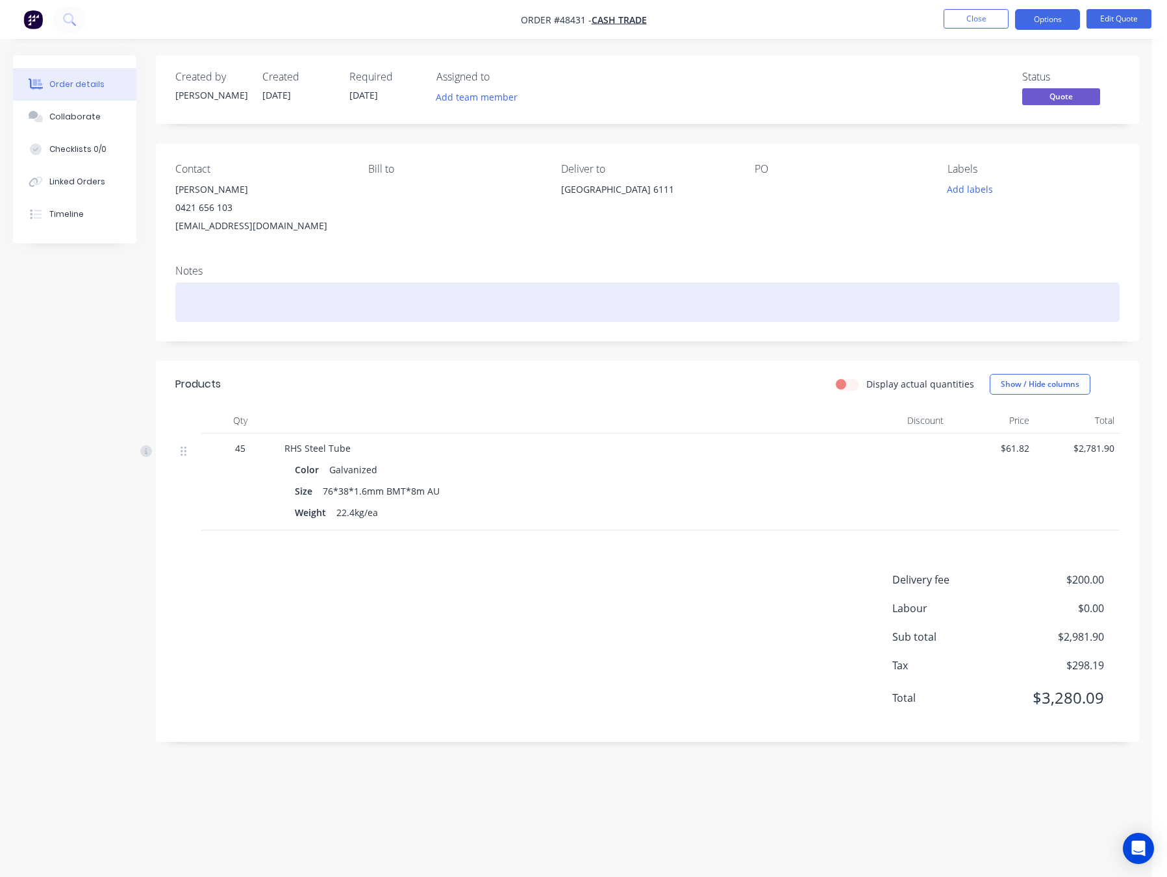
click at [247, 306] on div at bounding box center [647, 302] width 944 height 40
click at [195, 303] on div "0477543715" at bounding box center [647, 302] width 944 height 40
click at [184, 305] on div "0447543715" at bounding box center [647, 302] width 944 height 40
click at [308, 297] on div "[PERSON_NAME] 0447543715" at bounding box center [647, 302] width 944 height 40
click at [189, 305] on div "[PERSON_NAME] 0447543715" at bounding box center [647, 302] width 944 height 40
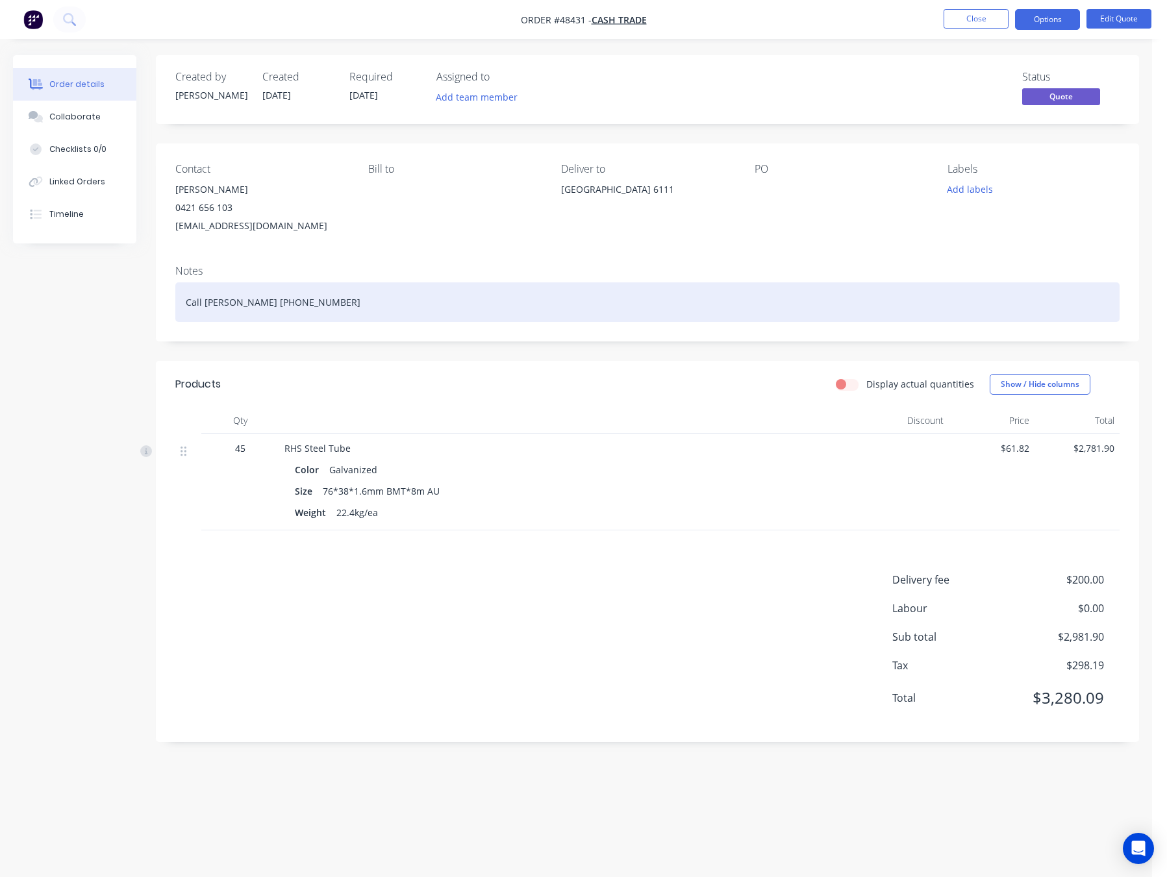
click at [324, 299] on div "Call [PERSON_NAME] [PHONE_NUMBER]" at bounding box center [647, 302] width 944 height 40
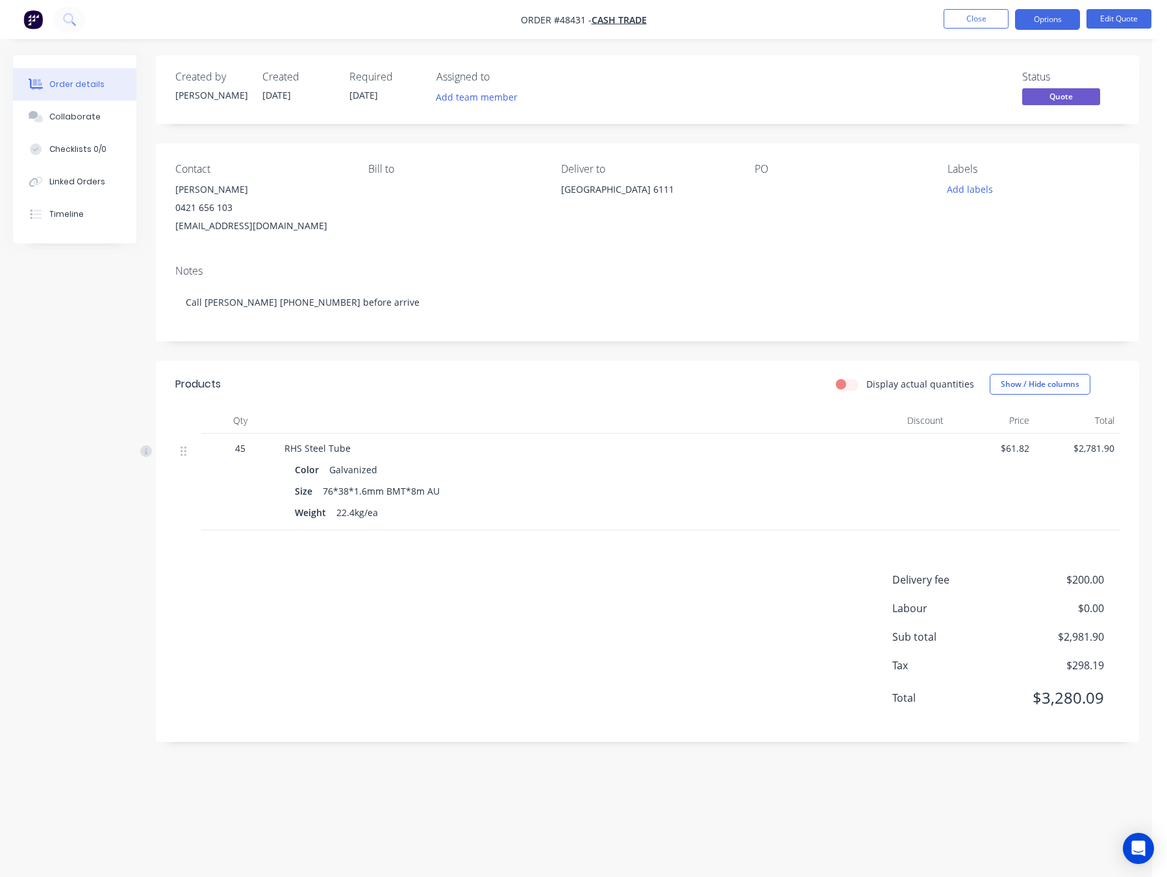
click at [436, 356] on div "Created by [PERSON_NAME] Created [DATE] Required [DATE] Assigned to Add team me…" at bounding box center [647, 398] width 983 height 687
click at [597, 199] on div "[GEOGRAPHIC_DATA] 6111" at bounding box center [647, 190] width 172 height 18
click at [1138, 19] on button "Edit Quote" at bounding box center [1118, 18] width 65 height 19
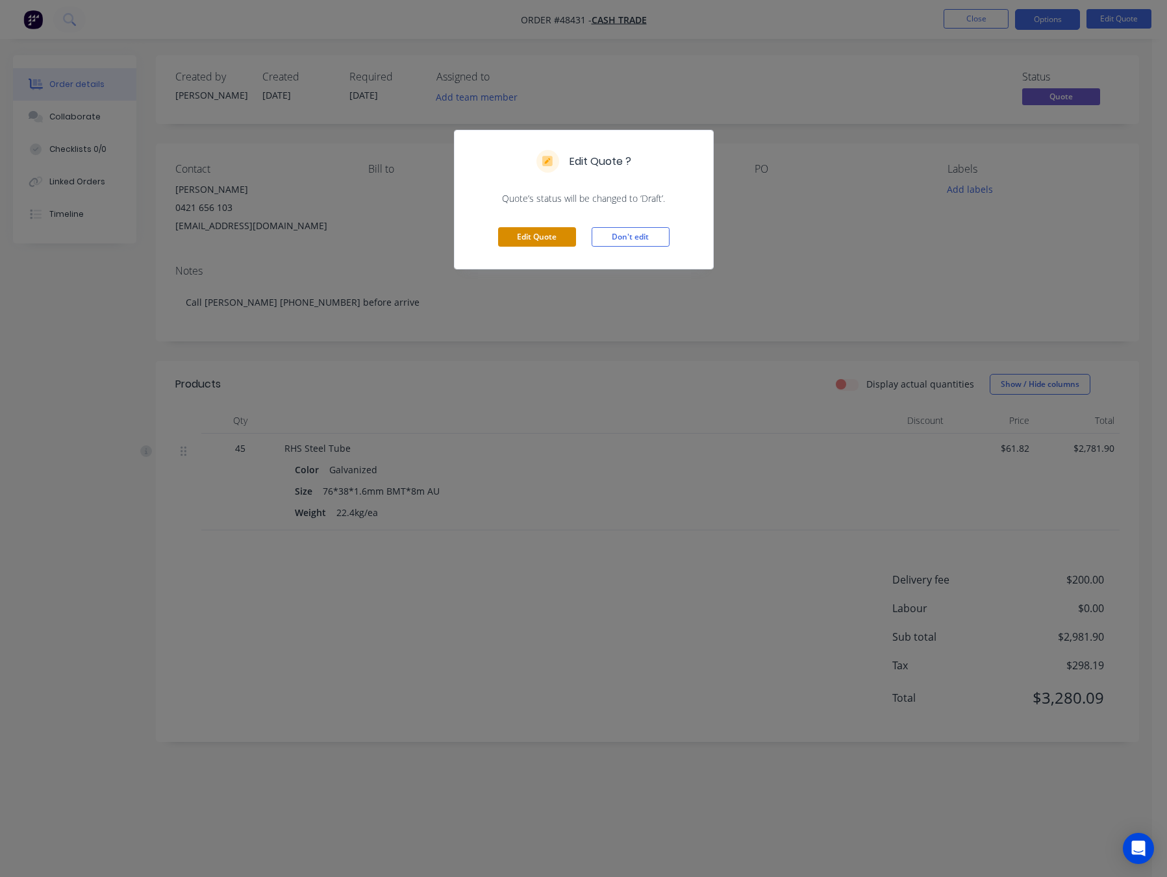
click at [556, 236] on button "Edit Quote" at bounding box center [537, 236] width 78 height 19
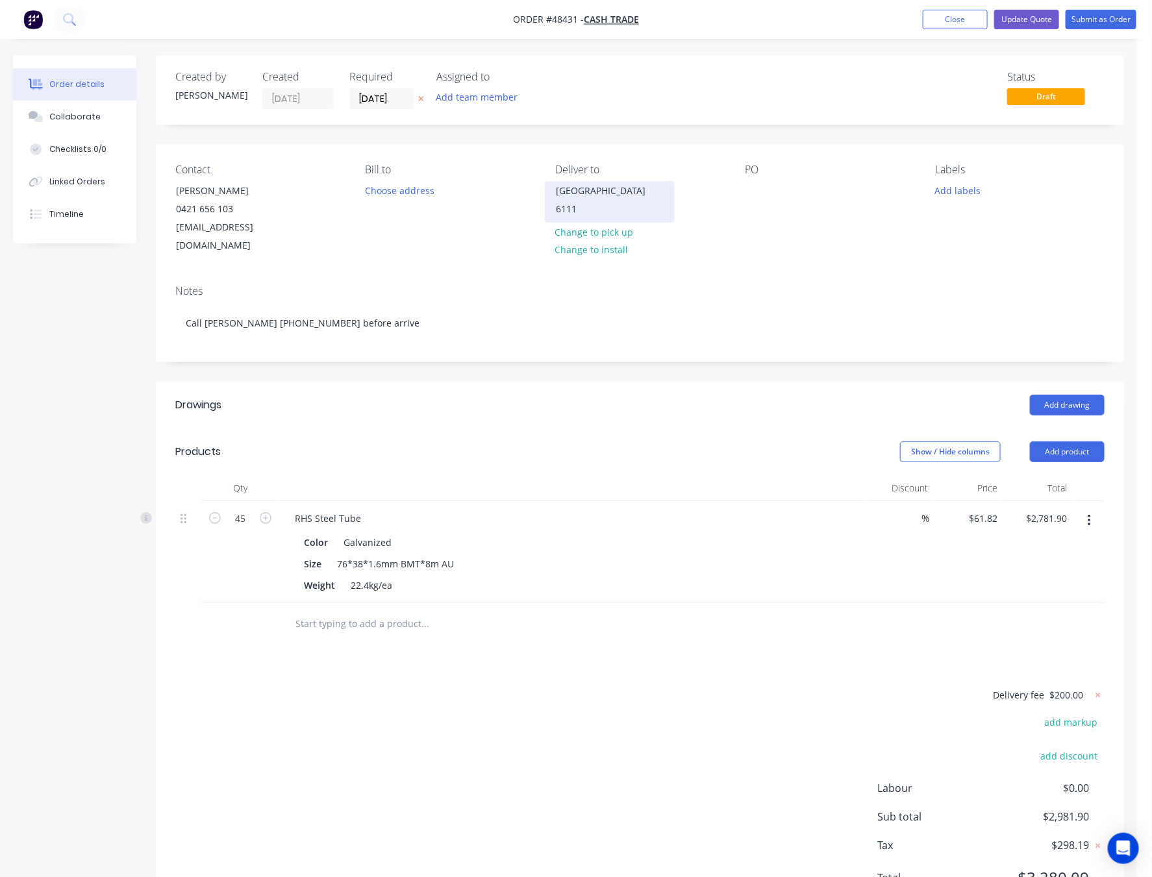
click at [557, 199] on div "[GEOGRAPHIC_DATA] 6111" at bounding box center [610, 200] width 108 height 36
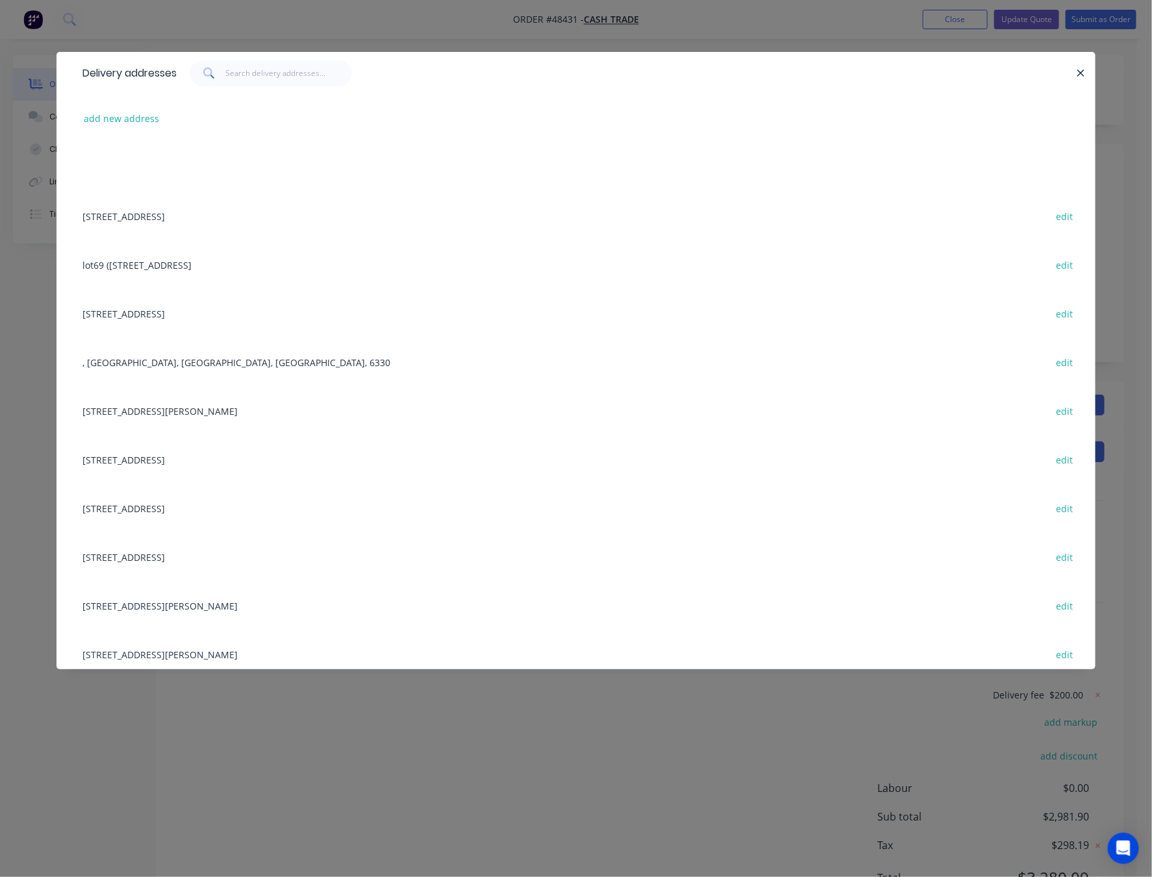
click at [448, 25] on div "Delivery addresses add new address [STREET_ADDRESS] edit lot69 (44) [GEOGRAPHIC…" at bounding box center [576, 438] width 1152 height 877
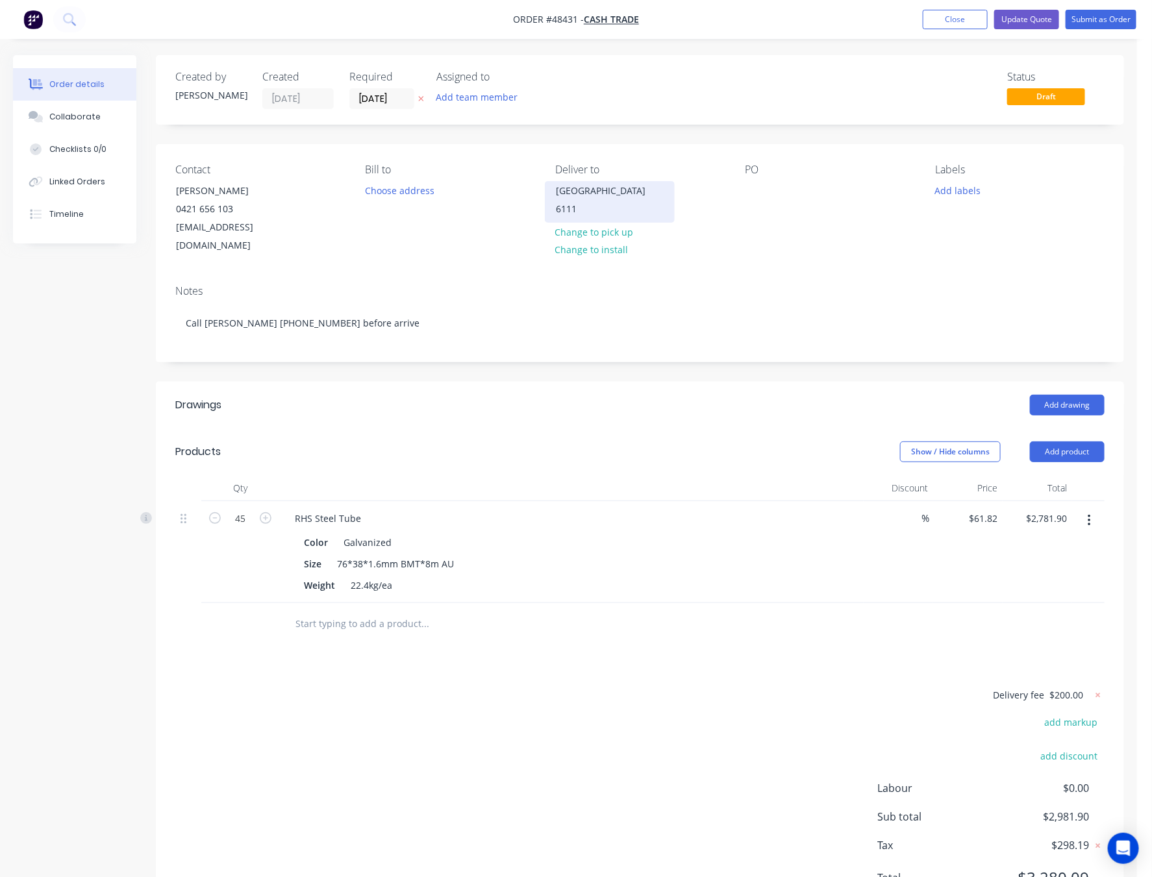
drag, startPoint x: 656, startPoint y: 210, endPoint x: 550, endPoint y: 195, distance: 107.5
click at [550, 195] on div "[GEOGRAPHIC_DATA] 6111" at bounding box center [610, 202] width 130 height 42
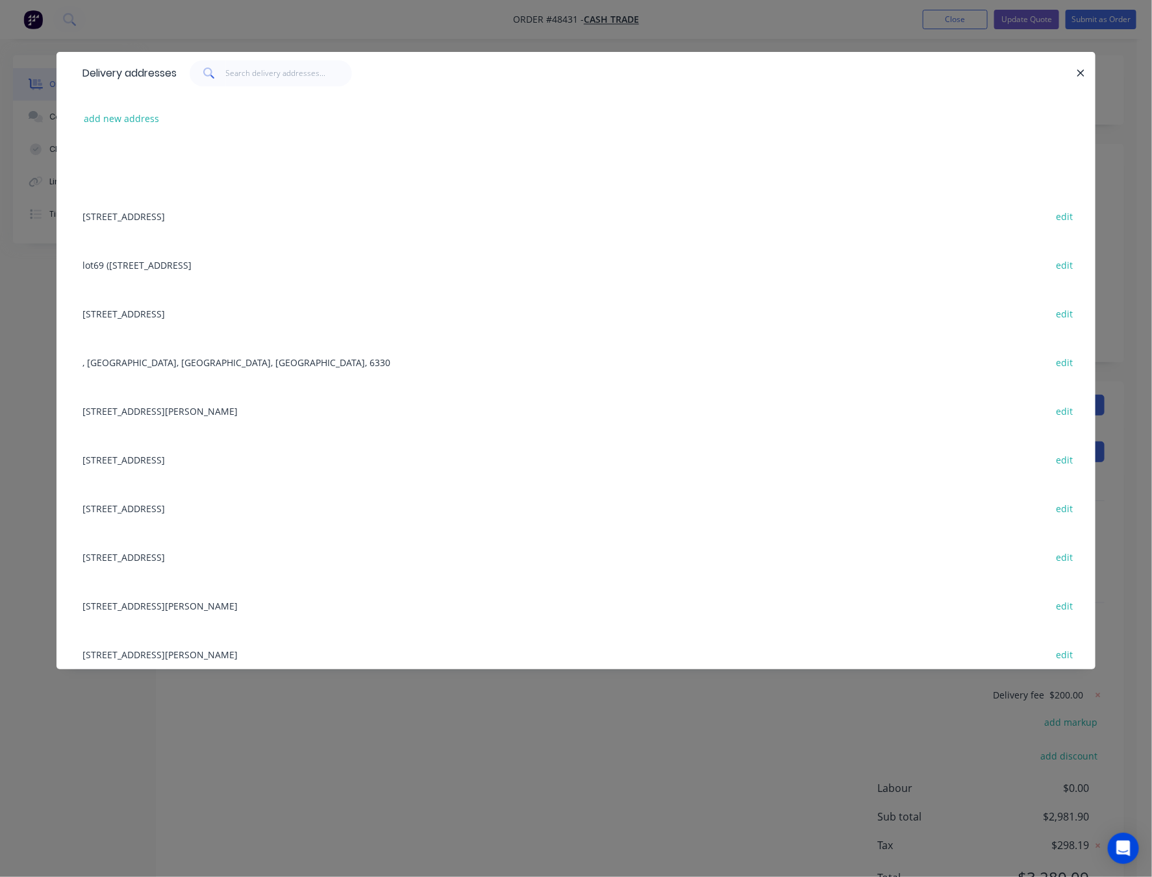
copy div "[GEOGRAPHIC_DATA] 6111"
click at [388, 30] on div "Delivery addresses add new address [STREET_ADDRESS] edit lot69 (44) [GEOGRAPHIC…" at bounding box center [576, 438] width 1152 height 877
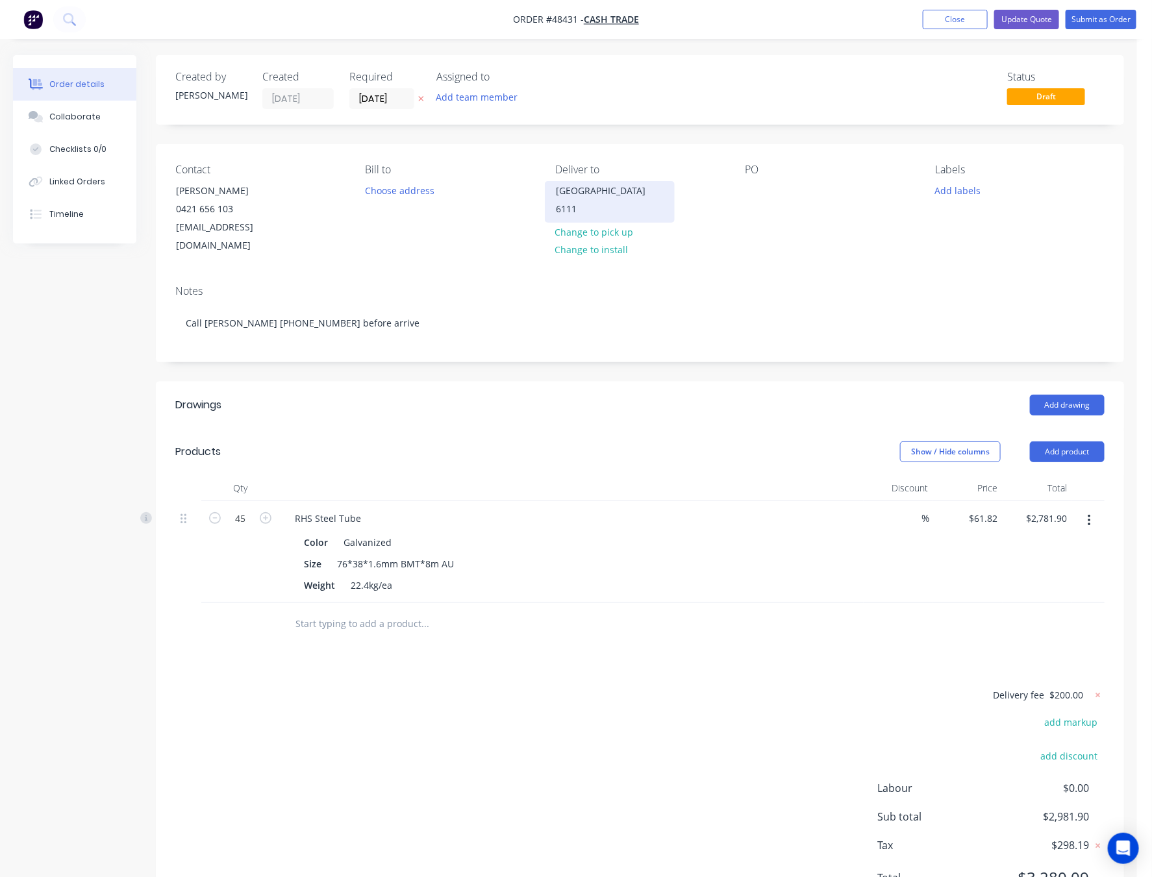
drag, startPoint x: 655, startPoint y: 210, endPoint x: 555, endPoint y: 192, distance: 101.1
click at [555, 192] on div "[GEOGRAPHIC_DATA] 6111" at bounding box center [610, 202] width 130 height 42
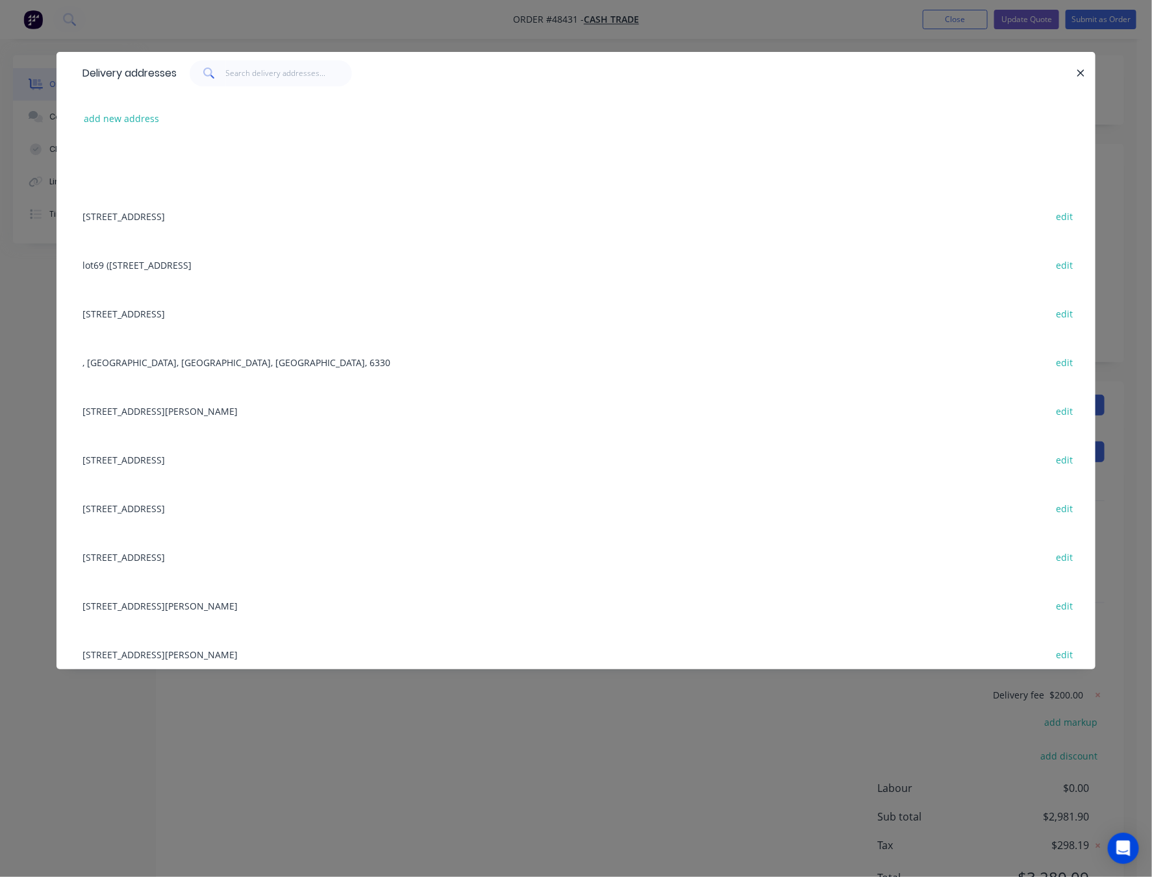
copy div "[GEOGRAPHIC_DATA] 6111"
click at [425, 16] on div "Delivery addresses add new address [STREET_ADDRESS] edit lot69 (44) [GEOGRAPHIC…" at bounding box center [576, 438] width 1152 height 877
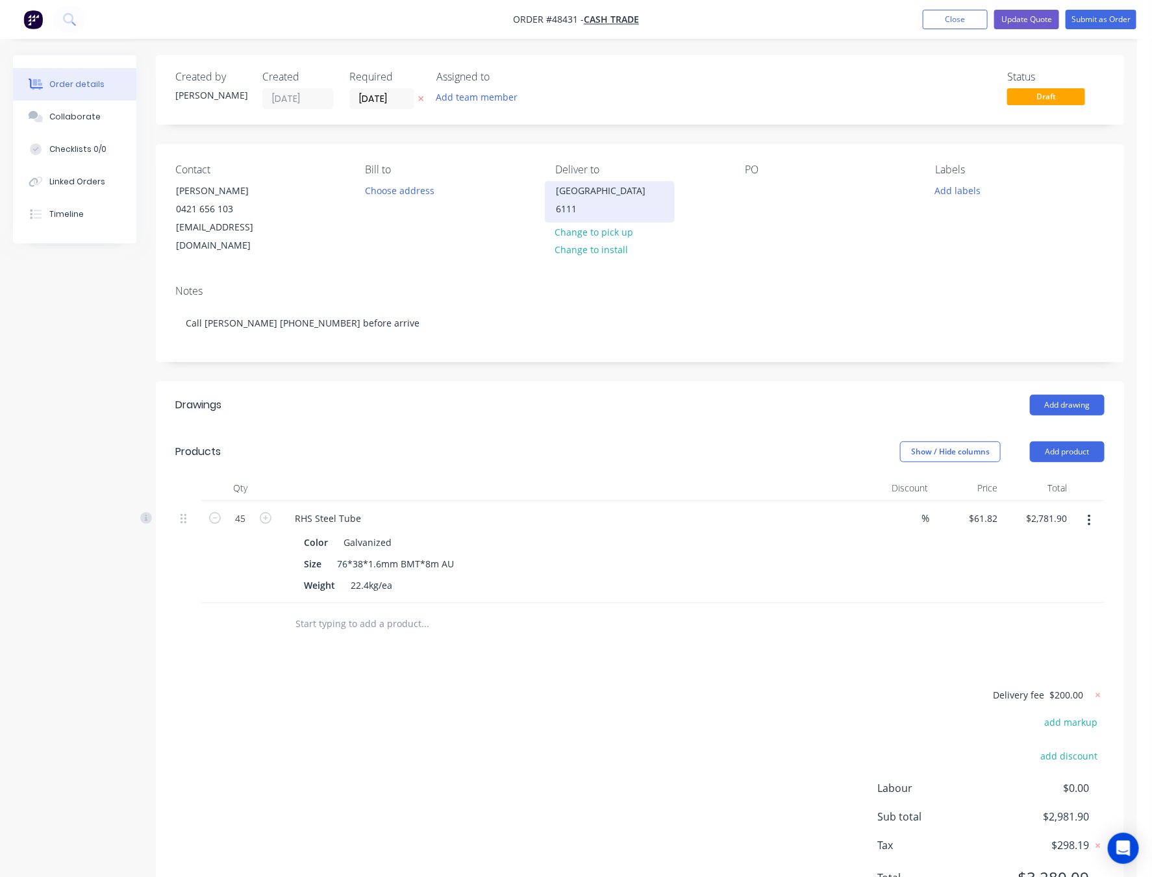
click at [588, 208] on div "[GEOGRAPHIC_DATA] 6111" at bounding box center [610, 200] width 108 height 36
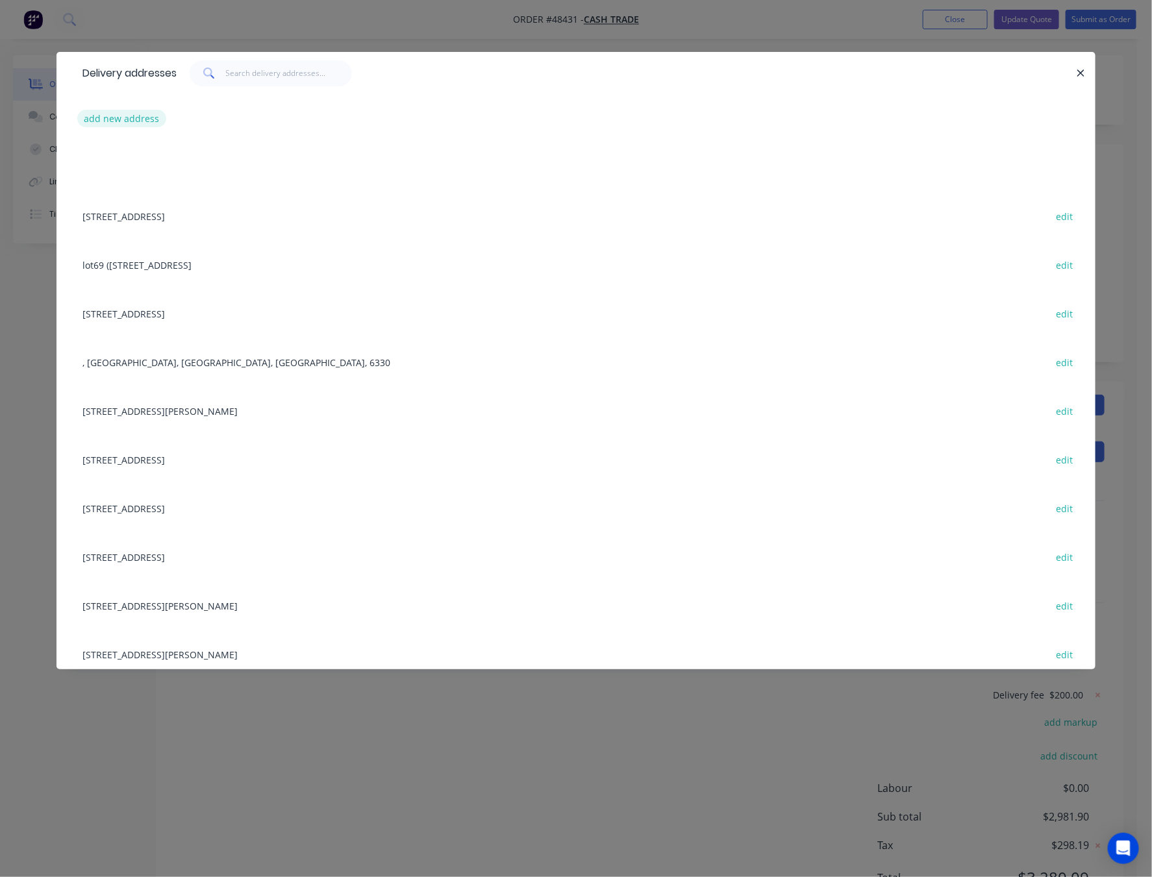
click at [116, 113] on button "add new address" at bounding box center [121, 119] width 89 height 18
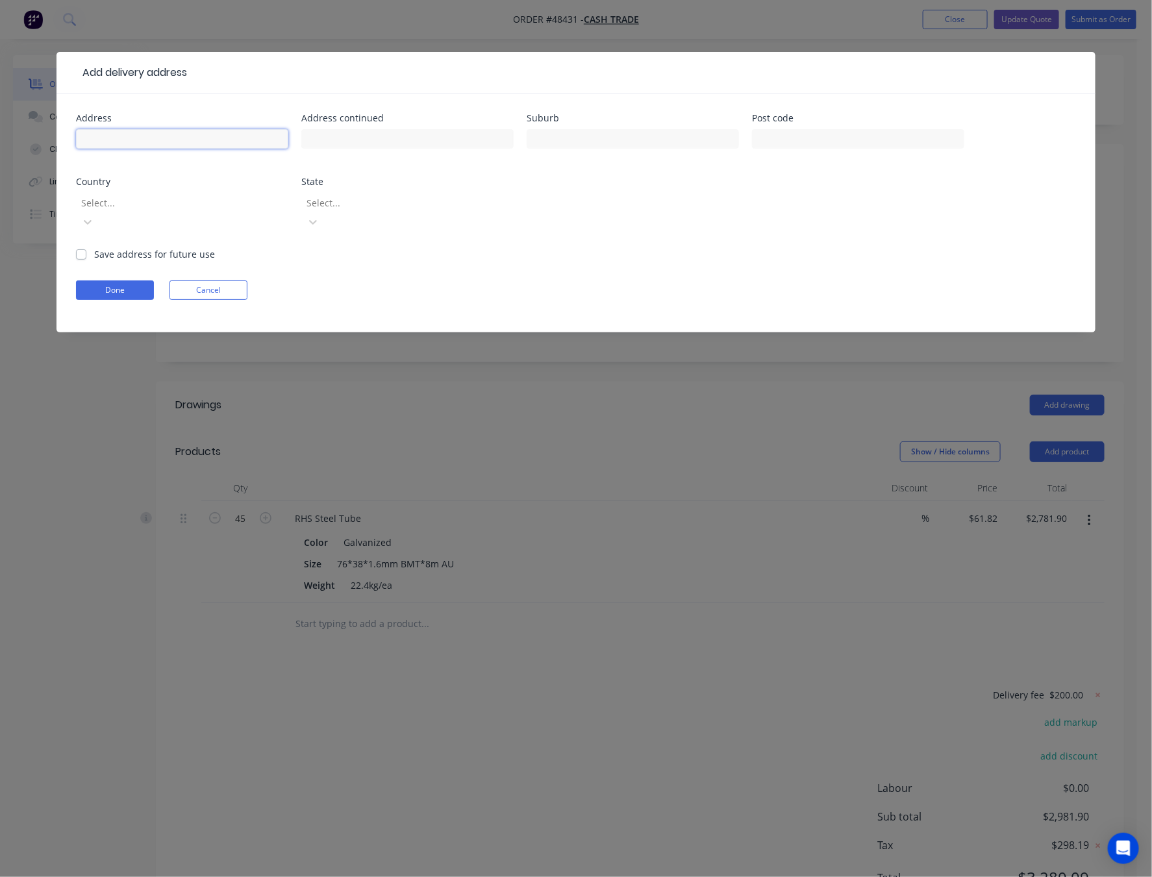
click at [217, 136] on input "text" at bounding box center [182, 138] width 212 height 19
paste input "32 [PERSON_NAME]"
type input "32 [PERSON_NAME]"
click at [516, 197] on div "Address 32 [PERSON_NAME] Address continued Suburb Post code Country Select... S…" at bounding box center [576, 181] width 1000 height 134
click at [643, 142] on input "text" at bounding box center [633, 138] width 212 height 19
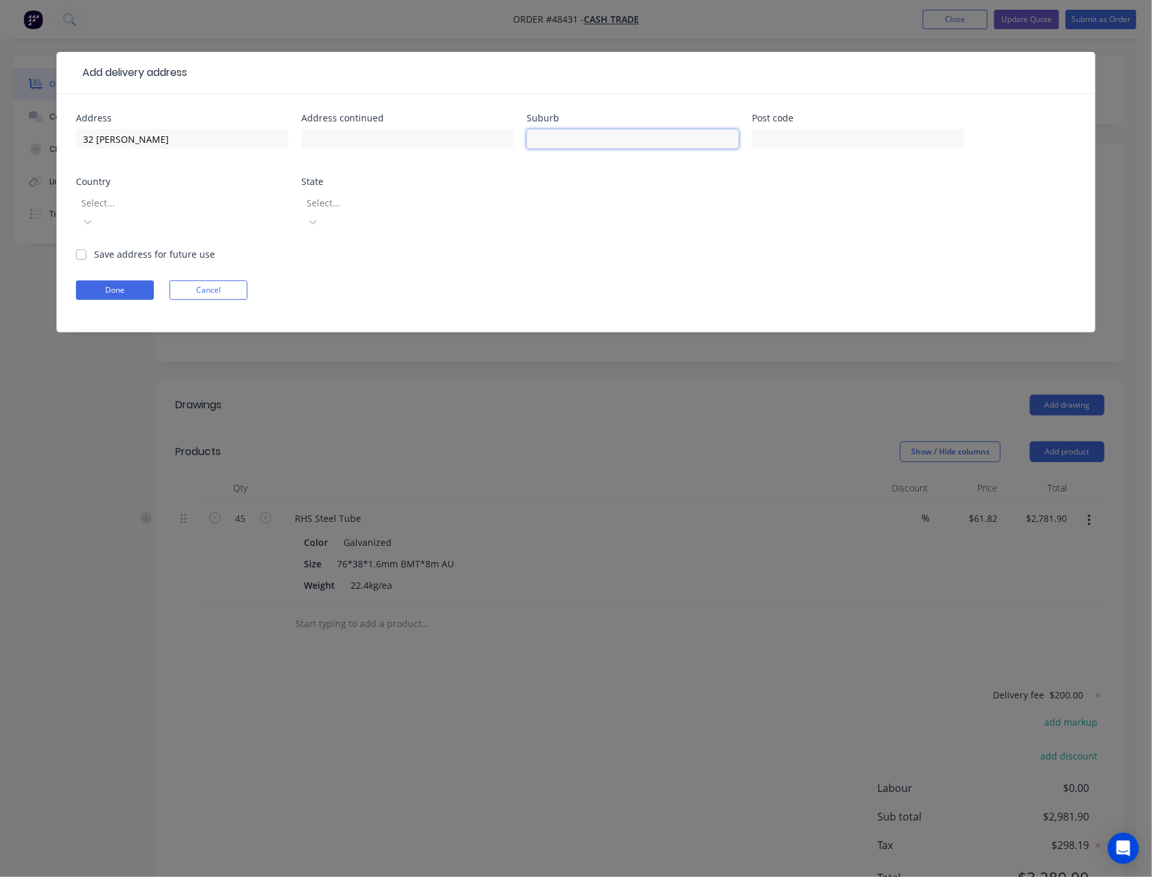
paste input "Champion Lakes"
type input "Champion Lakes"
drag, startPoint x: 787, startPoint y: 185, endPoint x: 775, endPoint y: 56, distance: 129.1
click at [787, 181] on div "Address 32 [PERSON_NAME] Address continued Suburb Champion Lakes Post code Coun…" at bounding box center [576, 181] width 1000 height 134
drag, startPoint x: 840, startPoint y: 141, endPoint x: 829, endPoint y: 131, distance: 14.7
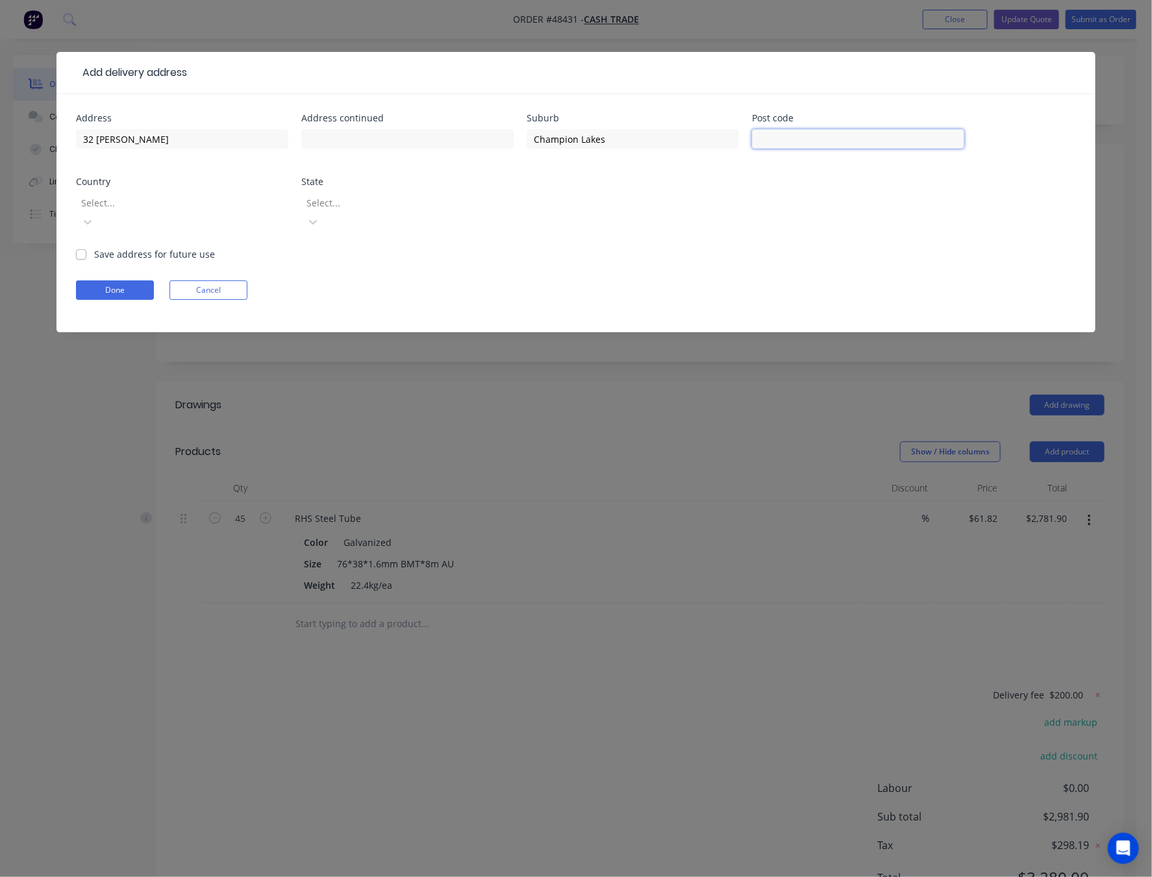
click at [840, 141] on input "text" at bounding box center [858, 138] width 212 height 19
type input "6111"
click at [242, 193] on div "Select..." at bounding box center [173, 202] width 195 height 19
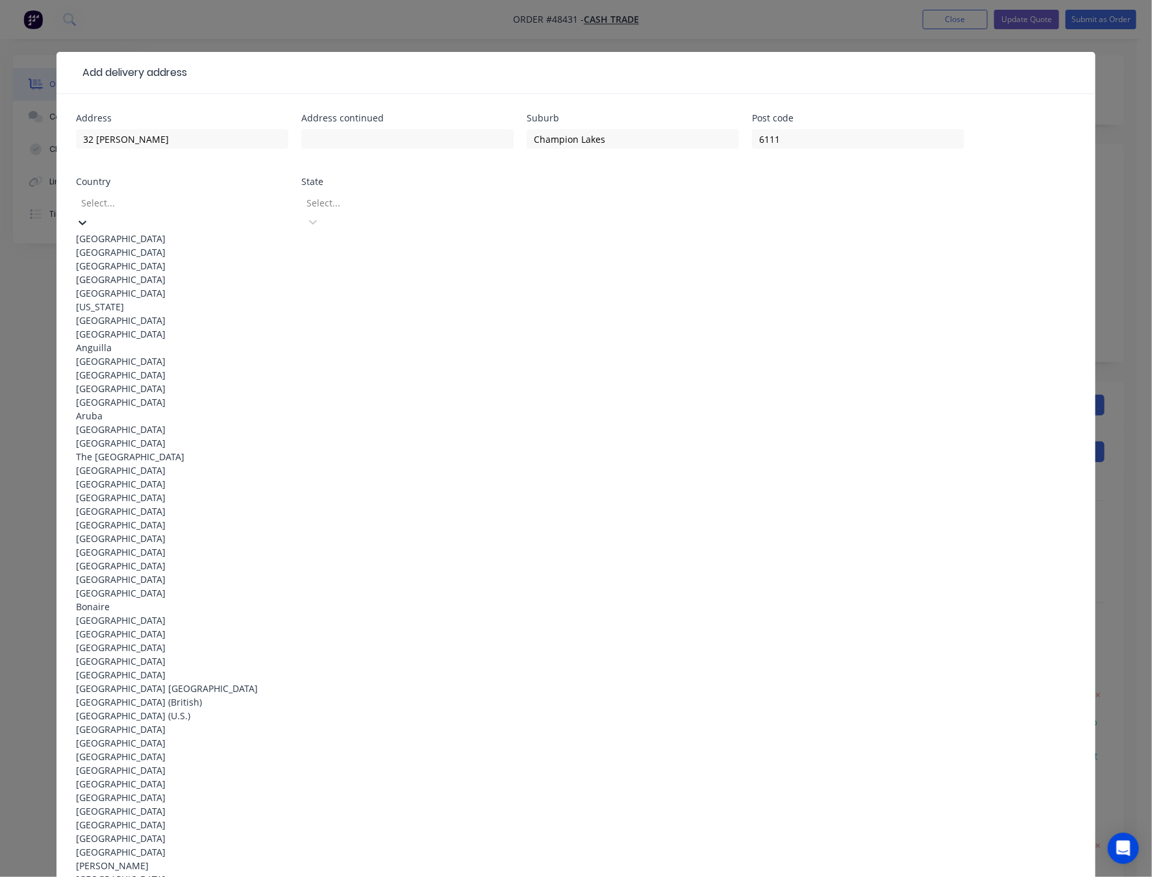
click at [187, 232] on div "[GEOGRAPHIC_DATA]" at bounding box center [182, 239] width 212 height 14
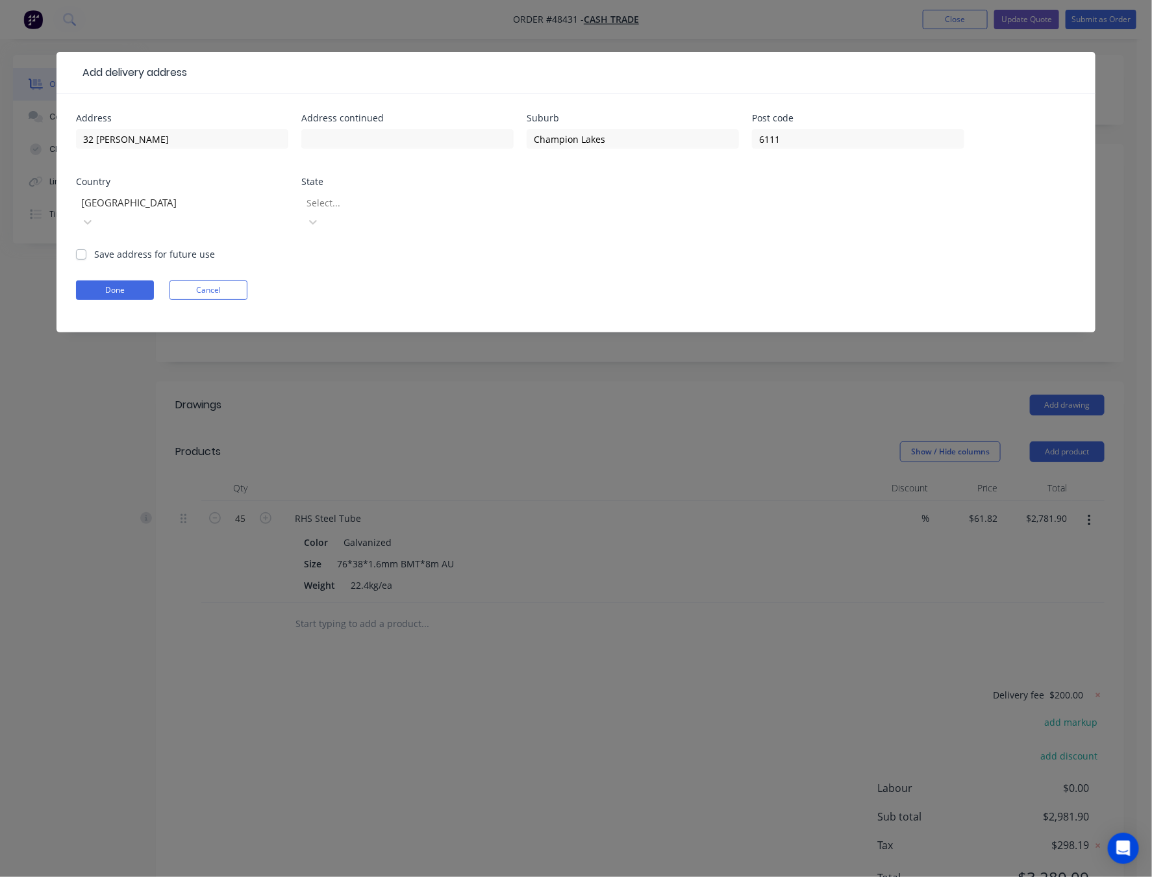
click at [443, 201] on div at bounding box center [398, 203] width 187 height 16
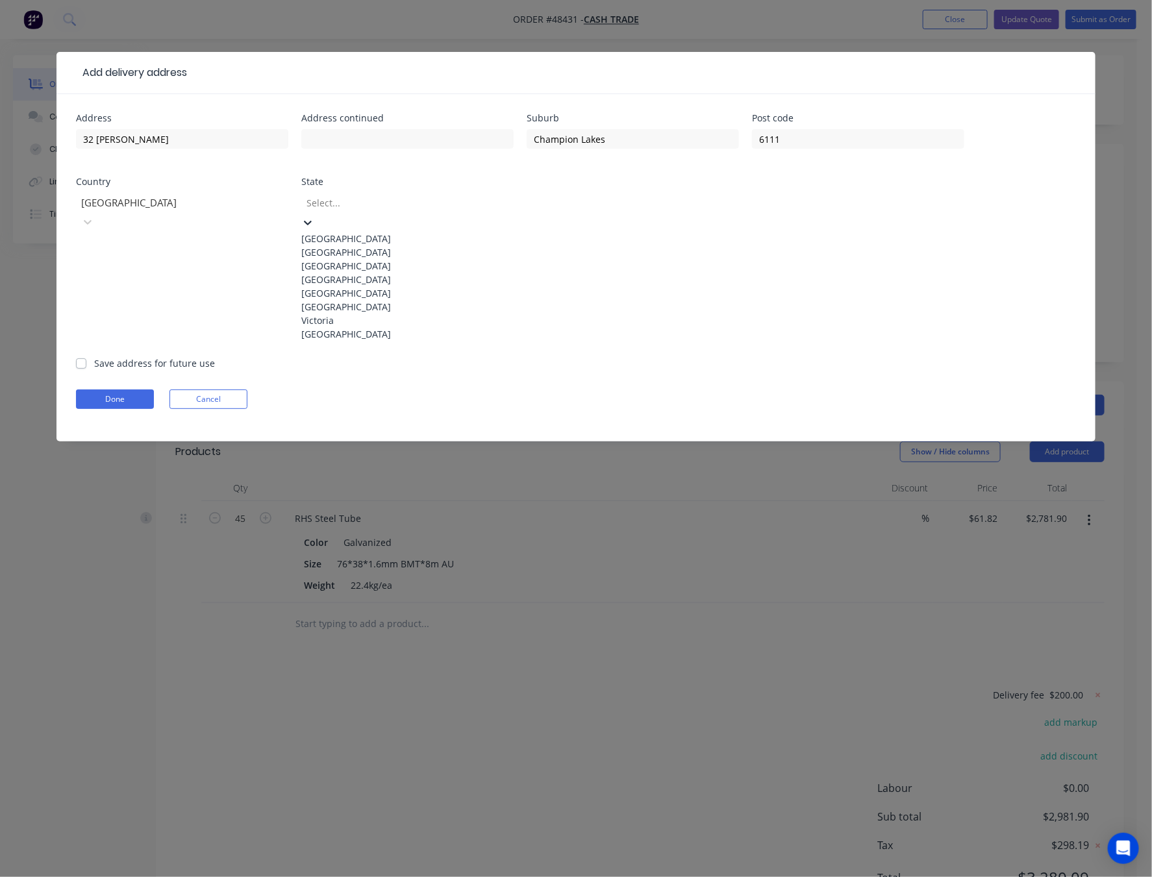
click at [436, 341] on div "[GEOGRAPHIC_DATA]" at bounding box center [407, 334] width 212 height 14
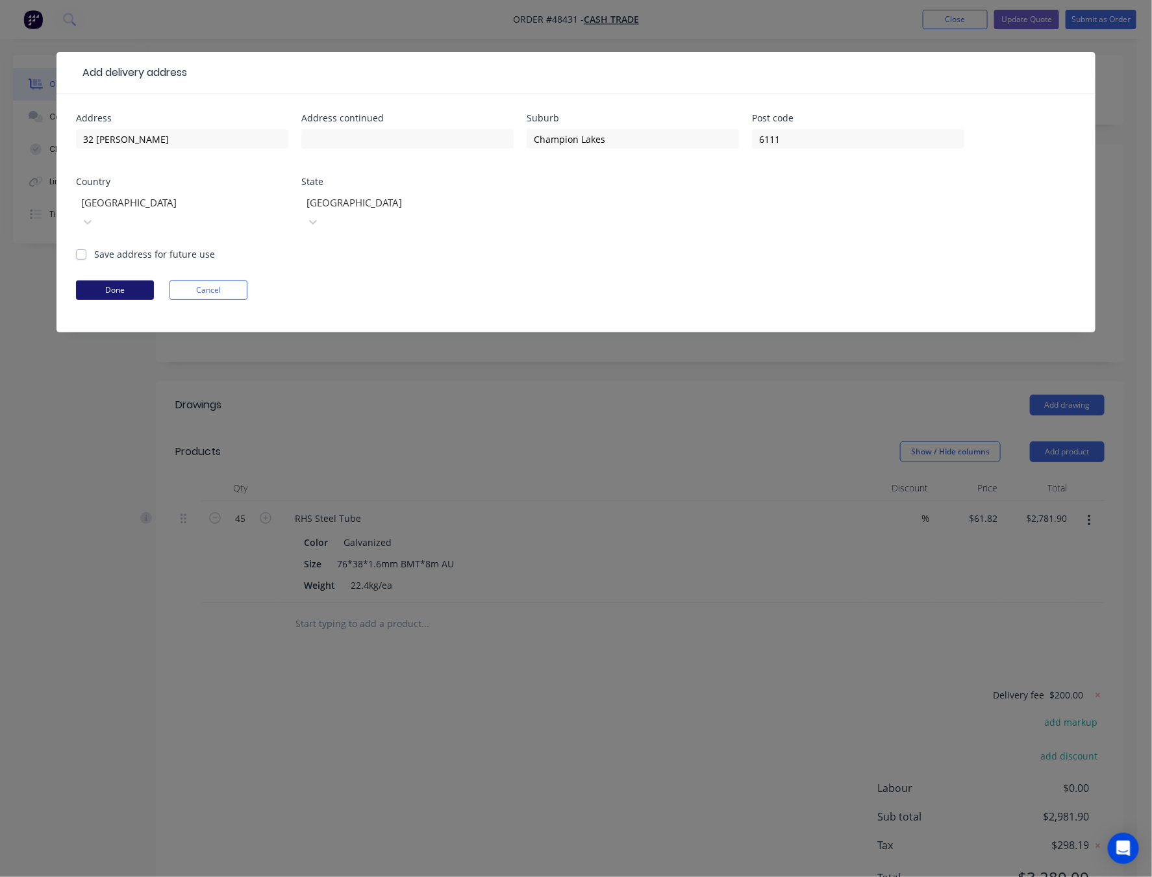
click at [127, 281] on button "Done" at bounding box center [115, 290] width 78 height 19
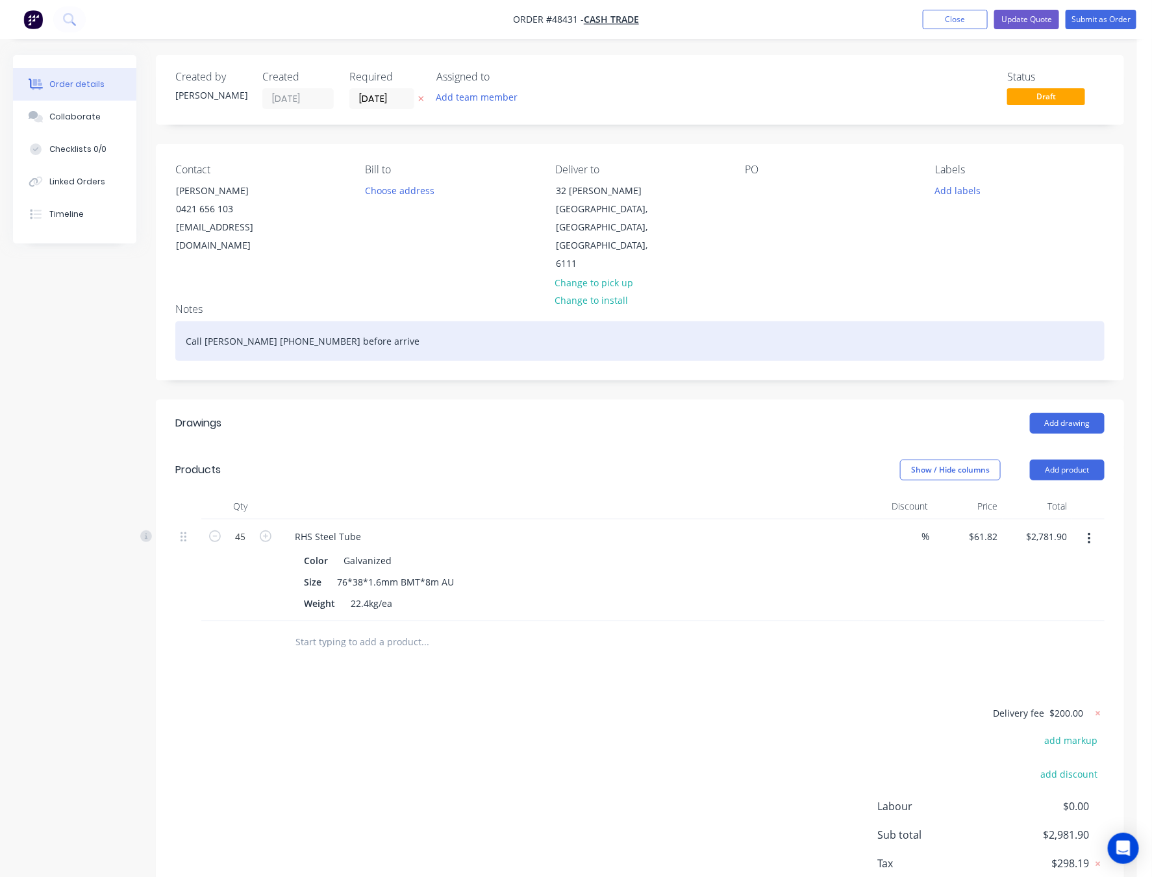
click at [526, 335] on div "Call [PERSON_NAME] [PHONE_NUMBER] before arrive" at bounding box center [639, 341] width 929 height 40
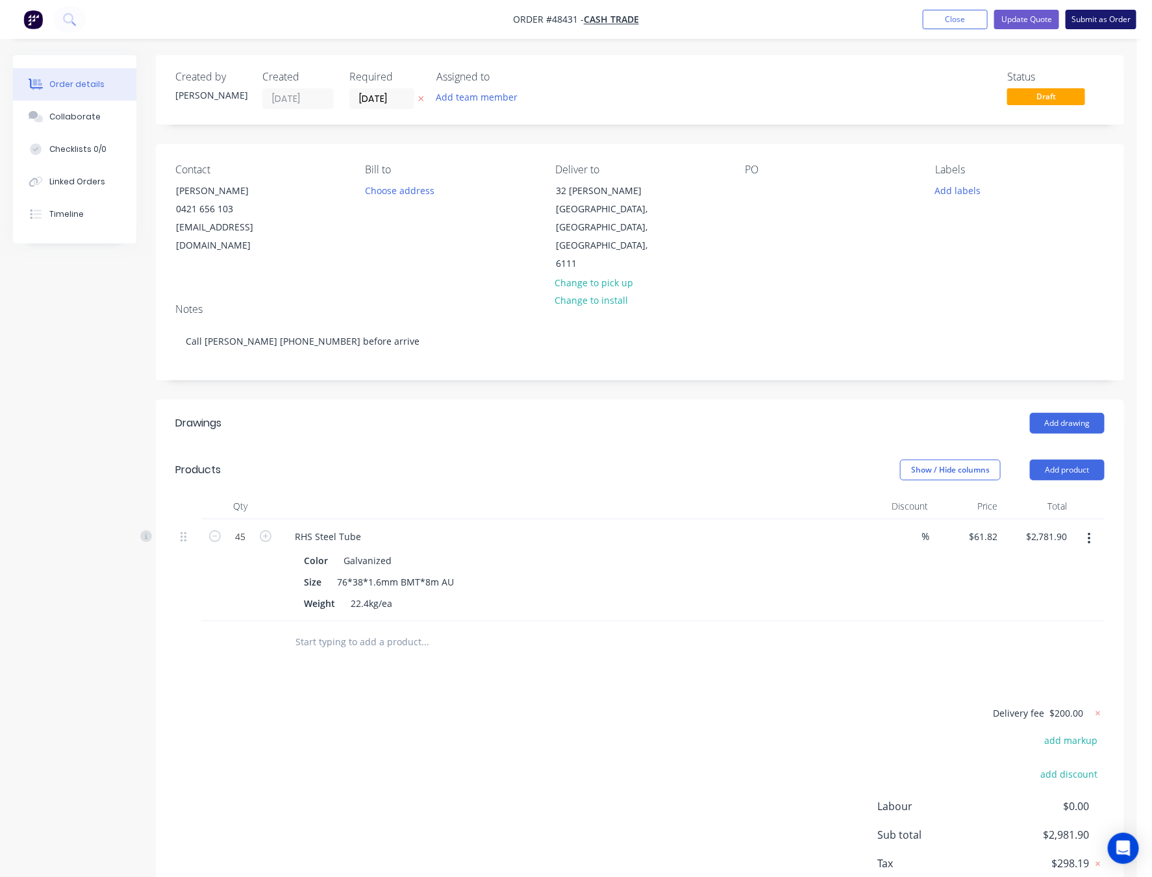
click at [1104, 16] on button "Submit as Order" at bounding box center [1101, 19] width 71 height 19
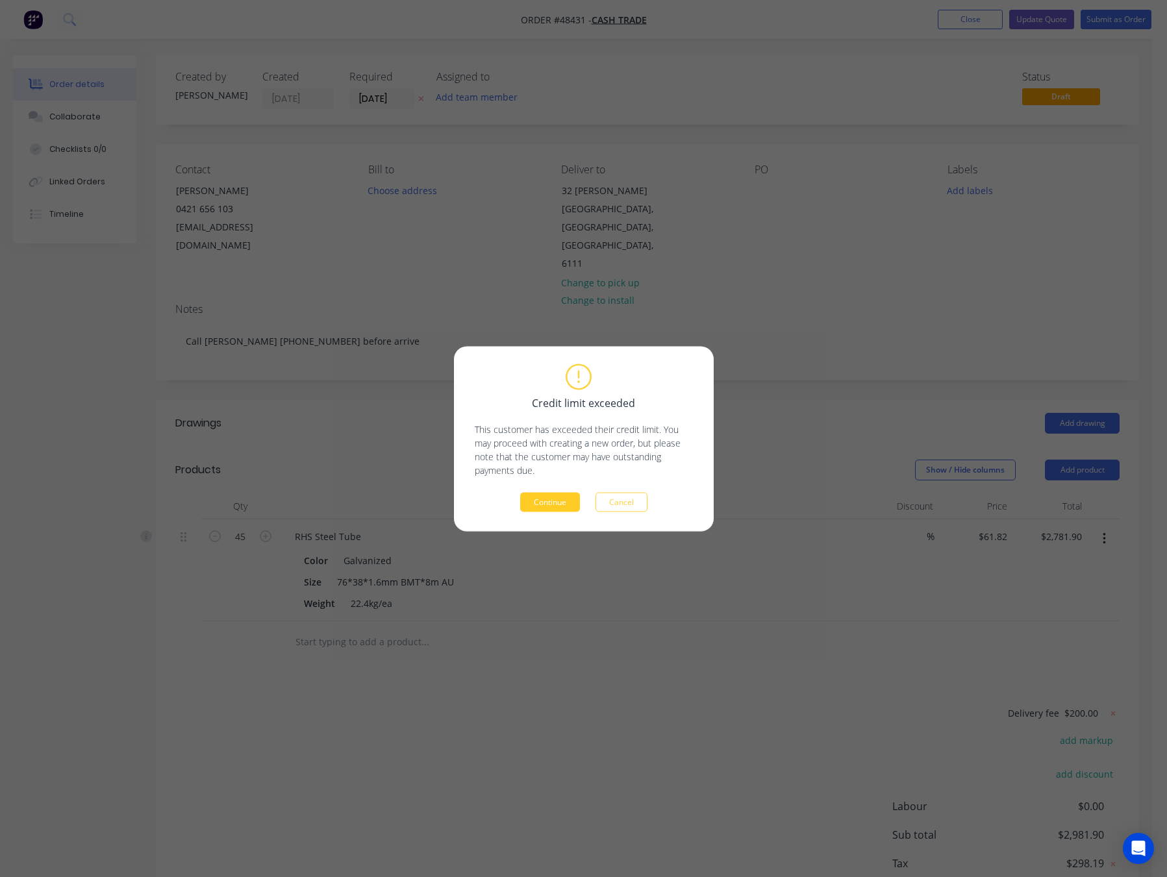
click at [556, 501] on button "Continue" at bounding box center [550, 501] width 60 height 19
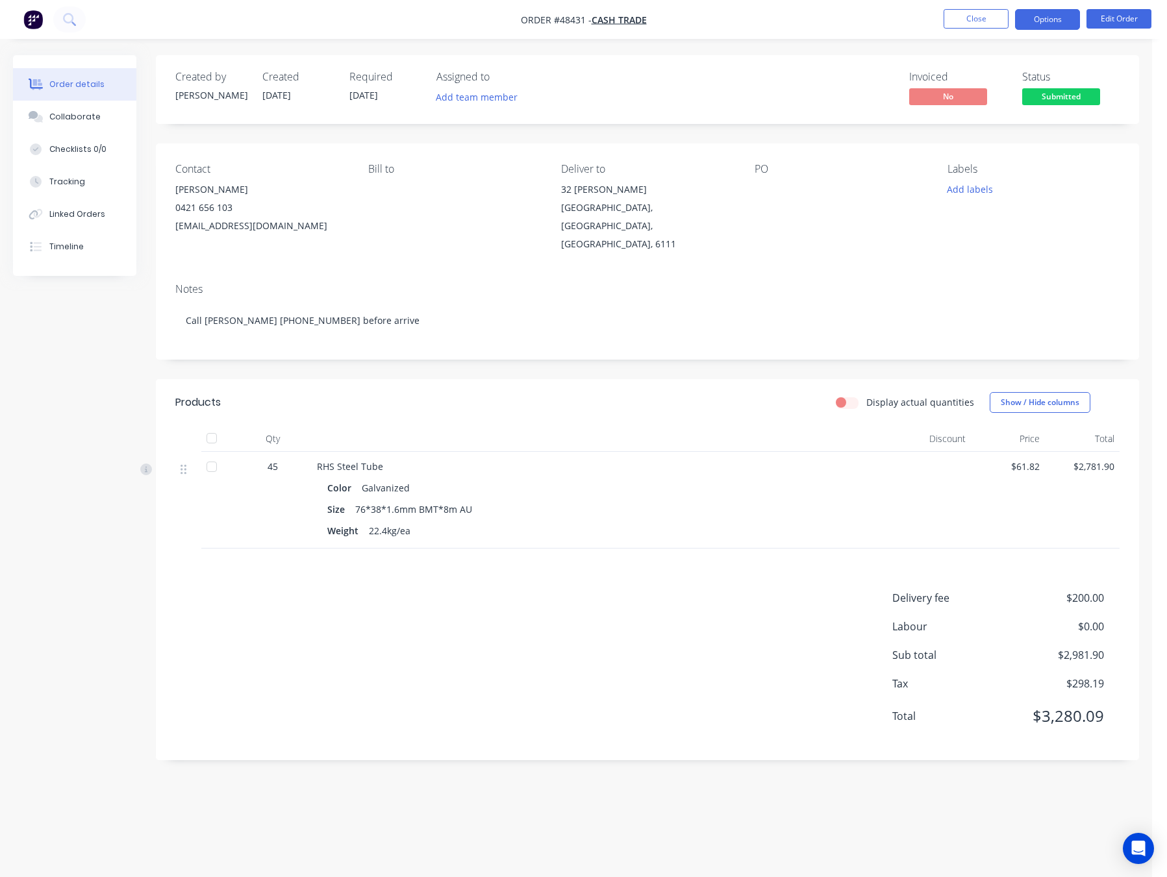
click at [1050, 14] on button "Options" at bounding box center [1047, 19] width 65 height 21
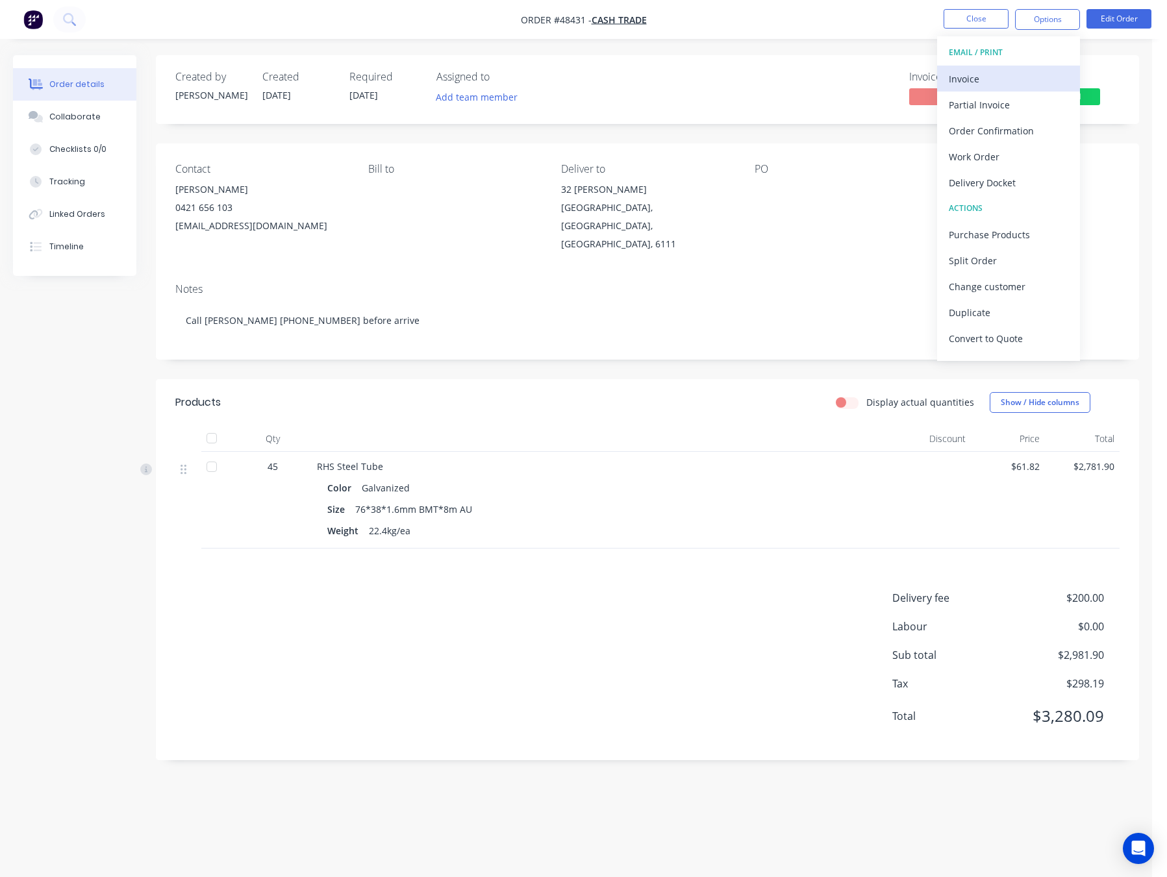
click at [1017, 77] on div "Invoice" at bounding box center [1008, 78] width 119 height 19
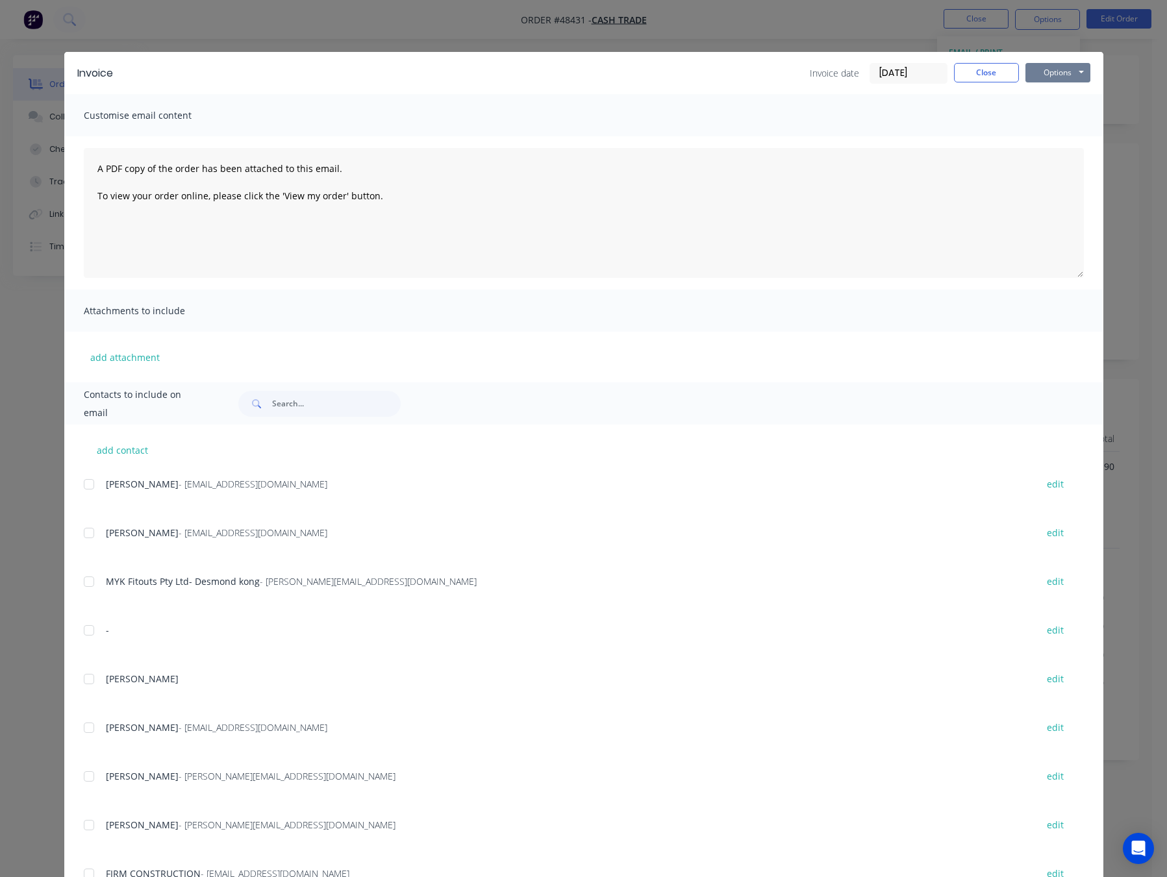
click at [1062, 64] on button "Options" at bounding box center [1057, 72] width 65 height 19
click at [1075, 116] on button "Print" at bounding box center [1066, 116] width 83 height 21
click at [821, 37] on div "Invoice Invoice date [DATE] Close Options Preview Print Email Customise email c…" at bounding box center [583, 438] width 1167 height 877
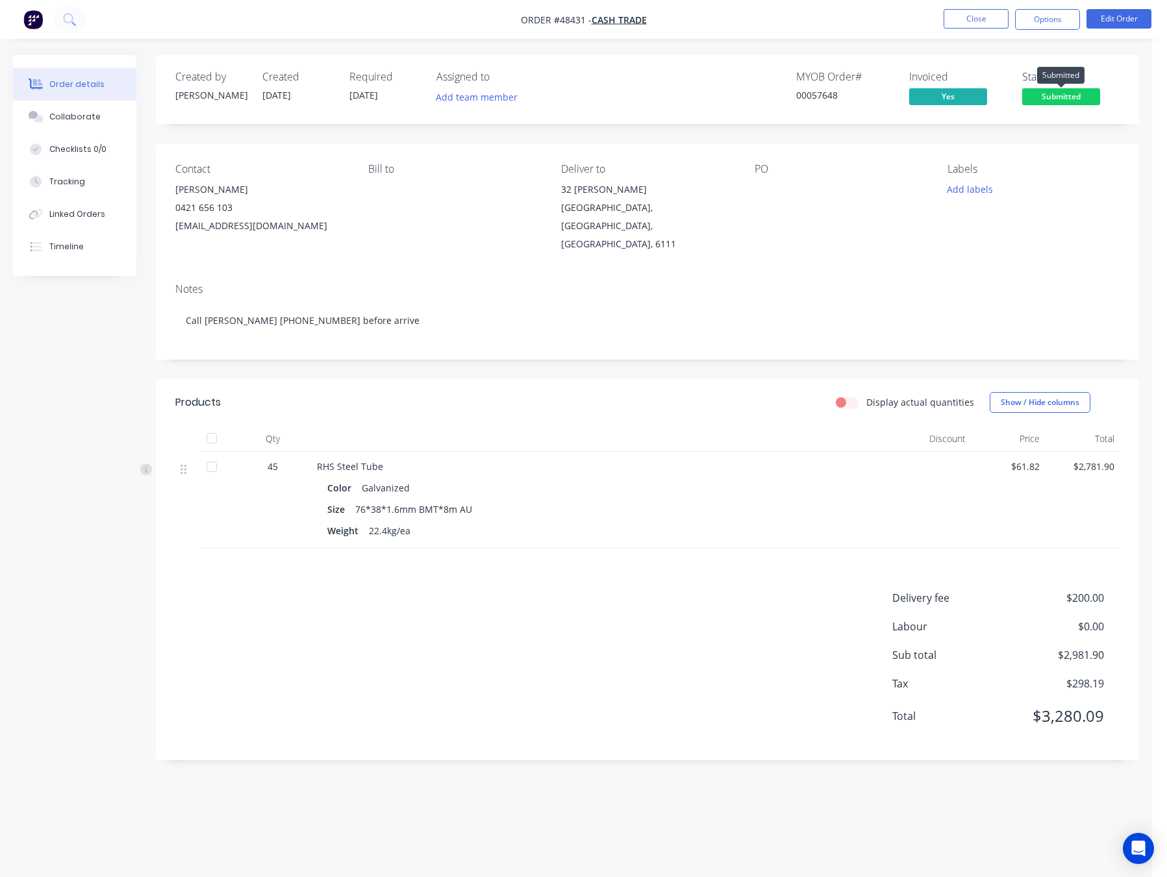
click at [1079, 94] on span "Submitted" at bounding box center [1061, 96] width 78 height 16
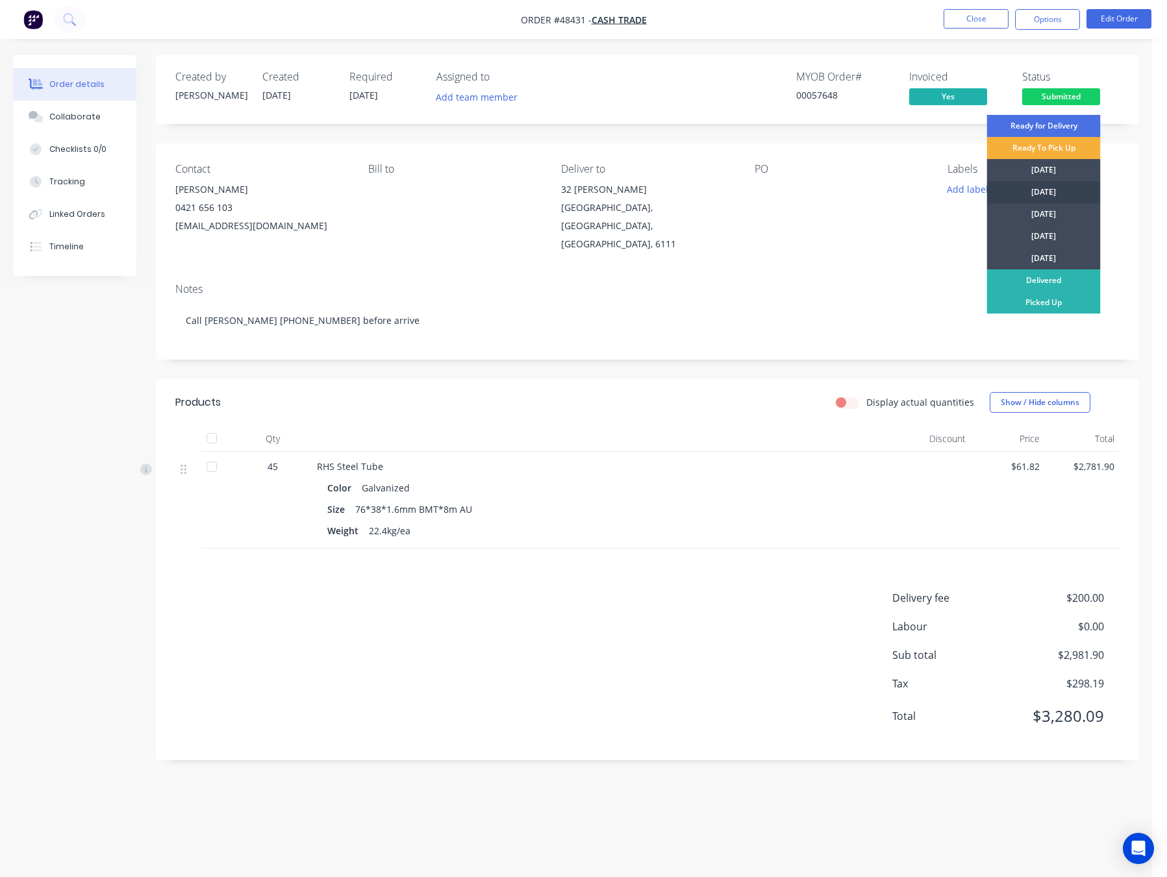
click at [1062, 189] on div "[DATE]" at bounding box center [1044, 192] width 114 height 22
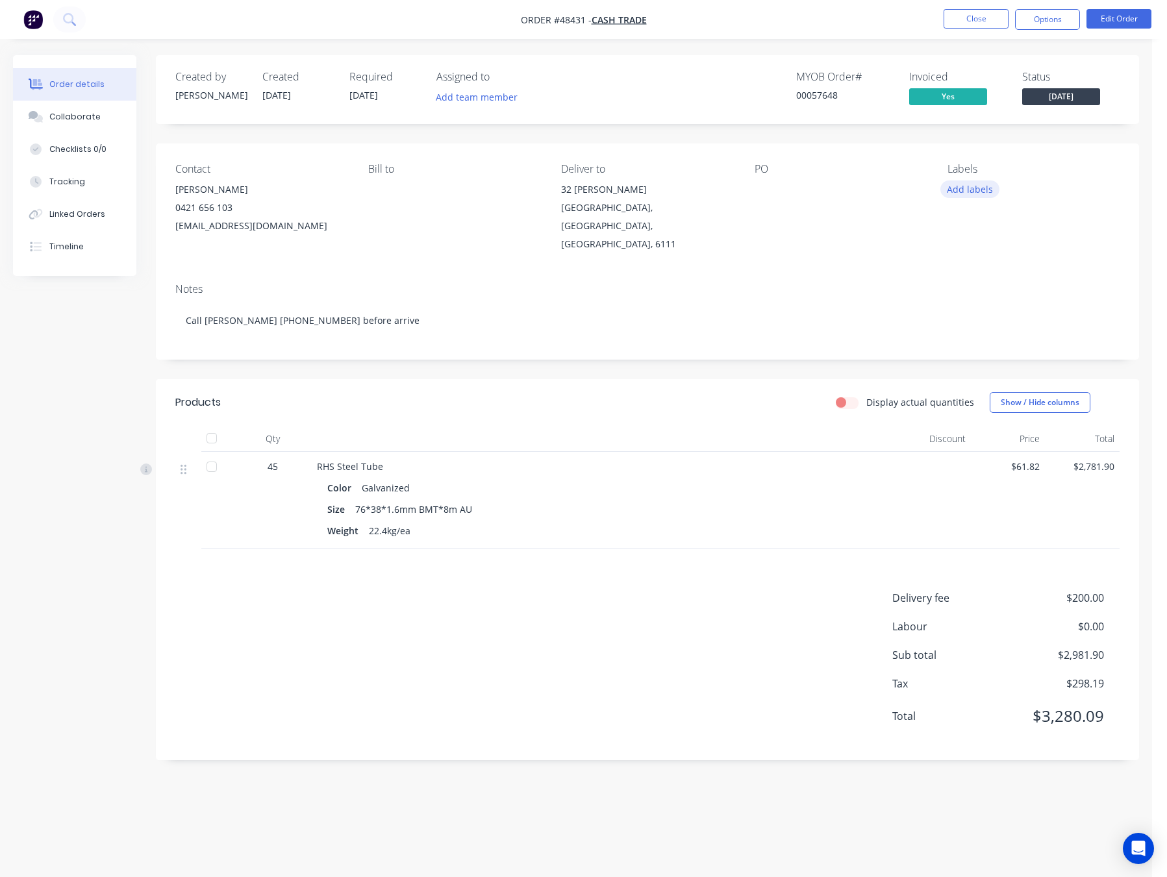
click at [964, 192] on button "Add labels" at bounding box center [970, 190] width 60 height 18
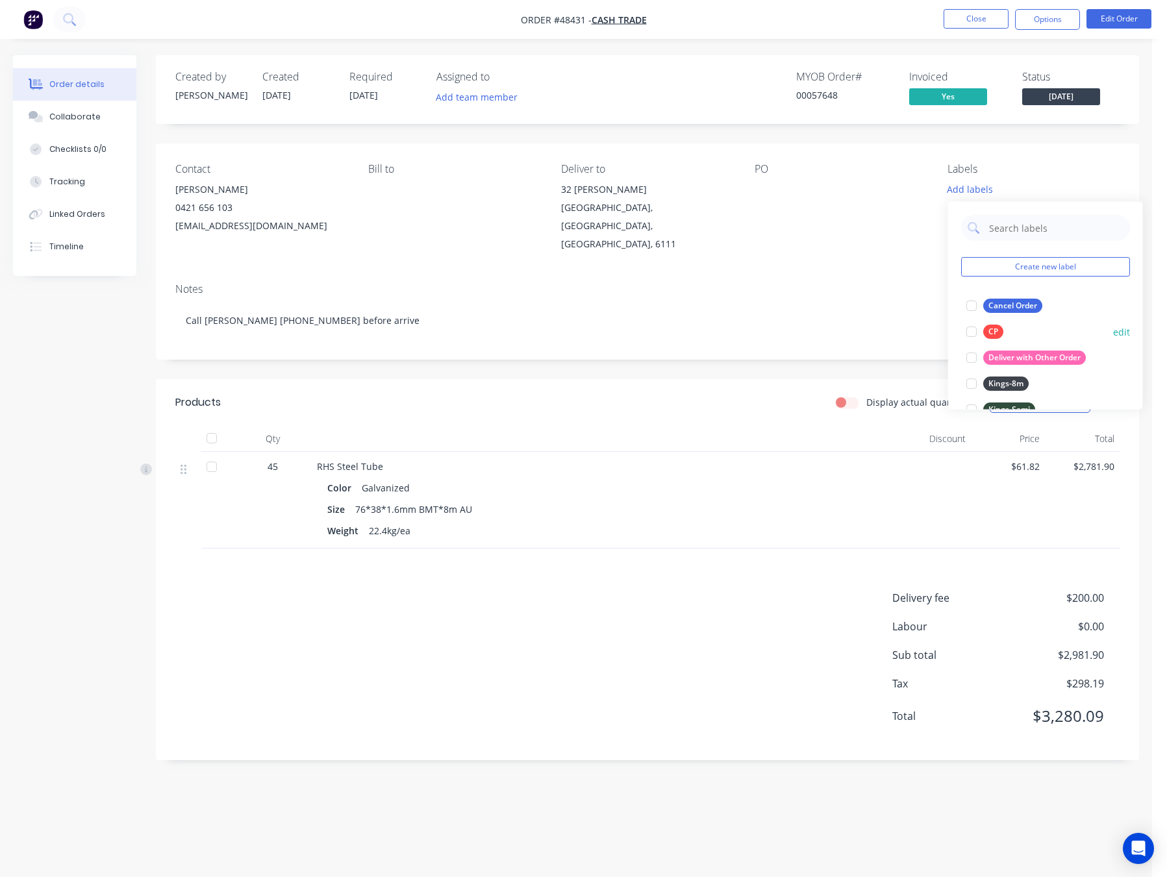
scroll to position [97, 0]
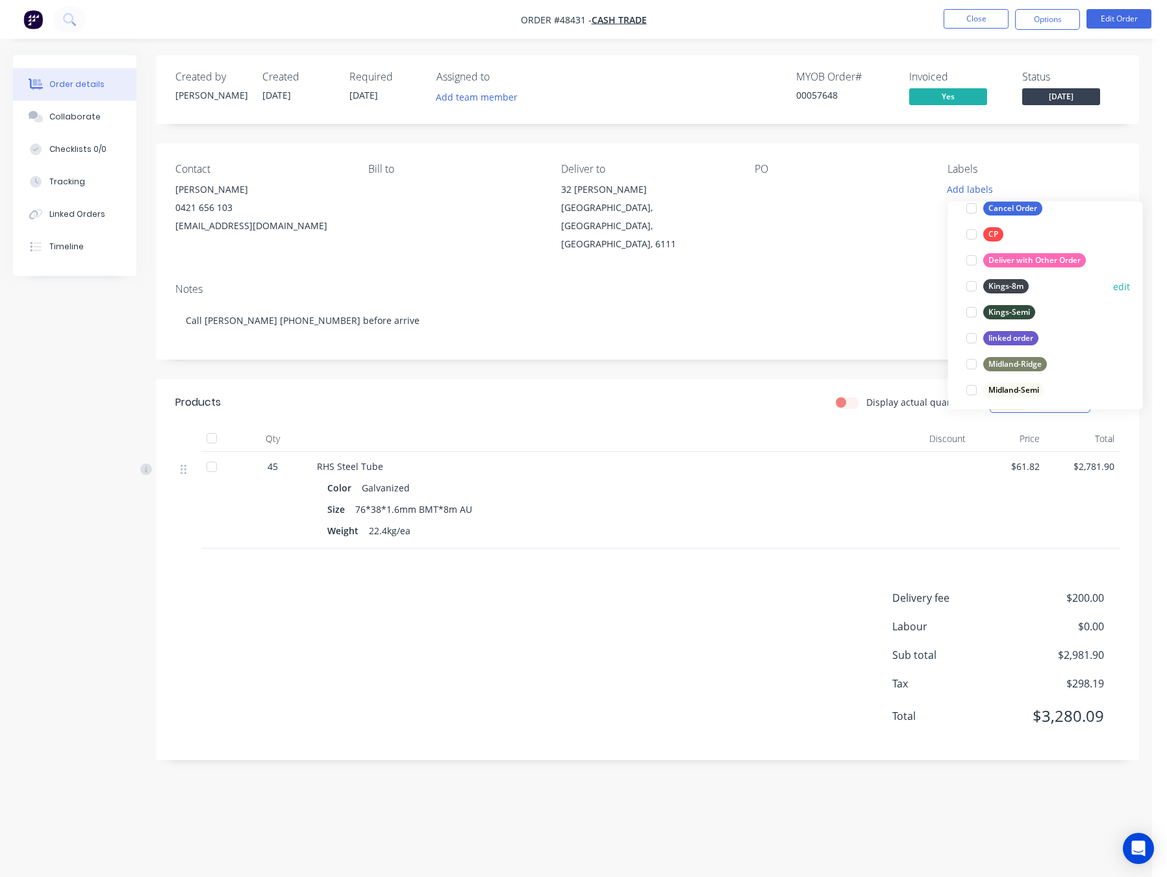
click at [974, 284] on div at bounding box center [971, 286] width 26 height 26
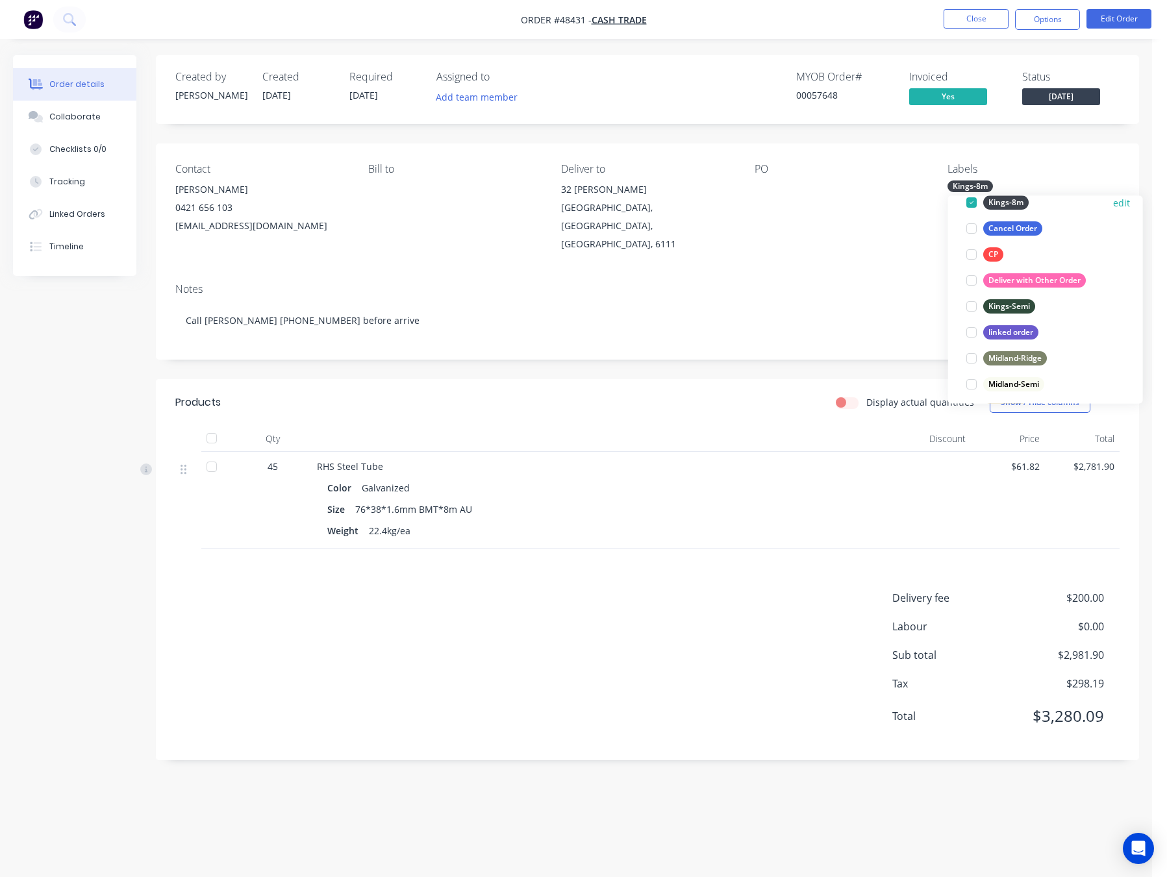
scroll to position [19, 0]
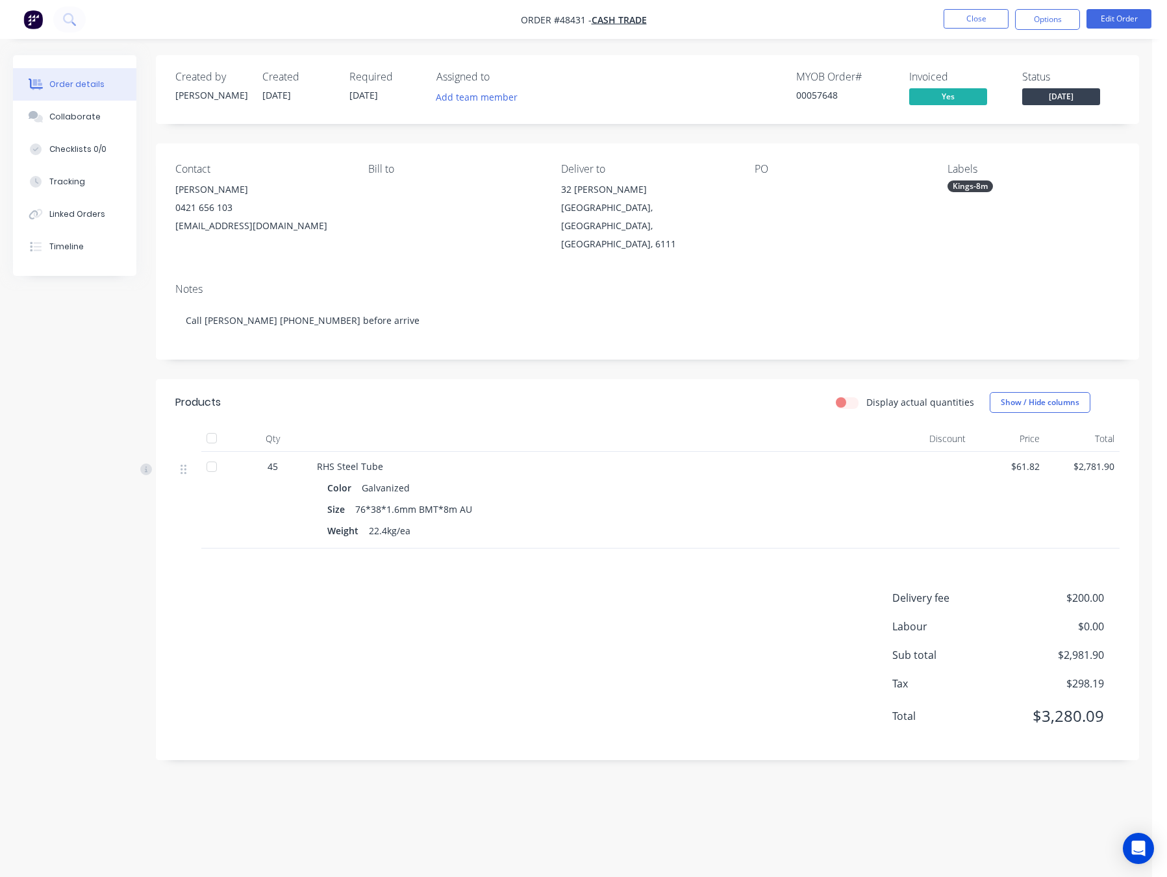
click at [867, 283] on div "Notes" at bounding box center [647, 289] width 944 height 12
click at [978, 188] on div "Kings-8m" at bounding box center [969, 187] width 45 height 12
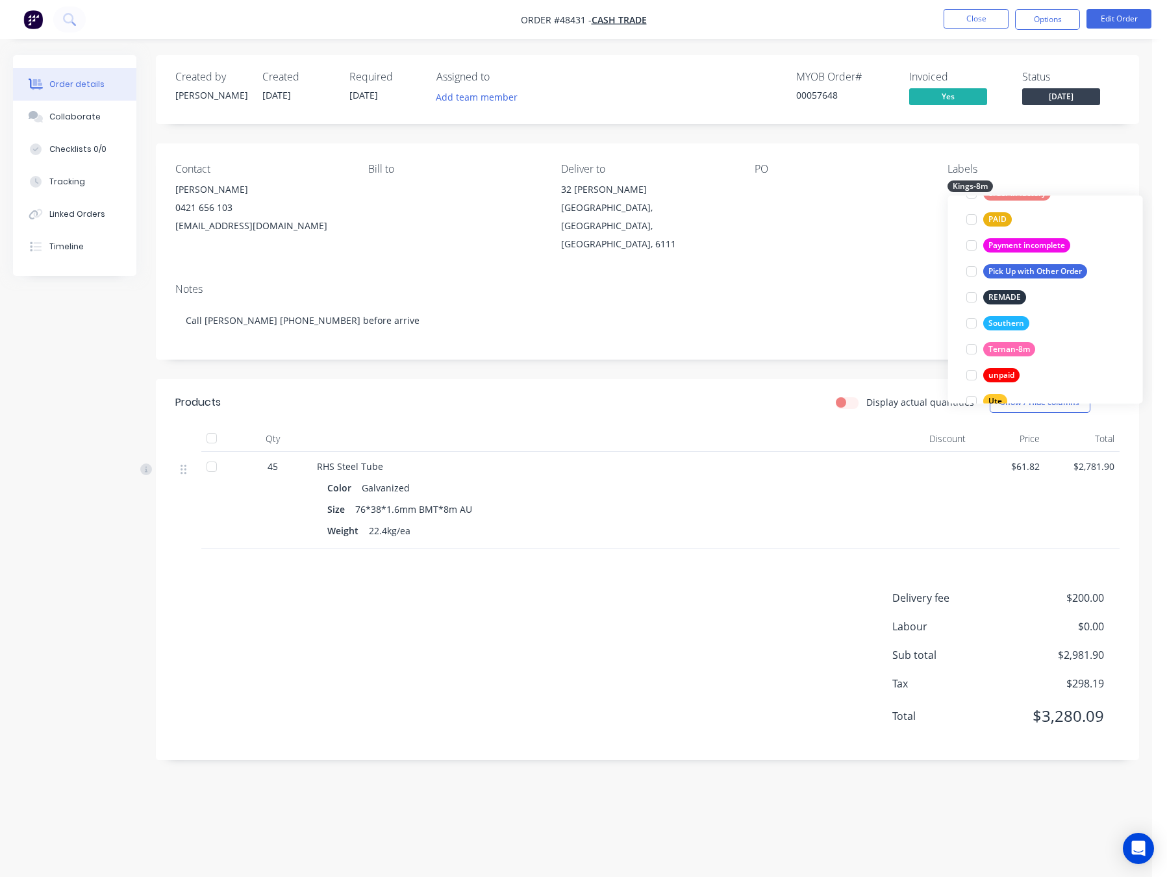
scroll to position [364, 0]
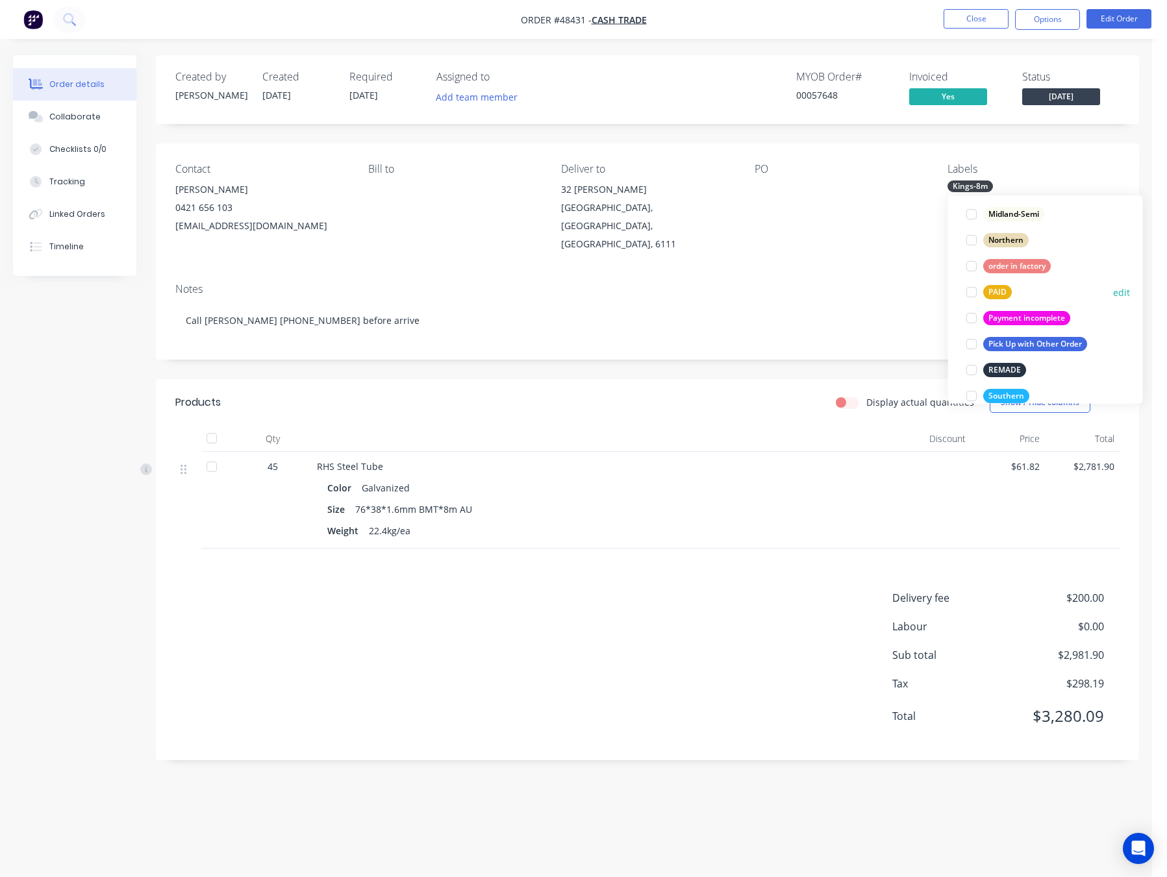
click at [969, 291] on div at bounding box center [971, 293] width 26 height 26
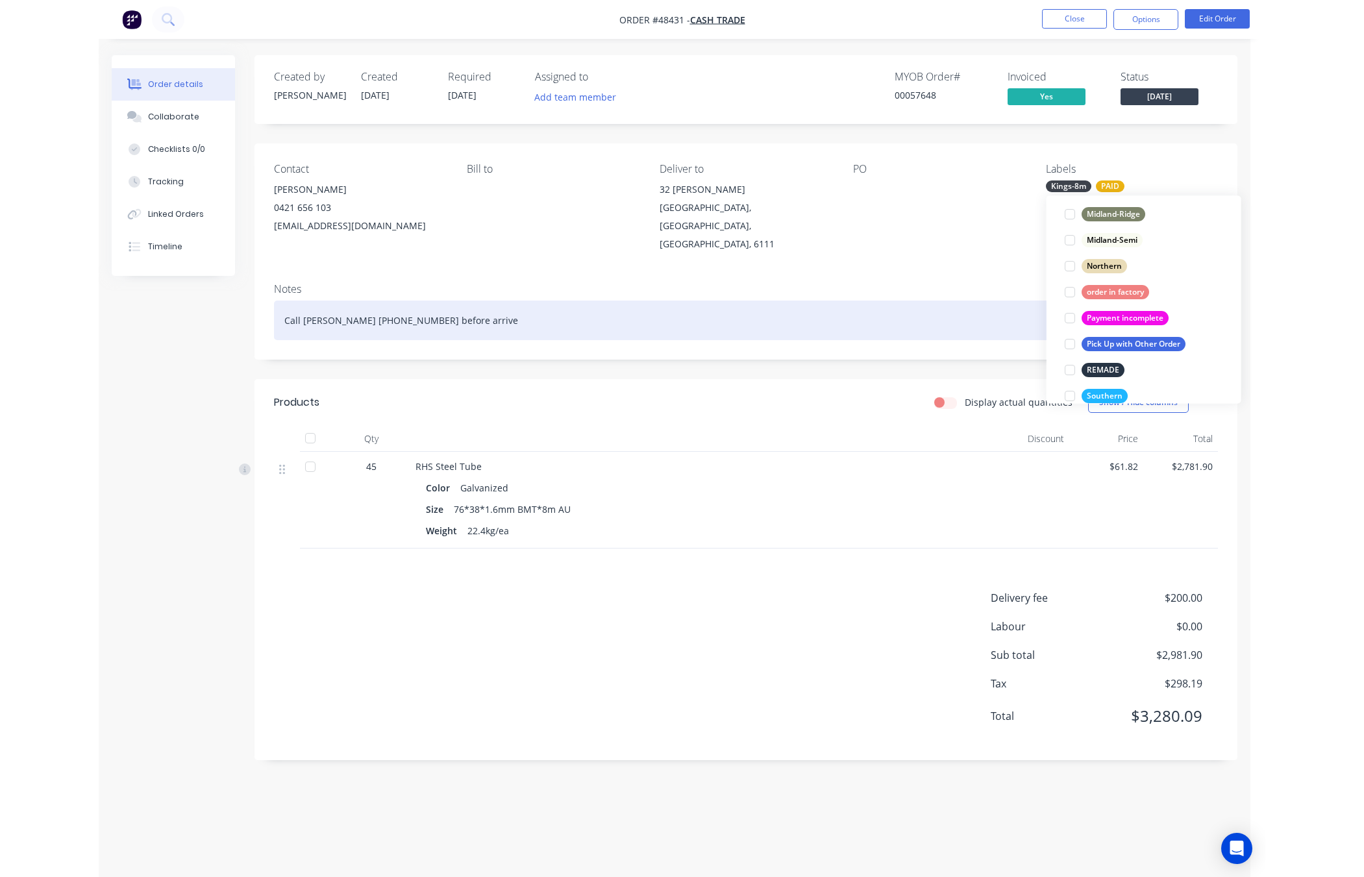
scroll to position [33, 0]
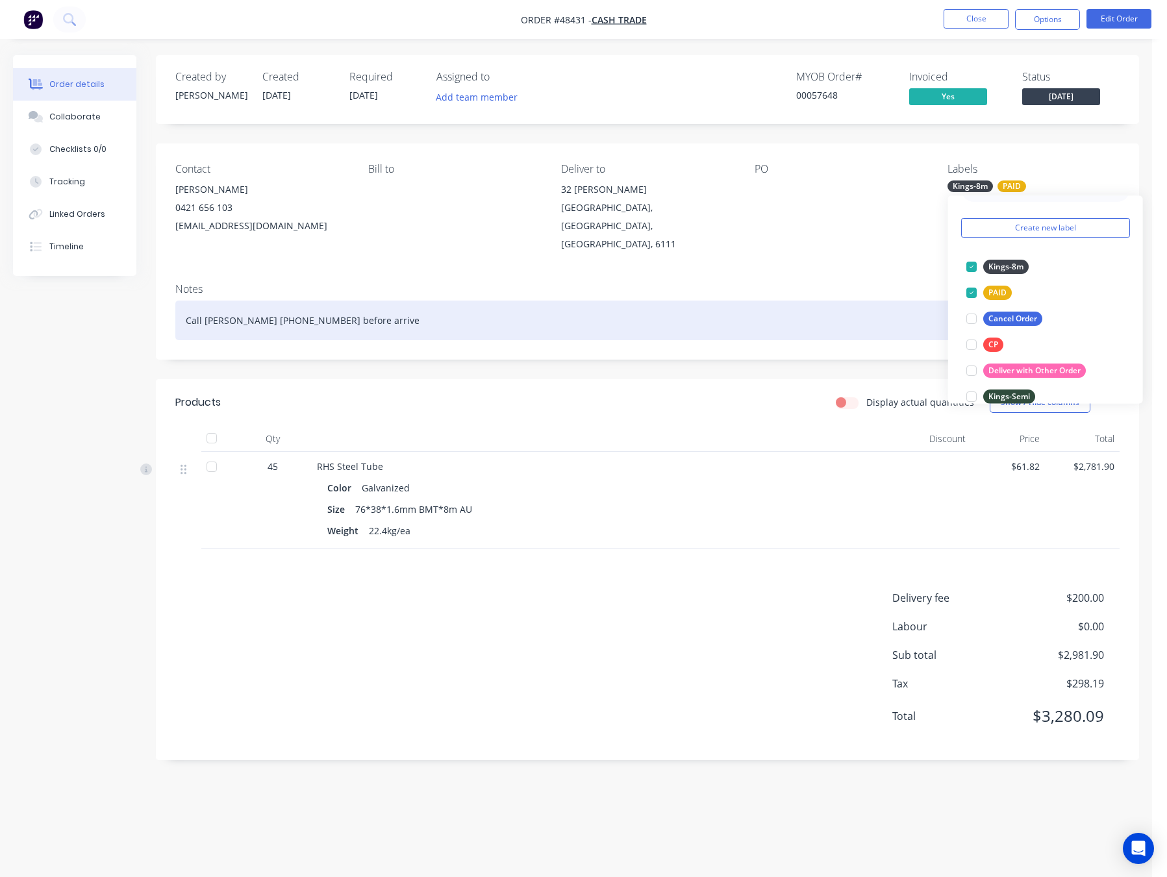
click at [844, 301] on div "Call [PERSON_NAME] [PHONE_NUMBER] before arrive" at bounding box center [647, 321] width 944 height 40
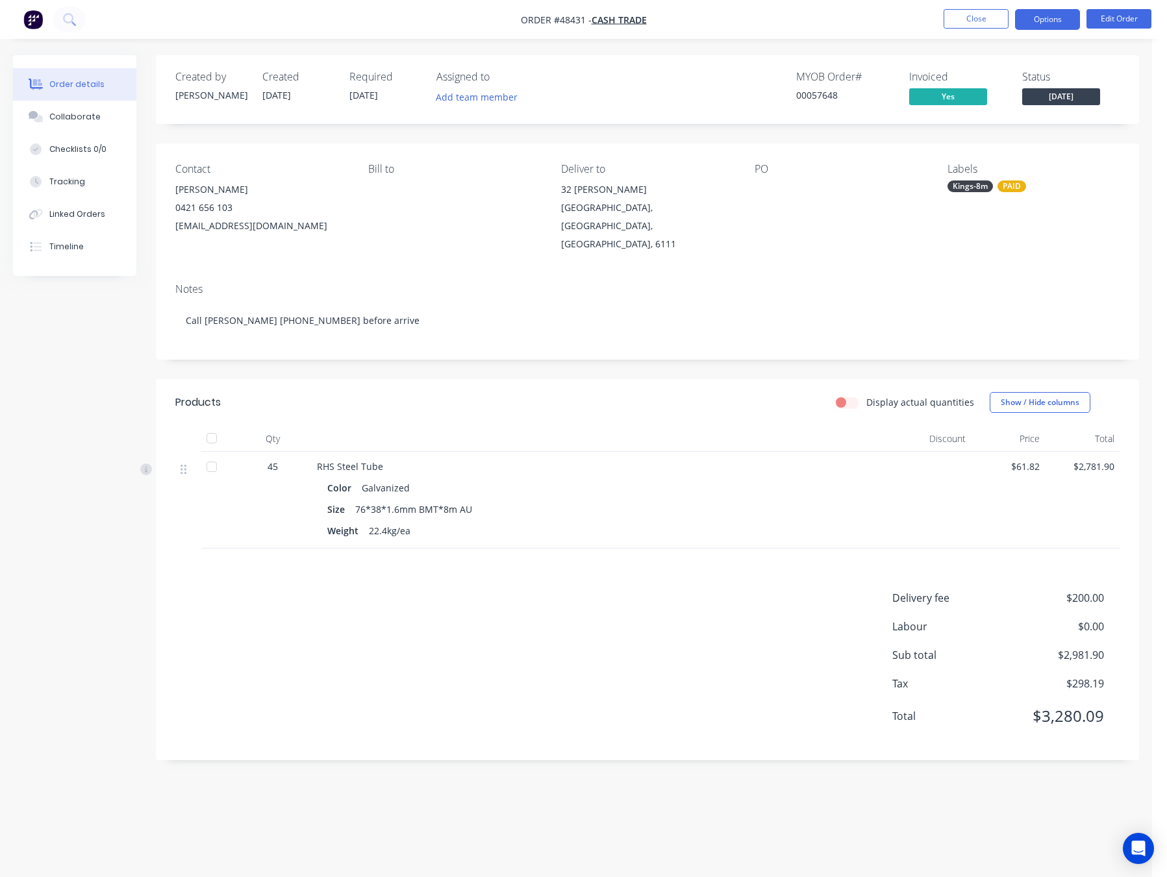
click at [1054, 18] on button "Options" at bounding box center [1047, 19] width 65 height 21
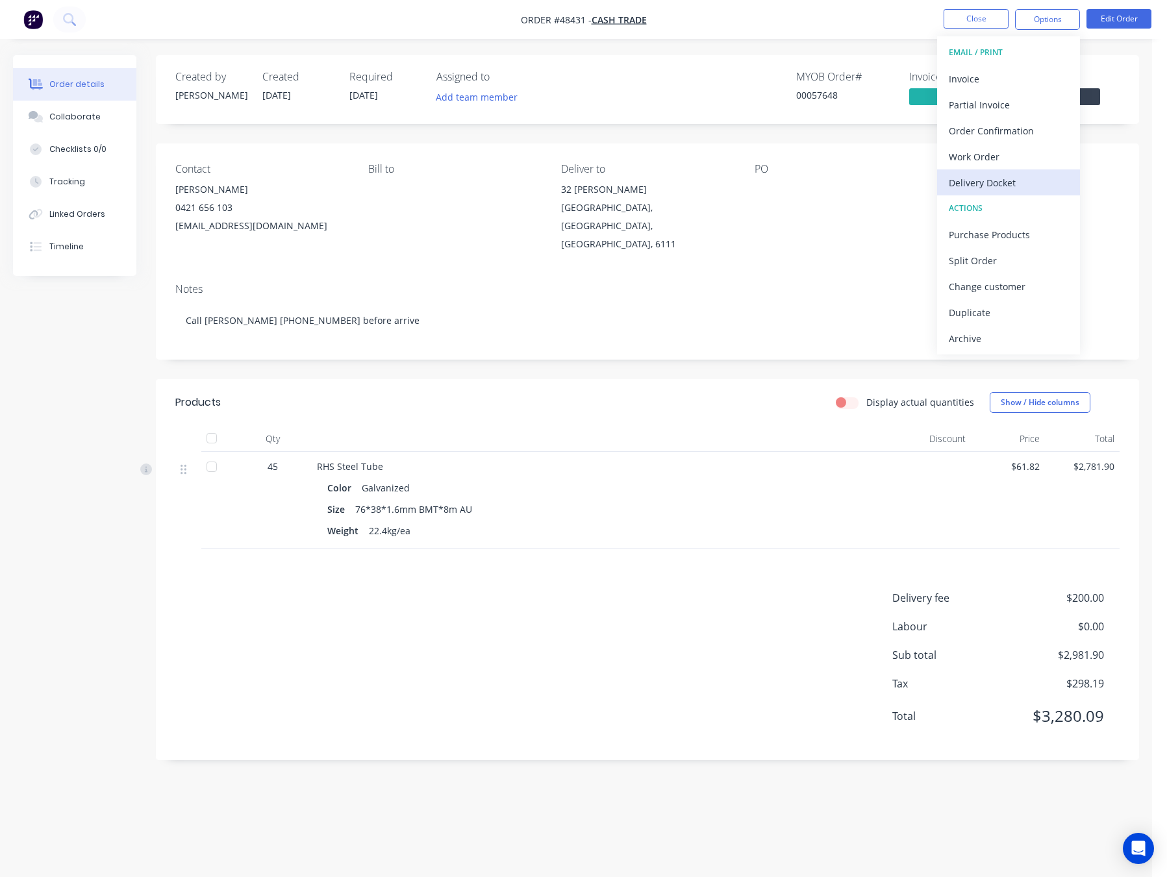
click at [1031, 177] on div "Delivery Docket" at bounding box center [1008, 182] width 119 height 19
click at [1033, 136] on div "Without pricing" at bounding box center [1008, 130] width 119 height 19
click at [980, 24] on button "Close" at bounding box center [975, 18] width 65 height 19
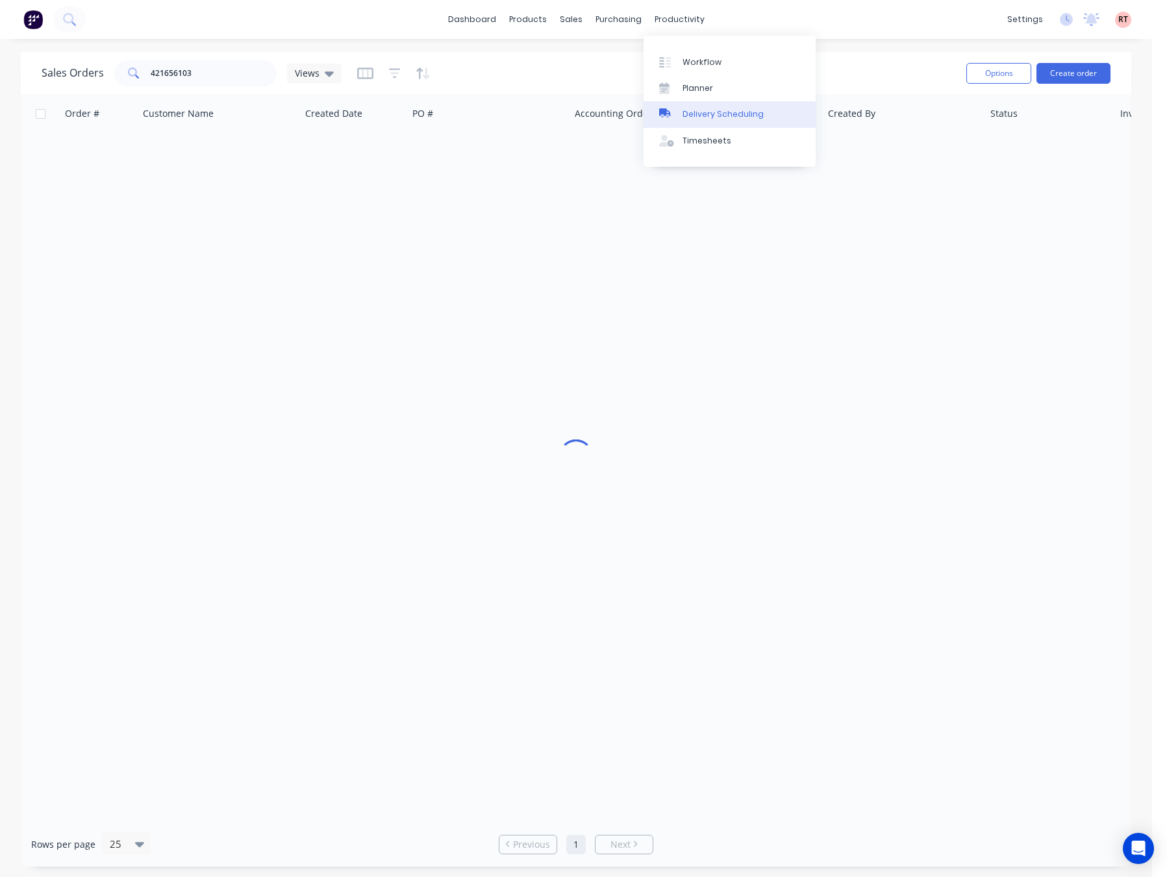
click at [737, 125] on link "Delivery Scheduling" at bounding box center [729, 114] width 172 height 26
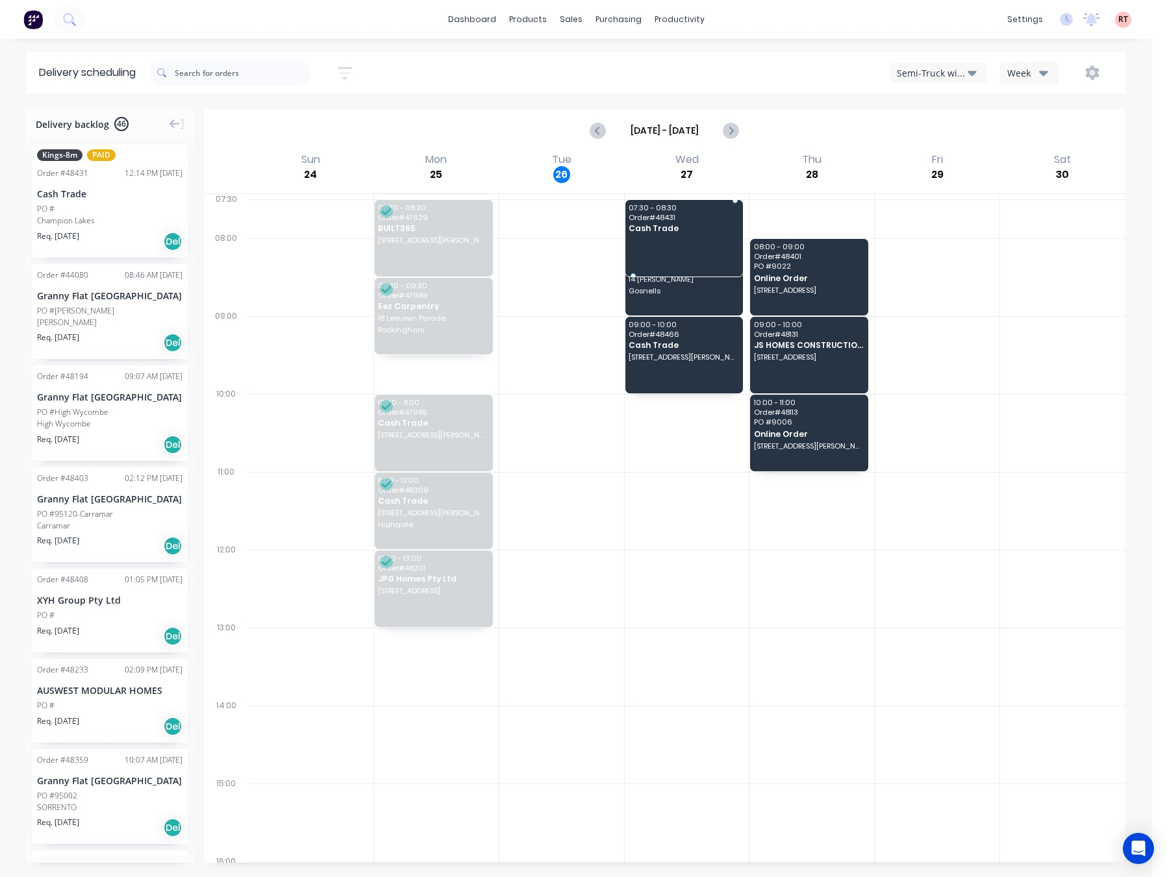
drag, startPoint x: 116, startPoint y: 186, endPoint x: 670, endPoint y: 215, distance: 555.3
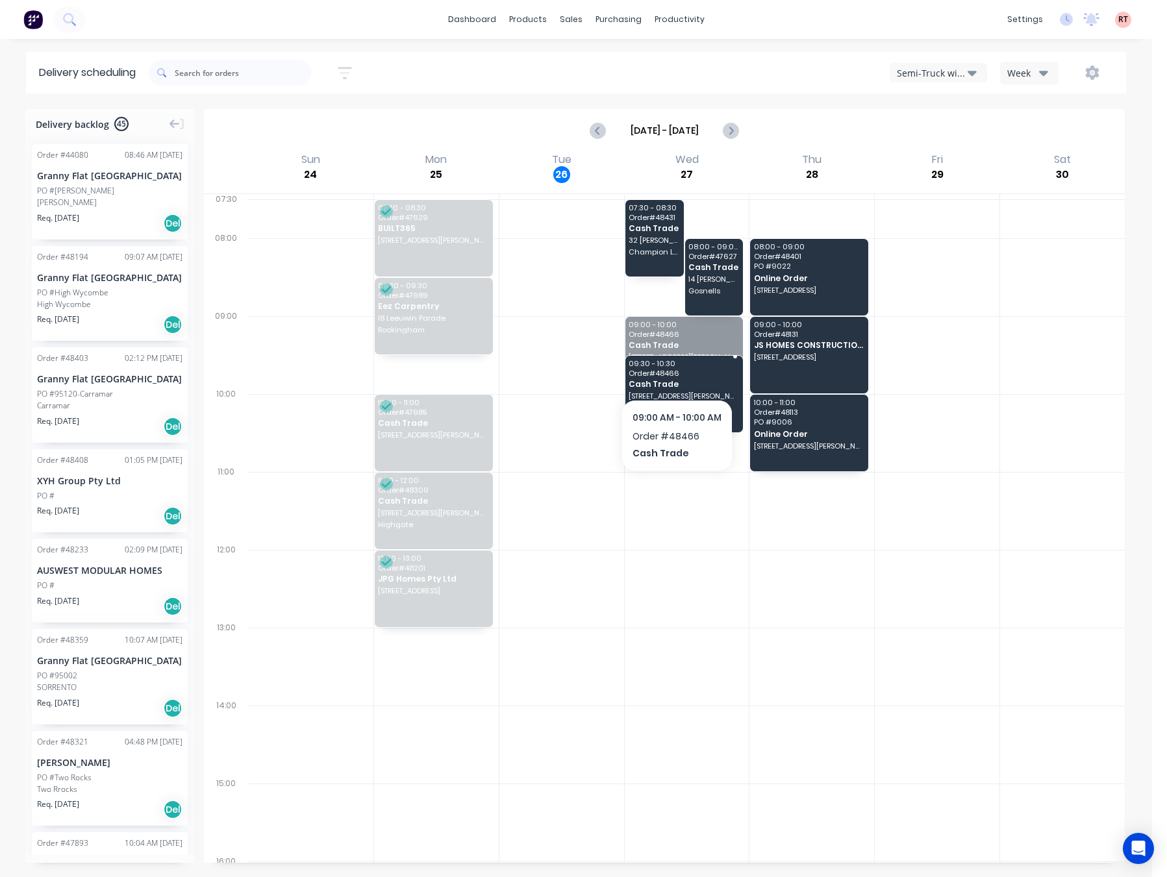
drag, startPoint x: 686, startPoint y: 355, endPoint x: 688, endPoint y: 419, distance: 65.0
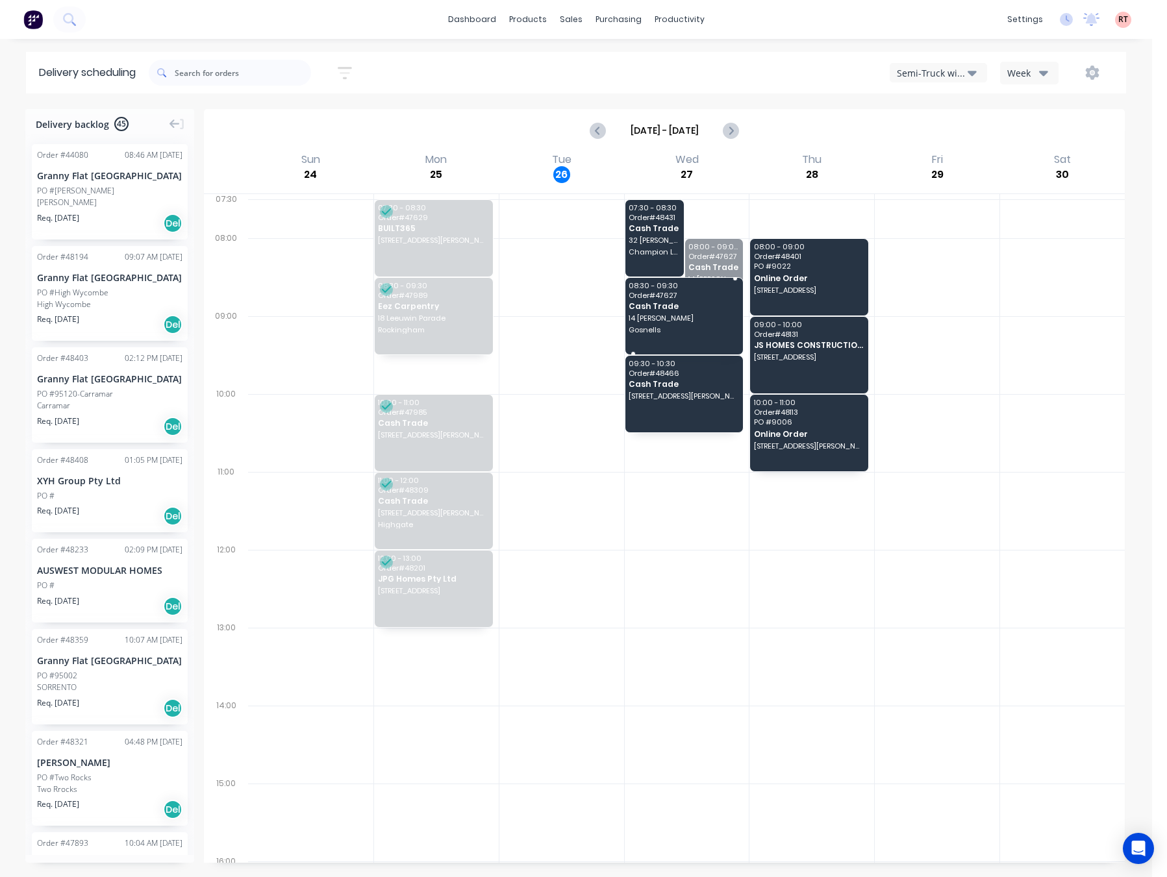
drag, startPoint x: 695, startPoint y: 285, endPoint x: 675, endPoint y: 331, distance: 50.6
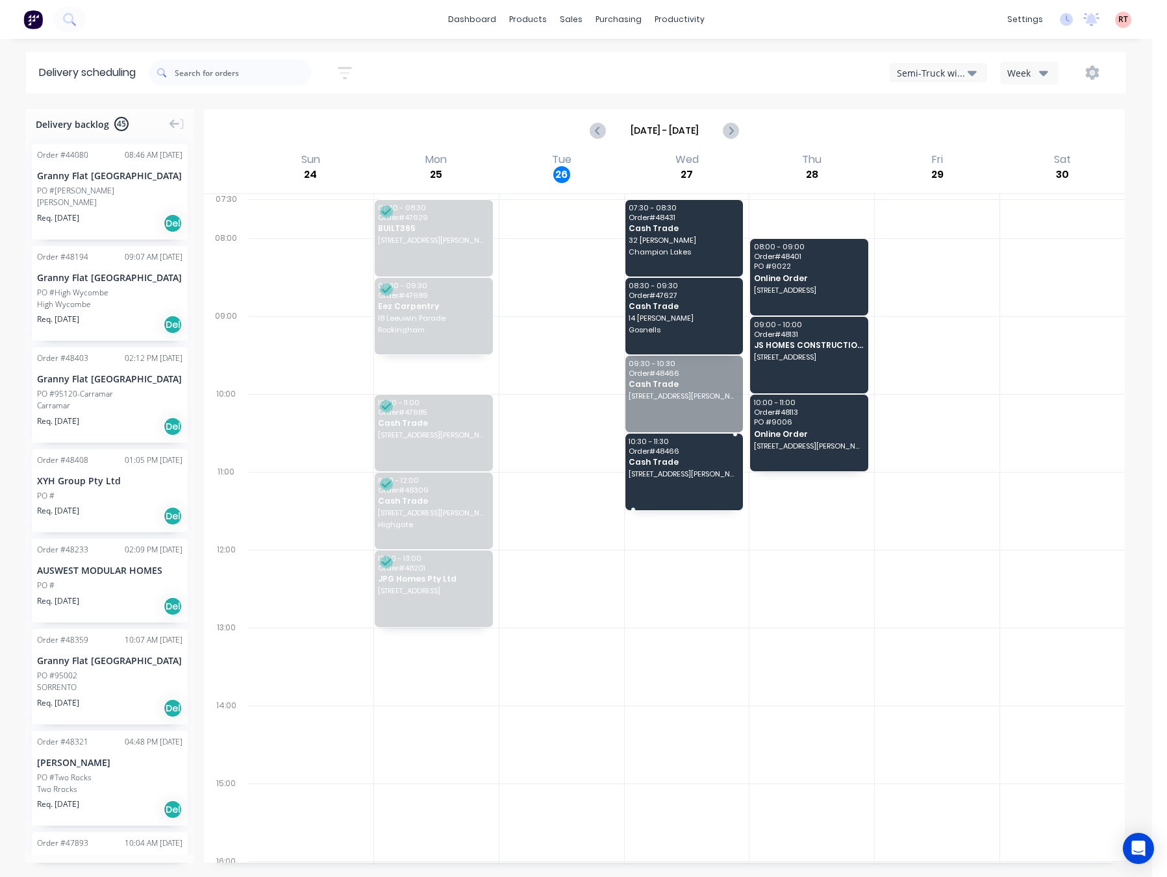
drag, startPoint x: 692, startPoint y: 408, endPoint x: 684, endPoint y: 449, distance: 41.8
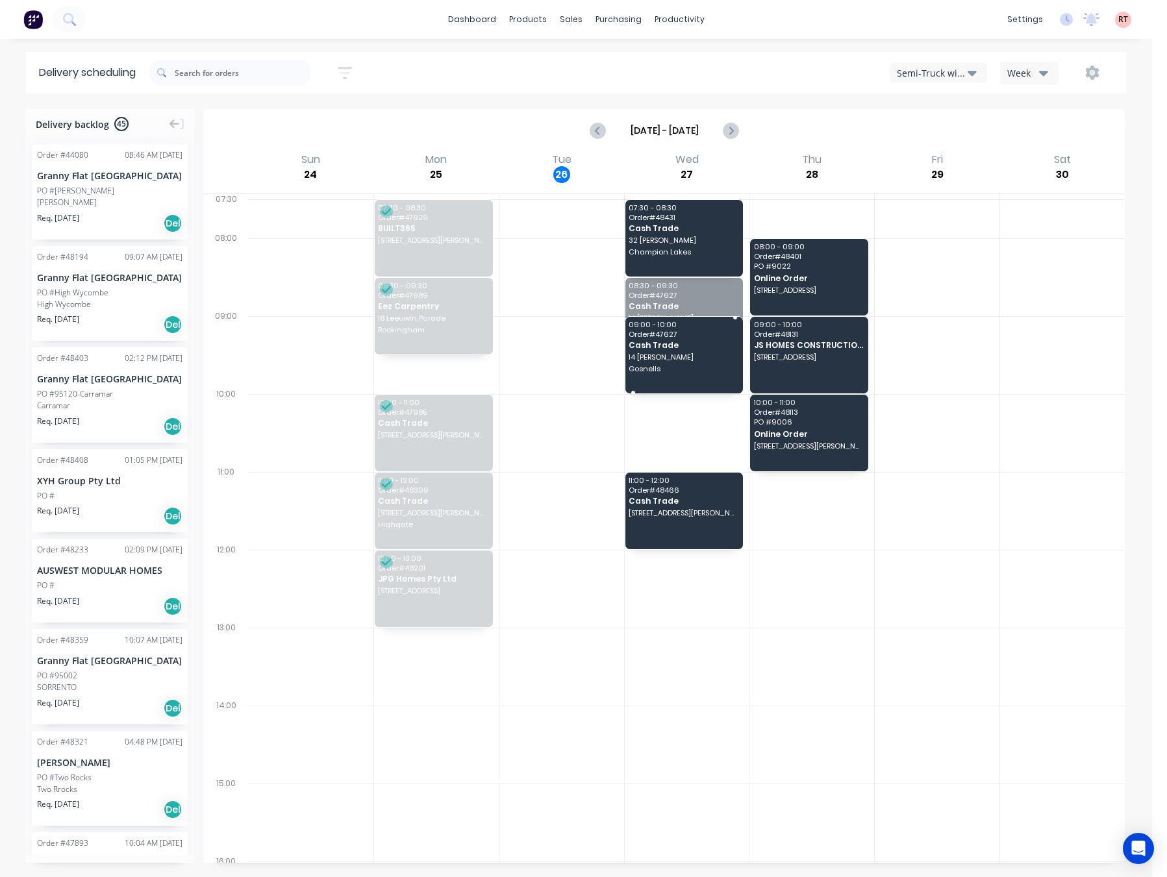
drag, startPoint x: 676, startPoint y: 326, endPoint x: 674, endPoint y: 361, distance: 35.1
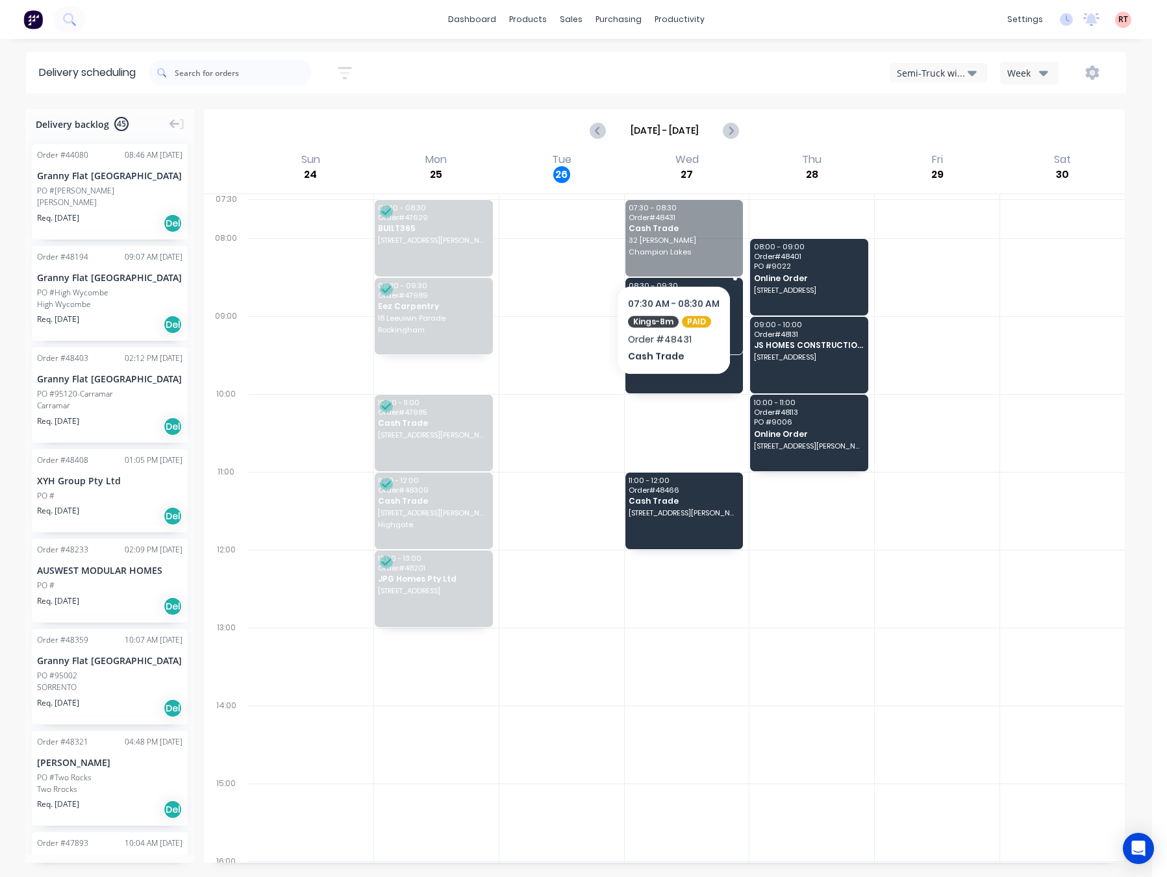
drag, startPoint x: 671, startPoint y: 220, endPoint x: 673, endPoint y: 251, distance: 31.2
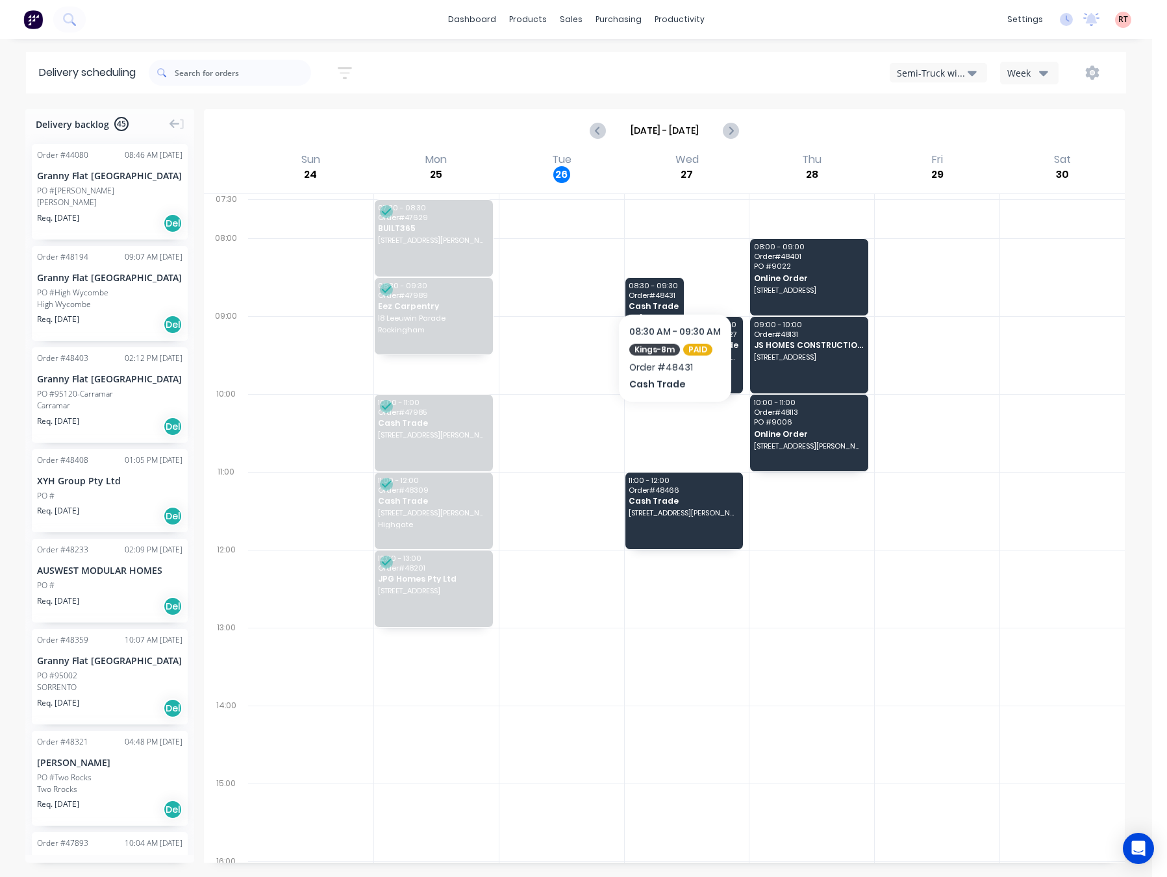
click at [677, 268] on div at bounding box center [687, 277] width 125 height 78
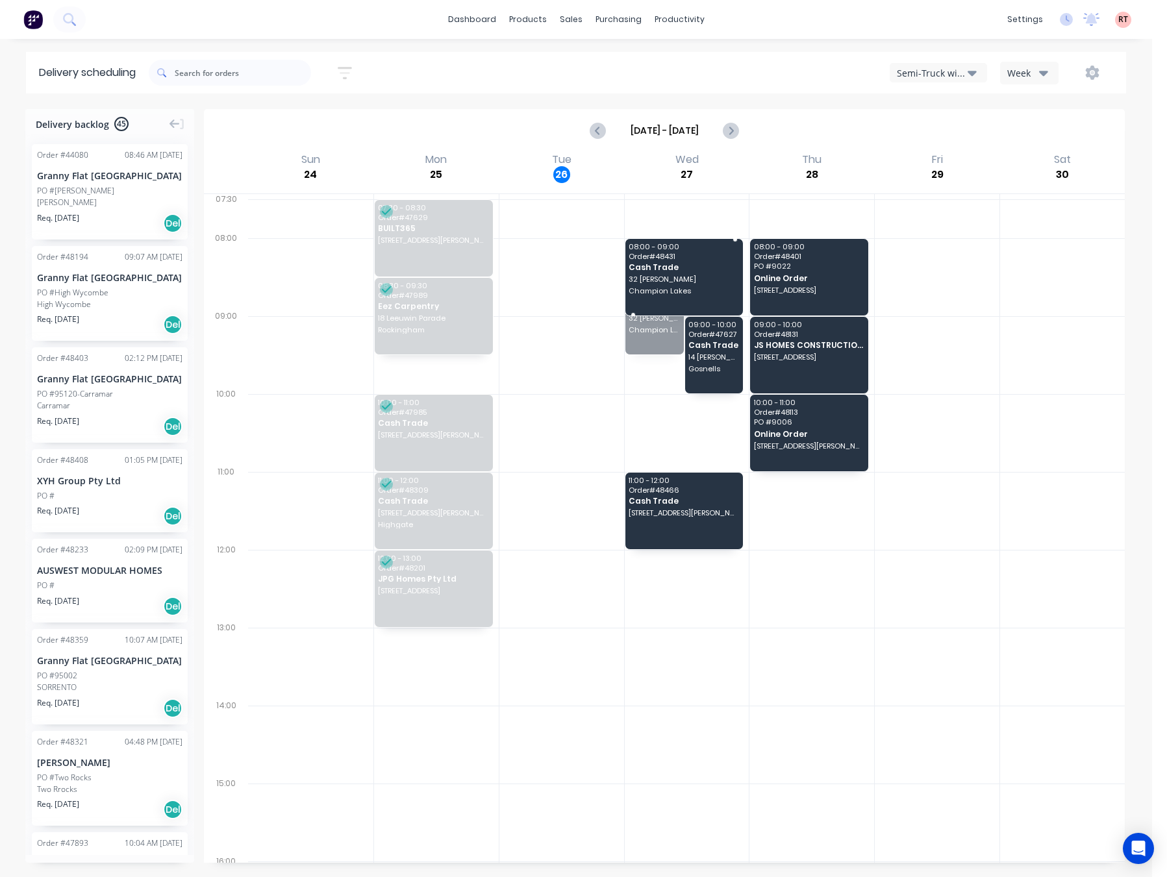
drag, startPoint x: 637, startPoint y: 314, endPoint x: 643, endPoint y: 301, distance: 14.8
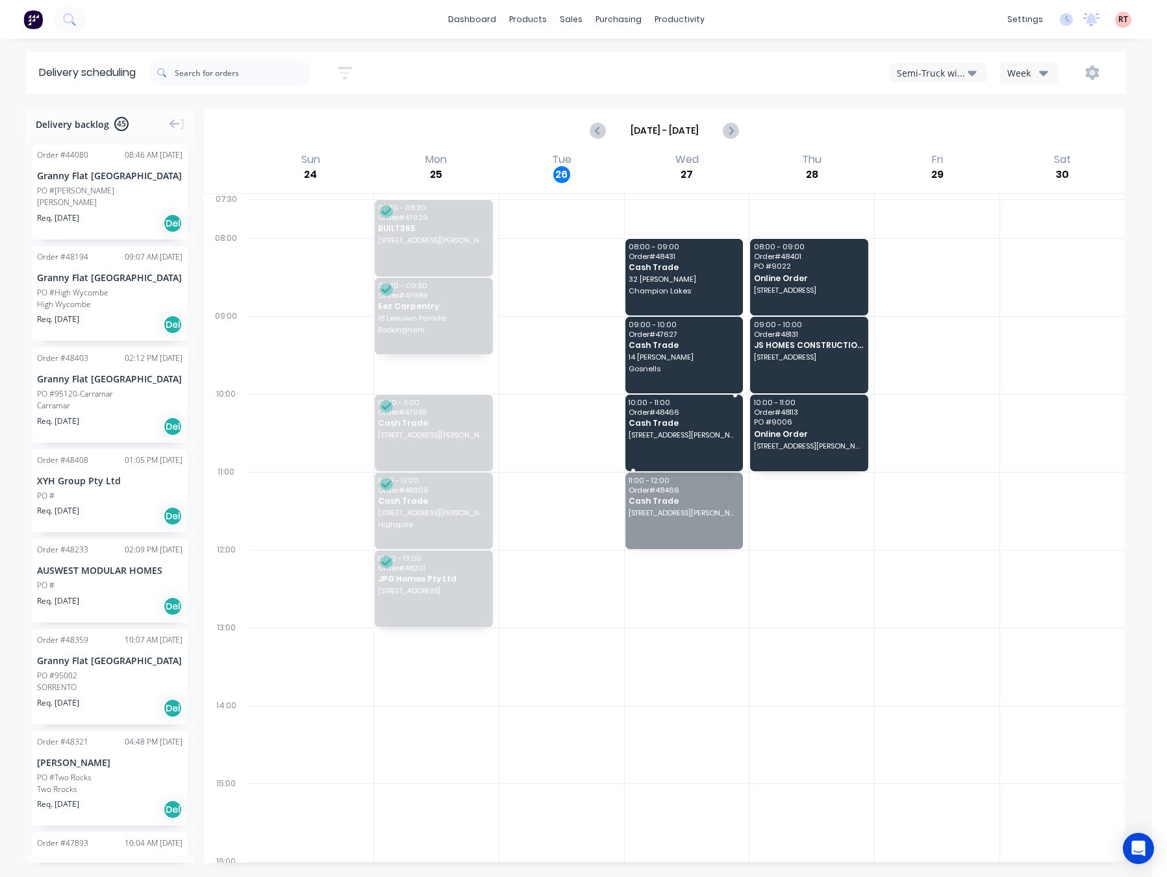
drag, startPoint x: 688, startPoint y: 503, endPoint x: 702, endPoint y: 407, distance: 97.1
click at [705, 277] on span "32 [PERSON_NAME]" at bounding box center [684, 279] width 110 height 8
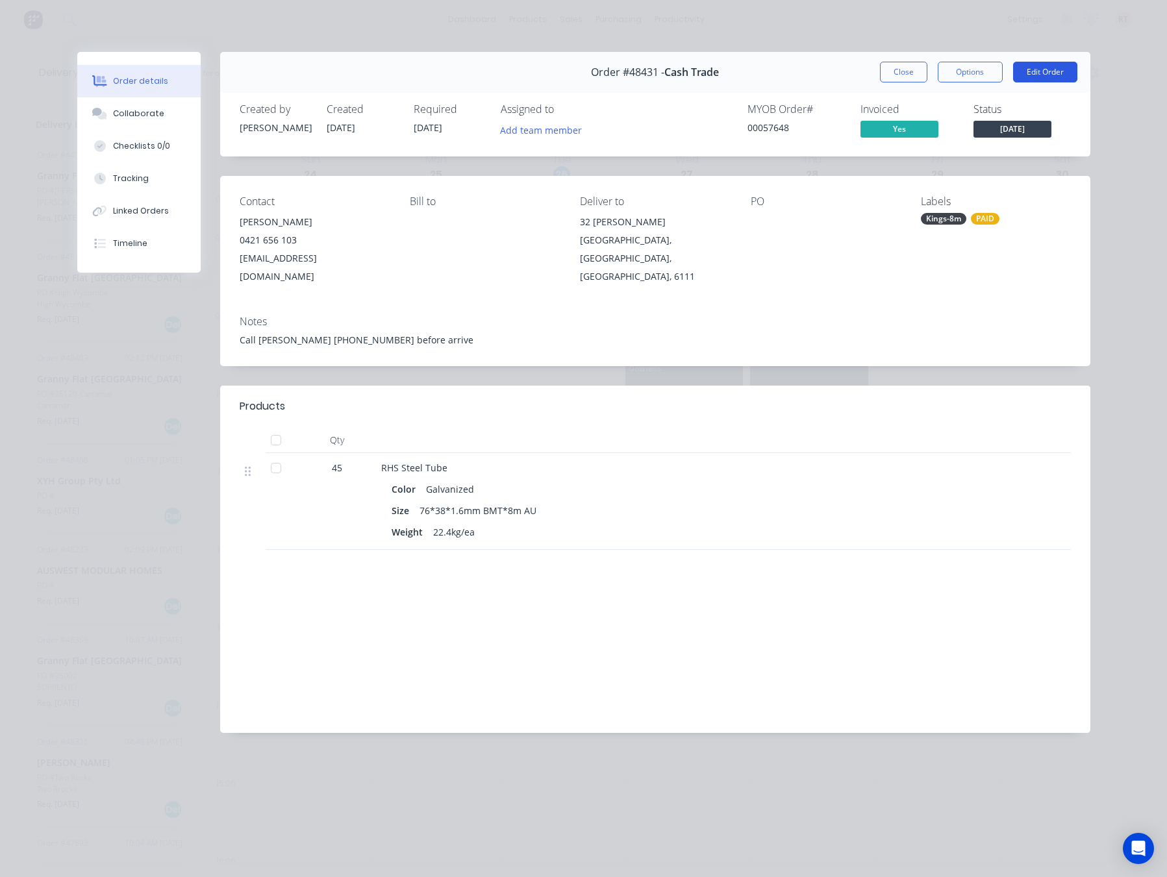
click at [1049, 72] on button "Edit Order" at bounding box center [1045, 72] width 64 height 21
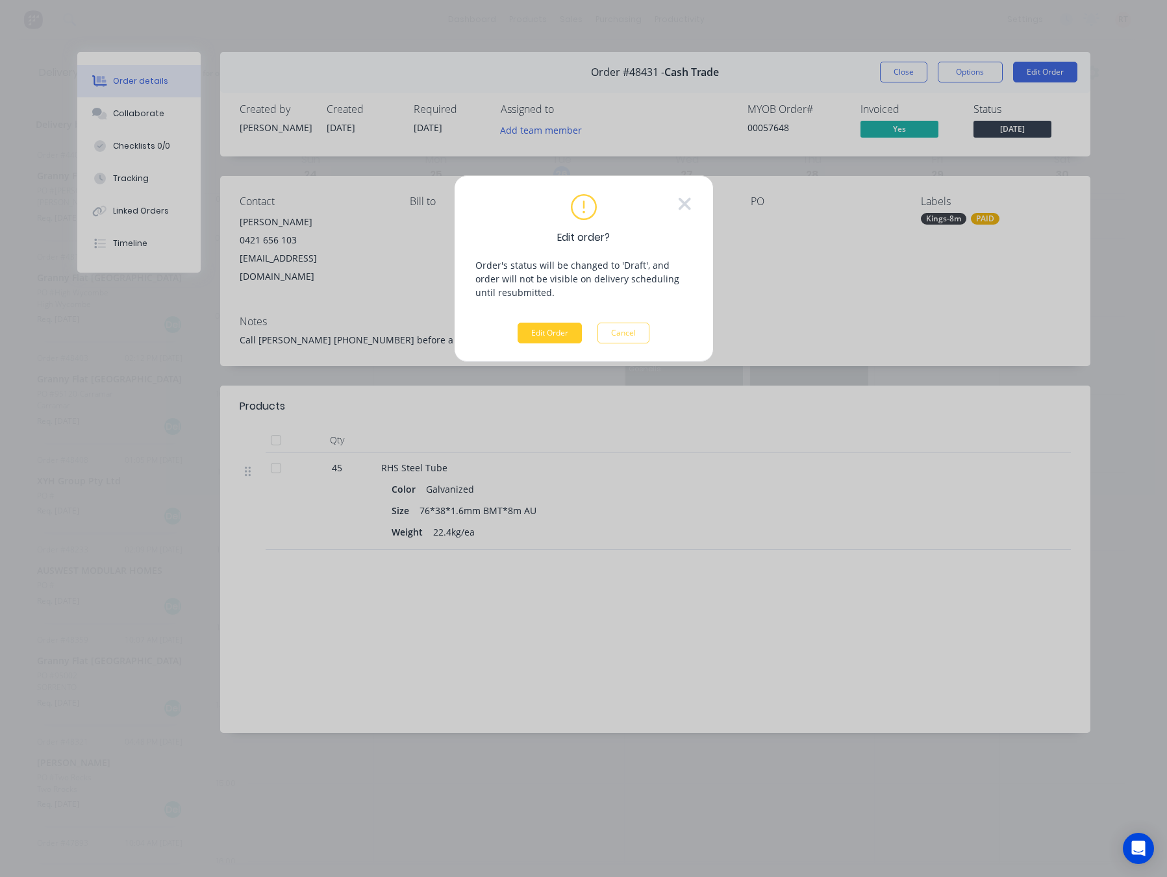
click at [545, 334] on button "Edit Order" at bounding box center [550, 333] width 64 height 21
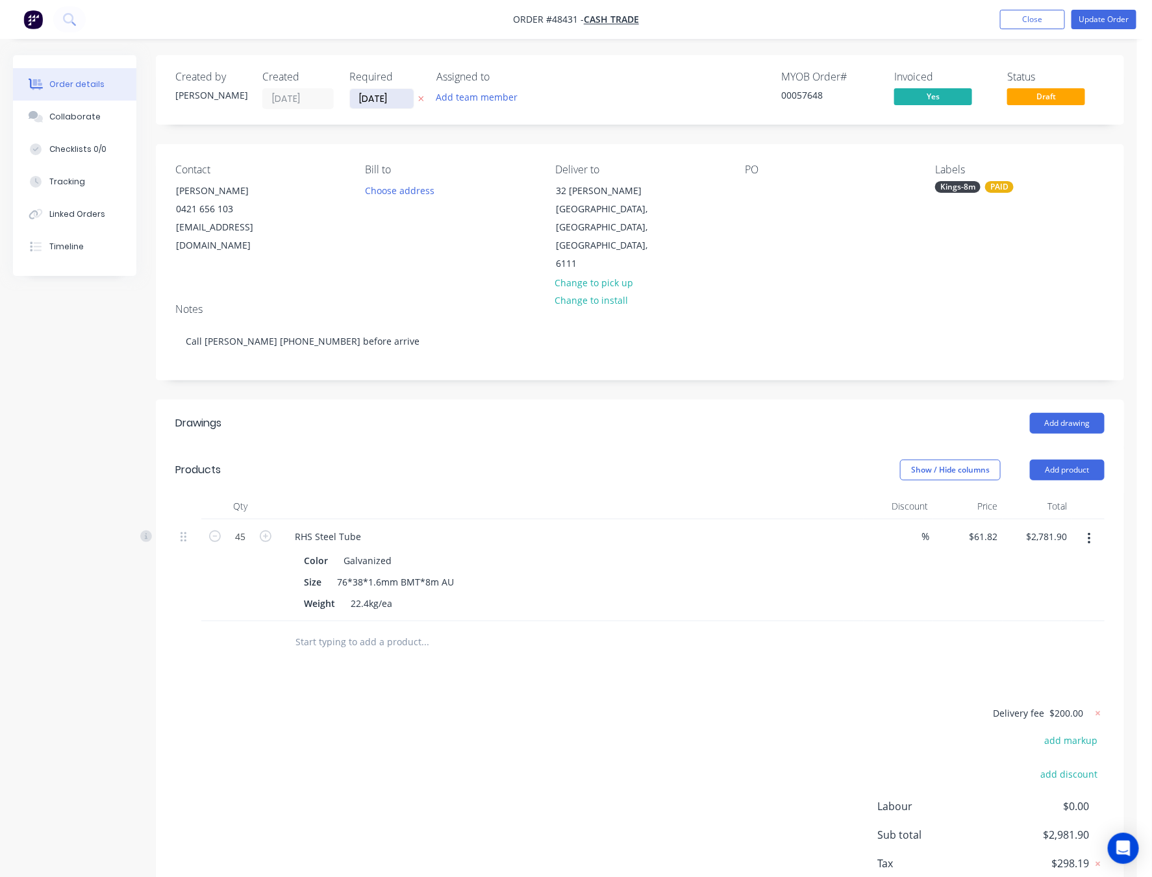
click at [396, 103] on input "[DATE]" at bounding box center [382, 98] width 64 height 19
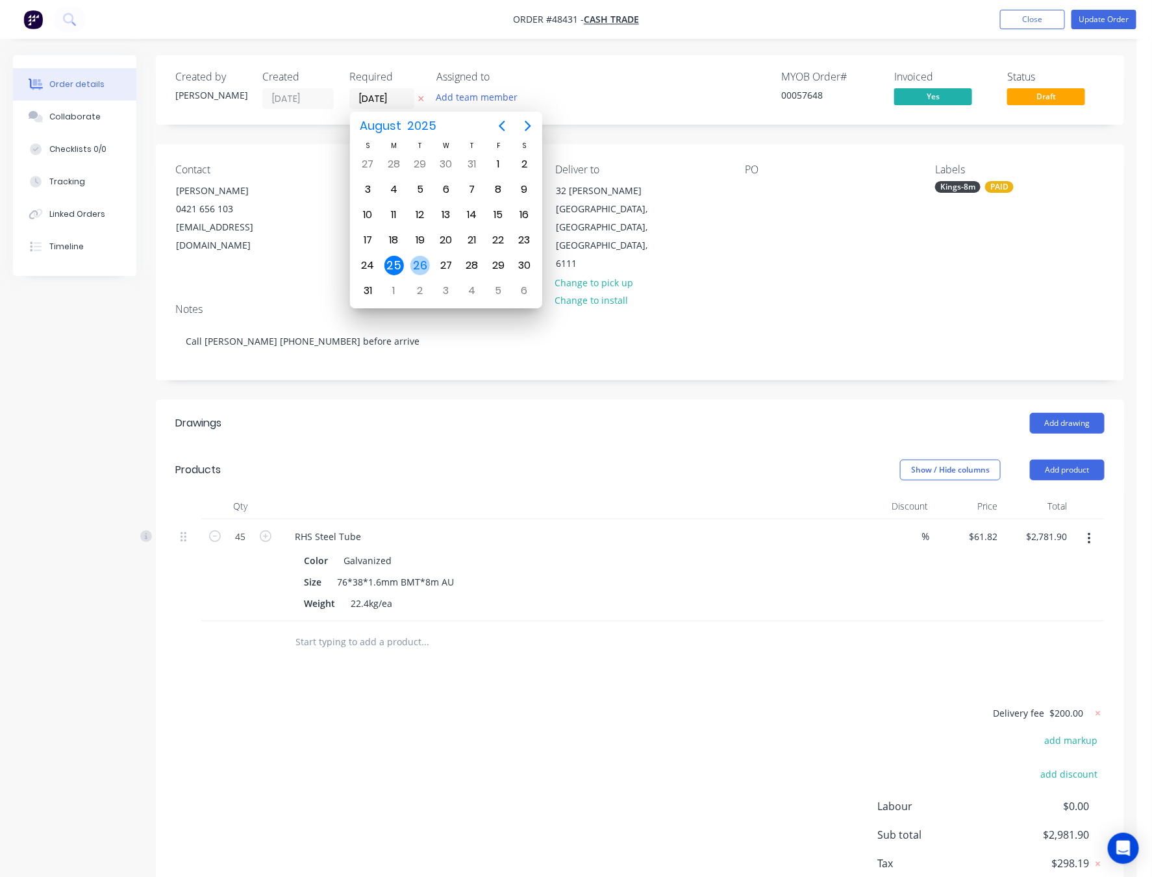
click at [417, 266] on div "26" at bounding box center [419, 265] width 19 height 19
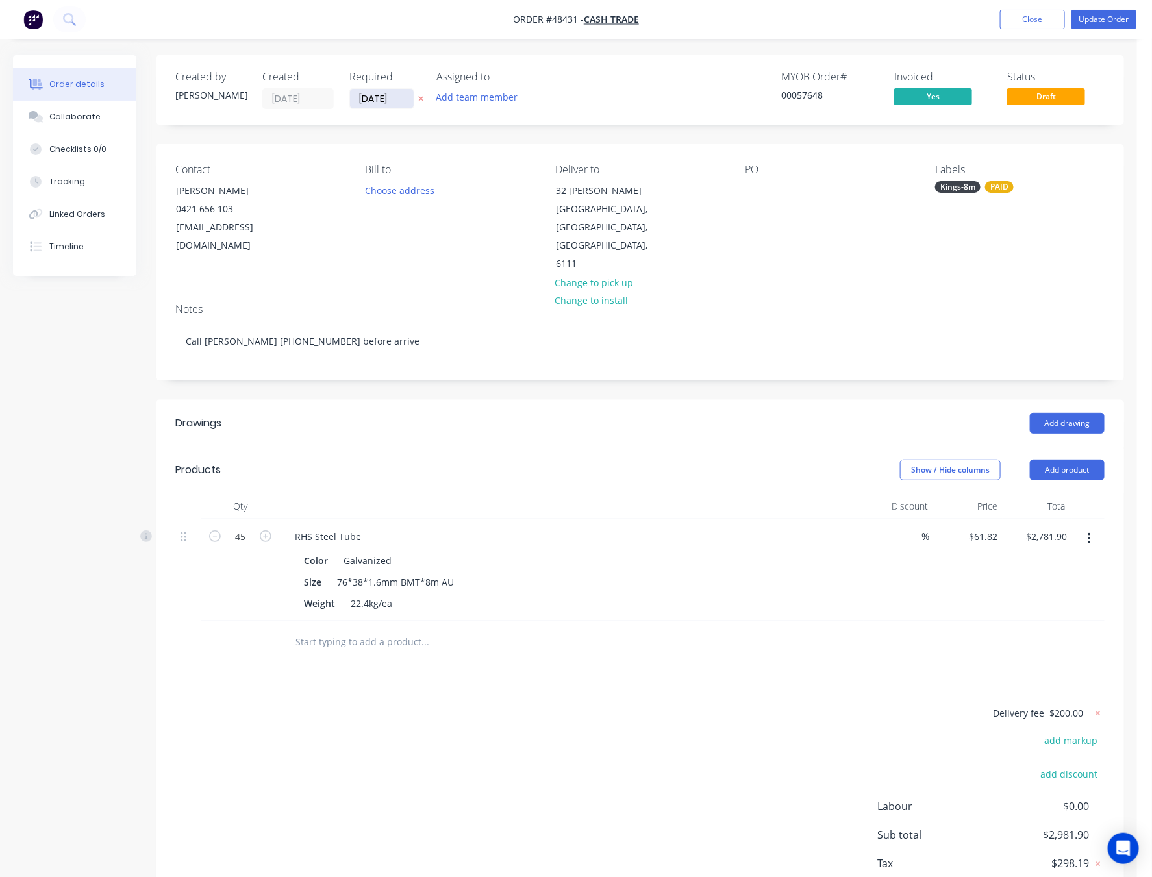
click at [386, 100] on input "[DATE]" at bounding box center [382, 98] width 64 height 19
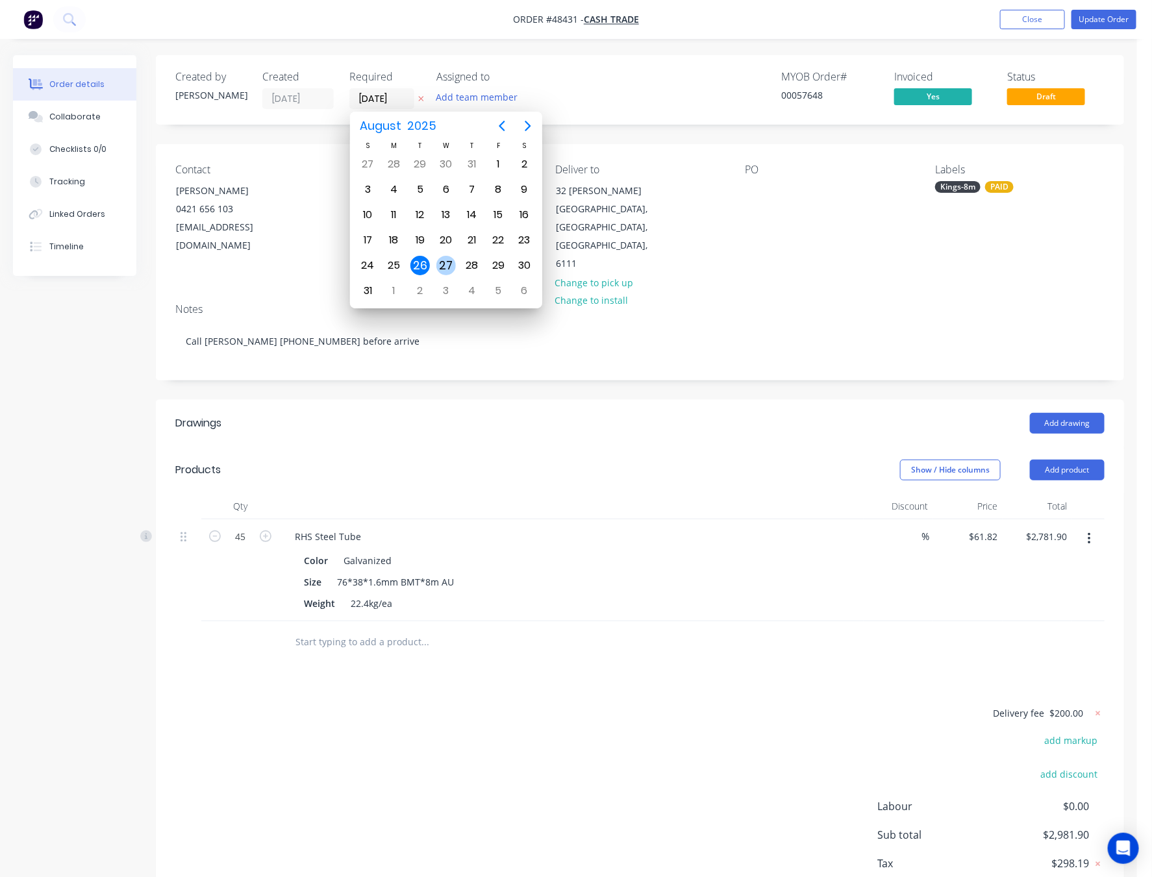
click at [445, 269] on div "27" at bounding box center [445, 265] width 19 height 19
type input "[DATE]"
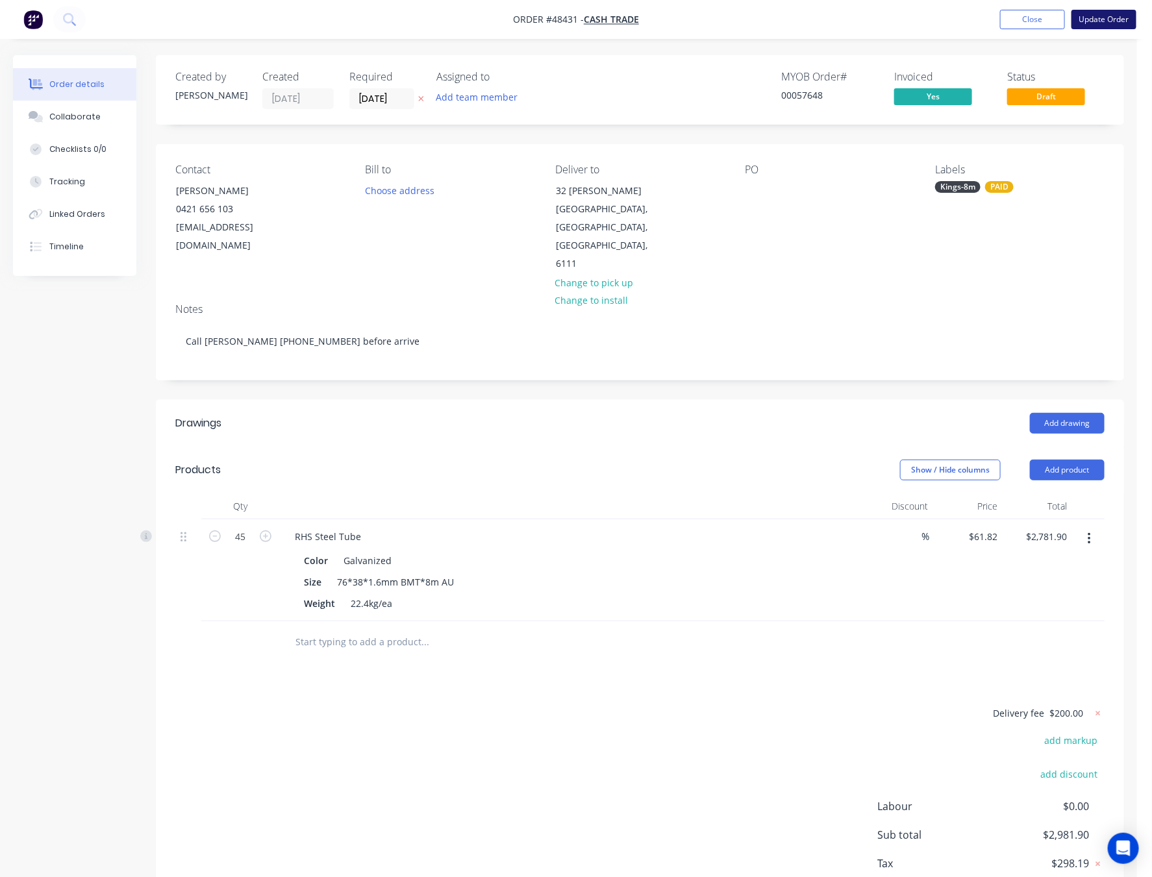
click at [1099, 21] on button "Update Order" at bounding box center [1103, 19] width 65 height 19
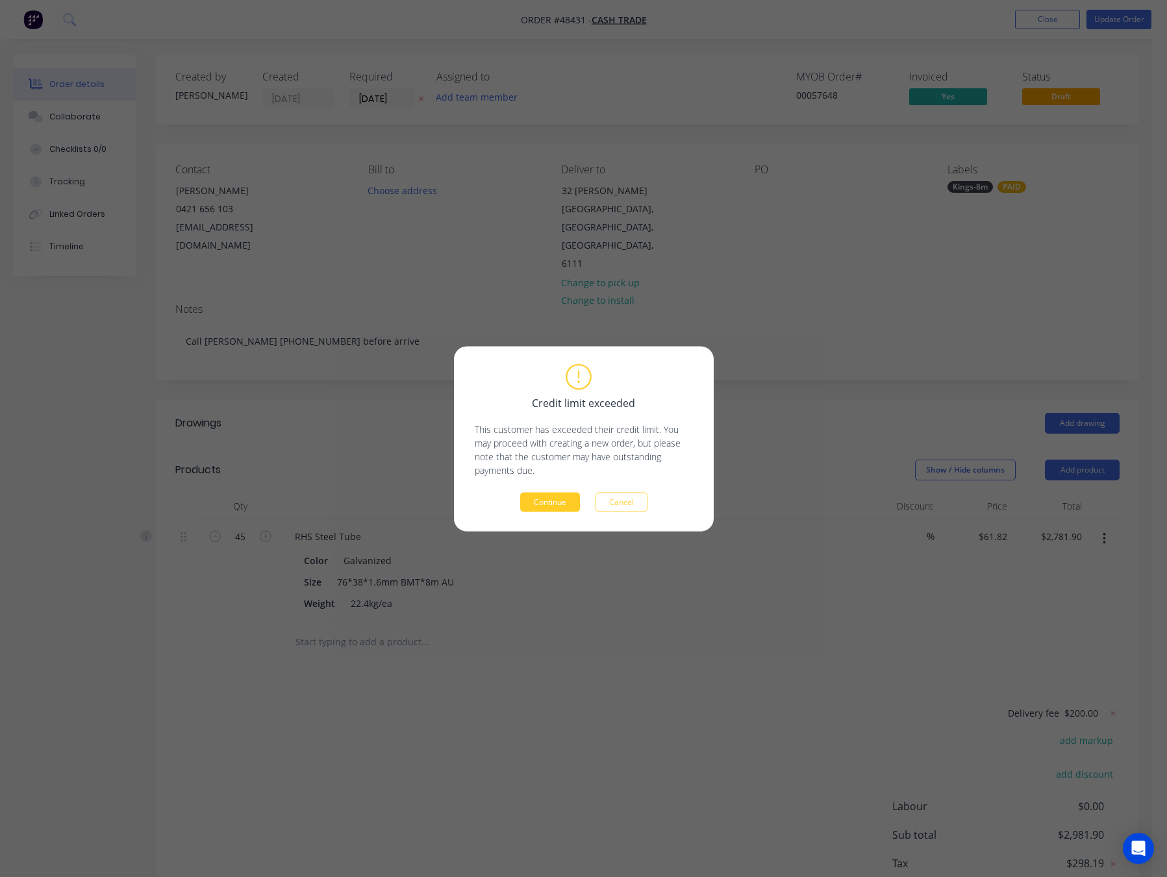
click at [566, 505] on button "Continue" at bounding box center [550, 501] width 60 height 19
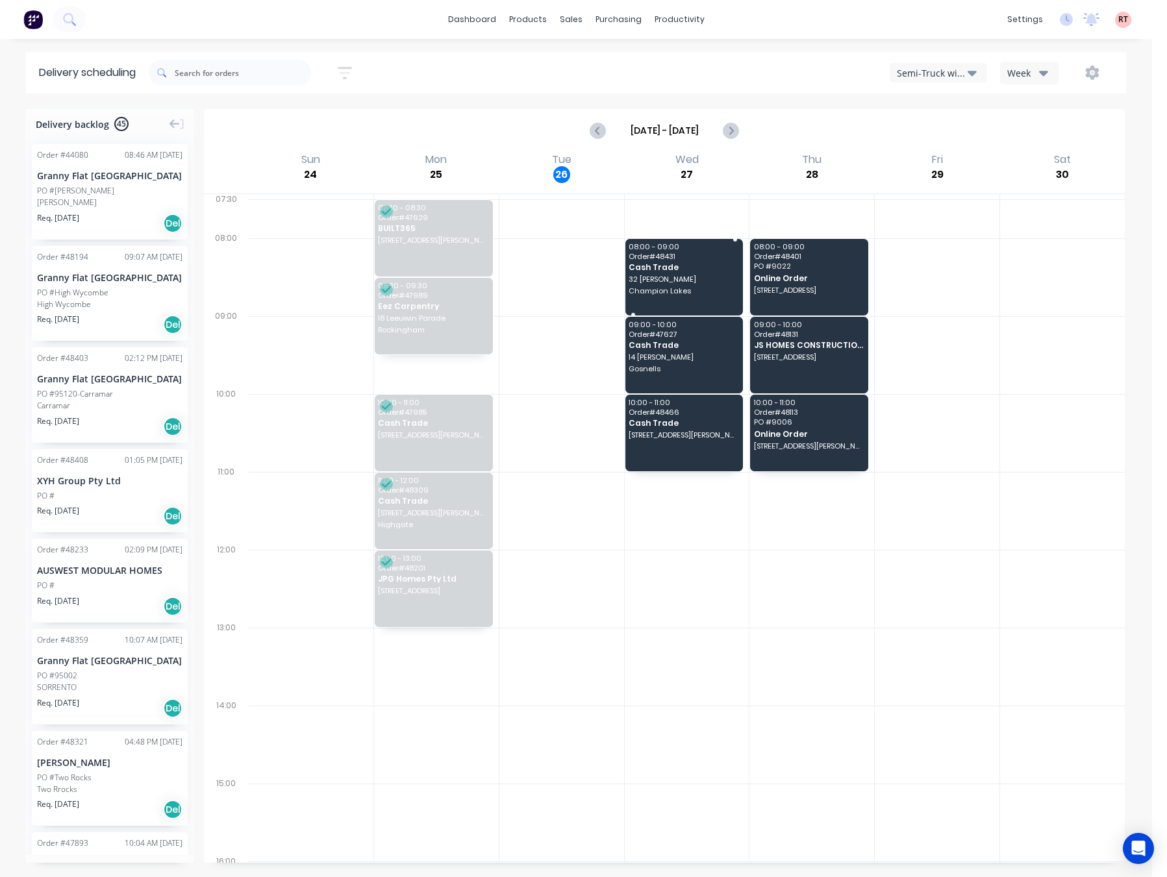
click at [686, 293] on span "Champion Lakes" at bounding box center [684, 291] width 110 height 8
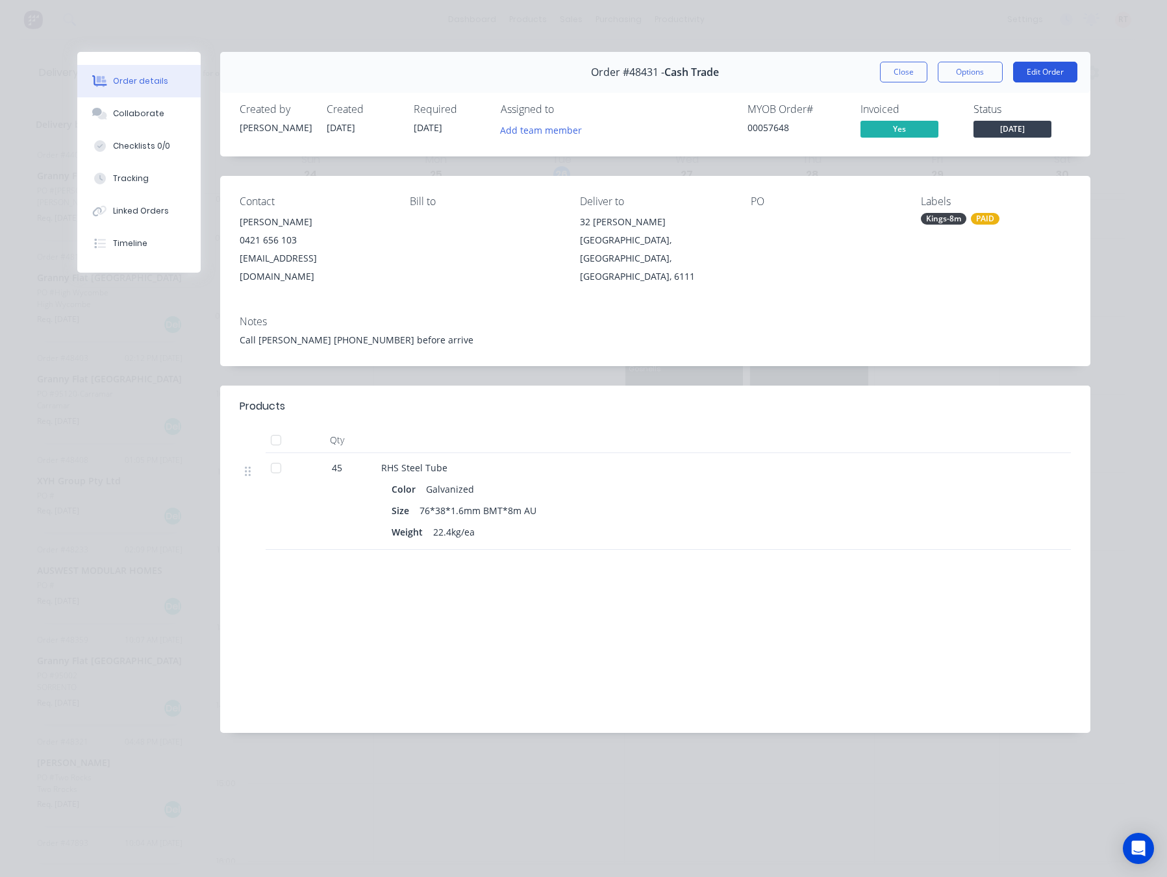
click at [1049, 69] on button "Edit Order" at bounding box center [1045, 72] width 64 height 21
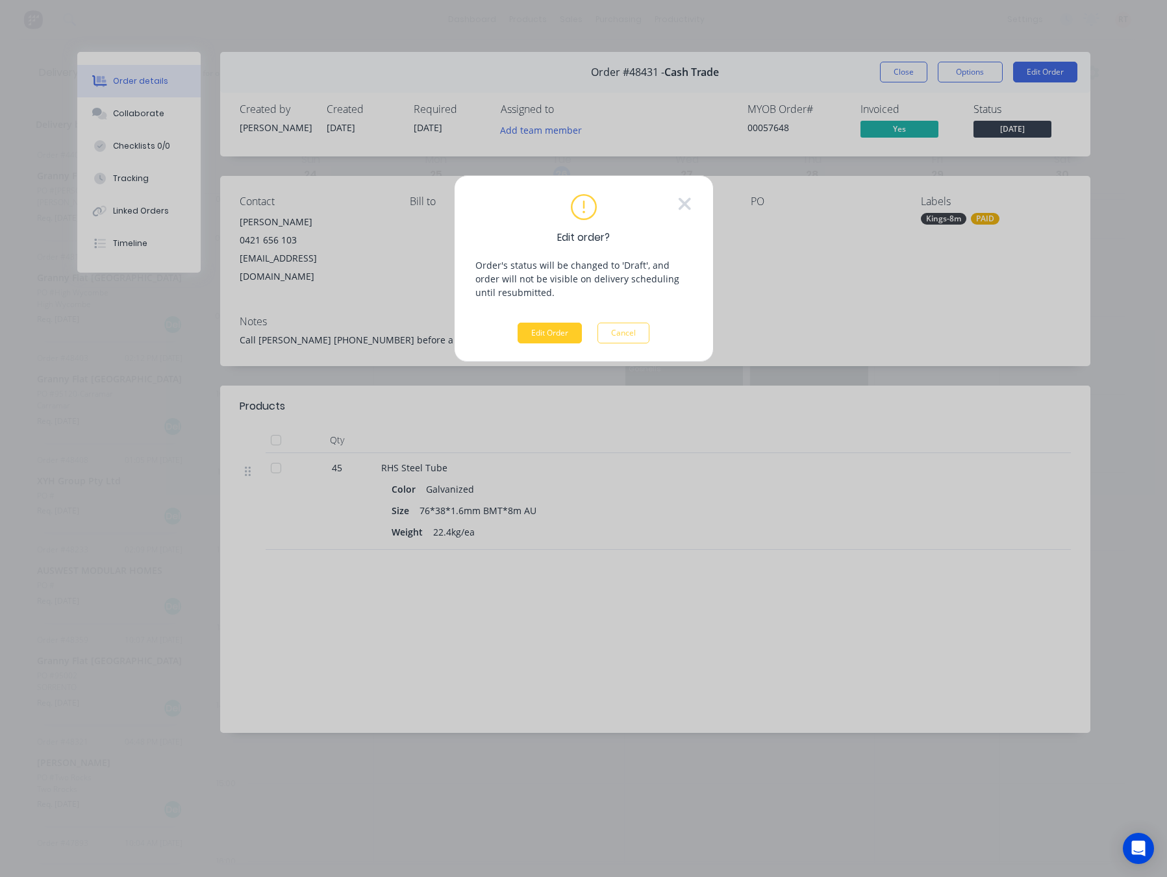
click at [544, 330] on button "Edit Order" at bounding box center [550, 333] width 64 height 21
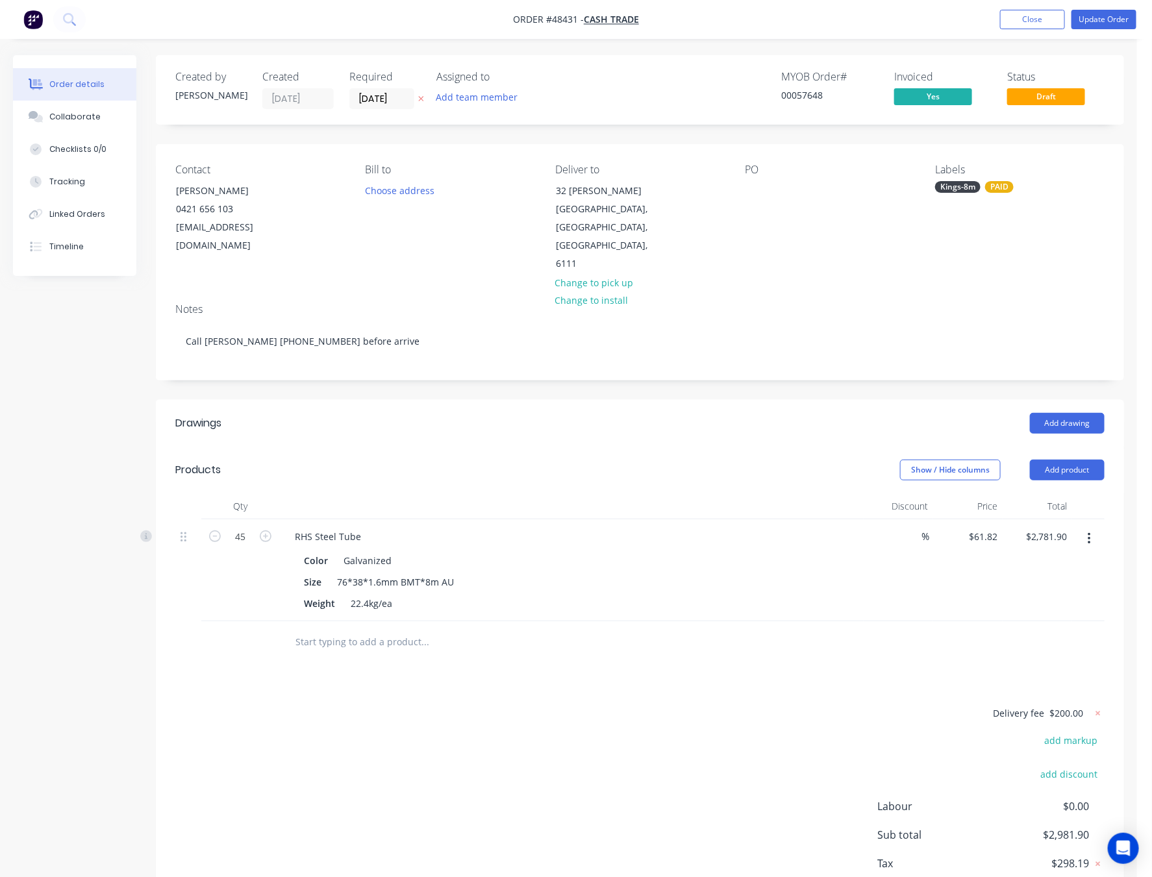
click at [1058, 96] on span "Draft" at bounding box center [1046, 96] width 78 height 16
click at [1107, 20] on button "Update Order" at bounding box center [1103, 19] width 65 height 19
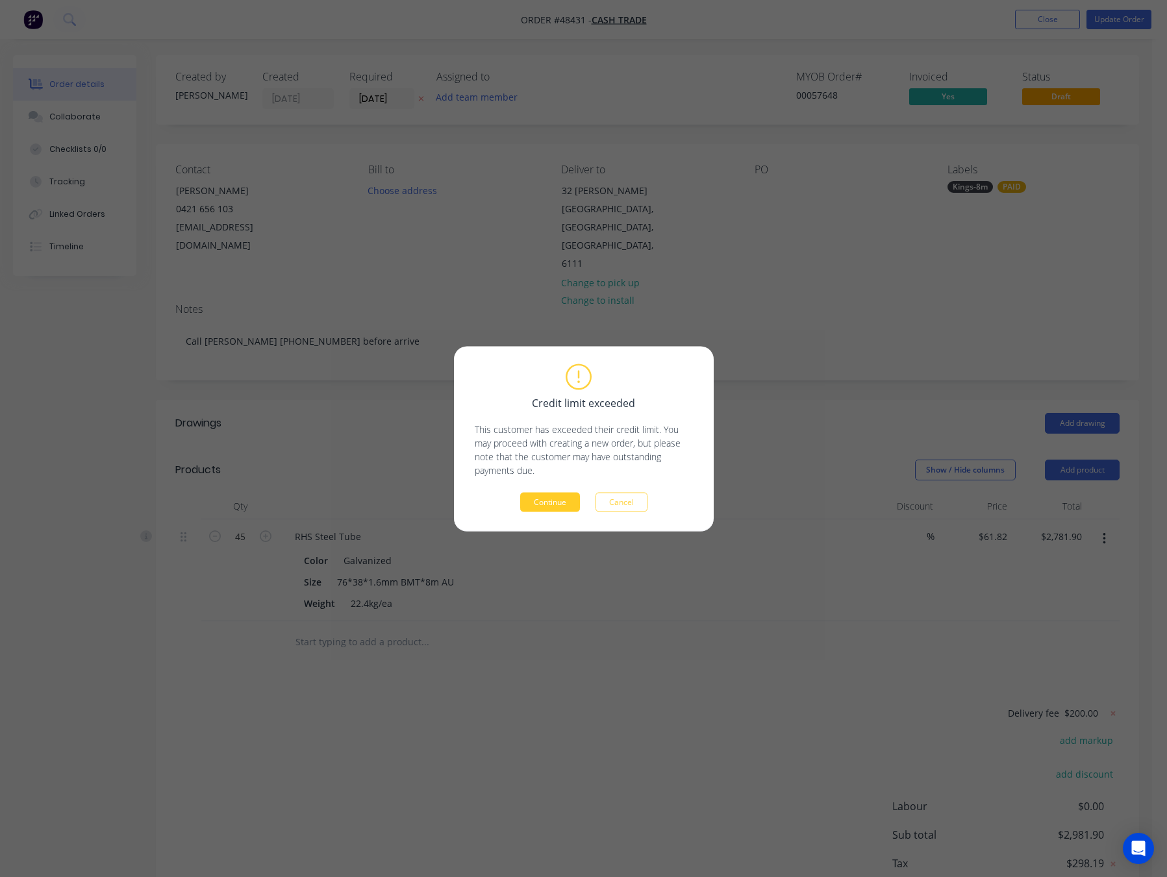
click at [550, 505] on button "Continue" at bounding box center [550, 501] width 60 height 19
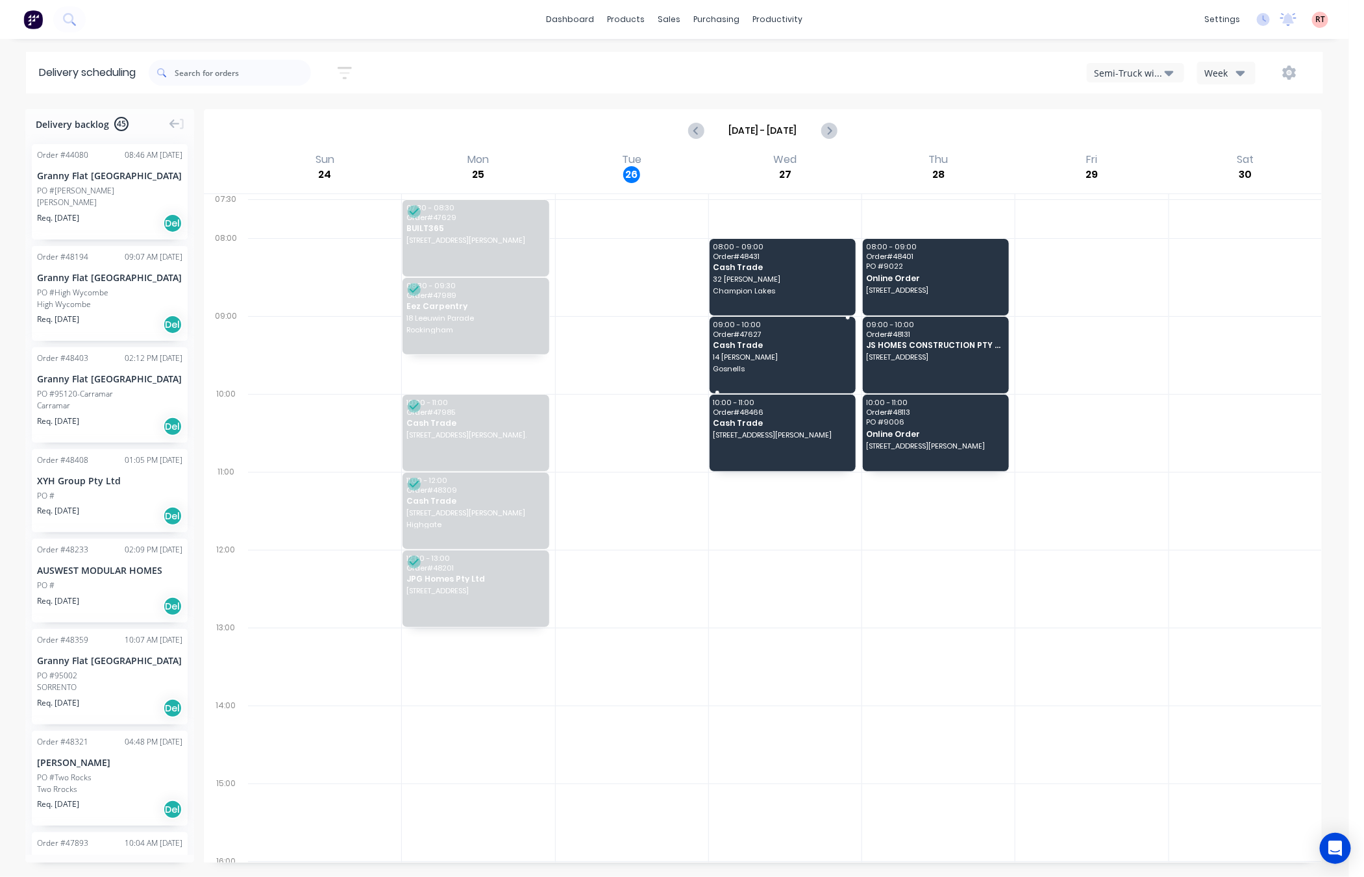
click at [782, 330] on div "09:00 - 10:00 Order # 47627 Cash Trade 14 [PERSON_NAME] Gosnells" at bounding box center [783, 355] width 146 height 77
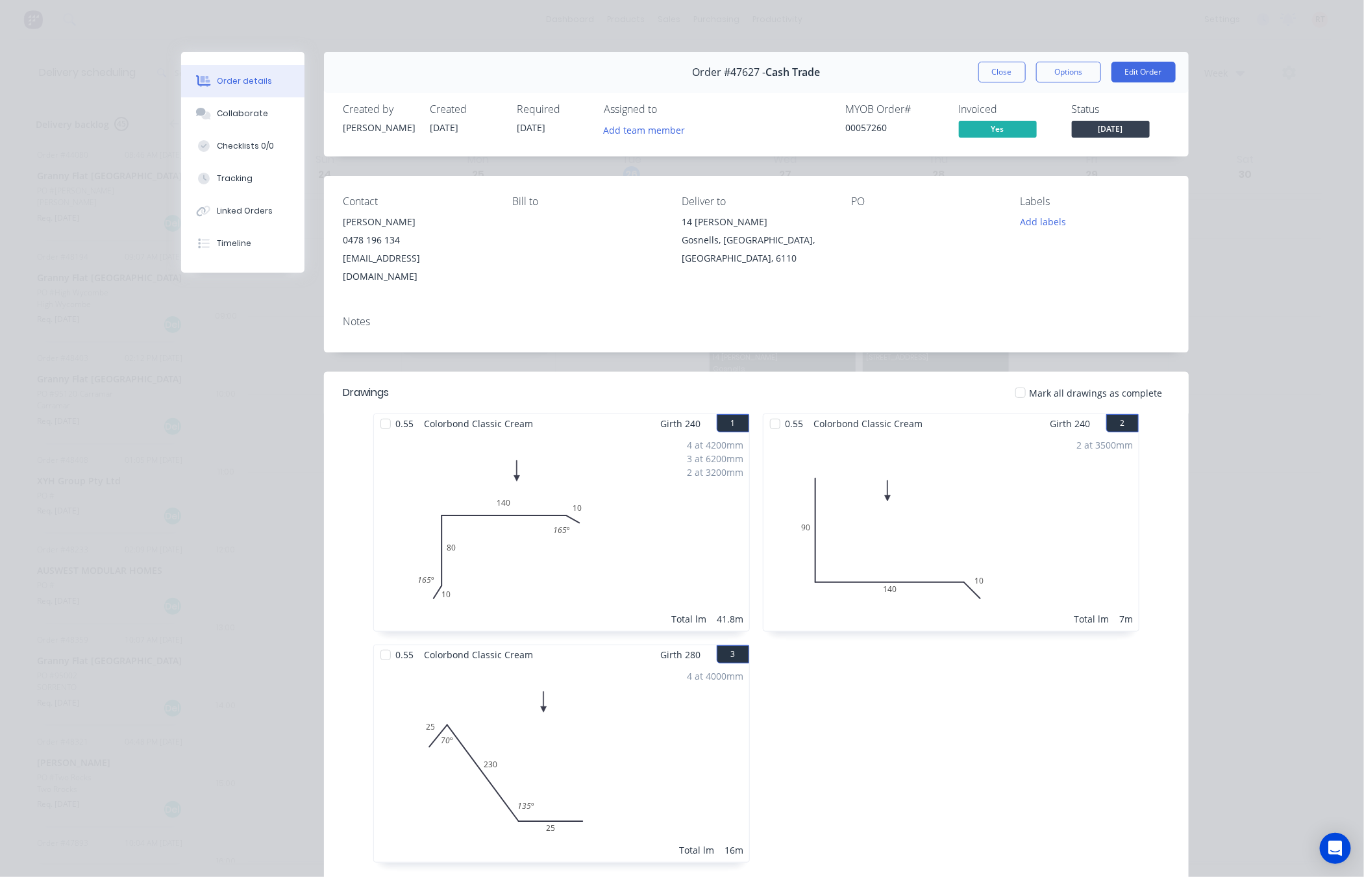
drag, startPoint x: 1293, startPoint y: 269, endPoint x: 1286, endPoint y: 273, distance: 8.1
click at [1166, 269] on div "Order details Collaborate Checklists 0/0 Tracking Linked Orders Timeline Order …" at bounding box center [682, 438] width 1364 height 877
click at [1166, 226] on div "Order details Collaborate Checklists 0/0 Tracking Linked Orders Timeline Order …" at bounding box center [682, 438] width 1364 height 877
click at [980, 80] on button "Close" at bounding box center [1002, 72] width 47 height 21
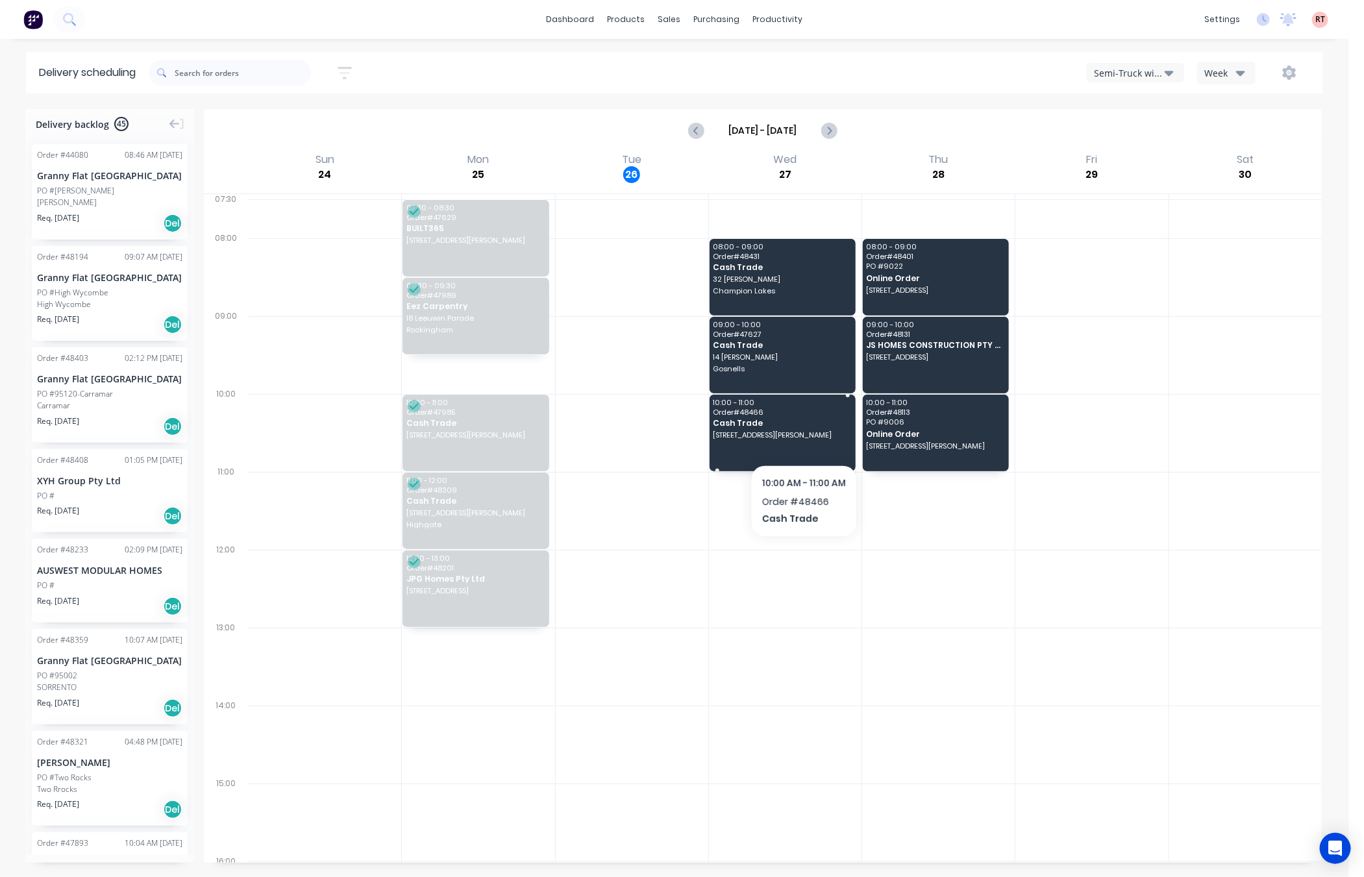
click at [803, 436] on span "[STREET_ADDRESS][PERSON_NAME]" at bounding box center [782, 435] width 138 height 8
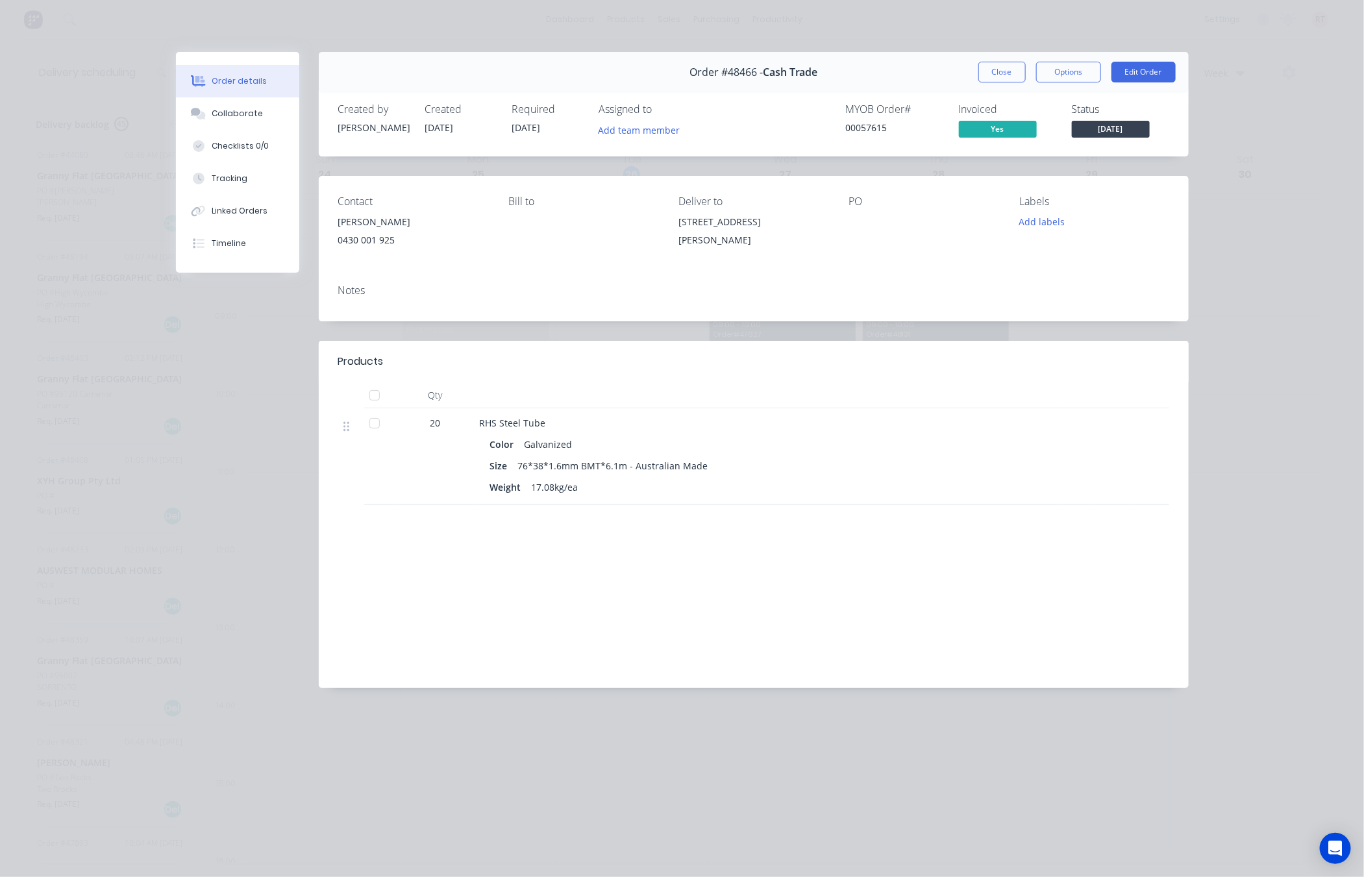
drag, startPoint x: 666, startPoint y: 217, endPoint x: 760, endPoint y: 243, distance: 97.8
click at [760, 243] on div "Contact [PERSON_NAME] [PHONE_NUMBER] Bill to Deliver to [STREET_ADDRESS][PERSON…" at bounding box center [754, 225] width 870 height 98
click at [768, 258] on div "Contact [PERSON_NAME] [PHONE_NUMBER] Bill to Deliver to [STREET_ADDRESS][PERSON…" at bounding box center [754, 225] width 870 height 98
click at [716, 254] on div "[STREET_ADDRESS][PERSON_NAME]" at bounding box center [753, 234] width 149 height 42
drag, startPoint x: 709, startPoint y: 244, endPoint x: 670, endPoint y: 214, distance: 49.1
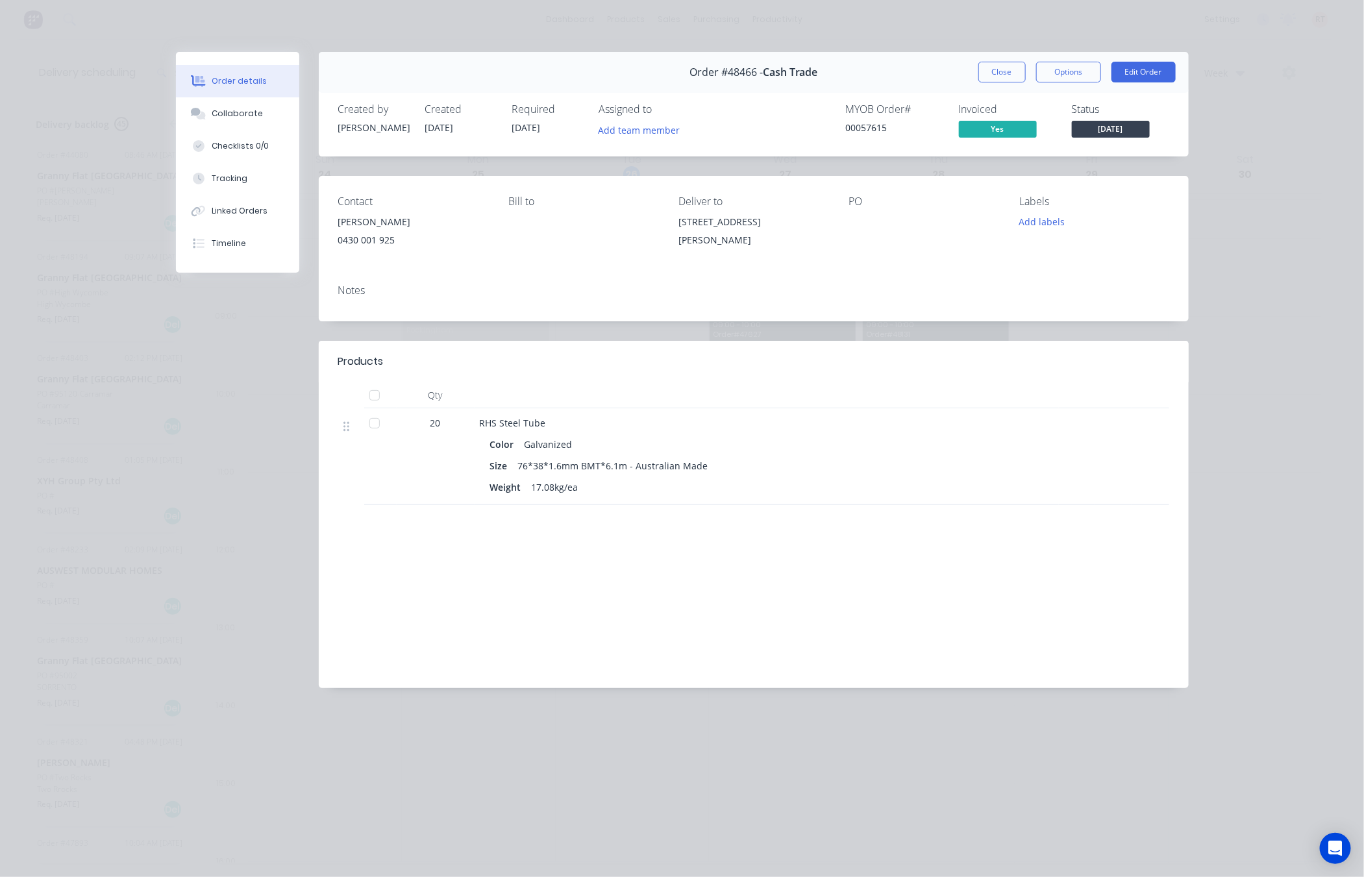
click at [670, 214] on div "Contact [PERSON_NAME] [PHONE_NUMBER] Bill to Deliver to [STREET_ADDRESS][PERSON…" at bounding box center [754, 225] width 870 height 98
copy div "[STREET_ADDRESS][PERSON_NAME]"
click at [561, 20] on div "Order details Collaborate Checklists 0/0 Tracking Linked Orders Timeline Order …" at bounding box center [682, 438] width 1364 height 877
click at [803, 66] on span "Cash Trade" at bounding box center [790, 72] width 55 height 12
click at [249, 123] on button "Collaborate" at bounding box center [237, 113] width 123 height 32
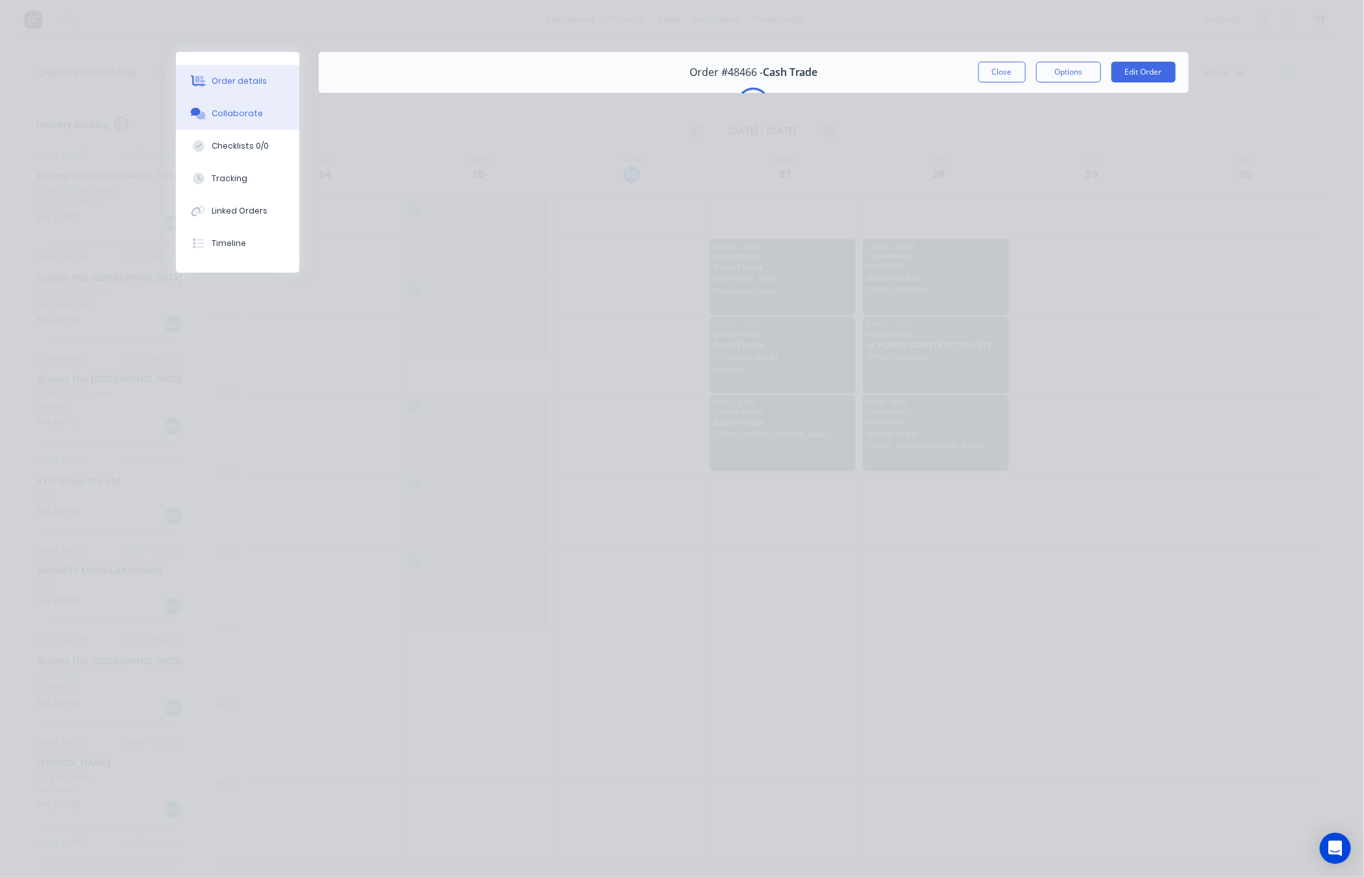
click at [267, 82] on button "Order details" at bounding box center [237, 81] width 123 height 32
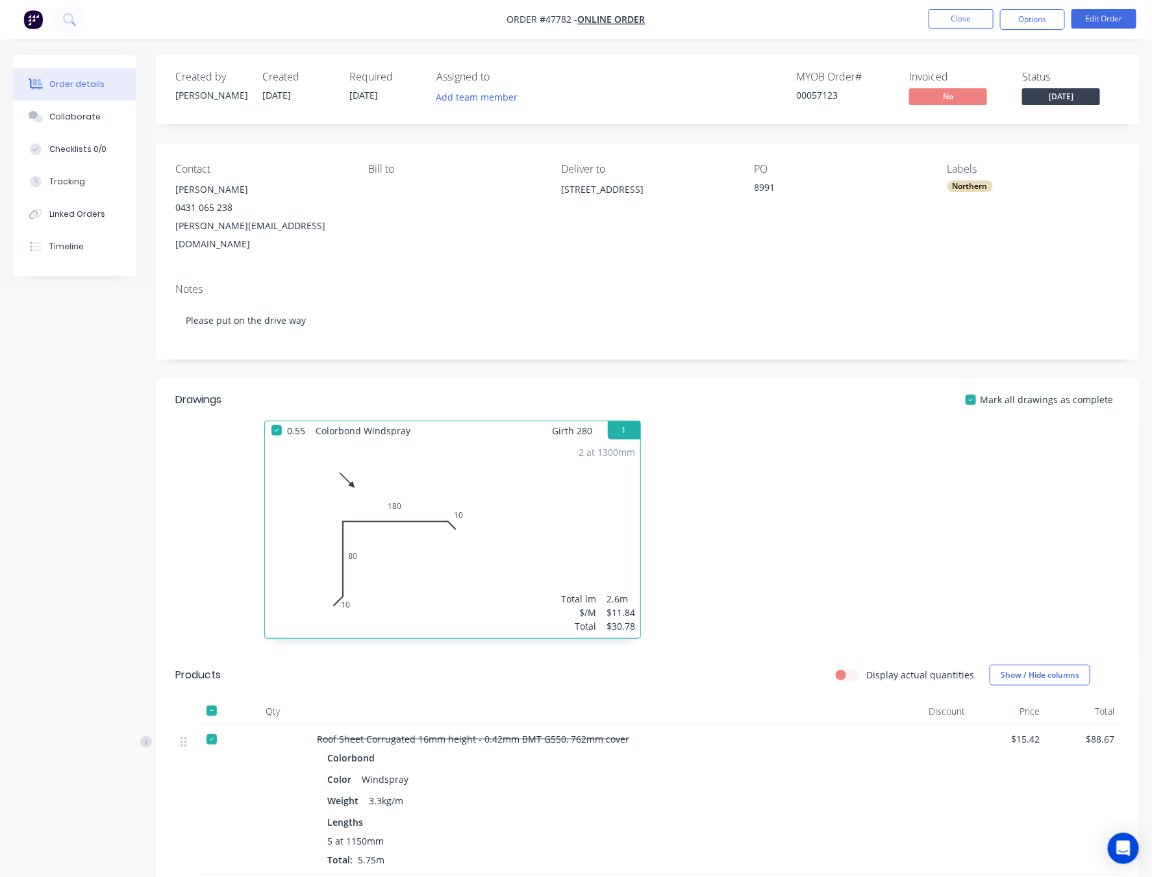
click at [813, 273] on div "Notes Please put on the drive way" at bounding box center [647, 316] width 983 height 87
click at [75, 218] on div "Linked Orders" at bounding box center [77, 214] width 56 height 12
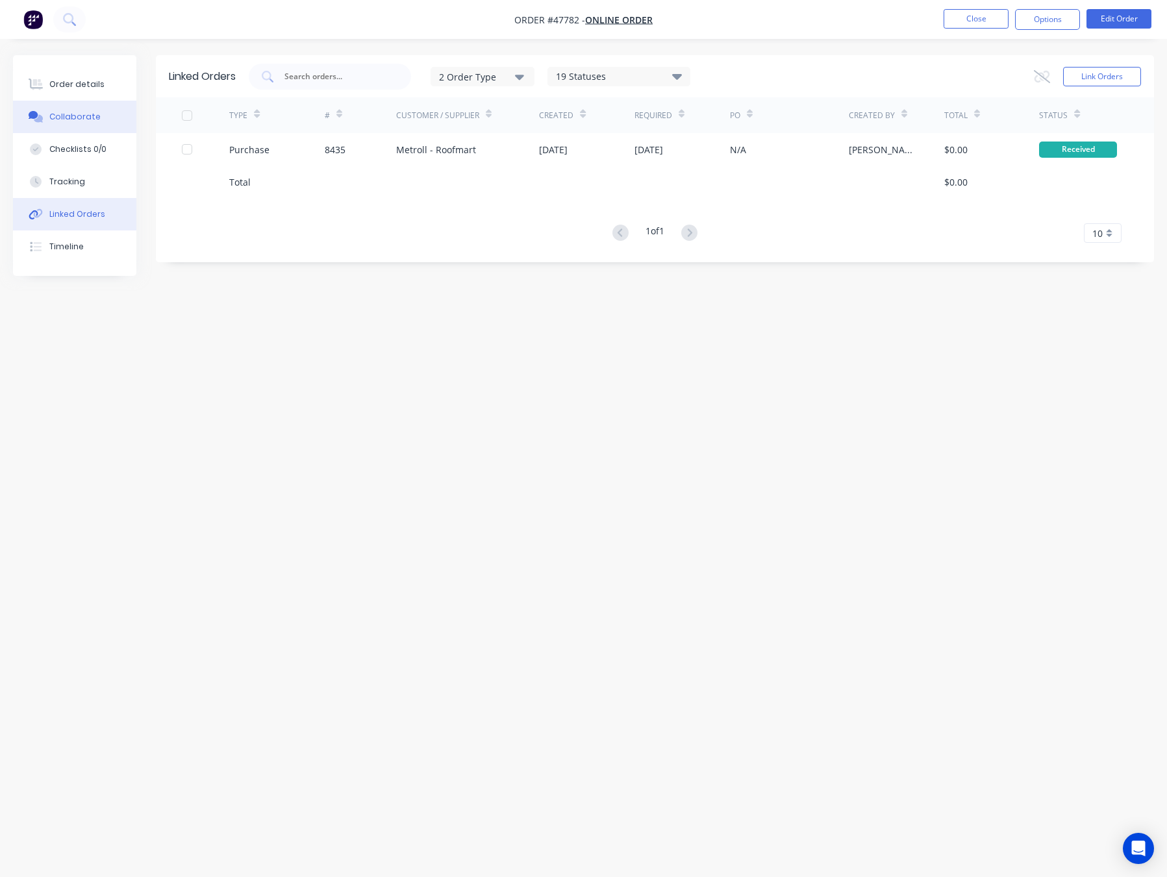
click at [110, 106] on button "Collaborate" at bounding box center [74, 117] width 123 height 32
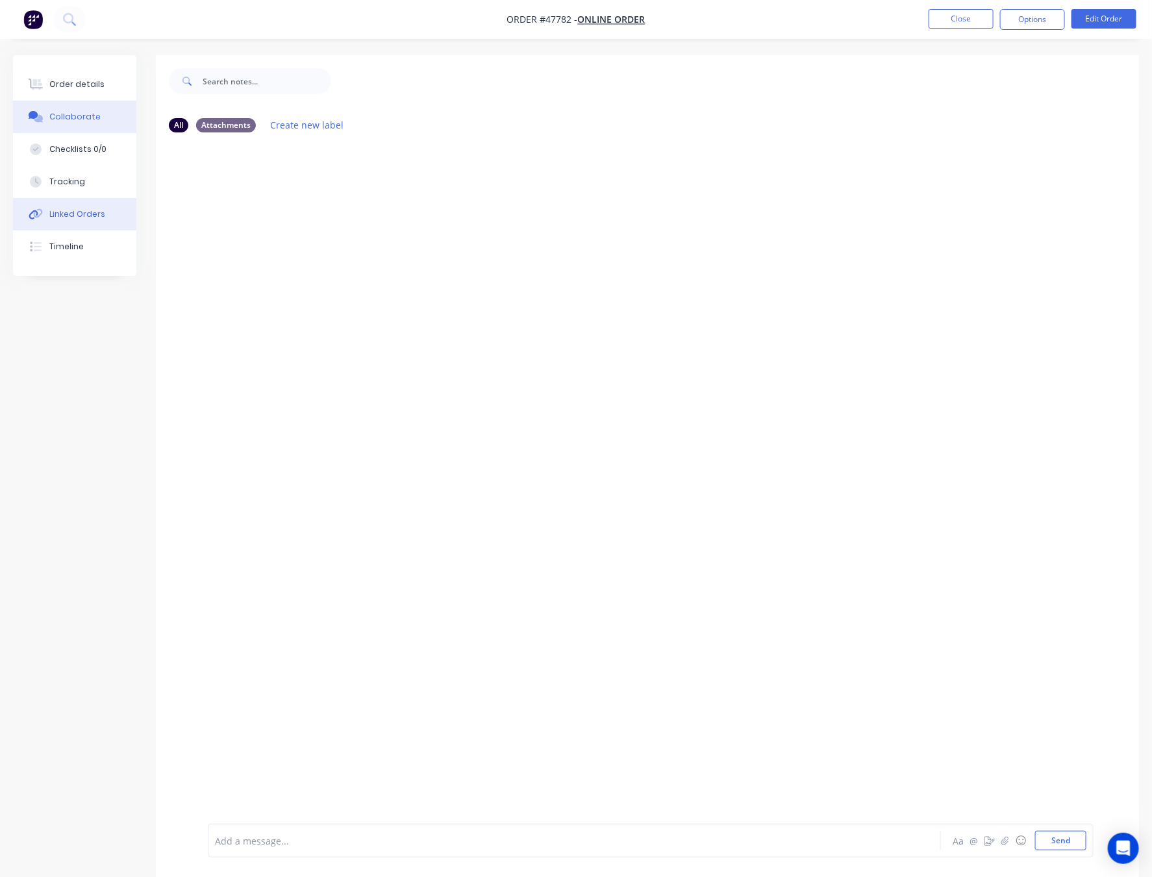
click at [115, 214] on button "Linked Orders" at bounding box center [74, 214] width 123 height 32
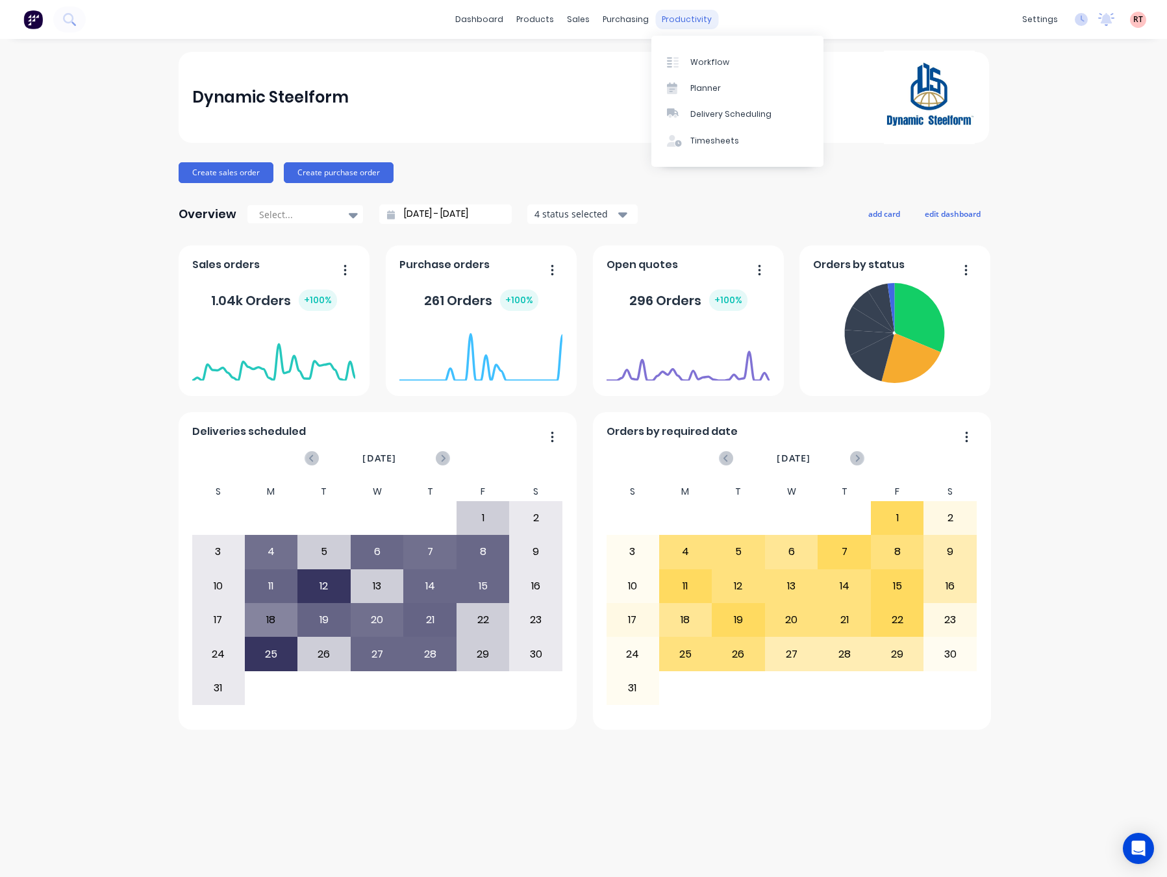
click at [694, 18] on div "productivity" at bounding box center [686, 19] width 63 height 19
click at [743, 112] on div "Delivery Scheduling" at bounding box center [730, 114] width 81 height 12
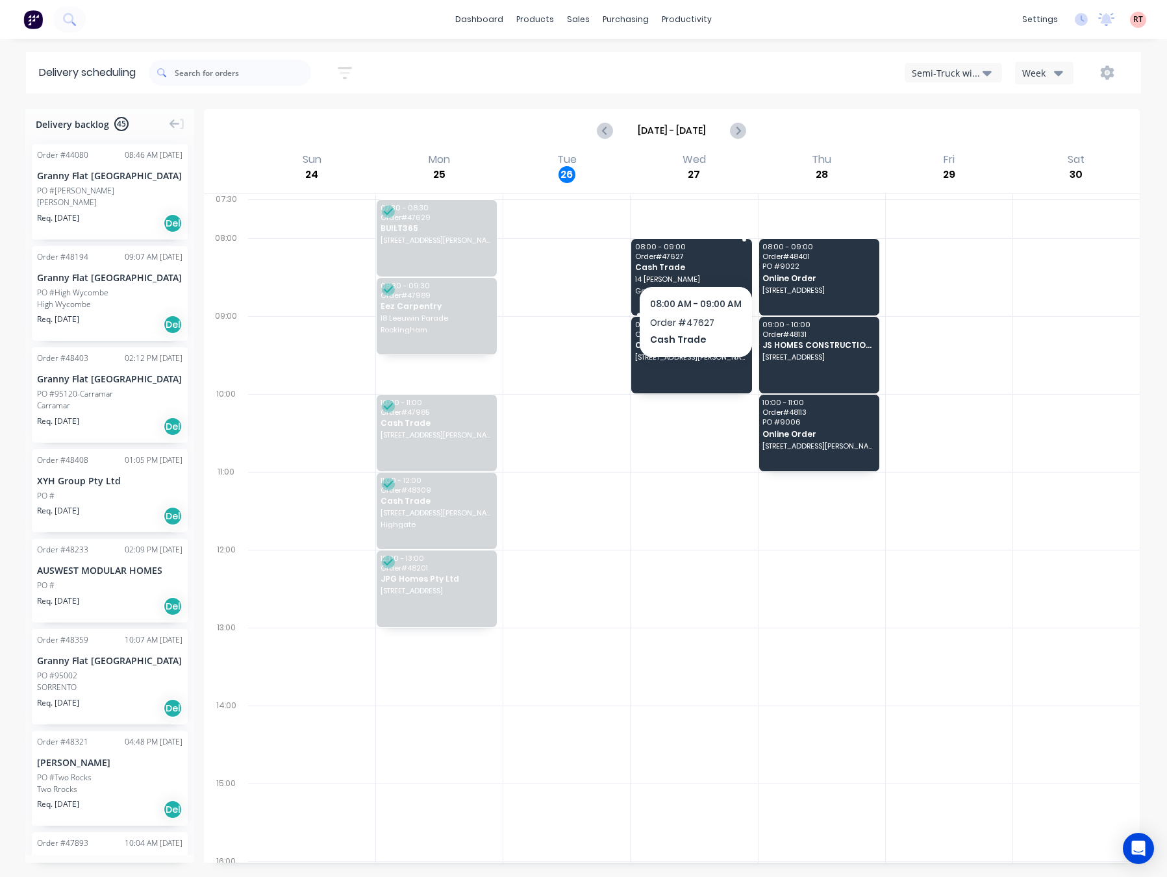
click at [695, 257] on span "Order # 47627" at bounding box center [691, 257] width 112 height 8
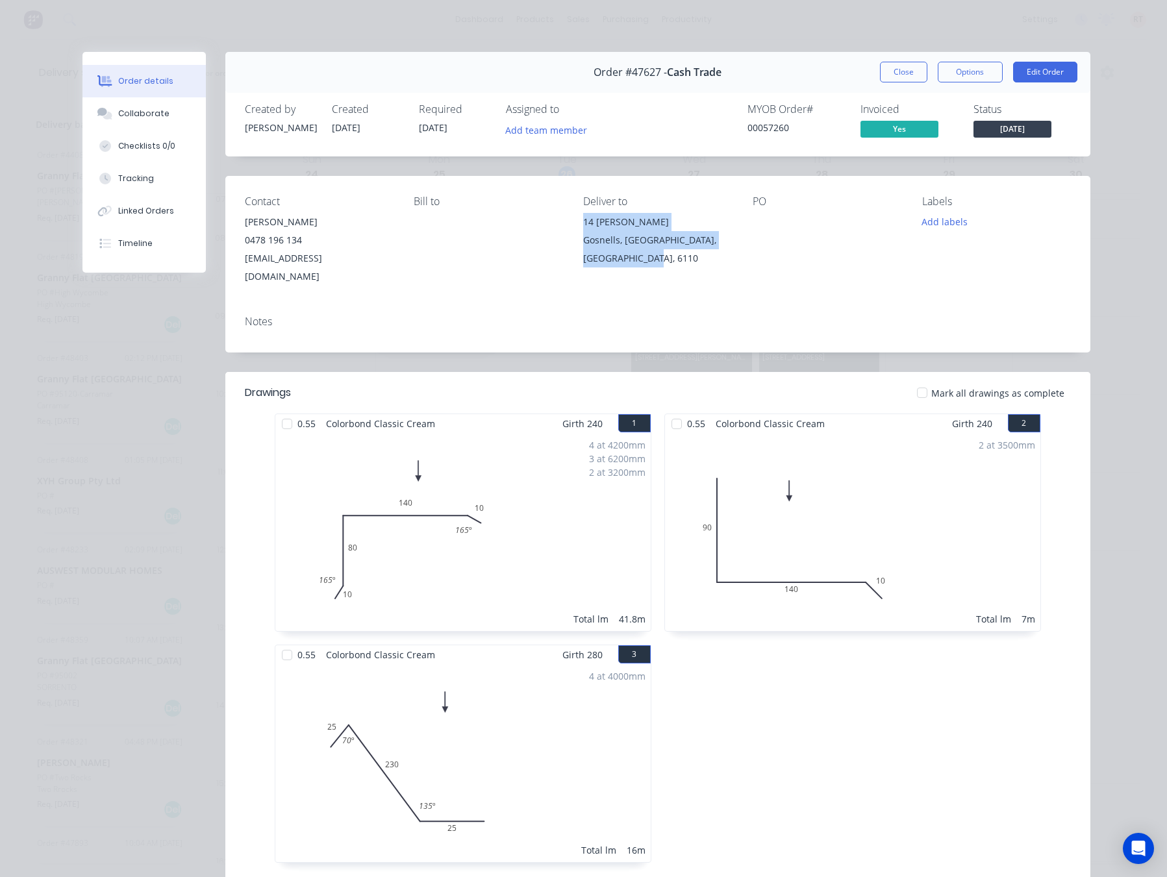
drag, startPoint x: 569, startPoint y: 214, endPoint x: 665, endPoint y: 268, distance: 109.9
click at [665, 268] on div "Contact [PERSON_NAME] [PHONE_NUMBER] [EMAIL_ADDRESS][DOMAIN_NAME] [PERSON_NAME]…" at bounding box center [657, 240] width 865 height 129
copy div "[STREET_ADDRESS][PERSON_NAME]"
click at [903, 73] on button "Close" at bounding box center [903, 72] width 47 height 21
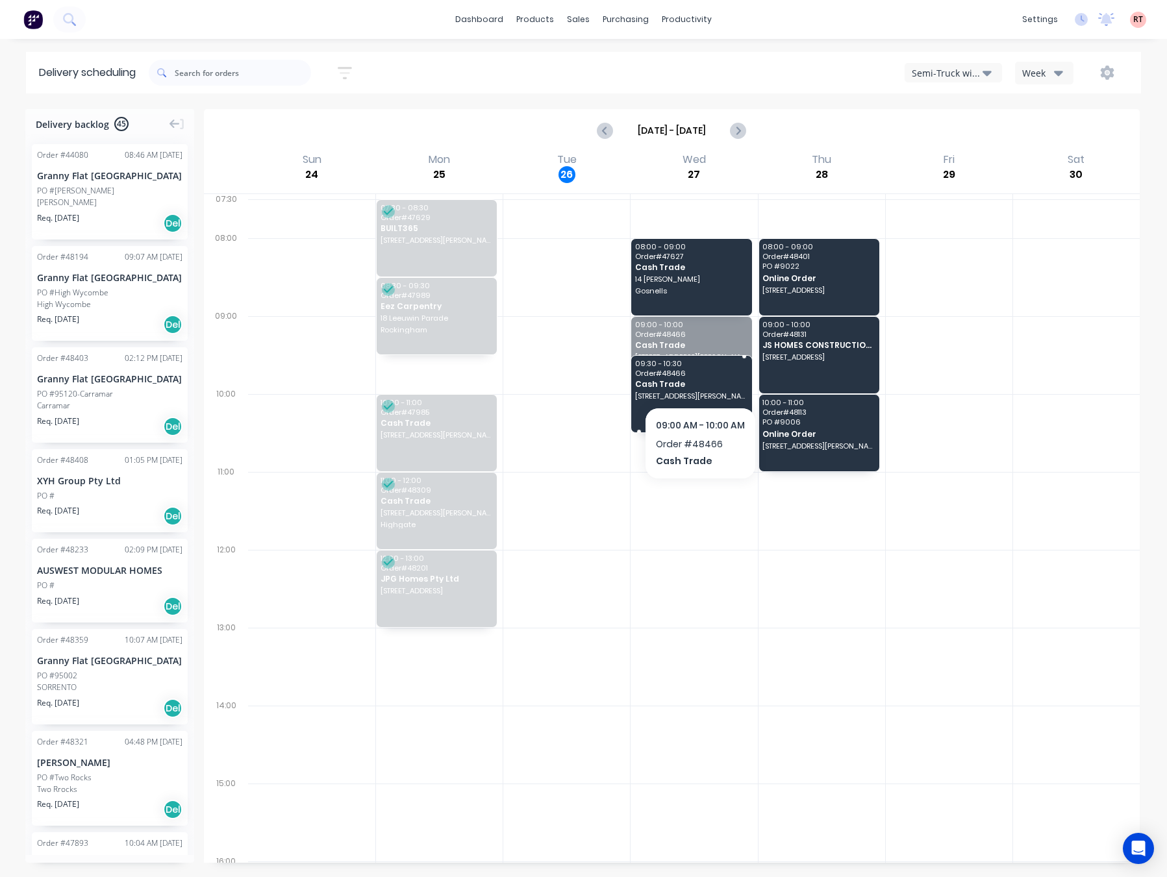
drag, startPoint x: 702, startPoint y: 359, endPoint x: 698, endPoint y: 427, distance: 68.3
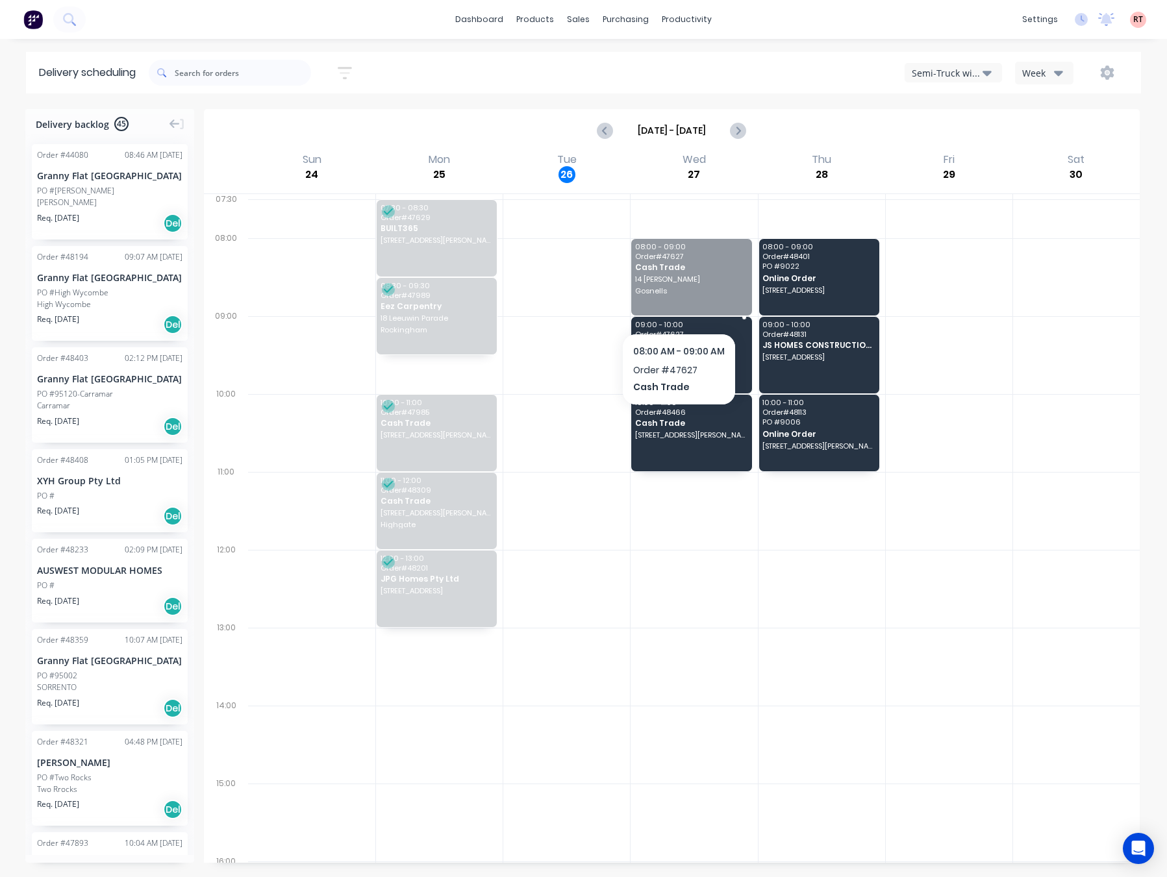
drag, startPoint x: 676, startPoint y: 279, endPoint x: 688, endPoint y: 345, distance: 66.6
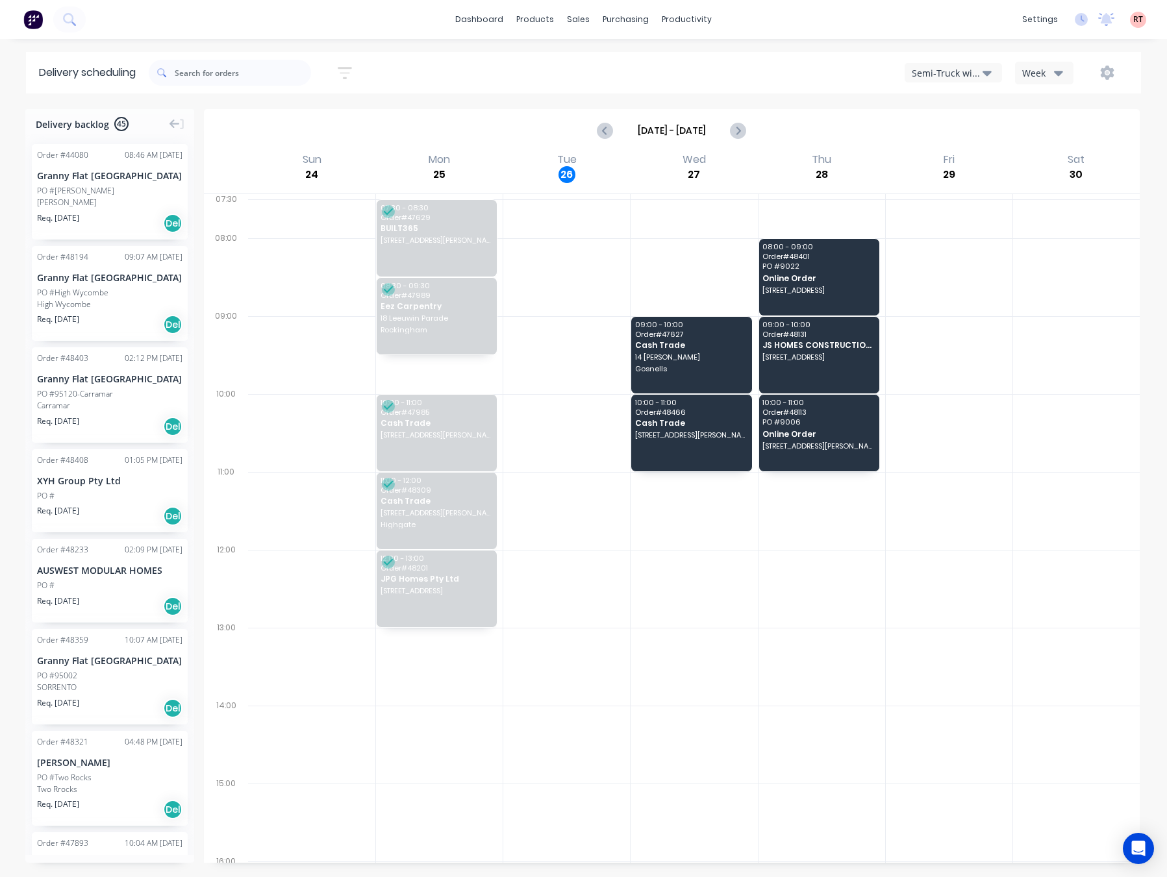
click at [785, 79] on div "Semi-Truck with Hiab Week" at bounding box center [880, 72] width 496 height 23
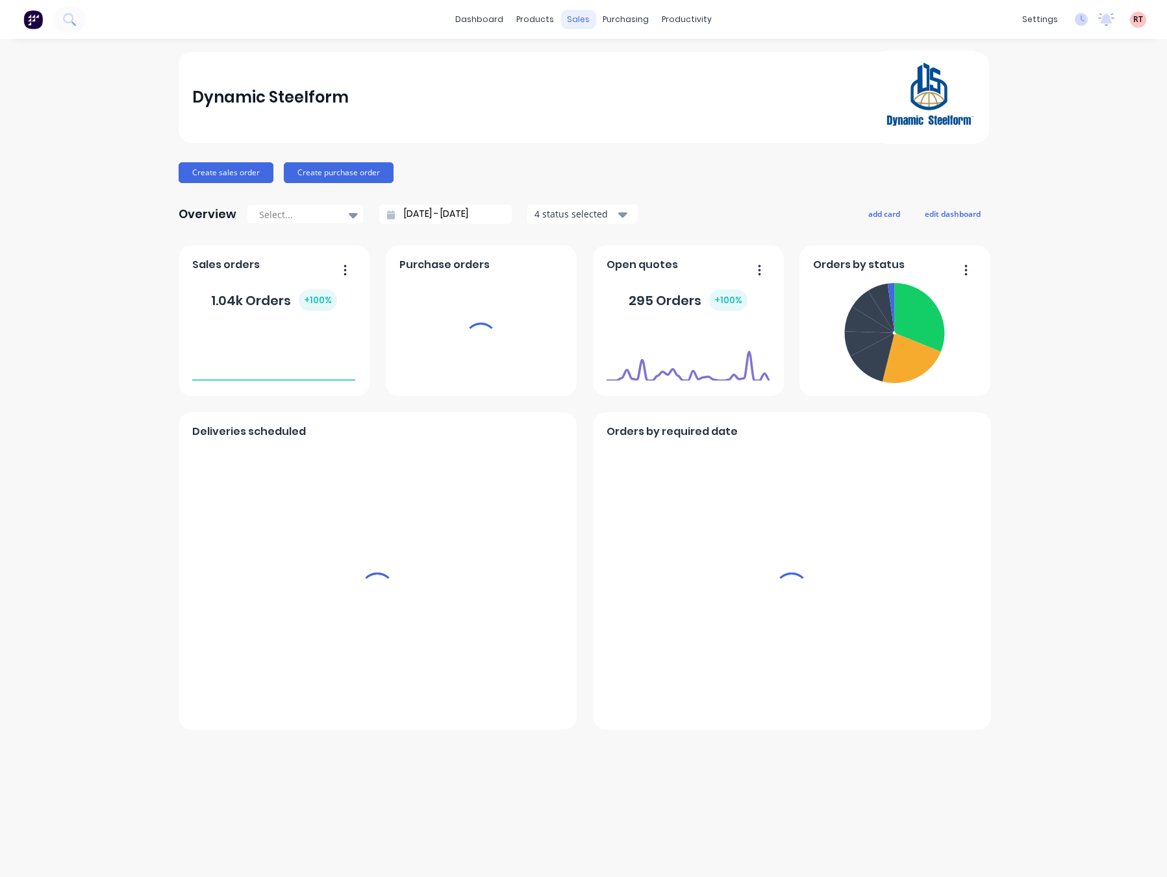
click at [577, 21] on div "sales" at bounding box center [578, 19] width 36 height 19
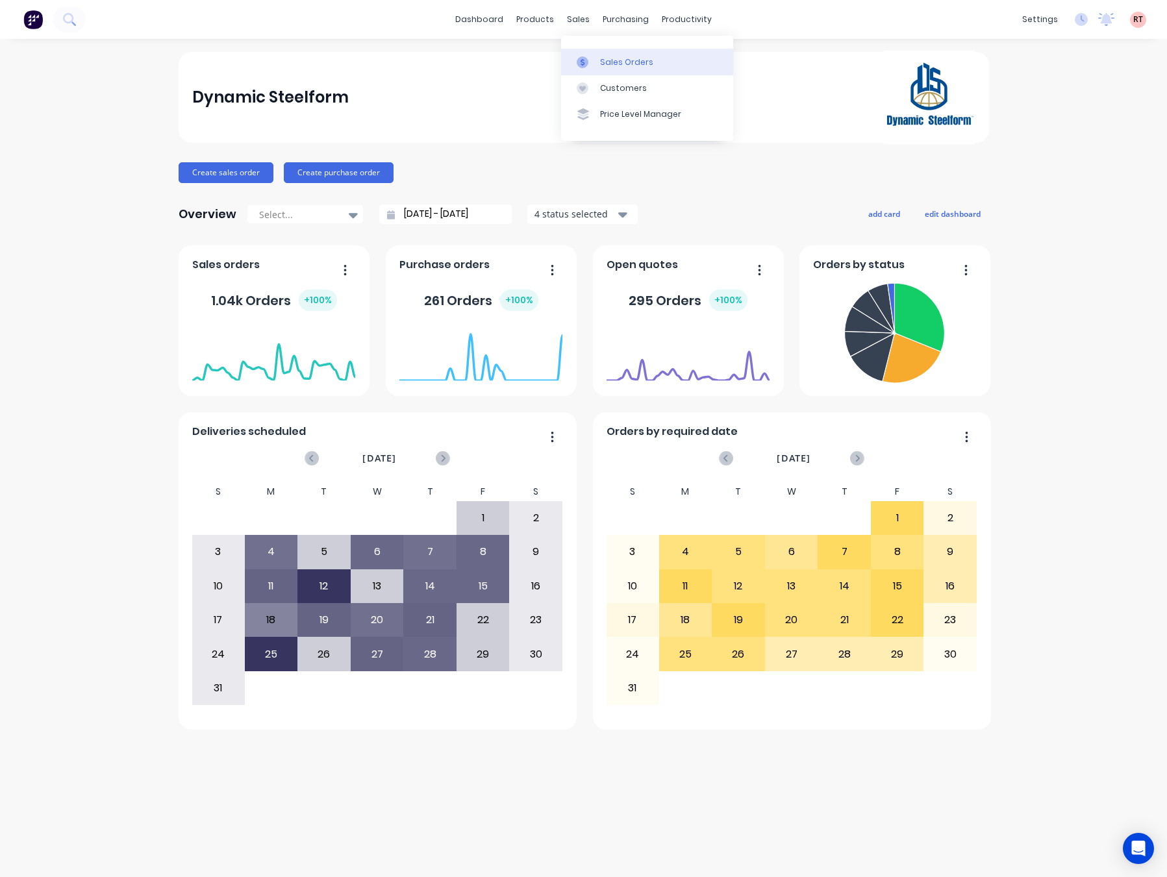
click at [601, 56] on div "Sales Orders" at bounding box center [626, 62] width 53 height 12
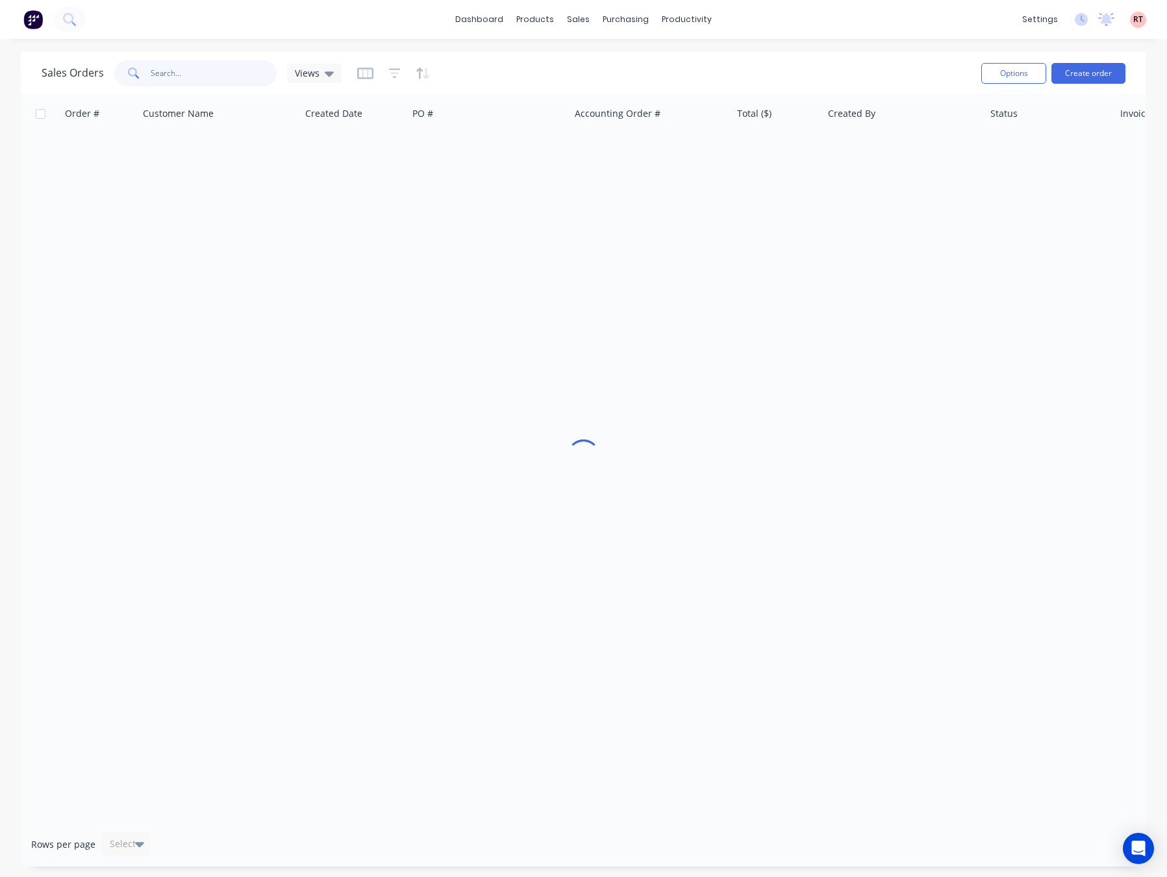
click at [191, 81] on input "text" at bounding box center [214, 73] width 127 height 26
type input "48431"
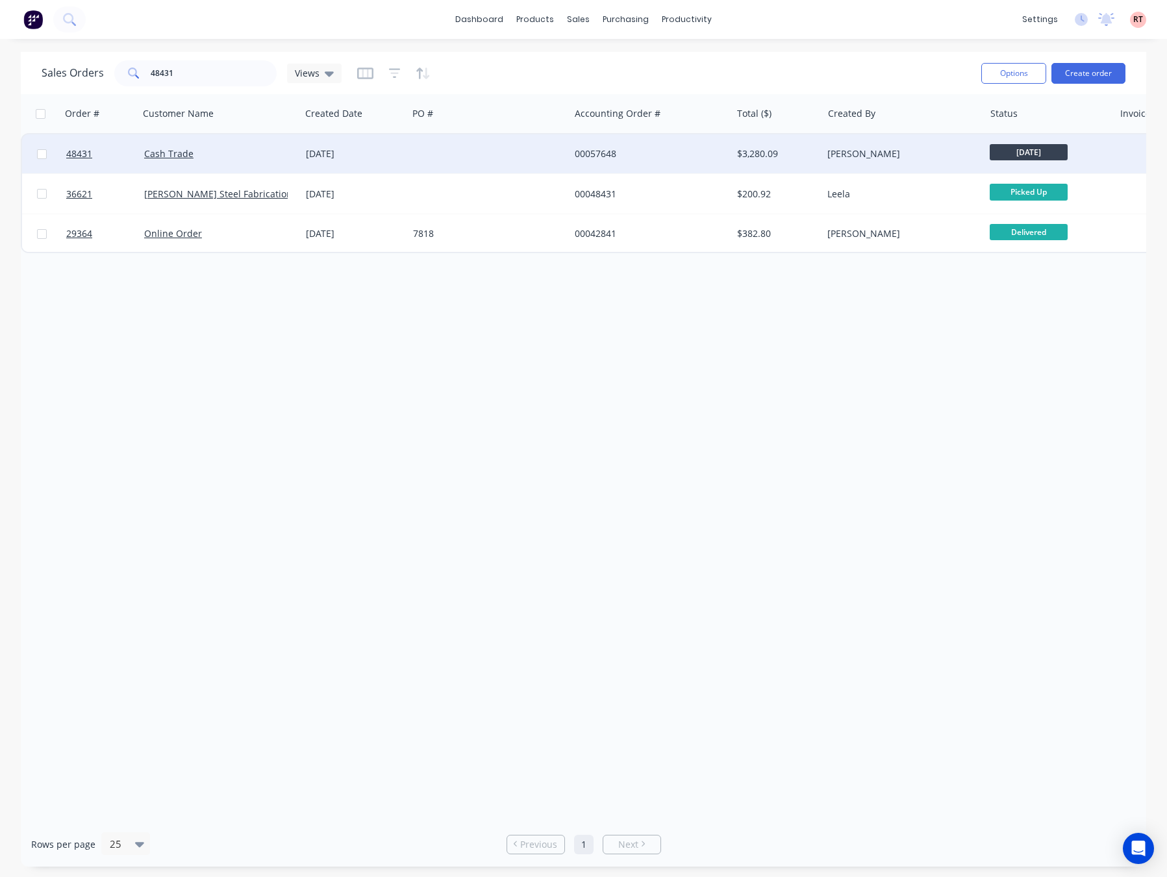
click at [772, 162] on div "$3,280.09" at bounding box center [777, 153] width 91 height 39
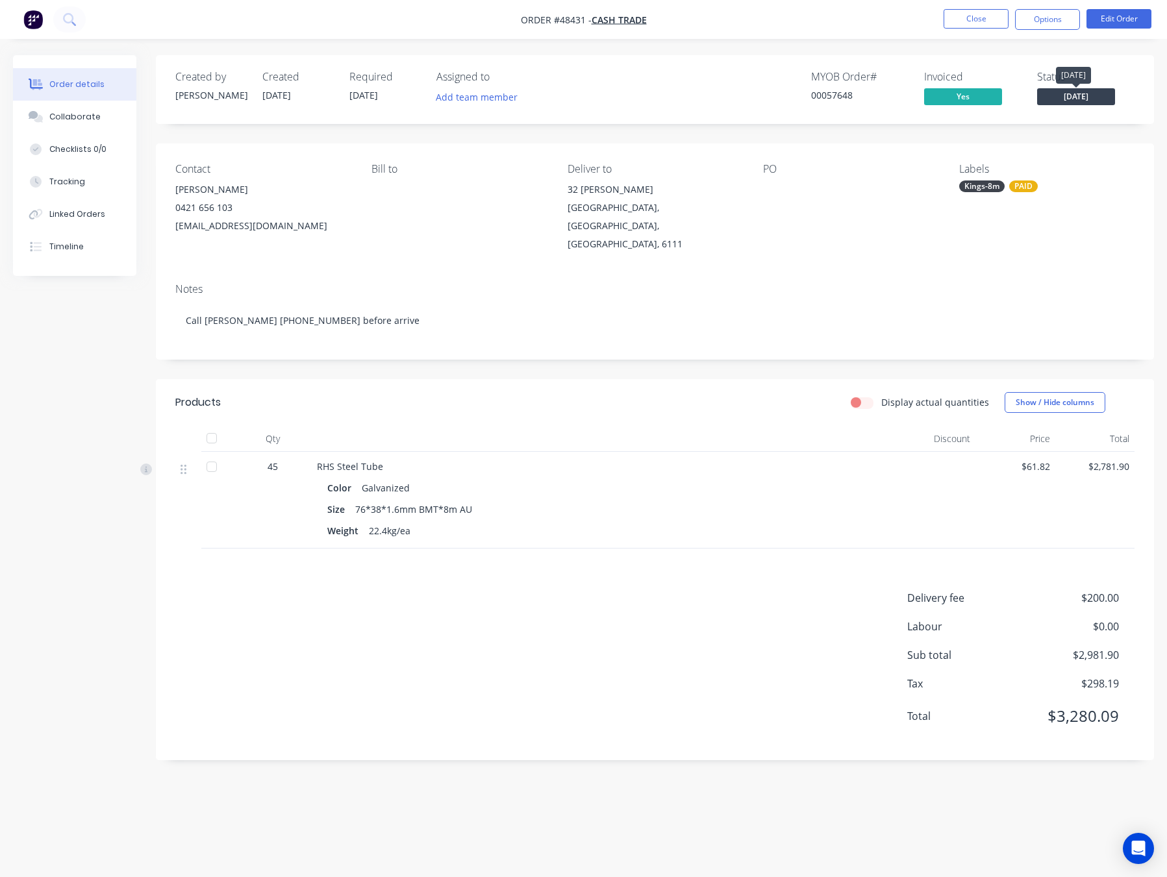
click at [1077, 94] on span "[DATE]" at bounding box center [1076, 96] width 78 height 16
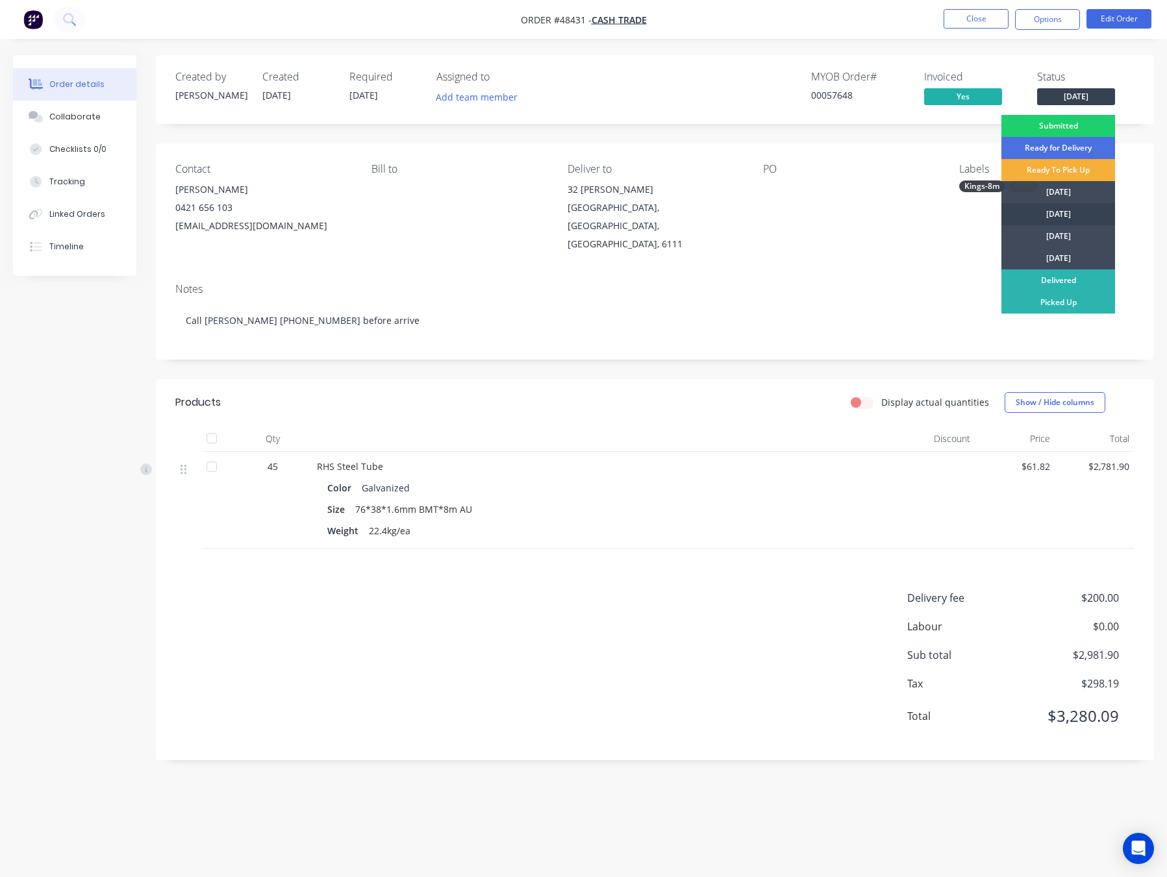
click at [1083, 210] on div "[DATE]" at bounding box center [1058, 214] width 114 height 22
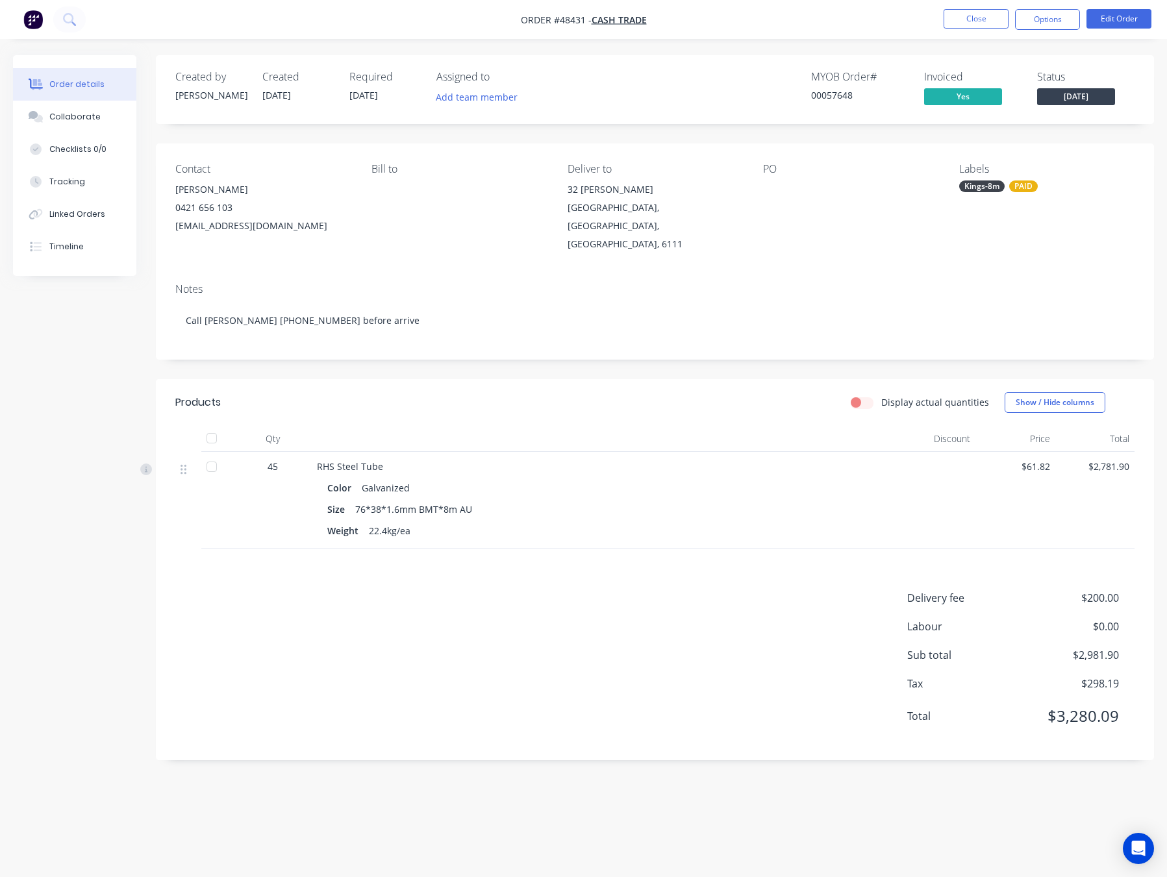
click at [1150, 273] on div "Notes Call David 0447543715 before arrive" at bounding box center [655, 316] width 998 height 87
click at [924, 283] on div "Notes" at bounding box center [654, 289] width 959 height 12
click at [1044, 32] on nav "Order #48431 - Cash Trade Close Options Edit Order" at bounding box center [583, 19] width 1167 height 39
click at [1044, 27] on button "Options" at bounding box center [1047, 19] width 65 height 21
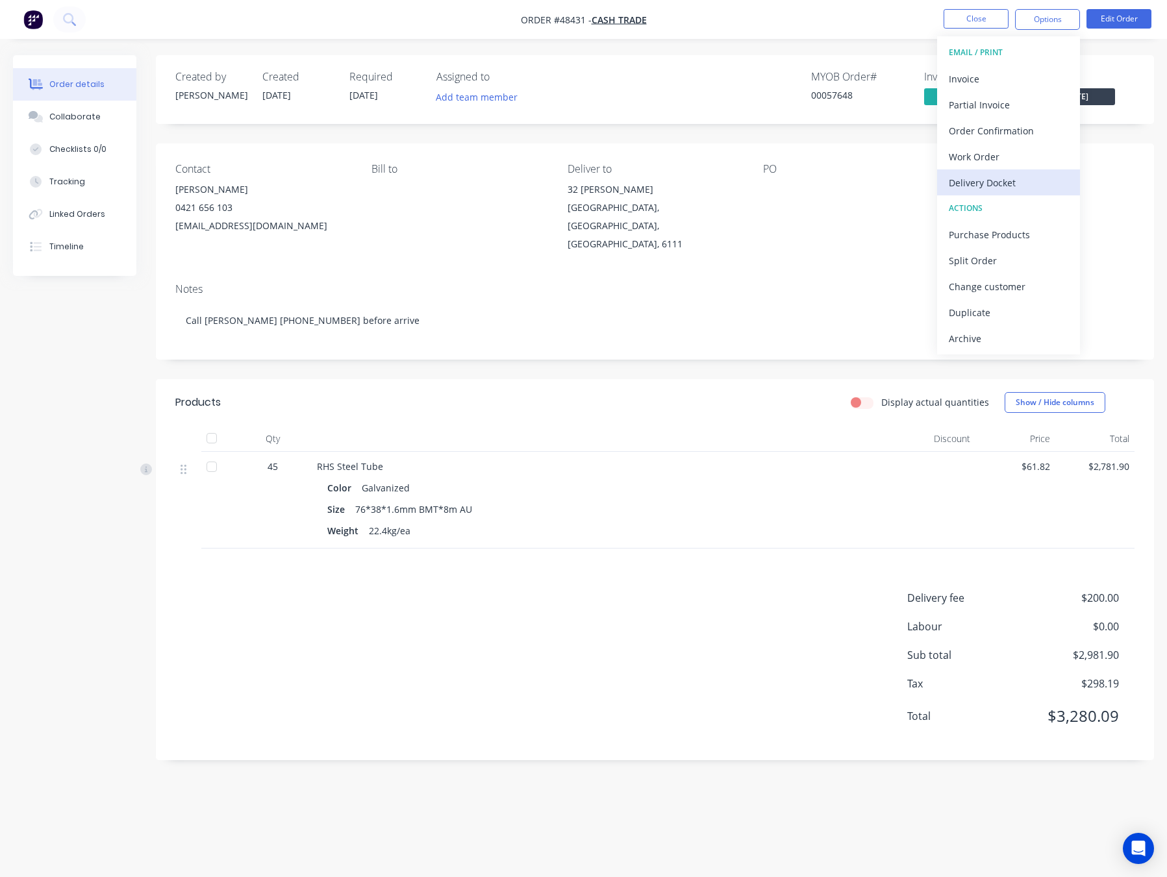
click at [1054, 184] on div "Delivery Docket" at bounding box center [1008, 182] width 119 height 19
click at [1035, 136] on div "Without pricing" at bounding box center [1008, 130] width 119 height 19
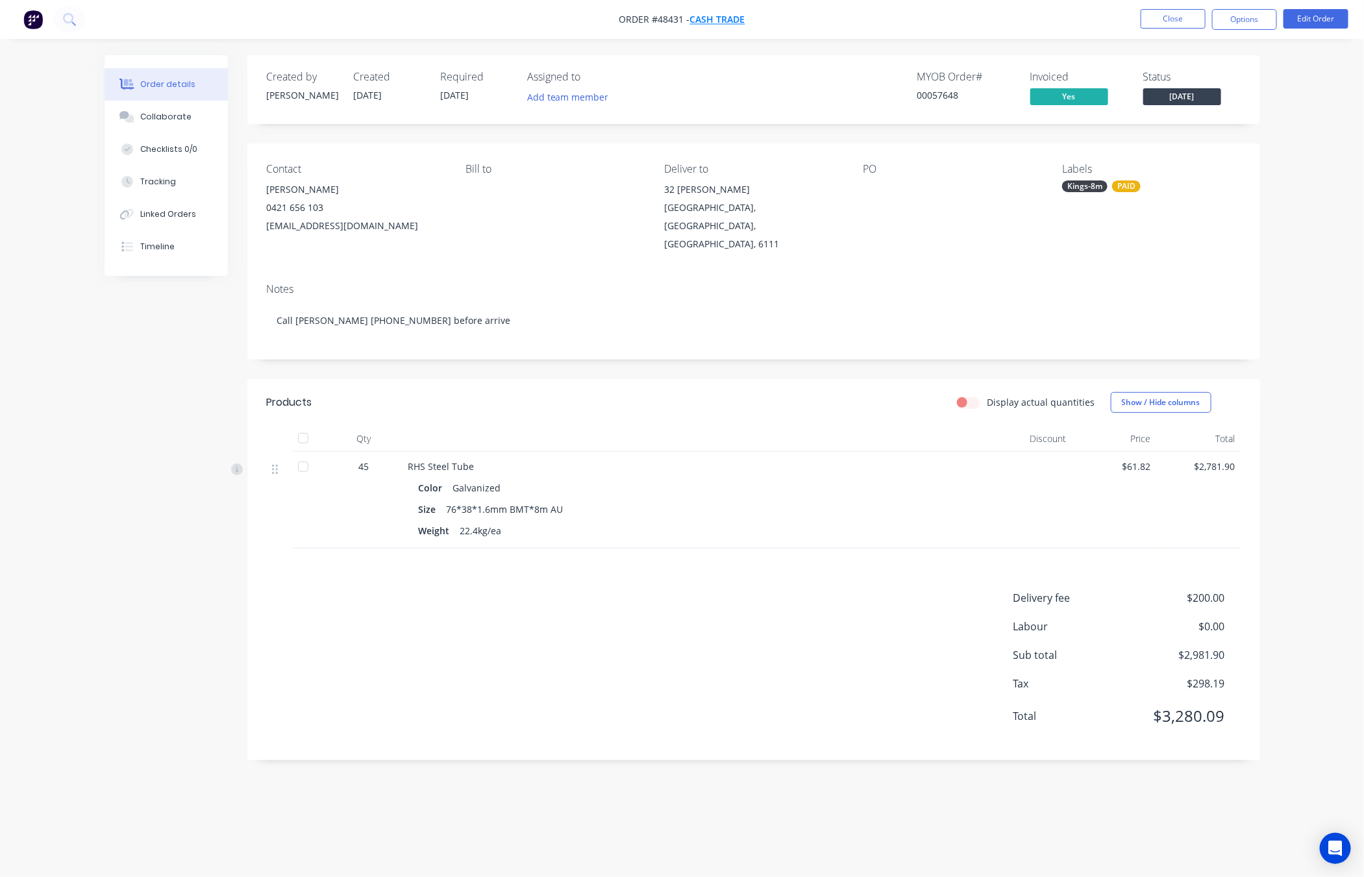
click at [717, 21] on span "Cash Trade" at bounding box center [717, 20] width 55 height 12
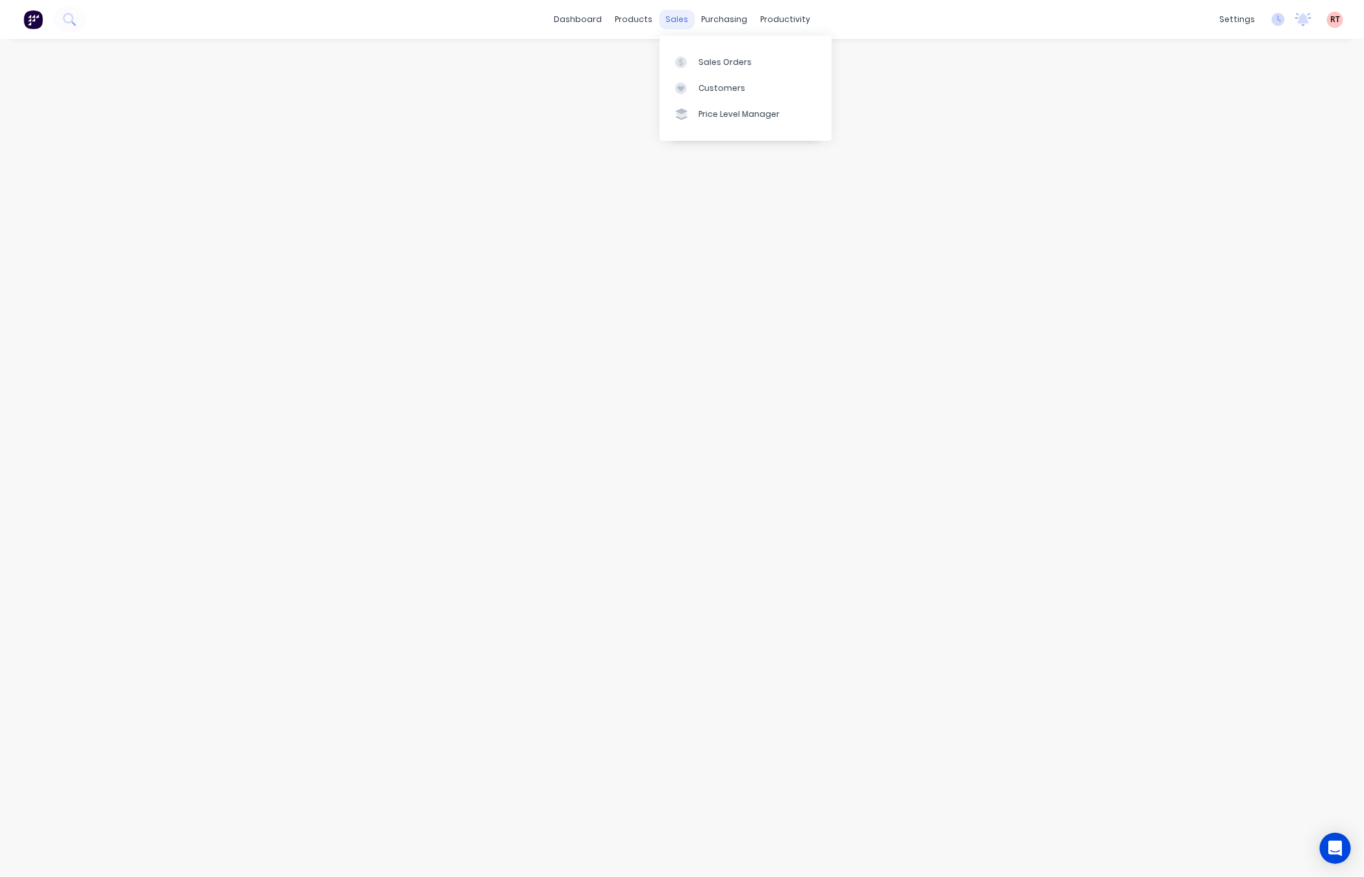
click at [676, 19] on div "sales" at bounding box center [677, 19] width 36 height 19
click at [746, 84] on link "Customers" at bounding box center [746, 88] width 172 height 26
click at [349, 79] on input "text" at bounding box center [350, 73] width 127 height 26
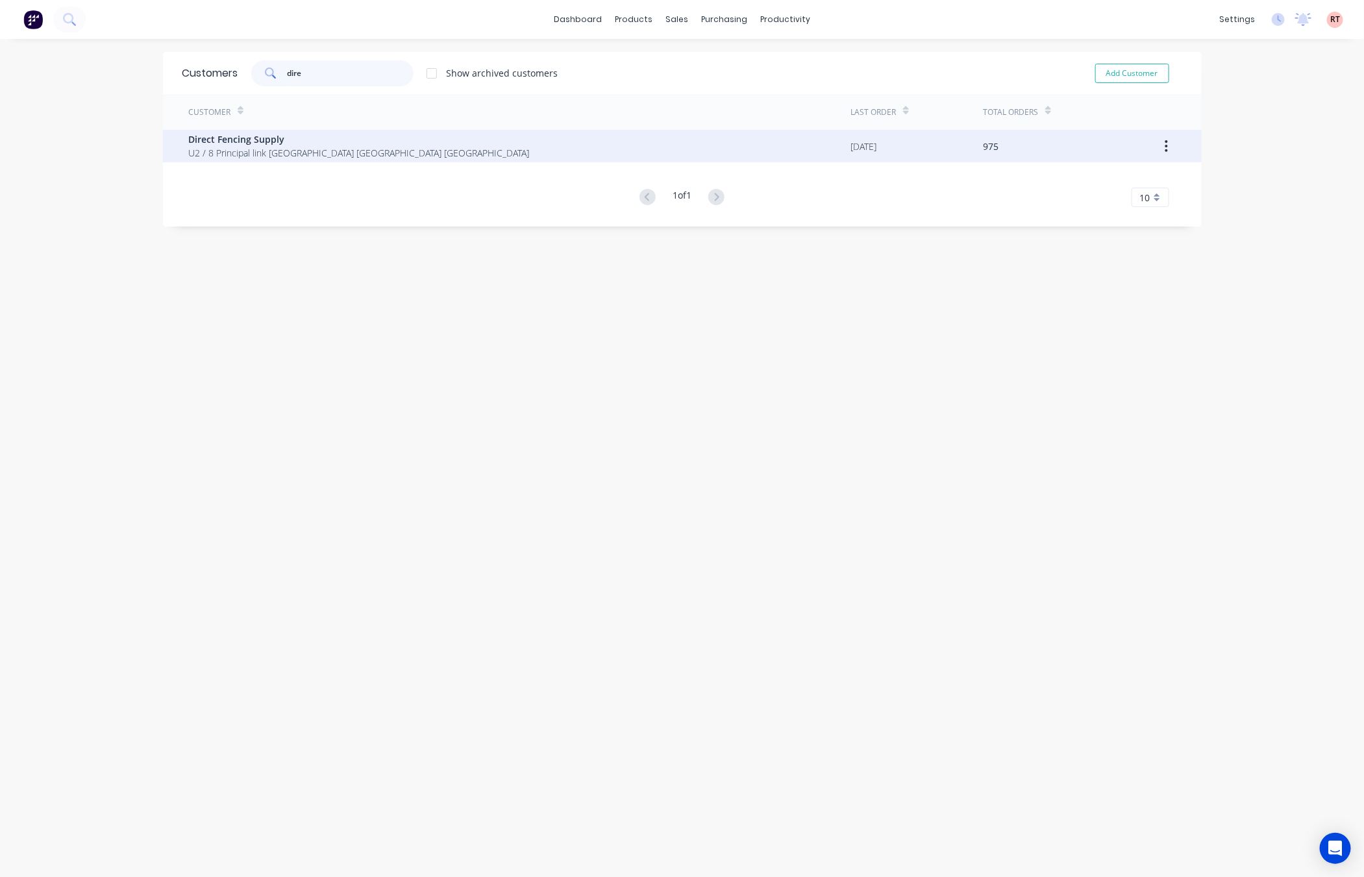
type input "dire"
click at [362, 146] on span "U2 / 8 Principal link Malaga Western Australia Australia" at bounding box center [359, 153] width 341 height 14
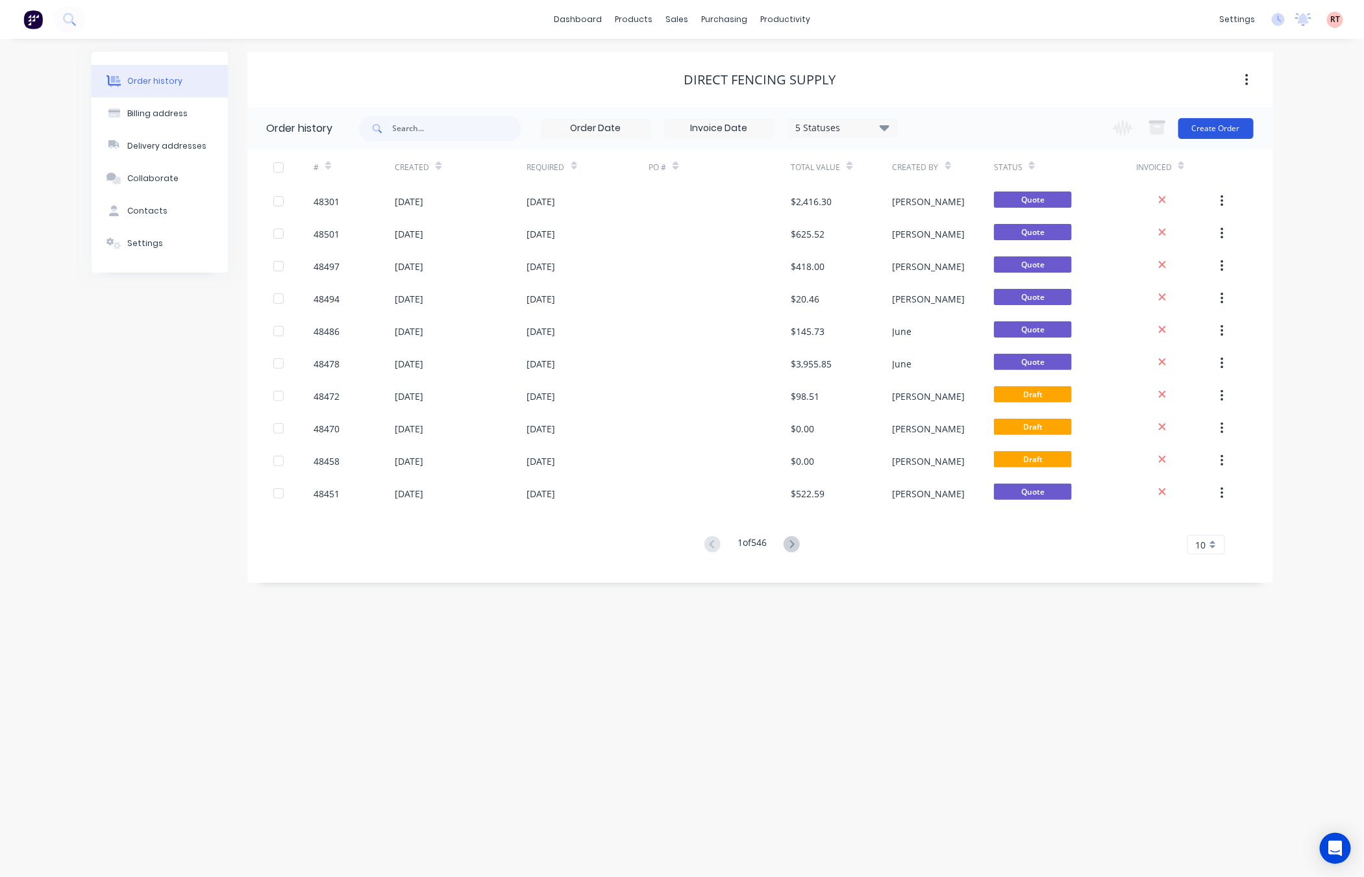
click at [1166, 134] on button "Create Order" at bounding box center [1216, 128] width 75 height 21
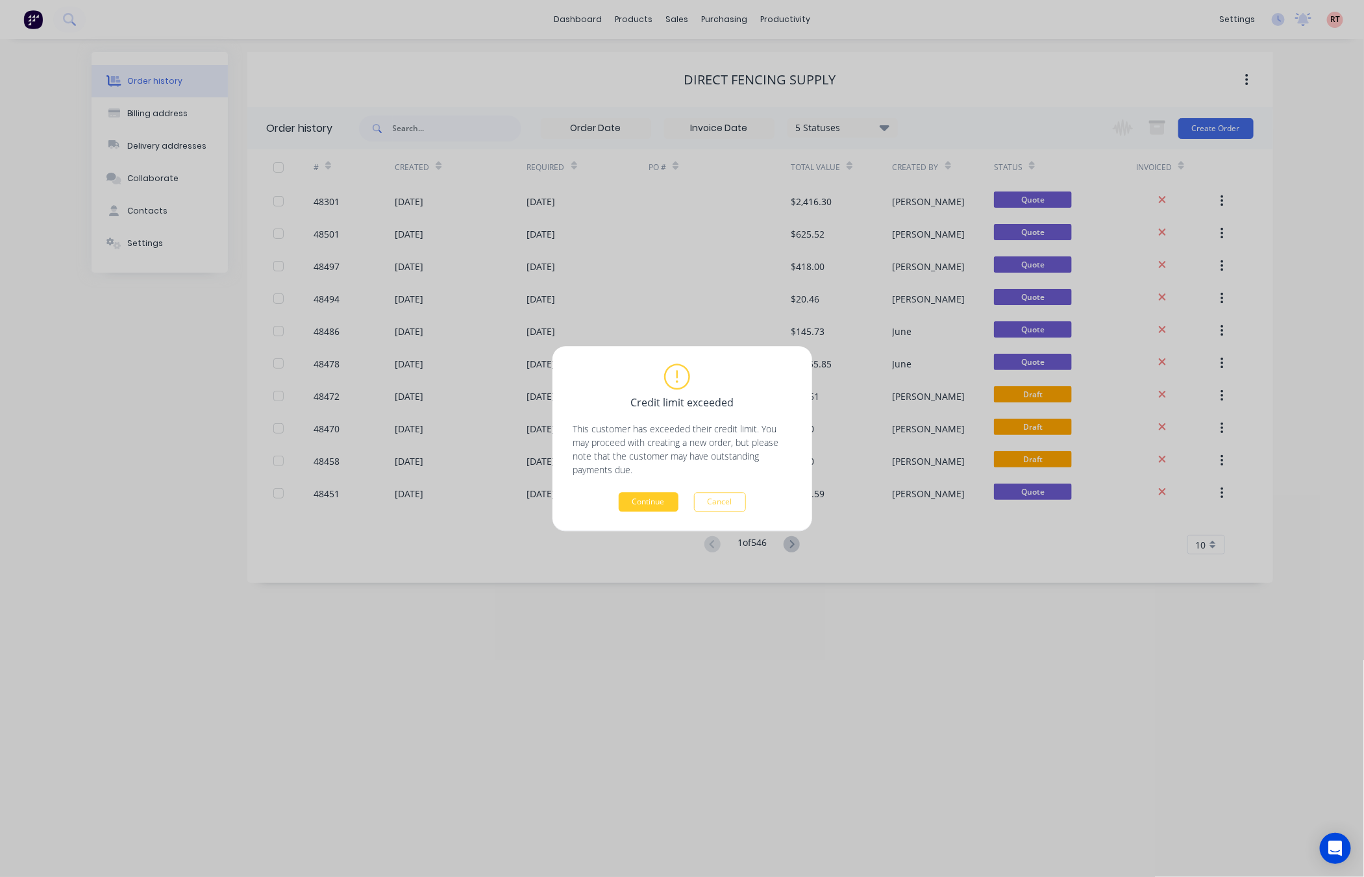
click at [661, 505] on button "Continue" at bounding box center [649, 501] width 60 height 19
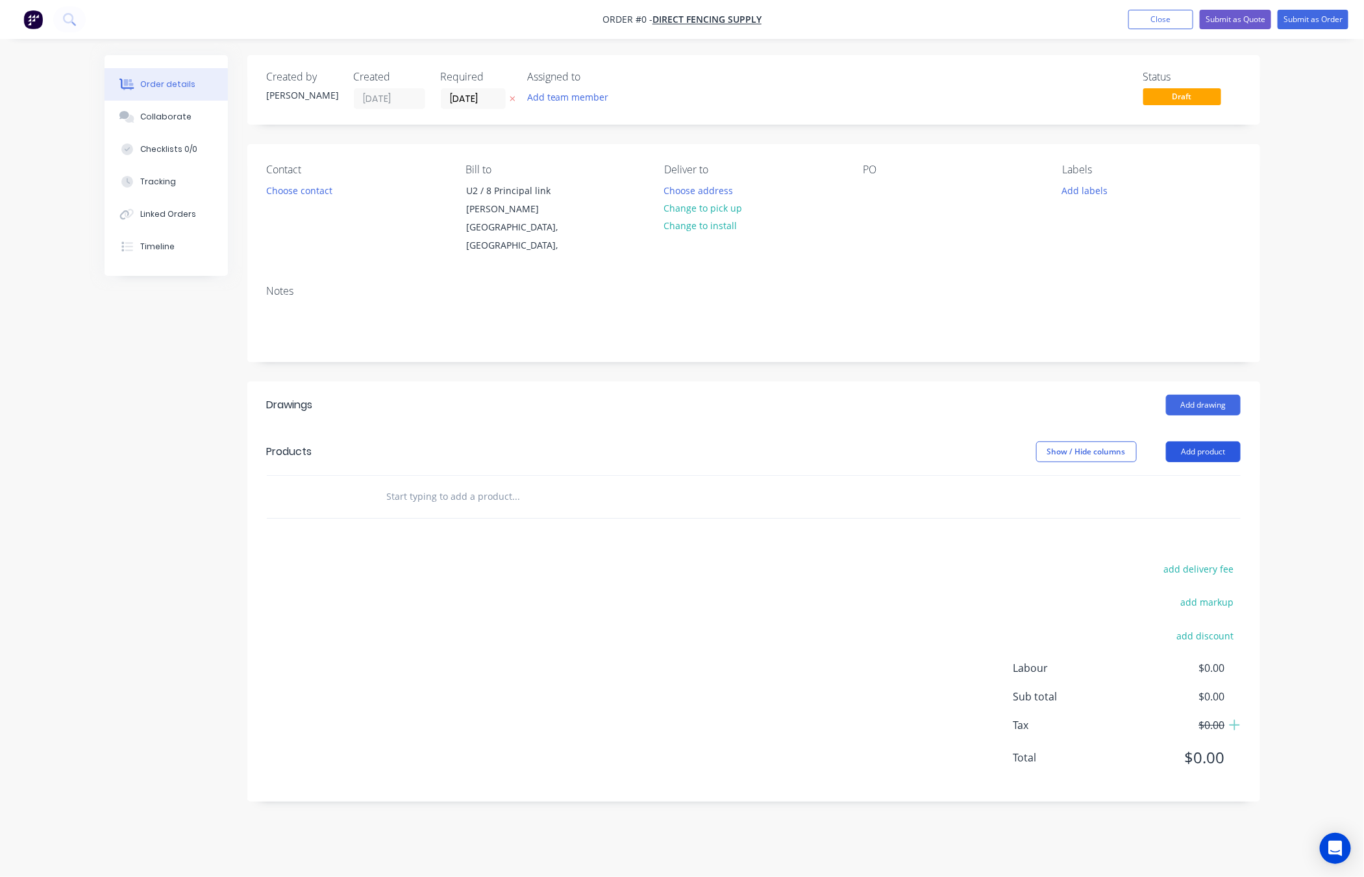
click at [1166, 452] on button "Add product" at bounding box center [1203, 452] width 75 height 21
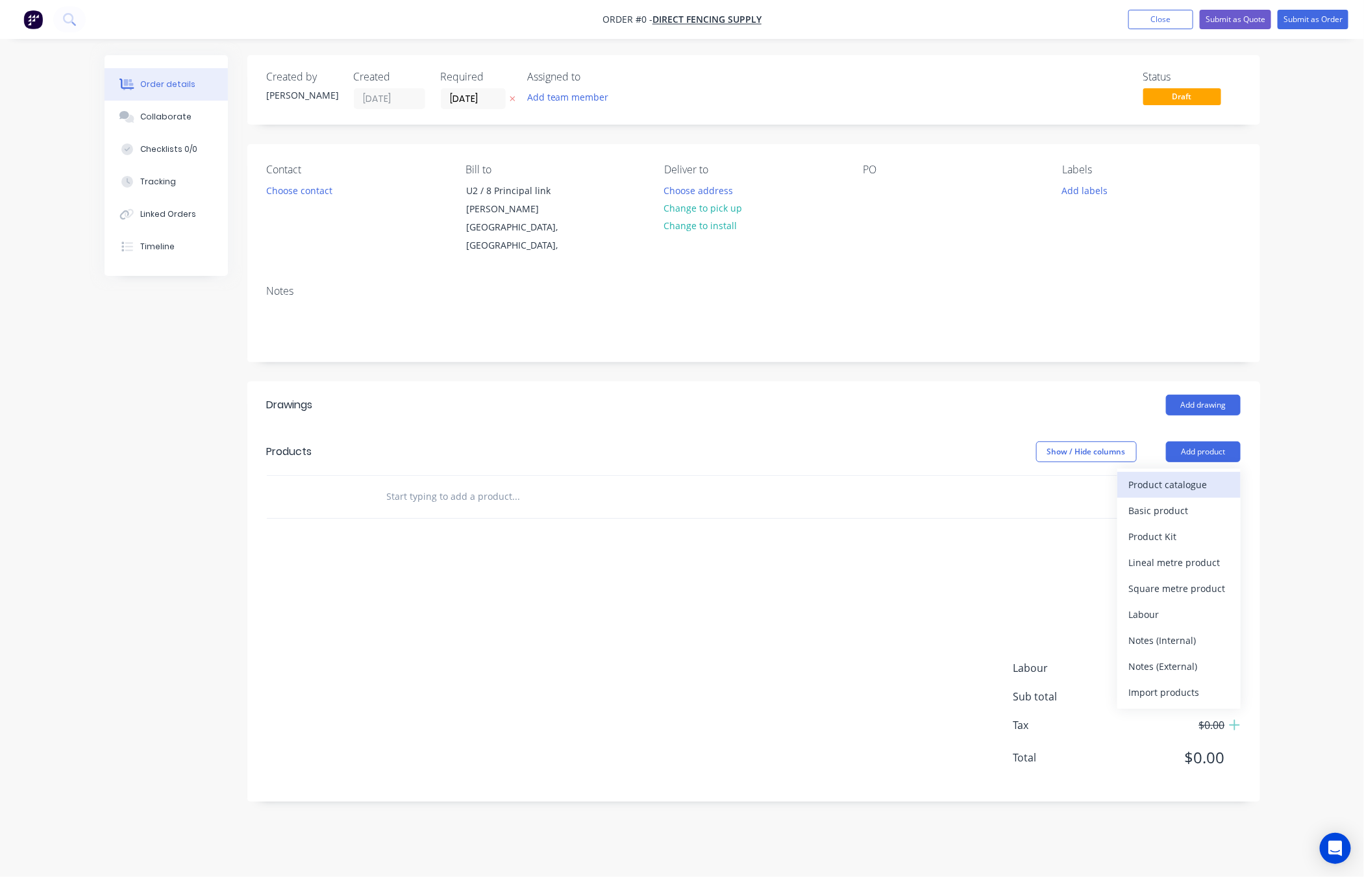
click at [1166, 488] on div "Product catalogue" at bounding box center [1179, 484] width 100 height 19
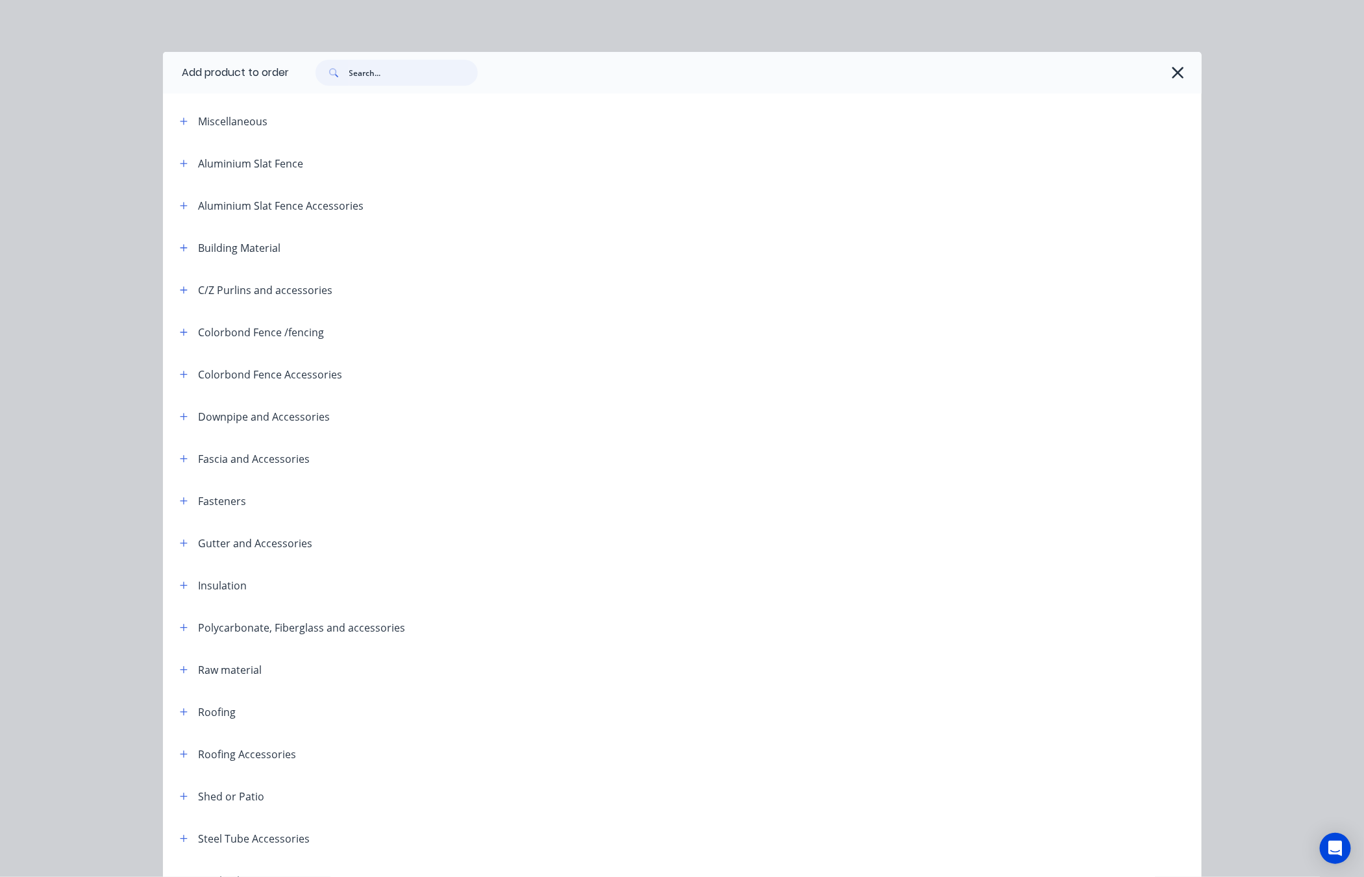
click at [388, 77] on input "text" at bounding box center [413, 73] width 129 height 26
type input "fence"
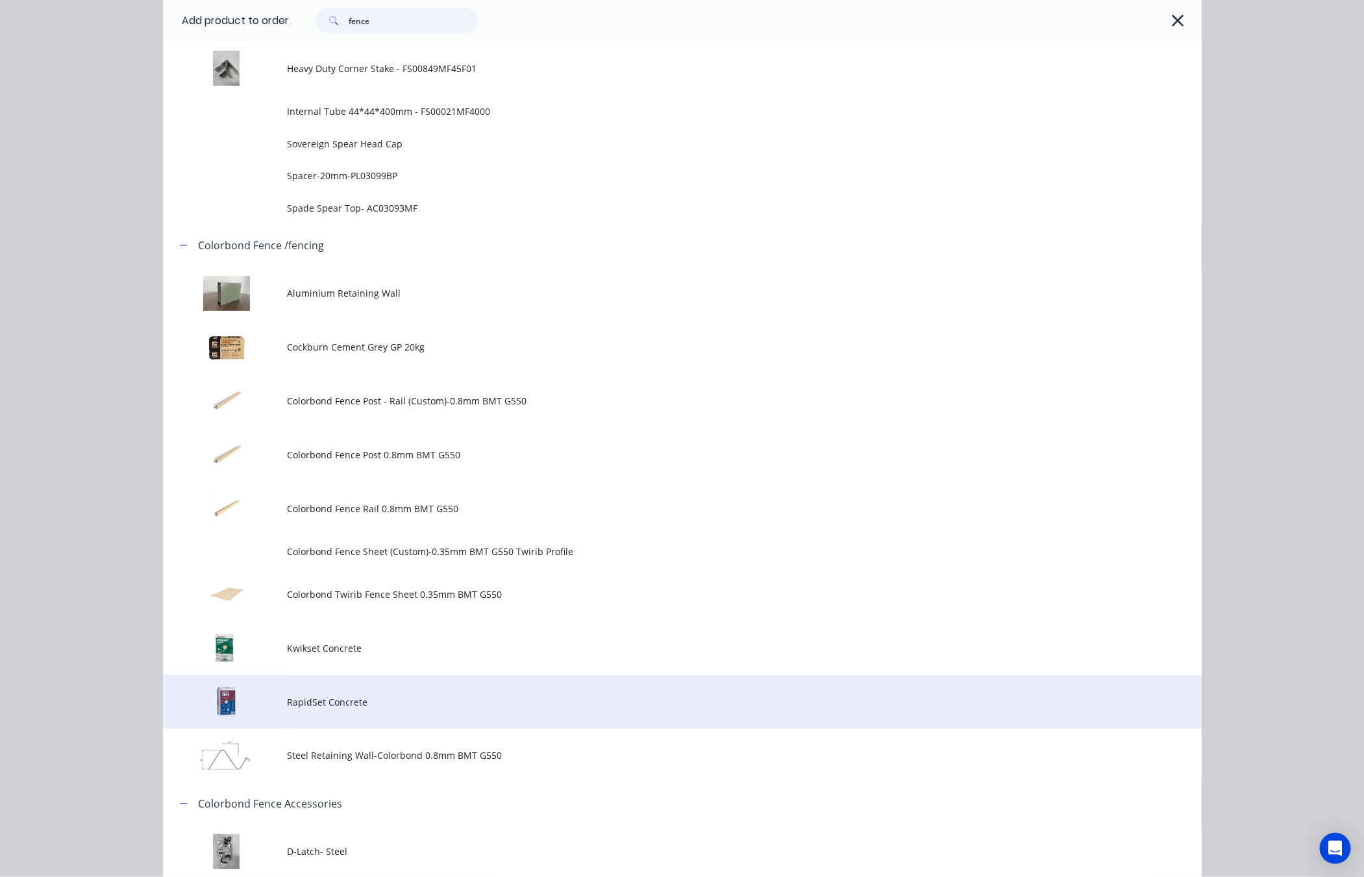
scroll to position [974, 0]
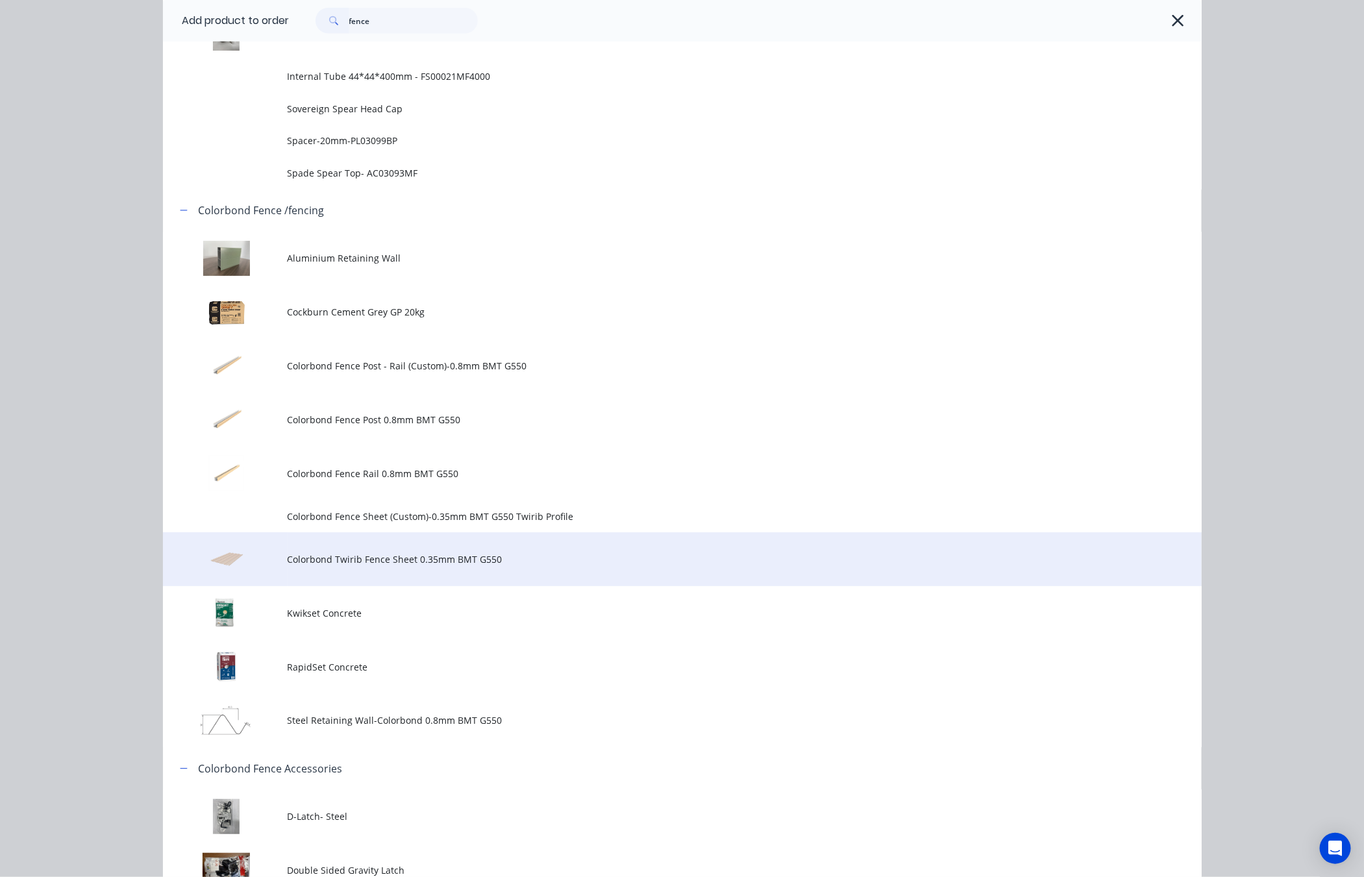
click at [538, 557] on span "Colorbond Twirib Fence Sheet 0.35mm BMT G550" at bounding box center [653, 560] width 731 height 14
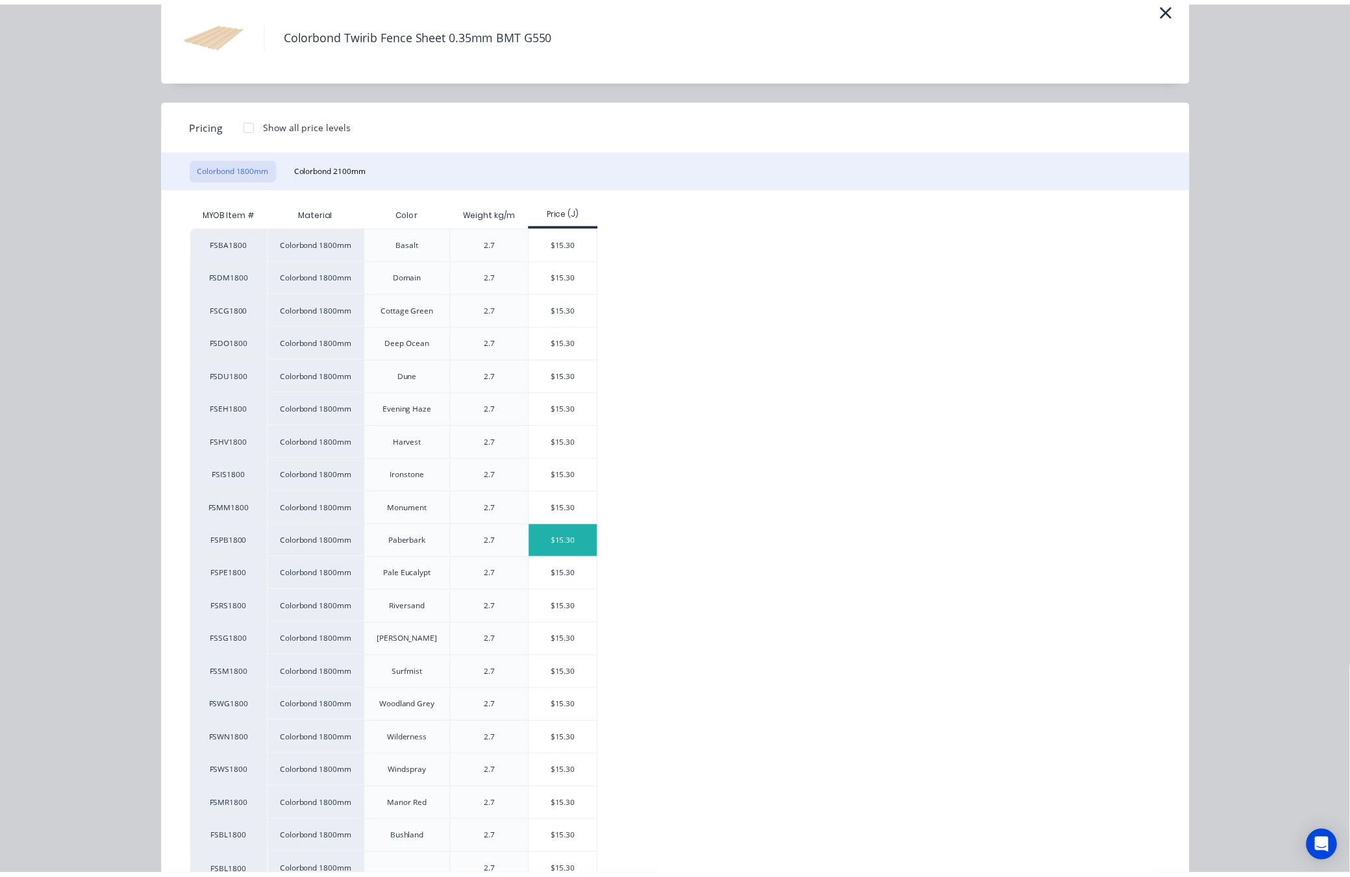
scroll to position [119, 0]
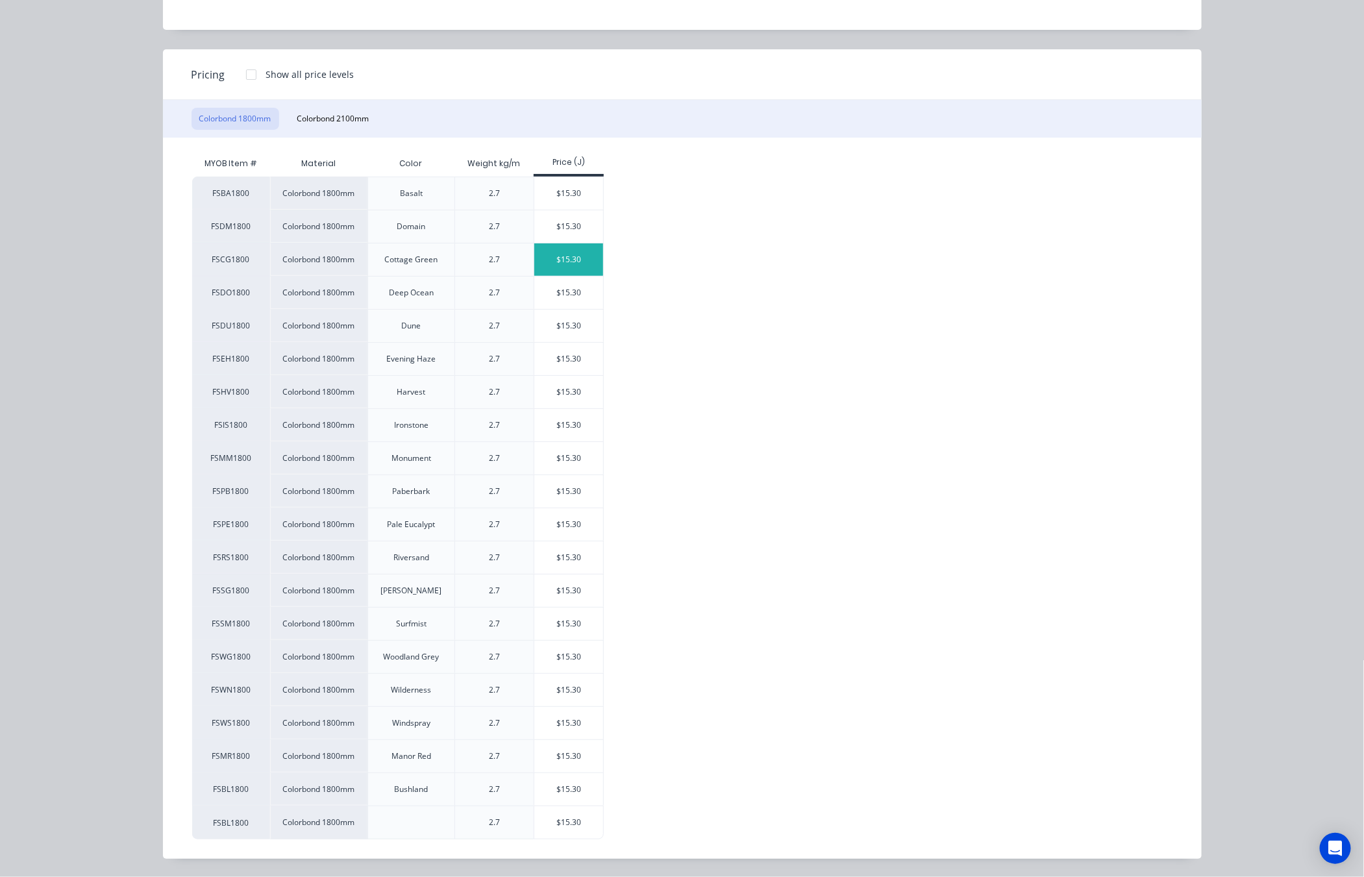
click at [568, 263] on div "$15.30" at bounding box center [568, 259] width 69 height 32
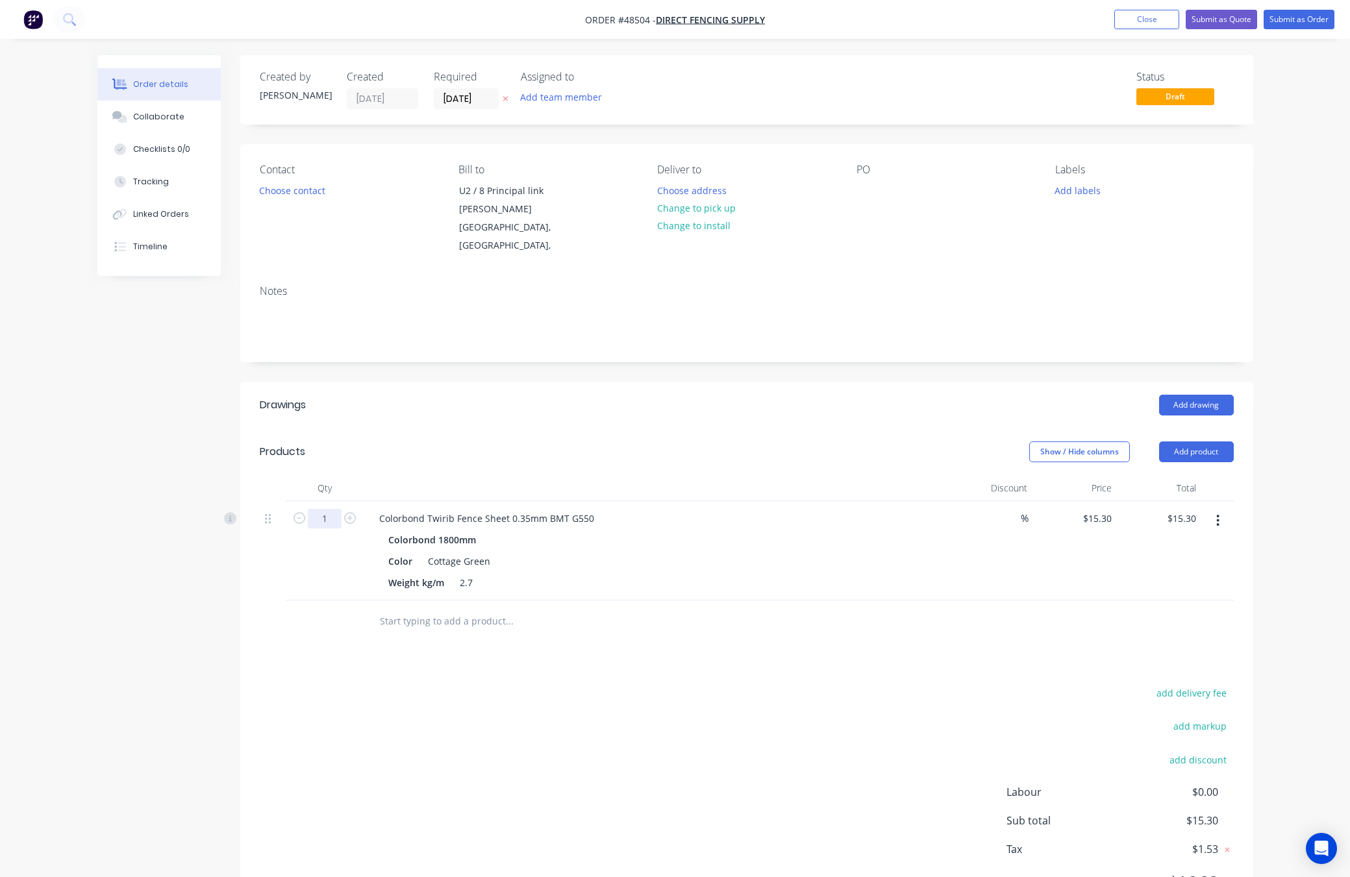
click at [332, 516] on input "1" at bounding box center [325, 518] width 34 height 19
type input "150"
type input "$2,295.00"
click at [423, 660] on div "Drawings Add drawing Products Show / Hide columns Add product Qty Discount Pric…" at bounding box center [746, 654] width 1013 height 544
click at [1166, 455] on button "Add product" at bounding box center [1196, 452] width 75 height 21
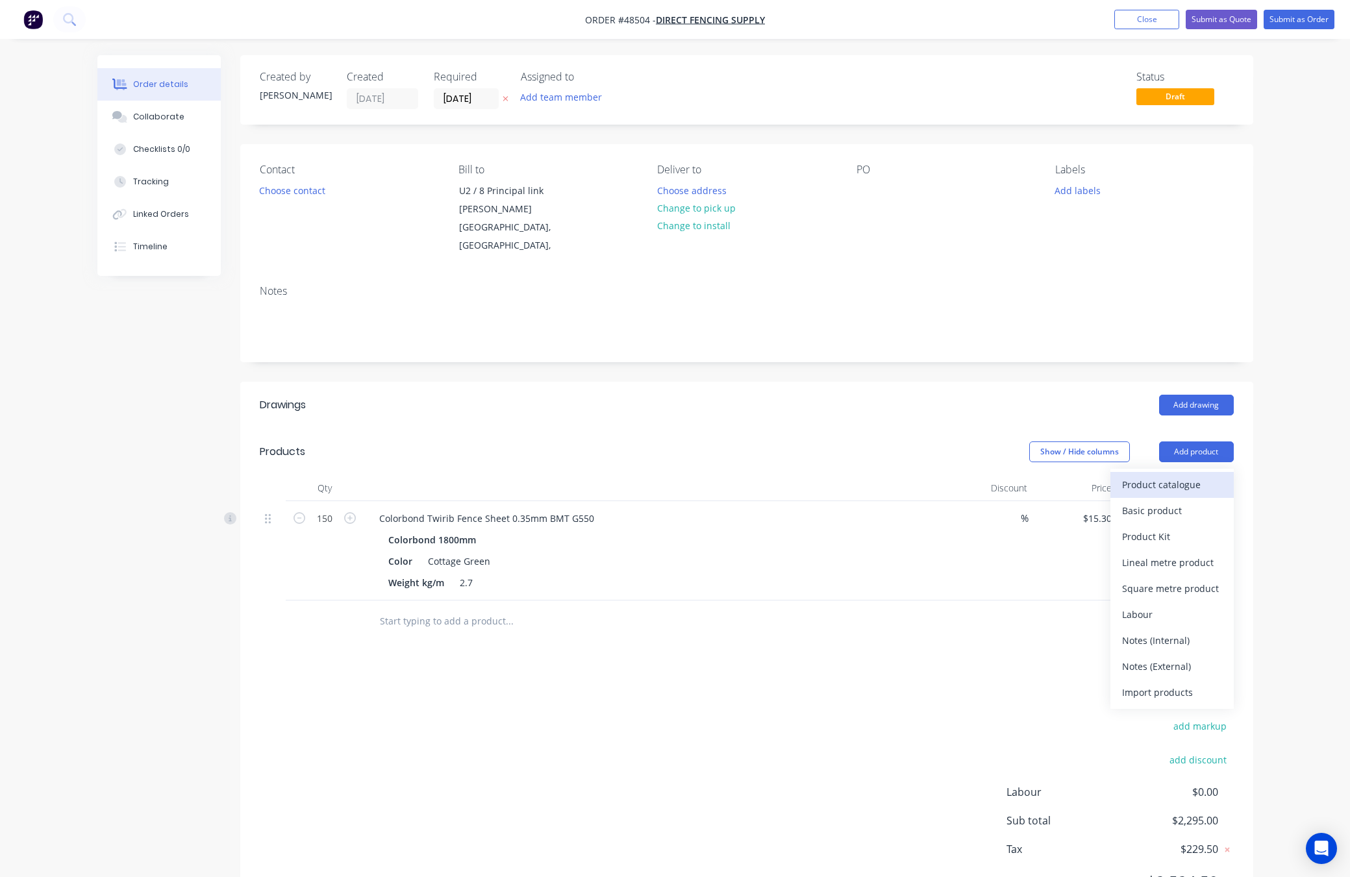
click at [1166, 484] on div "Product catalogue" at bounding box center [1172, 484] width 100 height 19
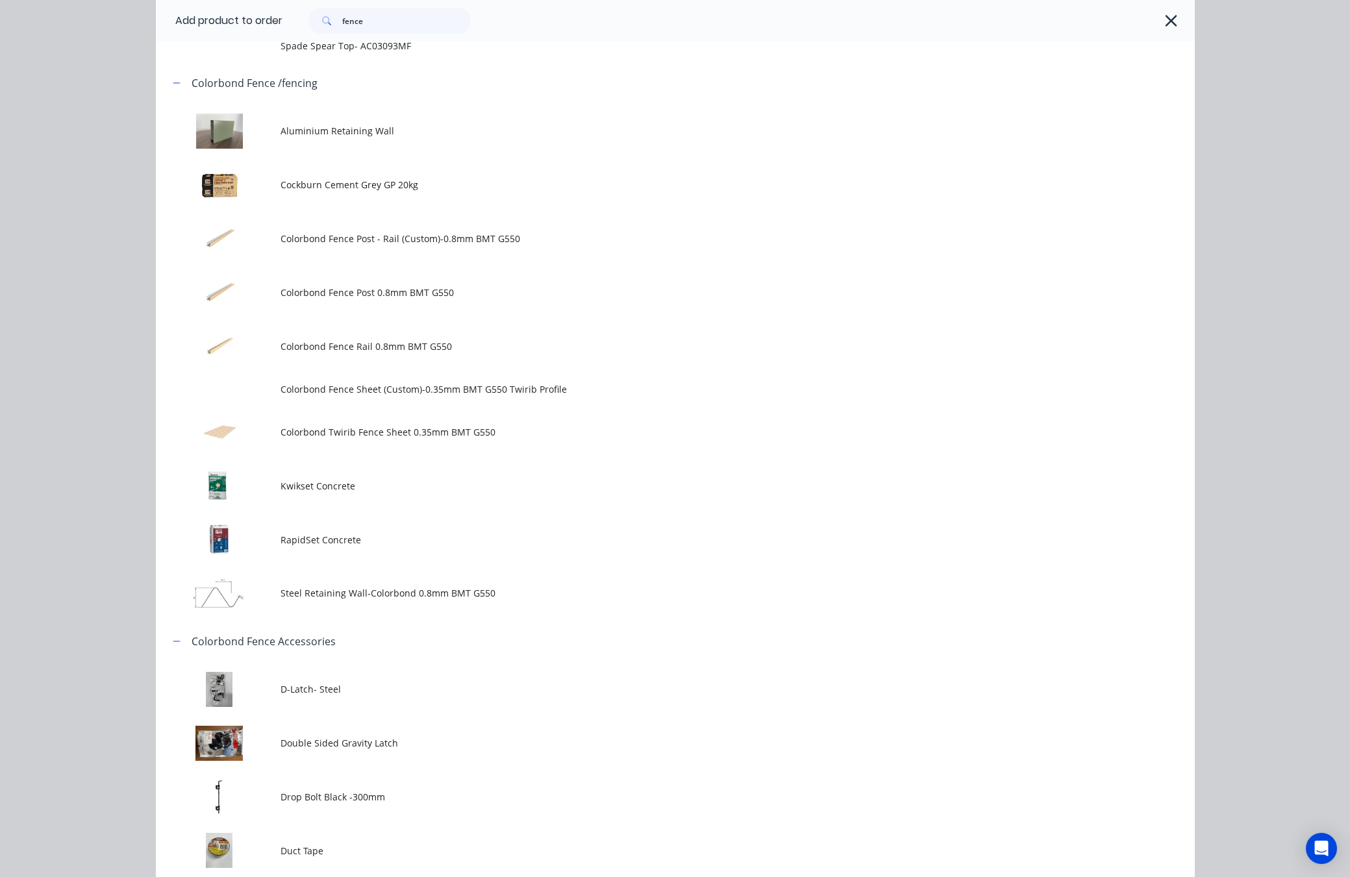
scroll to position [1101, 0]
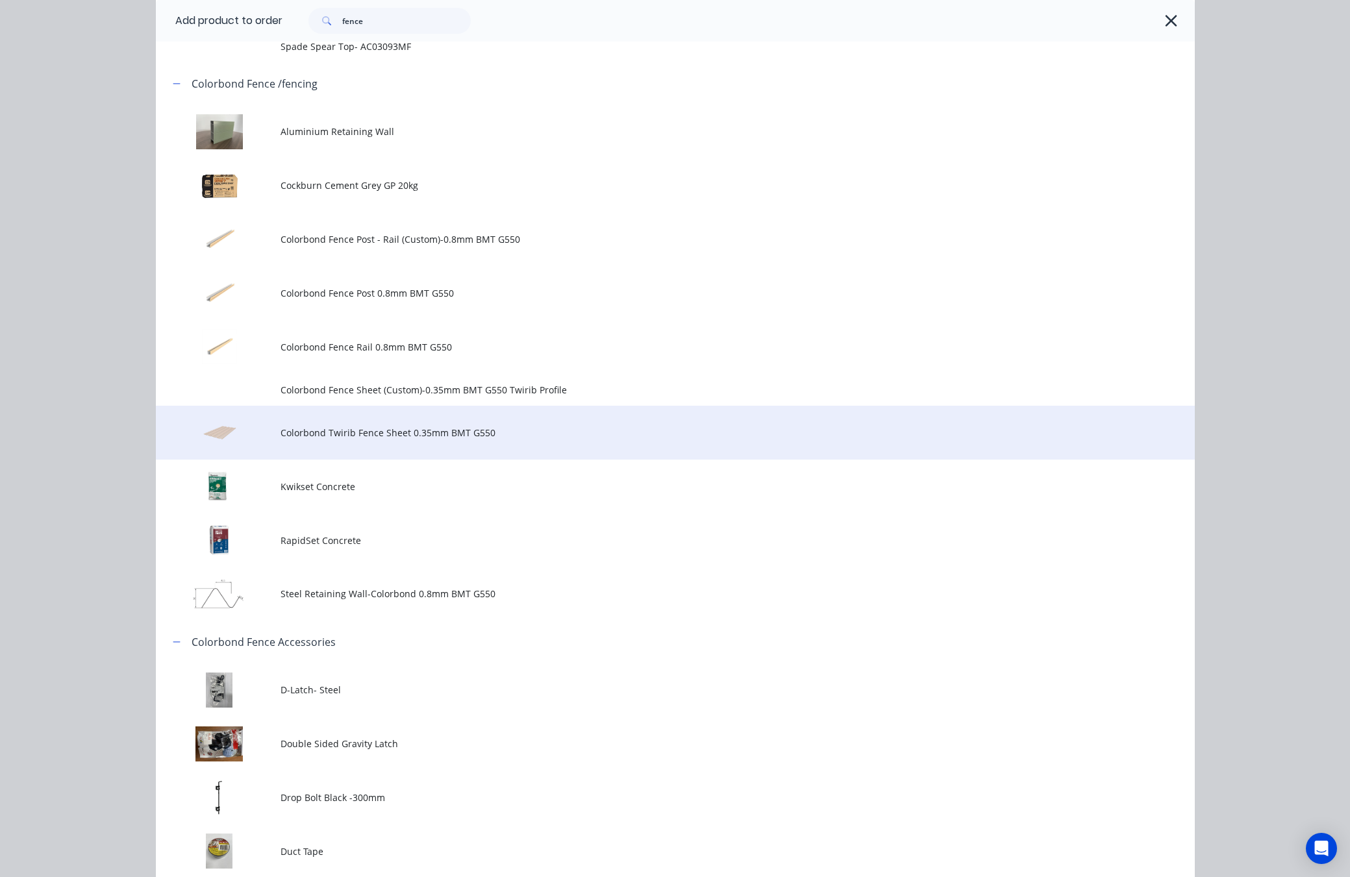
click at [474, 441] on td "Colorbond Twirib Fence Sheet 0.35mm BMT G550" at bounding box center [738, 433] width 914 height 54
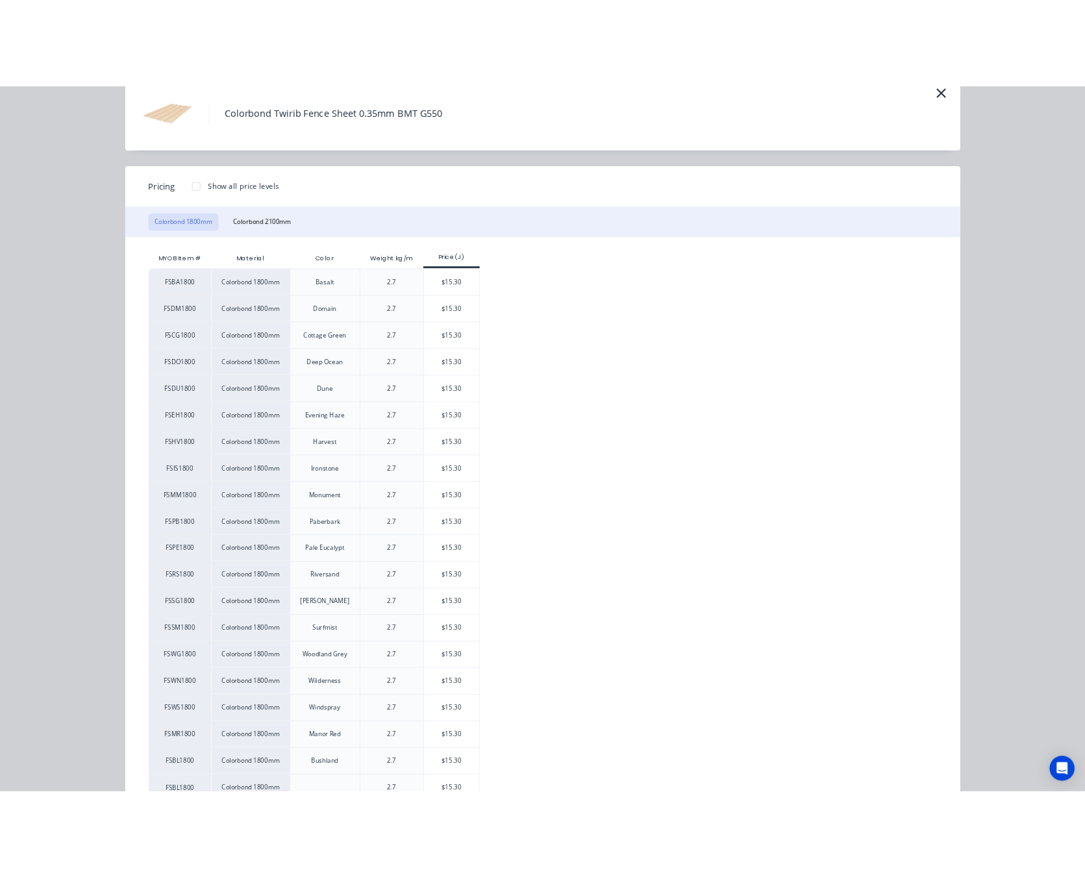
scroll to position [97, 0]
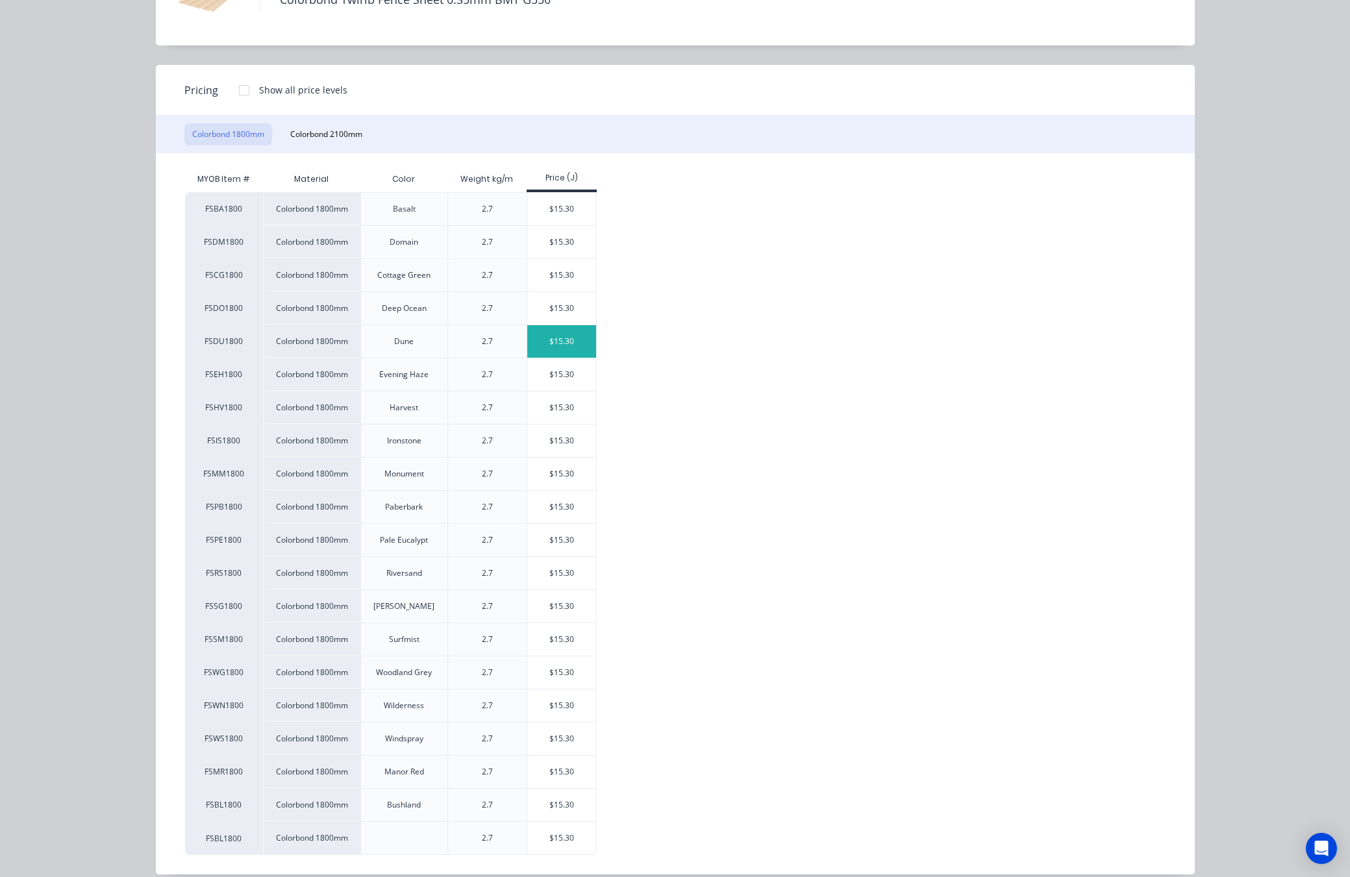
click at [556, 341] on div "$15.30" at bounding box center [561, 341] width 69 height 32
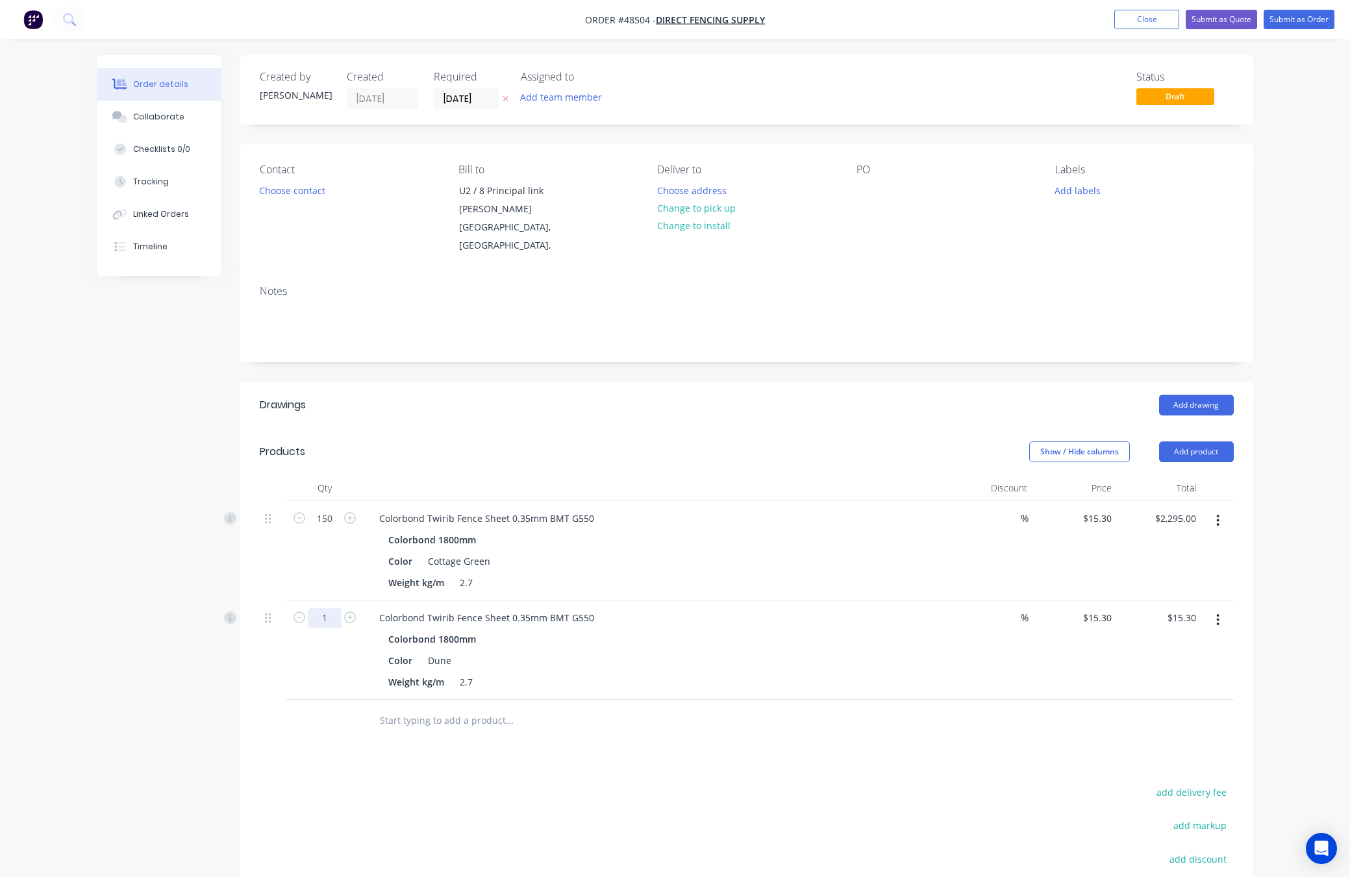
click at [320, 529] on input "1" at bounding box center [325, 518] width 34 height 19
type input "106"
type input "$1,621.80"
click at [493, 749] on div "Drawings Add drawing Products Show / Hide columns Add product Qty Discount Pric…" at bounding box center [746, 703] width 1013 height 643
click at [1166, 14] on button "Submit as Quote" at bounding box center [1221, 19] width 71 height 19
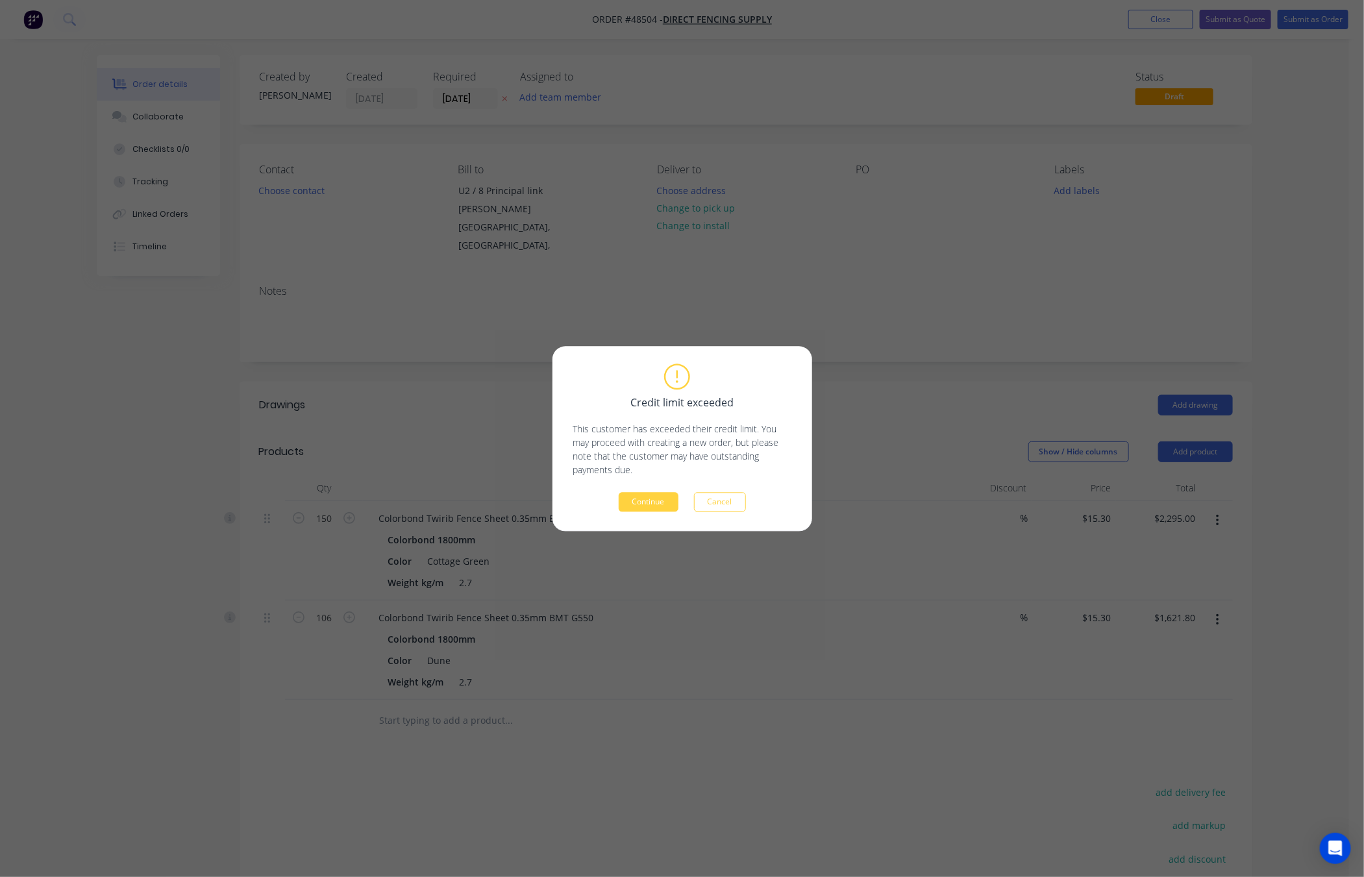
click at [961, 316] on div "Credit limit exceeded This customer has exceeded their credit limit. You may pr…" at bounding box center [682, 438] width 1364 height 877
click at [744, 501] on button "Cancel" at bounding box center [720, 501] width 52 height 19
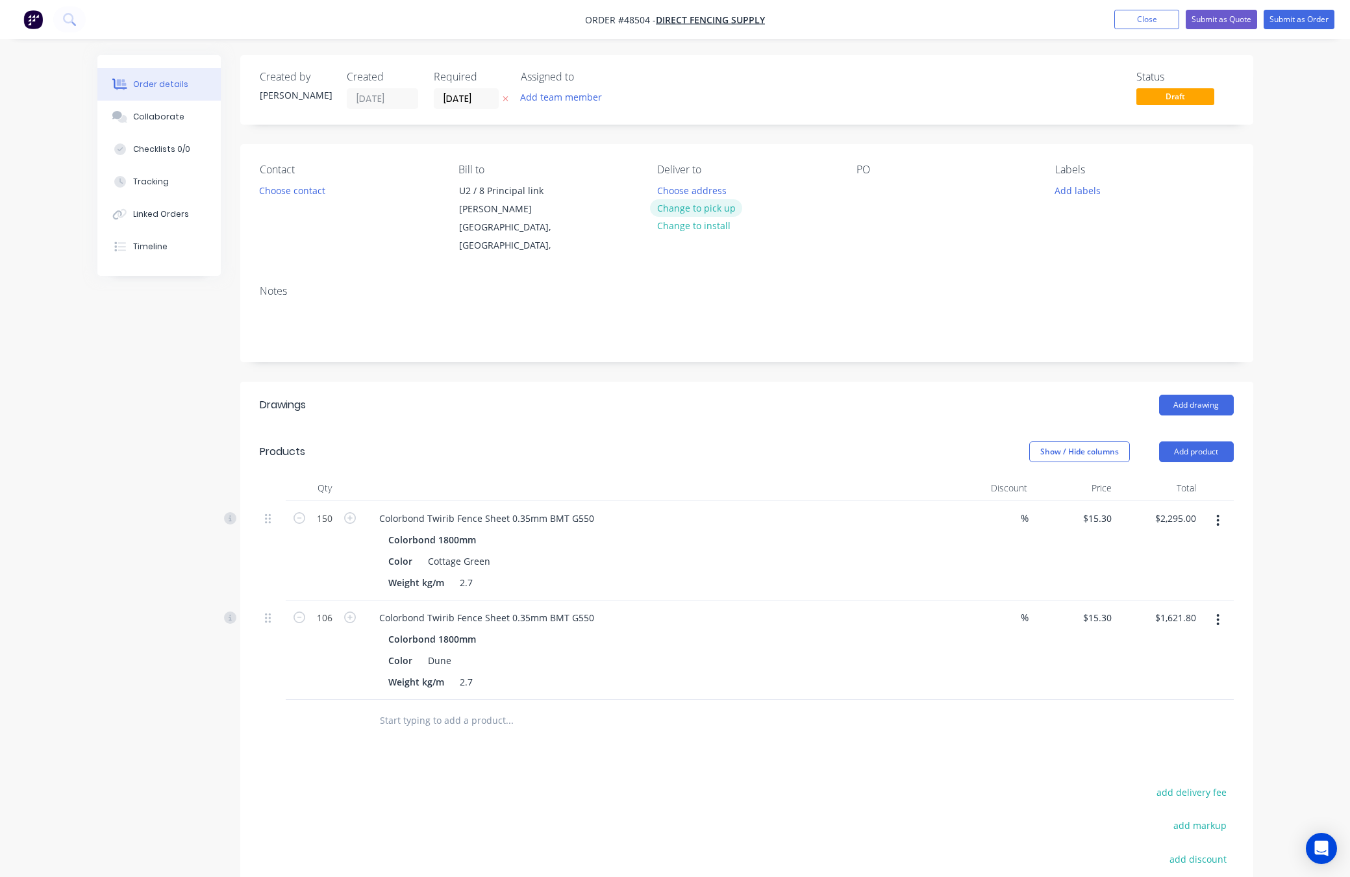
click at [716, 207] on button "Change to pick up" at bounding box center [696, 208] width 92 height 18
drag, startPoint x: 949, startPoint y: 300, endPoint x: 623, endPoint y: 277, distance: 326.1
click at [949, 300] on div "Notes" at bounding box center [746, 318] width 1013 height 87
click at [298, 191] on button "Choose contact" at bounding box center [292, 190] width 80 height 18
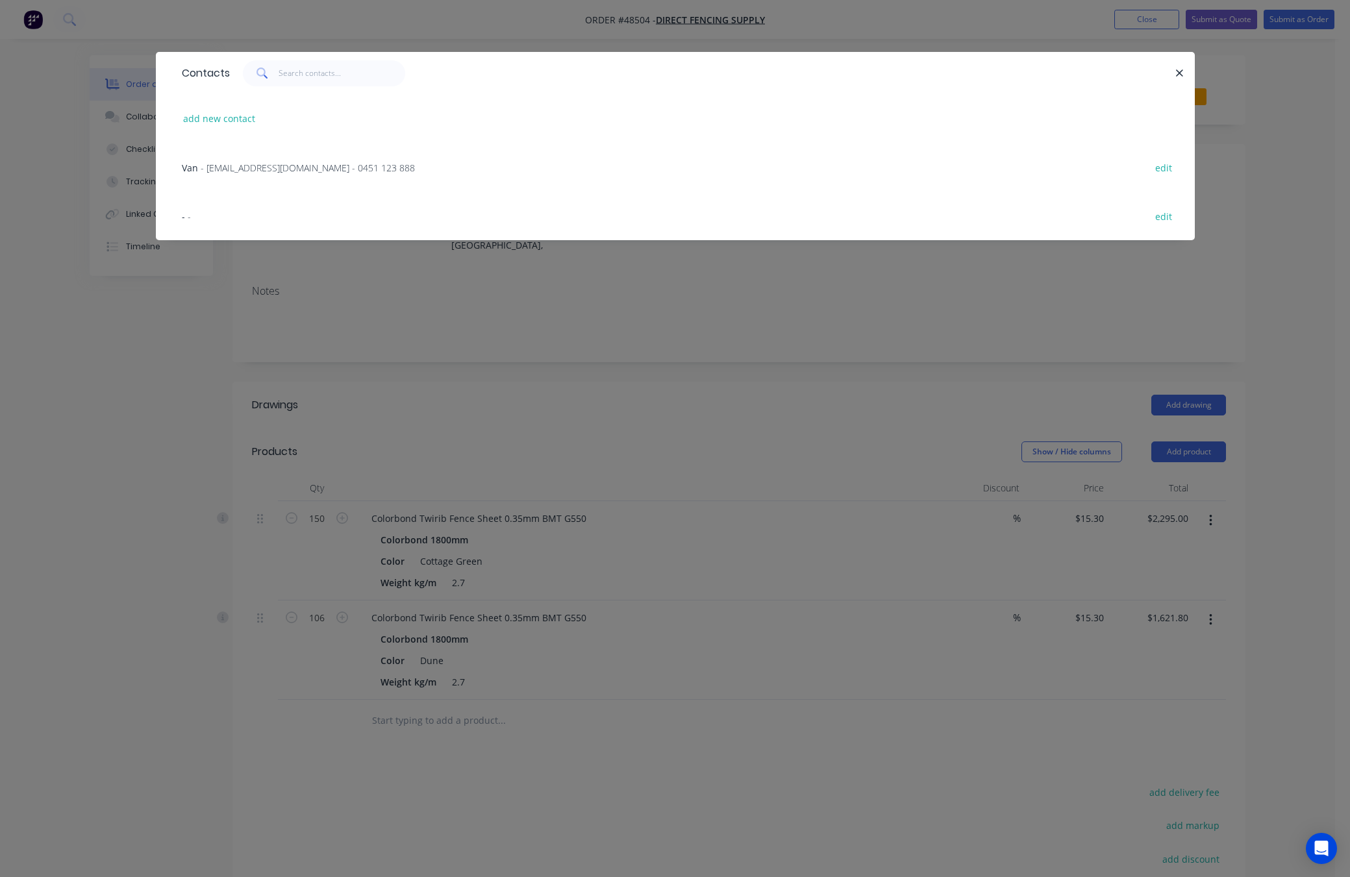
click at [347, 162] on span "- sales@directfencingsupply.com.au - 0451 123 888" at bounding box center [308, 168] width 214 height 12
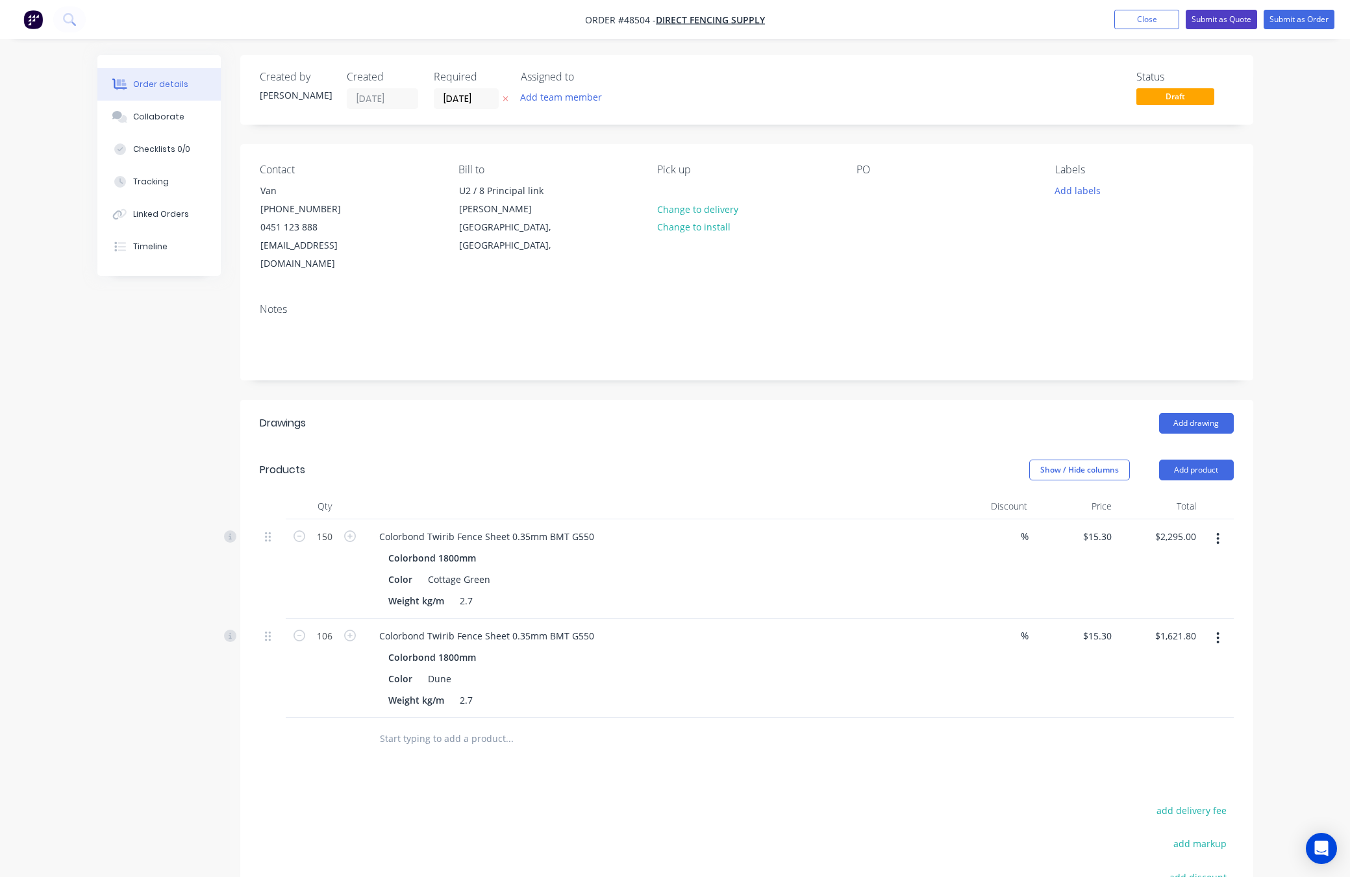
click at [1166, 14] on button "Submit as Quote" at bounding box center [1221, 19] width 71 height 19
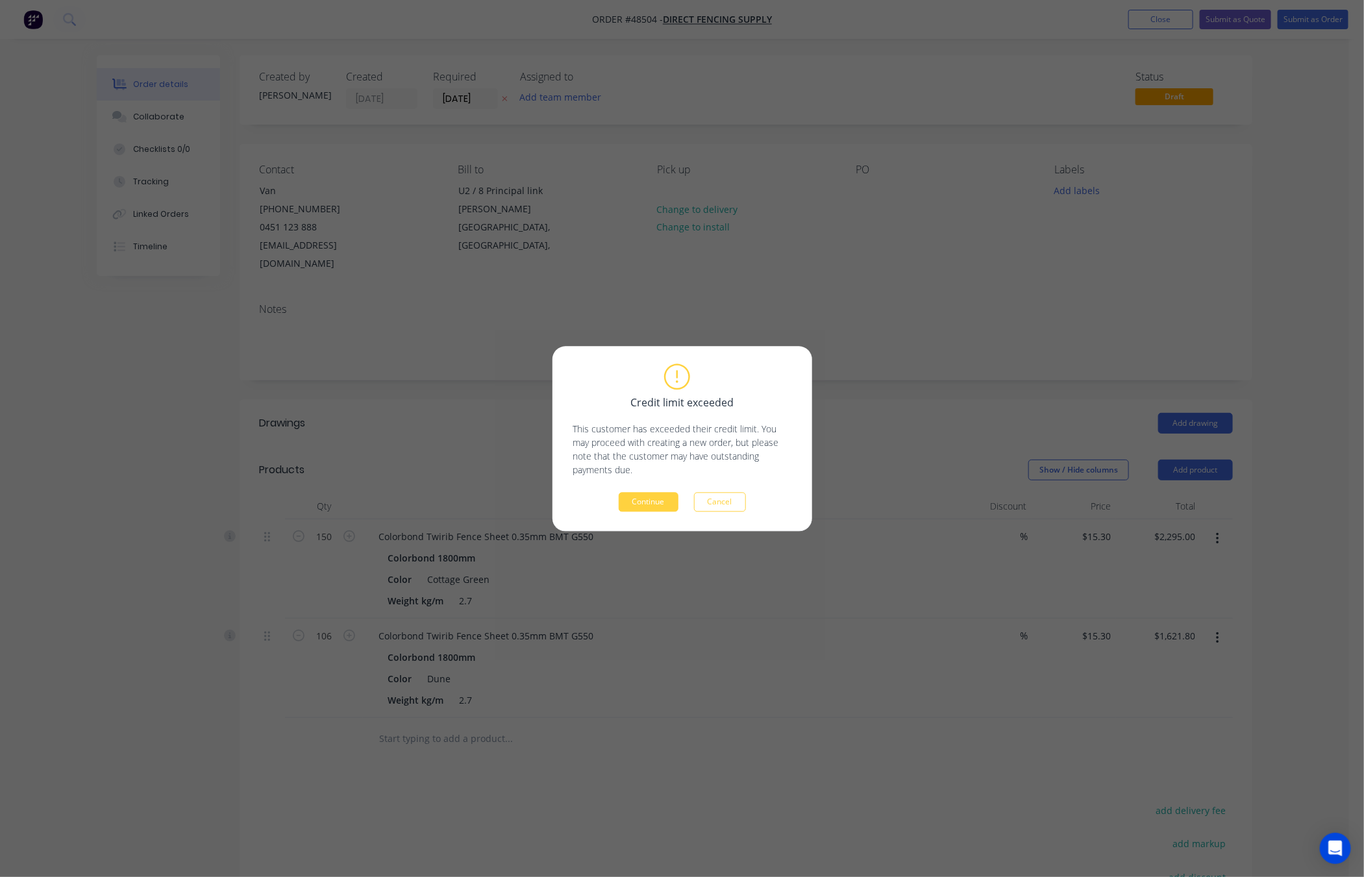
click at [1166, 267] on div "Credit limit exceeded This customer has exceeded their credit limit. You may pr…" at bounding box center [682, 438] width 1364 height 877
click at [729, 506] on button "Cancel" at bounding box center [720, 501] width 52 height 19
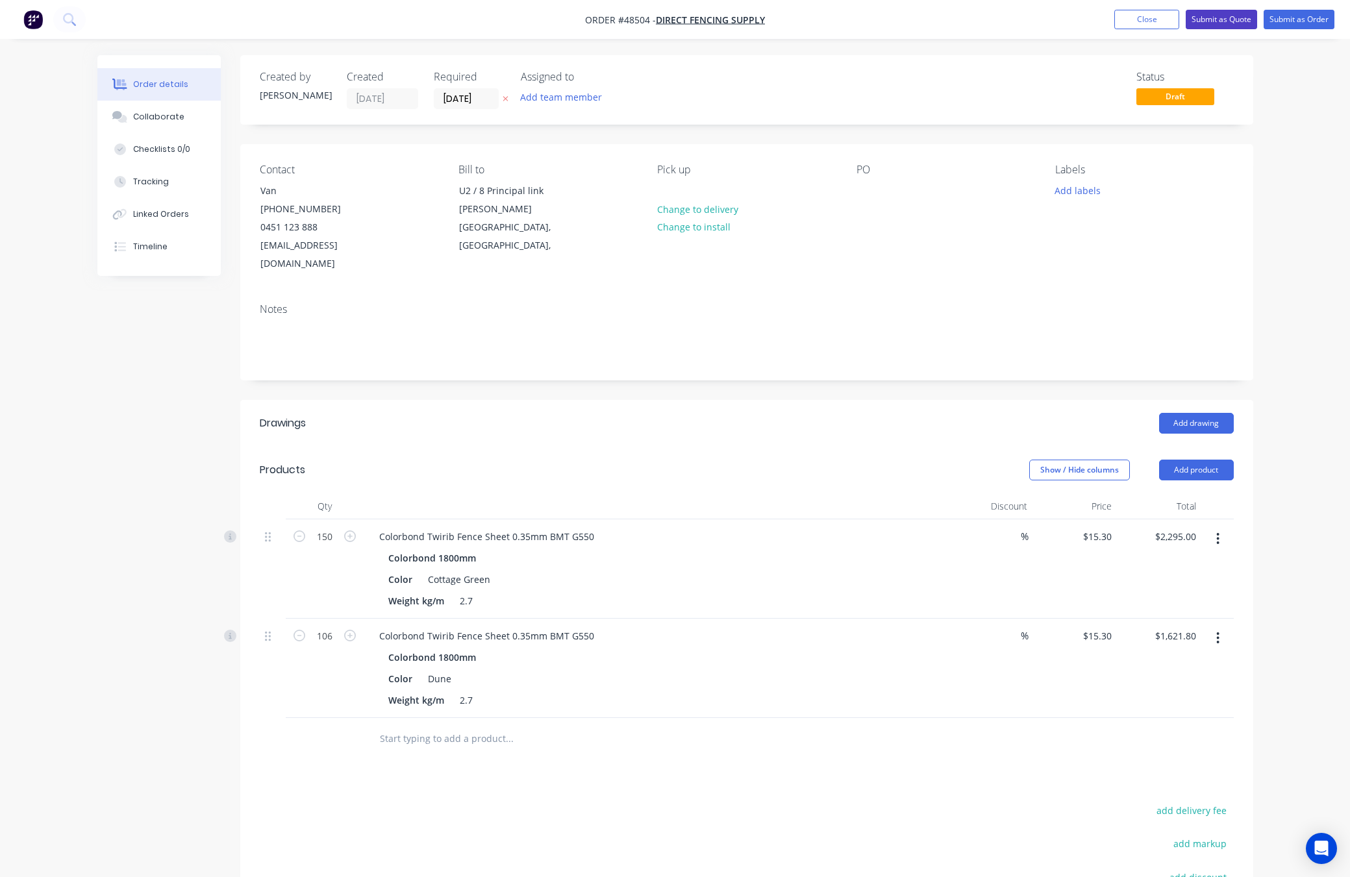
click at [1166, 16] on button "Submit as Quote" at bounding box center [1221, 19] width 71 height 19
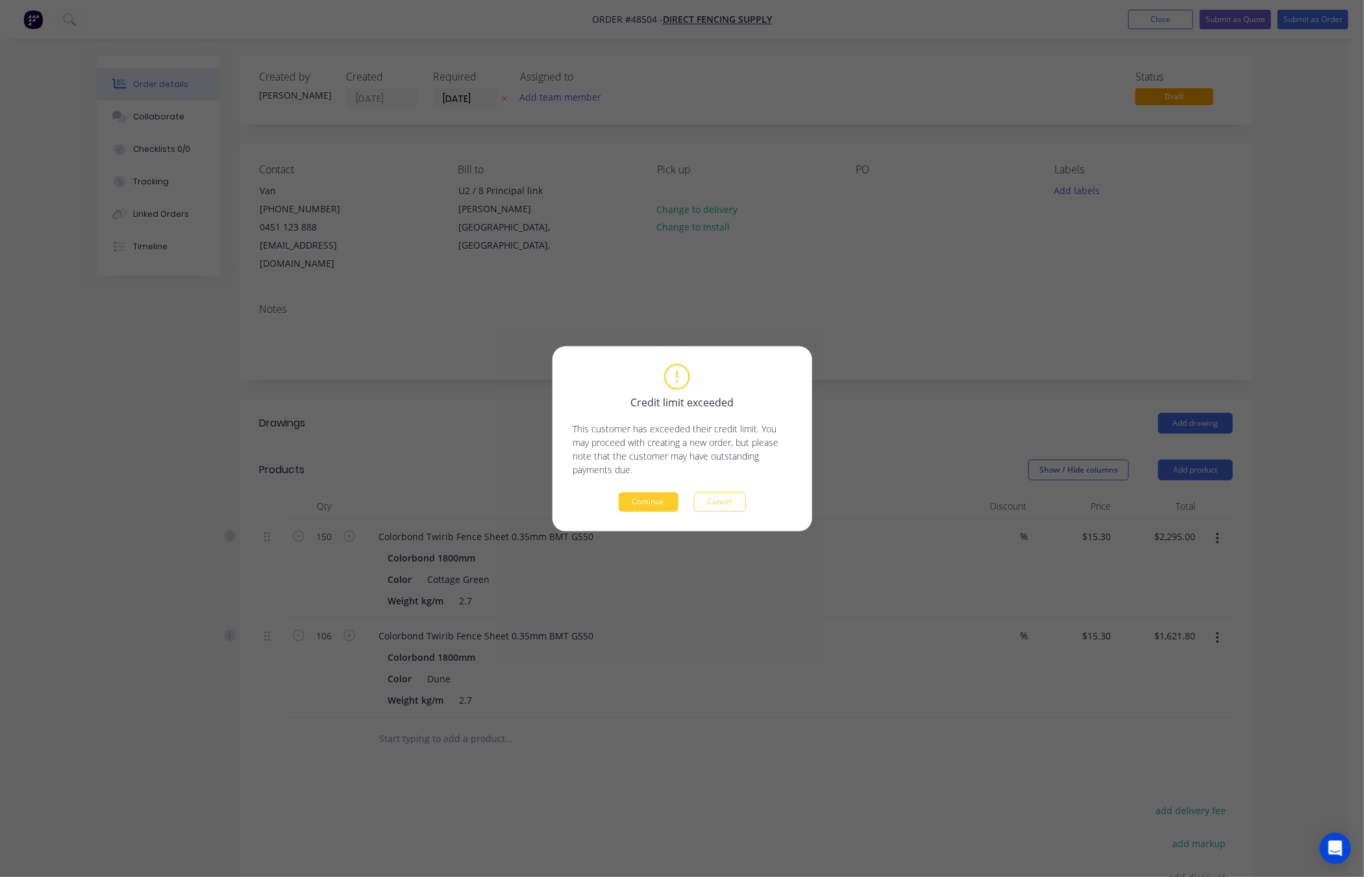
click at [665, 499] on button "Continue" at bounding box center [649, 501] width 60 height 19
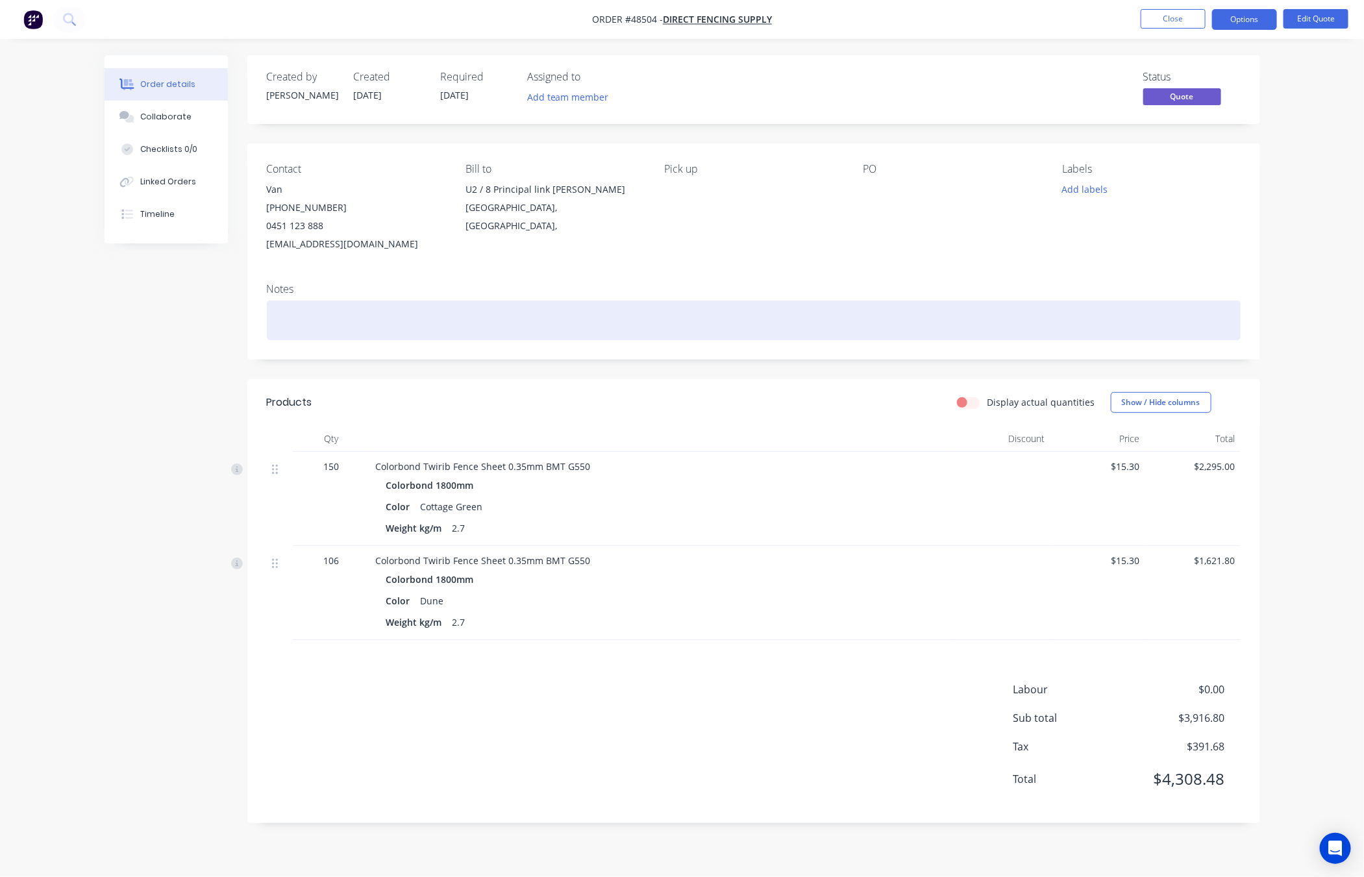
drag, startPoint x: 962, startPoint y: 322, endPoint x: 1005, endPoint y: 277, distance: 62.0
click at [1005, 277] on div "Notes" at bounding box center [753, 316] width 1013 height 87
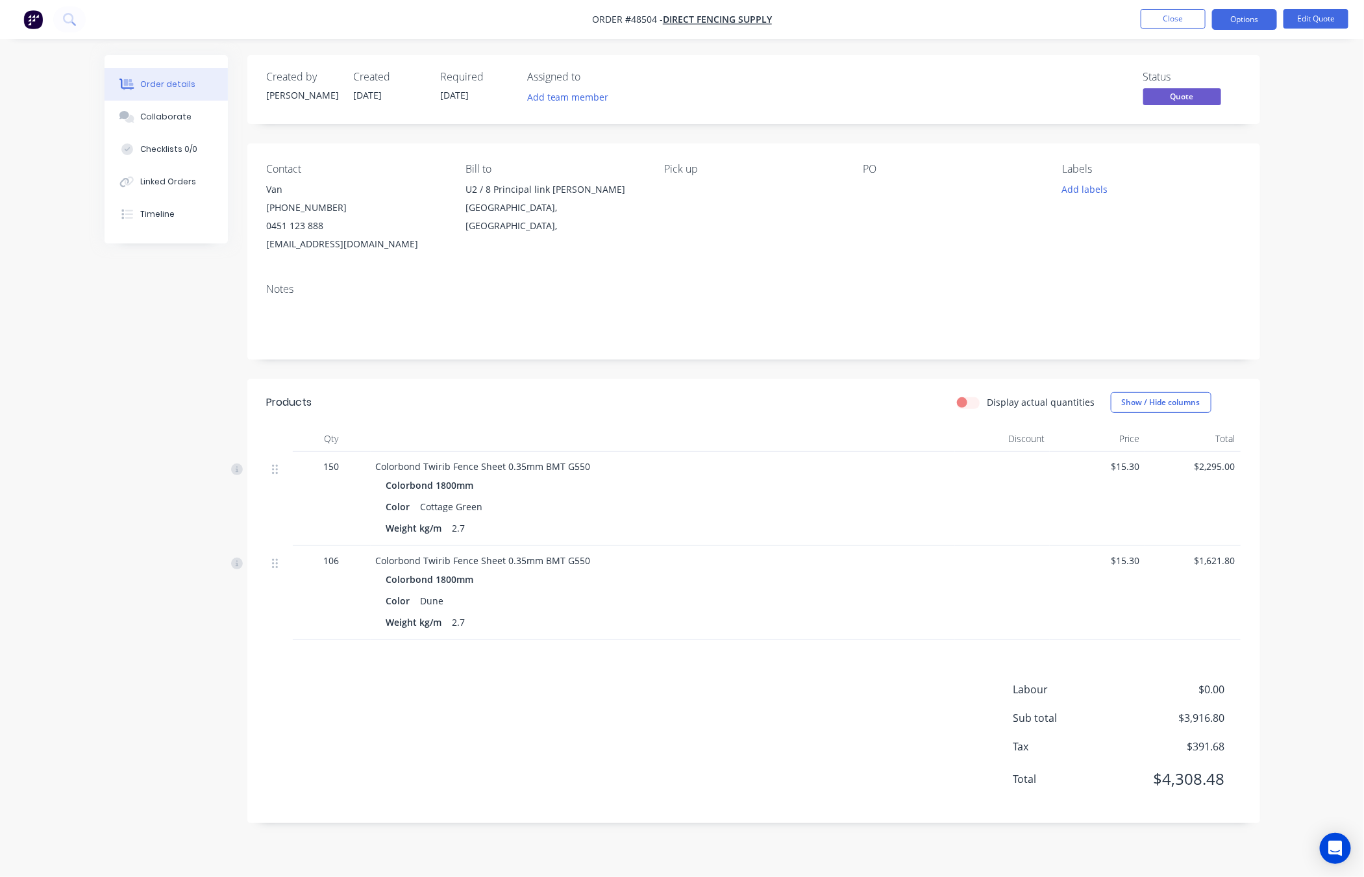
click at [1166, 217] on div "Order details Collaborate Checklists 0/0 Linked Orders Timeline Order details C…" at bounding box center [682, 438] width 1364 height 877
click at [1166, 20] on button "Options" at bounding box center [1244, 19] width 65 height 21
click at [1166, 118] on div "Order details Collaborate Checklists 0/0 Linked Orders Timeline Order details C…" at bounding box center [682, 438] width 1364 height 877
click at [1166, 16] on button "Options" at bounding box center [1244, 19] width 65 height 21
click at [1166, 160] on div "Convert to Order" at bounding box center [1205, 156] width 119 height 19
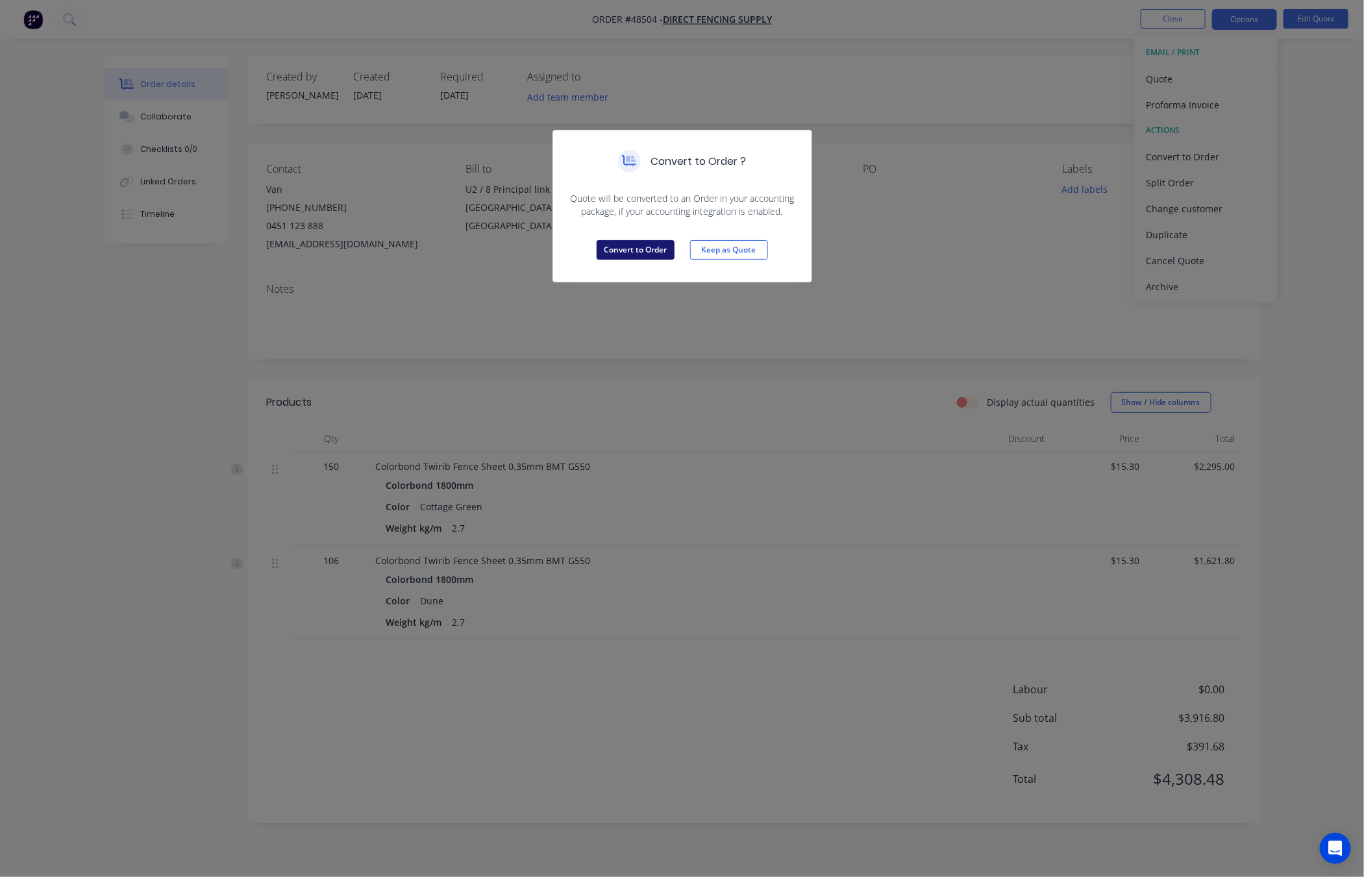
click at [632, 251] on button "Convert to Order" at bounding box center [636, 249] width 78 height 19
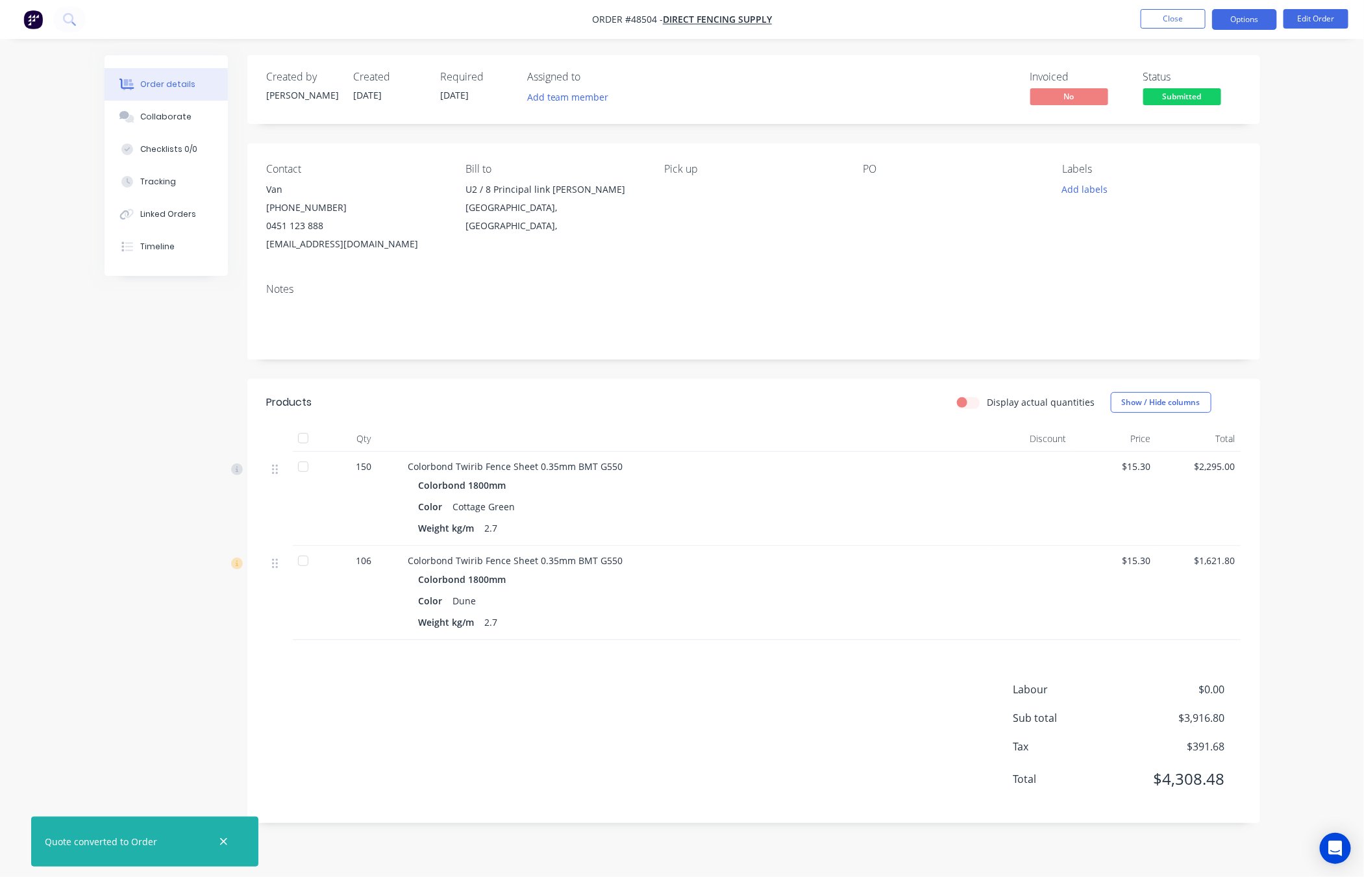
click at [1166, 19] on button "Options" at bounding box center [1244, 19] width 65 height 21
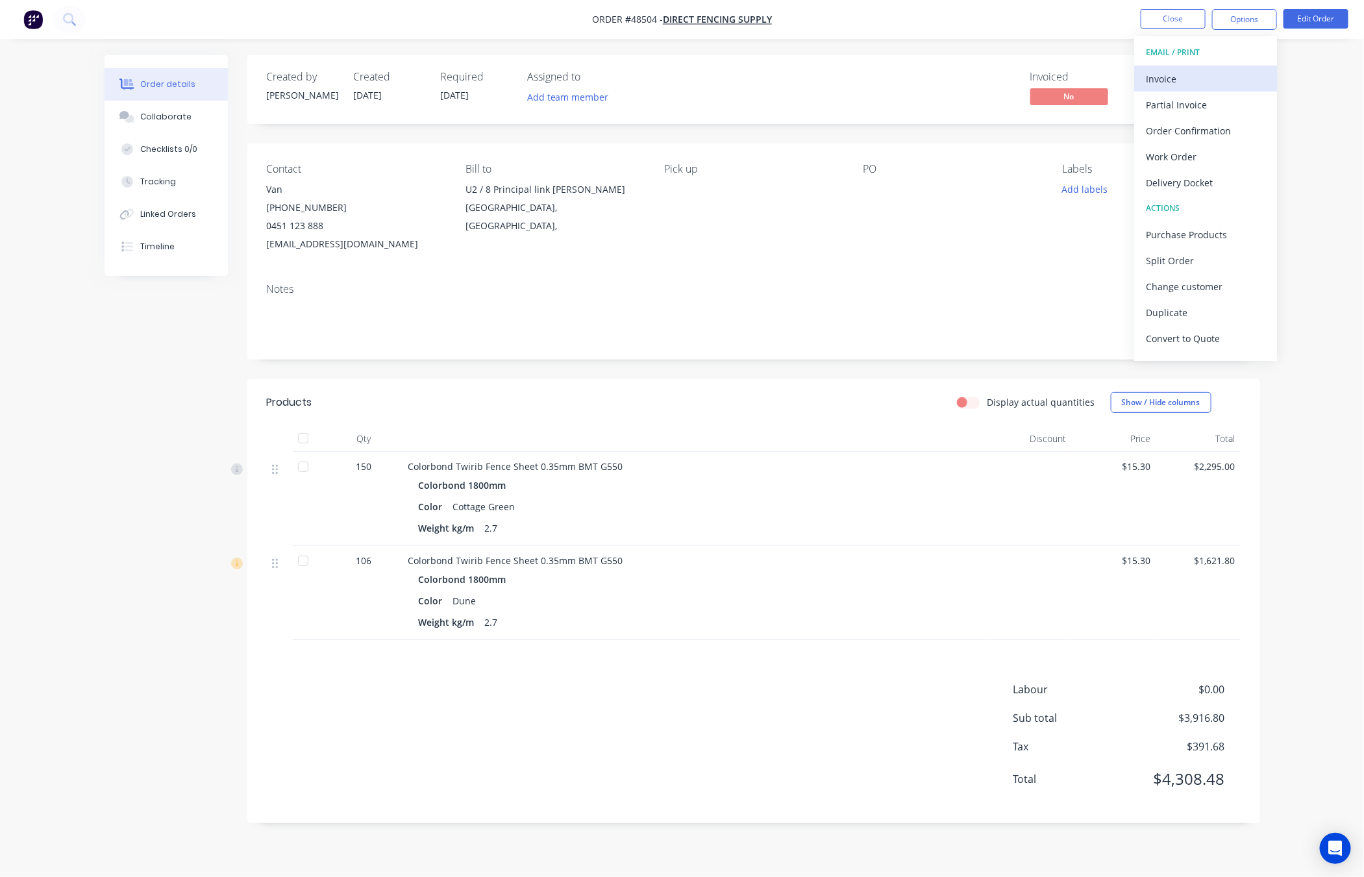
click at [1166, 86] on div "Invoice" at bounding box center [1205, 78] width 119 height 19
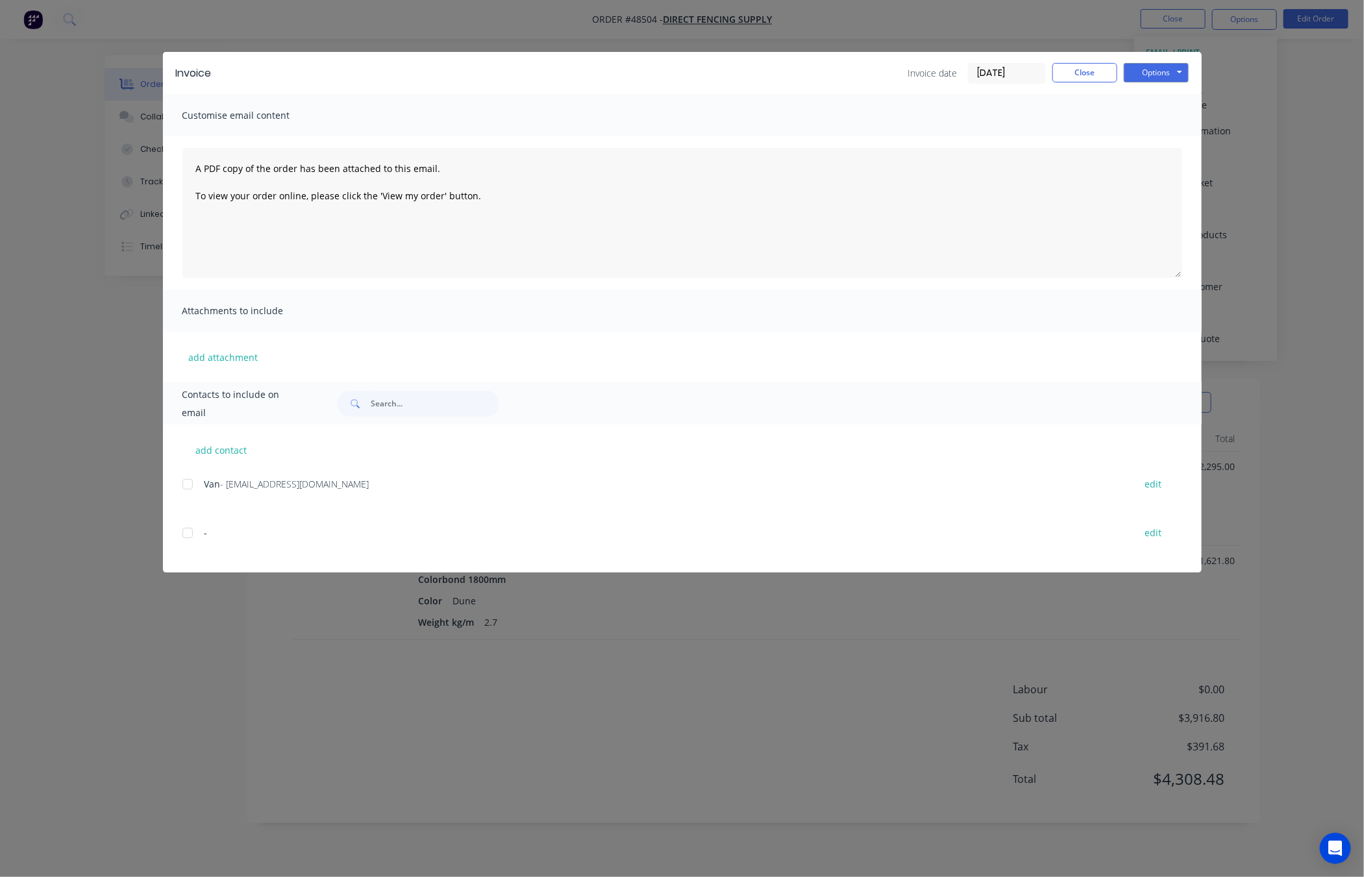
click at [185, 482] on div at bounding box center [188, 484] width 26 height 26
click at [1147, 67] on button "Options" at bounding box center [1156, 72] width 65 height 19
click at [1166, 133] on button "Email" at bounding box center [1165, 138] width 83 height 21
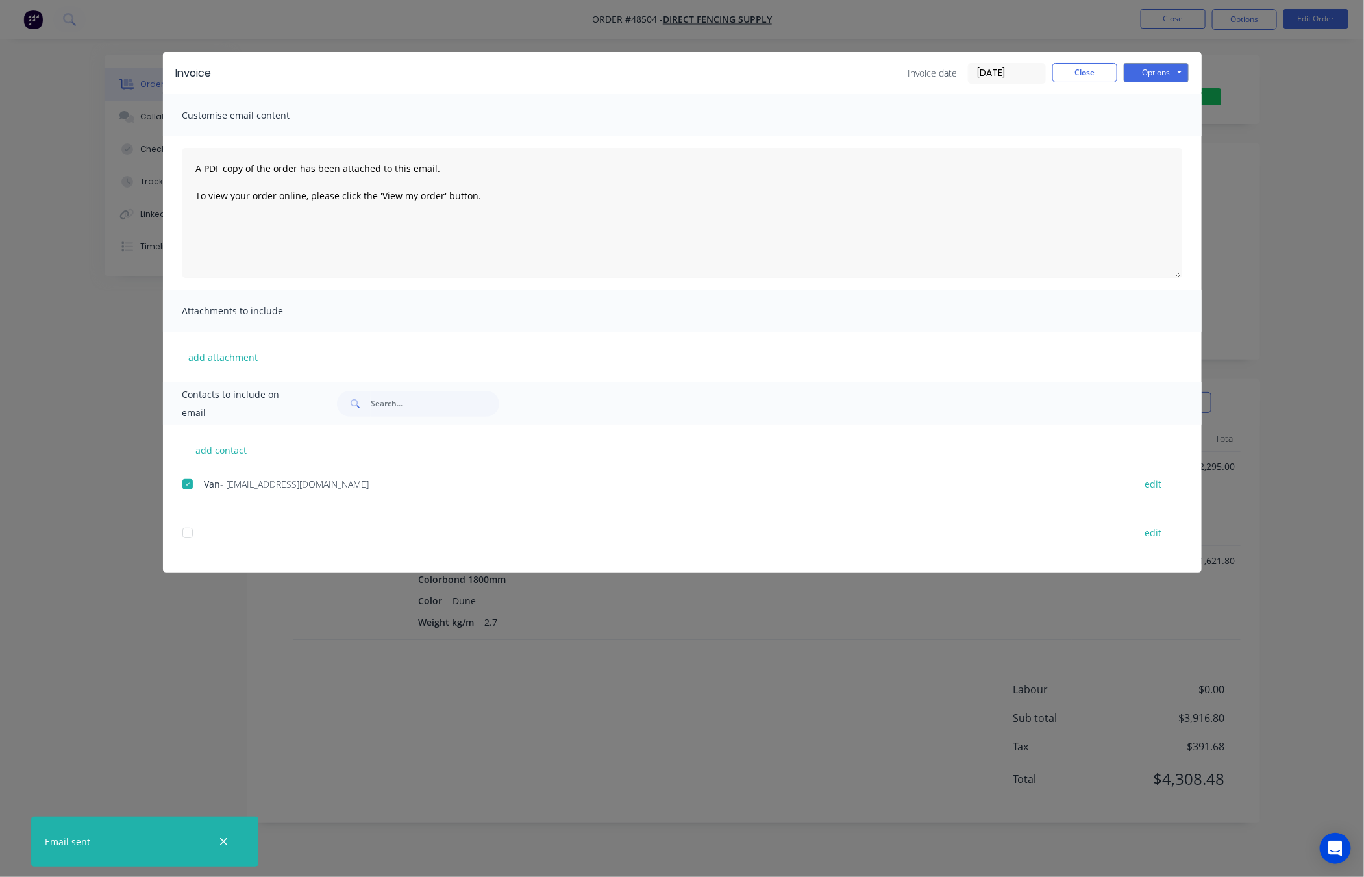
click at [1166, 203] on div "Invoice Invoice date 26/08/25 Close Options Preview Print Email Customise email…" at bounding box center [682, 438] width 1364 height 877
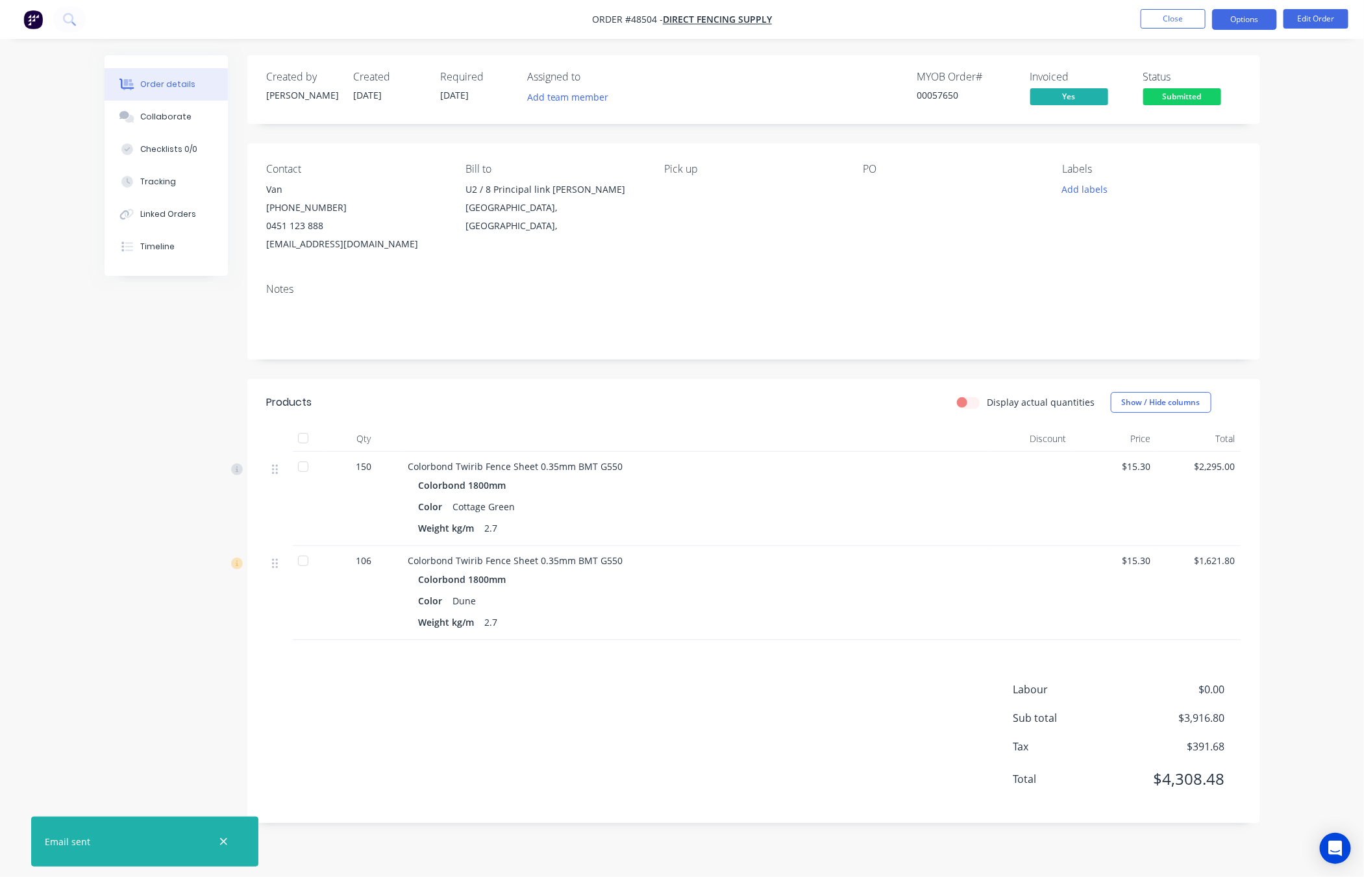
click at [1166, 20] on button "Options" at bounding box center [1244, 19] width 65 height 21
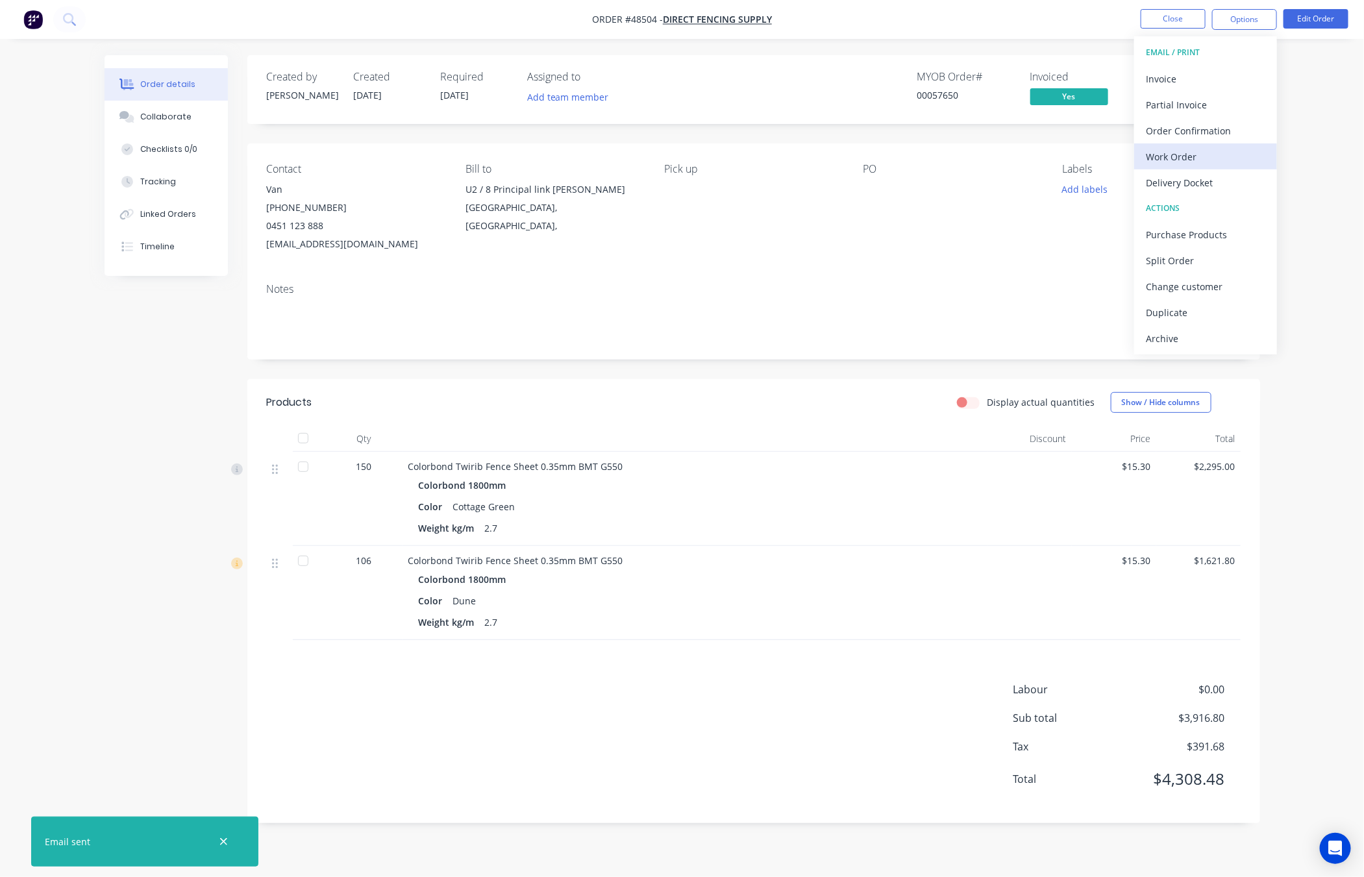
click at [1166, 158] on div "Work Order" at bounding box center [1205, 156] width 119 height 19
click at [1166, 137] on div "Without pricing" at bounding box center [1205, 130] width 119 height 19
click at [1166, 169] on div "Order details Collaborate Checklists 0/0 Tracking Linked Orders Timeline Order …" at bounding box center [682, 438] width 1364 height 877
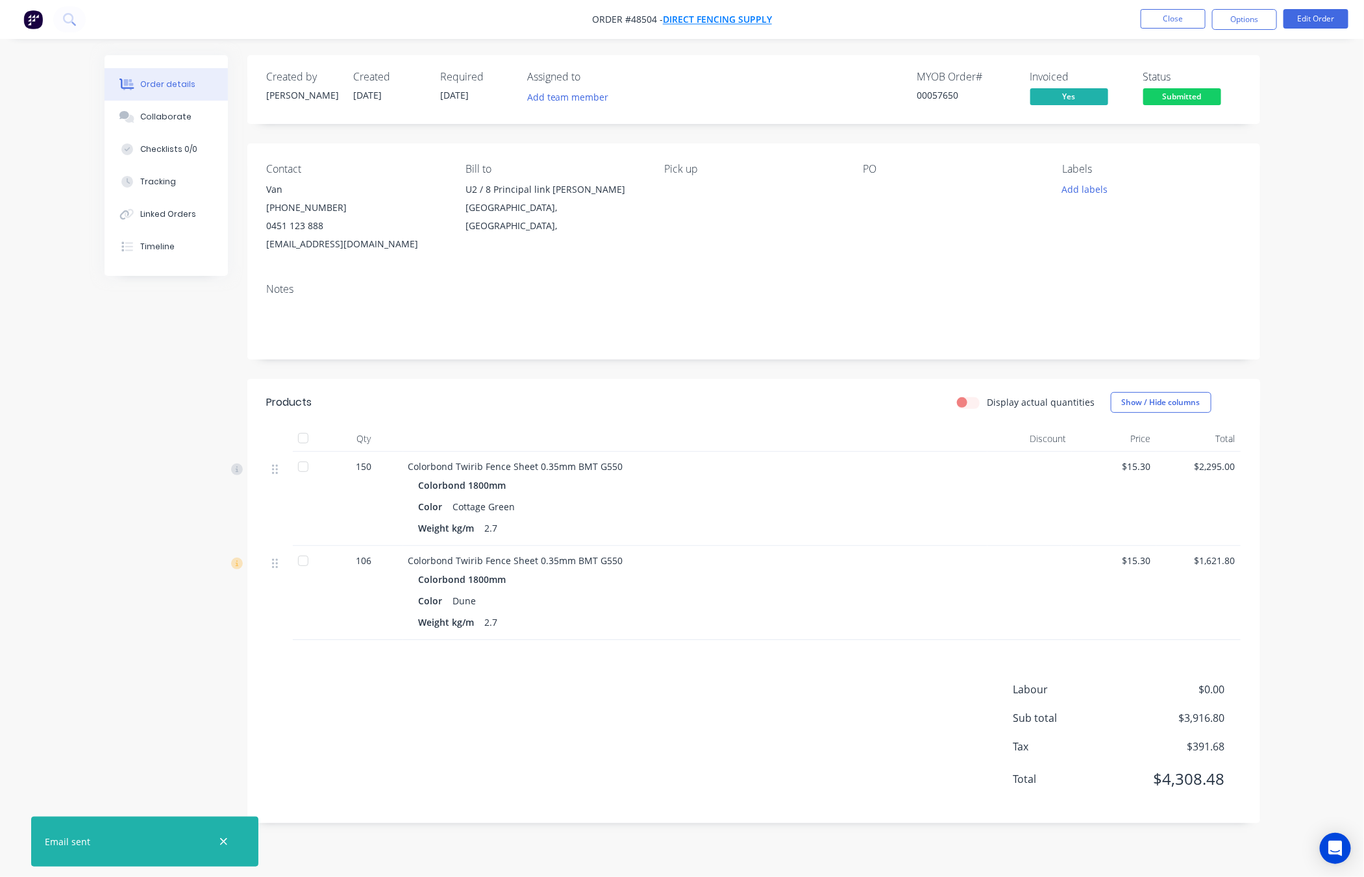
click at [741, 23] on span "Direct Fencing Supply" at bounding box center [717, 20] width 109 height 12
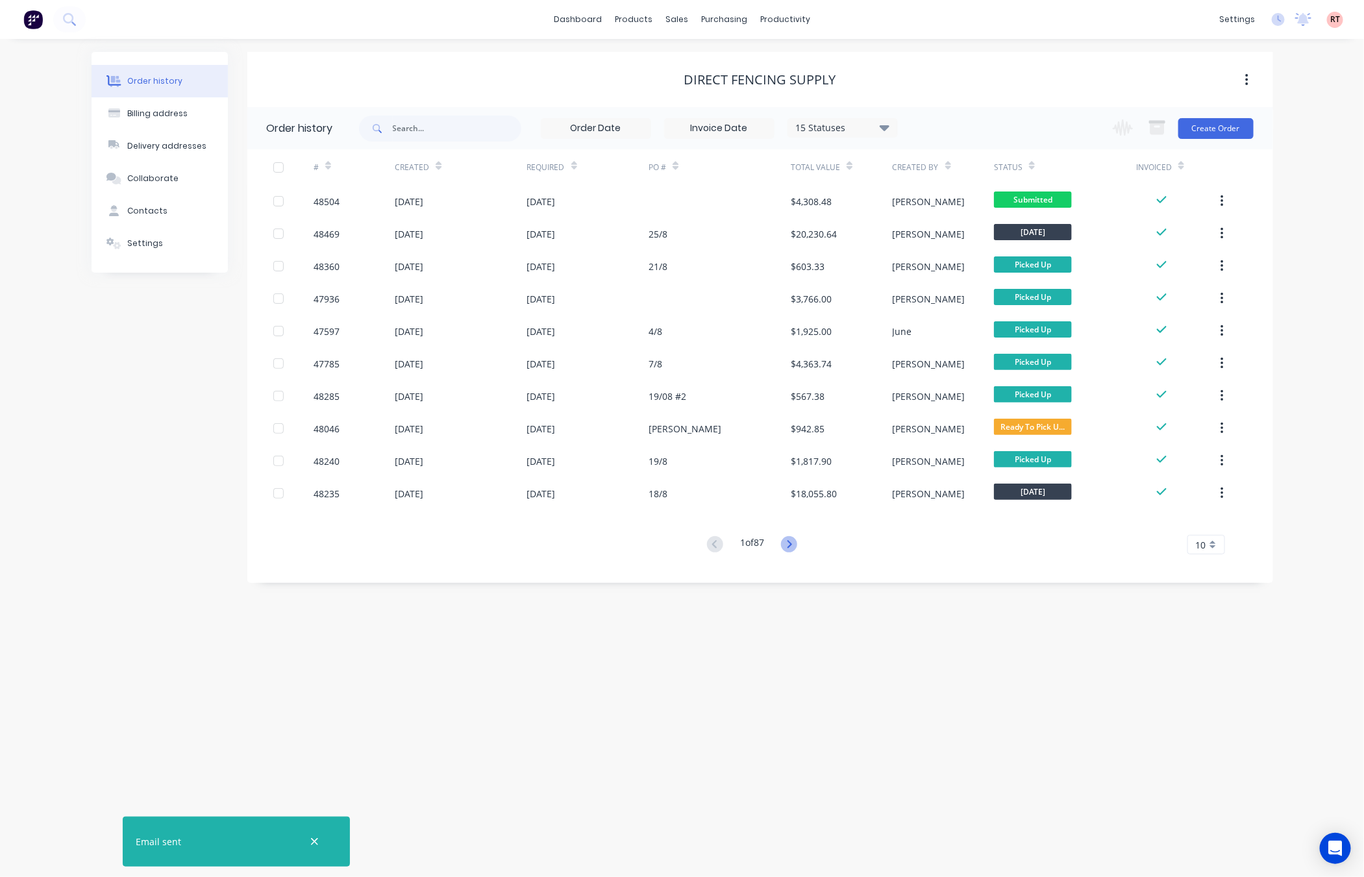
click at [797, 547] on icon at bounding box center [789, 544] width 16 height 16
click at [793, 547] on icon at bounding box center [789, 544] width 16 height 16
click at [719, 550] on button at bounding box center [715, 545] width 24 height 19
click at [848, 651] on div "Order history Billing address Delivery addresses Collaborate Contacts Settings …" at bounding box center [682, 458] width 1364 height 838
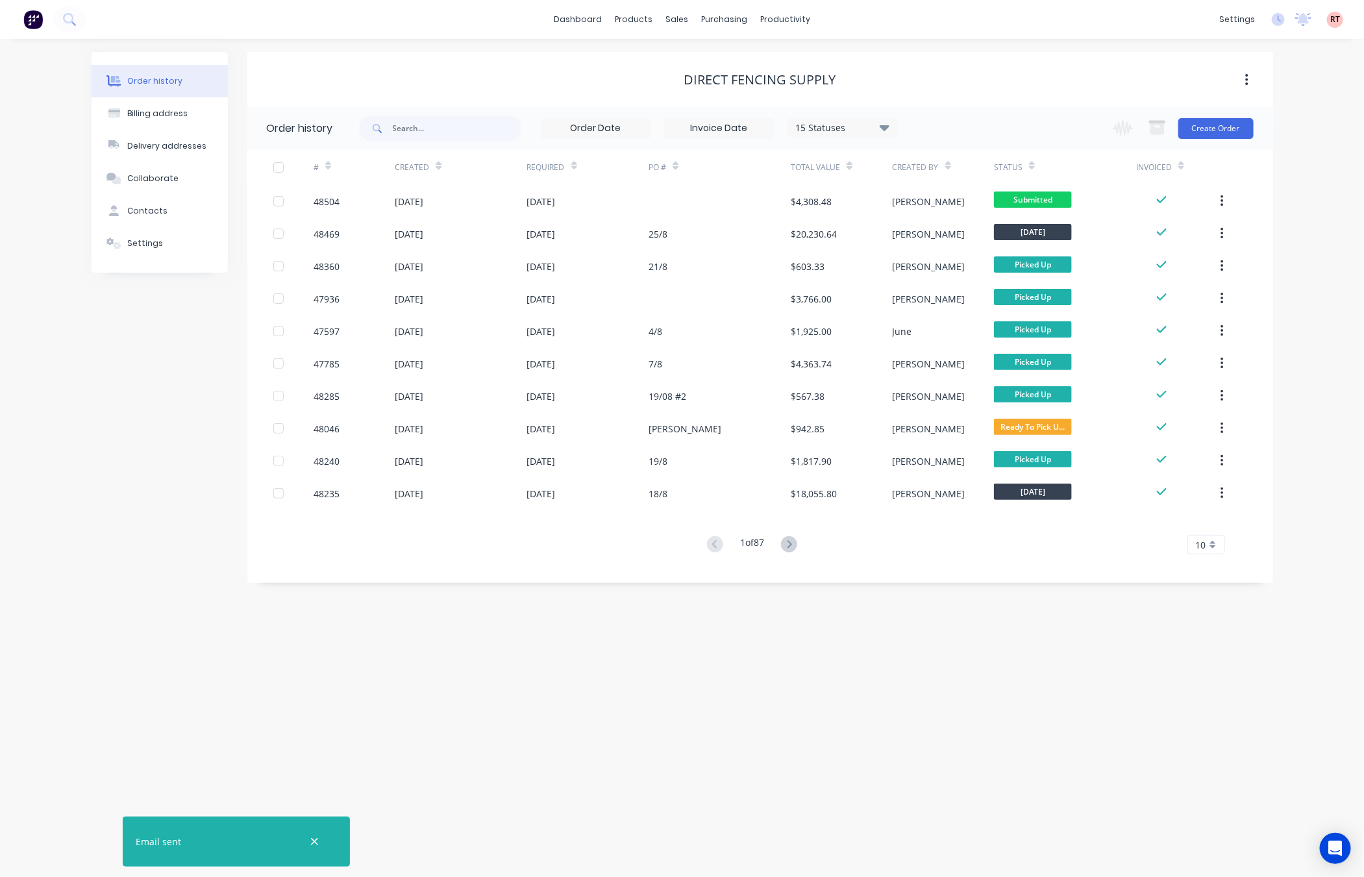
click at [953, 684] on div "Order history Billing address Delivery addresses Collaborate Contacts Settings …" at bounding box center [682, 458] width 1364 height 838
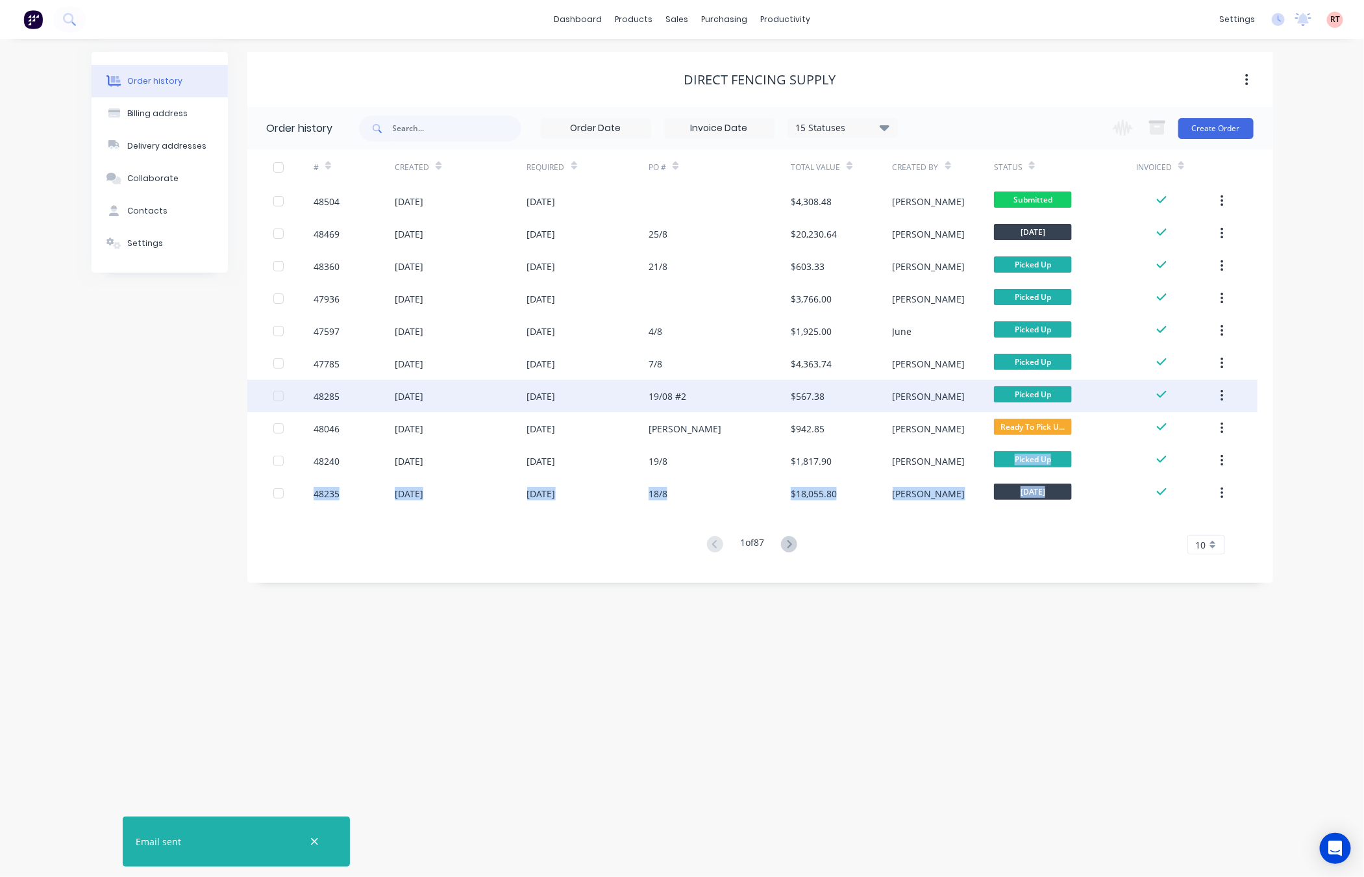
click at [1017, 444] on body "dashboard products sales purchasing productivity dashboard products Product Cat…" at bounding box center [682, 438] width 1364 height 877
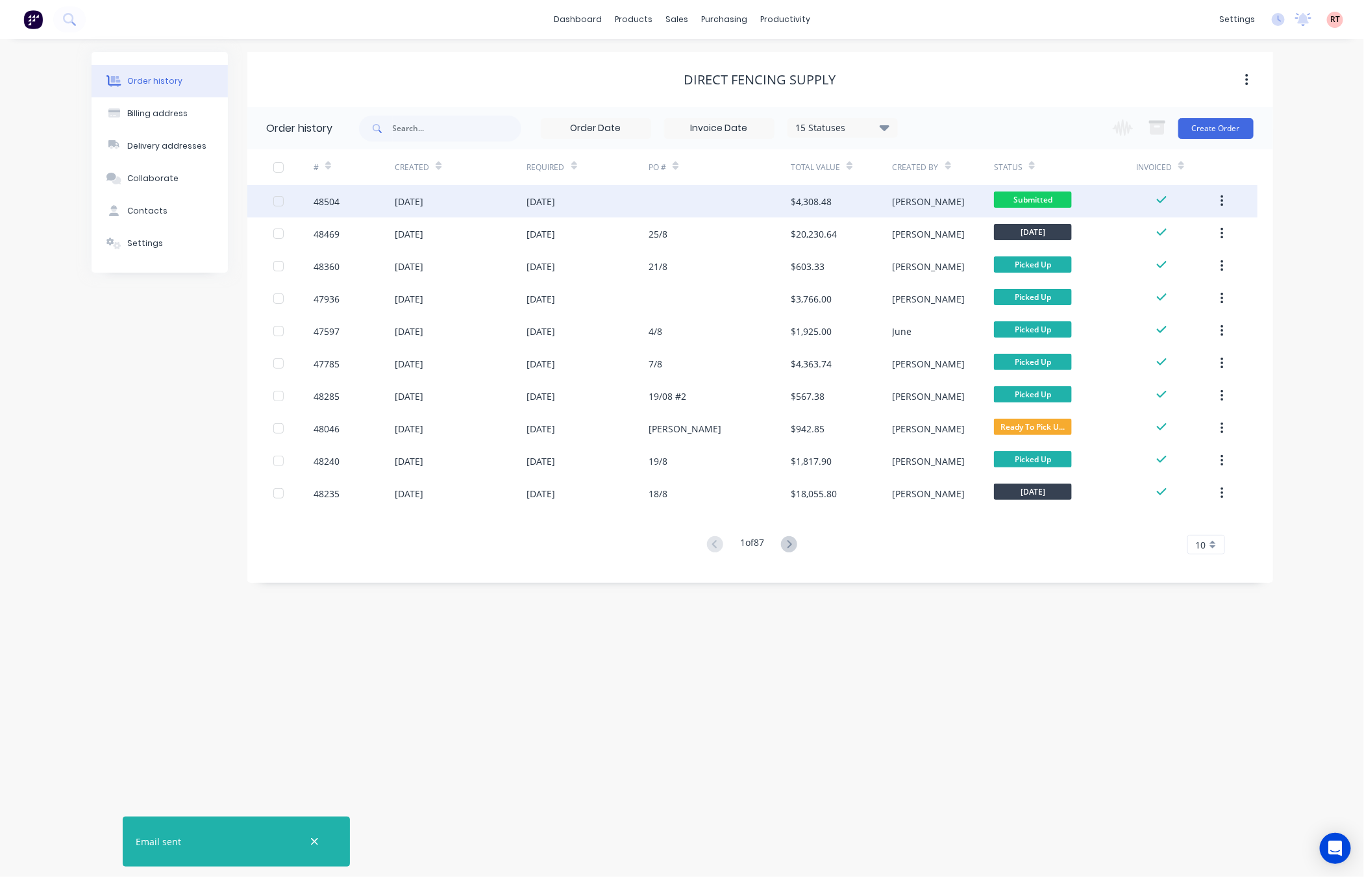
click at [938, 201] on div "[PERSON_NAME]" at bounding box center [943, 201] width 101 height 32
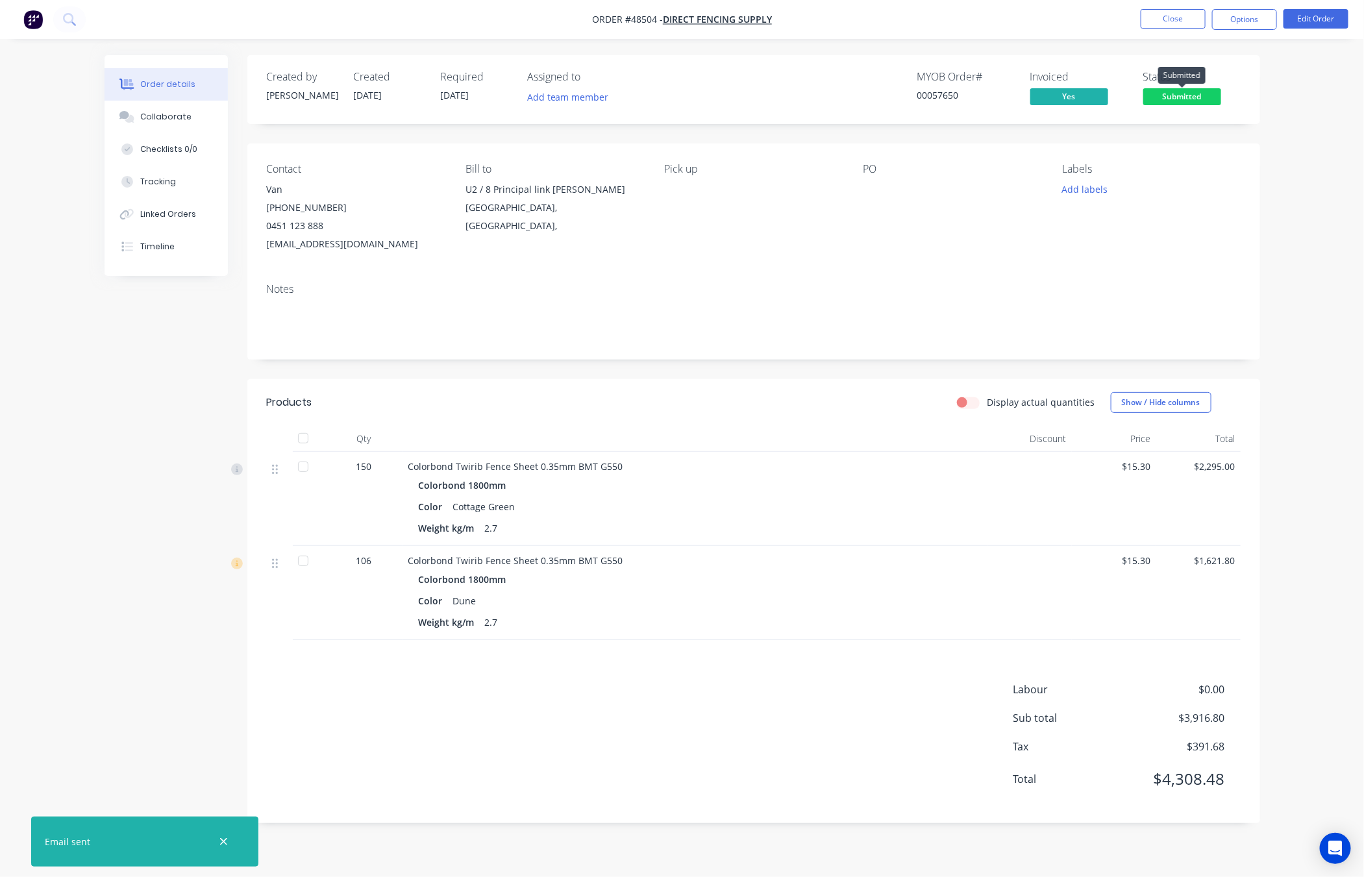
click at [1166, 102] on span "Submitted" at bounding box center [1182, 96] width 78 height 16
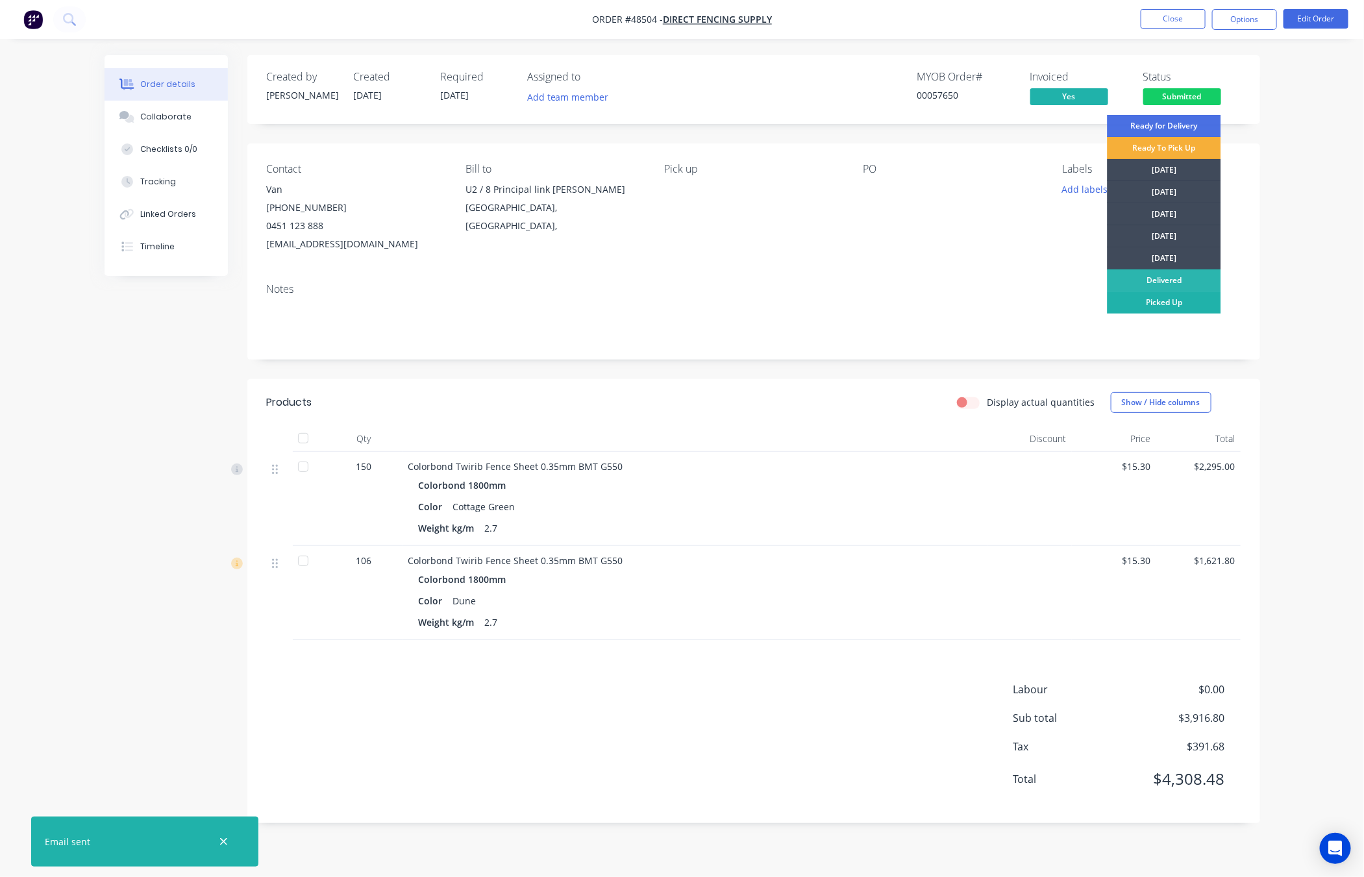
click at [1166, 303] on div "Picked Up" at bounding box center [1165, 303] width 114 height 22
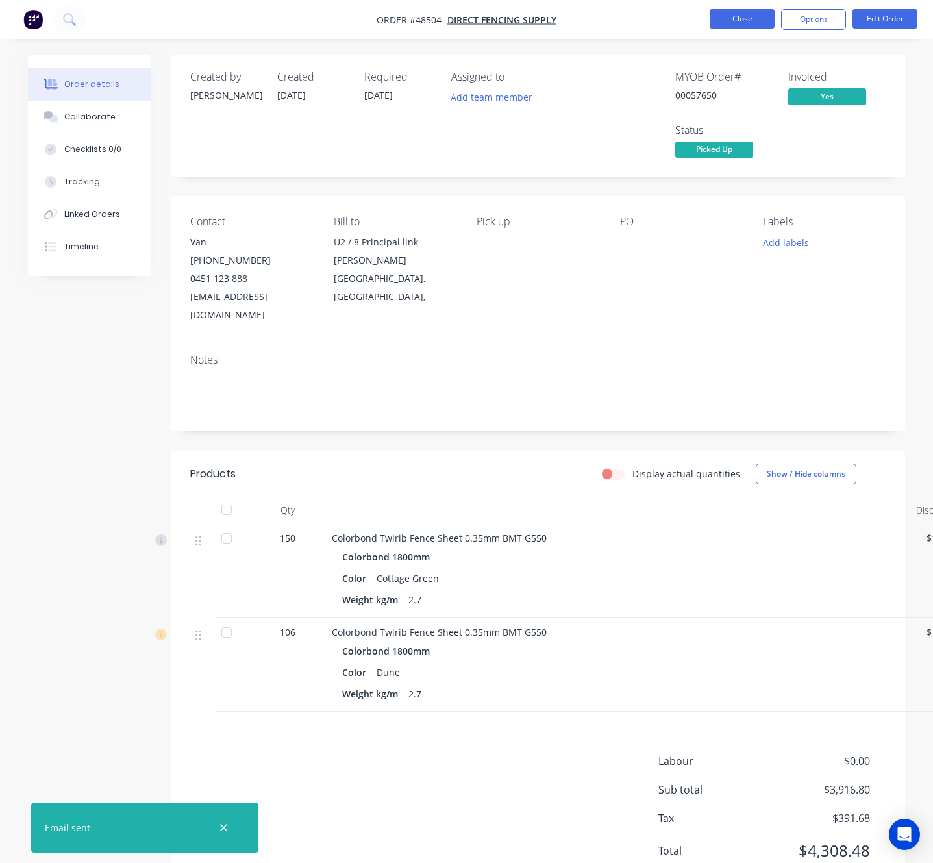
click at [729, 18] on button "Close" at bounding box center [742, 18] width 65 height 19
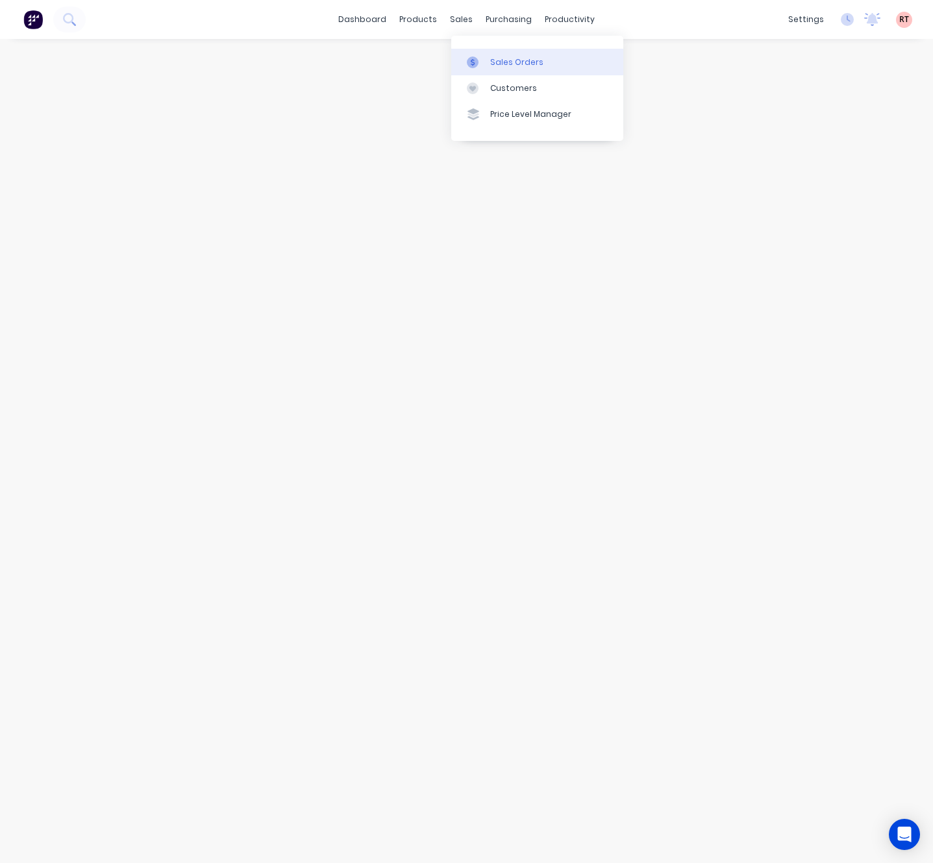
click at [499, 64] on div "Sales Orders" at bounding box center [516, 62] width 53 height 12
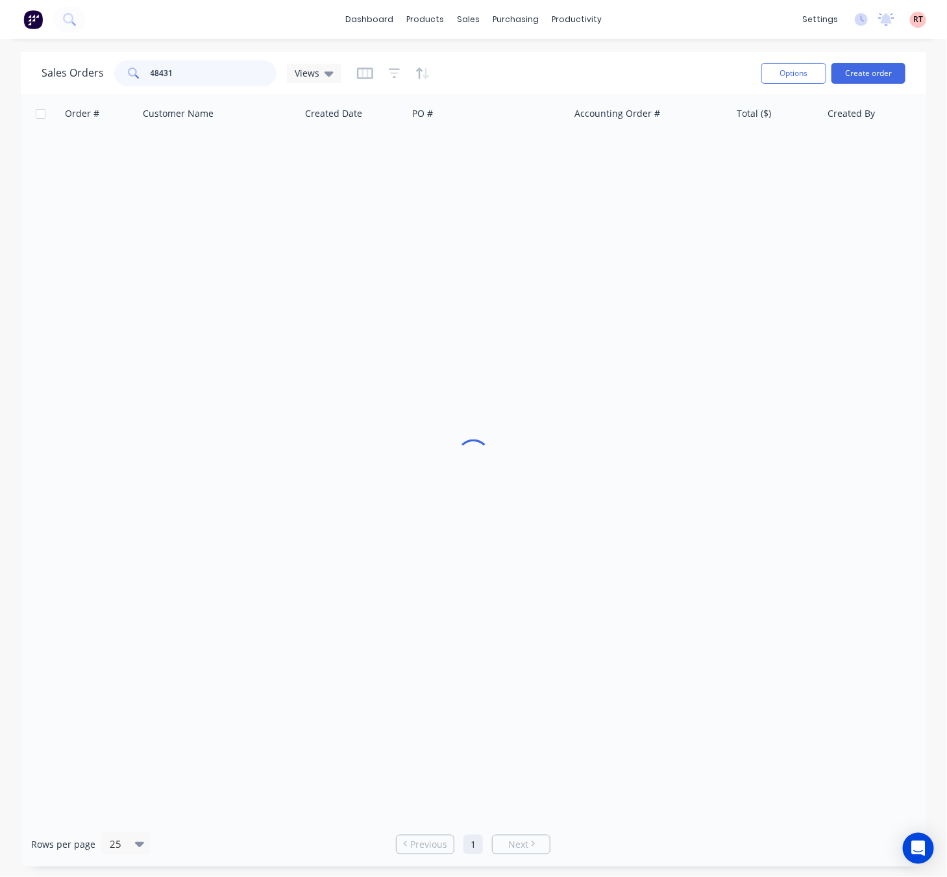
drag, startPoint x: 251, startPoint y: 61, endPoint x: 59, endPoint y: 82, distance: 193.4
click at [59, 82] on div "Sales Orders 48431 Views" at bounding box center [192, 73] width 300 height 26
type input "48341"
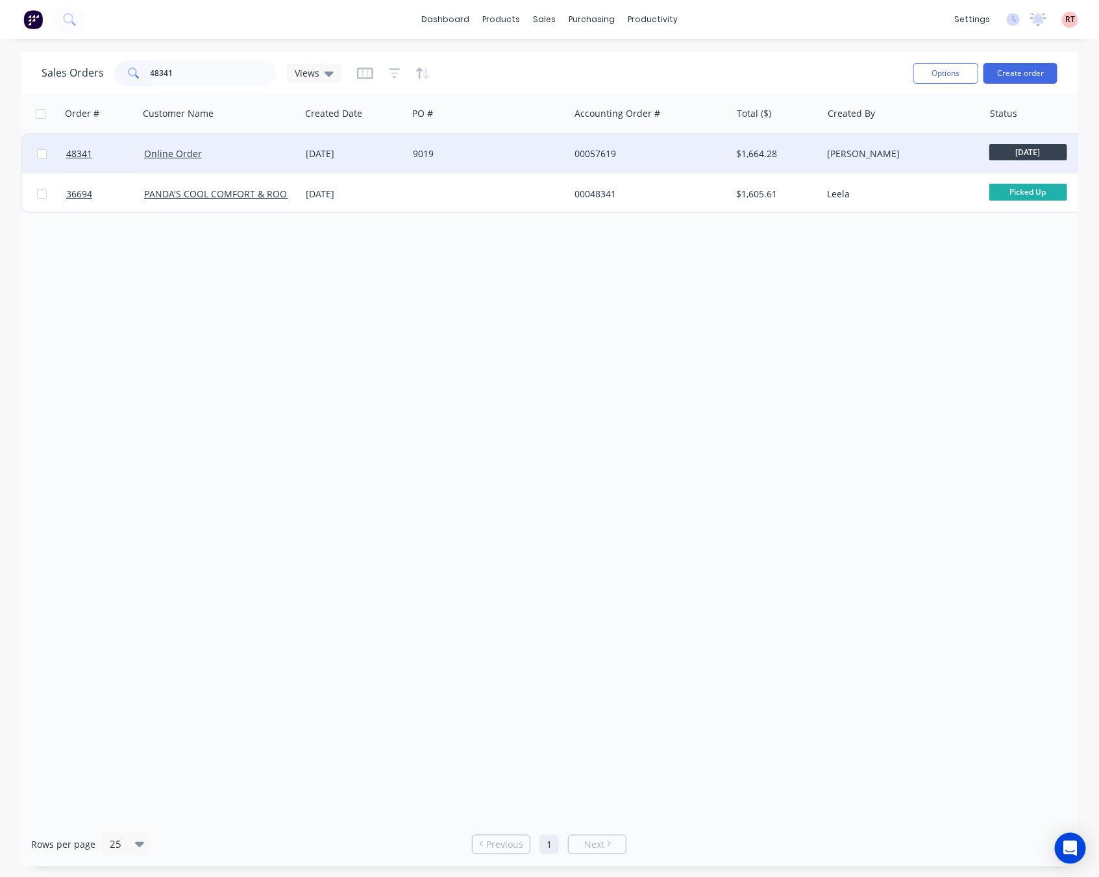
click at [462, 156] on div "9019" at bounding box center [485, 153] width 144 height 13
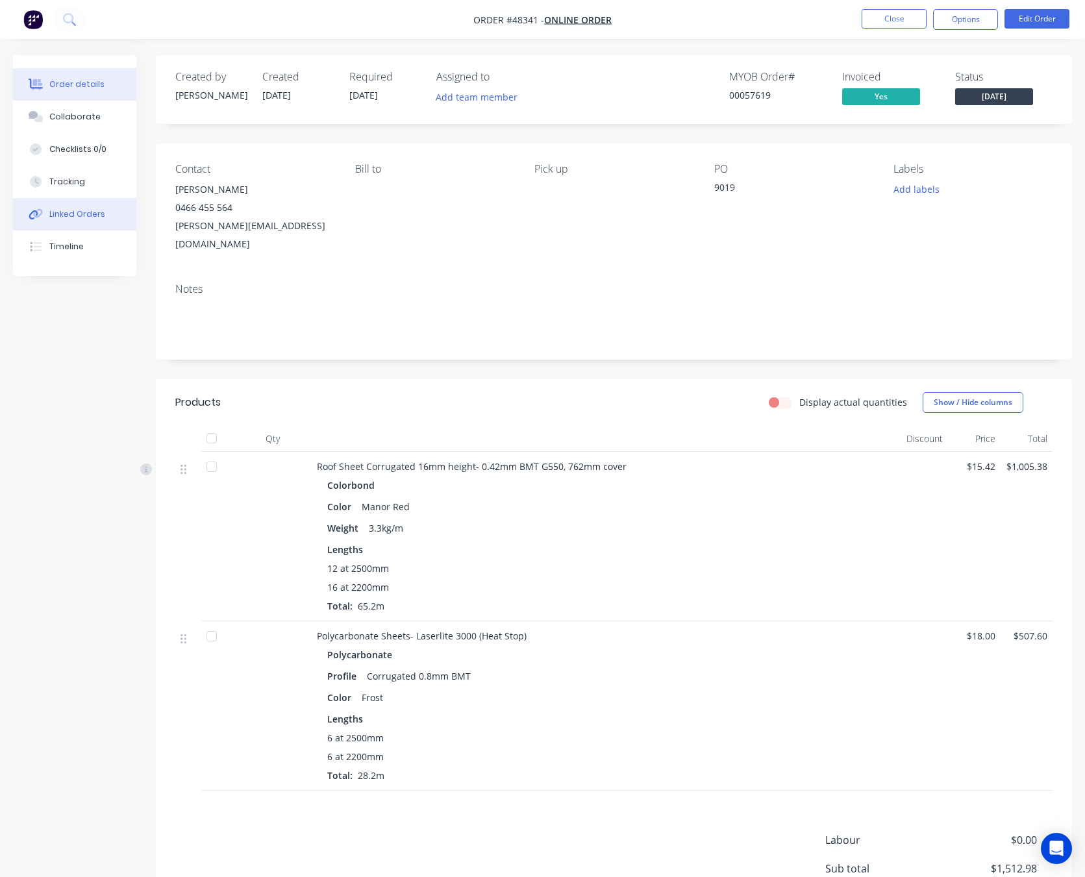
click at [103, 216] on button "Linked Orders" at bounding box center [74, 214] width 123 height 32
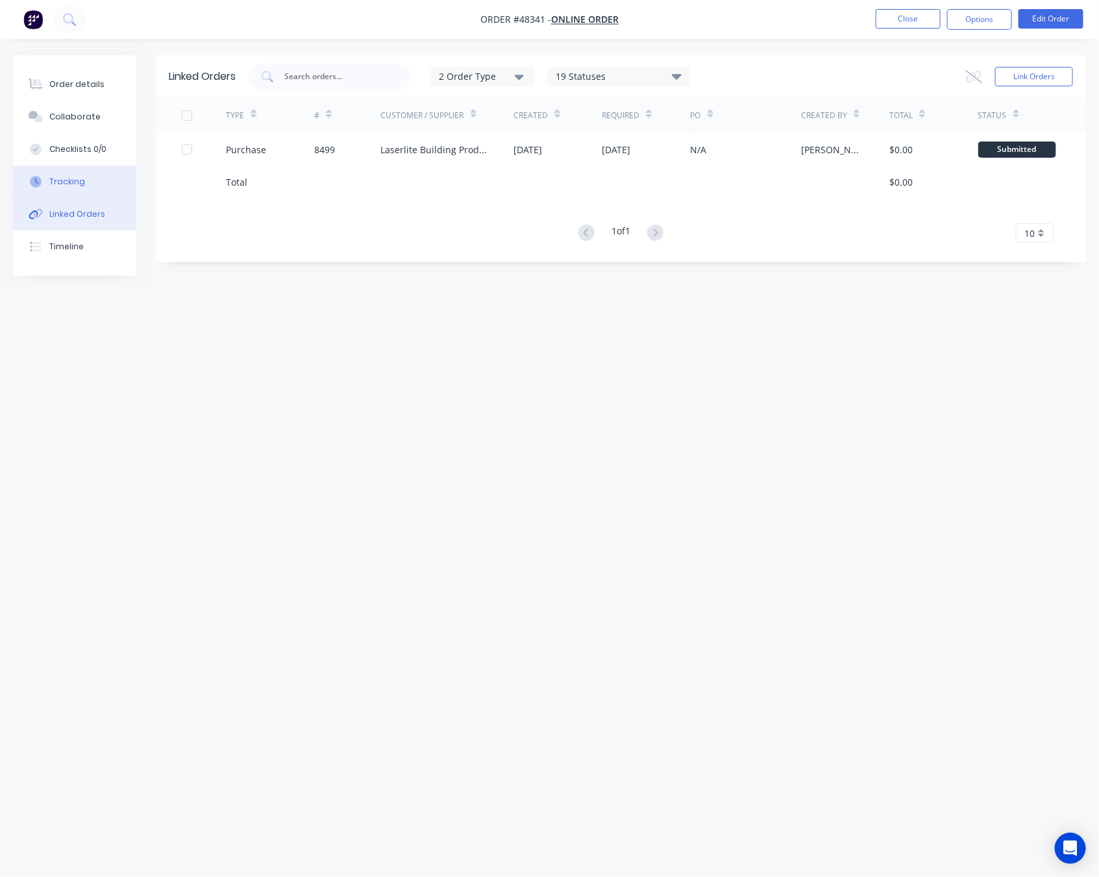
click at [94, 184] on button "Tracking" at bounding box center [74, 182] width 123 height 32
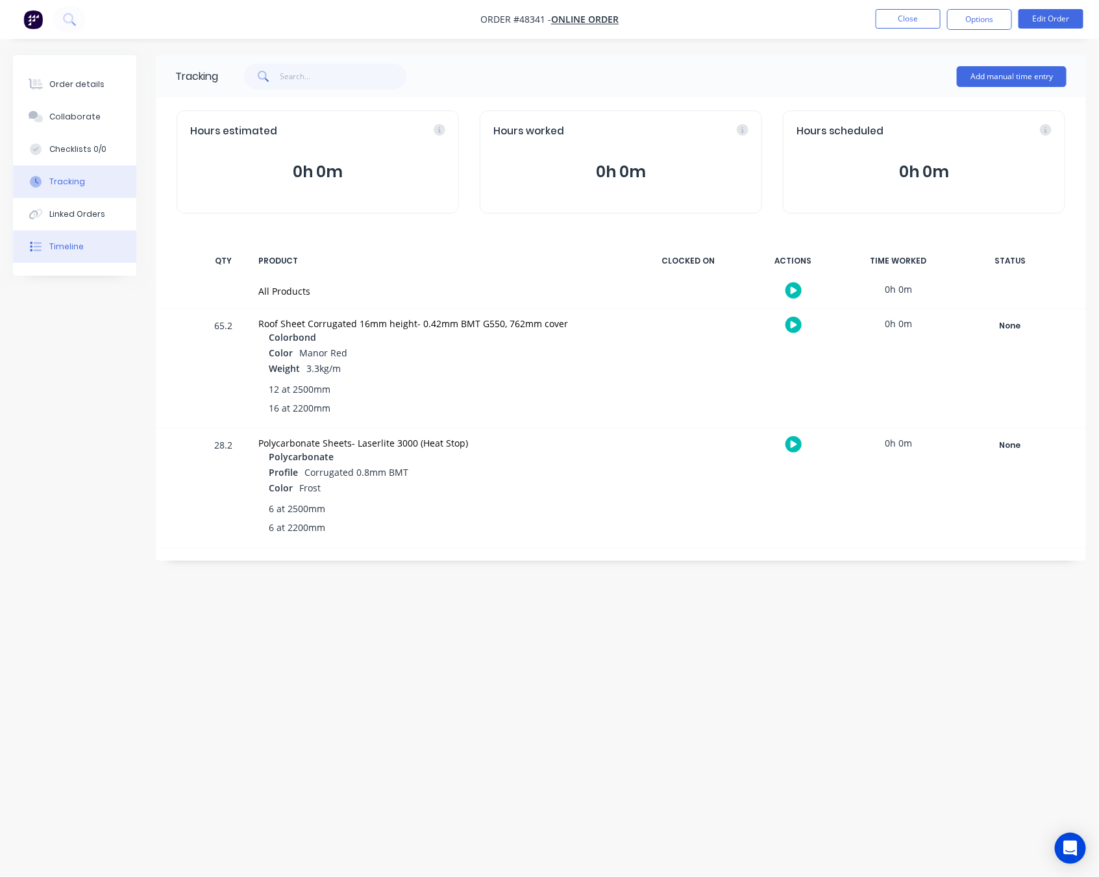
drag, startPoint x: 110, startPoint y: 250, endPoint x: 118, endPoint y: 249, distance: 7.8
click at [110, 249] on button "Timeline" at bounding box center [74, 247] width 123 height 32
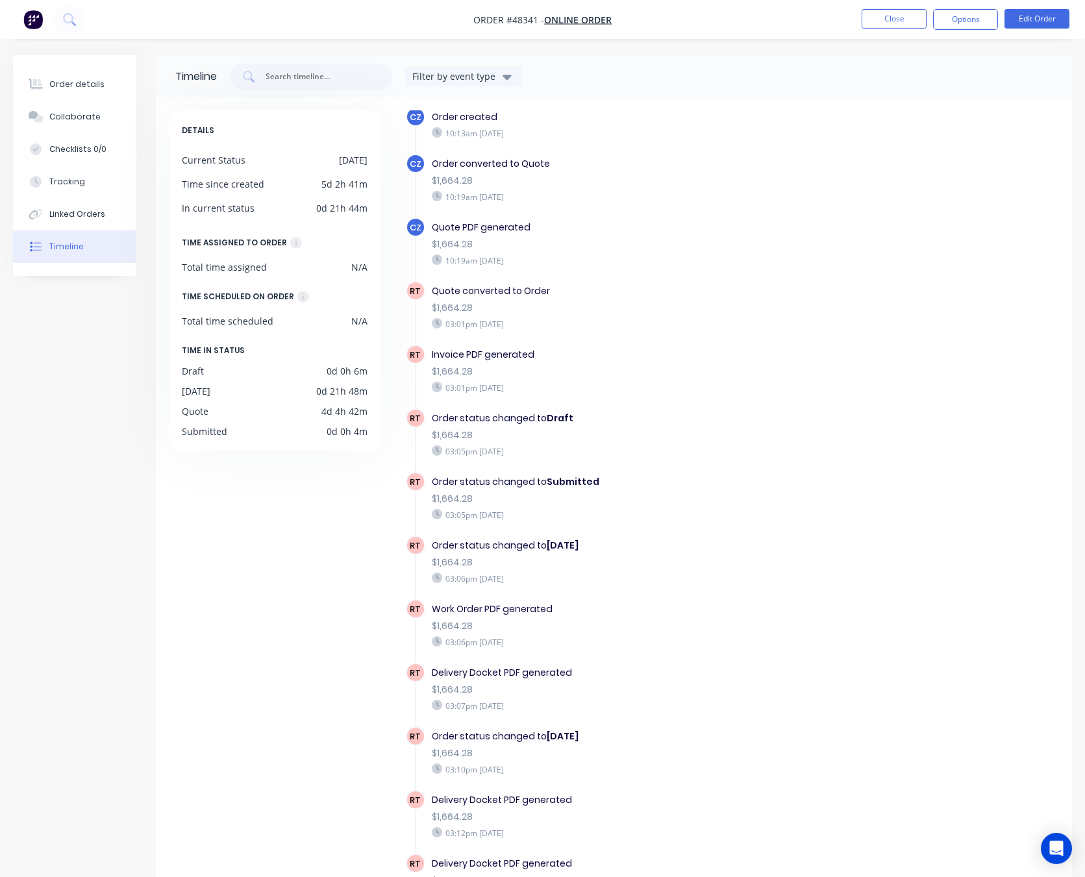
scroll to position [86, 0]
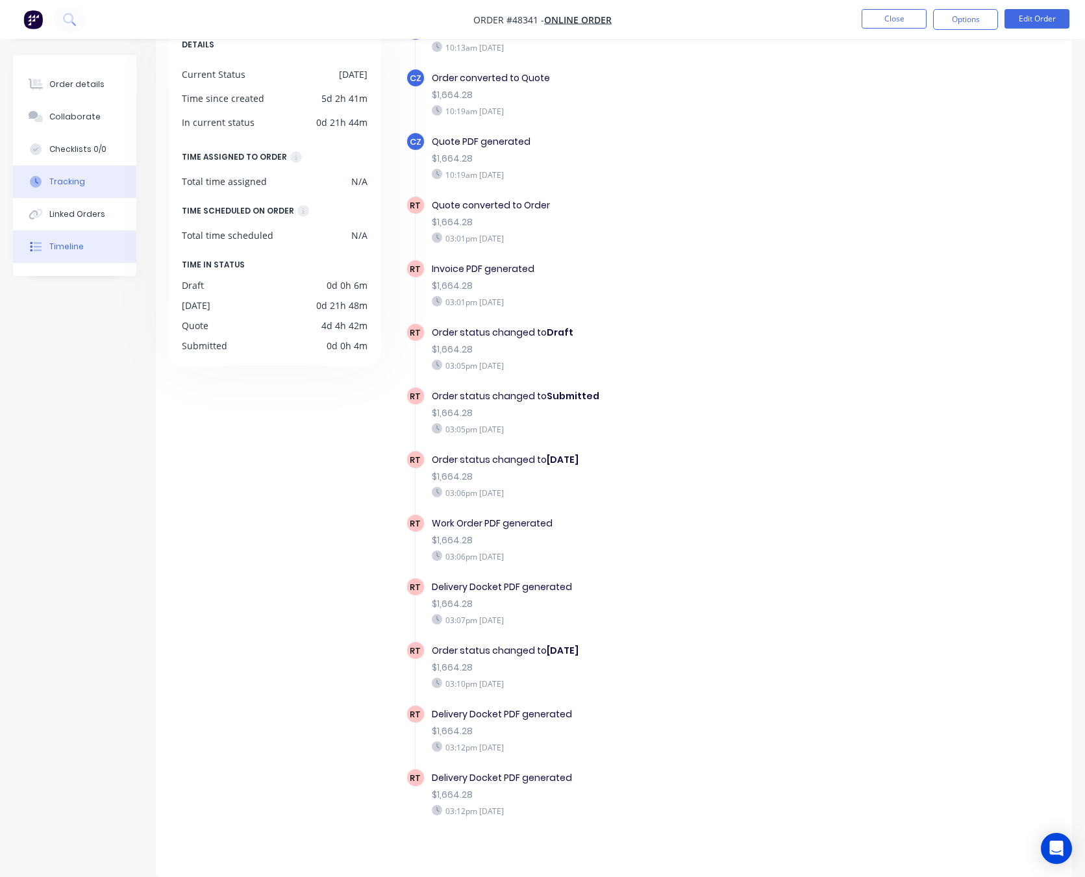
click at [86, 186] on button "Tracking" at bounding box center [74, 182] width 123 height 32
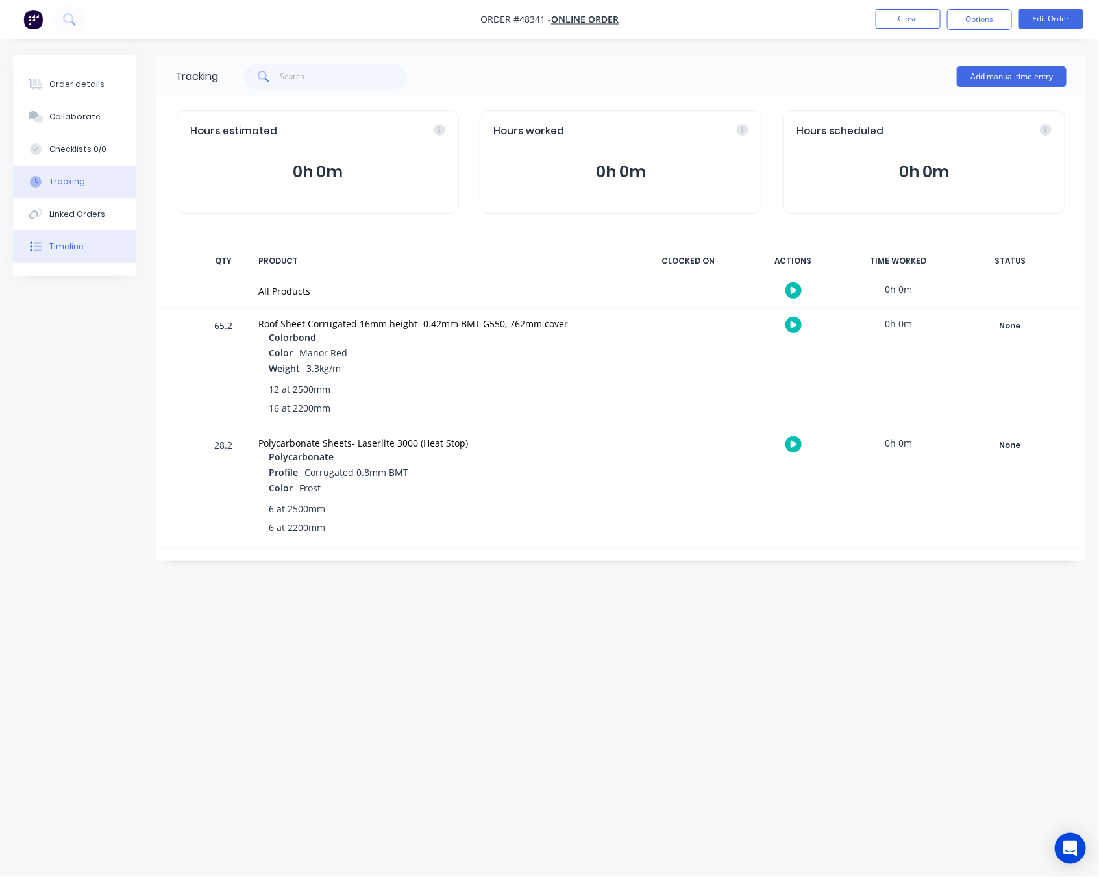
click at [80, 249] on div "Timeline" at bounding box center [66, 247] width 34 height 12
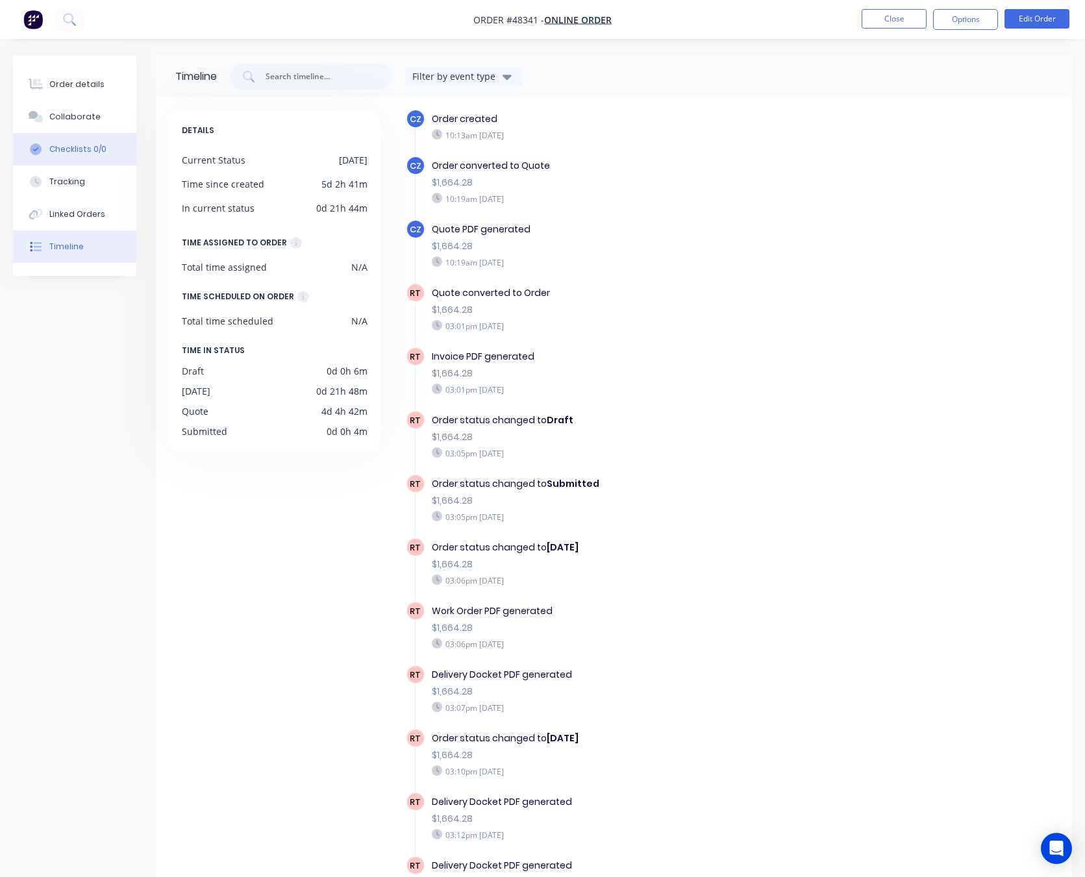
scroll to position [12, 0]
click at [56, 86] on div "Order details" at bounding box center [76, 85] width 55 height 12
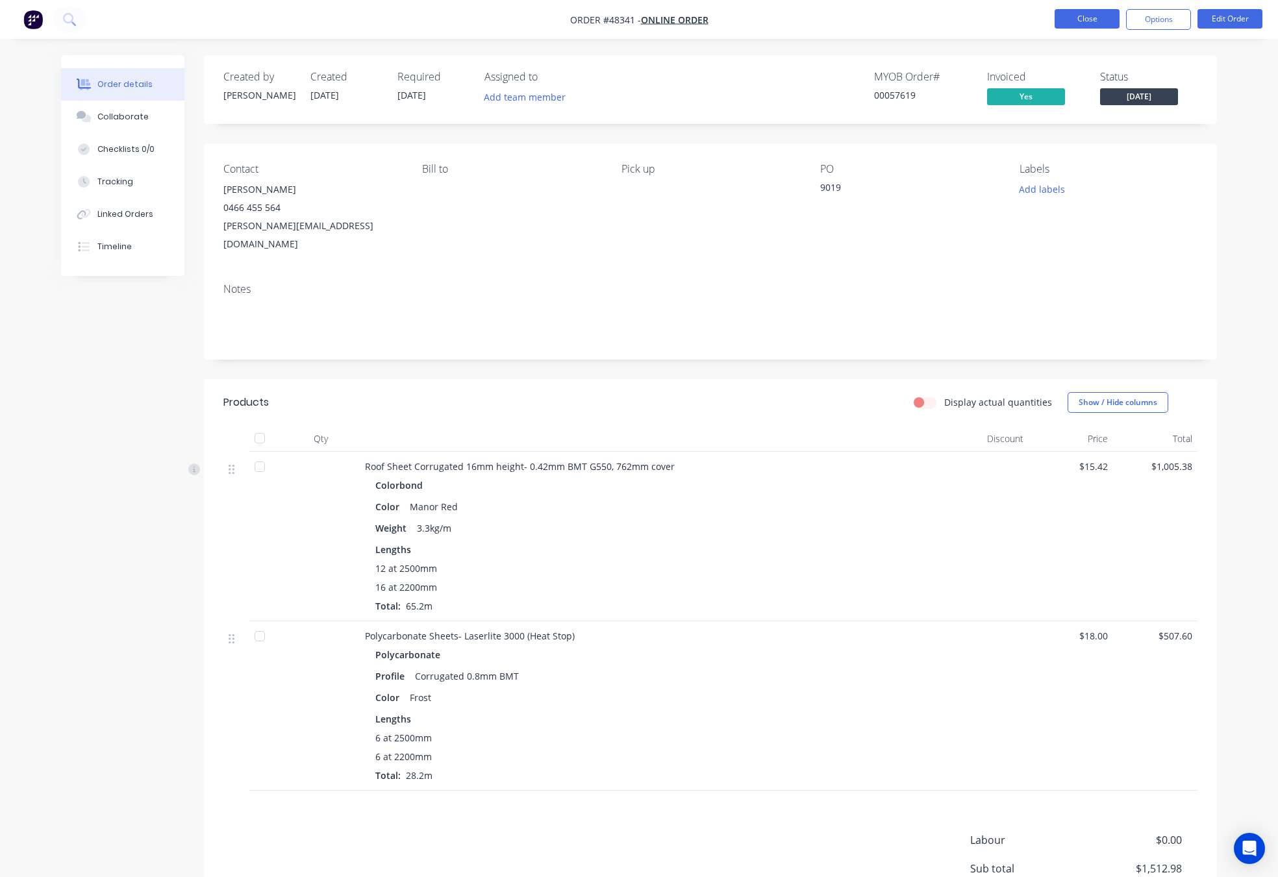
click at [1077, 20] on button "Close" at bounding box center [1086, 18] width 65 height 19
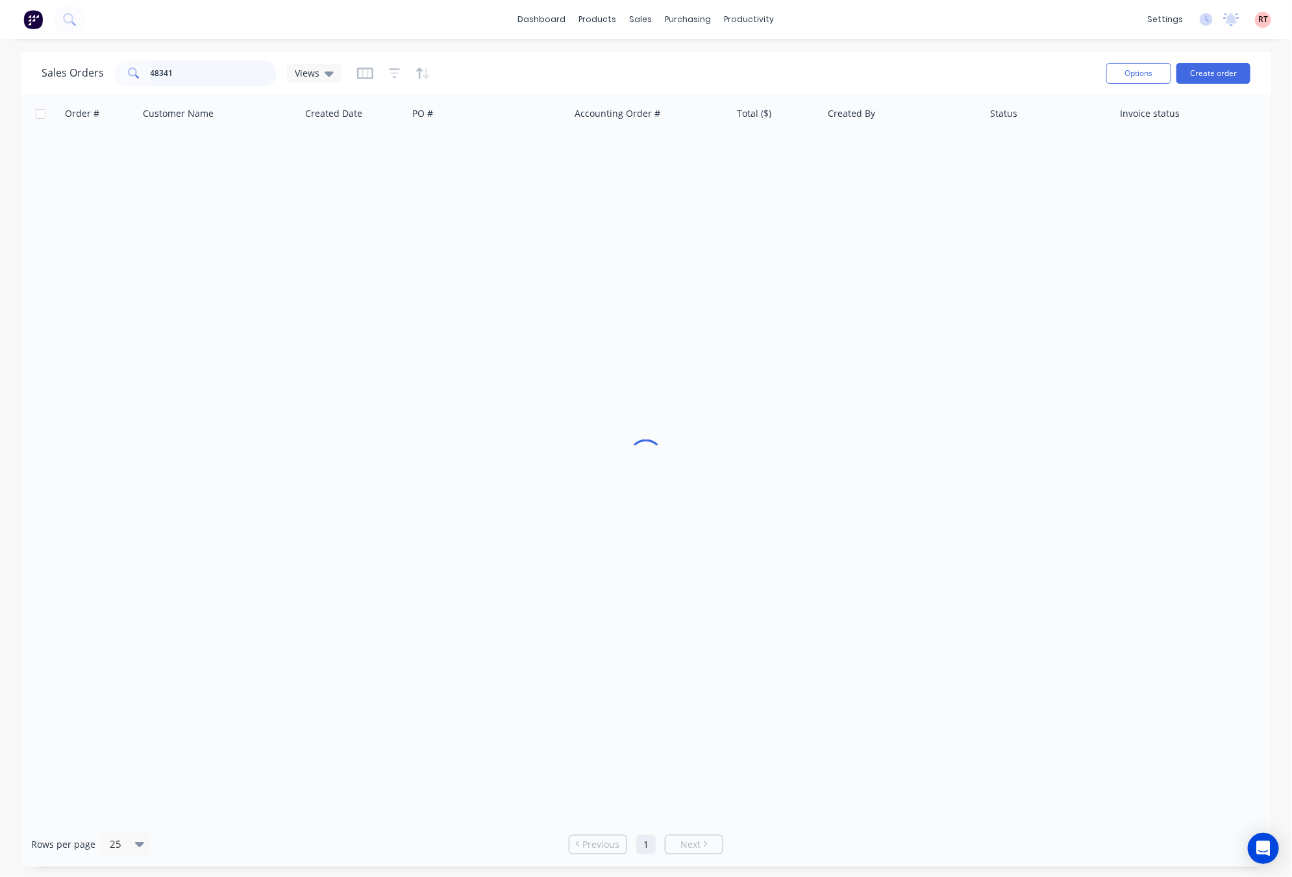
drag, startPoint x: 242, startPoint y: 74, endPoint x: 47, endPoint y: 65, distance: 194.4
click at [61, 69] on div "Sales Orders 48341 Views" at bounding box center [192, 73] width 300 height 26
type input "438111256"
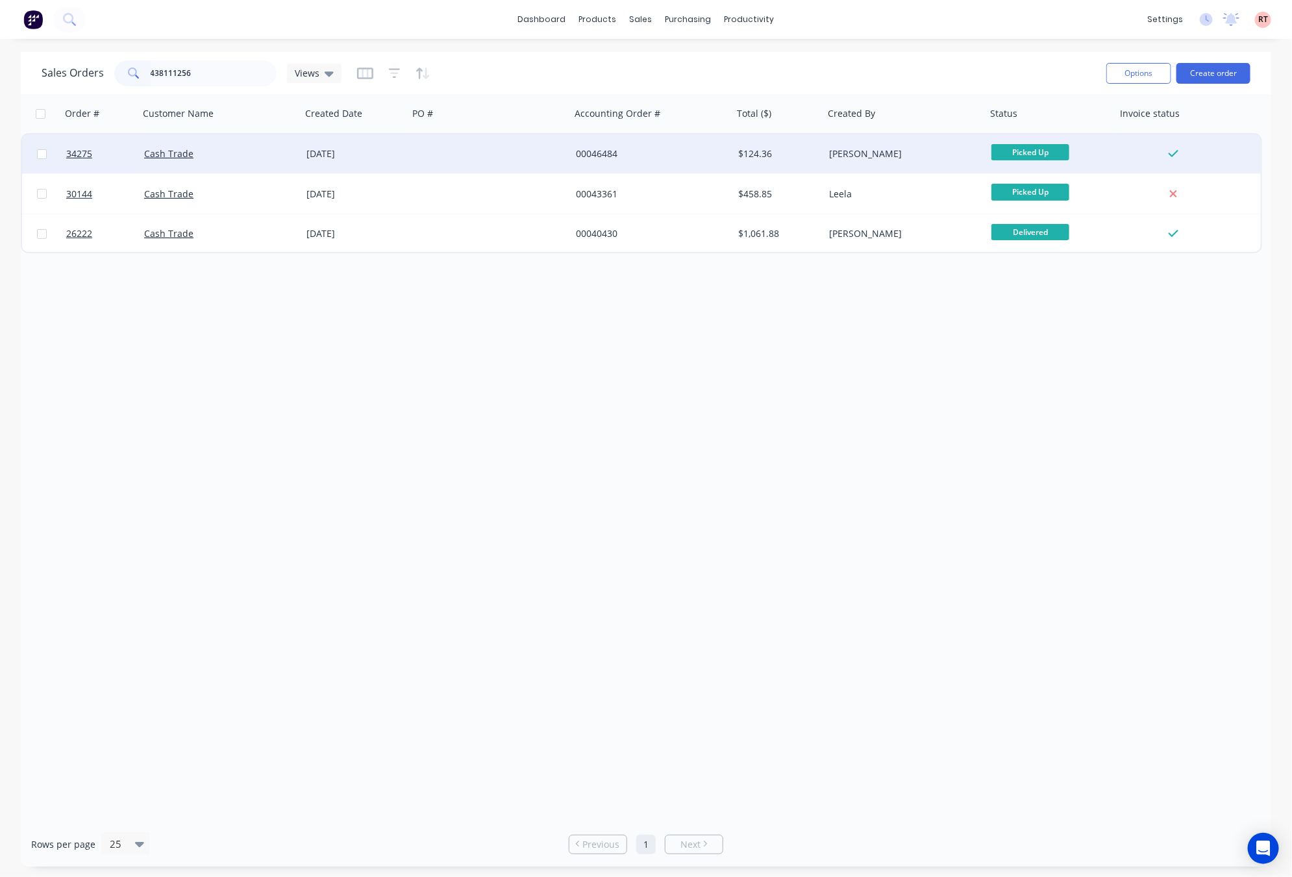
click at [492, 160] on div at bounding box center [489, 153] width 162 height 39
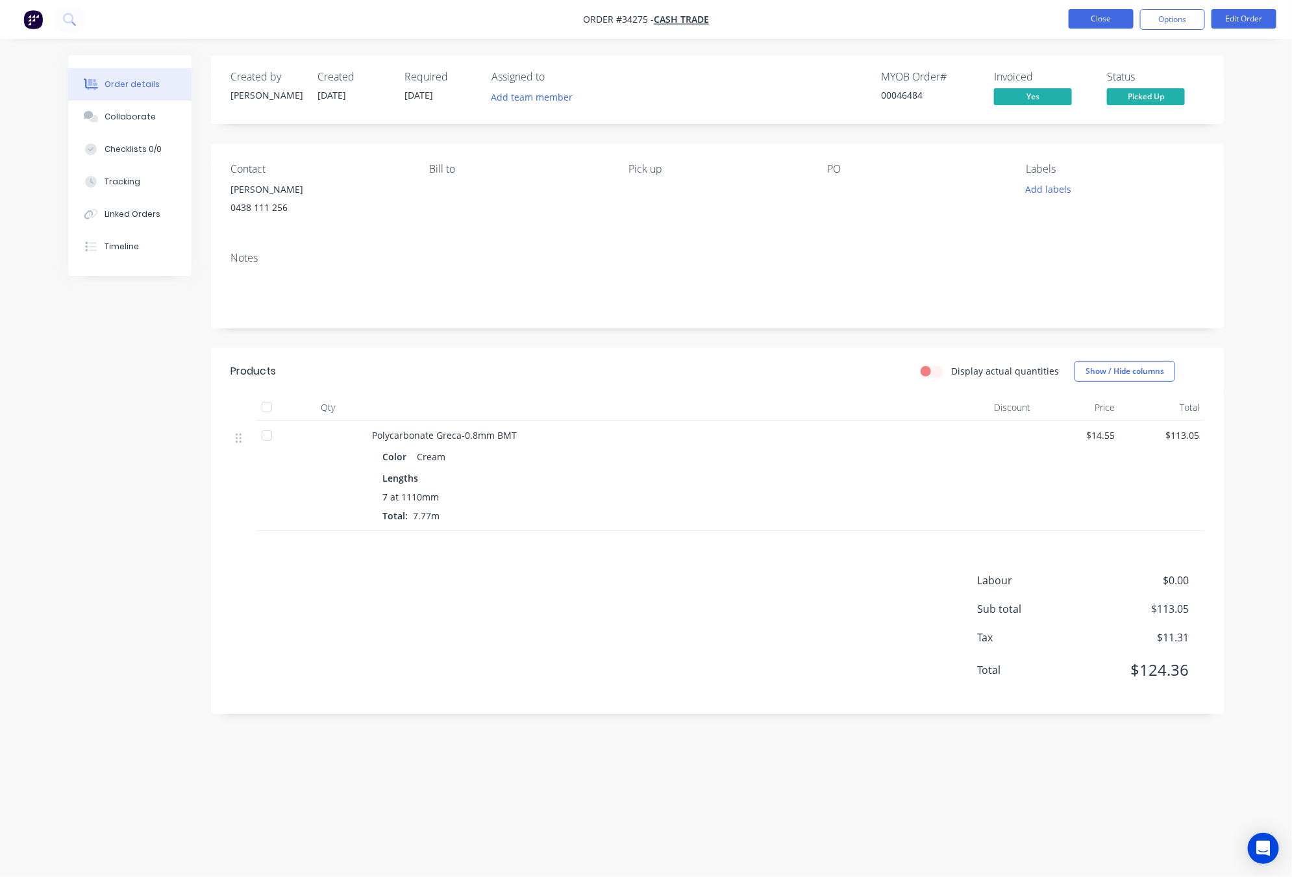
click at [1081, 24] on button "Close" at bounding box center [1101, 18] width 65 height 19
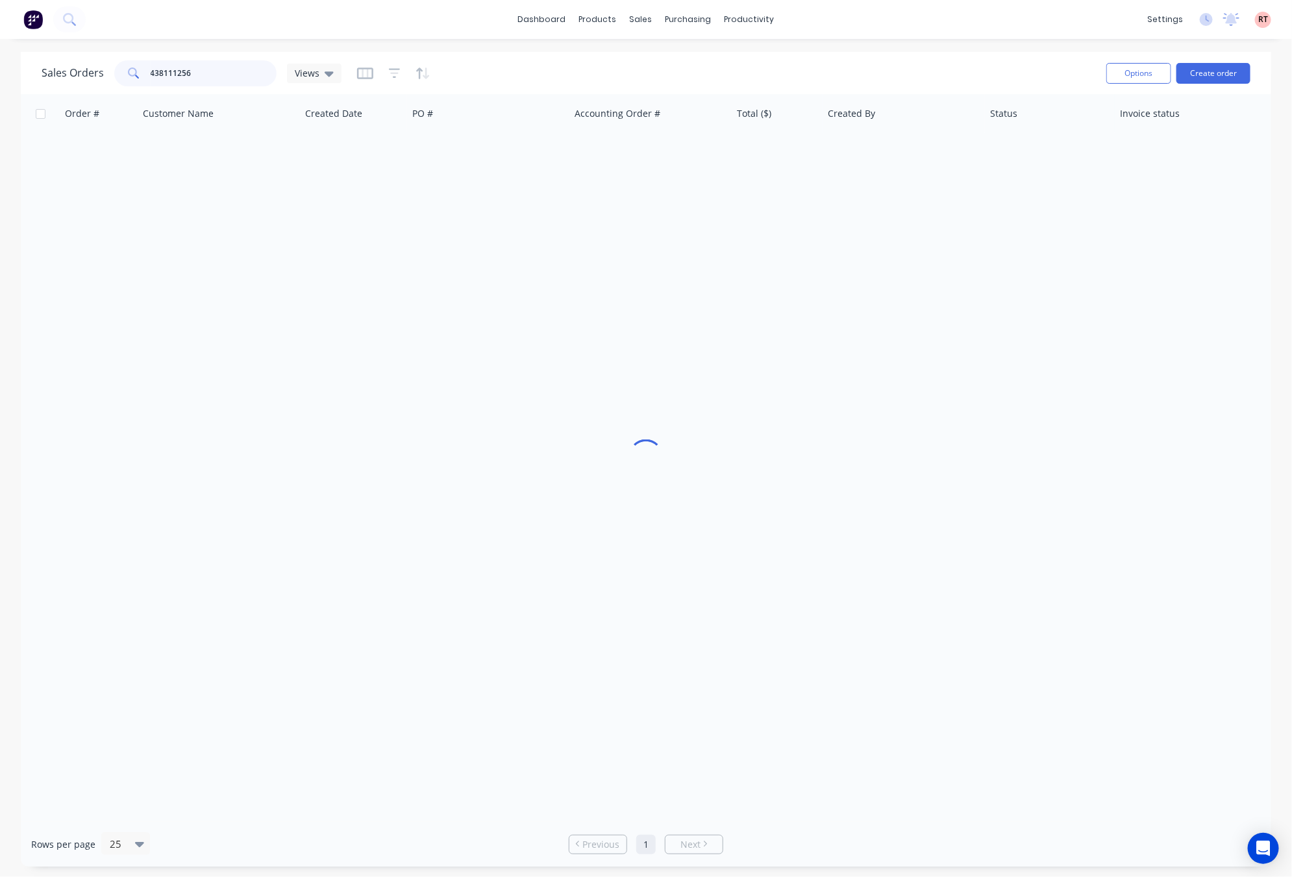
drag, startPoint x: 243, startPoint y: 74, endPoint x: 127, endPoint y: 74, distance: 116.2
click at [127, 74] on div "438111256" at bounding box center [195, 73] width 162 height 26
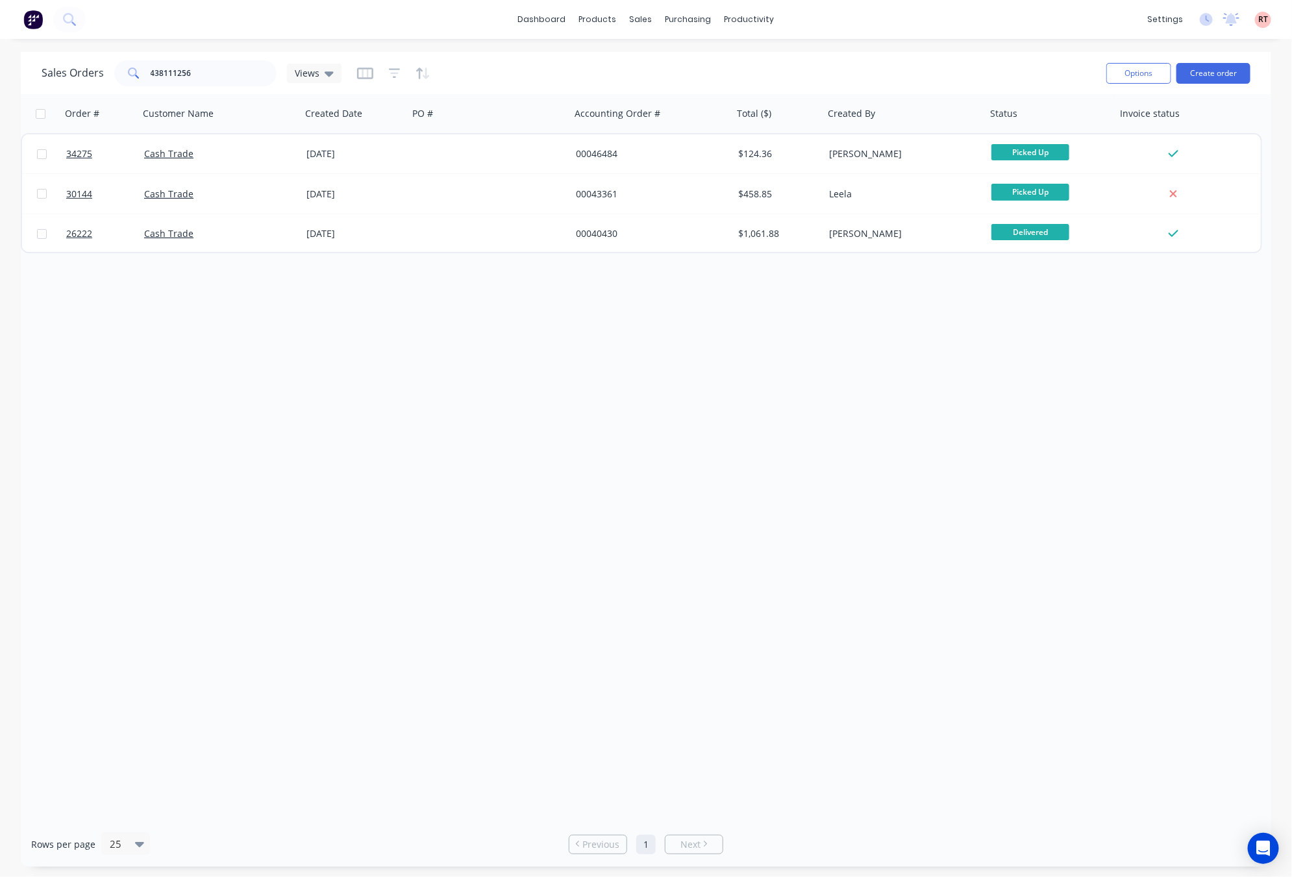
click at [553, 421] on div "Order # Customer Name Created Date PO # Accounting Order # Total ($) Created By…" at bounding box center [646, 458] width 1251 height 728
drag, startPoint x: 214, startPoint y: 80, endPoint x: 123, endPoint y: 82, distance: 90.9
click at [123, 82] on div "438111256" at bounding box center [195, 73] width 162 height 26
click at [341, 292] on div "Order # Customer Name Created Date PO # Accounting Order # Total ($) Created By…" at bounding box center [646, 458] width 1251 height 728
click at [640, 24] on div "sales" at bounding box center [641, 19] width 36 height 19
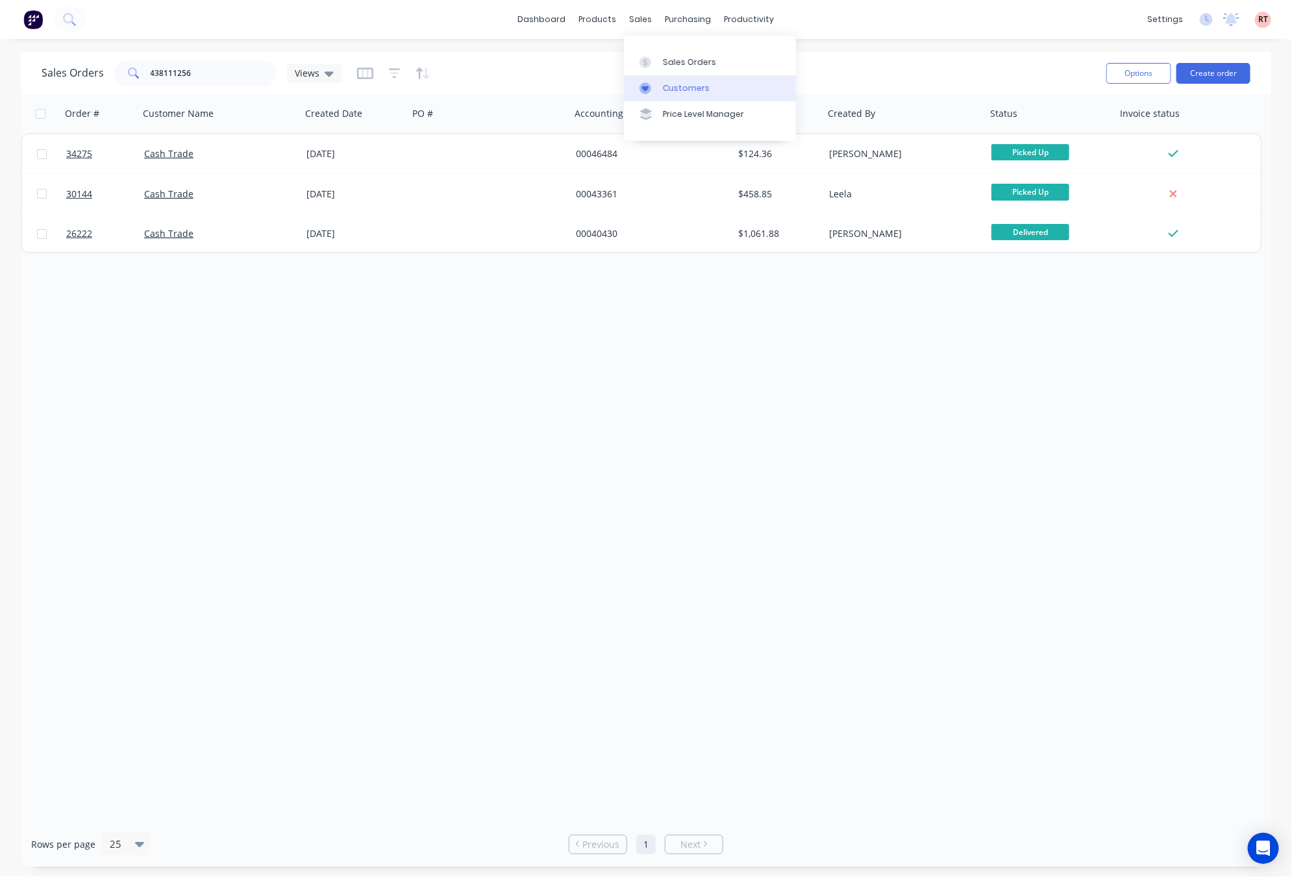
click at [651, 90] on div at bounding box center [649, 88] width 19 height 12
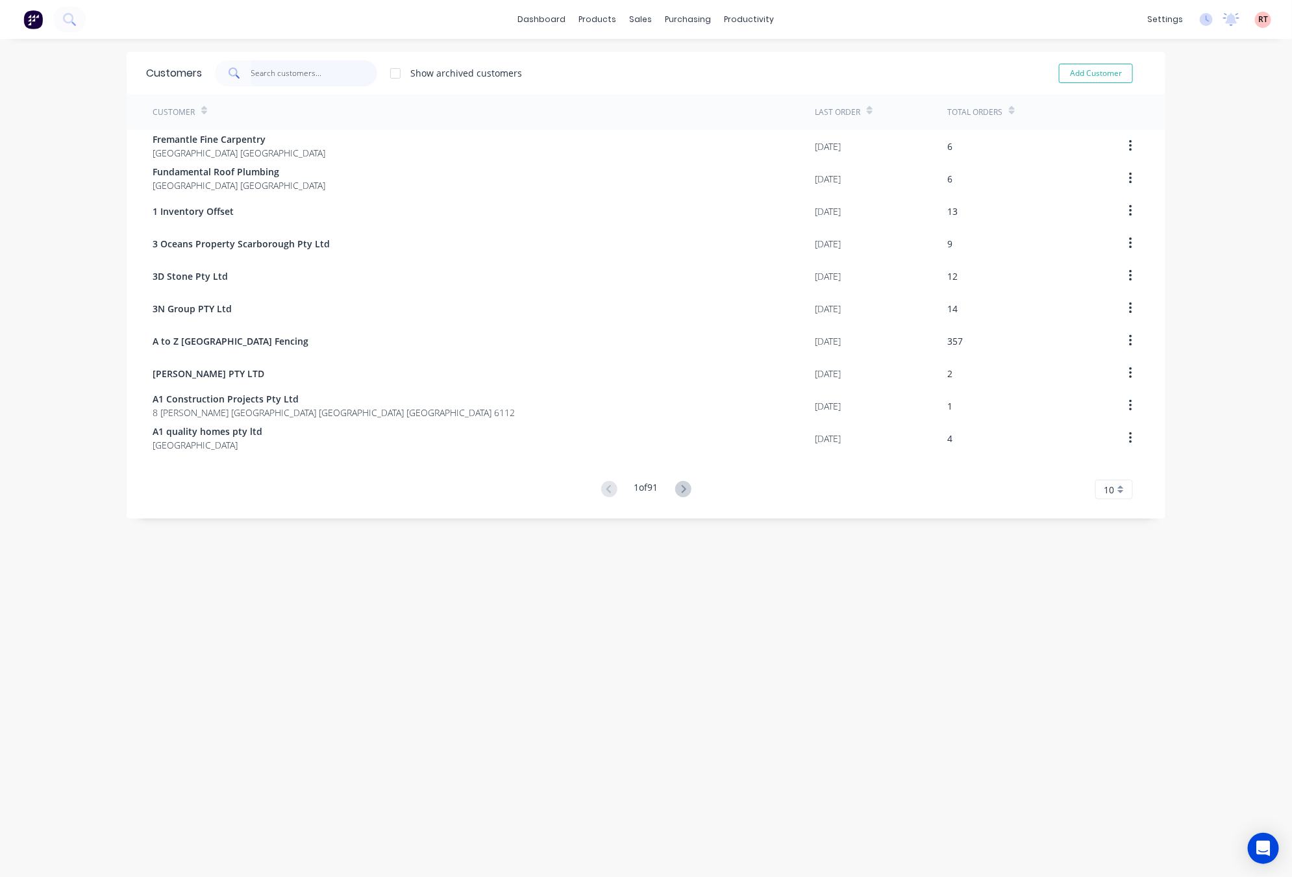
click at [273, 76] on input "text" at bounding box center [314, 73] width 127 height 26
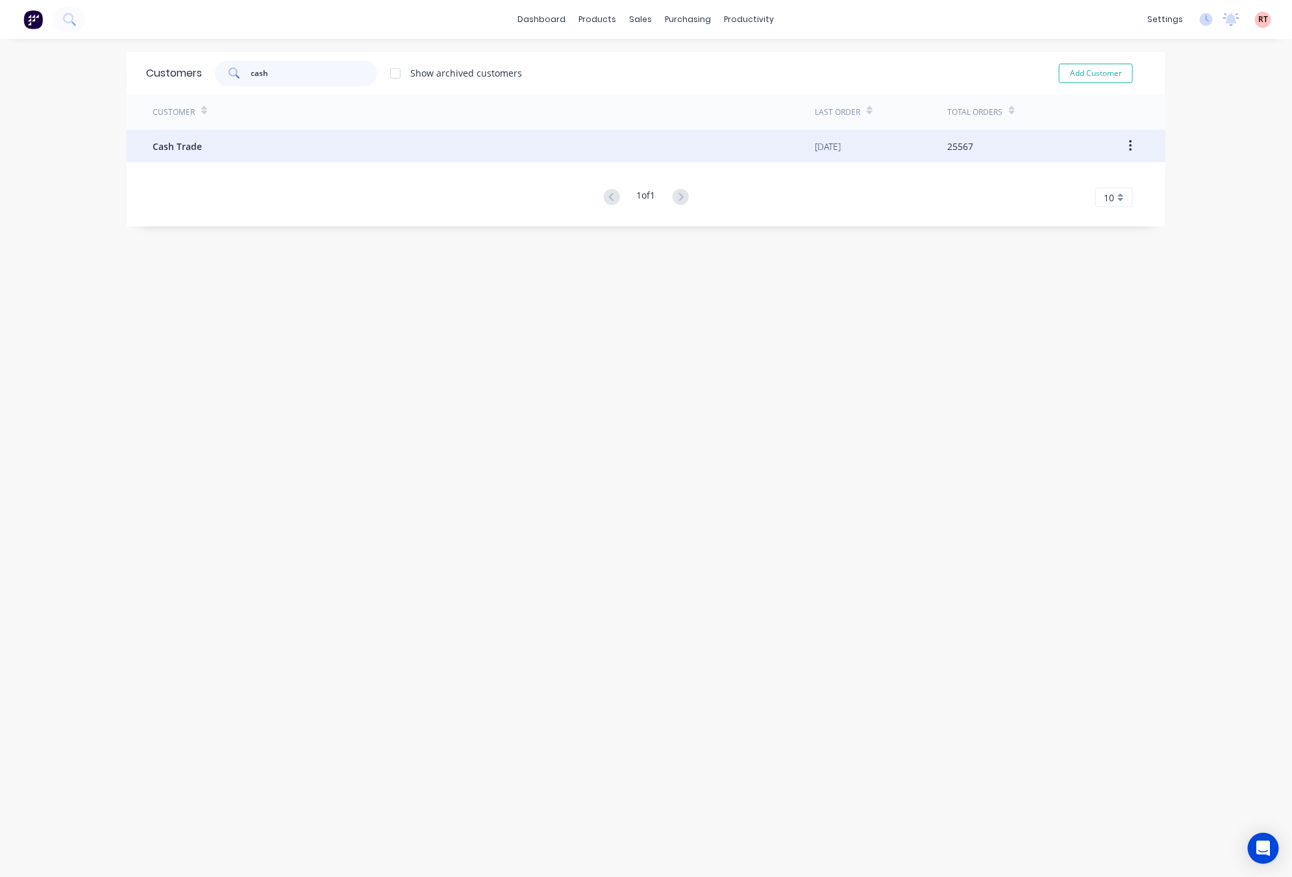
type input "cash"
click at [338, 143] on div "Cash Trade" at bounding box center [484, 146] width 662 height 32
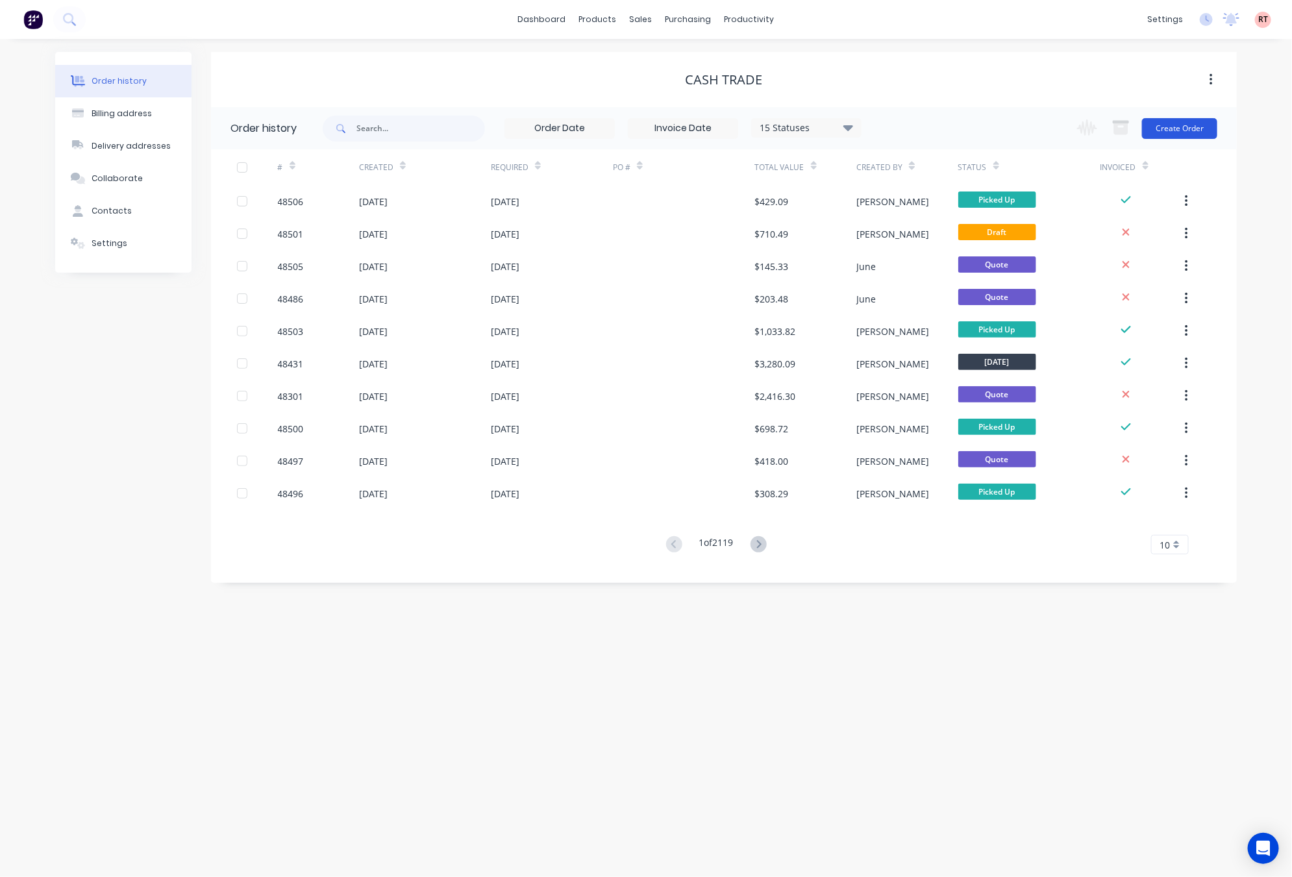
click at [1166, 135] on button "Create Order" at bounding box center [1179, 128] width 75 height 21
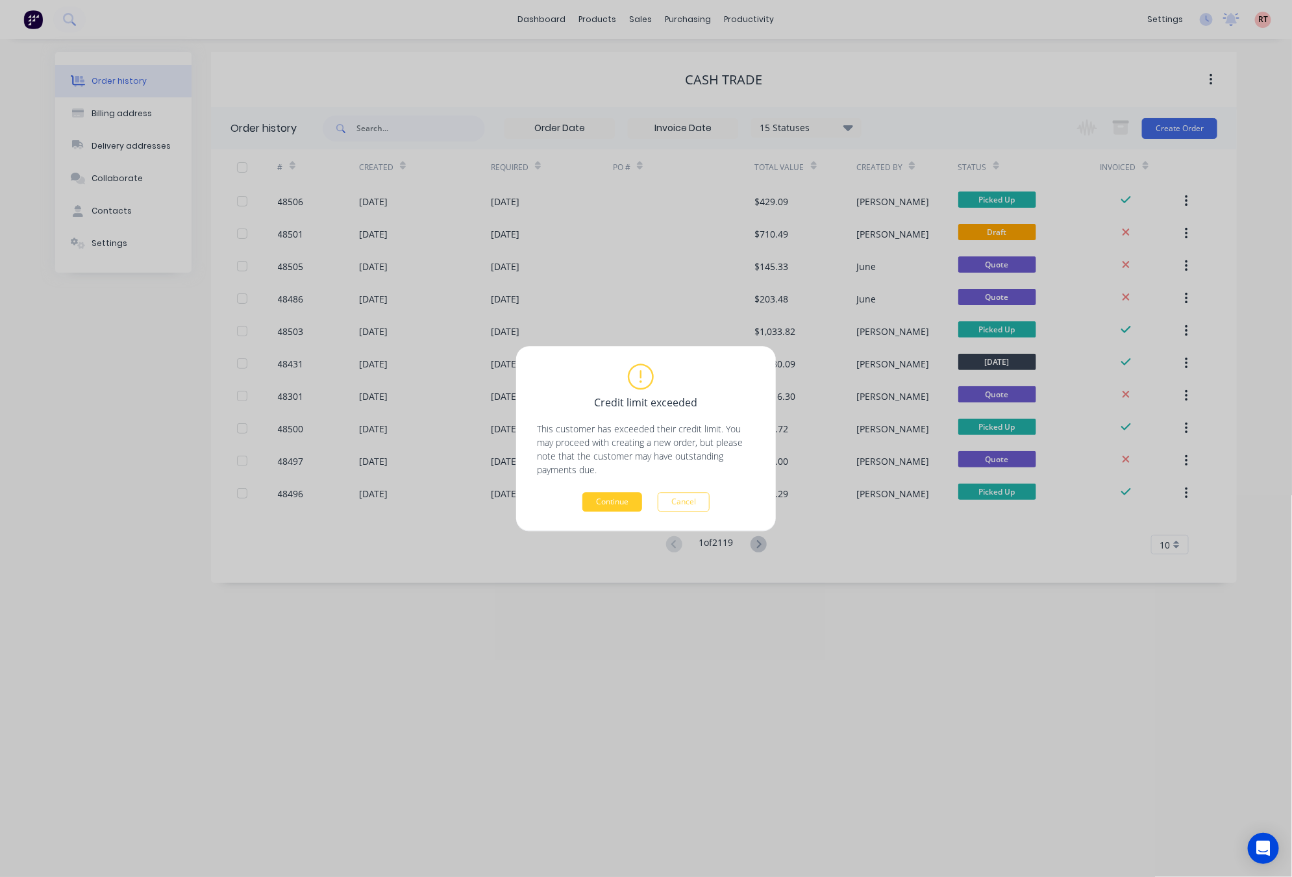
click at [612, 503] on button "Continue" at bounding box center [612, 501] width 60 height 19
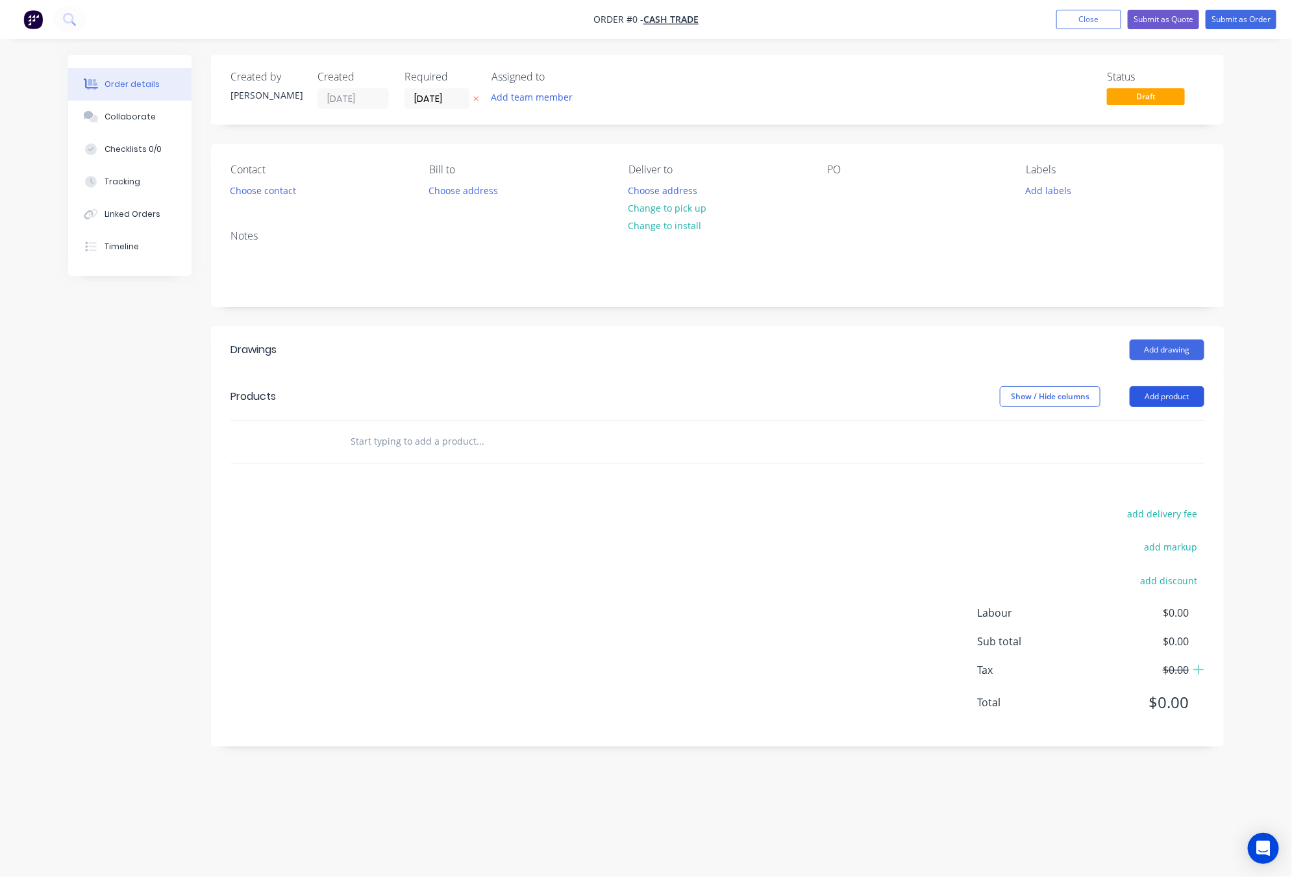
click at [1166, 397] on button "Add product" at bounding box center [1167, 396] width 75 height 21
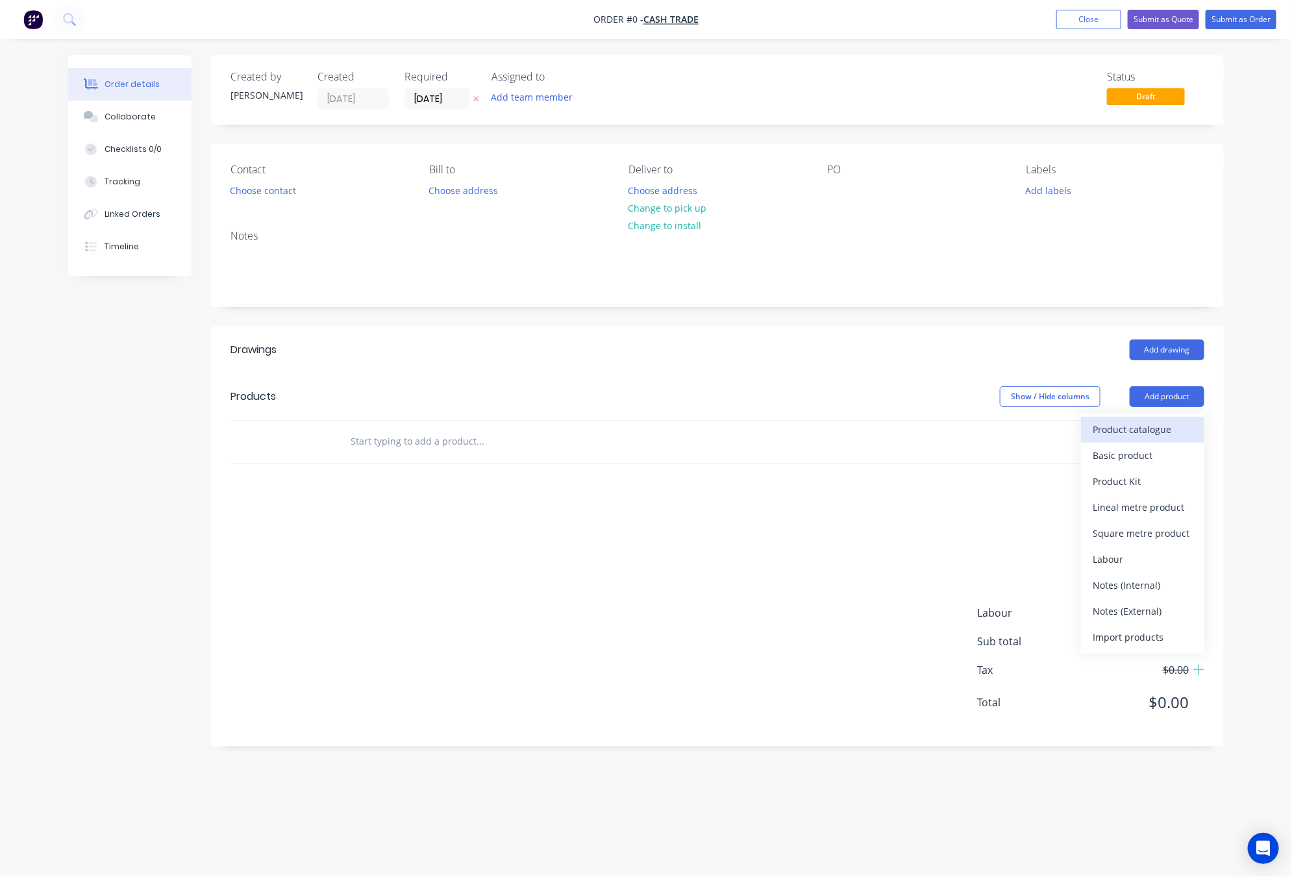
click at [1166, 425] on div "Product catalogue" at bounding box center [1143, 429] width 100 height 19
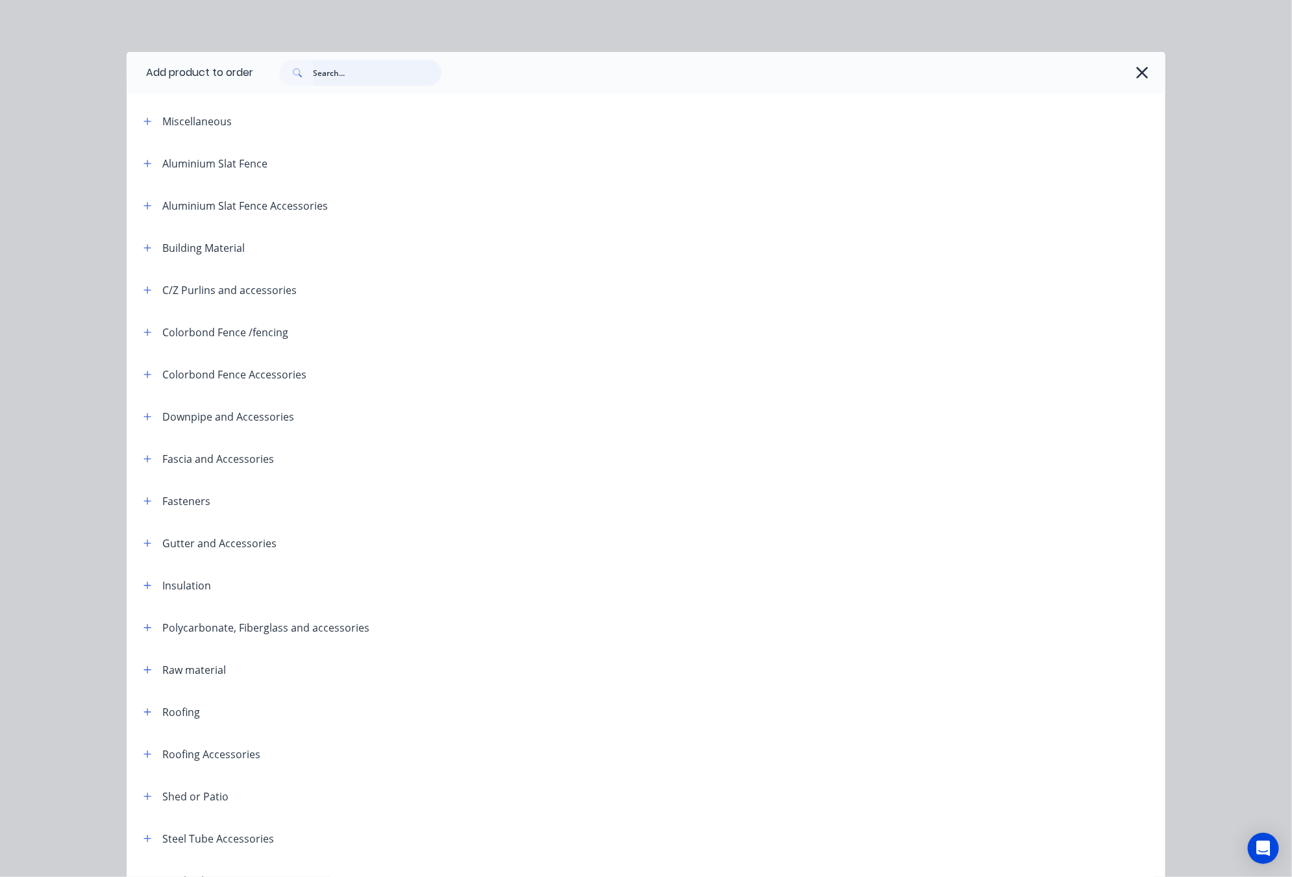
click at [355, 70] on input "text" at bounding box center [377, 73] width 129 height 26
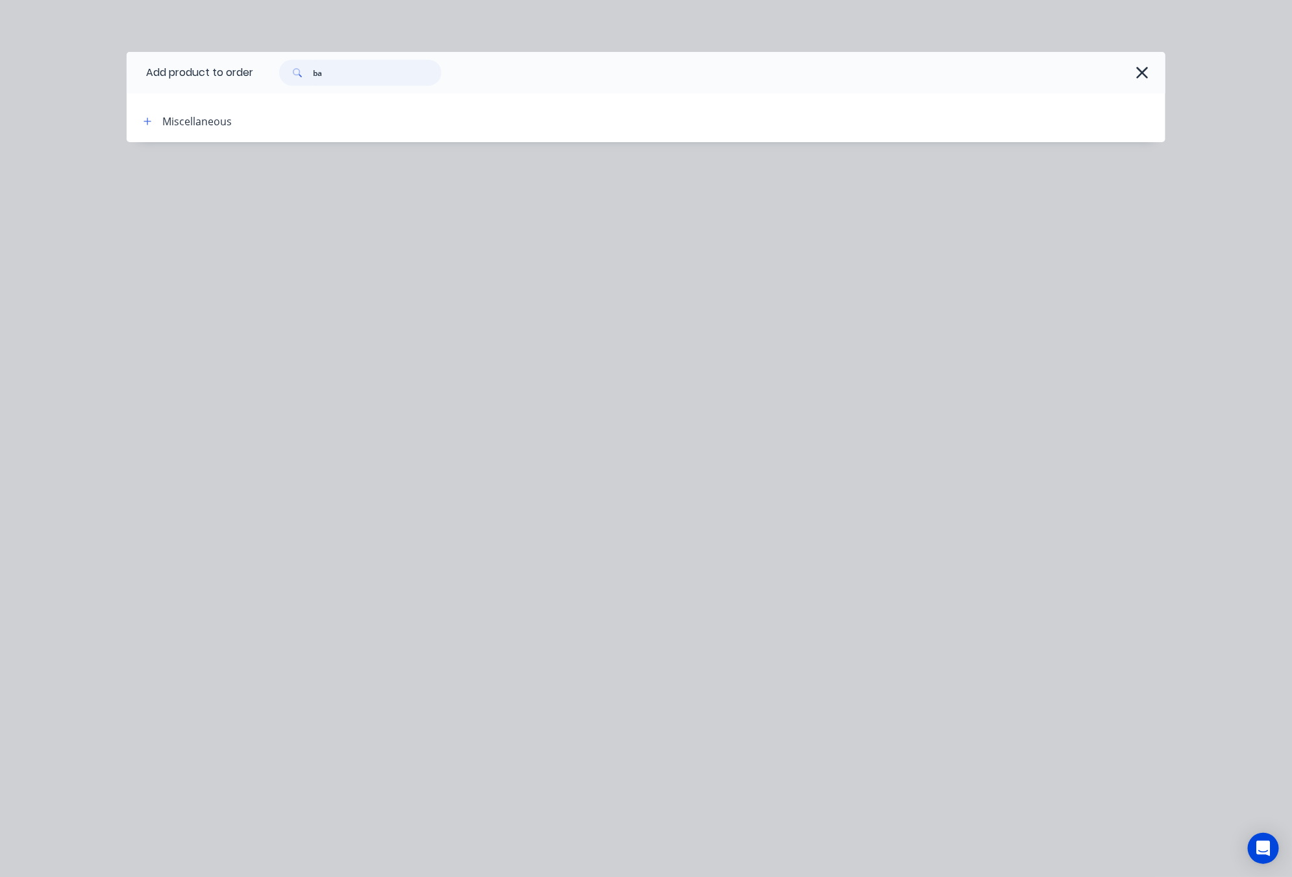
type input "b"
type input "batt"
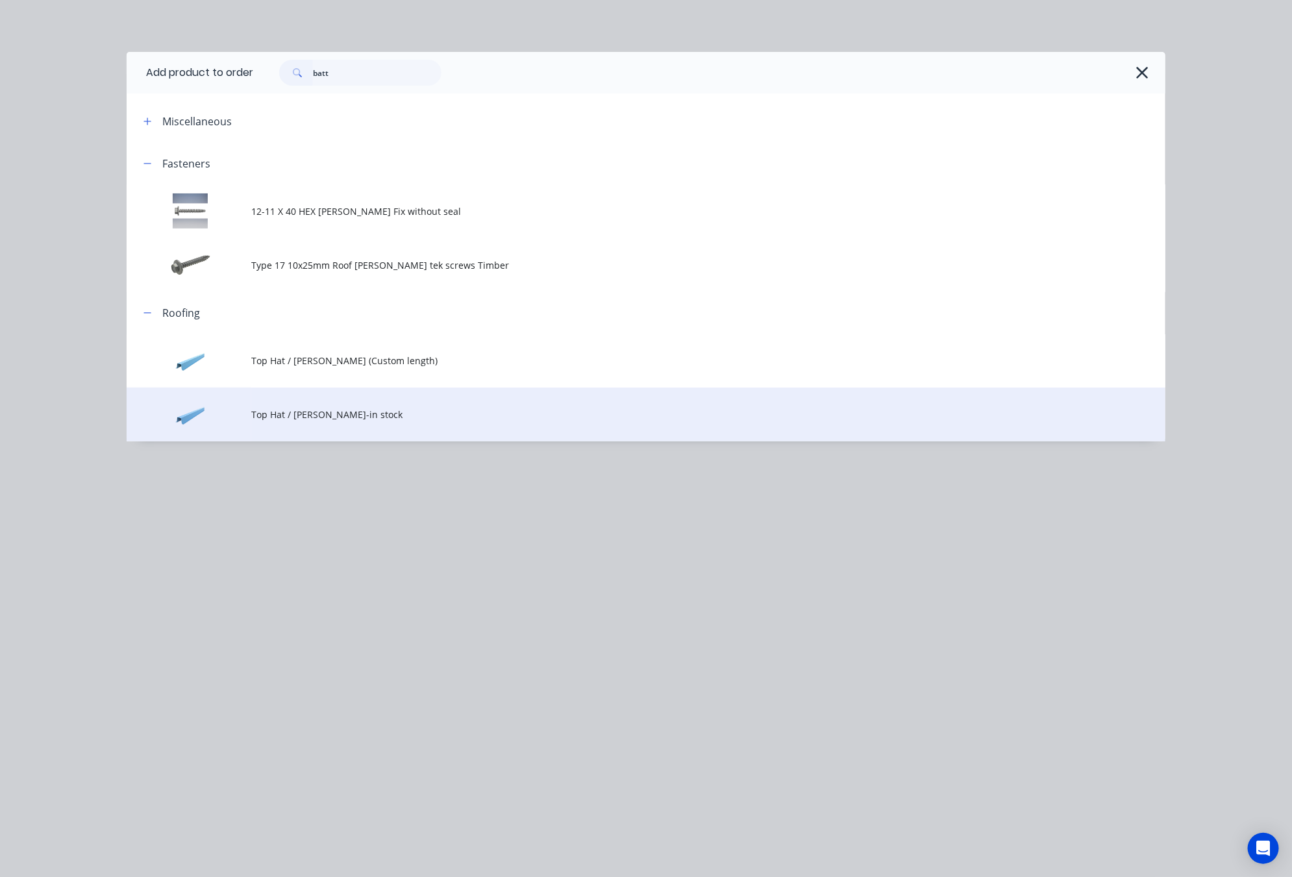
click at [468, 419] on span "Top Hat / Batten-in stock" at bounding box center [616, 415] width 731 height 14
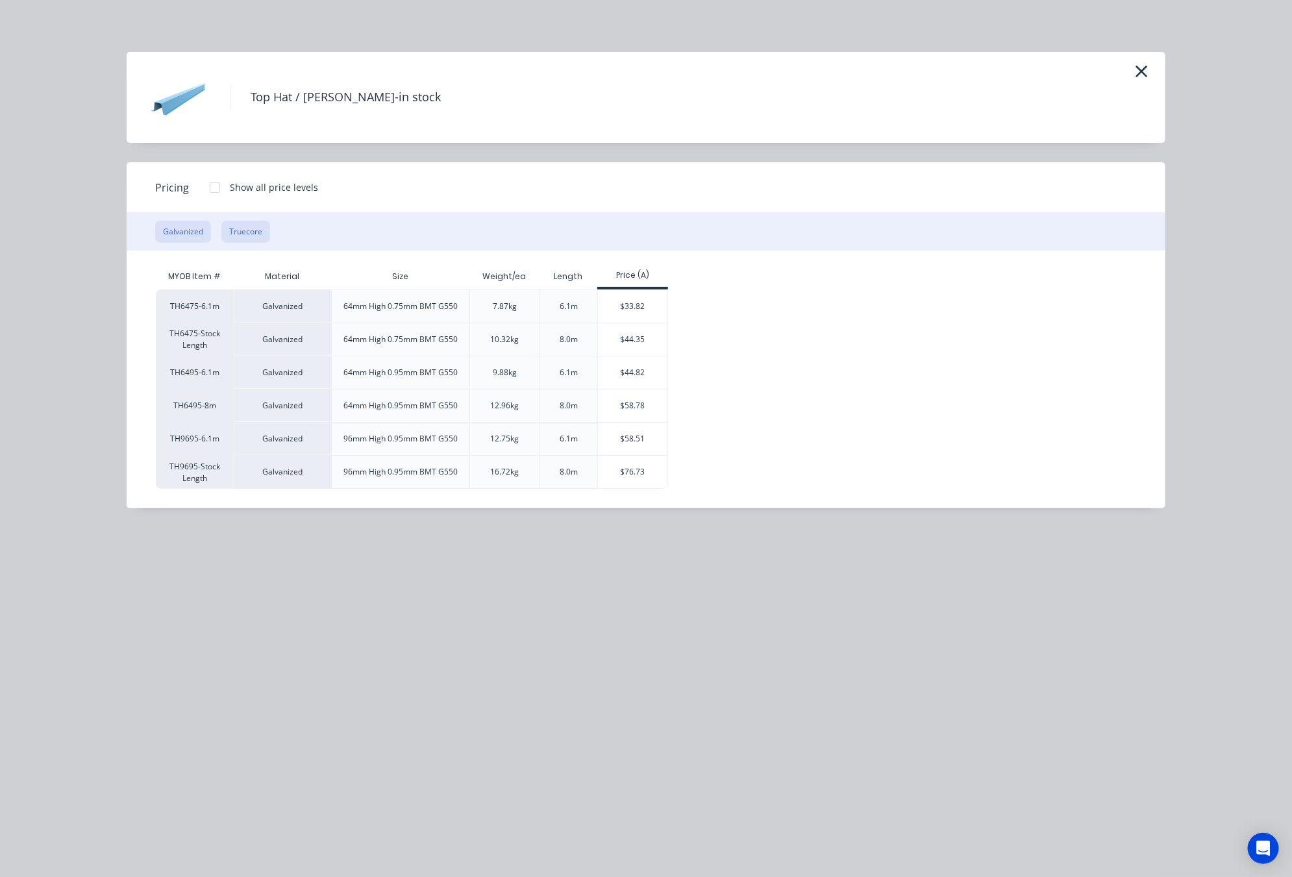
click at [245, 231] on button "Truecore" at bounding box center [245, 232] width 49 height 22
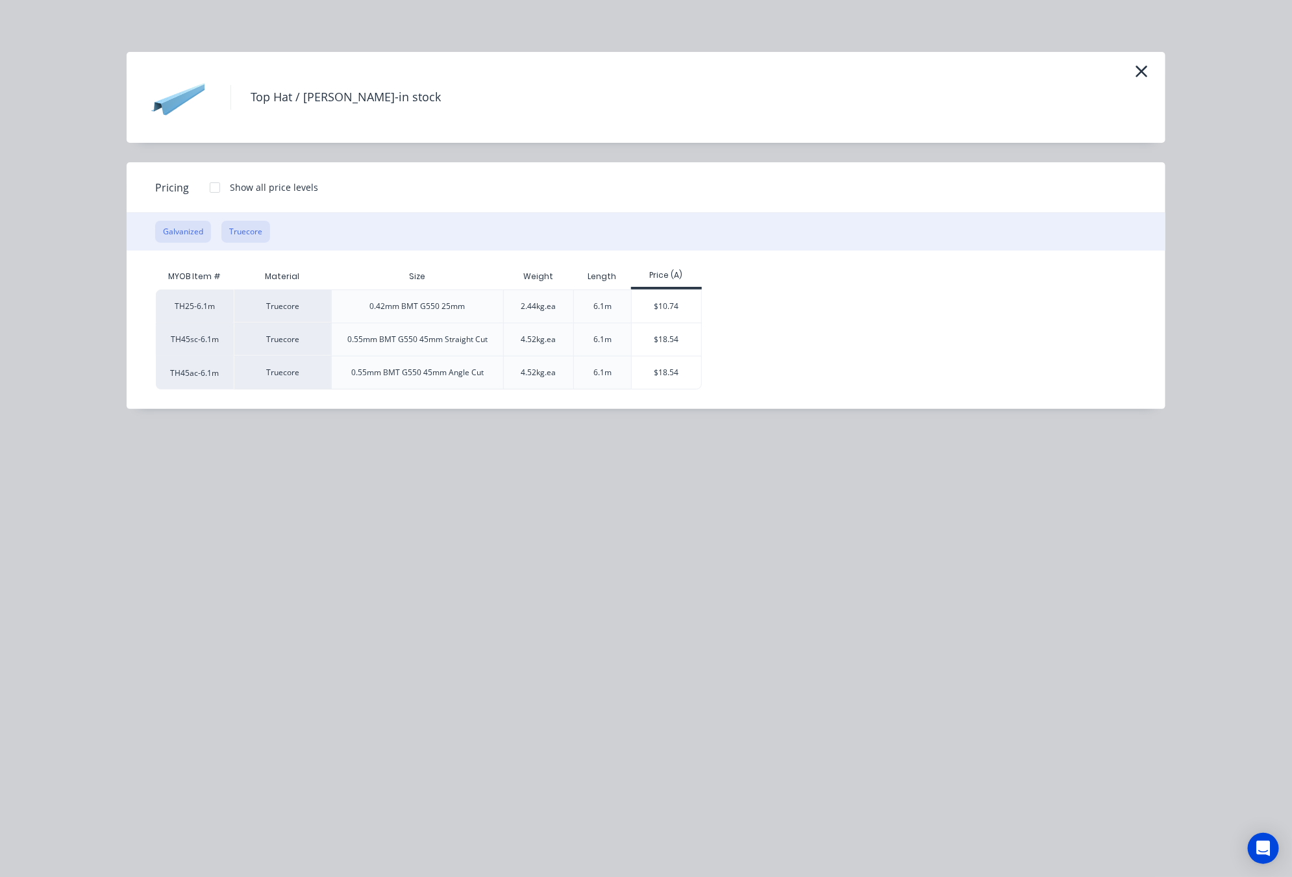
click at [192, 234] on button "Galvanized" at bounding box center [183, 232] width 56 height 22
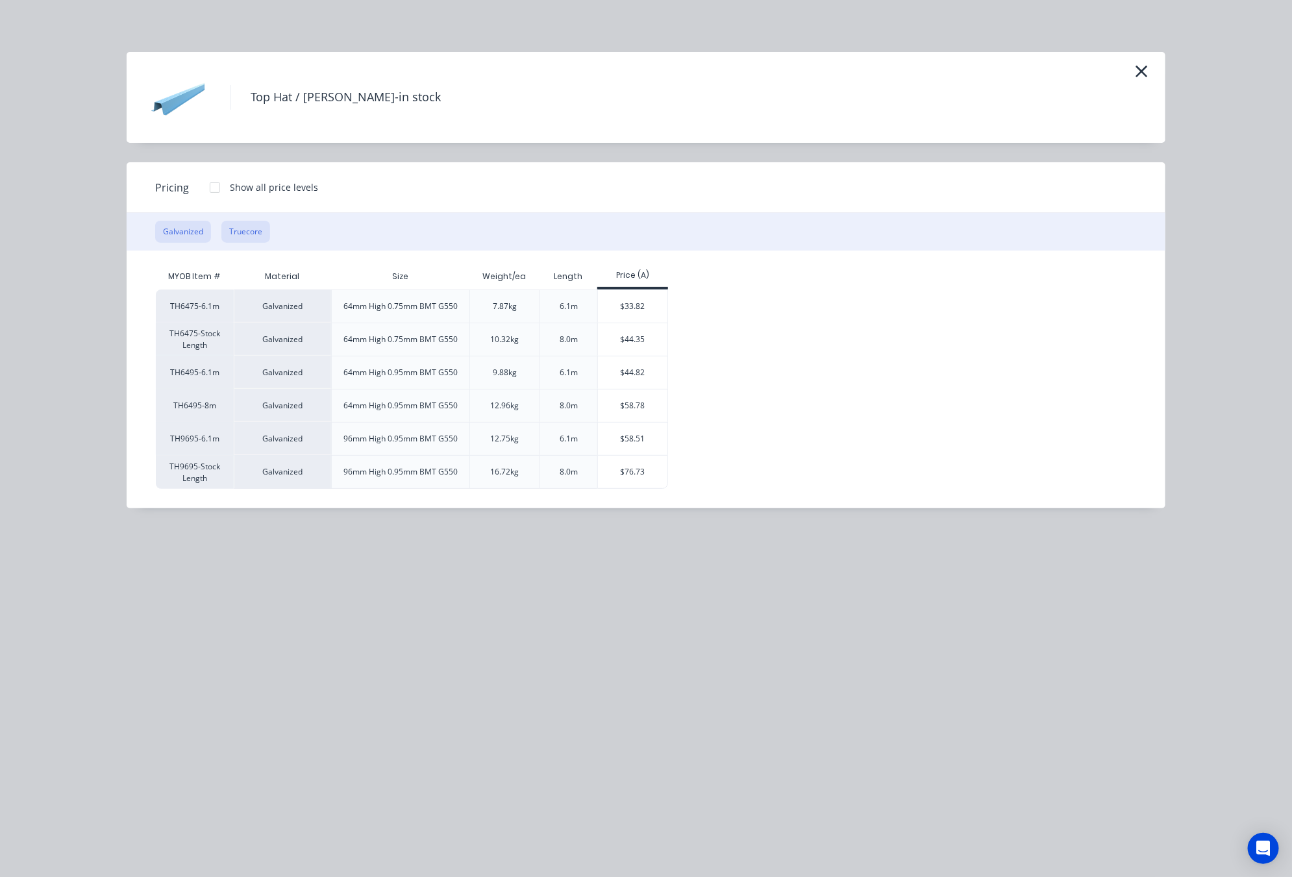
click at [232, 226] on button "Truecore" at bounding box center [245, 232] width 49 height 22
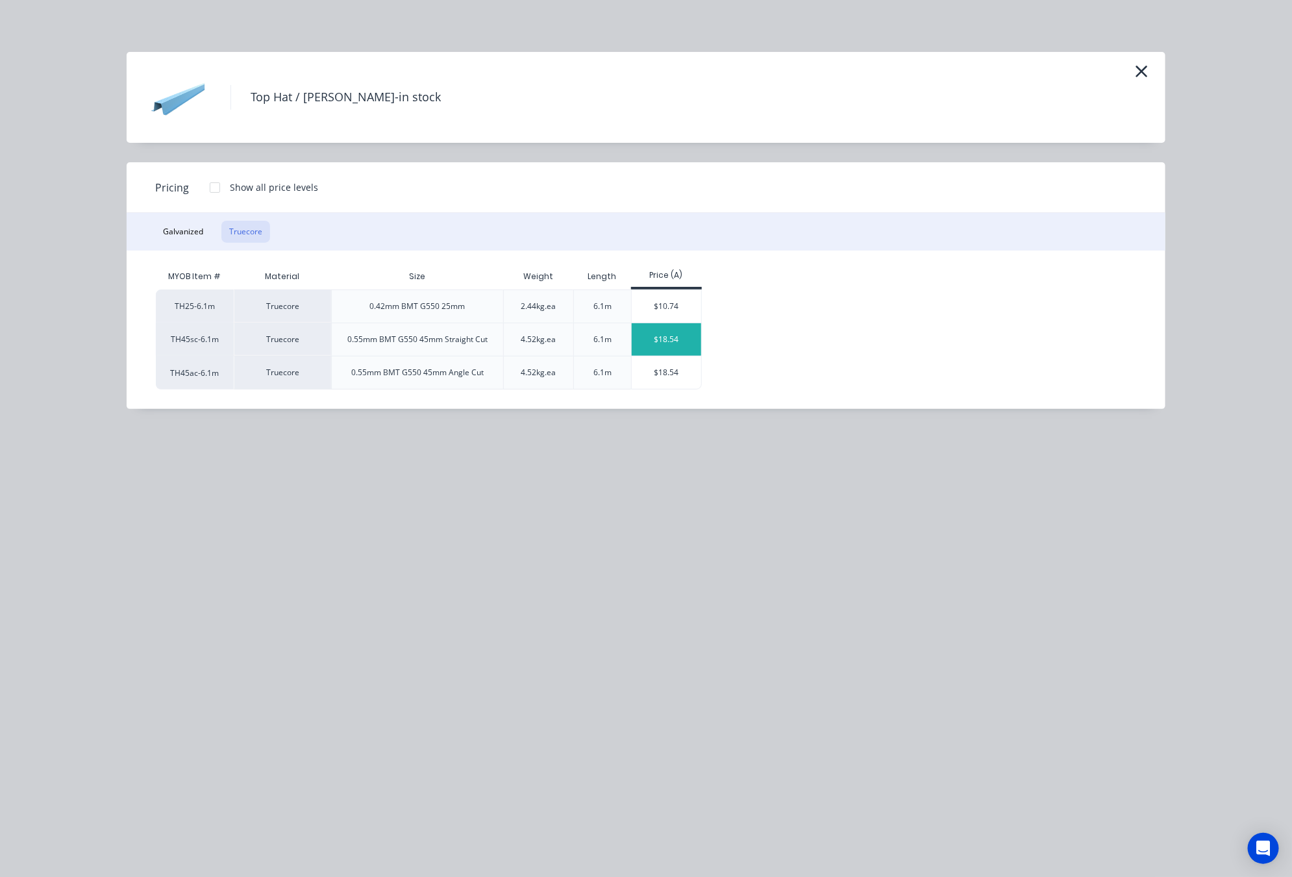
click at [672, 338] on div "$18.54" at bounding box center [666, 339] width 69 height 32
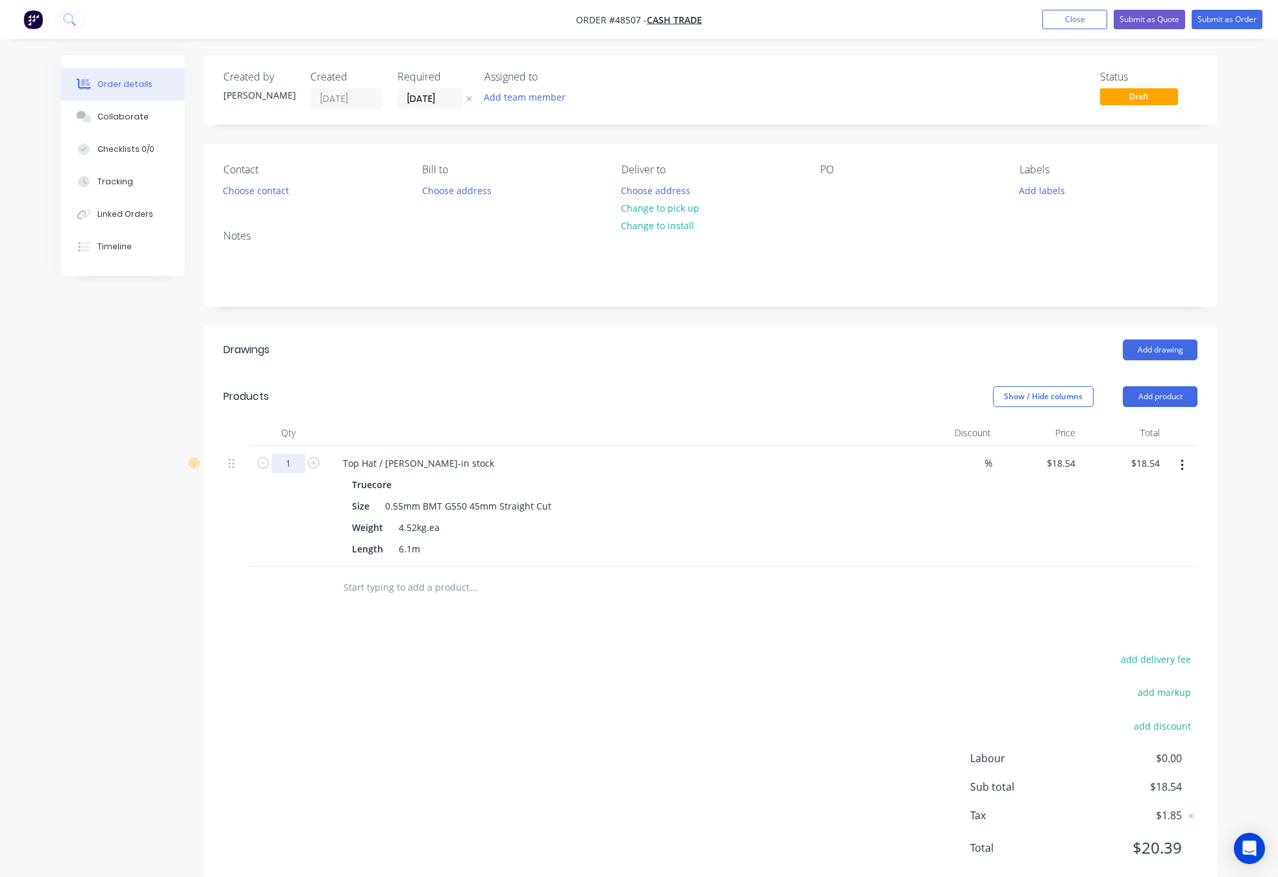
click at [283, 468] on input "1" at bounding box center [288, 463] width 34 height 19
type input "3"
type input "$55.62"
click at [647, 682] on div "add delivery fee add markup add discount Labour $0.00 Sub total $18.54 Tax $1.8…" at bounding box center [710, 762] width 974 height 222
click at [664, 212] on button "Change to pick up" at bounding box center [660, 208] width 92 height 18
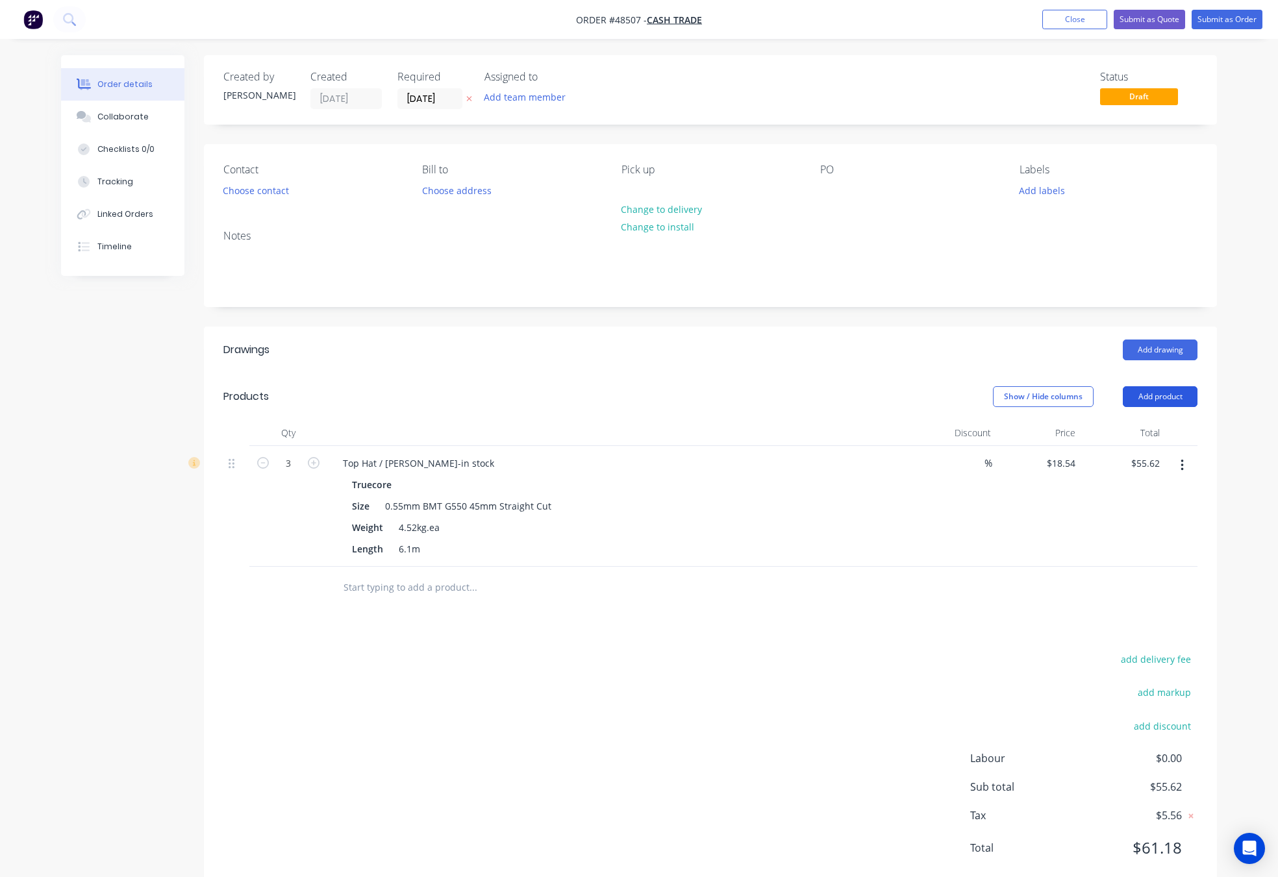
click at [1147, 403] on button "Add product" at bounding box center [1160, 396] width 75 height 21
click at [1142, 429] on div "Product catalogue" at bounding box center [1136, 429] width 100 height 19
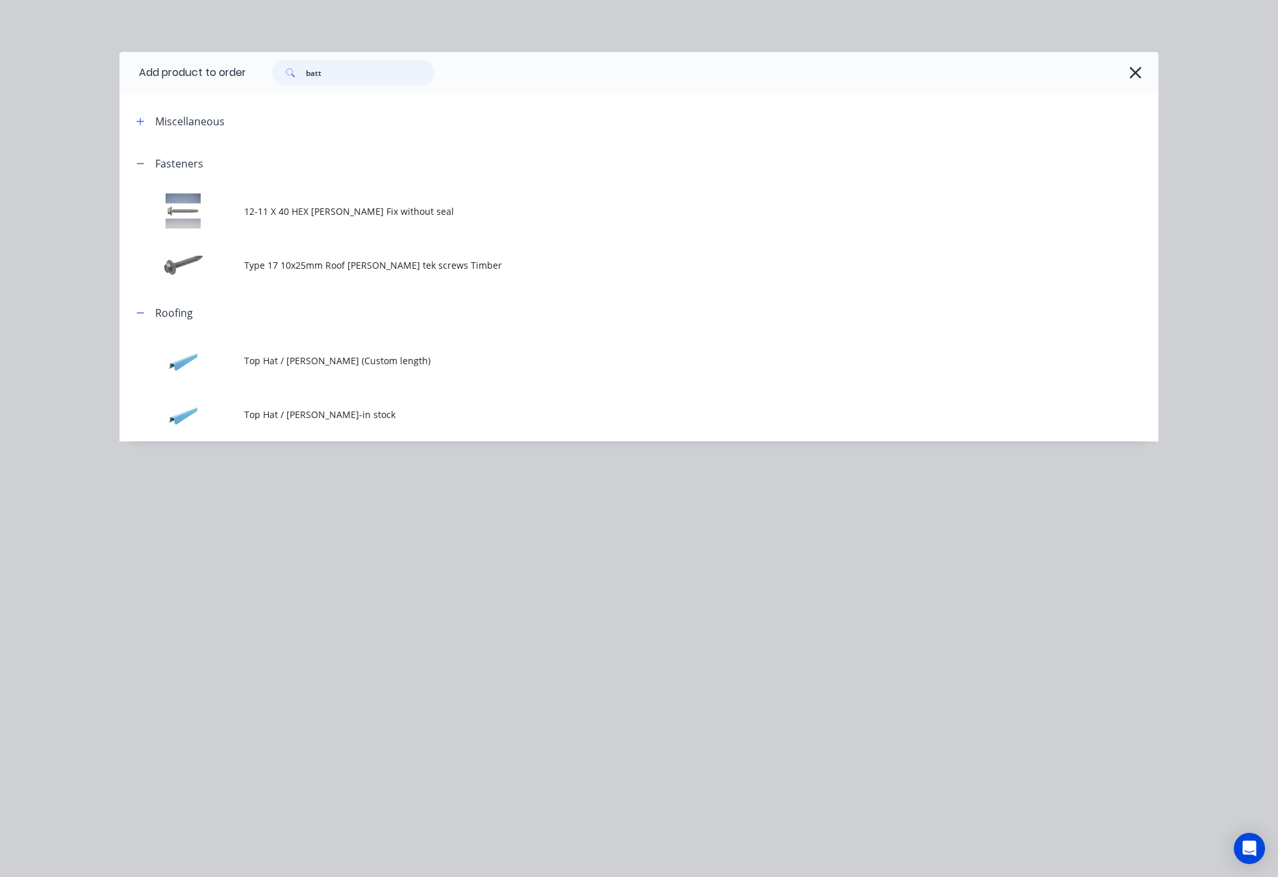
drag, startPoint x: 349, startPoint y: 77, endPoint x: 184, endPoint y: 94, distance: 166.4
click at [188, 94] on div "Add product to order batt Miscellaneous Fasteners 12-11 X 40 HEX Batten Fix wit…" at bounding box center [638, 247] width 1039 height 390
type input "tube"
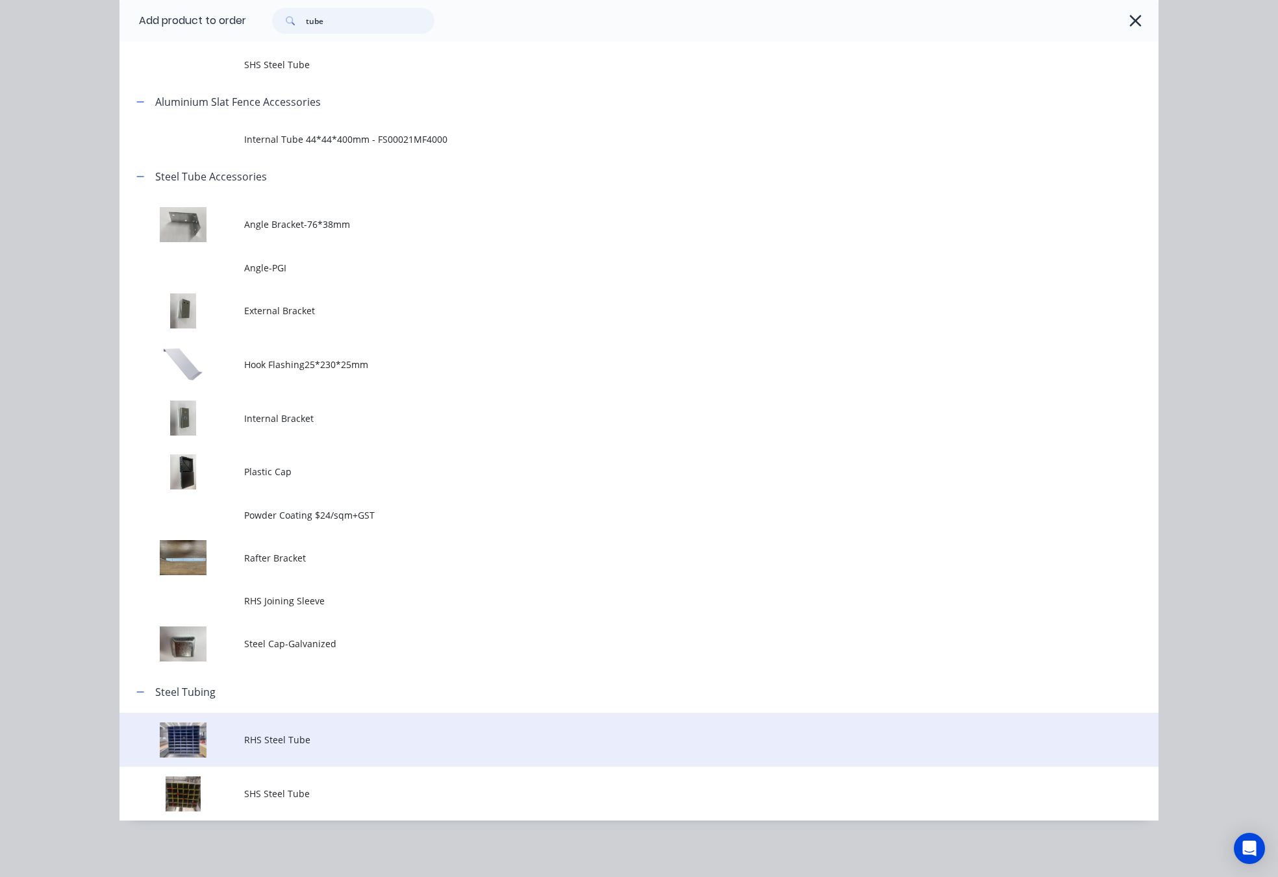
scroll to position [55, 0]
click at [362, 745] on span "RHS Steel Tube" at bounding box center [609, 740] width 731 height 14
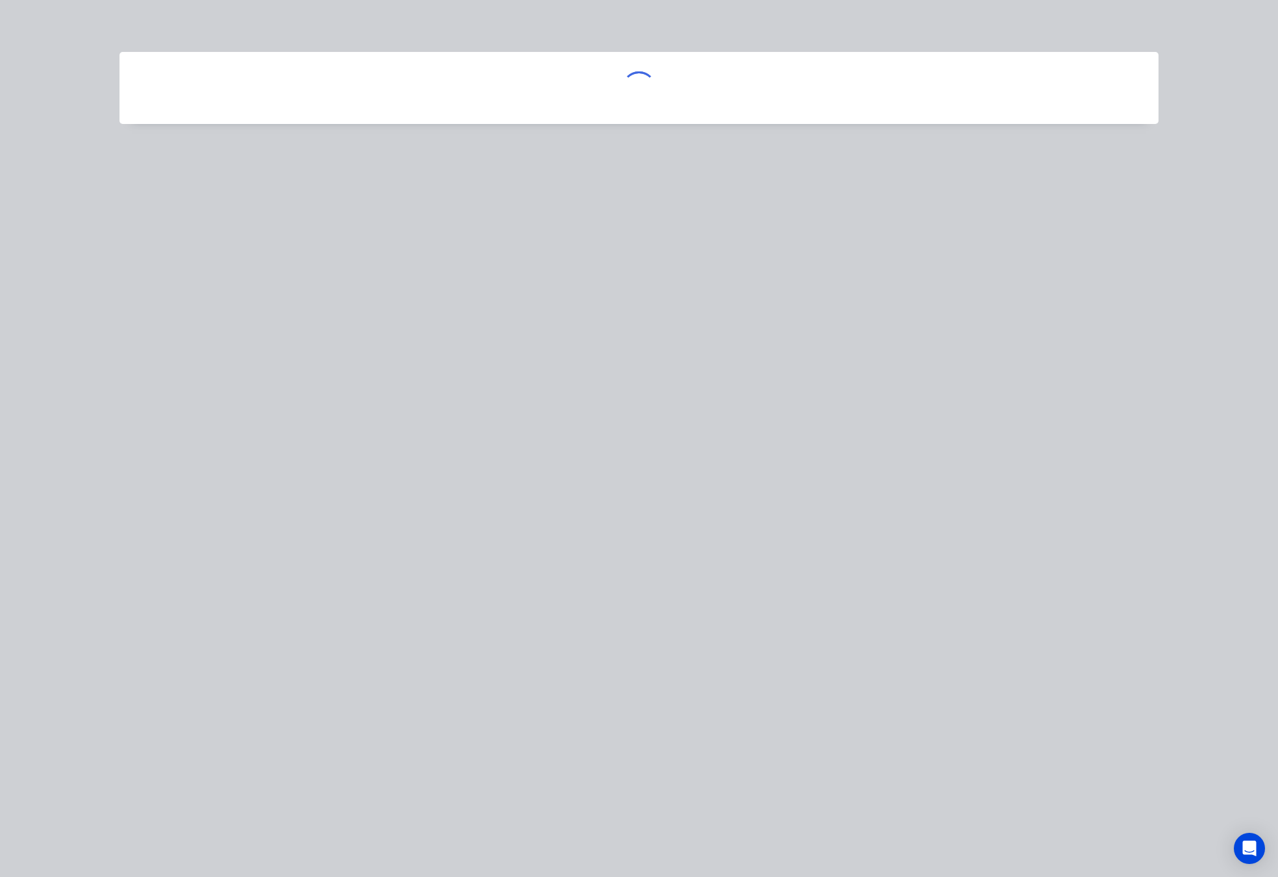
scroll to position [0, 0]
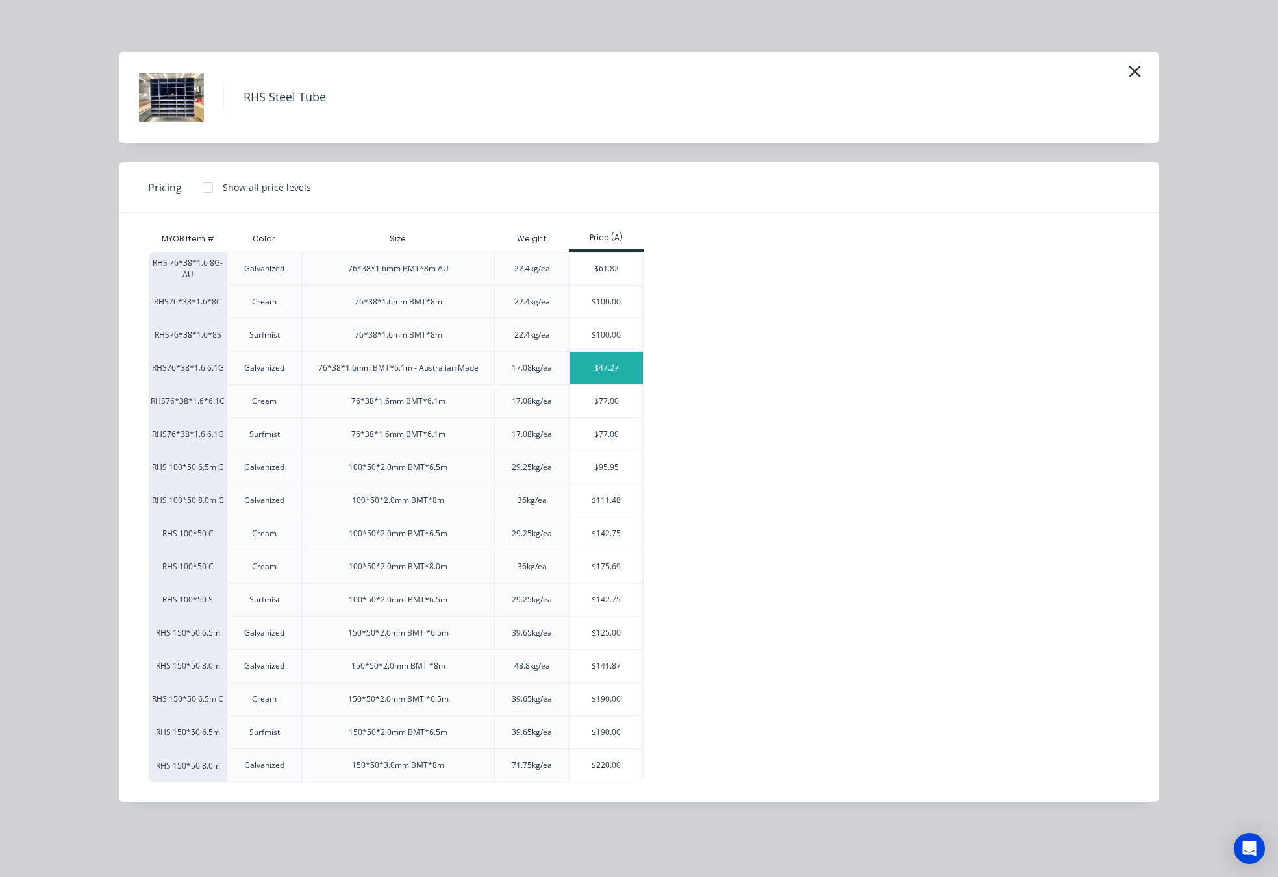
click at [595, 363] on div "$47.27" at bounding box center [605, 368] width 73 height 32
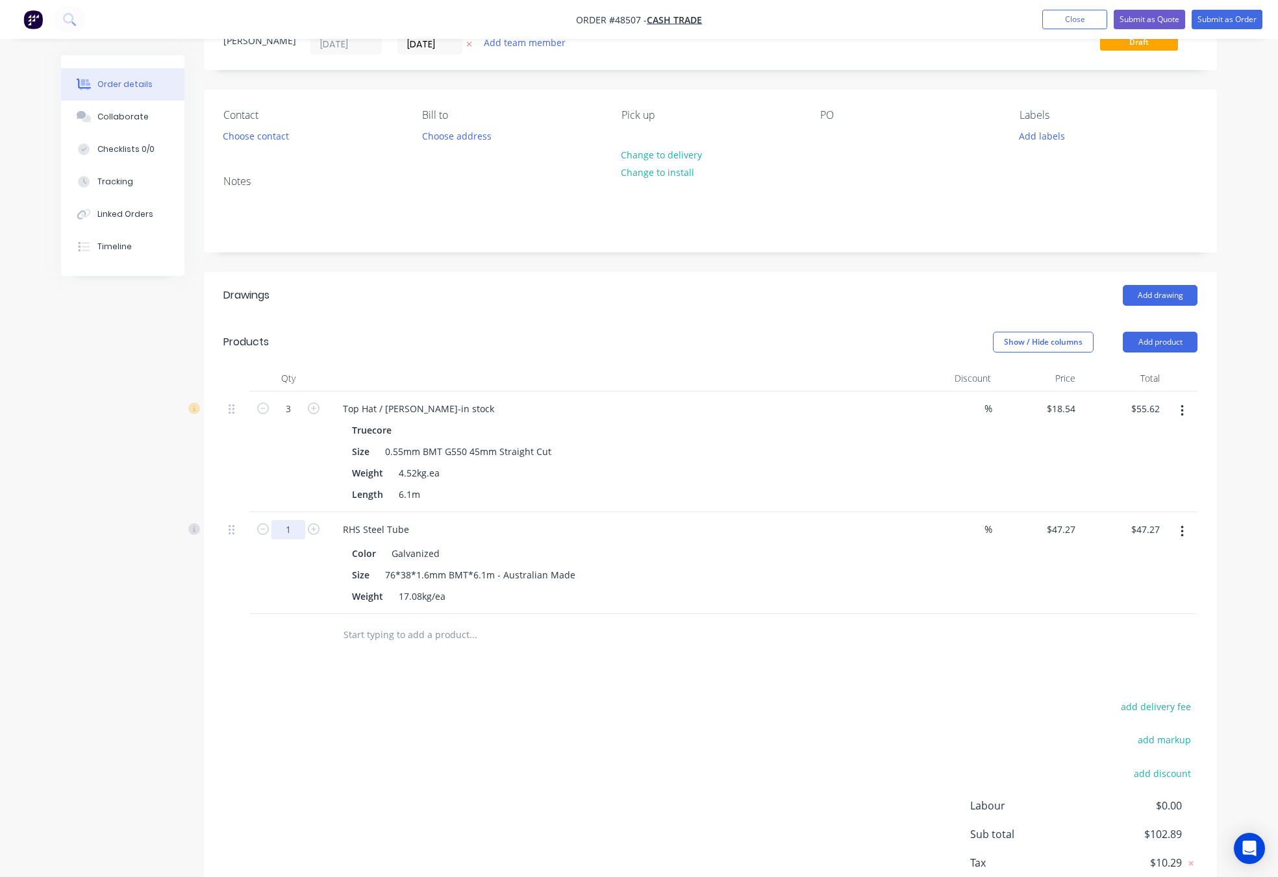
click at [277, 419] on input "1" at bounding box center [288, 408] width 34 height 19
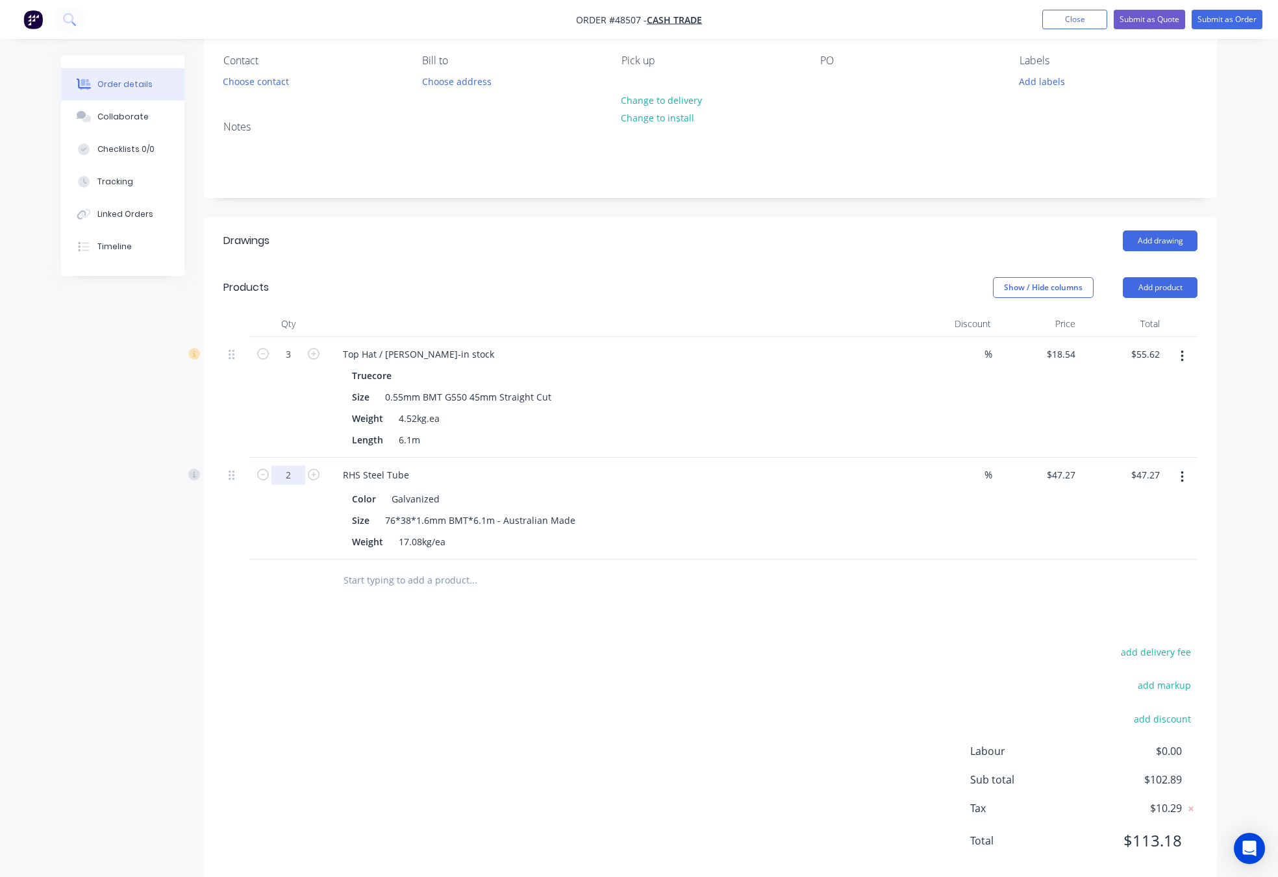
scroll to position [138, 0]
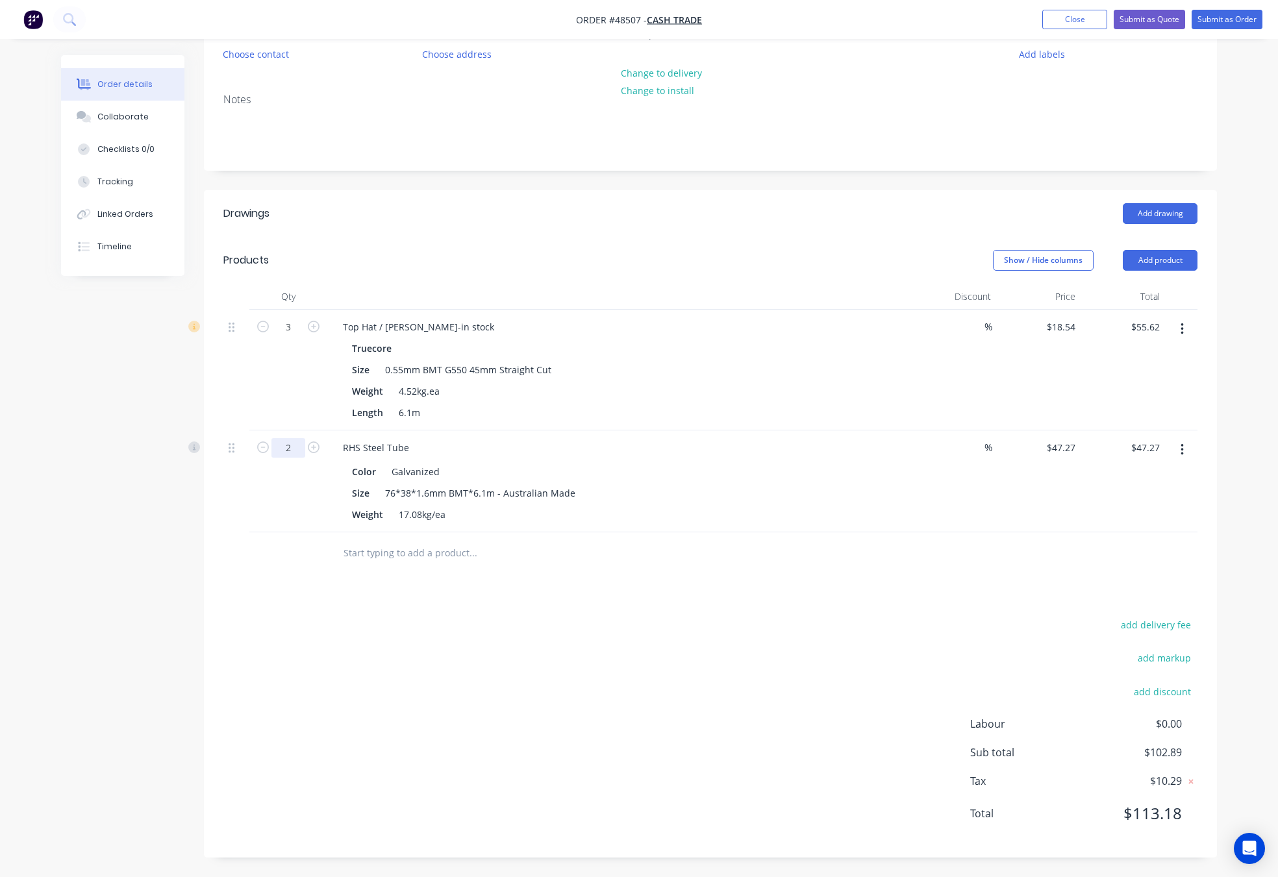
type input "2"
type input "$94.54"
click at [645, 645] on div "add delivery fee add markup add discount Labour $0.00 Sub total $150.16 Tax $15…" at bounding box center [710, 727] width 974 height 222
click at [415, 445] on div "RHS Steel Tube" at bounding box center [375, 447] width 87 height 19
click at [522, 577] on div "Drawings Add drawing Products Show / Hide columns Add product Qty Discount Pric…" at bounding box center [710, 523] width 1013 height 667
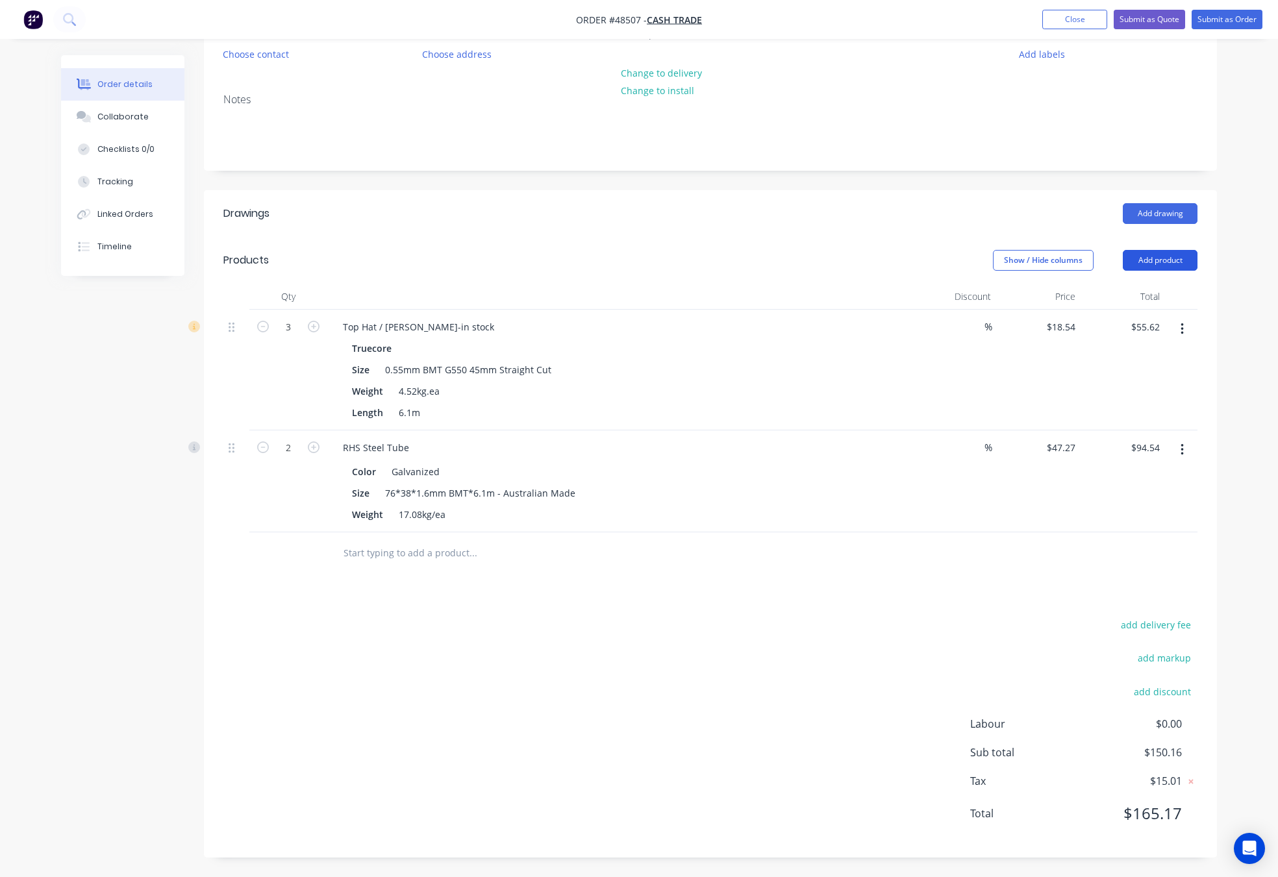
click at [1166, 264] on button "Add product" at bounding box center [1160, 260] width 75 height 21
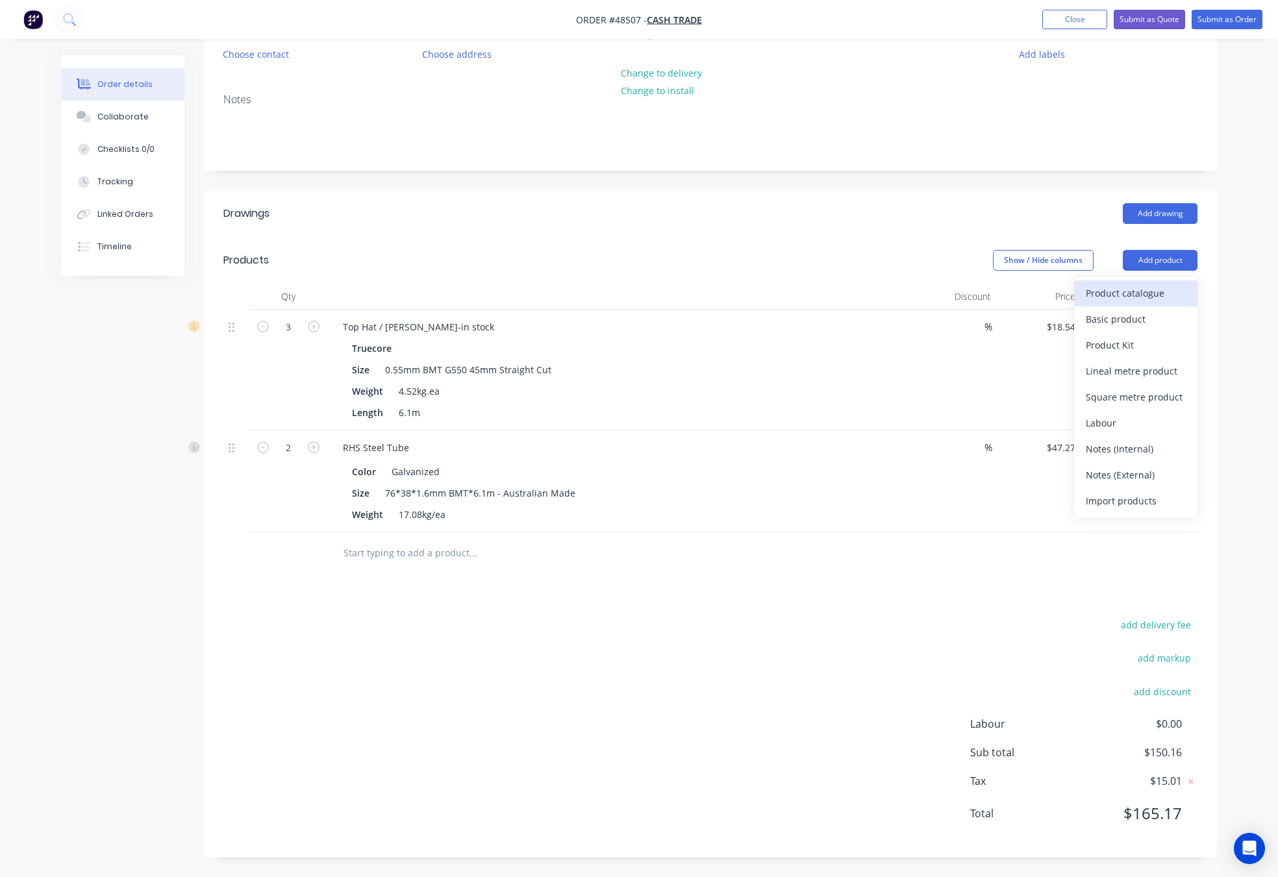
click at [1129, 294] on div "Product catalogue" at bounding box center [1136, 293] width 100 height 19
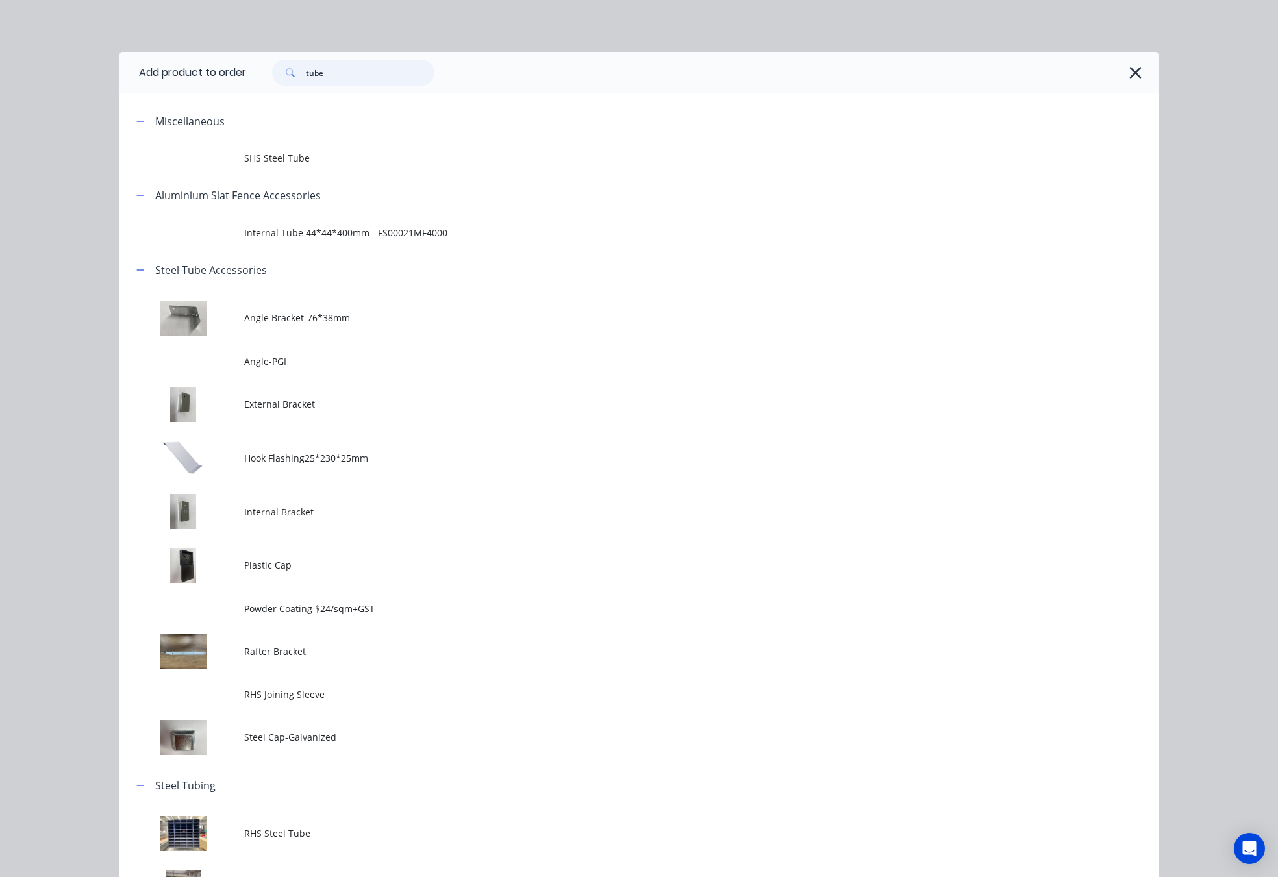
drag, startPoint x: 373, startPoint y: 82, endPoint x: 218, endPoint y: 90, distance: 154.7
click at [219, 90] on header "Add product to order tube" at bounding box center [638, 73] width 1039 height 42
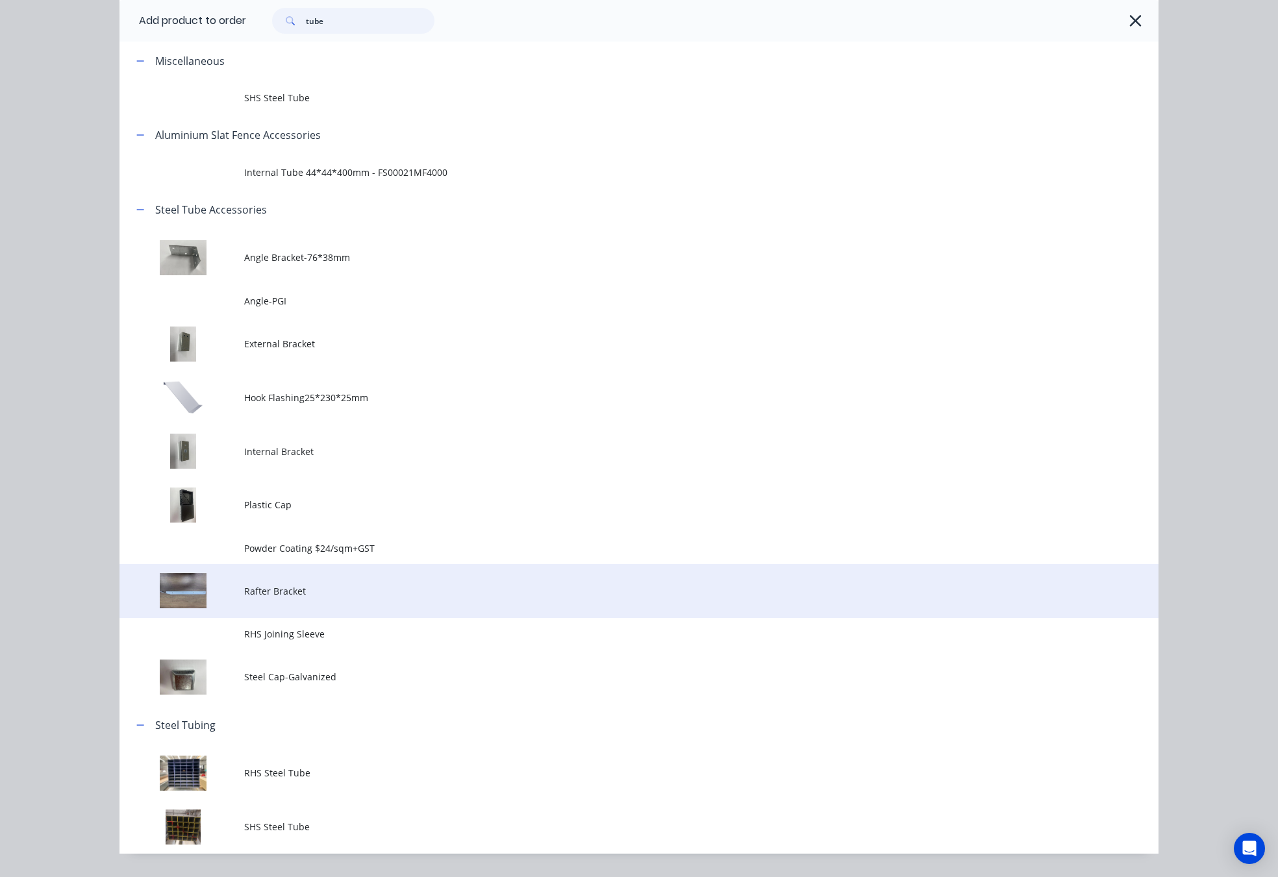
scroll to position [94, 0]
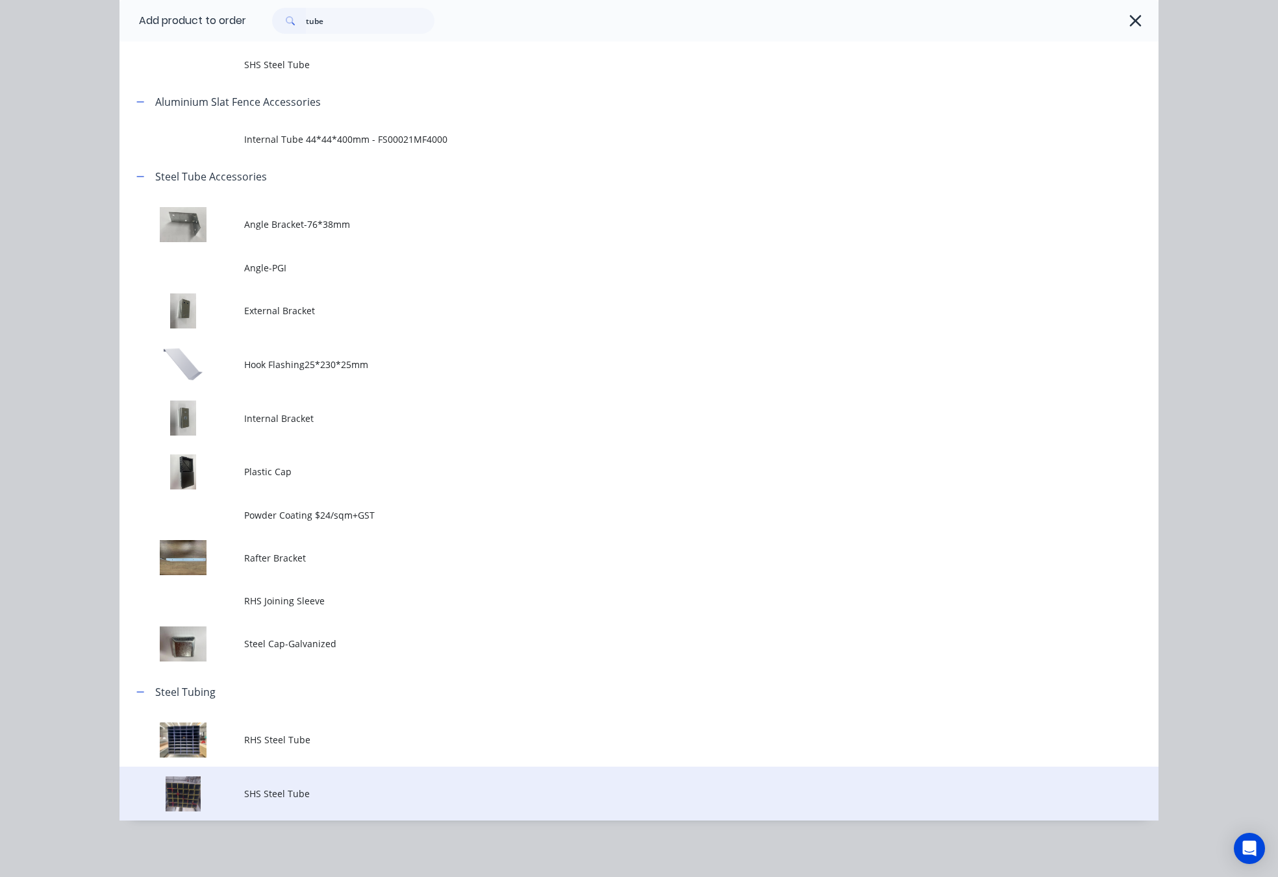
click at [364, 797] on span "SHS Steel Tube" at bounding box center [609, 794] width 731 height 14
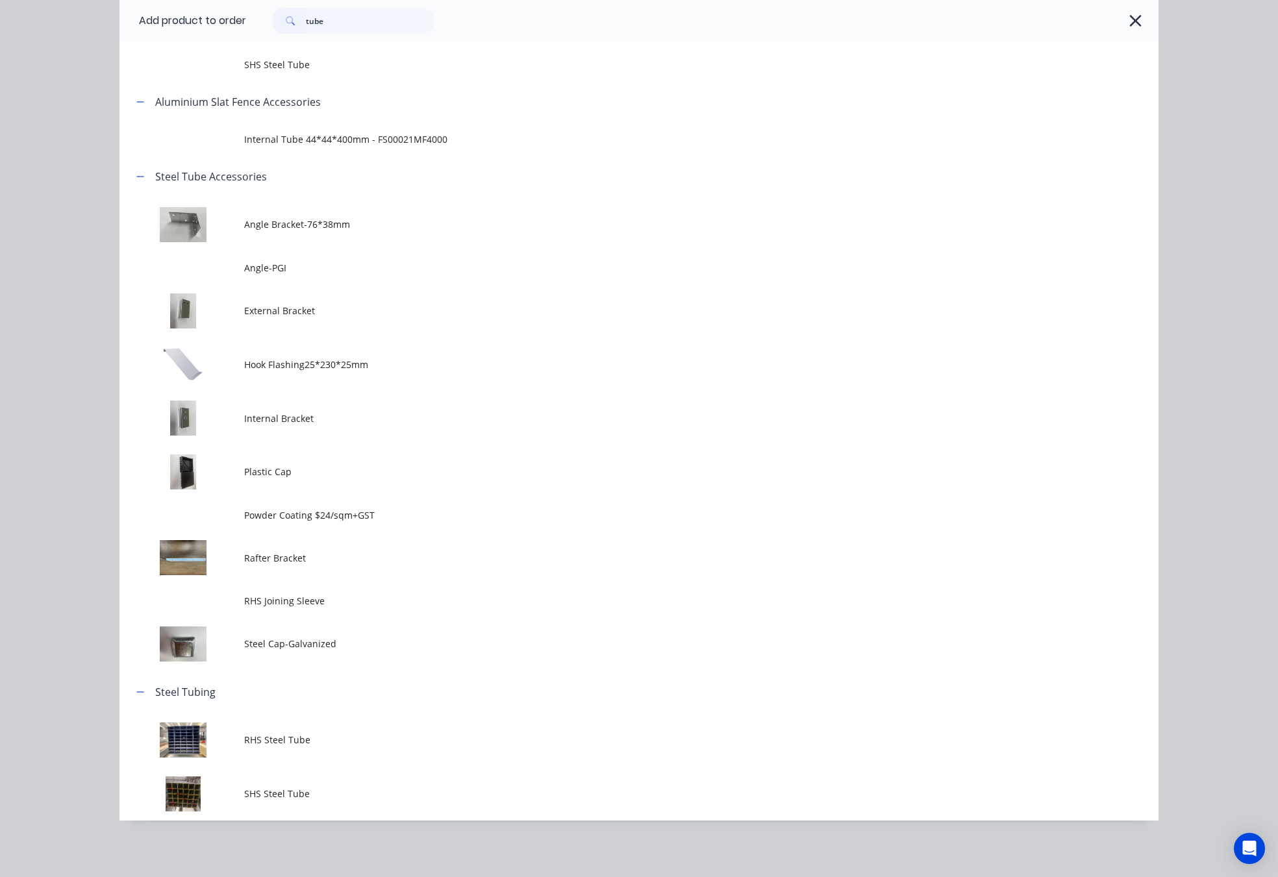
scroll to position [0, 0]
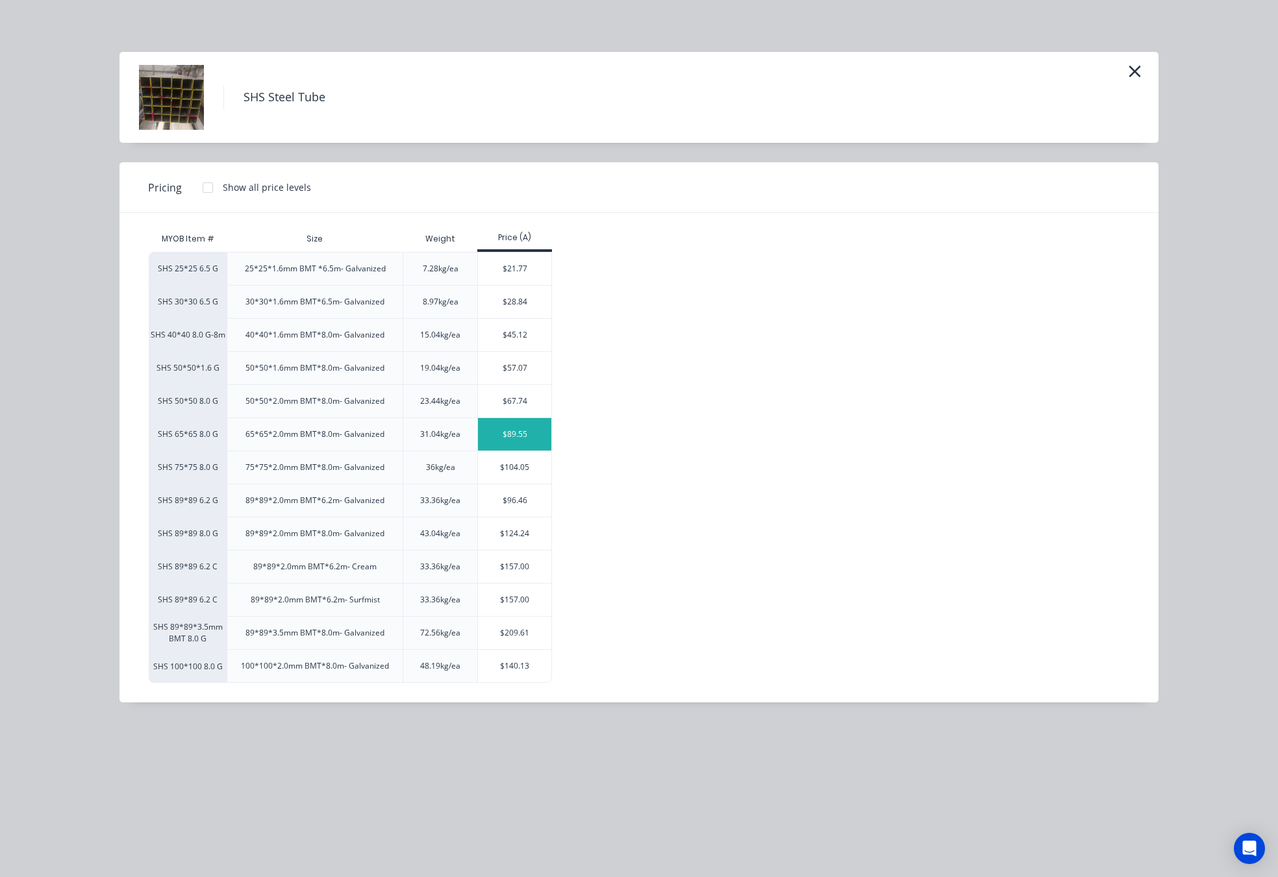
click at [529, 439] on div "$89.55" at bounding box center [514, 434] width 73 height 32
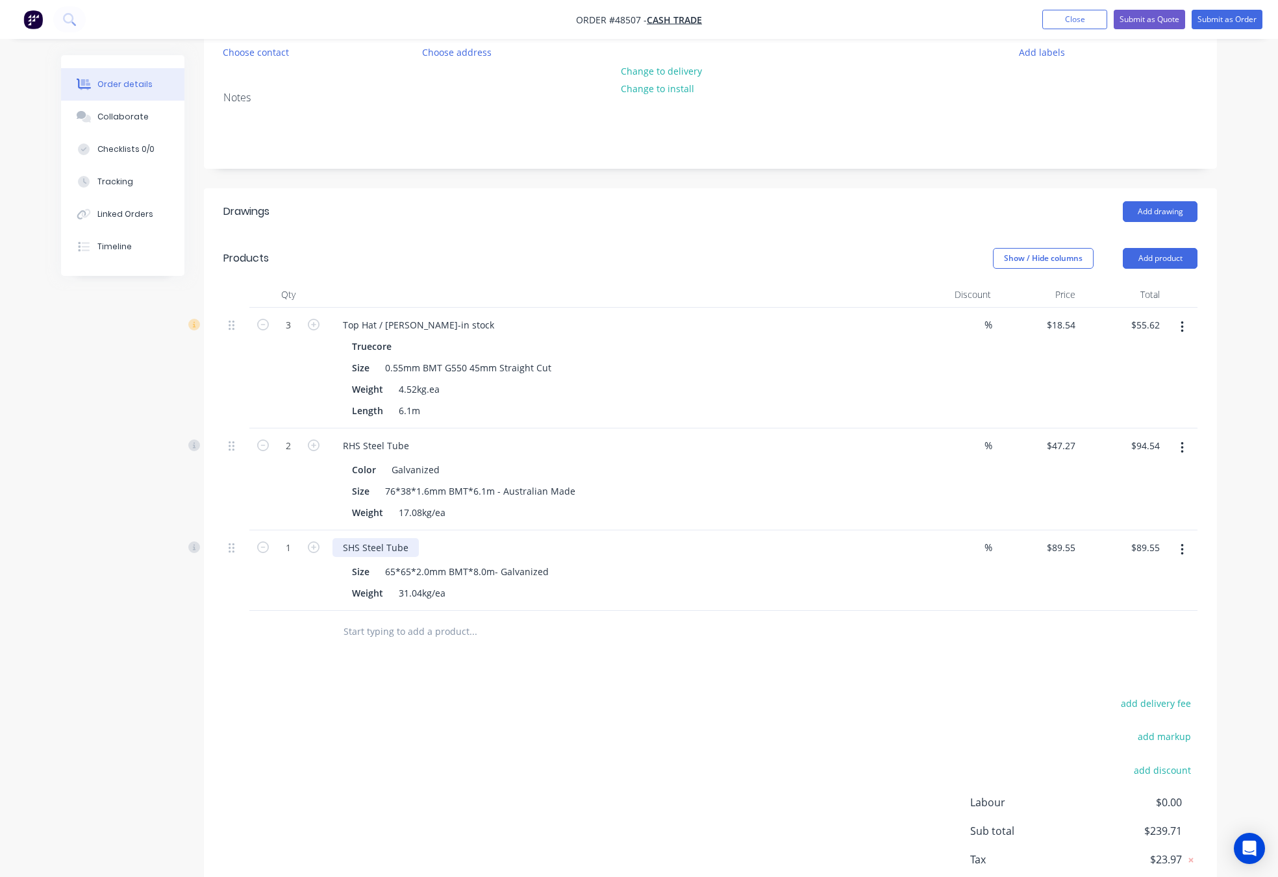
click at [412, 551] on div "SHS Steel Tube" at bounding box center [375, 547] width 86 height 19
click at [406, 549] on div "SHS Steel Tube cut in 3000+5000)" at bounding box center [415, 547] width 166 height 19
click at [1156, 247] on header "Products Show / Hide columns Add product" at bounding box center [710, 258] width 1013 height 47
click at [1166, 246] on header "Products Show / Hide columns Add product" at bounding box center [710, 258] width 1013 height 47
click at [1164, 262] on button "Add product" at bounding box center [1160, 258] width 75 height 21
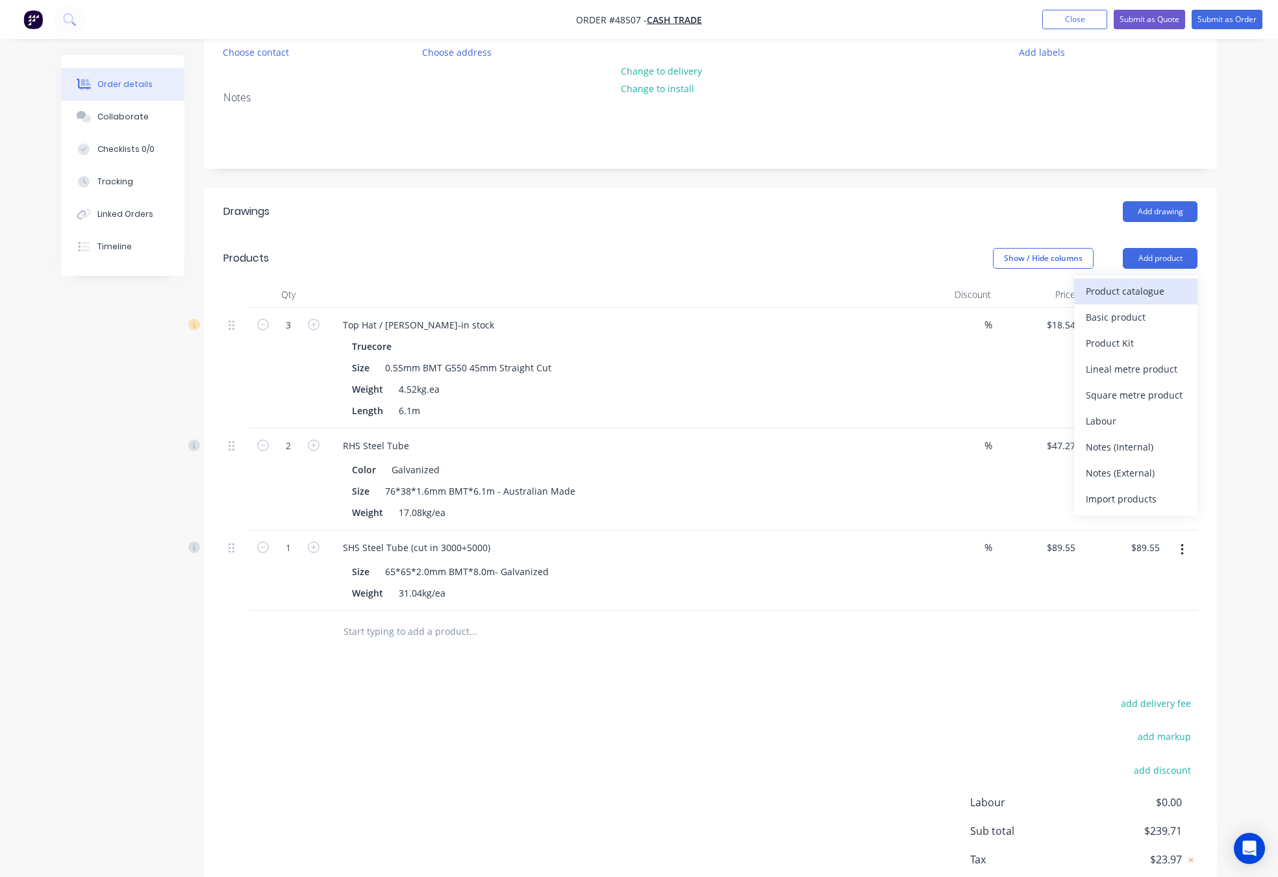
click at [1149, 294] on div "Product catalogue" at bounding box center [1136, 291] width 100 height 19
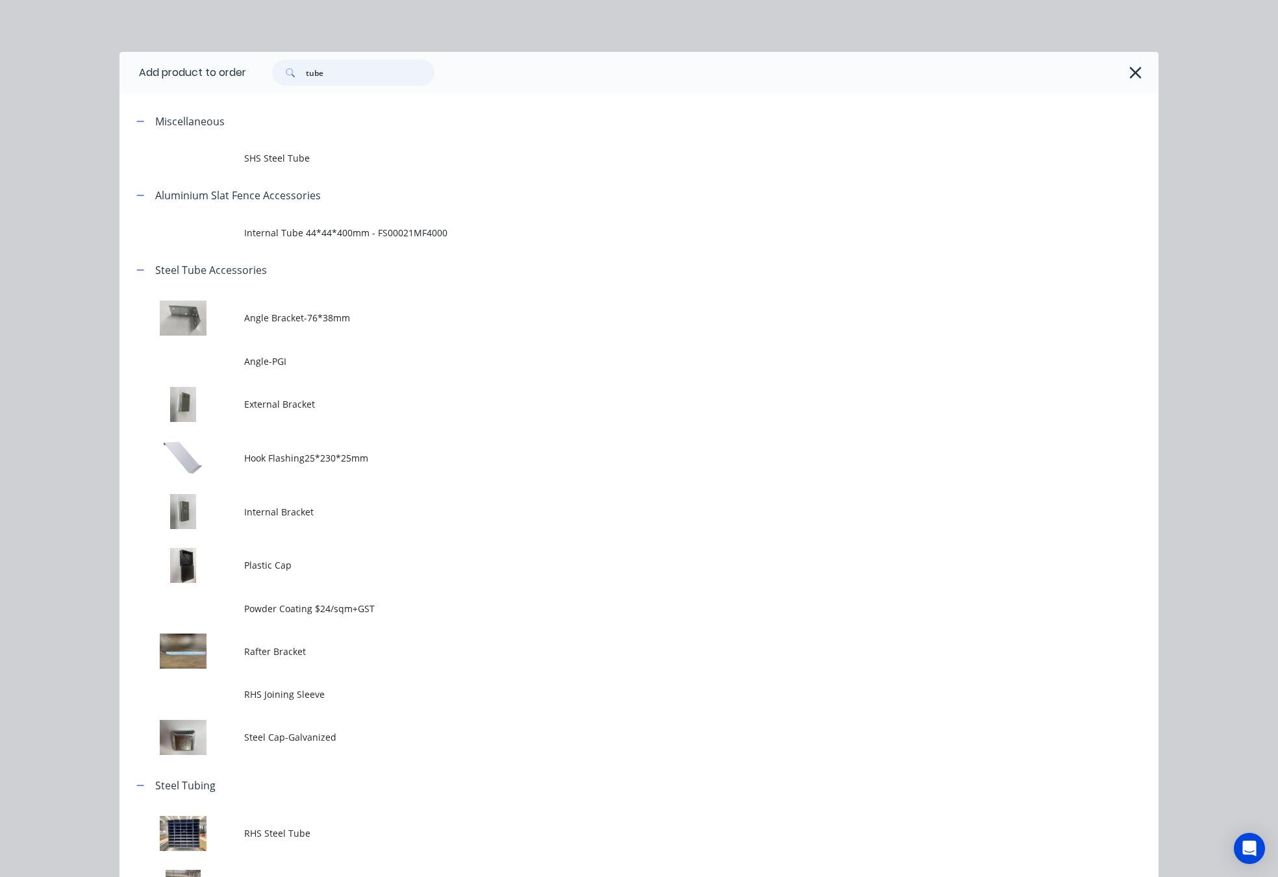
drag, startPoint x: 386, startPoint y: 80, endPoint x: 197, endPoint y: 84, distance: 189.0
click at [199, 82] on header "Add product to order tube" at bounding box center [638, 73] width 1039 height 42
type input "cut"
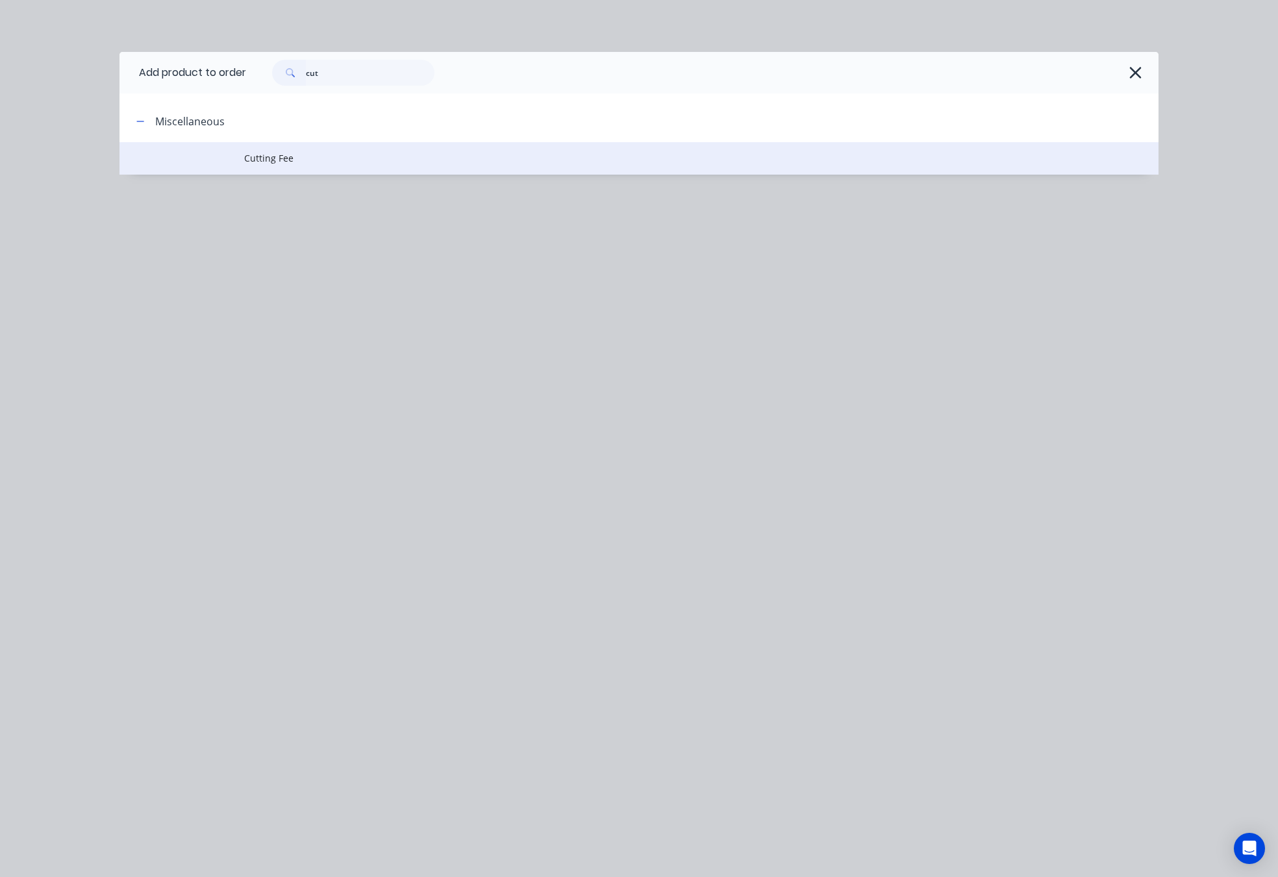
click at [342, 153] on span "Cutting Fee" at bounding box center [609, 158] width 731 height 14
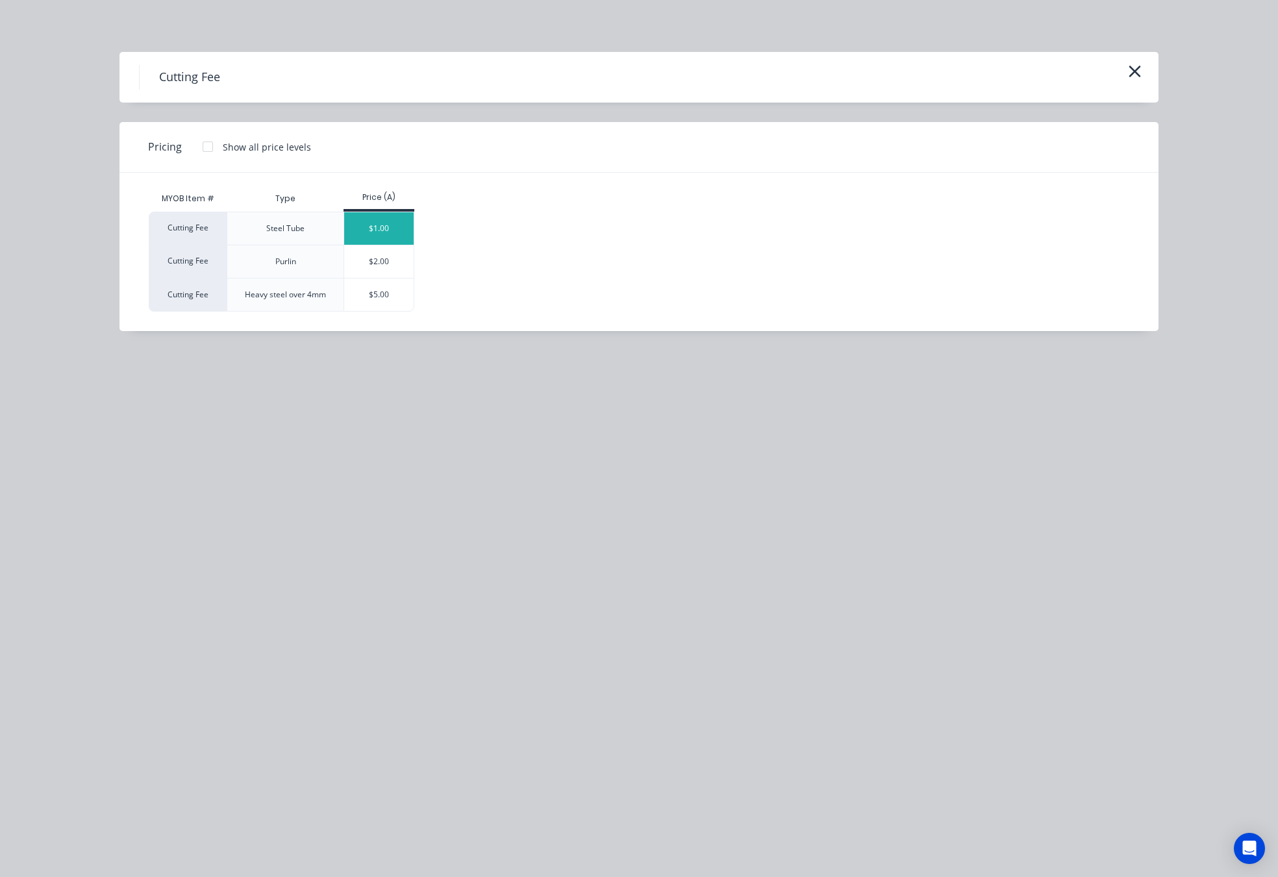
click at [374, 223] on div "$1.00" at bounding box center [378, 228] width 69 height 32
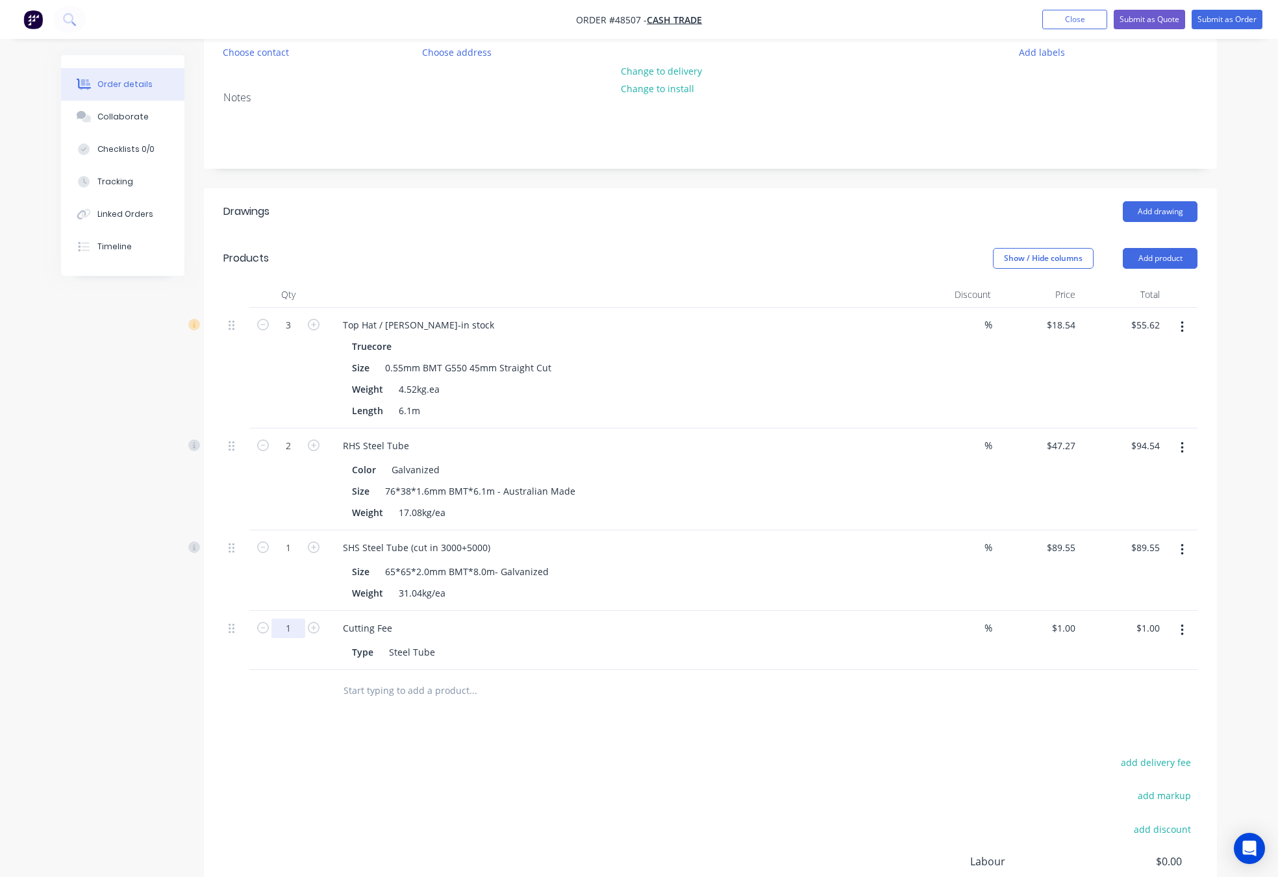
click at [289, 335] on input "1" at bounding box center [288, 325] width 34 height 19
click at [605, 741] on div "Drawings Add drawing Products Show / Hide columns Add product Qty Discount Pric…" at bounding box center [710, 591] width 1013 height 807
click at [1156, 251] on button "Add product" at bounding box center [1160, 258] width 75 height 21
click at [1134, 288] on div "Product catalogue" at bounding box center [1136, 291] width 100 height 19
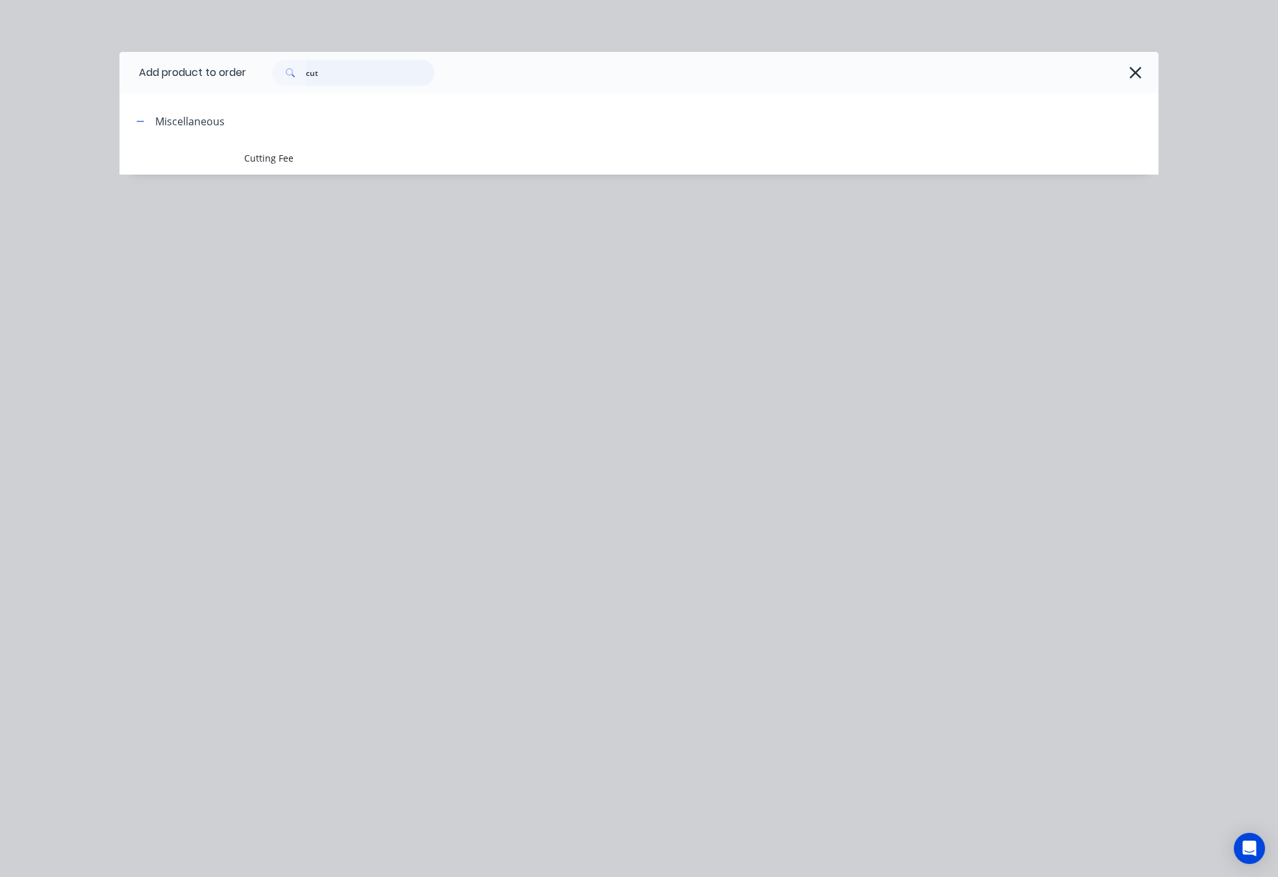
drag, startPoint x: 342, startPoint y: 77, endPoint x: 101, endPoint y: 119, distance: 243.9
click at [147, 111] on div "Add product to order cut Miscellaneous Cutting Fee" at bounding box center [638, 113] width 1039 height 123
type input "kwi"
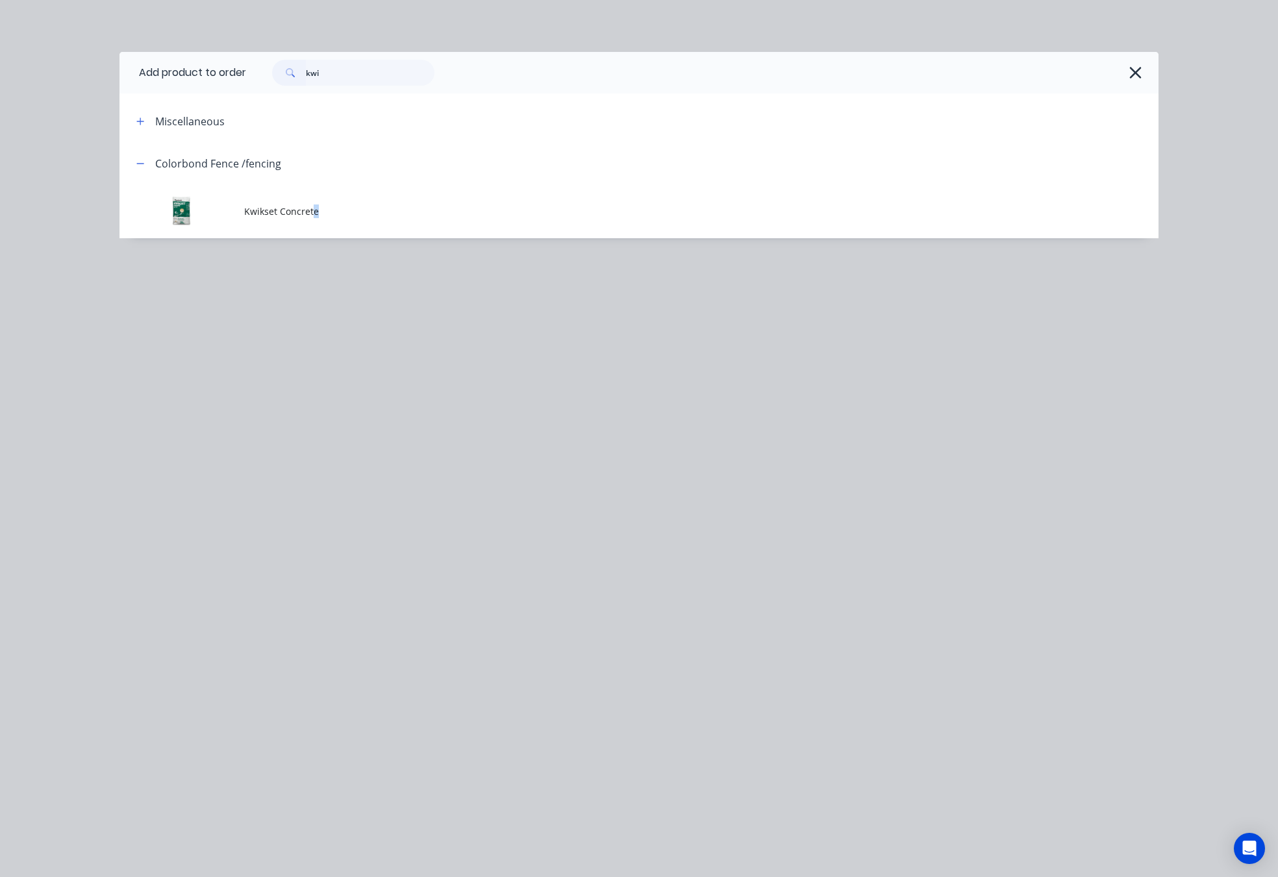
click at [316, 206] on span "Kwikset Concrete" at bounding box center [609, 212] width 731 height 14
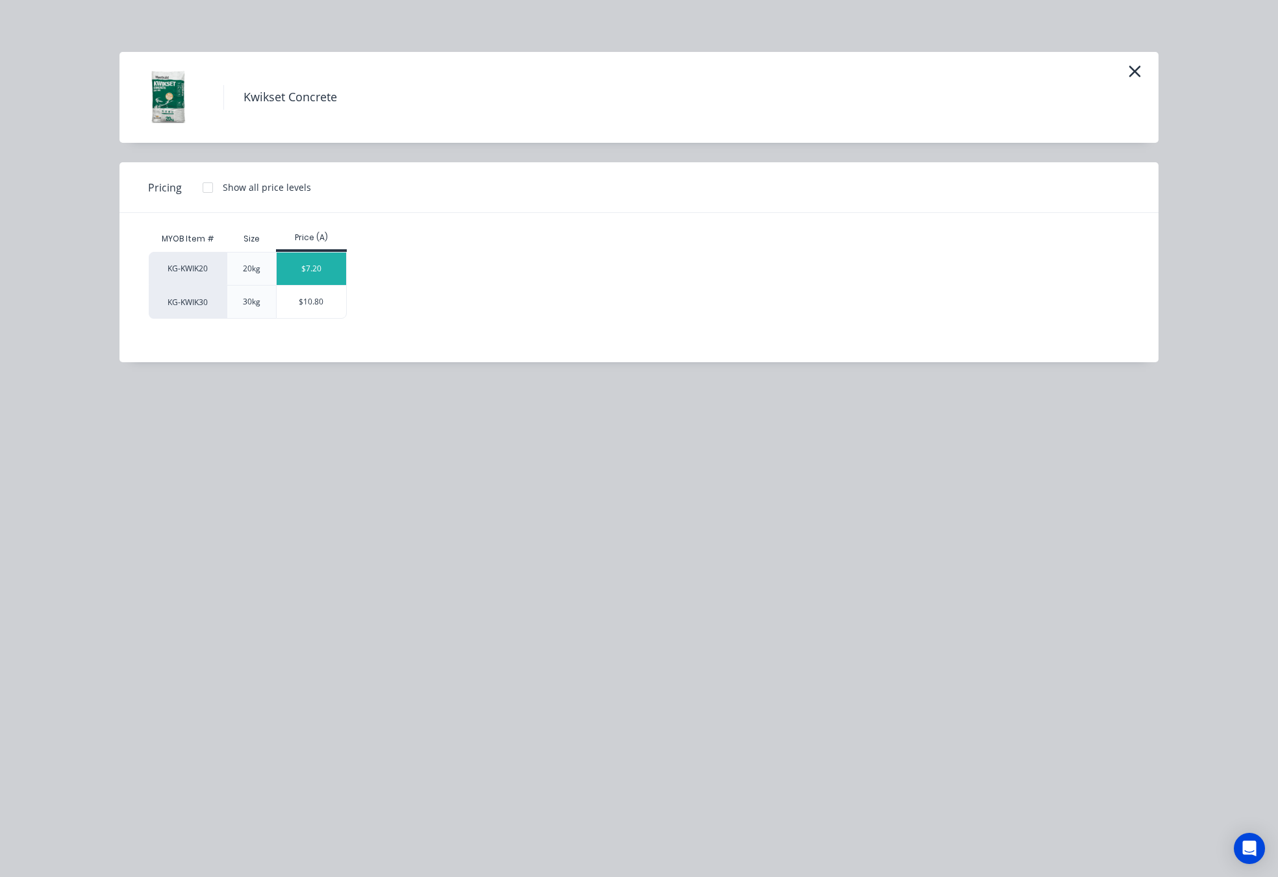
click at [316, 266] on div "$7.20" at bounding box center [311, 269] width 69 height 32
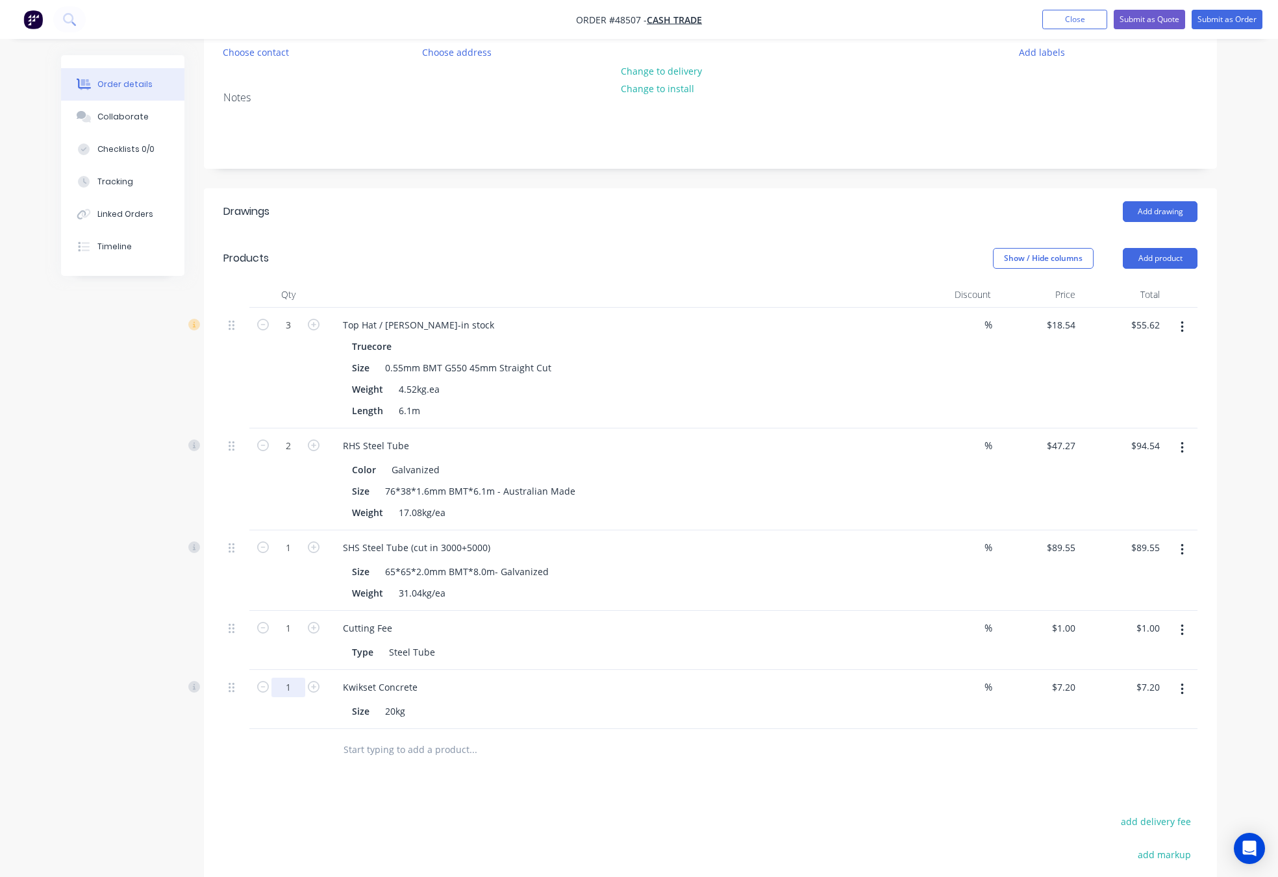
click at [295, 682] on div "1" at bounding box center [288, 686] width 34 height 19
click at [295, 335] on input "1" at bounding box center [288, 325] width 34 height 19
type input "2"
type input "$14.40"
click at [318, 771] on div at bounding box center [288, 750] width 78 height 42
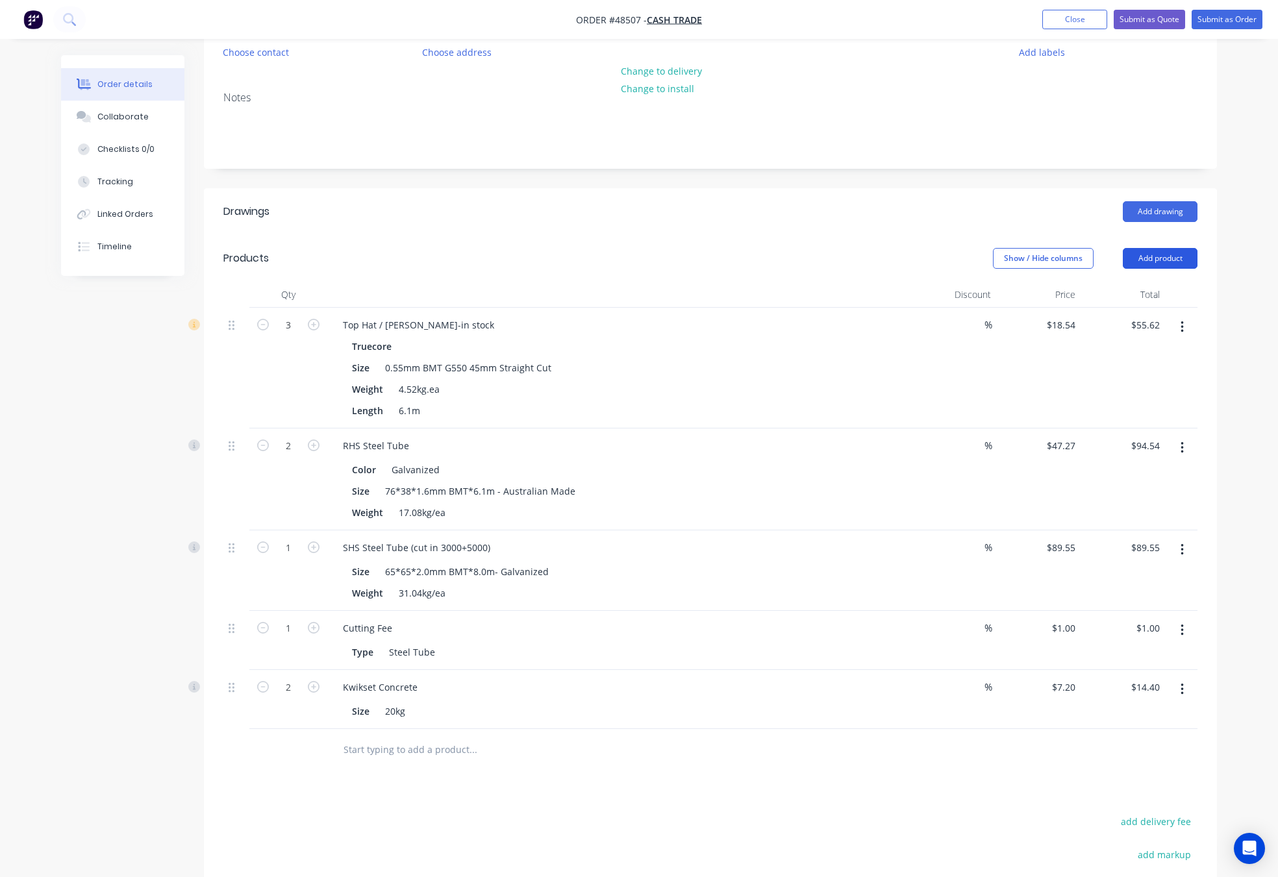
click at [1166, 260] on button "Add product" at bounding box center [1160, 258] width 75 height 21
click at [1154, 285] on div "Product catalogue" at bounding box center [1136, 291] width 100 height 19
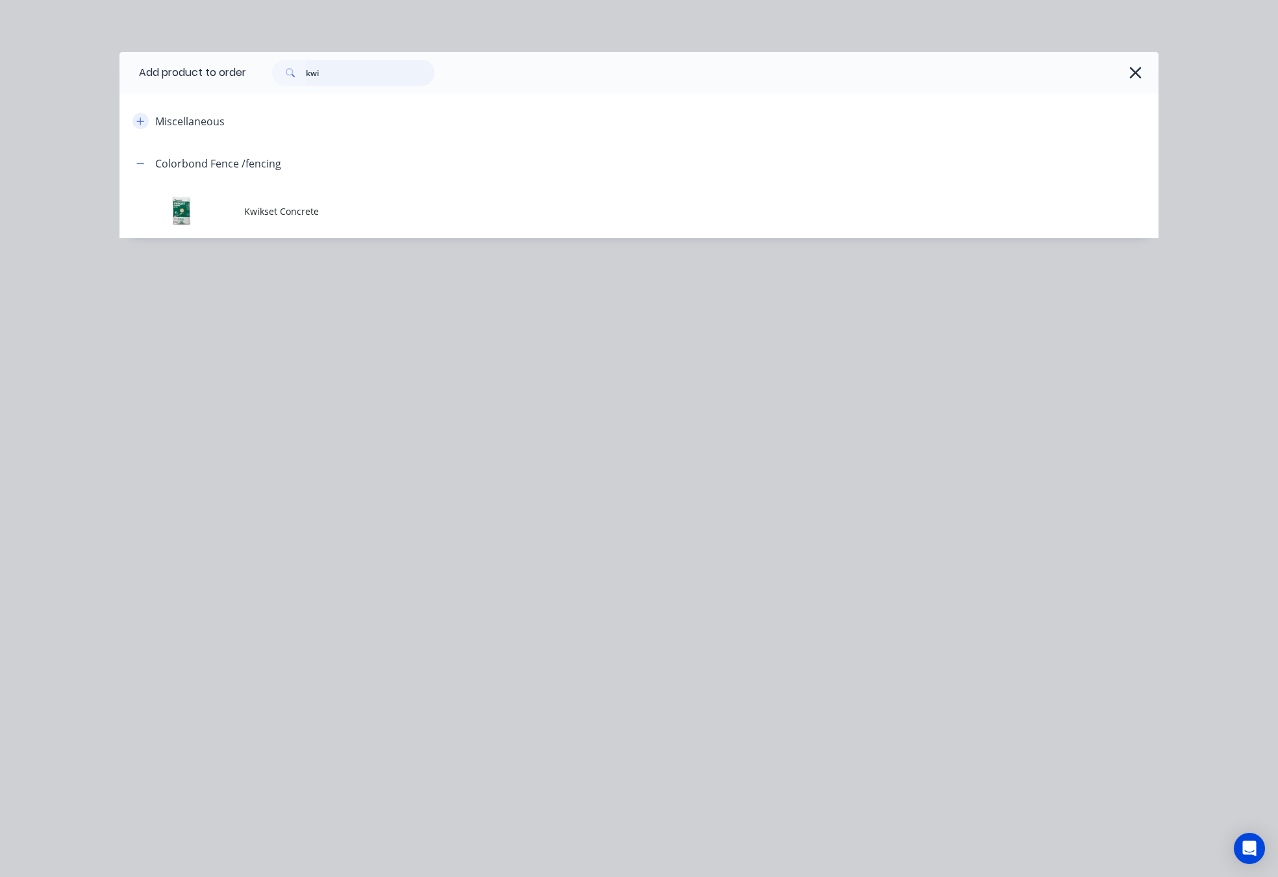
drag, startPoint x: 343, startPoint y: 72, endPoint x: 135, endPoint y: 127, distance: 215.0
click at [225, 92] on header "Add product to order kwi" at bounding box center [638, 73] width 1039 height 42
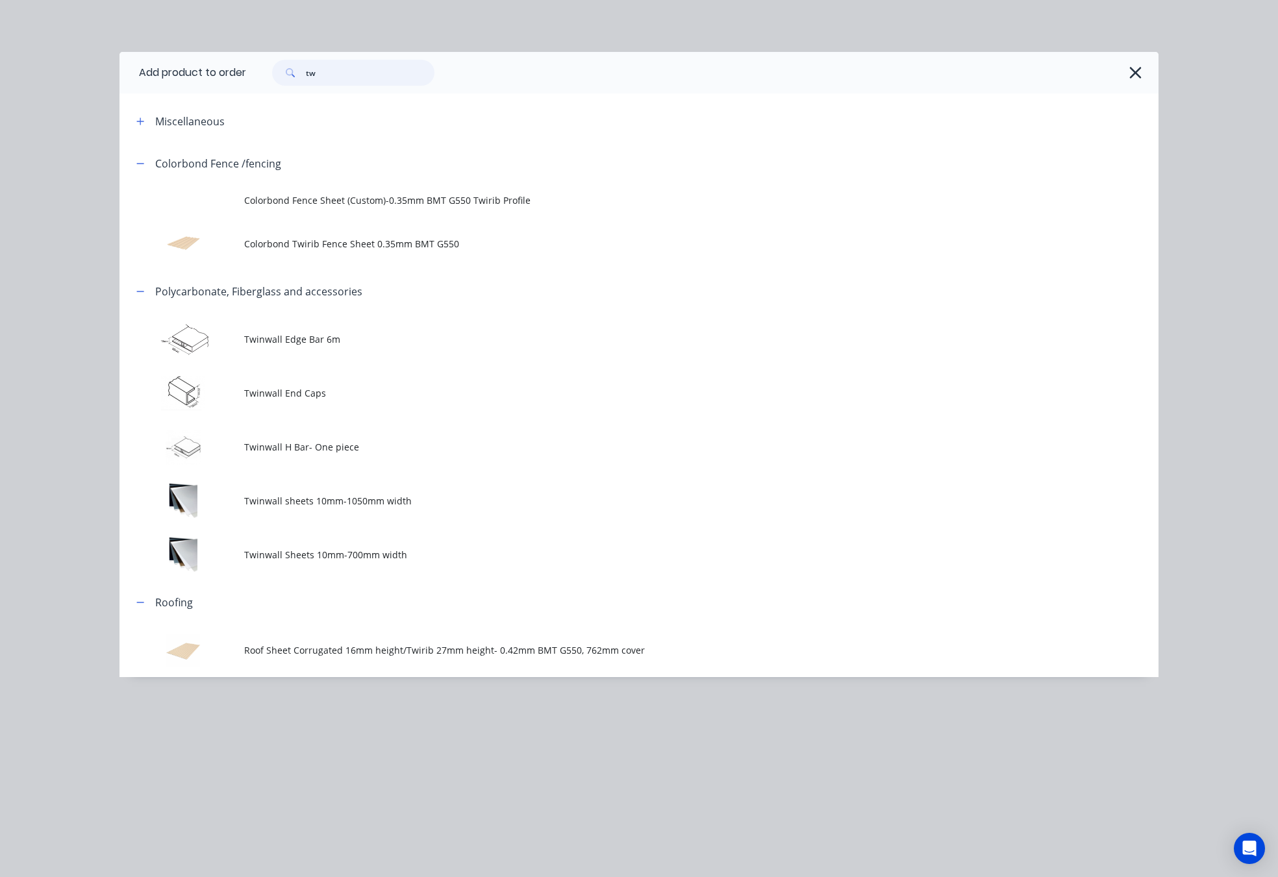
type input "t"
type input "roof"
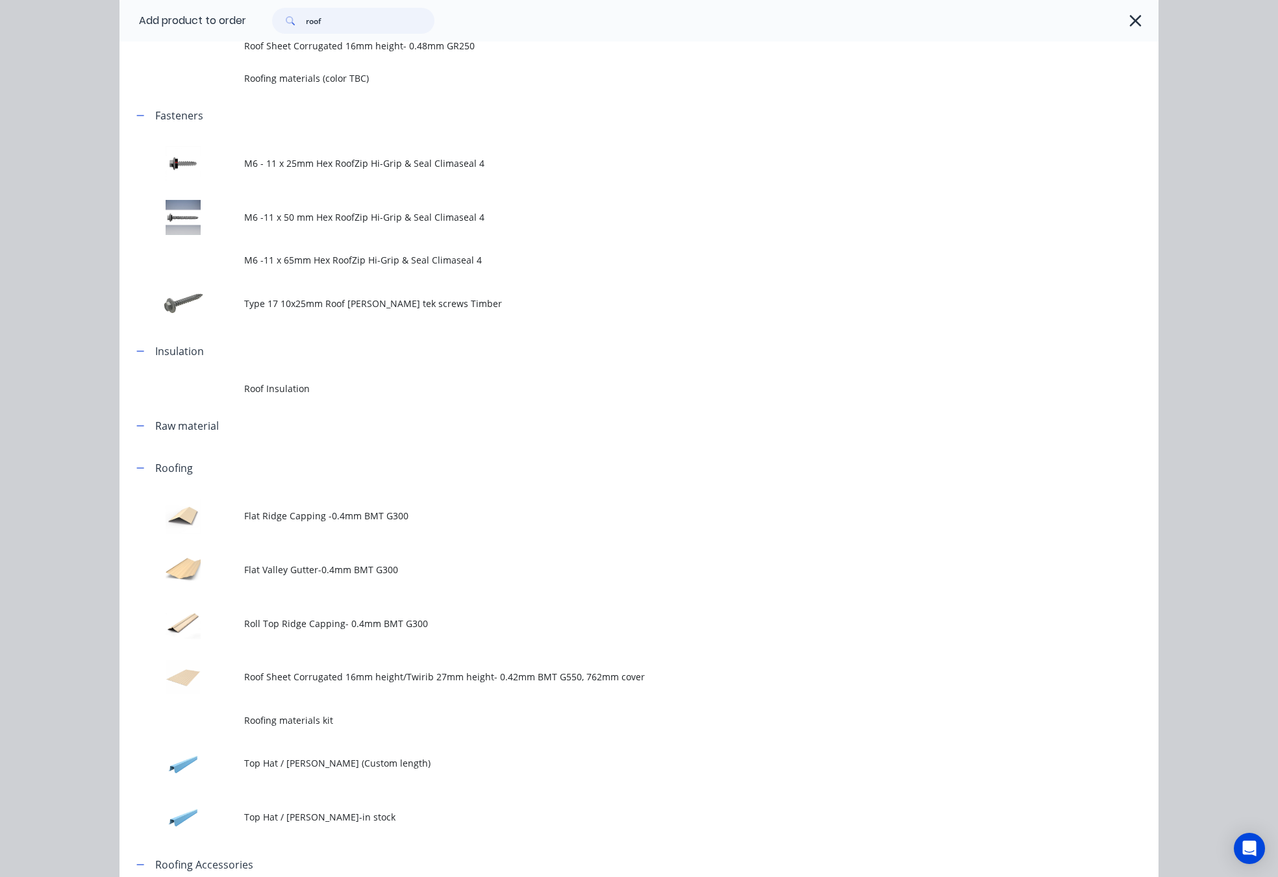
scroll to position [487, 0]
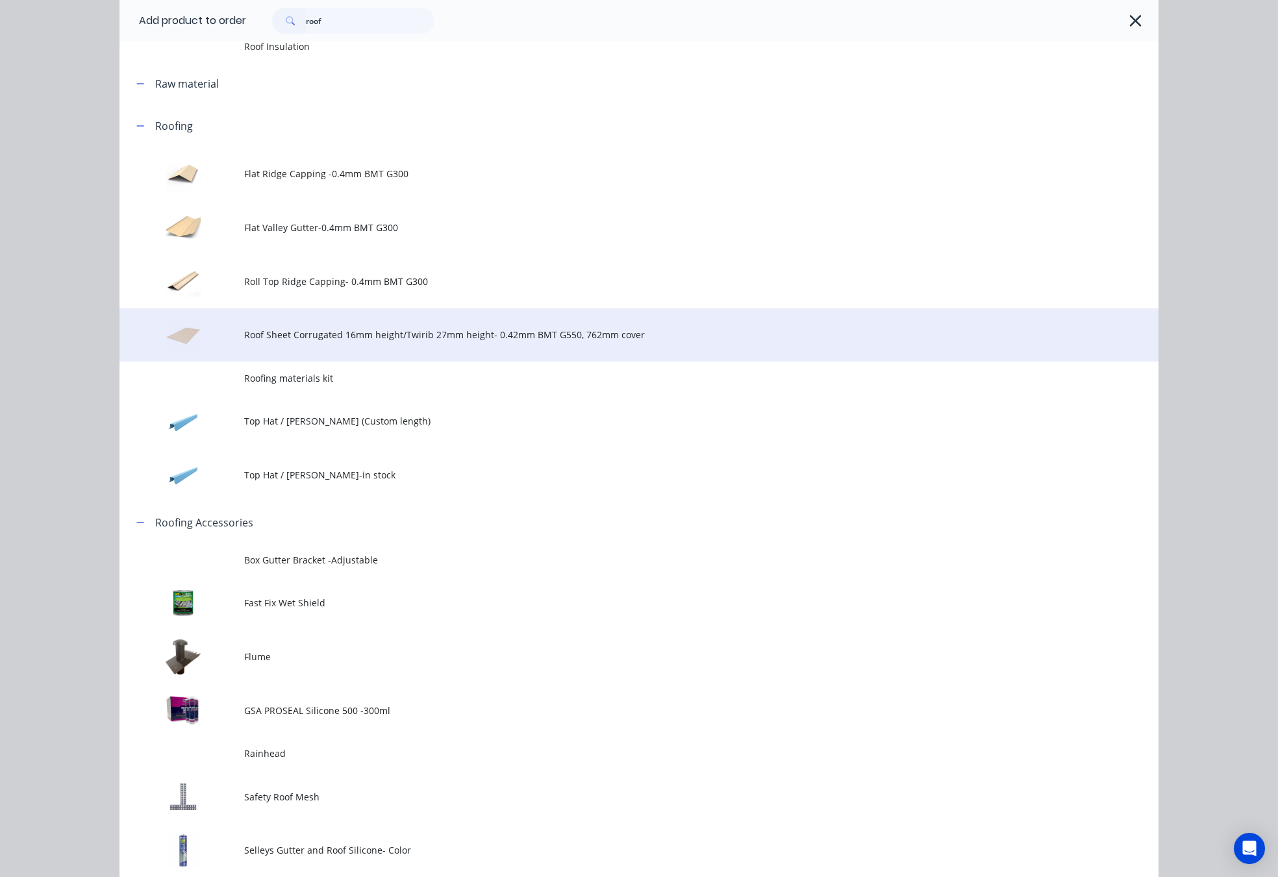
click at [474, 347] on td "Roof Sheet Corrugated 16mm height/Twirib 27mm height- 0.42mm BMT G550, 762mm co…" at bounding box center [701, 335] width 914 height 54
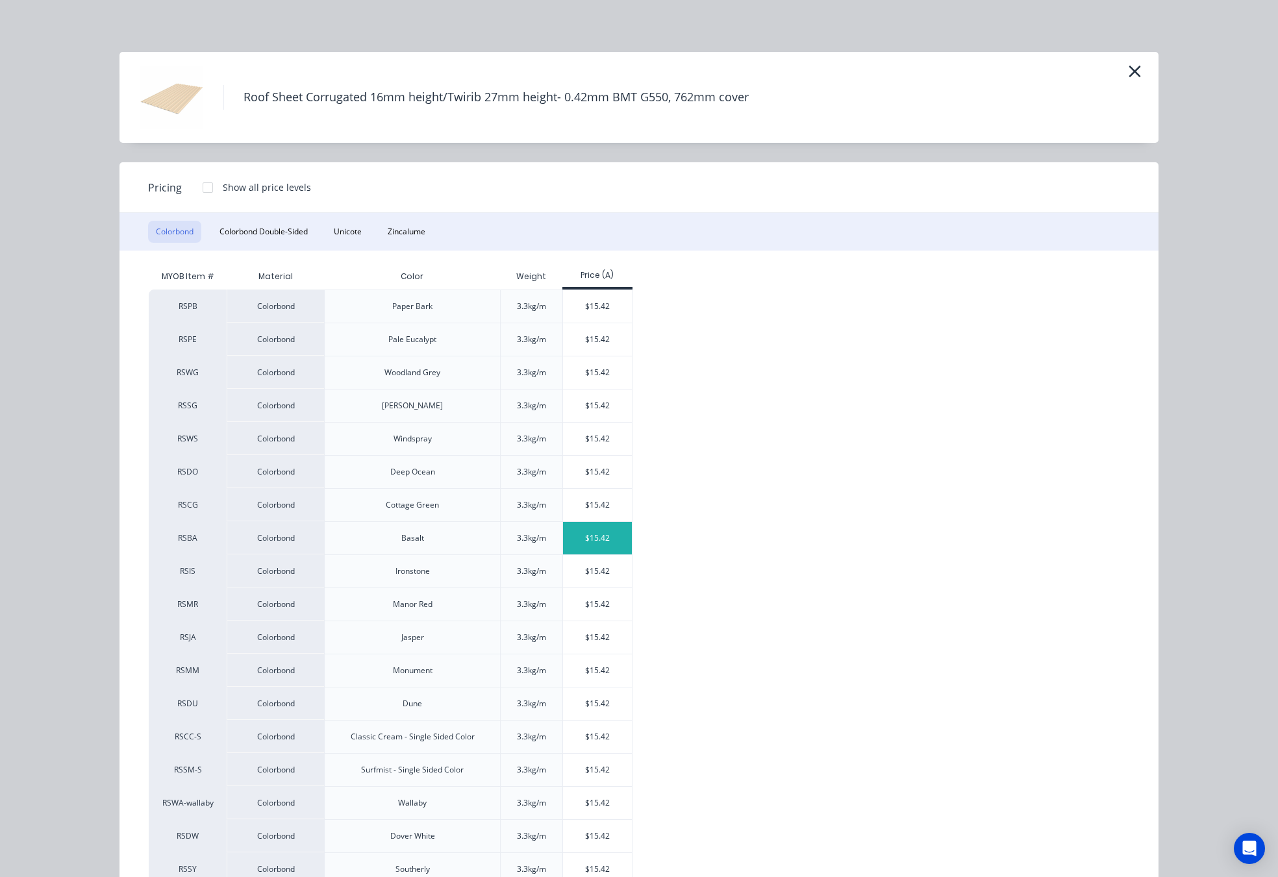
click at [581, 536] on div "$15.42" at bounding box center [597, 538] width 69 height 32
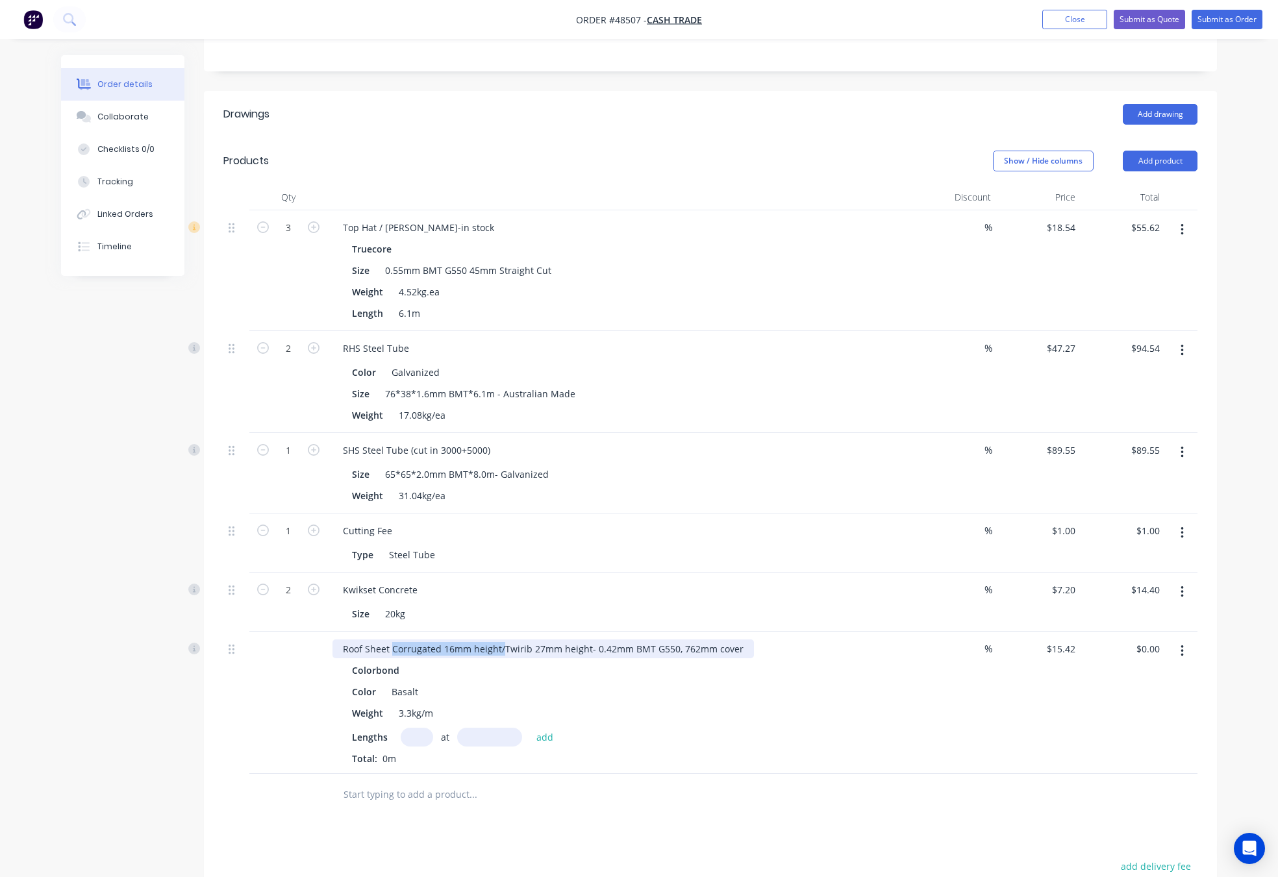
drag, startPoint x: 501, startPoint y: 653, endPoint x: 392, endPoint y: 651, distance: 109.1
click at [392, 651] on div "Roof Sheet Corrugated 16mm height/Twirib 27mm height- 0.42mm BMT G550, 762mm co…" at bounding box center [542, 649] width 421 height 19
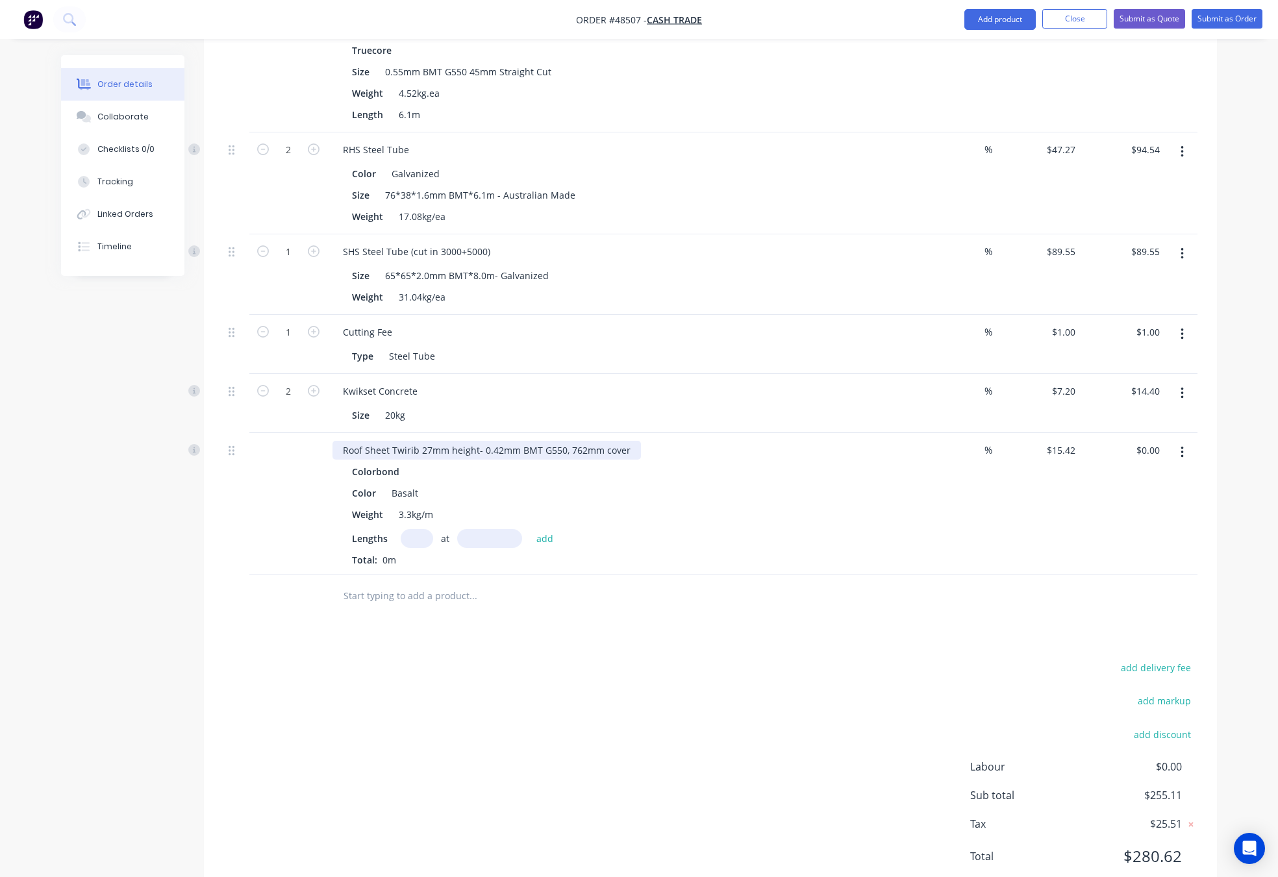
scroll to position [480, 0]
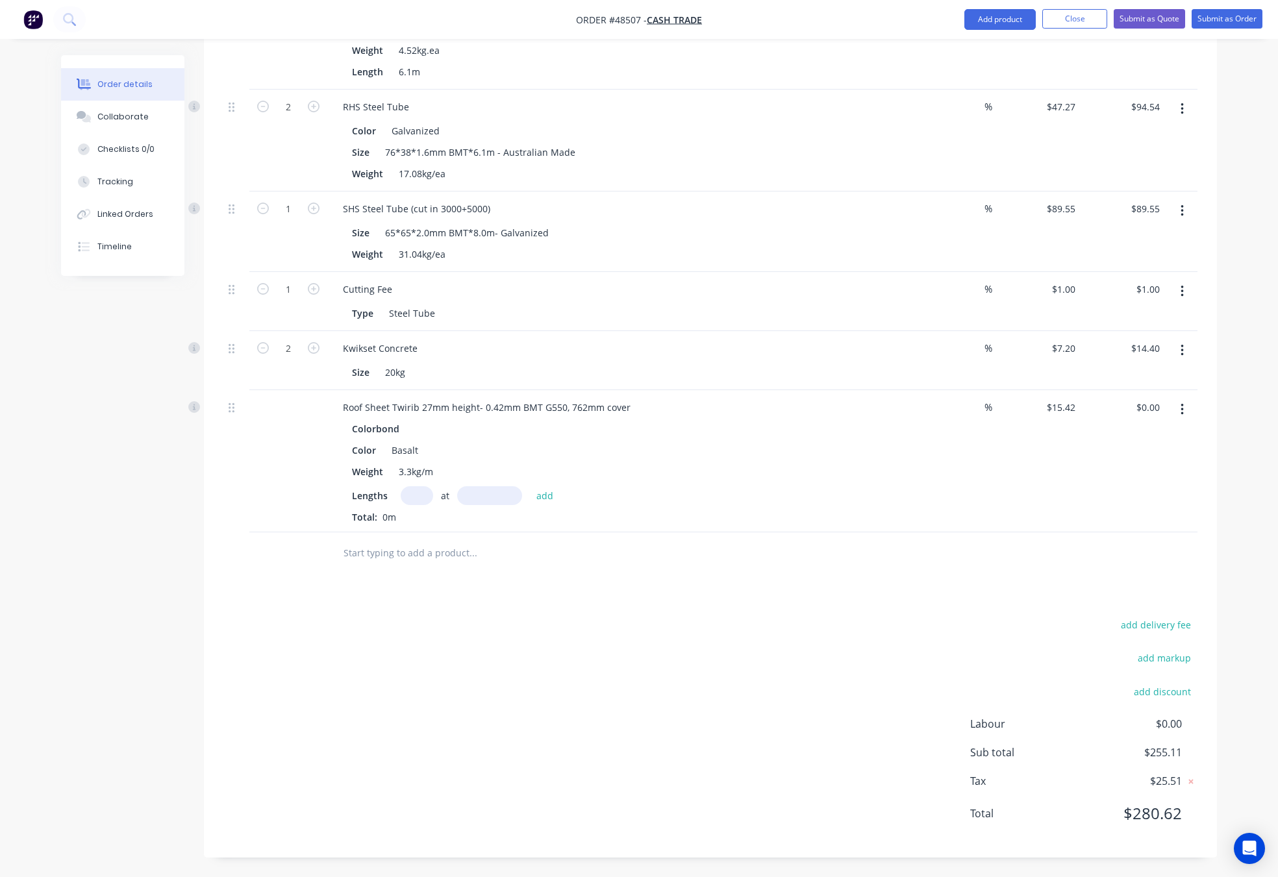
click at [427, 497] on input "text" at bounding box center [417, 495] width 32 height 19
click at [505, 501] on input "text" at bounding box center [489, 495] width 65 height 19
type input "2500mm"
drag, startPoint x: 414, startPoint y: 497, endPoint x: 405, endPoint y: 503, distance: 10.3
click at [415, 497] on input "text" at bounding box center [417, 495] width 32 height 19
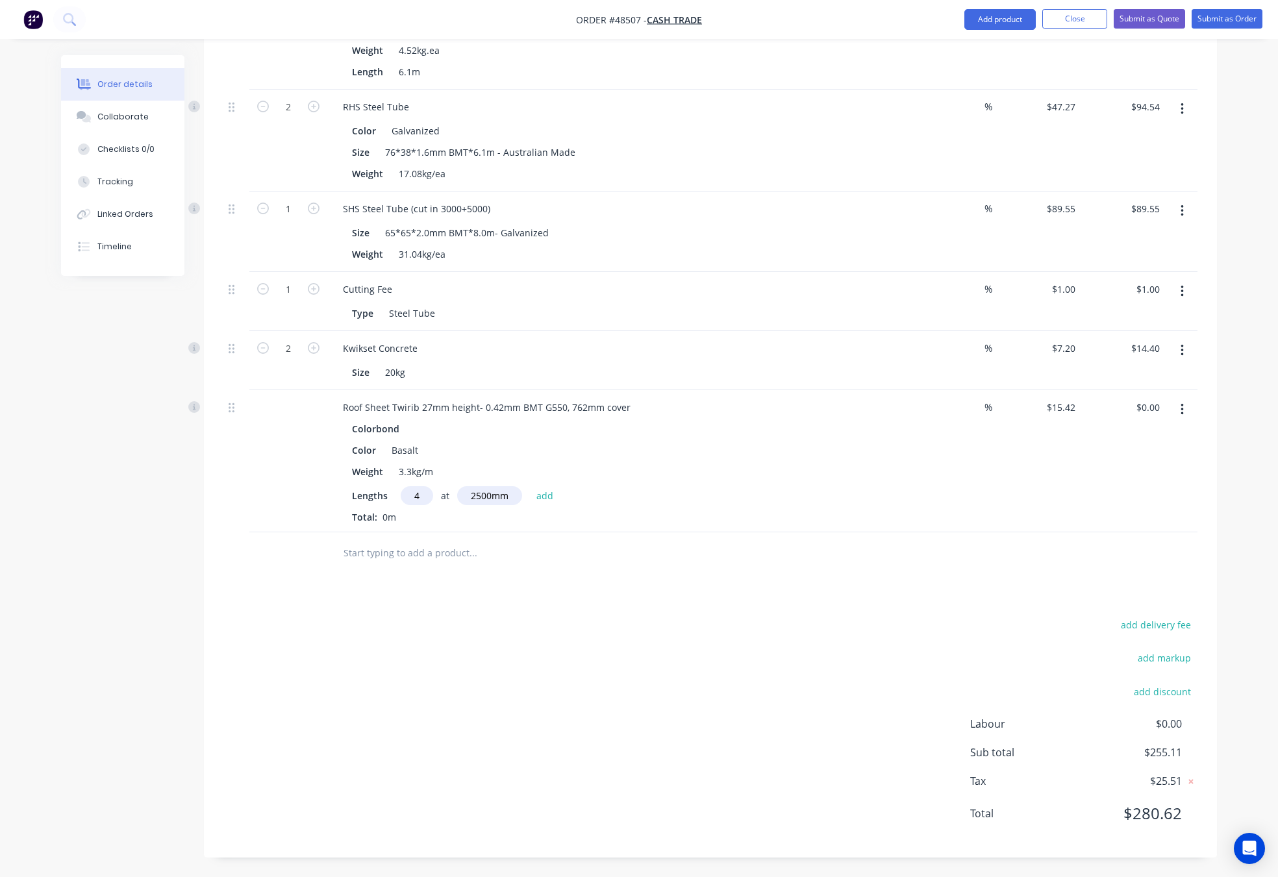
scroll to position [382, 0]
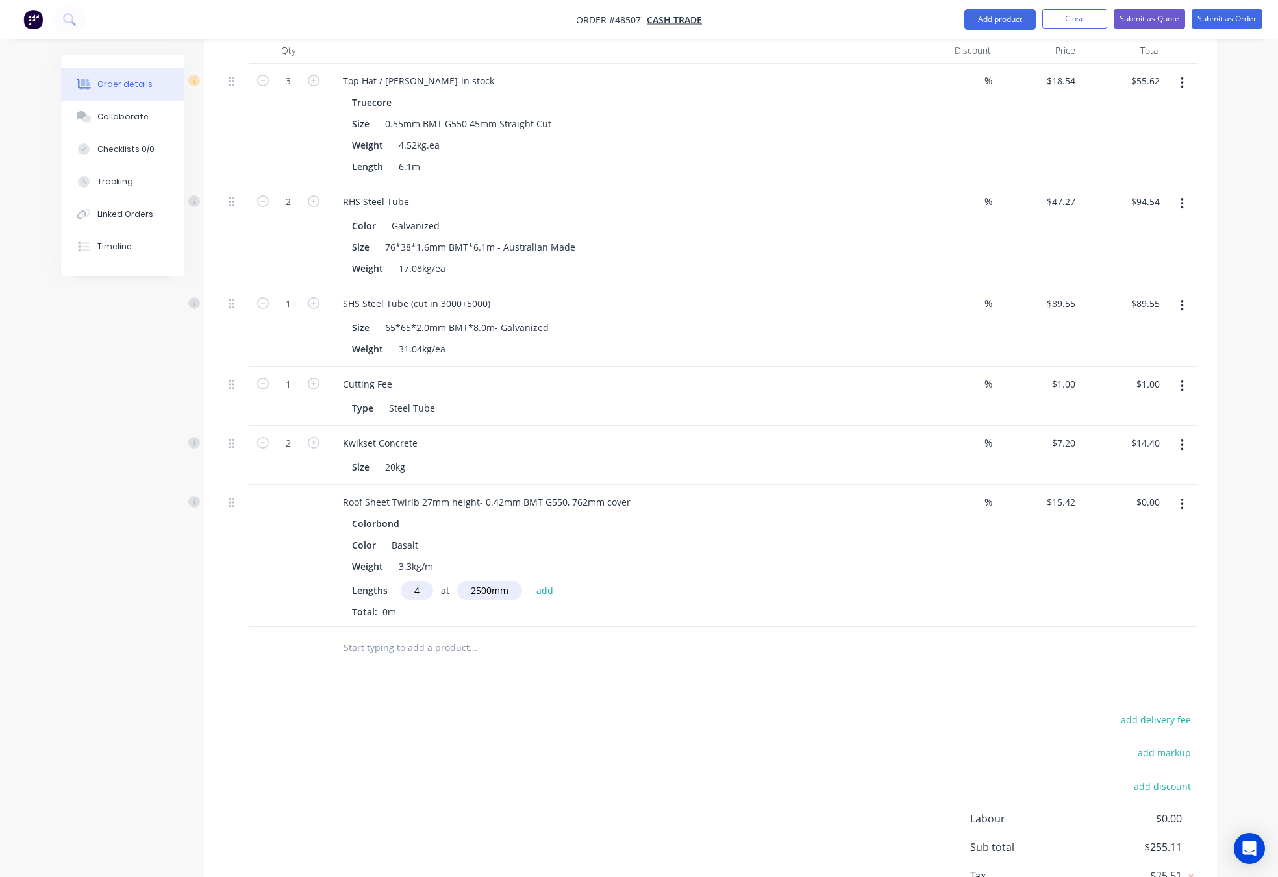
type input "4"
drag, startPoint x: 571, startPoint y: 666, endPoint x: 585, endPoint y: 675, distance: 16.0
click at [585, 675] on div "Drawings Add drawing Products Show / Hide columns Add product Qty Discount Pric…" at bounding box center [710, 448] width 1013 height 1008
click at [577, 680] on div "Drawings Add drawing Products Show / Hide columns Add product Qty Discount Pric…" at bounding box center [710, 448] width 1013 height 1008
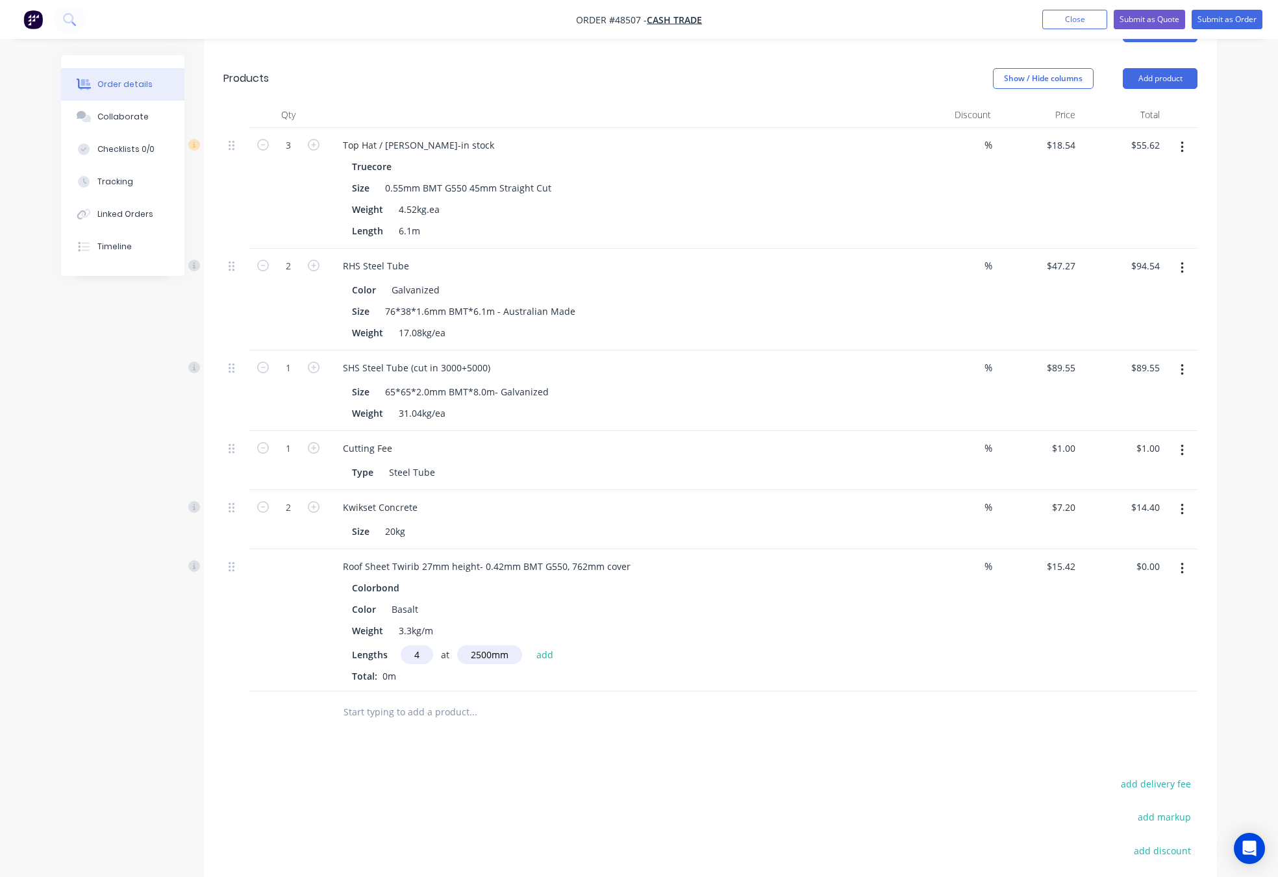
scroll to position [285, 0]
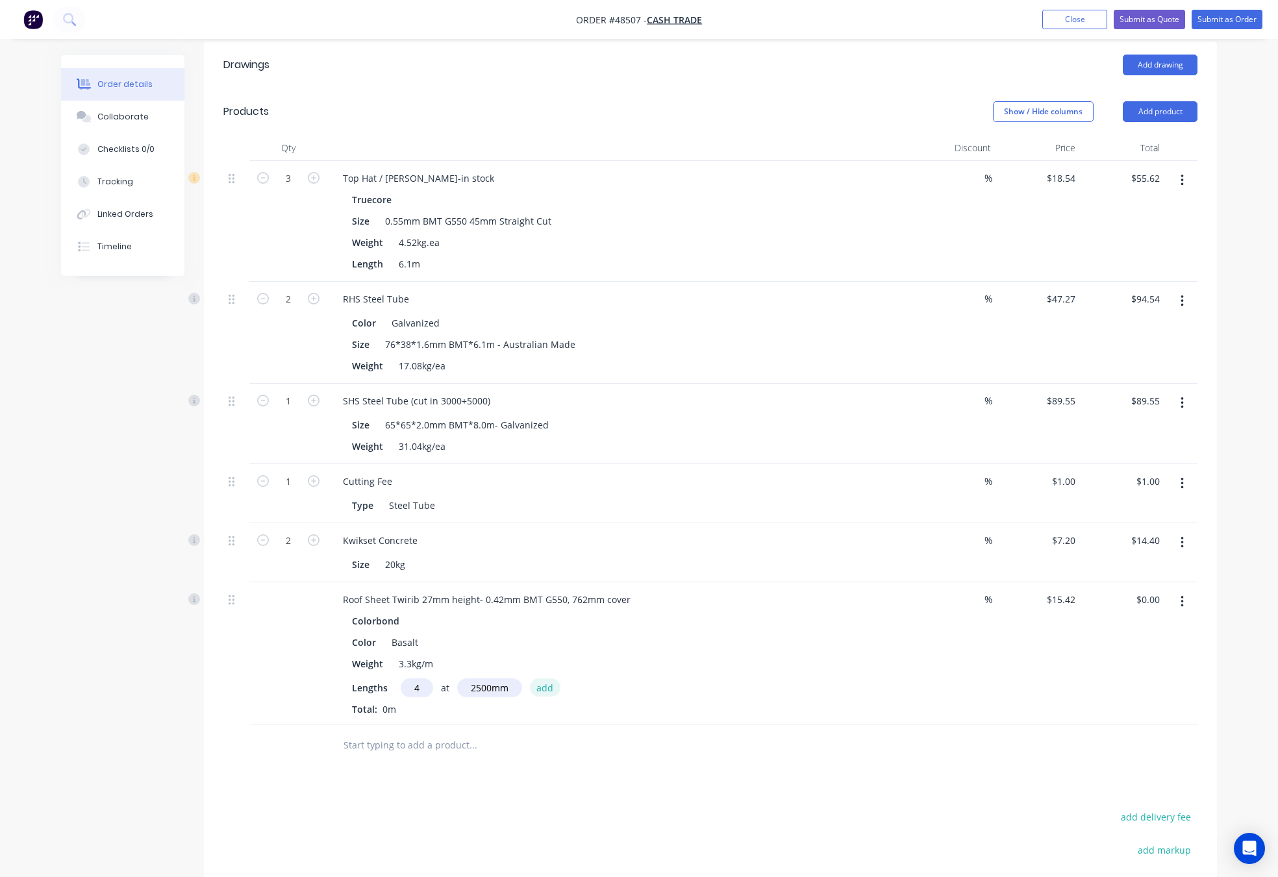
click at [547, 686] on button "add" at bounding box center [545, 688] width 31 height 18
type input "$154.20"
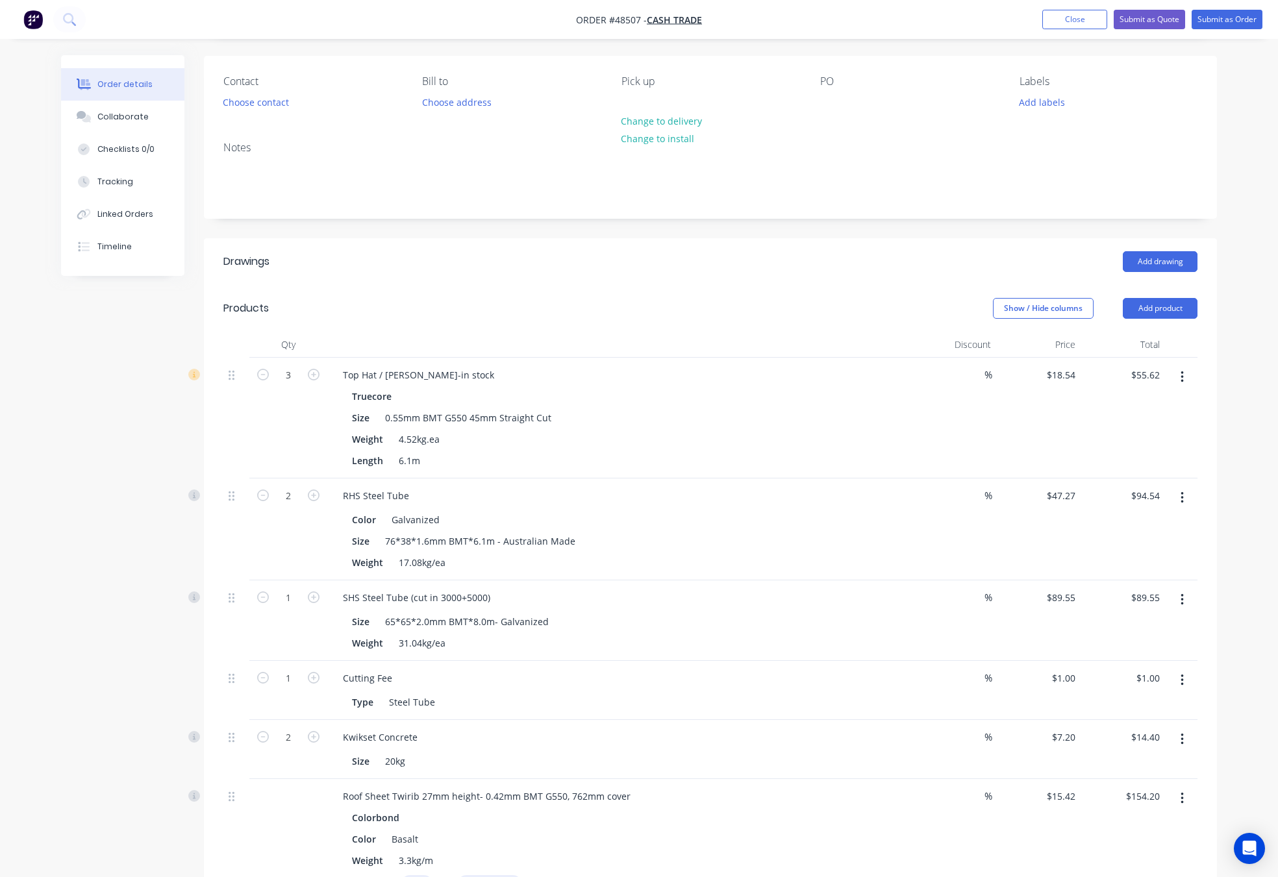
scroll to position [0, 0]
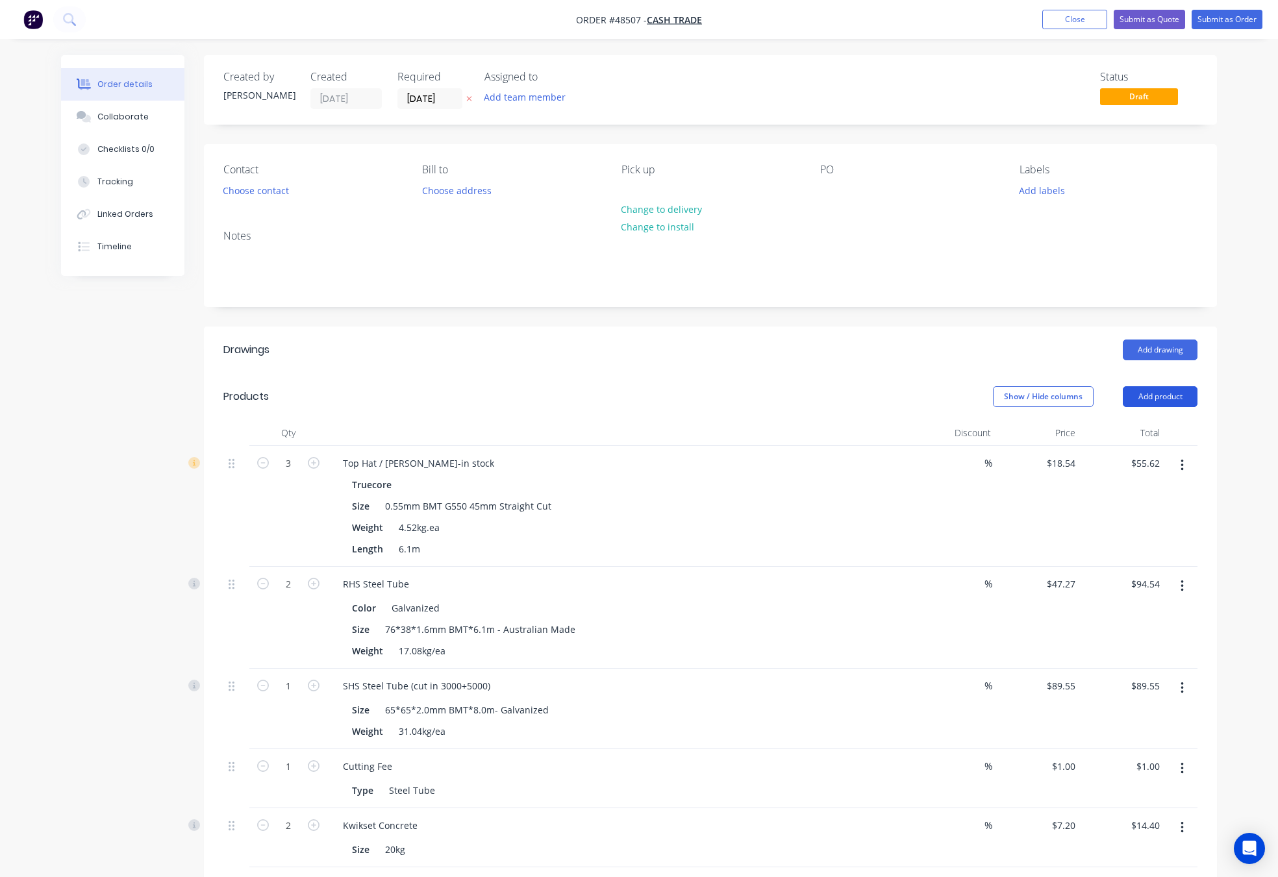
click at [1158, 397] on button "Add product" at bounding box center [1160, 396] width 75 height 21
click at [1145, 429] on div "Product catalogue" at bounding box center [1136, 429] width 100 height 19
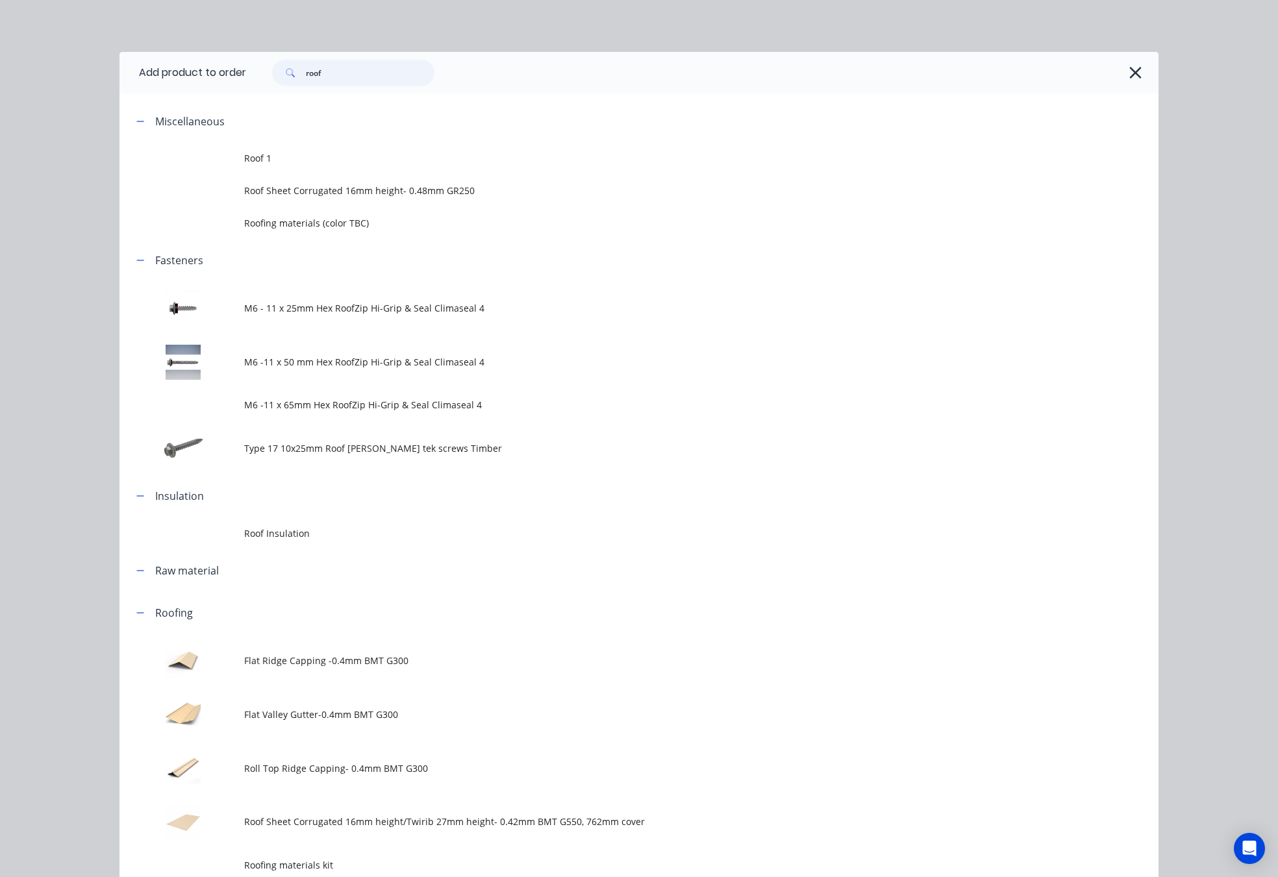
drag, startPoint x: 254, startPoint y: 82, endPoint x: 193, endPoint y: 80, distance: 60.4
click at [236, 82] on header "Add product to order roof" at bounding box center [638, 73] width 1039 height 42
type input "c channel"
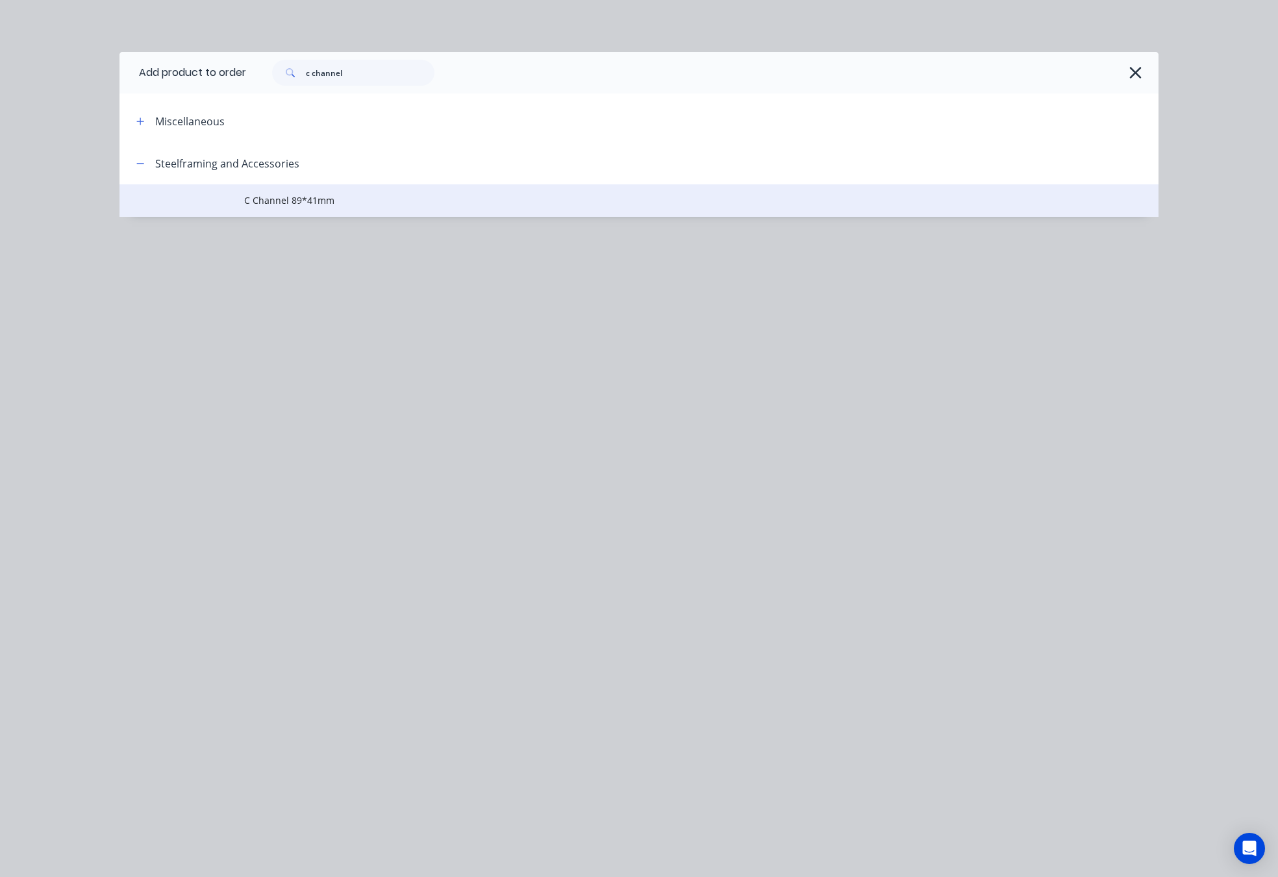
click at [351, 207] on td "C Channel 89*41mm" at bounding box center [701, 200] width 914 height 32
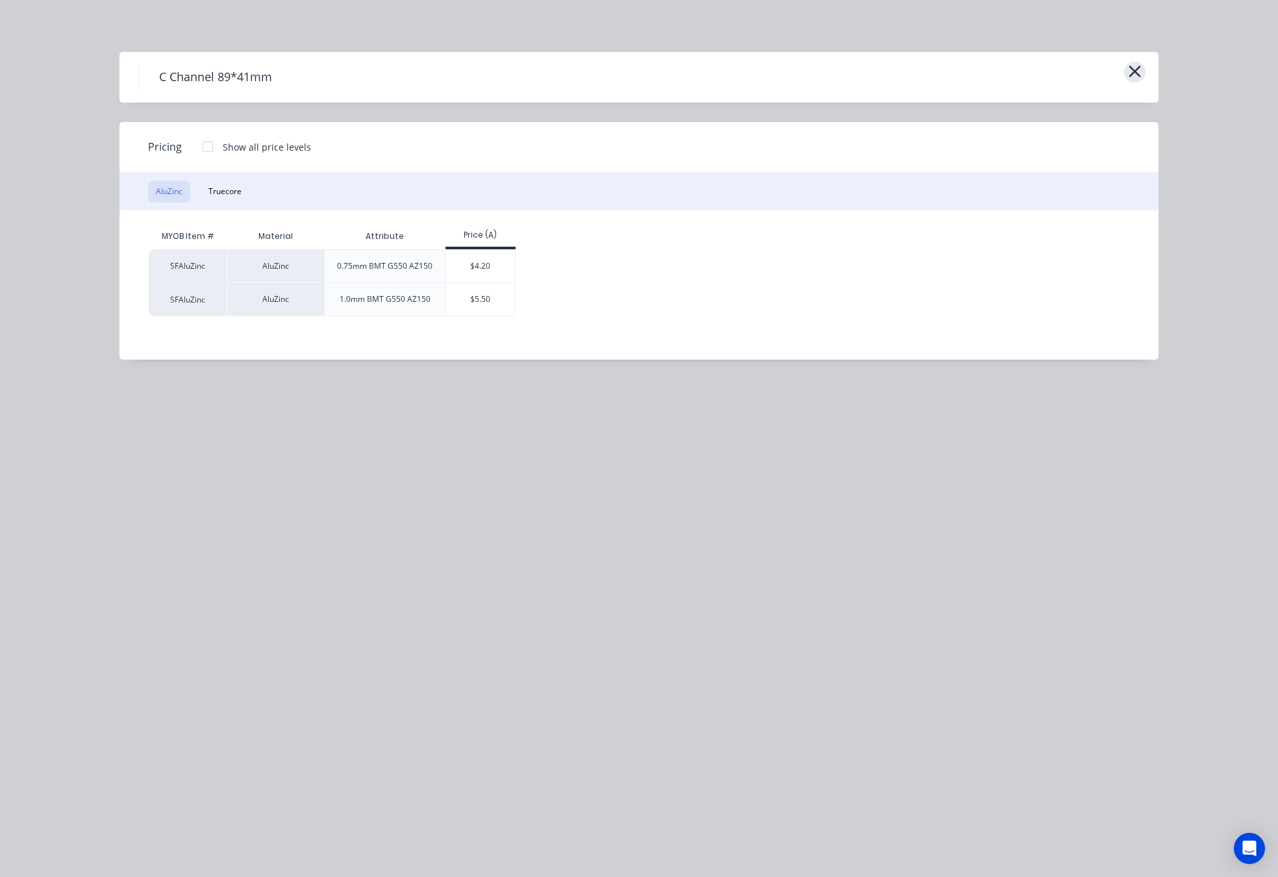
click at [1125, 66] on button "button" at bounding box center [1134, 72] width 21 height 21
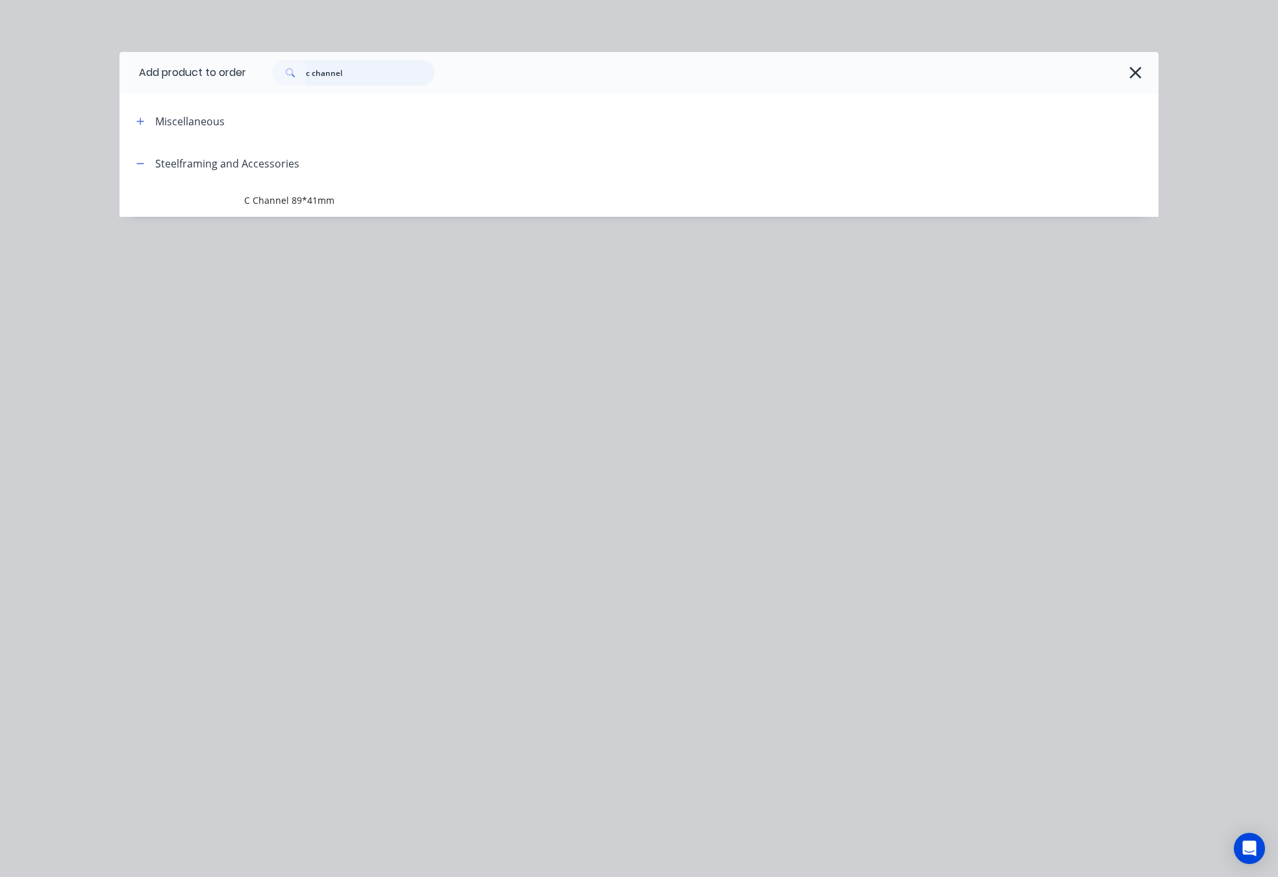
click at [372, 75] on input "c channel" at bounding box center [370, 73] width 129 height 26
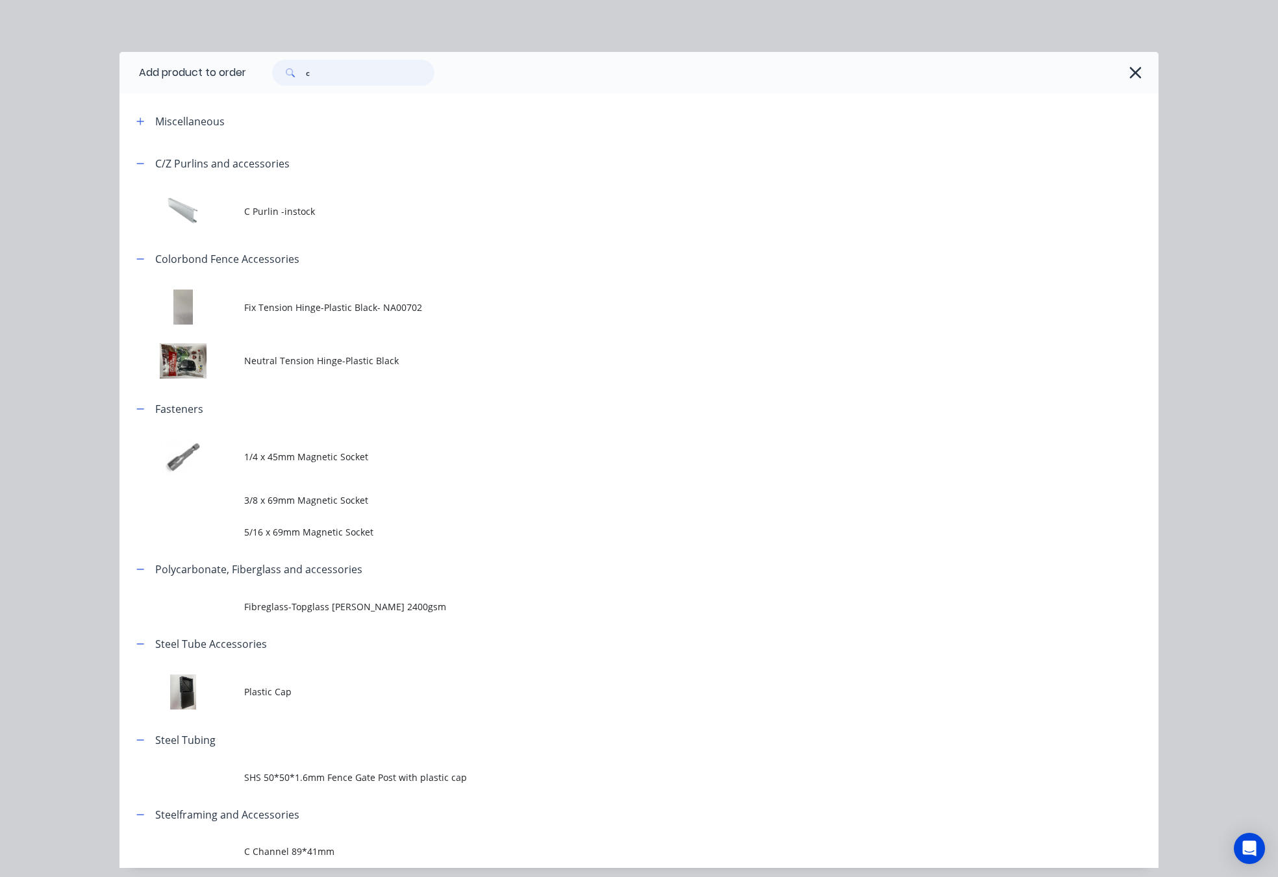
type input "c"
click at [1134, 70] on button "button" at bounding box center [1135, 72] width 21 height 21
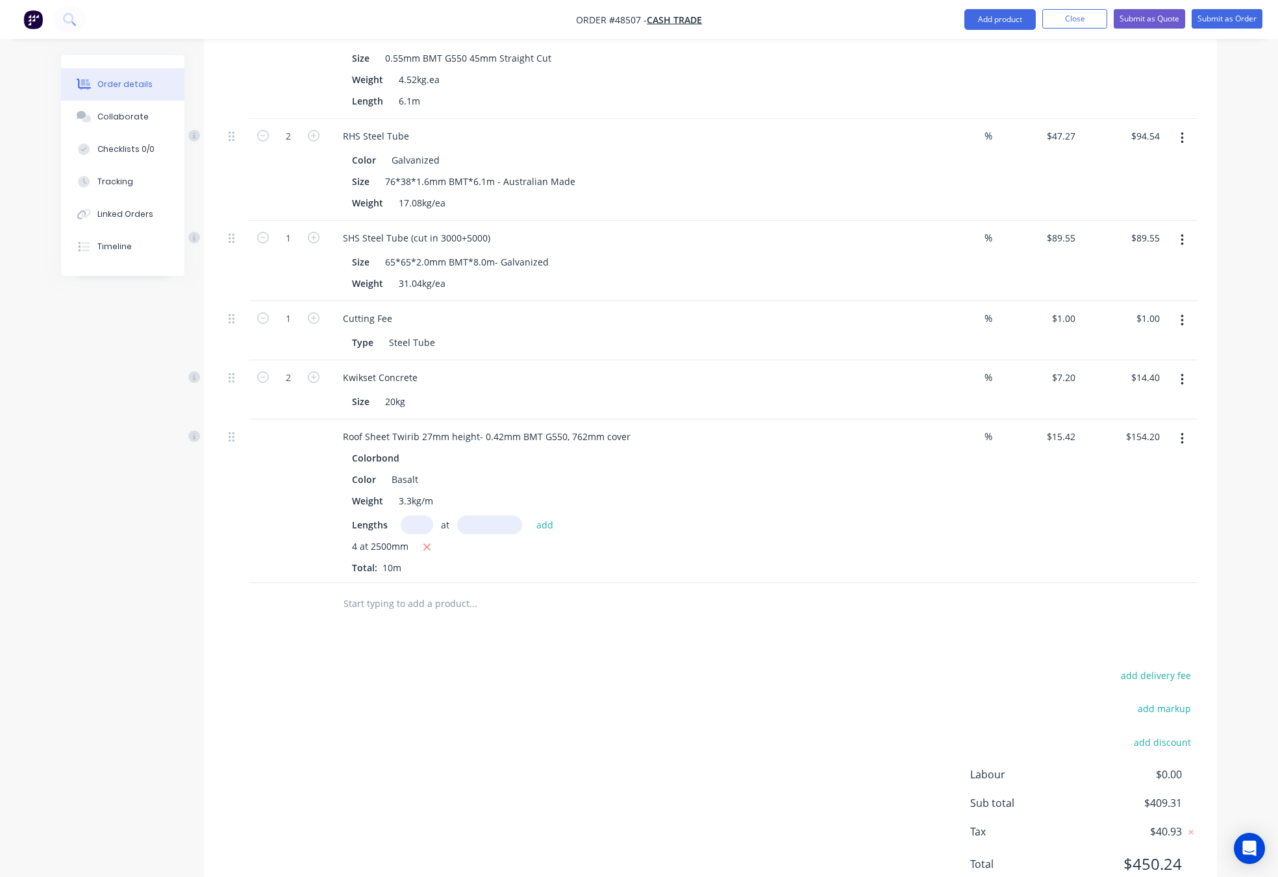
scroll to position [501, 0]
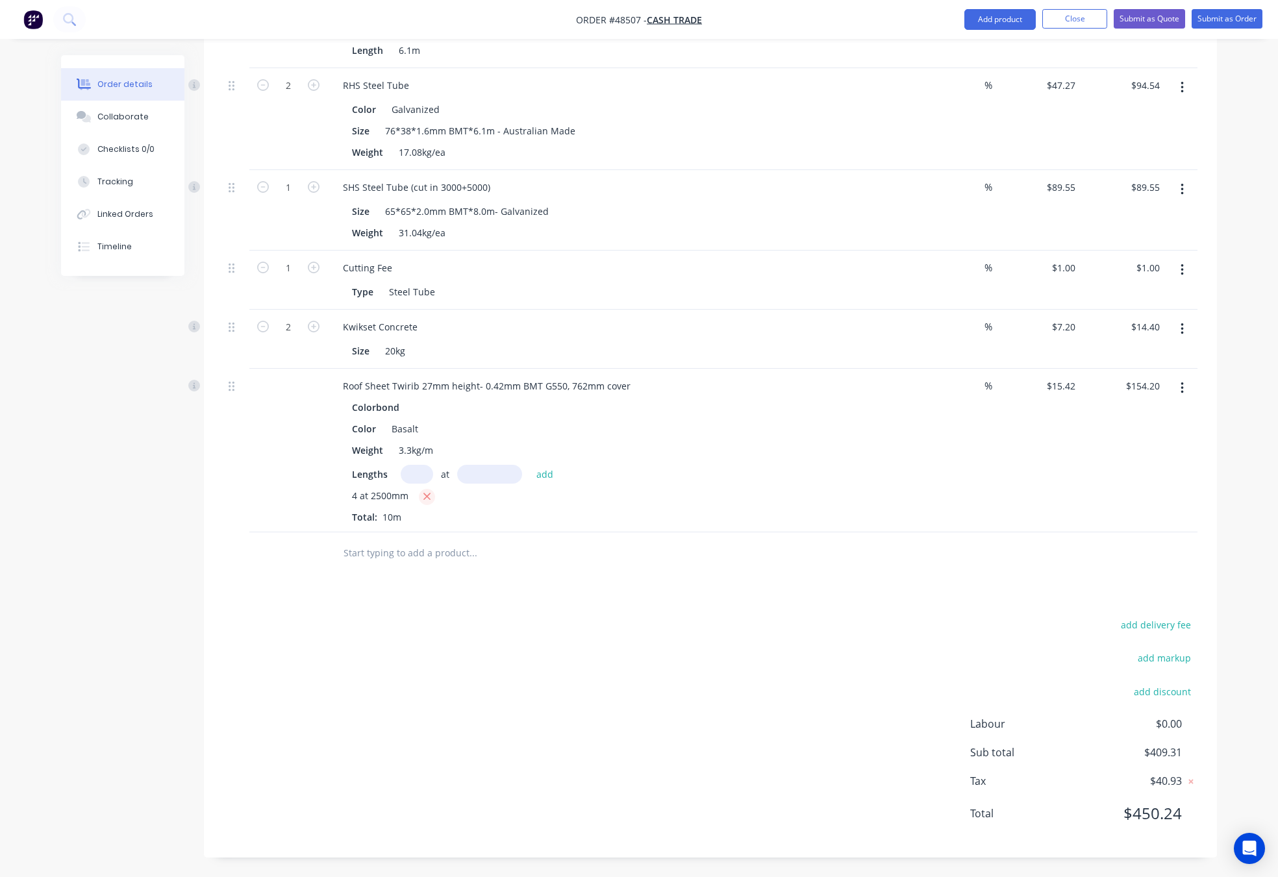
click at [429, 497] on icon "button" at bounding box center [427, 497] width 8 height 12
type input "$0.00"
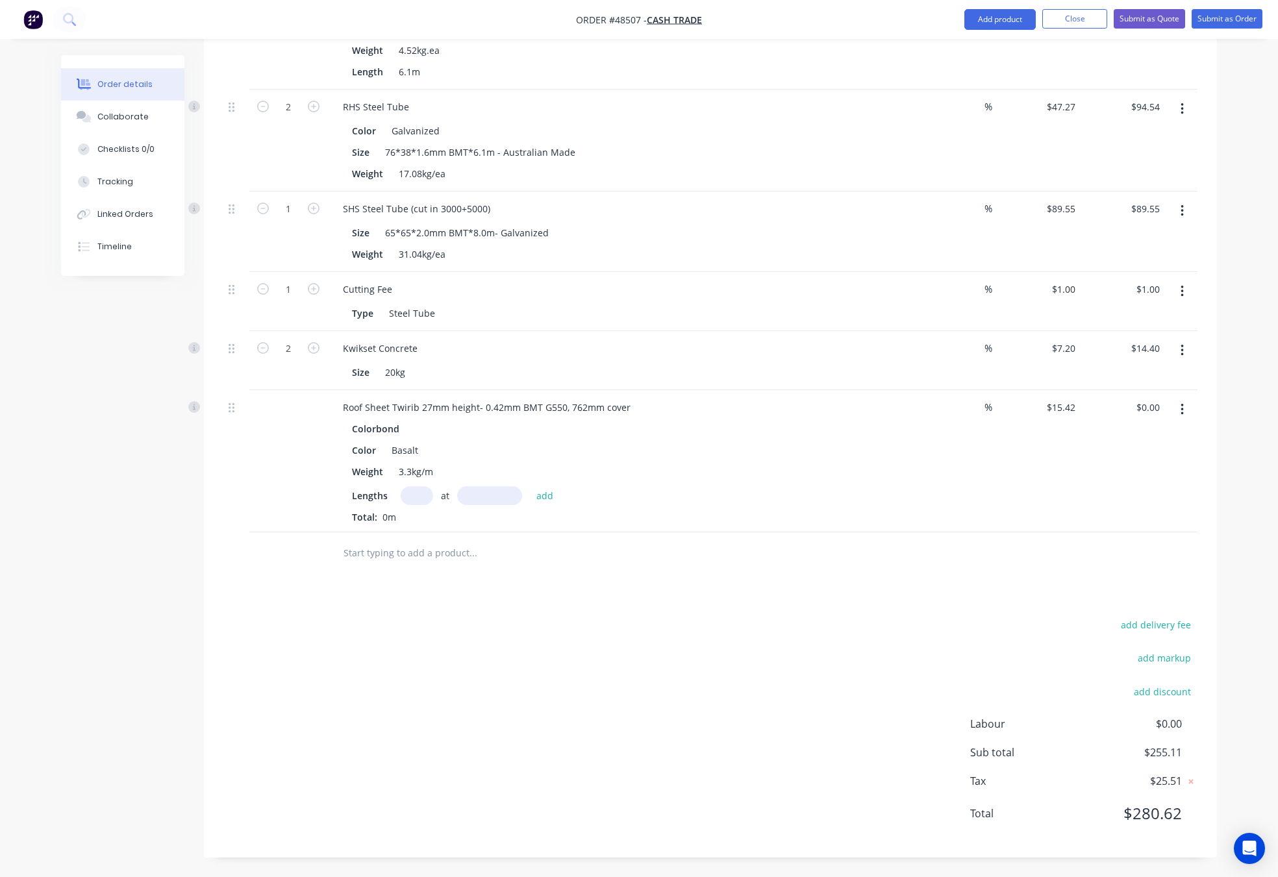
scroll to position [480, 0]
click at [408, 495] on input "text" at bounding box center [417, 495] width 32 height 19
type input "5"
click at [505, 493] on input "text" at bounding box center [489, 495] width 65 height 19
type input "2500"
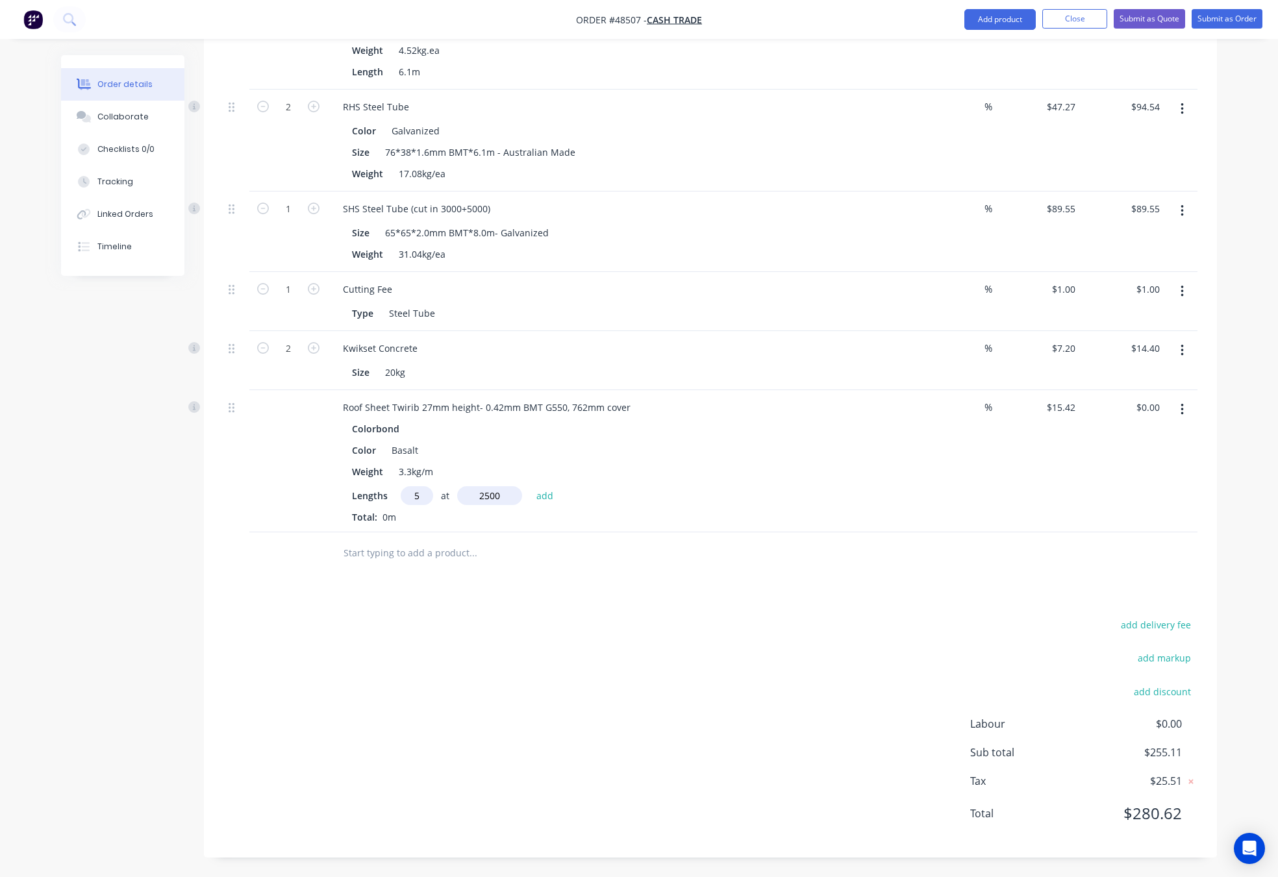
click at [530, 486] on button "add" at bounding box center [545, 495] width 31 height 18
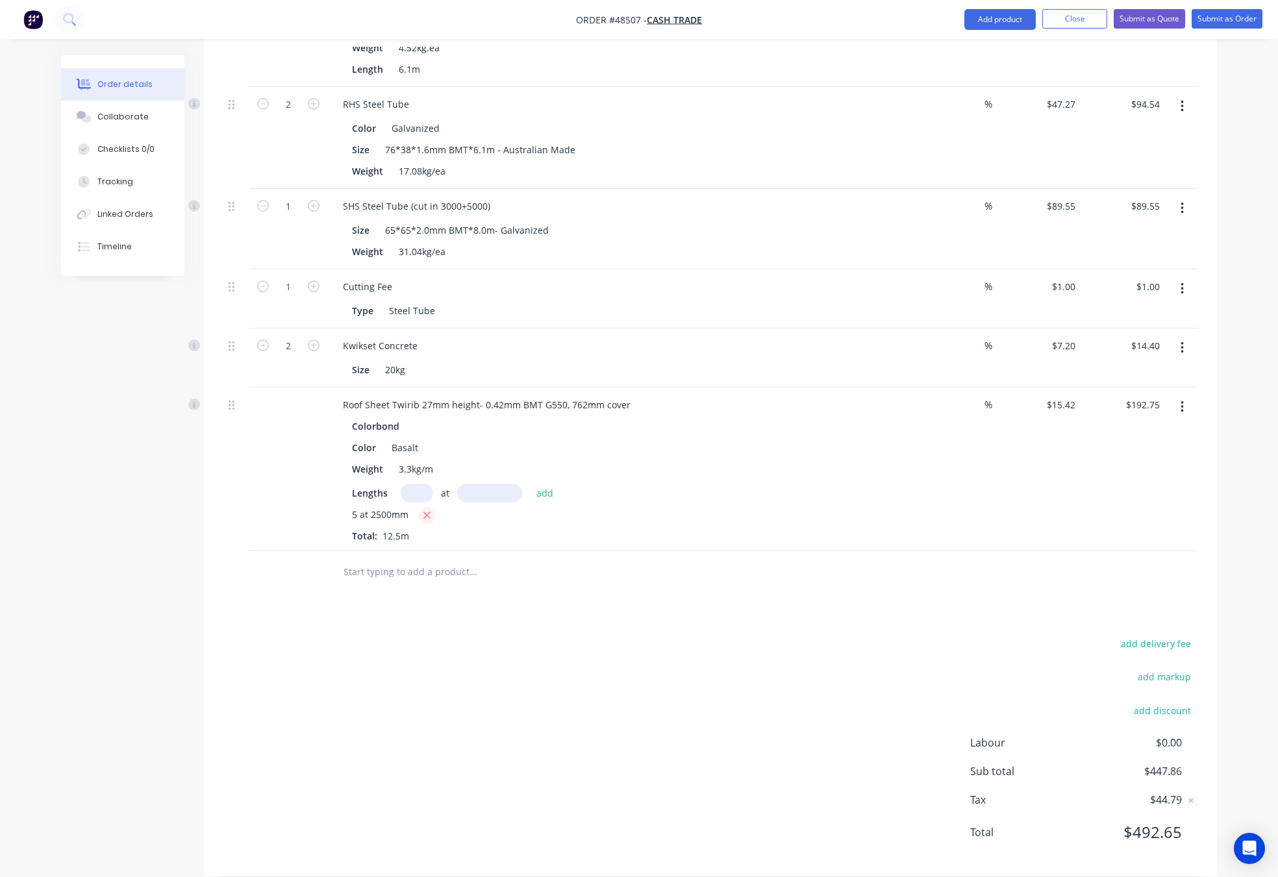
click at [423, 518] on icon "button" at bounding box center [427, 516] width 8 height 12
type input "$0.00"
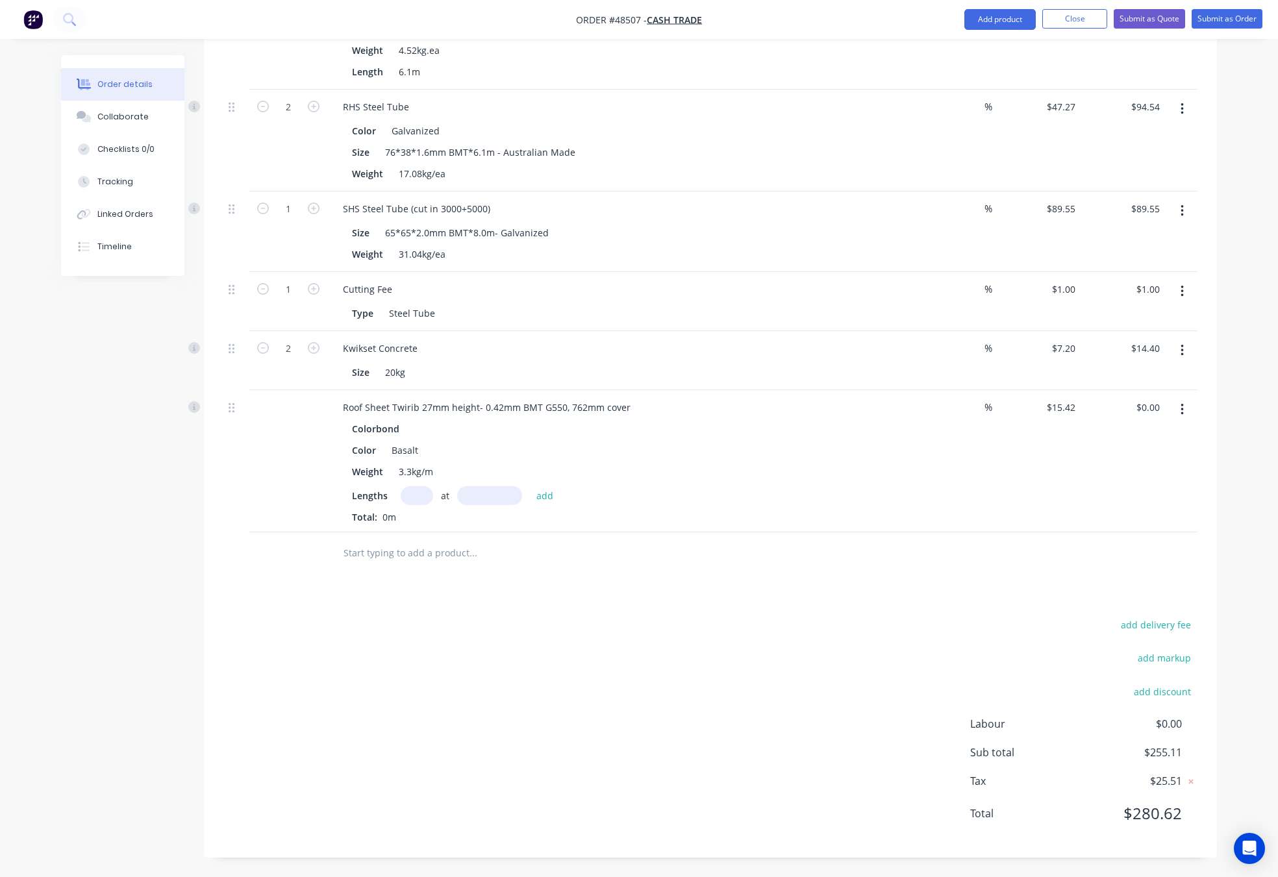
click at [419, 493] on input "text" at bounding box center [417, 495] width 32 height 19
type input "4"
click at [471, 493] on input "text" at bounding box center [489, 495] width 65 height 19
type input "2500"
click at [530, 486] on button "add" at bounding box center [545, 495] width 31 height 18
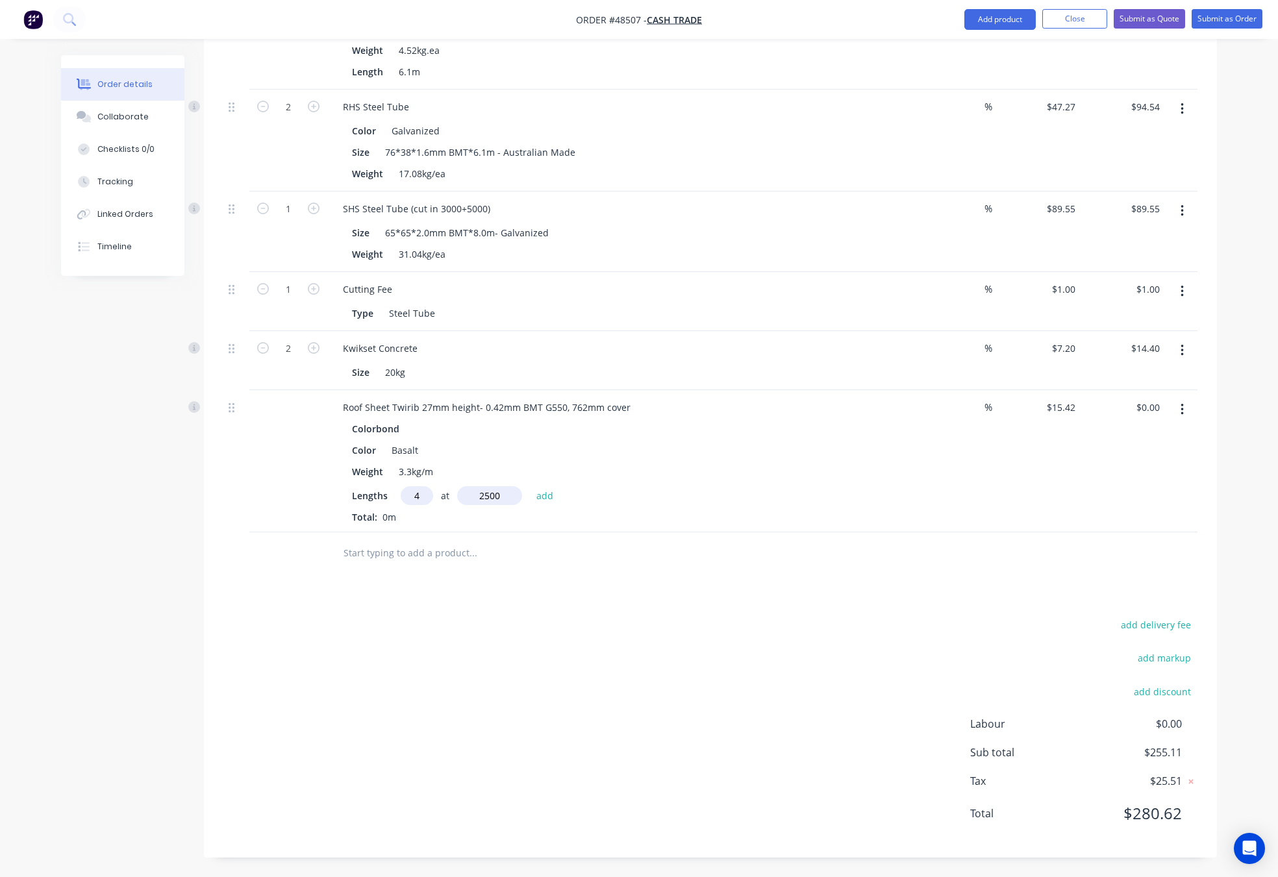
type input "$154.20"
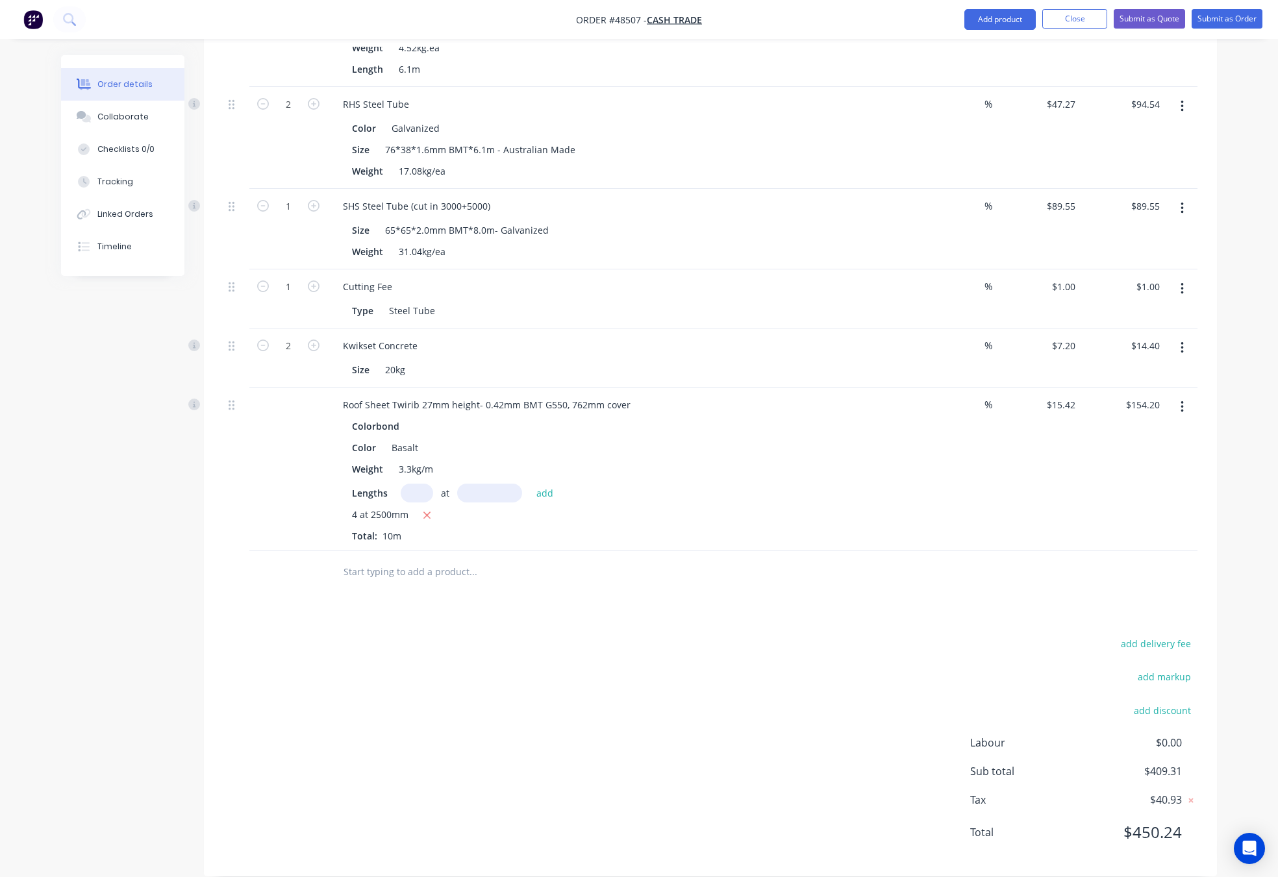
click at [518, 638] on div "add delivery fee add markup add discount Labour $0.00 Sub total $409.31 Tax $40…" at bounding box center [710, 746] width 974 height 222
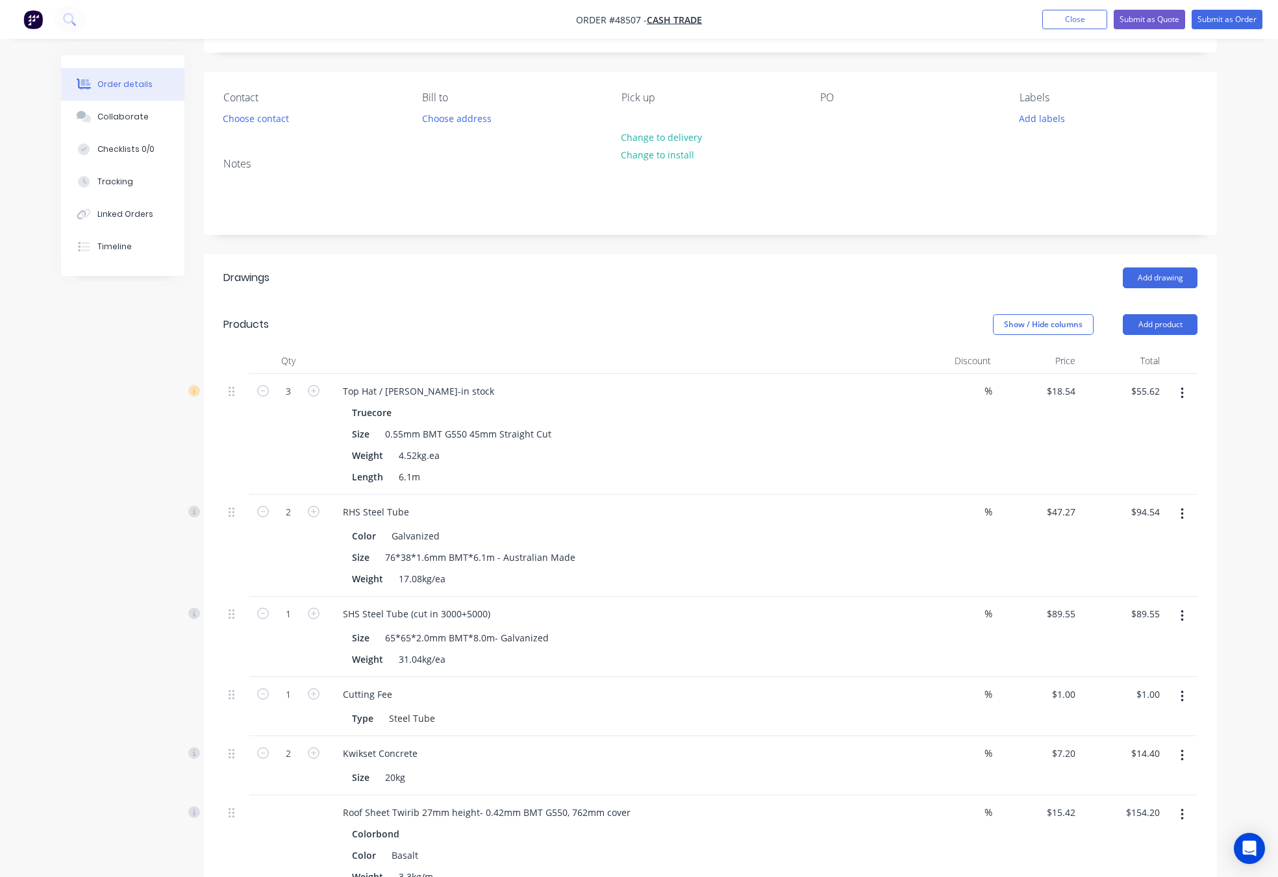
scroll to position [0, 0]
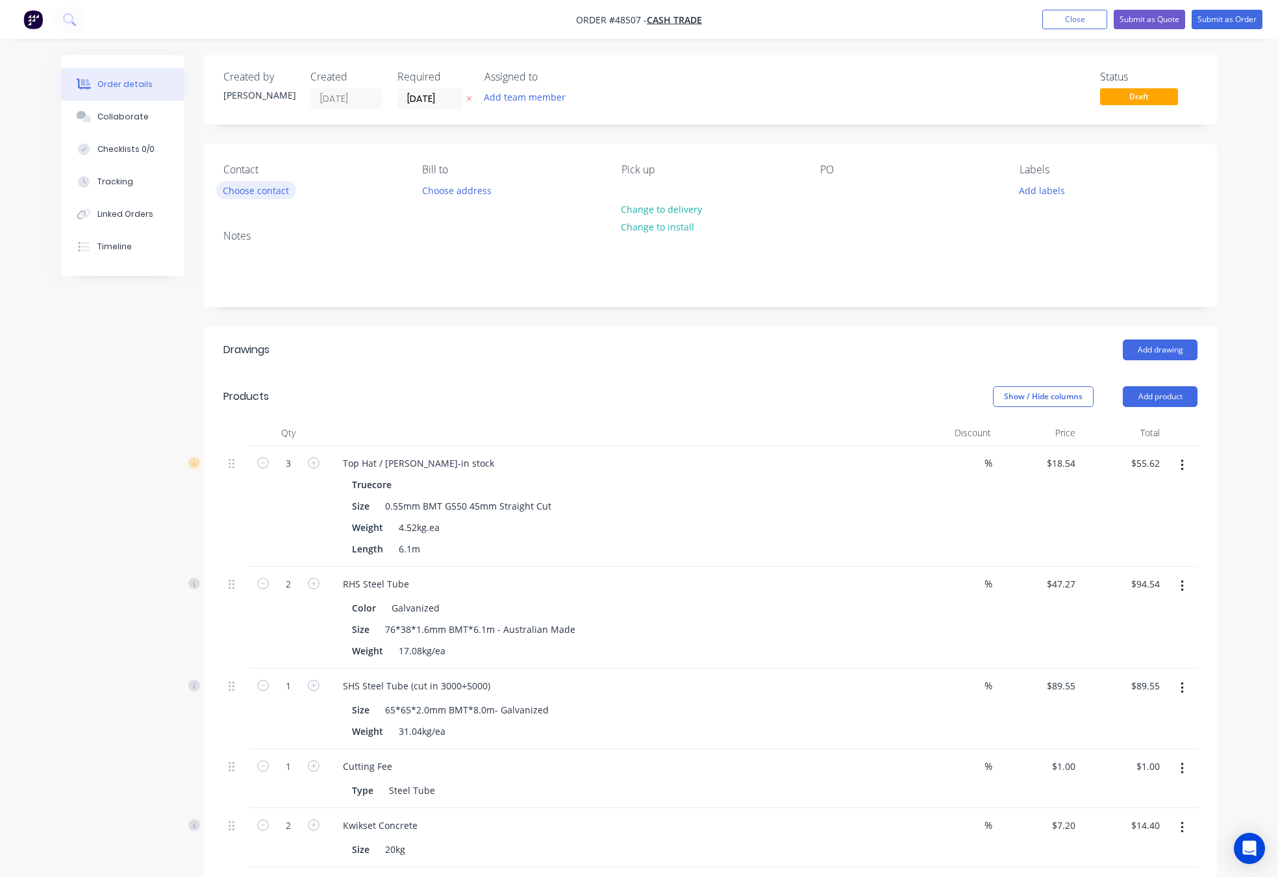
click at [267, 186] on button "Choose contact" at bounding box center [256, 190] width 80 height 18
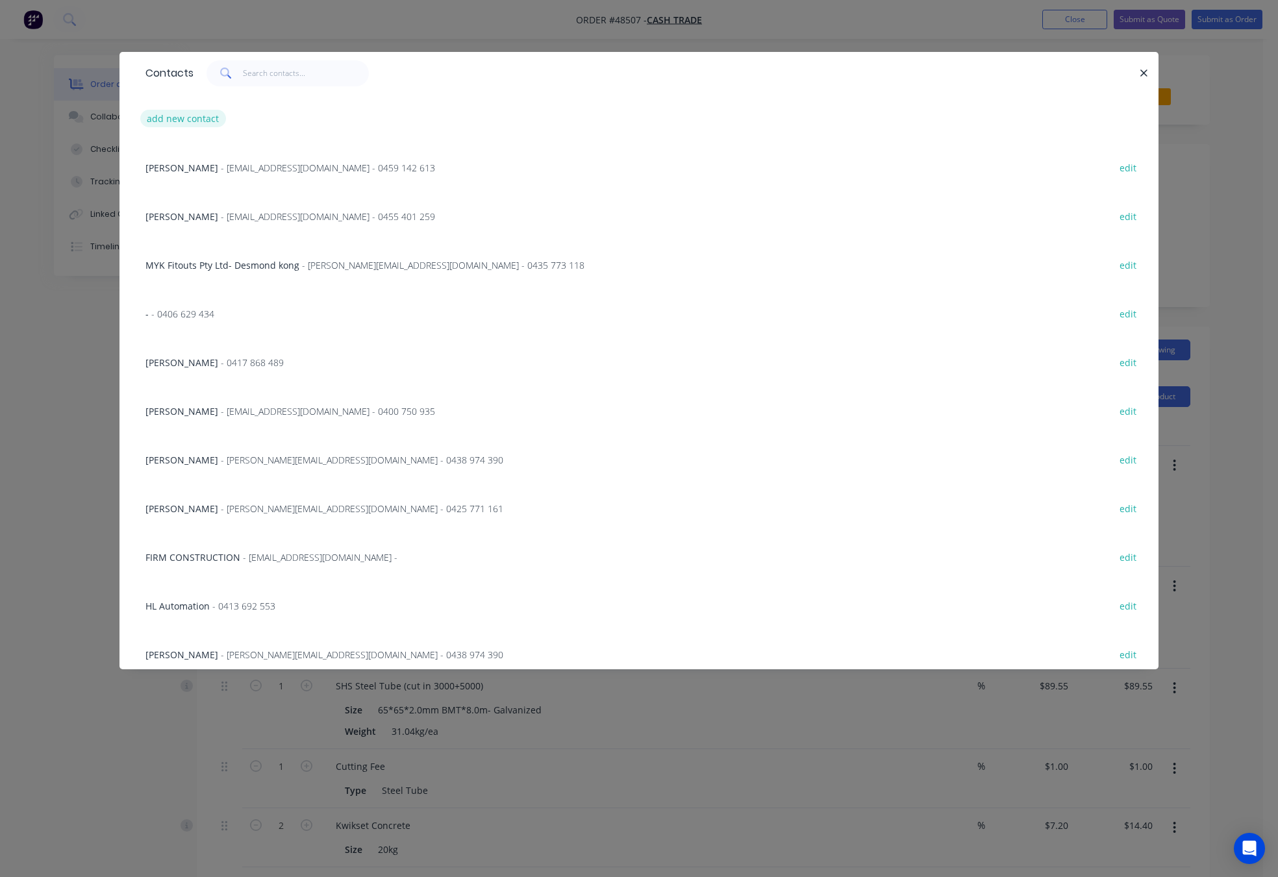
click at [169, 119] on button "add new contact" at bounding box center [183, 119] width 86 height 18
select select "AU"
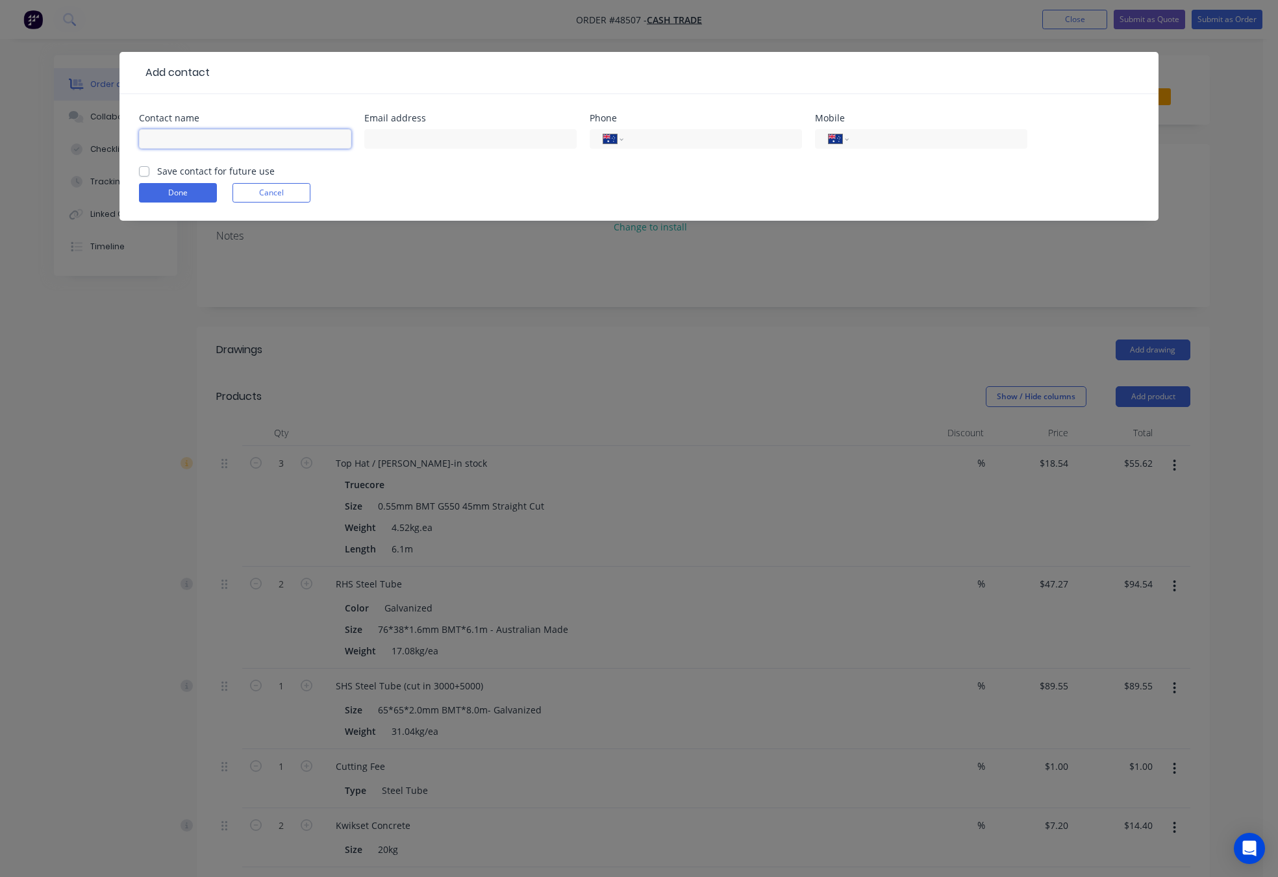
click at [210, 133] on input "text" at bounding box center [245, 138] width 212 height 19
click at [358, 168] on form "Contact name mauricegait Email address Phone International Afghanistan Åland Is…" at bounding box center [639, 167] width 1000 height 107
click at [152, 140] on input "mauricegait" at bounding box center [245, 138] width 212 height 19
type input "Mauricegait"
click at [436, 143] on input "text" at bounding box center [470, 138] width 212 height 19
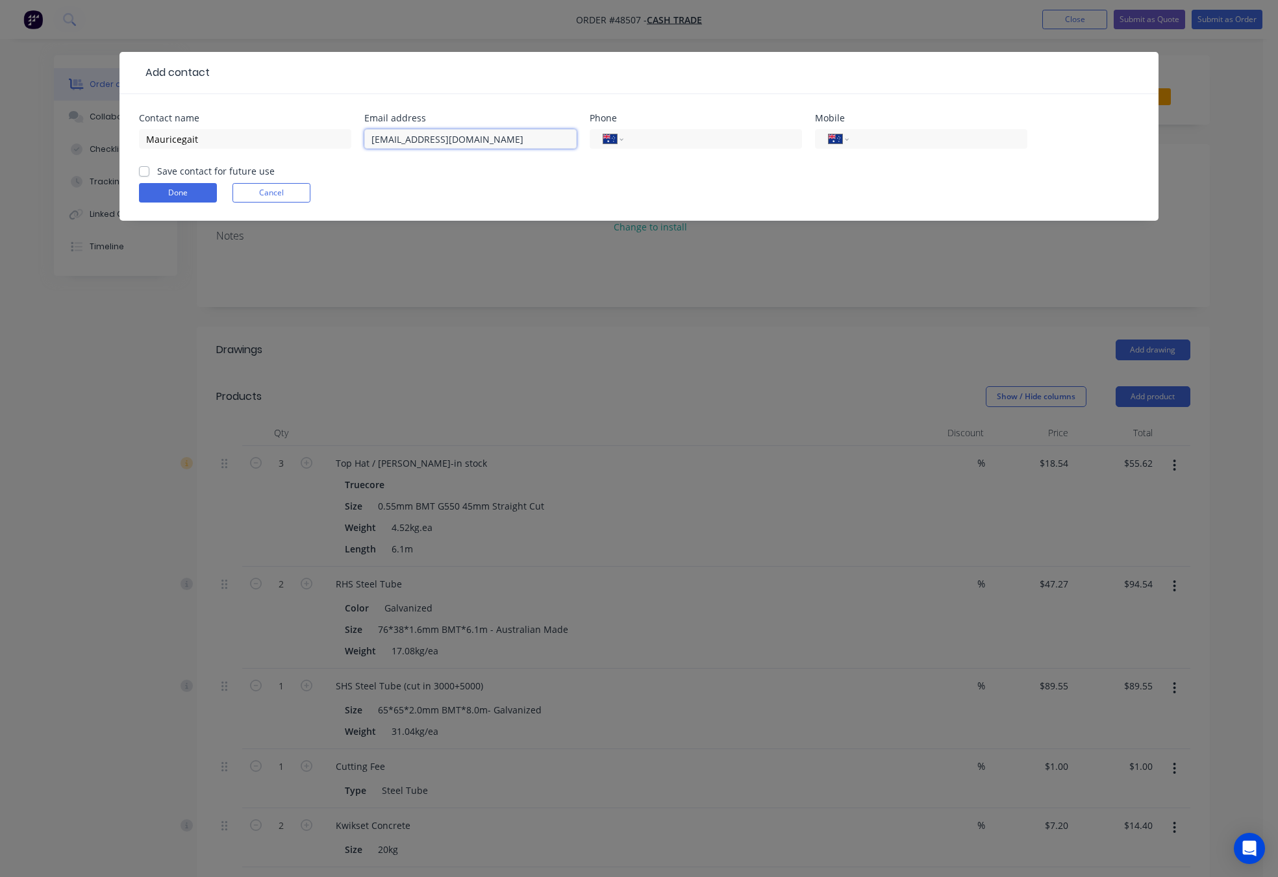
click at [460, 138] on input "pingelly123@bigpoint.com" at bounding box center [470, 138] width 212 height 19
click at [462, 140] on input "pingelly123@bigpoint.com" at bounding box center [470, 138] width 212 height 19
type input "pingelly123@bigpond.com"
click at [491, 166] on form "Contact name Mauricegait Email address pingelly123@bigpond.com Phone Internatio…" at bounding box center [639, 167] width 1000 height 107
click at [937, 151] on div "International Afghanistan Åland Islands Albania Algeria American Samoa Andorra …" at bounding box center [921, 145] width 212 height 38
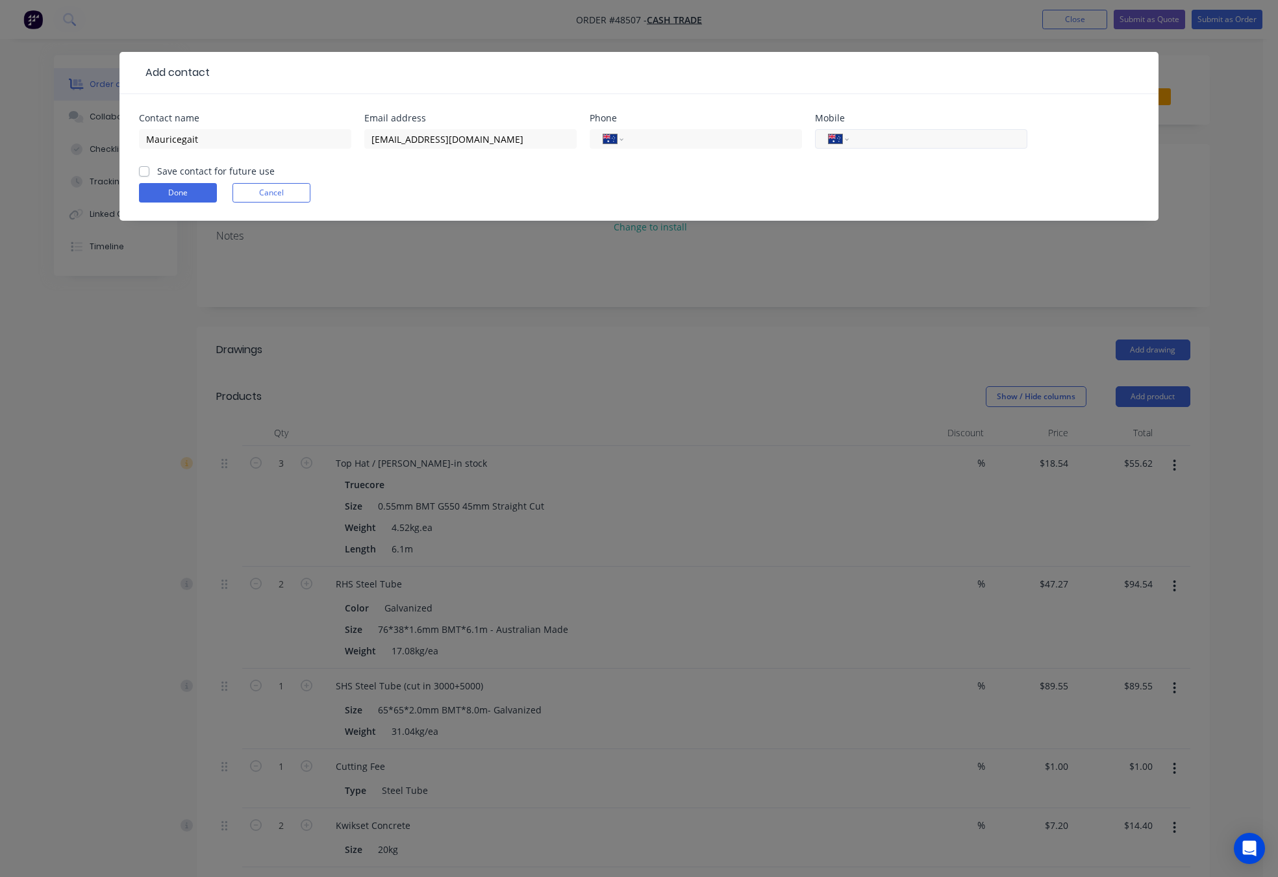
click at [927, 146] on input "tel" at bounding box center [936, 139] width 156 height 15
type input "0438 111 256"
click at [192, 190] on button "Done" at bounding box center [178, 192] width 78 height 19
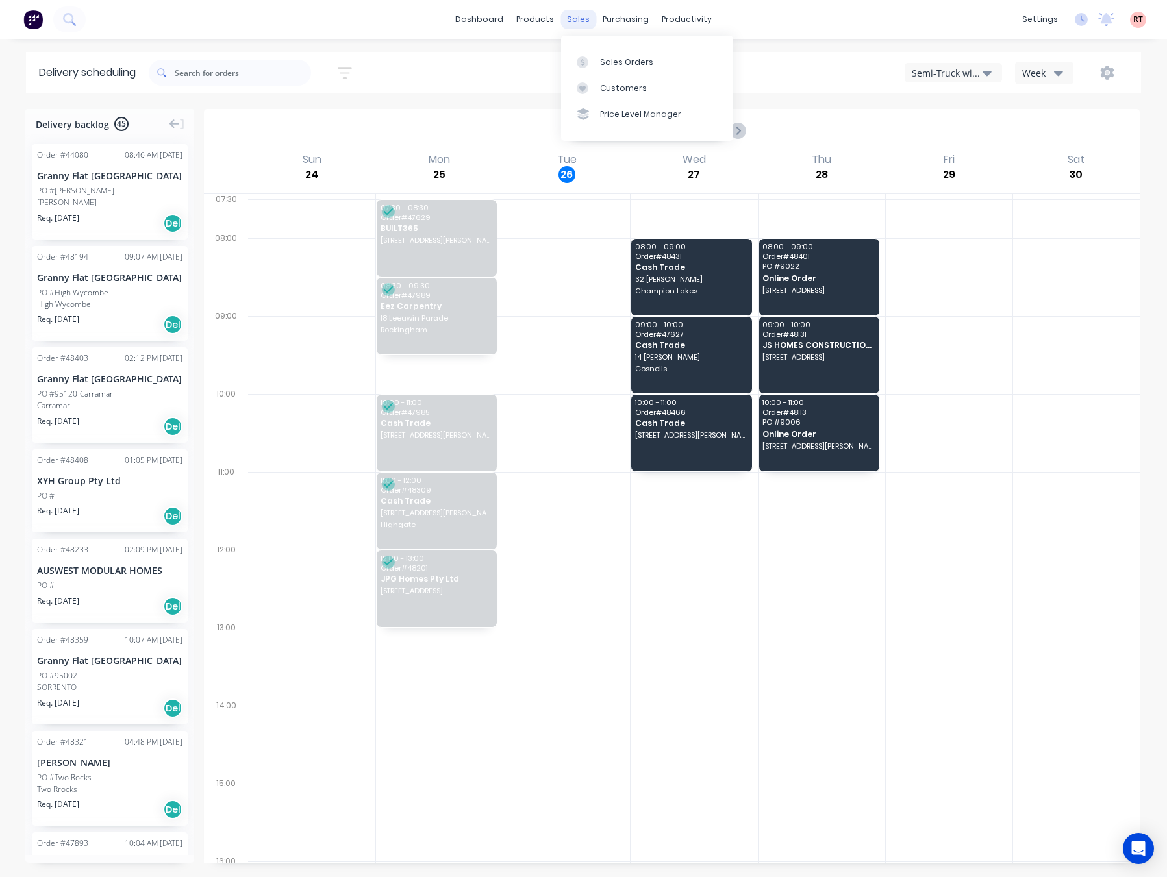
click at [577, 18] on div "sales" at bounding box center [578, 19] width 36 height 19
drag, startPoint x: 623, startPoint y: 60, endPoint x: 632, endPoint y: 58, distance: 8.7
click at [623, 60] on div "Sales Orders" at bounding box center [626, 62] width 53 height 12
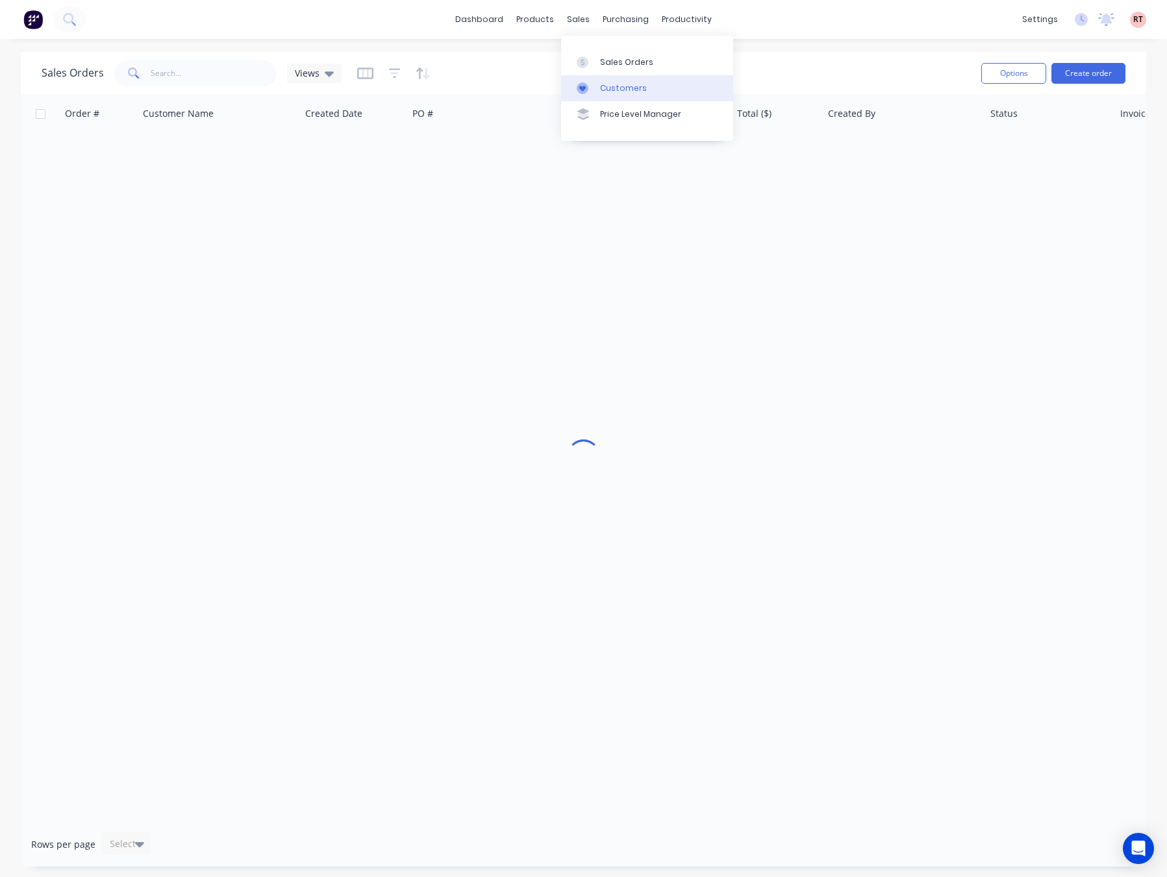
click at [597, 77] on link "Customers" at bounding box center [647, 88] width 172 height 26
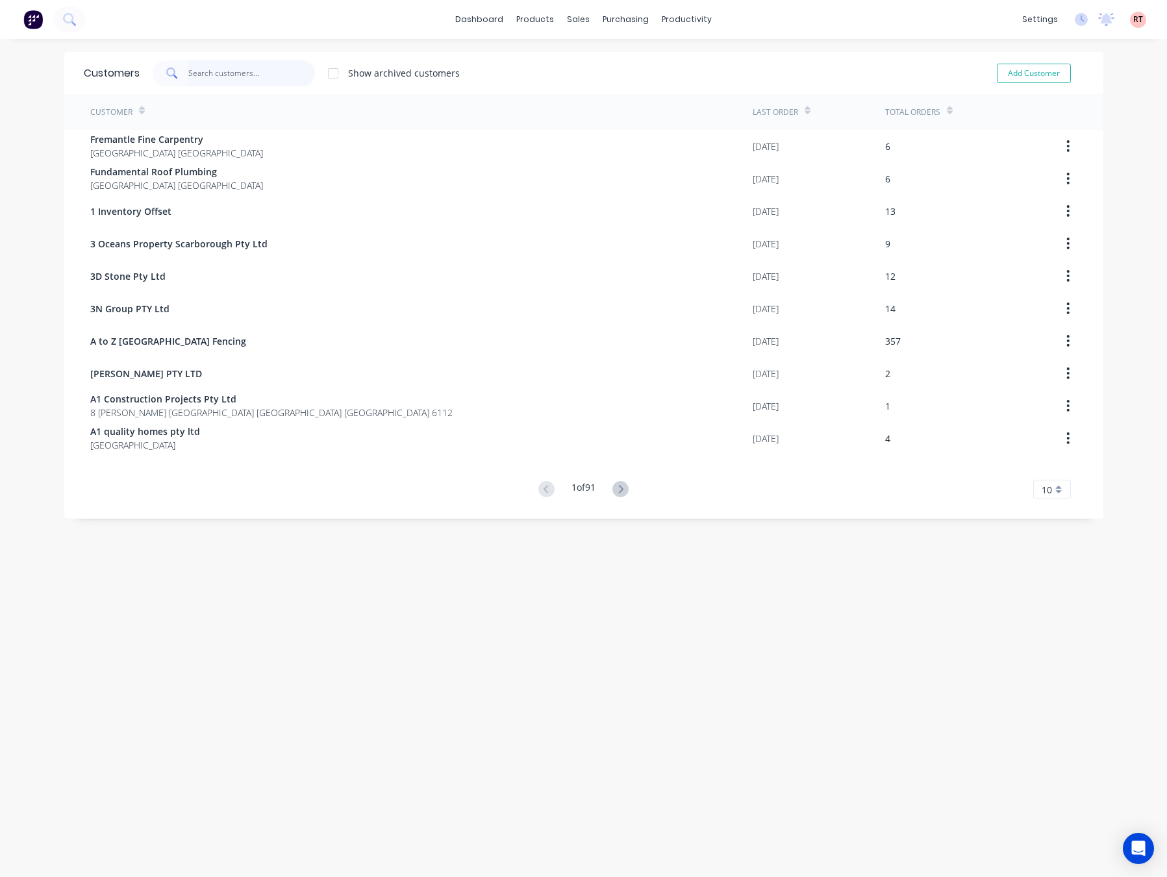
click at [224, 73] on input "text" at bounding box center [251, 73] width 127 height 26
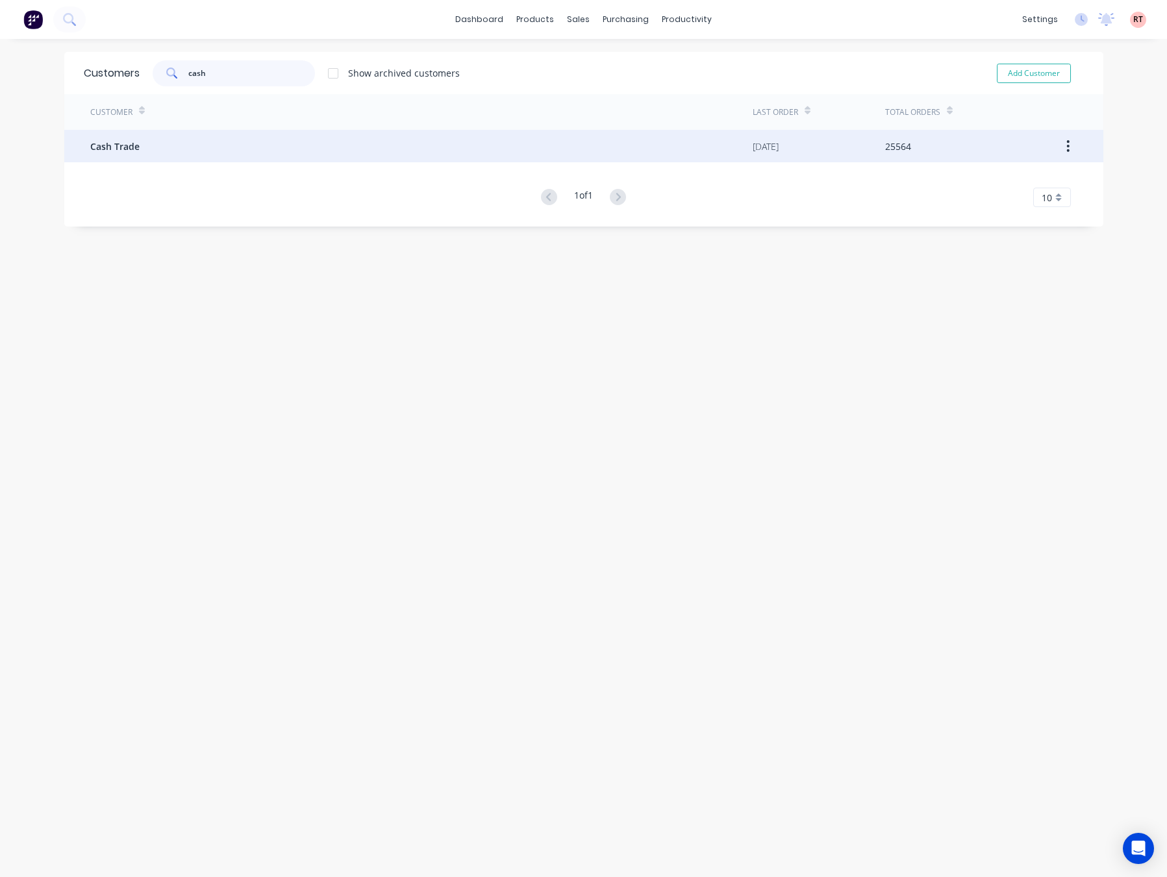
type input "cash"
click at [297, 160] on div "Cash Trade" at bounding box center [421, 146] width 662 height 32
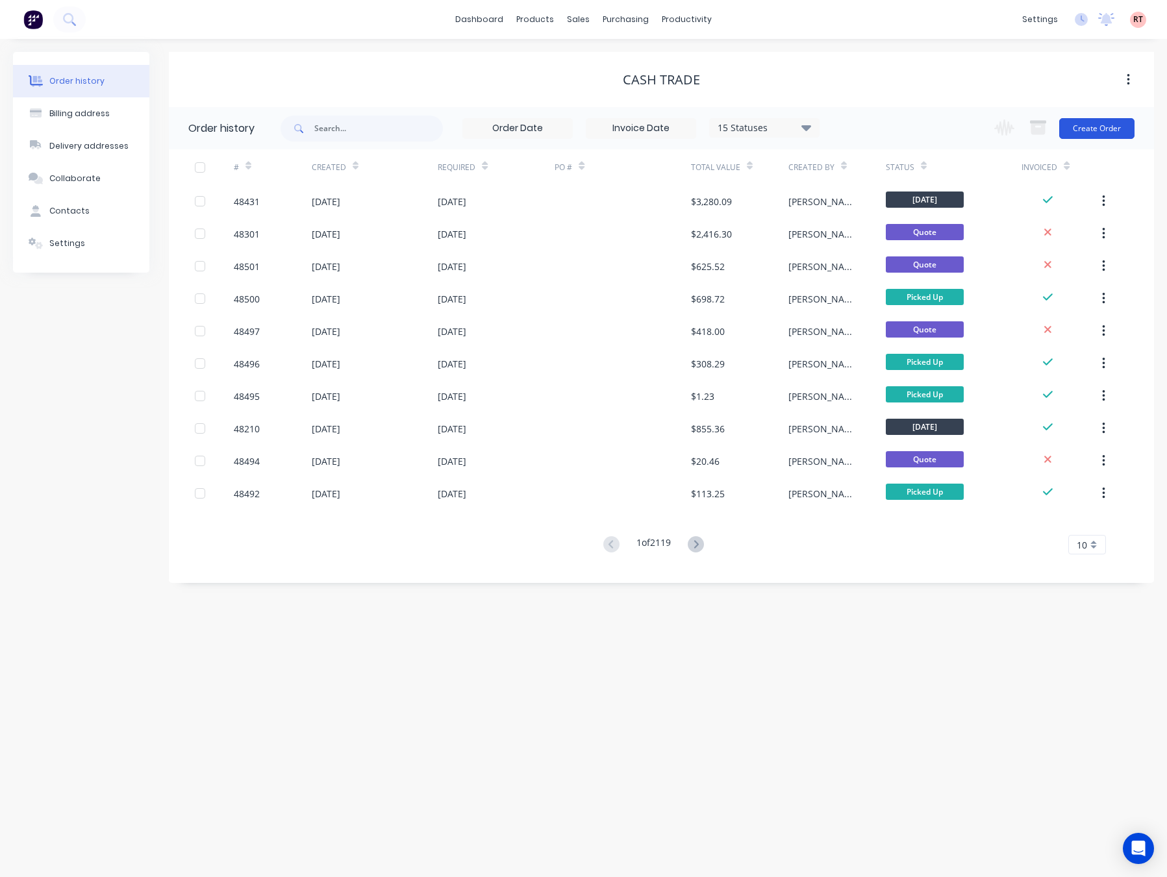
click at [1070, 123] on button "Create Order" at bounding box center [1096, 128] width 75 height 21
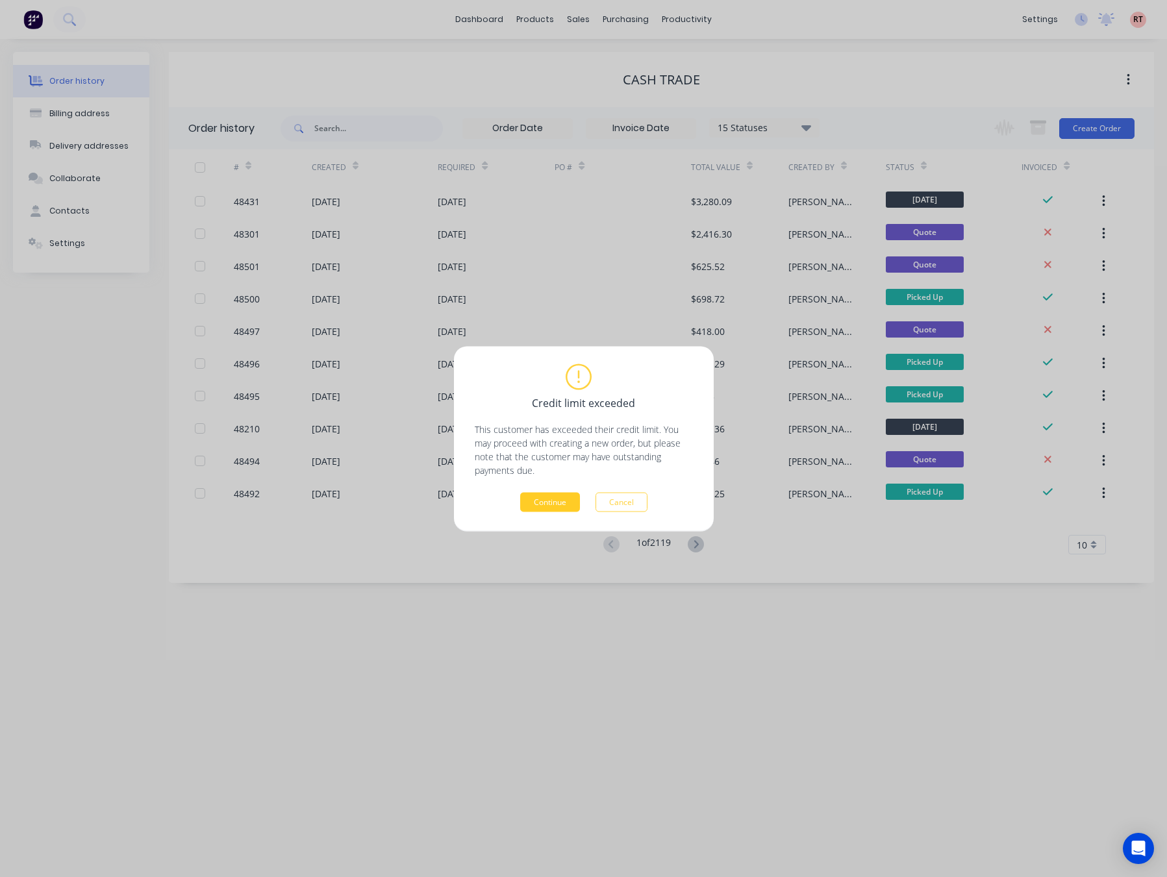
click at [554, 509] on button "Continue" at bounding box center [550, 501] width 60 height 19
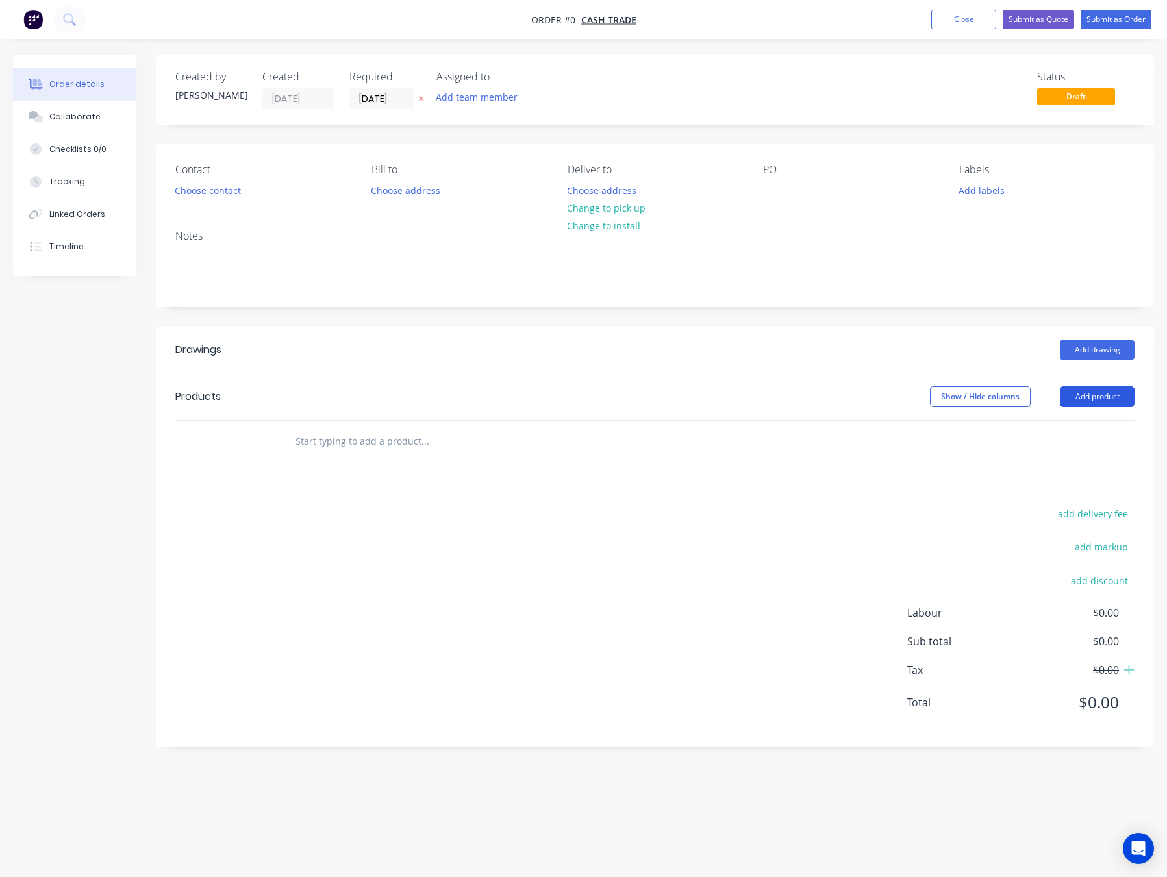
drag, startPoint x: 1084, startPoint y: 395, endPoint x: 1083, endPoint y: 403, distance: 7.8
click at [1084, 396] on button "Add product" at bounding box center [1097, 396] width 75 height 21
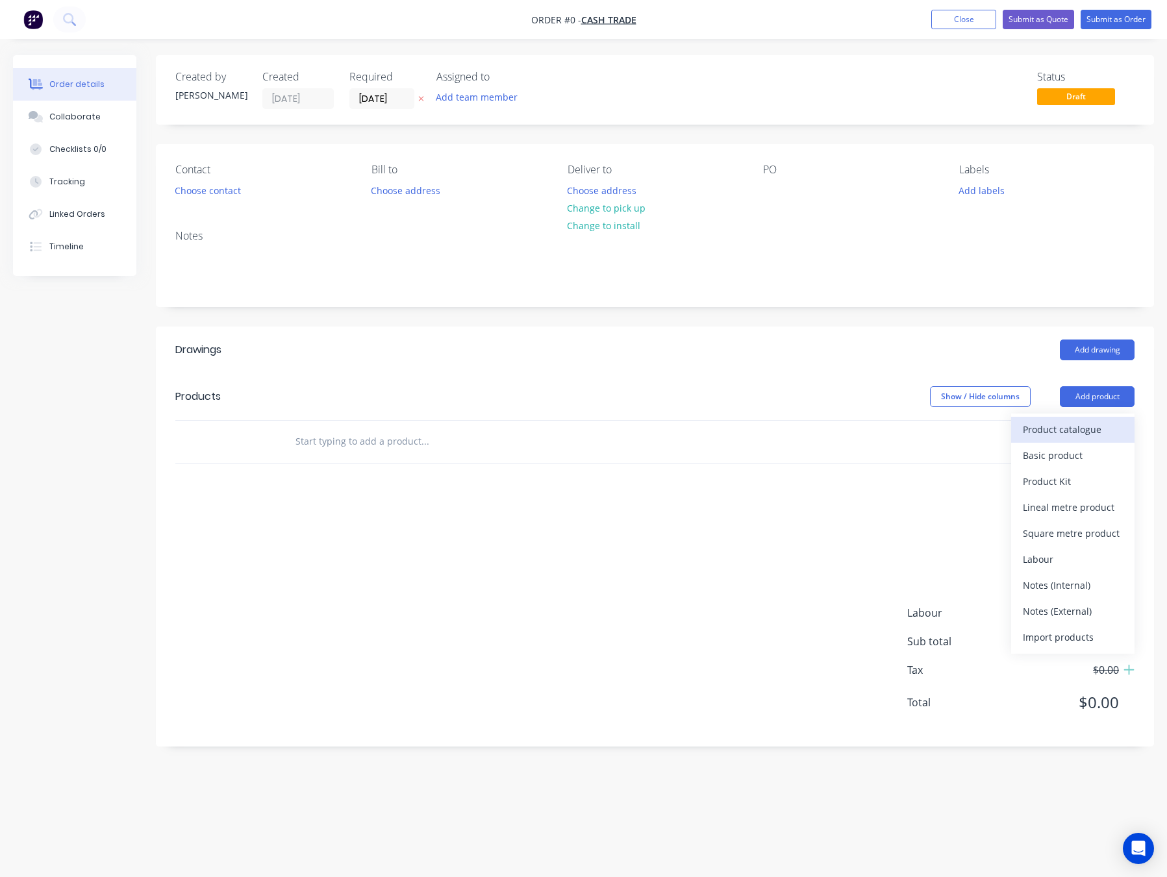
click at [1080, 427] on div "Product catalogue" at bounding box center [1073, 429] width 100 height 19
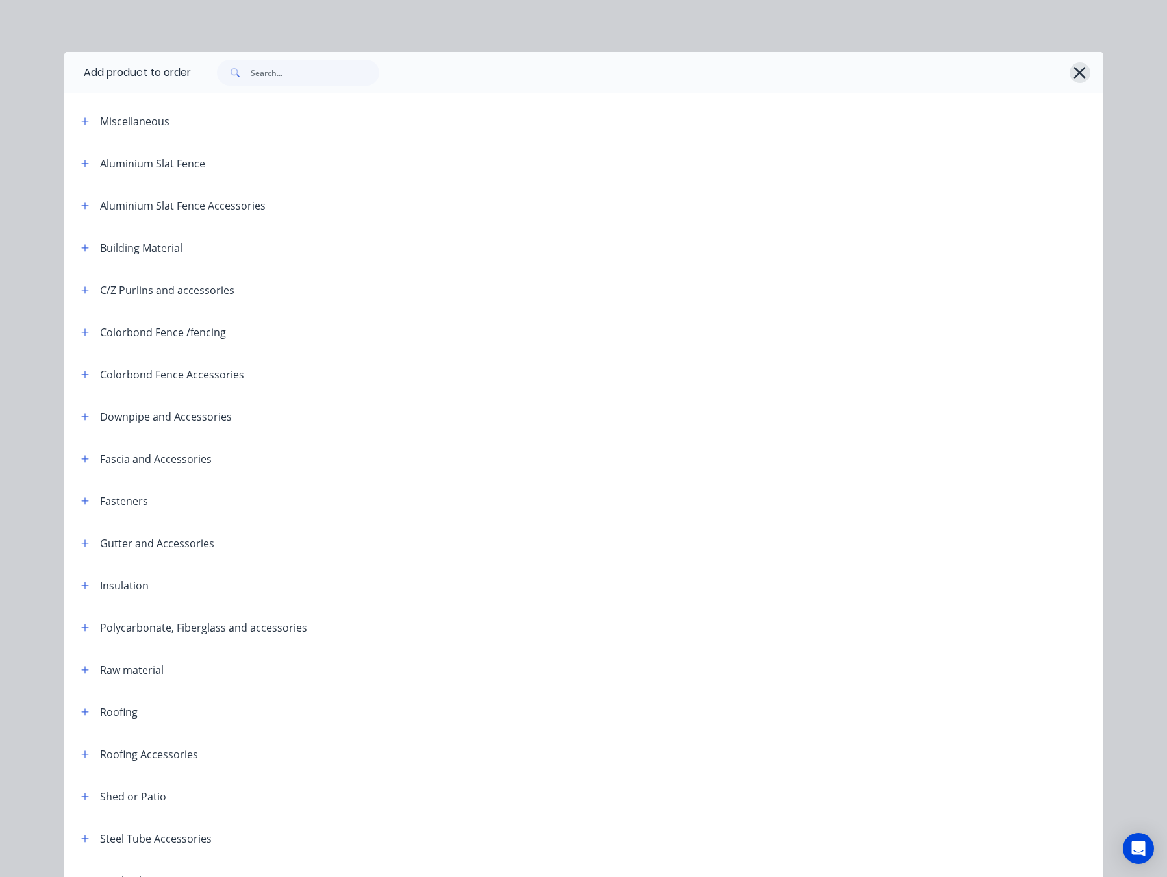
click at [1074, 72] on icon "button" at bounding box center [1080, 73] width 12 height 12
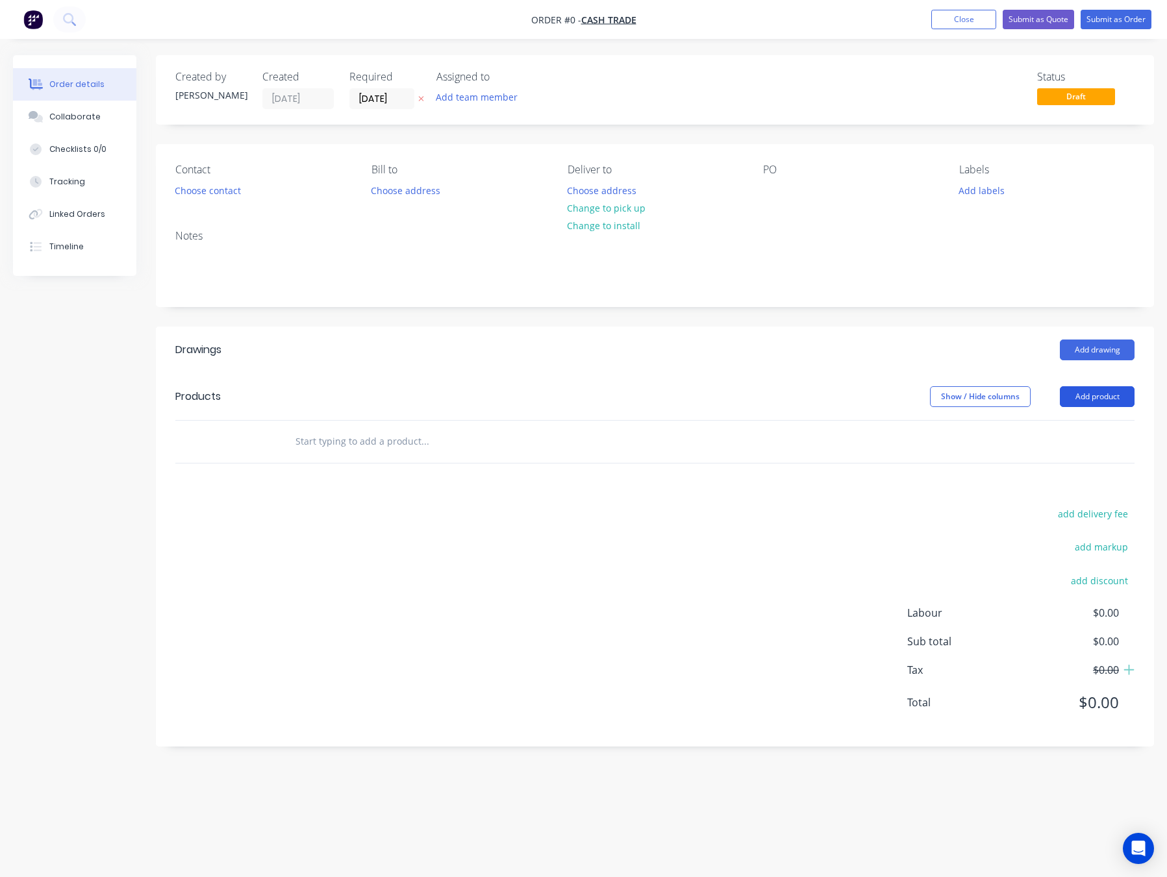
click at [1106, 405] on button "Add product" at bounding box center [1097, 396] width 75 height 21
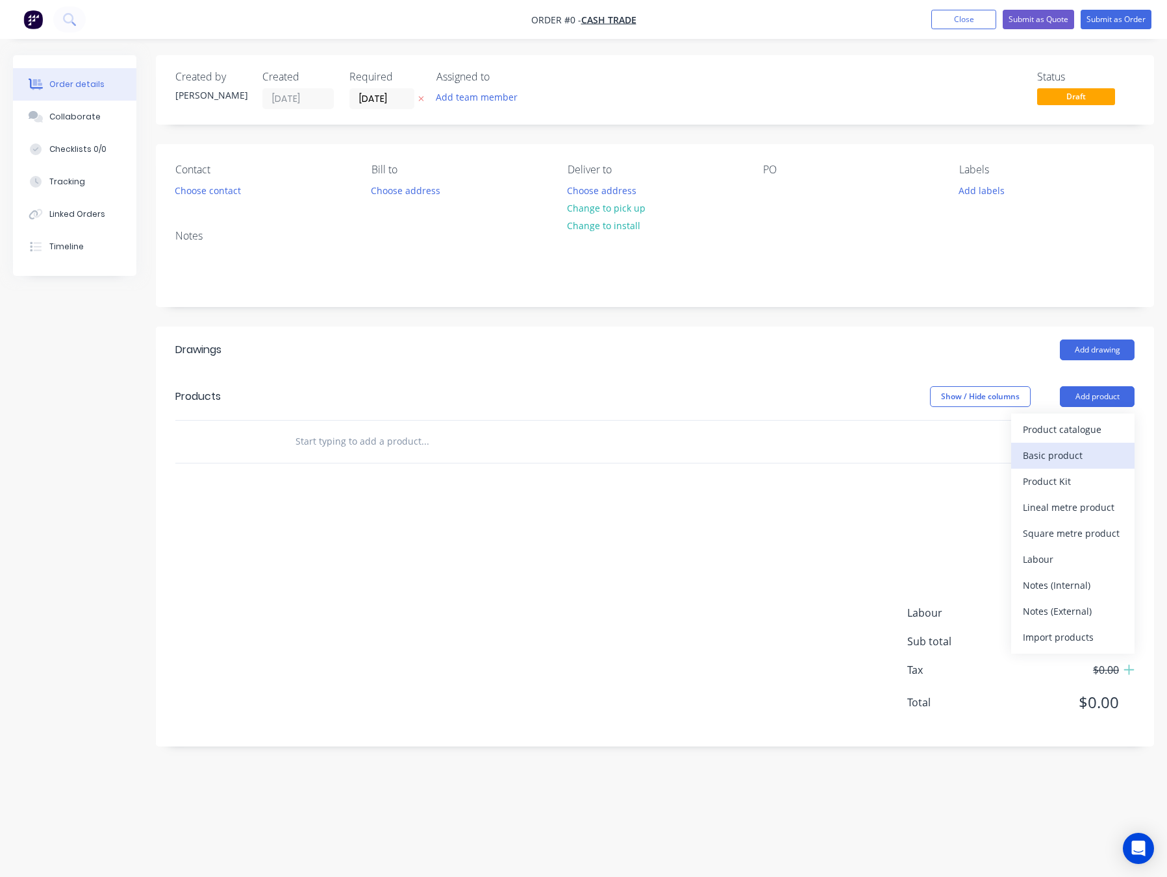
click at [1091, 458] on div "Basic product" at bounding box center [1073, 455] width 100 height 19
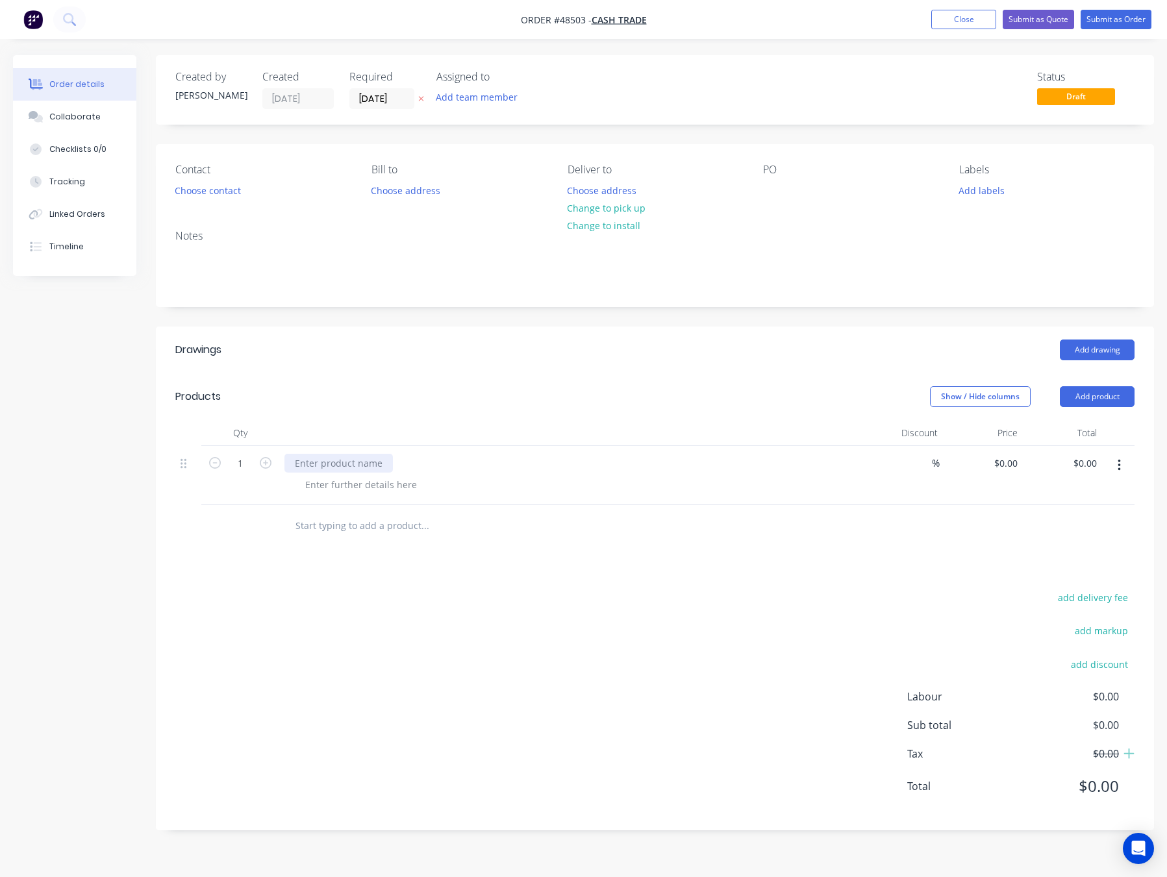
click at [360, 456] on div at bounding box center [338, 463] width 108 height 19
click at [370, 487] on div at bounding box center [361, 484] width 132 height 19
click at [375, 487] on div at bounding box center [361, 484] width 132 height 19
click at [255, 462] on input "1" at bounding box center [240, 463] width 34 height 19
type input "44"
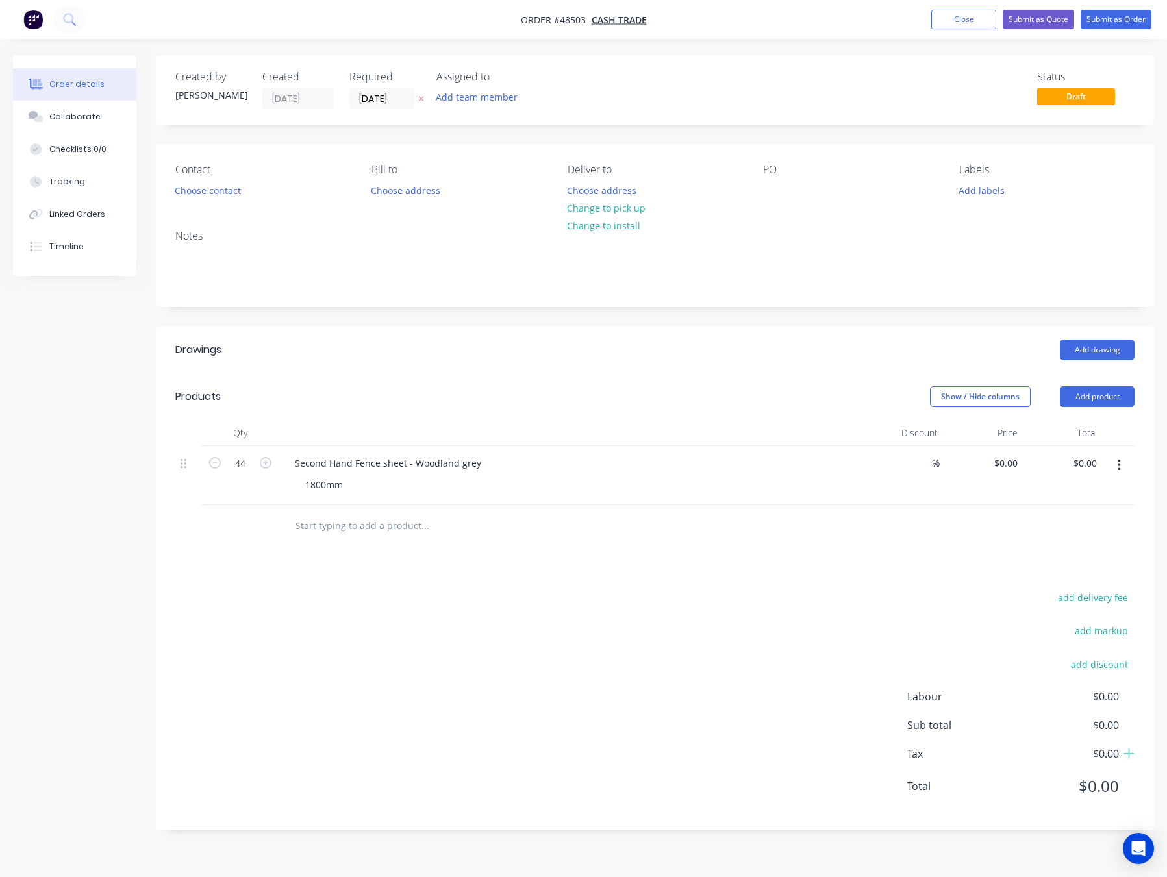
click at [610, 655] on div "add delivery fee add markup add discount Labour $0.00 Sub total $0.00 Tax $0.00…" at bounding box center [654, 700] width 959 height 222
click at [1010, 462] on input "0" at bounding box center [1008, 463] width 30 height 19
click at [1006, 606] on div "add delivery fee" at bounding box center [1053, 605] width 162 height 33
click at [1003, 464] on div "0 $0.00" at bounding box center [1005, 463] width 35 height 19
type input "$16.36"
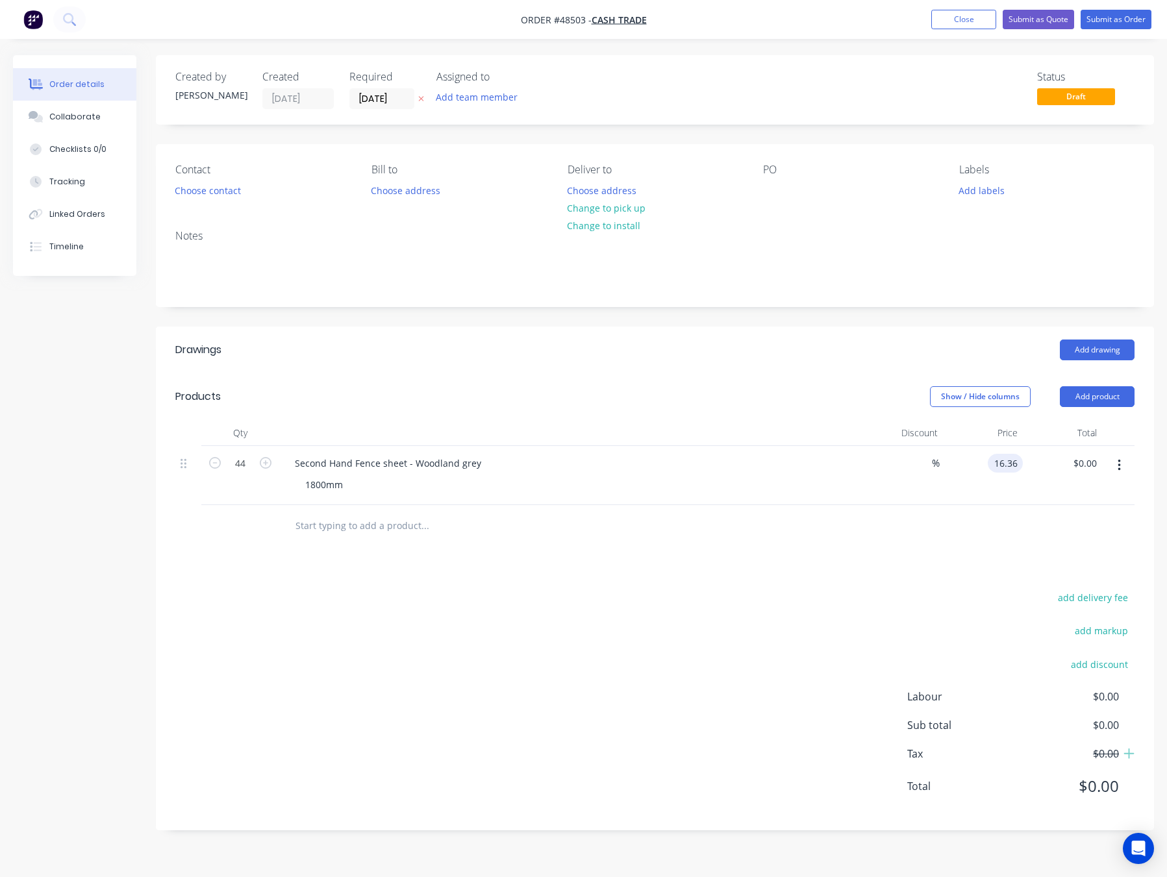
type input "$719.84"
click at [925, 585] on div "Drawings Add drawing Products Show / Hide columns Add product Qty Discount Pric…" at bounding box center [655, 579] width 998 height 504
click at [249, 462] on input "44" at bounding box center [240, 463] width 34 height 19
click at [471, 637] on div "add delivery fee add markup add discount Labour $0.00 Sub total $719.84 Tax $71…" at bounding box center [654, 700] width 959 height 222
click at [645, 639] on div "add delivery fee add markup add discount Labour $0.00 Sub total $719.84 Tax $71…" at bounding box center [654, 700] width 959 height 222
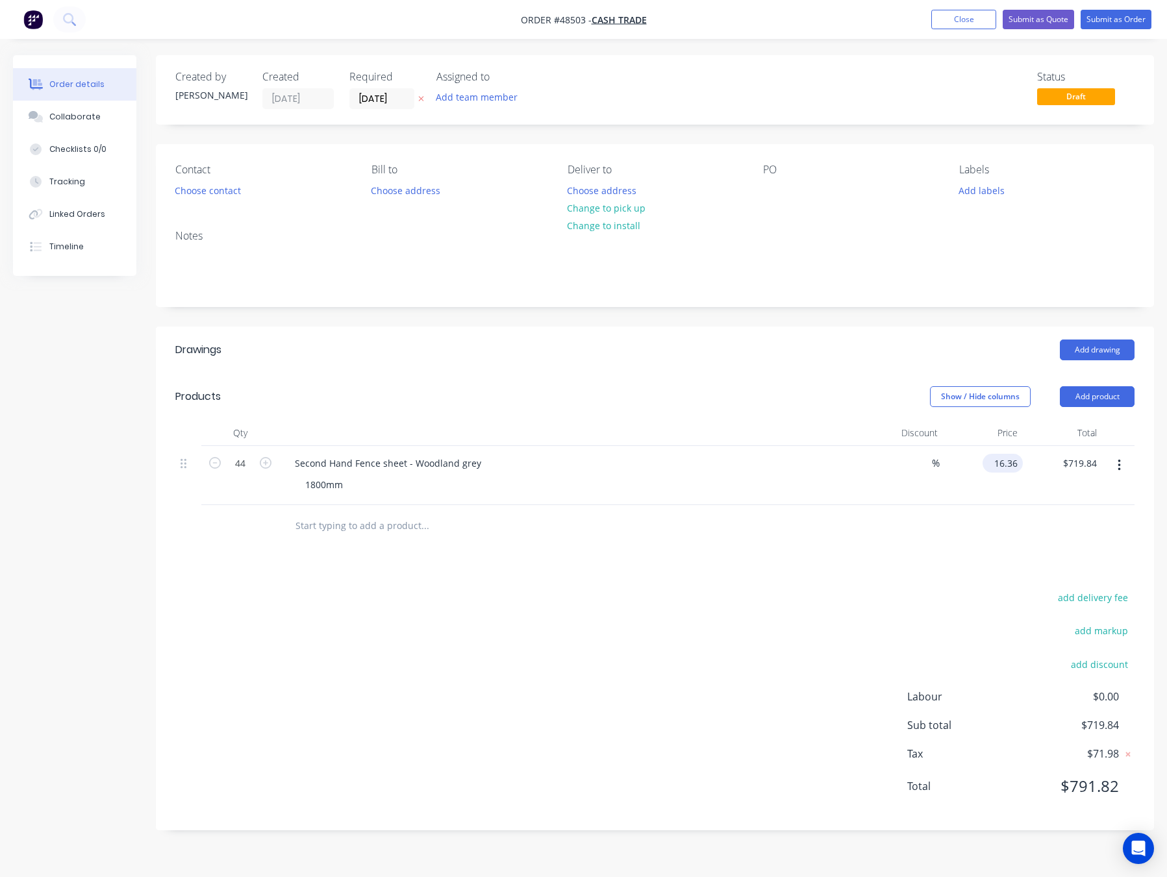
click at [1012, 460] on input "16.36" at bounding box center [1005, 463] width 35 height 19
type input "$16.67"
type input "$733.48"
click at [829, 569] on div "Drawings Add drawing Products Show / Hide columns Add product Qty Discount Pric…" at bounding box center [655, 579] width 998 height 504
click at [1000, 460] on input "16.67" at bounding box center [1008, 463] width 30 height 19
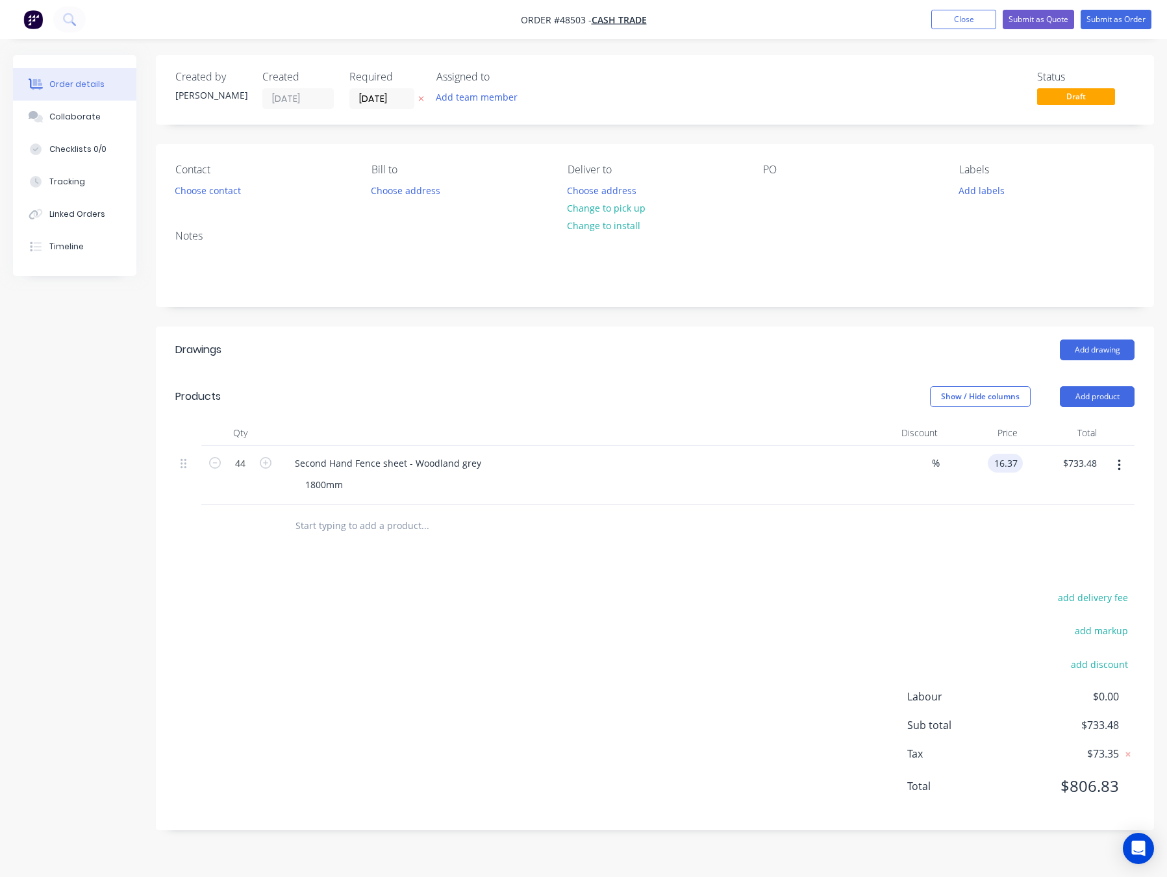
type input "$16.37"
type input "$720.28"
click at [1008, 585] on div "Drawings Add drawing Products Show / Hide columns Add product Qty Discount Pric…" at bounding box center [655, 579] width 998 height 504
click at [1013, 462] on input "16.37" at bounding box center [1005, 463] width 35 height 19
type input "$16.36"
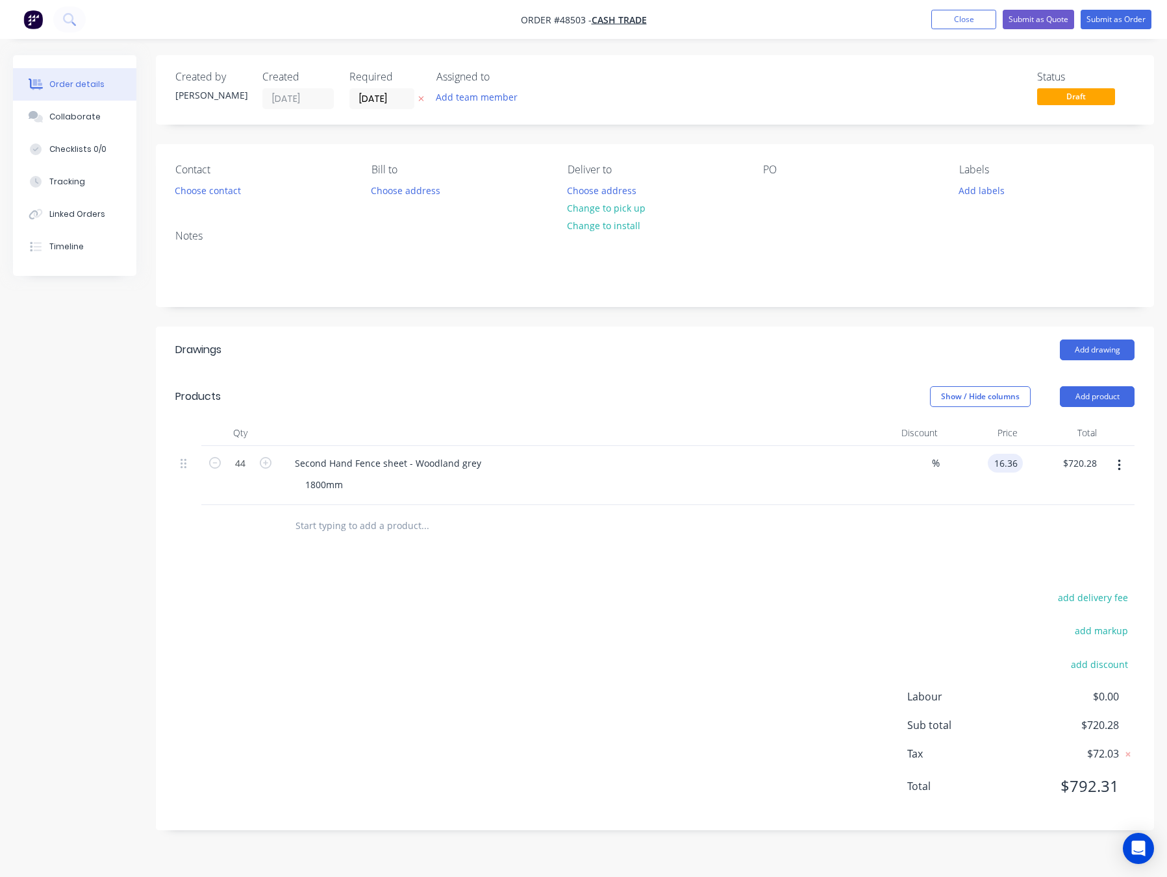
type input "$719.84"
click at [916, 529] on div at bounding box center [654, 526] width 959 height 42
click at [353, 536] on input "text" at bounding box center [425, 526] width 260 height 26
click at [1109, 392] on button "Add product" at bounding box center [1097, 396] width 75 height 21
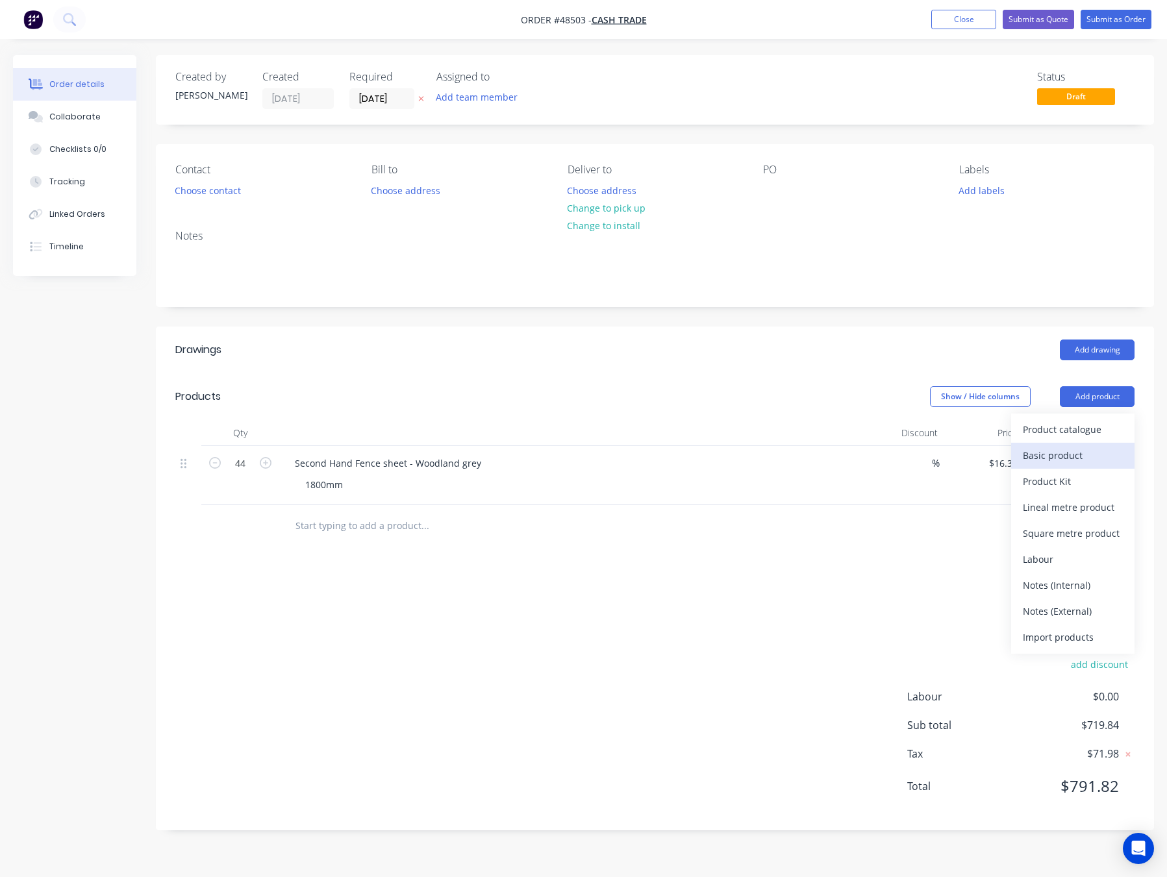
click at [1077, 444] on button "Basic product" at bounding box center [1072, 456] width 123 height 26
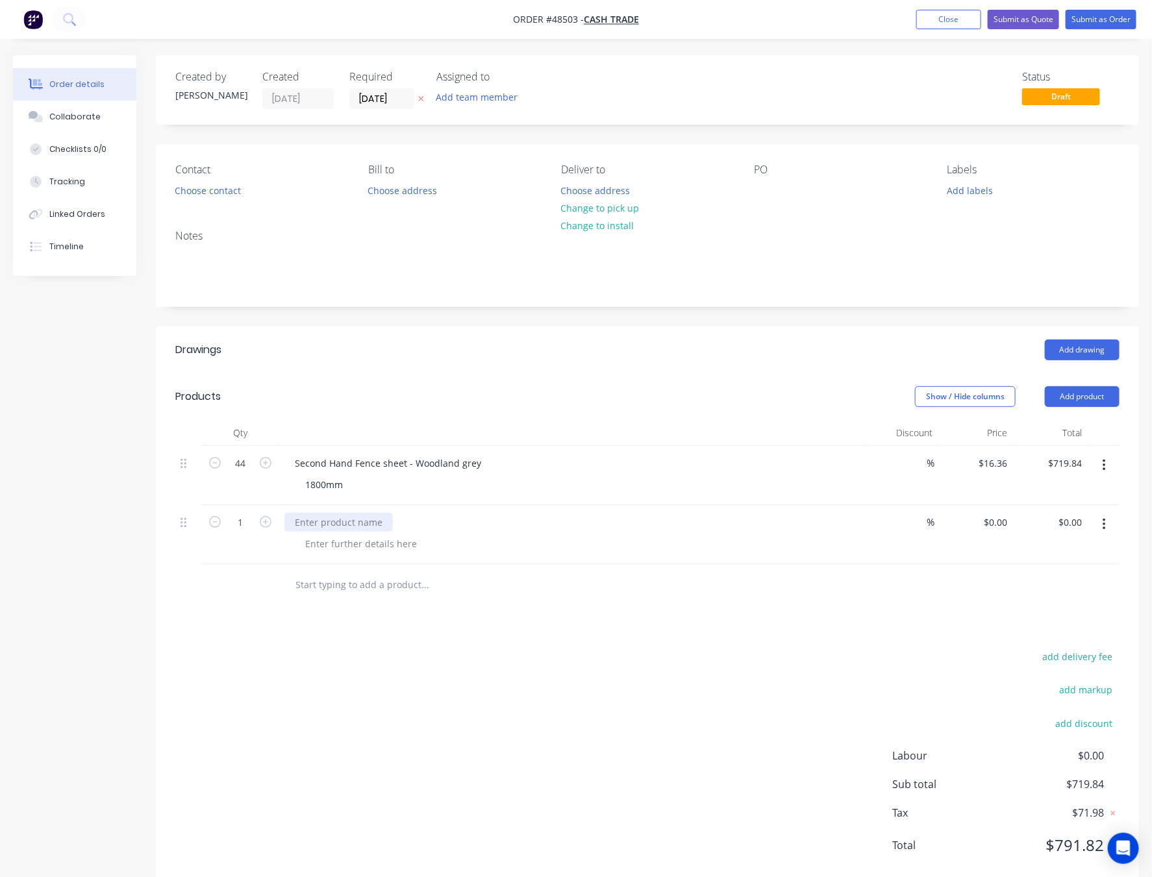
click at [330, 521] on div at bounding box center [338, 522] width 108 height 19
click at [343, 545] on div at bounding box center [361, 543] width 132 height 19
click at [246, 473] on input "1" at bounding box center [240, 463] width 34 height 19
type input "44"
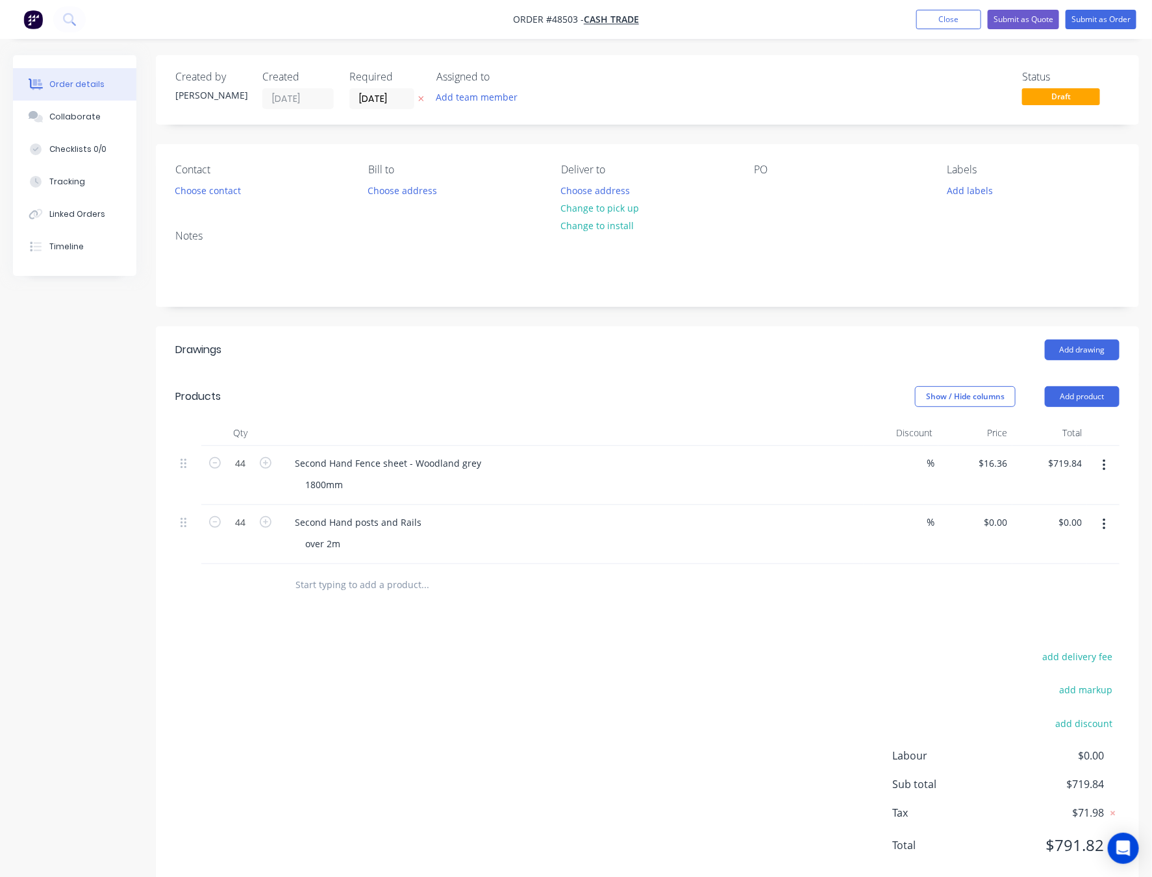
click at [608, 684] on div "add delivery fee add markup add discount Labour $0.00 Sub total $719.84 Tax $71…" at bounding box center [647, 759] width 944 height 222
click at [996, 521] on div "0 $0.00" at bounding box center [994, 522] width 35 height 19
type input "$5.00"
type input "$220.00"
click at [924, 625] on div "Drawings Add drawing Products Show / Hide columns Add product Qty Discount Pric…" at bounding box center [647, 608] width 983 height 563
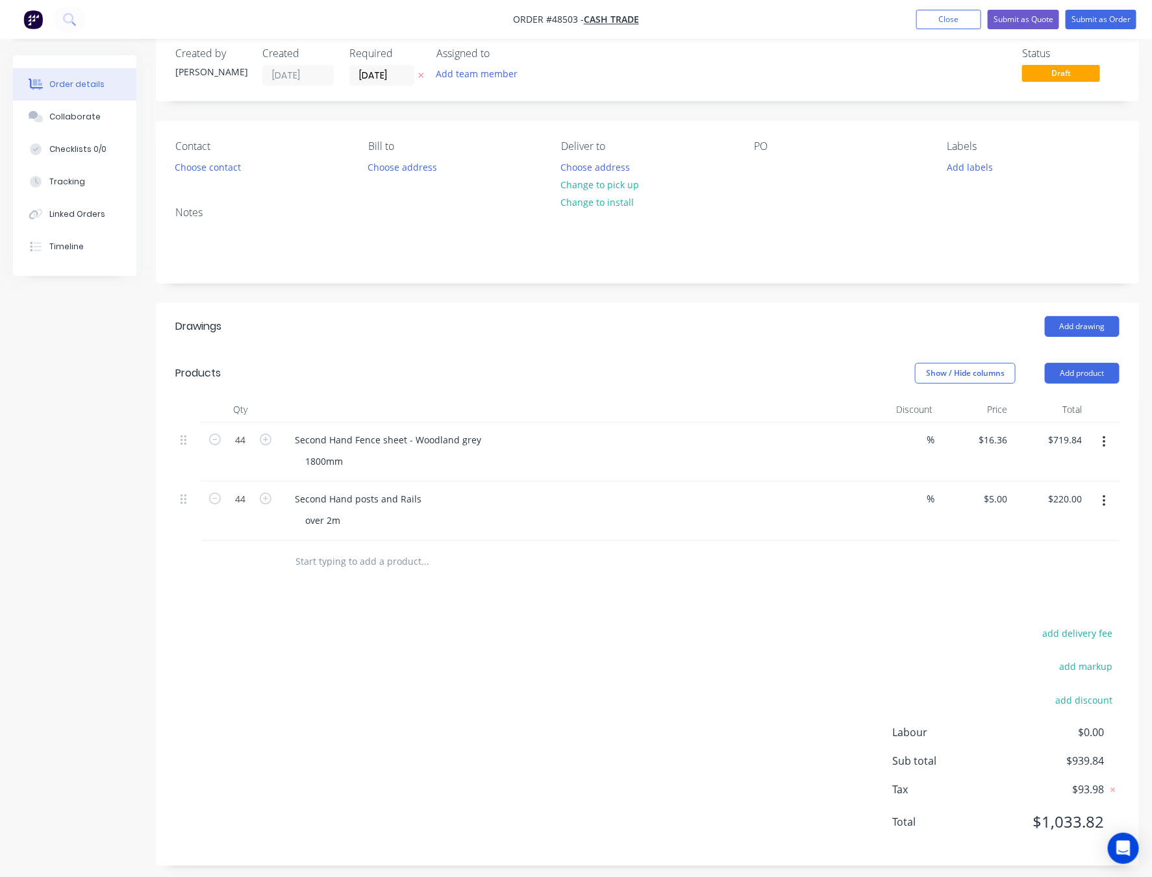
scroll to position [34, 0]
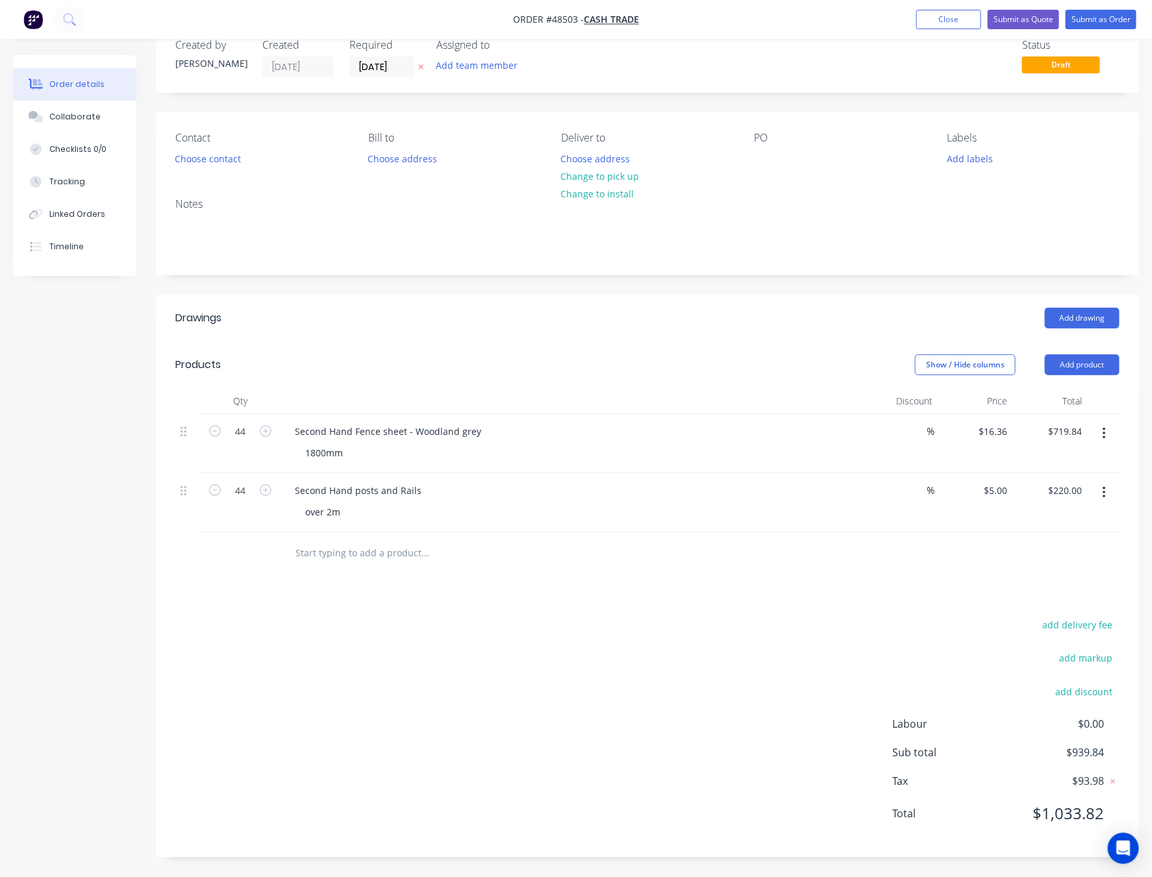
click at [810, 610] on div "Drawings Add drawing Products Show / Hide columns Add product Qty Discount Pric…" at bounding box center [647, 576] width 983 height 563
click at [629, 182] on div "Choose address Change to pick up Change to install" at bounding box center [600, 175] width 92 height 53
click at [630, 177] on button "Change to pick up" at bounding box center [600, 177] width 92 height 18
click at [210, 153] on button "Choose contact" at bounding box center [208, 158] width 80 height 18
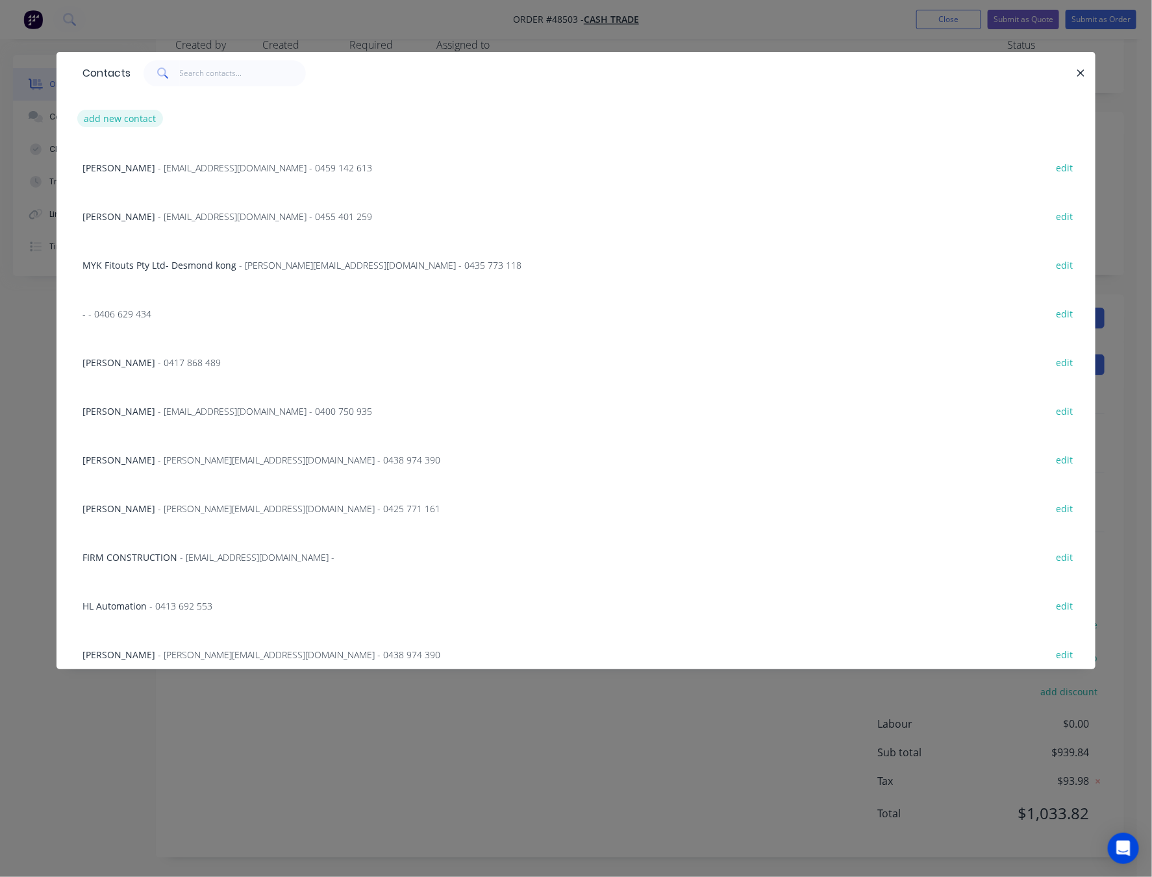
click at [111, 123] on button "add new contact" at bounding box center [120, 119] width 86 height 18
select select "AU"
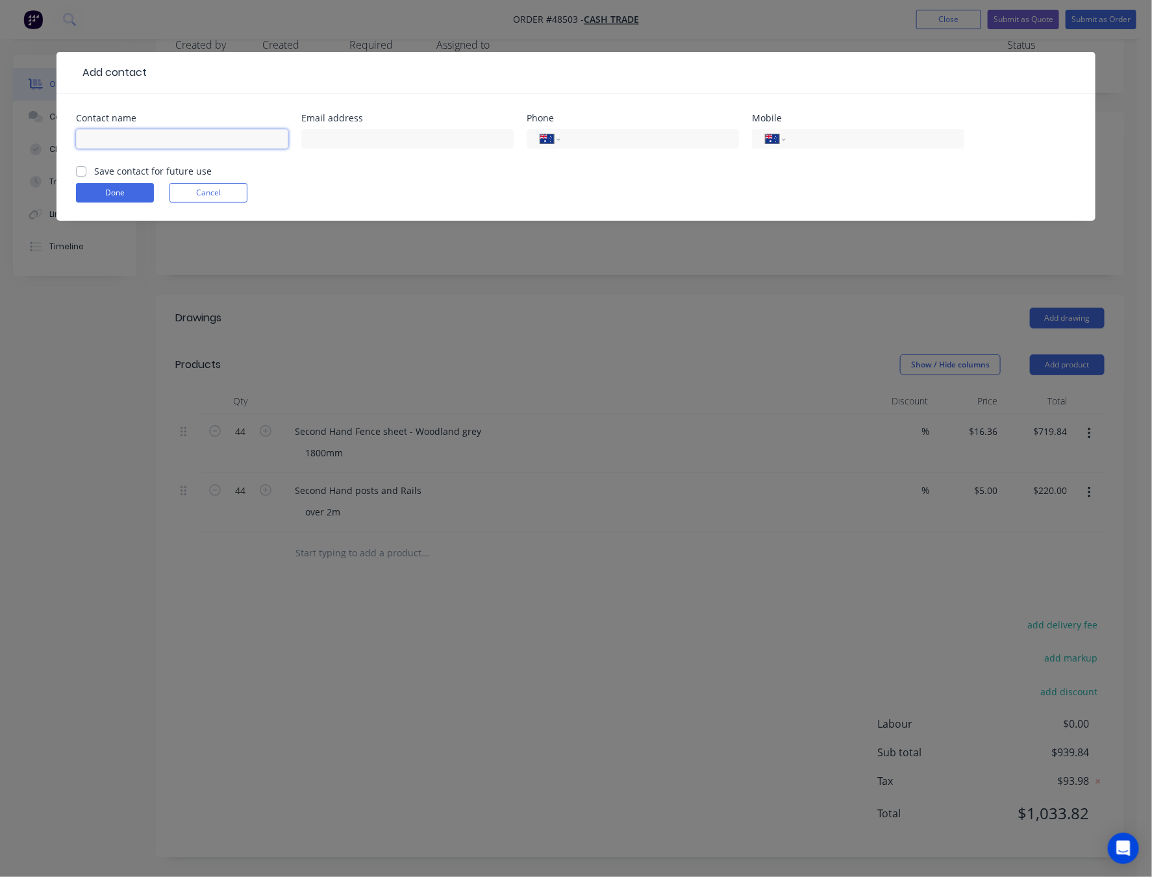
click at [154, 138] on input "text" at bounding box center [182, 138] width 212 height 19
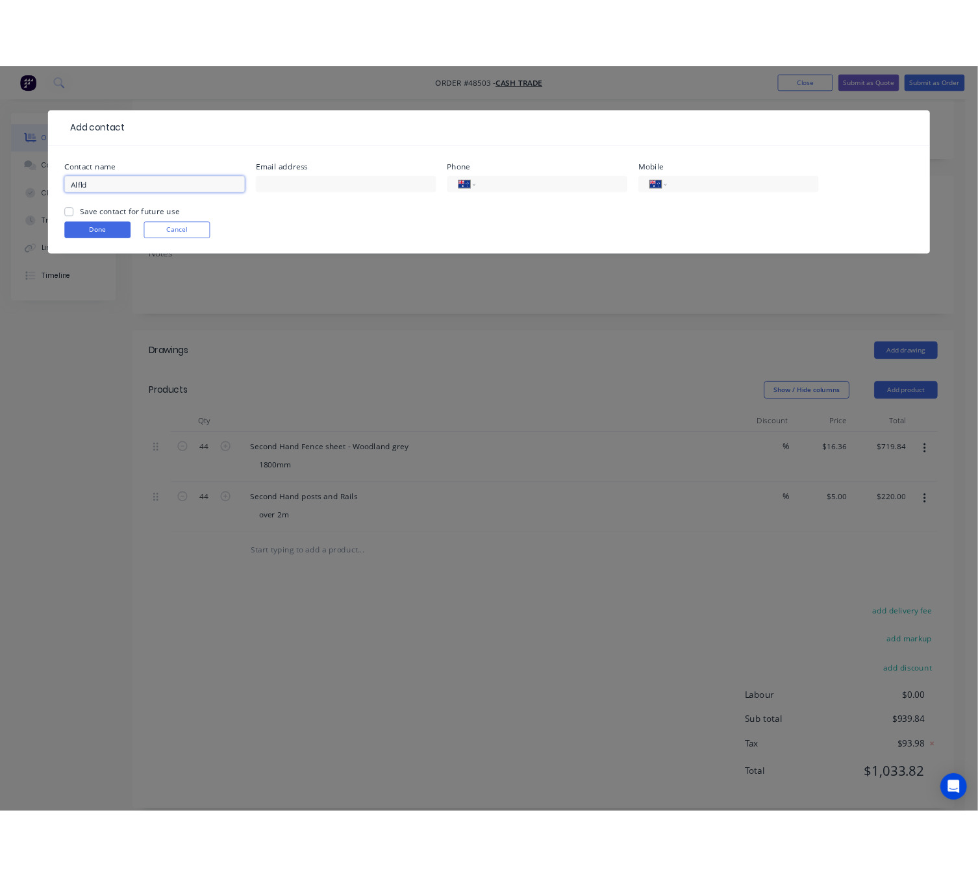
scroll to position [0, 0]
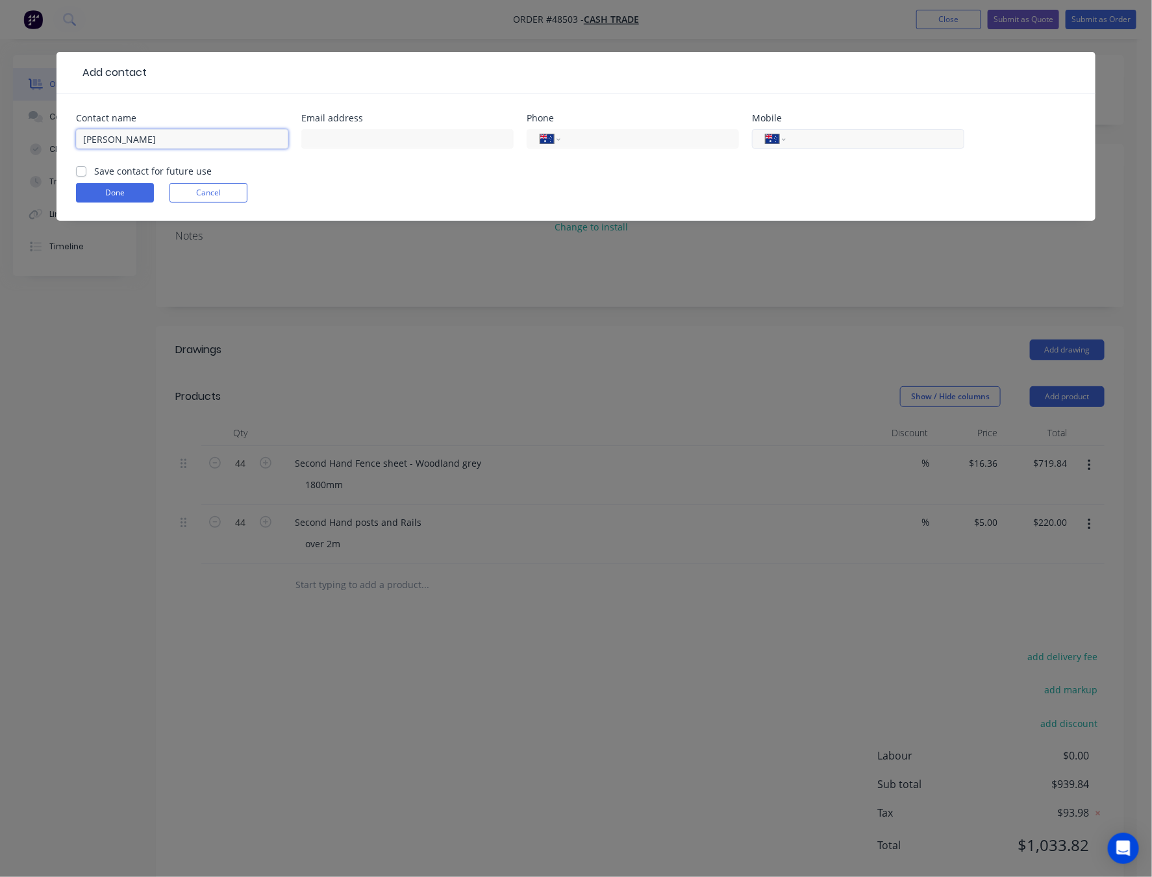
type input "[PERSON_NAME]"
click at [849, 140] on input "tel" at bounding box center [873, 139] width 156 height 15
type input "0438 112 837"
click at [106, 187] on button "Done" at bounding box center [115, 192] width 78 height 19
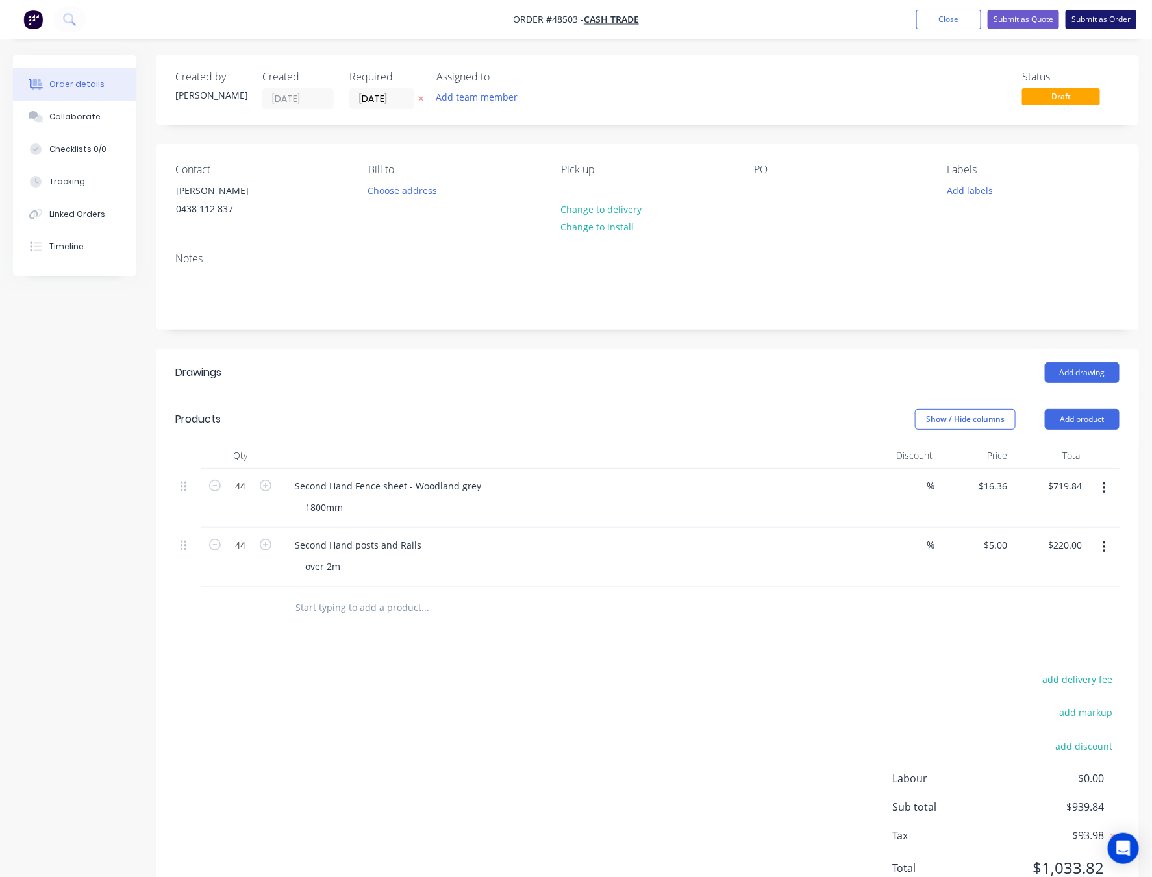
click at [1103, 16] on button "Submit as Order" at bounding box center [1101, 19] width 71 height 19
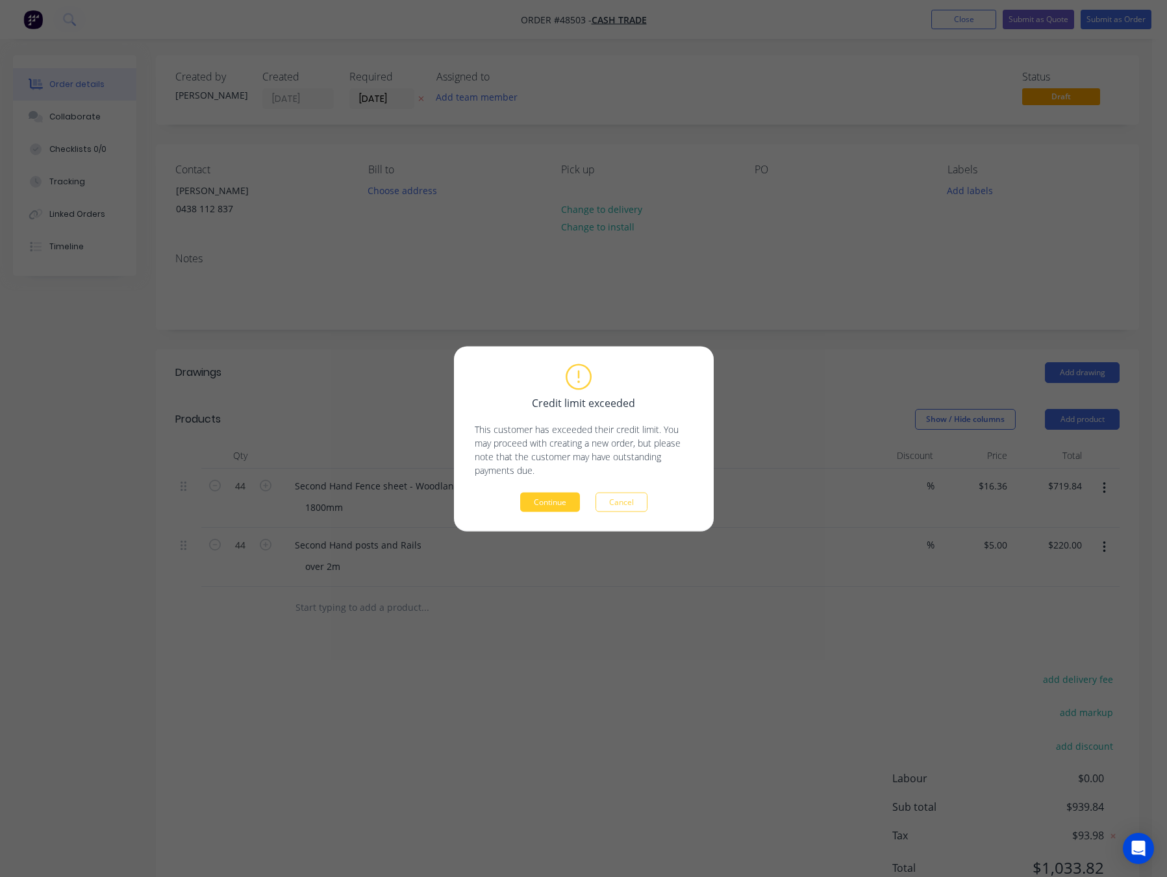
click at [538, 505] on button "Continue" at bounding box center [550, 501] width 60 height 19
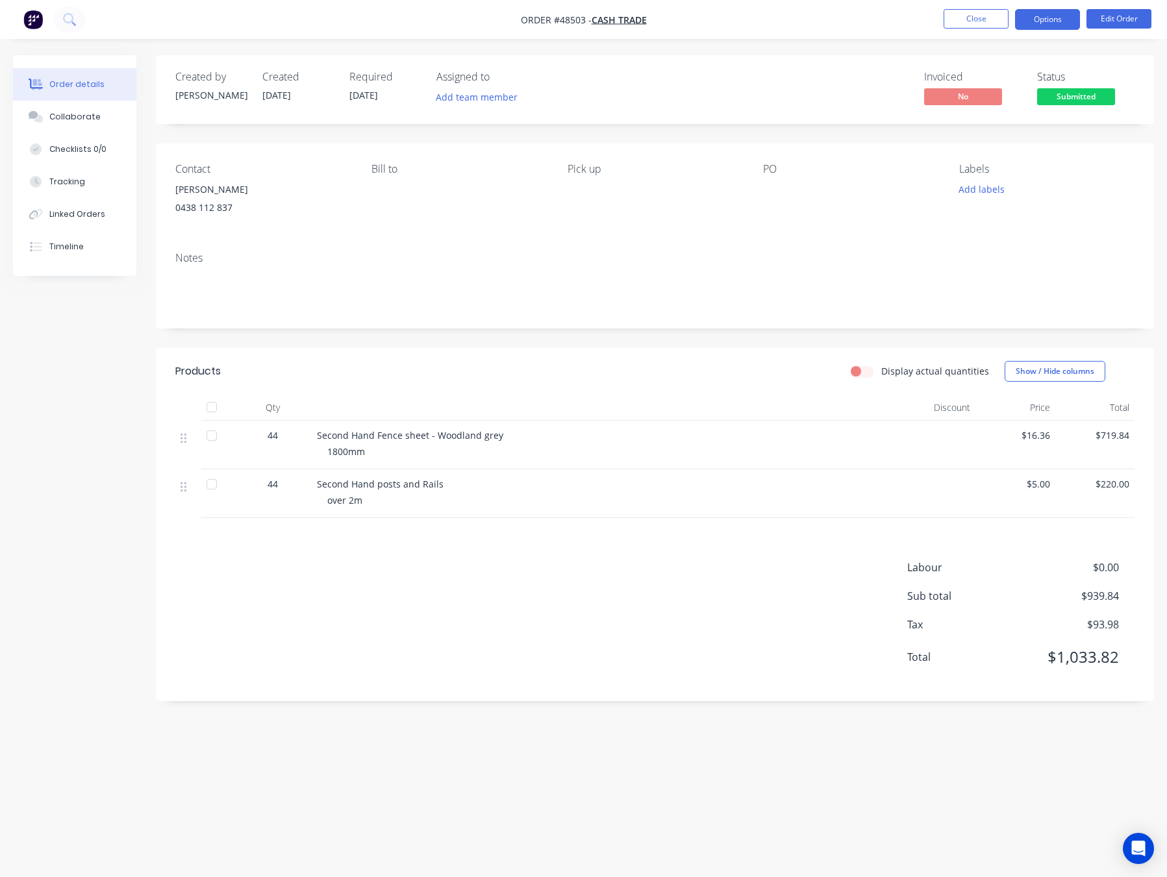
click at [1034, 21] on button "Options" at bounding box center [1047, 19] width 65 height 21
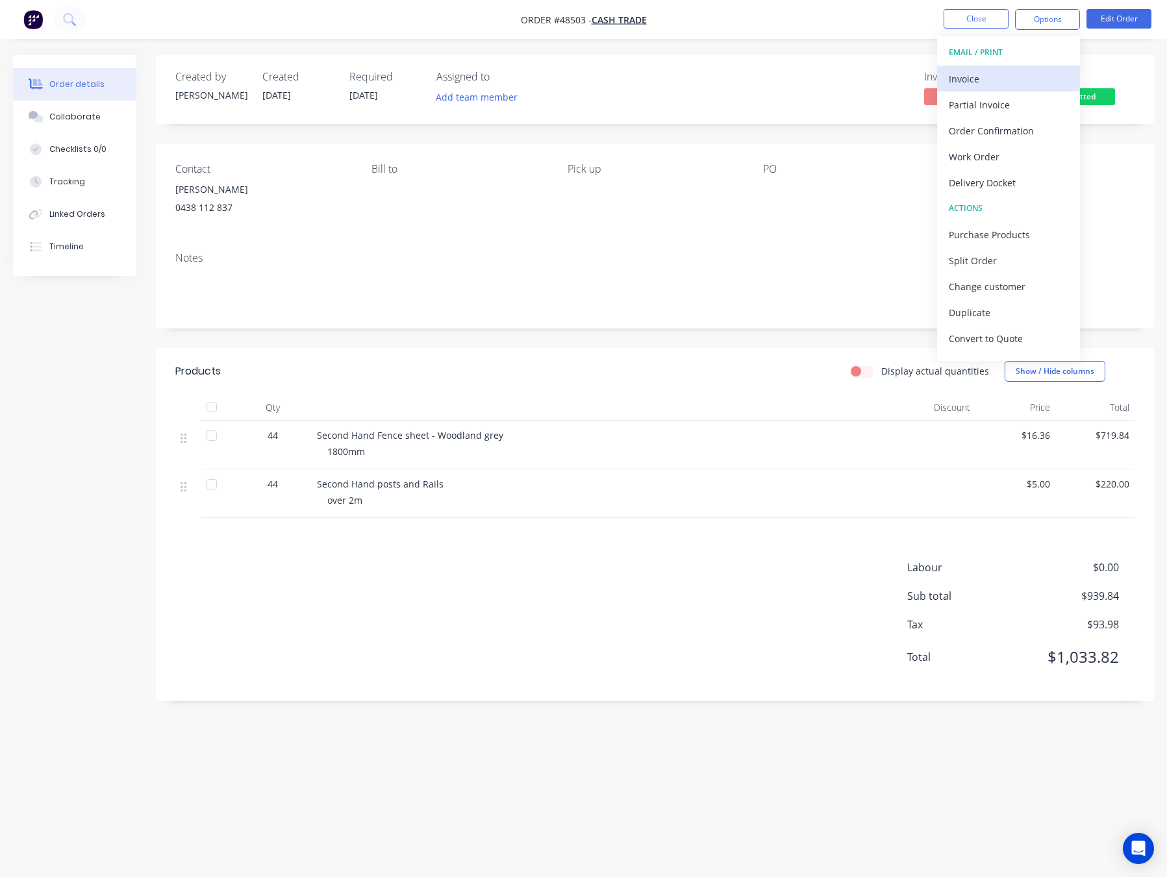
click at [1025, 68] on button "Invoice" at bounding box center [1008, 79] width 143 height 26
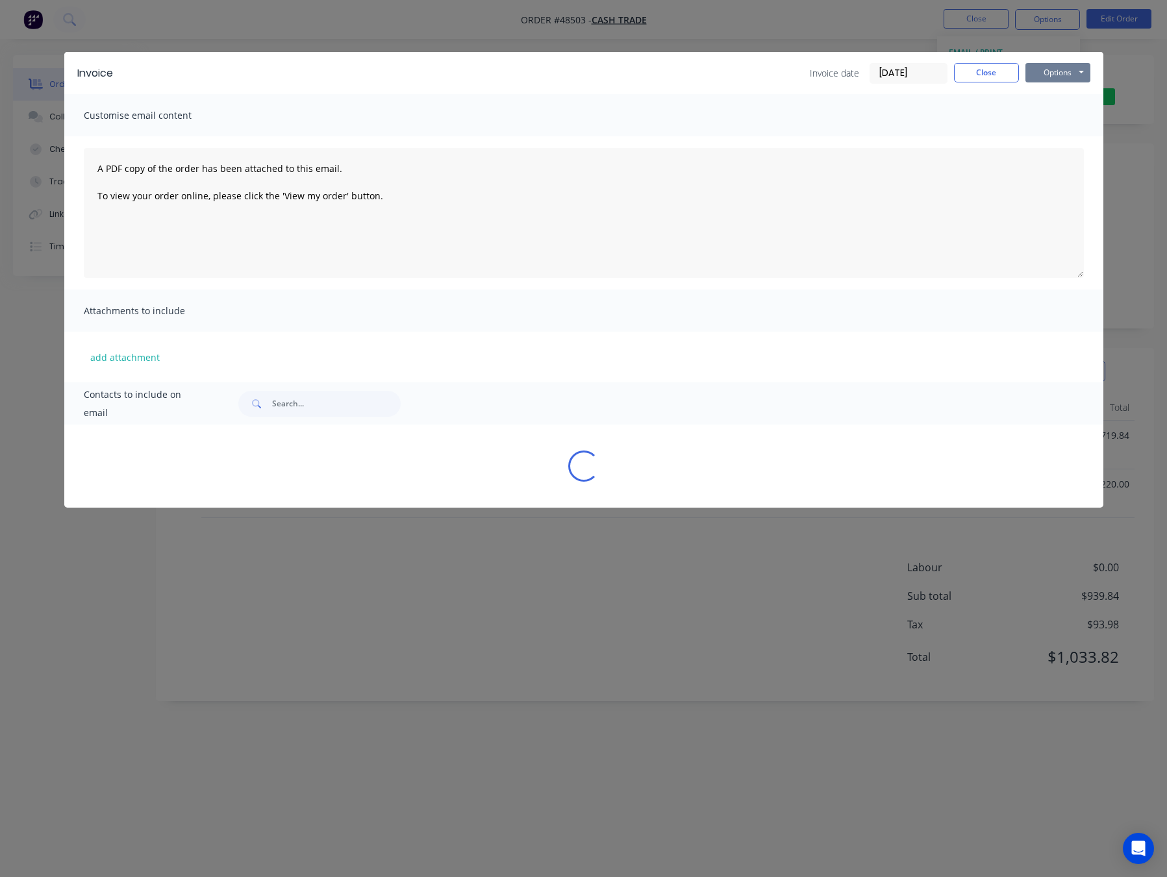
click at [1058, 71] on button "Options" at bounding box center [1057, 72] width 65 height 19
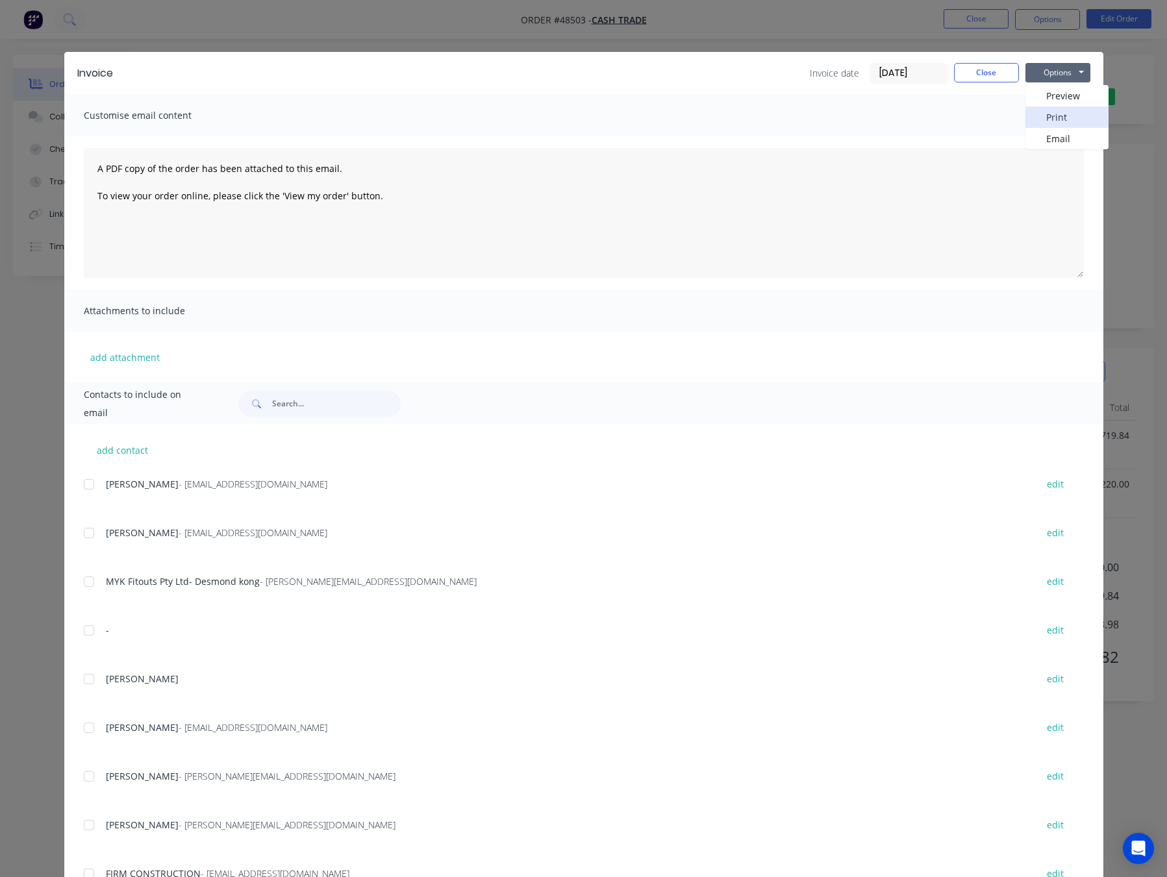
click at [1072, 117] on button "Print" at bounding box center [1066, 116] width 83 height 21
click at [809, 19] on div "Invoice Invoice date [DATE] Close Options Preview Print Email Customise email c…" at bounding box center [583, 438] width 1167 height 877
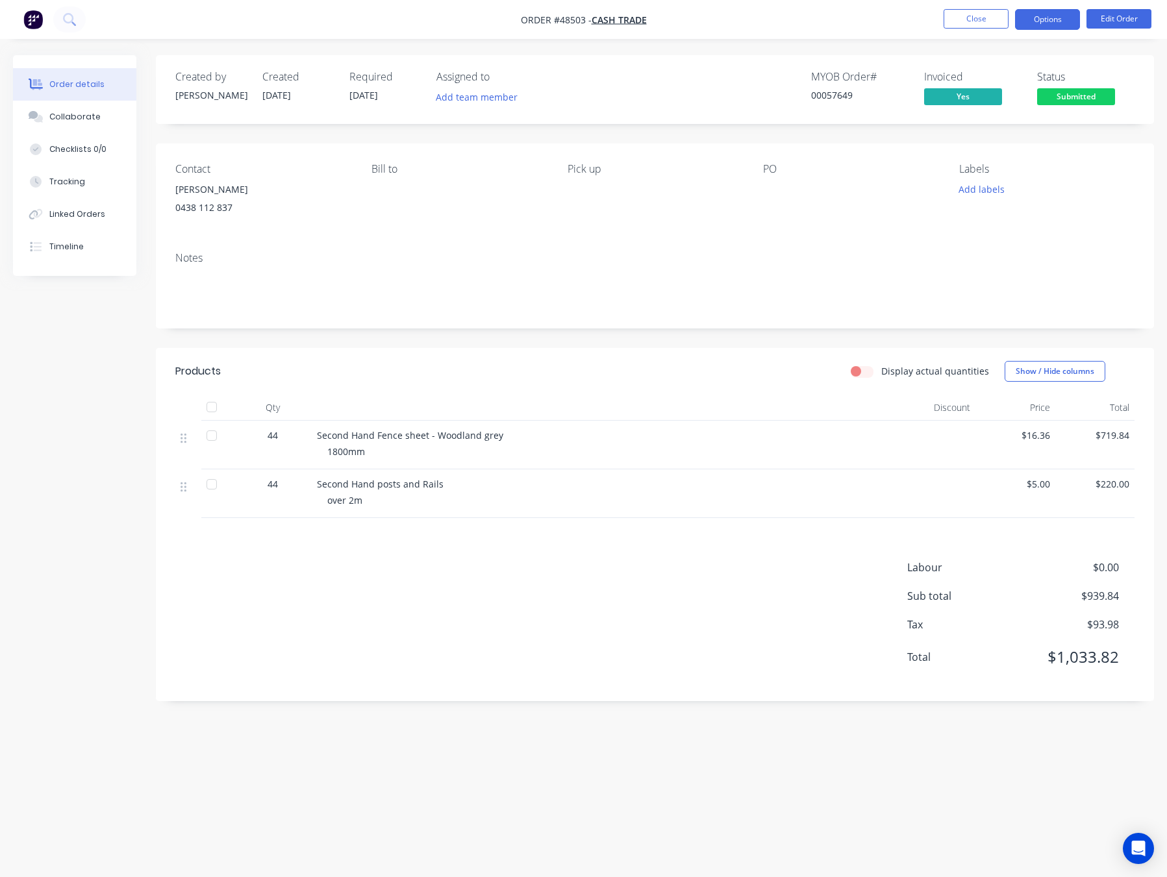
click at [1060, 14] on button "Options" at bounding box center [1047, 19] width 65 height 21
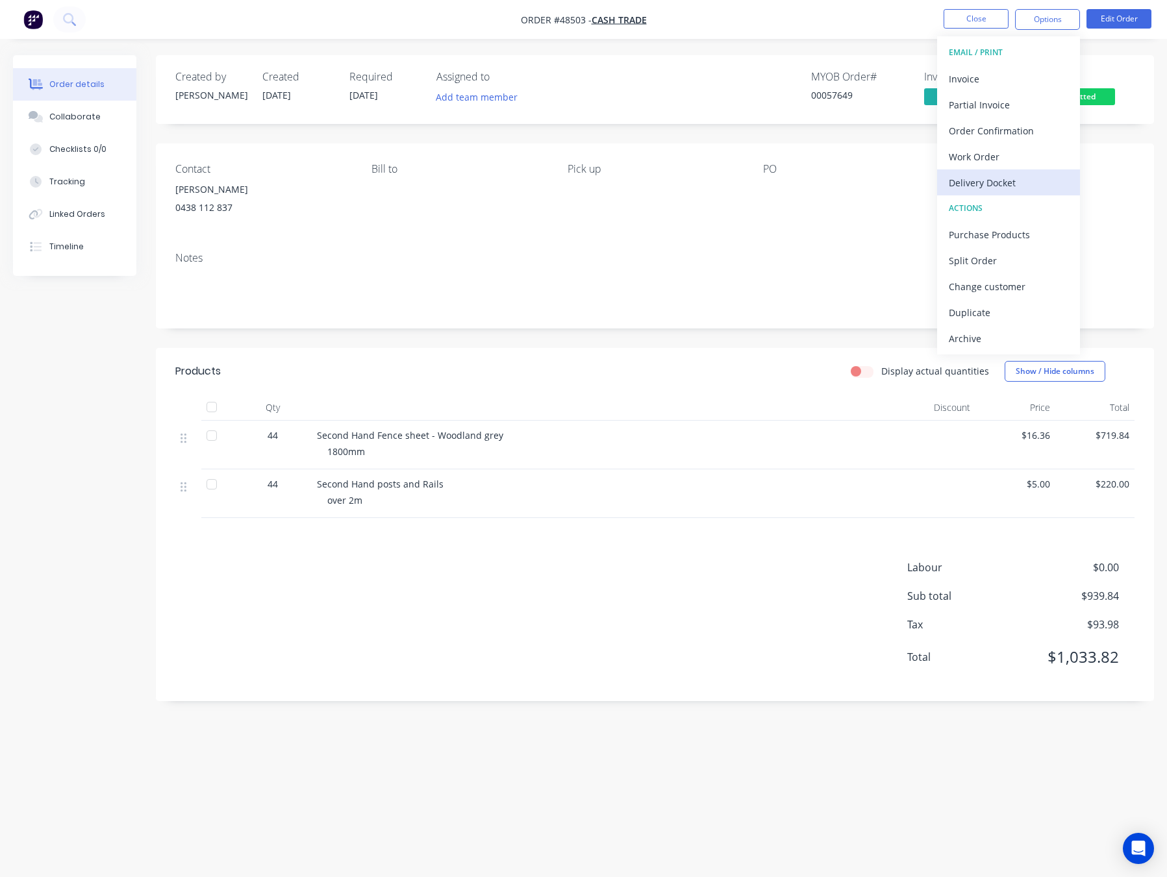
click at [1014, 175] on div "Delivery Docket" at bounding box center [1008, 182] width 119 height 19
click at [1039, 137] on div "Without pricing" at bounding box center [1008, 130] width 119 height 19
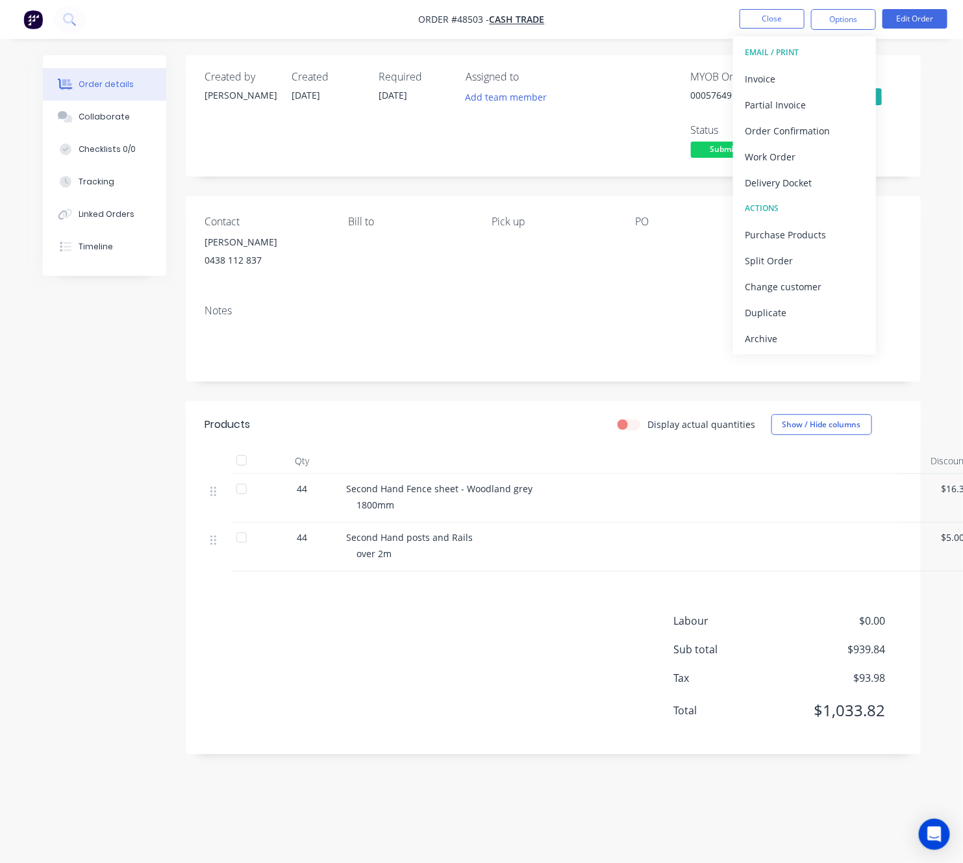
drag, startPoint x: 474, startPoint y: 304, endPoint x: 476, endPoint y: 312, distance: 8.0
click at [475, 312] on div "Notes" at bounding box center [553, 337] width 735 height 87
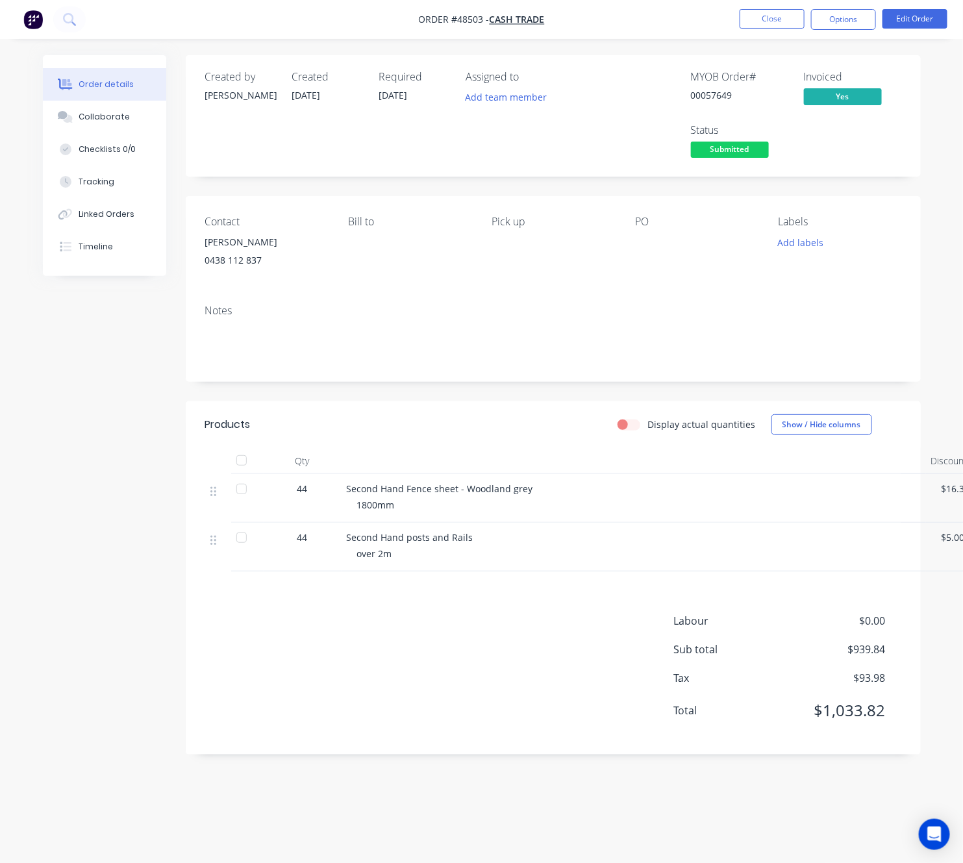
click at [732, 151] on span "Submitted" at bounding box center [730, 150] width 78 height 16
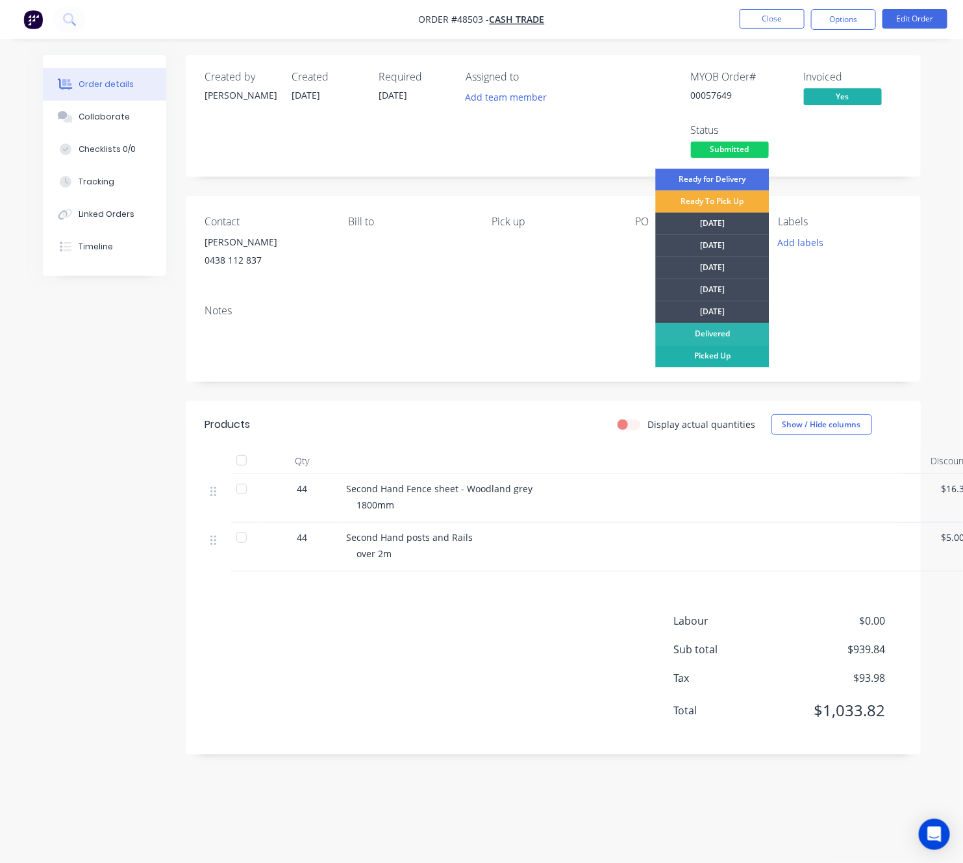
click at [742, 353] on div "Picked Up" at bounding box center [713, 356] width 114 height 22
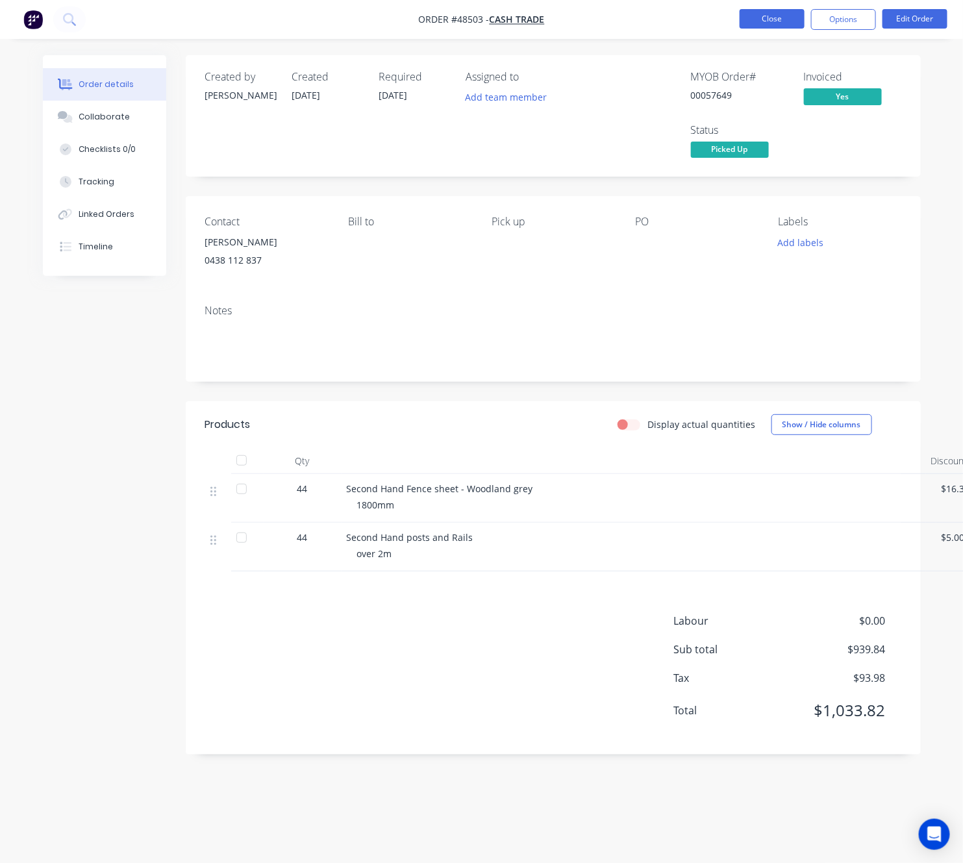
click at [771, 22] on button "Close" at bounding box center [772, 18] width 65 height 19
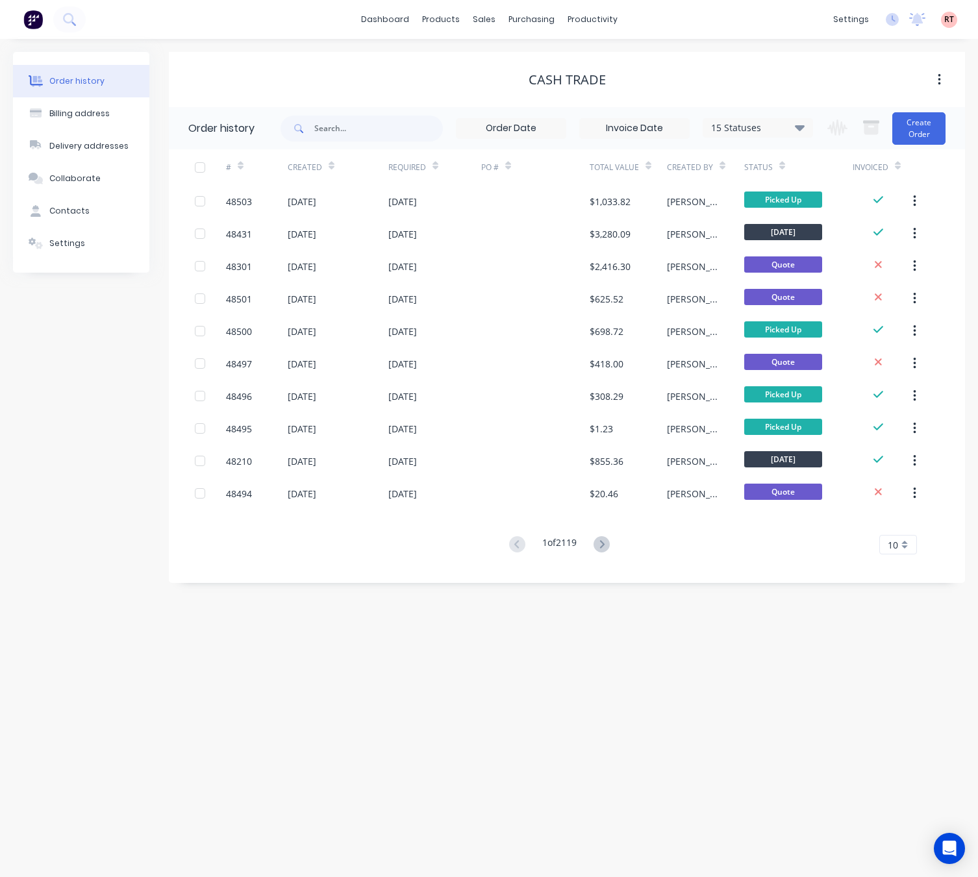
click at [750, 72] on div "Cash Trade" at bounding box center [567, 80] width 796 height 16
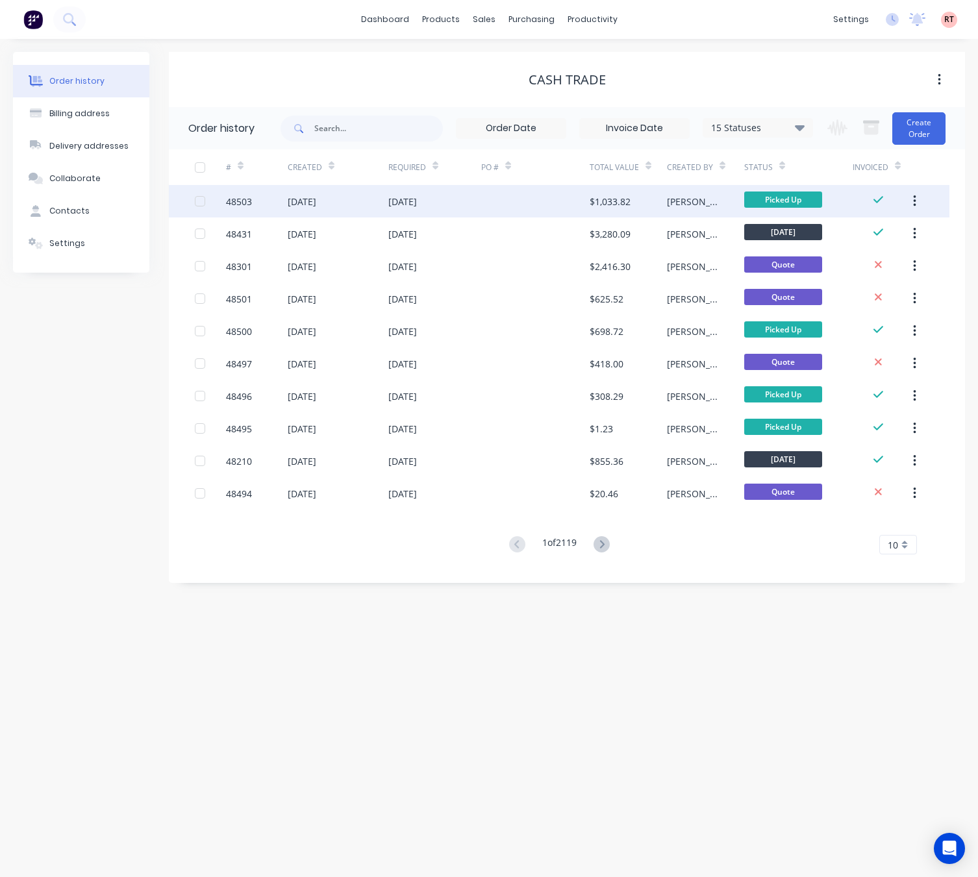
click at [493, 206] on div at bounding box center [535, 201] width 108 height 32
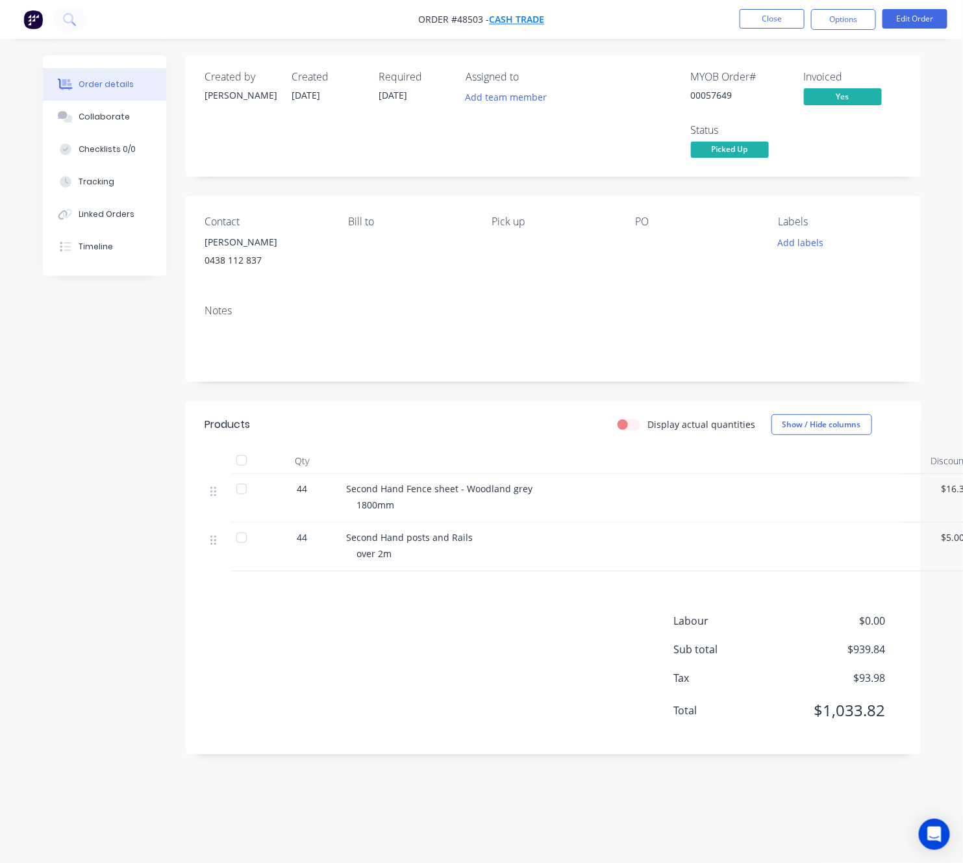
click at [529, 16] on span "Cash Trade" at bounding box center [517, 20] width 55 height 12
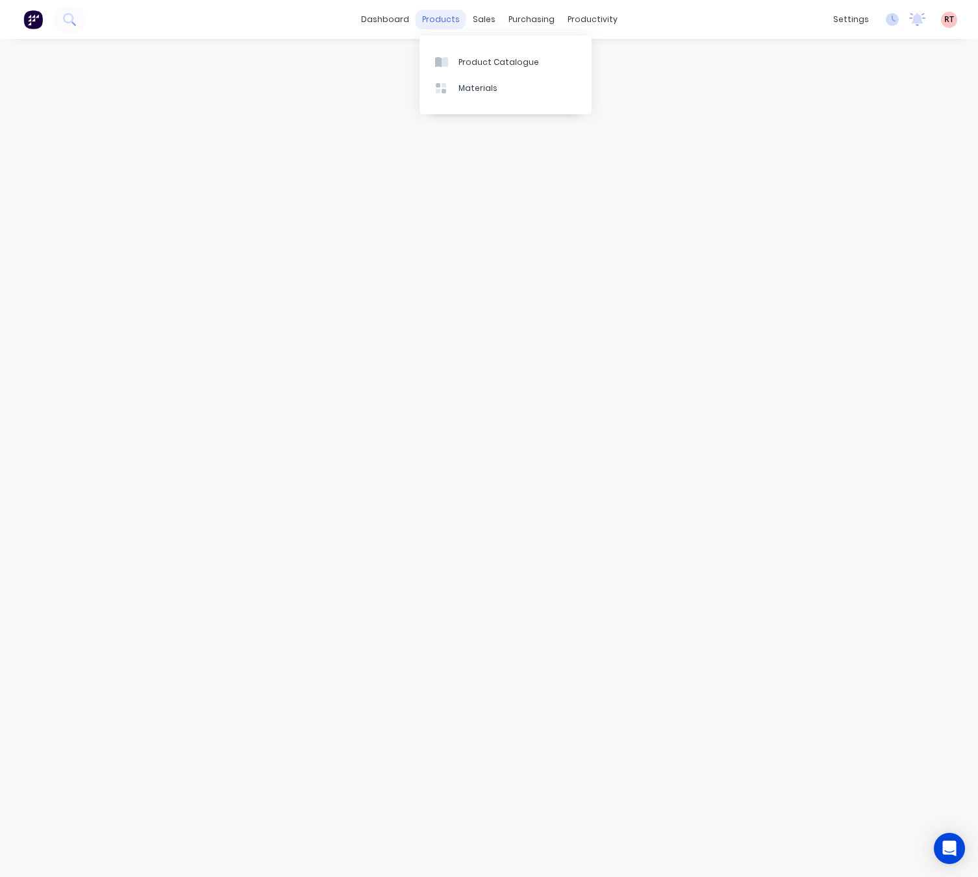
click at [455, 22] on div "products" at bounding box center [441, 19] width 51 height 19
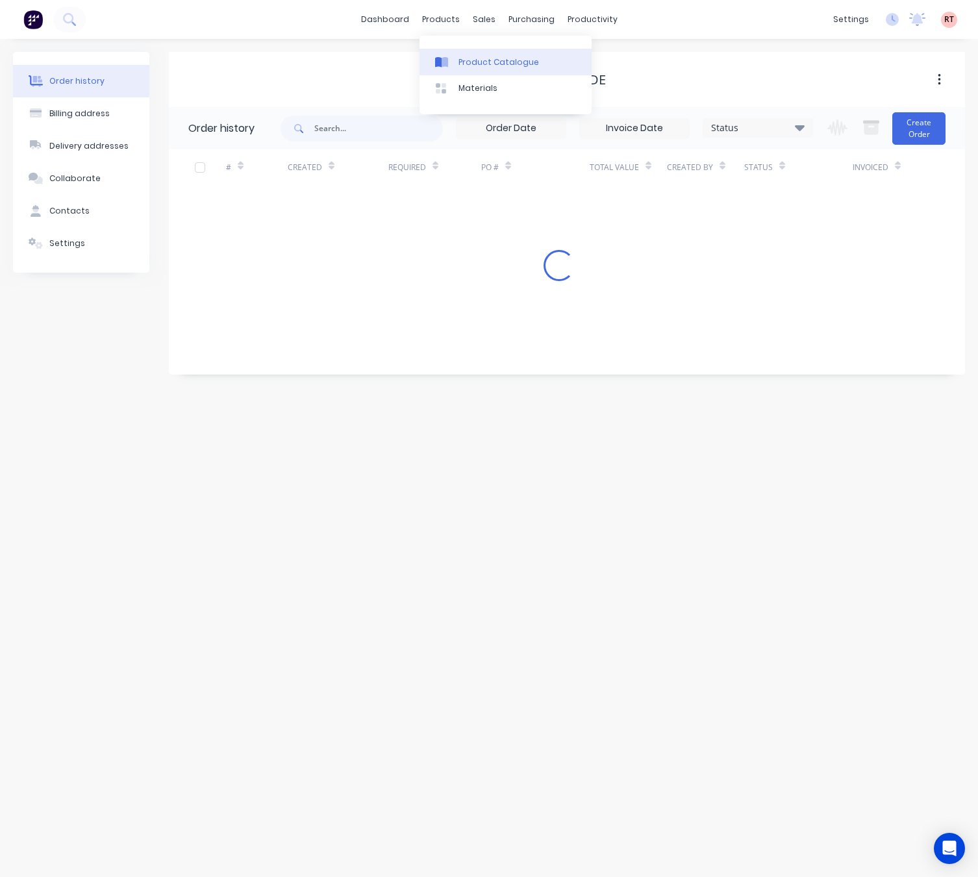
click at [476, 53] on link "Product Catalogue" at bounding box center [505, 62] width 172 height 26
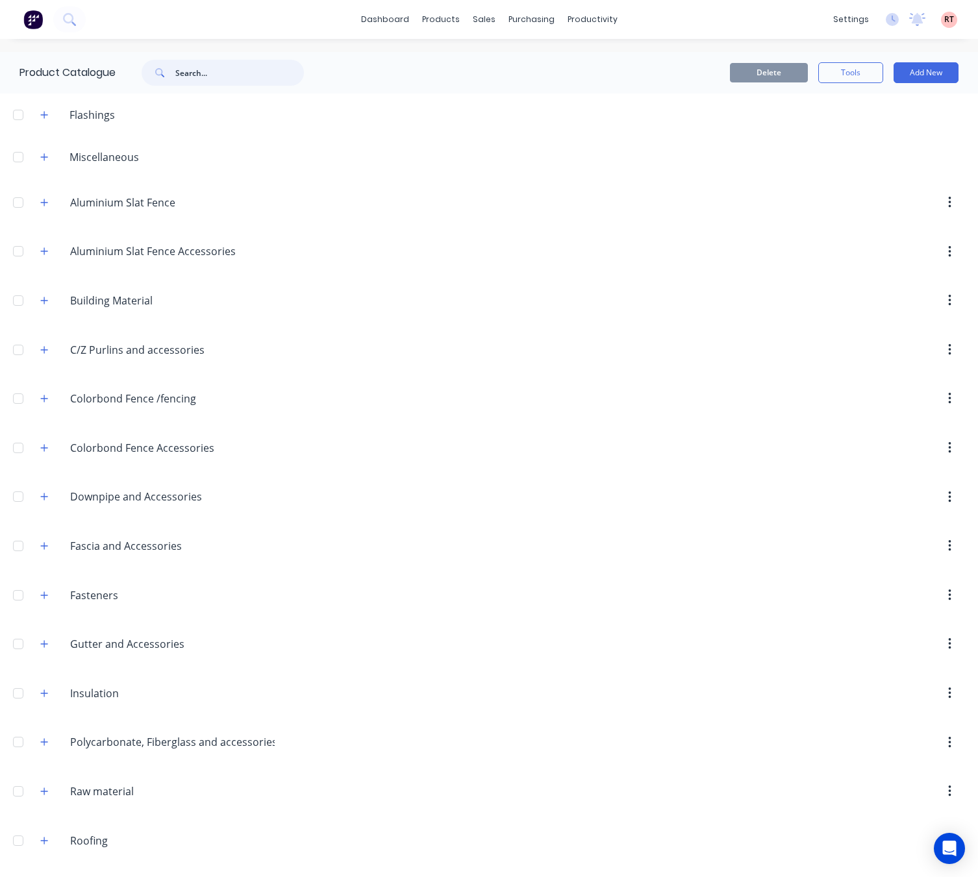
click at [206, 72] on input "text" at bounding box center [239, 73] width 129 height 26
type input "tube"
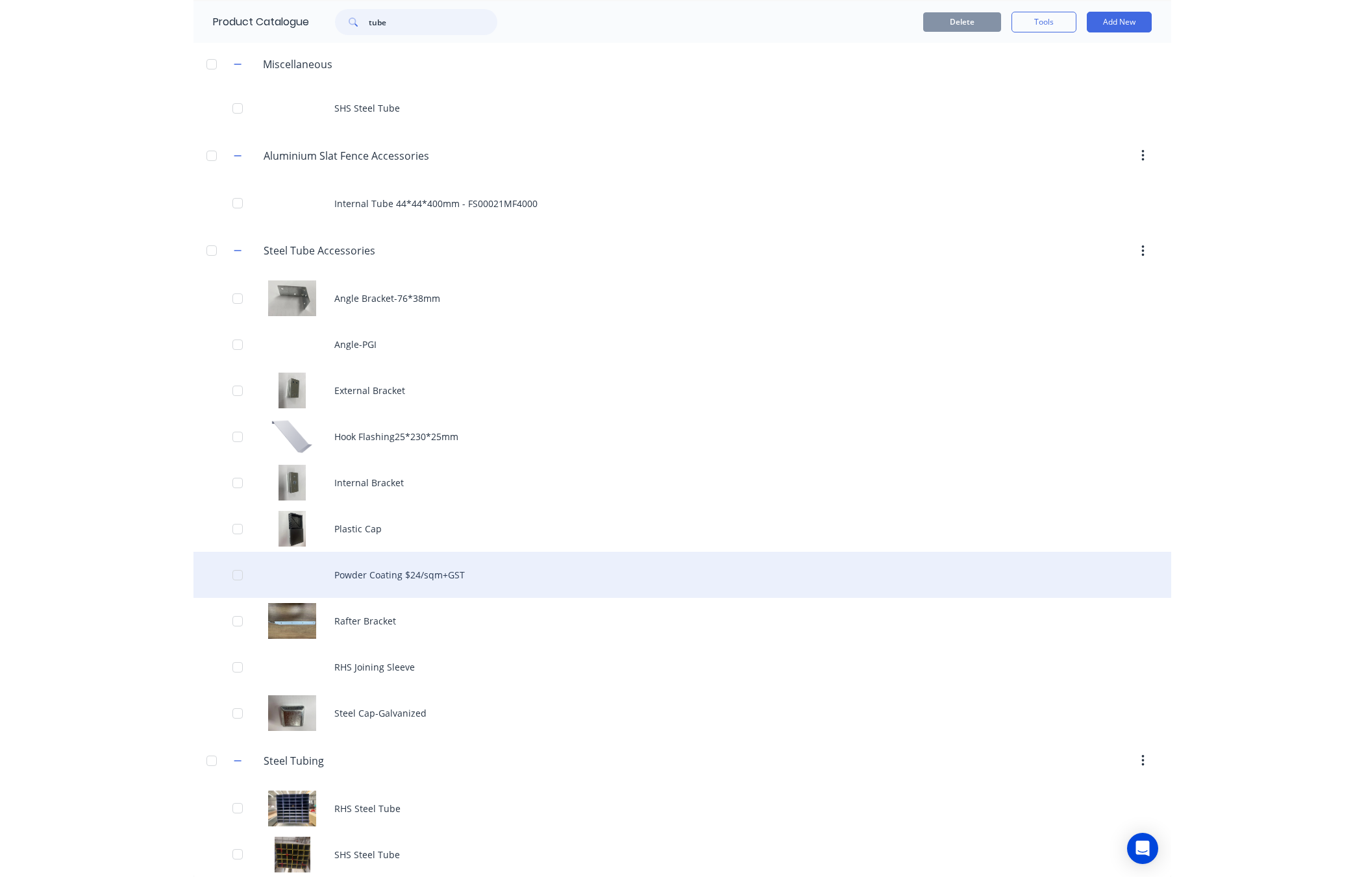
scroll to position [65, 0]
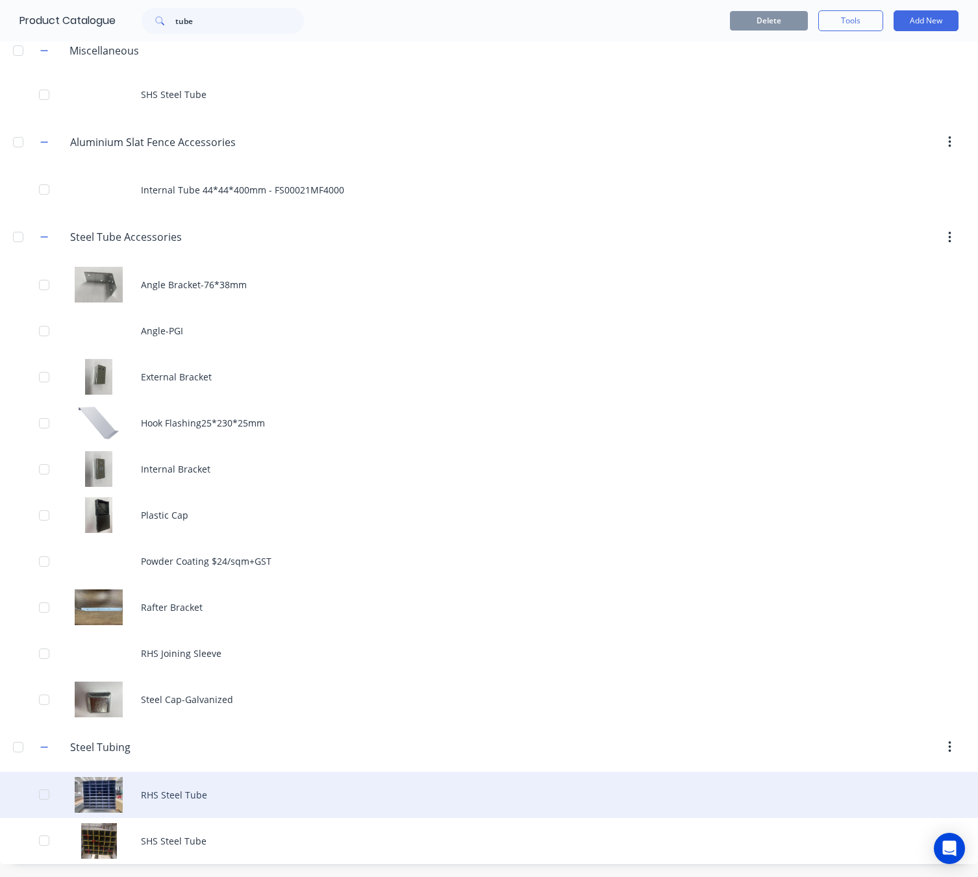
click at [101, 789] on div "RHS Steel Tube" at bounding box center [489, 795] width 978 height 46
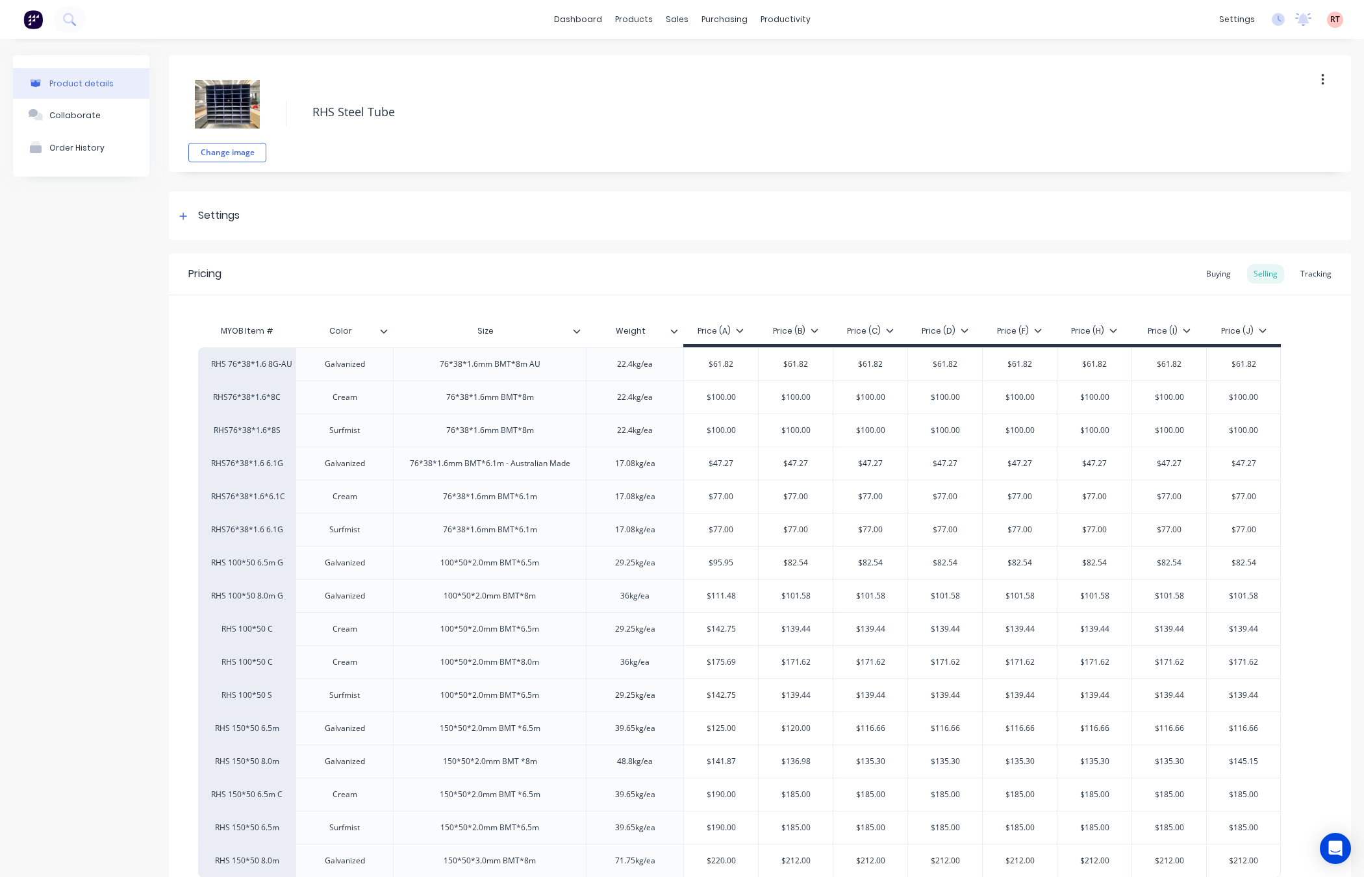
type textarea "x"
click at [1166, 277] on div "Tracking" at bounding box center [1316, 273] width 44 height 19
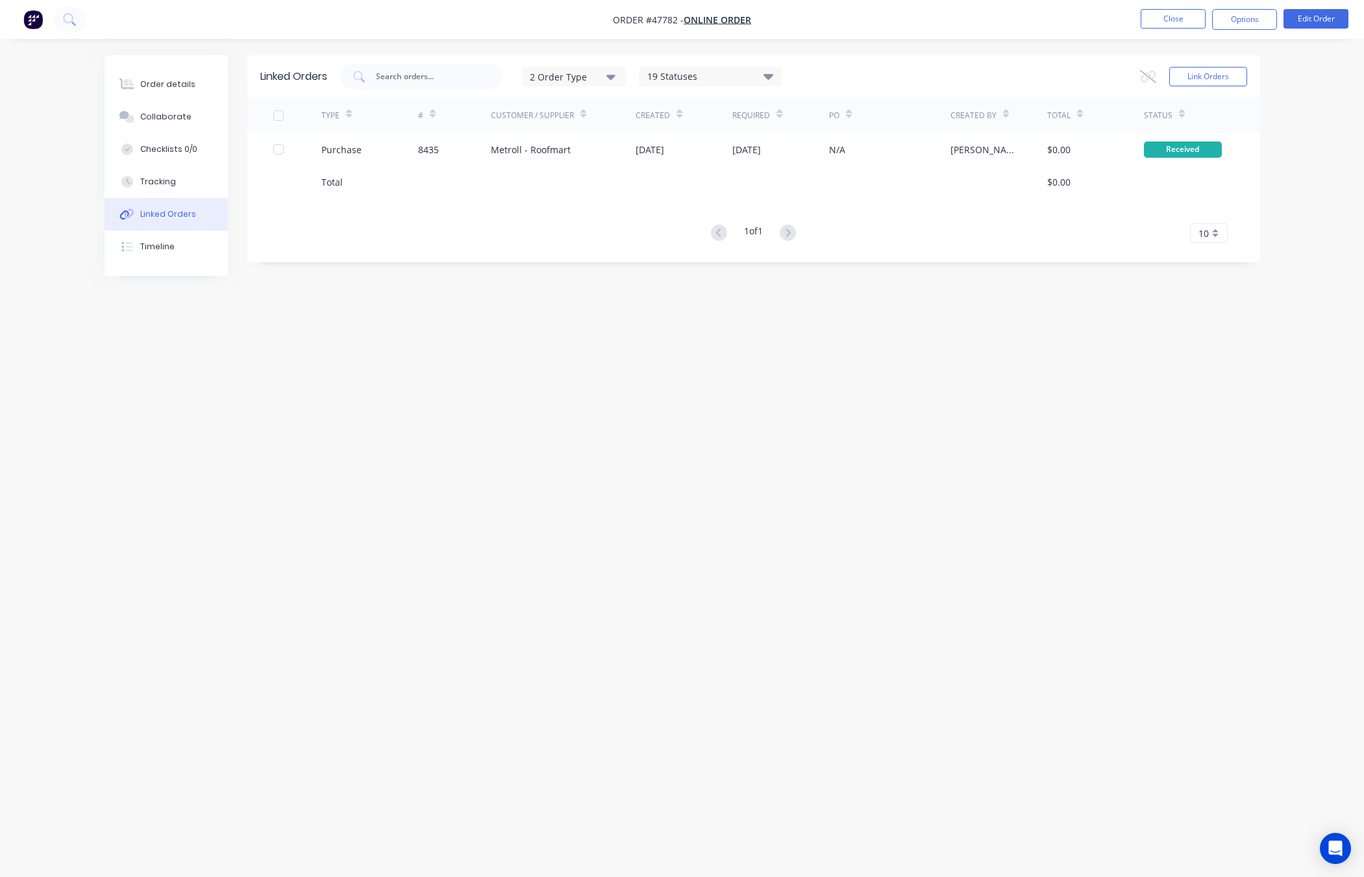
click at [764, 478] on div "Linked Orders 2 Order Type 19 Statuses Sales Order Status All Archived Draft Qu…" at bounding box center [683, 413] width 1156 height 717
click at [158, 82] on div "Order details" at bounding box center [167, 85] width 55 height 12
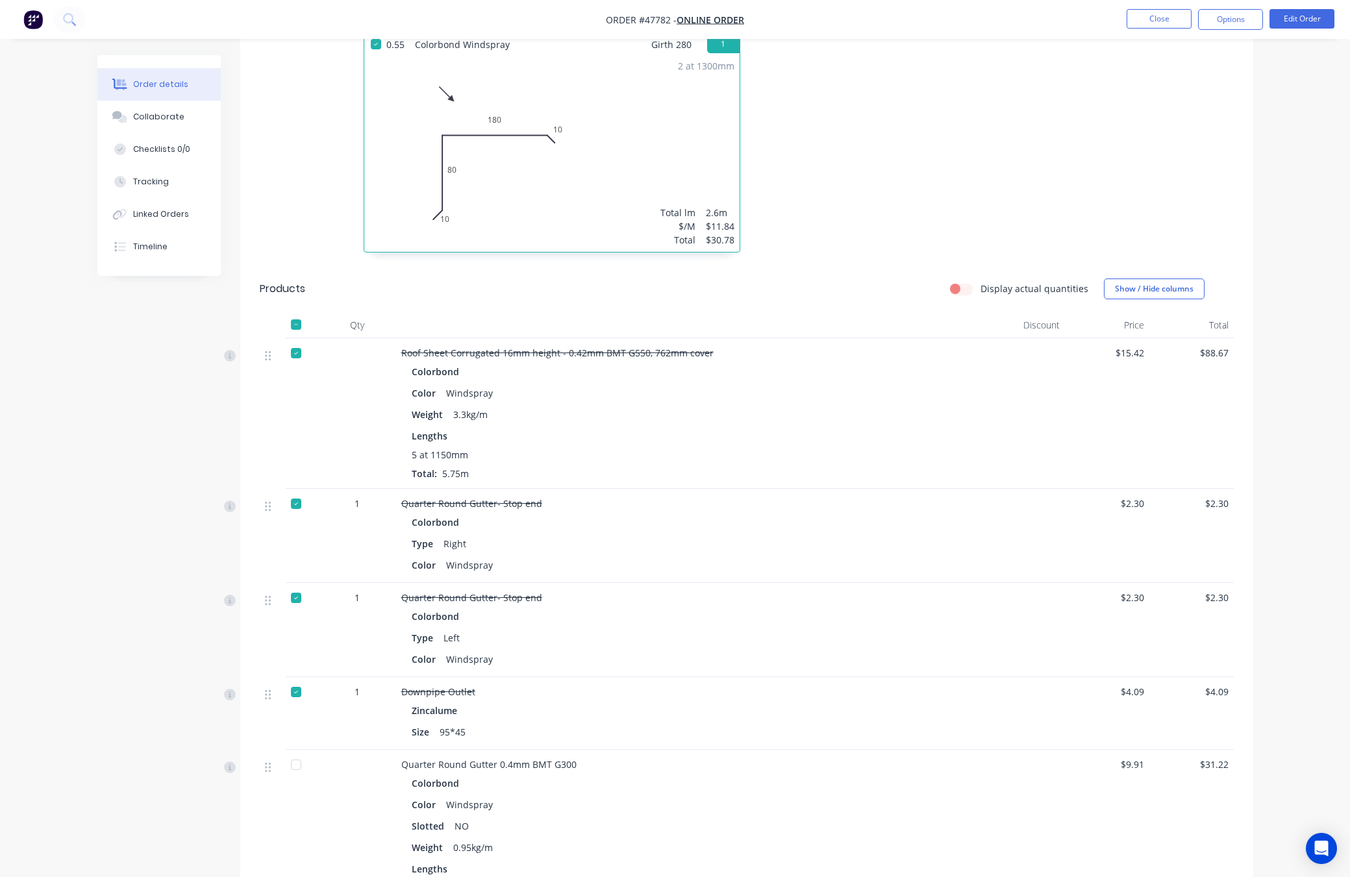
scroll to position [956, 0]
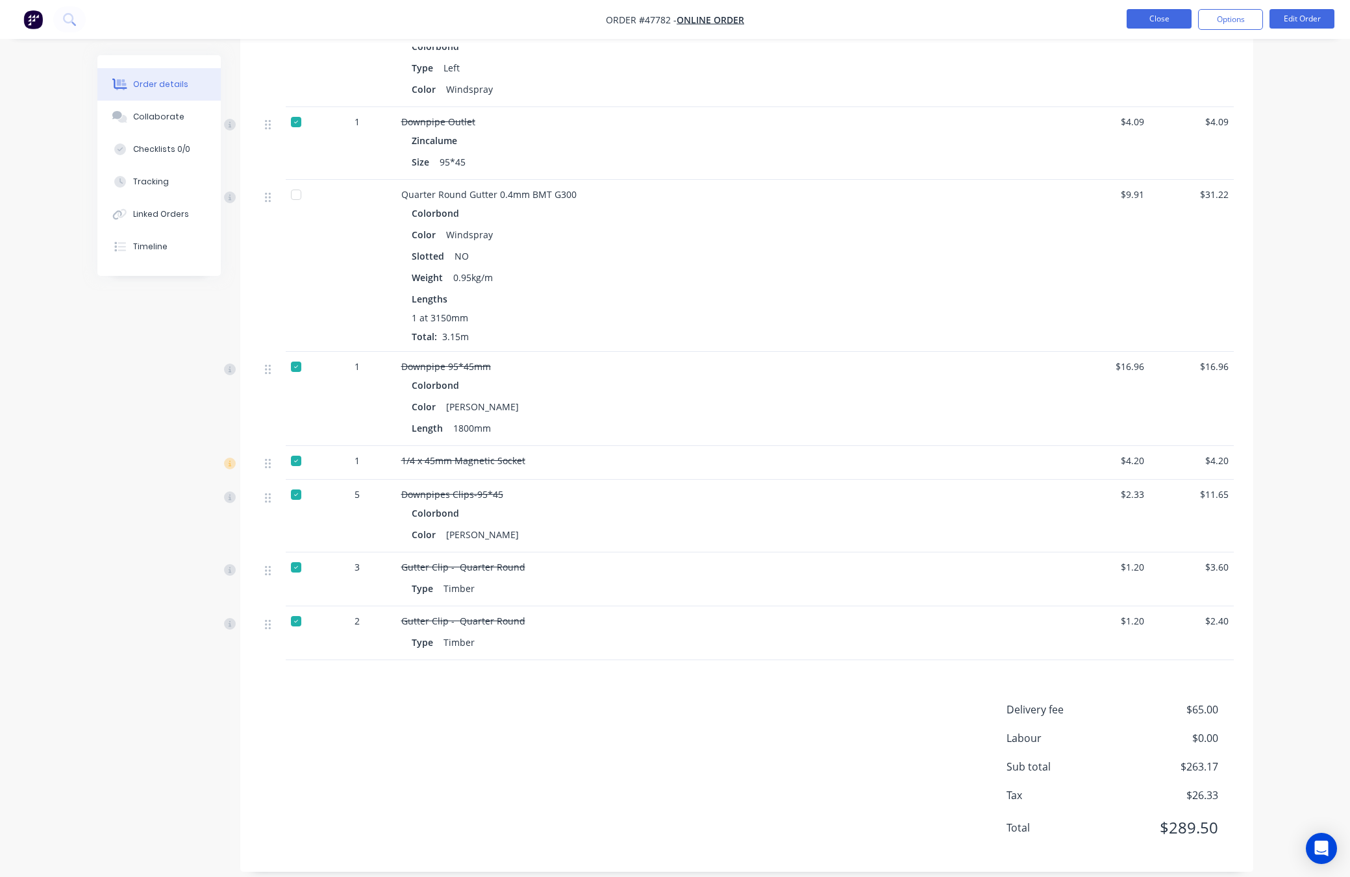
click at [1169, 18] on button "Close" at bounding box center [1159, 18] width 65 height 19
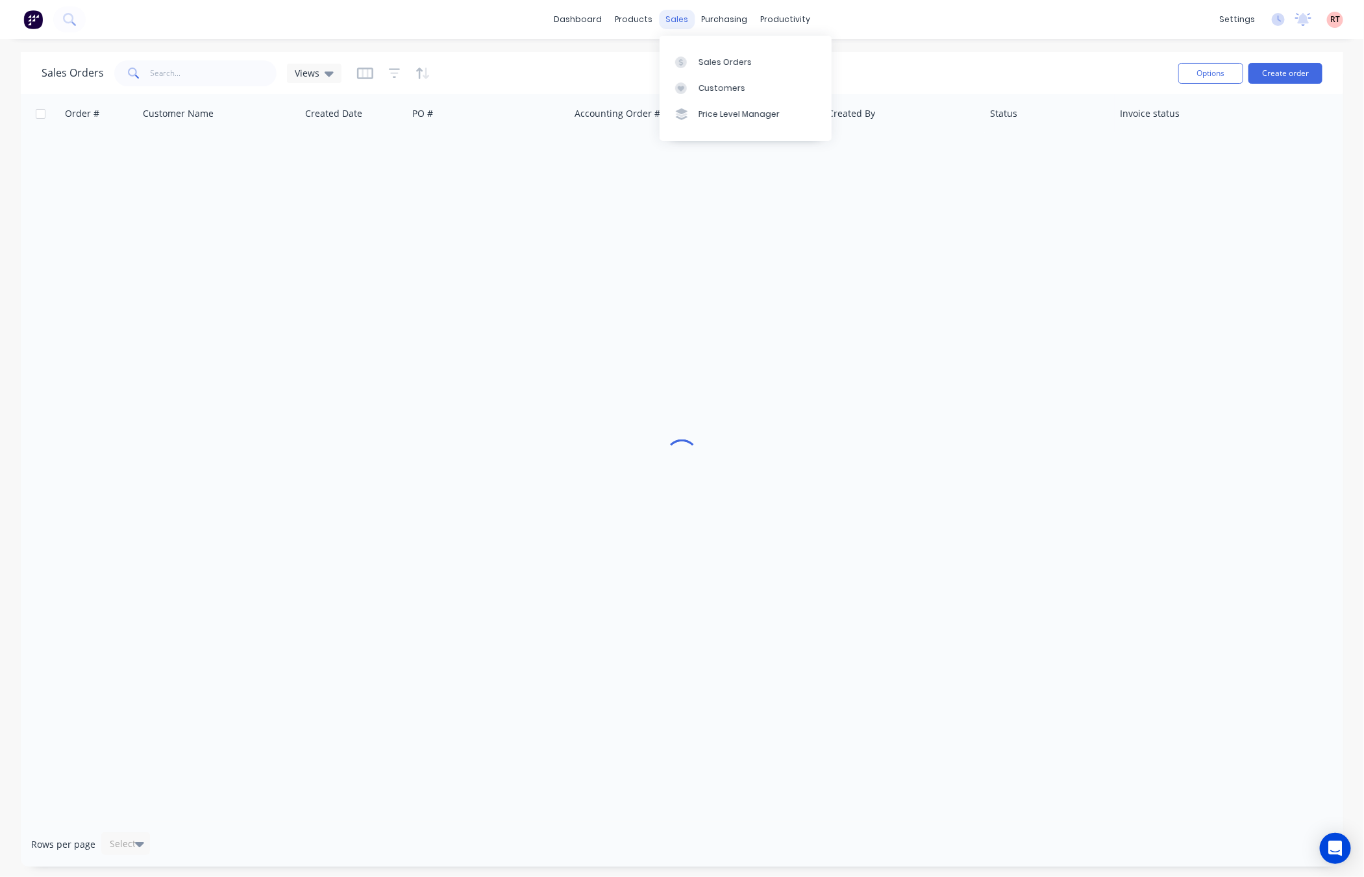
click at [678, 18] on div "sales" at bounding box center [677, 19] width 36 height 19
click at [725, 95] on link "Customers" at bounding box center [746, 88] width 172 height 26
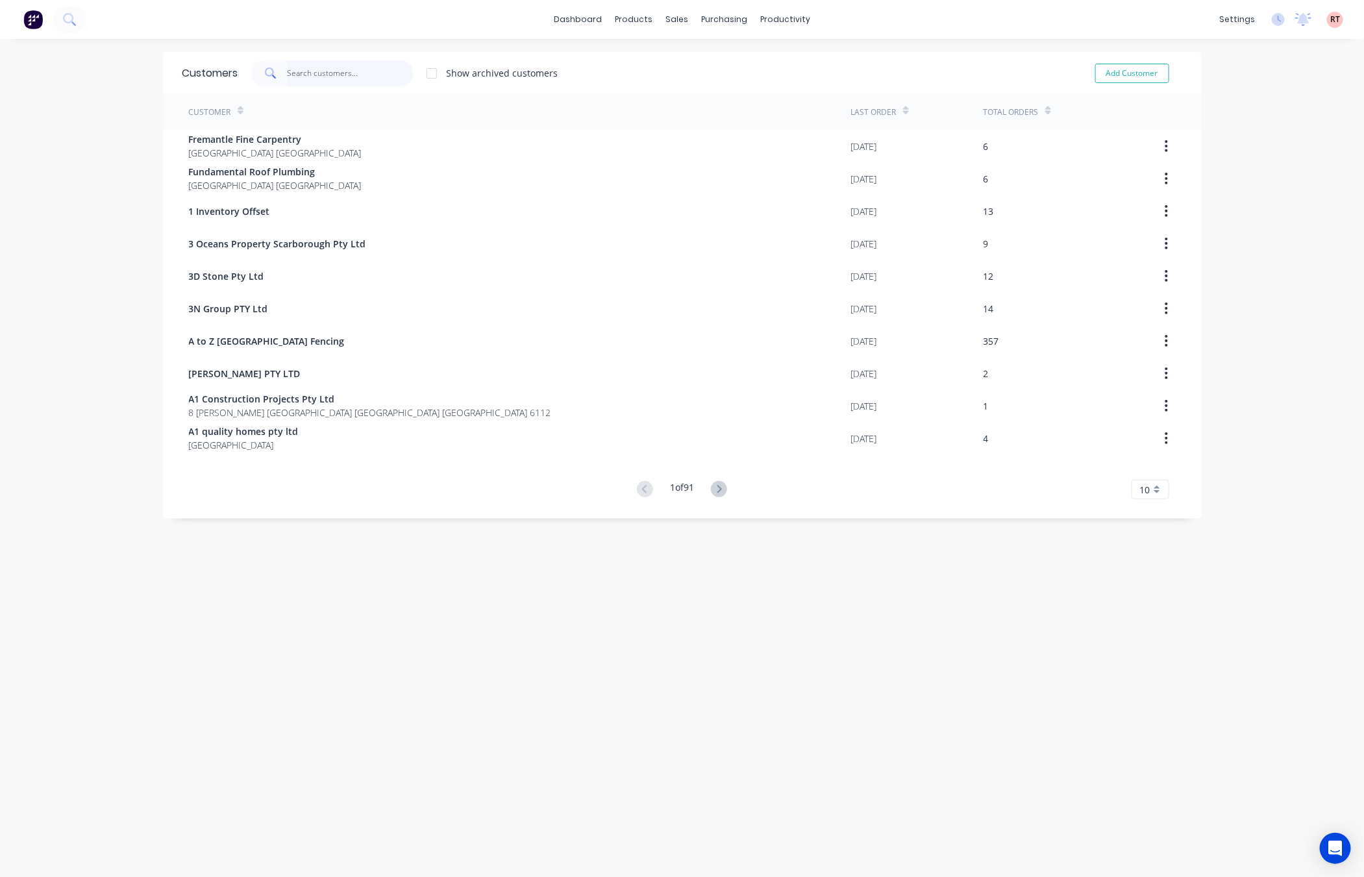
click at [341, 77] on input "text" at bounding box center [350, 73] width 127 height 26
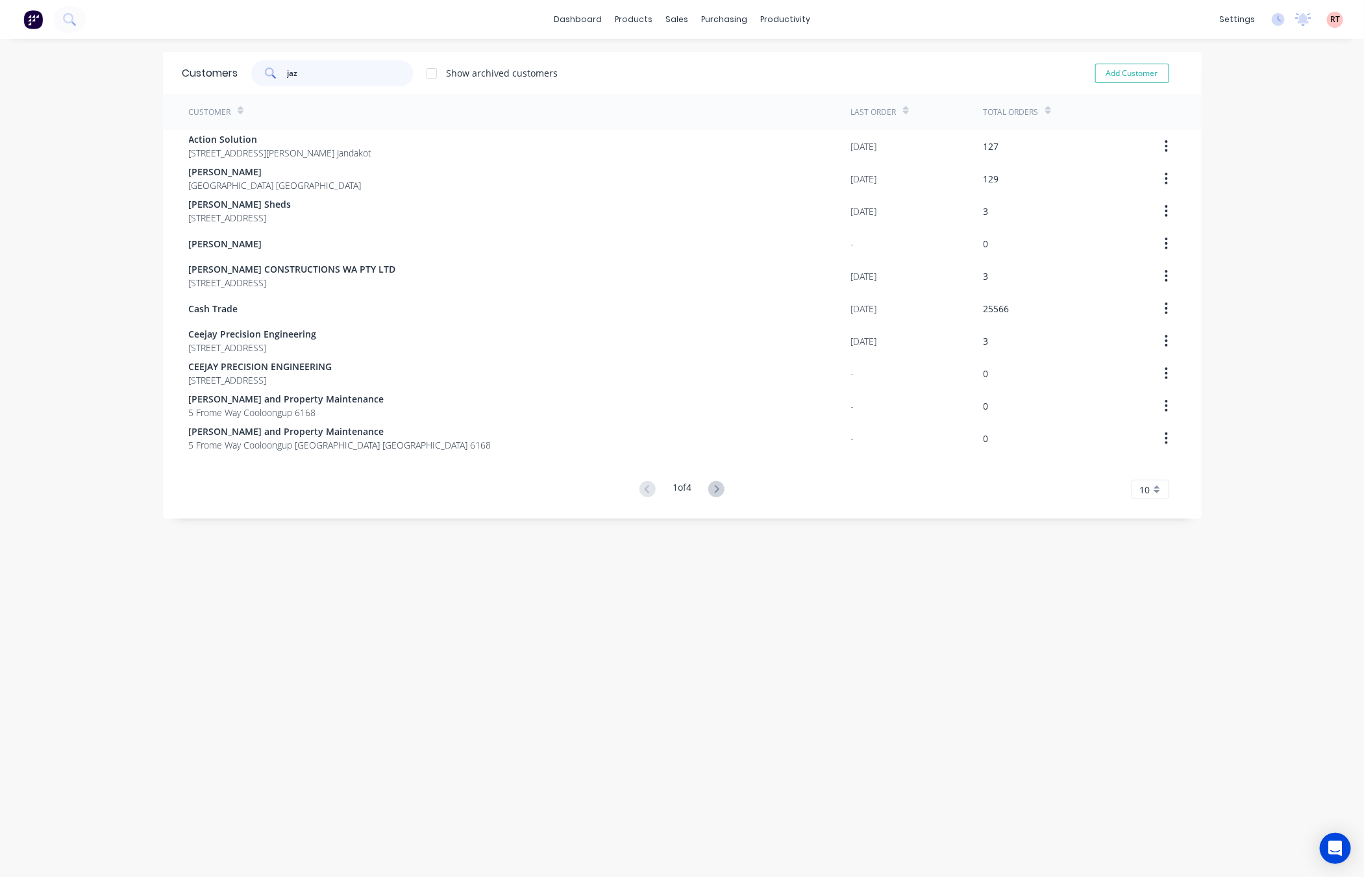
type input "jaz"
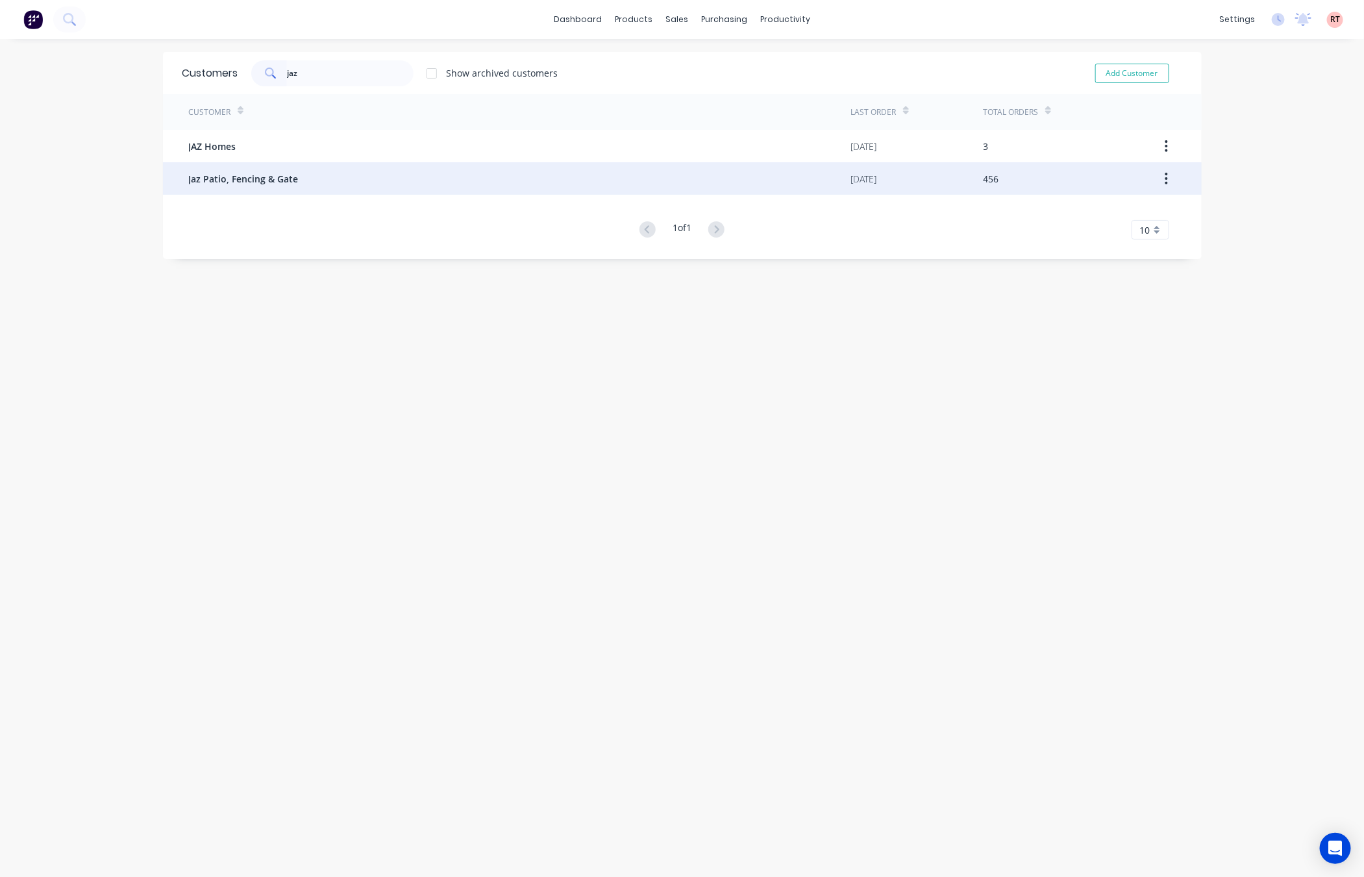
click at [402, 184] on div "Jaz Patio, Fencing & Gate" at bounding box center [520, 178] width 662 height 32
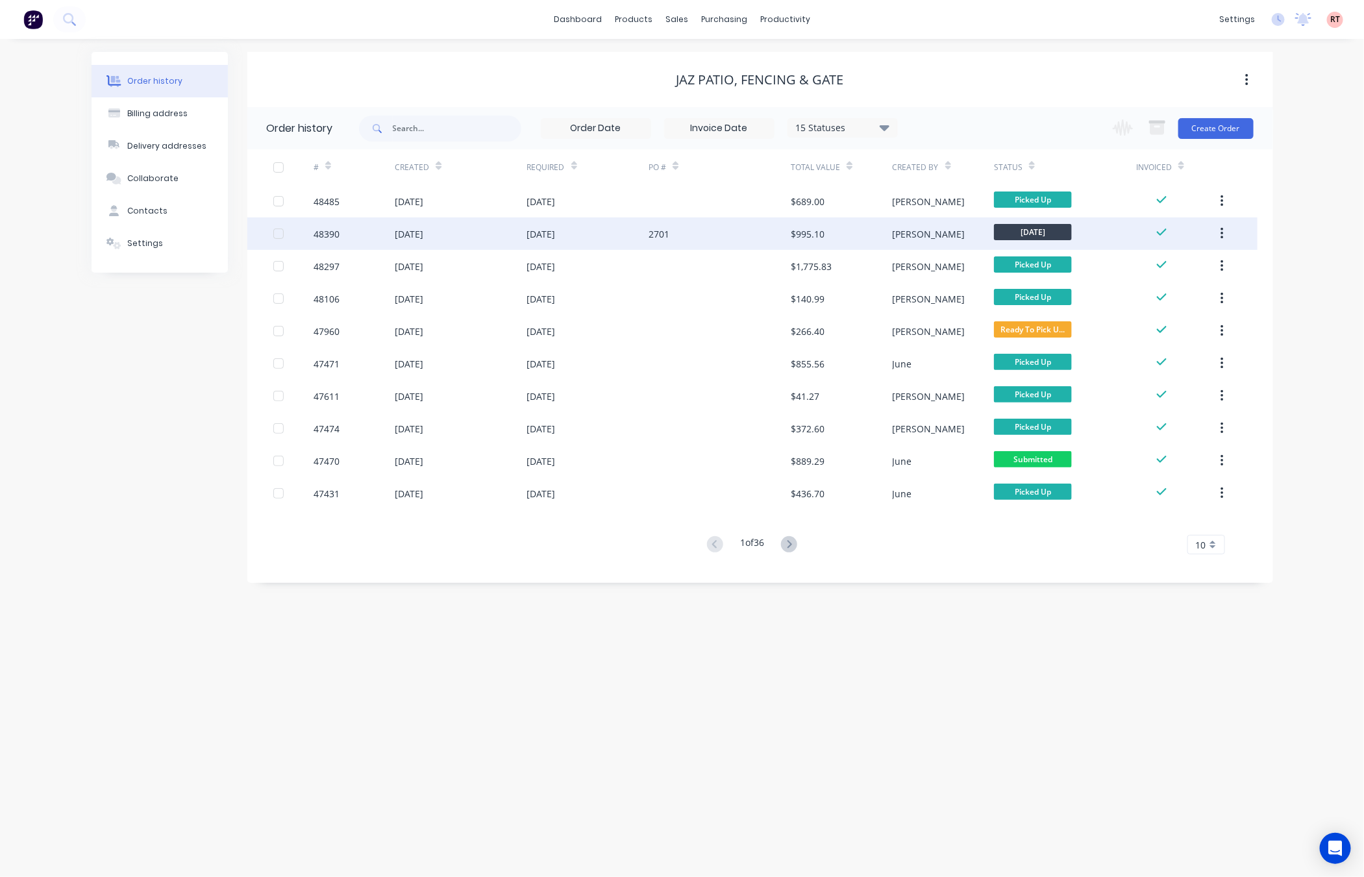
click at [714, 234] on div "2701" at bounding box center [720, 234] width 142 height 32
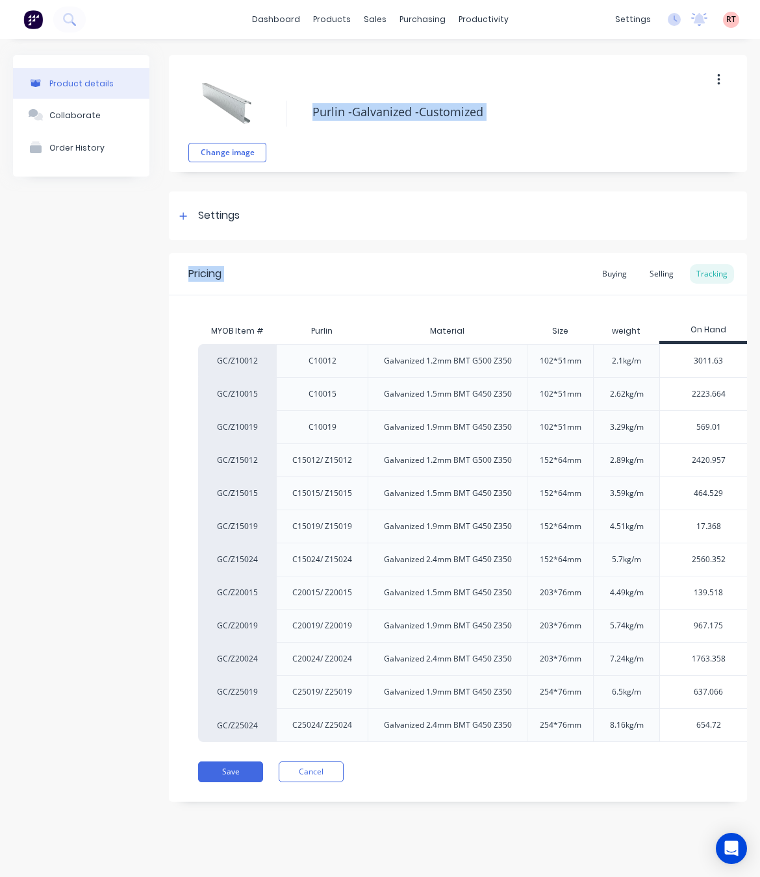
type textarea "x"
